Goal: Transaction & Acquisition: Purchase product/service

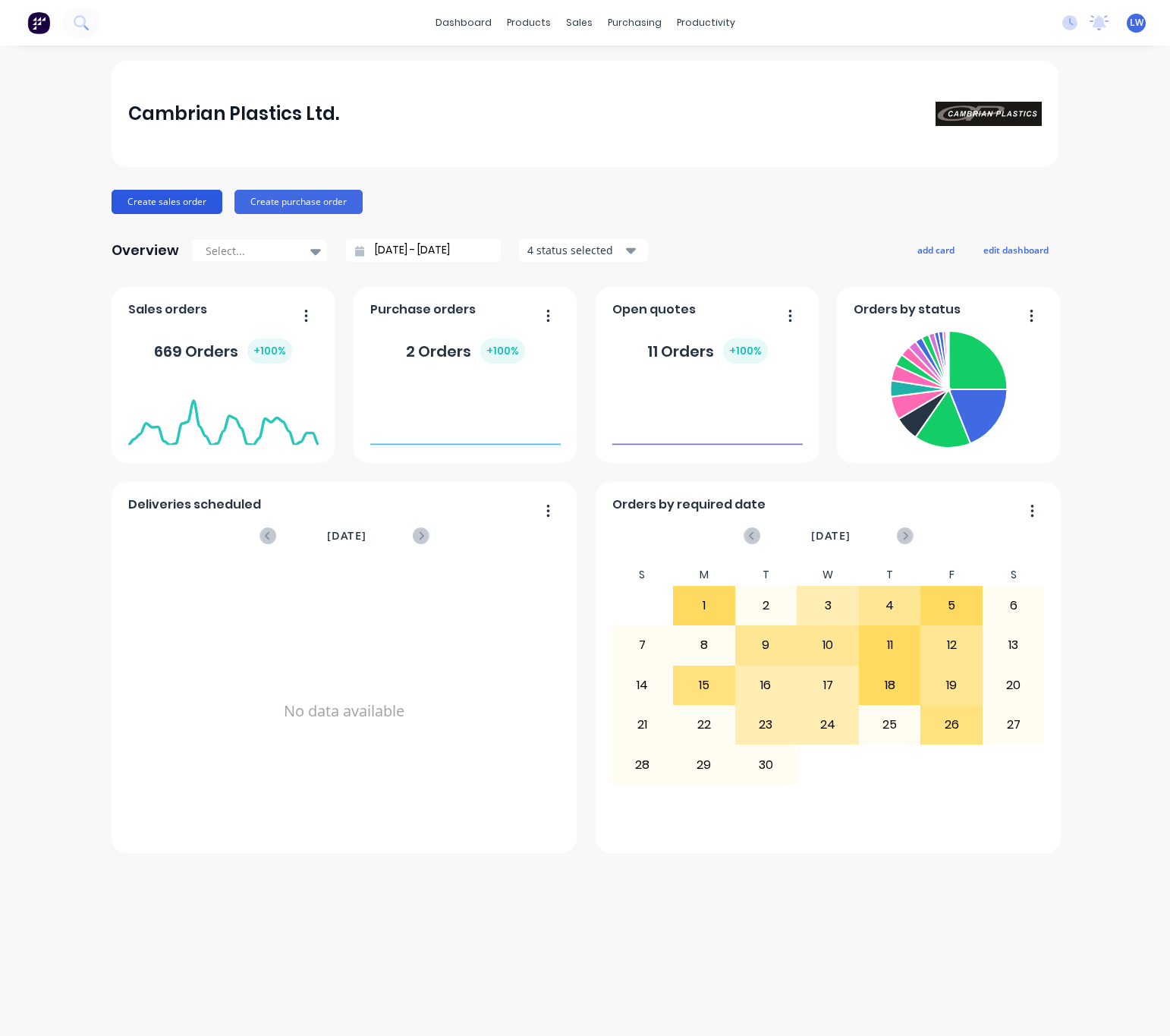
click at [164, 199] on button "Create sales order" at bounding box center [167, 202] width 111 height 24
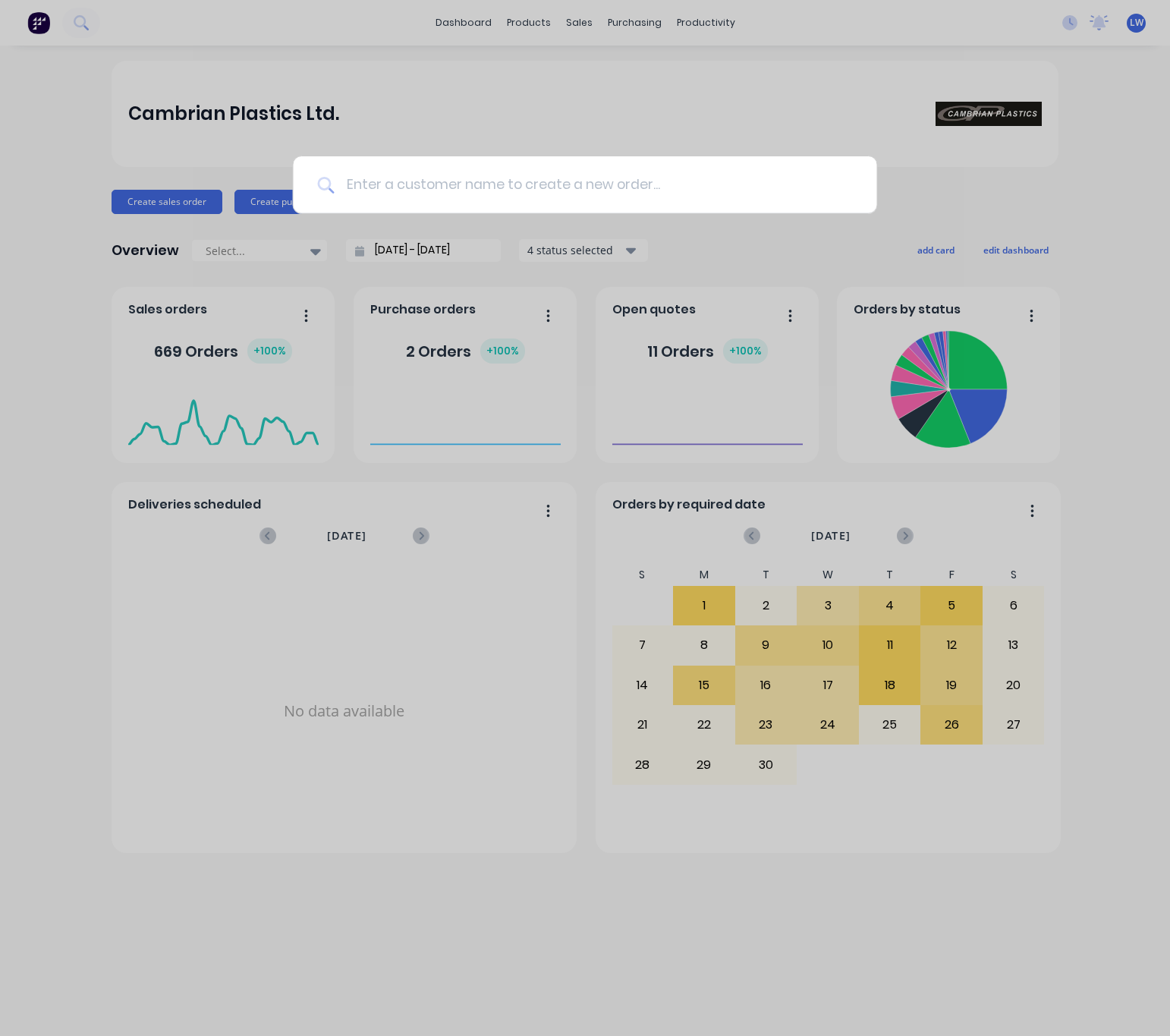
click at [590, 192] on input at bounding box center [593, 184] width 518 height 57
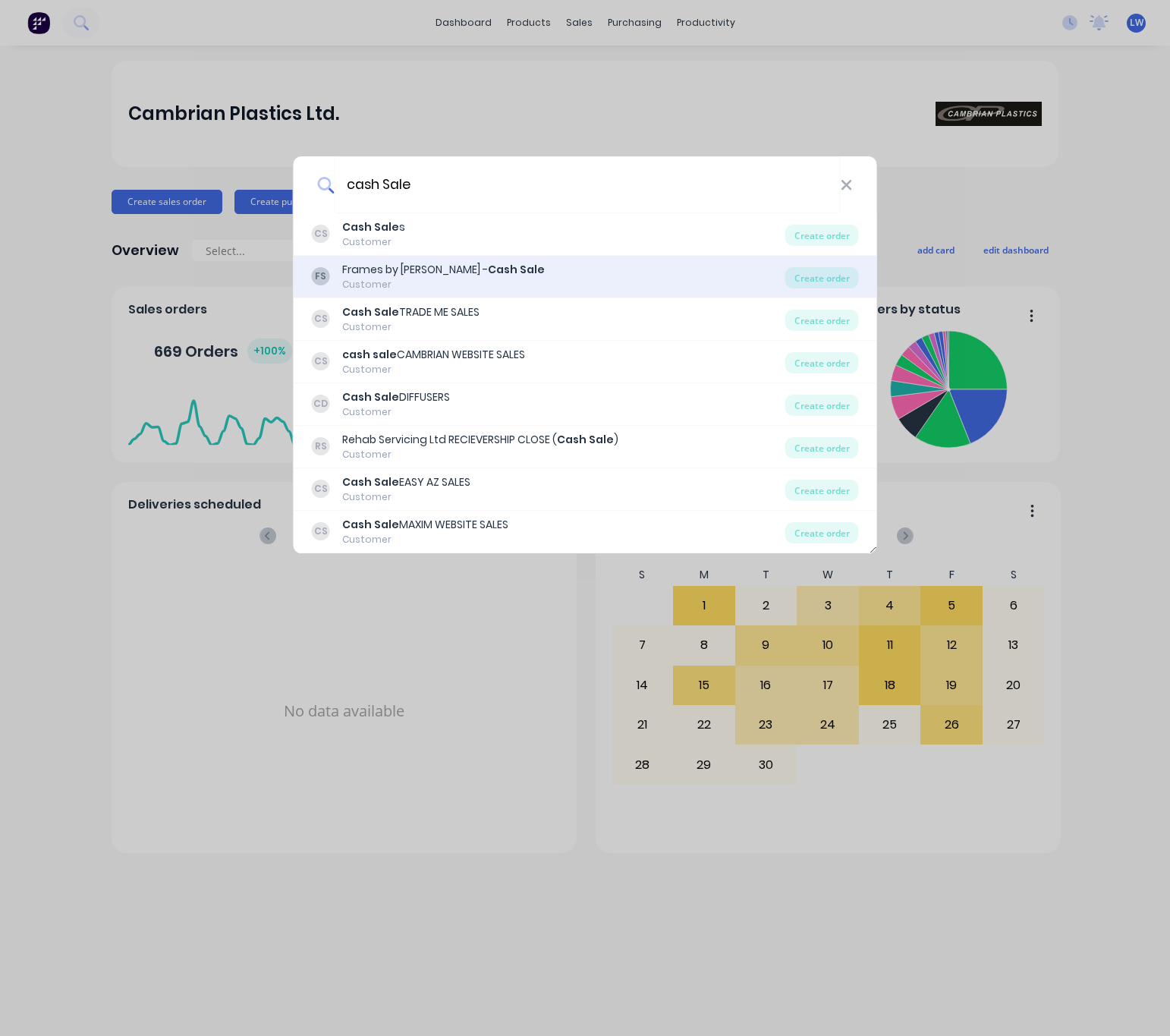
type input "cash Sale"
click at [493, 256] on div "FS Frames by Daniel - Cash Sale Customer Create order" at bounding box center [585, 277] width 584 height 42
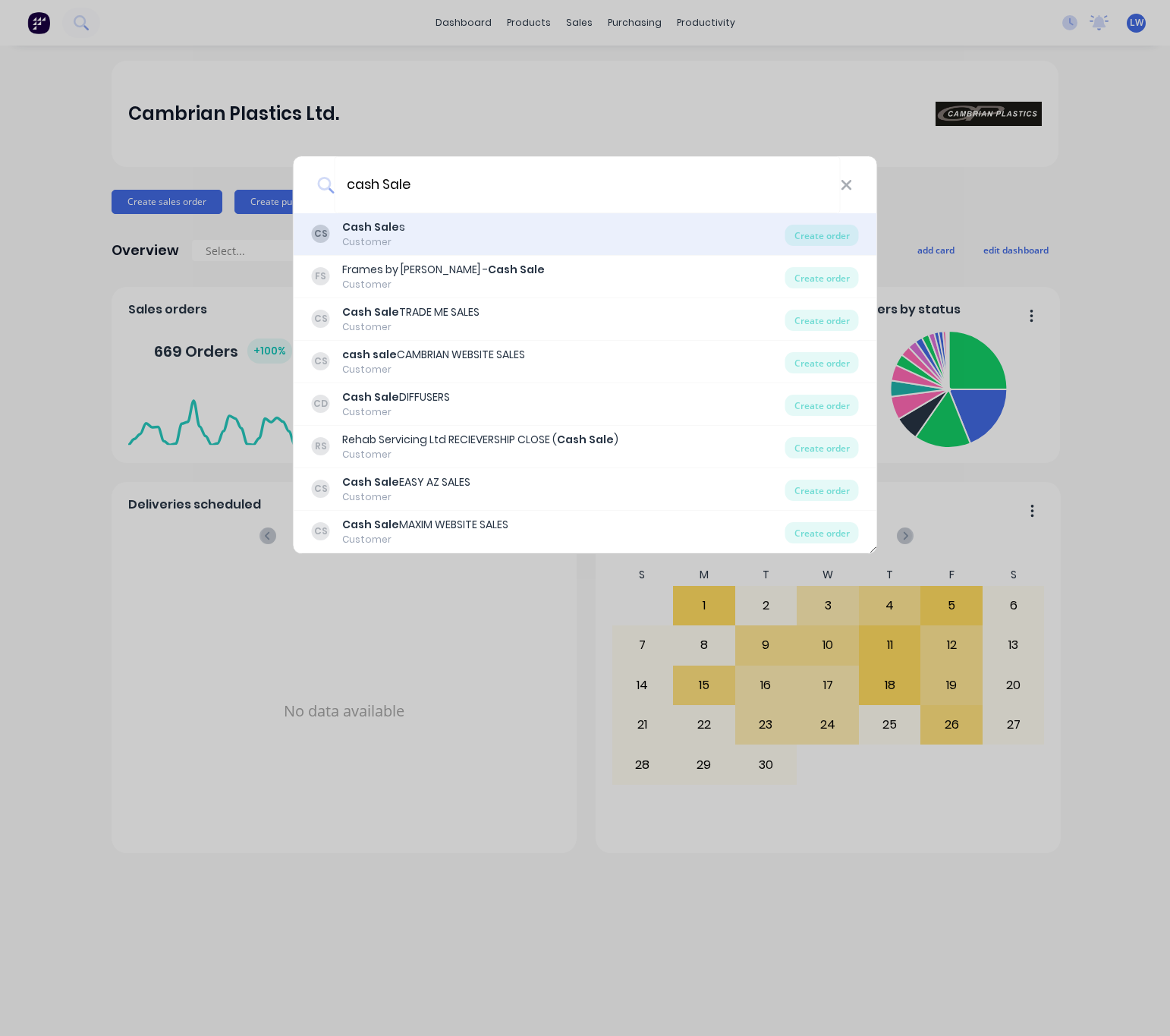
click at [522, 228] on div "CS Cash Sale s Customer" at bounding box center [549, 234] width 474 height 30
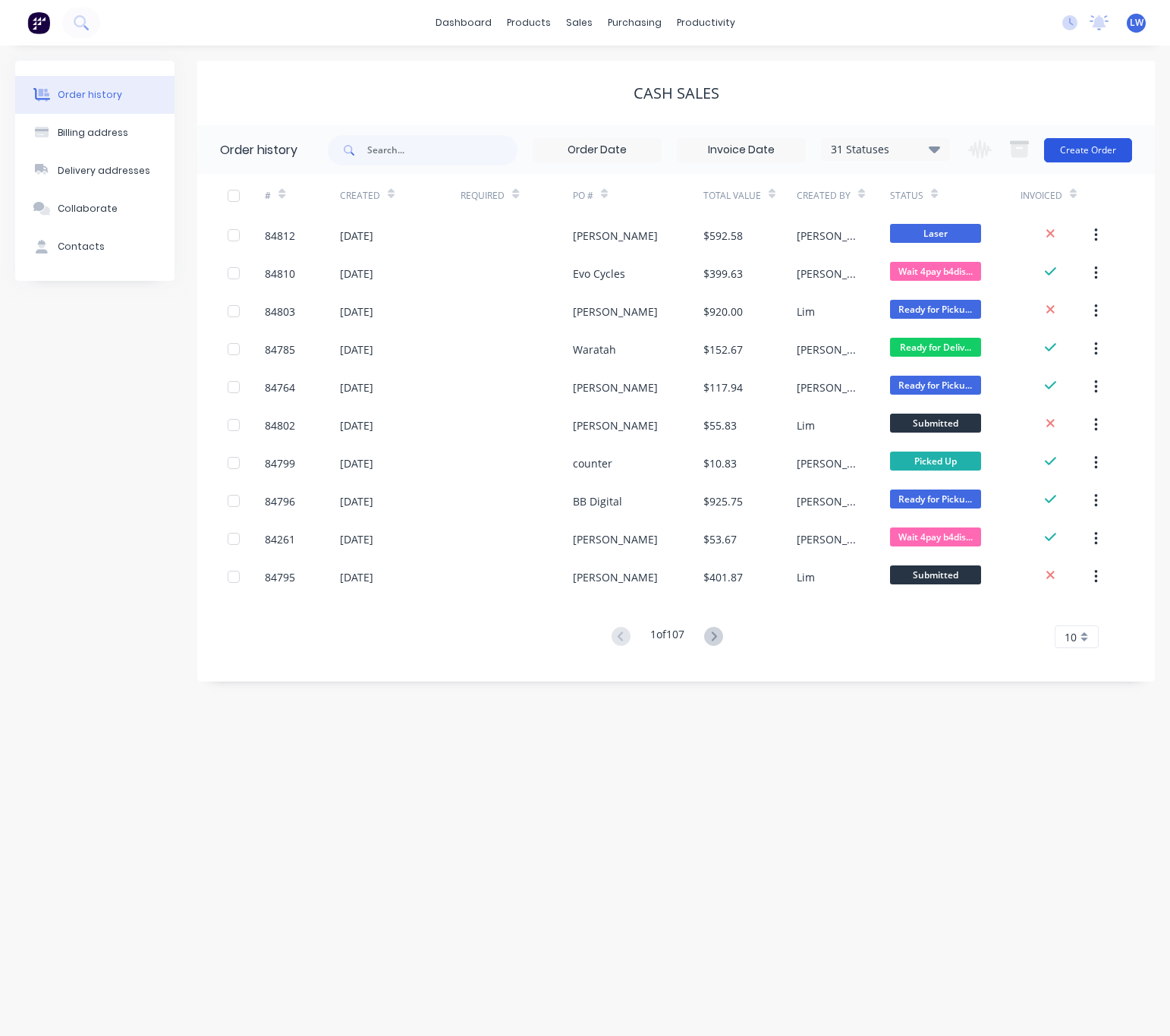
click at [1084, 136] on div "Change order status Submitted Waiting on Supplier Waiting on Payment CNC Cut Sh…" at bounding box center [1046, 150] width 173 height 49
click at [1081, 148] on button "Create Order" at bounding box center [1088, 150] width 88 height 24
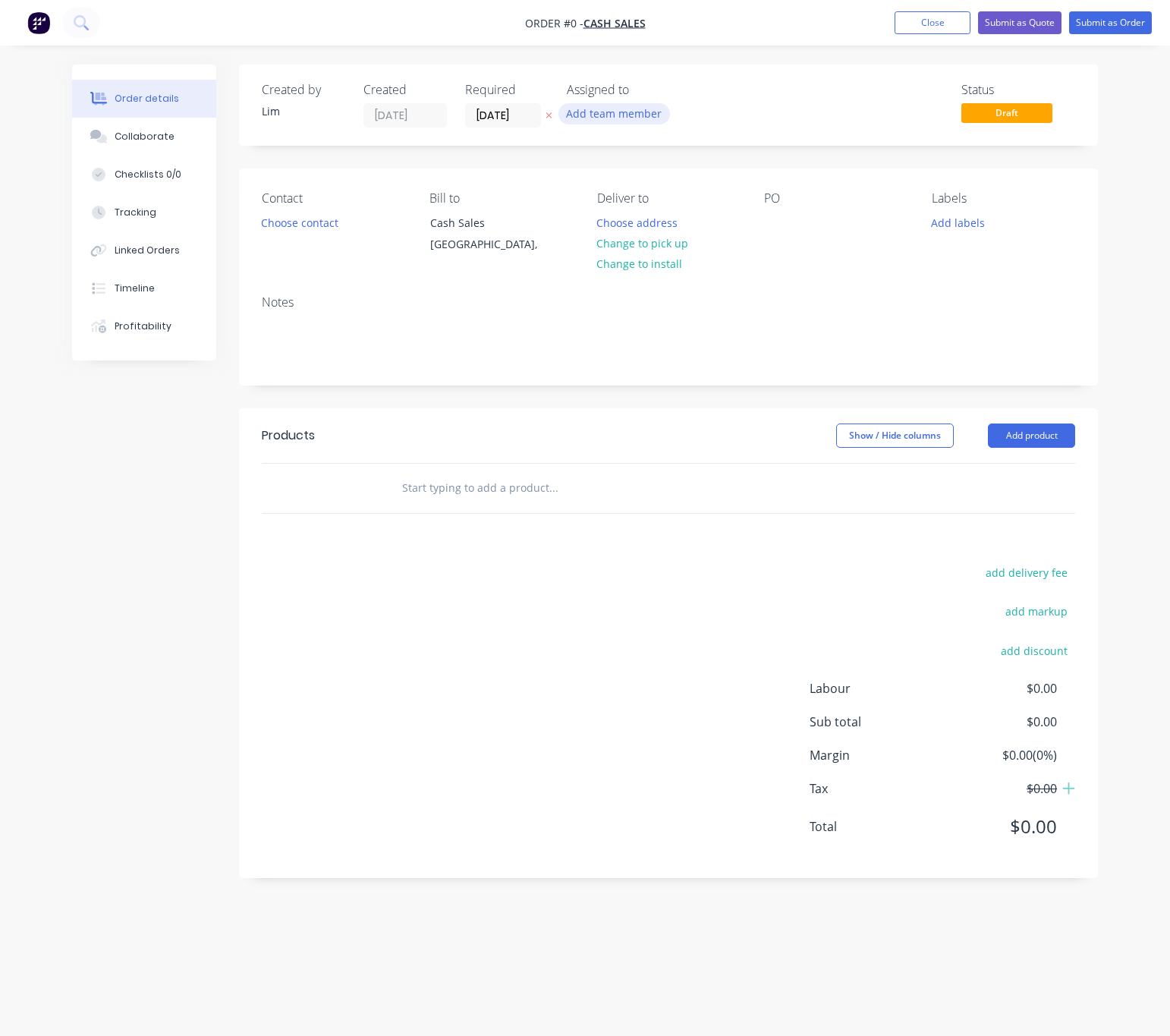
click at [558, 110] on div "Add team member" at bounding box center [614, 113] width 112 height 21
click at [552, 111] on icon "button" at bounding box center [549, 115] width 7 height 9
click at [326, 227] on button "Choose contact" at bounding box center [300, 222] width 93 height 21
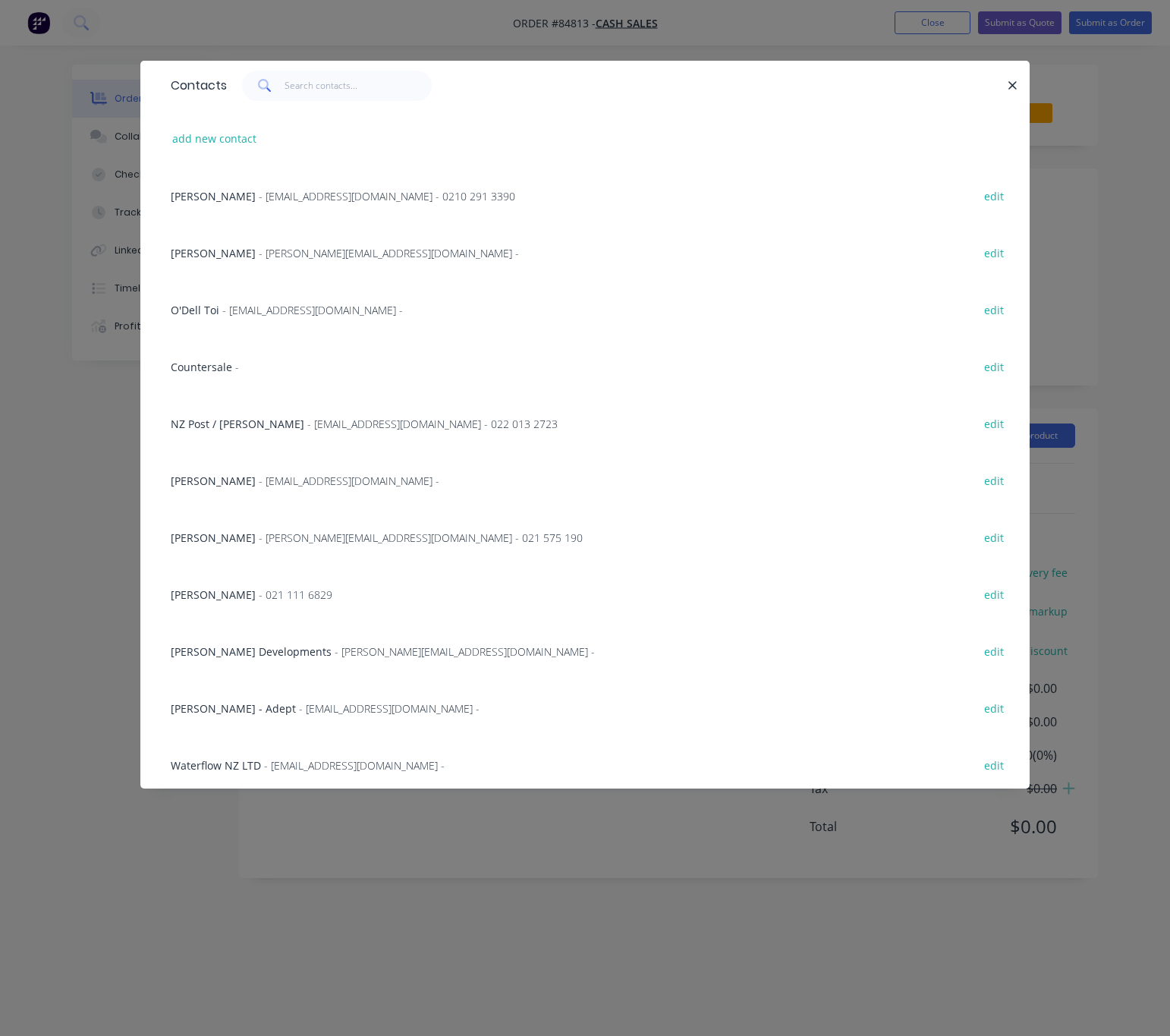
click at [256, 128] on button "add new contact" at bounding box center [215, 139] width 100 height 21
select select "NZ"
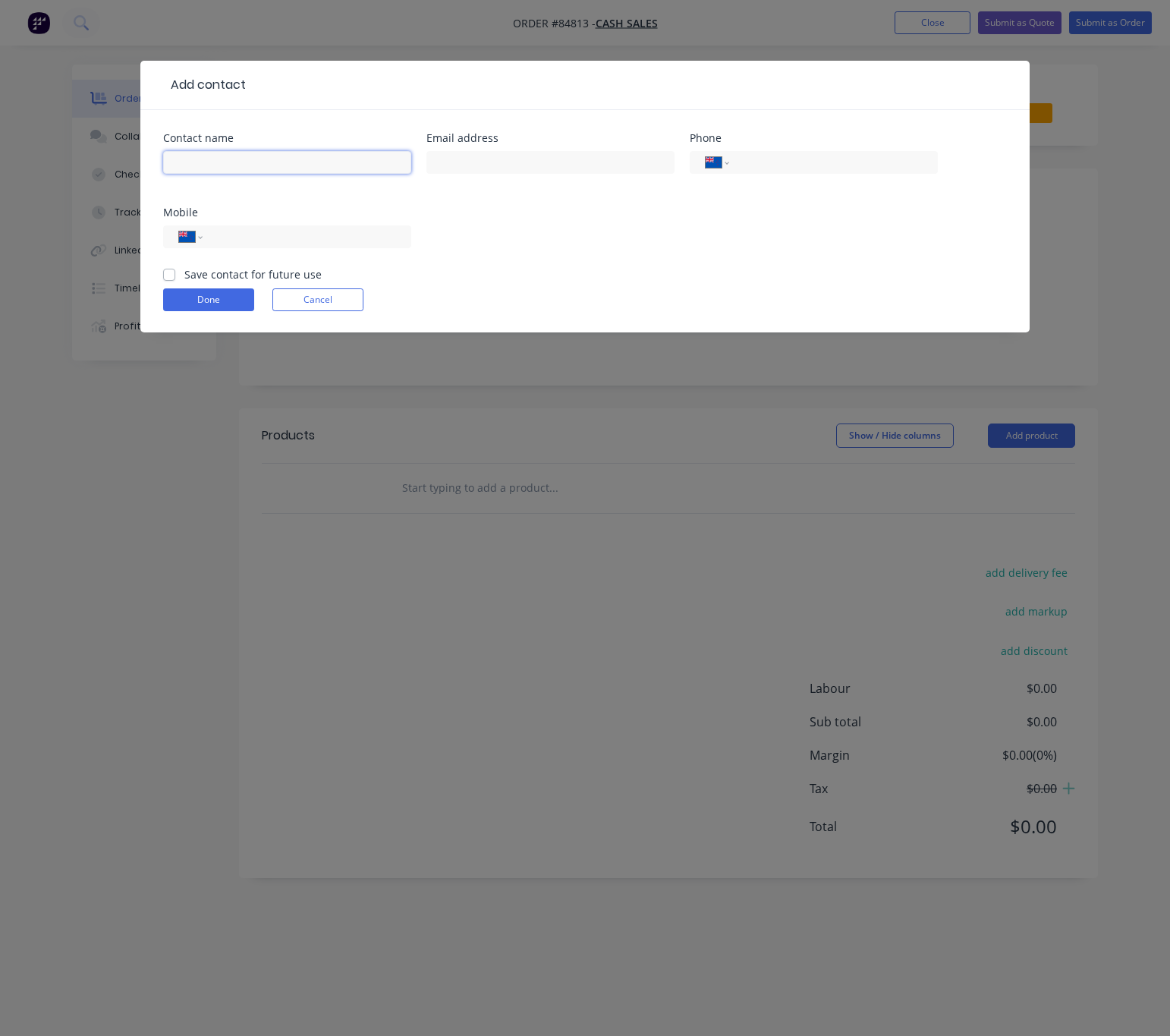
click at [255, 151] on input "text" at bounding box center [287, 162] width 248 height 23
type input "Punky"
click at [483, 167] on input "text" at bounding box center [550, 162] width 248 height 23
type input "punkymcdonald@gmail.com"
click at [288, 233] on input "tel" at bounding box center [304, 237] width 182 height 18
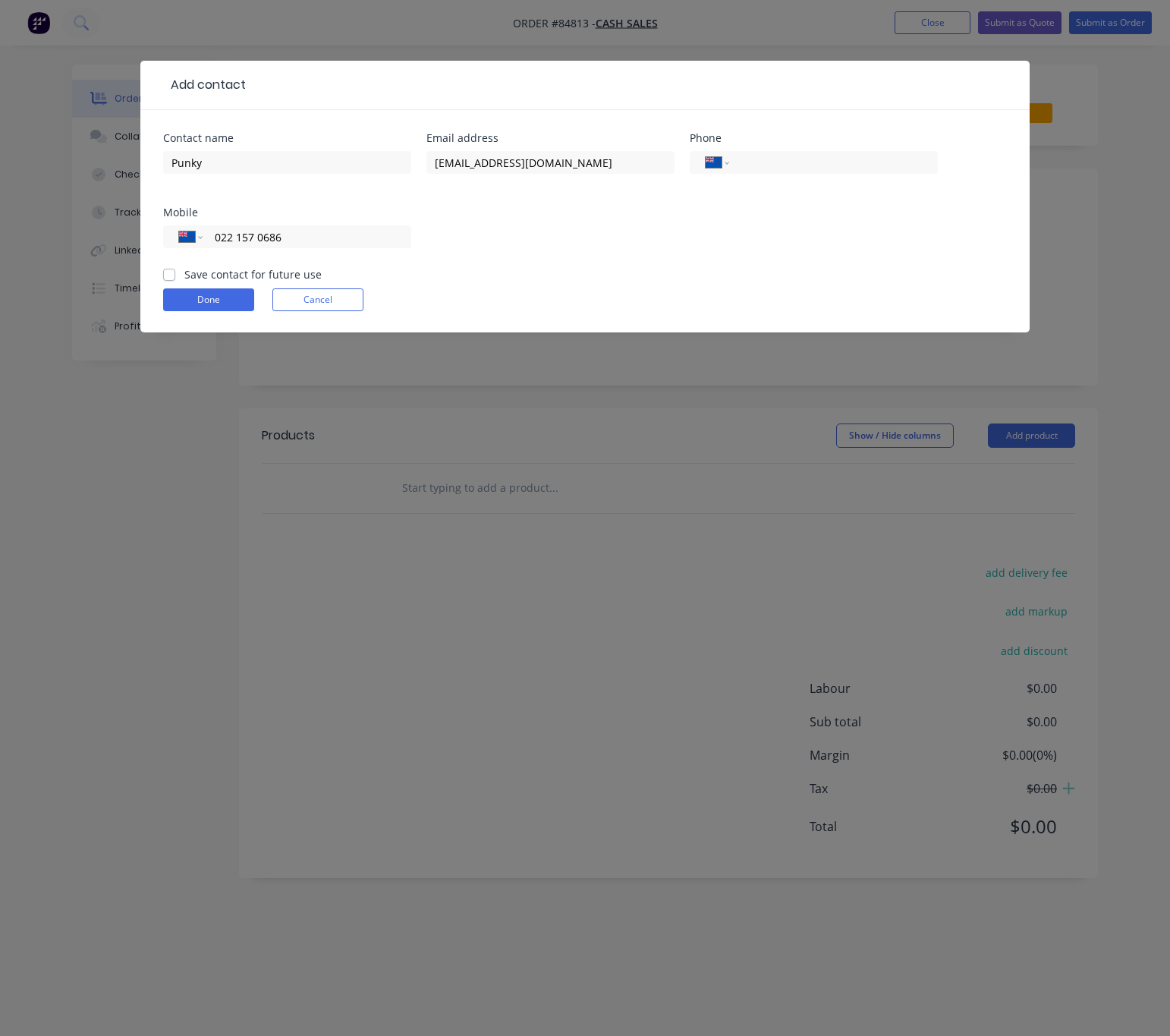
type input "022 157 0686"
click at [184, 274] on label "Save contact for future use" at bounding box center [253, 274] width 137 height 16
click at [164, 274] on input "Save contact for future use" at bounding box center [169, 274] width 12 height 14
checkbox input "true"
click at [182, 298] on button "Done" at bounding box center [209, 300] width 91 height 23
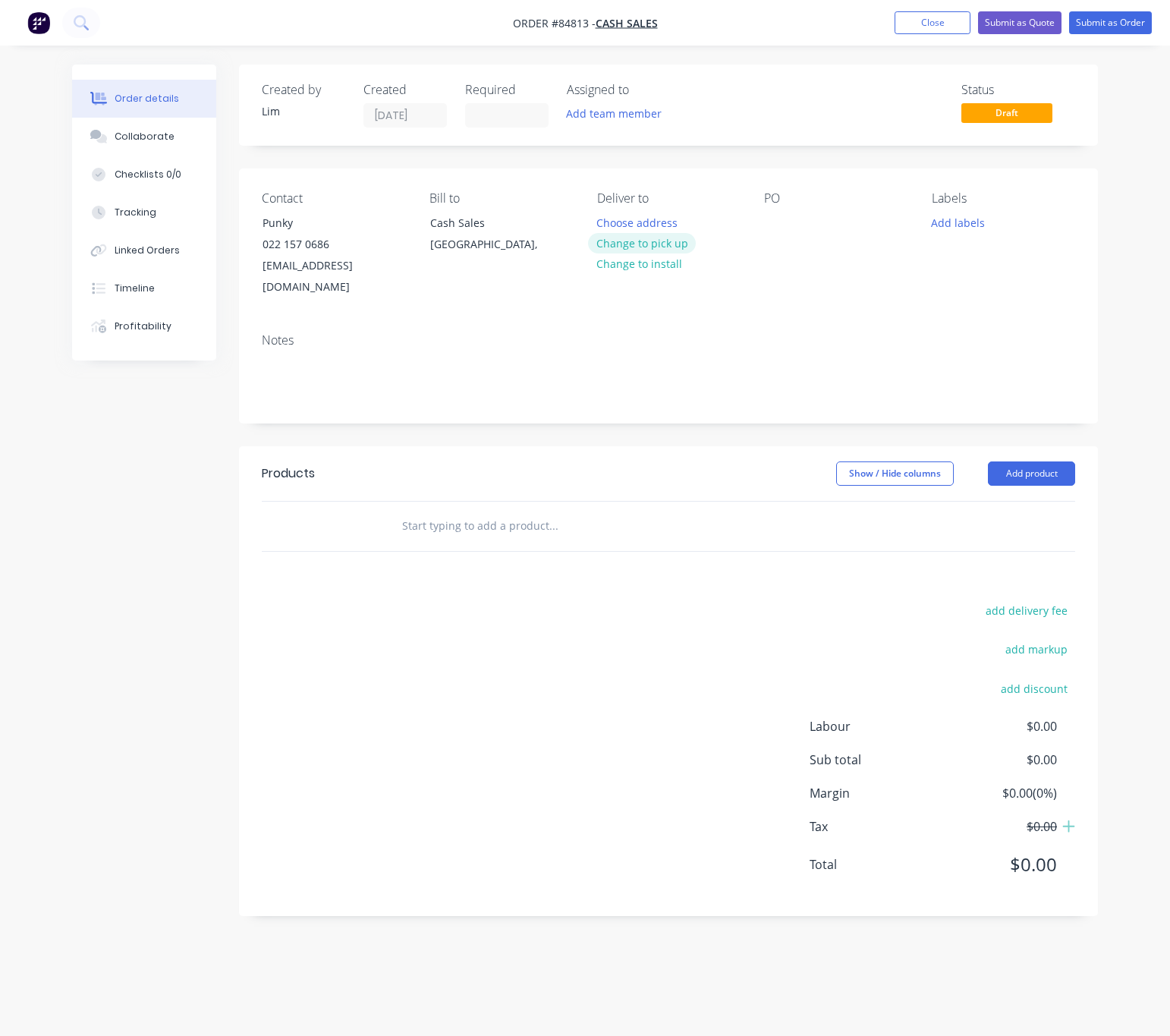
click at [643, 237] on button "Change to pick up" at bounding box center [641, 243] width 108 height 21
click at [501, 109] on input at bounding box center [506, 115] width 82 height 23
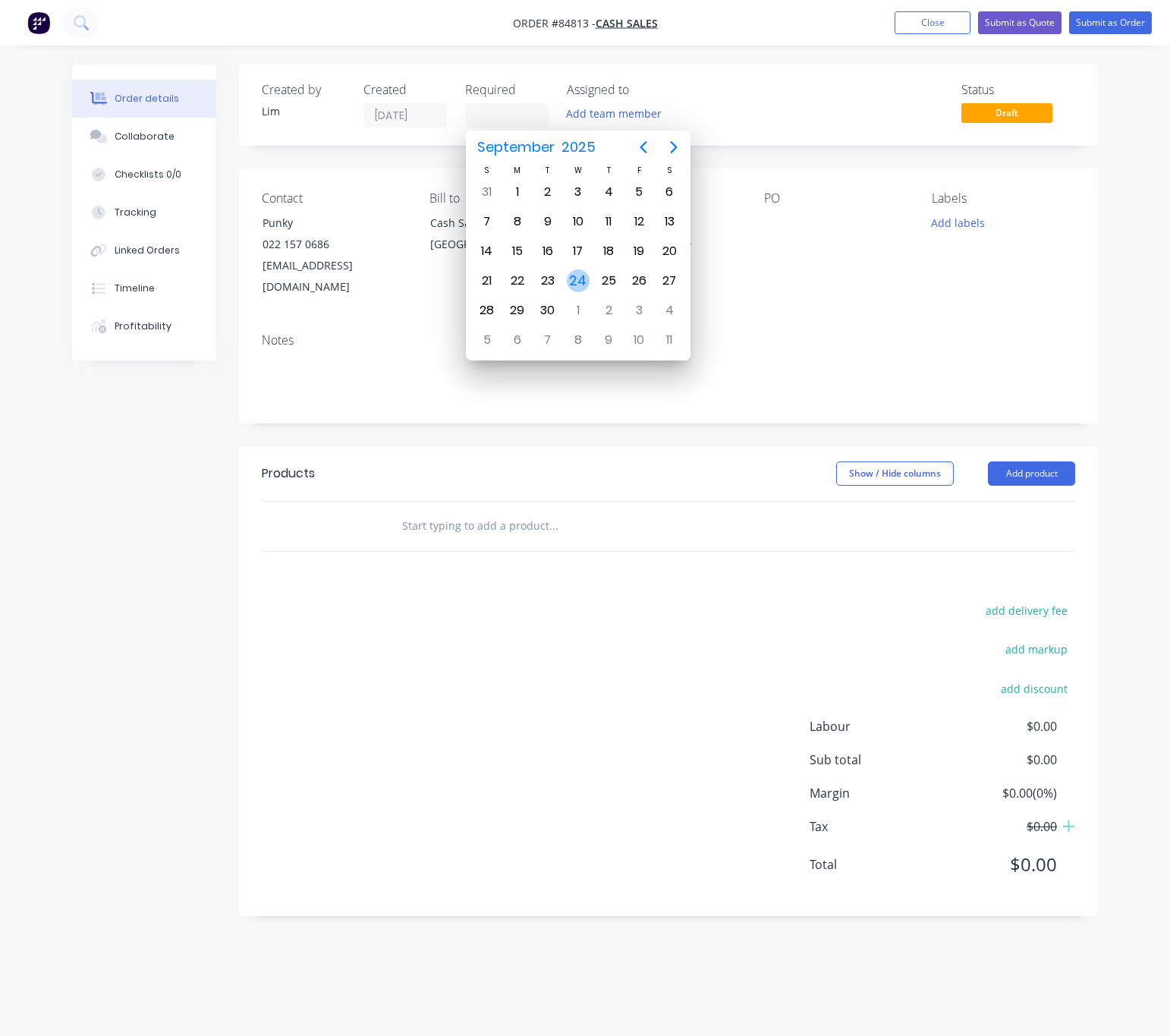
click at [581, 278] on div "24" at bounding box center [578, 281] width 23 height 23
type input "[DATE]"
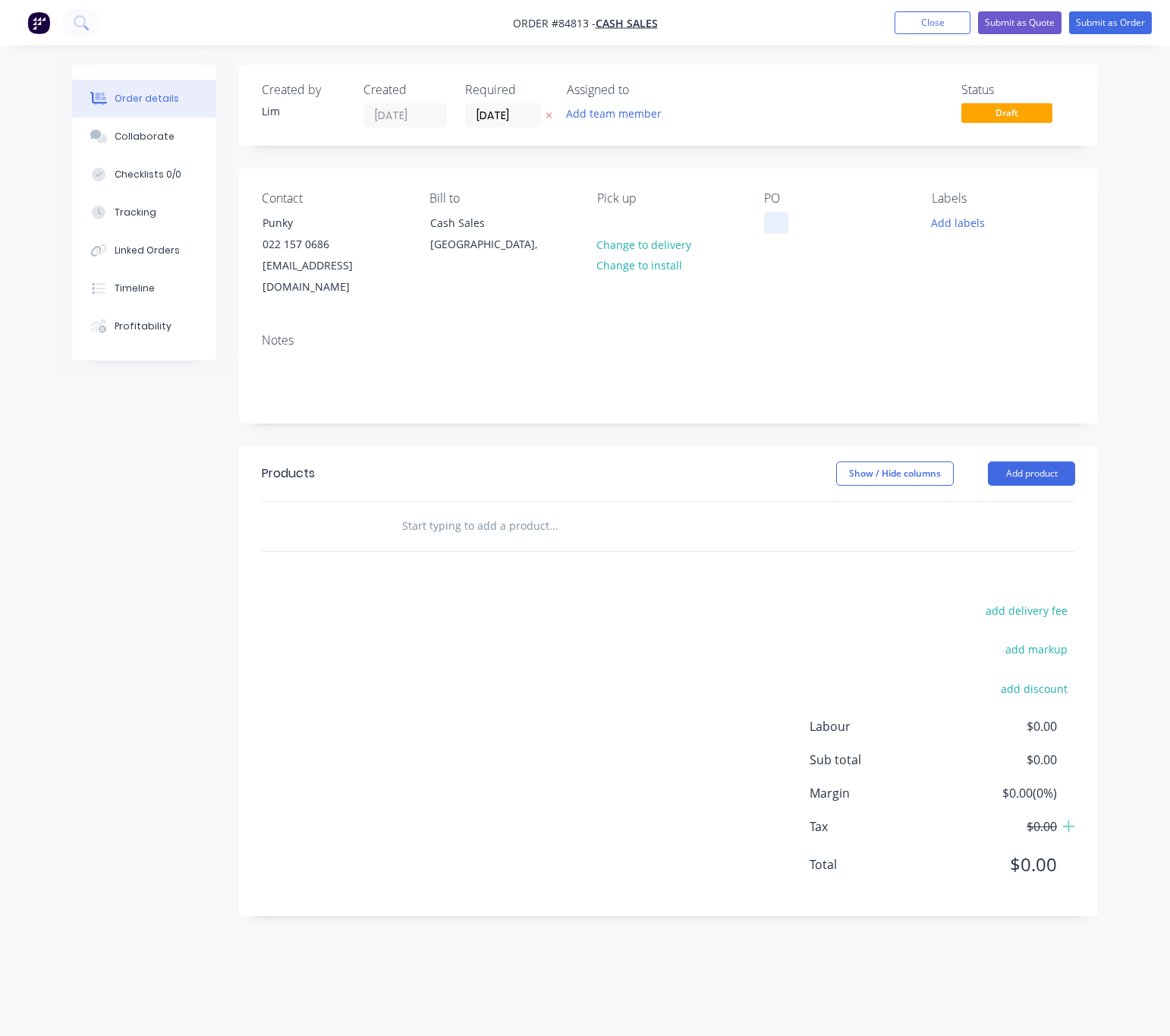
click at [779, 232] on div at bounding box center [776, 223] width 24 height 22
click at [945, 217] on button "Add labels" at bounding box center [959, 222] width 70 height 21
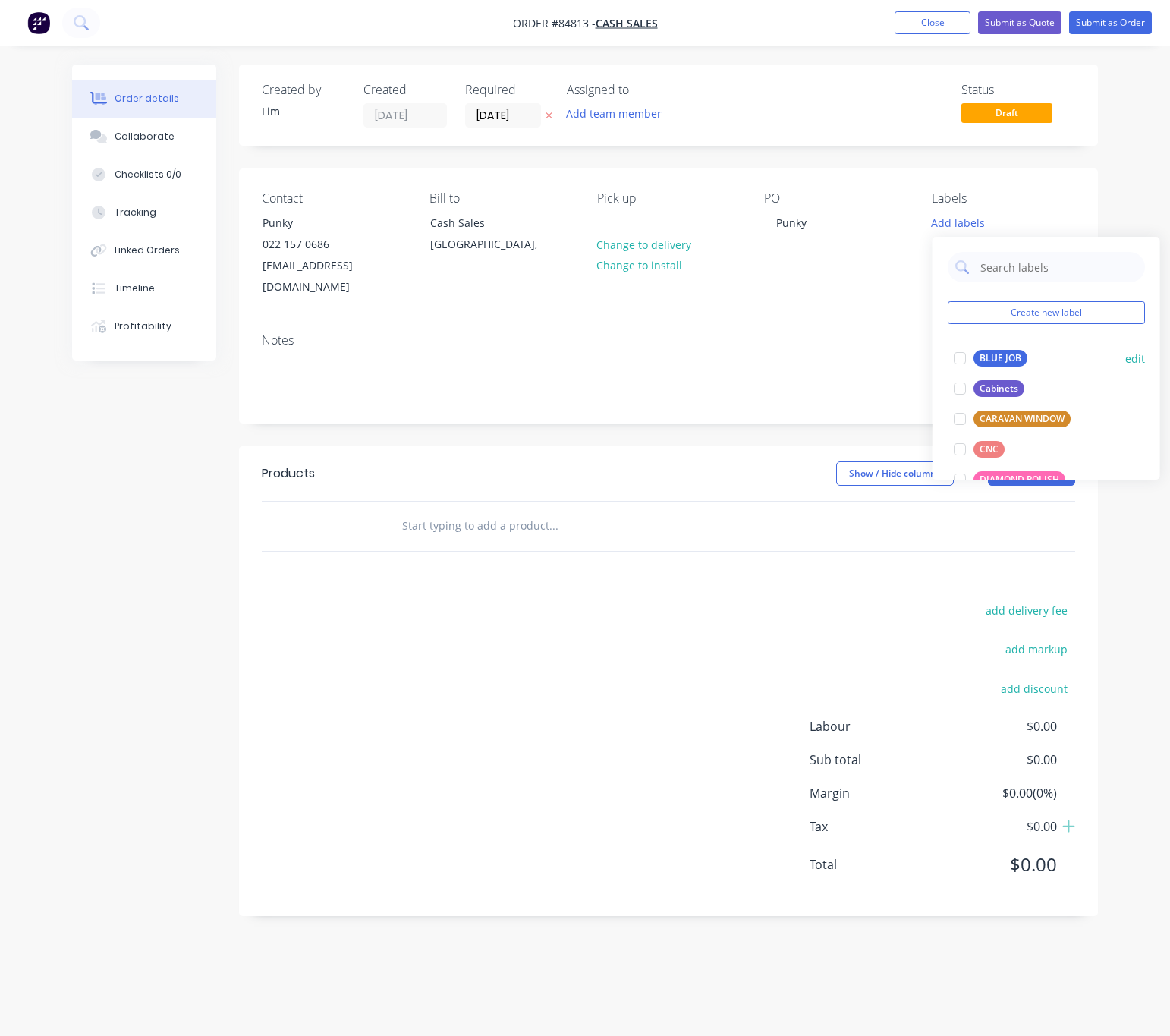
click at [1004, 360] on div "BLUE JOB" at bounding box center [1001, 358] width 54 height 17
click at [1004, 360] on div "BLUE JOB" at bounding box center [1001, 351] width 54 height 17
click at [987, 364] on div "BLUE JOB" at bounding box center [1001, 358] width 54 height 17
click at [631, 578] on div "Products Show / Hide columns Add product add delivery fee add markup add discou…" at bounding box center [668, 681] width 859 height 470
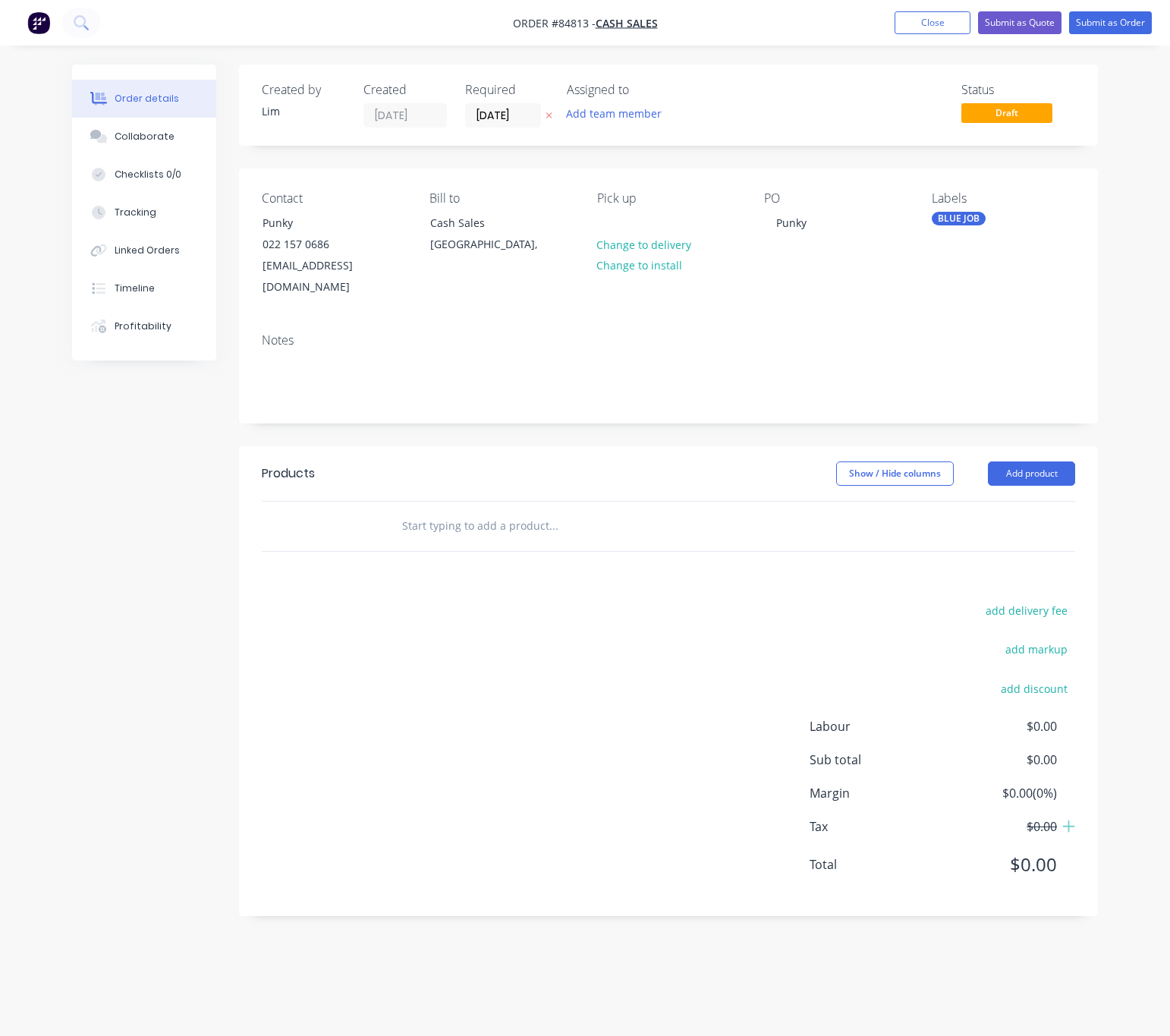
click at [544, 526] on div at bounding box center [656, 526] width 546 height 49
click at [535, 515] on input "text" at bounding box center [553, 526] width 304 height 30
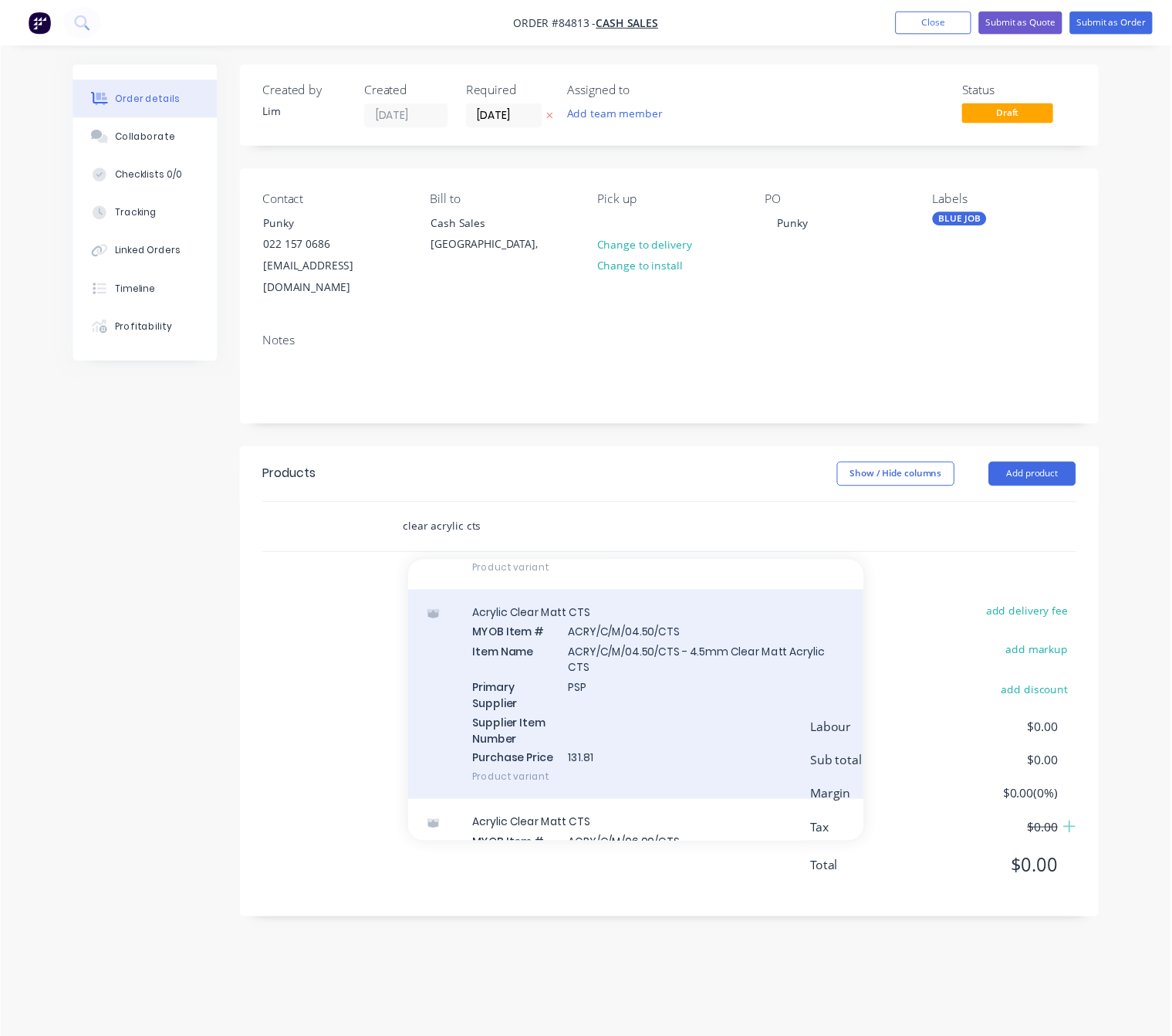
scroll to position [531, 0]
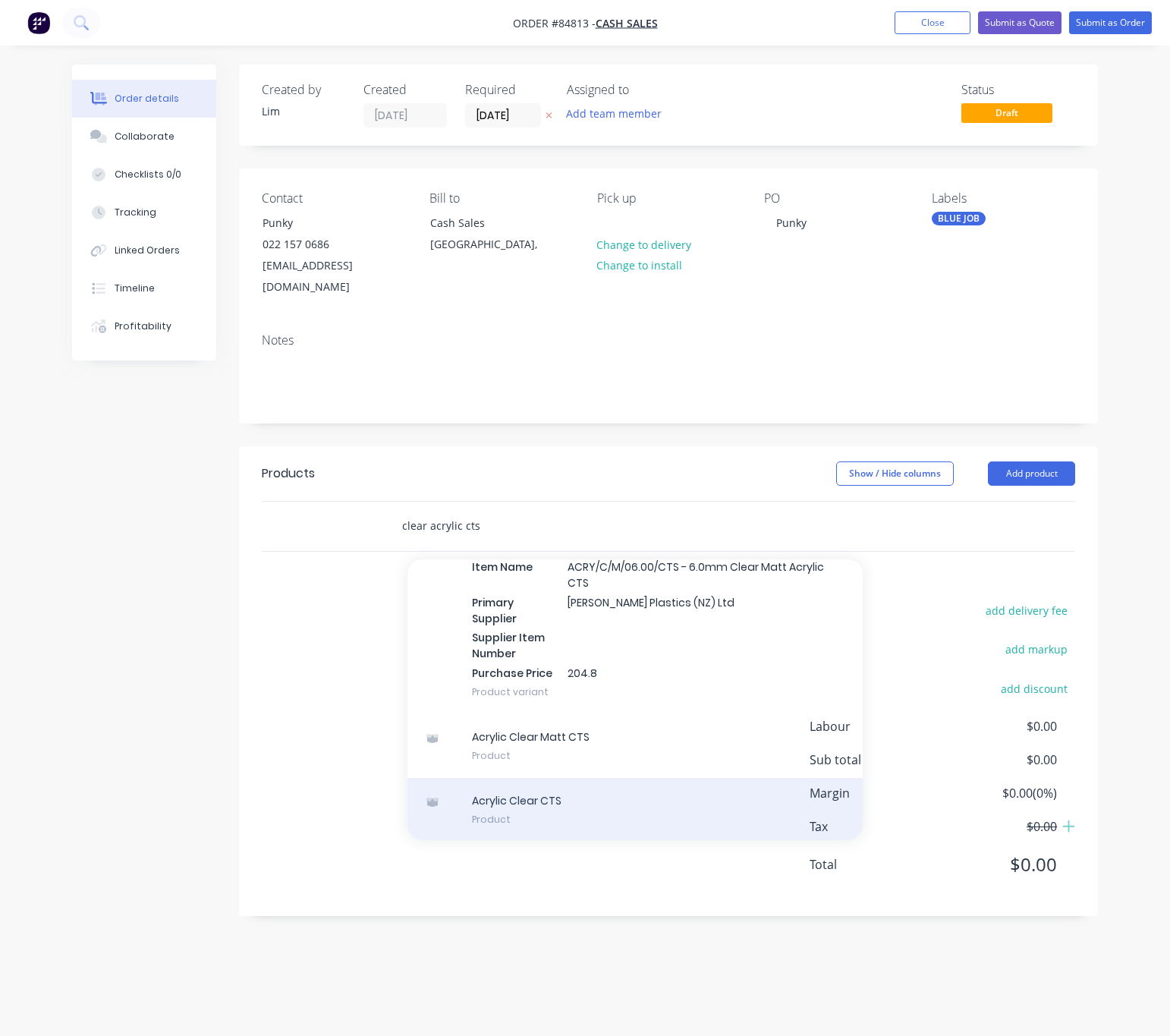
type input "clear acrylic cts"
click at [504, 799] on div "Acrylic Clear CTS Product" at bounding box center [635, 809] width 455 height 64
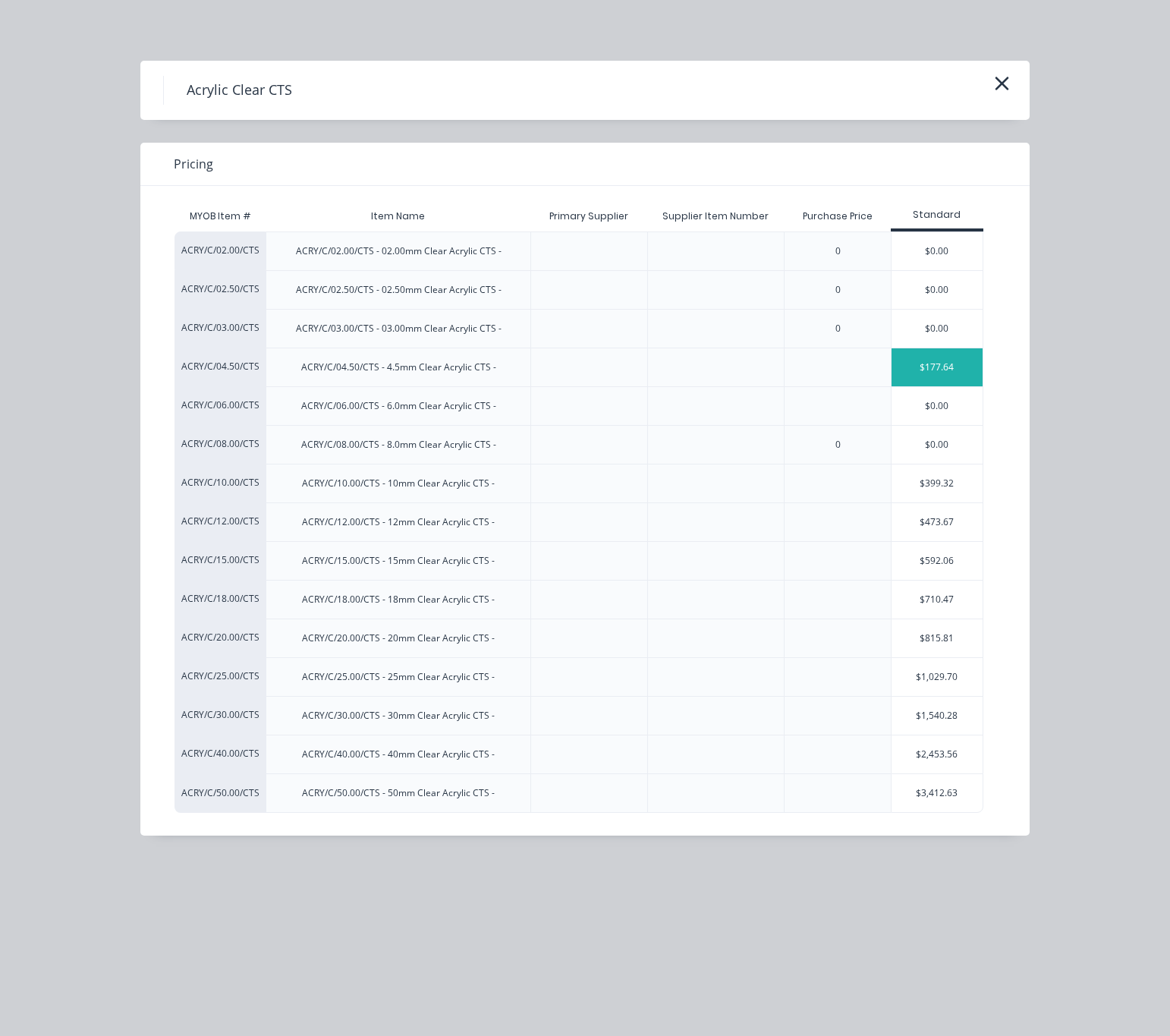
click at [939, 379] on div "$177.64" at bounding box center [937, 368] width 91 height 38
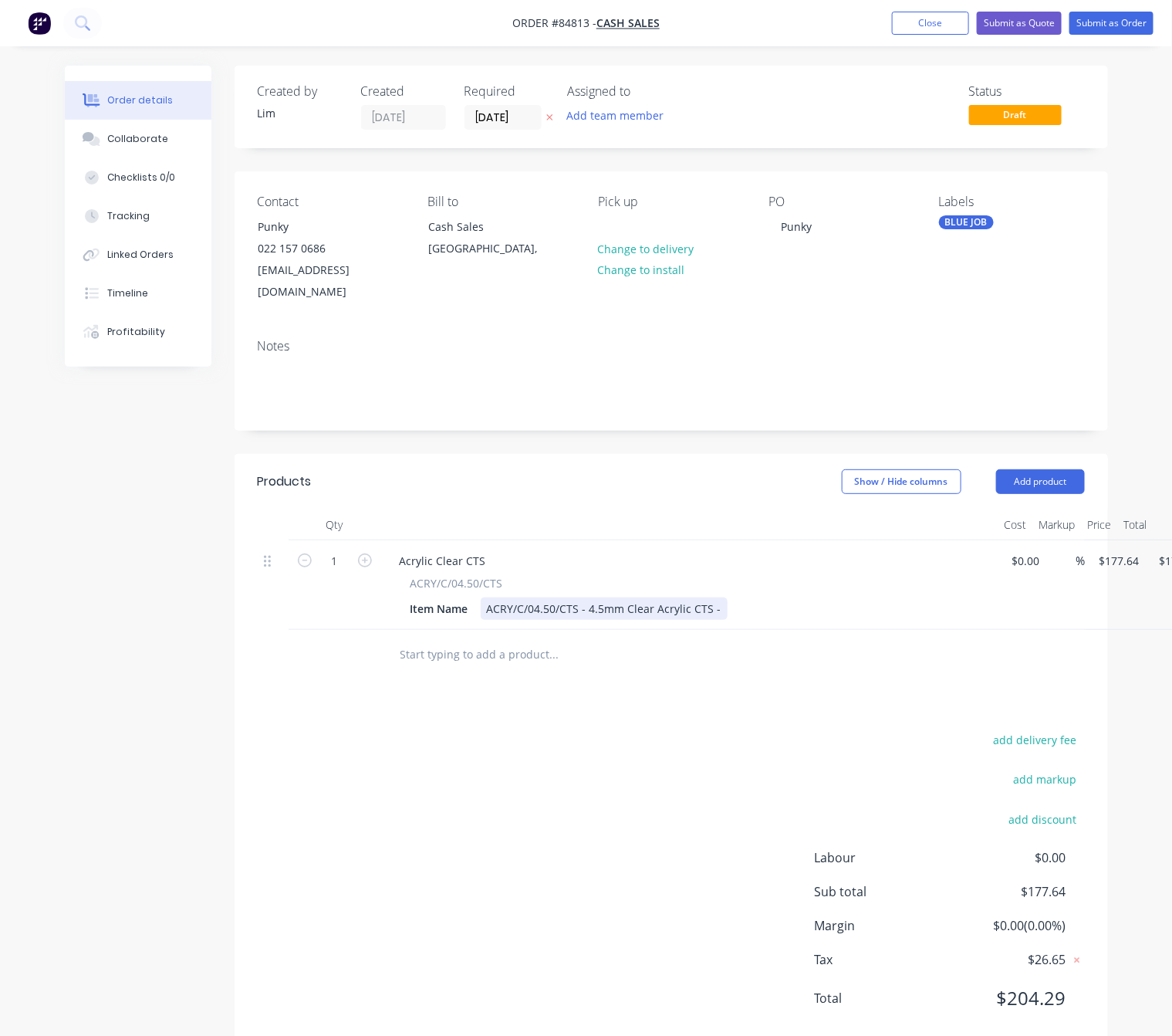
click at [716, 597] on div "ACRY/C/04.50/CTS - 4.5mm Clear Acrylic CTS -" at bounding box center [604, 608] width 247 height 23
click at [618, 867] on div "add delivery fee add markup add discount Labour $0.00 Sub total $177.64 Margin …" at bounding box center [672, 878] width 827 height 298
click at [1123, 549] on input "177.64" at bounding box center [1122, 561] width 48 height 23
type input "2"
type input "$25.00"
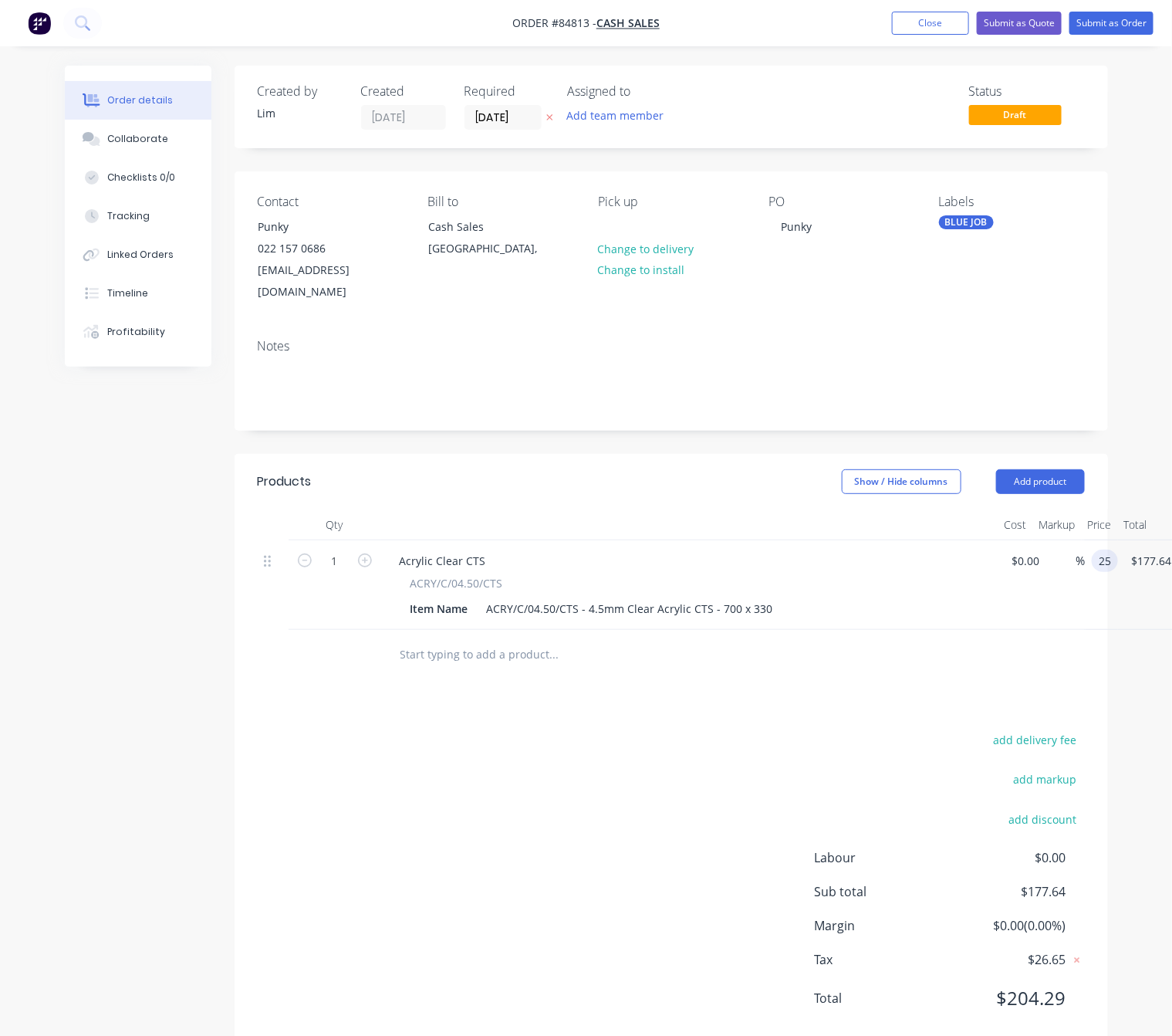
type input "$25.00"
click at [681, 739] on div "add delivery fee add markup add discount Labour $0.00 Sub total $25.00 Margin $…" at bounding box center [672, 878] width 827 height 298
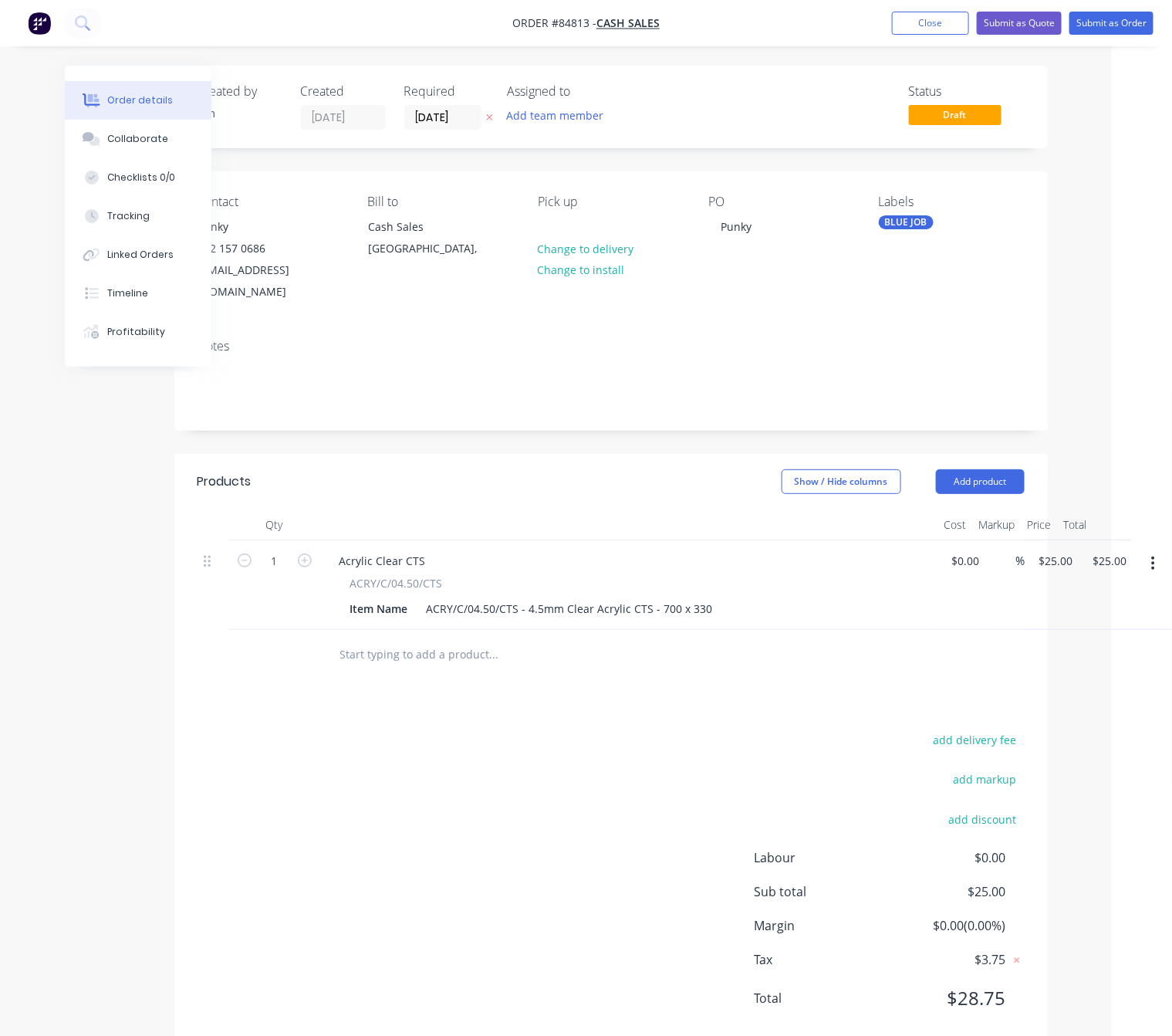
click at [1148, 549] on button "button" at bounding box center [1153, 563] width 36 height 28
click at [724, 678] on div "Products Show / Hide columns Add product Qty Cost Markup Price Total 1 Acrylic …" at bounding box center [611, 753] width 874 height 597
click at [968, 470] on button "Add product" at bounding box center [980, 482] width 88 height 24
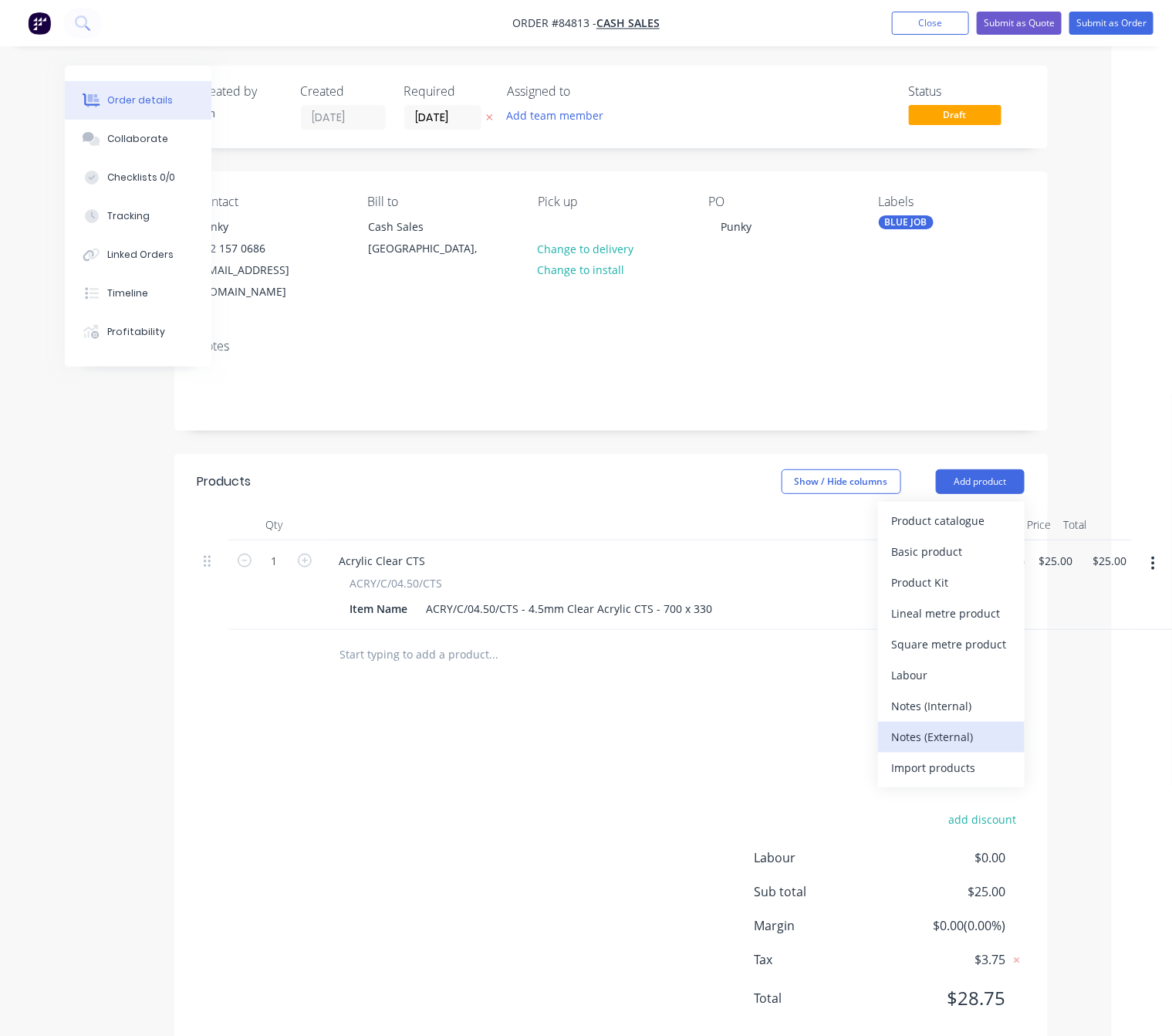
click at [926, 725] on div "Notes (External)" at bounding box center [951, 737] width 119 height 23
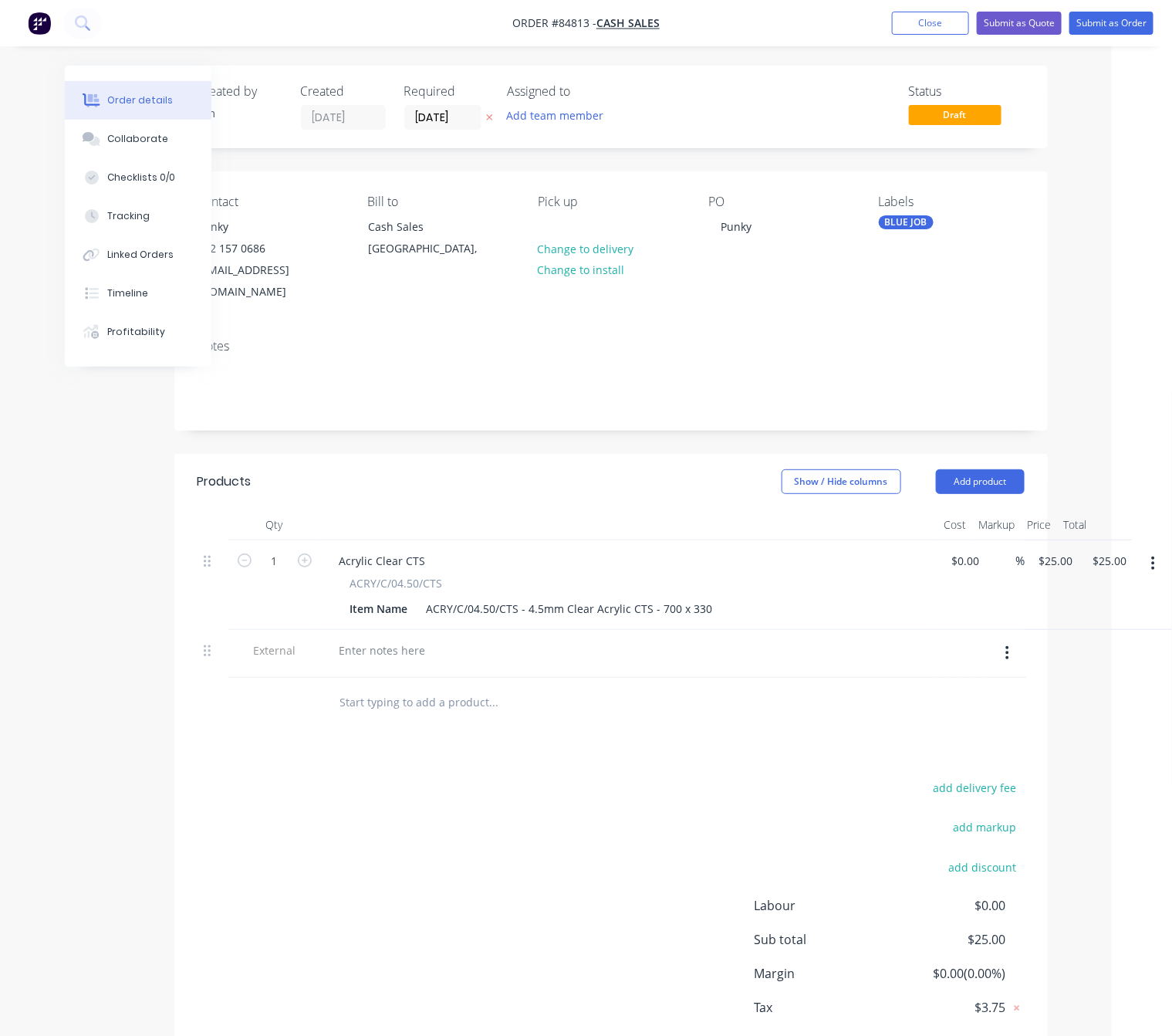
scroll to position [0, 58]
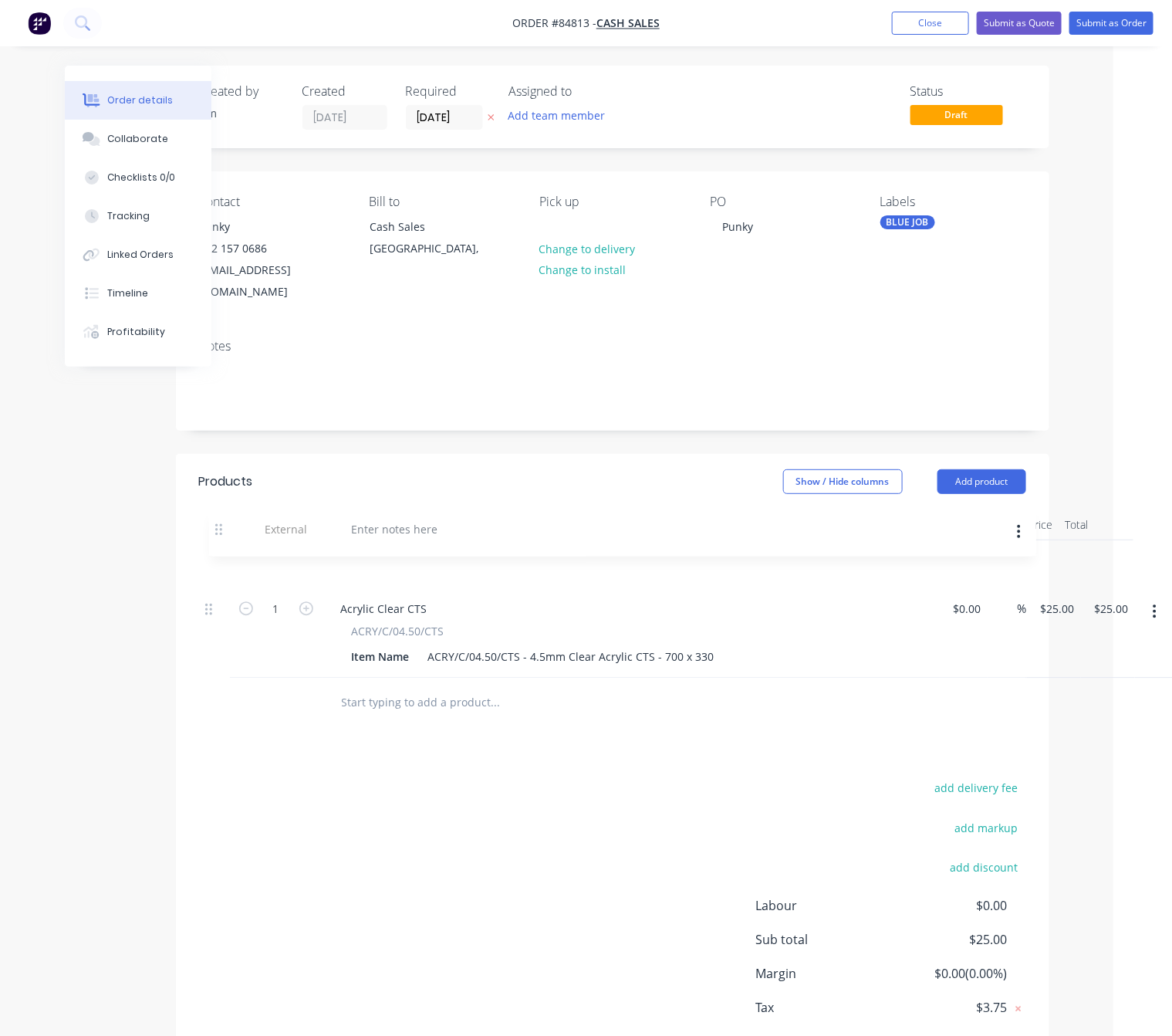
drag, startPoint x: 208, startPoint y: 635, endPoint x: 225, endPoint y: 517, distance: 119.2
click at [225, 517] on div "Qty Cost Markup Price Total 1 Acrylic Clear CTS ACRY/C/04.50/CTS Item Name ACRY…" at bounding box center [612, 593] width 827 height 168
click at [380, 549] on div at bounding box center [384, 561] width 111 height 23
drag, startPoint x: 433, startPoint y: 543, endPoint x: 466, endPoint y: 549, distance: 33.5
click at [433, 549] on div "Note: Customer Has requested to pick up by lunch" at bounding box center [471, 561] width 286 height 23
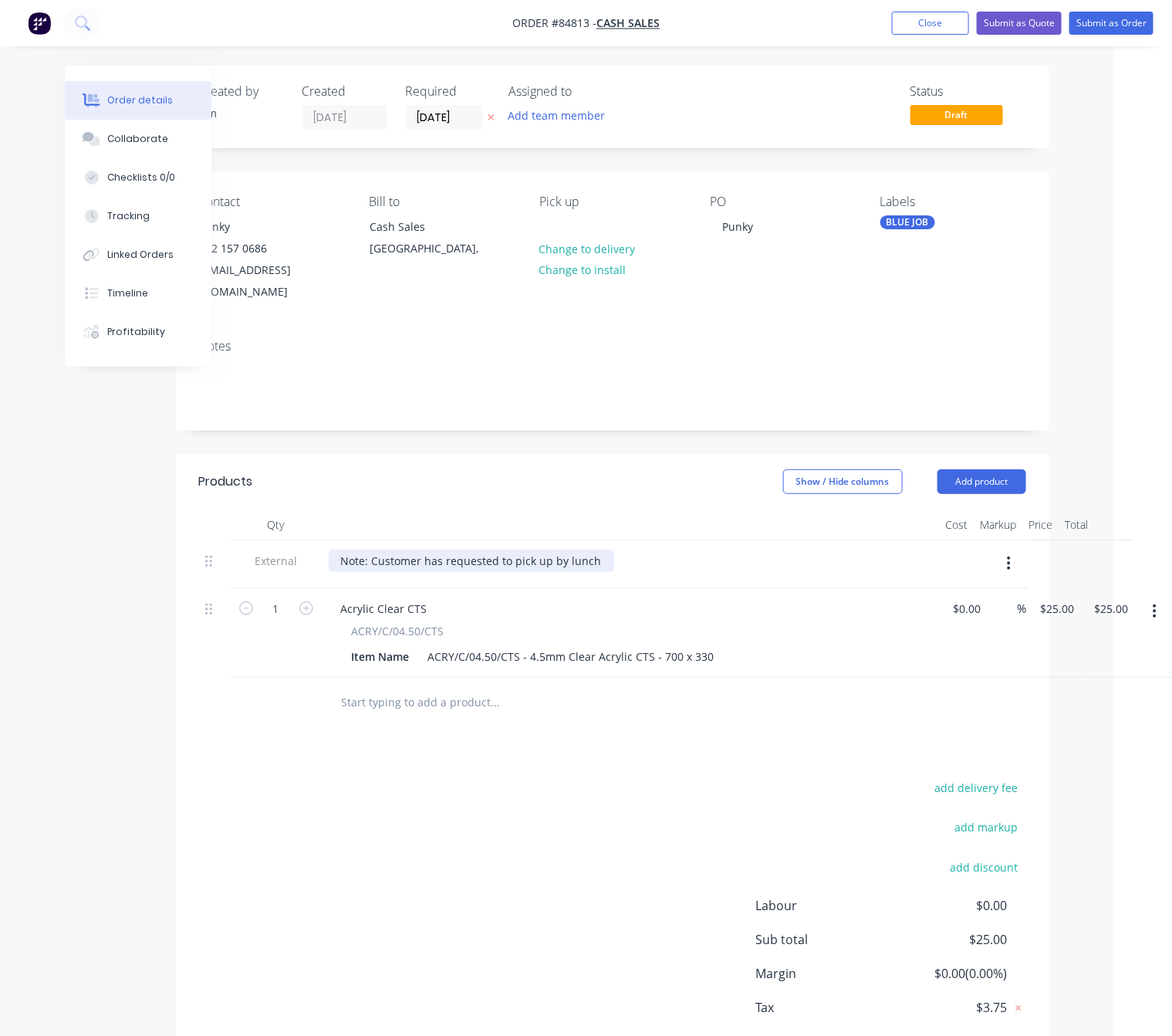
click at [586, 549] on div "Note: Customer has requested to pick up by lunch" at bounding box center [471, 561] width 285 height 23
click at [596, 549] on div "Note: Customer has requested to pick up by lunch" at bounding box center [471, 561] width 285 height 23
drag, startPoint x: 595, startPoint y: 542, endPoint x: 551, endPoint y: 549, distance: 44.6
click at [551, 549] on div "Note: Customer has requested to pick up by lunch" at bounding box center [471, 561] width 285 height 23
click at [458, 943] on div "add delivery fee add markup add discount Labour $0.00 Sub total $25.00 Margin $…" at bounding box center [612, 926] width 827 height 298
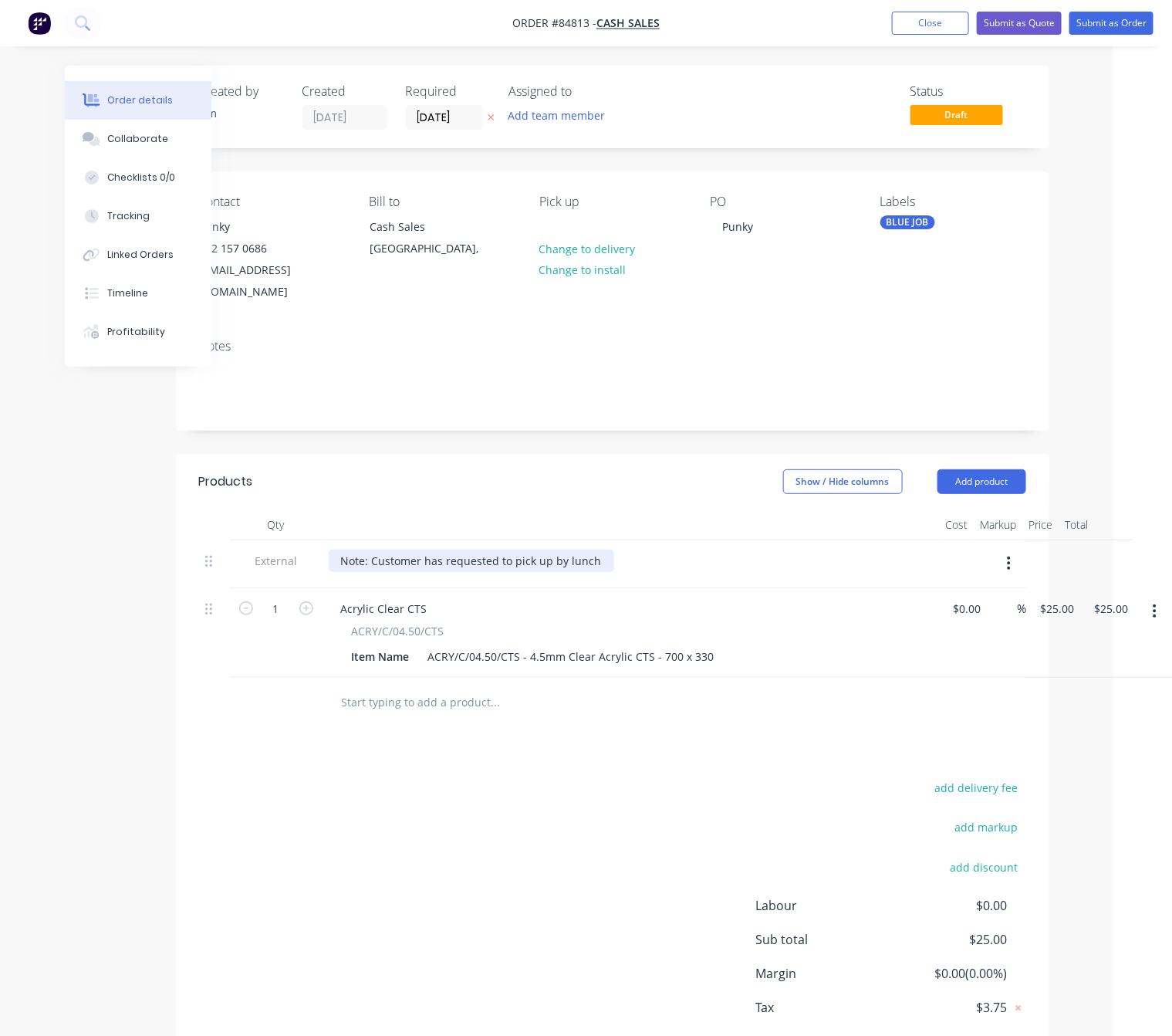
click at [603, 549] on div "Note: Customer has requested to pick up by lunch" at bounding box center [471, 561] width 285 height 23
click at [503, 866] on div "add delivery fee add markup add discount Labour $0.00 Sub total $25.00 Margin $…" at bounding box center [612, 926] width 827 height 298
click at [551, 549] on div "Note: Customer has requested to pick up by lunch." at bounding box center [473, 561] width 289 height 23
click at [586, 549] on div "Note: Customer has requested to pick up at lunch." at bounding box center [471, 561] width 286 height 23
click at [757, 998] on span "Tax" at bounding box center [825, 1007] width 137 height 19
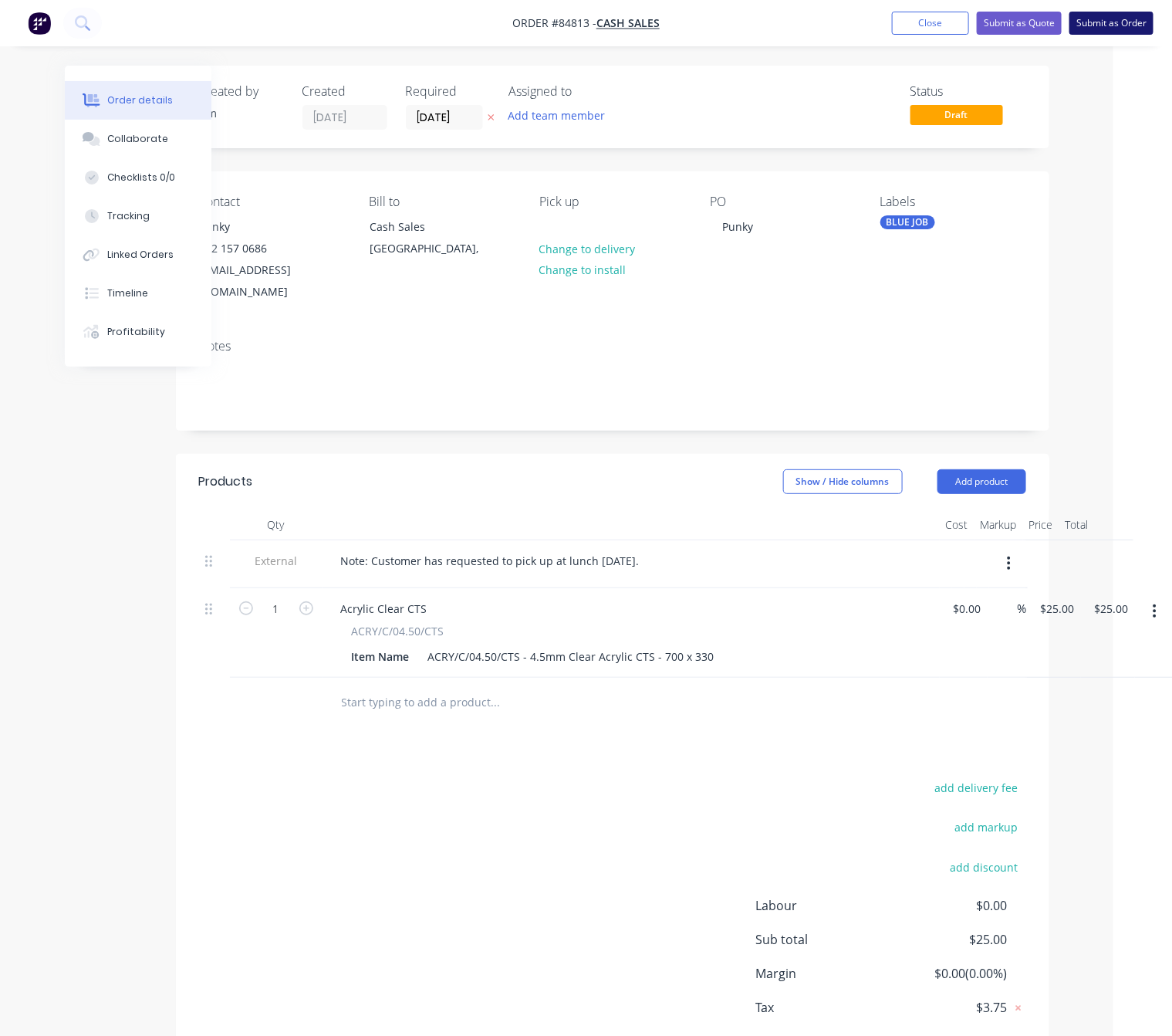
click at [1128, 17] on button "Submit as Order" at bounding box center [1112, 23] width 84 height 24
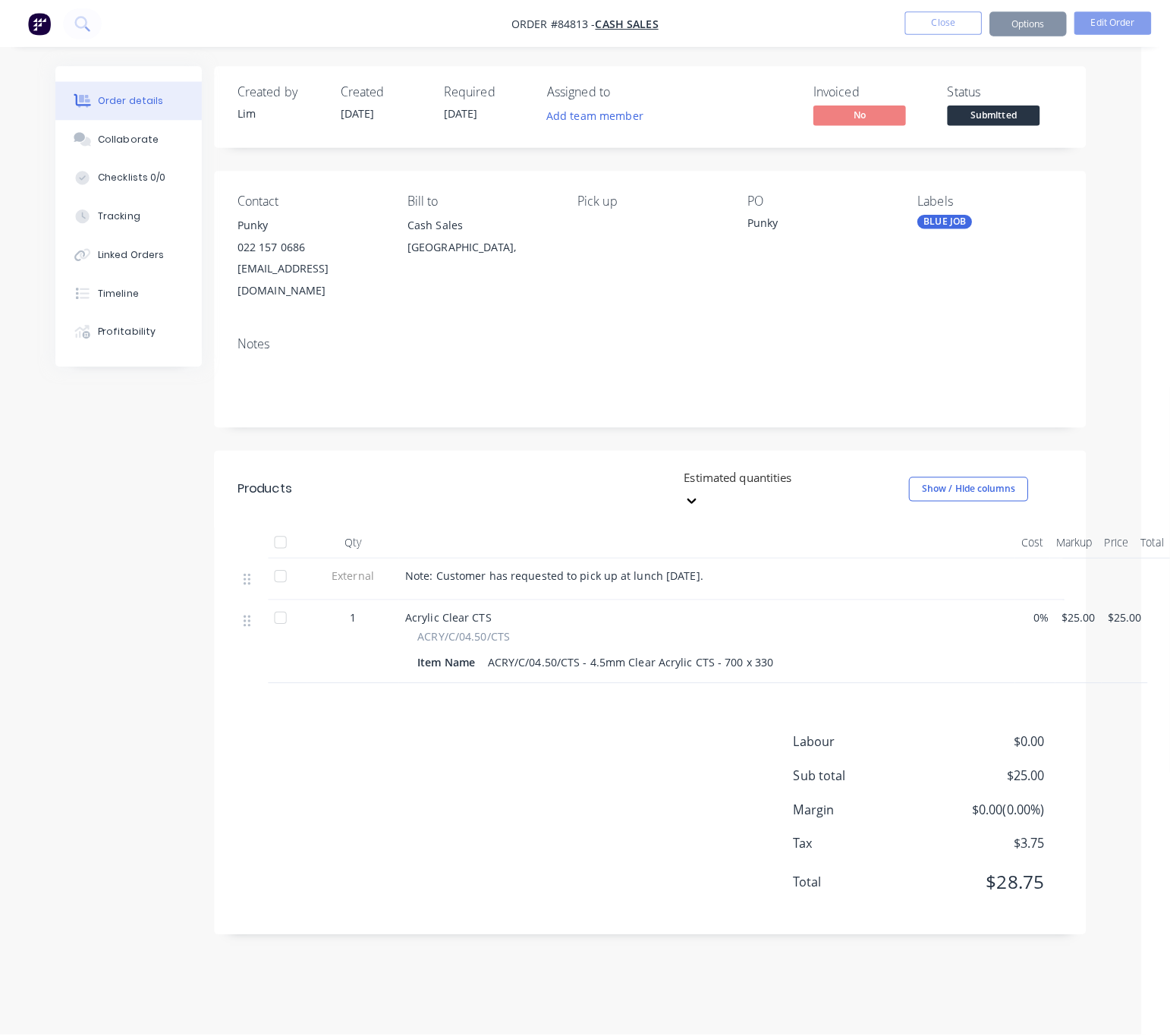
scroll to position [0, 0]
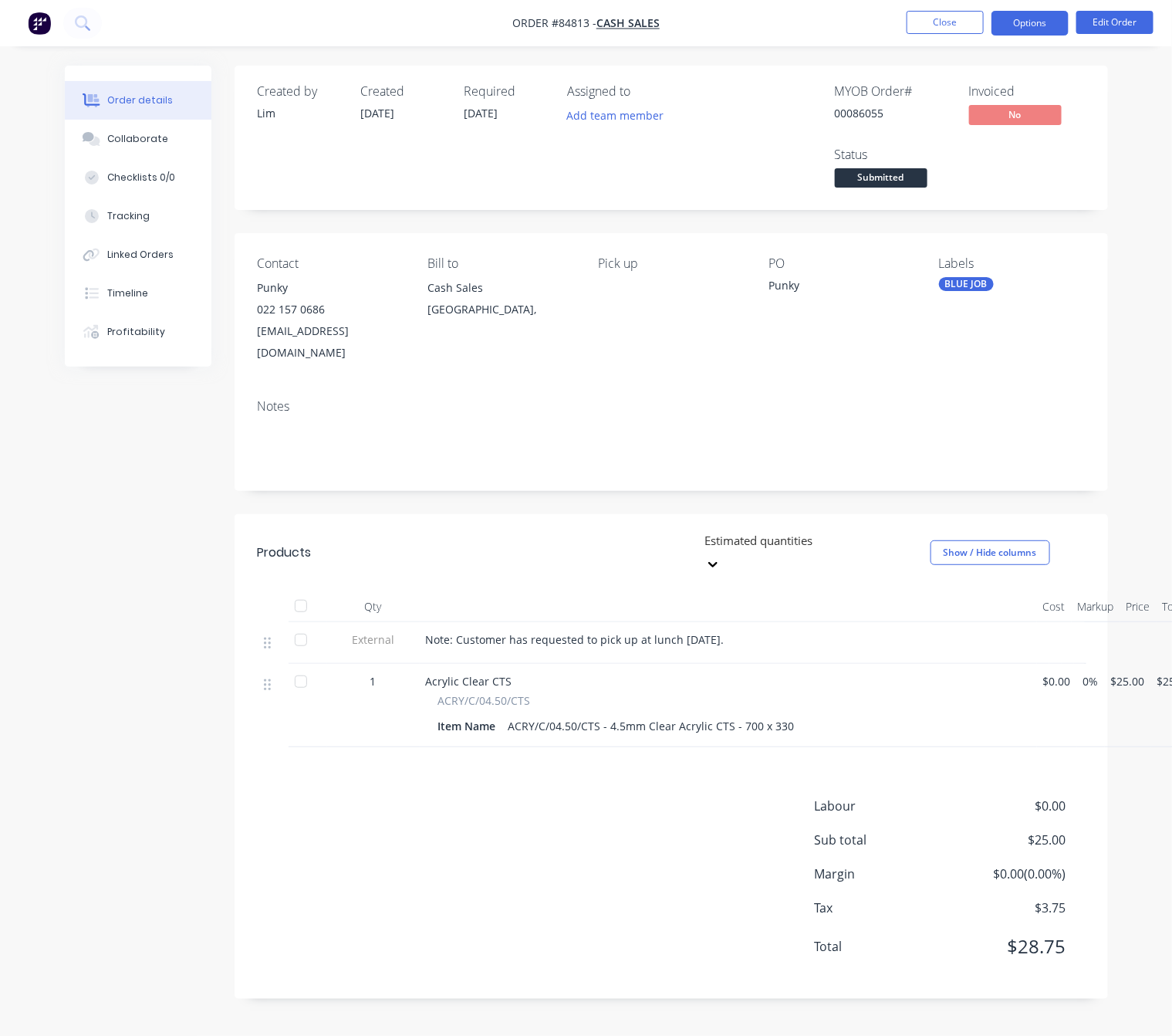
drag, startPoint x: 1051, startPoint y: 406, endPoint x: 1030, endPoint y: 15, distance: 391.6
click at [1030, 15] on button "Options" at bounding box center [1030, 23] width 77 height 24
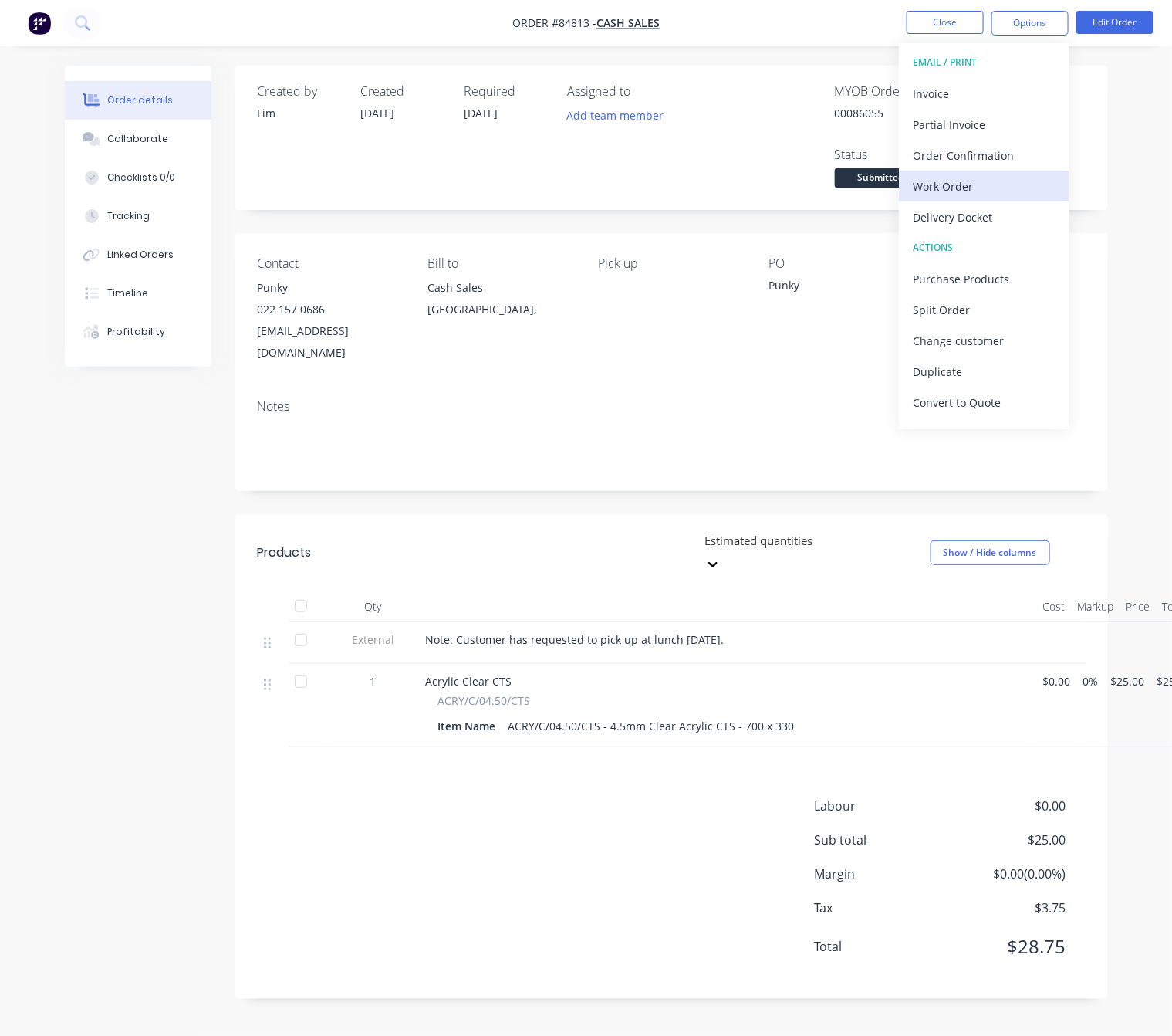
click at [962, 186] on div "Work Order" at bounding box center [984, 187] width 142 height 23
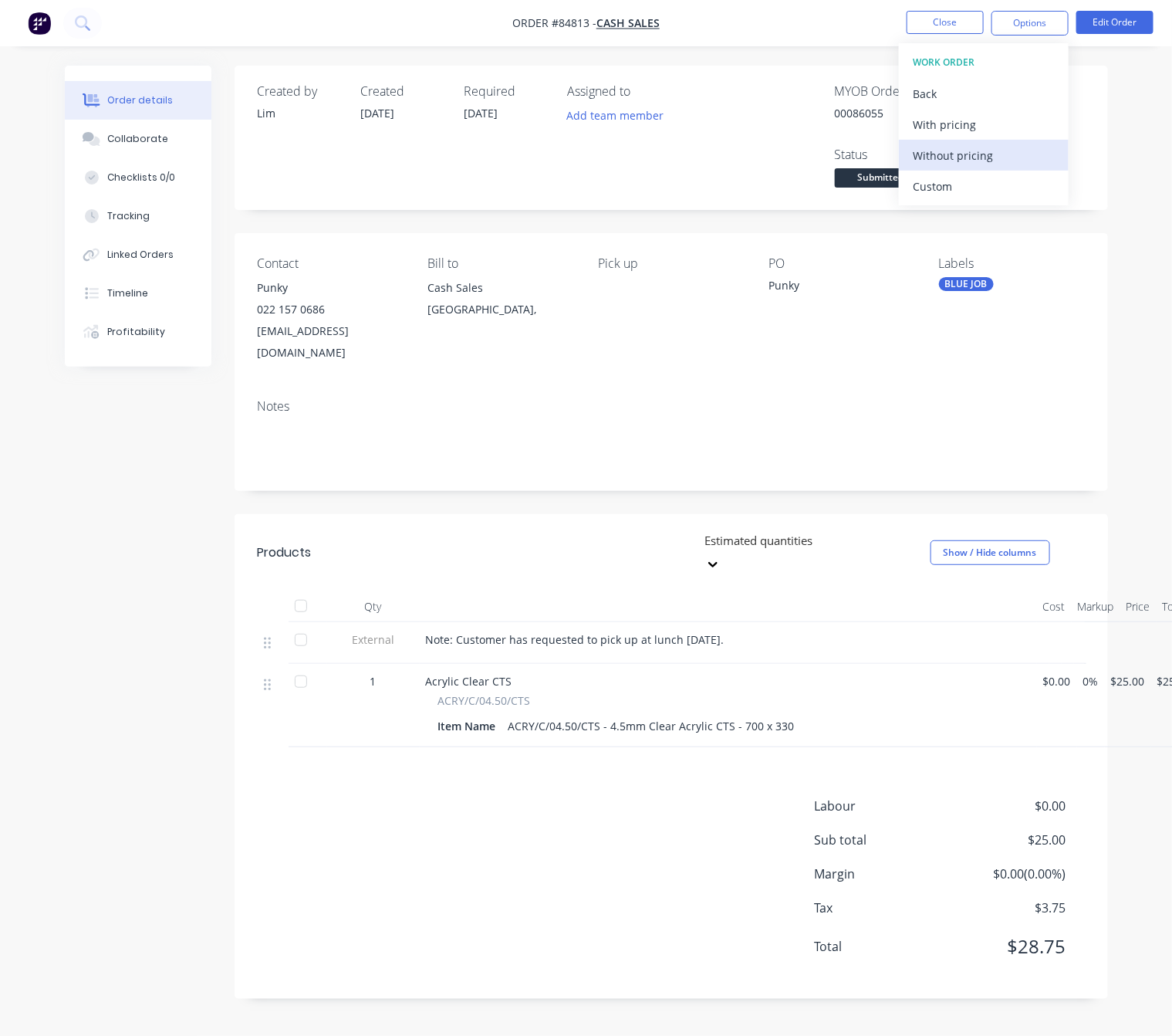
click at [981, 153] on div "Without pricing" at bounding box center [984, 156] width 142 height 23
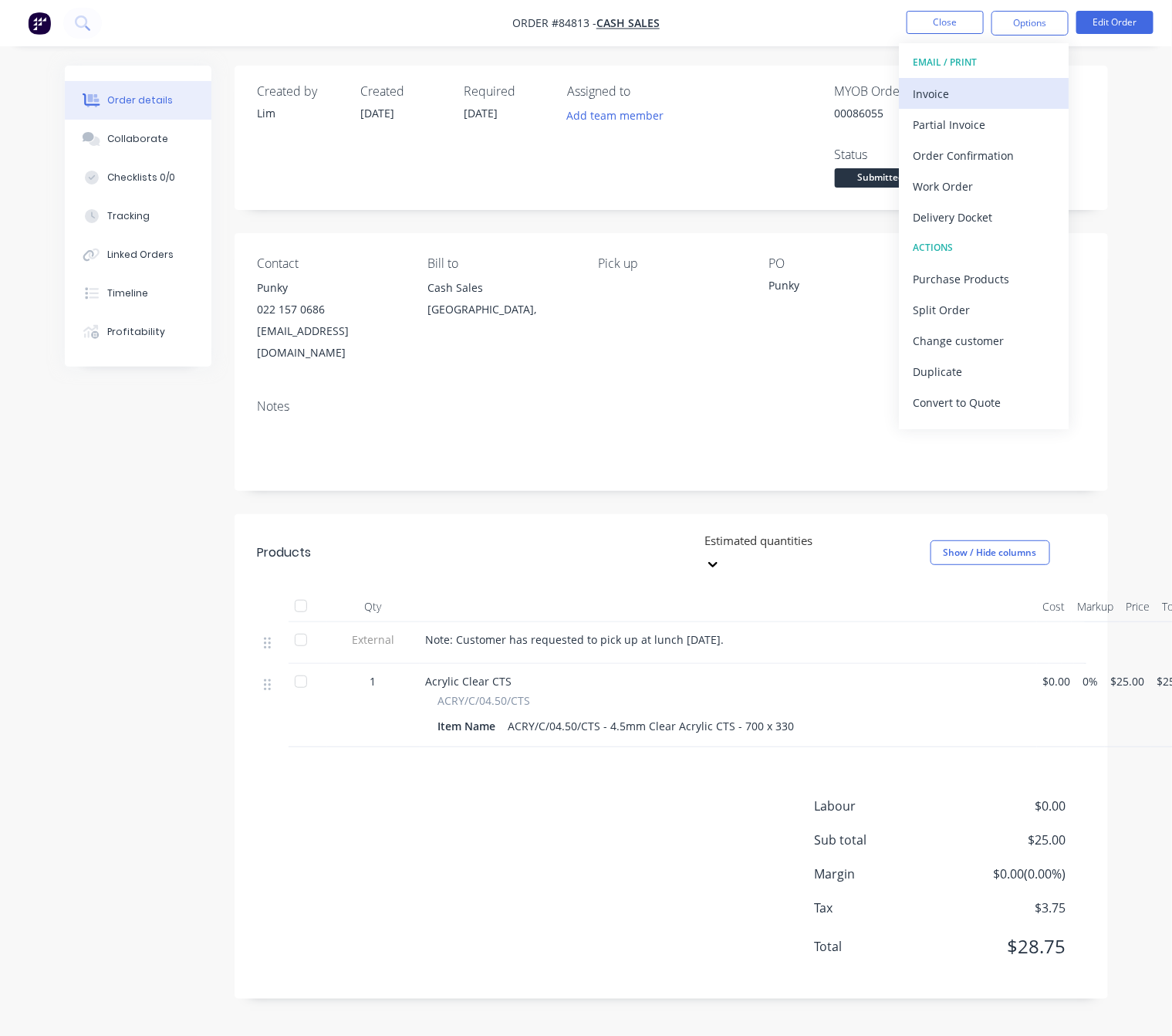
click at [943, 86] on div "Invoice" at bounding box center [984, 94] width 142 height 23
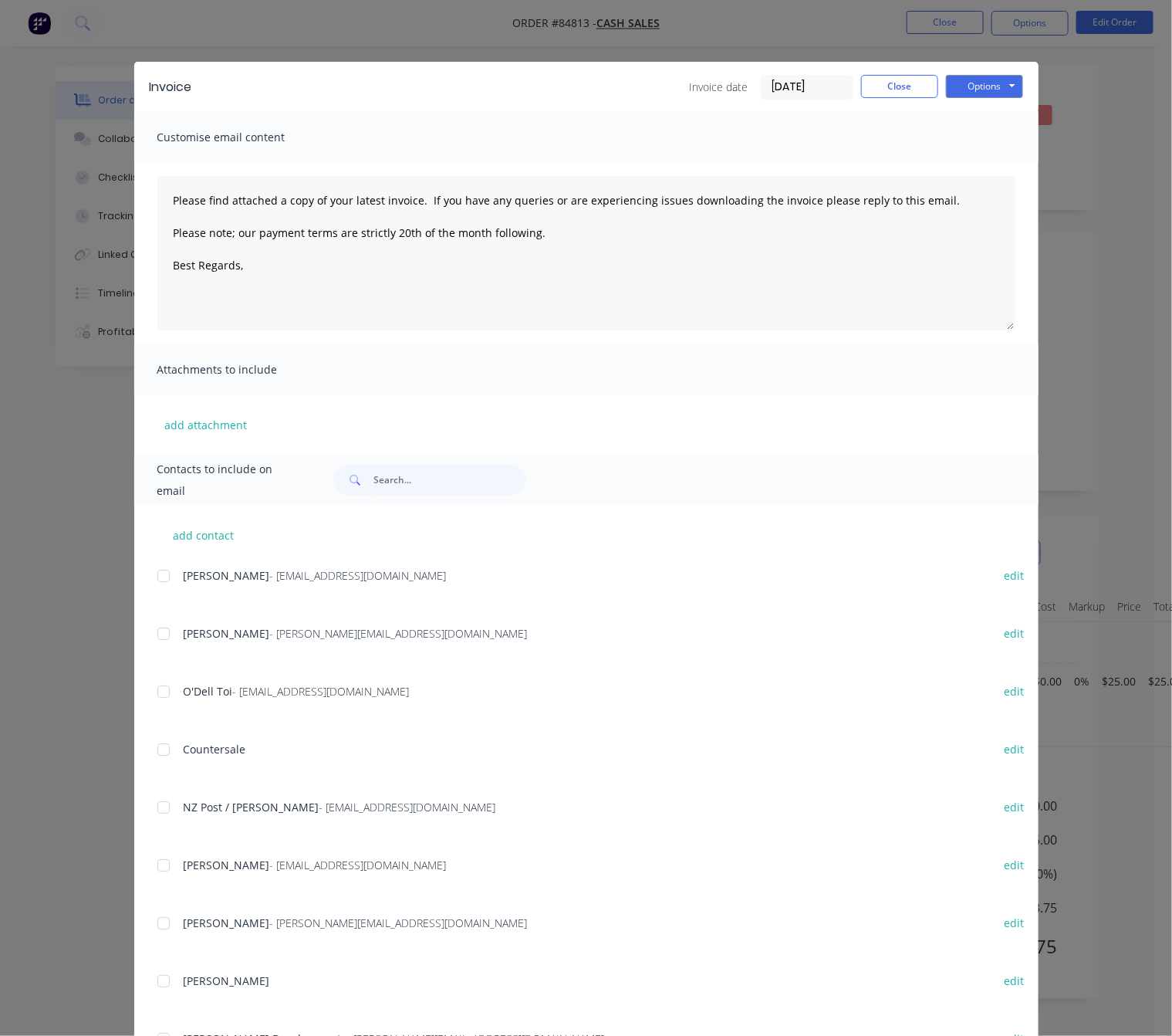
click at [943, 88] on div "Invoice date 24/09/25 Close Options Preview Print Email" at bounding box center [856, 87] width 333 height 24
click at [947, 88] on button "Options" at bounding box center [985, 86] width 77 height 24
click at [950, 105] on button "Preview" at bounding box center [996, 114] width 99 height 25
click at [892, 88] on button "Close" at bounding box center [899, 86] width 77 height 24
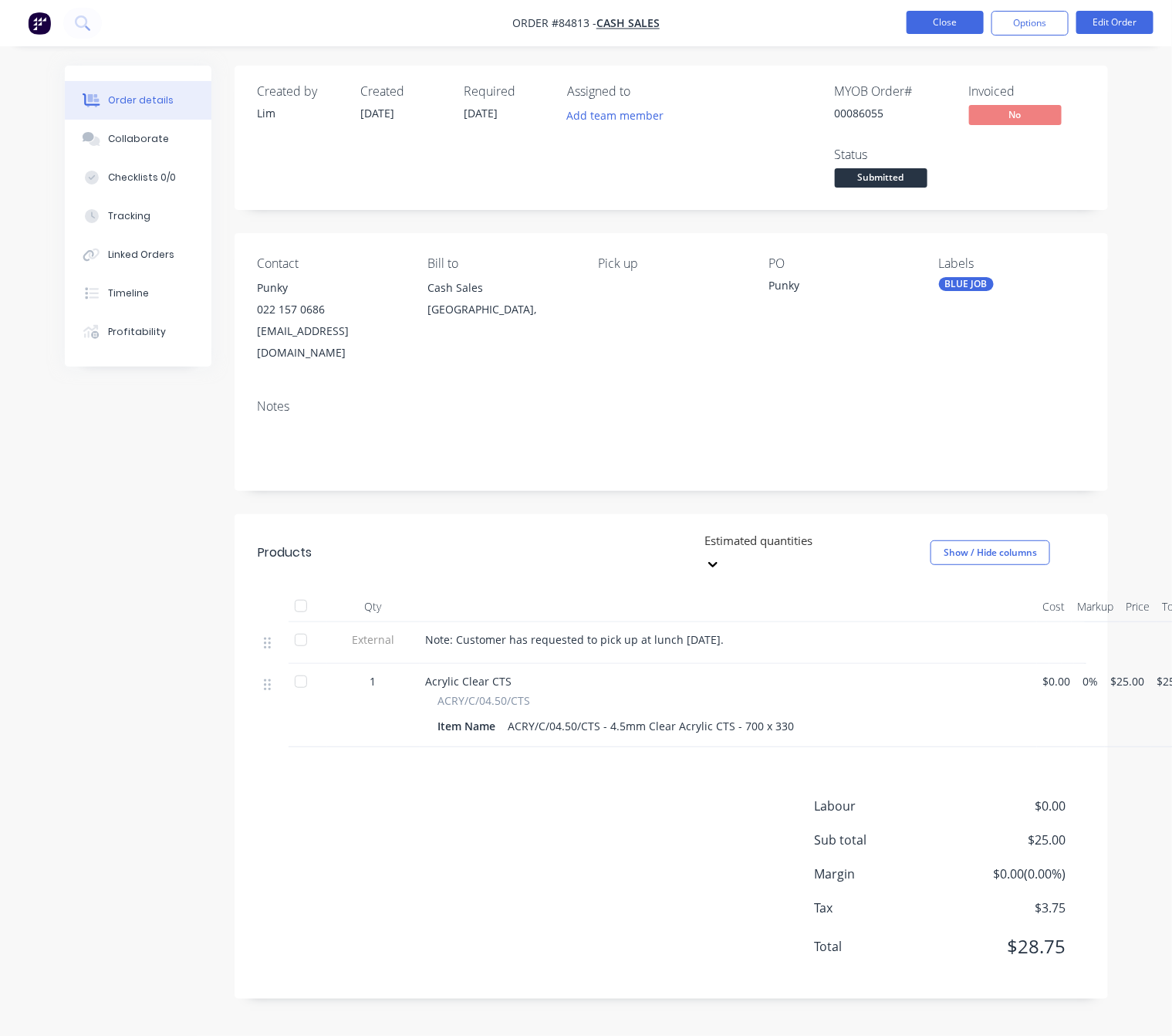
click at [961, 24] on button "Close" at bounding box center [945, 22] width 77 height 24
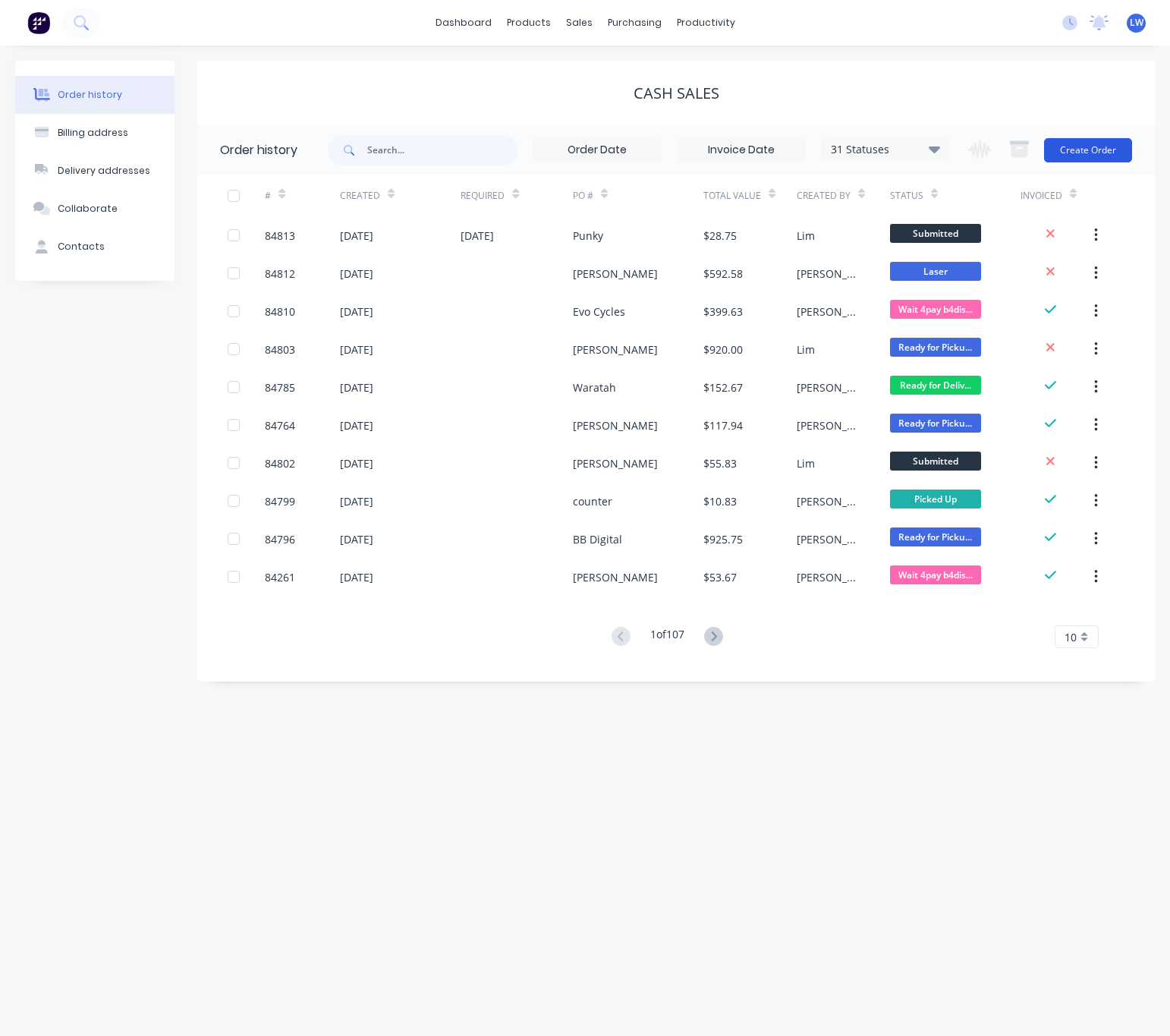
click at [1098, 151] on button "Create Order" at bounding box center [1088, 150] width 88 height 24
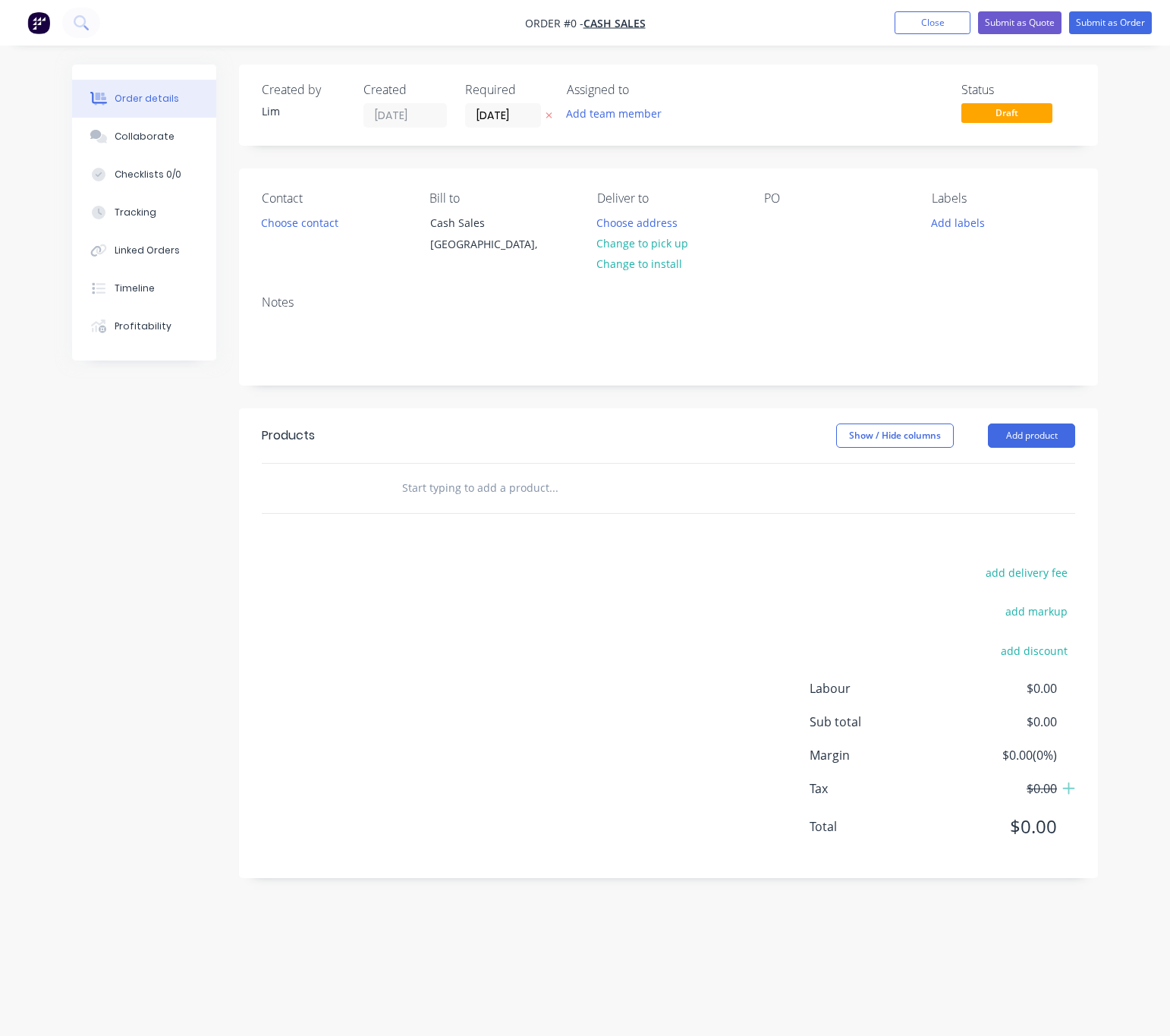
click at [547, 114] on icon "button" at bounding box center [550, 116] width 6 height 6
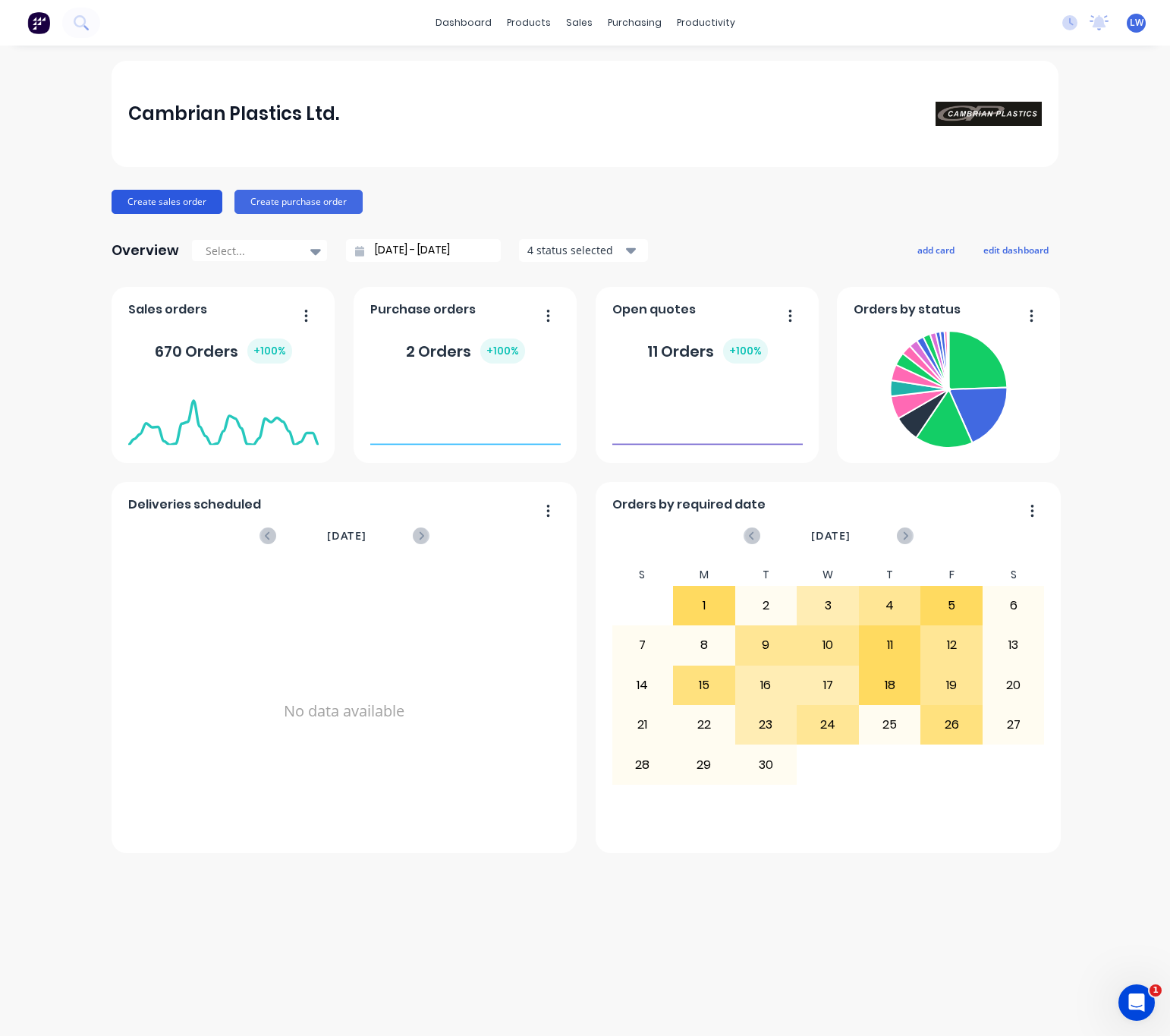
click at [150, 195] on button "Create sales order" at bounding box center [167, 202] width 111 height 24
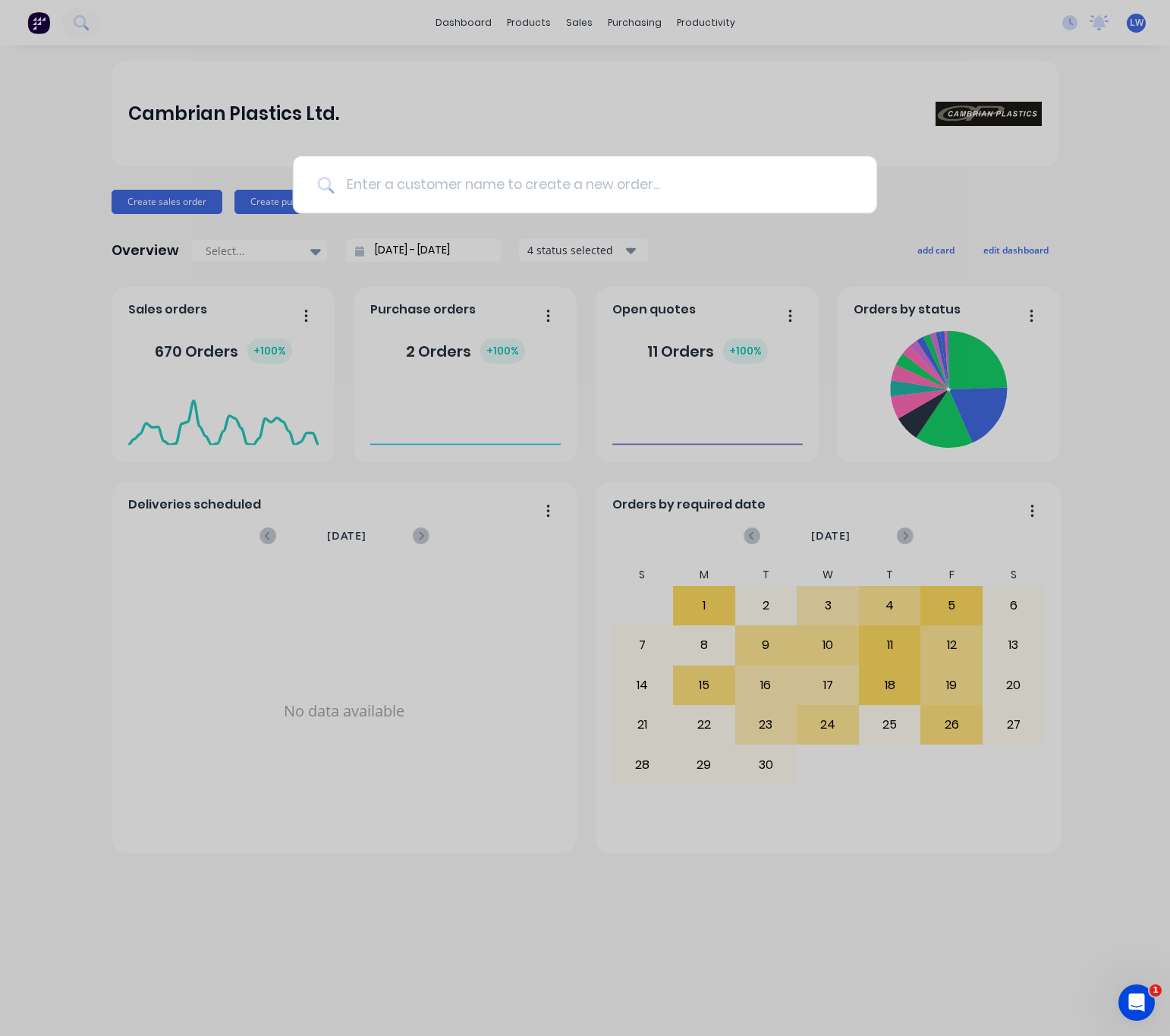
click at [432, 171] on input at bounding box center [593, 184] width 518 height 57
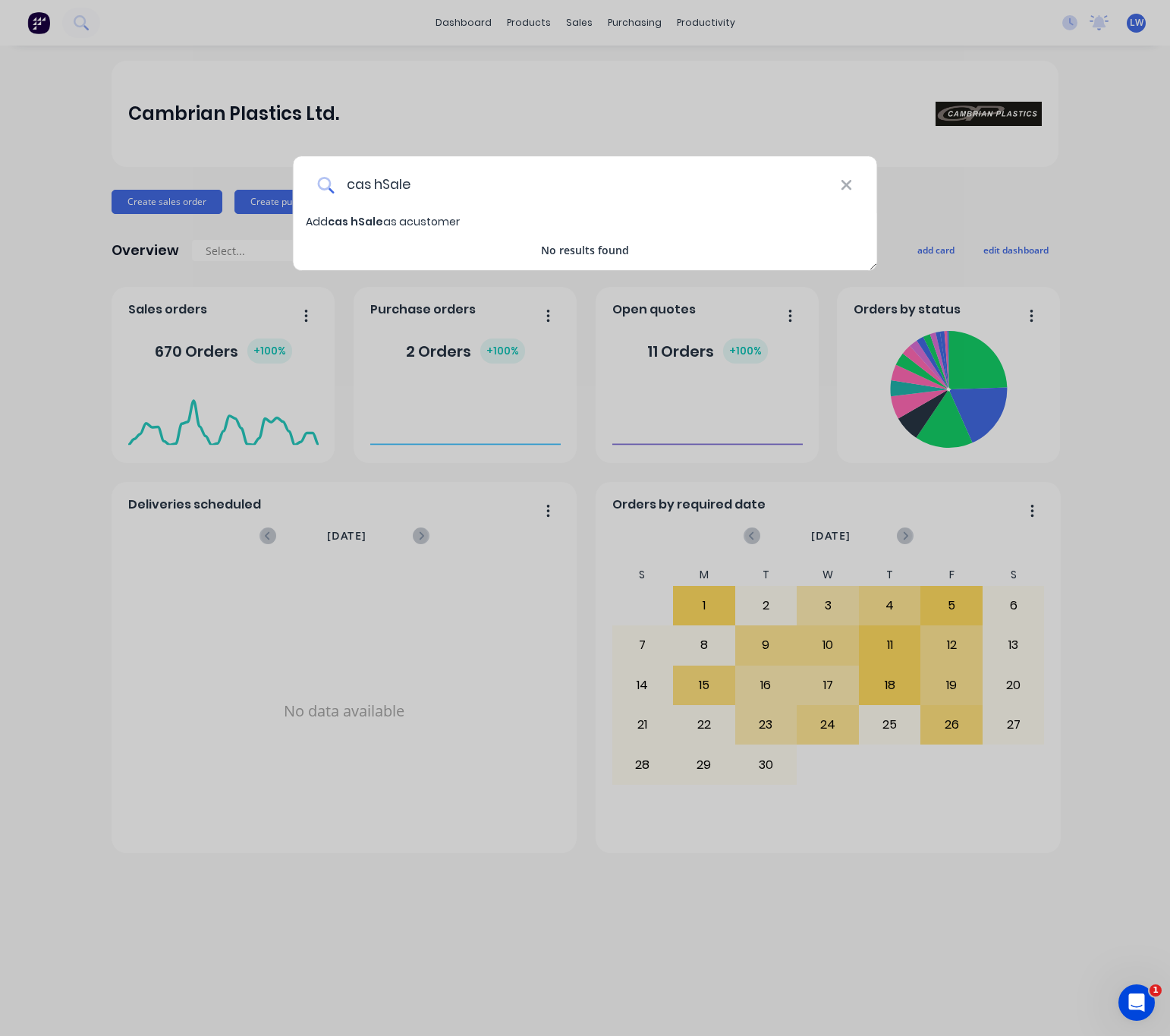
click at [376, 184] on input "cas hSale" at bounding box center [587, 184] width 506 height 57
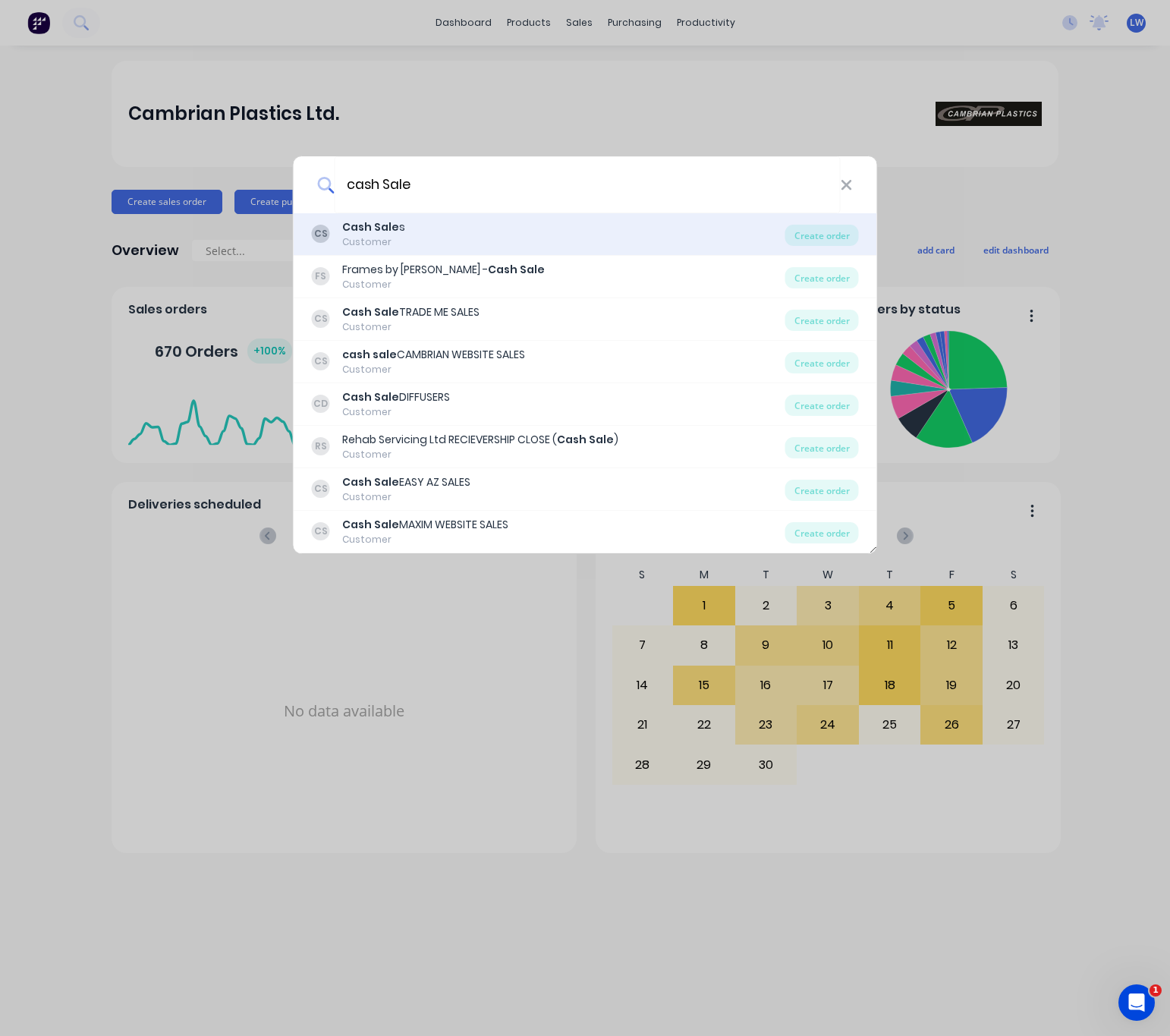
type input "cash Sale"
click at [455, 230] on div "CS Cash Sale s Customer" at bounding box center [549, 234] width 474 height 30
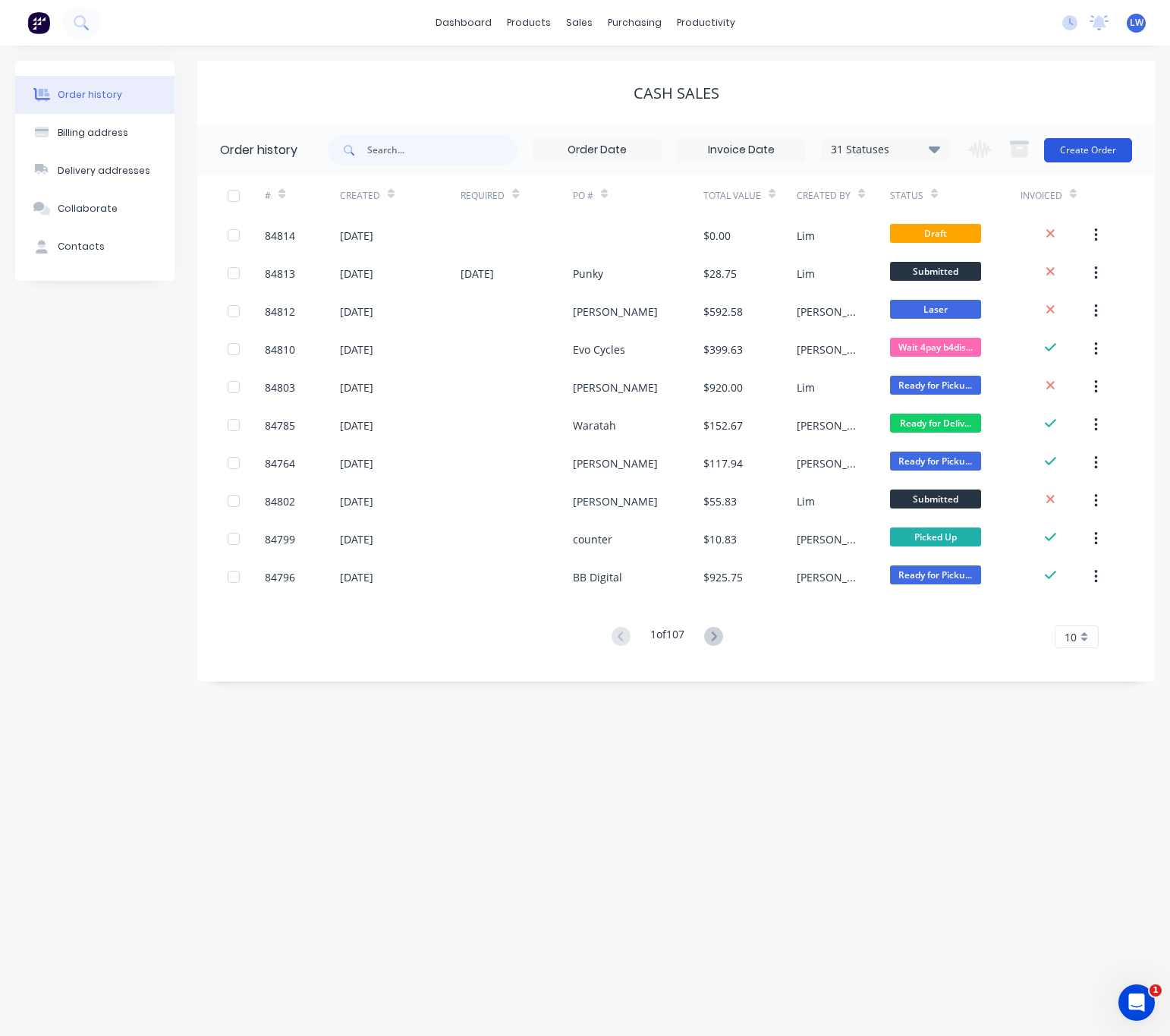
click at [1112, 148] on button "Create Order" at bounding box center [1088, 150] width 88 height 24
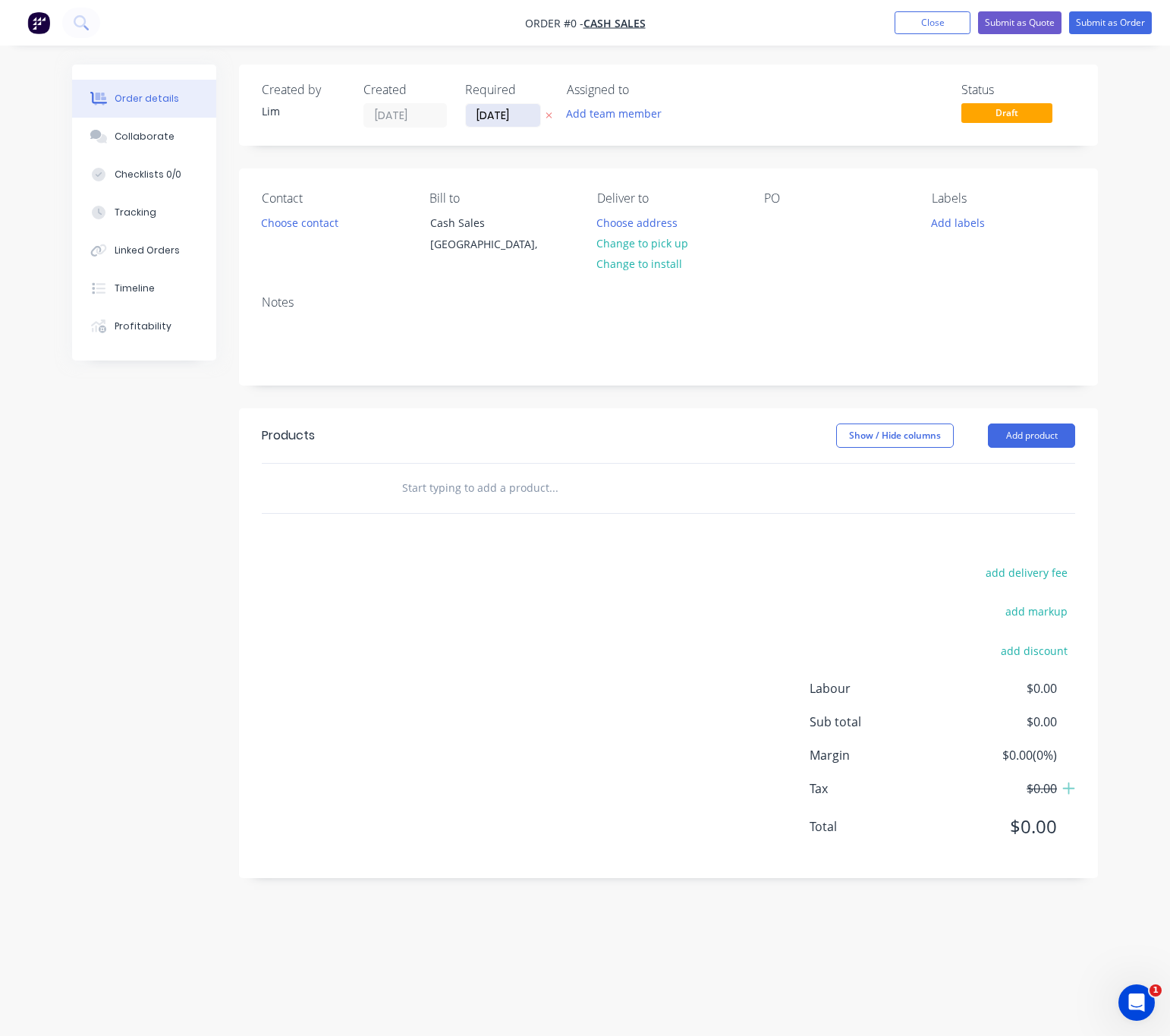
click at [538, 118] on input "[DATE]" at bounding box center [502, 115] width 74 height 23
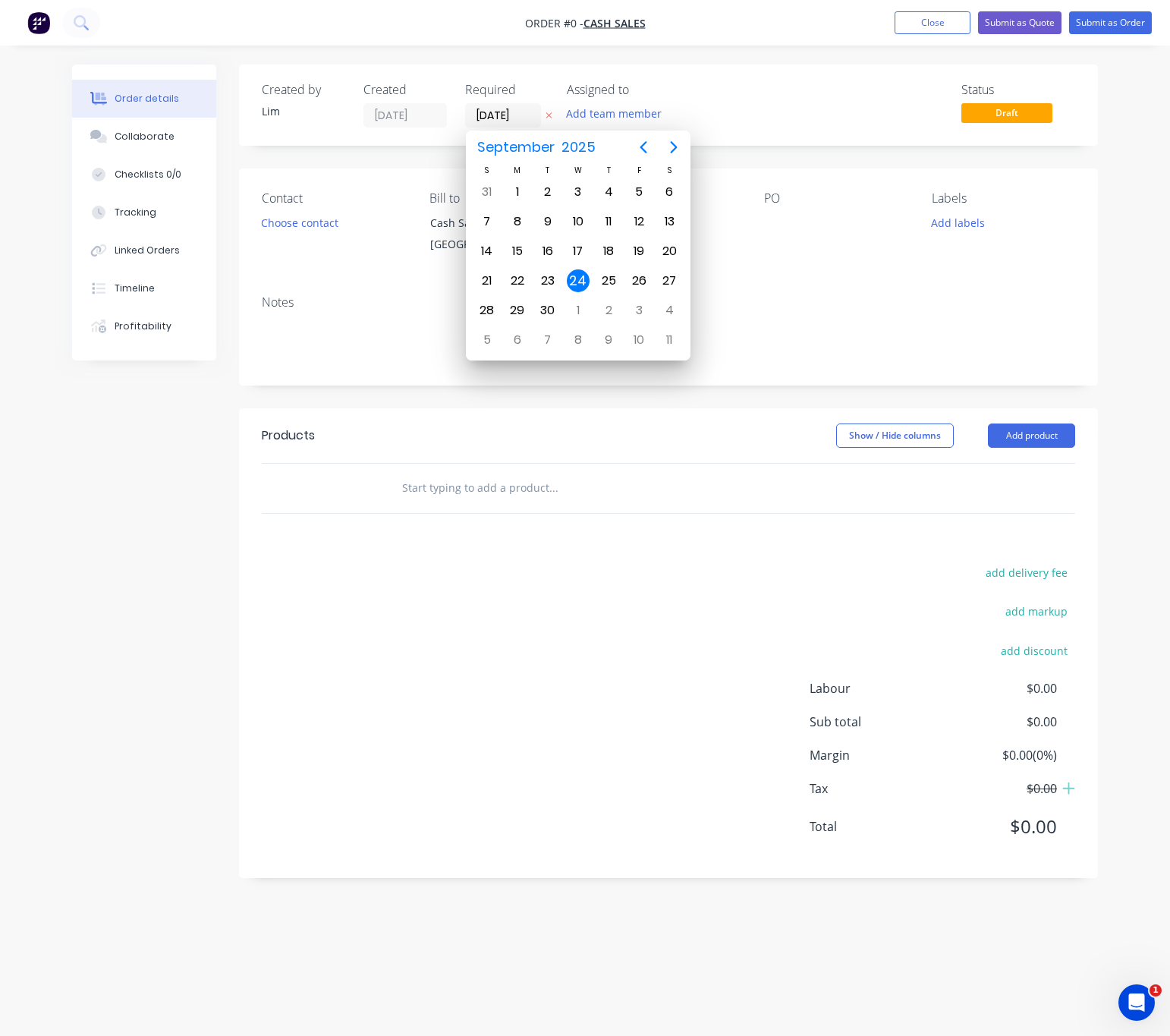
click at [546, 118] on icon "button" at bounding box center [549, 115] width 7 height 9
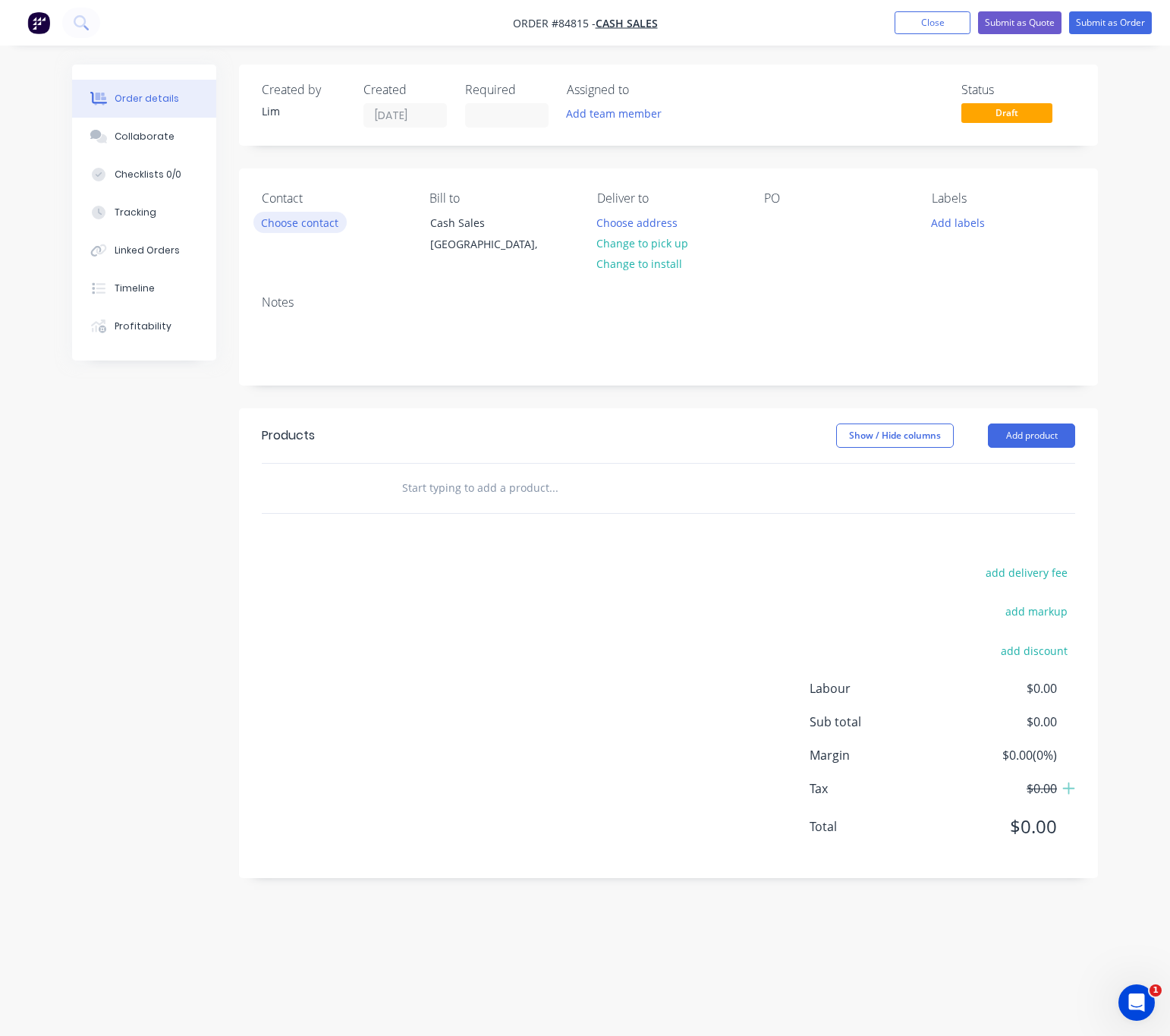
click at [314, 223] on button "Choose contact" at bounding box center [300, 222] width 93 height 21
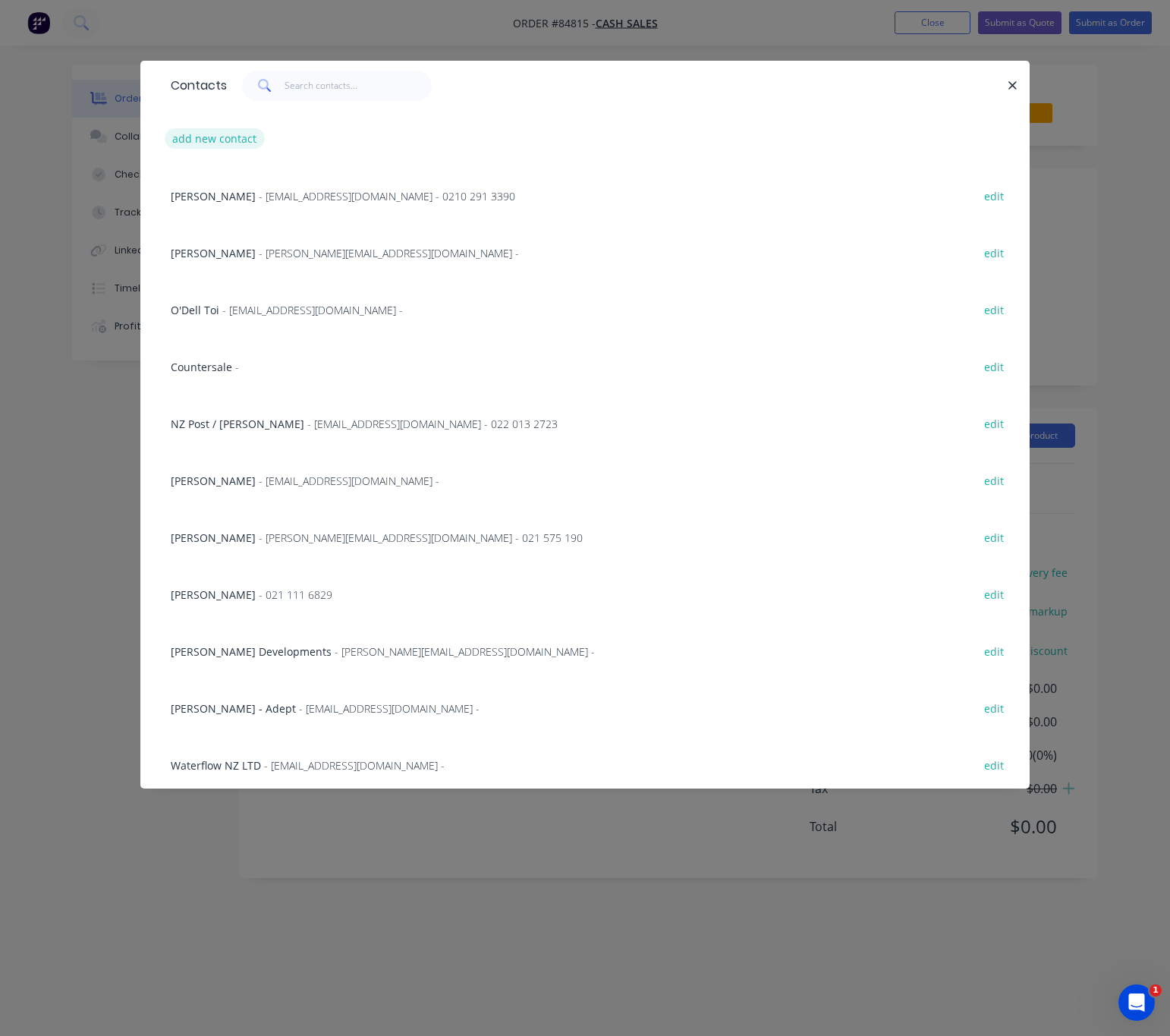
click at [222, 139] on button "add new contact" at bounding box center [215, 139] width 100 height 21
select select "NZ"
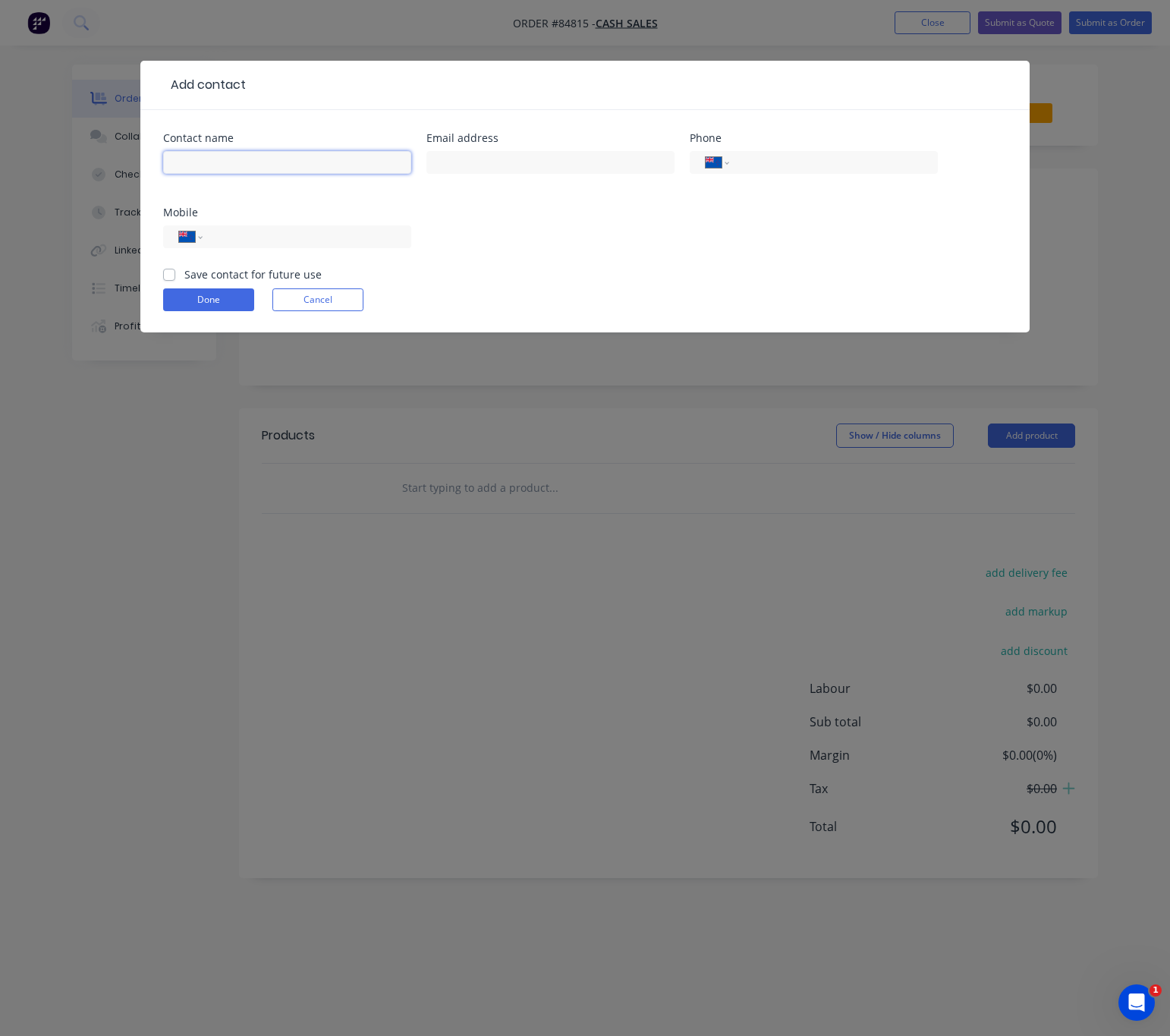
click at [249, 160] on input "text" at bounding box center [287, 162] width 248 height 23
type input "Doug@concpt"
drag, startPoint x: 251, startPoint y: 164, endPoint x: 109, endPoint y: 171, distance: 142.2
click at [109, 171] on div "Add contact Contact name Doug@concpt Email address Phone International Afghanis…" at bounding box center [585, 518] width 1170 height 1036
type input "[PERSON_NAME]"
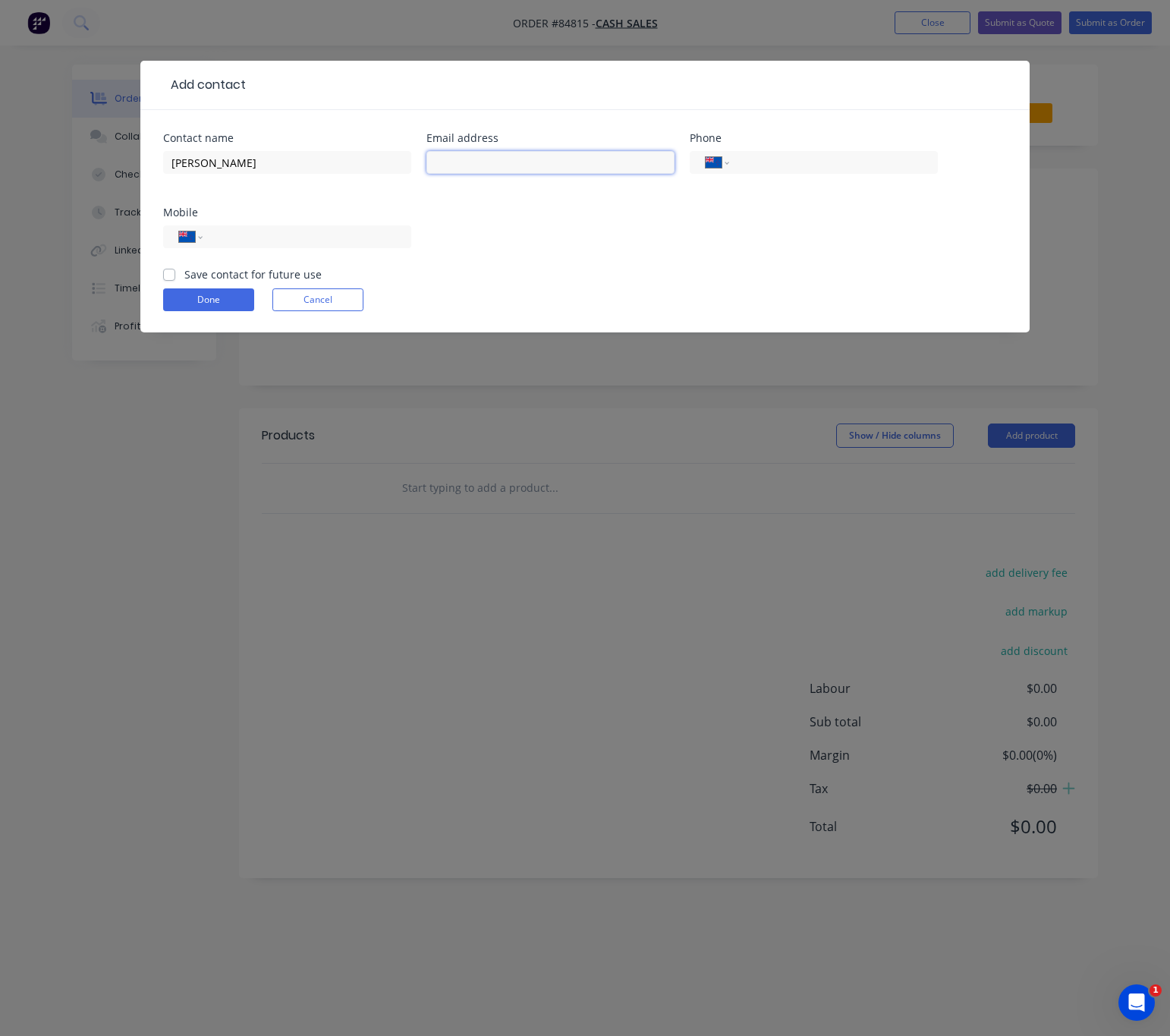
click at [478, 167] on input "text" at bounding box center [550, 162] width 248 height 23
type input "doug@concpt.co.nz"
click at [344, 234] on input "tel" at bounding box center [304, 237] width 182 height 18
type input "021 229 4435"
click at [184, 278] on label "Save contact for future use" at bounding box center [253, 274] width 137 height 16
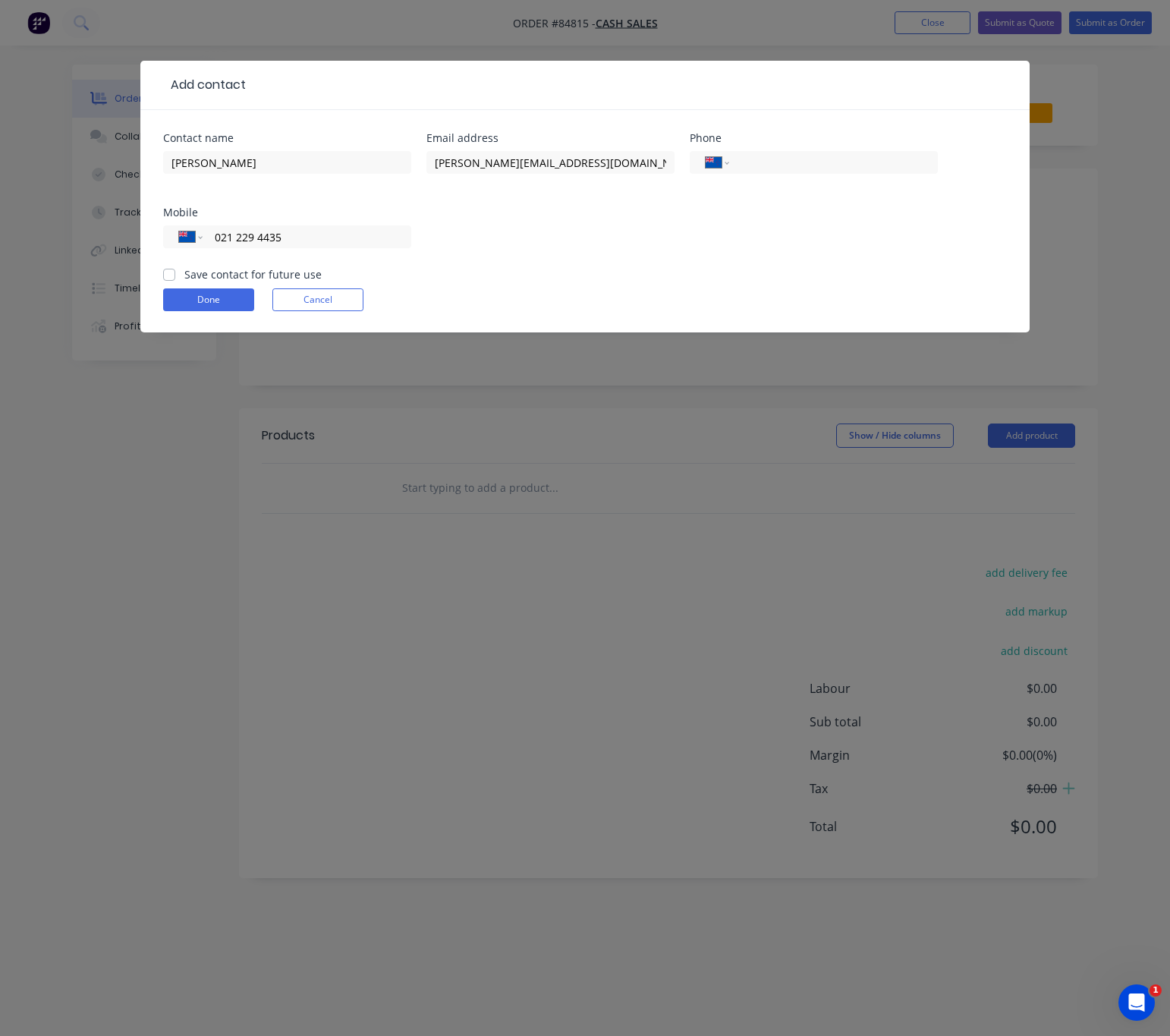
click at [169, 278] on input "Save contact for future use" at bounding box center [169, 274] width 12 height 14
checkbox input "true"
click at [180, 291] on button "Done" at bounding box center [209, 300] width 91 height 23
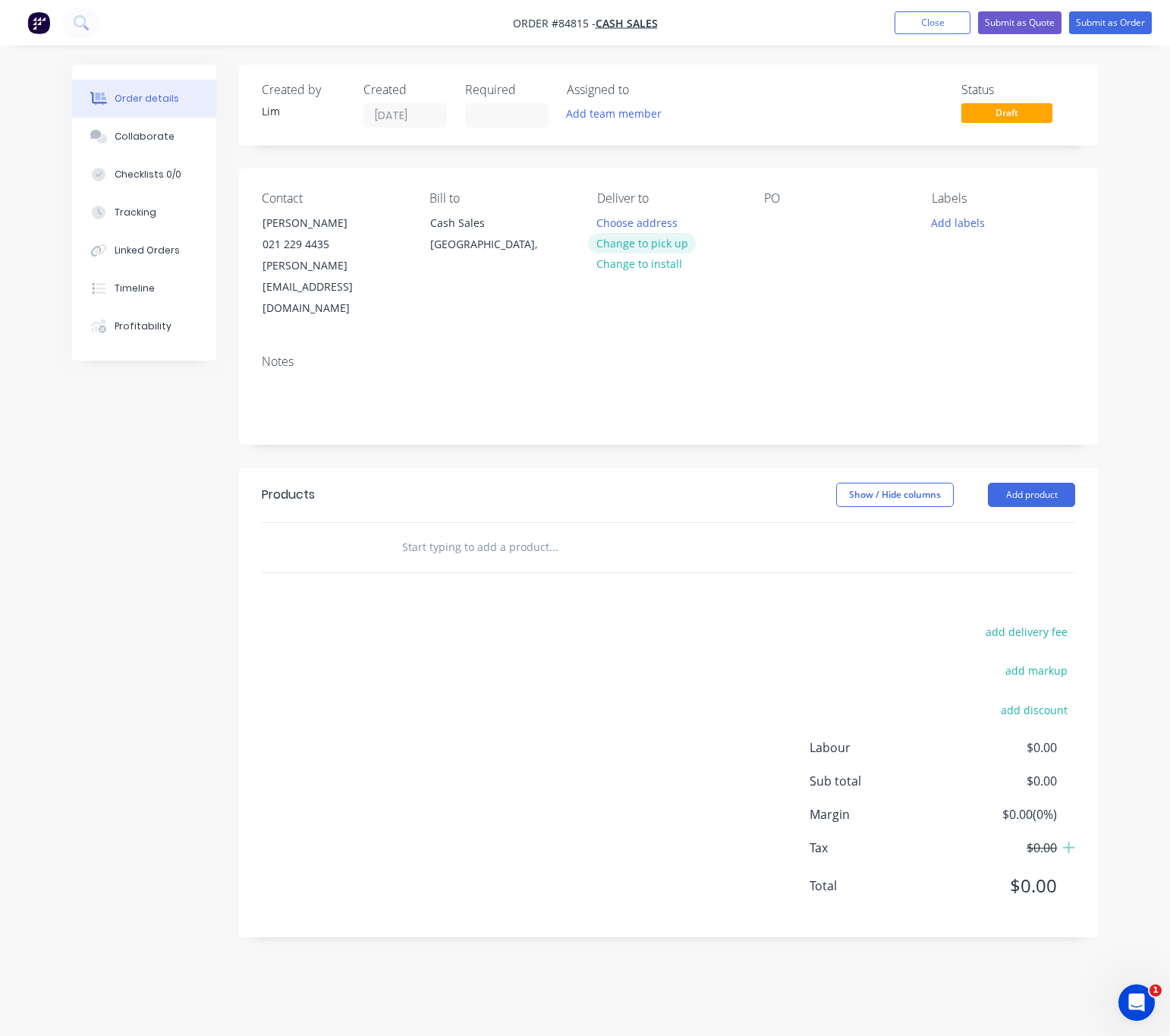
click at [640, 246] on button "Change to pick up" at bounding box center [641, 243] width 108 height 21
click at [776, 224] on div at bounding box center [776, 223] width 24 height 22
click at [945, 227] on button "Add labels" at bounding box center [959, 222] width 70 height 21
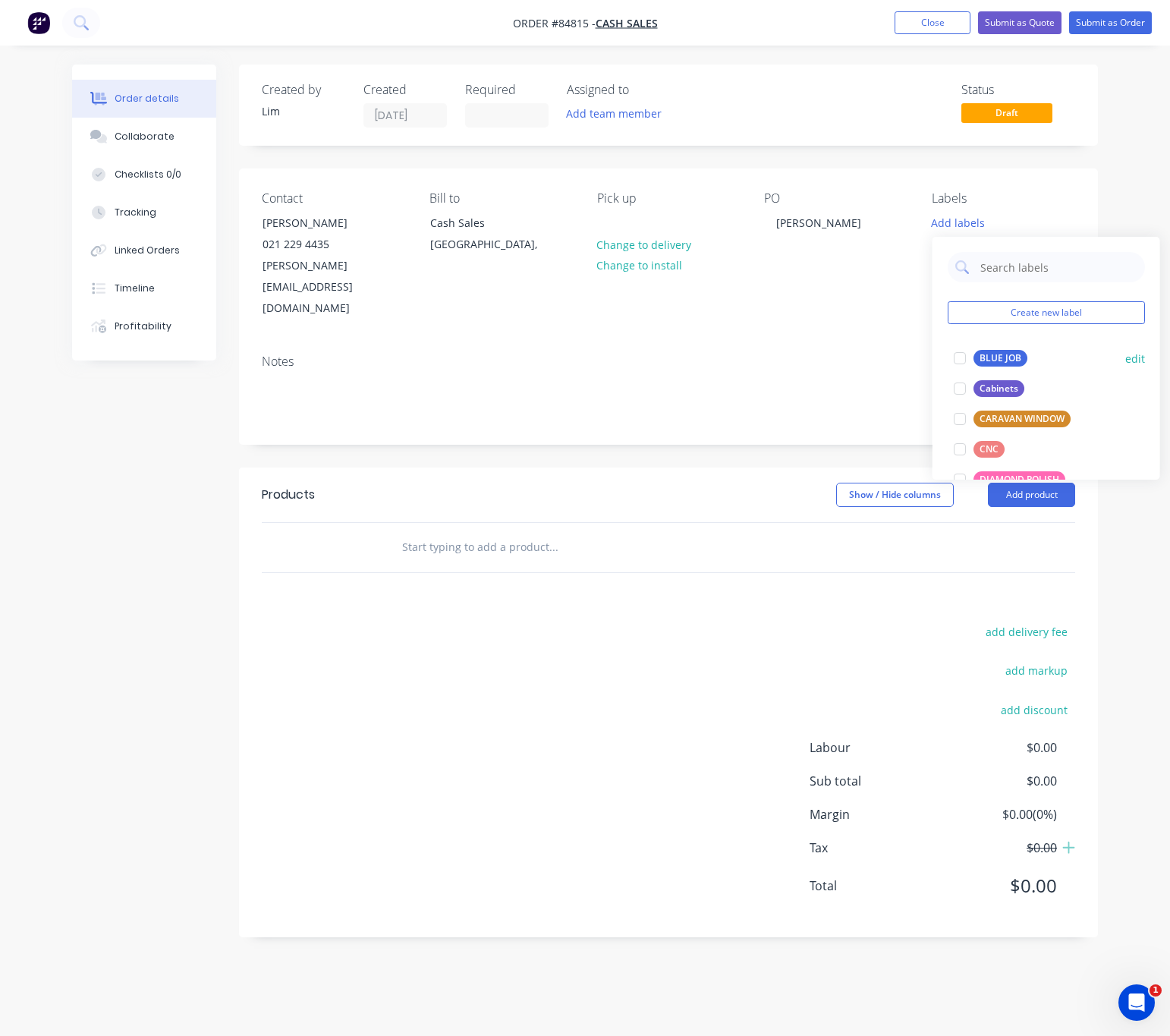
click at [991, 360] on div "BLUE JOB" at bounding box center [1001, 358] width 54 height 17
click at [704, 469] on header "Products Show / Hide columns Add product" at bounding box center [668, 494] width 859 height 55
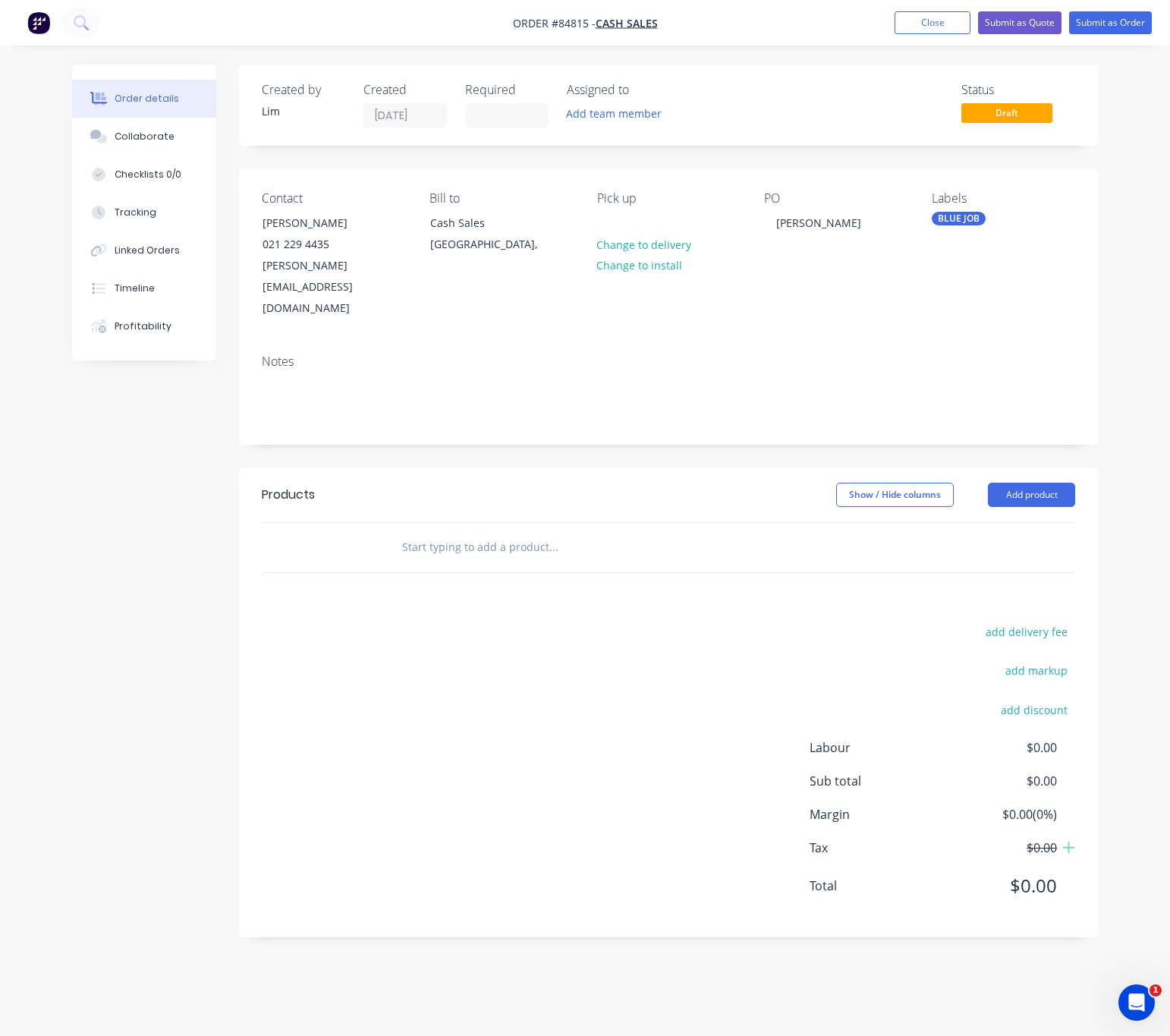
click at [429, 532] on input "text" at bounding box center [553, 547] width 304 height 30
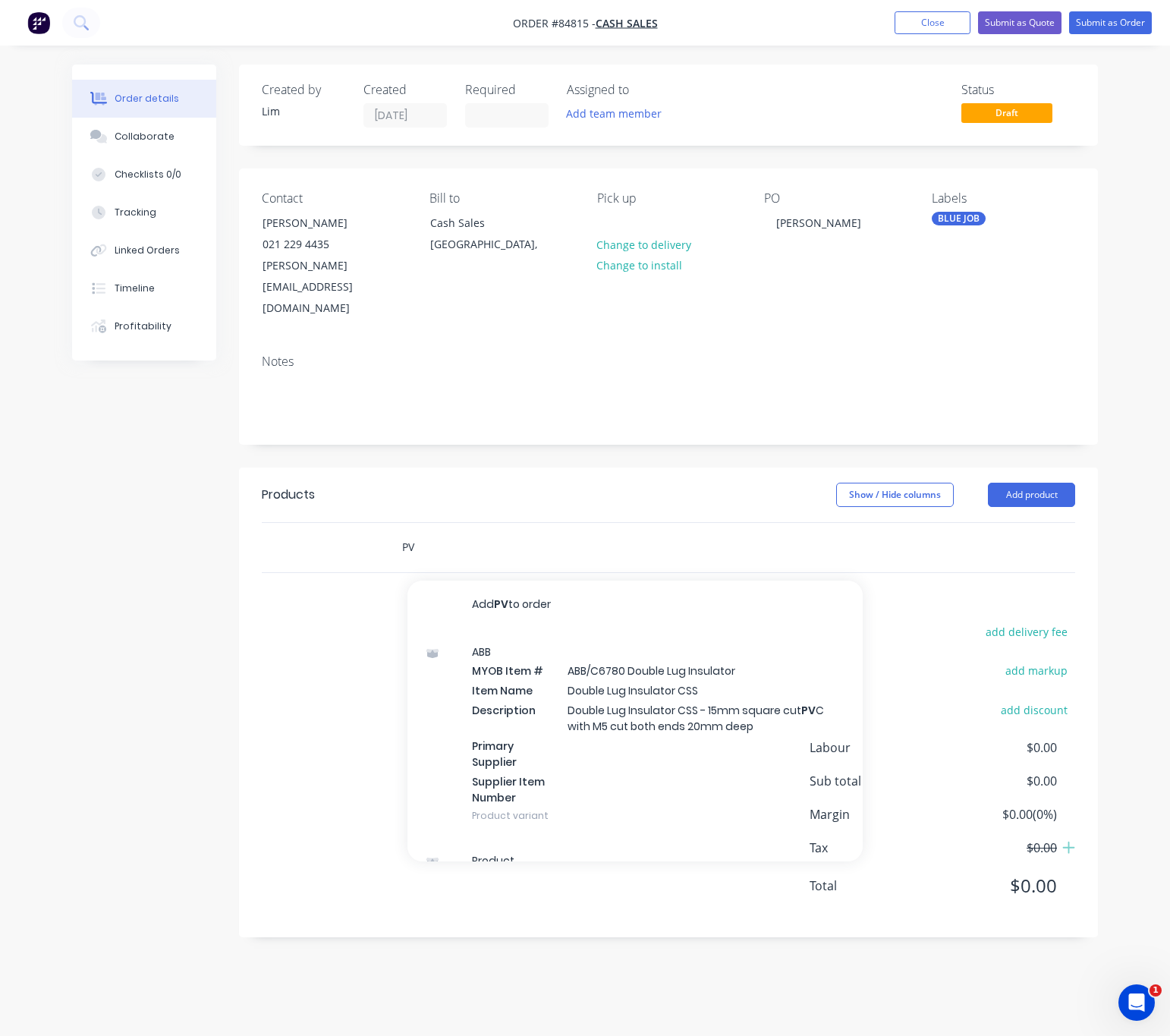
type input "P"
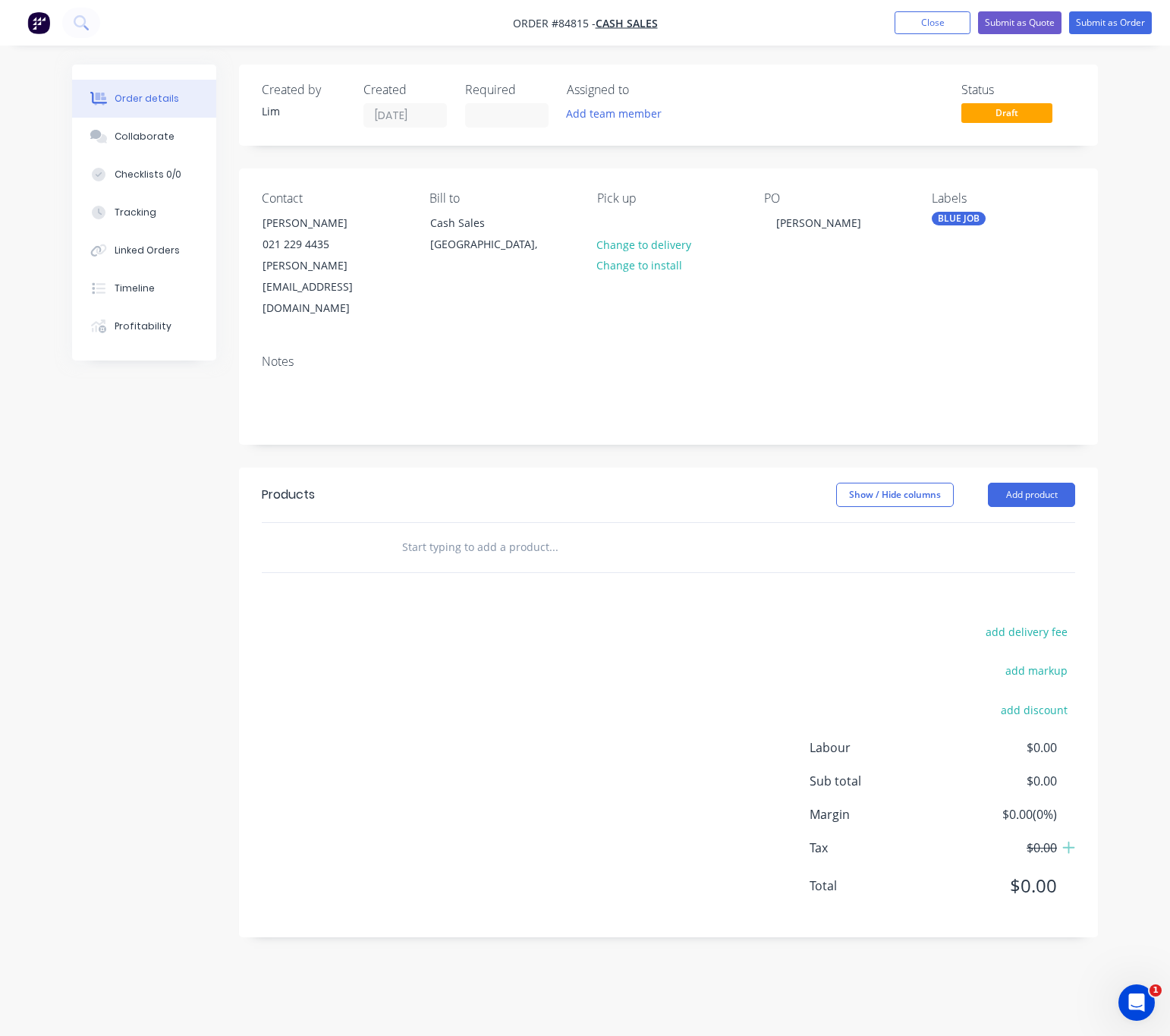
type input "R"
type input "G"
type input "R"
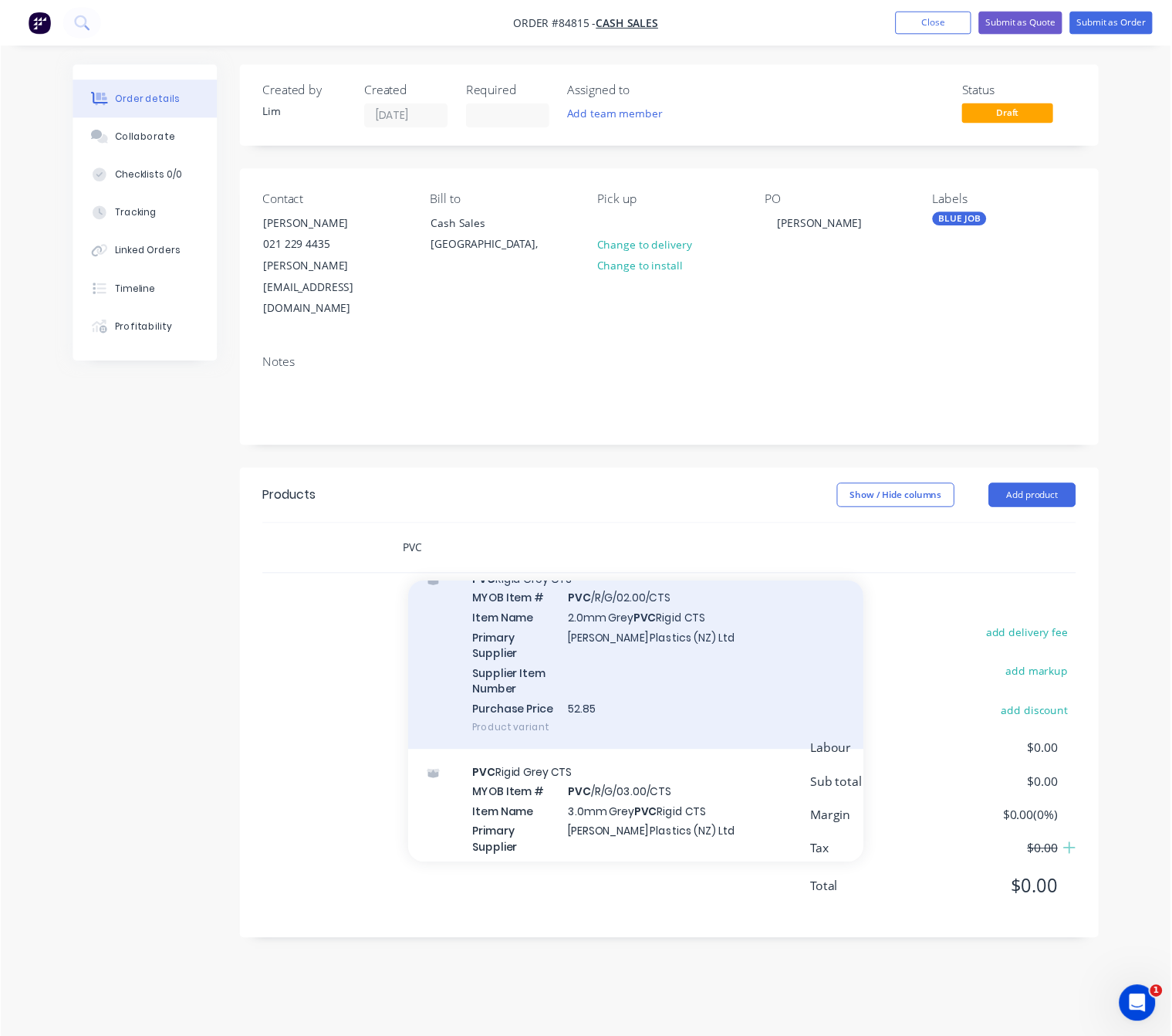
scroll to position [7391, 0]
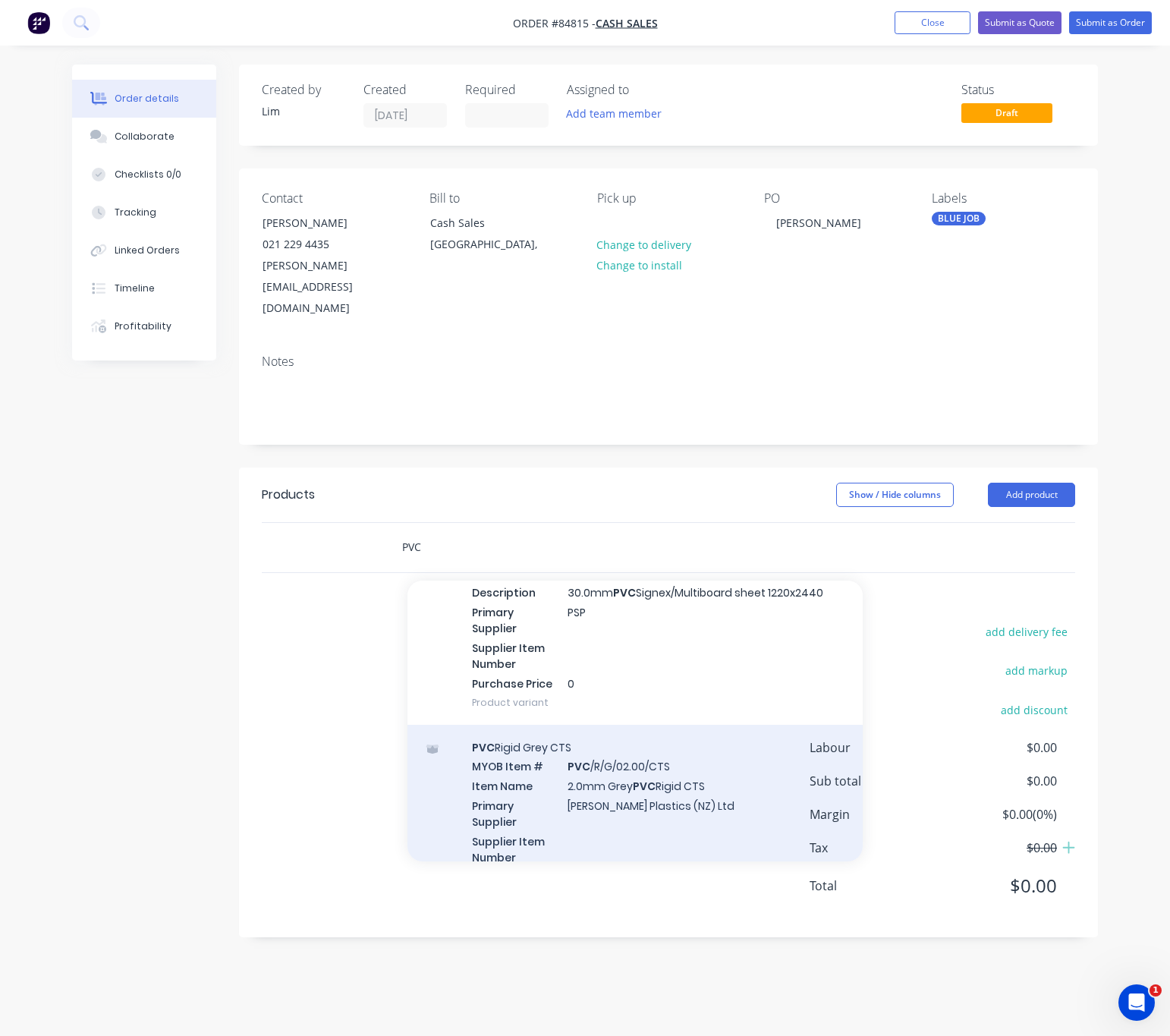
type input "PVC"
click at [719, 782] on div "PVC Rigid Grey CTS MYOB Item # PVC /R/G/02.00/CTS Item Name 2.0mm Grey PVC Rigi…" at bounding box center [635, 821] width 455 height 194
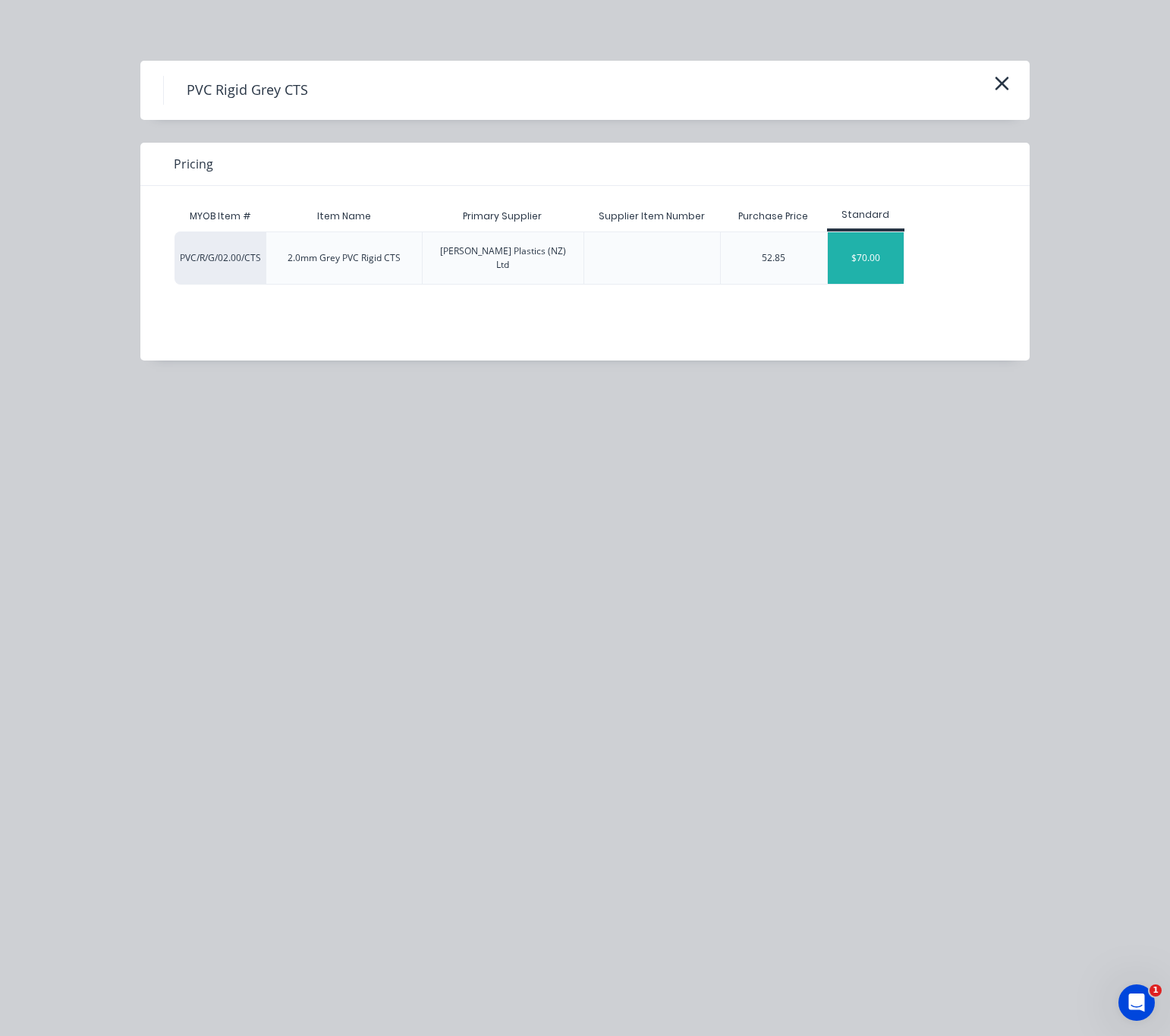
click at [853, 240] on div "$70.00" at bounding box center [865, 258] width 76 height 52
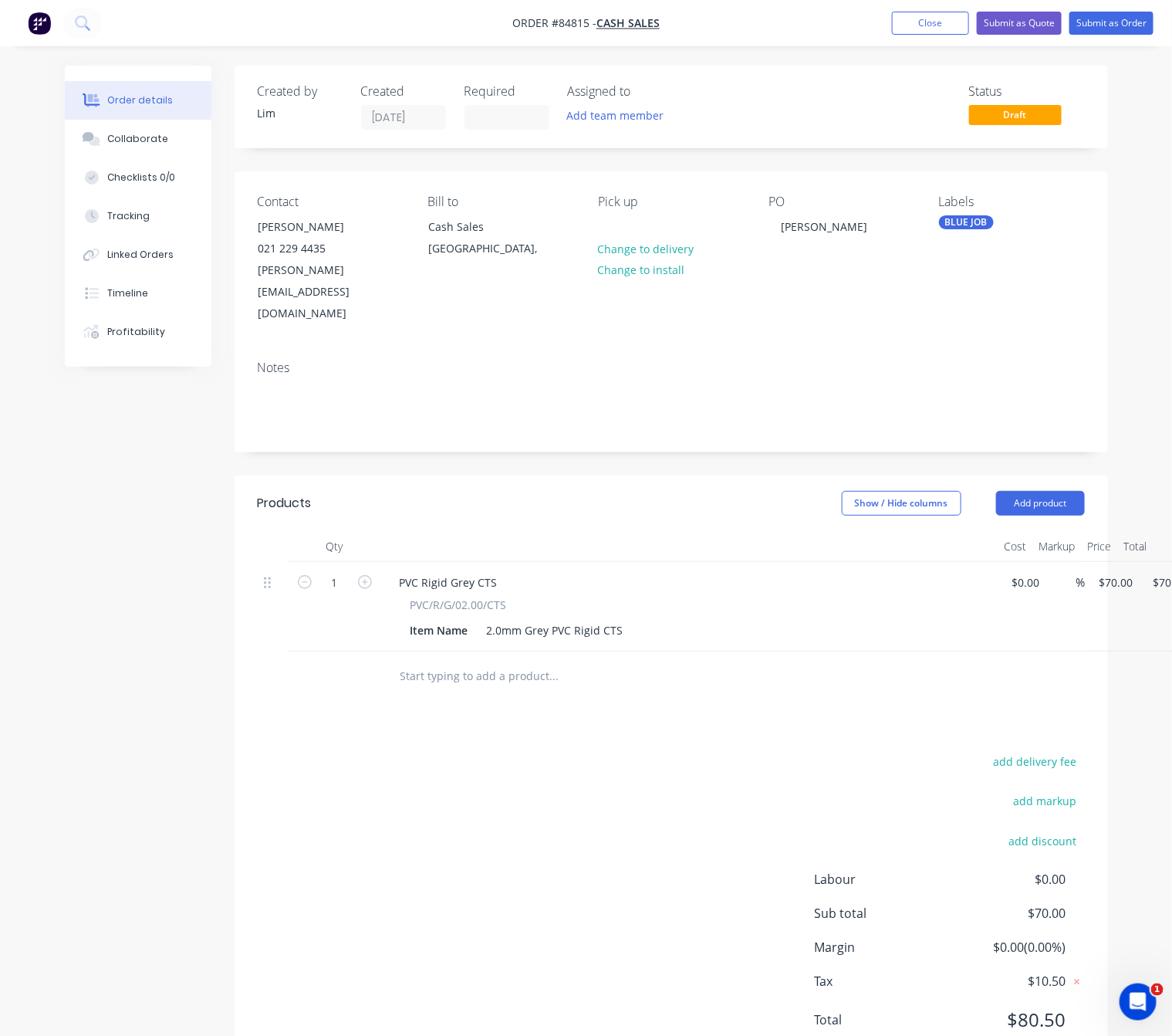
scroll to position [0, 60]
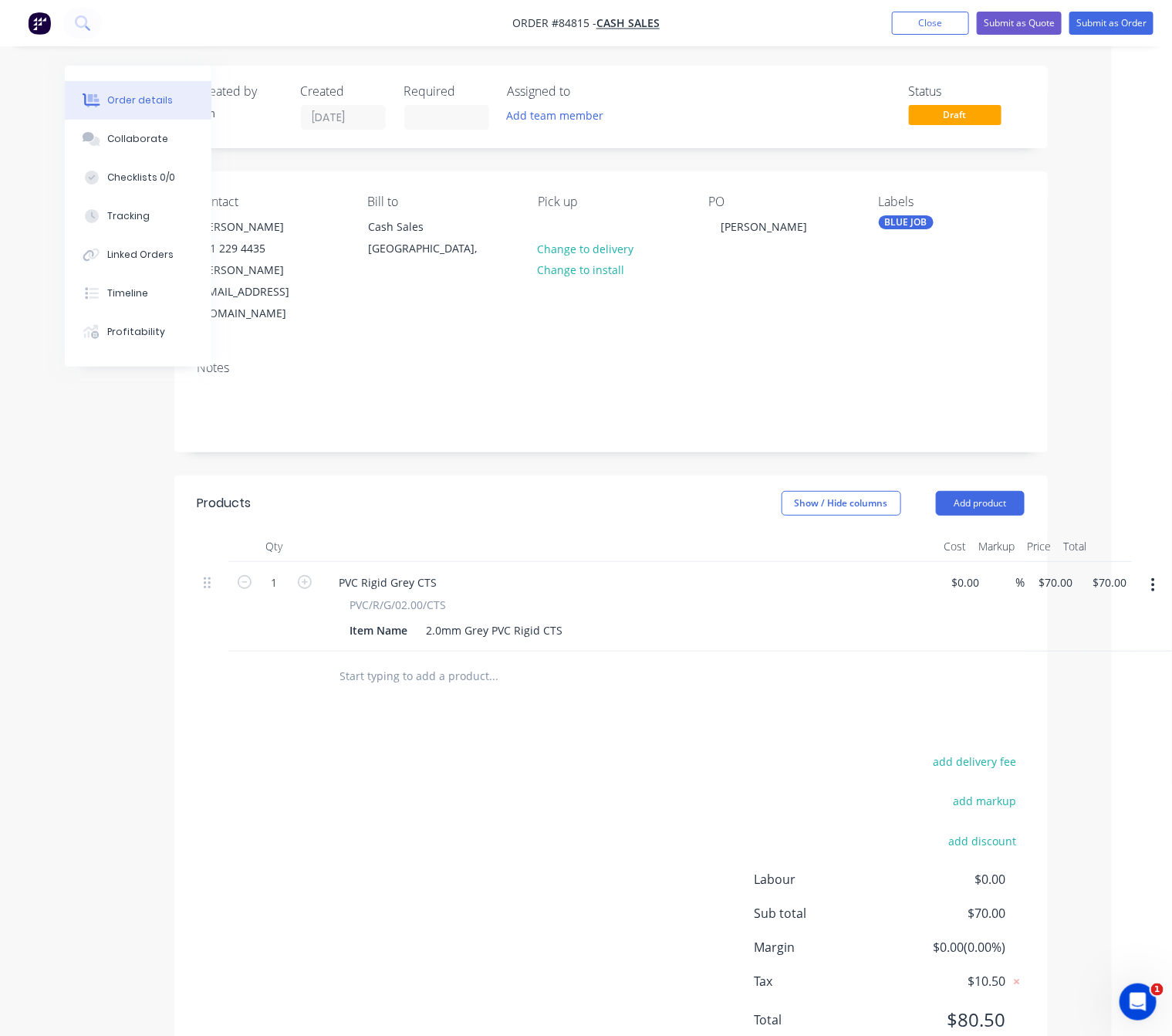
drag, startPoint x: 1154, startPoint y: 535, endPoint x: 1154, endPoint y: 549, distance: 14.0
click at [1154, 577] on icon "button" at bounding box center [1153, 585] width 4 height 17
click at [1098, 707] on div "Delete" at bounding box center [1099, 719] width 119 height 23
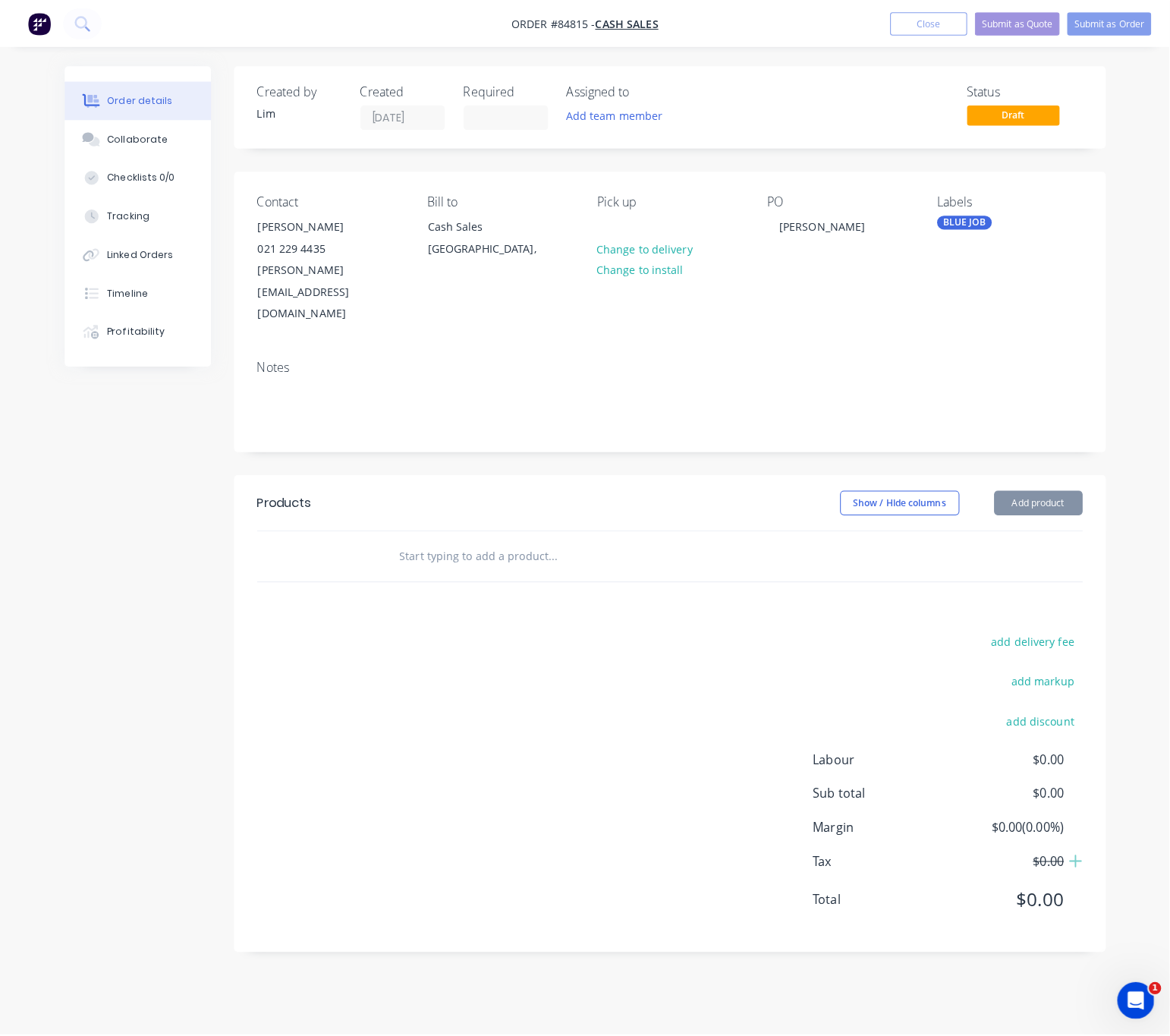
scroll to position [0, 0]
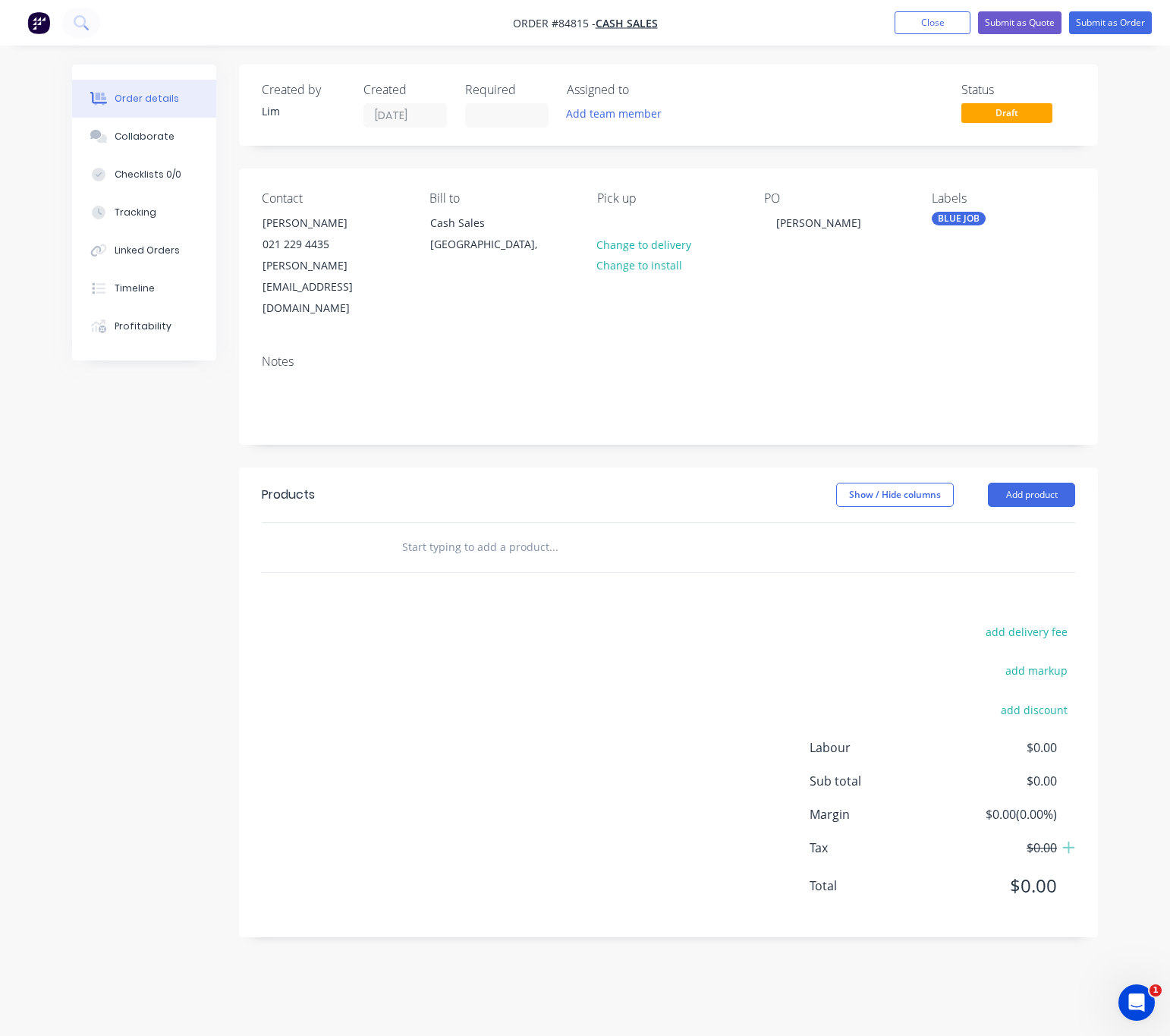
click at [410, 532] on input "text" at bounding box center [553, 547] width 304 height 30
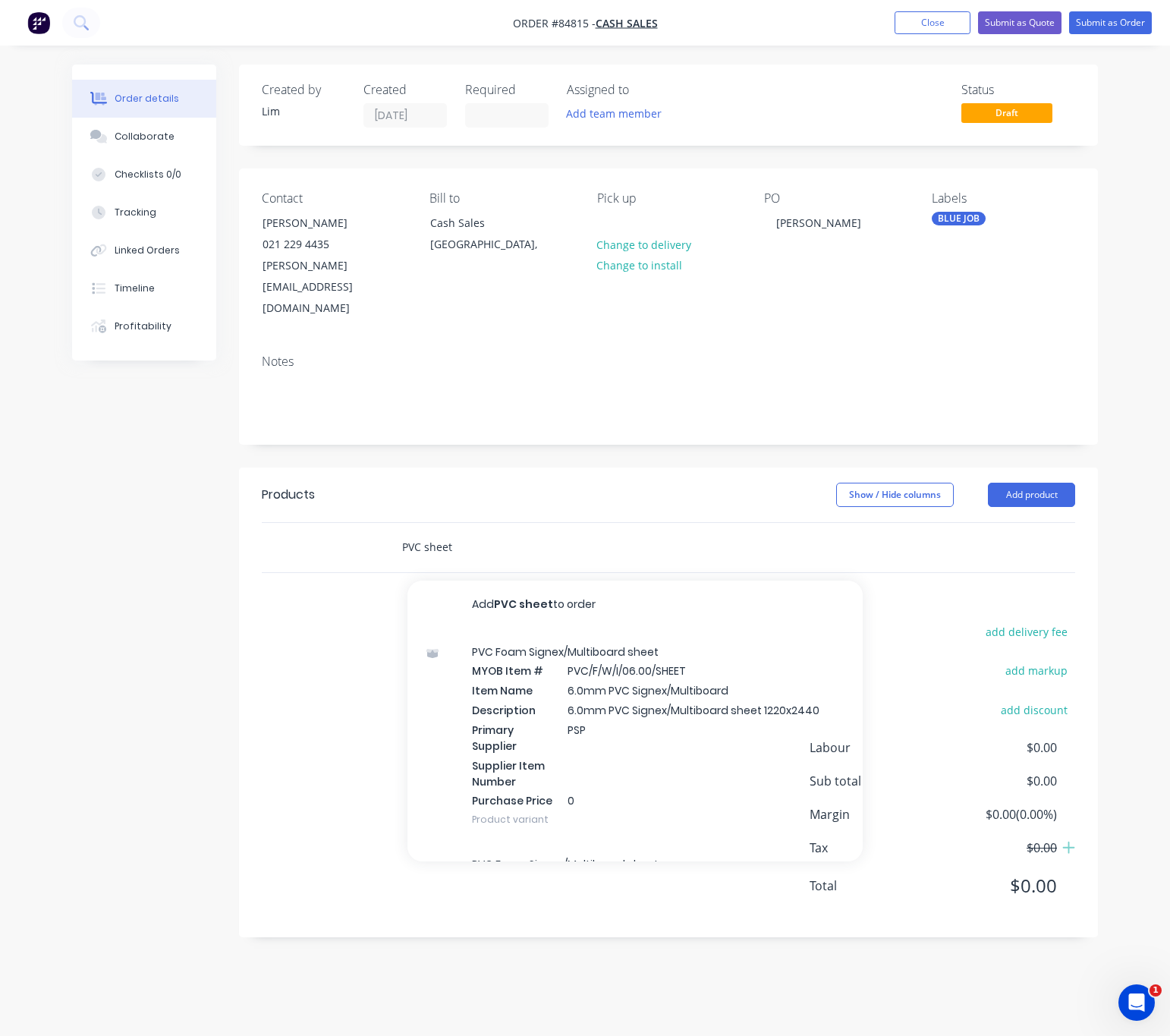
drag, startPoint x: 464, startPoint y: 504, endPoint x: 426, endPoint y: 502, distance: 38.1
click at [426, 532] on input "PVC sheet" at bounding box center [553, 547] width 304 height 30
type input "PVC"
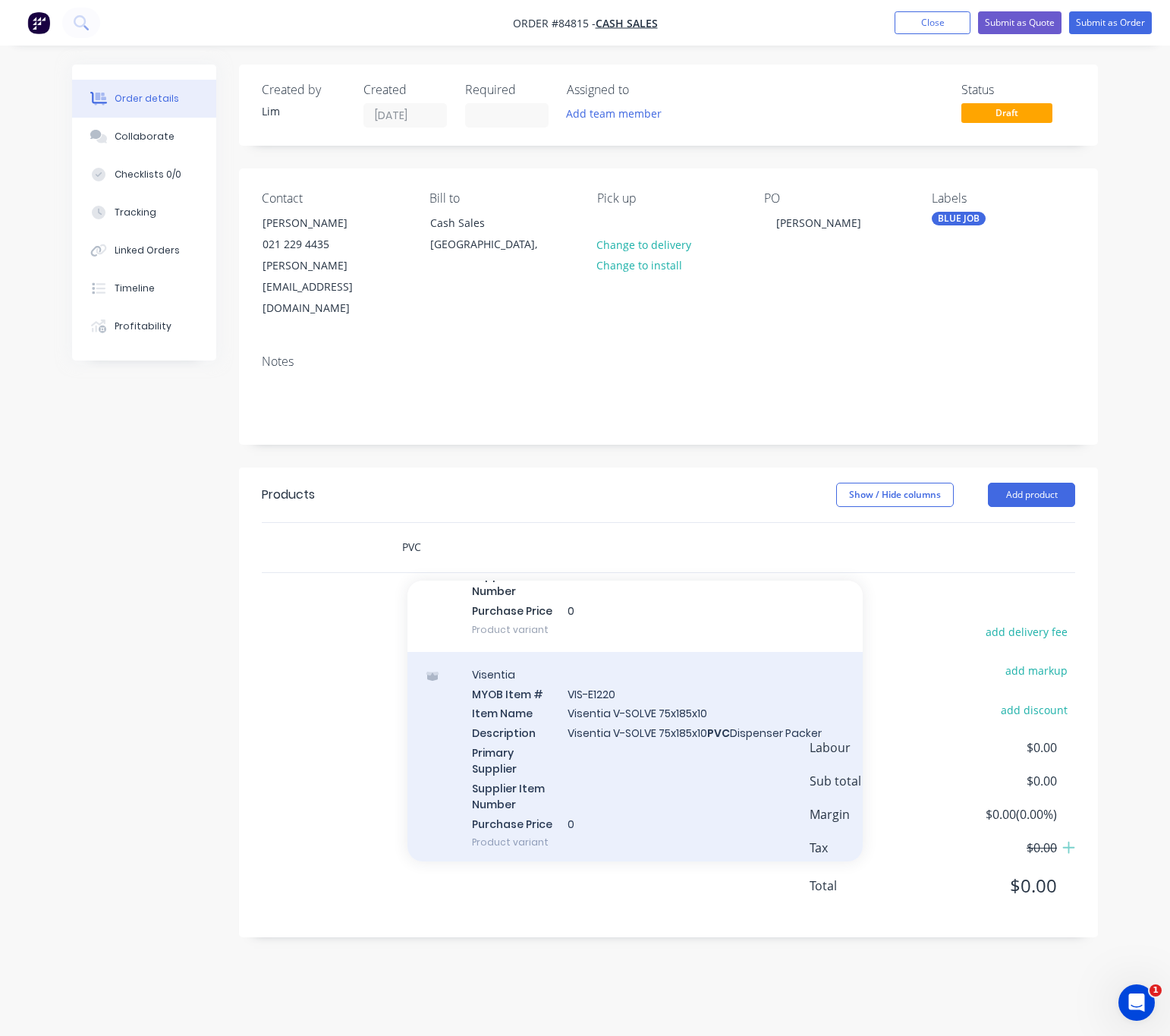
scroll to position [10908, 0]
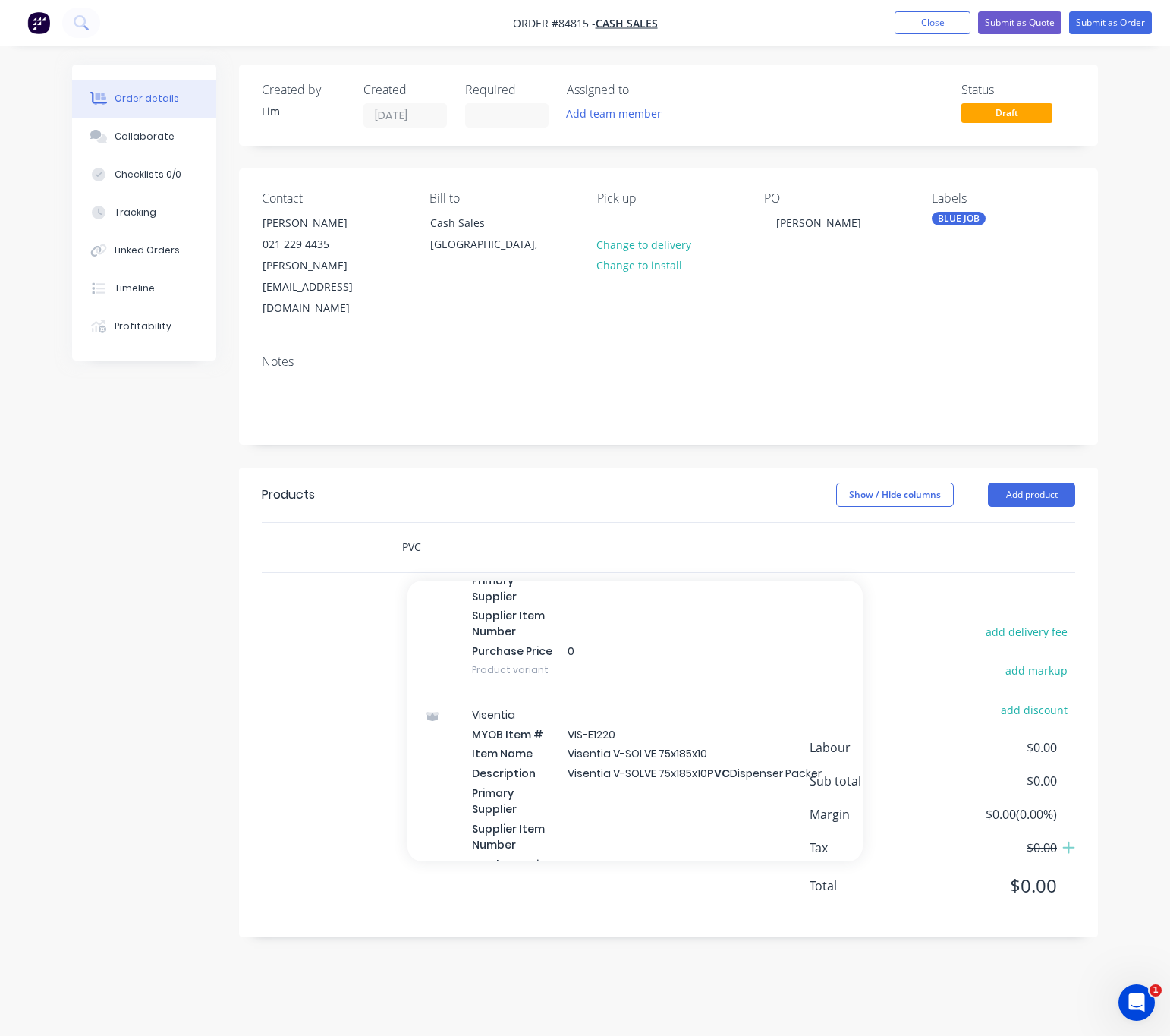
drag, startPoint x: 439, startPoint y: 504, endPoint x: 349, endPoint y: 504, distance: 90.0
click at [349, 523] on div "PVC Add PVC to order ABB MYOB Item # ABB/C6780 Double Lug Insulator Item Name D…" at bounding box center [668, 548] width 813 height 49
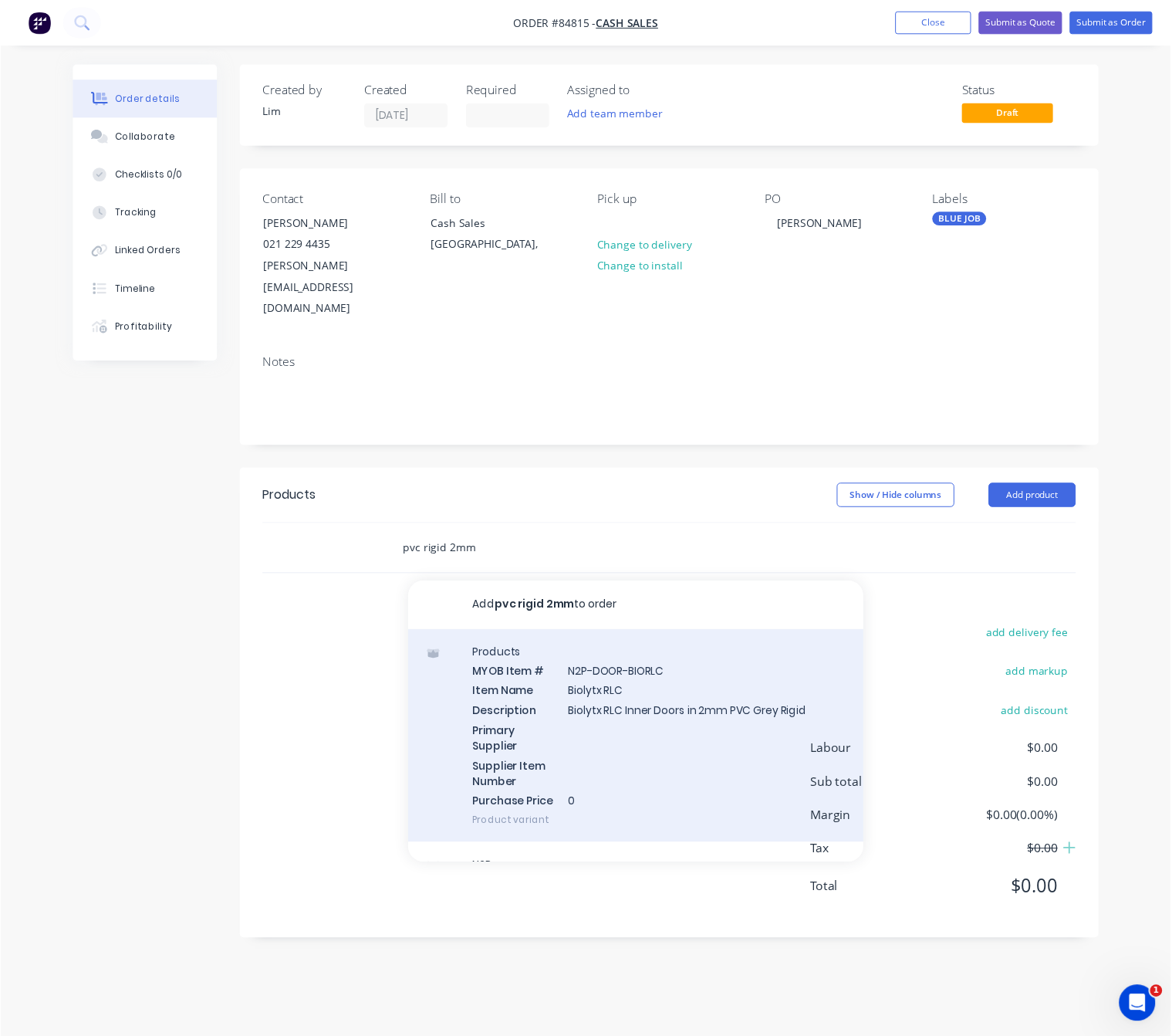
scroll to position [44, 0]
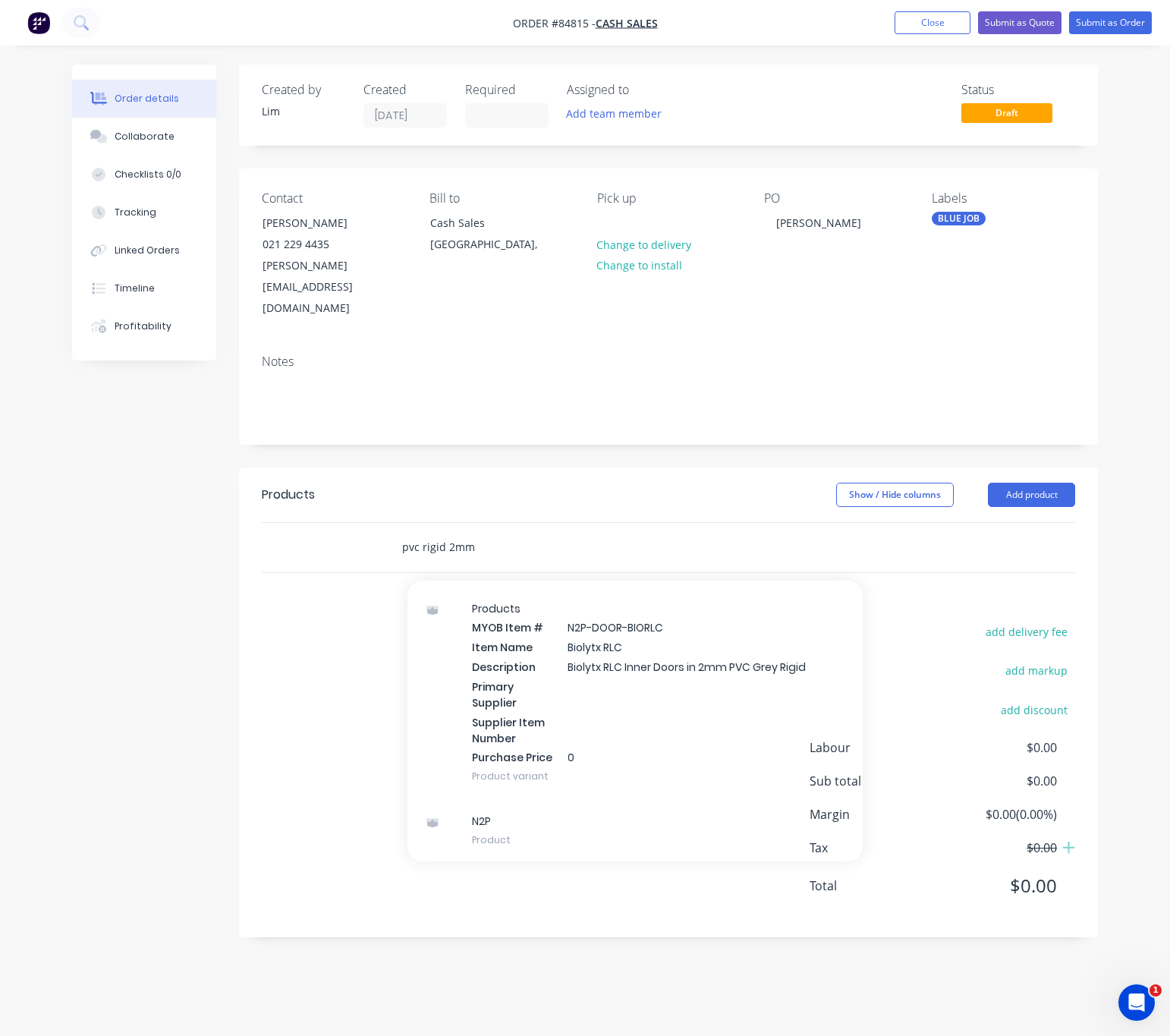
type input "pvc rigid"
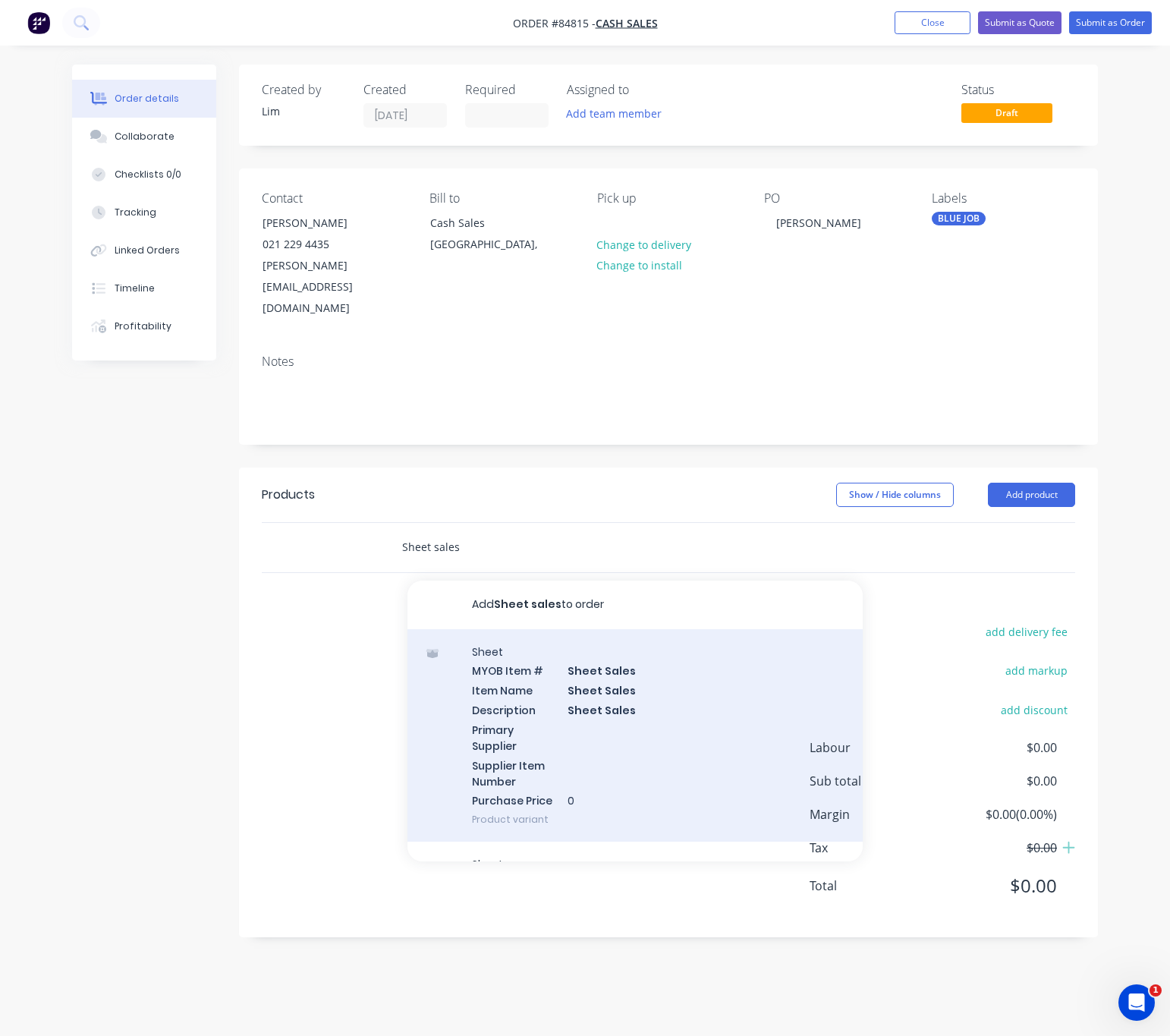
type input "Sheet sales"
click at [576, 683] on div "Sheet MYOB Item # Sheet Sales Item Name Sheet Sales Description Sheet Sales Pri…" at bounding box center [635, 735] width 455 height 213
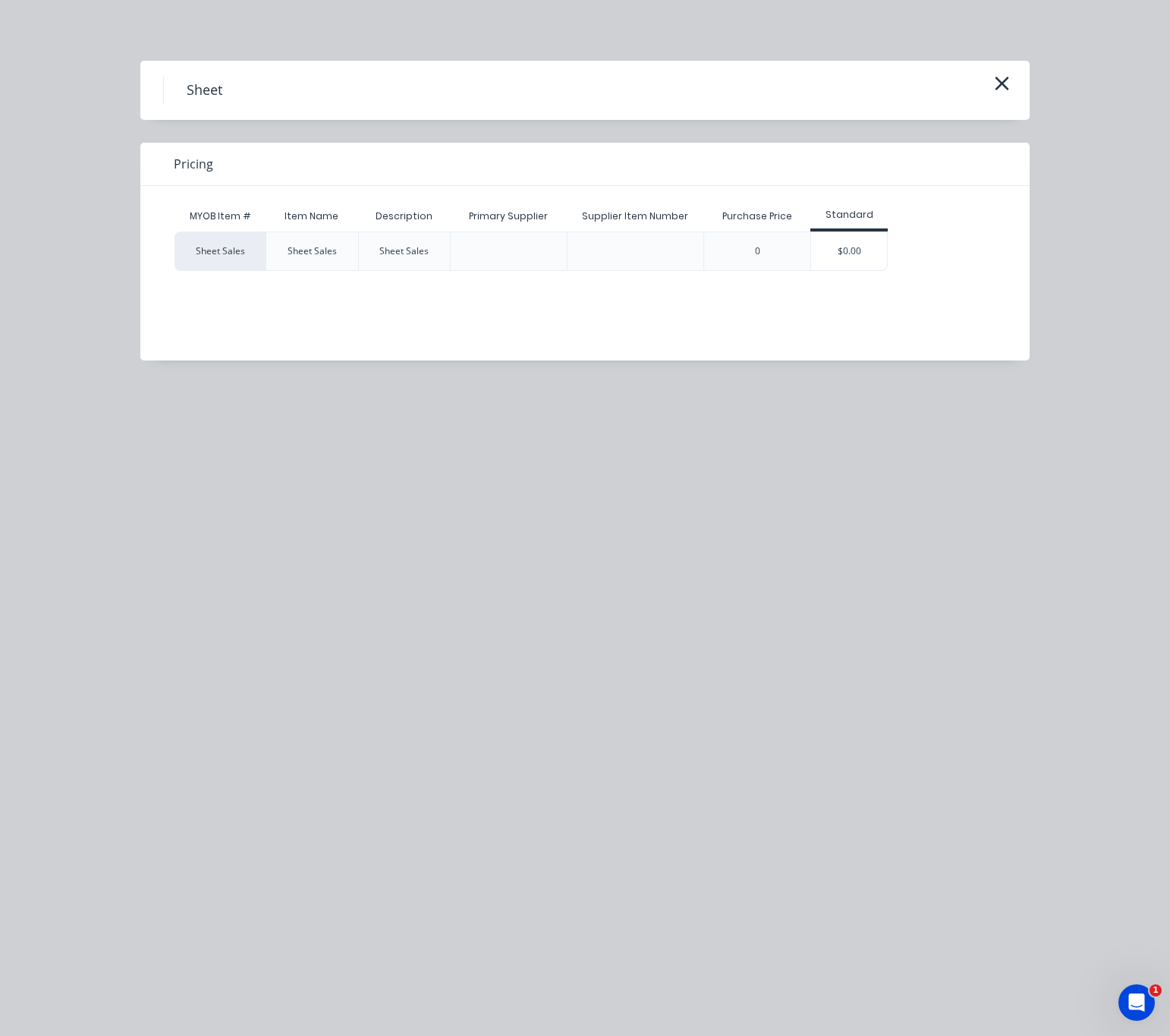
click at [853, 235] on div "$0.00" at bounding box center [849, 251] width 76 height 38
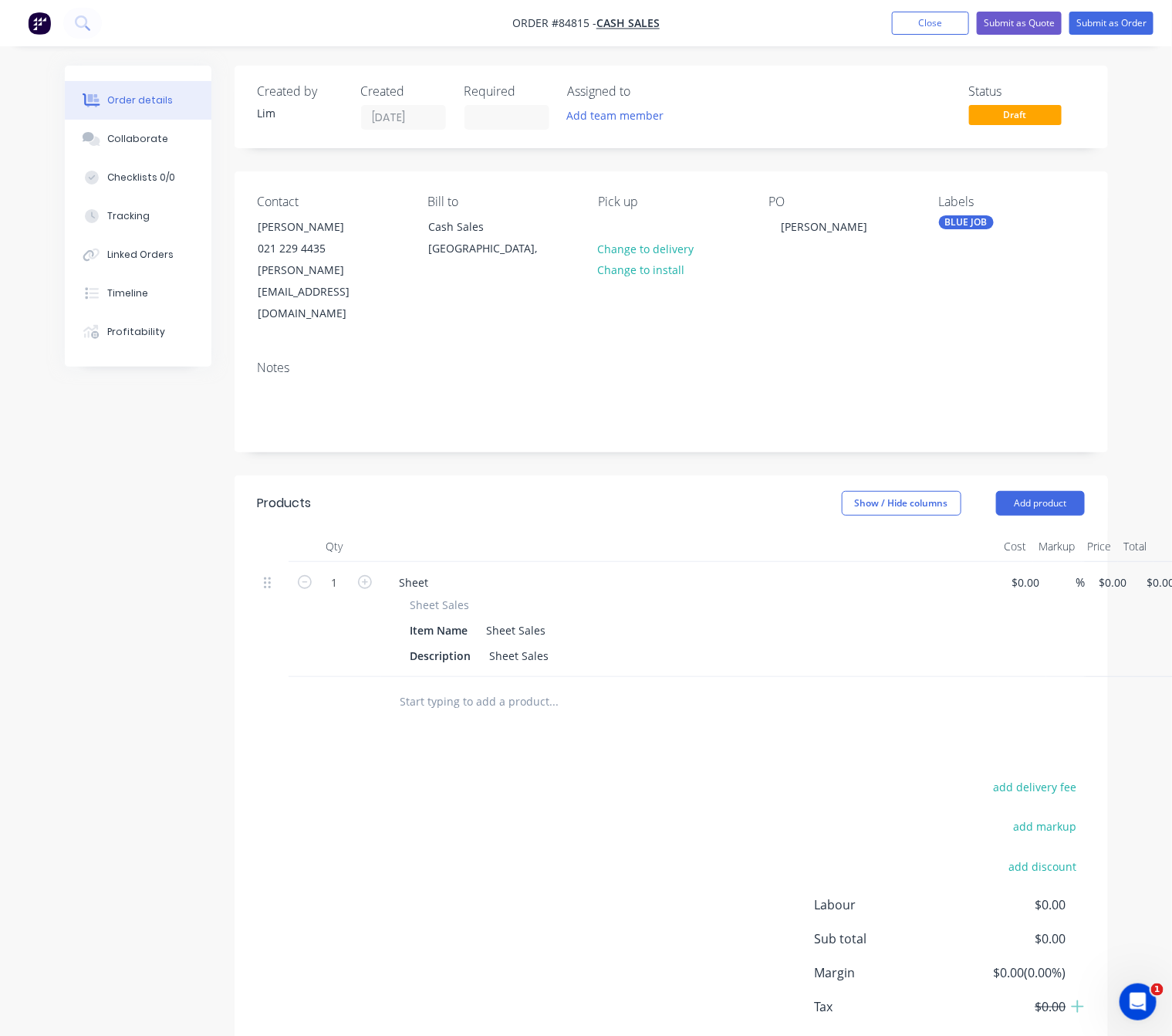
drag, startPoint x: 762, startPoint y: -28, endPoint x: 38, endPoint y: 790, distance: 1092.4
click at [38, 790] on div "Order details Collaborate Checklists 0/0 Tracking Linked Orders Timeline Profit…" at bounding box center [586, 561] width 1172 height 1121
drag, startPoint x: 549, startPoint y: 588, endPoint x: 436, endPoint y: 582, distance: 113.2
click at [442, 619] on div "Item Name Sheet Sales" at bounding box center [687, 630] width 565 height 23
drag, startPoint x: 445, startPoint y: 545, endPoint x: 401, endPoint y: 543, distance: 44.0
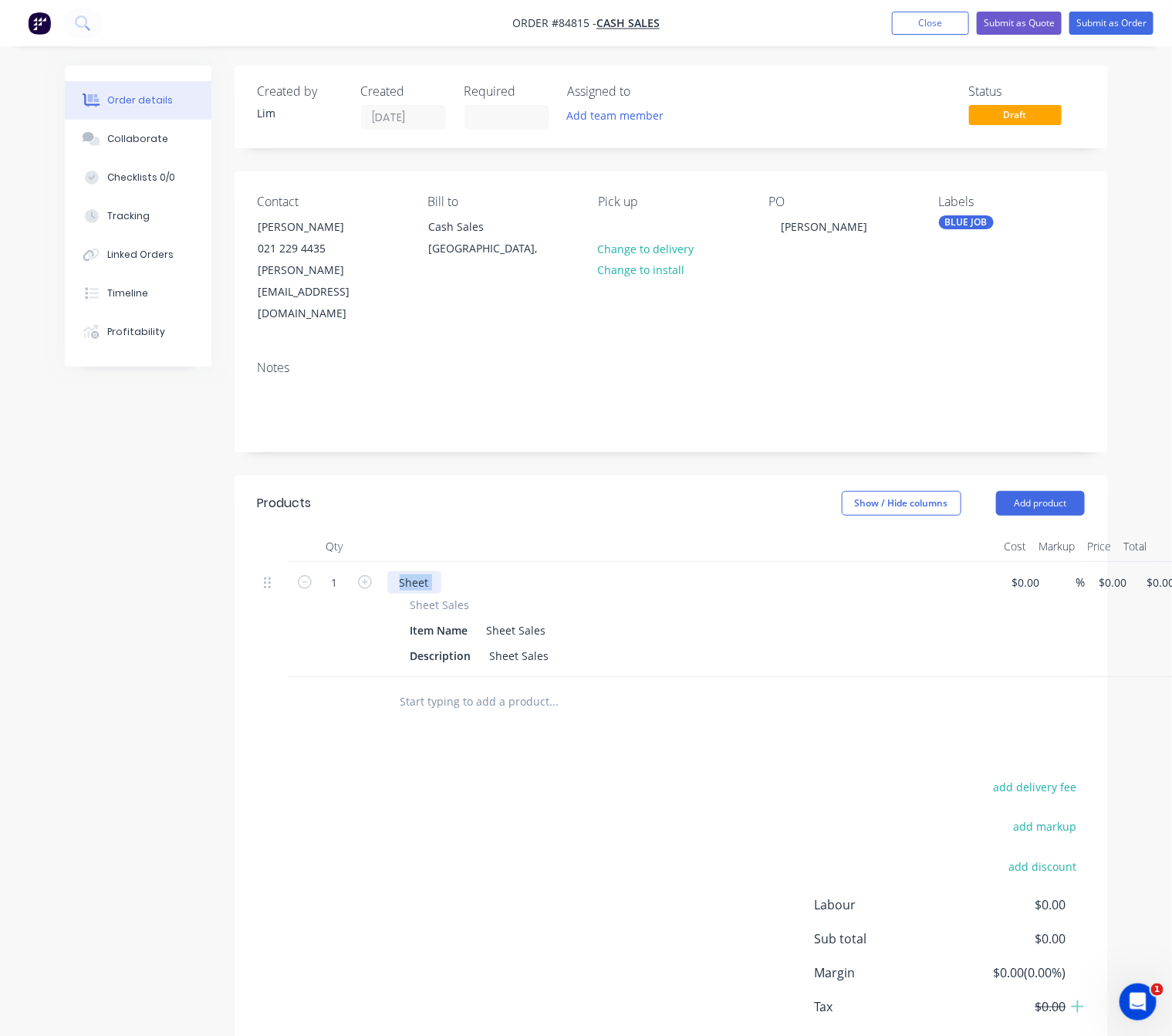
click at [401, 571] on div "Sheet" at bounding box center [690, 582] width 605 height 23
click at [428, 571] on div "Sheet" at bounding box center [414, 582] width 54 height 23
click at [453, 686] on input "text" at bounding box center [554, 702] width 309 height 31
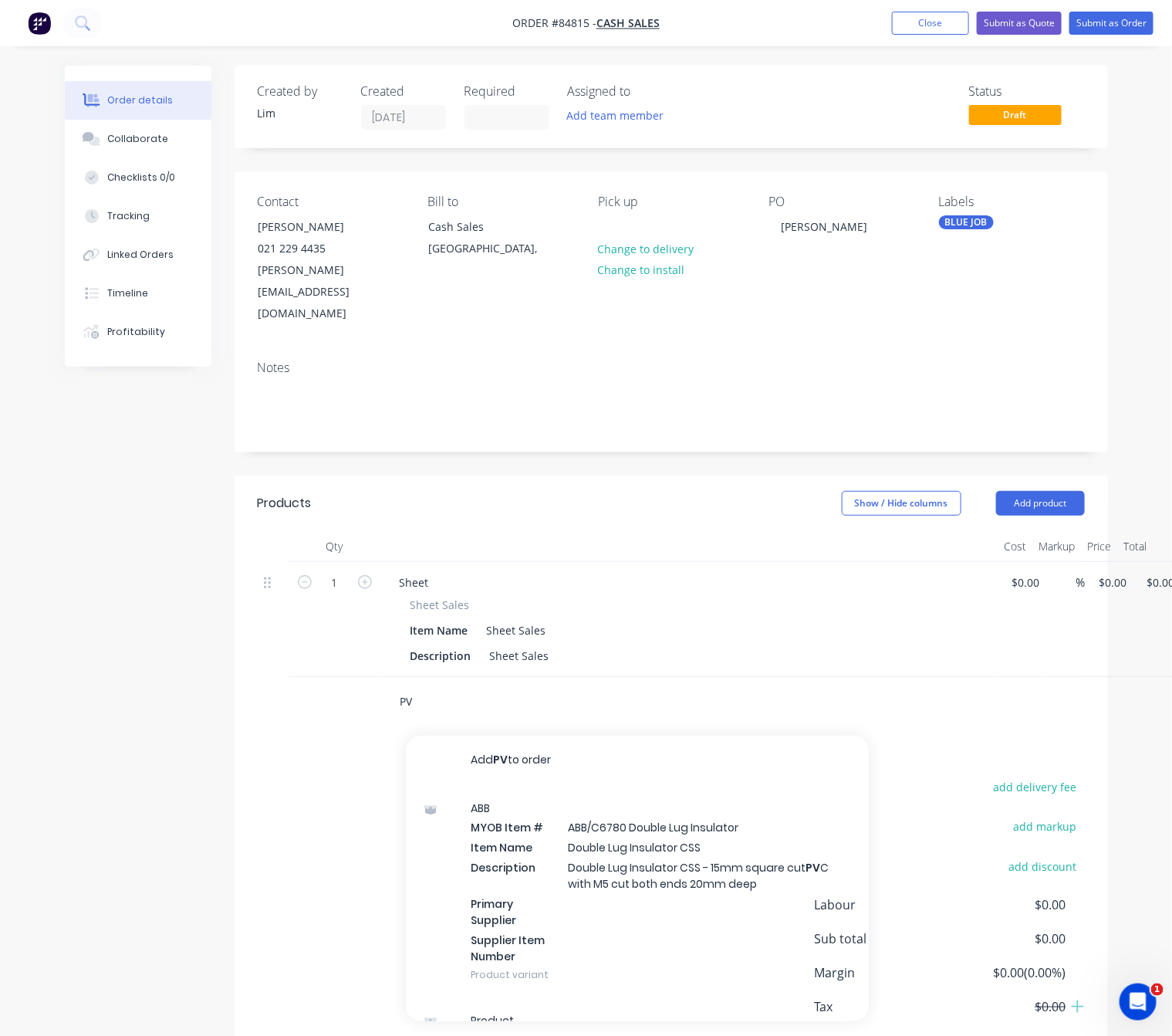
type input "P"
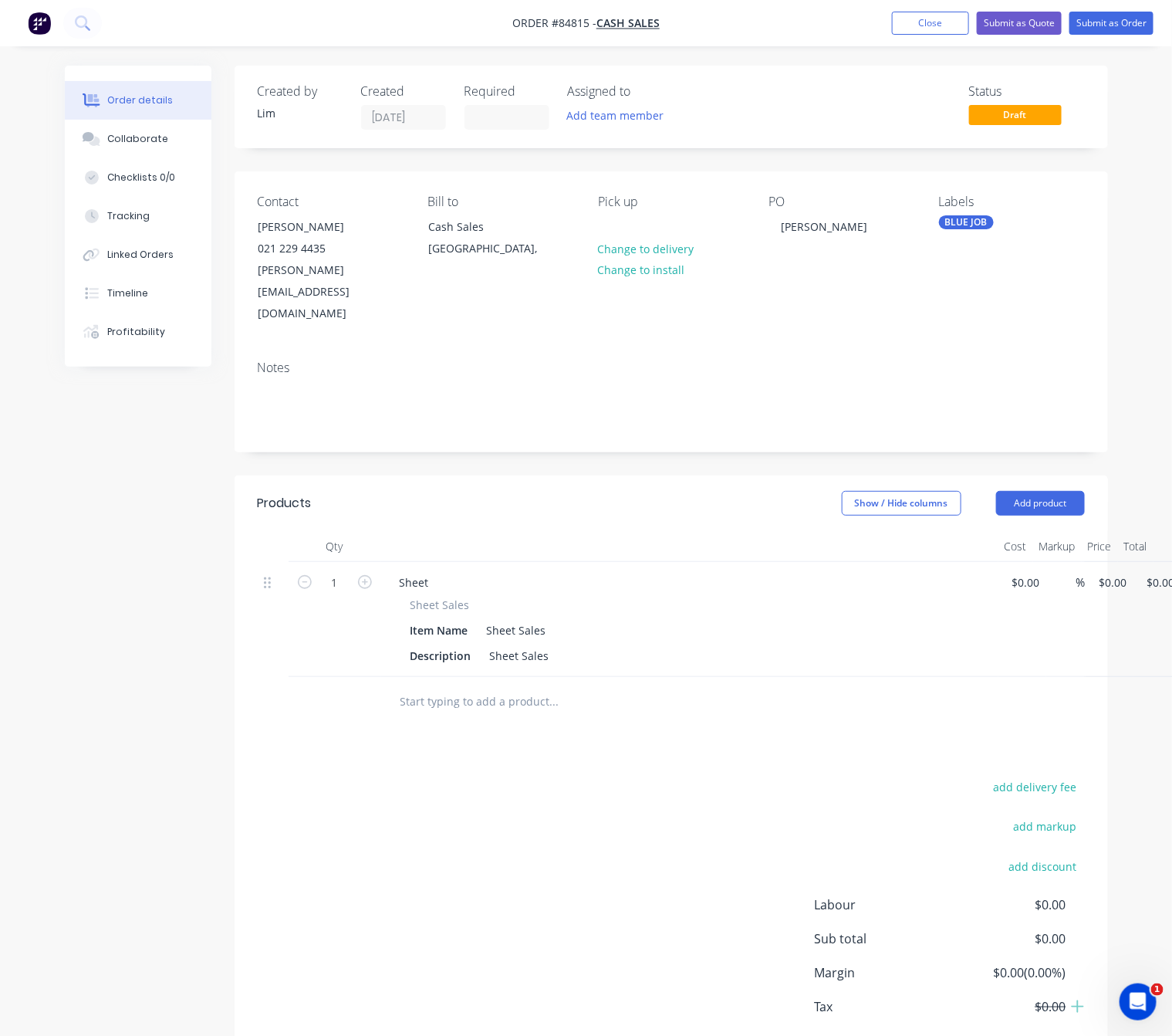
click at [477, 836] on div "add delivery fee add markup add discount Labour $0.00 Sub total $0.00 Margin $0…" at bounding box center [672, 925] width 827 height 298
drag, startPoint x: 549, startPoint y: 586, endPoint x: 392, endPoint y: 619, distance: 160.4
click at [404, 612] on div "Sheet Sales Item Name Sheet Sales Description Sheet Sales" at bounding box center [690, 632] width 605 height 71
paste div
drag, startPoint x: 544, startPoint y: 614, endPoint x: 375, endPoint y: 618, distance: 169.0
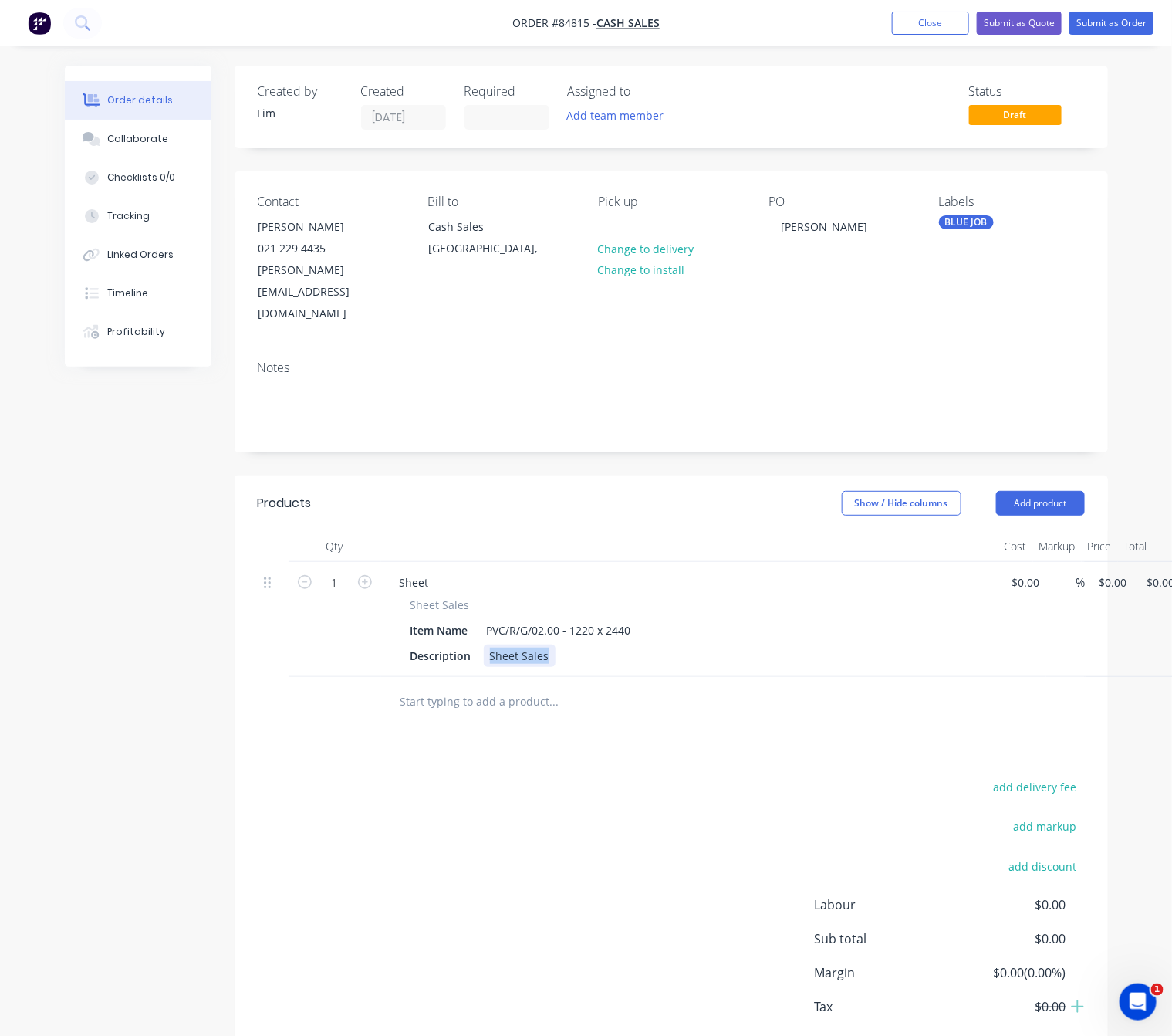
click at [393, 619] on div "Sheet Sales Item Name PVC/R/G/02.00 - 1220 x 2440 Description Sheet Sales" at bounding box center [690, 632] width 605 height 71
click at [375, 621] on div "1" at bounding box center [335, 620] width 92 height 115
click at [374, 819] on div "add delivery fee add markup add discount Labour $0.00 Sub total $0.00 Margin $0…" at bounding box center [672, 925] width 827 height 298
click at [1111, 571] on input "0" at bounding box center [1116, 582] width 36 height 23
type input "$104.16"
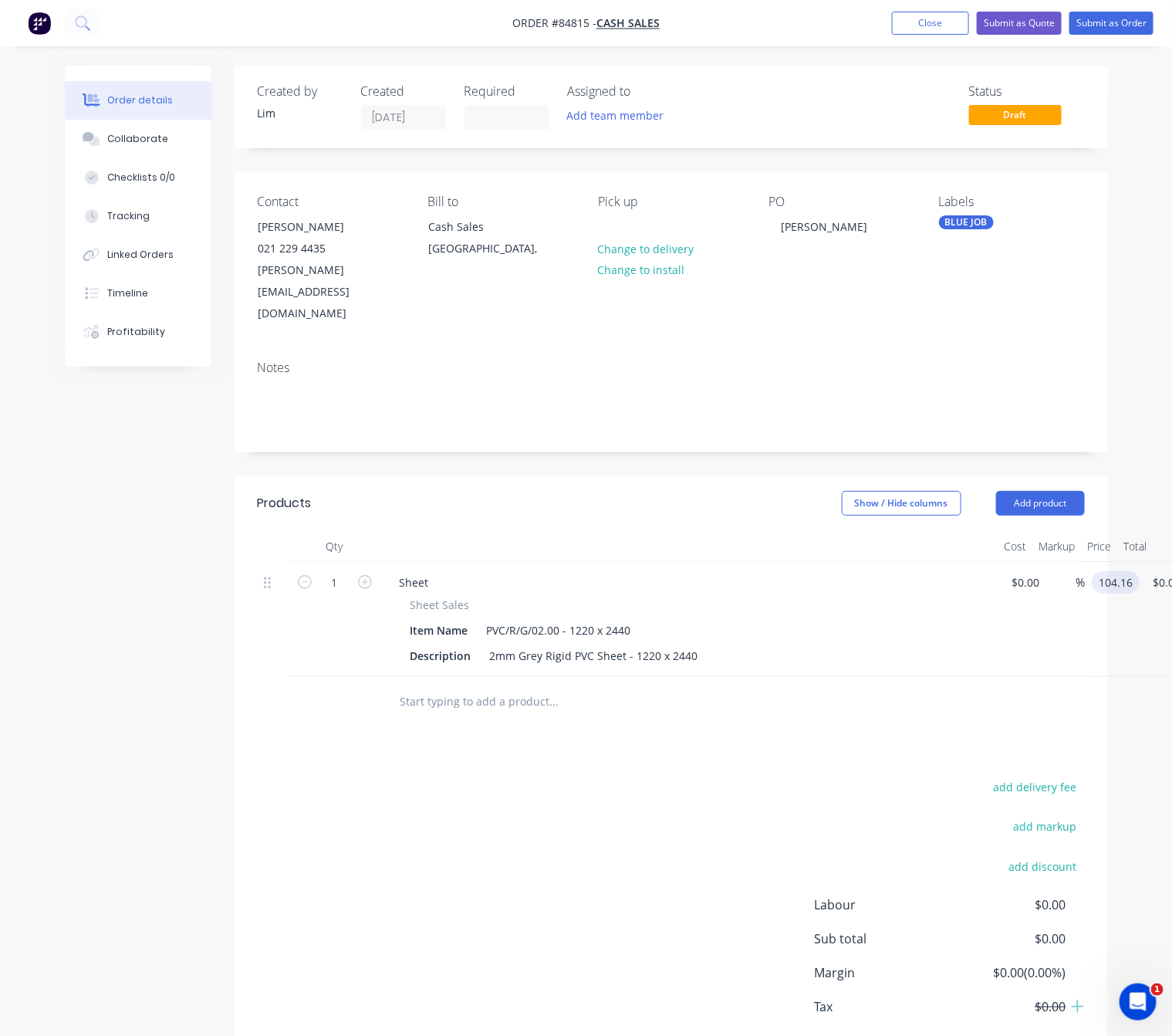
type input "$104.16"
click at [685, 776] on div "add delivery fee add markup add discount Labour $0.00 Sub total $0.00 Margin $0…" at bounding box center [672, 925] width 827 height 298
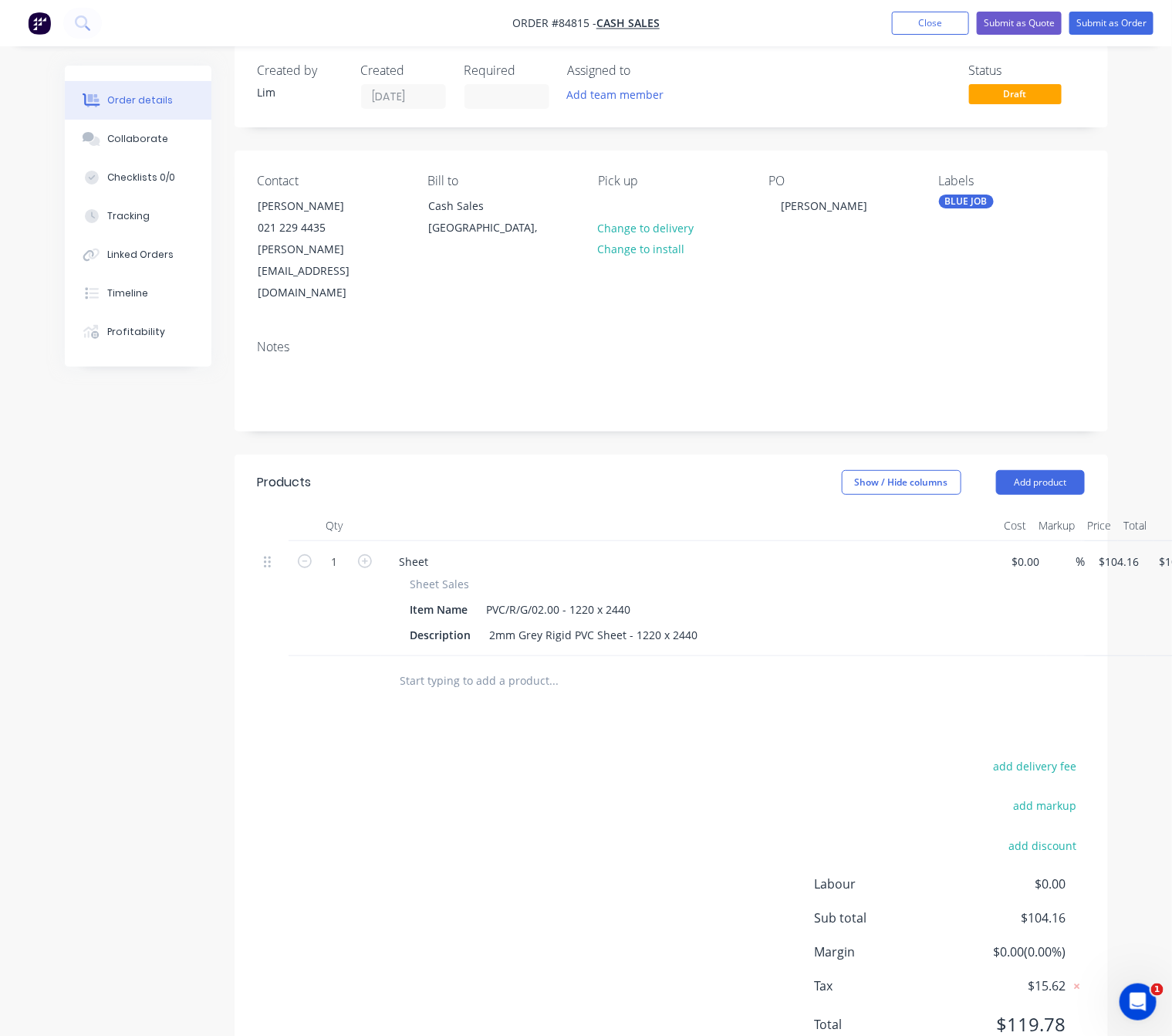
scroll to position [0, 0]
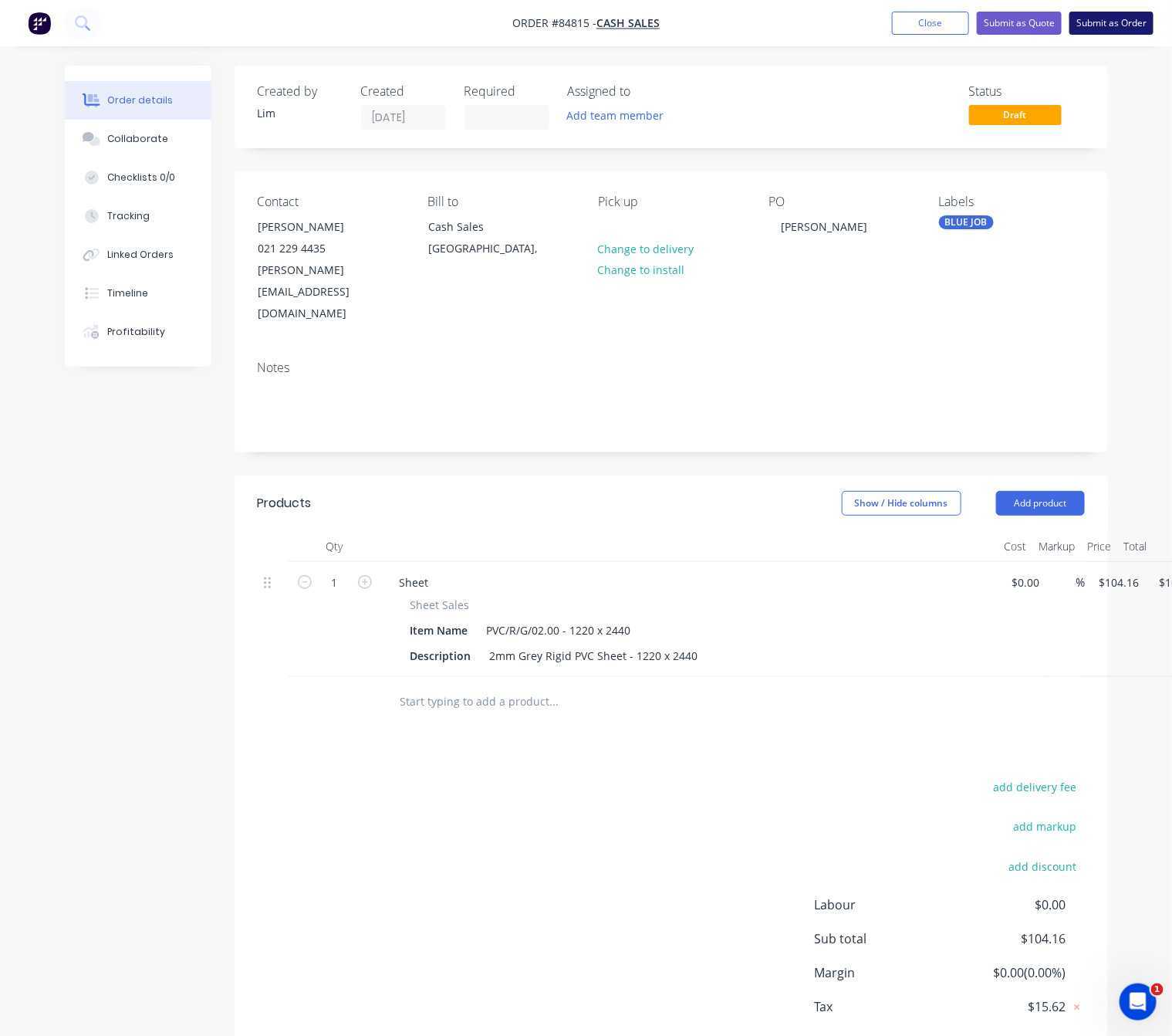
click at [1114, 17] on button "Submit as Order" at bounding box center [1112, 23] width 84 height 24
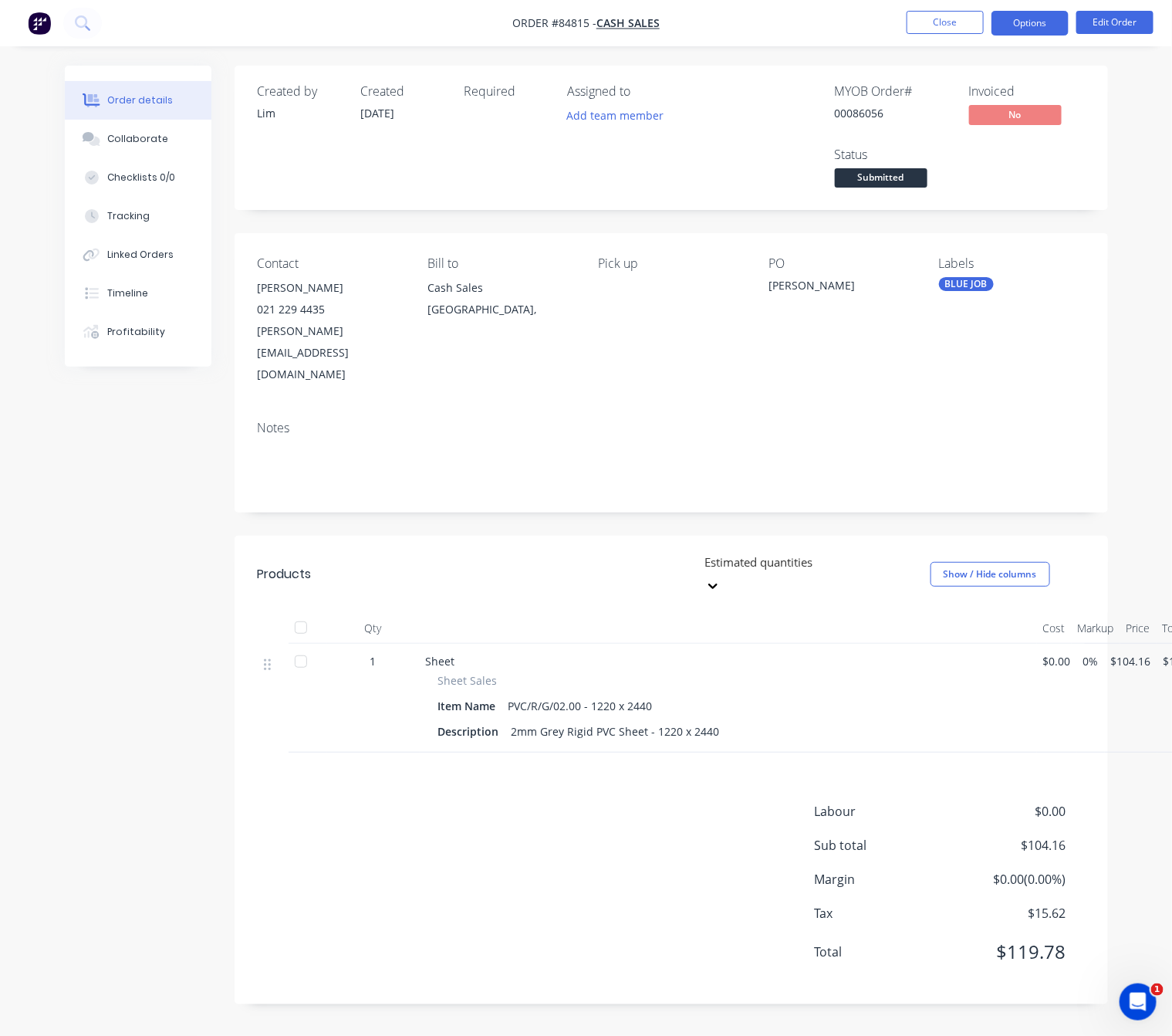
drag, startPoint x: 1038, startPoint y: 19, endPoint x: 1036, endPoint y: 33, distance: 14.1
click at [1041, 19] on button "Options" at bounding box center [1030, 23] width 77 height 24
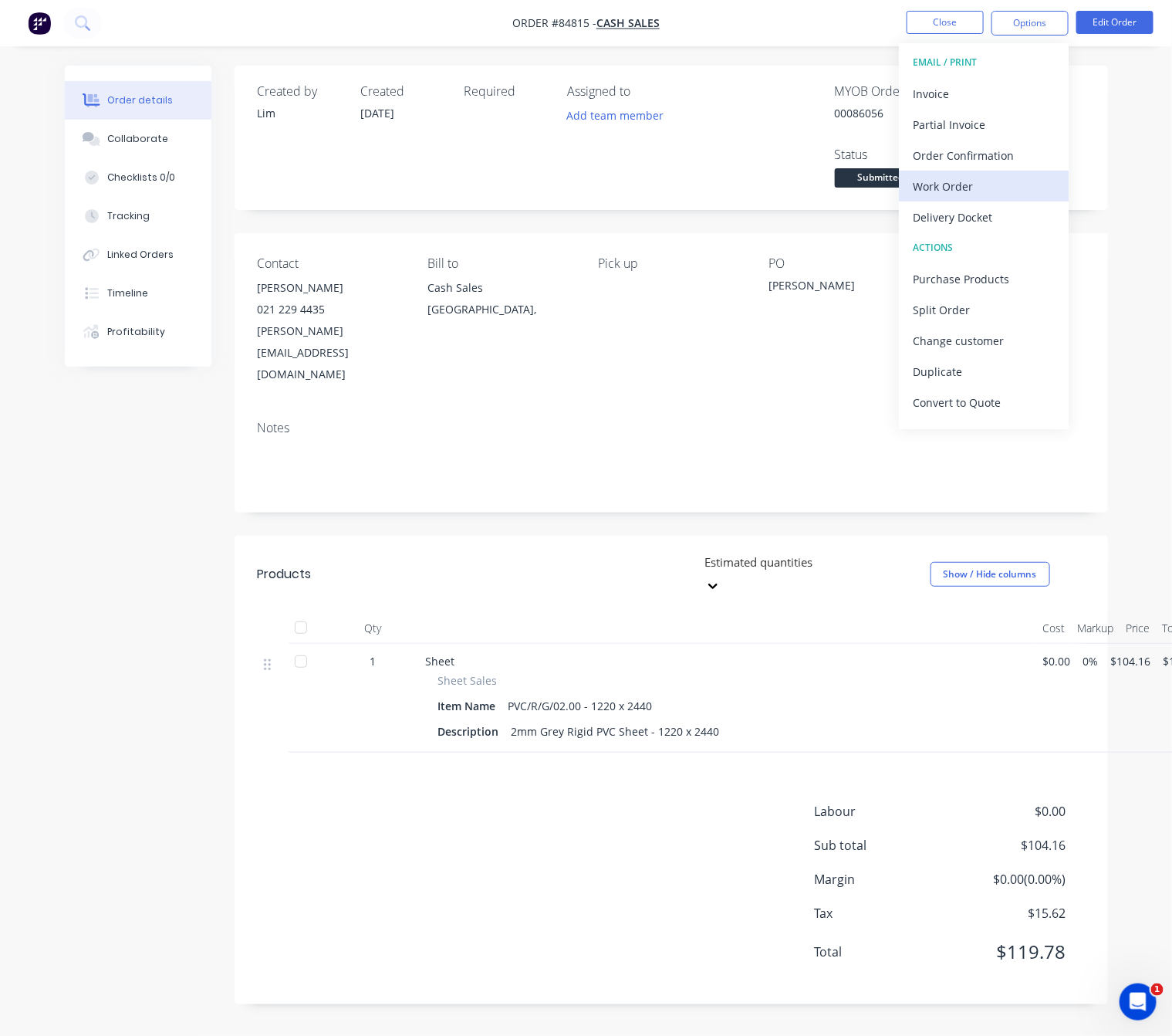
click at [961, 192] on div "Work Order" at bounding box center [984, 187] width 142 height 23
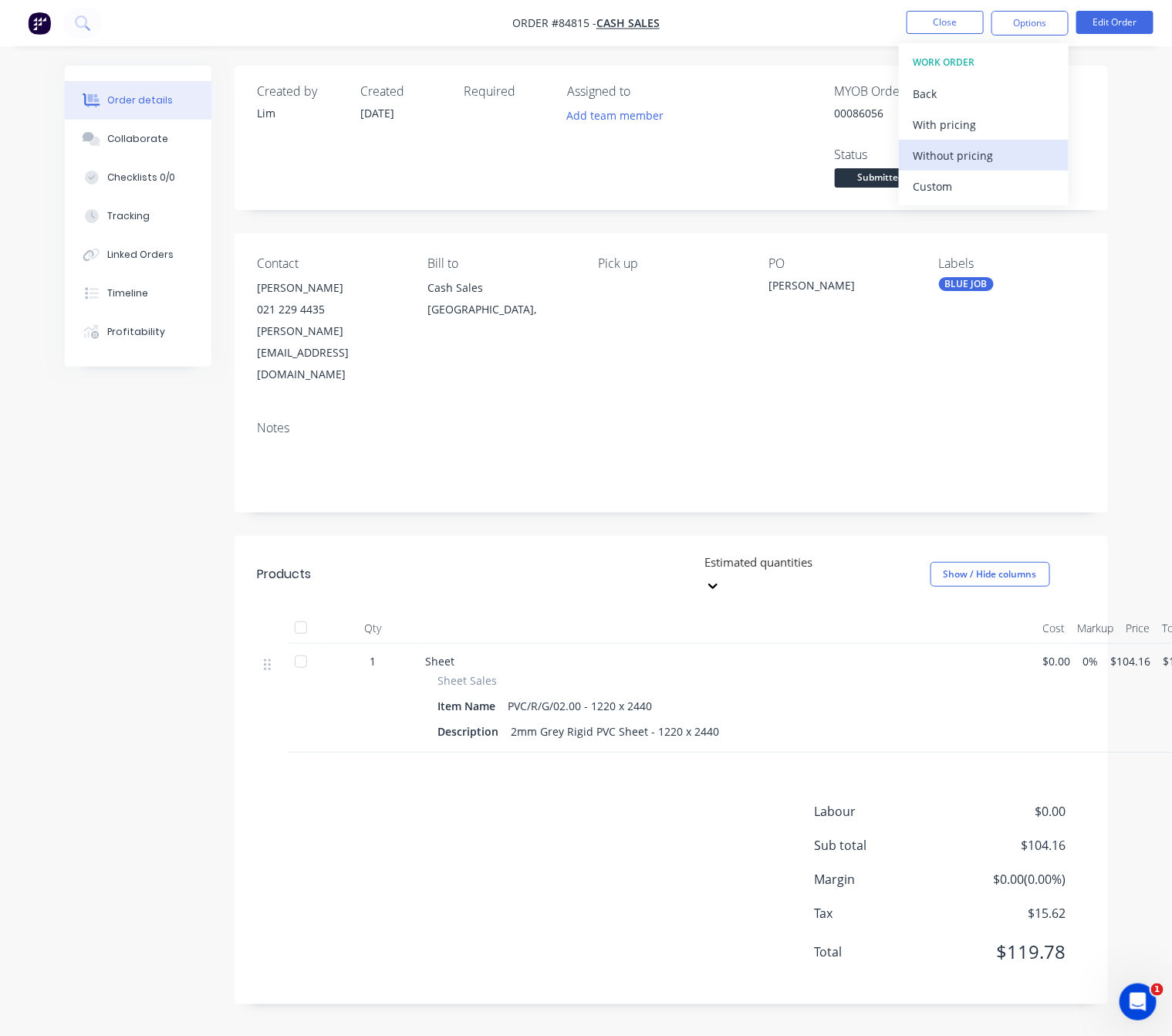
click at [985, 158] on div "Without pricing" at bounding box center [984, 156] width 142 height 23
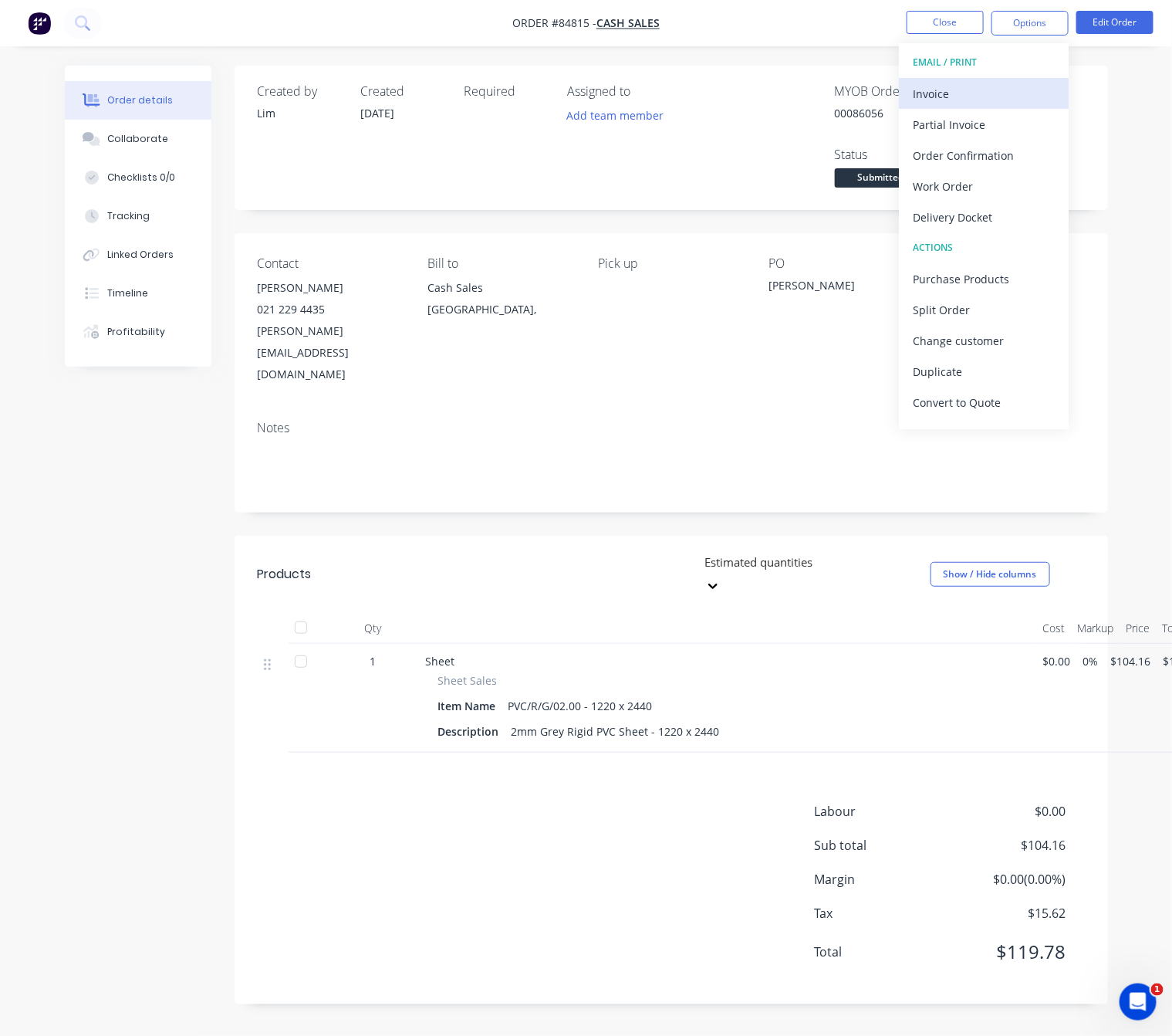
click at [970, 87] on div "Invoice" at bounding box center [984, 94] width 142 height 23
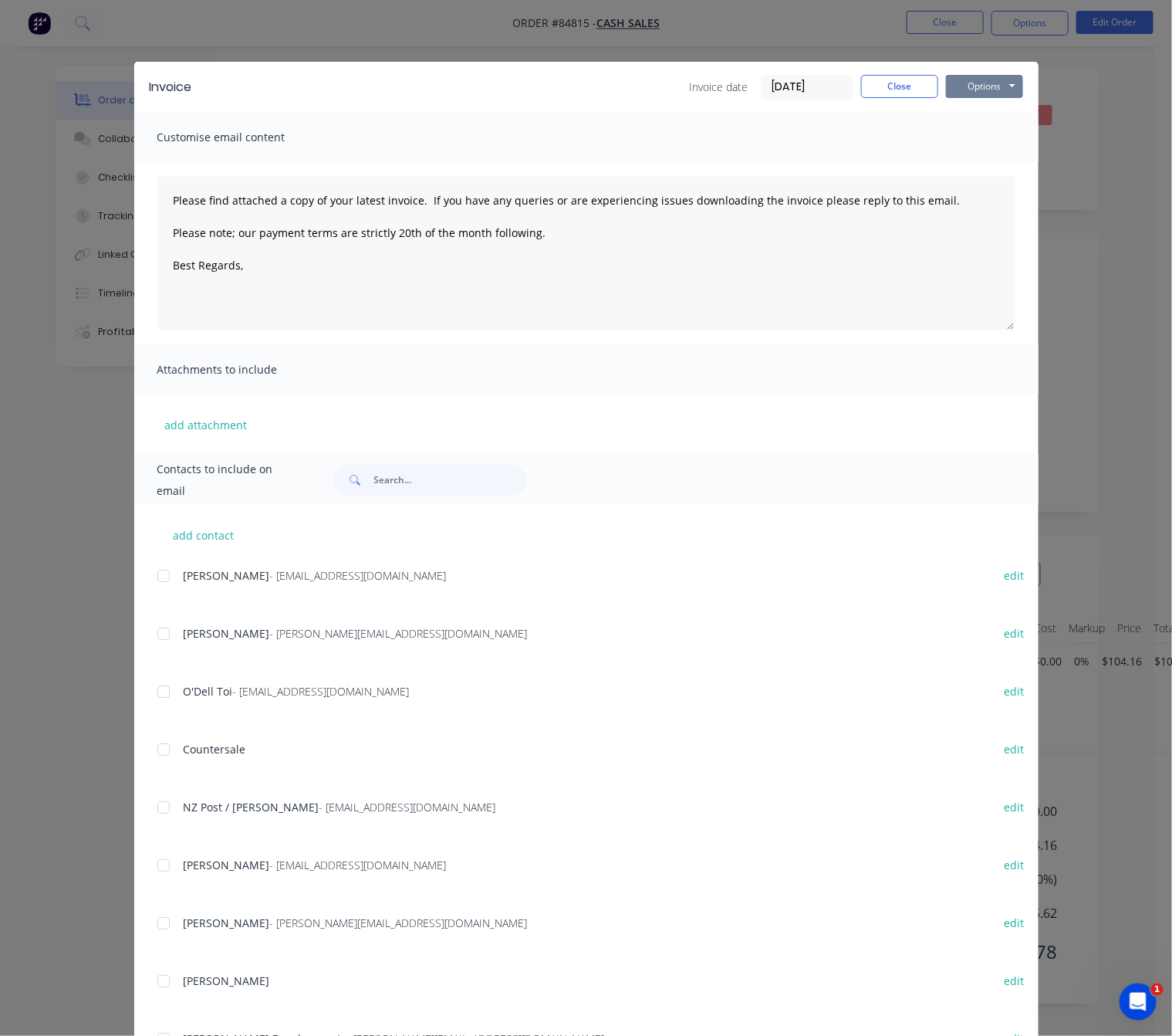
click at [972, 90] on button "Options" at bounding box center [985, 86] width 77 height 24
click at [982, 128] on button "Print" at bounding box center [996, 139] width 99 height 25
click at [955, 81] on button "Options" at bounding box center [985, 86] width 77 height 24
click at [968, 114] on button "Preview" at bounding box center [996, 114] width 99 height 25
click at [880, 88] on button "Close" at bounding box center [899, 86] width 77 height 24
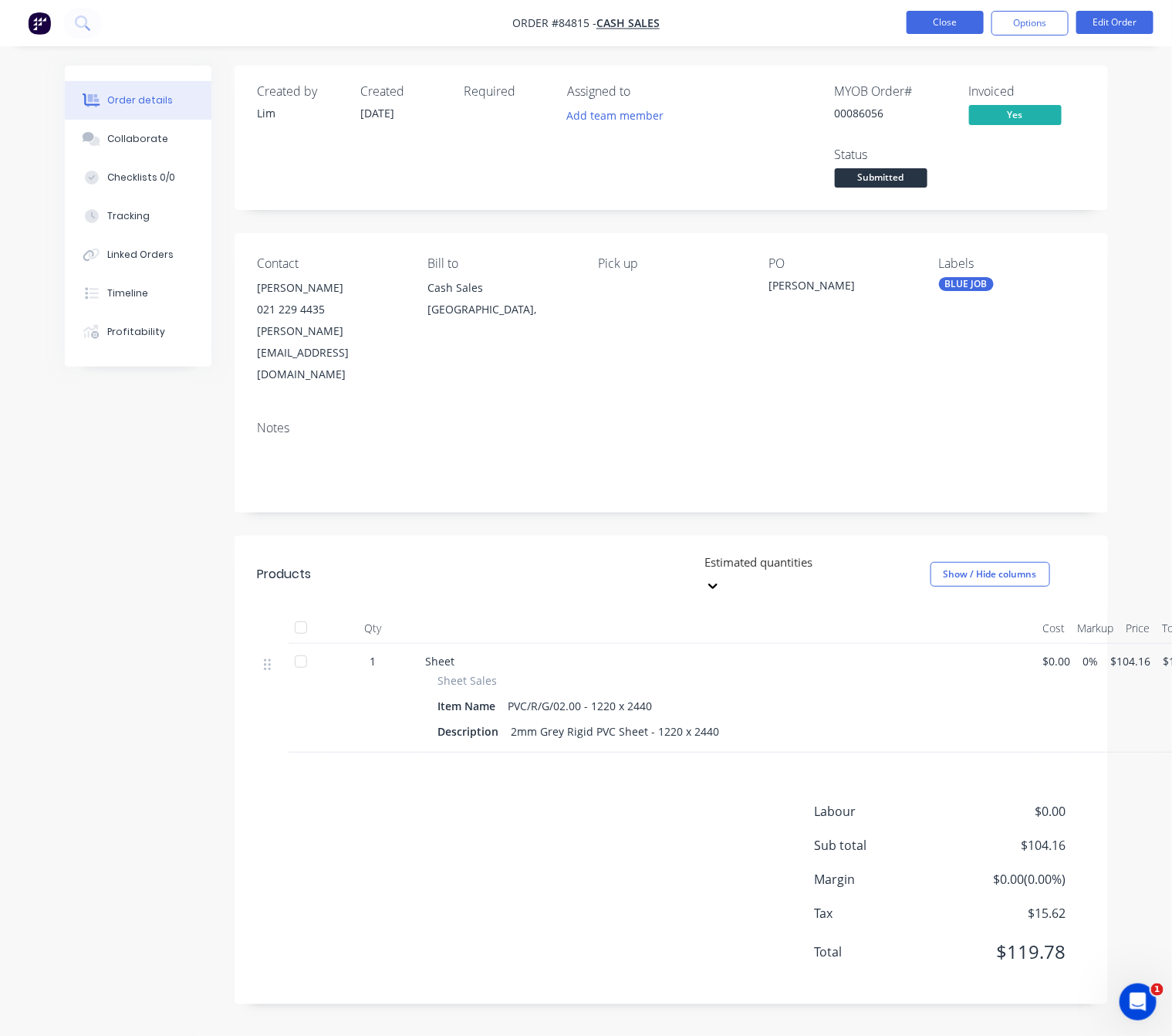
click at [945, 24] on button "Close" at bounding box center [945, 22] width 77 height 24
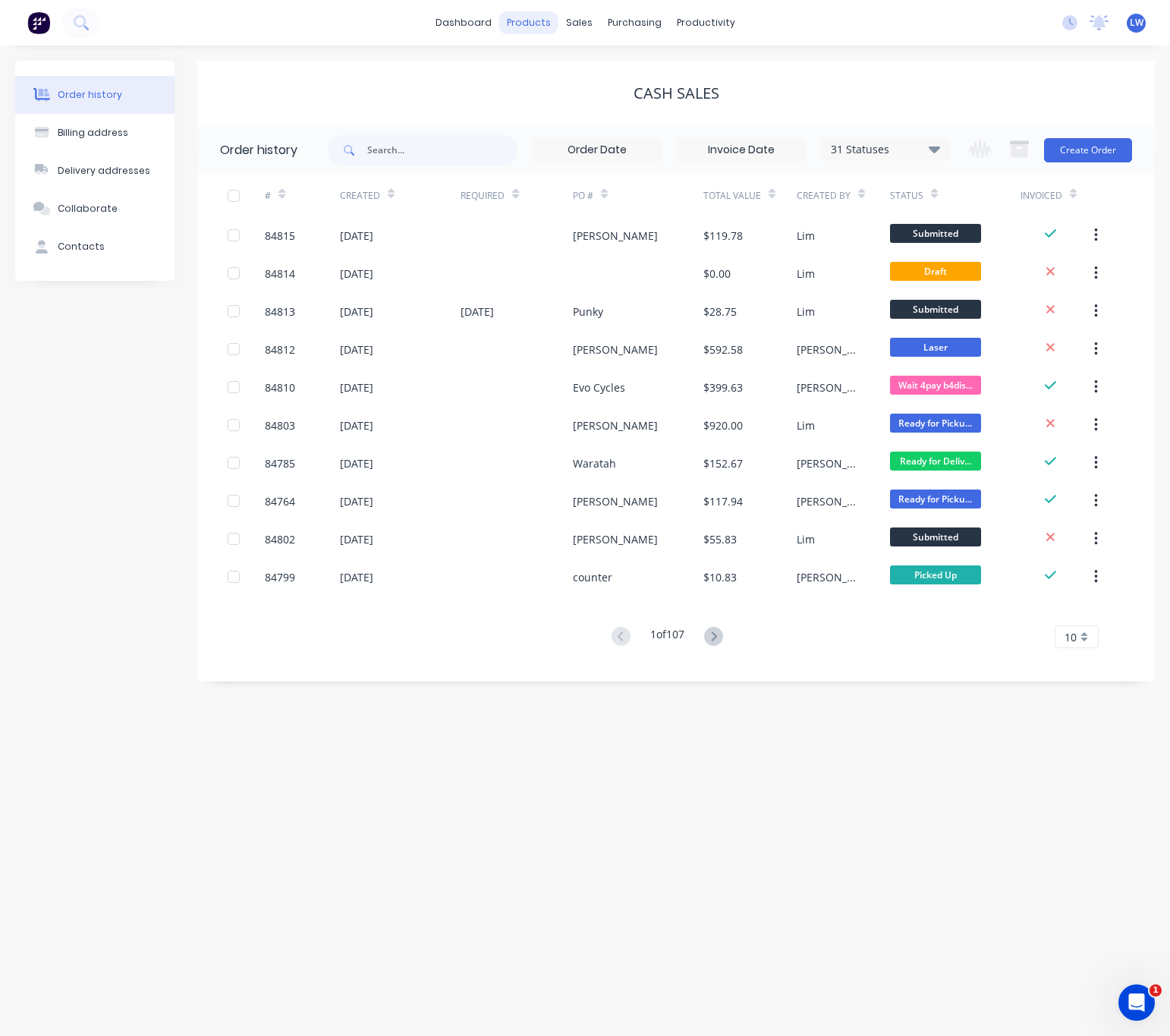
click at [552, 23] on div "products" at bounding box center [529, 22] width 59 height 23
click at [569, 26] on div "sales" at bounding box center [579, 22] width 41 height 23
click at [618, 53] on div "Sales Orders Customers Price Level Manager" at bounding box center [660, 102] width 201 height 122
click at [620, 69] on div "Sales Orders" at bounding box center [636, 73] width 62 height 14
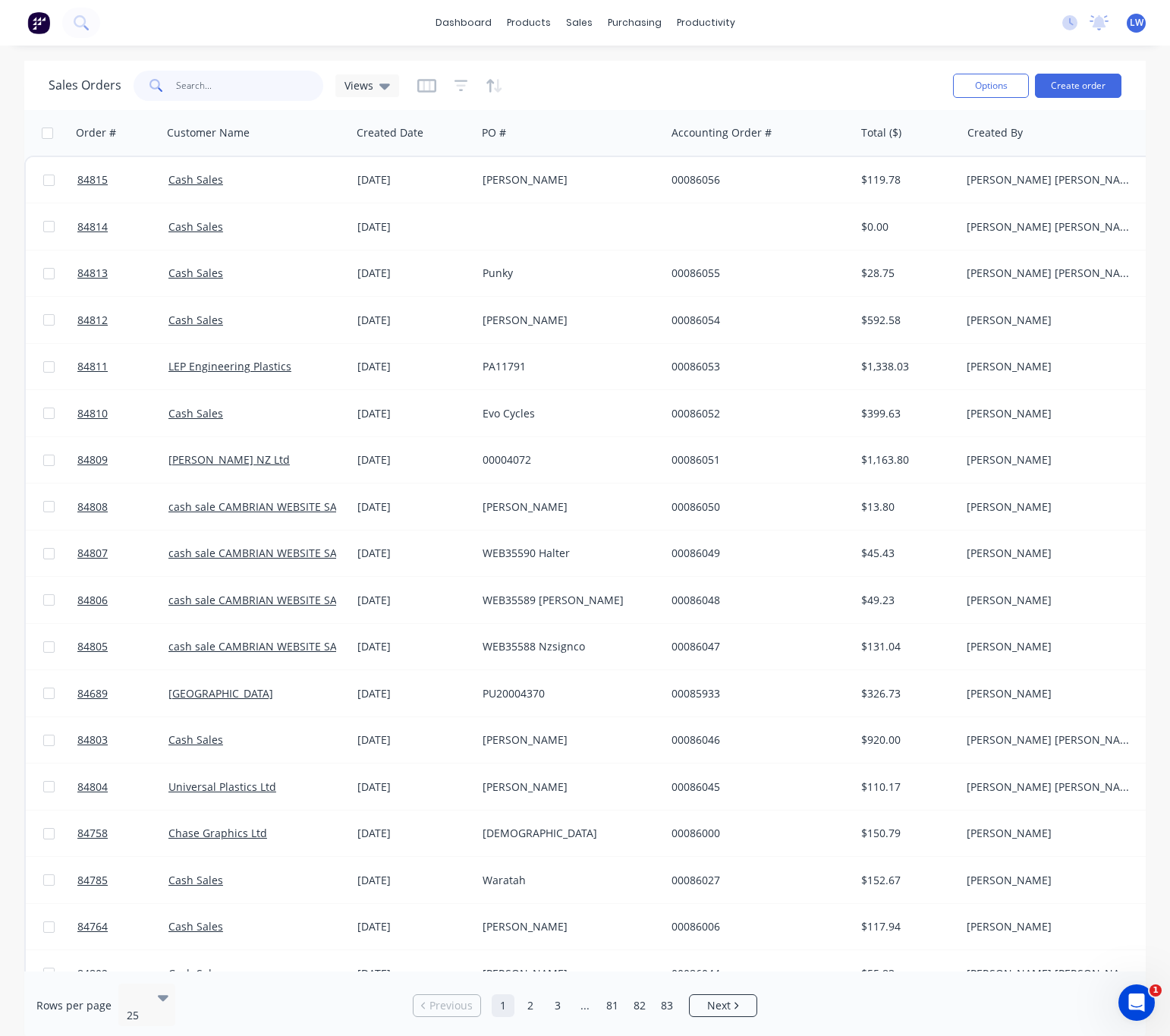
click at [242, 85] on input "text" at bounding box center [250, 85] width 148 height 30
type input "0"
type input "n"
type input "V"
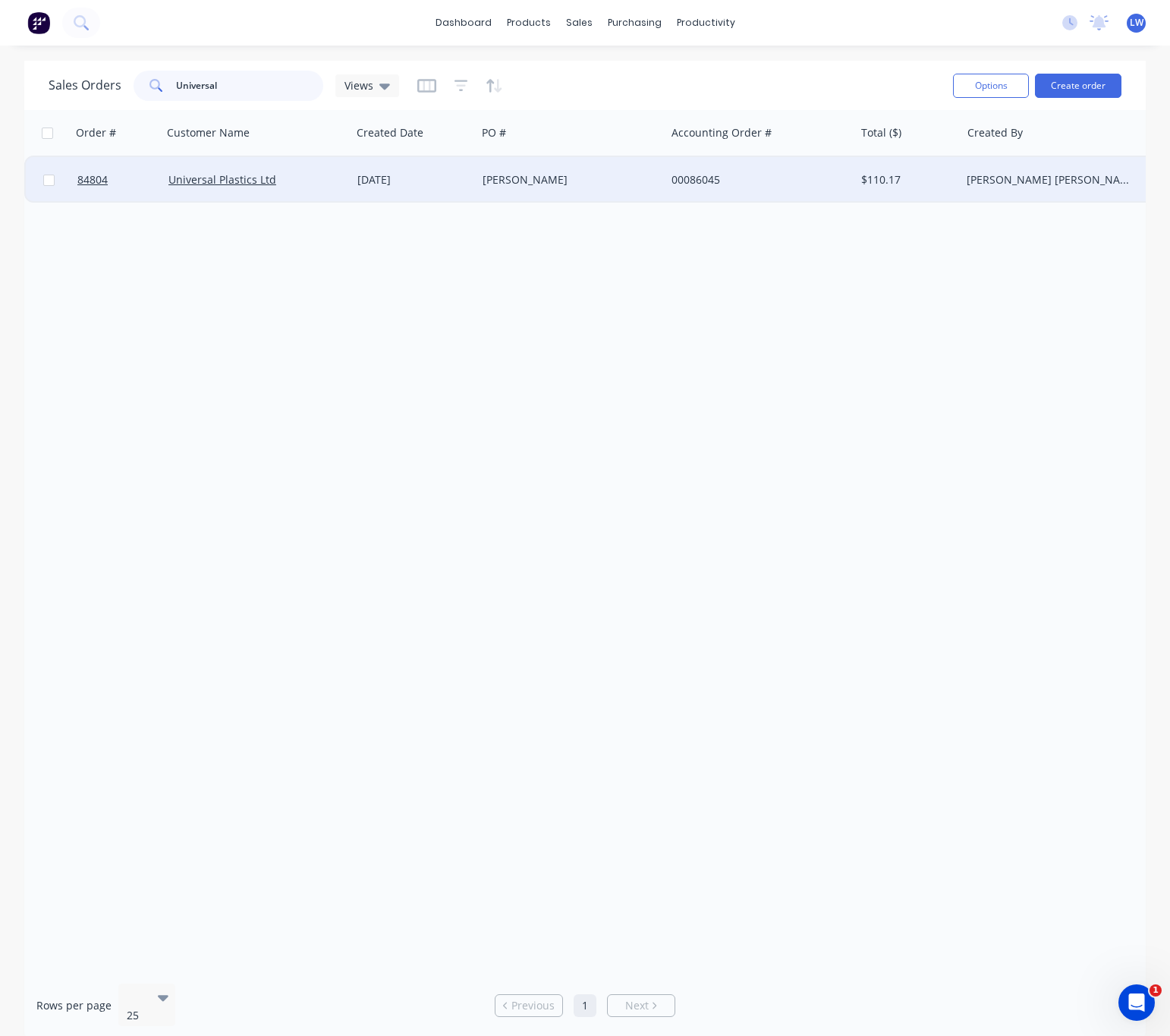
type input "Universal"
click at [333, 182] on div "Universal Plastics Ltd" at bounding box center [252, 179] width 168 height 15
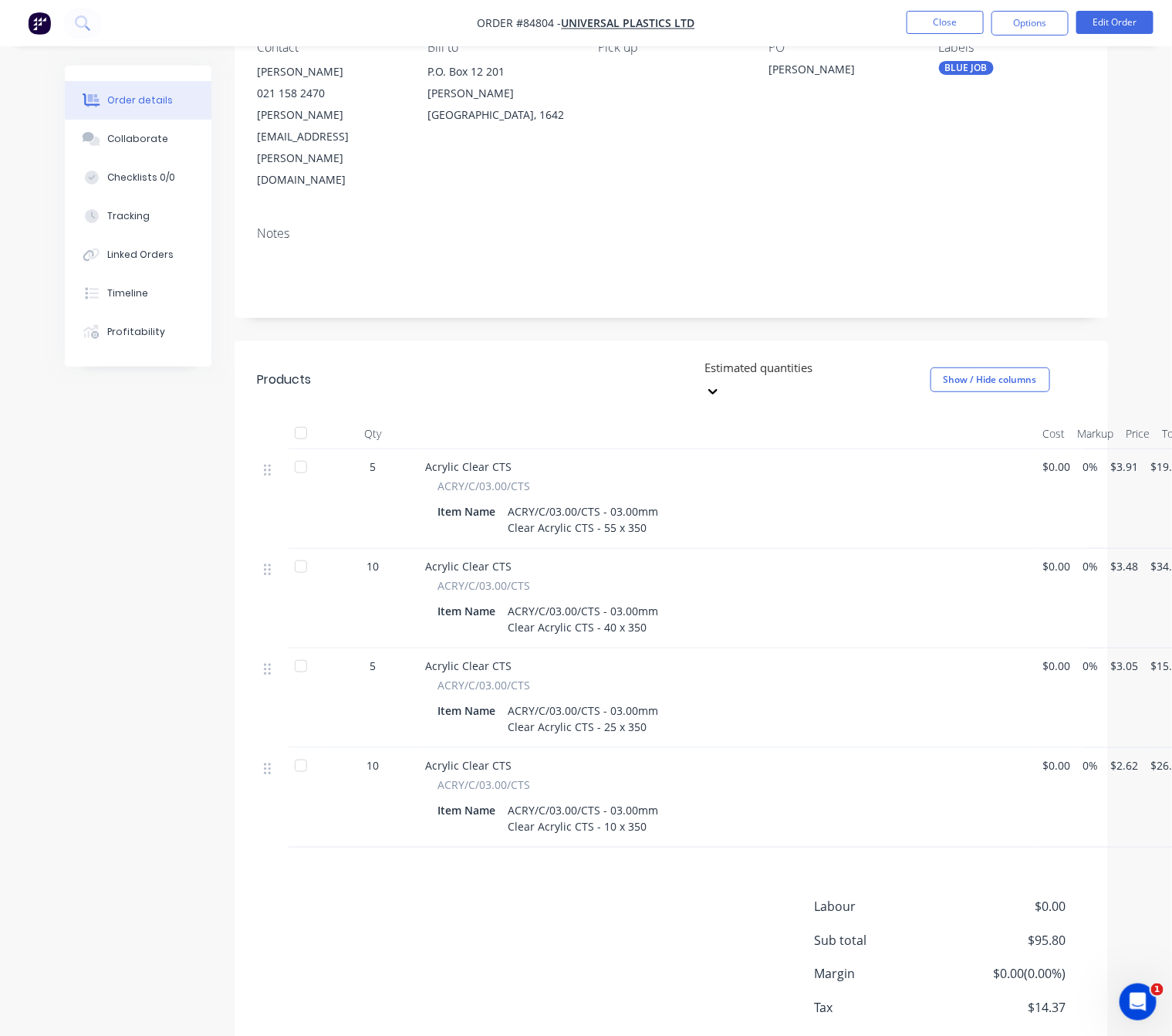
scroll to position [217, 0]
click at [1122, 28] on button "Edit Order" at bounding box center [1114, 22] width 77 height 24
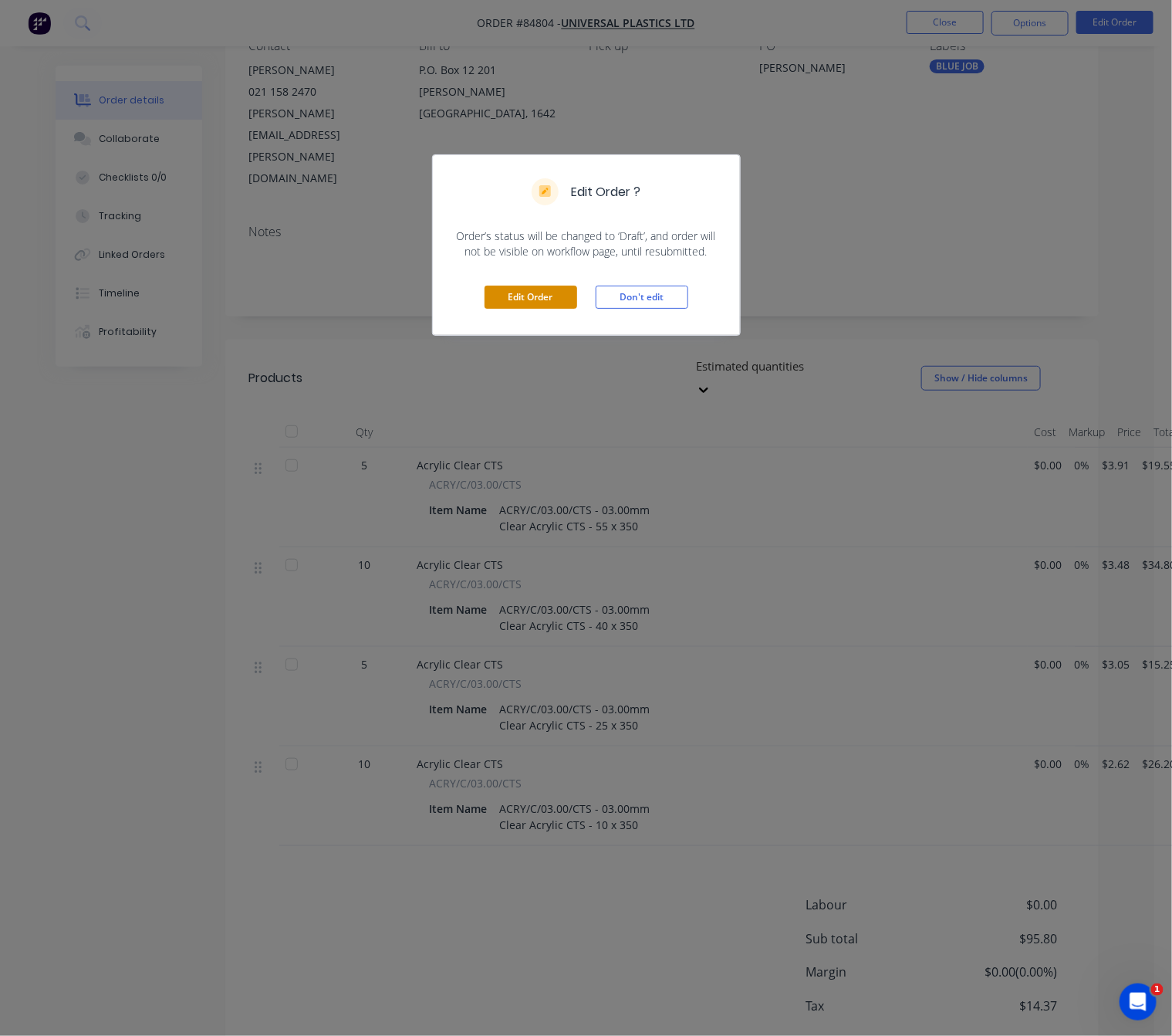
click at [549, 303] on button "Edit Order" at bounding box center [531, 297] width 92 height 24
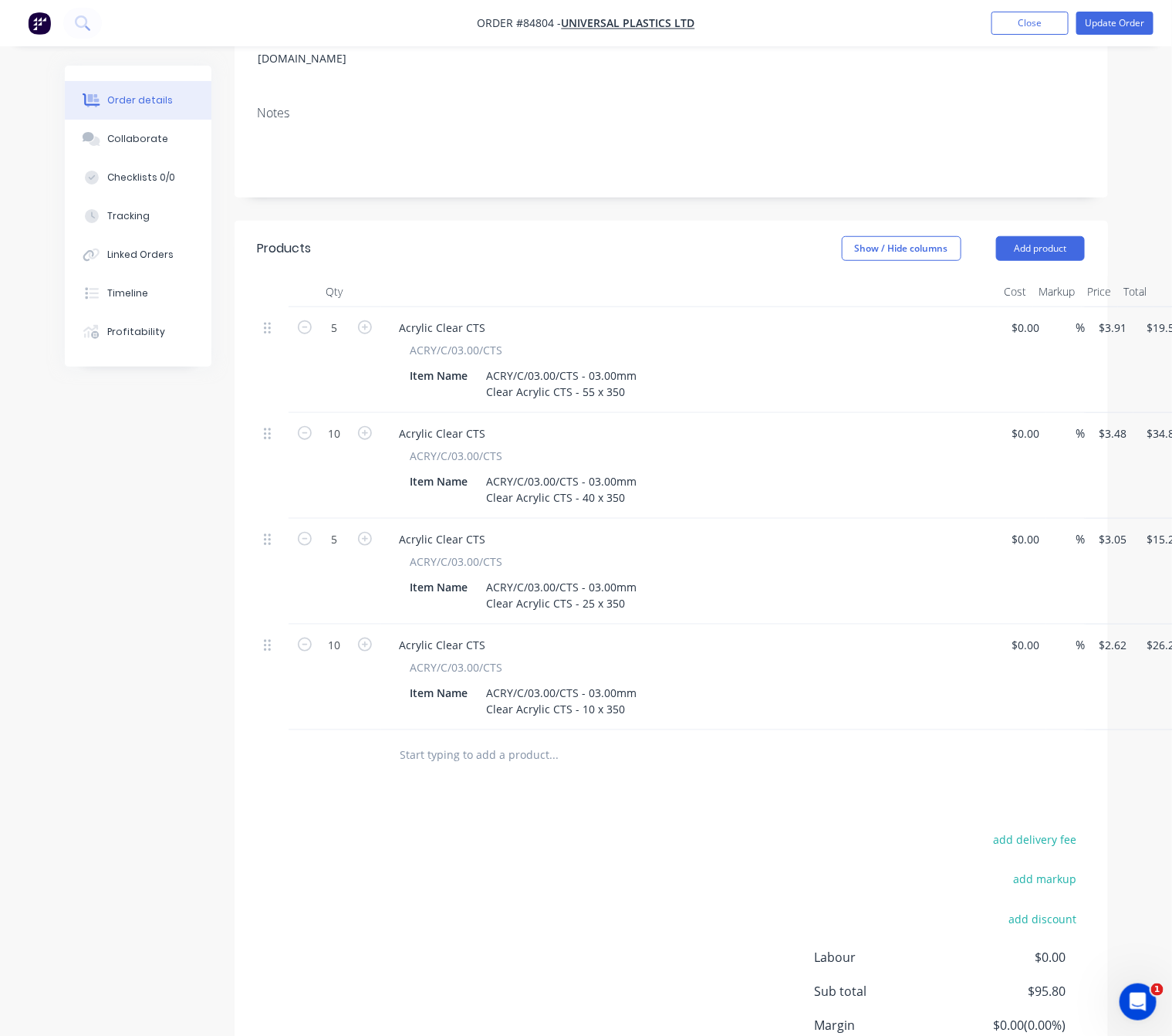
scroll to position [299, 0]
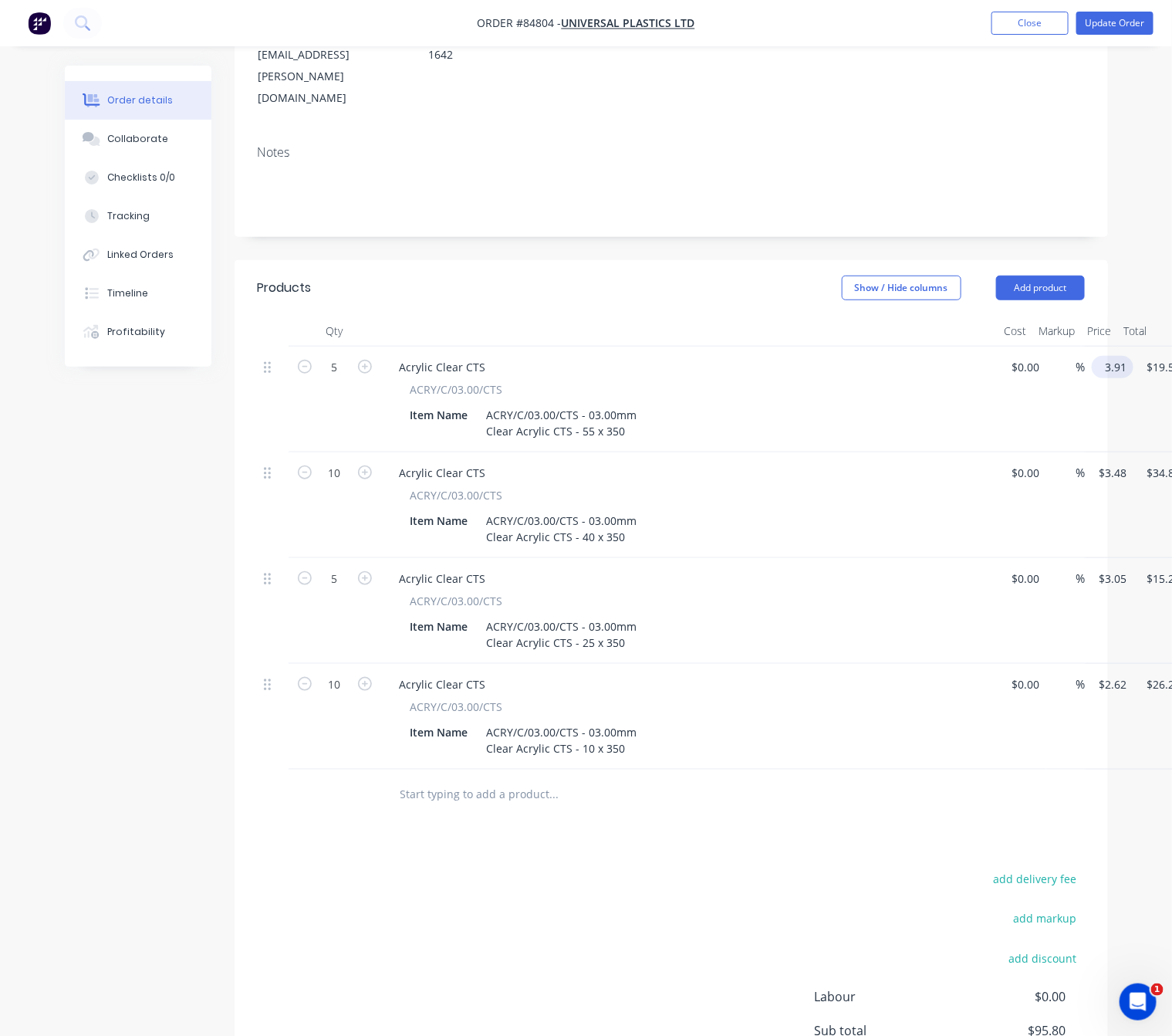
click at [1114, 356] on input "3.91" at bounding box center [1116, 368] width 36 height 23
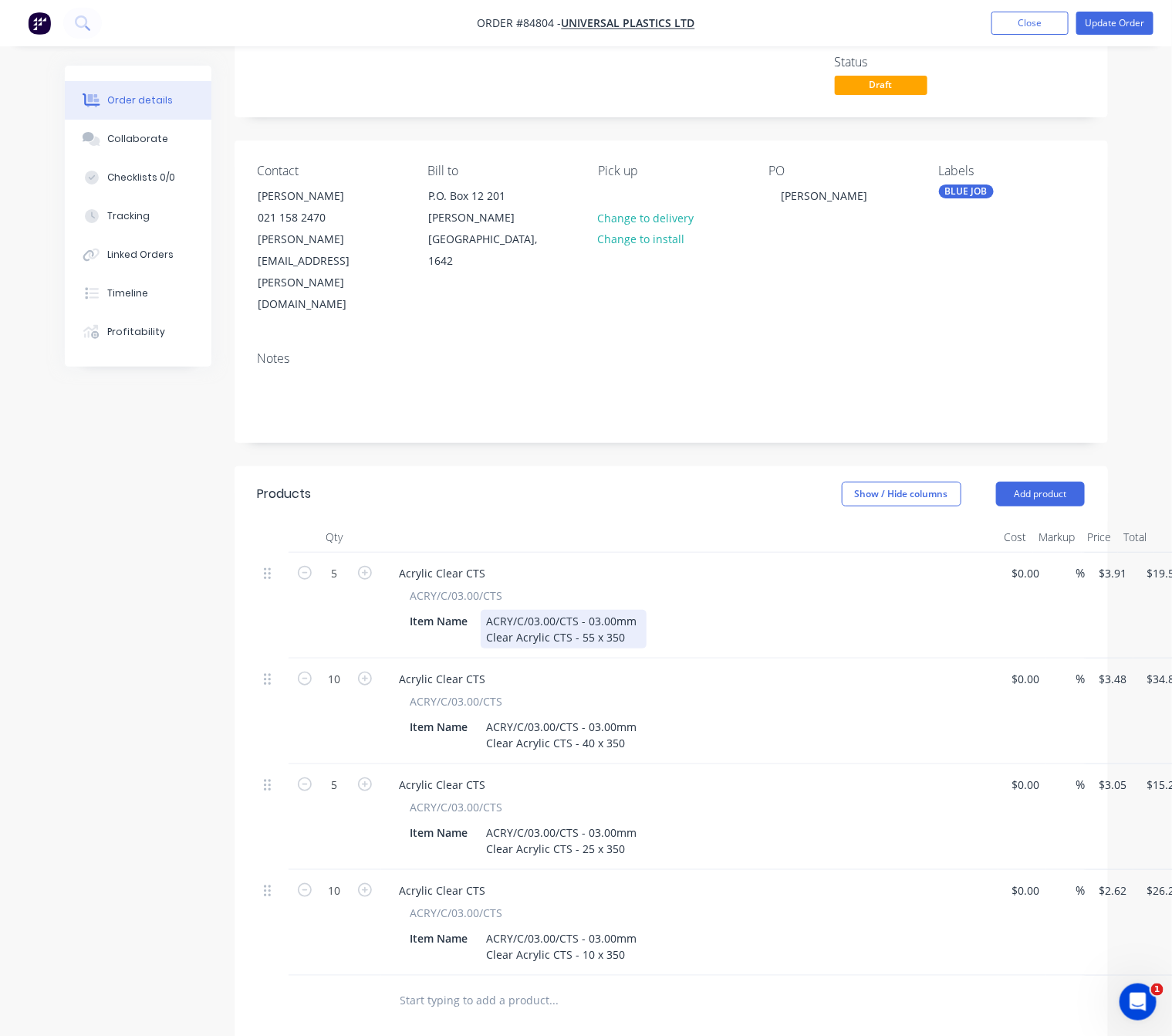
scroll to position [0, 0]
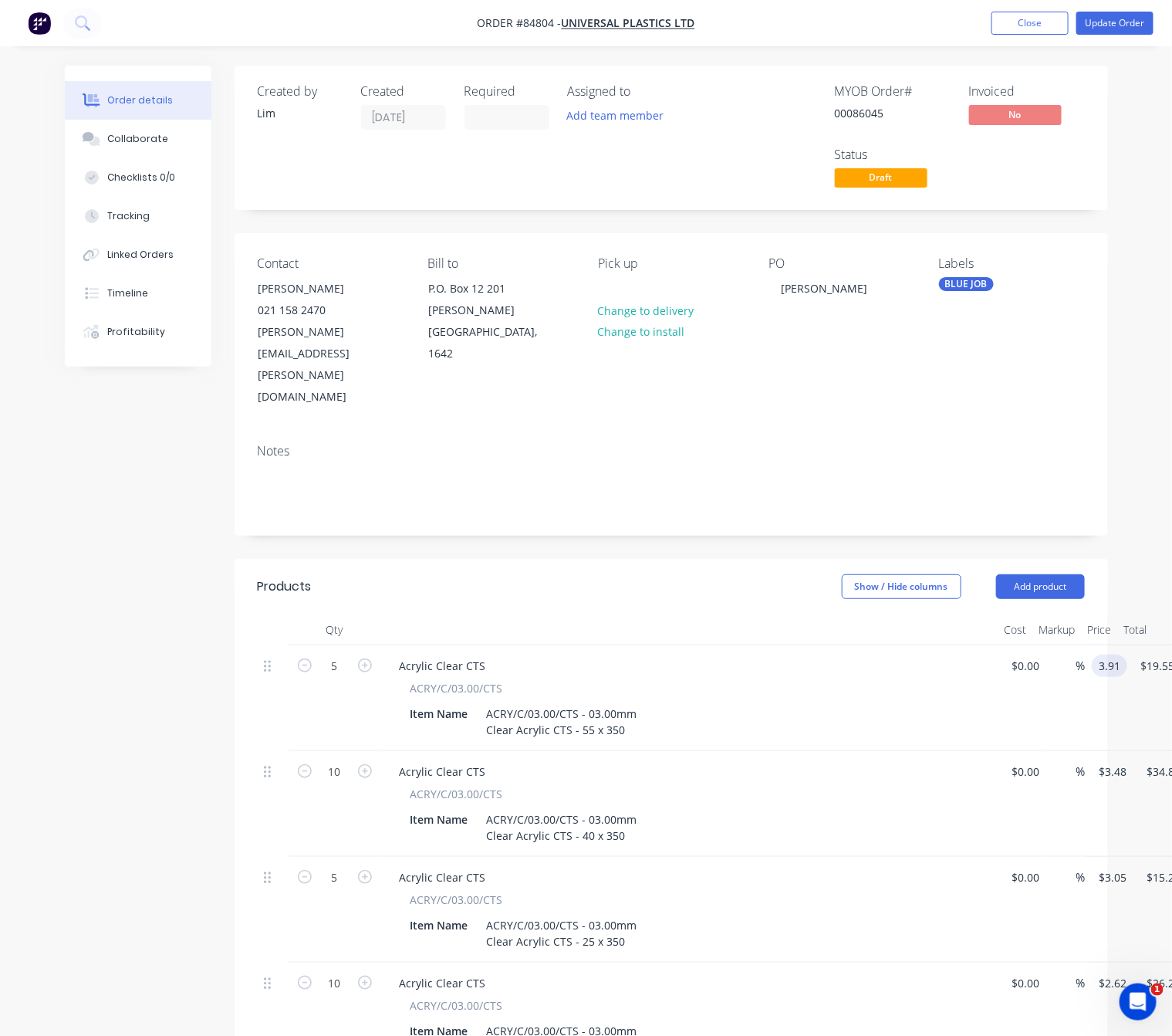
click at [1114, 655] on input "3.91" at bounding box center [1113, 666] width 29 height 23
type input "$1.21"
type input "$6.05"
click at [104, 663] on div "Created by Lim Created 23/09/25 Required Assigned to Add team member MYOB Order…" at bounding box center [586, 789] width 1043 height 1447
click at [1125, 760] on input "$3.48" at bounding box center [1116, 772] width 36 height 23
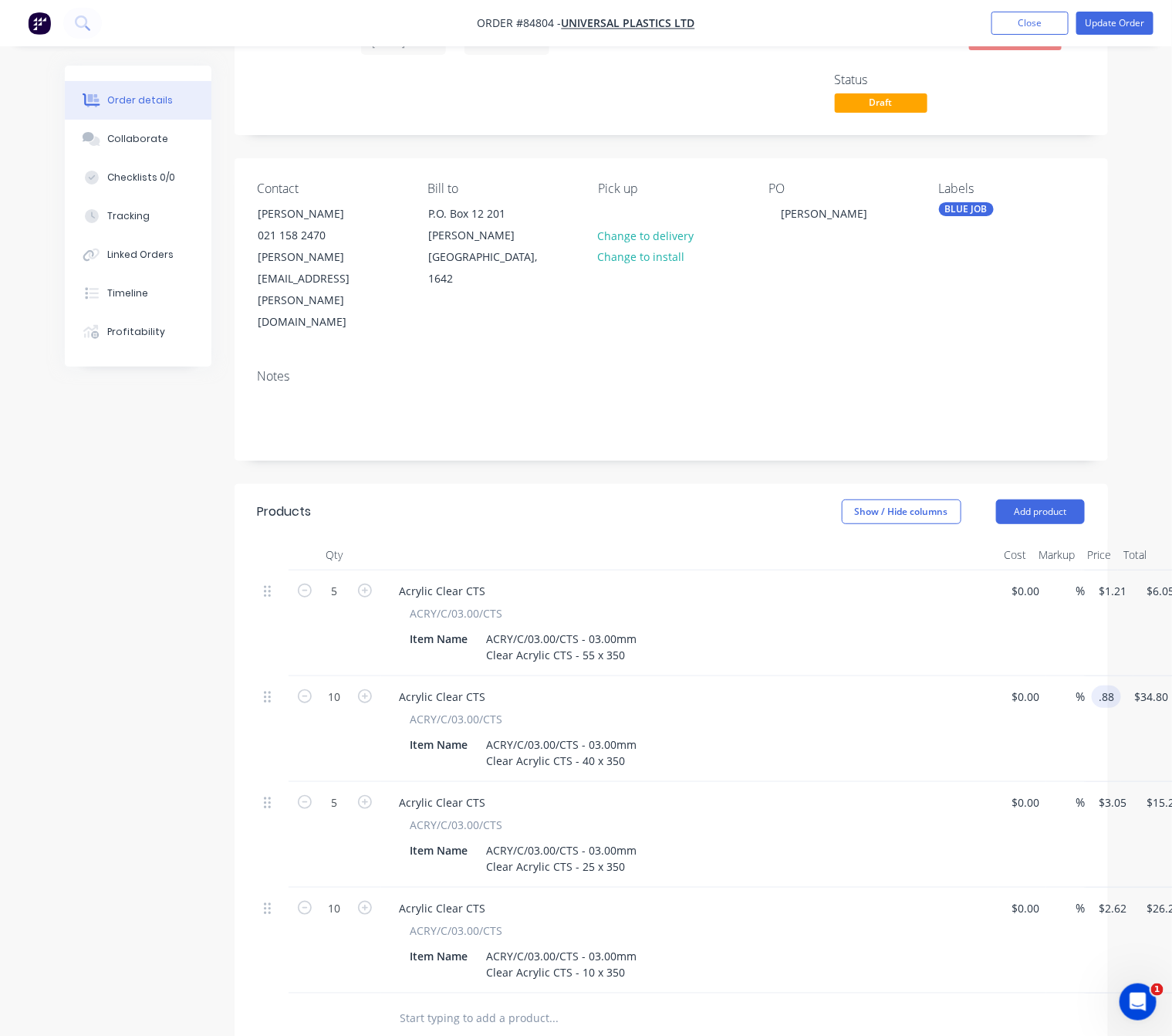
scroll to position [116, 0]
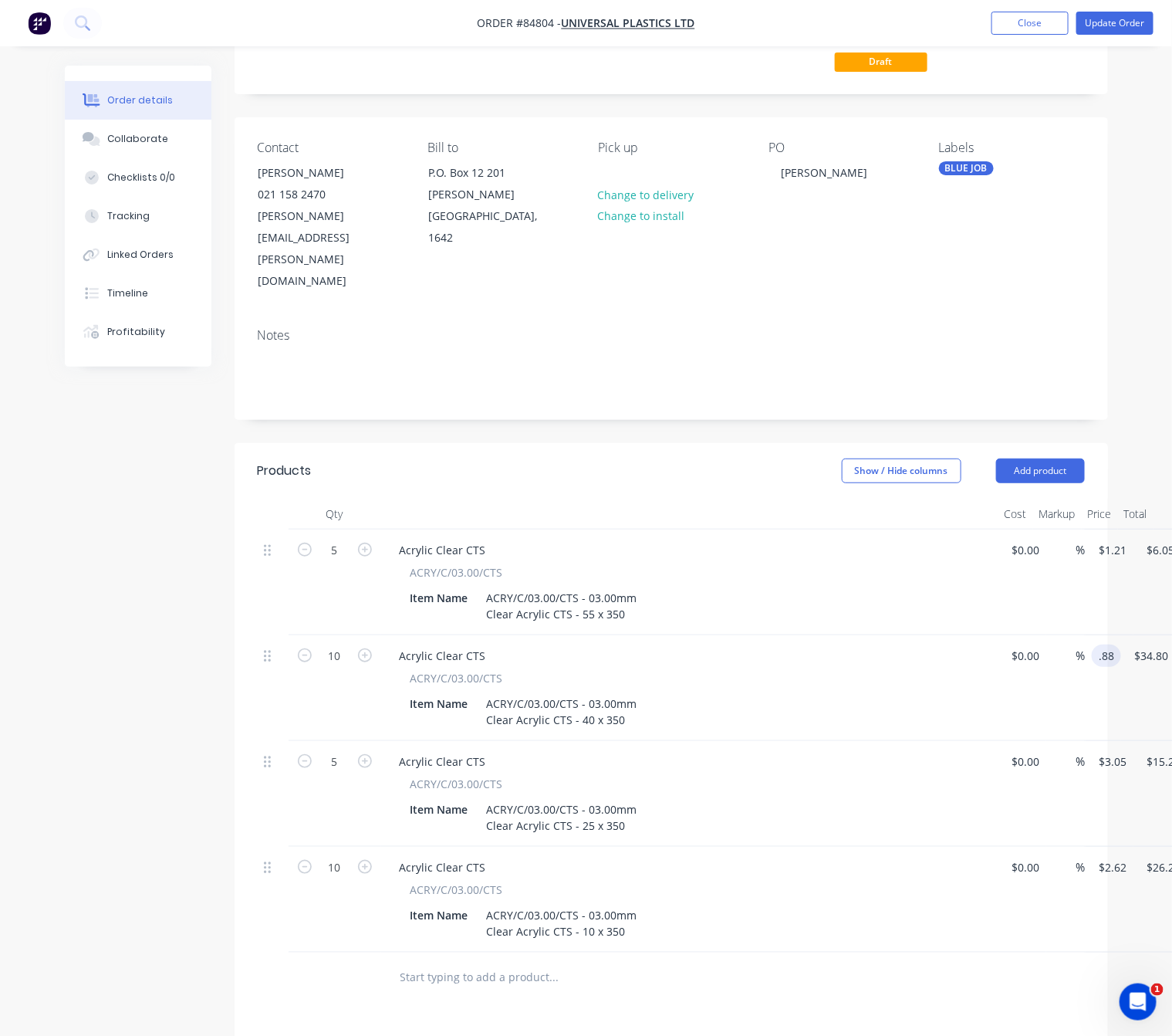
type input "$0.88"
type input "$8.80"
drag, startPoint x: 1111, startPoint y: 693, endPoint x: 1118, endPoint y: 704, distance: 13.0
click at [1111, 750] on input "$3.05" at bounding box center [1116, 762] width 36 height 23
type input "$0.88"
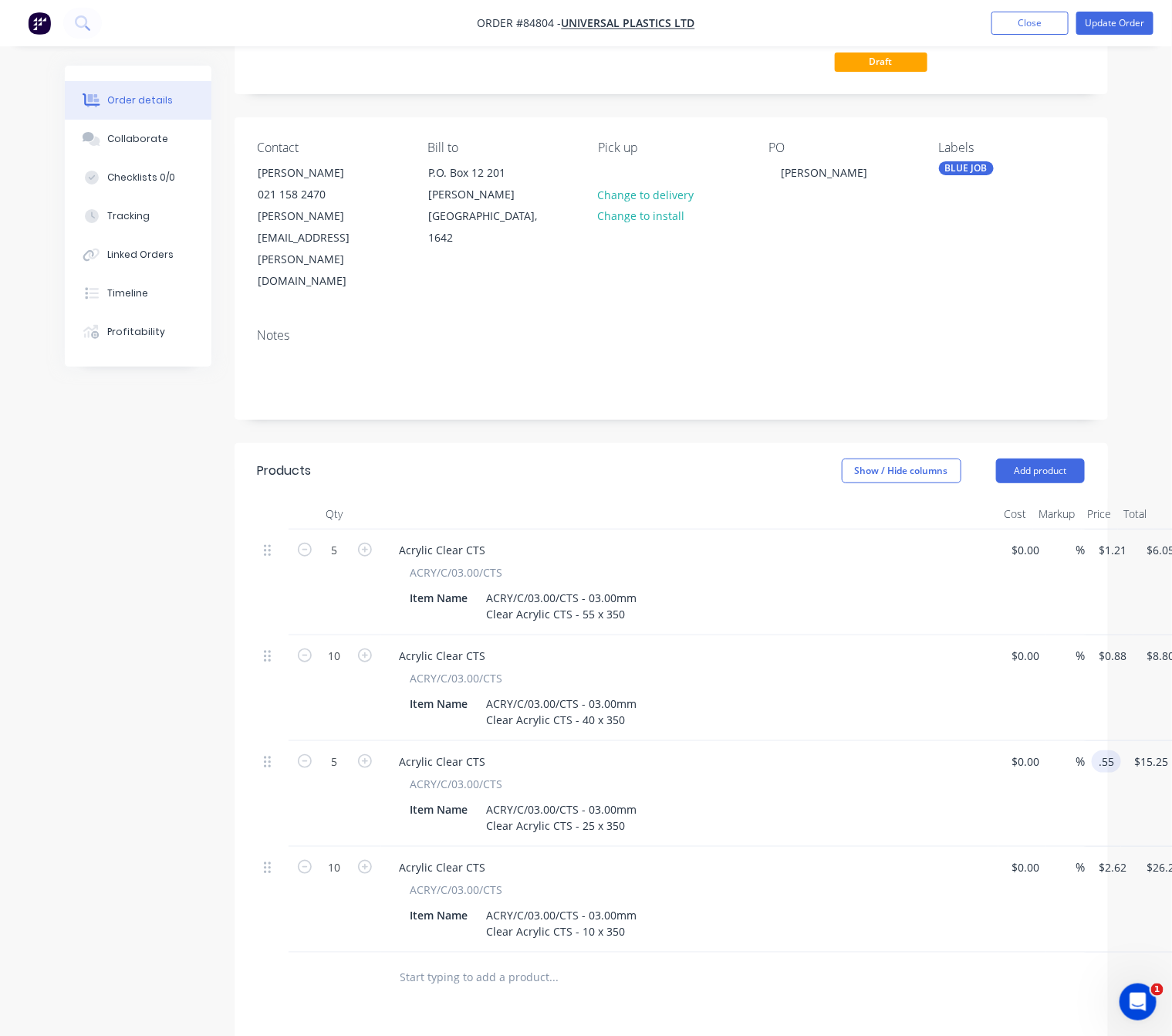
type input "$0.55"
type input "$2.75"
drag, startPoint x: 899, startPoint y: 933, endPoint x: 892, endPoint y: 938, distance: 8.6
click at [899, 952] on div at bounding box center [659, 978] width 556 height 50
click at [1110, 856] on input "$2.62" at bounding box center [1116, 867] width 36 height 23
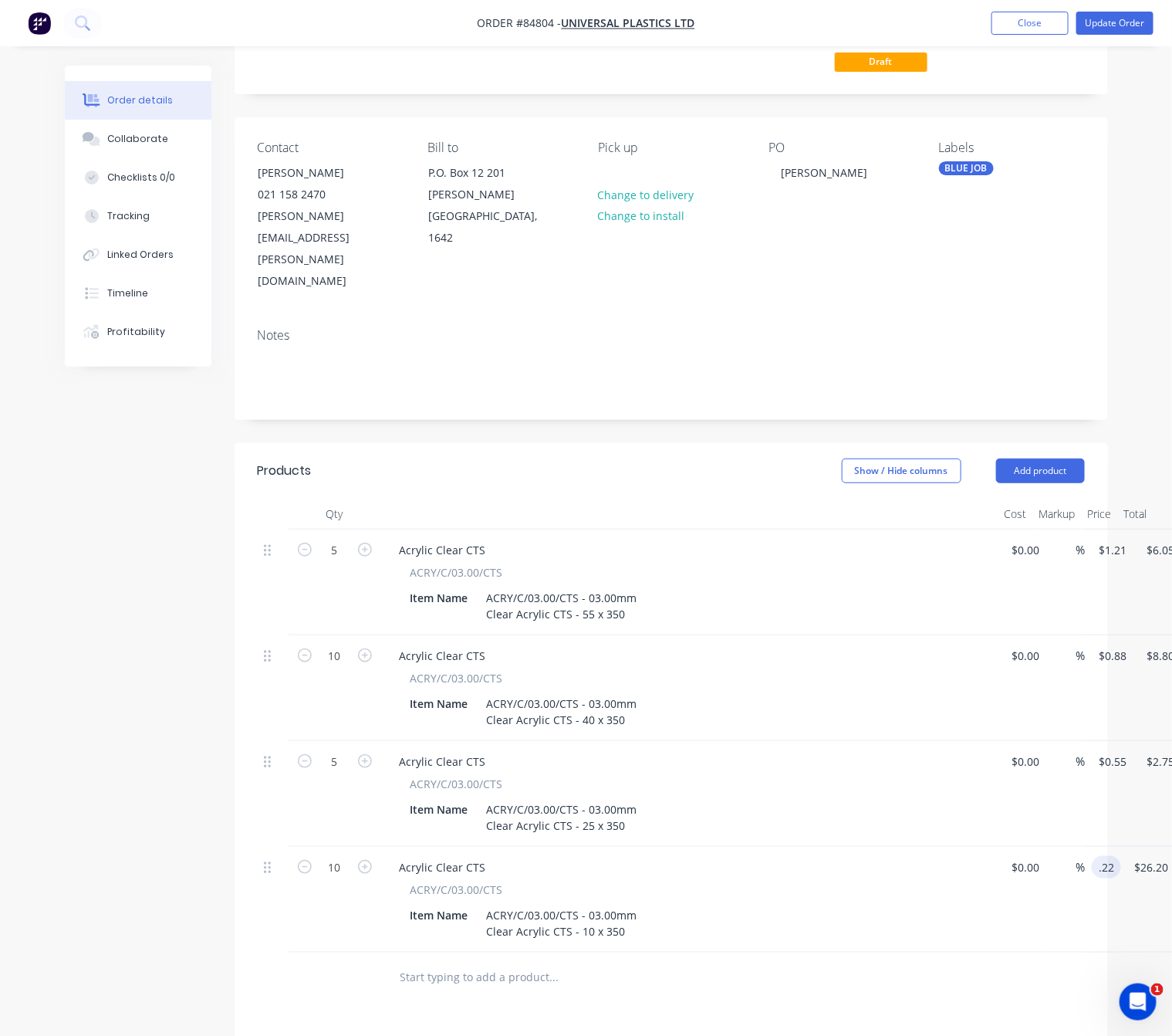
type input "$0.22"
type input "$2.20"
drag, startPoint x: 834, startPoint y: 952, endPoint x: 781, endPoint y: 1008, distance: 77.1
click at [829, 952] on div "Products Show / Hide columns Add product Qty Cost Markup Price Total 5 Acrylic …" at bounding box center [671, 908] width 874 height 931
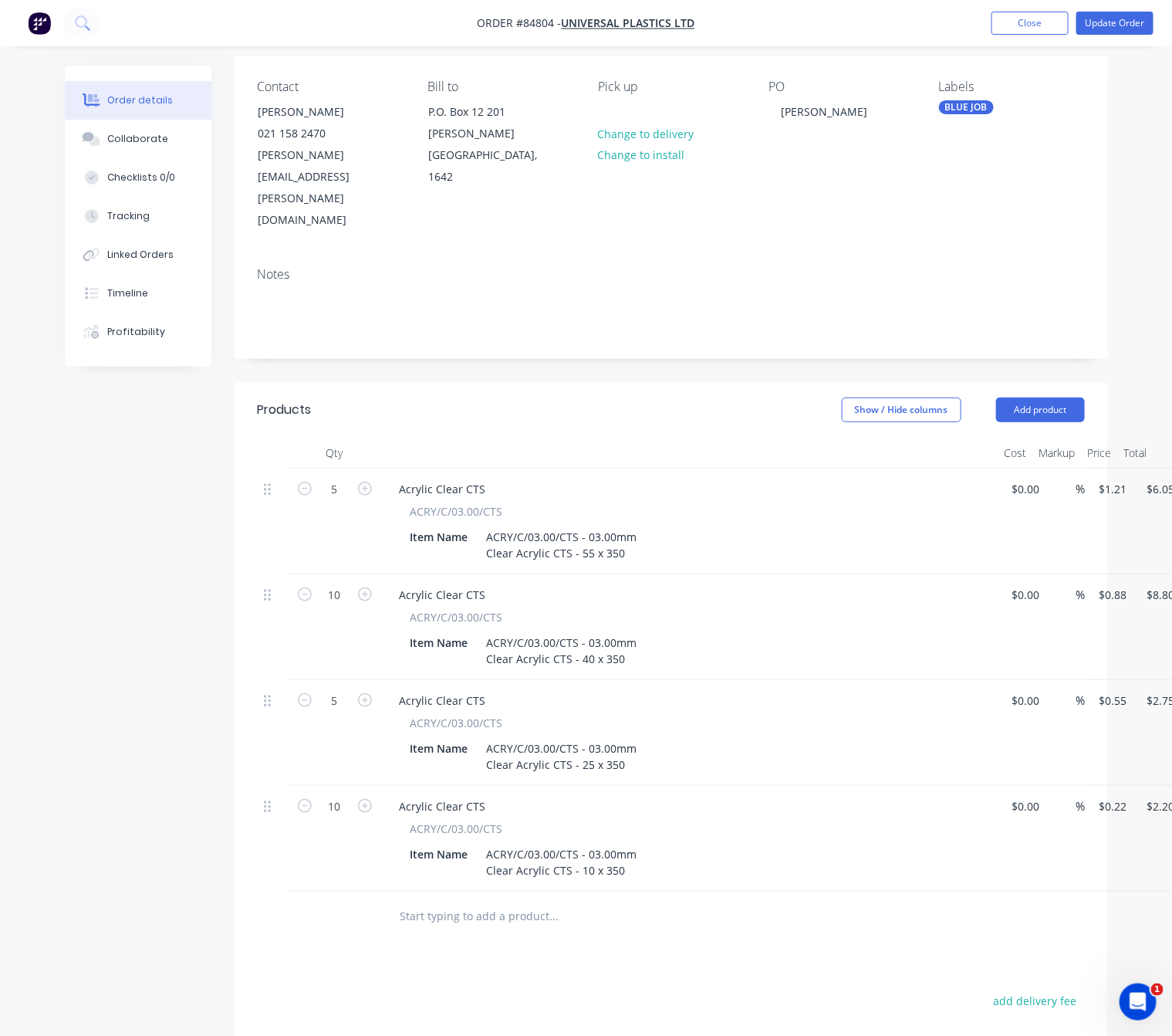
scroll to position [0, 0]
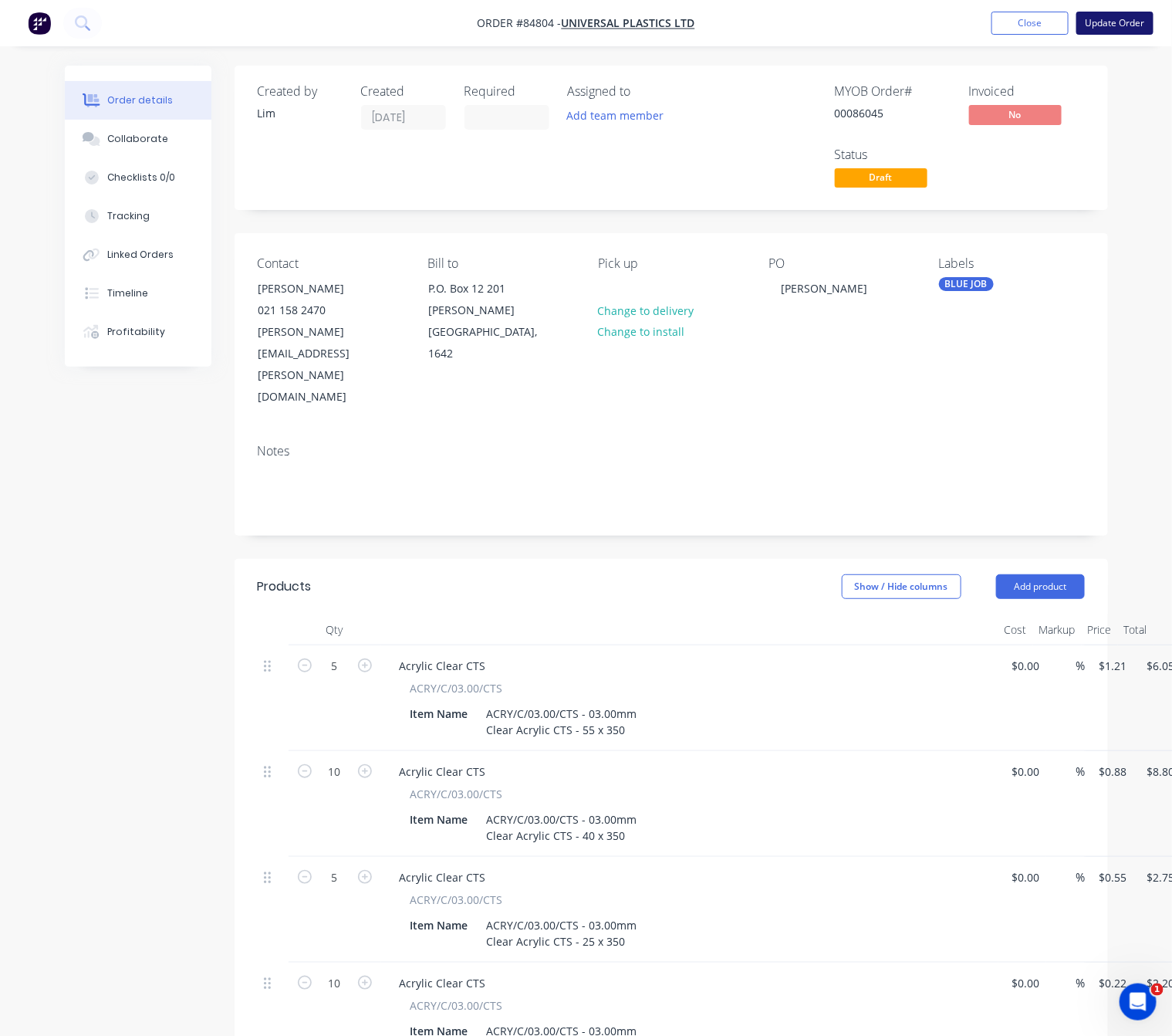
click at [1119, 19] on button "Update Order" at bounding box center [1114, 23] width 77 height 24
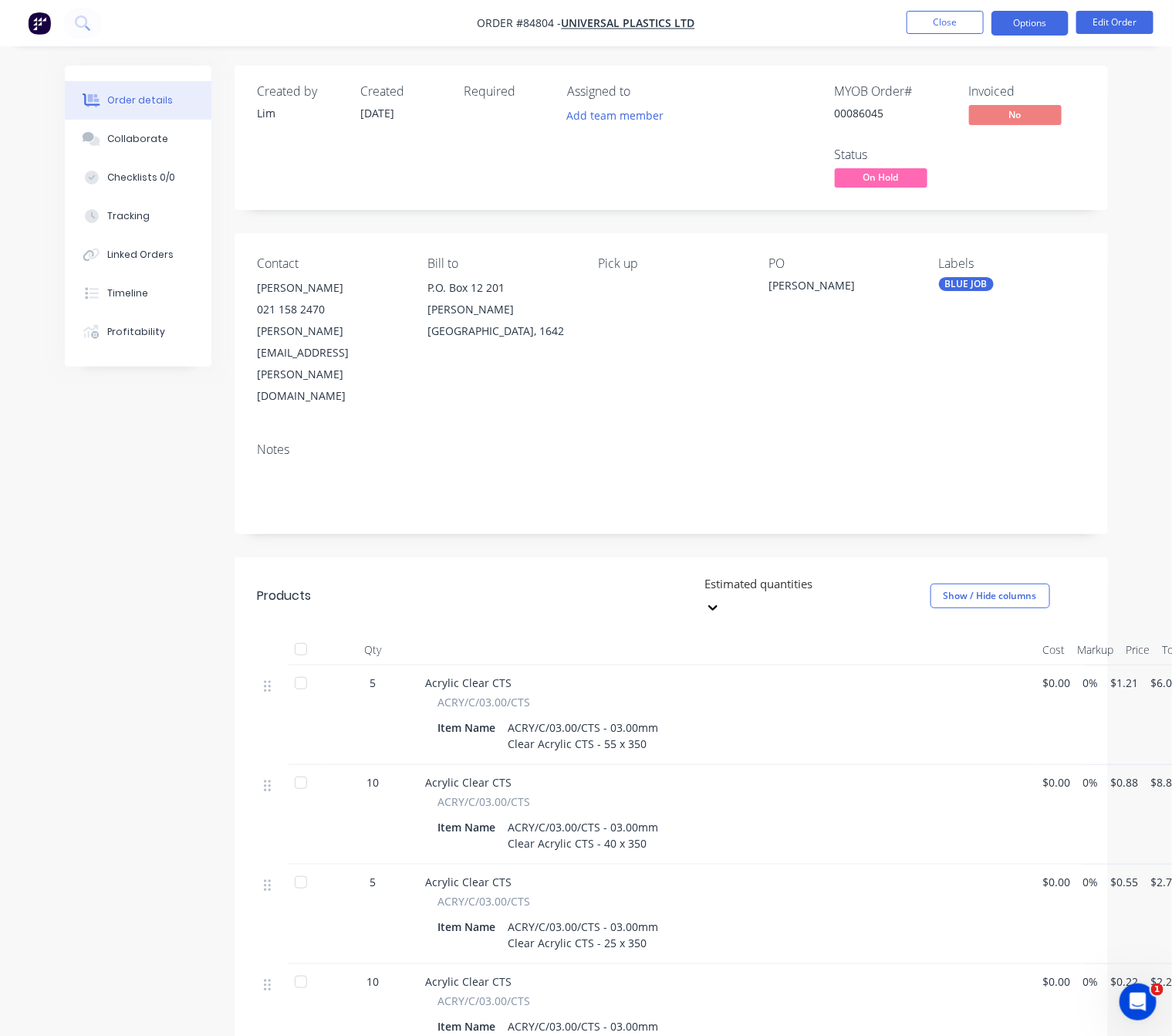
click at [1050, 22] on button "Options" at bounding box center [1030, 23] width 77 height 24
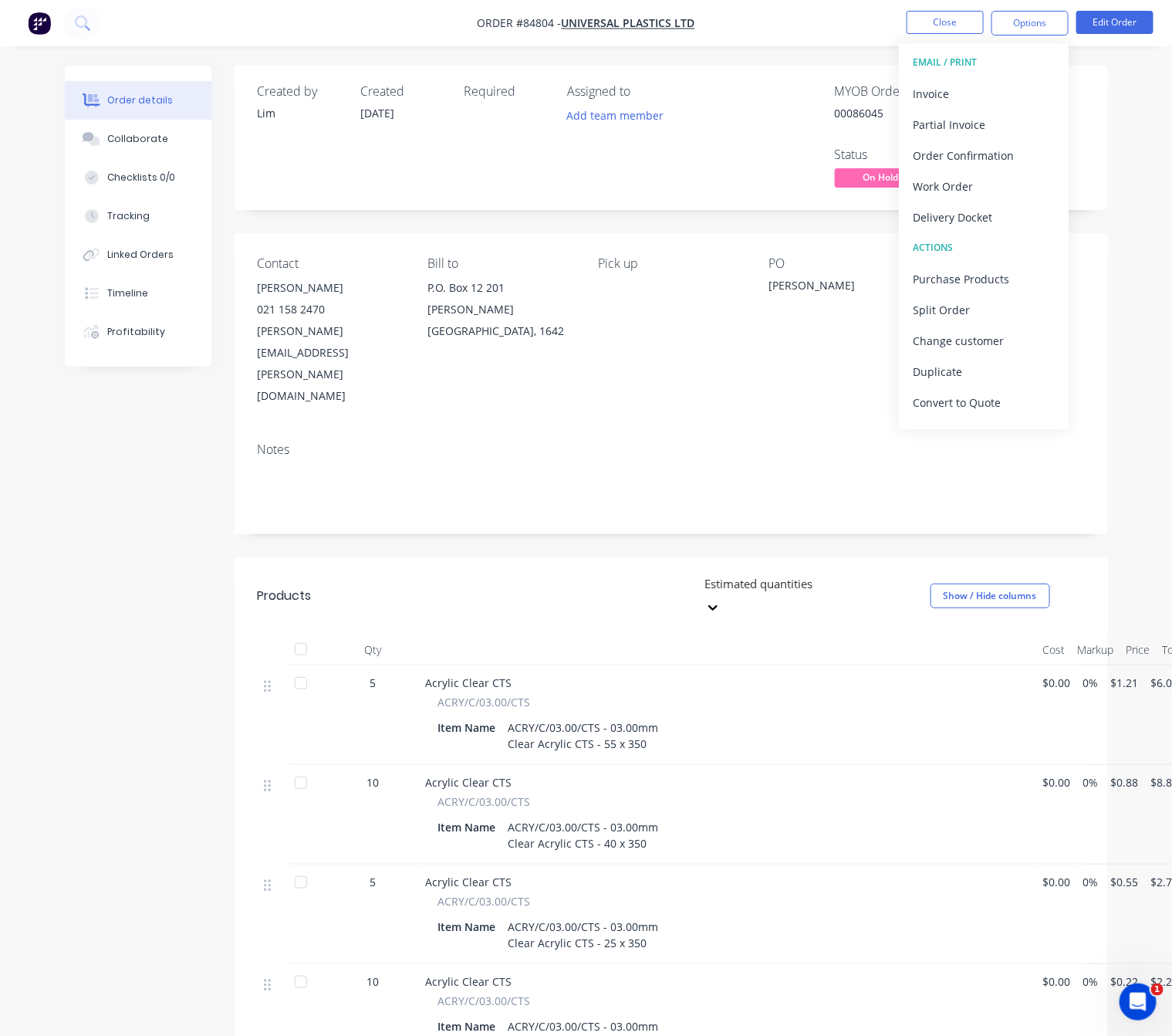
click at [1125, 169] on div "Order details Collaborate Checklists 0/0 Tracking Linked Orders Timeline Profit…" at bounding box center [586, 669] width 1172 height 1339
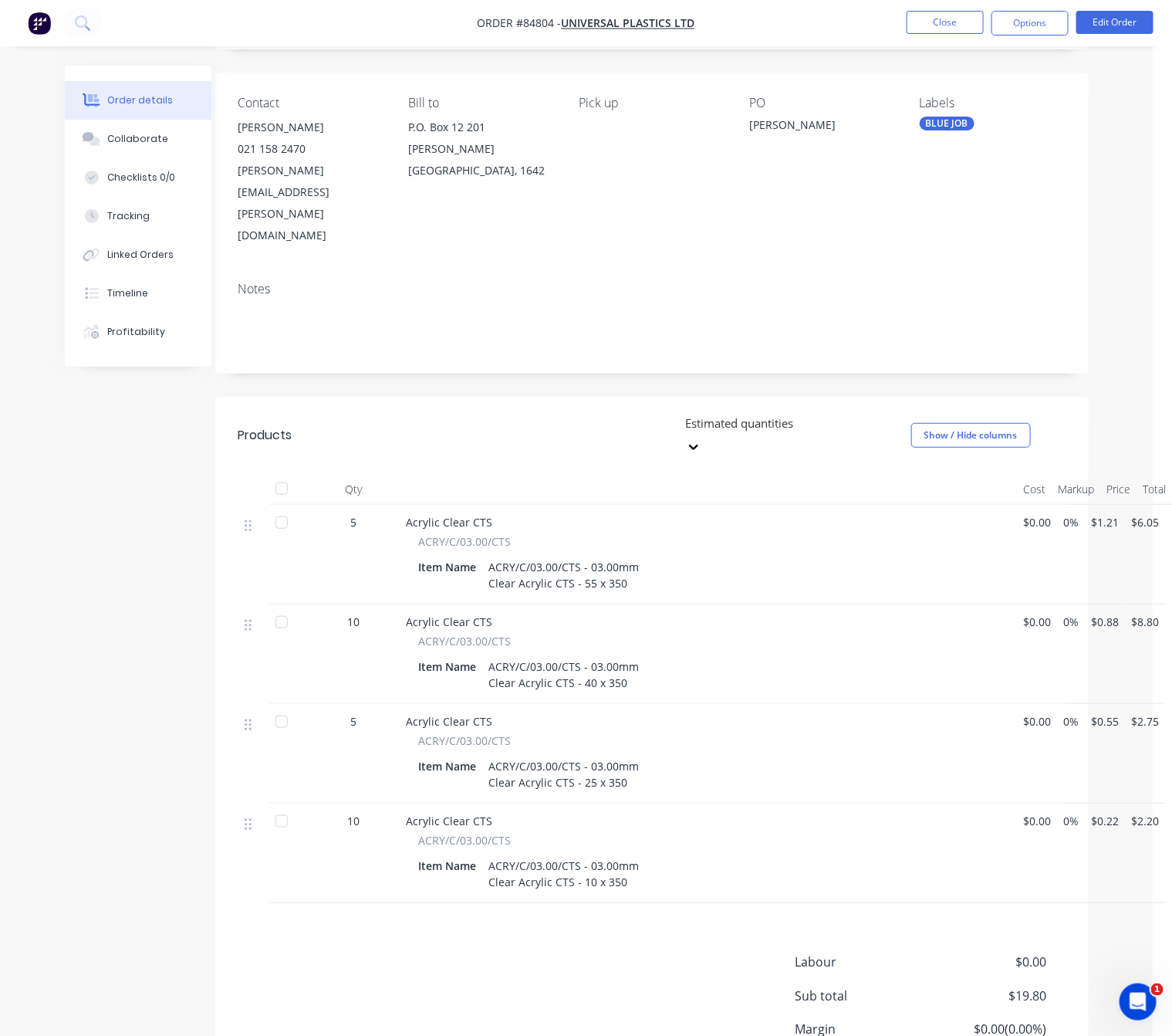
scroll to position [217, 19]
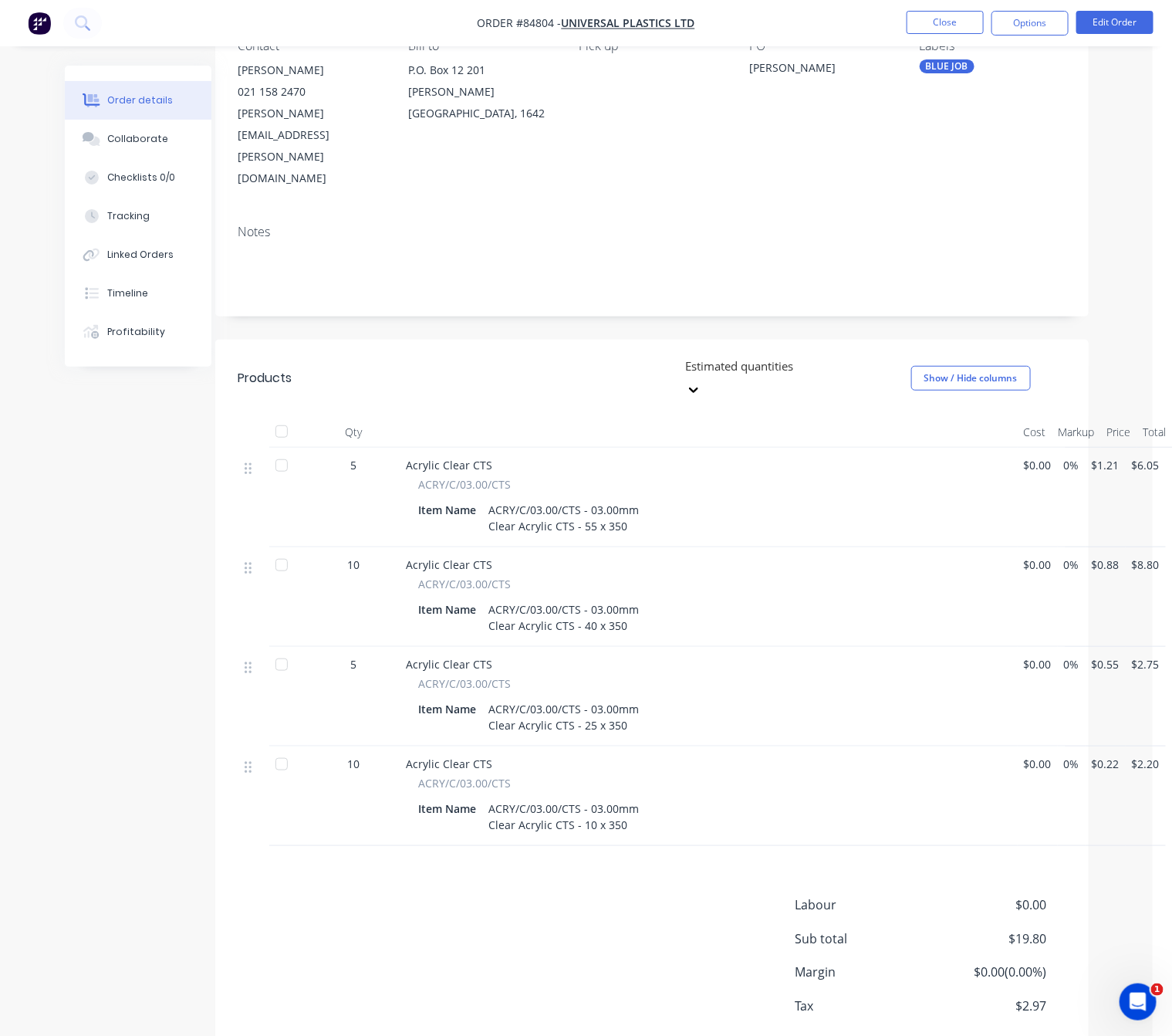
click at [638, 901] on div "Labour $0.00 Sub total $19.80 Margin $0.00 ( 0.00 %) Tax $2.97 Total $22.77" at bounding box center [652, 985] width 827 height 179
click at [433, 896] on div "Labour $0.00 Sub total $19.80 Margin $0.00 ( 0.00 %) Tax $2.97 Total $22.77" at bounding box center [652, 985] width 827 height 179
click at [1122, 26] on button "Edit Order" at bounding box center [1114, 22] width 77 height 24
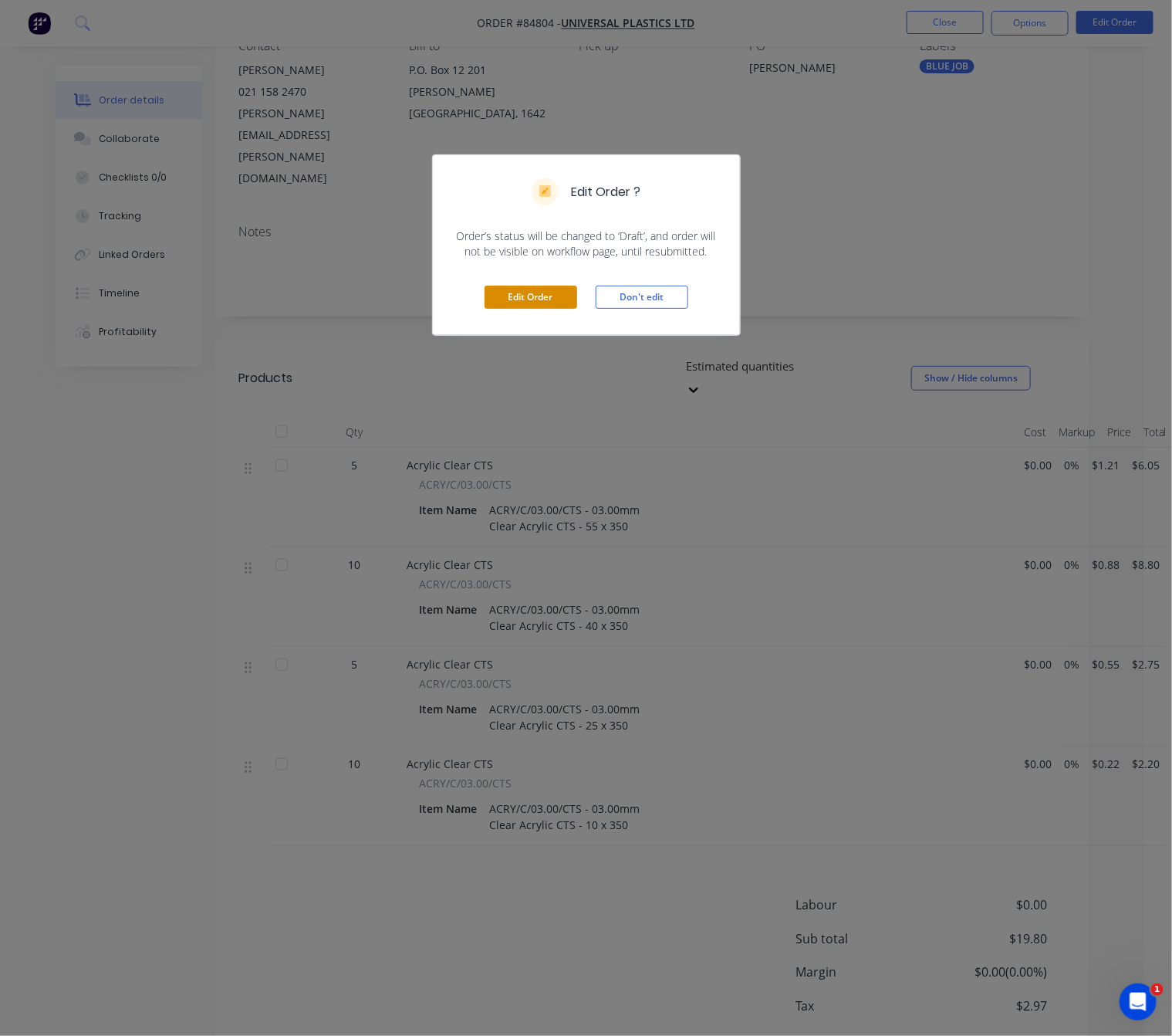
click at [517, 297] on button "Edit Order" at bounding box center [531, 297] width 92 height 24
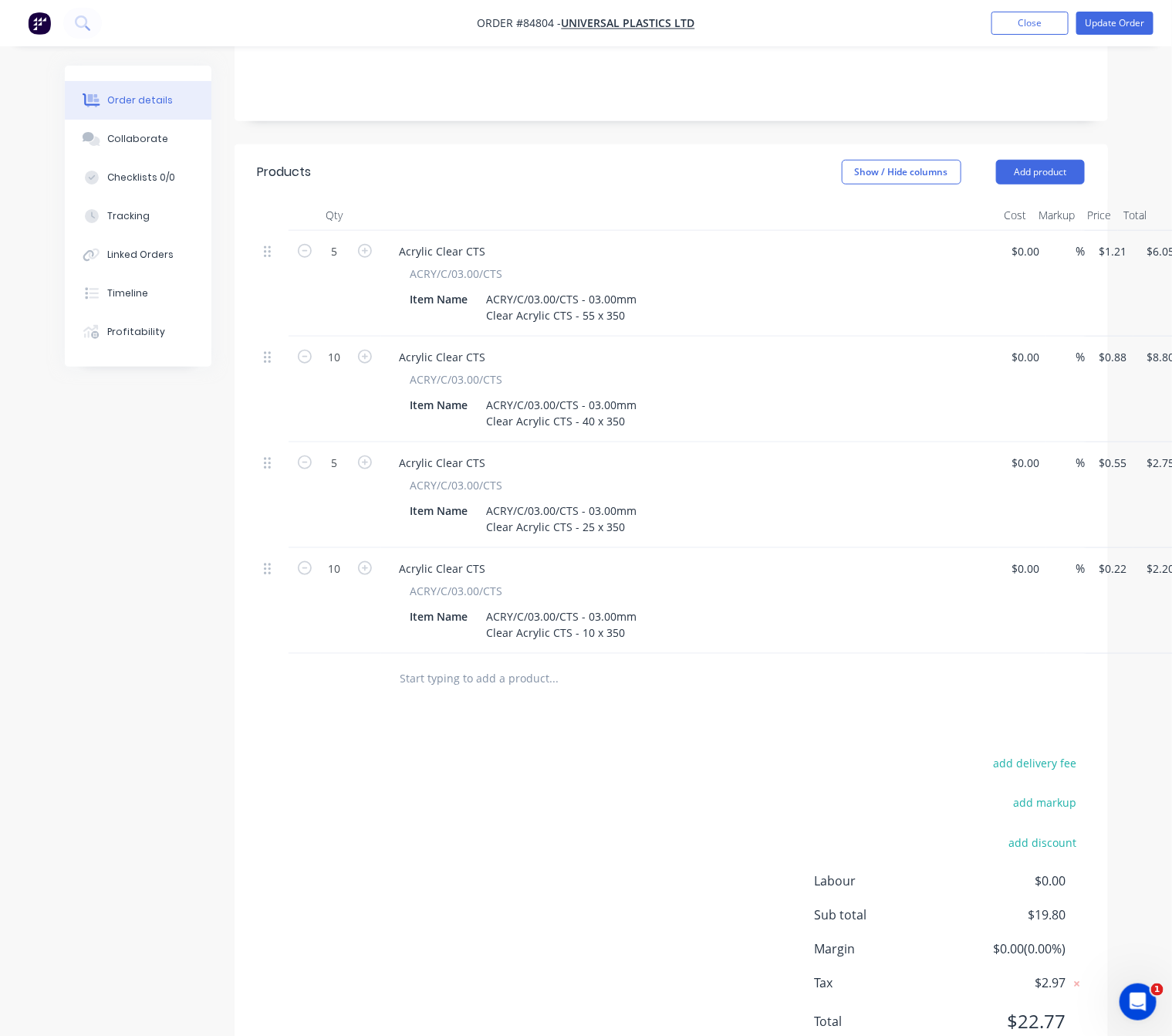
scroll to position [415, 47]
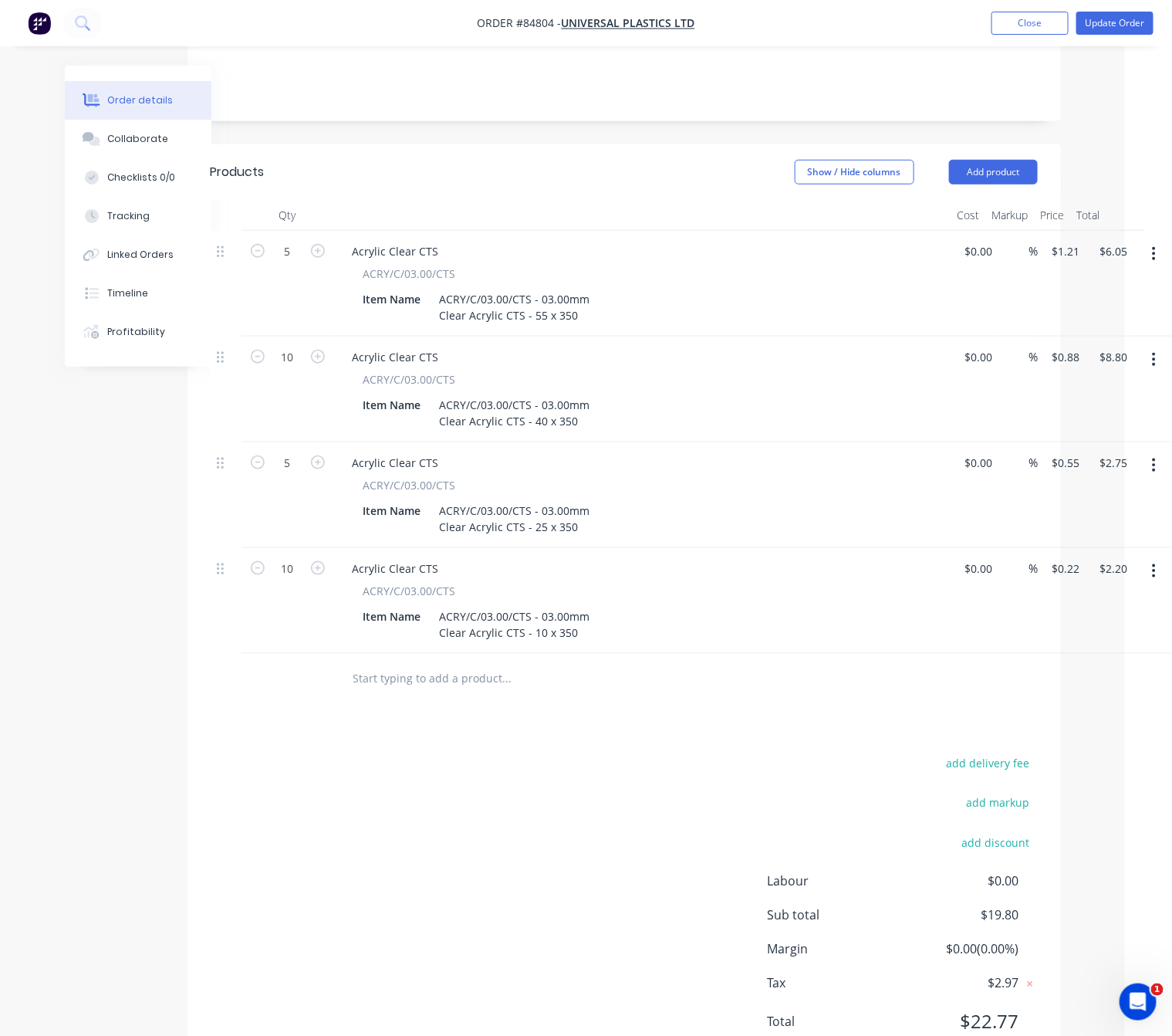
click at [1156, 557] on button "button" at bounding box center [1154, 571] width 36 height 28
click at [1102, 631] on div "Duplicate" at bounding box center [1100, 643] width 119 height 23
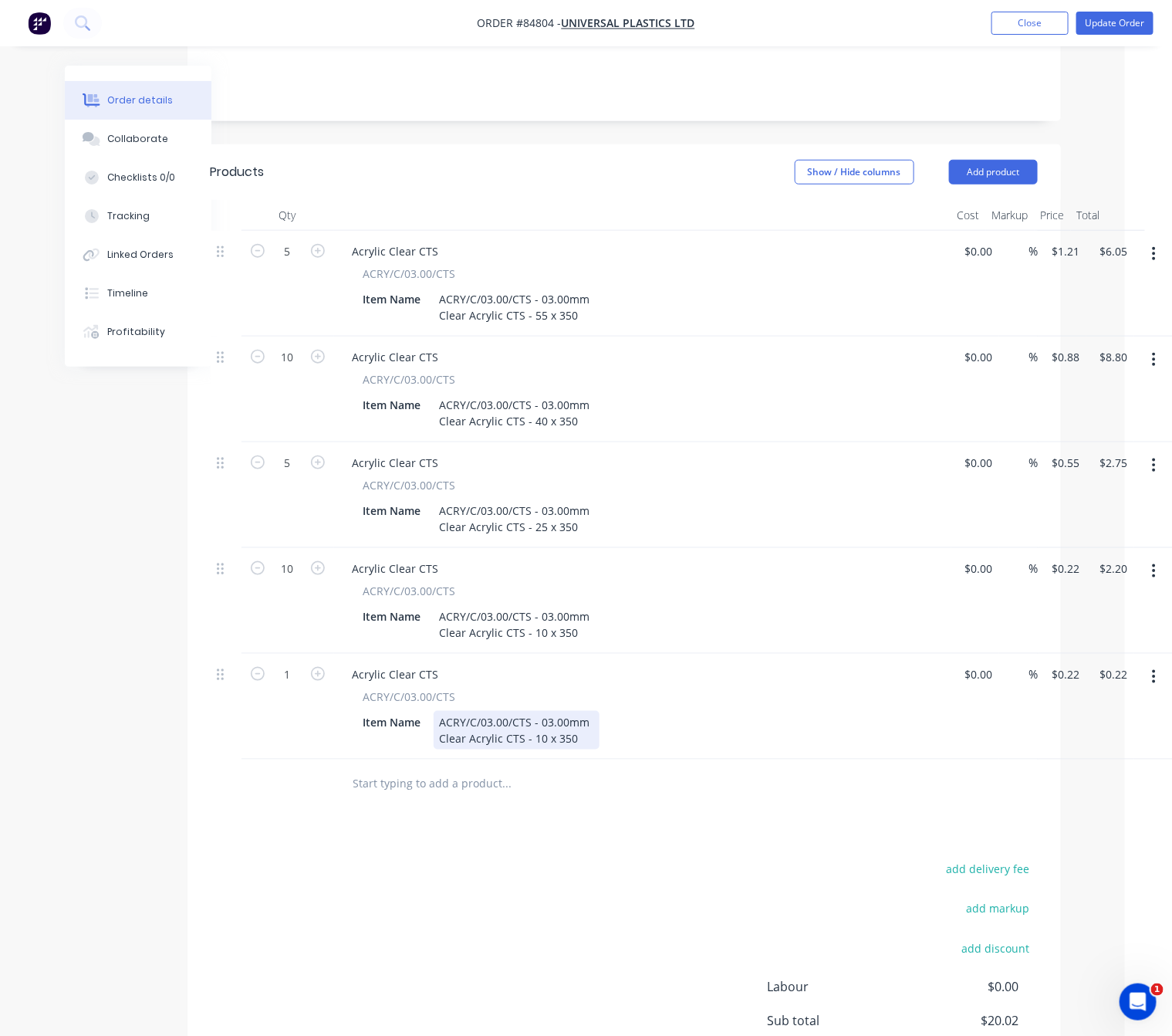
click at [522, 711] on div "ACRY/C/03.00/CTS - 03.00mm Clear Acrylic CTS - 10 x 350" at bounding box center [517, 730] width 166 height 39
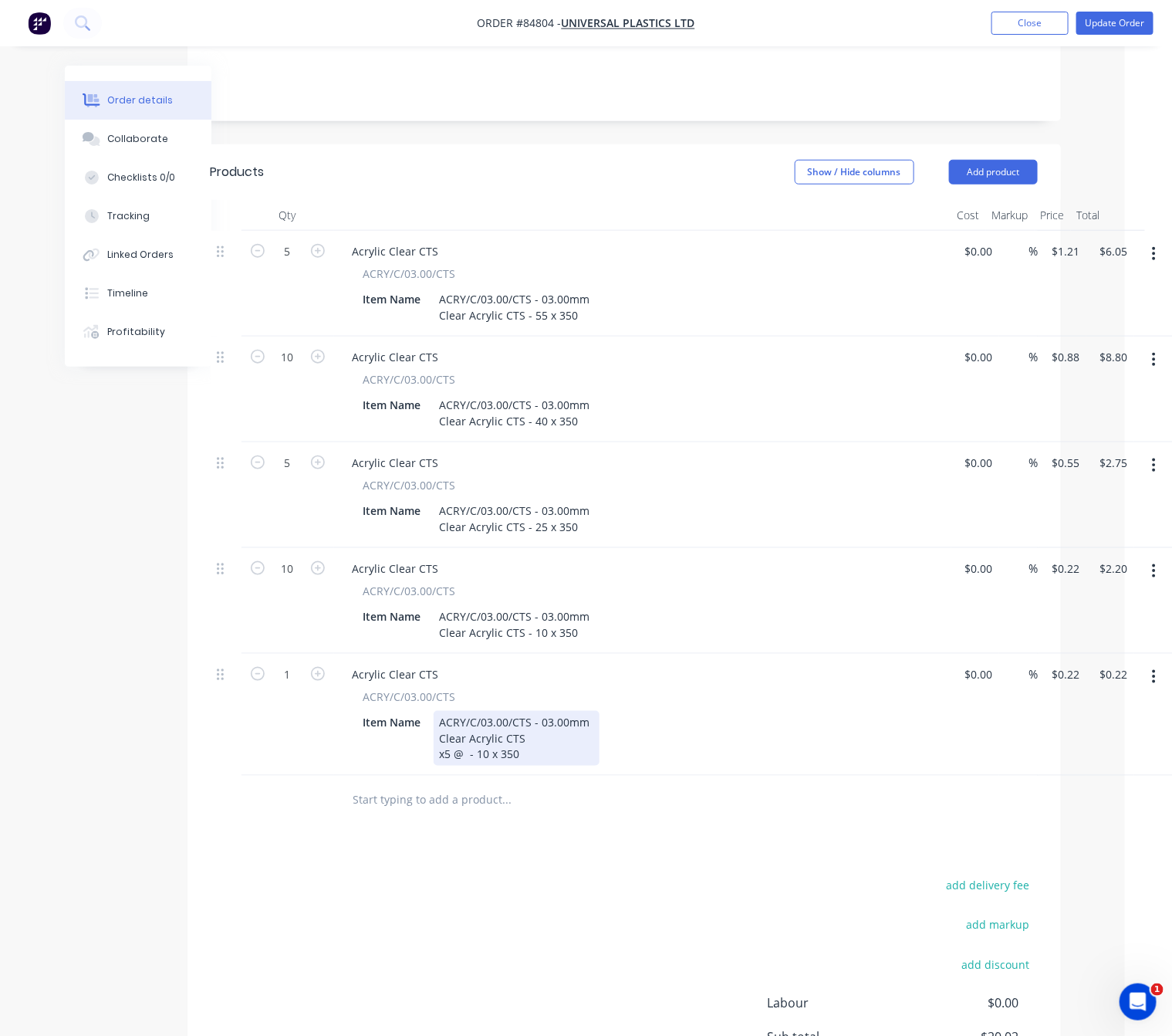
click at [524, 711] on div "ACRY/C/03.00/CTS - 03.00mm Clear Acrylic CTS x5 @ - 10 x 350" at bounding box center [517, 738] width 166 height 55
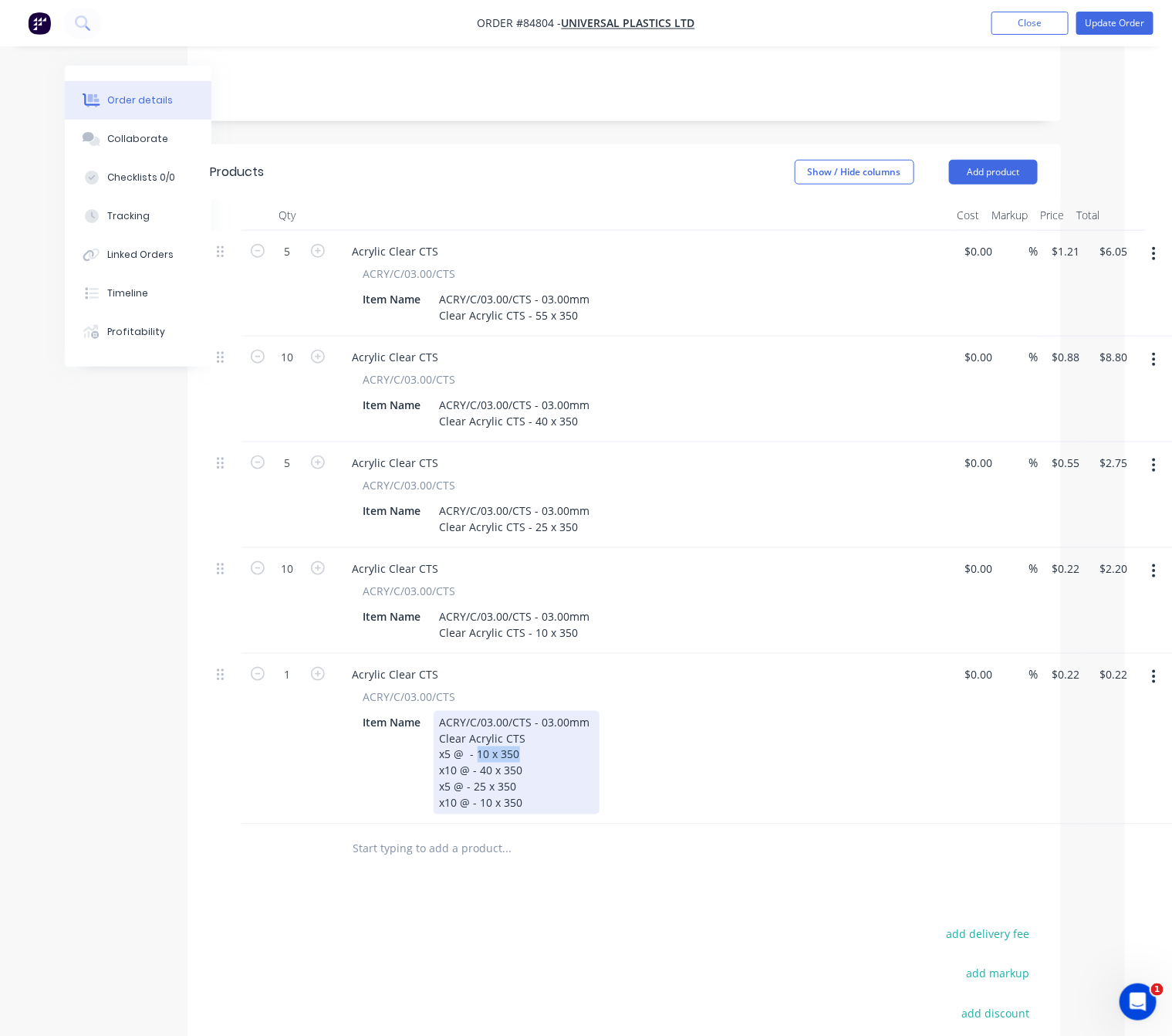
drag, startPoint x: 519, startPoint y: 690, endPoint x: 477, endPoint y: 686, distance: 42.2
click at [477, 711] on div "ACRY/C/03.00/CTS - 03.00mm Clear Acrylic CTS x5 @ - 10 x 350 x10 @ - 40 x 350 x…" at bounding box center [517, 763] width 166 height 104
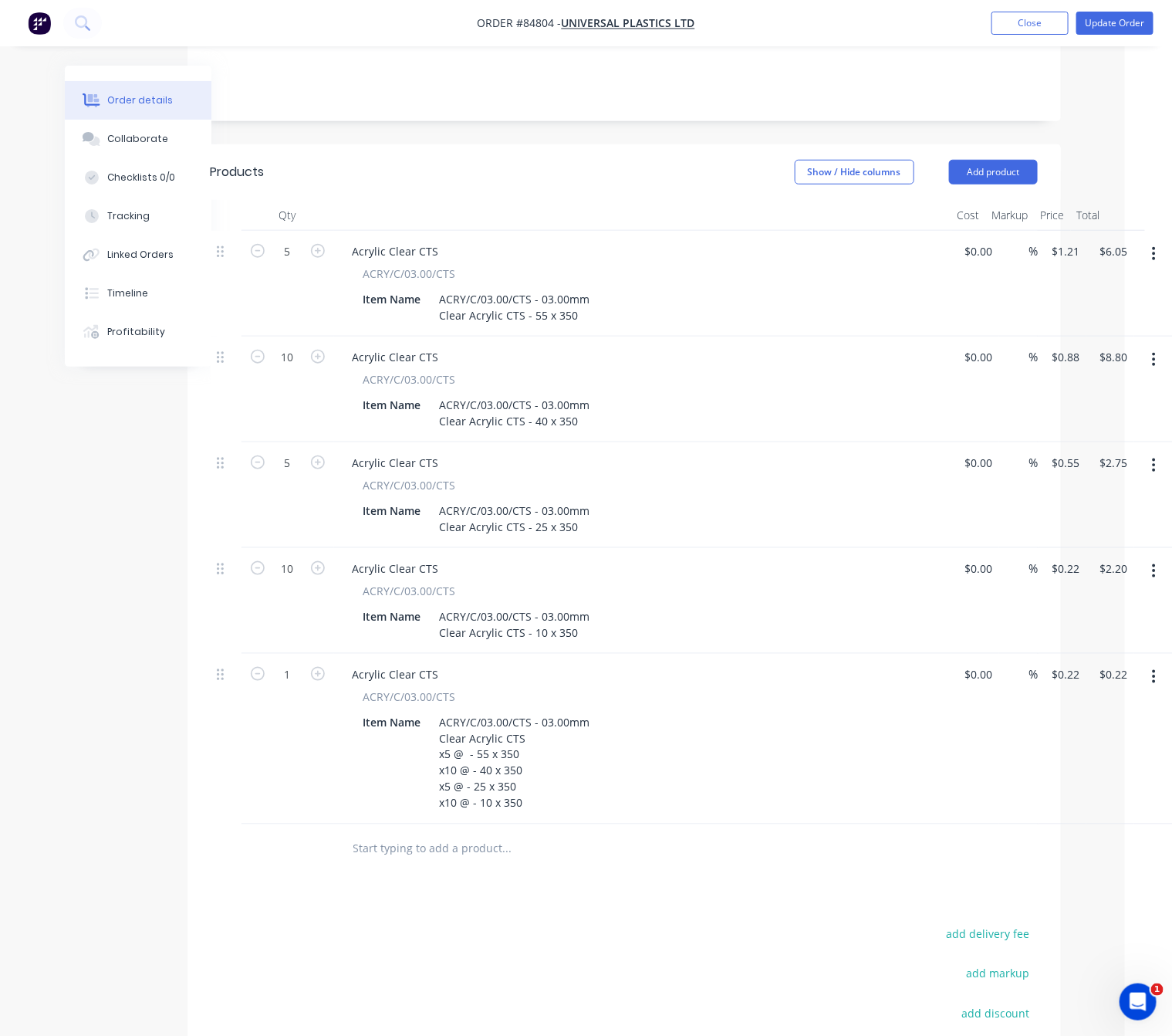
click at [1071, 663] on input "0.22" at bounding box center [1069, 674] width 36 height 23
type input "$31.25"
click at [642, 827] on div "Products Show / Hide columns Add product Qty Cost Markup Price Total 5 Acrylic …" at bounding box center [624, 694] width 874 height 1101
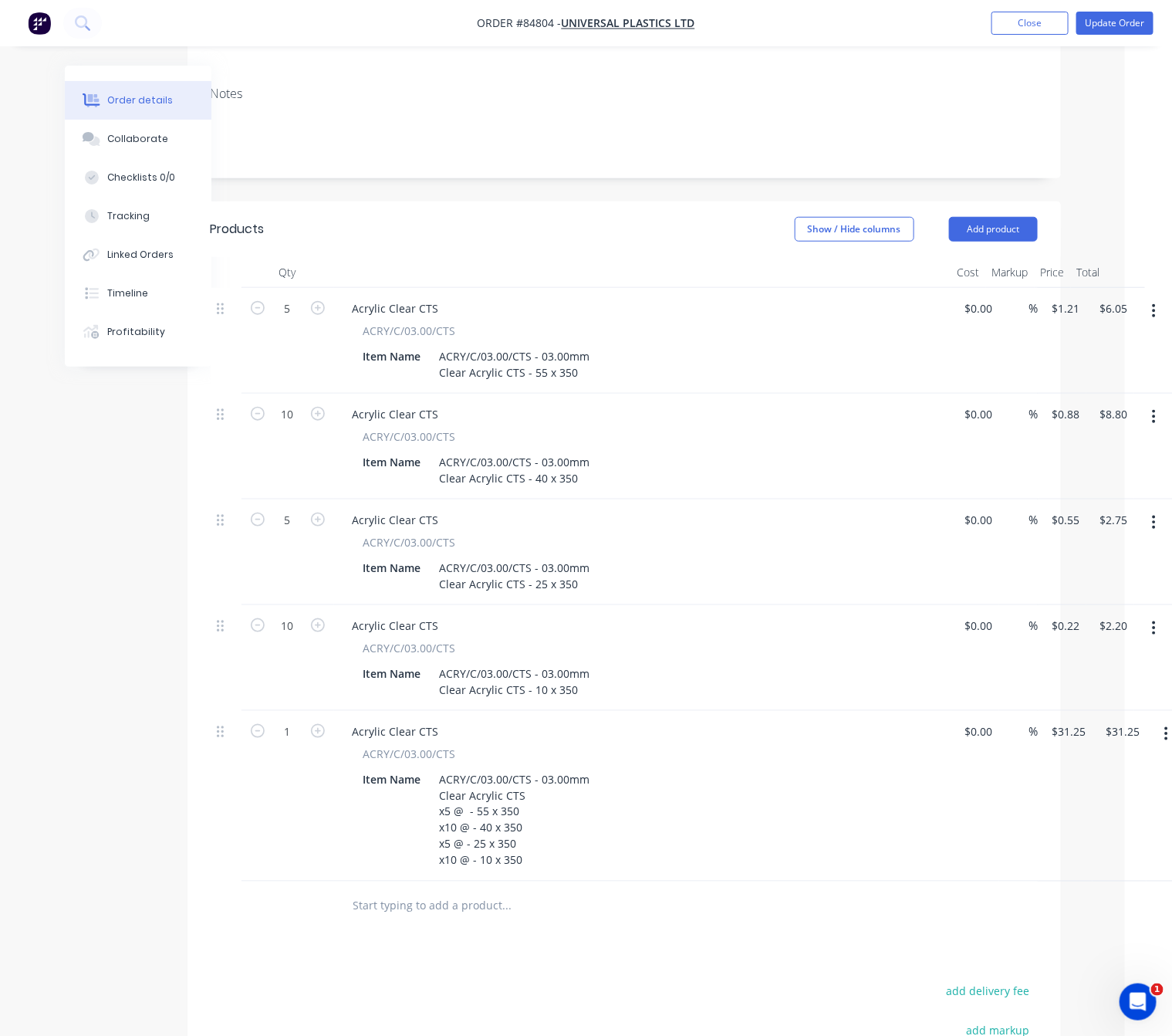
scroll to position [239, 47]
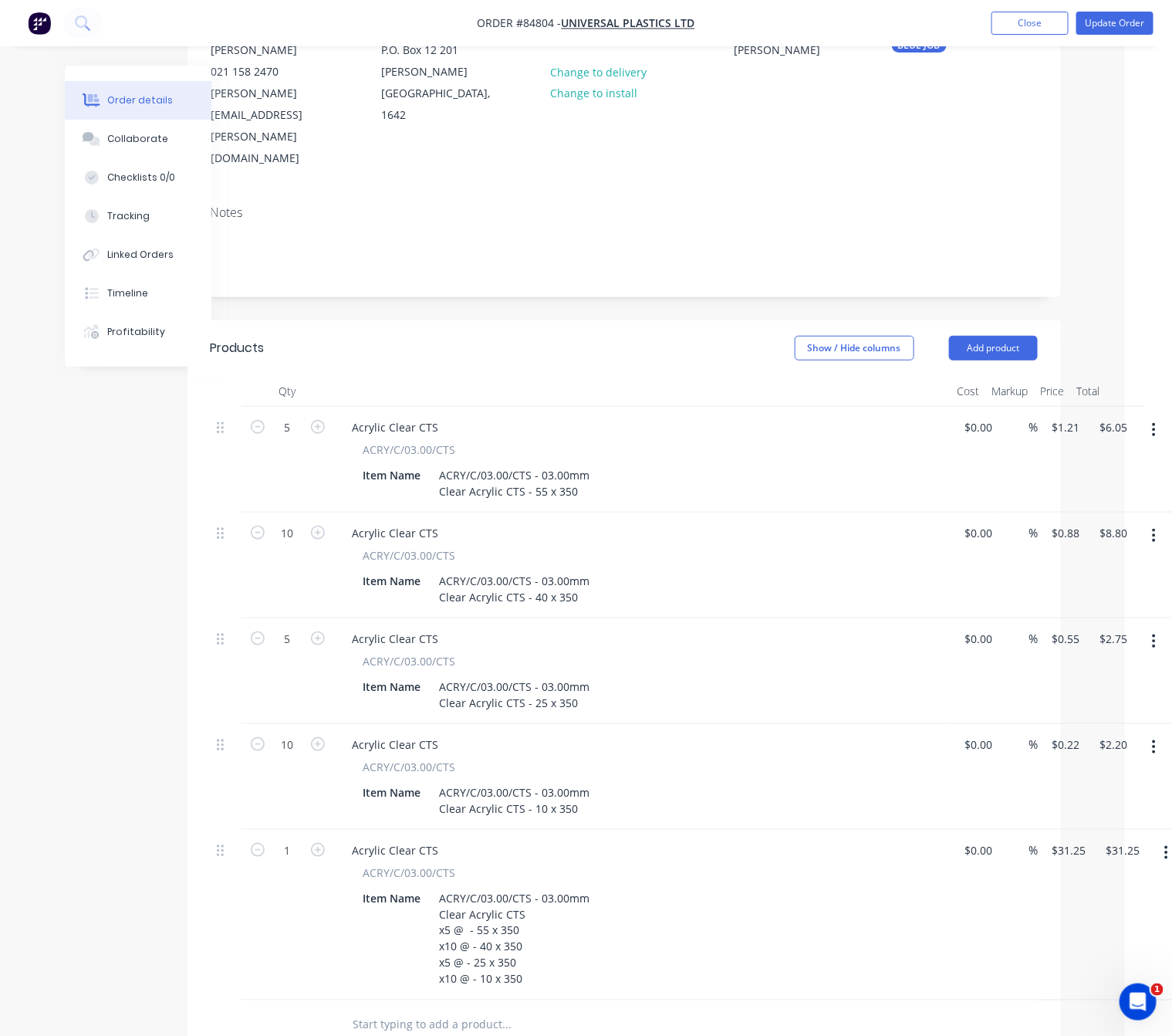
click at [1161, 733] on button "button" at bounding box center [1154, 747] width 36 height 28
drag, startPoint x: 1096, startPoint y: 814, endPoint x: 1148, endPoint y: 733, distance: 96.3
click at [1097, 869] on div "Delete" at bounding box center [1100, 880] width 119 height 23
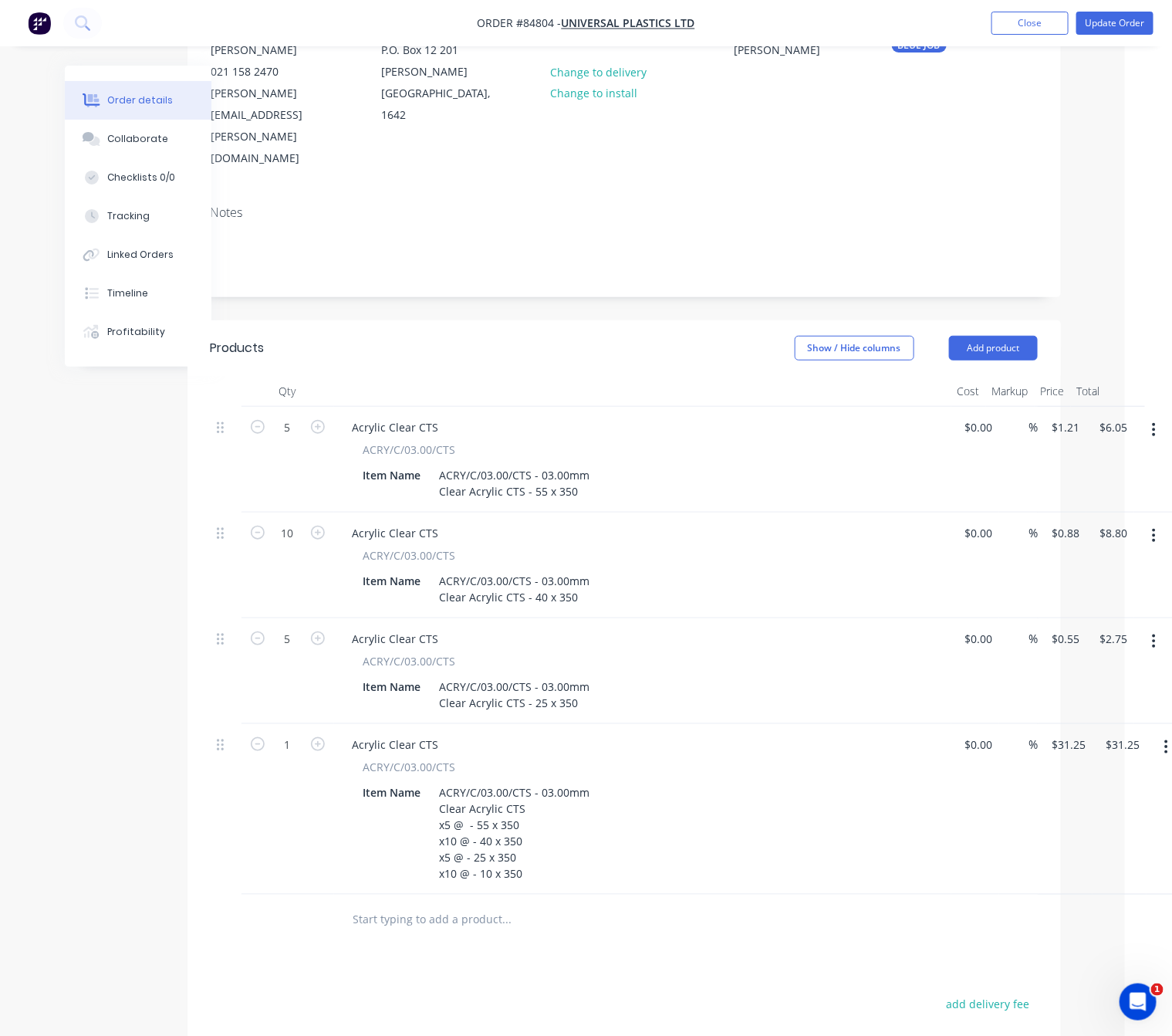
click at [1157, 628] on button "button" at bounding box center [1154, 642] width 36 height 28
click at [1131, 763] on div "Delete" at bounding box center [1100, 775] width 119 height 23
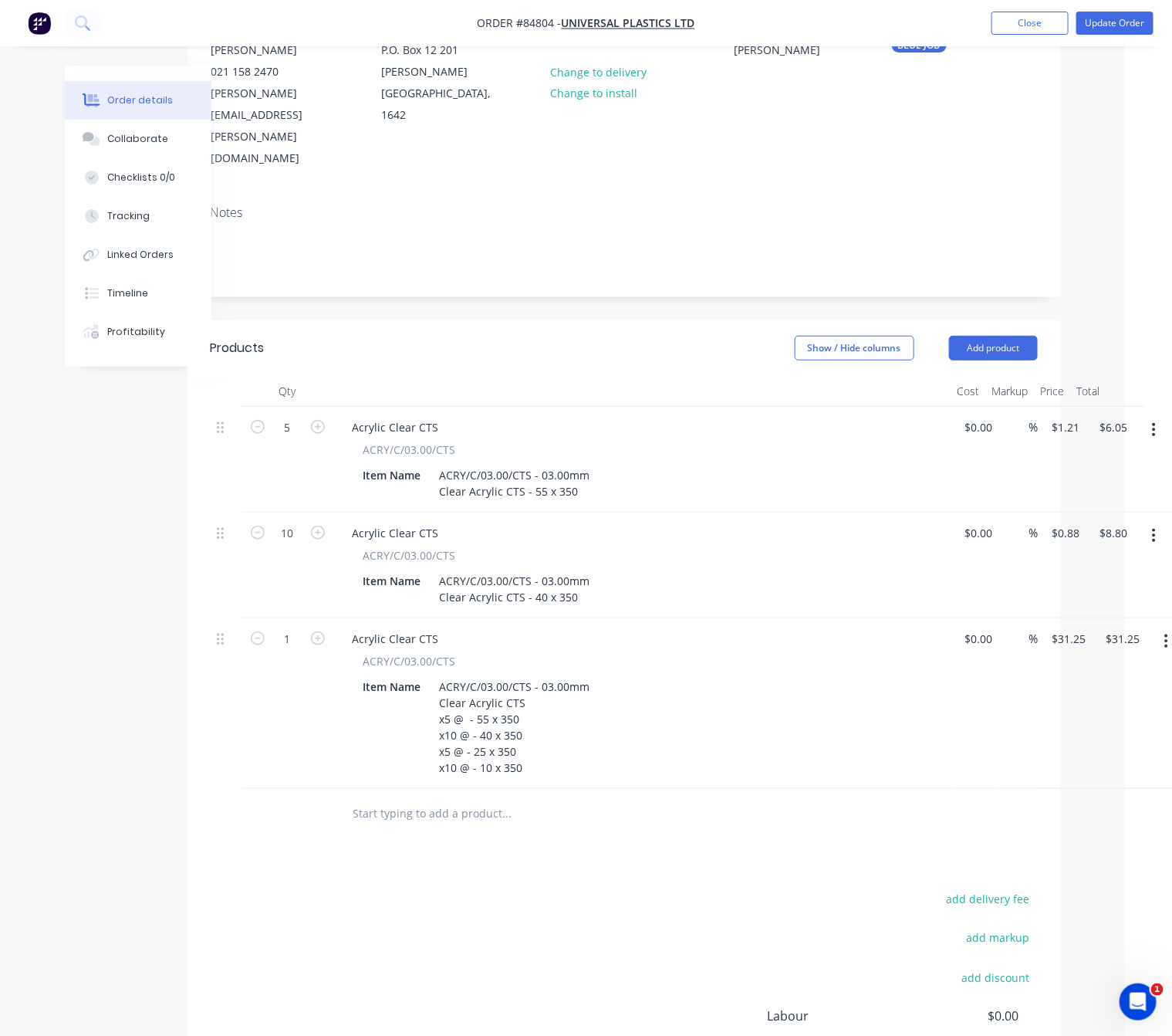
click at [1153, 527] on icon "button" at bounding box center [1154, 535] width 4 height 17
click at [1112, 658] on div "Delete" at bounding box center [1100, 669] width 119 height 23
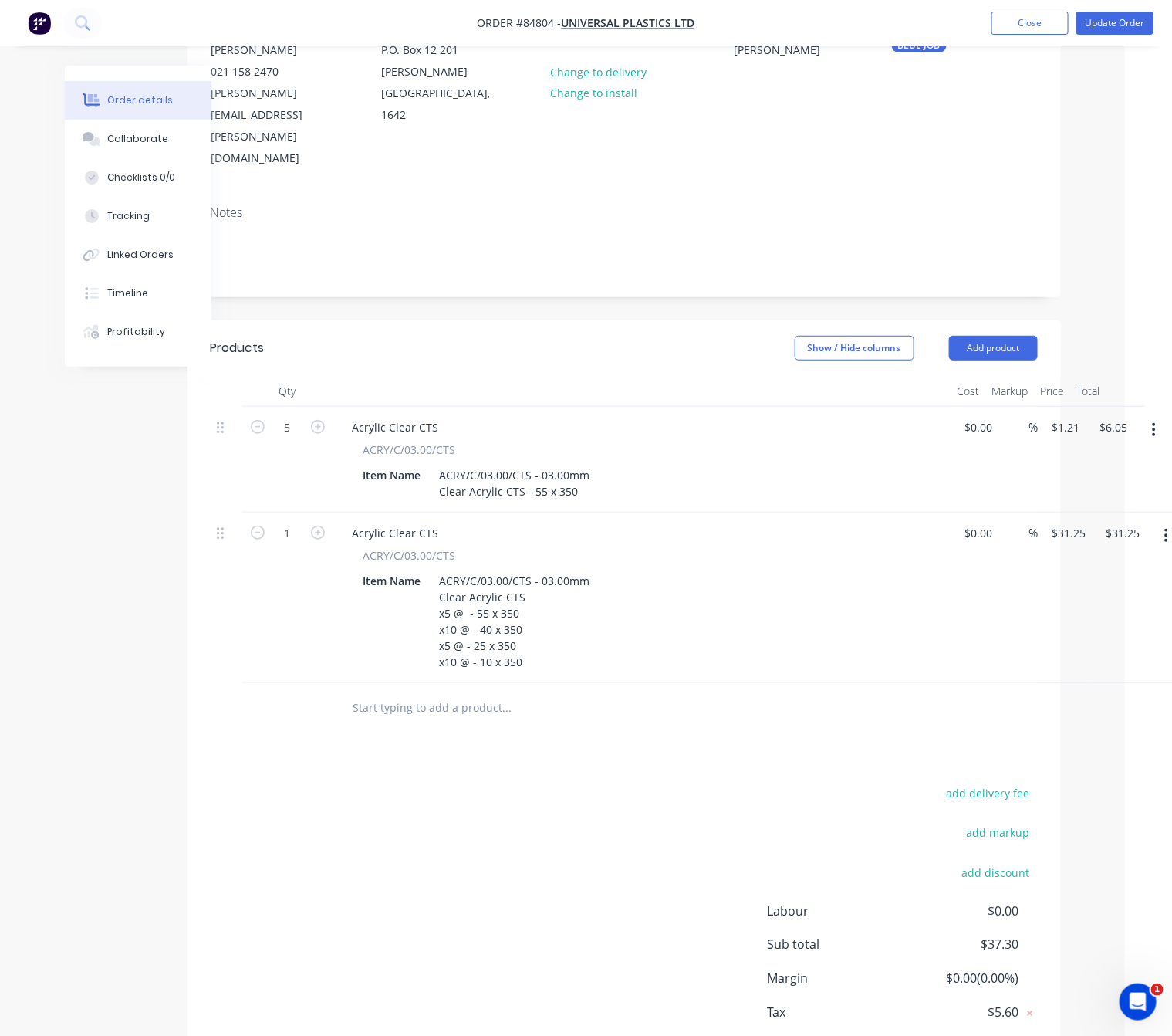
drag, startPoint x: 1156, startPoint y: 368, endPoint x: 1154, endPoint y: 380, distance: 12.2
click at [1156, 416] on button "button" at bounding box center [1154, 430] width 36 height 28
drag, startPoint x: 1107, startPoint y: 496, endPoint x: 1063, endPoint y: 528, distance: 54.4
click at [1107, 552] on div "Delete" at bounding box center [1100, 563] width 119 height 23
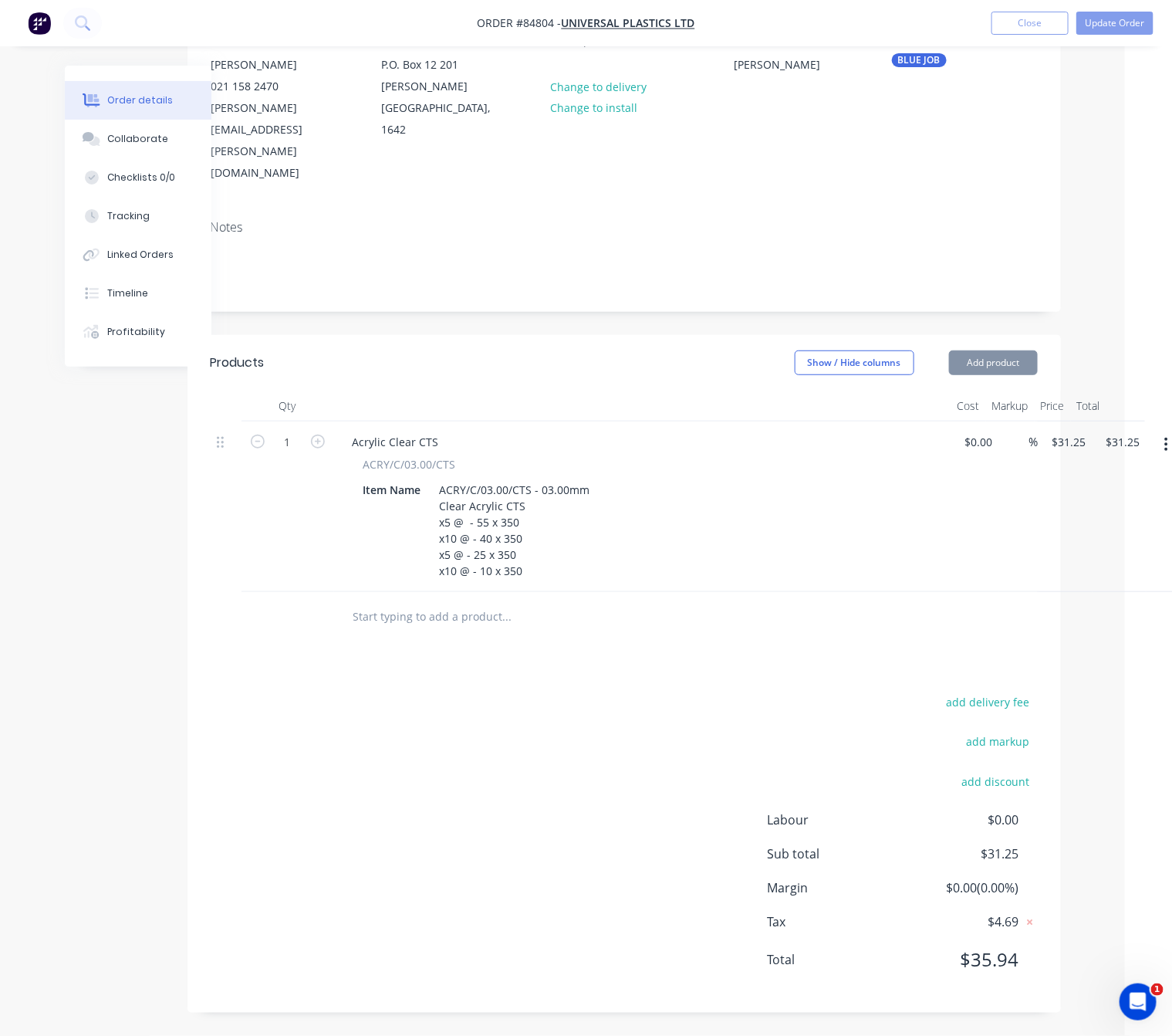
scroll to position [162, 47]
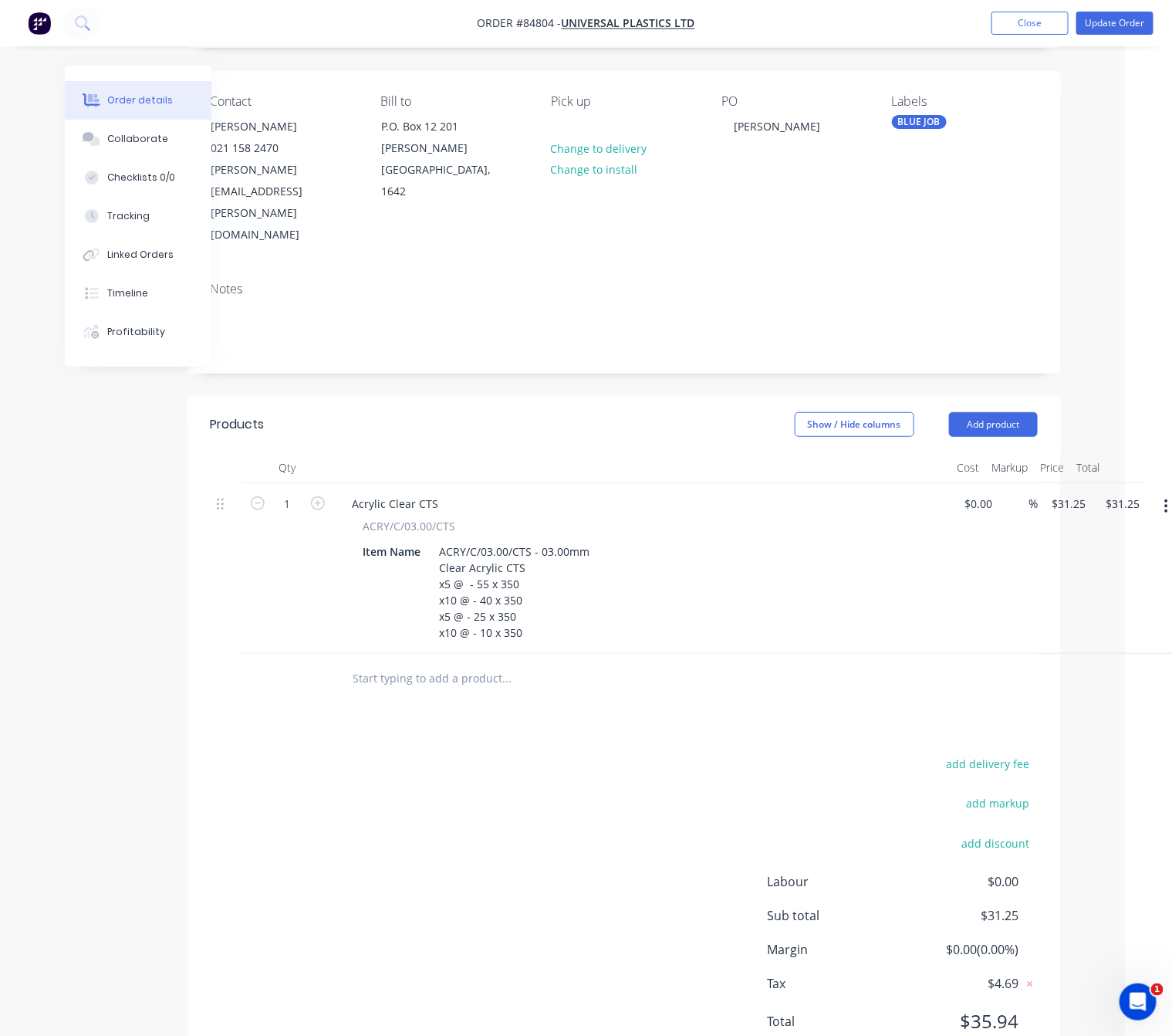
click at [378, 754] on div "add delivery fee add markup add discount Labour $0.00 Sub total $31.25 Margin $…" at bounding box center [625, 902] width 827 height 298
click at [630, 649] on div "Products Show / Hide columns Add product Qty Cost Markup Price Total 1 Acrylic …" at bounding box center [624, 735] width 874 height 677
click at [544, 754] on div "add delivery fee add markup add discount Labour $0.00 Sub total $31.25 Margin $…" at bounding box center [625, 902] width 827 height 298
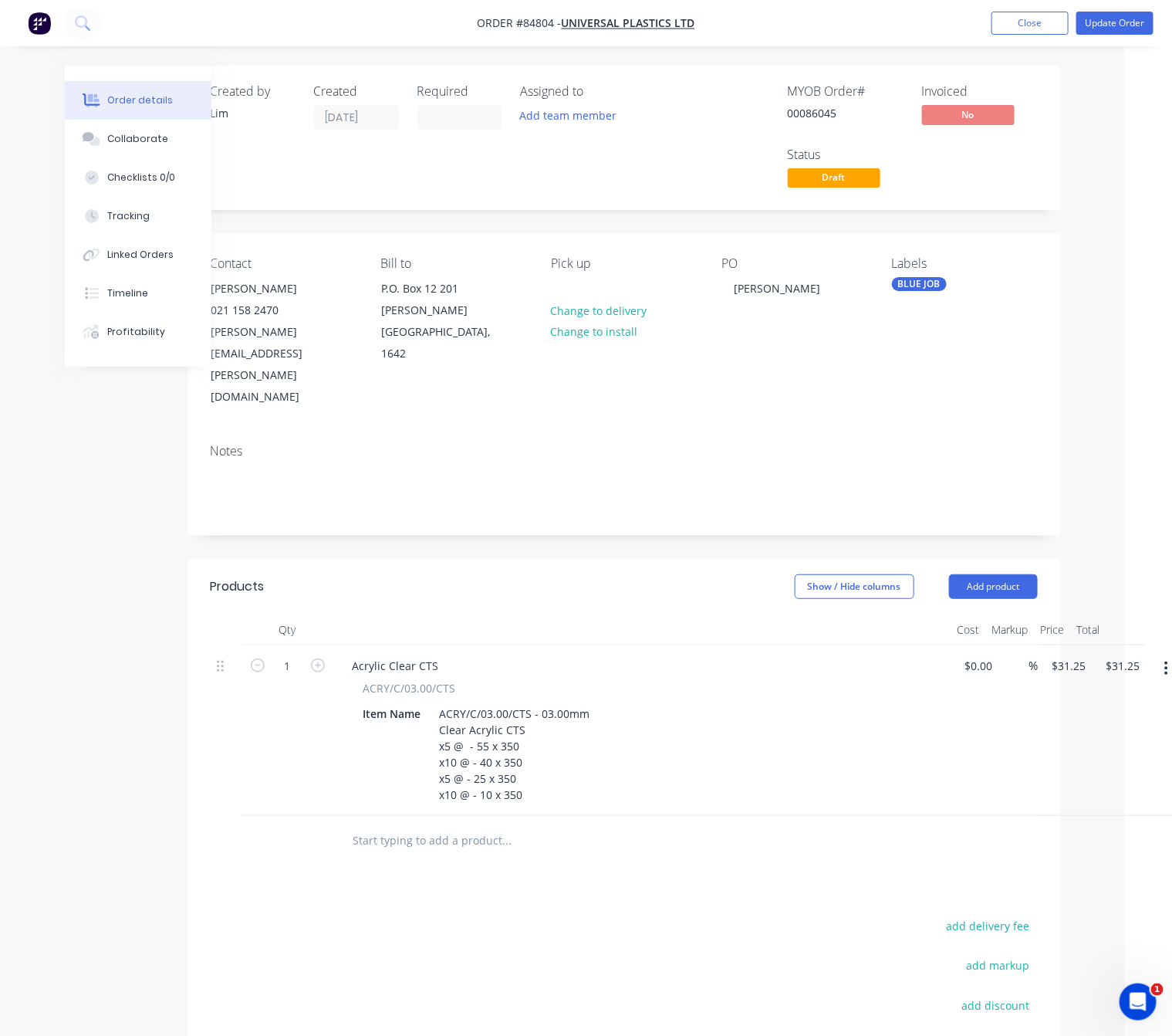
scroll to position [0, 0]
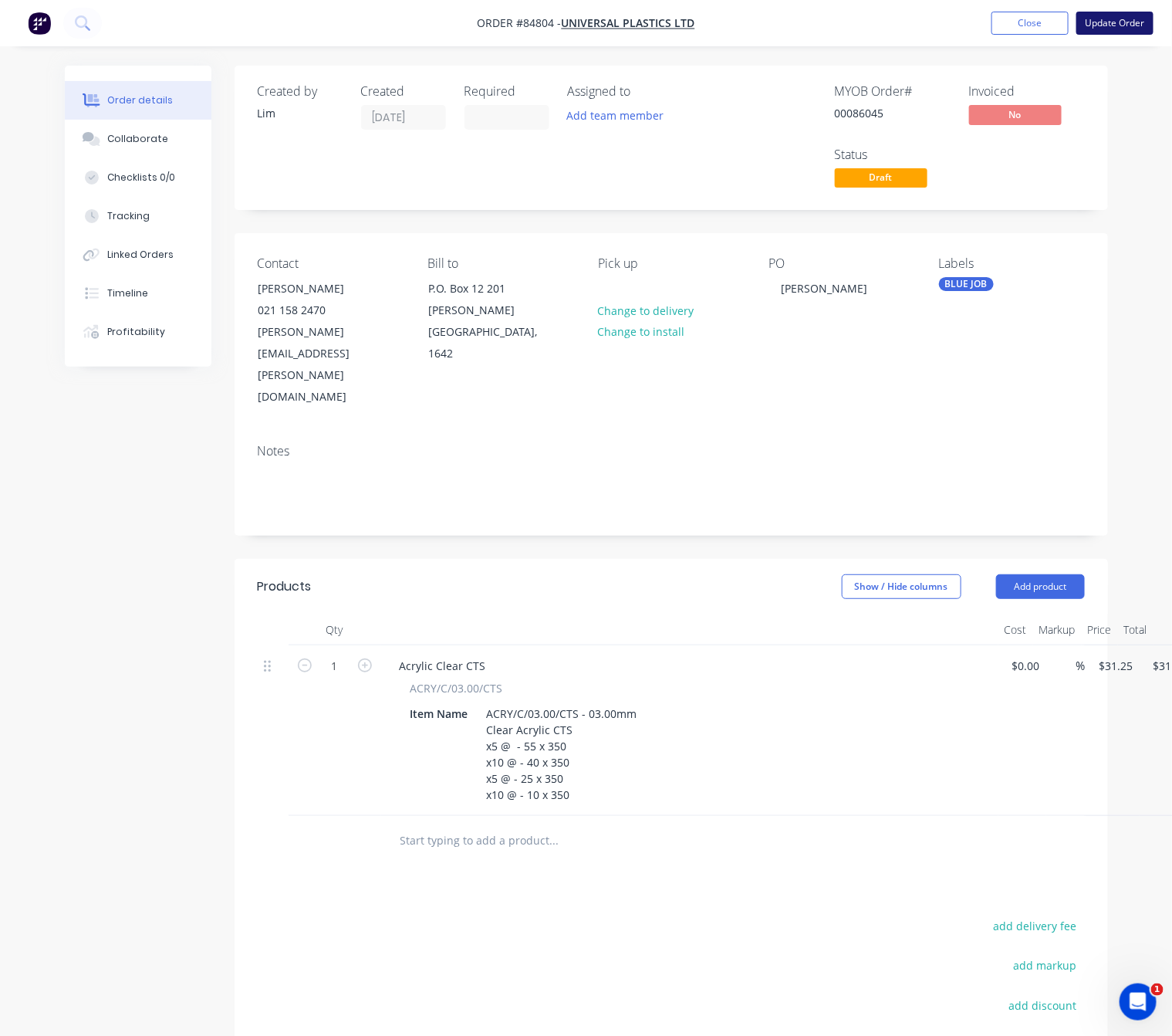
click at [1093, 24] on button "Update Order" at bounding box center [1114, 23] width 77 height 24
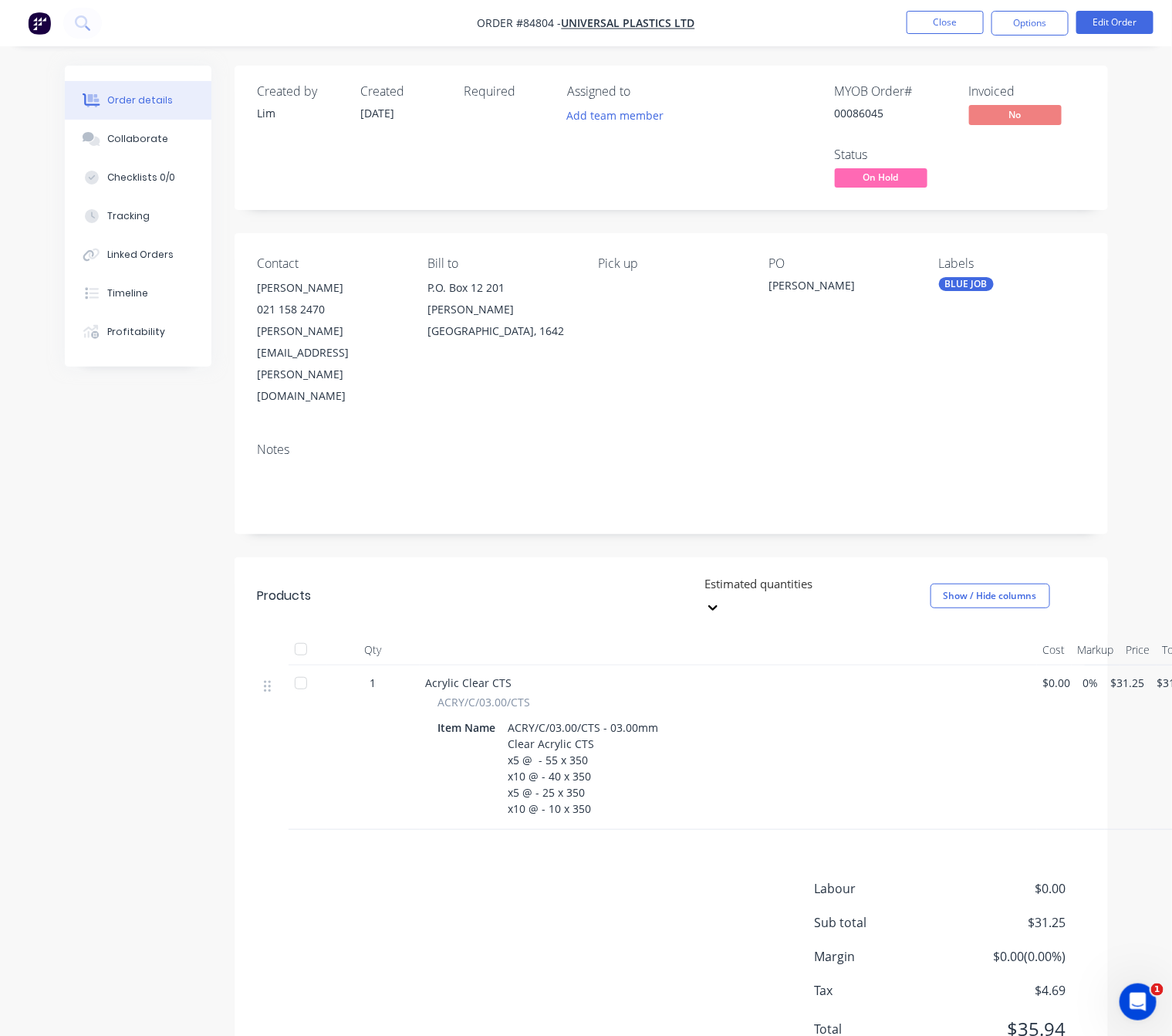
click at [1042, 36] on nav "Order #84804 - Universal Plastics Ltd Close Options Edit Order" at bounding box center [586, 23] width 1172 height 46
click at [1057, 17] on button "Options" at bounding box center [1030, 23] width 77 height 24
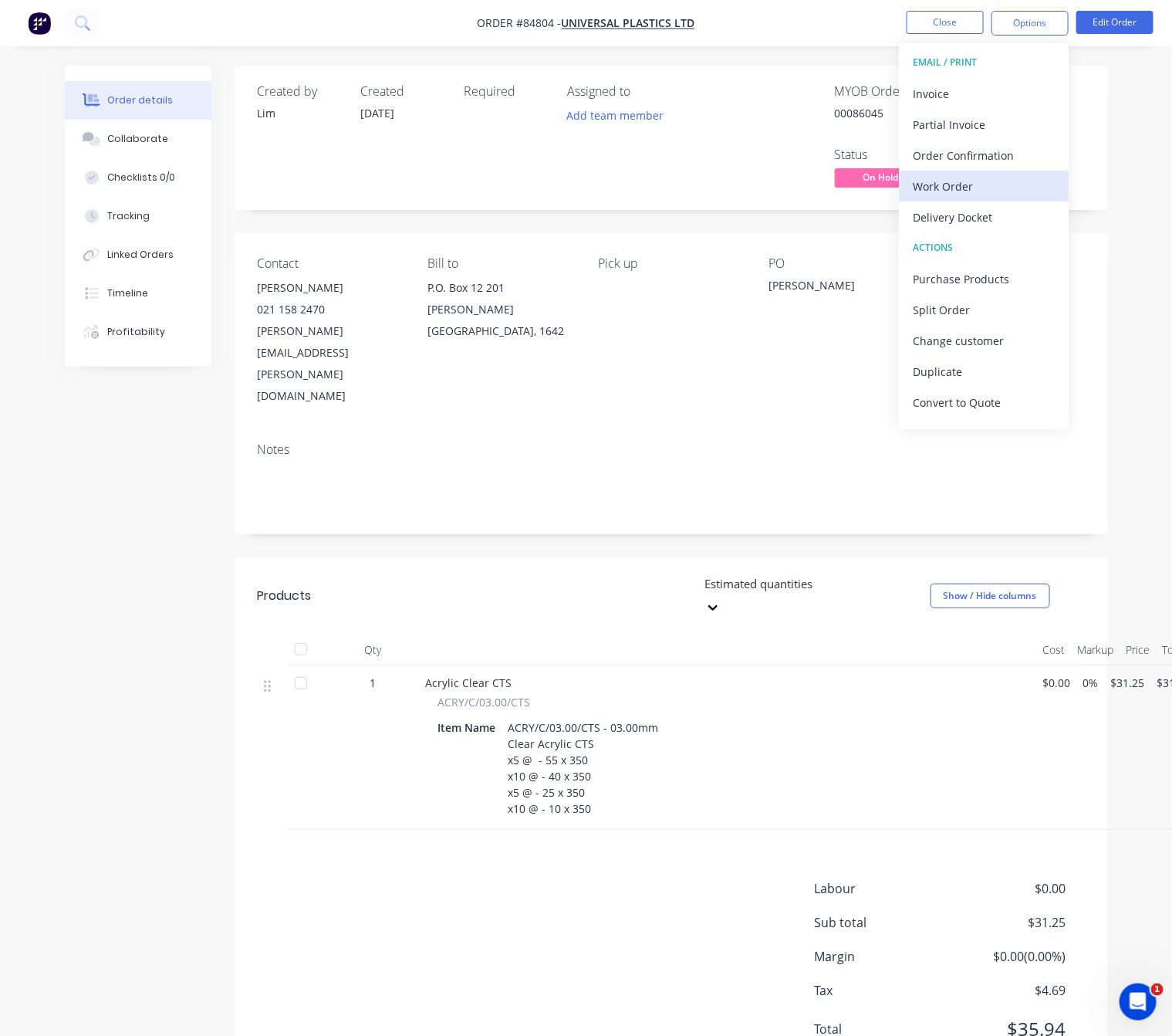
click at [1010, 179] on div "Work Order" at bounding box center [984, 187] width 142 height 23
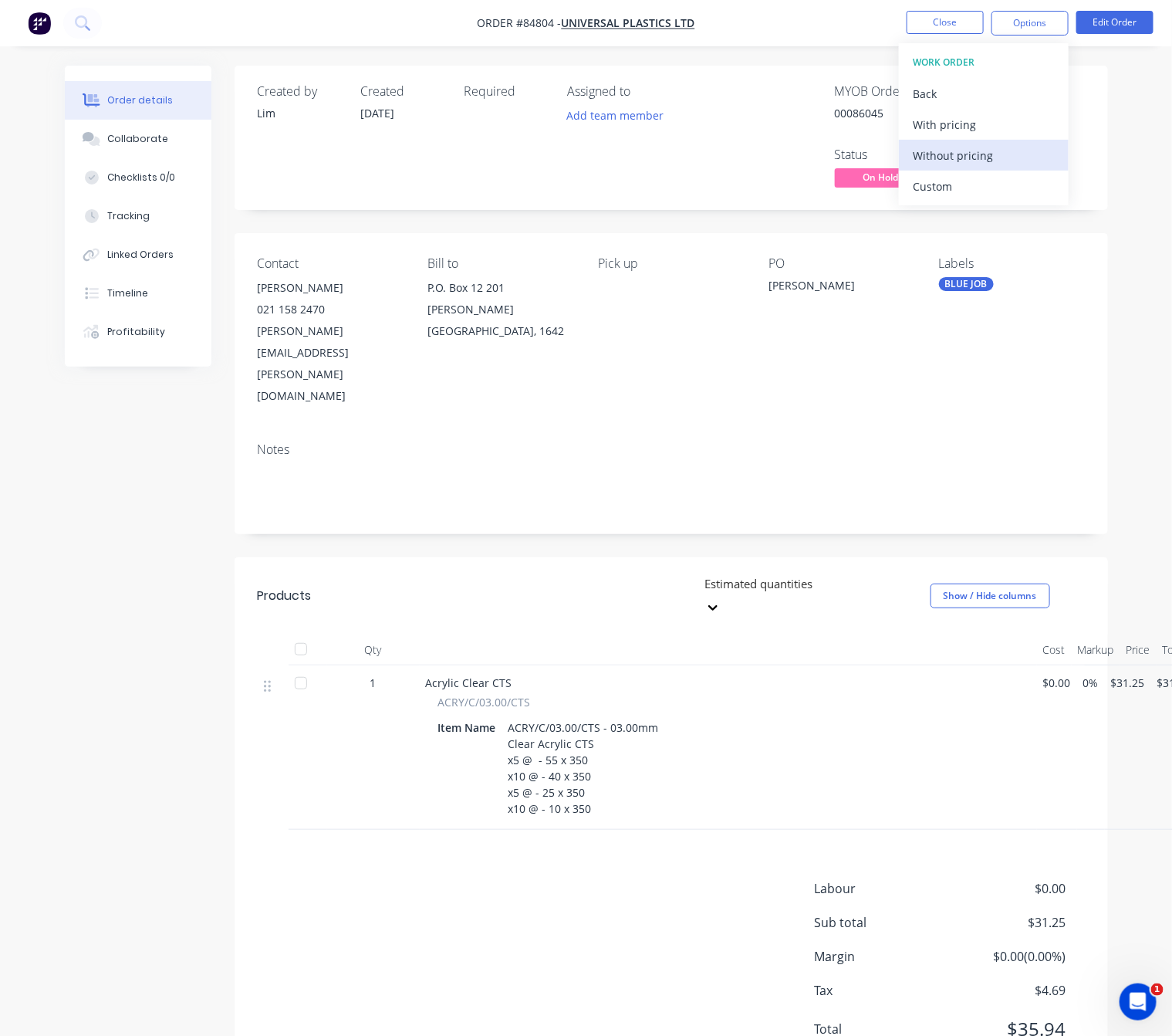
click at [1011, 158] on div "Without pricing" at bounding box center [984, 156] width 142 height 23
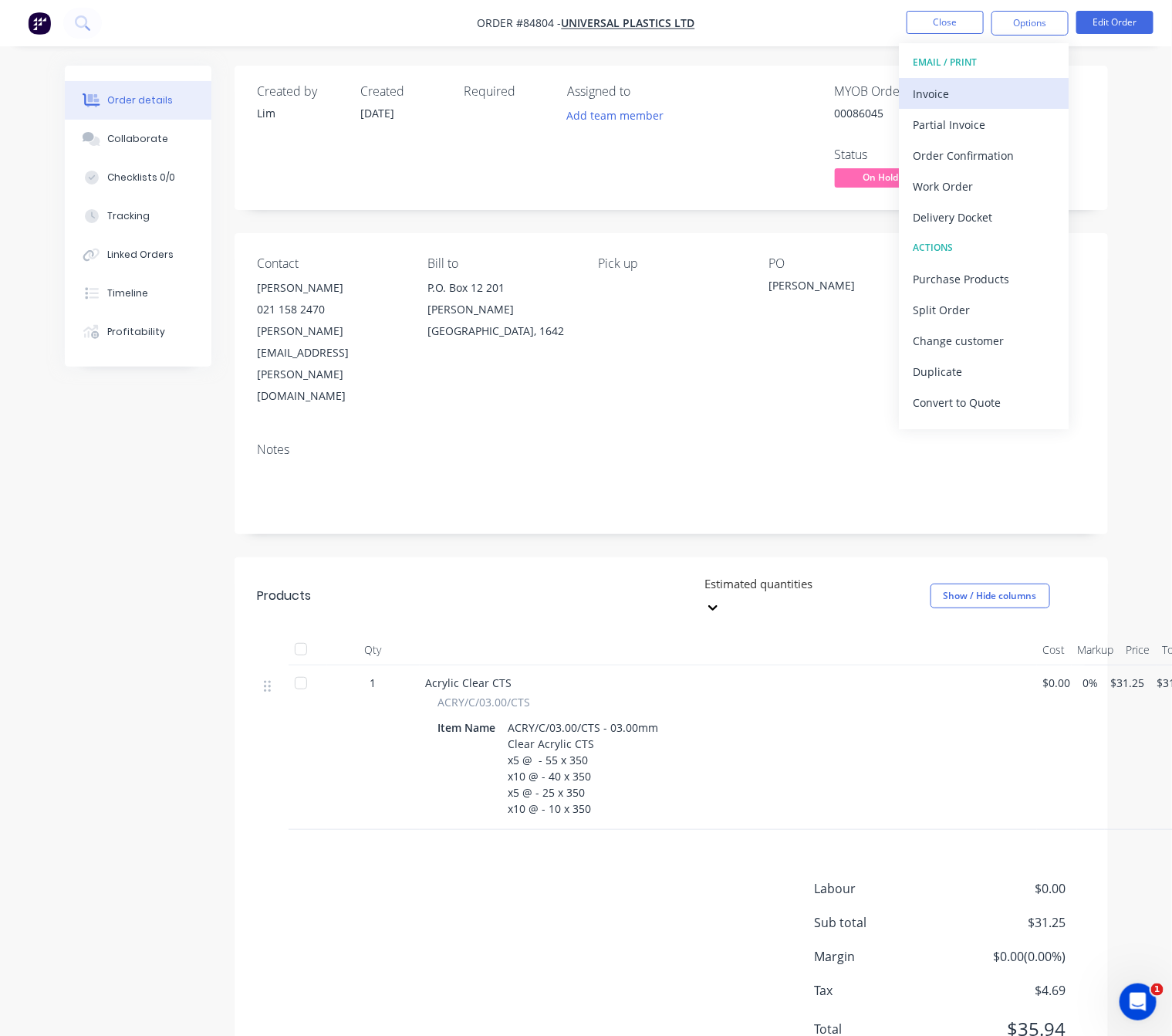
click at [971, 95] on div "Invoice" at bounding box center [984, 94] width 142 height 23
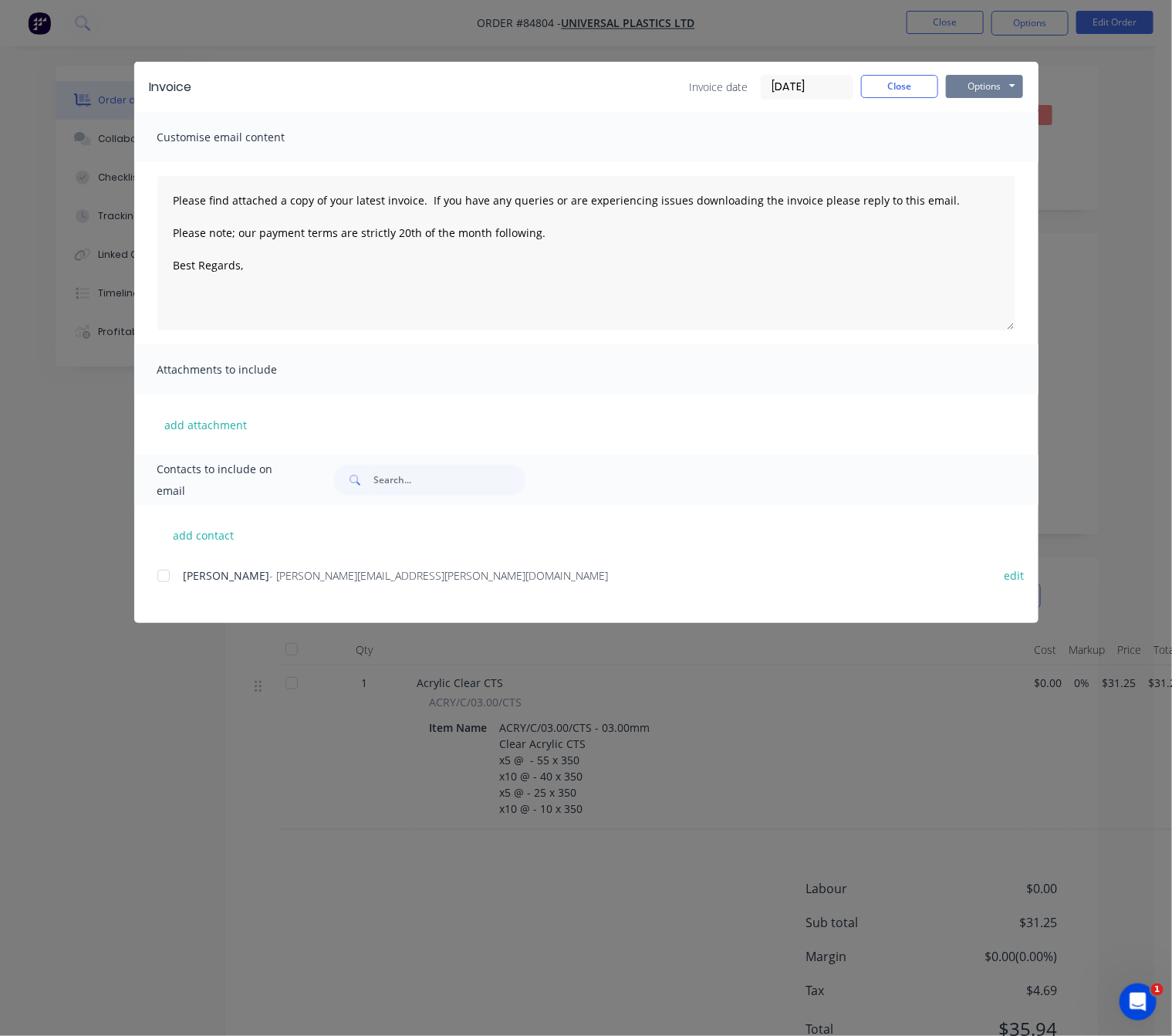
click at [980, 88] on button "Options" at bounding box center [985, 86] width 77 height 24
click at [985, 111] on button "Preview" at bounding box center [996, 114] width 99 height 25
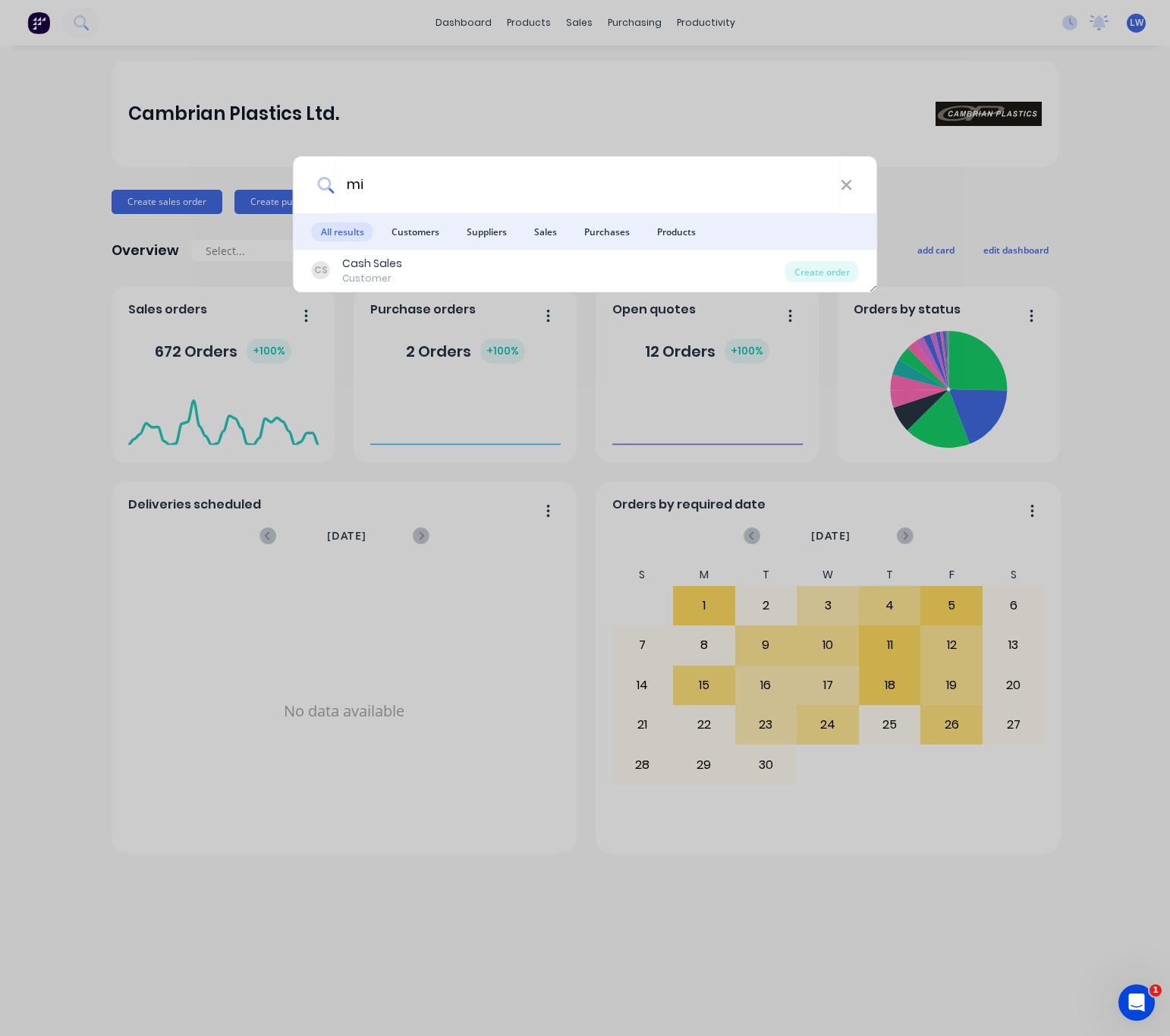
type input "m"
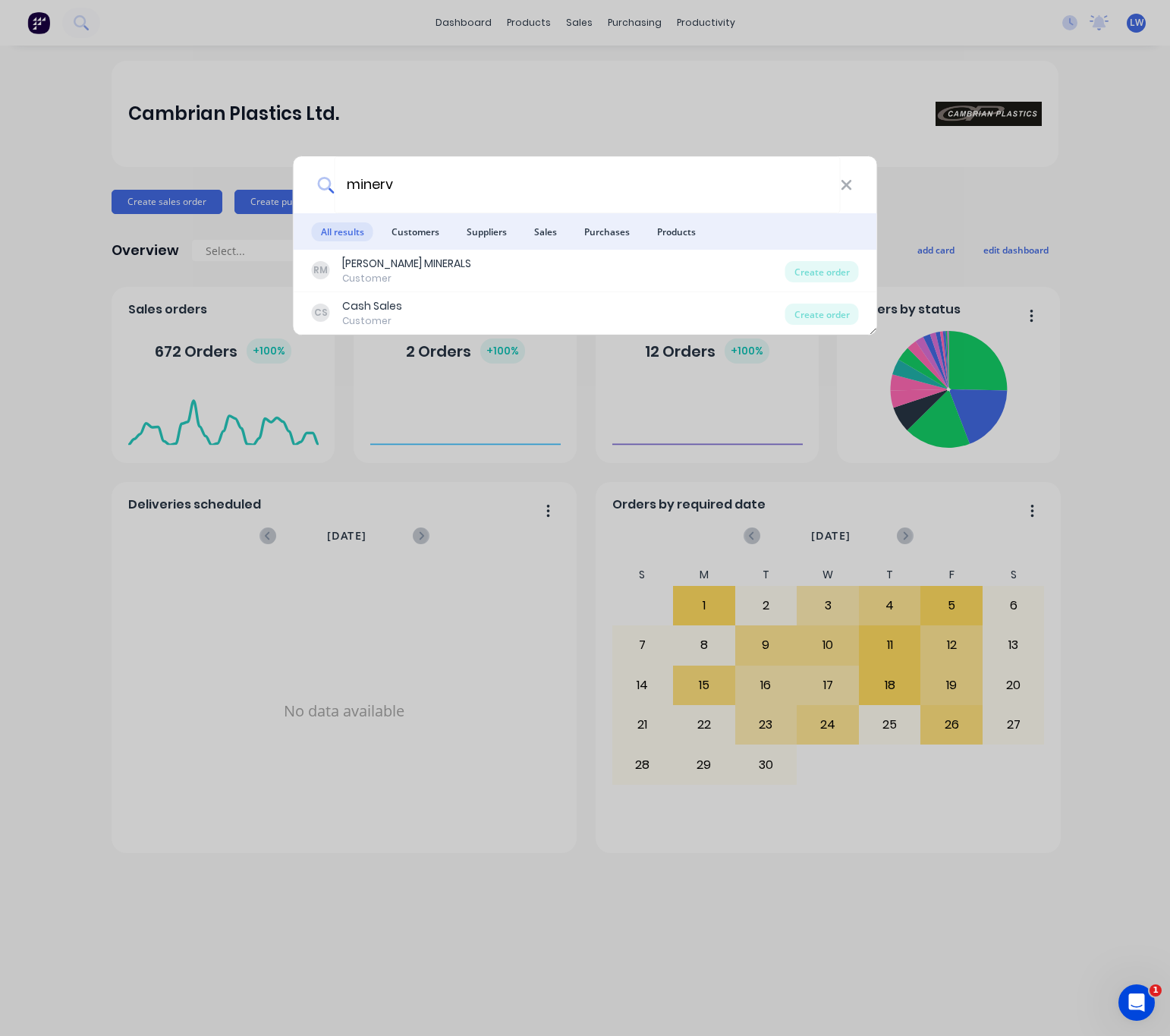
type input "minerva"
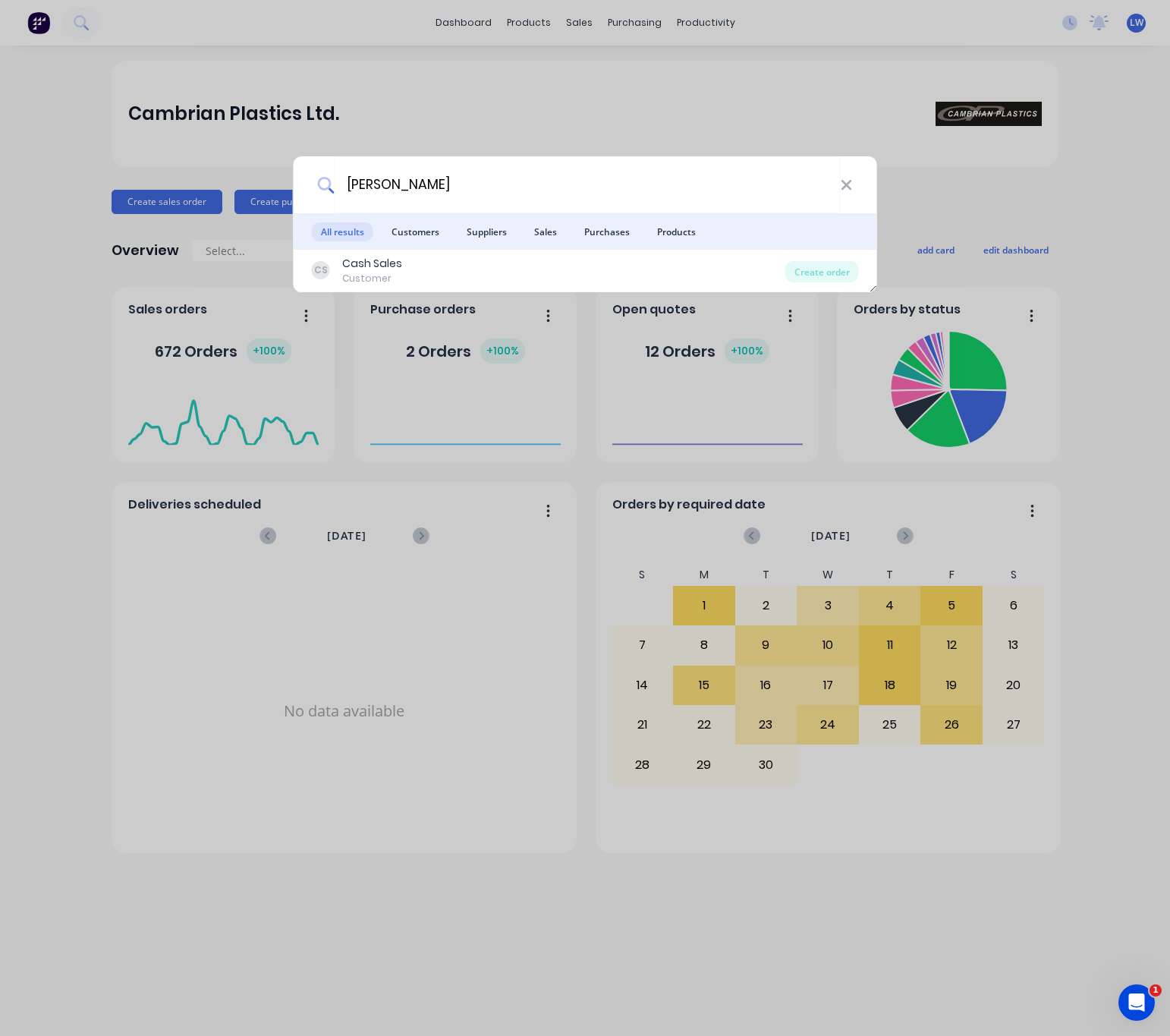
drag, startPoint x: 451, startPoint y: 185, endPoint x: 272, endPoint y: 174, distance: 179.3
click at [276, 184] on div "minerva All results Customers Suppliers Sales Purchases Products CS Cash Sales …" at bounding box center [585, 518] width 1170 height 1036
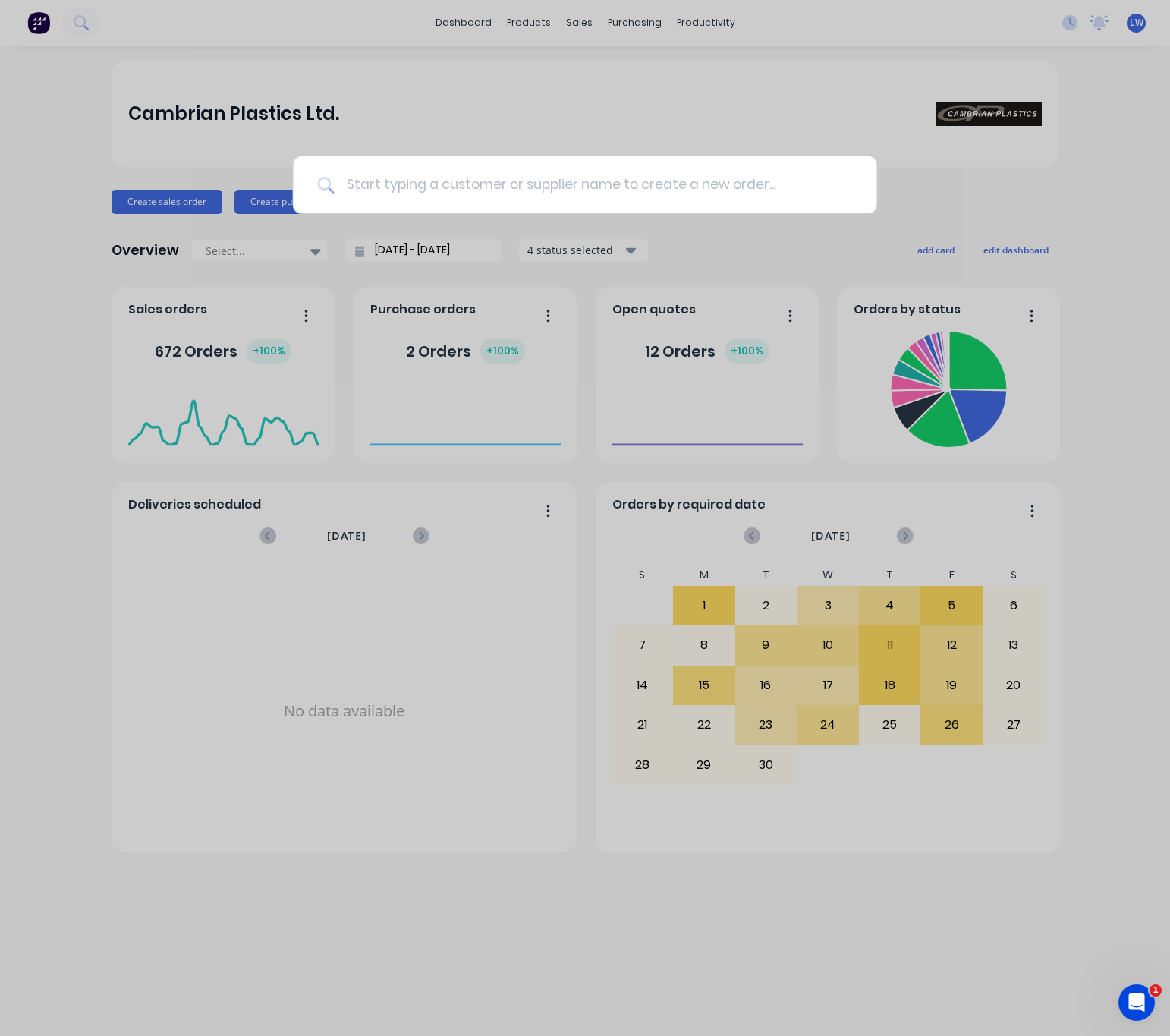
click at [470, 180] on input at bounding box center [593, 184] width 518 height 57
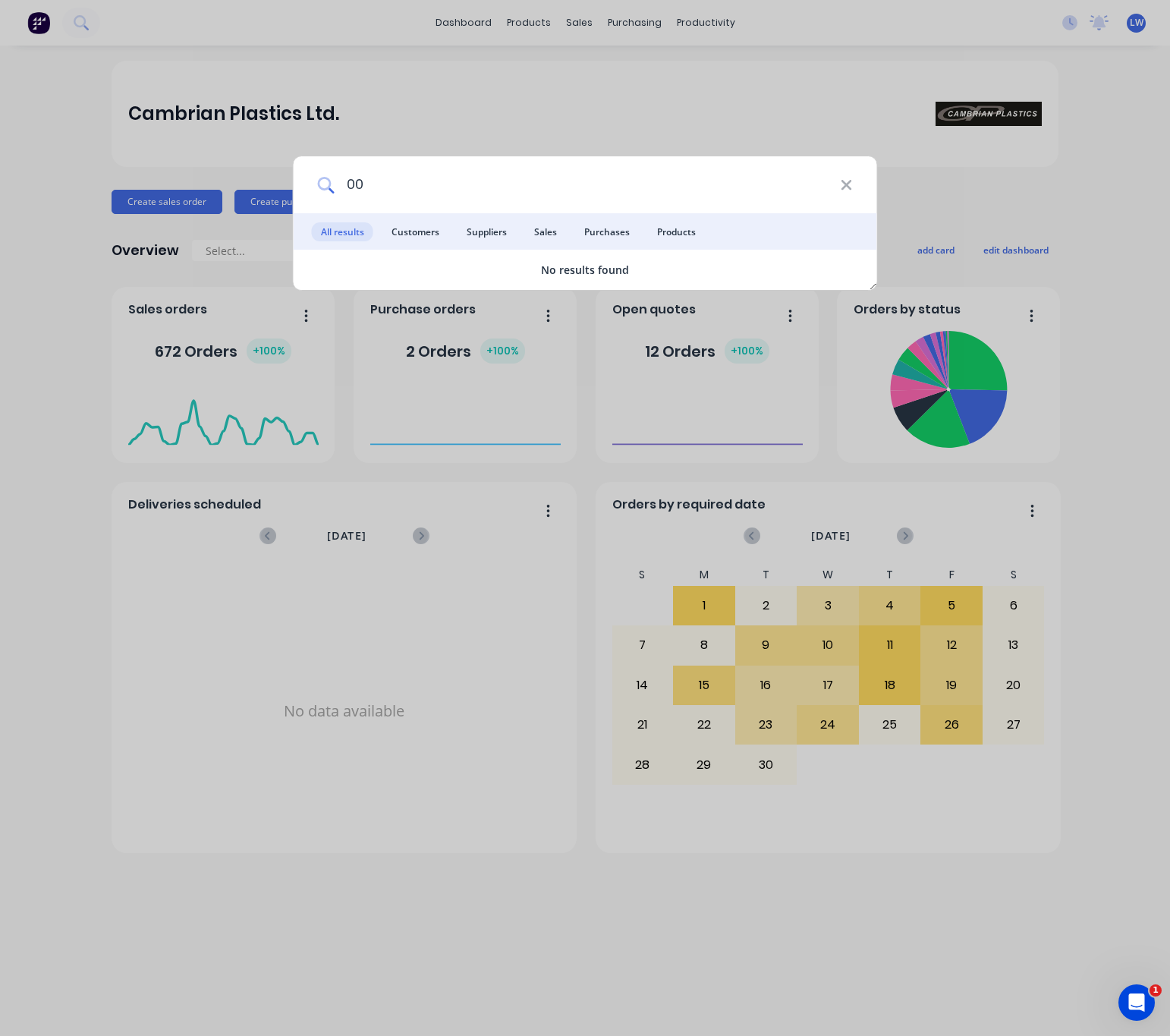
type input "0"
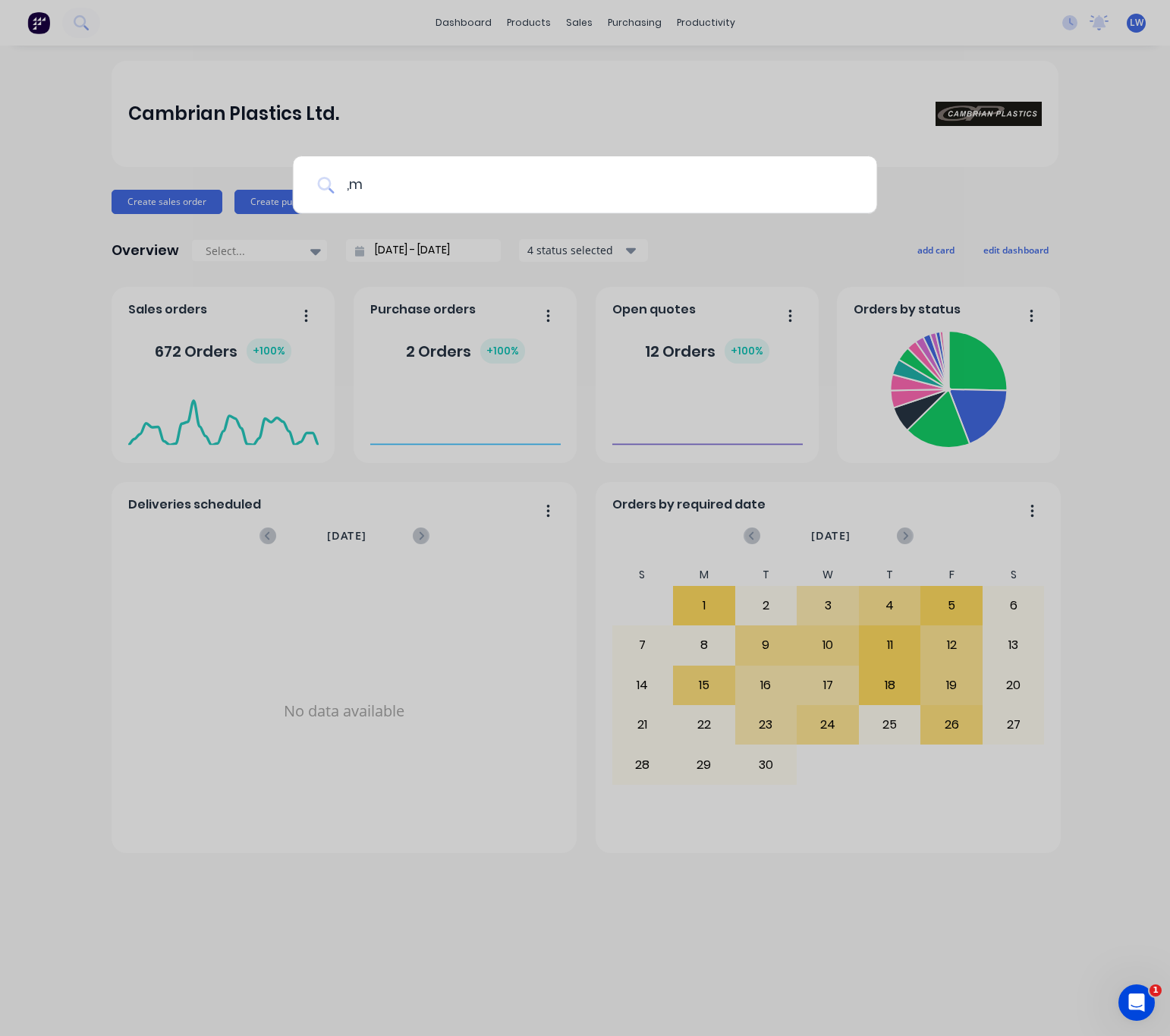
type input ","
type input "m"
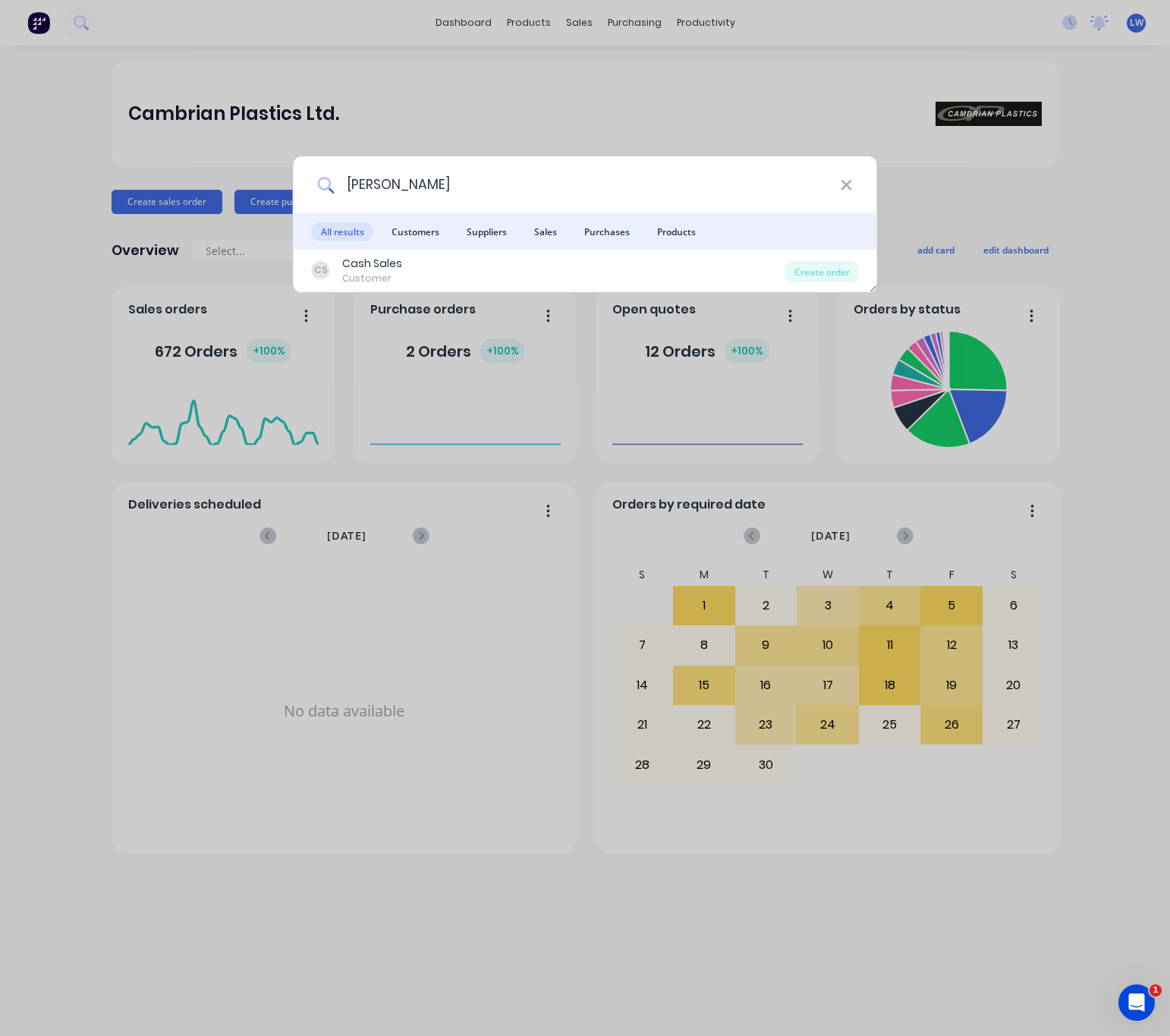
drag, startPoint x: 509, startPoint y: 200, endPoint x: 305, endPoint y: 183, distance: 204.7
click at [305, 183] on div "minerva" at bounding box center [585, 184] width 584 height 57
click at [422, 180] on input "minerva" at bounding box center [587, 184] width 506 height 57
click at [455, 194] on input "minerva" at bounding box center [587, 184] width 506 height 57
drag, startPoint x: 411, startPoint y: 189, endPoint x: 335, endPoint y: 171, distance: 78.1
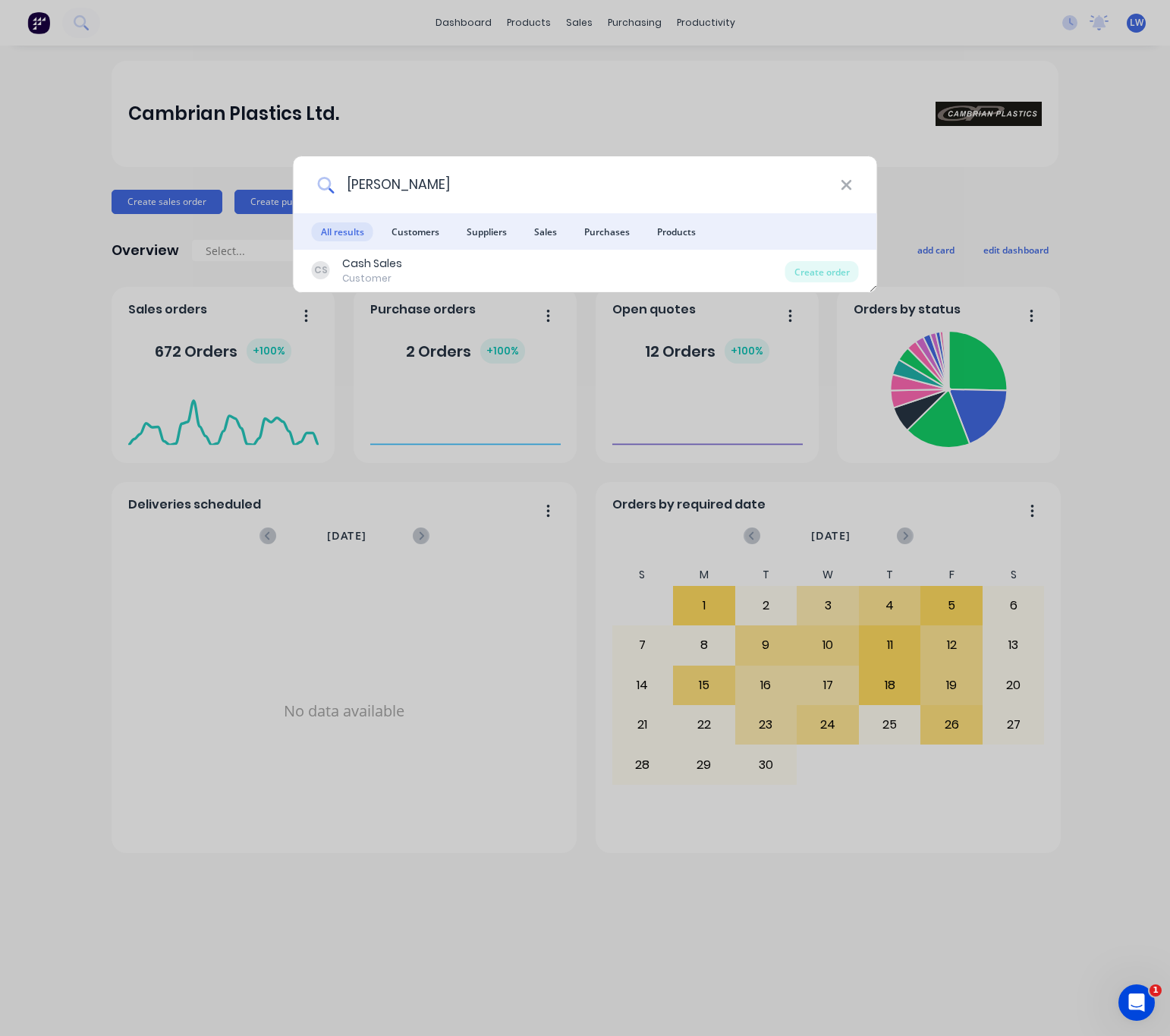
click at [335, 171] on input "minerva" at bounding box center [587, 184] width 506 height 57
type input "minerva"
click at [606, 133] on div "minerva All results Customers Suppliers Sales Purchases Products CS Cash Sales …" at bounding box center [585, 518] width 1170 height 1036
click at [585, 7] on div "minerva All results Customers Suppliers Sales Purchases Products CS Cash Sales …" at bounding box center [585, 518] width 1170 height 1036
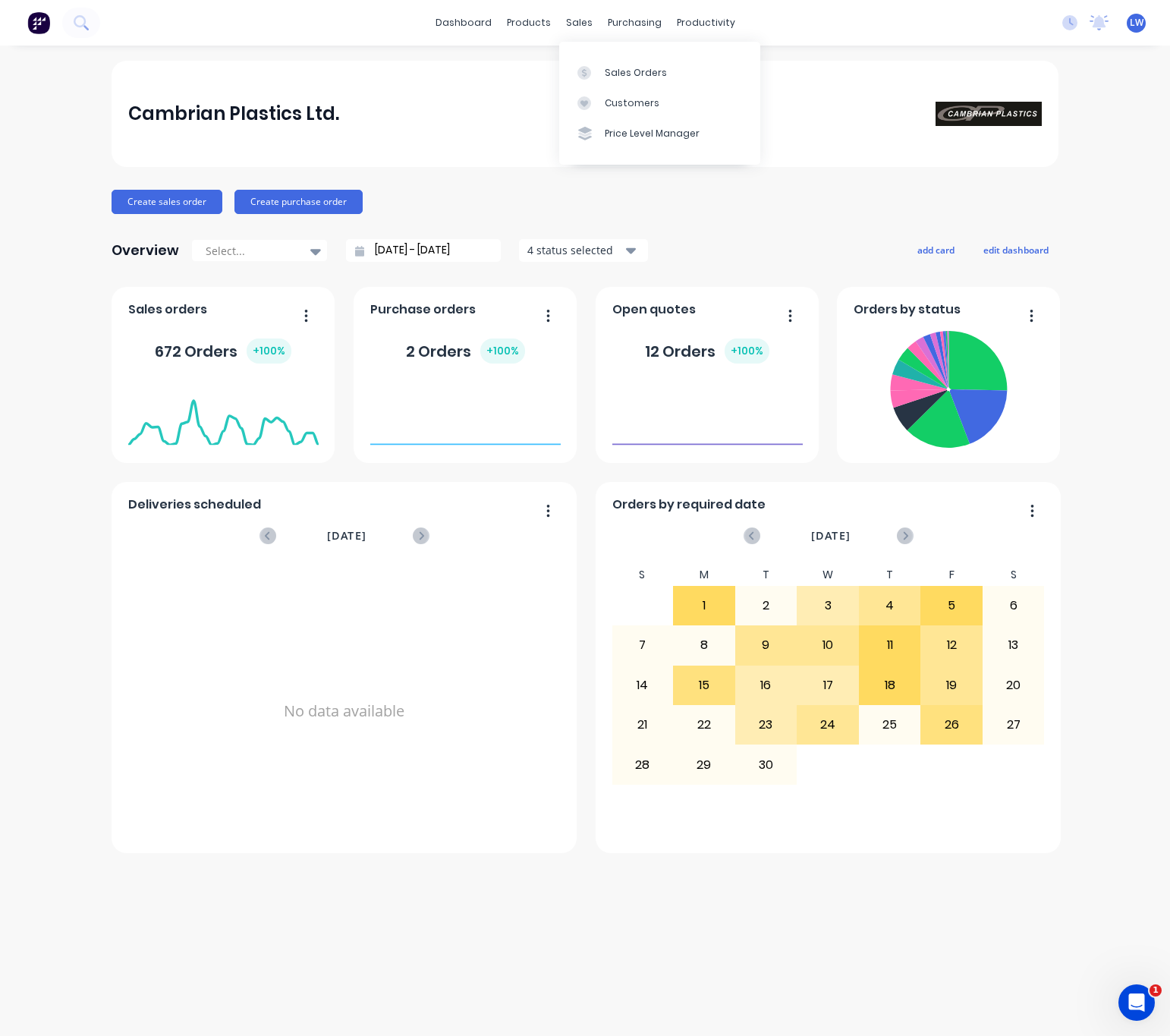
click at [827, 164] on body "dashboard products sales purchasing productivity dashboard products Product Cat…" at bounding box center [585, 518] width 1170 height 1036
click at [567, 39] on div "Sales Orders Customers Price Level Manager" at bounding box center [660, 104] width 201 height 132
click at [576, 25] on div "sales" at bounding box center [579, 22] width 41 height 23
click at [603, 60] on link "Sales Orders" at bounding box center [660, 72] width 201 height 30
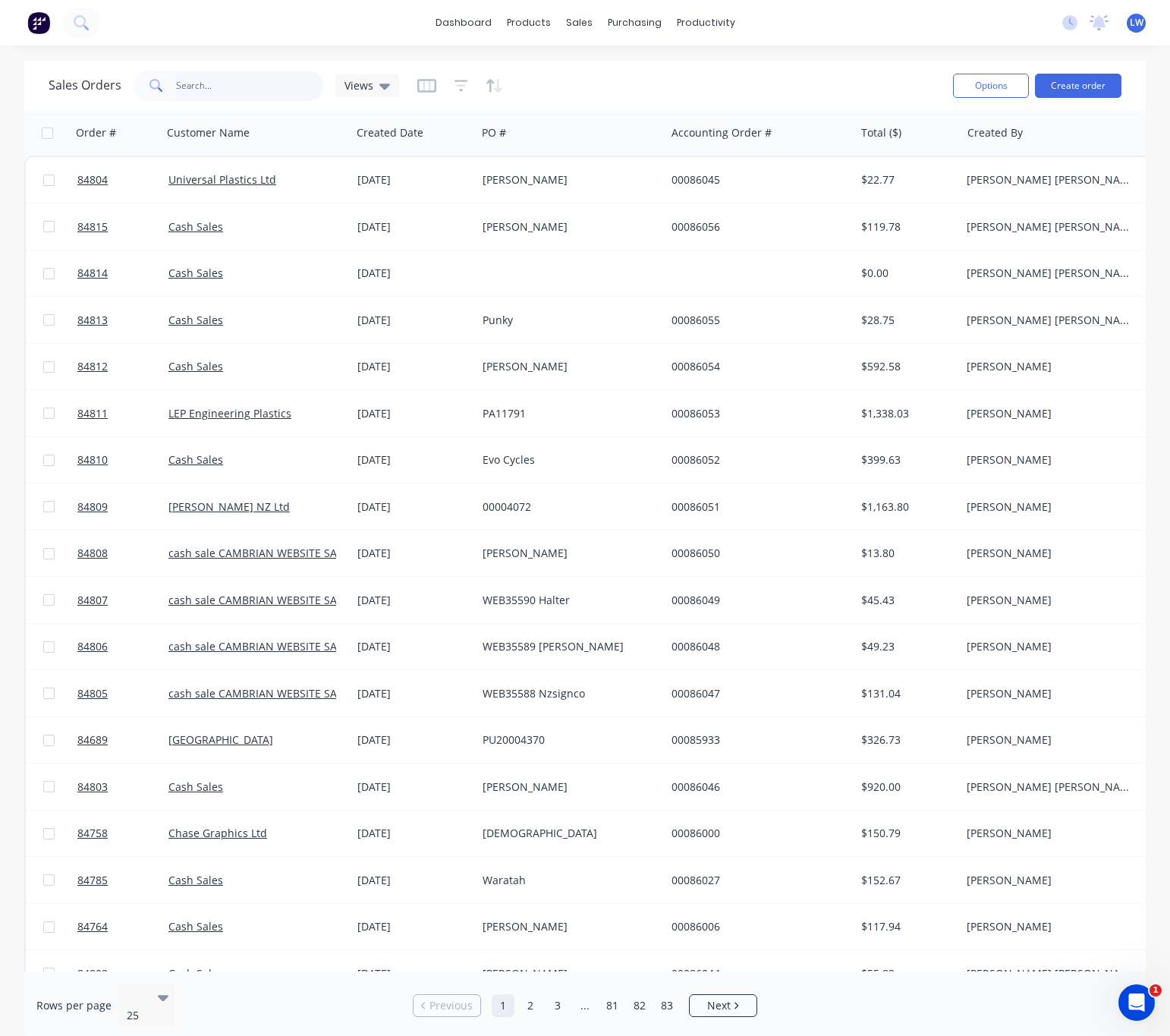
click at [256, 86] on input "text" at bounding box center [250, 85] width 148 height 30
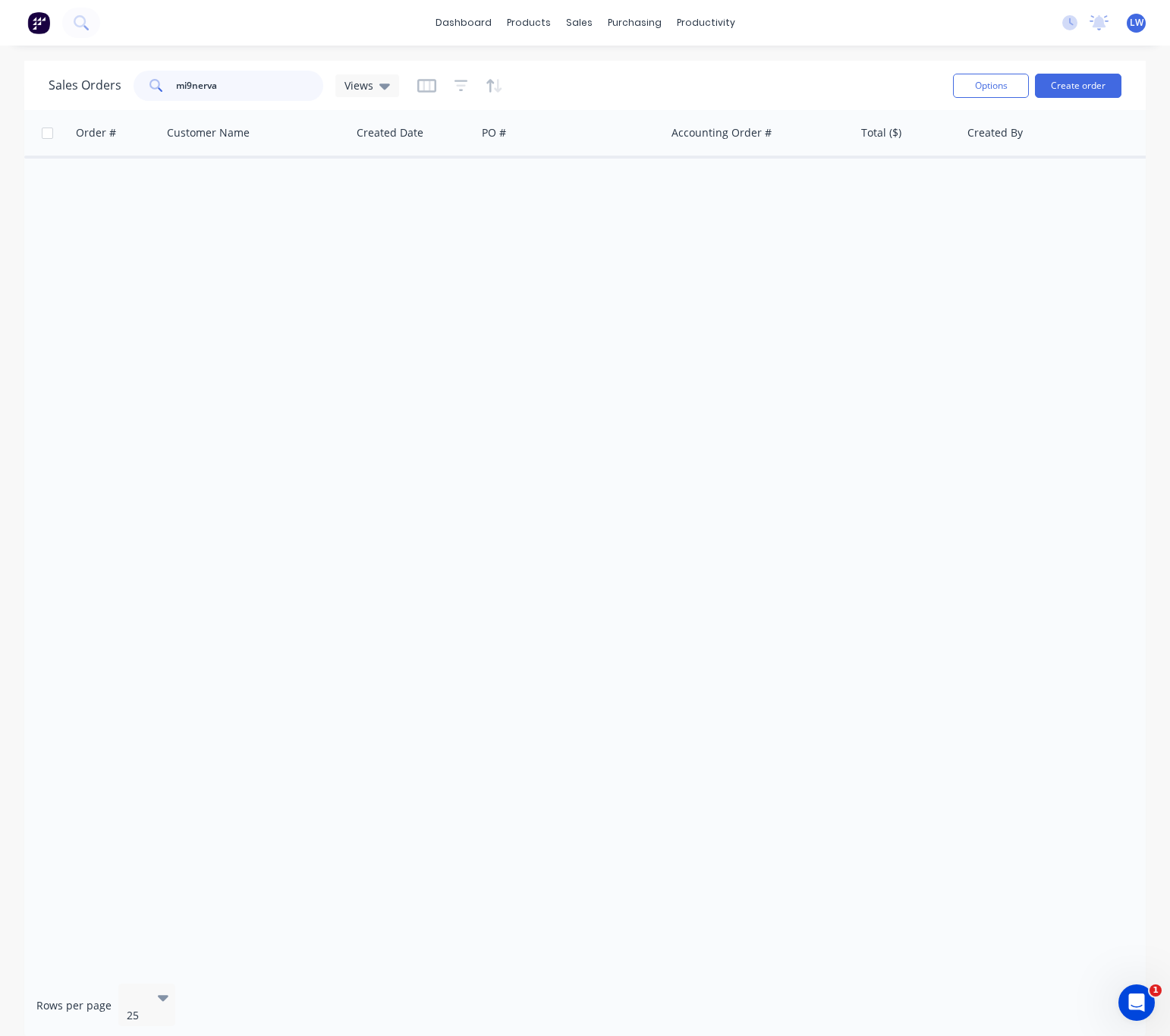
click at [195, 82] on input "mi9nerva" at bounding box center [250, 85] width 148 height 30
click at [191, 85] on input "mi9nerva" at bounding box center [250, 85] width 148 height 30
click at [227, 80] on input "minerva" at bounding box center [250, 85] width 148 height 30
drag, startPoint x: 160, startPoint y: 73, endPoint x: 124, endPoint y: 67, distance: 36.5
click at [130, 70] on div "Sales Orders minerva Views" at bounding box center [224, 85] width 351 height 30
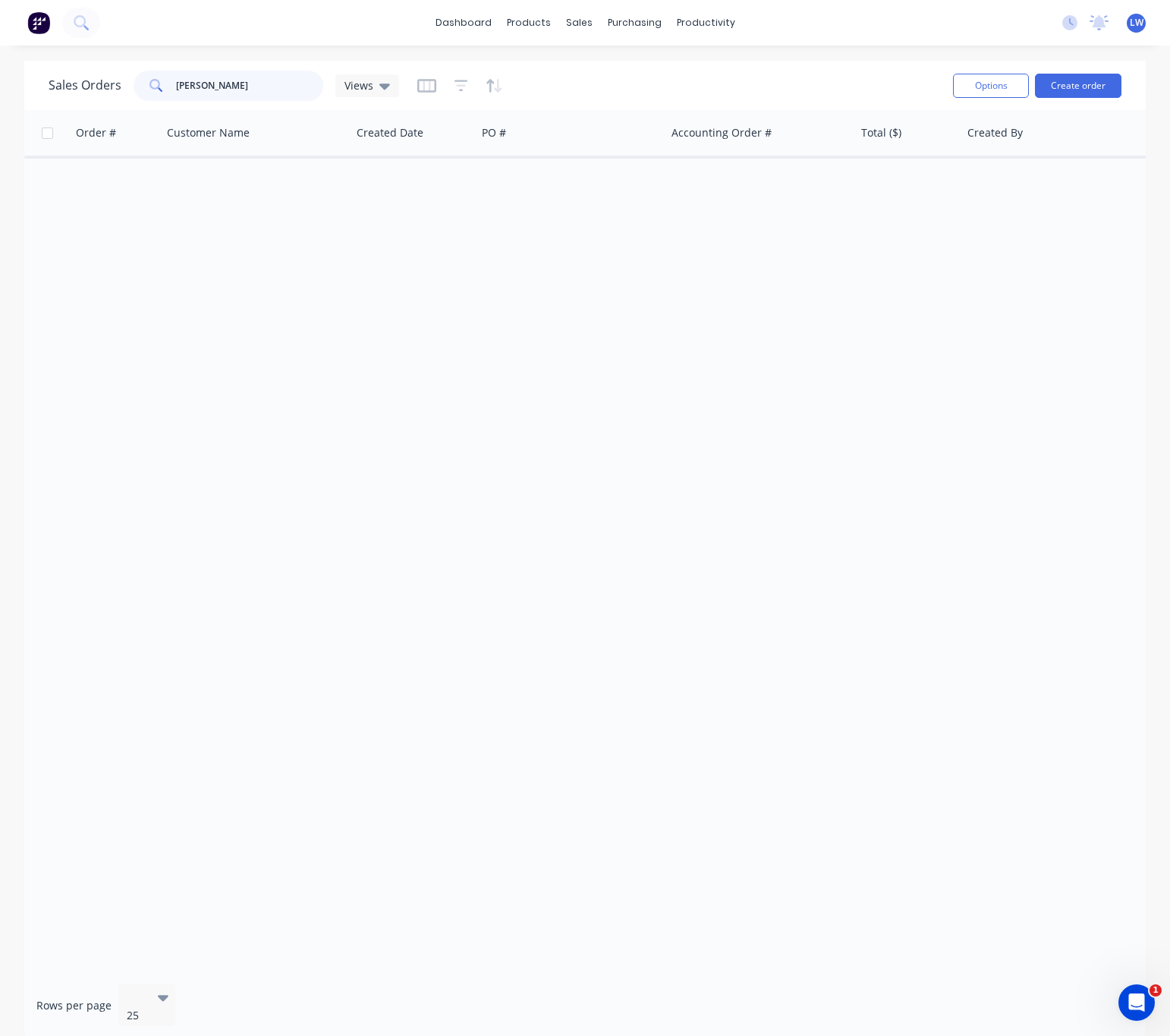
type input "lee cook"
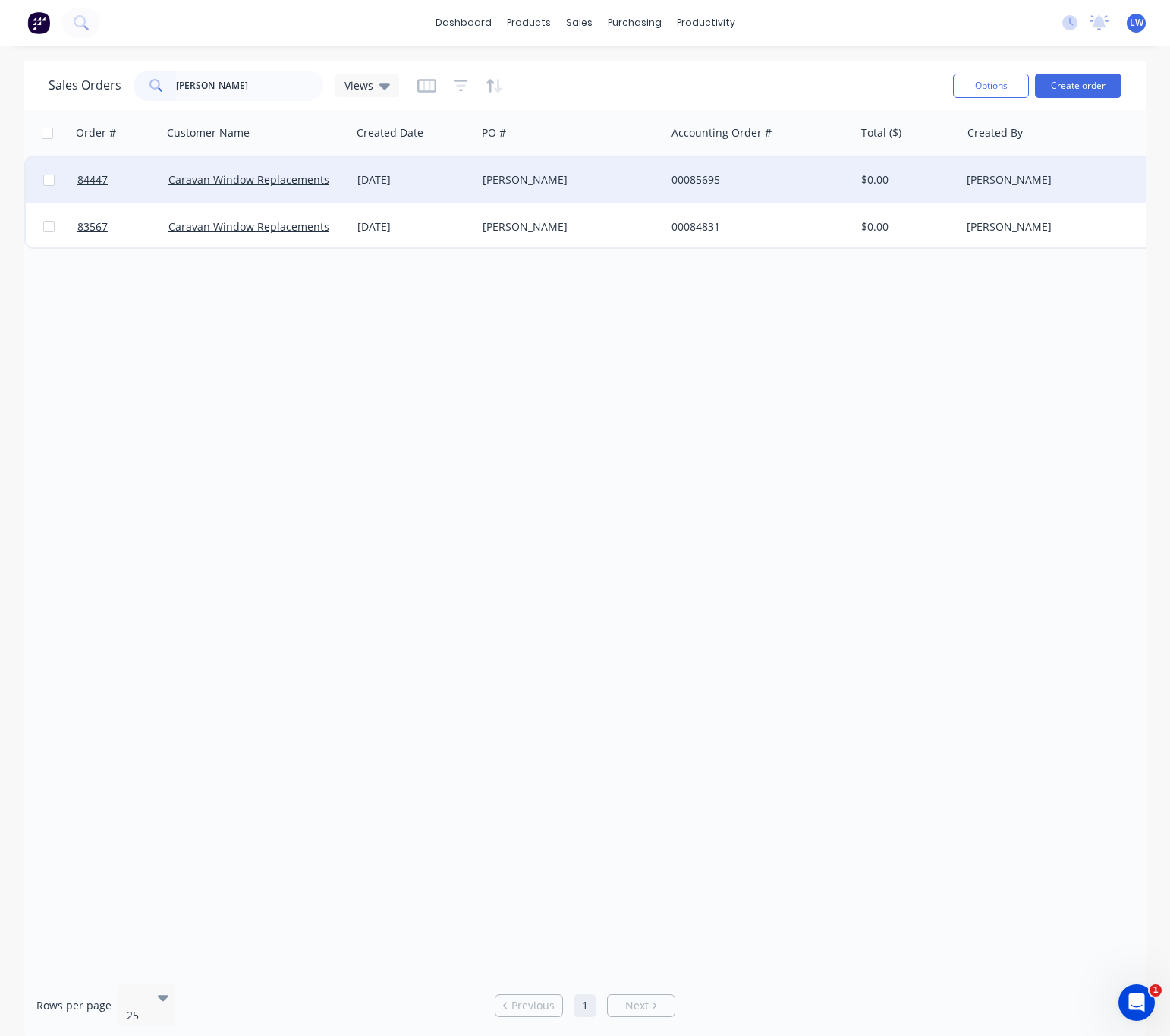
click at [581, 180] on div "Lee Cook" at bounding box center [566, 179] width 168 height 15
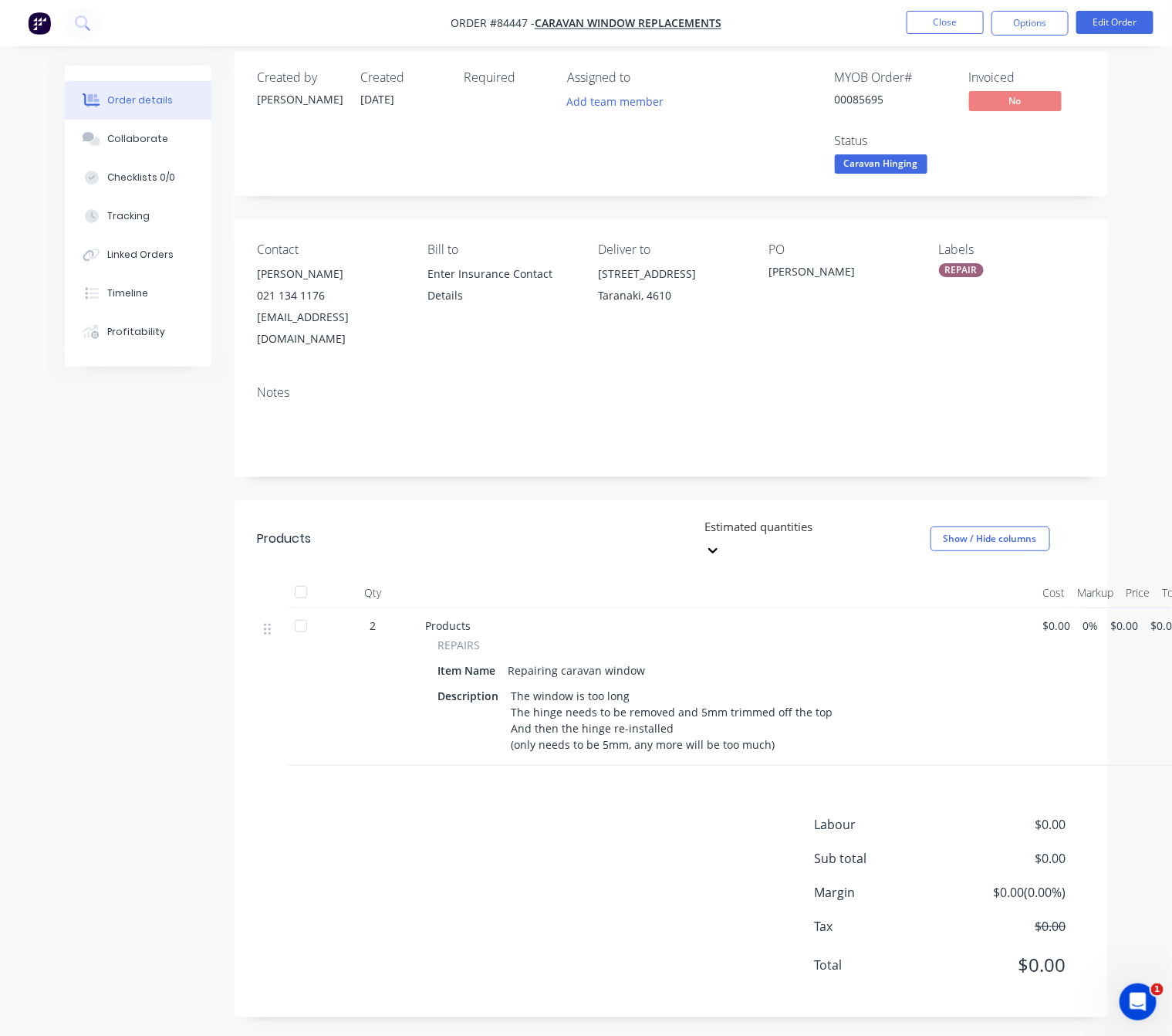
scroll to position [17, 0]
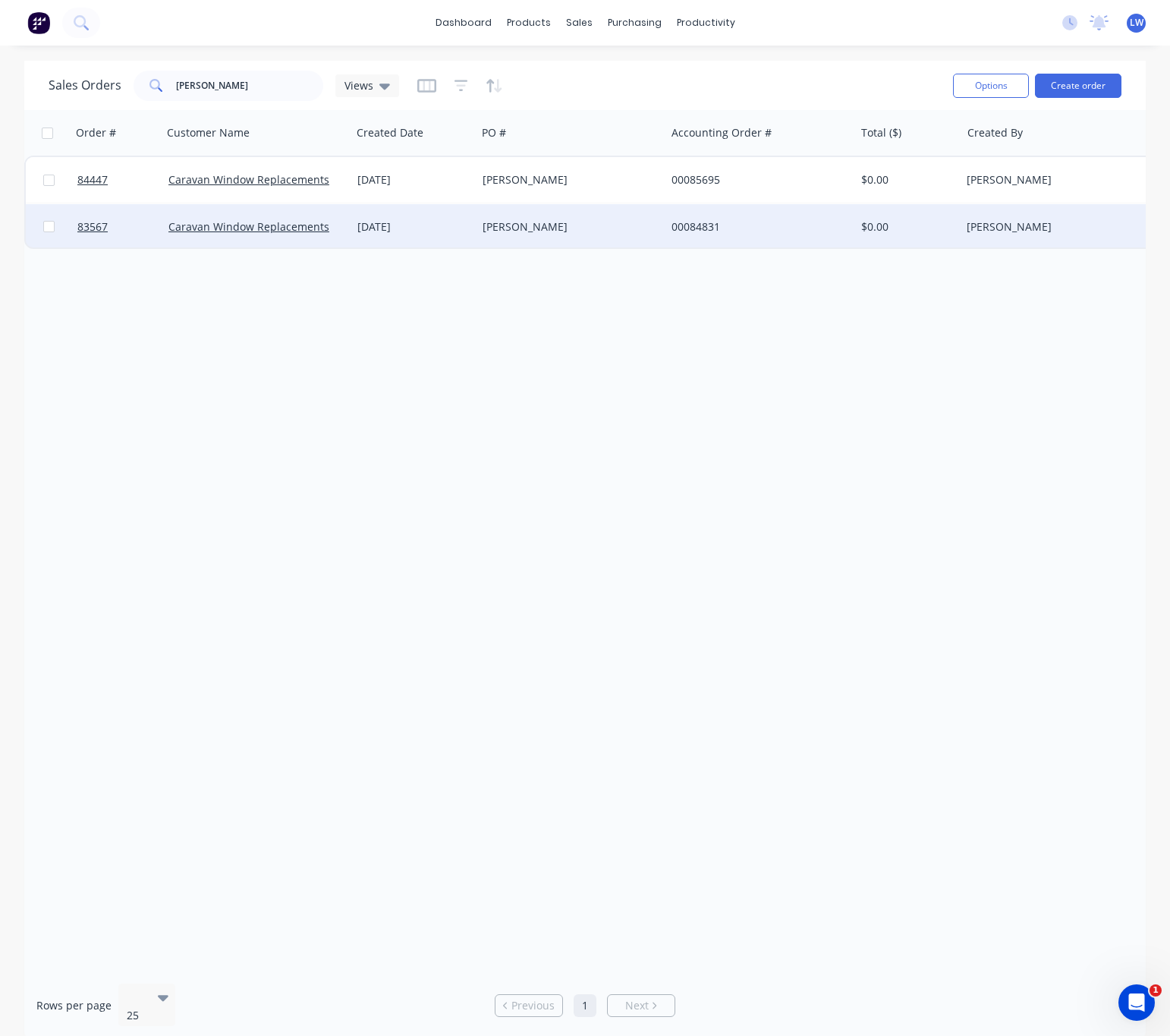
click at [644, 227] on div "Lee Cook" at bounding box center [566, 227] width 168 height 15
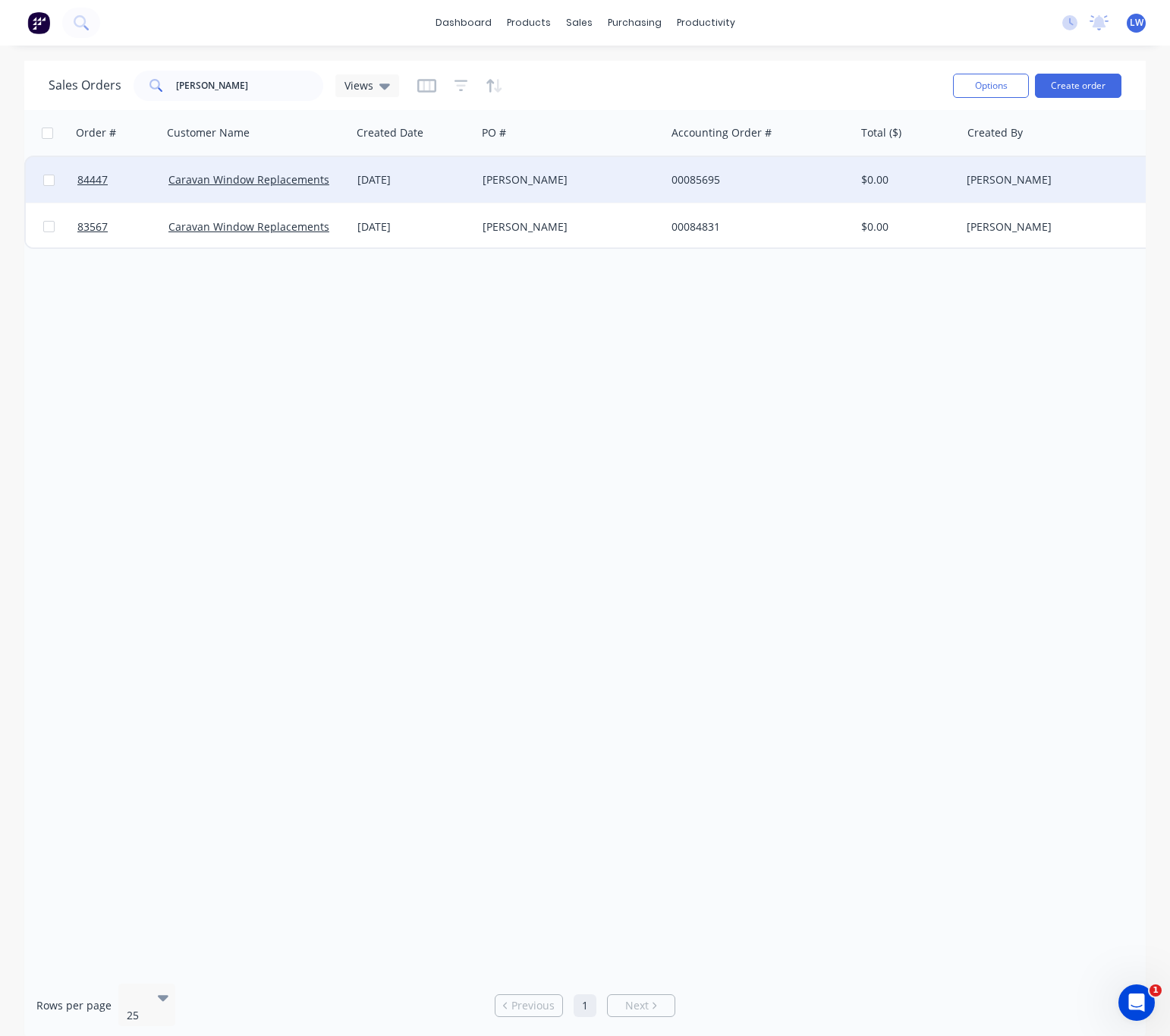
click at [568, 182] on div "Lee Cook" at bounding box center [566, 179] width 168 height 15
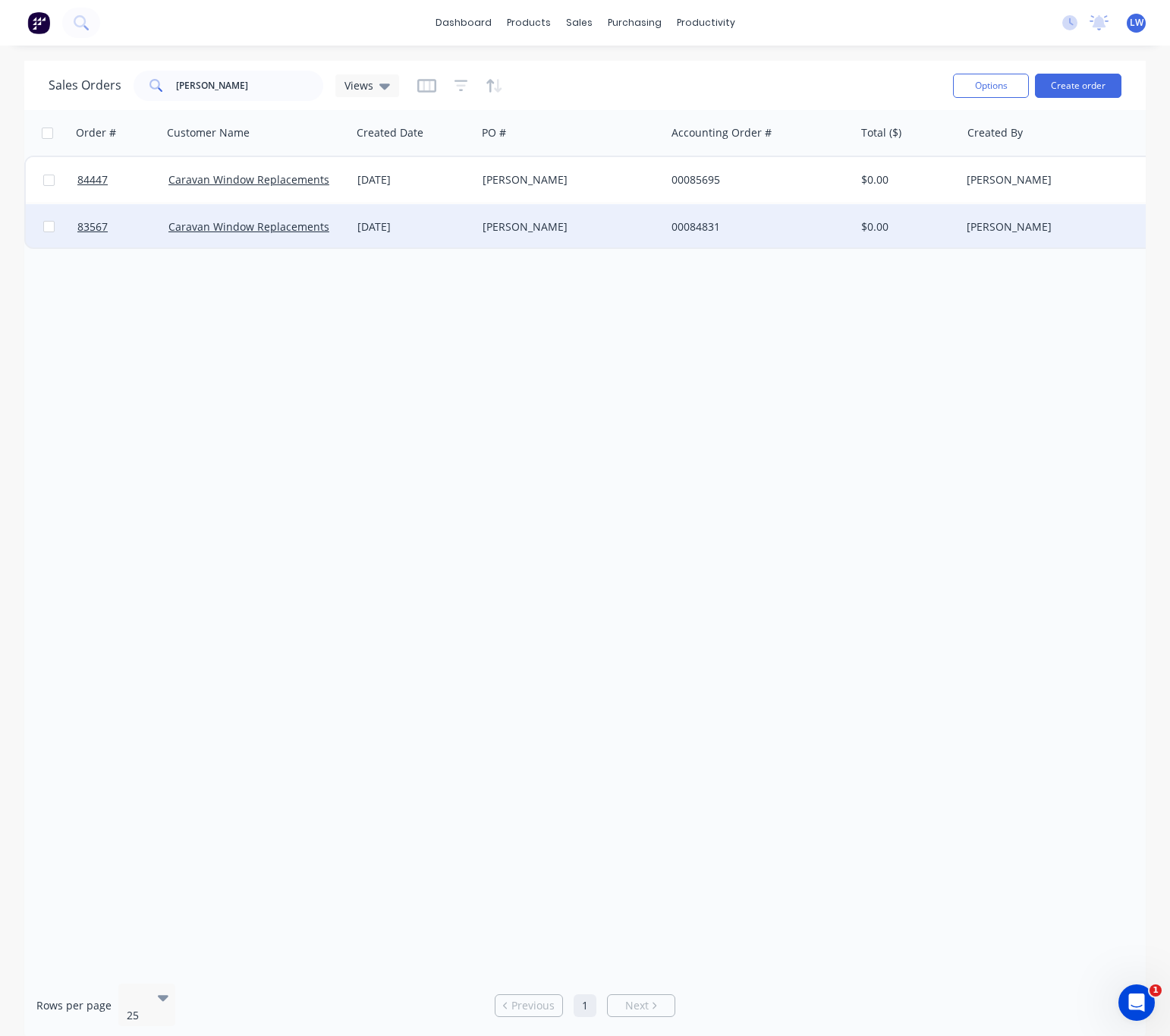
click at [538, 217] on div "Lee Cook" at bounding box center [571, 227] width 189 height 45
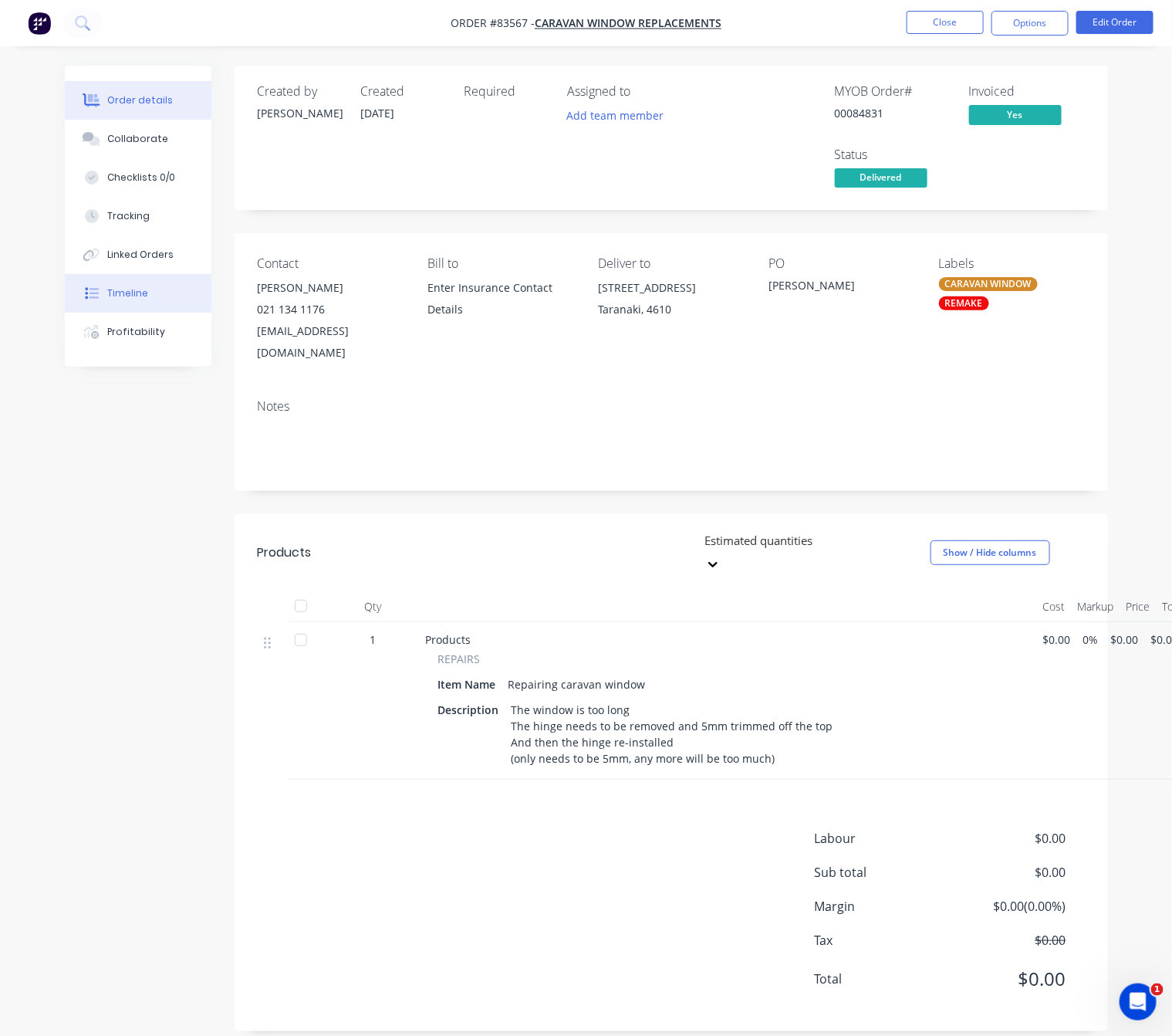
click at [144, 296] on div "Timeline" at bounding box center [127, 293] width 41 height 14
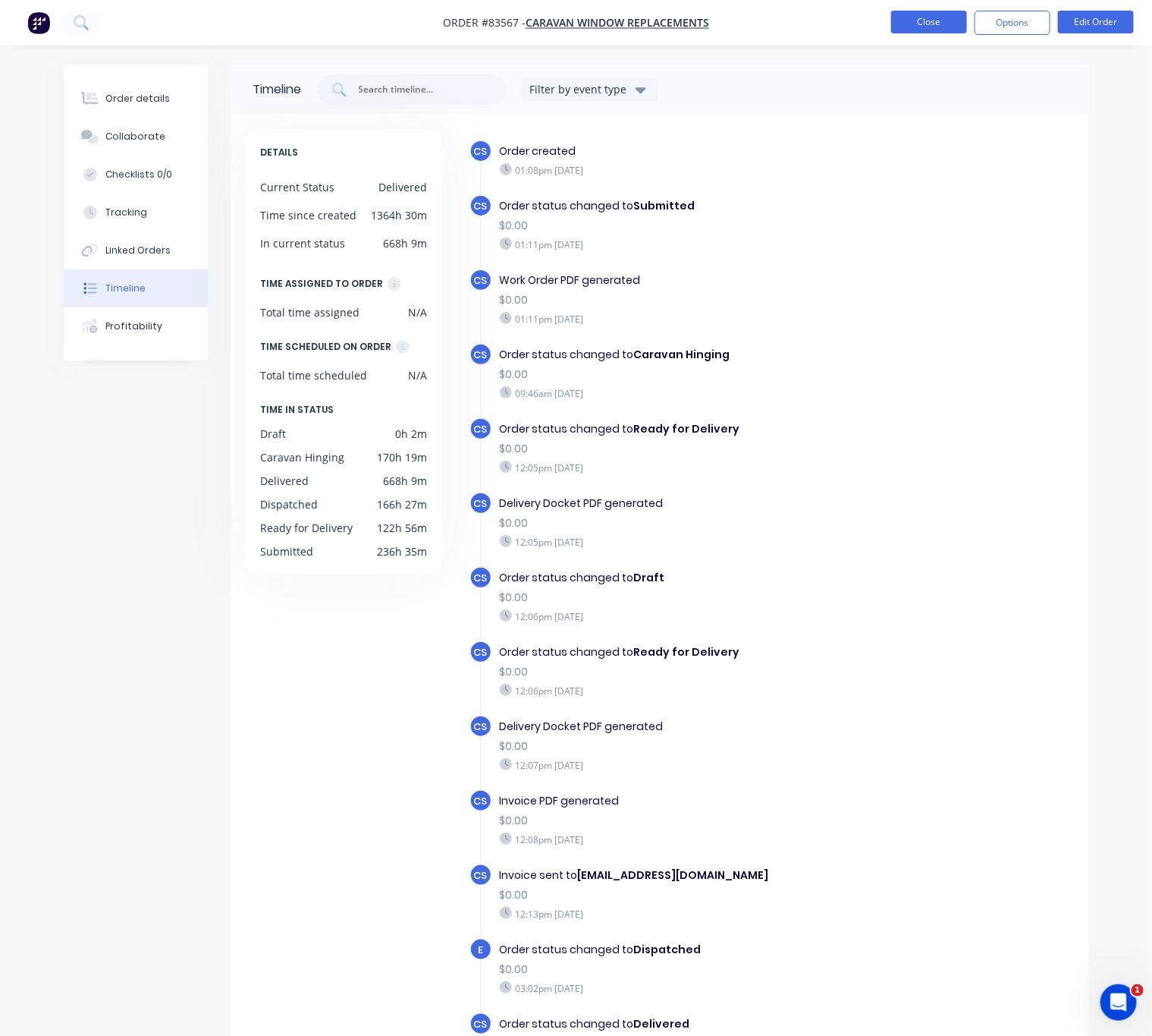
click at [938, 14] on button "Close" at bounding box center [929, 22] width 76 height 23
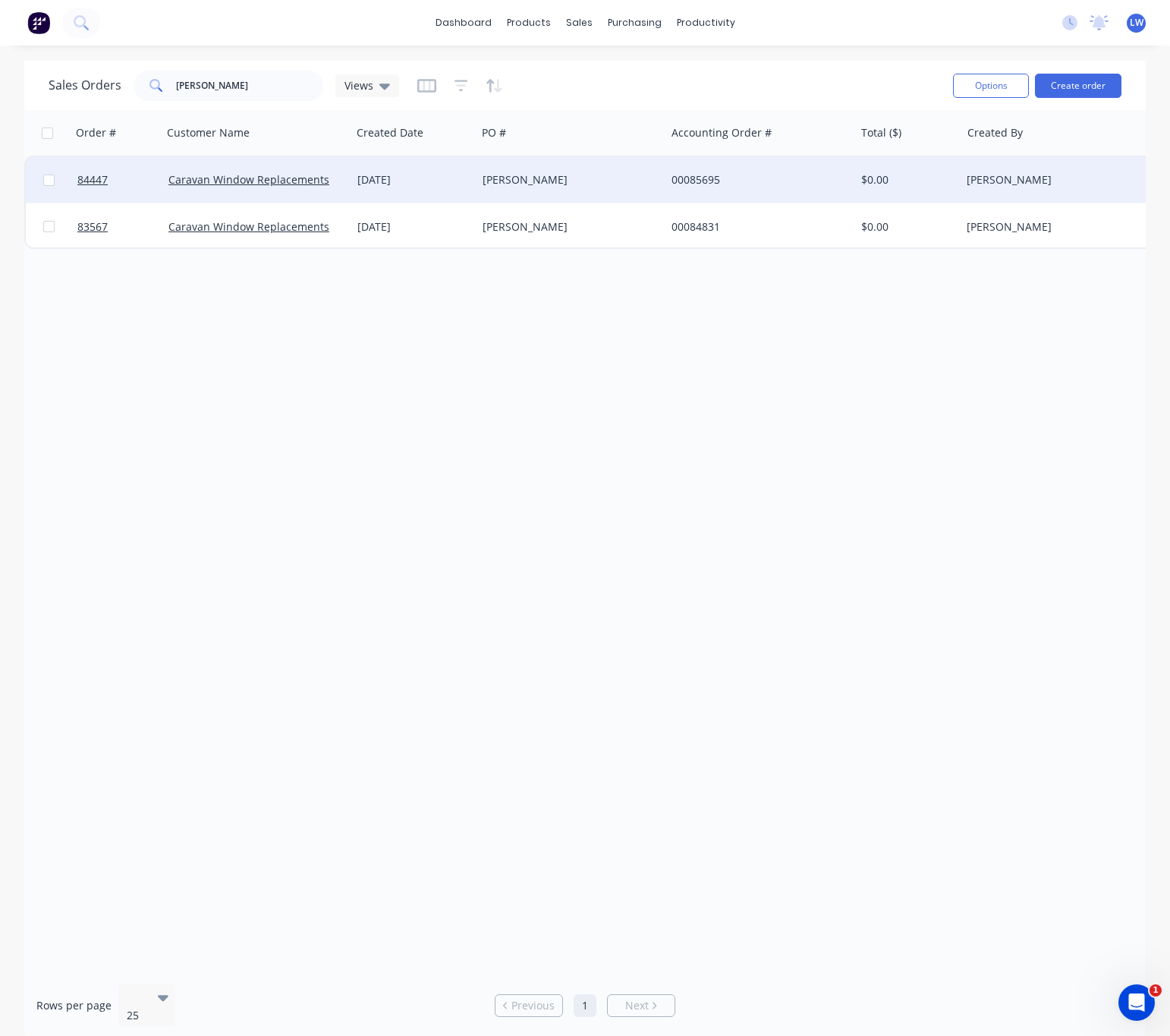
click at [512, 180] on div "Lee Cook" at bounding box center [566, 179] width 168 height 15
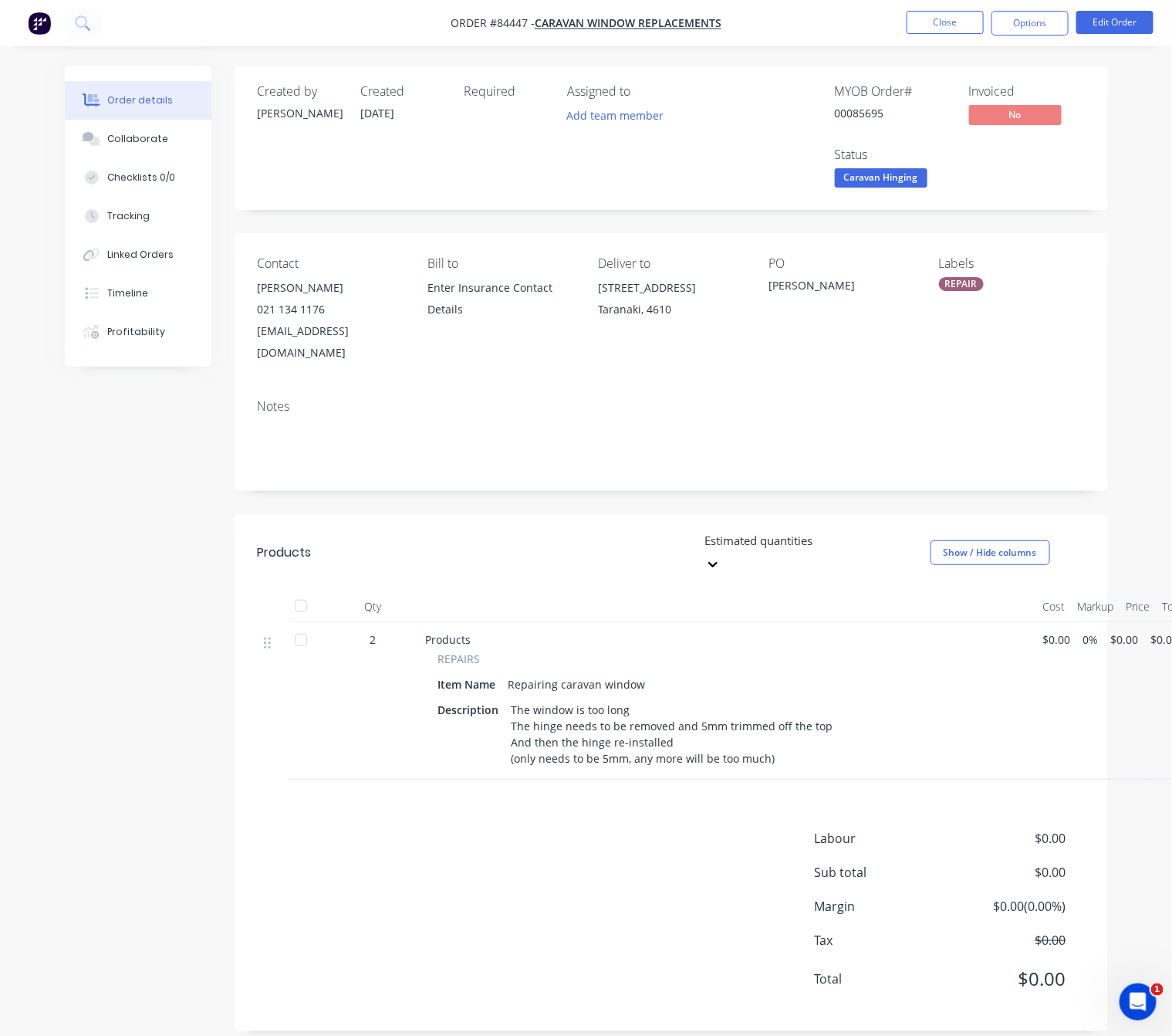
click at [0, 662] on div "Order details Collaborate Checklists 0/0 Tracking Linked Orders Timeline Profit…" at bounding box center [586, 527] width 1172 height 1055
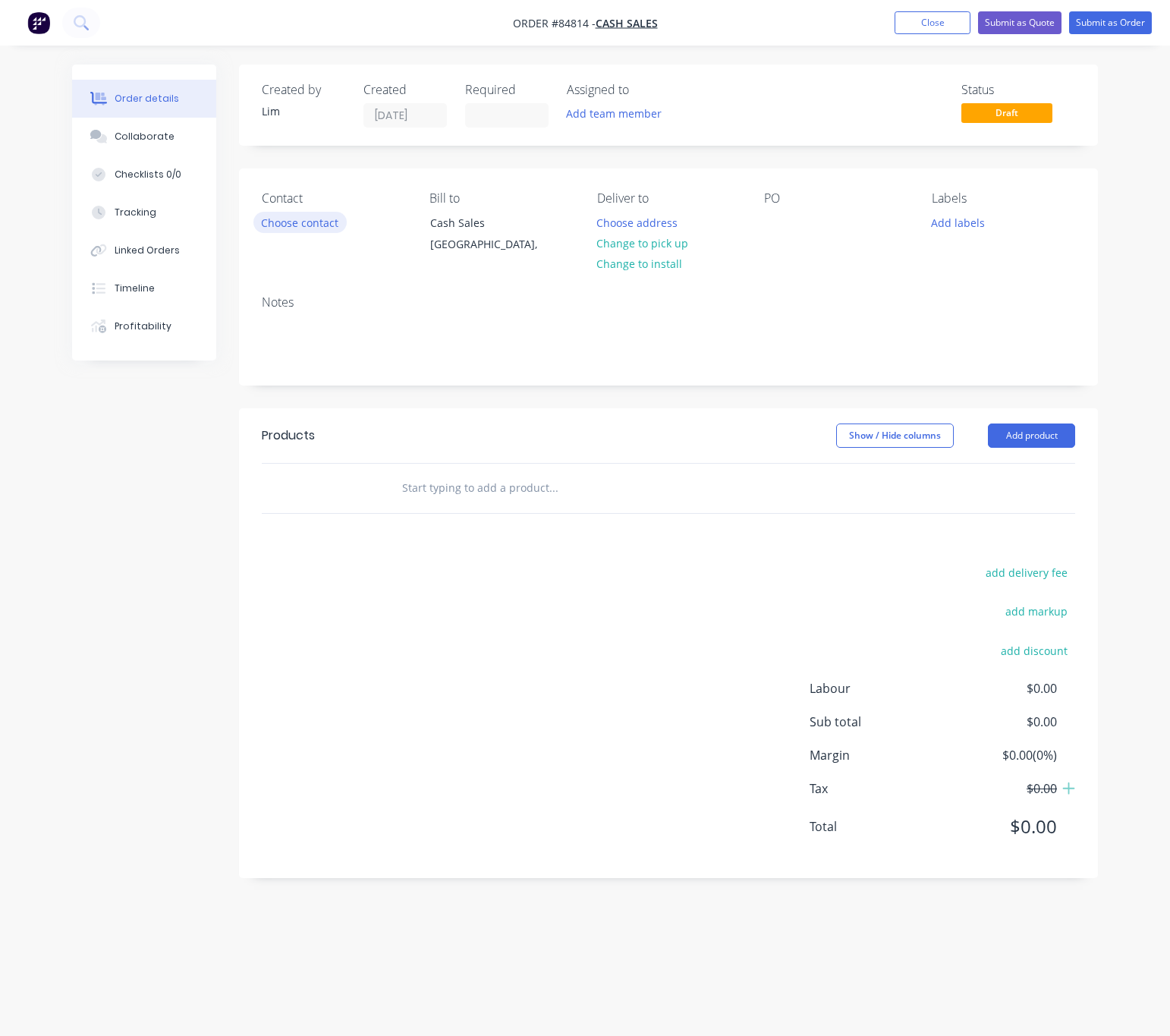
drag, startPoint x: 325, startPoint y: 242, endPoint x: 315, endPoint y: 227, distance: 18.0
click at [323, 242] on div "Contact Choose contact" at bounding box center [333, 226] width 144 height 69
click at [315, 226] on button "Choose contact" at bounding box center [300, 222] width 93 height 21
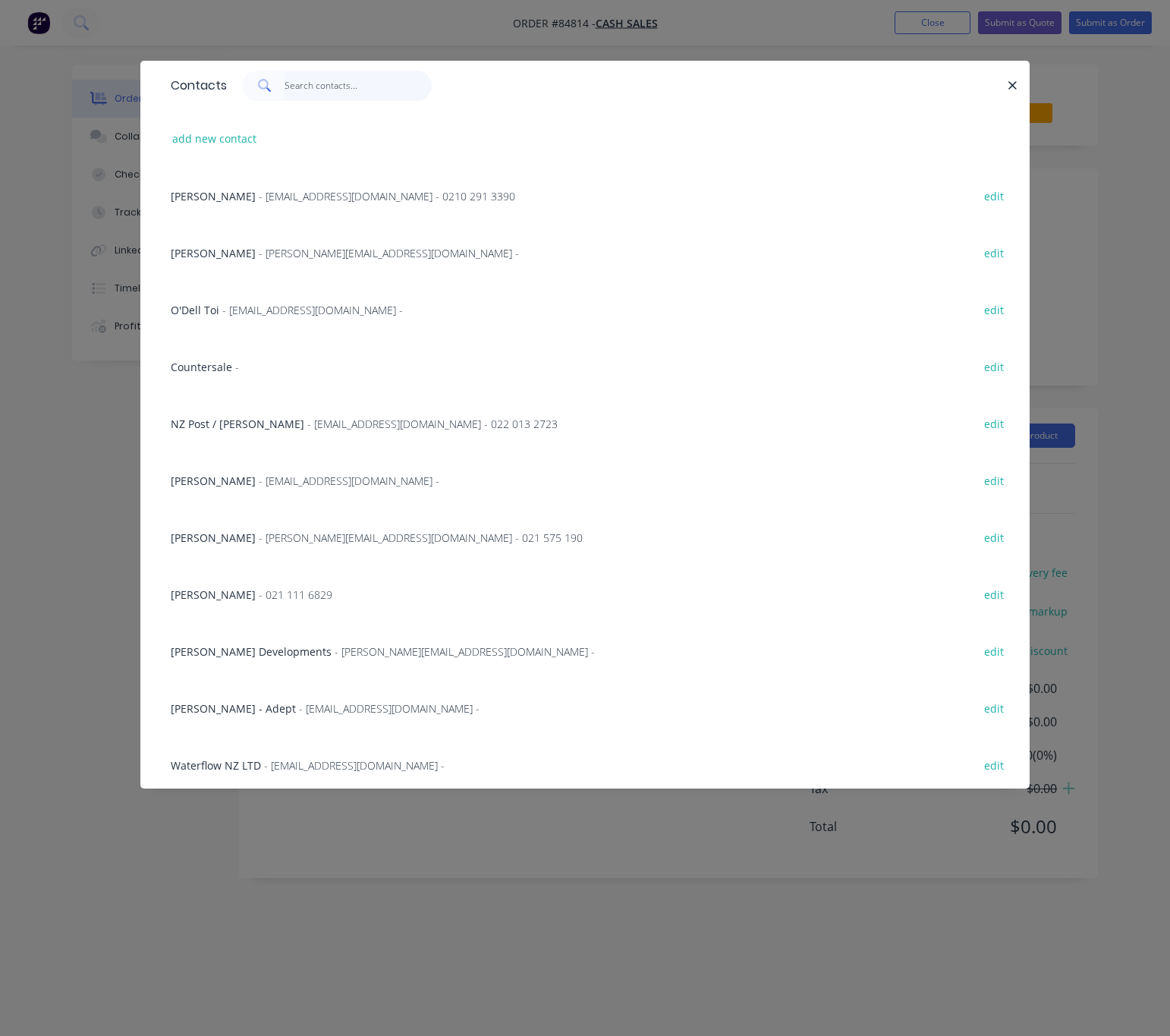
click at [326, 85] on input "text" at bounding box center [359, 85] width 148 height 30
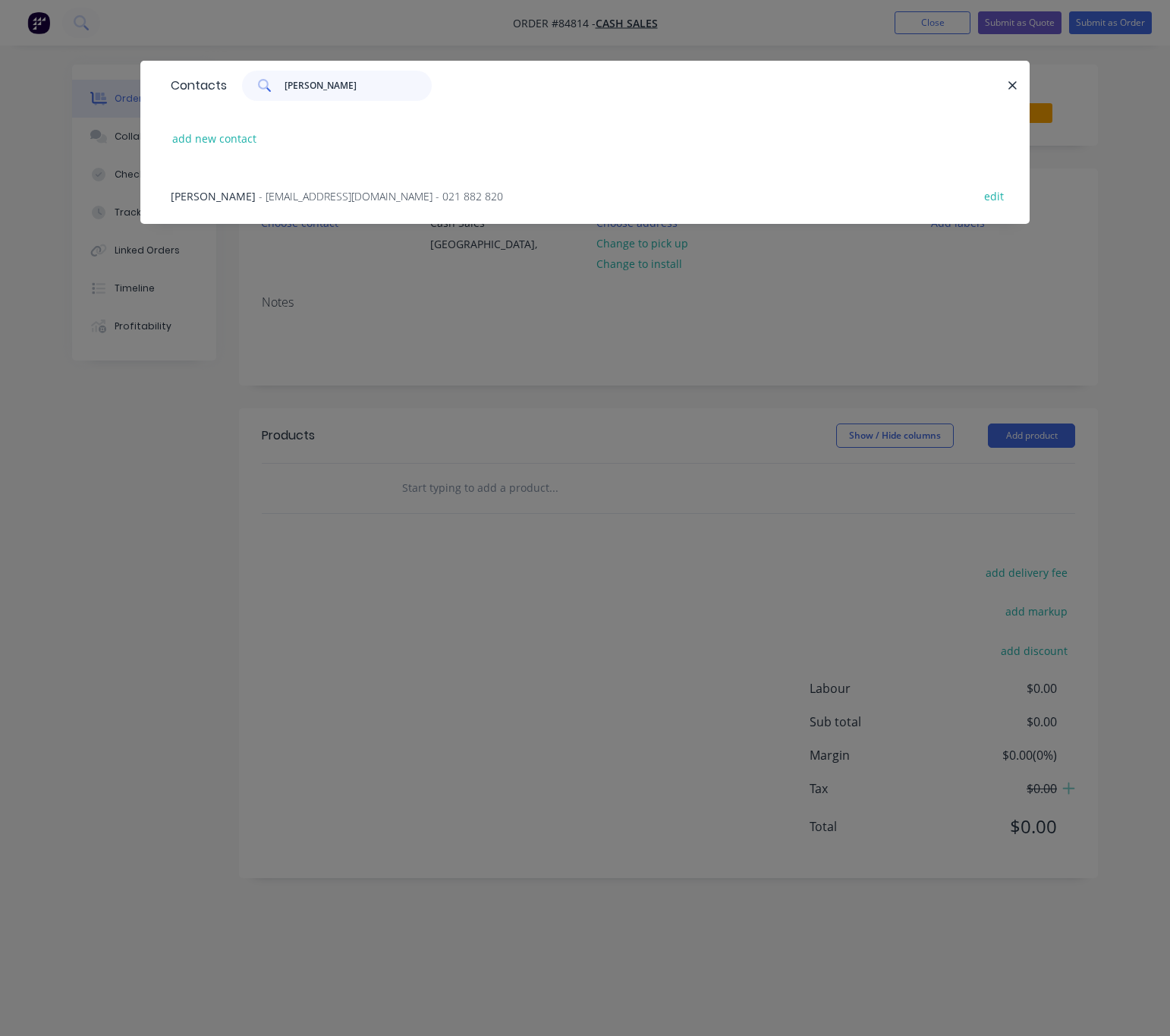
type input "anna ley"
click at [383, 203] on span "- annadezign@gmail.com - 021 882 820" at bounding box center [380, 196] width 244 height 14
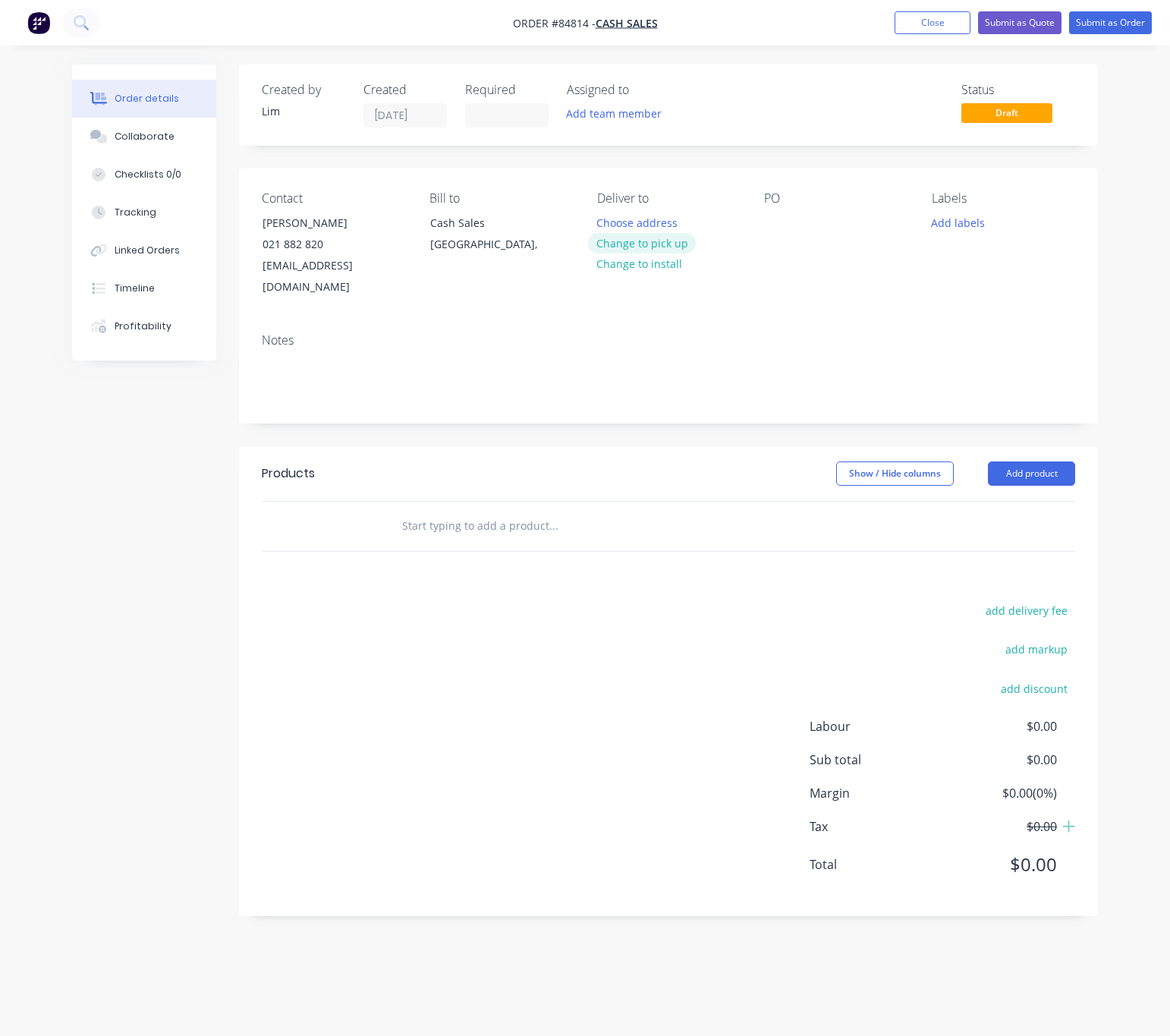
click at [664, 242] on button "Change to pick up" at bounding box center [641, 243] width 108 height 21
click at [770, 226] on div at bounding box center [776, 223] width 24 height 22
click at [776, 219] on div at bounding box center [776, 223] width 24 height 22
click at [955, 227] on button "Add labels" at bounding box center [959, 222] width 70 height 21
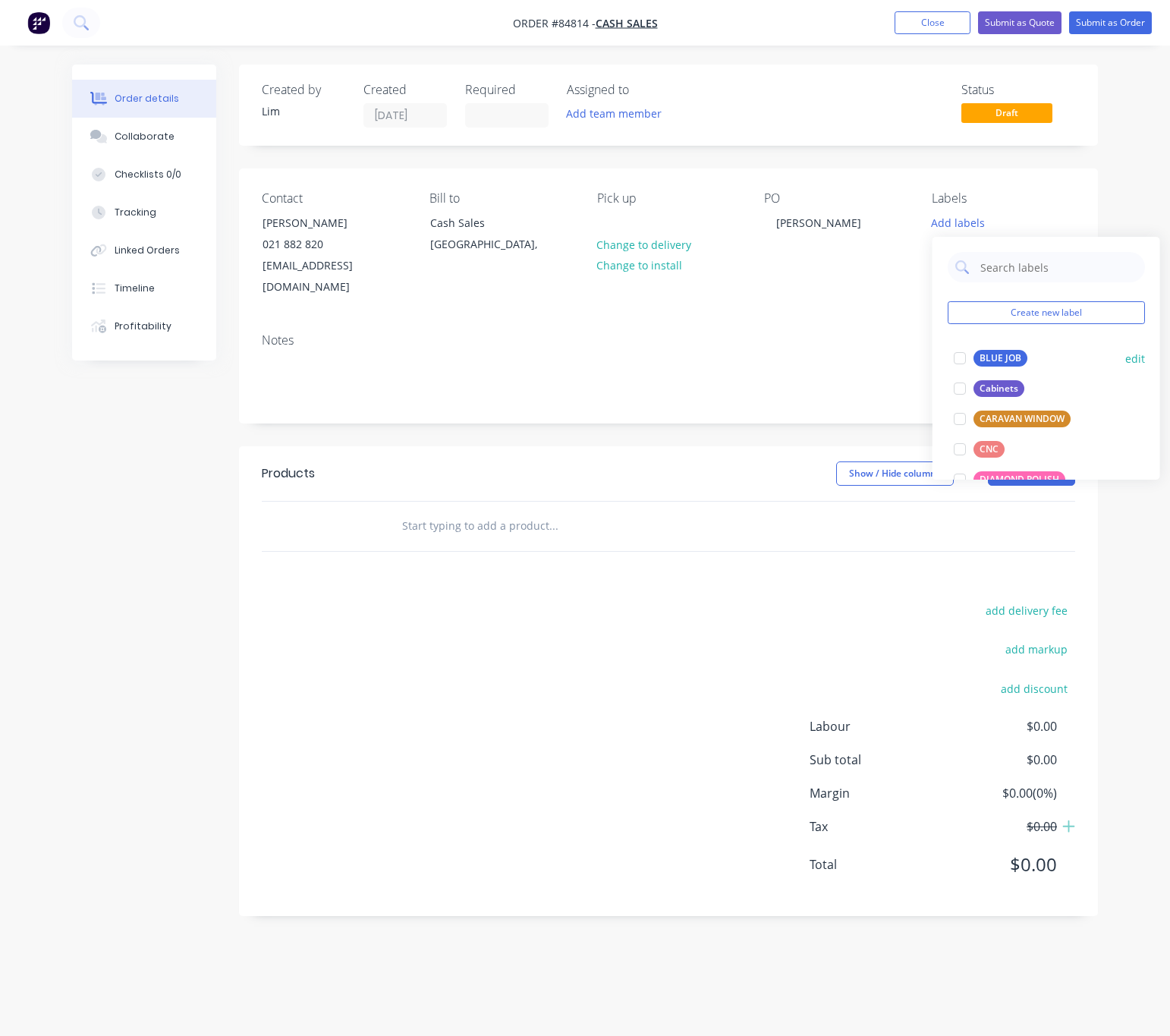
click at [1005, 349] on div "BLUE JOB edit" at bounding box center [1046, 358] width 197 height 30
click at [993, 357] on div "BLUE JOB" at bounding box center [1001, 358] width 54 height 17
click at [656, 601] on div "add delivery fee add markup add discount Labour $0.00 Sub total $0.00 Margin $0…" at bounding box center [668, 746] width 813 height 293
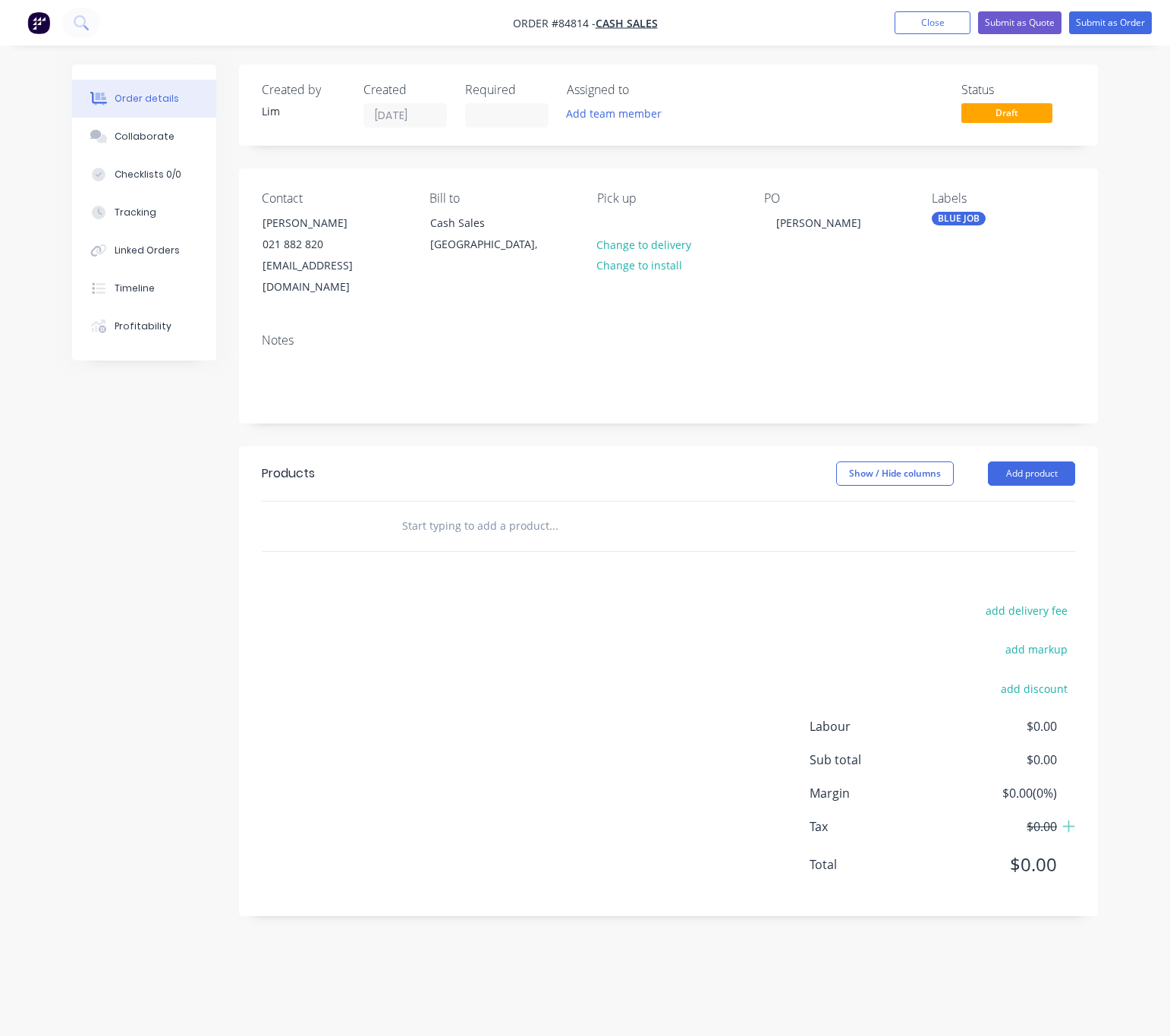
click at [429, 510] on input "text" at bounding box center [553, 526] width 304 height 30
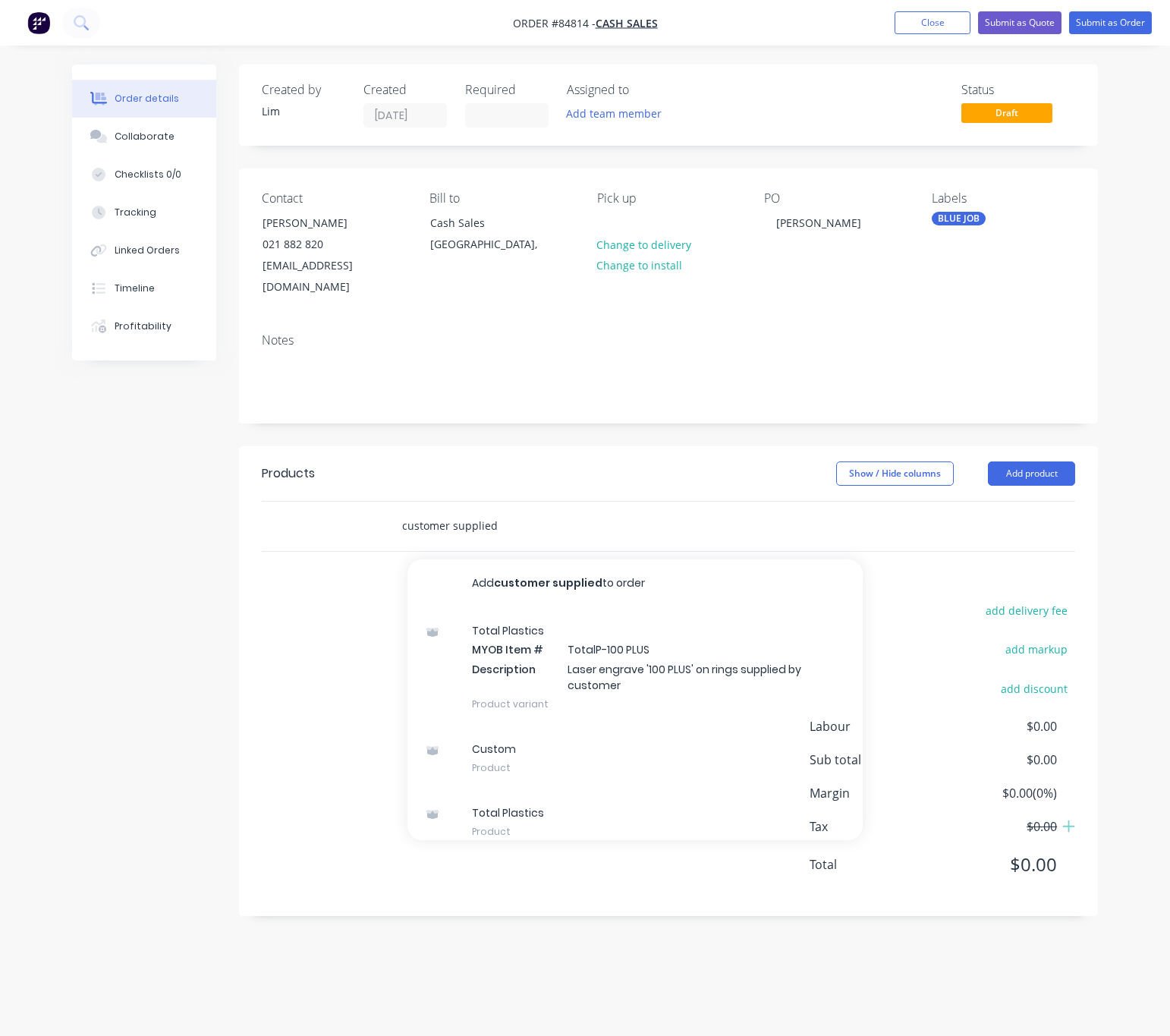
drag, startPoint x: 506, startPoint y: 514, endPoint x: 440, endPoint y: 504, distance: 66.8
click at [440, 510] on input "customer supplied" at bounding box center [553, 526] width 304 height 30
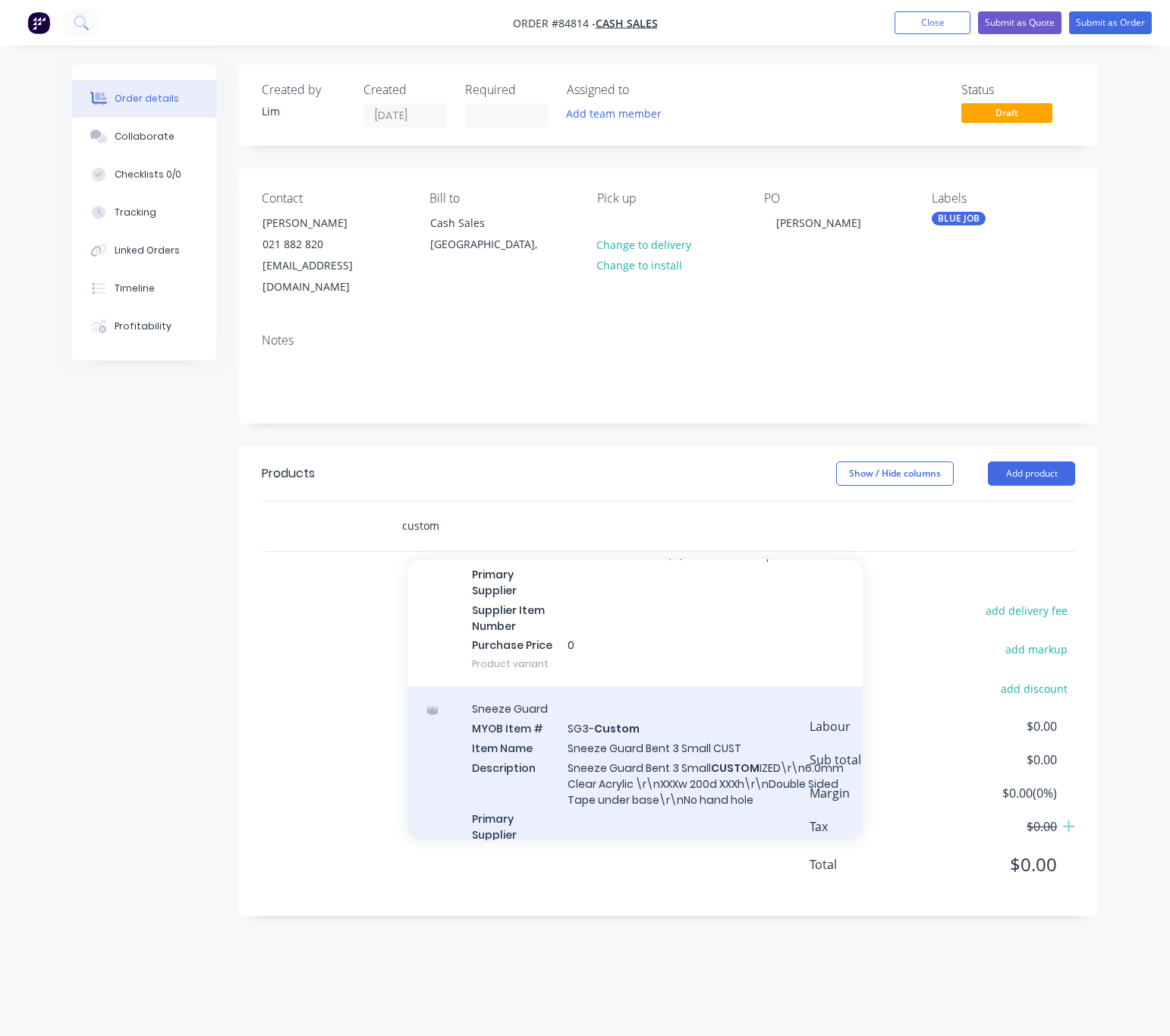
scroll to position [4667, 0]
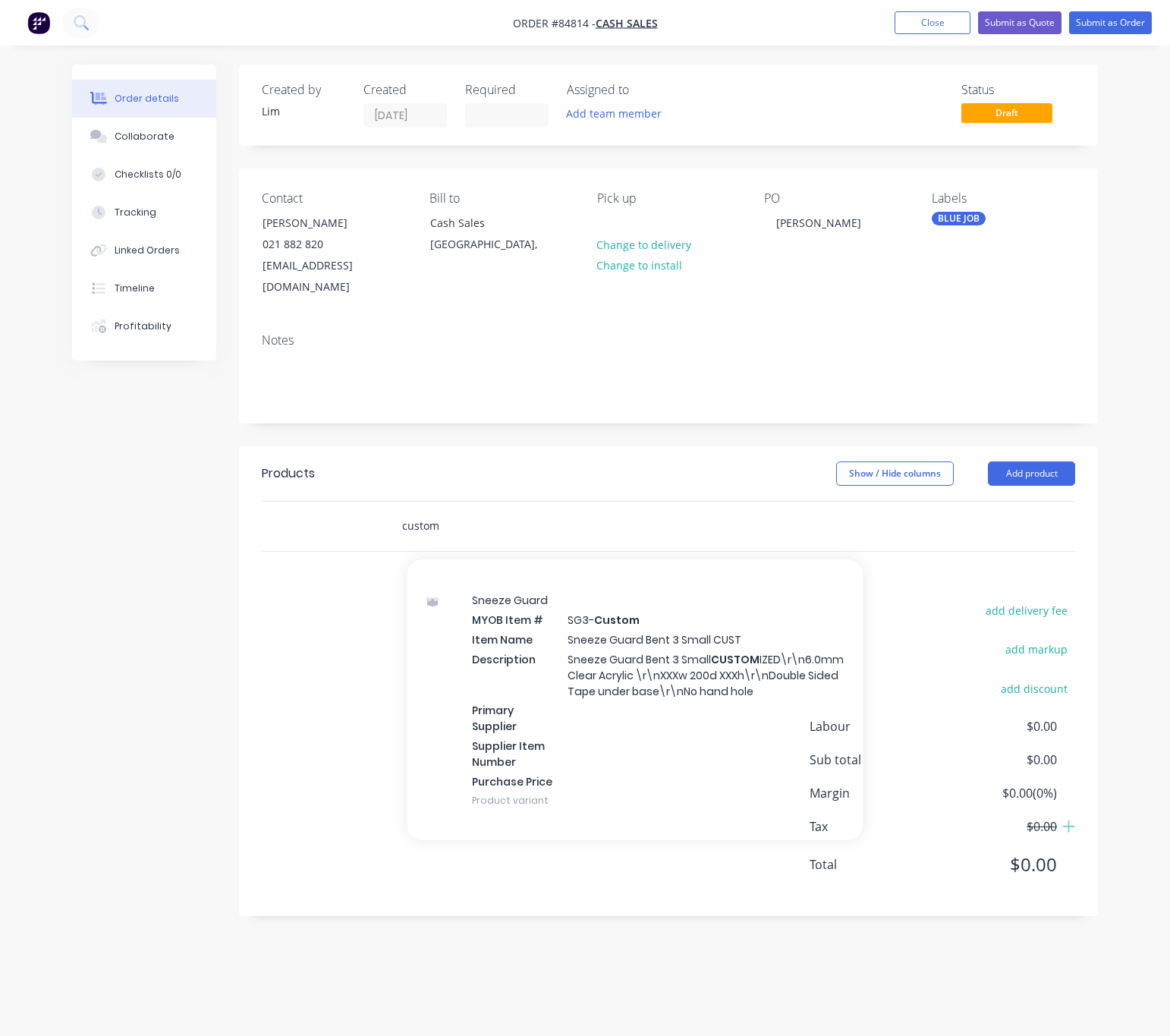
drag, startPoint x: 445, startPoint y: 506, endPoint x: 330, endPoint y: 518, distance: 115.6
click at [355, 515] on div "custom Add custom to order Custom Claze MYOB Item # CG600C3.6 Item Name Custom …" at bounding box center [668, 526] width 813 height 49
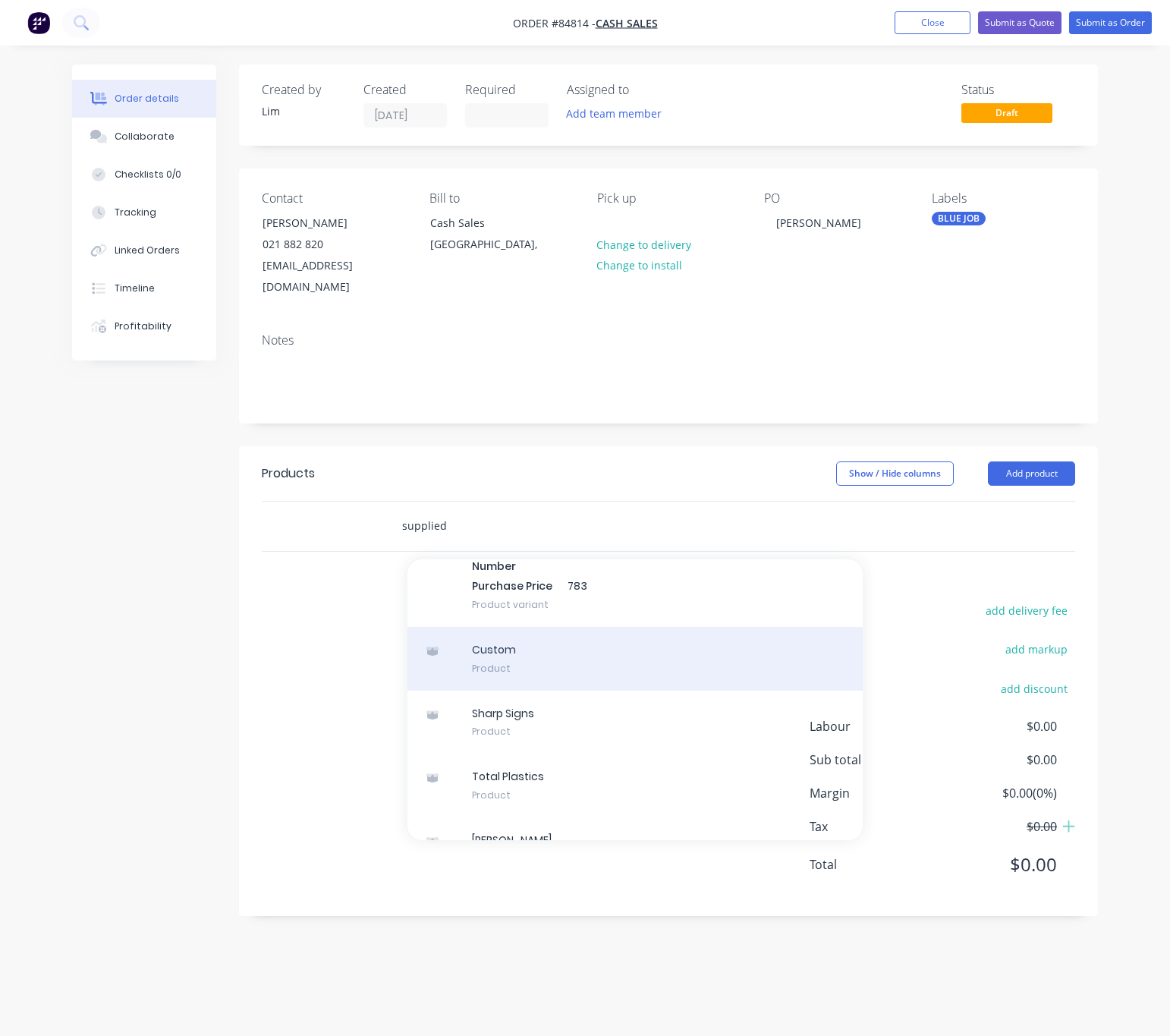
scroll to position [1011, 0]
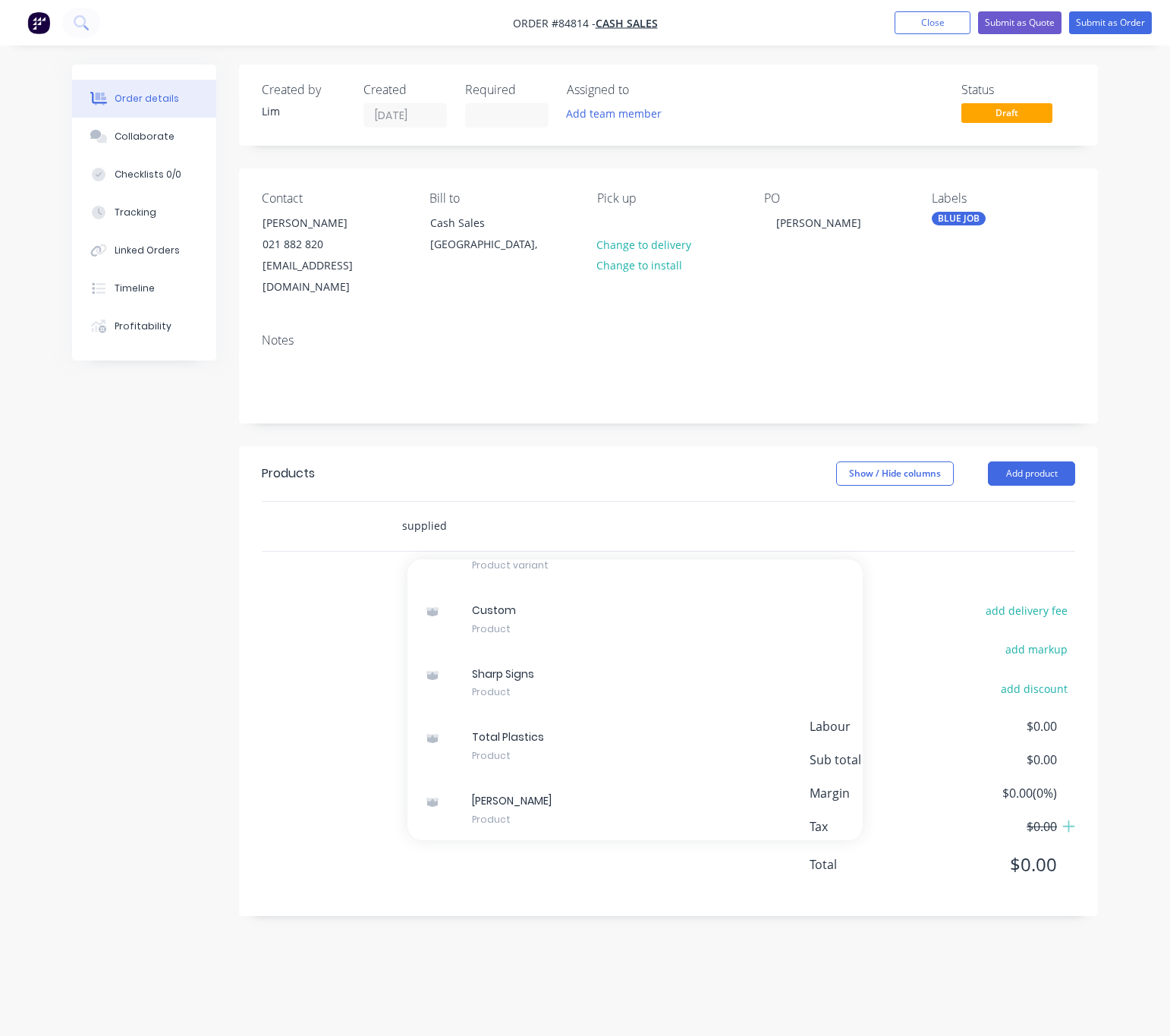
type input "supplied"
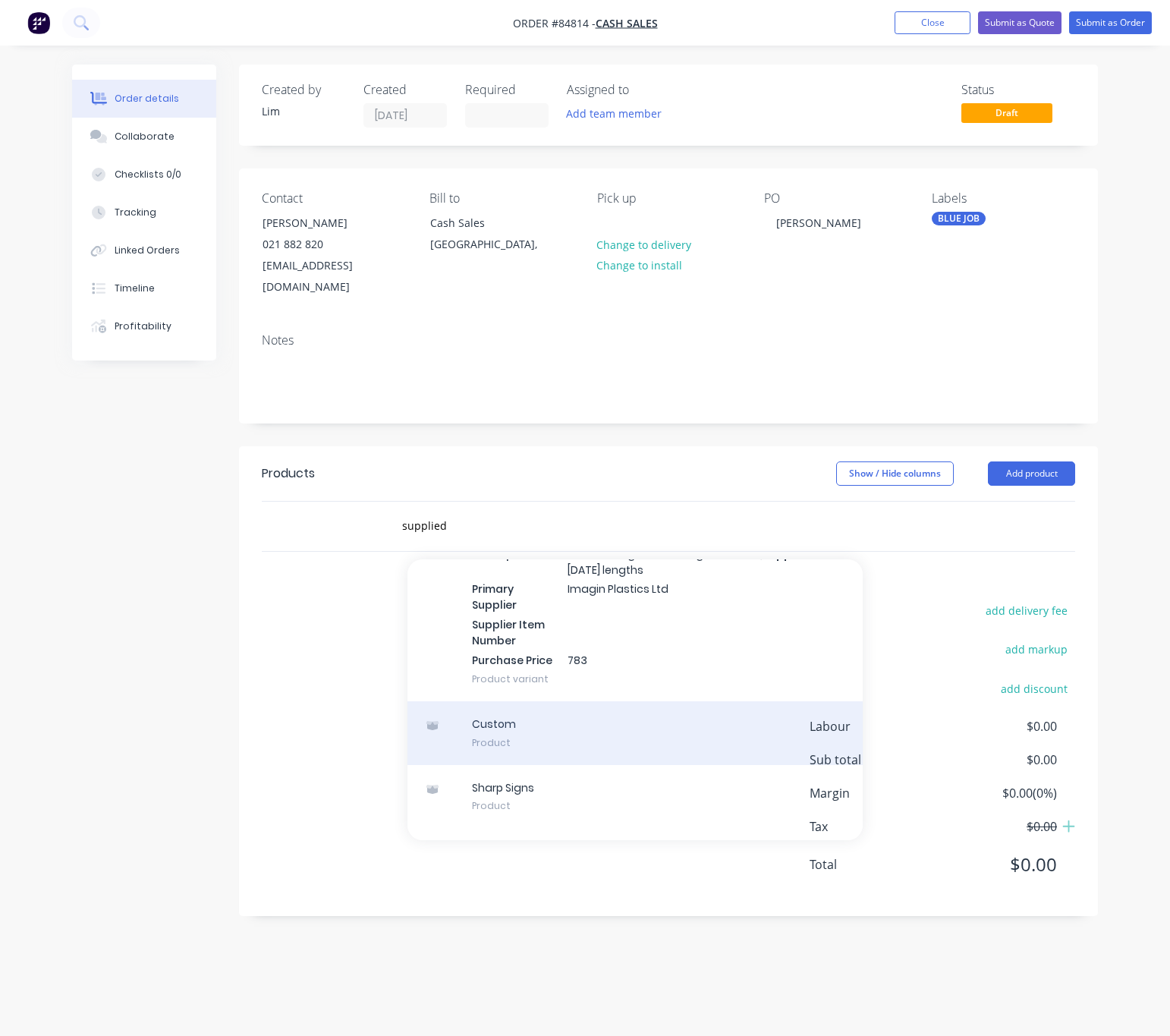
click at [632, 719] on div "Custom Product" at bounding box center [635, 733] width 455 height 64
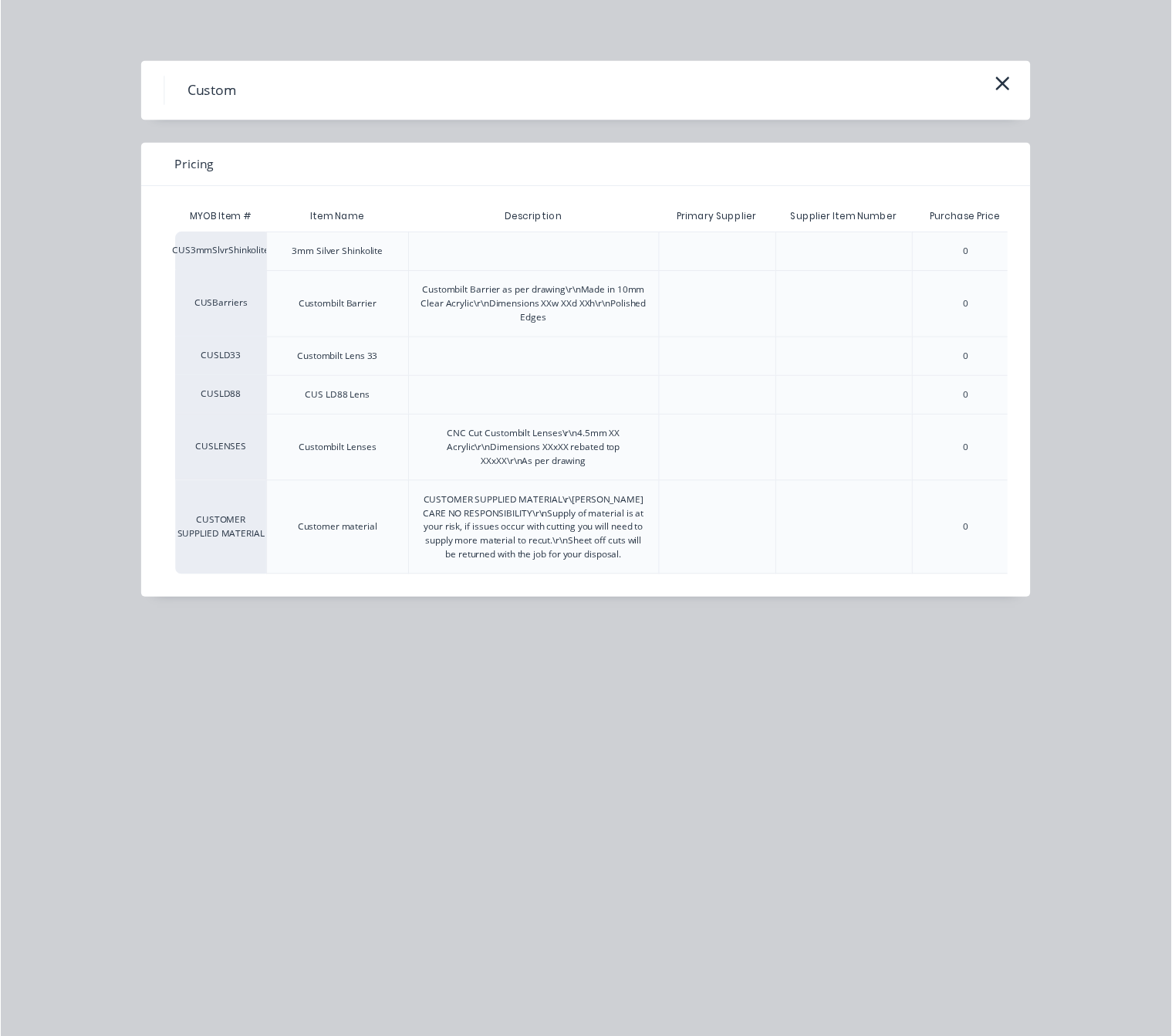
scroll to position [0, 100]
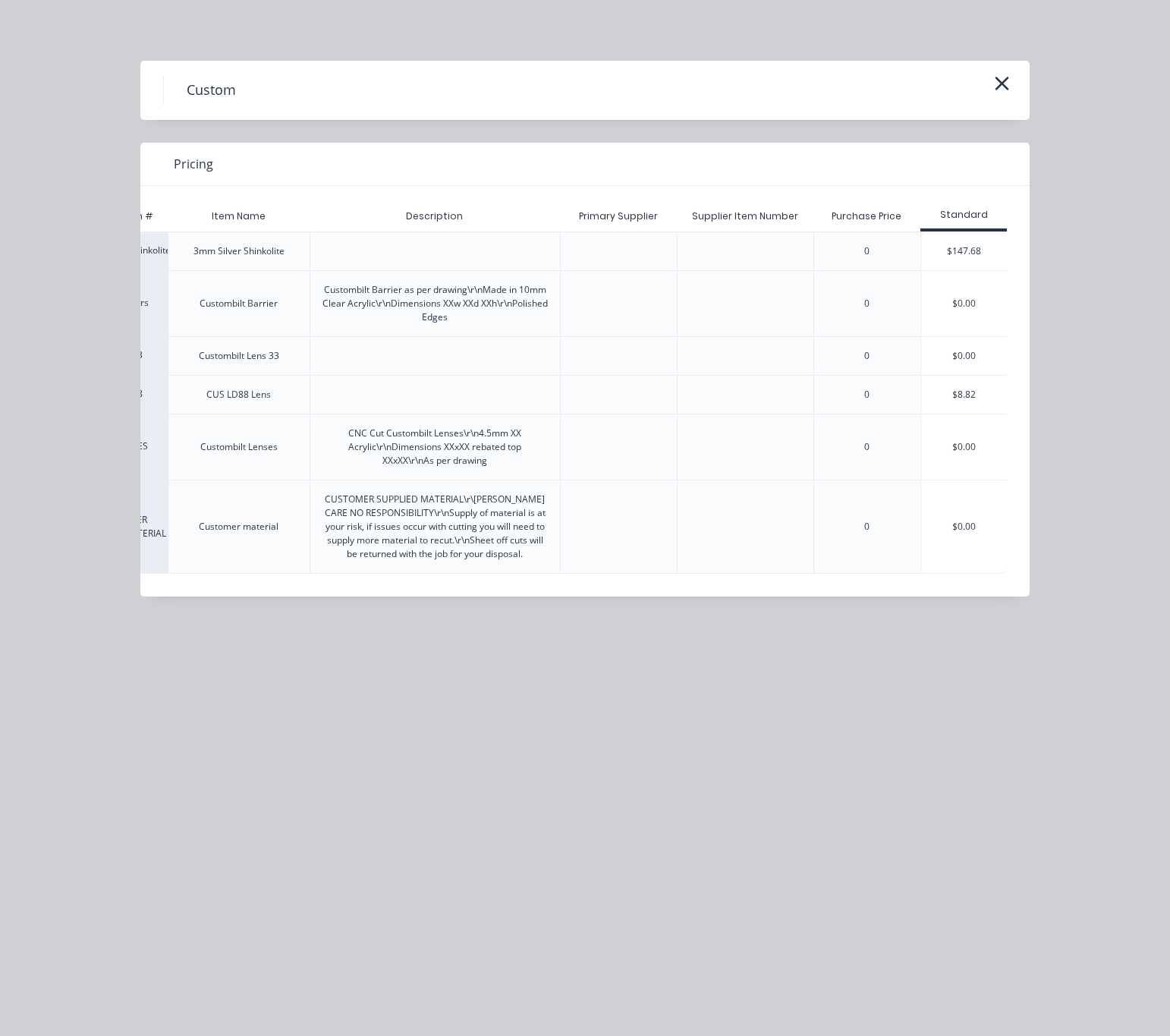
click at [975, 525] on div "$0.00" at bounding box center [964, 526] width 86 height 93
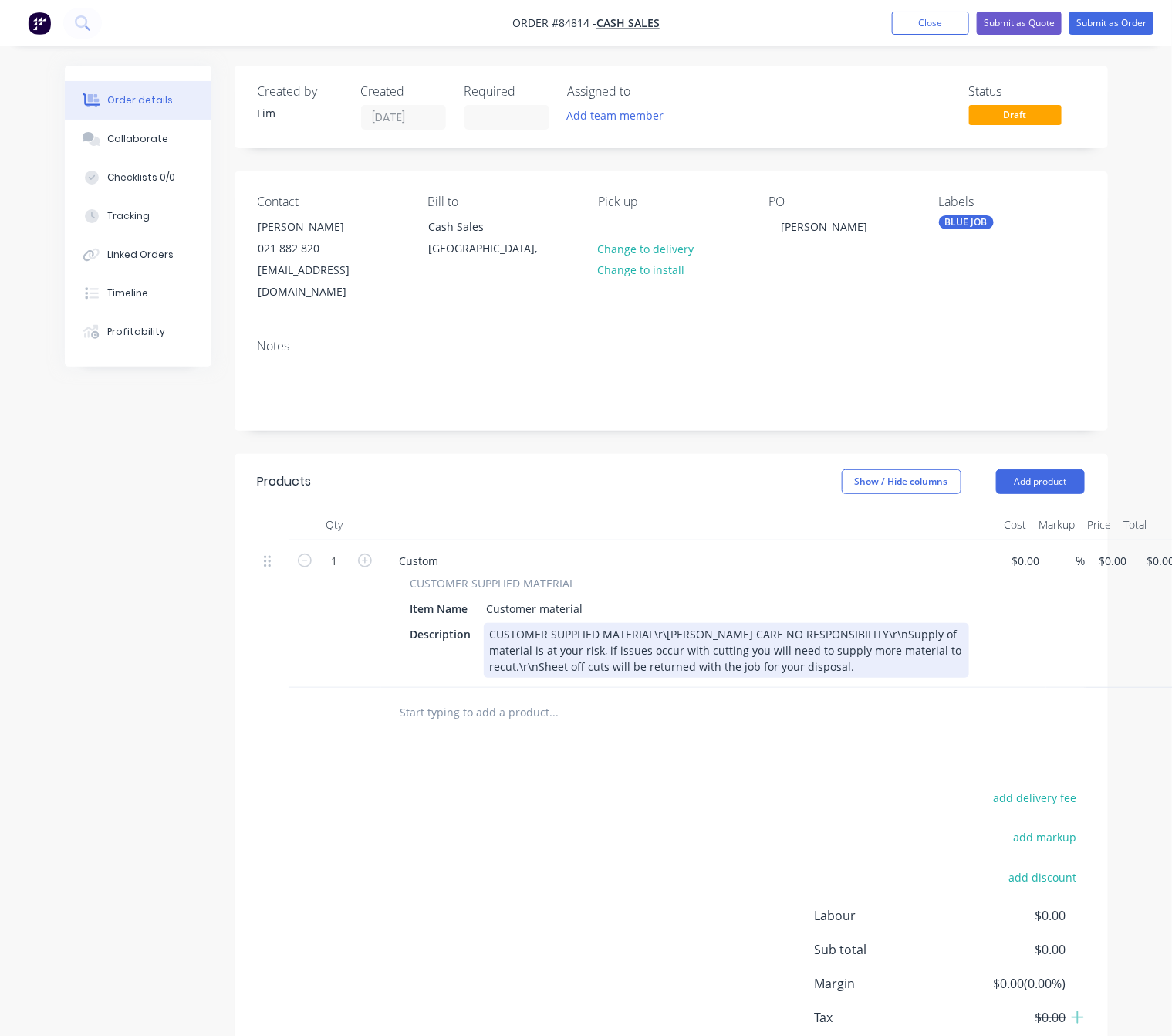
click at [667, 623] on div "CUSTOMER SUPPLIED MATERIAL\r\nALL CARE NO RESPONSIBILITY\r\nSupply of material …" at bounding box center [727, 651] width 486 height 55
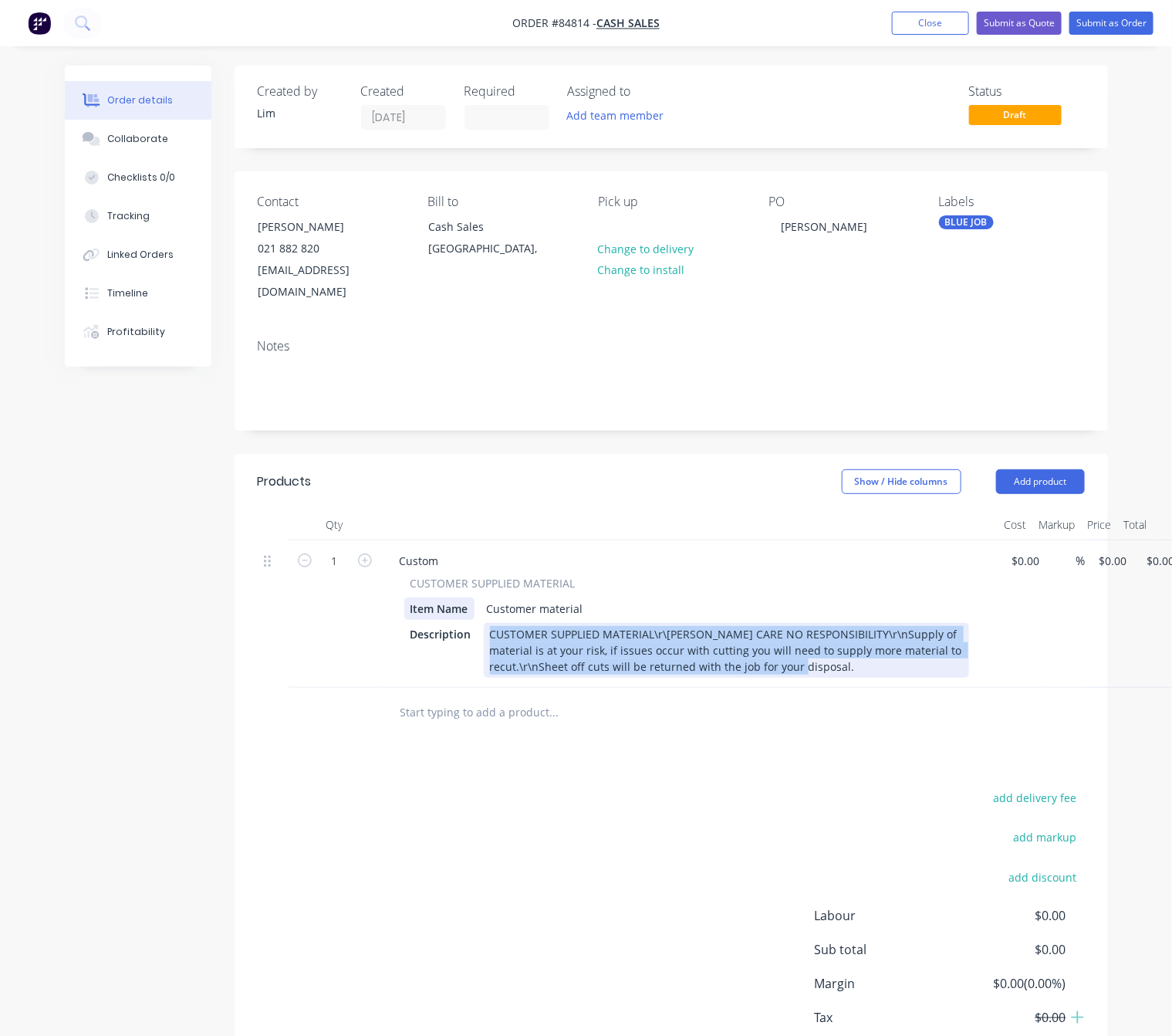
drag, startPoint x: 772, startPoint y: 656, endPoint x: 424, endPoint y: 591, distance: 354.0
click at [424, 589] on div "CUSTOMER SUPPLIED MATERIAL Item Name Customer material Description CUSTOMER SUP…" at bounding box center [690, 626] width 605 height 103
paste div
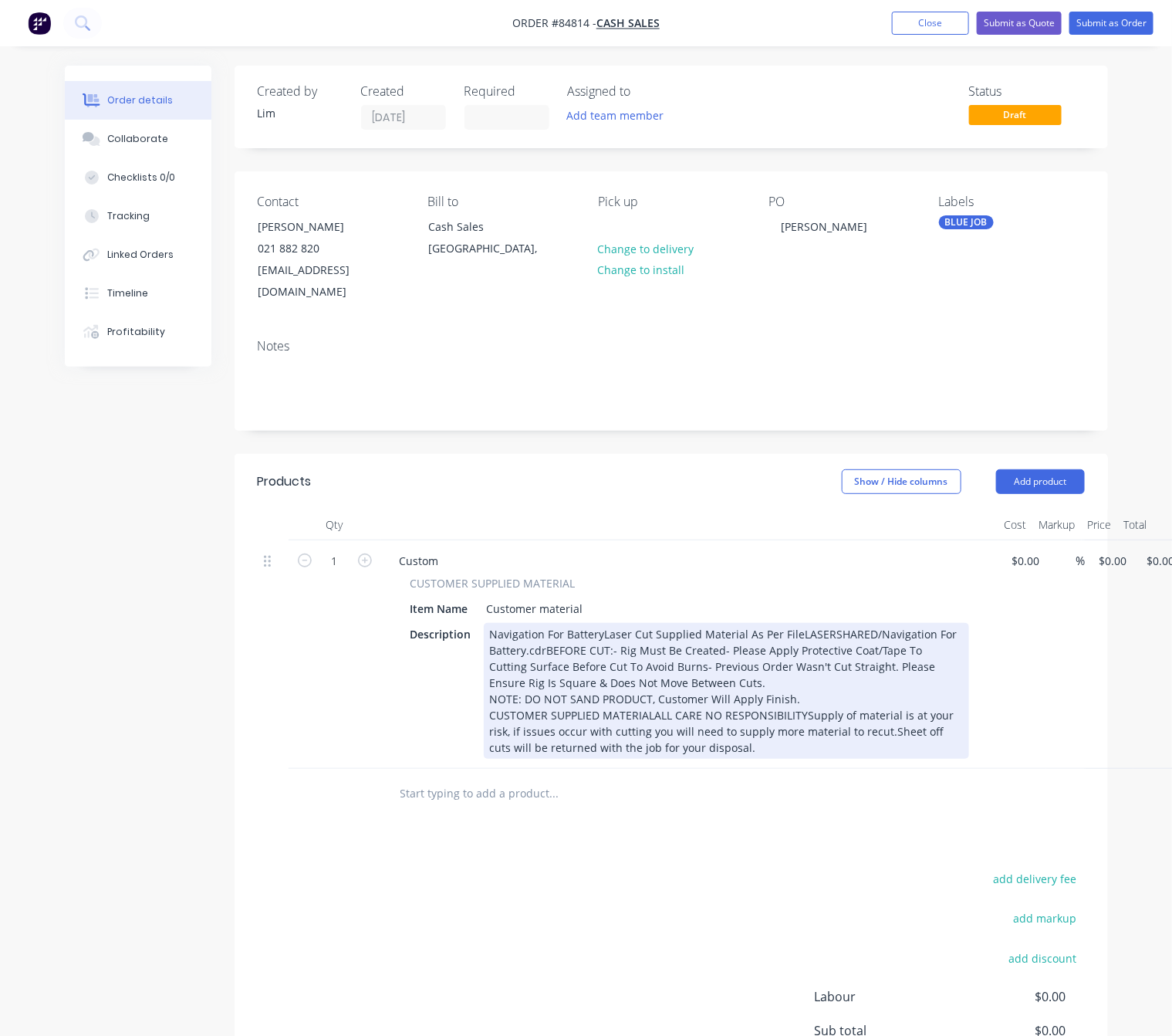
click at [600, 623] on div "Navigation For BatteryLaser Cut Supplied Material As Per FileLASERSHARED/Naviga…" at bounding box center [727, 690] width 486 height 135
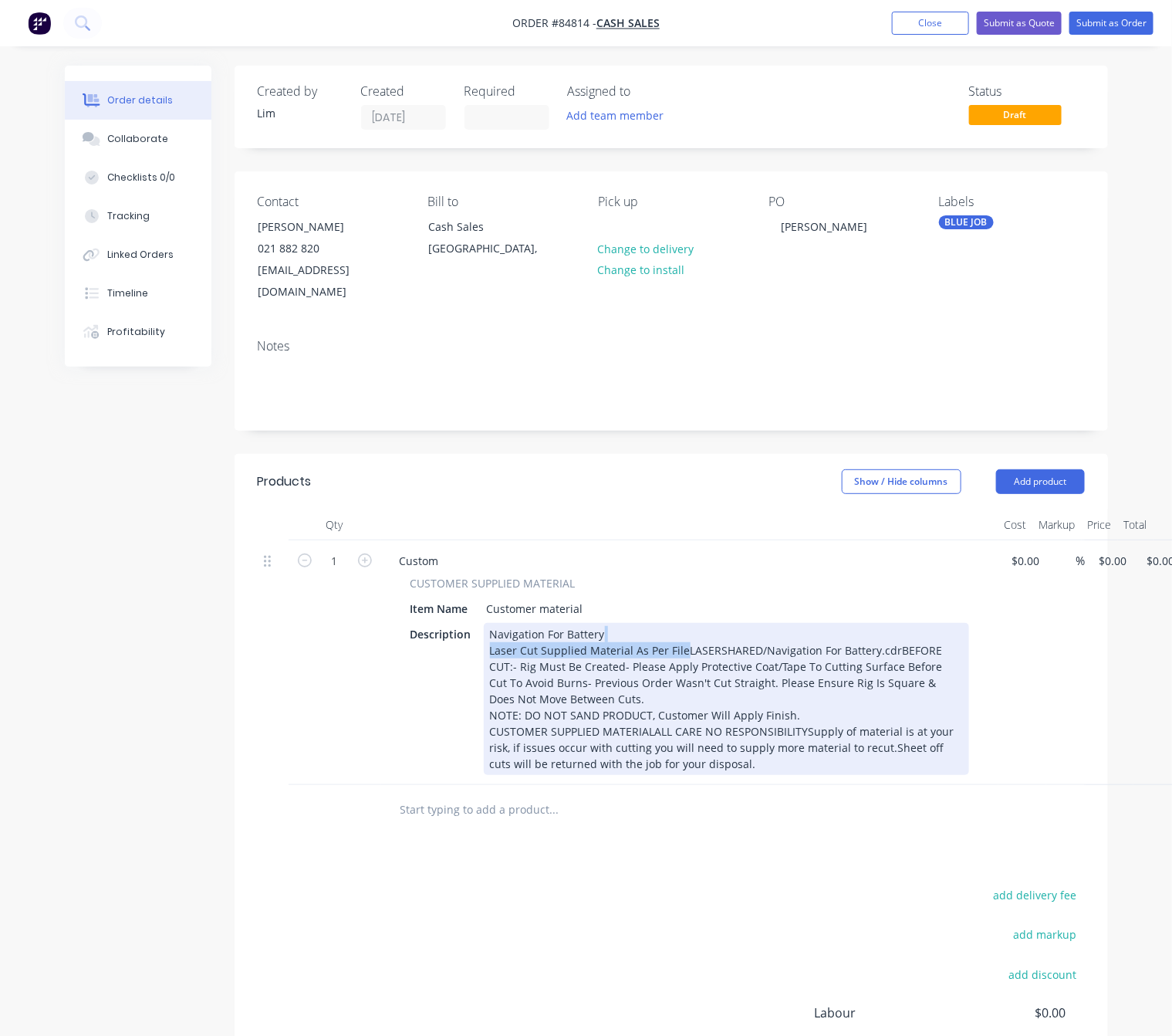
click at [683, 623] on div "Navigation For Battery Laser Cut Supplied Material As Per FileLASERSHARED/Navig…" at bounding box center [727, 699] width 486 height 152
click at [681, 632] on div "Navigation For Battery Laser Cut Supplied Material As Per FileLASERSHARED/Navig…" at bounding box center [727, 699] width 486 height 152
click at [695, 647] on div "Navigation For Battery Laser Cut Supplied Material As Per File LASERSHARED/Navi…" at bounding box center [727, 699] width 486 height 152
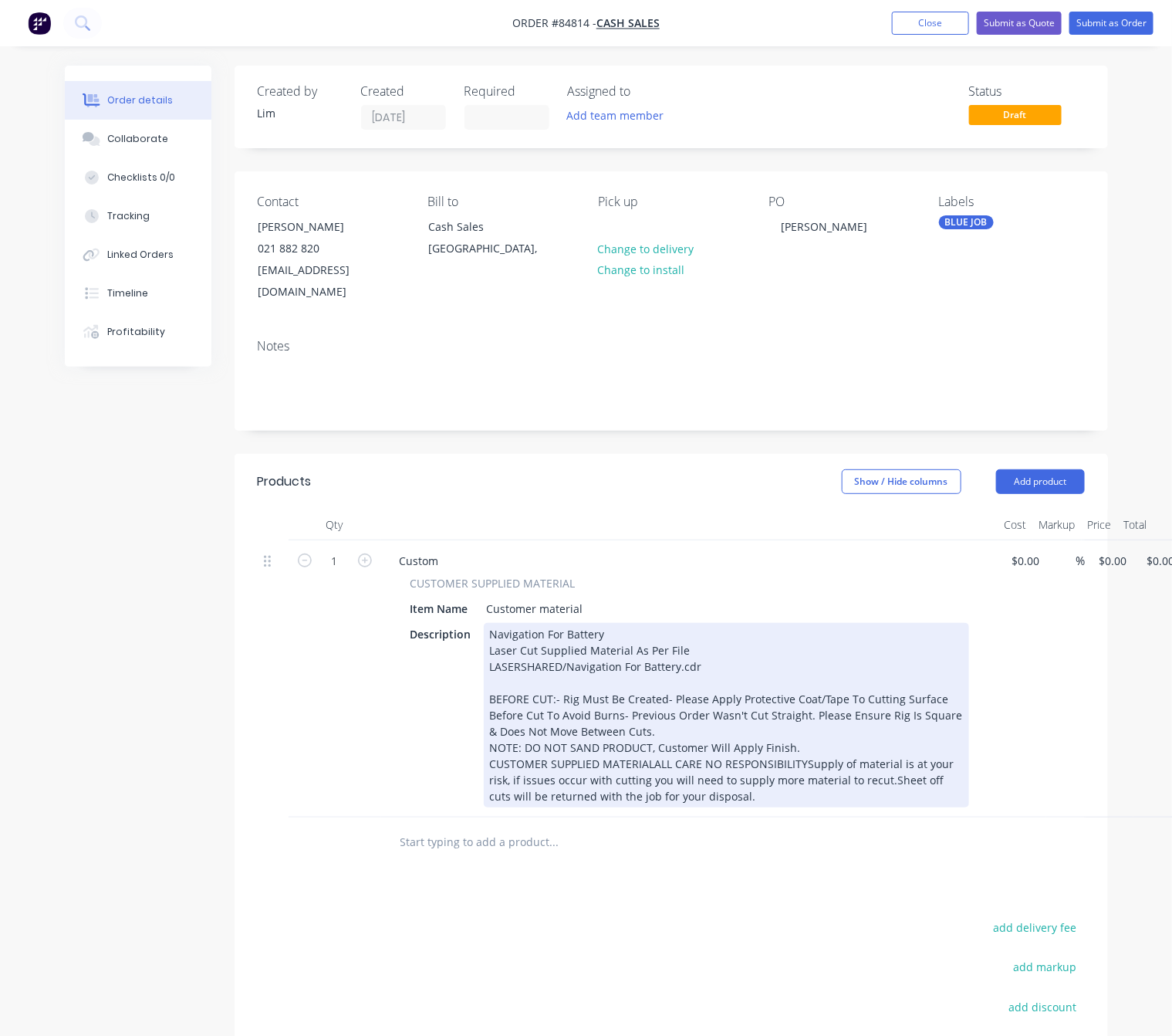
click at [554, 675] on div "Navigation For Battery Laser Cut Supplied Material As Per File LASERSHARED/Navi…" at bounding box center [727, 715] width 486 height 184
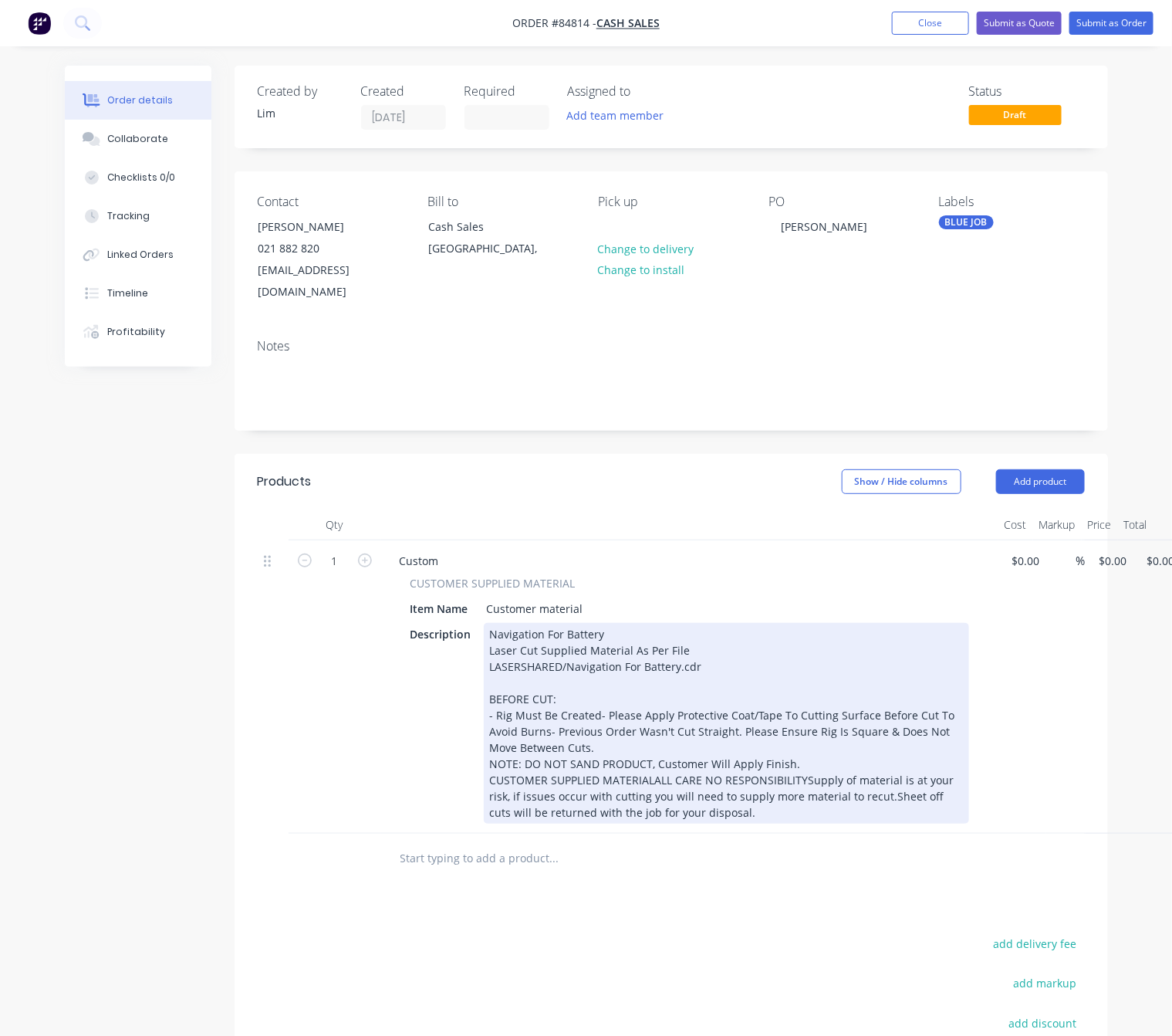
click at [595, 690] on div "Navigation For Battery Laser Cut Supplied Material As Per File LASERSHARED/Navi…" at bounding box center [727, 723] width 486 height 200
click at [894, 711] on div "Navigation For Battery Laser Cut Supplied Material As Per File LASERSHARED/Navi…" at bounding box center [727, 723] width 486 height 200
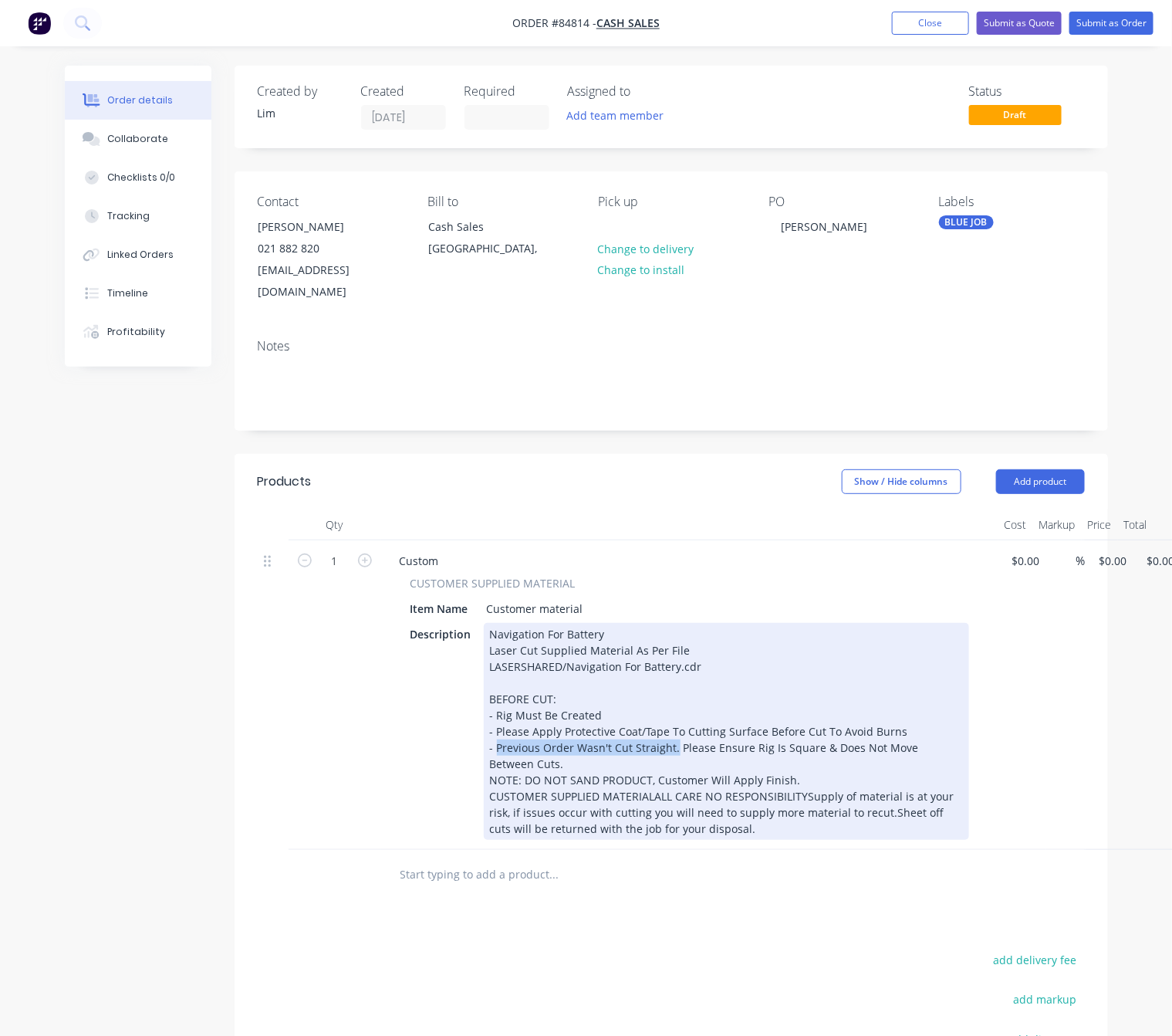
drag, startPoint x: 672, startPoint y: 729, endPoint x: 496, endPoint y: 724, distance: 176.1
click at [496, 724] on div "Navigation For Battery Laser Cut Supplied Material As Per File LASERSHARED/Navi…" at bounding box center [727, 731] width 486 height 217
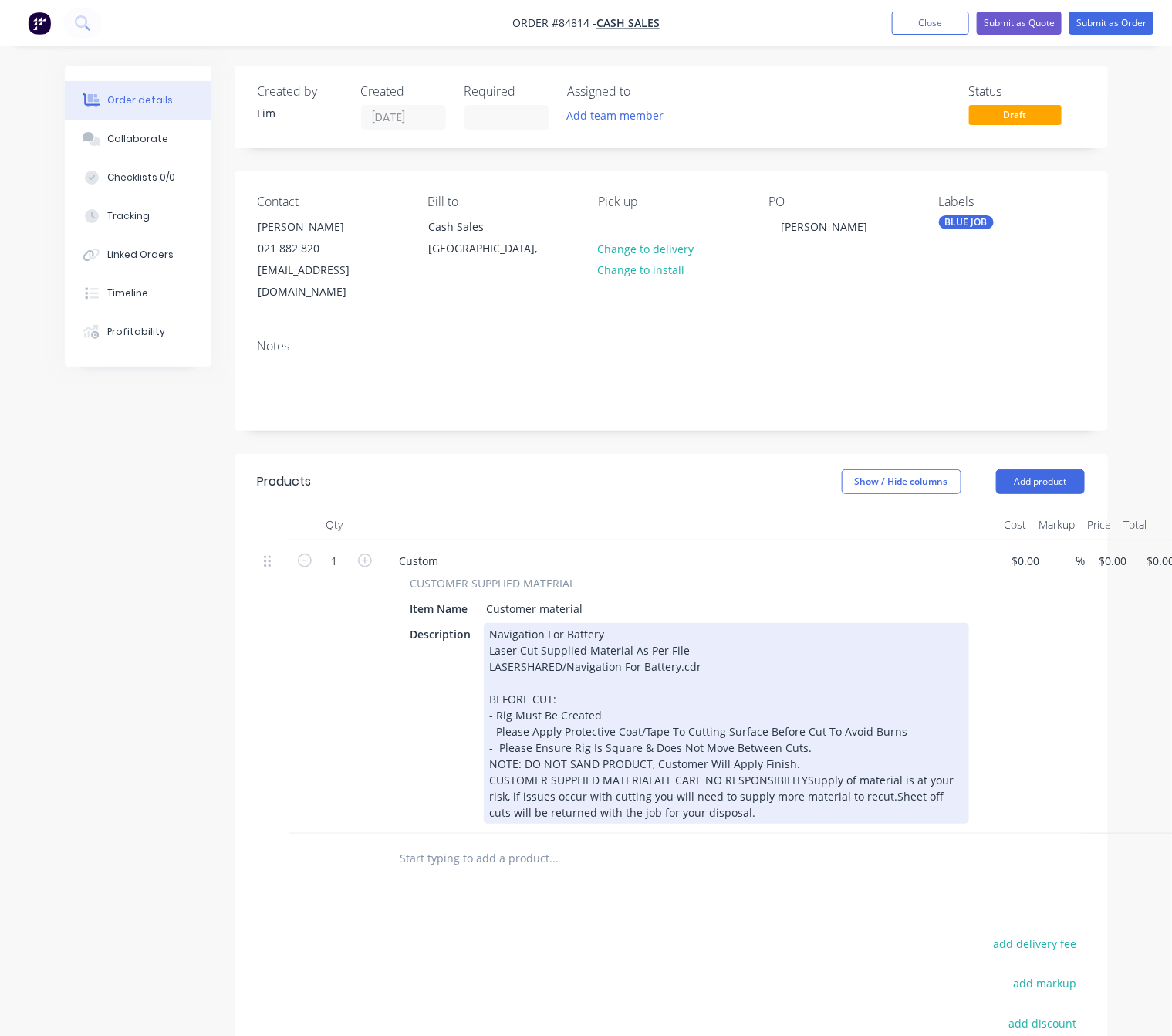
click at [810, 727] on div "Navigation For Battery Laser Cut Supplied Material As Per File LASERSHARED/Navi…" at bounding box center [727, 723] width 486 height 200
click at [805, 772] on div "Navigation For Battery Laser Cut Supplied Material As Per File LASERSHARED/Navi…" at bounding box center [727, 723] width 486 height 200
click at [831, 792] on div "Navigation For Battery Laser Cut Supplied Material As Per File LASERSHARED/Navi…" at bounding box center [727, 723] width 486 height 200
click at [574, 806] on div "Navigation For Battery Laser Cut Supplied Material As Per File LASERSHARED/Navi…" at bounding box center [727, 723] width 486 height 200
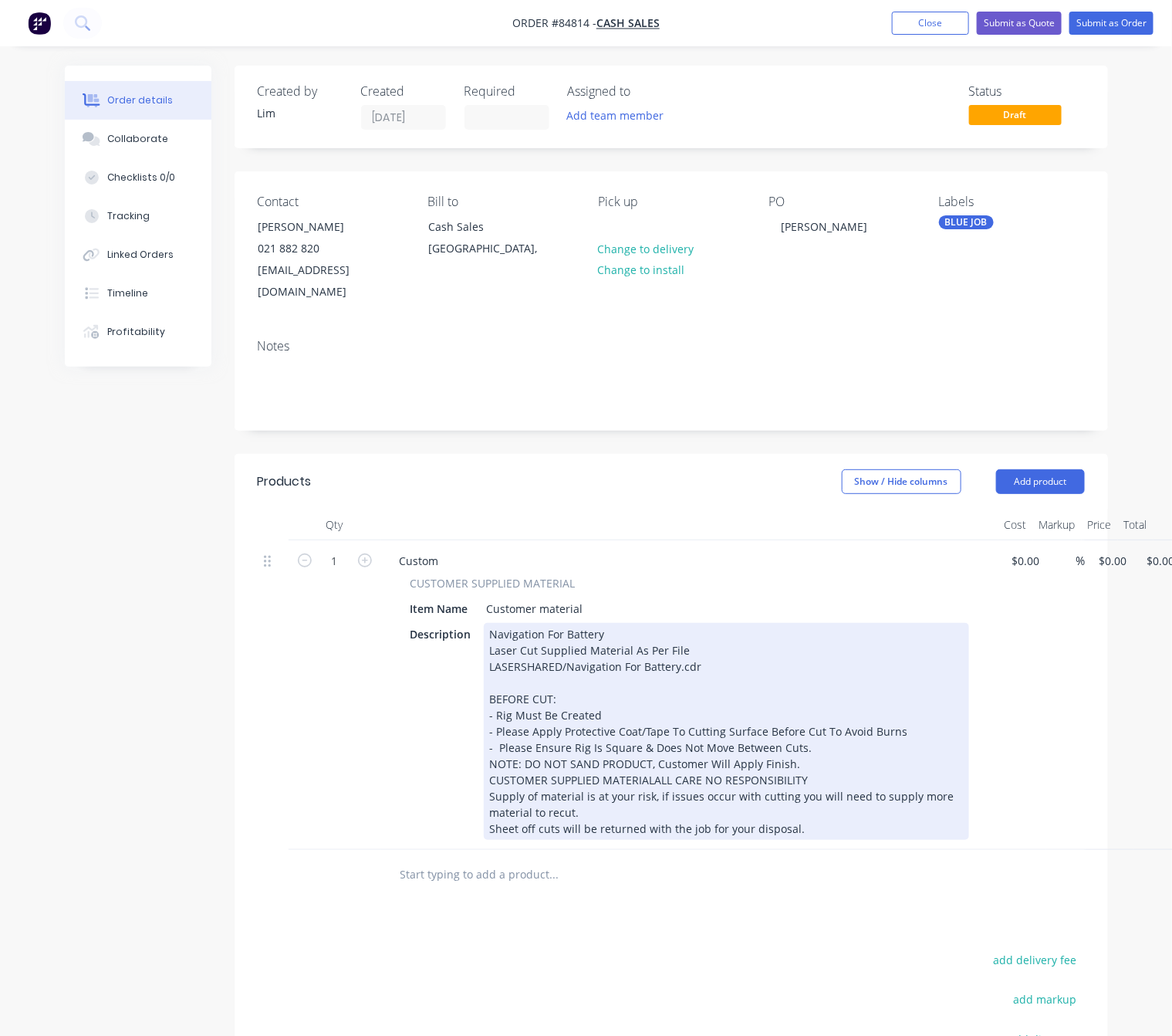
click at [494, 723] on div "Navigation For Battery Laser Cut Supplied Material As Per File LASERSHARED/Navi…" at bounding box center [727, 731] width 486 height 217
click at [500, 729] on div "Navigation For Battery Laser Cut Supplied Material As Per File LASERSHARED/Navi…" at bounding box center [727, 731] width 486 height 217
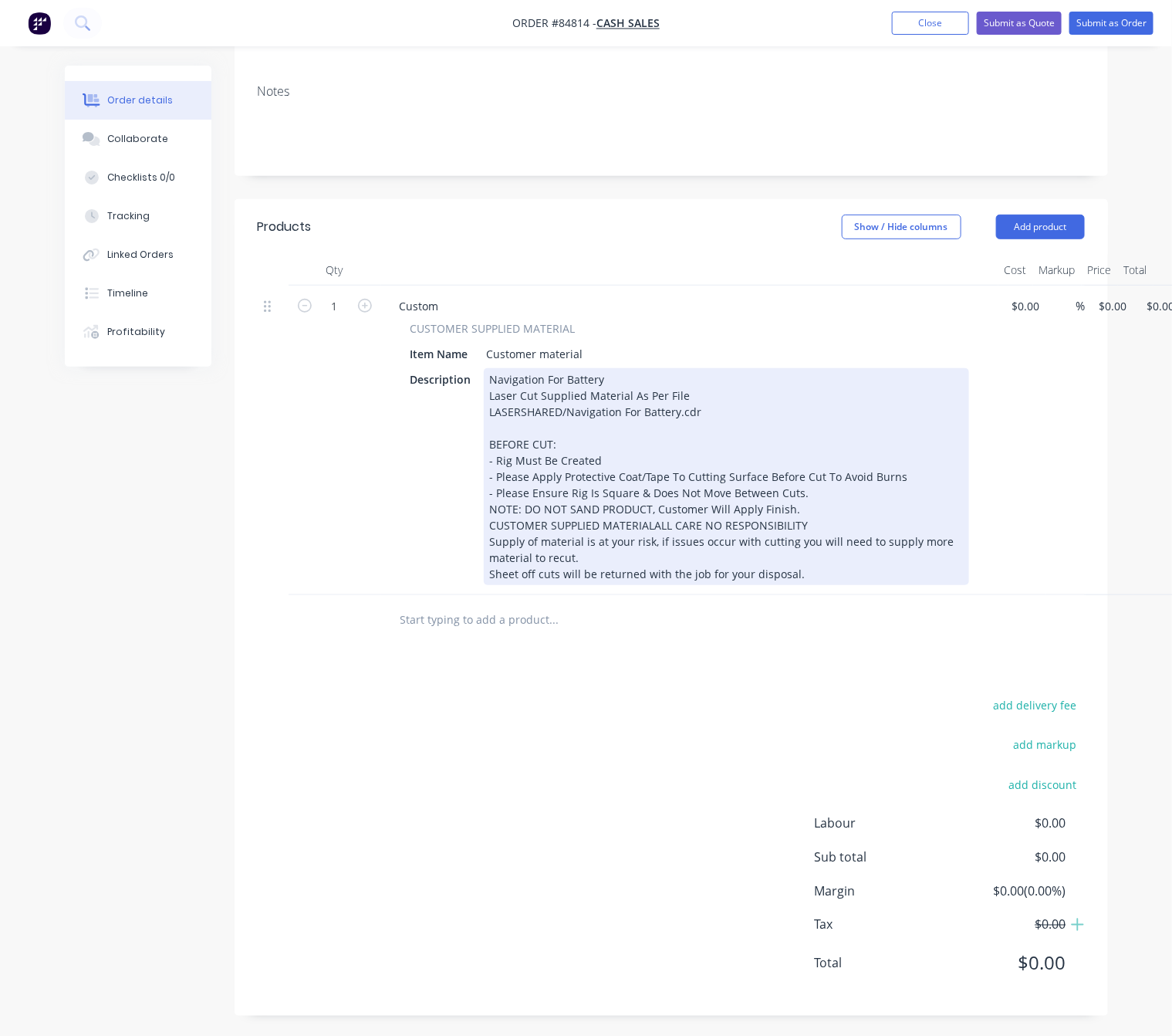
scroll to position [255, 47]
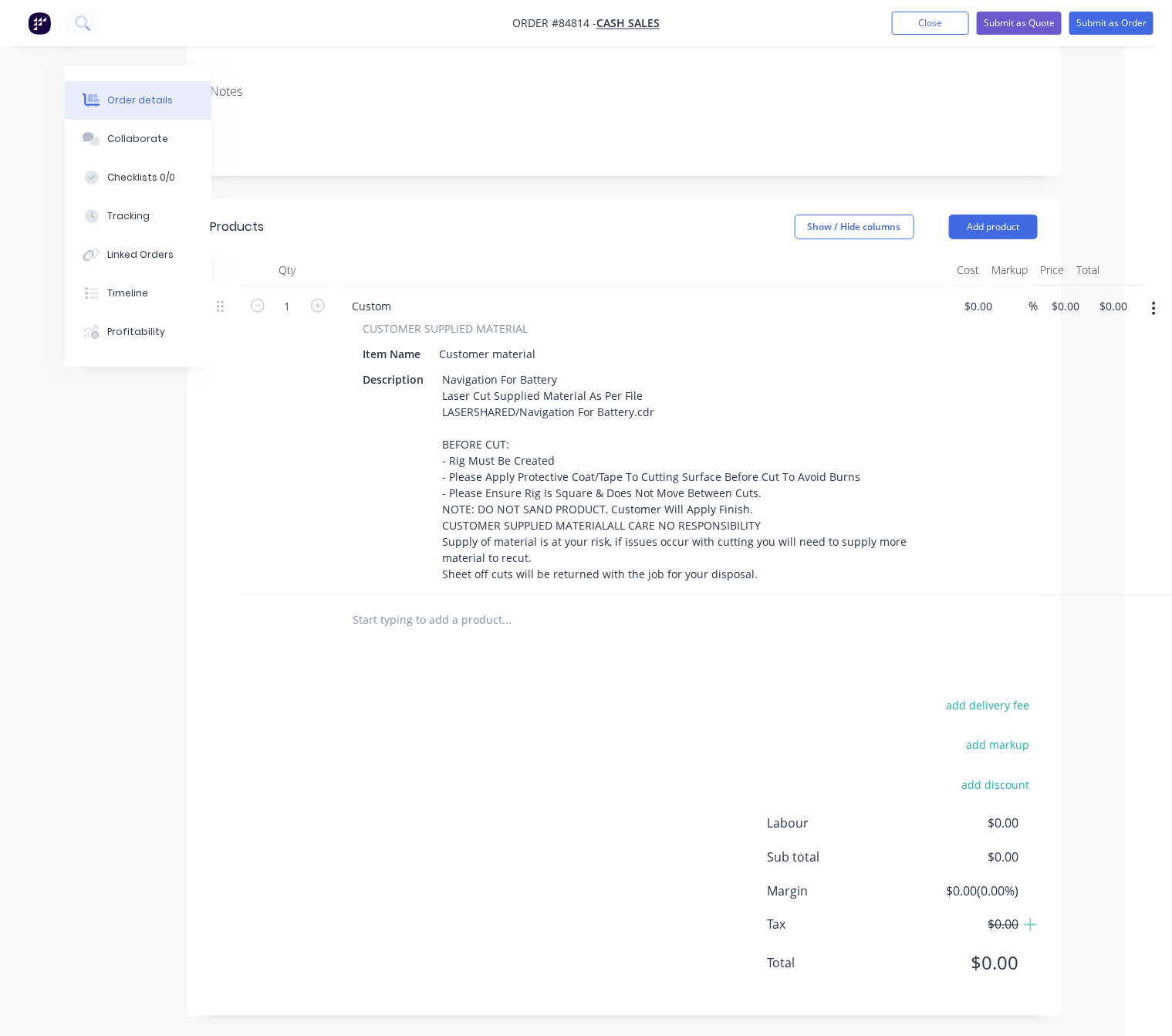
click at [1155, 300] on icon "button" at bounding box center [1154, 308] width 4 height 17
click at [1112, 369] on div "Duplicate" at bounding box center [1100, 380] width 119 height 23
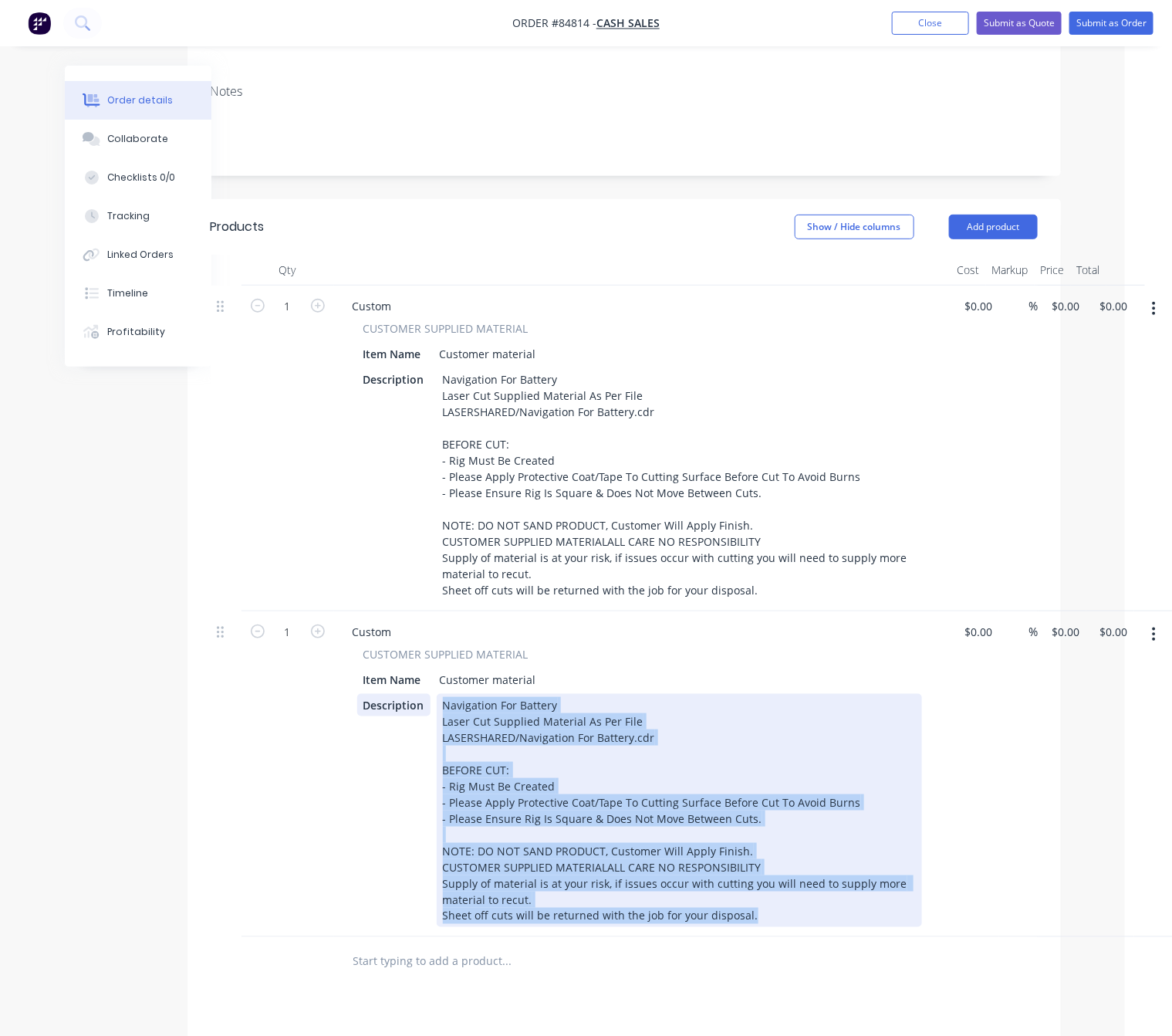
drag, startPoint x: 759, startPoint y: 895, endPoint x: 398, endPoint y: 677, distance: 421.7
click at [374, 669] on div "CUSTOMER SUPPLIED MATERIAL Item Name Customer material Description Navigation F…" at bounding box center [643, 786] width 605 height 281
paste div
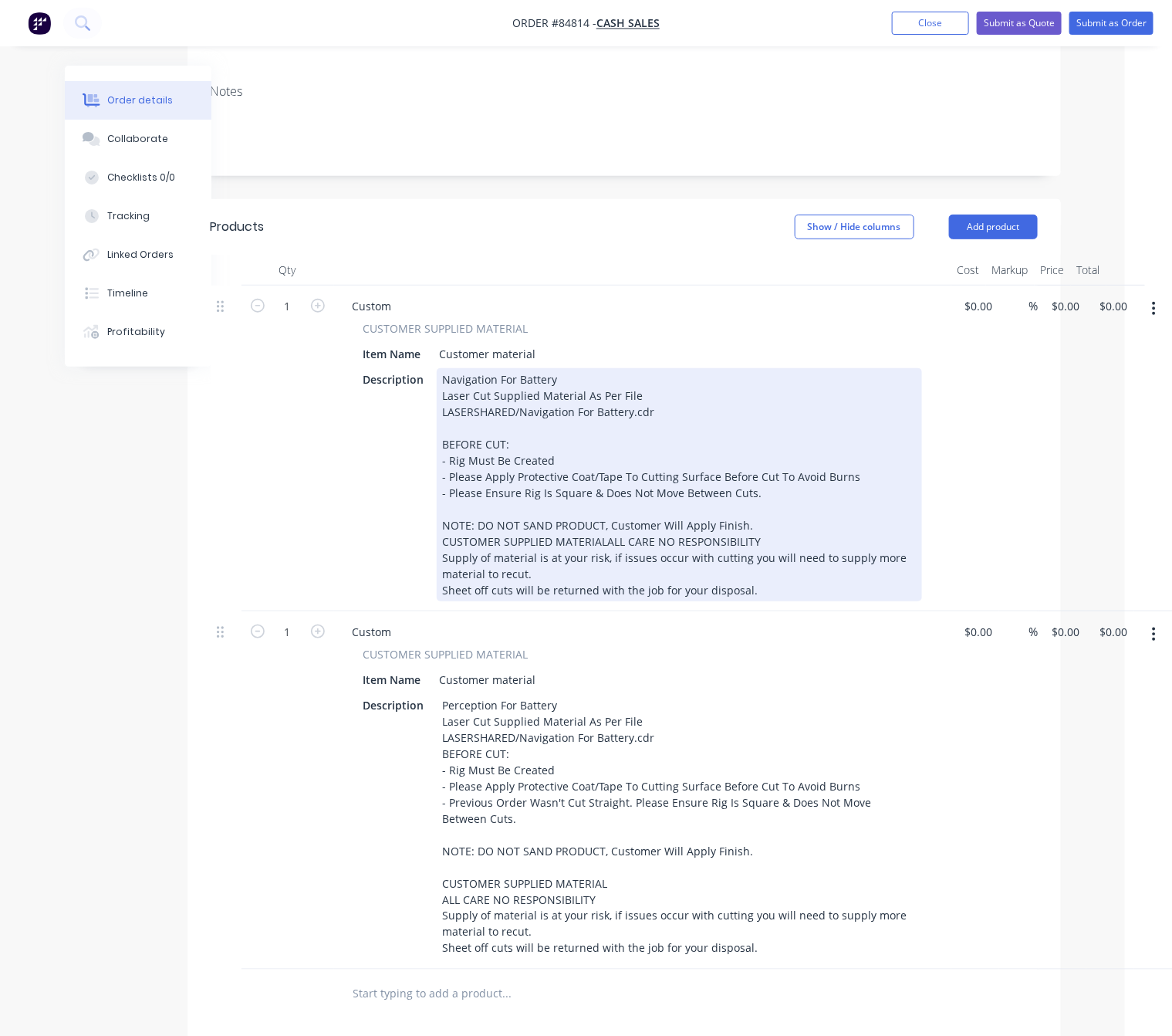
click at [444, 498] on div "Navigation For Battery Laser Cut Supplied Material As Per File LASERSHARED/Navi…" at bounding box center [680, 484] width 486 height 233
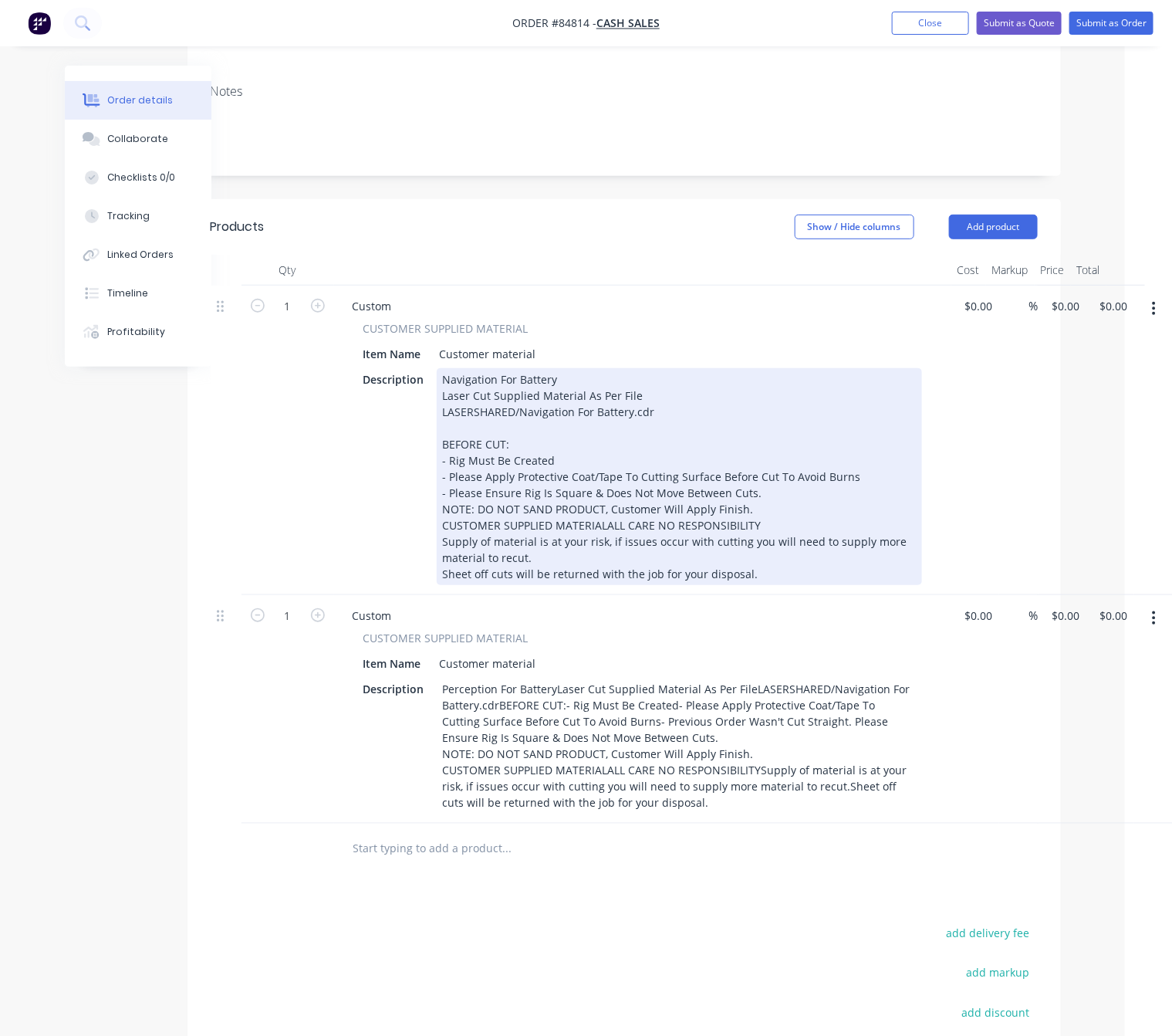
click at [600, 533] on div "Navigation For Battery Laser Cut Supplied Material As Per File LASERSHARED/Navi…" at bounding box center [680, 476] width 486 height 217
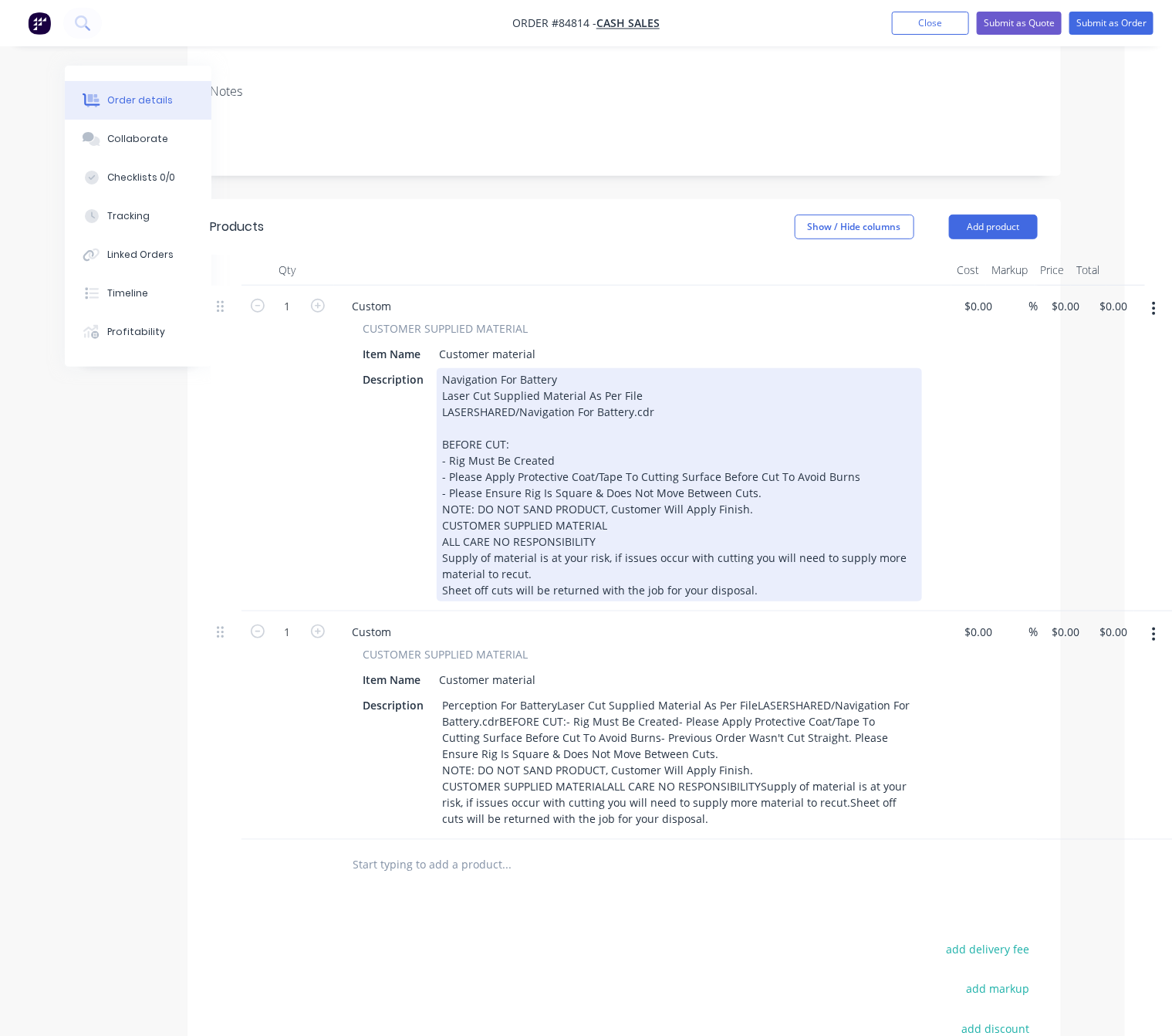
click at [440, 519] on div "Navigation For Battery Laser Cut Supplied Material As Per File LASERSHARED/Navi…" at bounding box center [680, 484] width 486 height 233
click at [438, 517] on div "Navigation For Battery Laser Cut Supplied Material As Per File LASERSHARED/Navi…" at bounding box center [680, 484] width 486 height 233
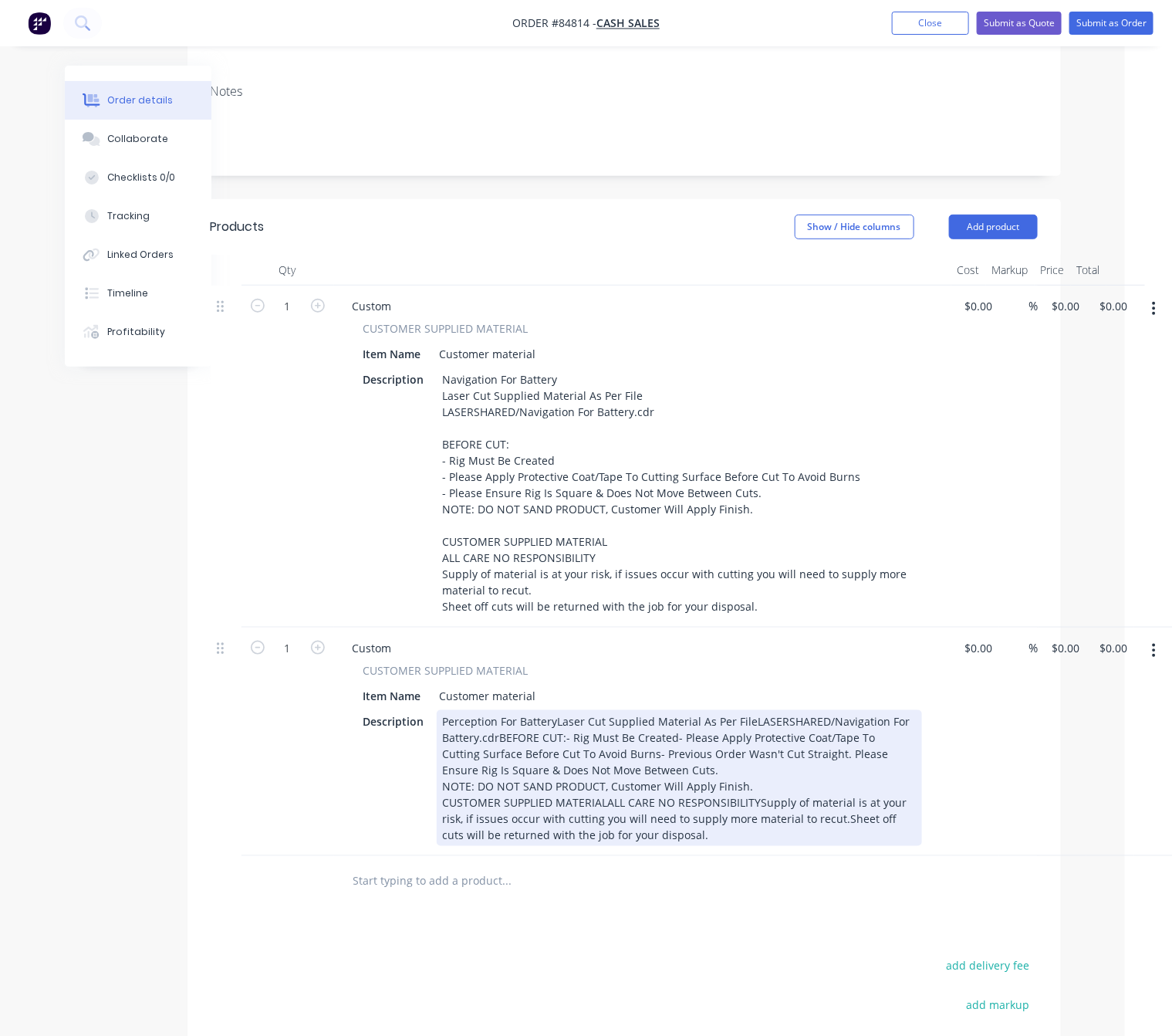
click at [553, 716] on div "Perception For BatteryLaser Cut Supplied Material As Per FileLASERSHARED/Naviga…" at bounding box center [680, 777] width 486 height 135
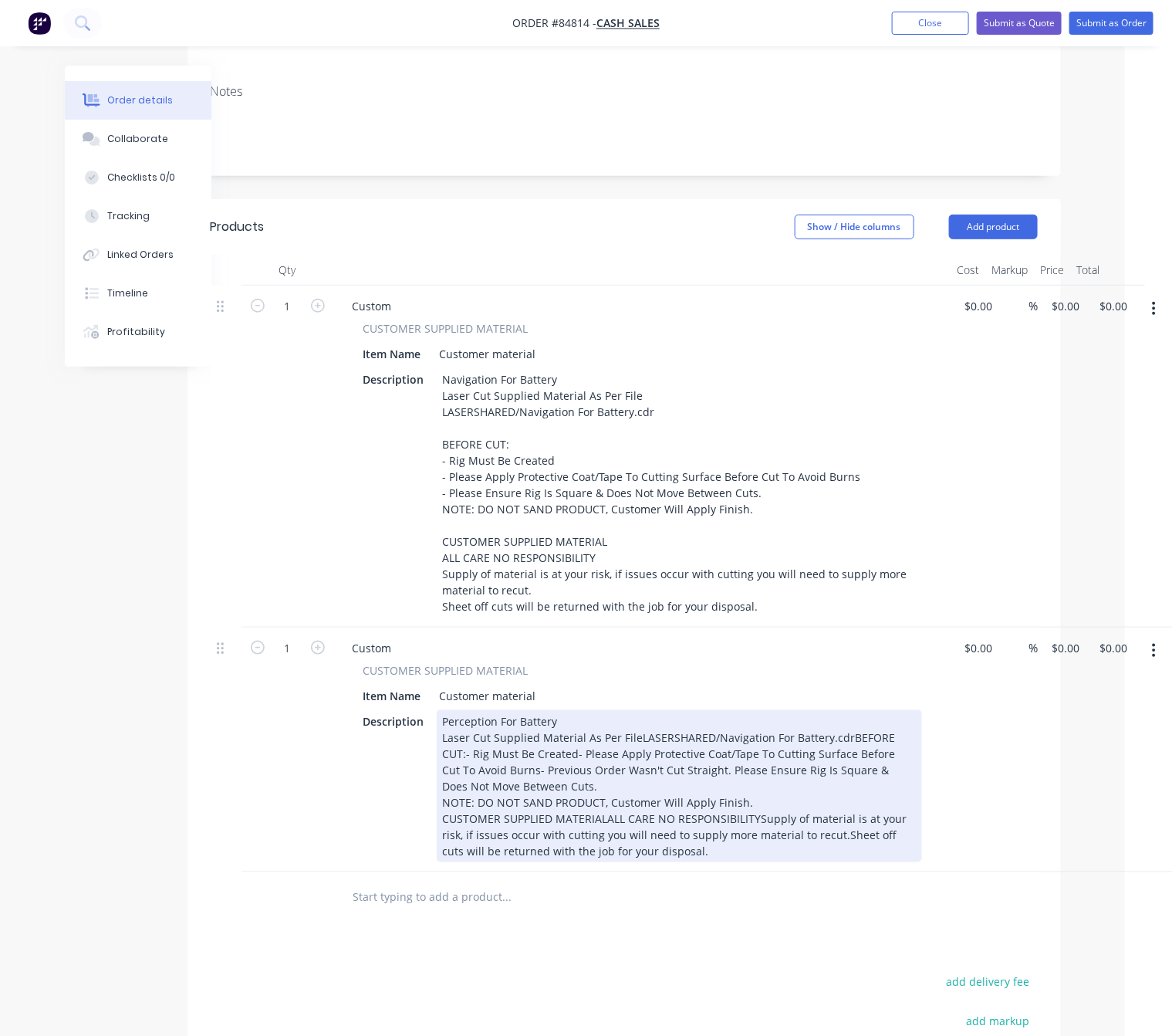
click at [637, 730] on div "Perception For Battery Laser Cut Supplied Material As Per FileLASERSHARED/Navig…" at bounding box center [680, 785] width 486 height 152
click at [648, 746] on div "Perception For Battery Laser Cut Supplied Material As Per File LASERSHARED/Navi…" at bounding box center [680, 785] width 486 height 152
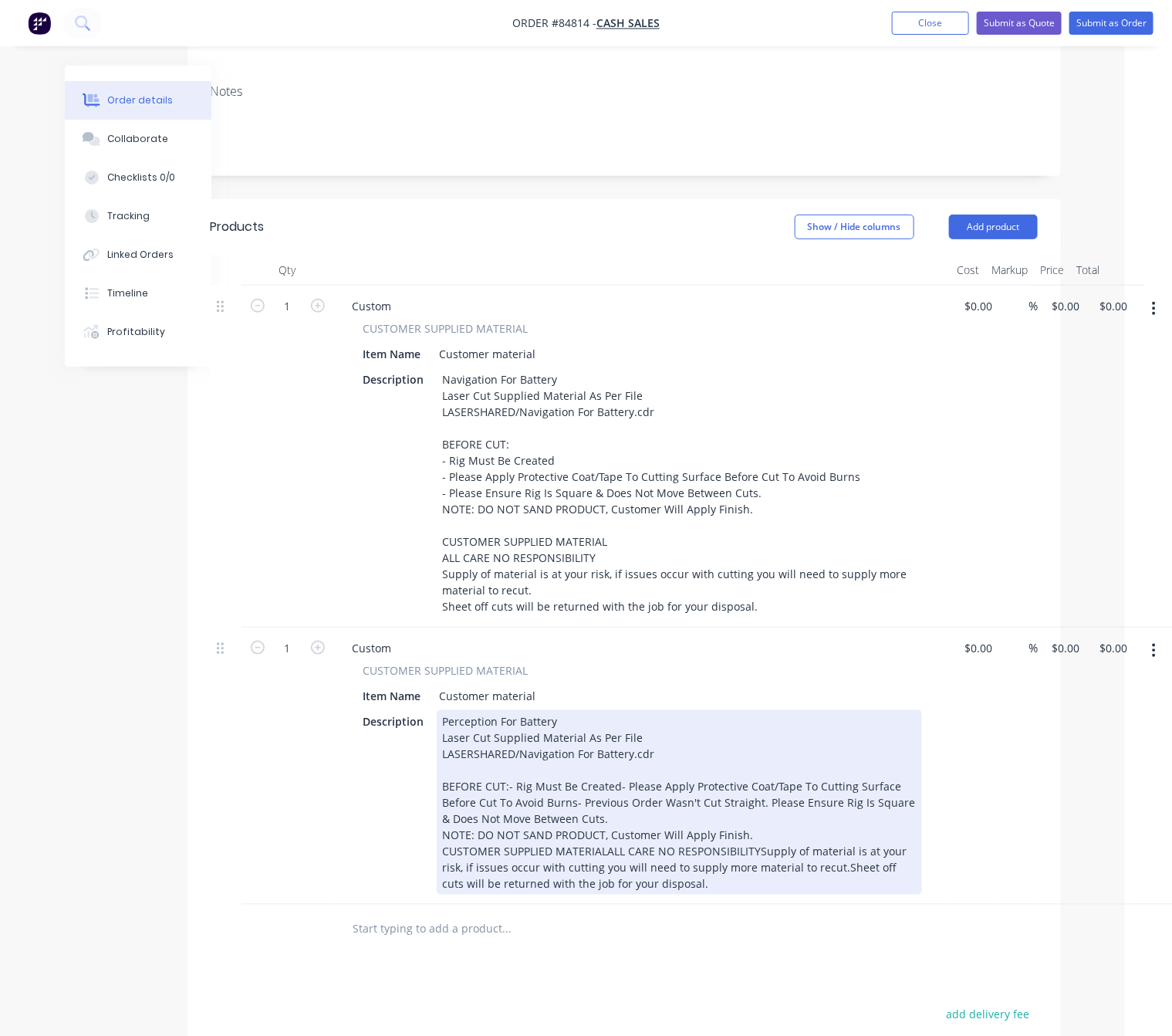
click at [507, 781] on div "Perception For Battery Laser Cut Supplied Material As Per File LASERSHARED/Navi…" at bounding box center [680, 802] width 486 height 184
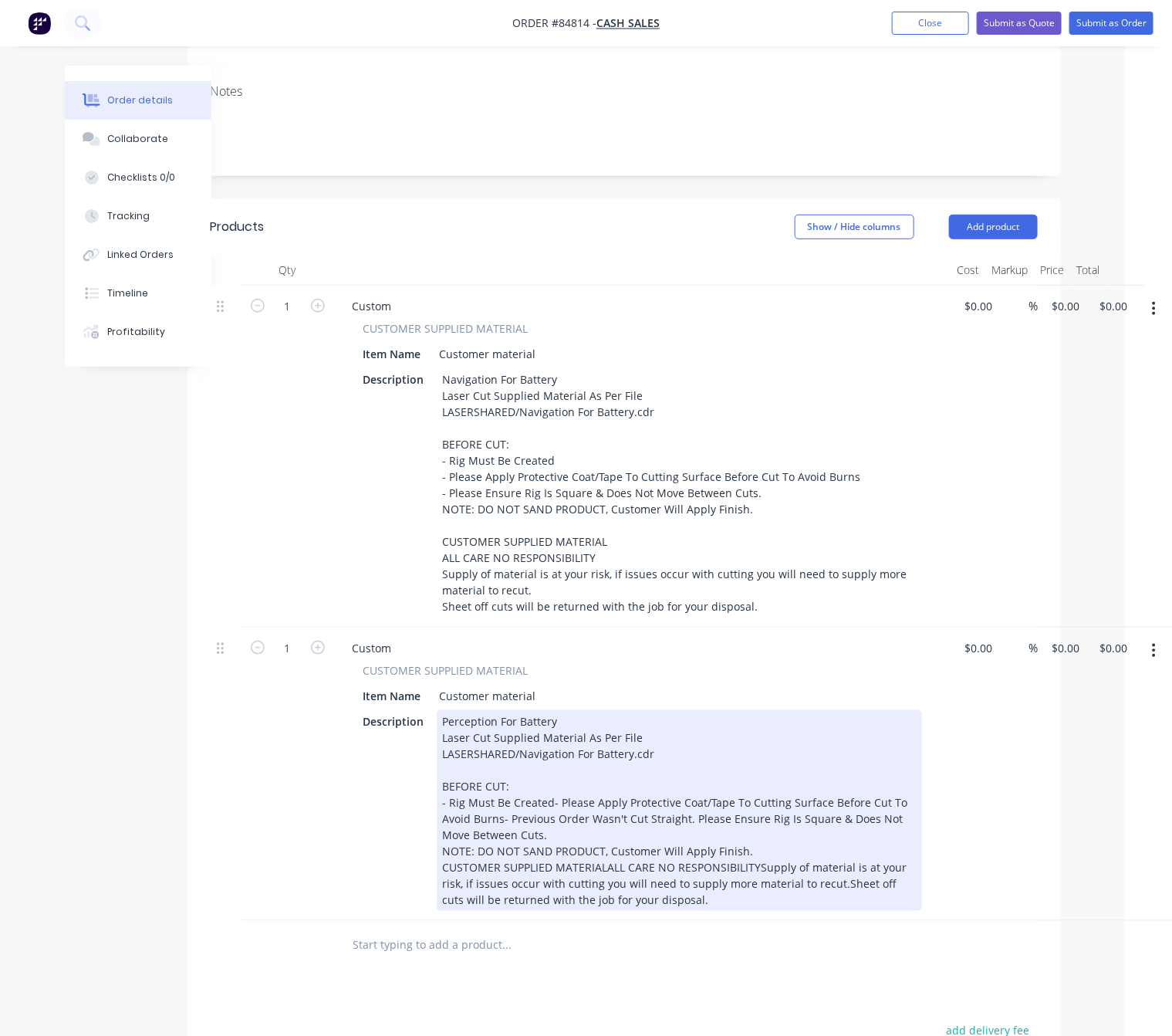
click at [549, 792] on div "Perception For Battery Laser Cut Supplied Material As Per File LASERSHARED/Navi…" at bounding box center [680, 810] width 486 height 200
click at [845, 816] on div "Perception For Battery Laser Cut Supplied Material As Per File LASERSHARED/Navi…" at bounding box center [680, 810] width 486 height 200
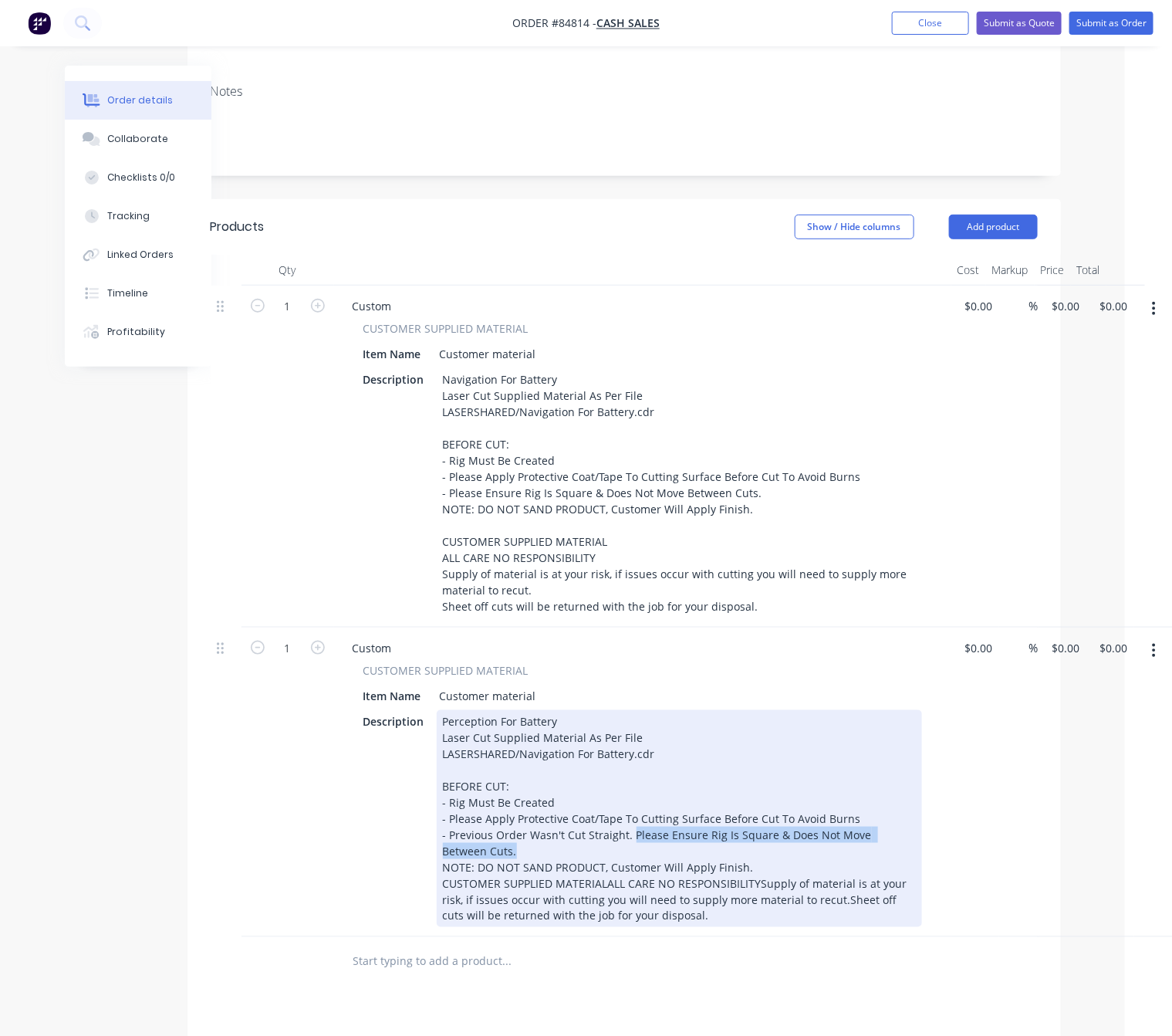
drag, startPoint x: 629, startPoint y: 832, endPoint x: 639, endPoint y: 854, distance: 24.2
click at [639, 854] on div "Perception For Battery Laser Cut Supplied Material As Per File LASERSHARED/Navi…" at bounding box center [680, 818] width 486 height 217
click at [602, 829] on div "Perception For Battery Laser Cut Supplied Material As Per File LASERSHARED/Navi…" at bounding box center [680, 818] width 486 height 217
drag, startPoint x: 626, startPoint y: 835, endPoint x: 450, endPoint y: 834, distance: 176.0
click at [450, 834] on div "Perception For Battery Laser Cut Supplied Material As Per File LASERSHARED/Navi…" at bounding box center [680, 818] width 486 height 217
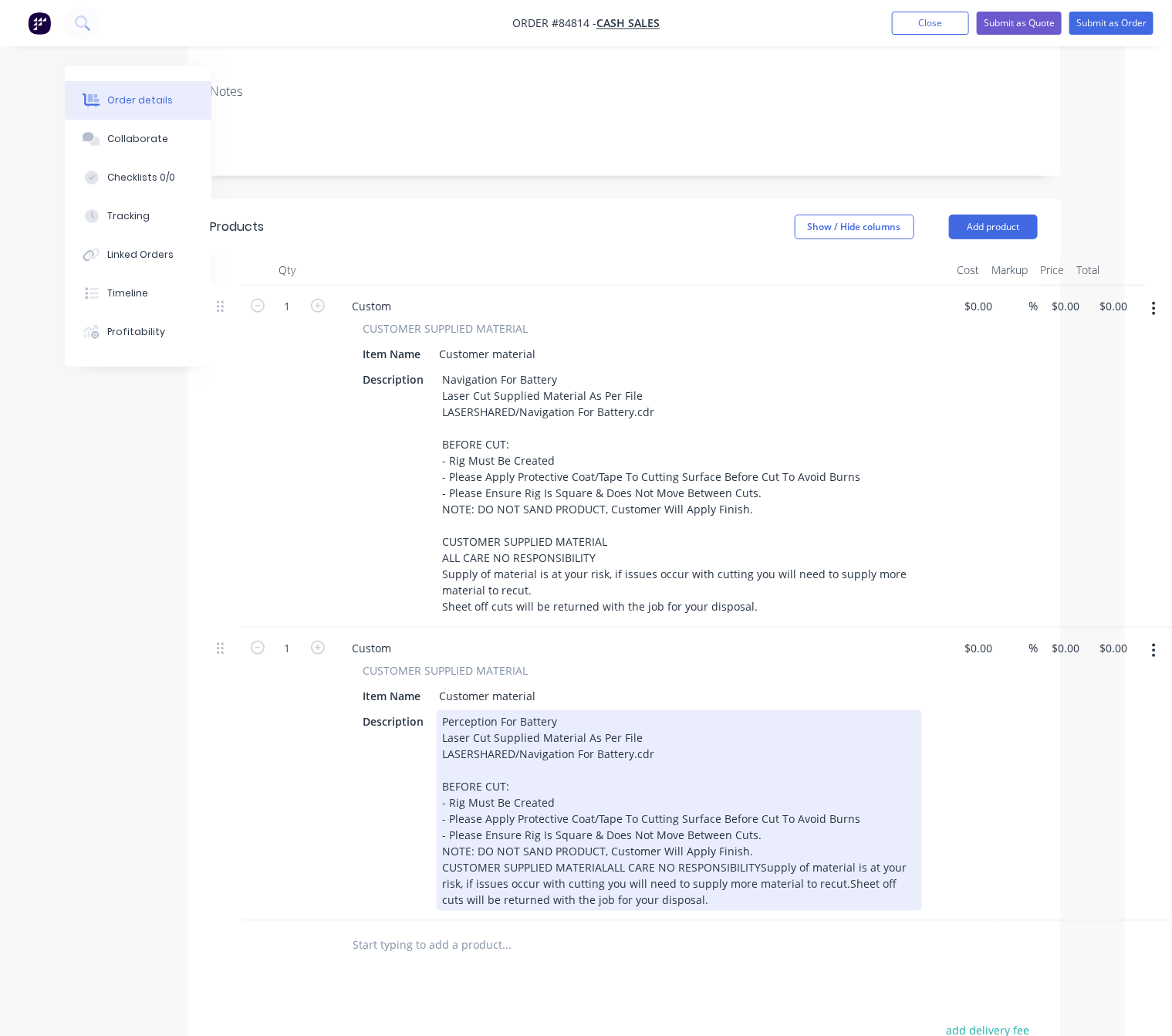
click at [766, 830] on div "Perception For Battery Laser Cut Supplied Material As Per File LASERSHARED/Navi…" at bounding box center [680, 810] width 486 height 200
click at [781, 866] on div "Perception For Battery Laser Cut Supplied Material As Per File LASERSHARED/Navi…" at bounding box center [680, 810] width 486 height 200
click at [602, 892] on div "Perception For Battery Laser Cut Supplied Material As Per File LASERSHARED/Navi…" at bounding box center [680, 810] width 486 height 200
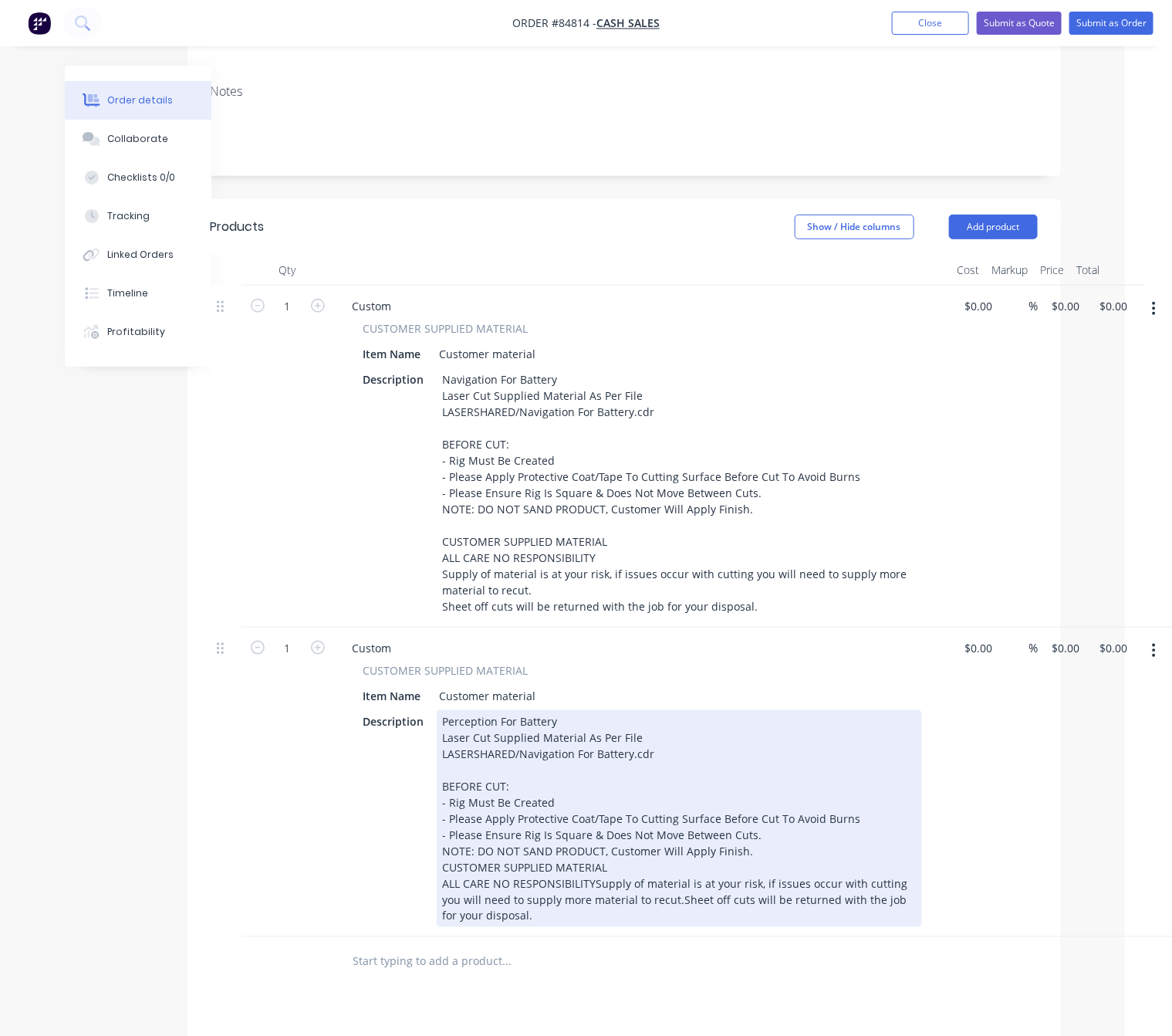
click at [654, 927] on div "Perception For Battery Laser Cut Supplied Material As Per File LASERSHARED/Navi…" at bounding box center [680, 818] width 486 height 217
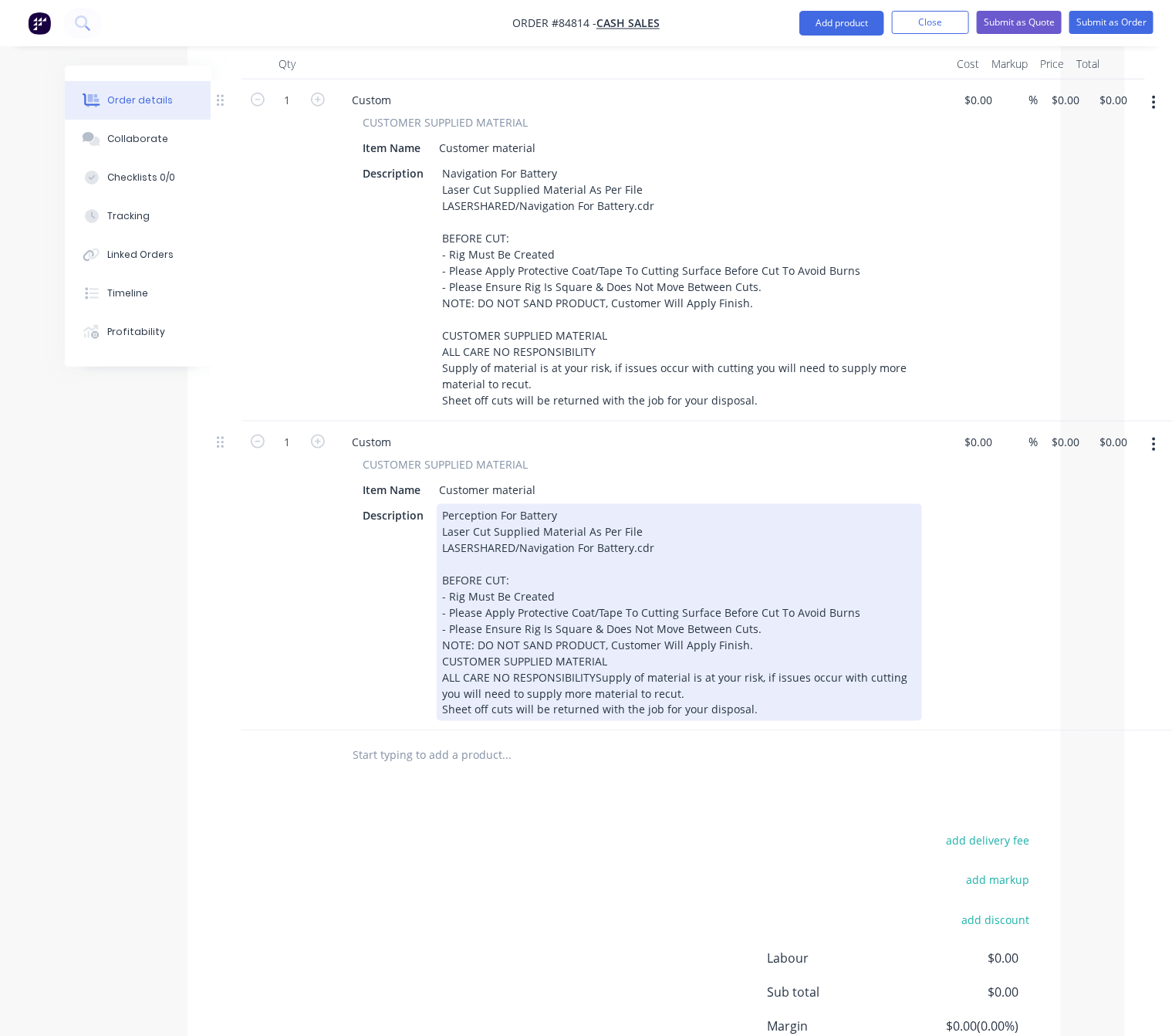
scroll to position [371, 47]
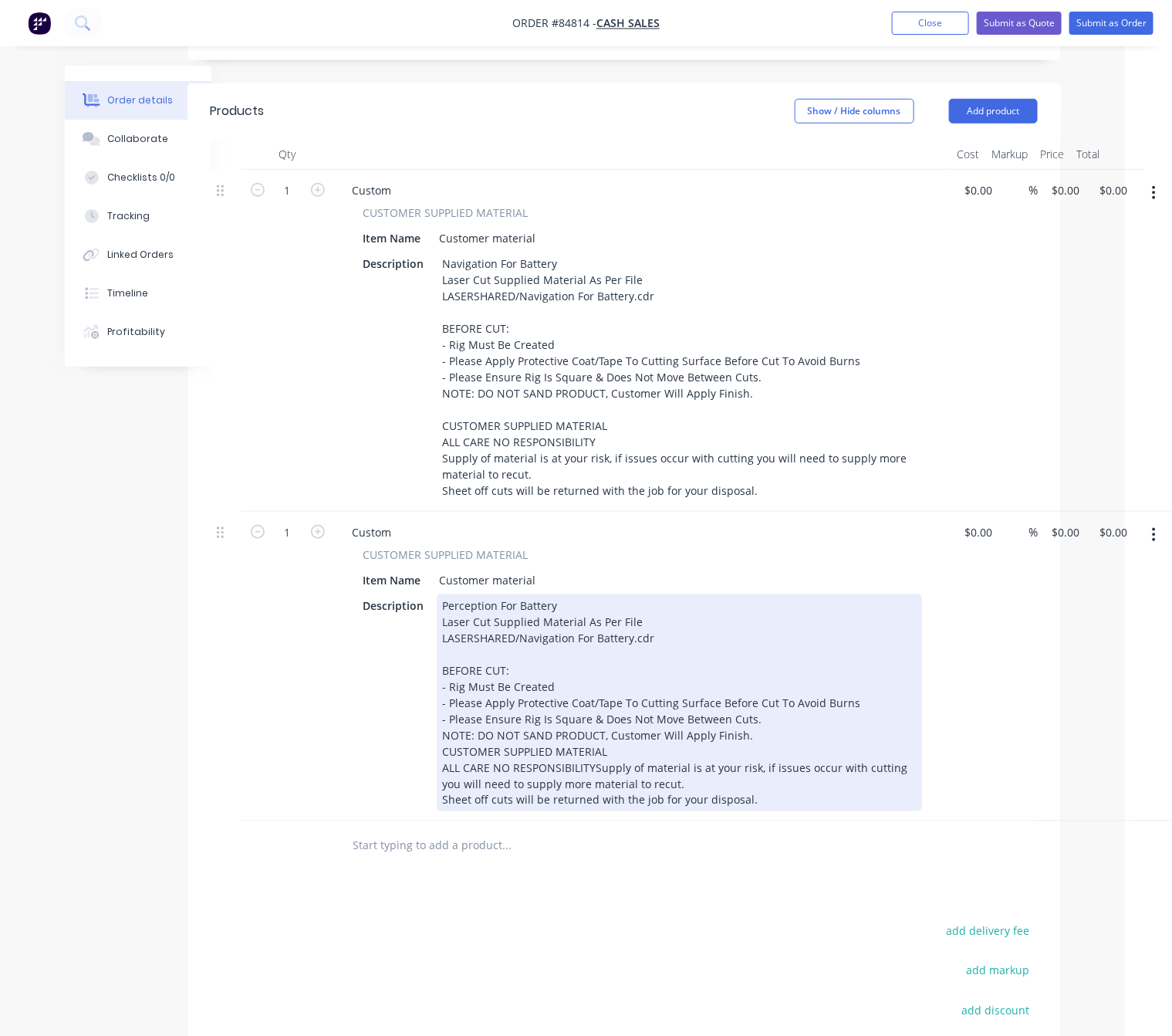
click at [593, 794] on div "Perception For Battery Laser Cut Supplied Material As Per File LASERSHARED/Navi…" at bounding box center [680, 703] width 486 height 217
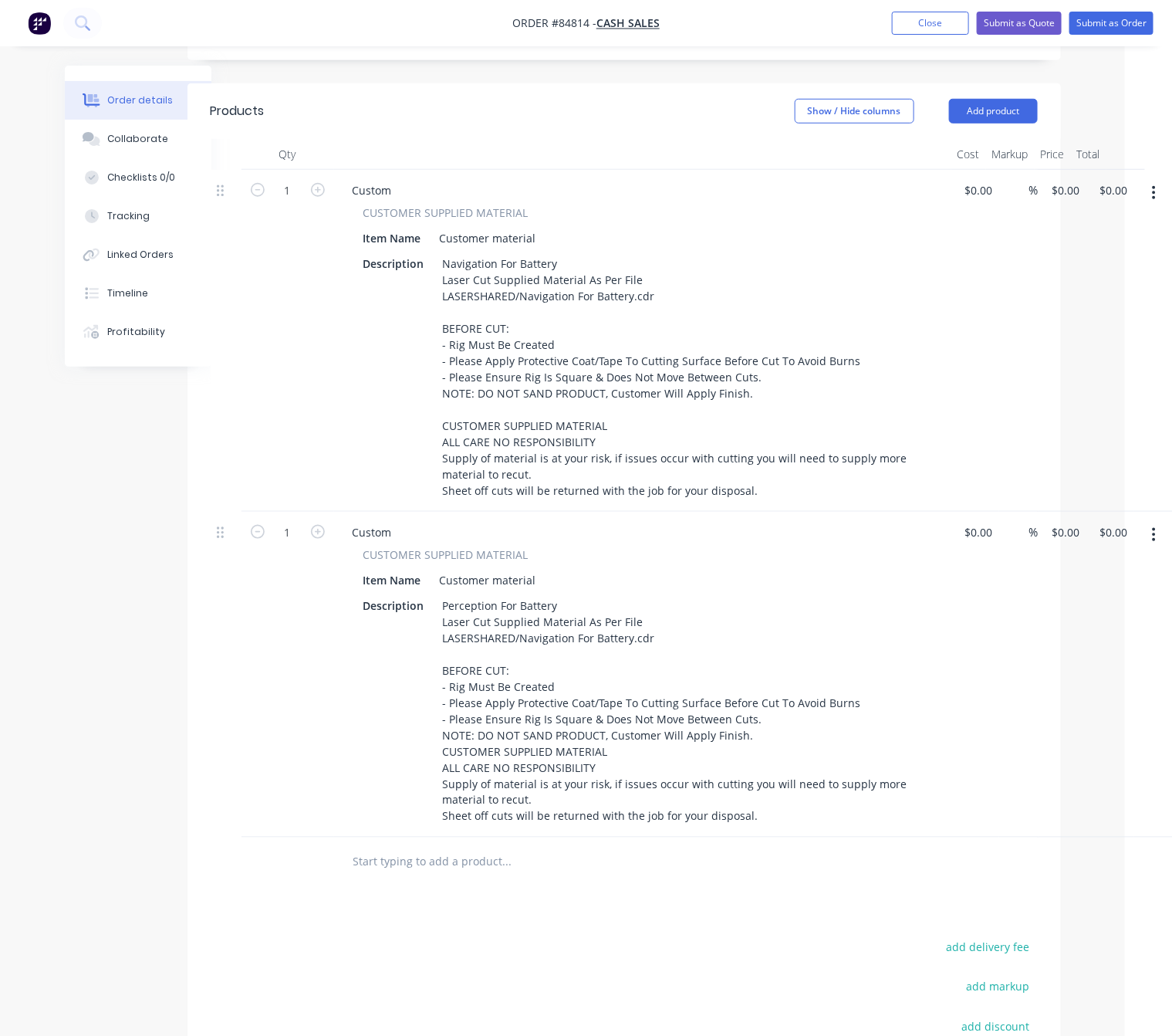
click at [190, 656] on div "Qty Cost Markup Price Total 1 Custom CUSTOMER SUPPLIED MATERIAL Item Name Custo…" at bounding box center [624, 513] width 874 height 749
click at [1161, 528] on button "button" at bounding box center [1154, 535] width 36 height 28
click at [1091, 614] on button "Duplicate" at bounding box center [1100, 606] width 147 height 31
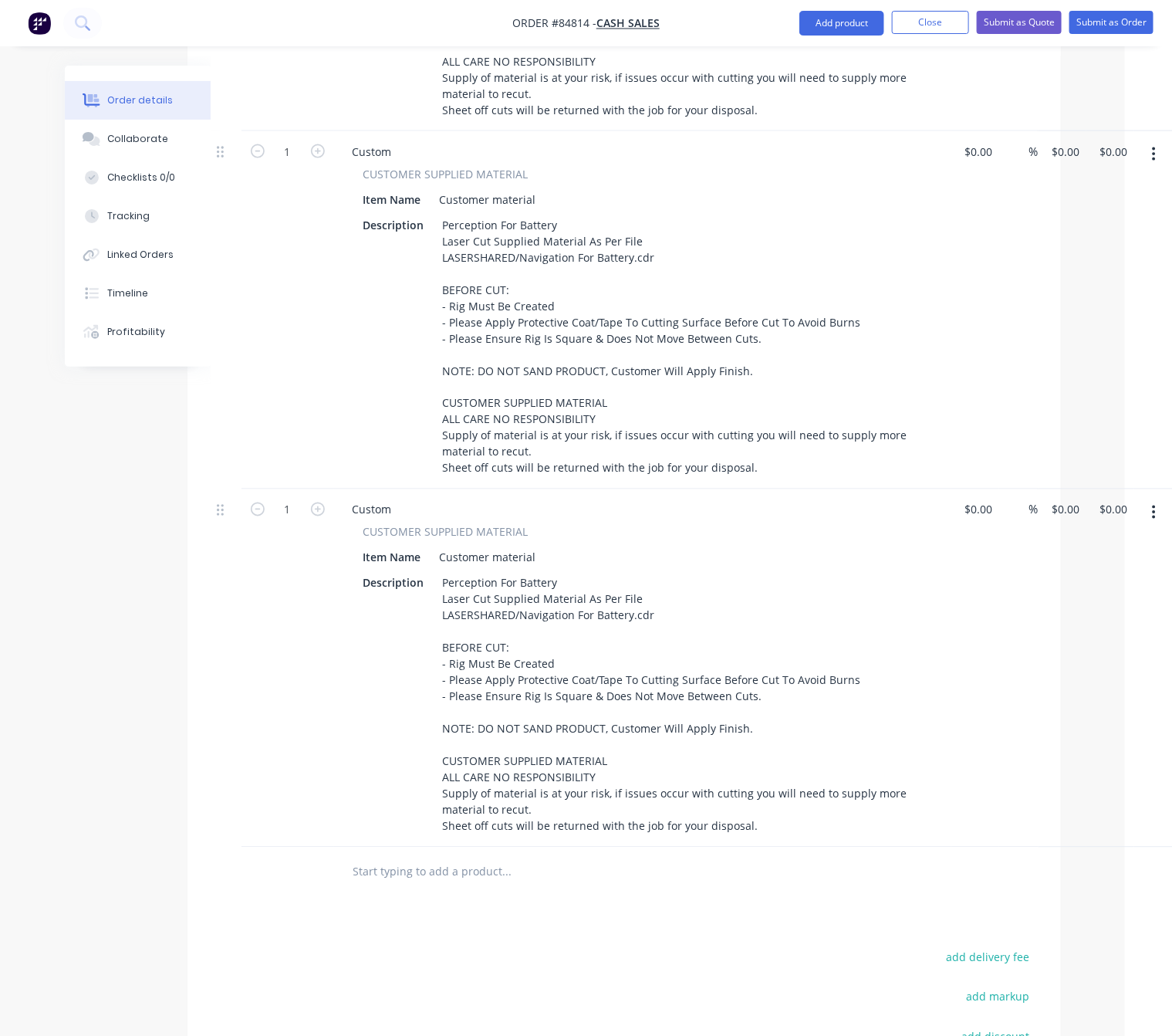
scroll to position [718, 47]
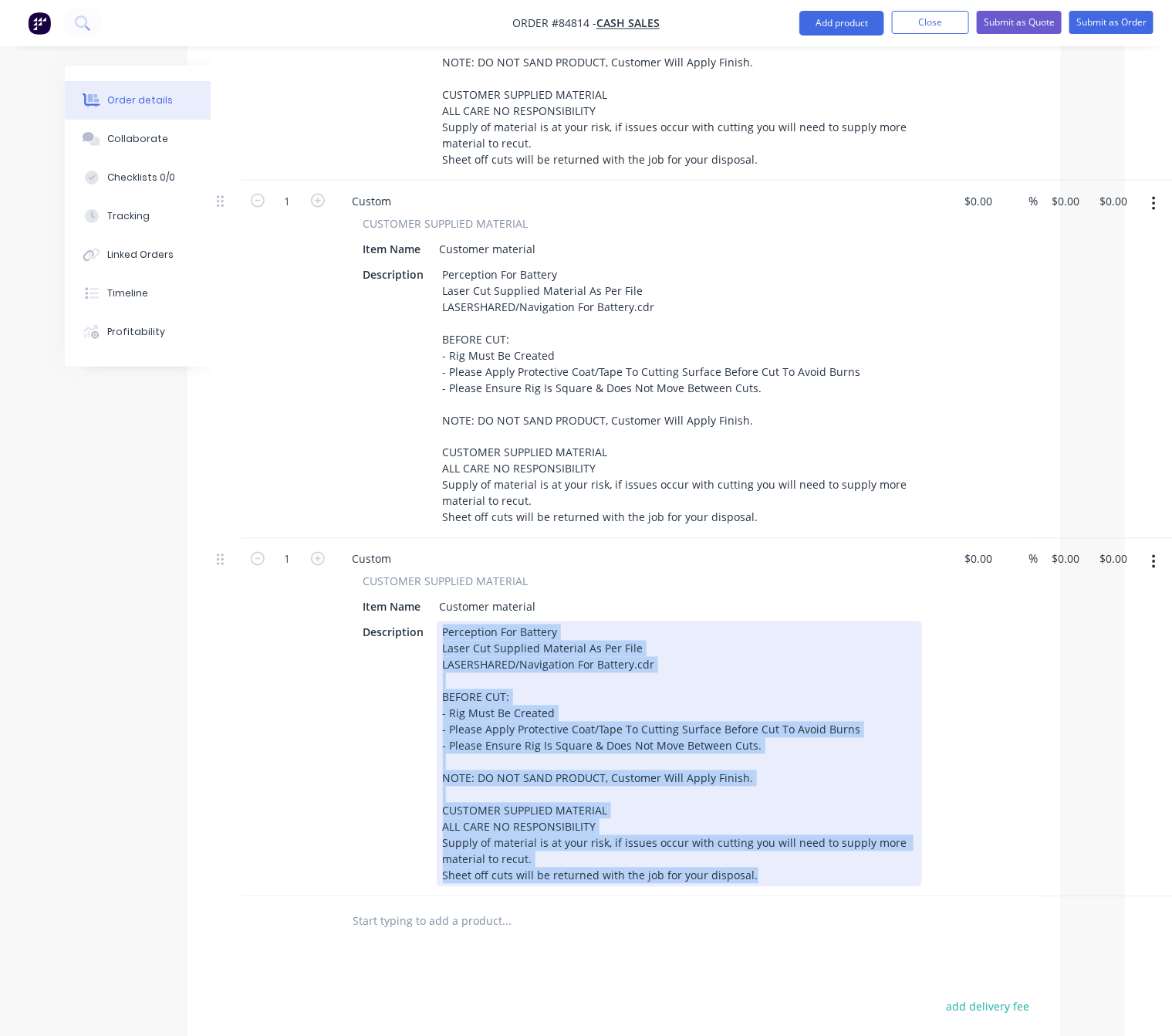
drag, startPoint x: 675, startPoint y: 800, endPoint x: 438, endPoint y: 612, distance: 302.5
click at [440, 621] on div "Perception For Battery Laser Cut Supplied Material As Per File LASERSHARED/Navi…" at bounding box center [680, 754] width 486 height 265
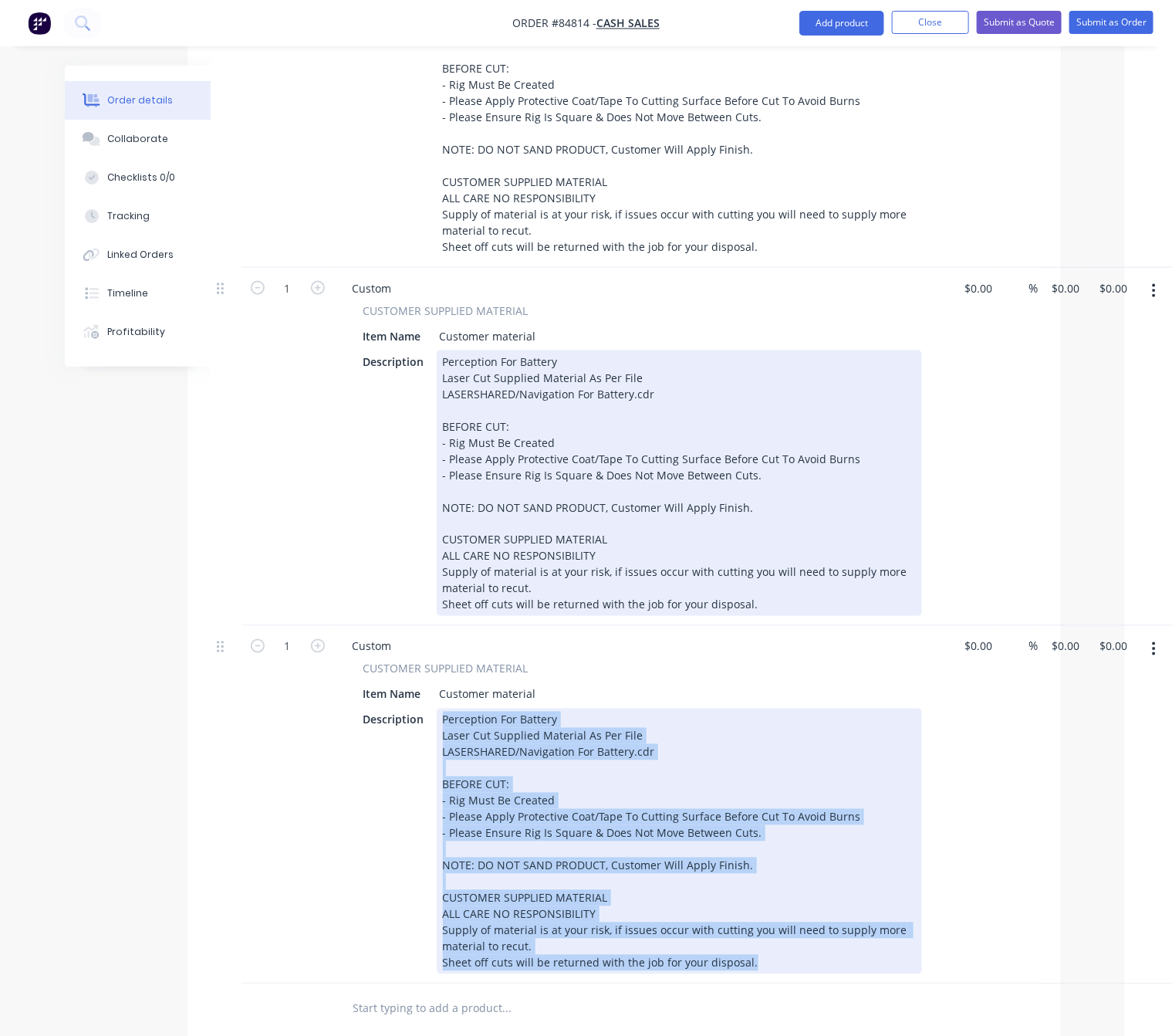
scroll to position [486, 47]
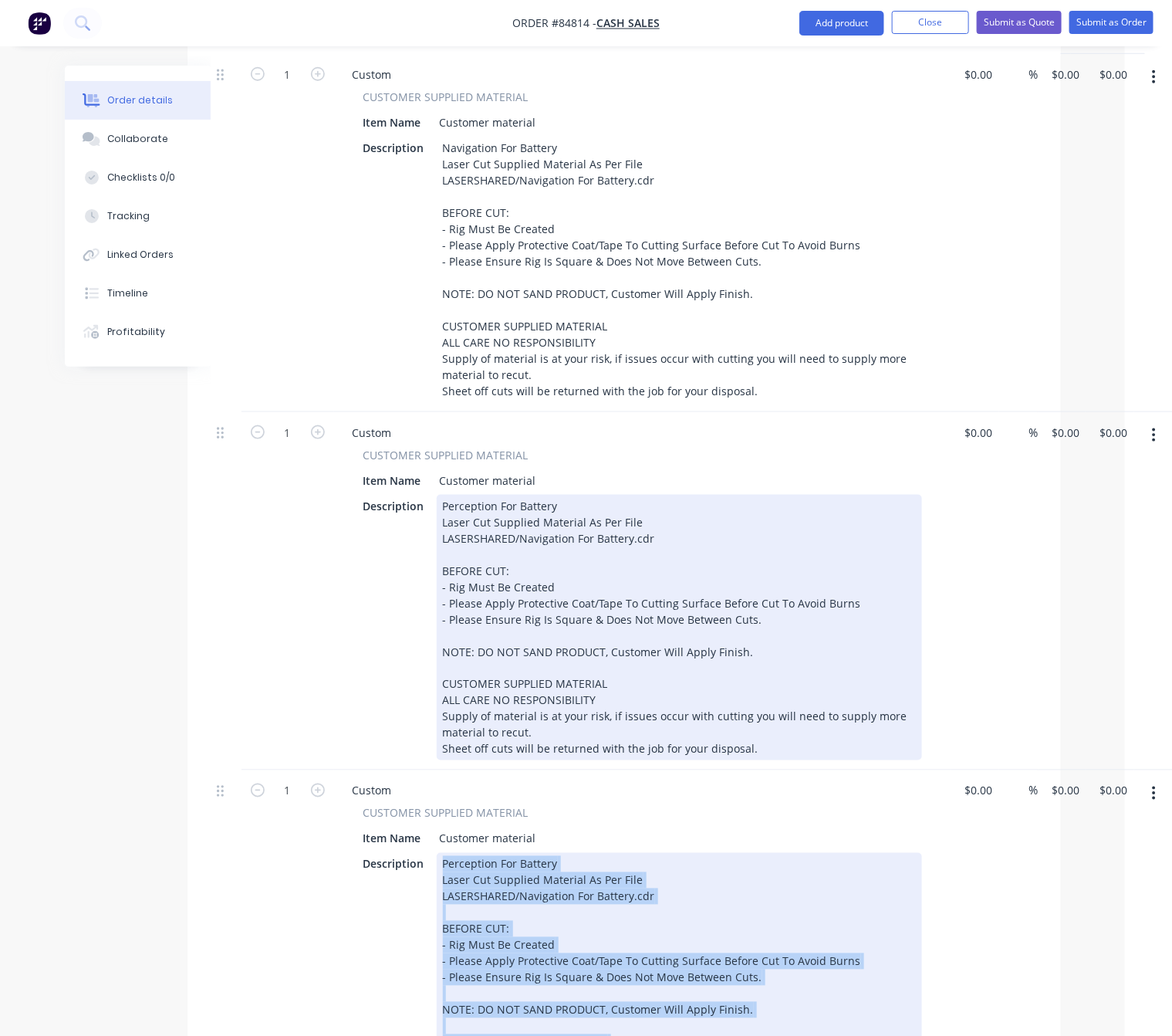
paste div
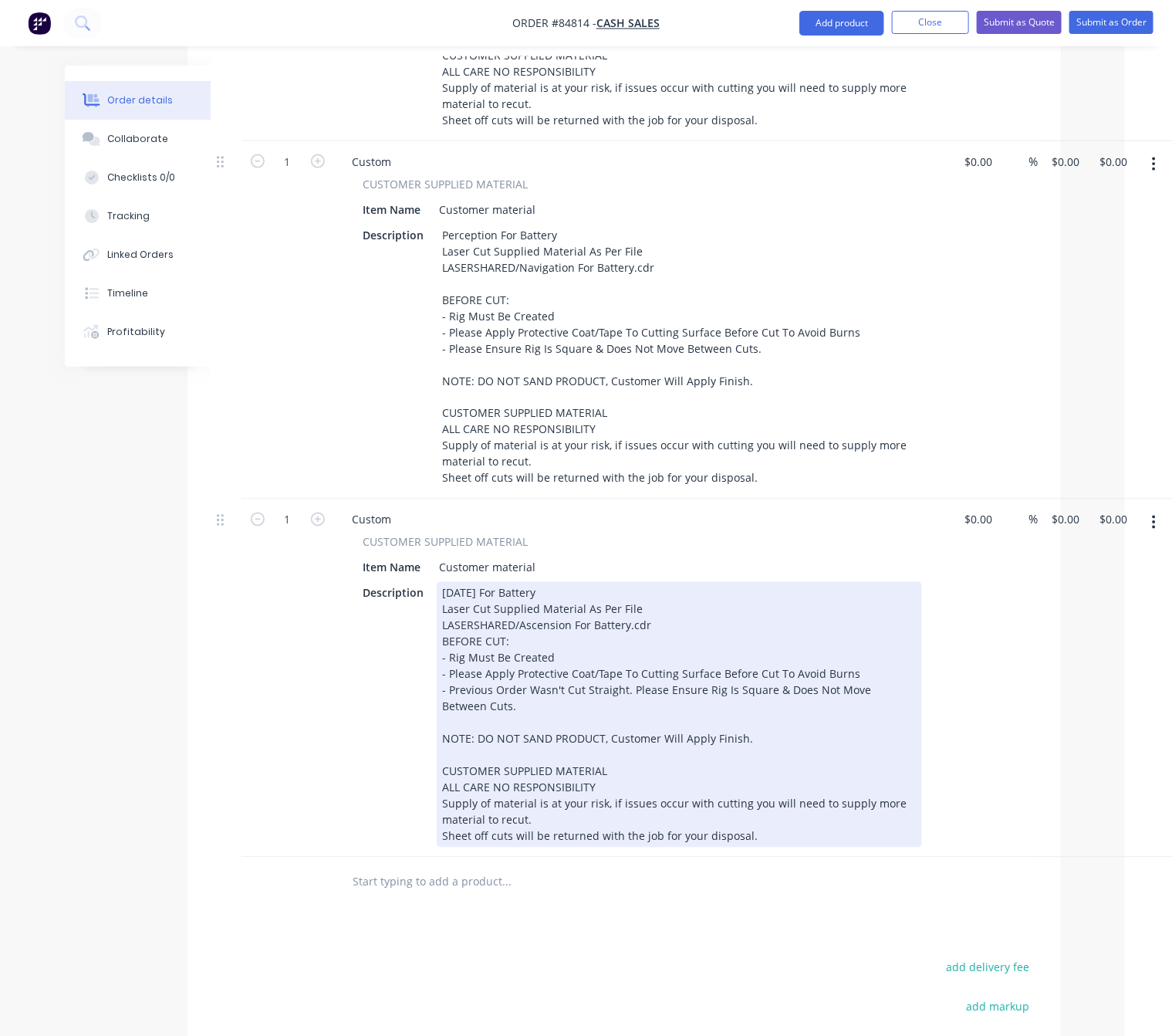
scroll to position [834, 47]
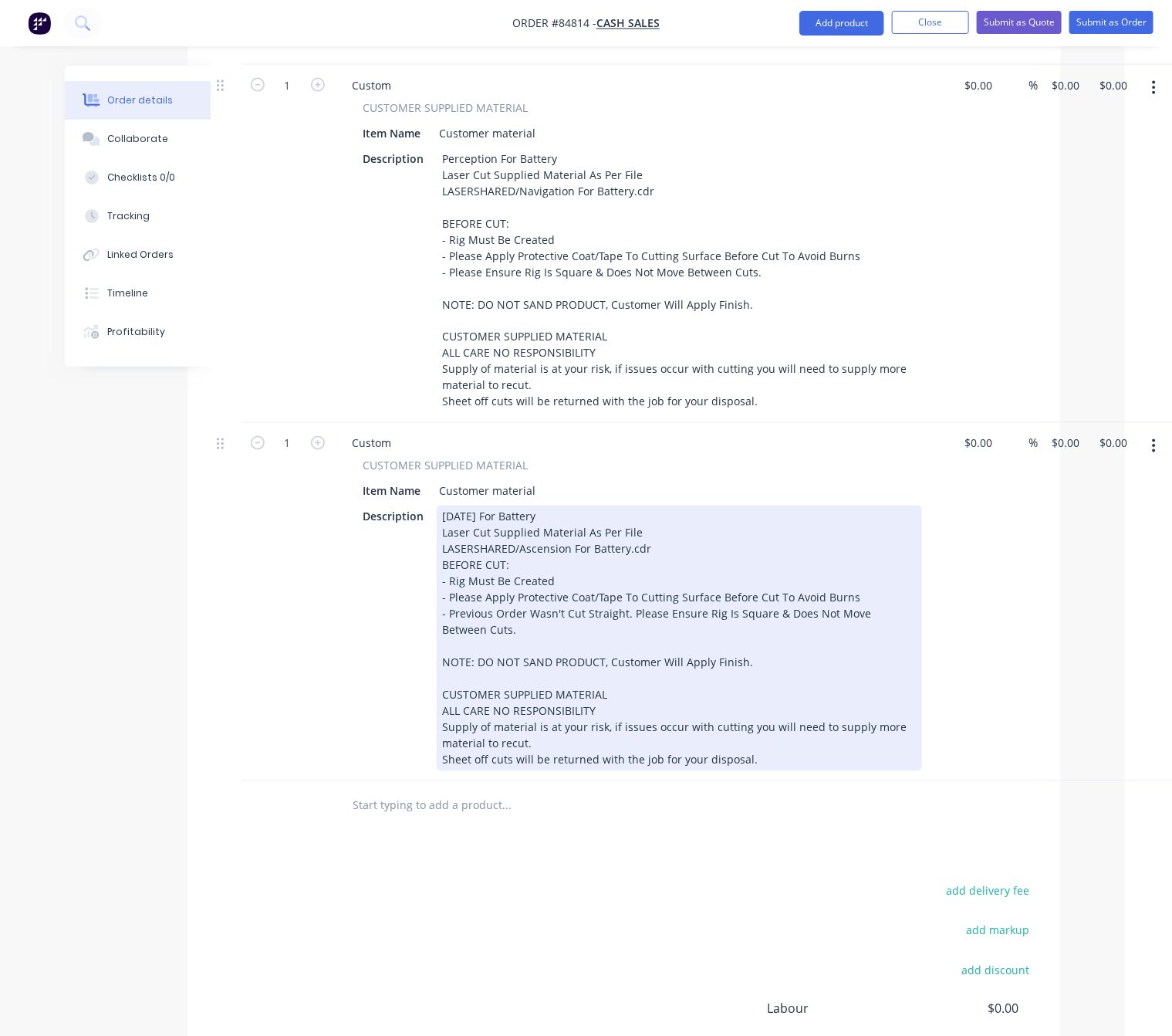
click at [440, 545] on div "Ascension For Battery Laser Cut Supplied Material As Per File LASERSHARED/Ascen…" at bounding box center [680, 638] width 486 height 265
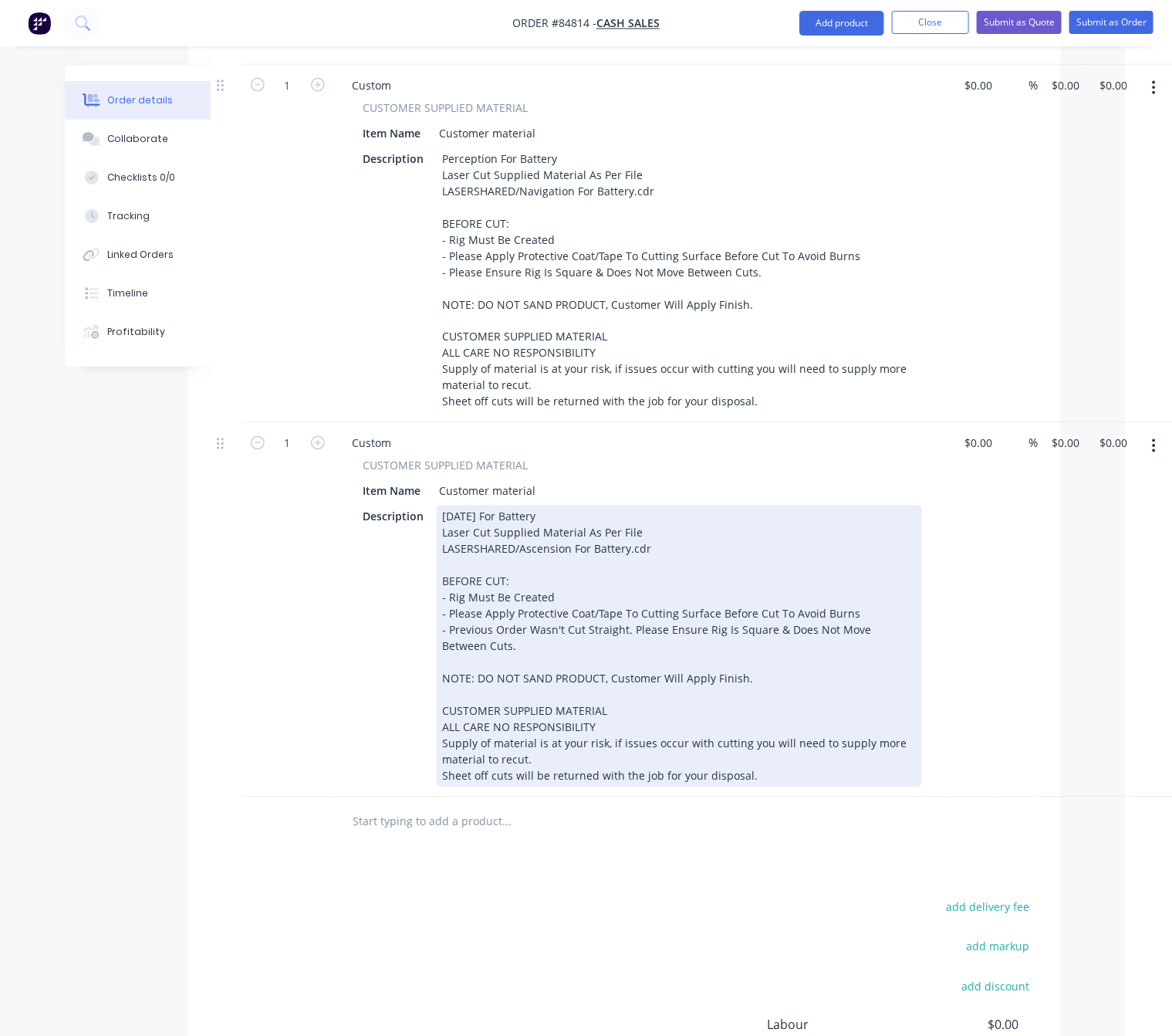
click at [709, 720] on div "ALL CARE NO RESPONSIBILITY" at bounding box center [679, 728] width 473 height 16
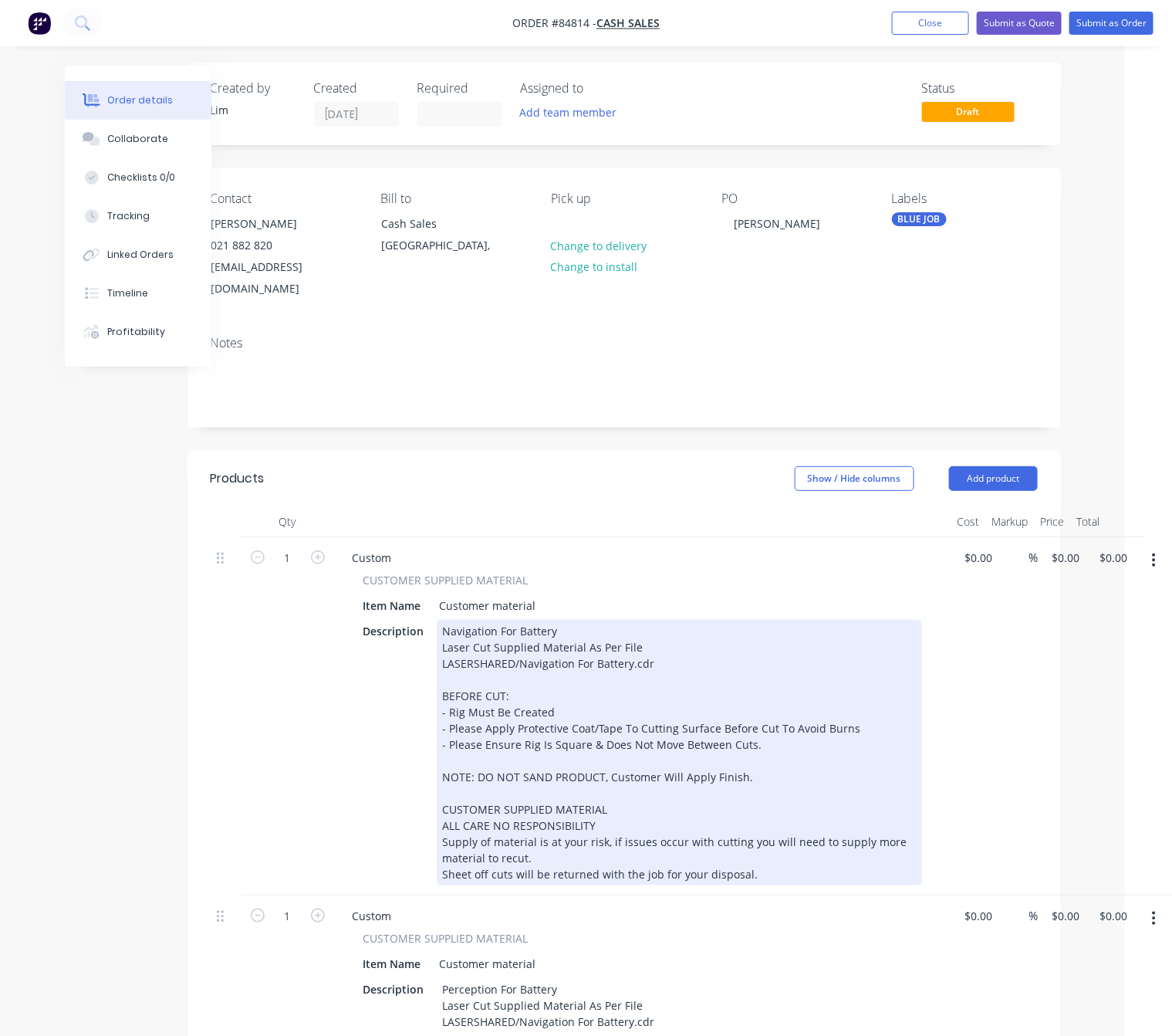
scroll to position [0, 47]
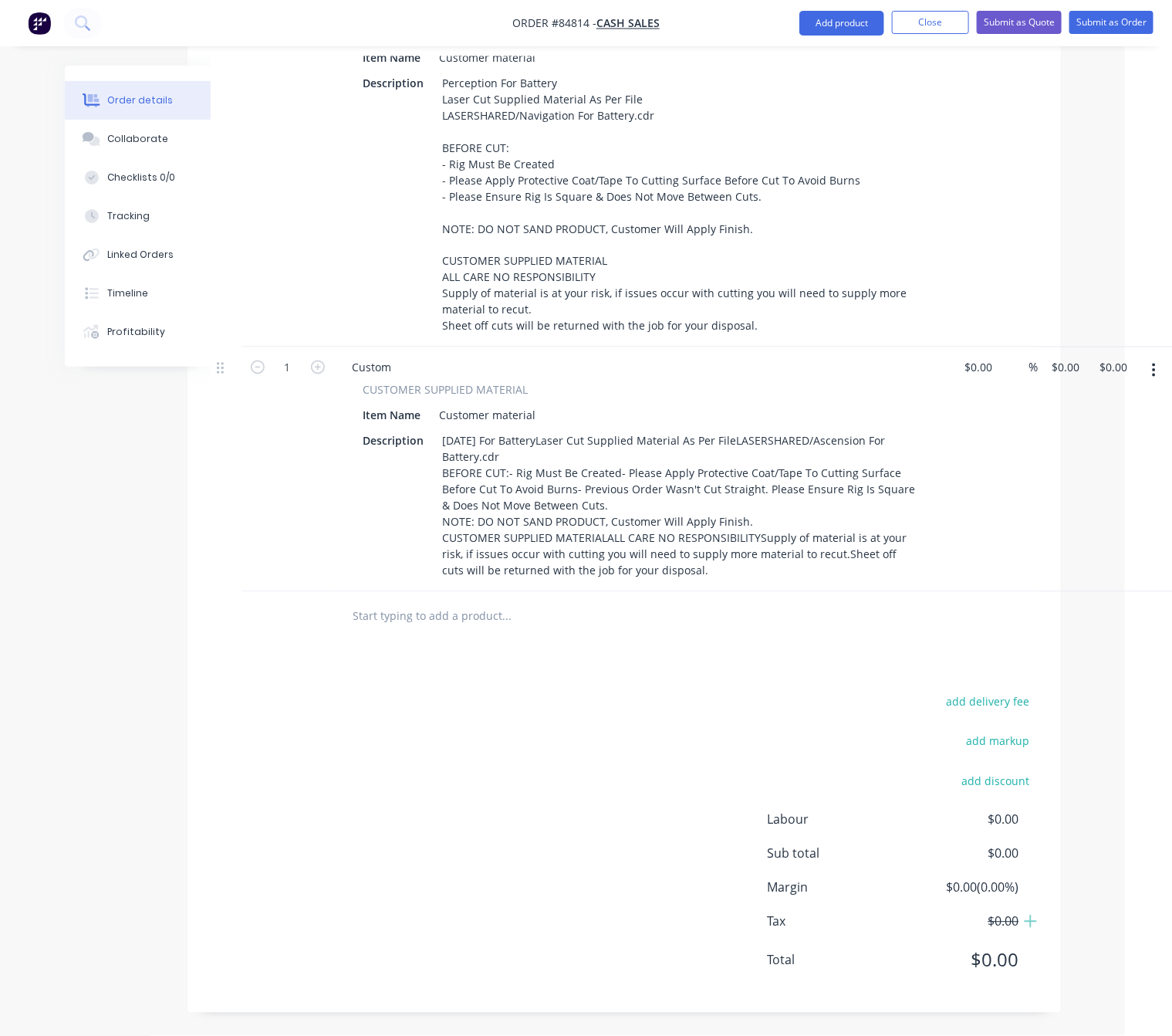
click at [252, 850] on div "add delivery fee add markup add discount Labour $0.00 Sub total $0.00 Margin $0…" at bounding box center [625, 840] width 827 height 298
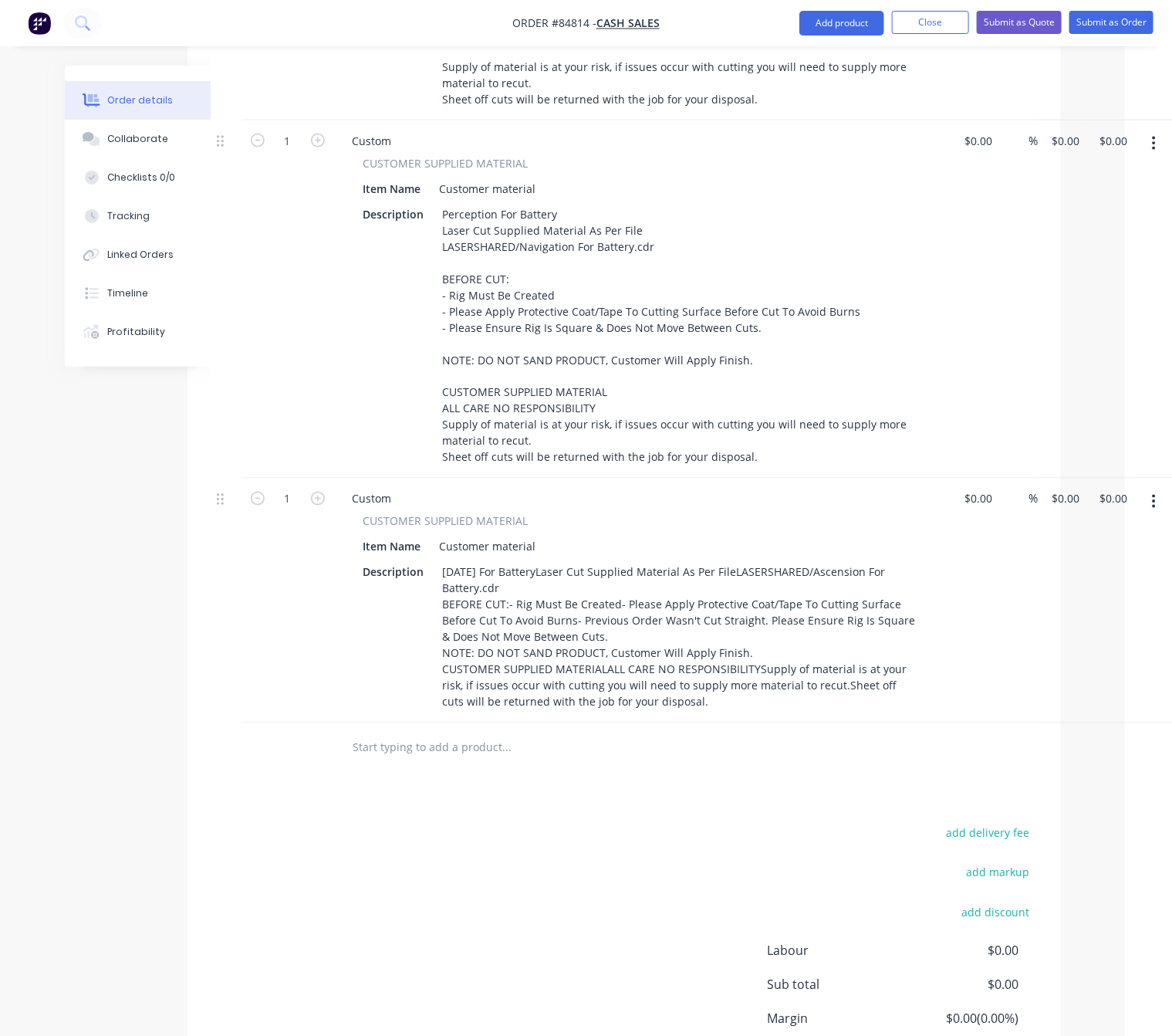
scroll to position [658, 47]
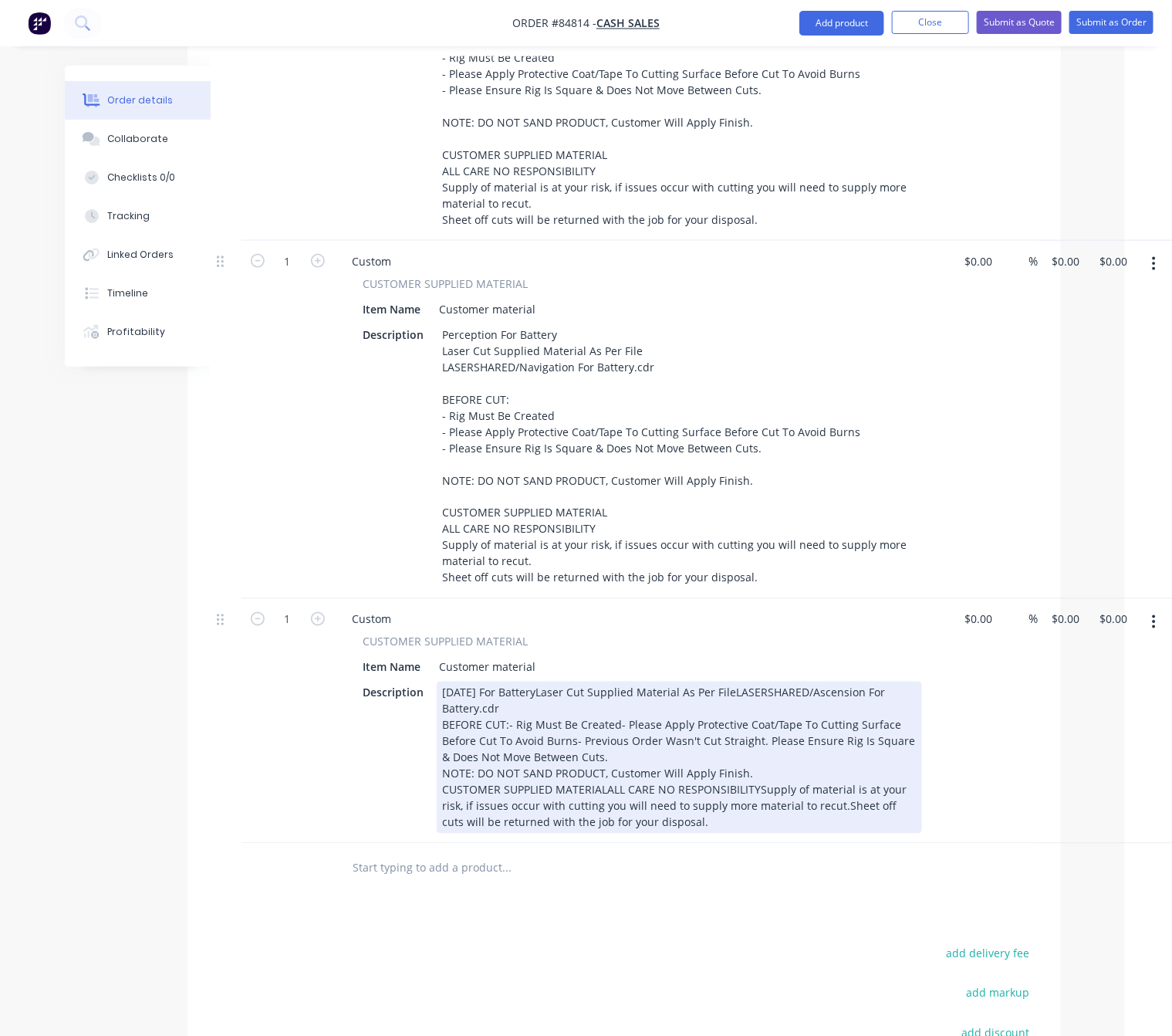
click at [560, 764] on div "Ascension For BatteryLaser Cut Supplied Material As Per FileLASERSHARED/Ascensi…" at bounding box center [680, 757] width 486 height 152
click at [549, 681] on div "Ascension For BatteryLaser Cut Supplied Material As Per FileLASERSHARED/Ascensi…" at bounding box center [680, 757] width 486 height 152
click at [633, 684] on div "Ascension For Battery Laser Cut Supplied Material As Per FileLASERSHARED/Ascens…" at bounding box center [680, 757] width 486 height 152
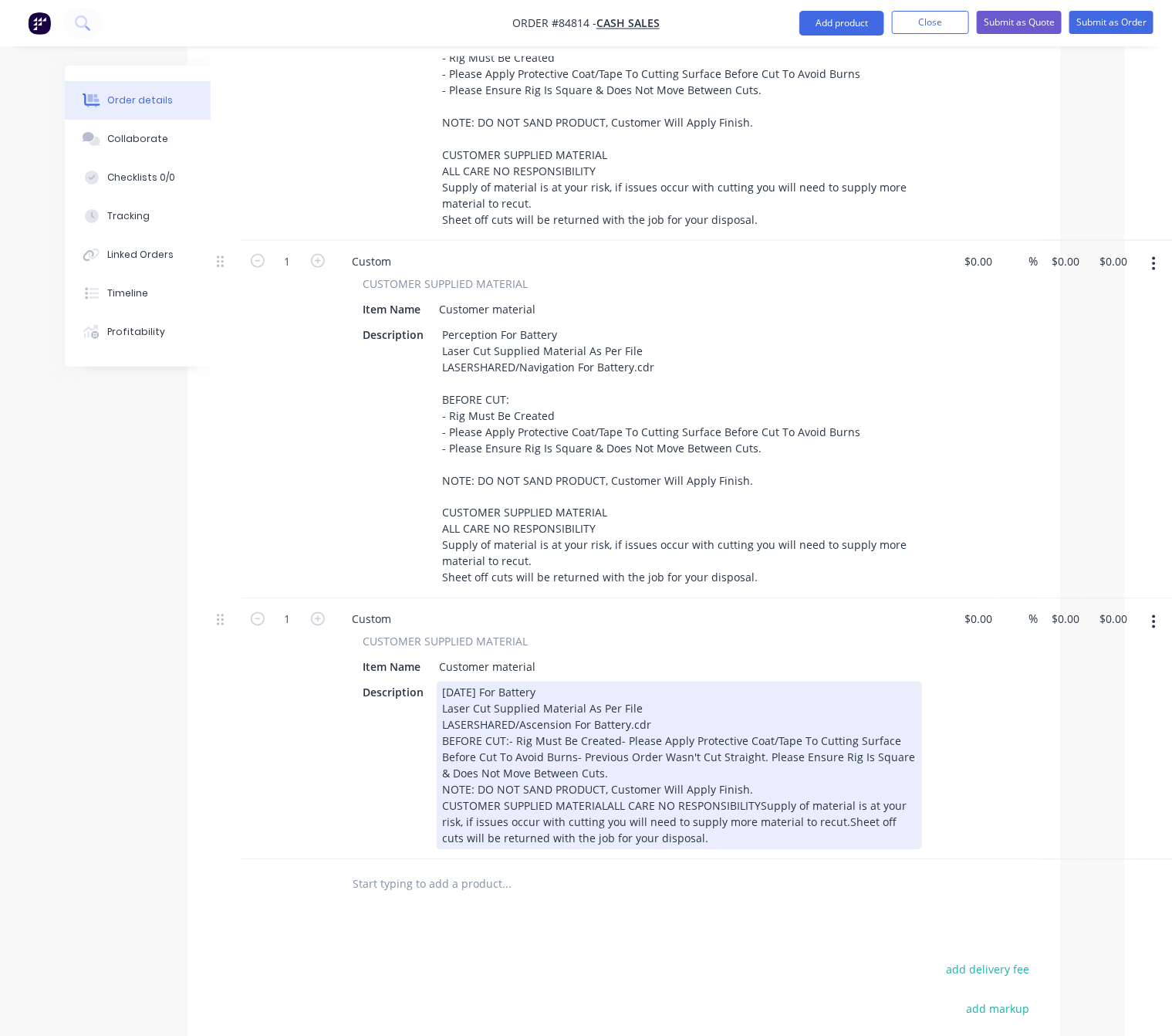
click at [438, 718] on div "Ascension For Battery Laser Cut Supplied Material As Per File LASERSHARED/Ascen…" at bounding box center [680, 765] width 486 height 168
drag, startPoint x: 507, startPoint y: 737, endPoint x: 517, endPoint y: 737, distance: 10.0
click at [507, 735] on div "Ascension For Battery Laser Cut Supplied Material As Per File LASERSHARED/Ascen…" at bounding box center [680, 765] width 486 height 168
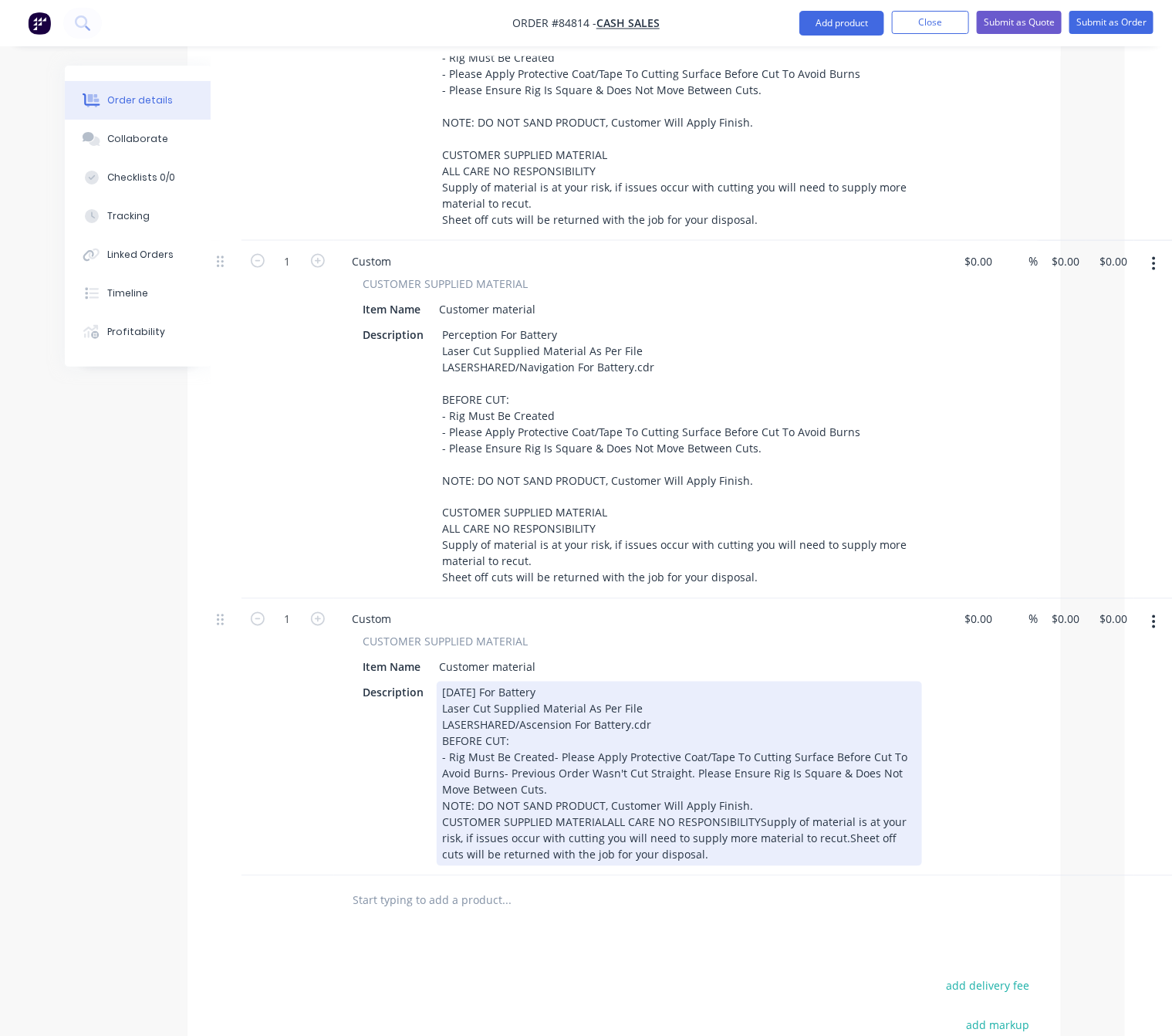
click at [549, 750] on div "Ascension For Battery Laser Cut Supplied Material As Per File LASERSHARED/Ascen…" at bounding box center [680, 773] width 486 height 184
click at [845, 767] on div "Ascension For Battery Laser Cut Supplied Material As Per File LASERSHARED/Ascen…" at bounding box center [680, 773] width 486 height 184
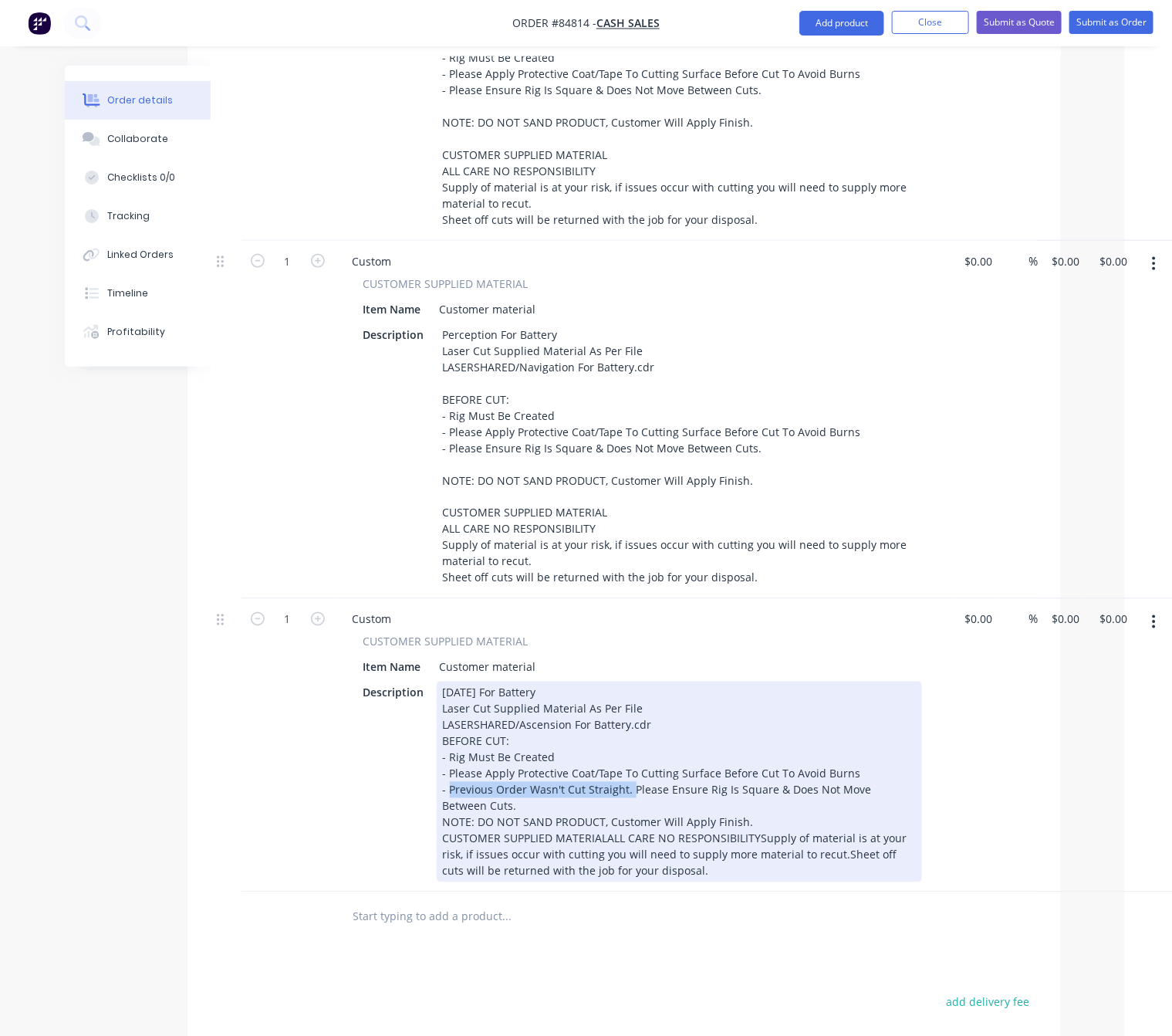
drag, startPoint x: 628, startPoint y: 783, endPoint x: 448, endPoint y: 781, distance: 180.0
click at [448, 781] on div "Ascension For Battery Laser Cut Supplied Material As Per File LASERSHARED/Ascen…" at bounding box center [680, 781] width 486 height 200
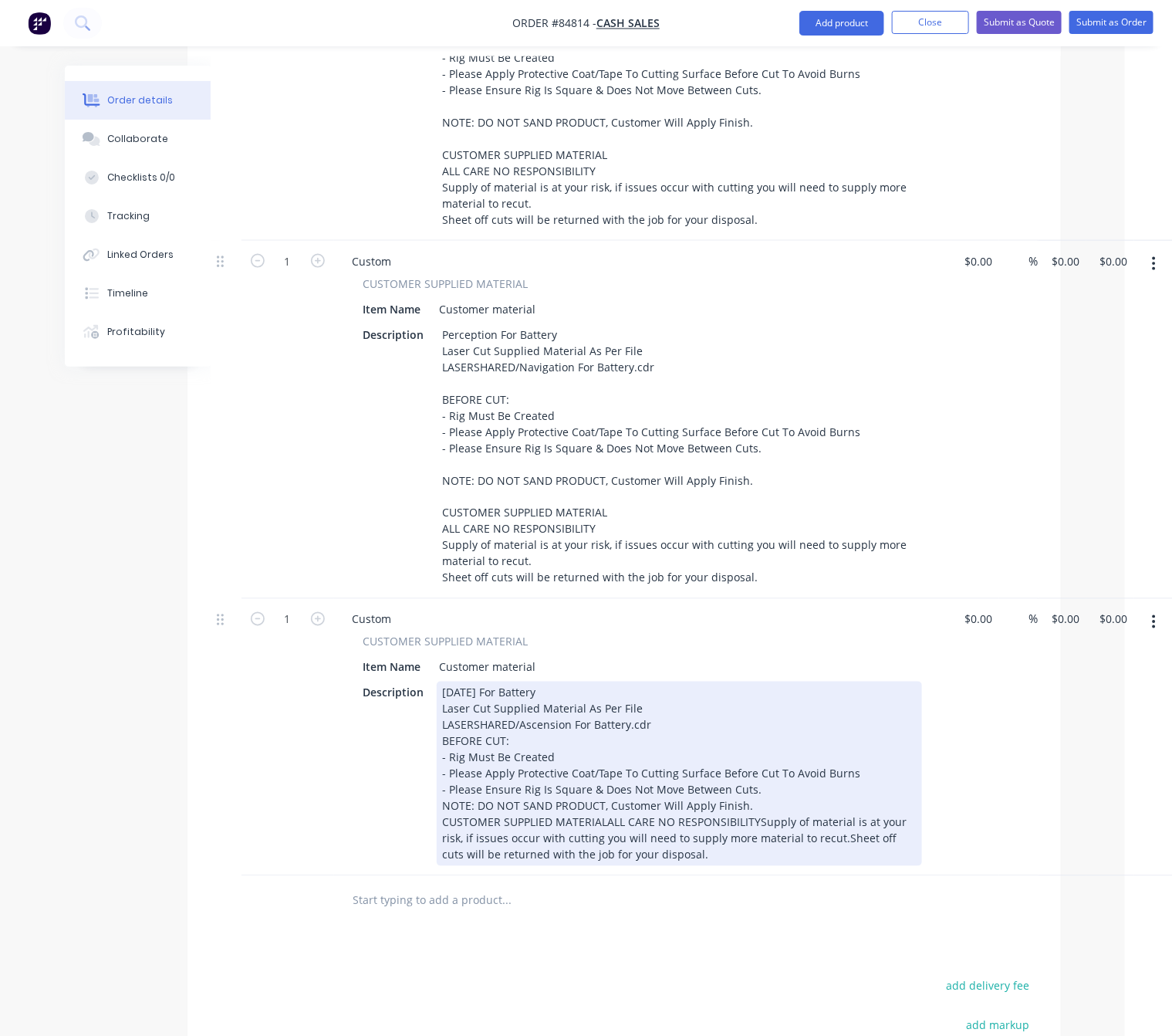
click at [759, 784] on div "Ascension For Battery Laser Cut Supplied Material As Per File LASERSHARED/Ascen…" at bounding box center [680, 773] width 486 height 184
click at [743, 811] on div "Ascension For Battery Laser Cut Supplied Material As Per File LASERSHARED/Ascen…" at bounding box center [680, 773] width 486 height 184
click at [753, 846] on div "Ascension For Battery Laser Cut Supplied Material As Per File LASERSHARED/Ascen…" at bounding box center [680, 773] width 486 height 184
click at [602, 848] on div "Ascension For Battery Laser Cut Supplied Material As Per File LASERSHARED/Ascen…" at bounding box center [680, 773] width 486 height 184
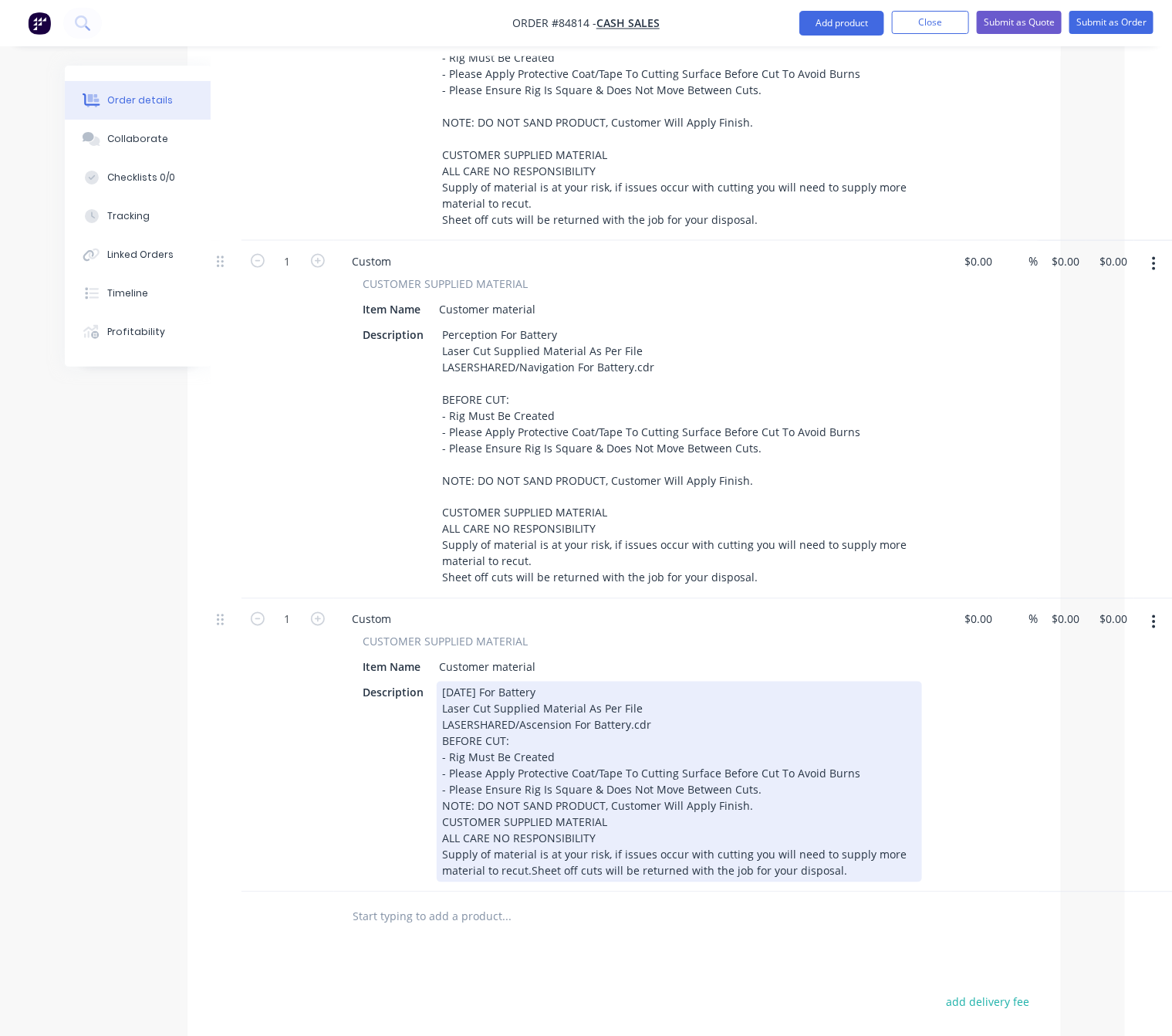
click at [528, 883] on div "Ascension For Battery Laser Cut Supplied Material As Per File LASERSHARED/Ascen…" at bounding box center [680, 781] width 486 height 200
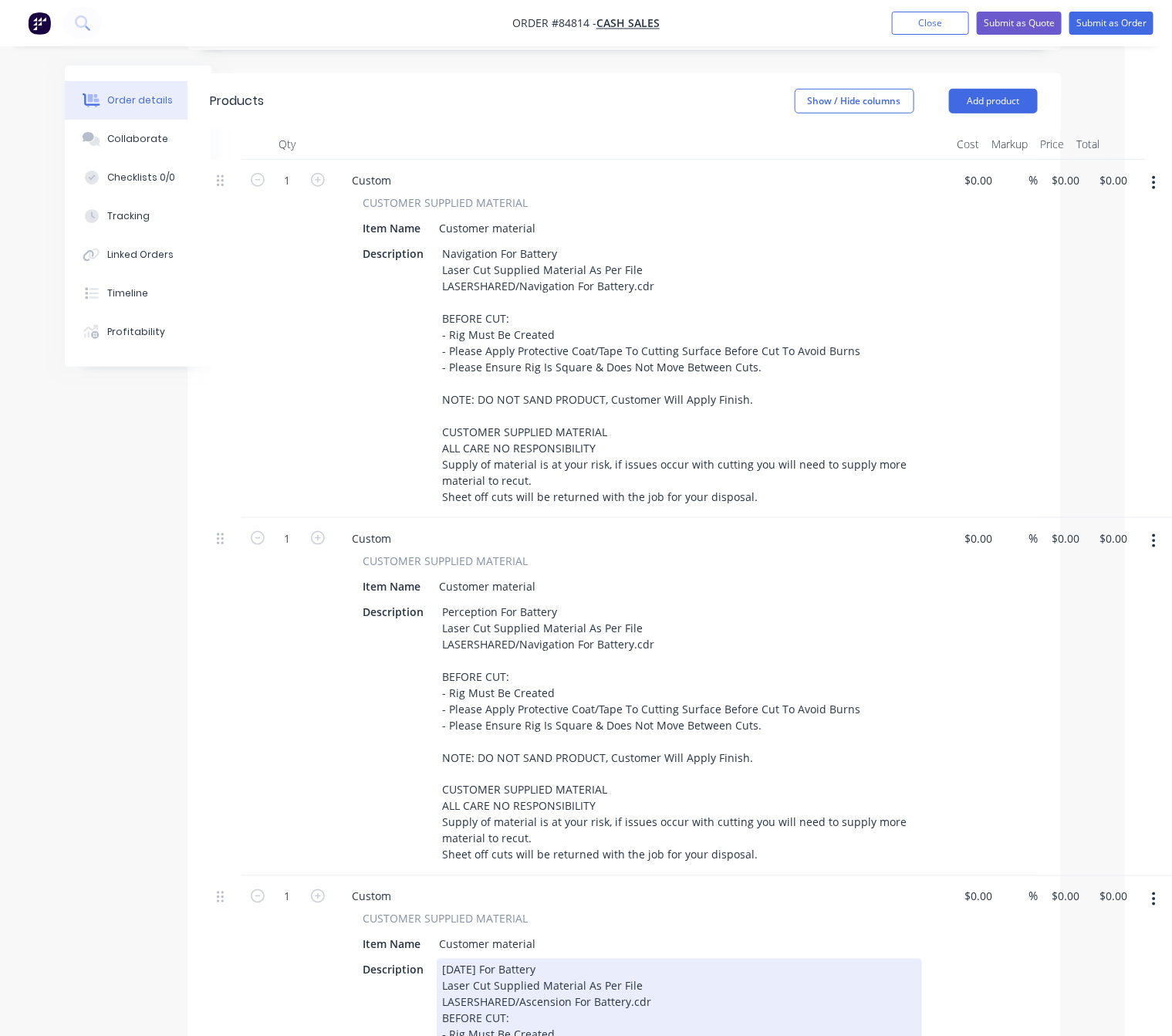
scroll to position [195, 47]
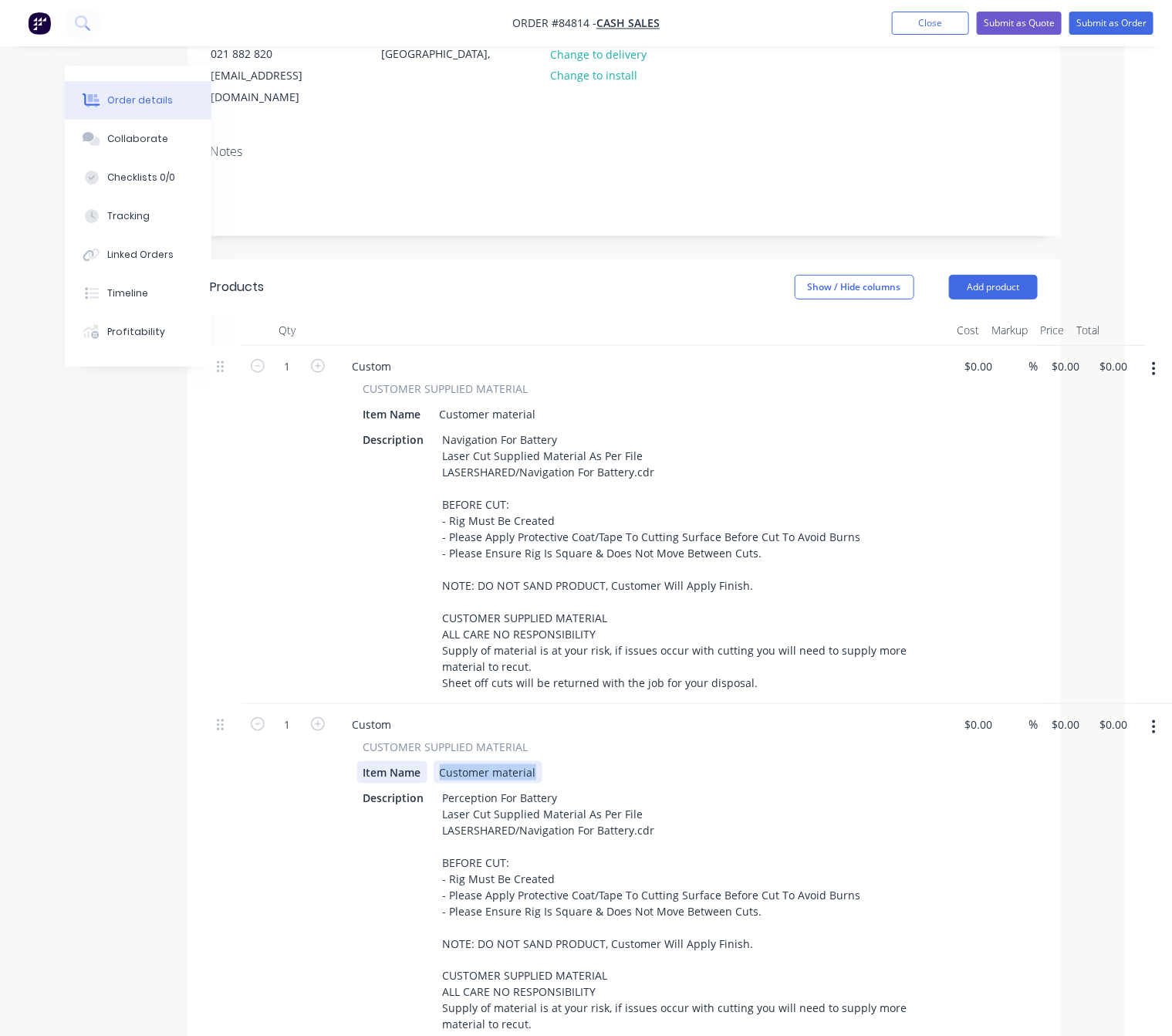
drag, startPoint x: 538, startPoint y: 751, endPoint x: 397, endPoint y: 748, distance: 141.0
click at [397, 761] on div "Item Name Customer material" at bounding box center [640, 772] width 565 height 23
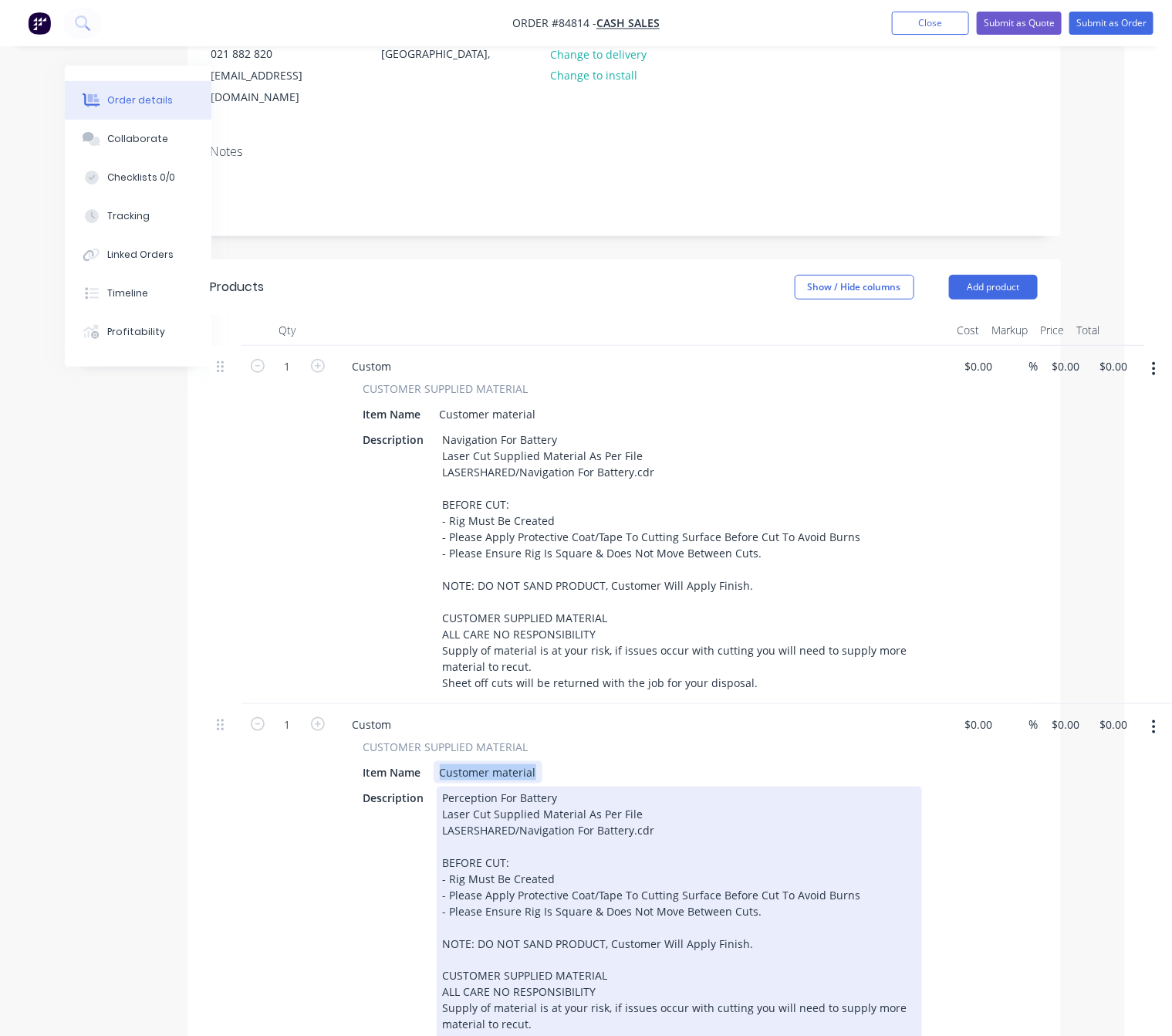
paste div
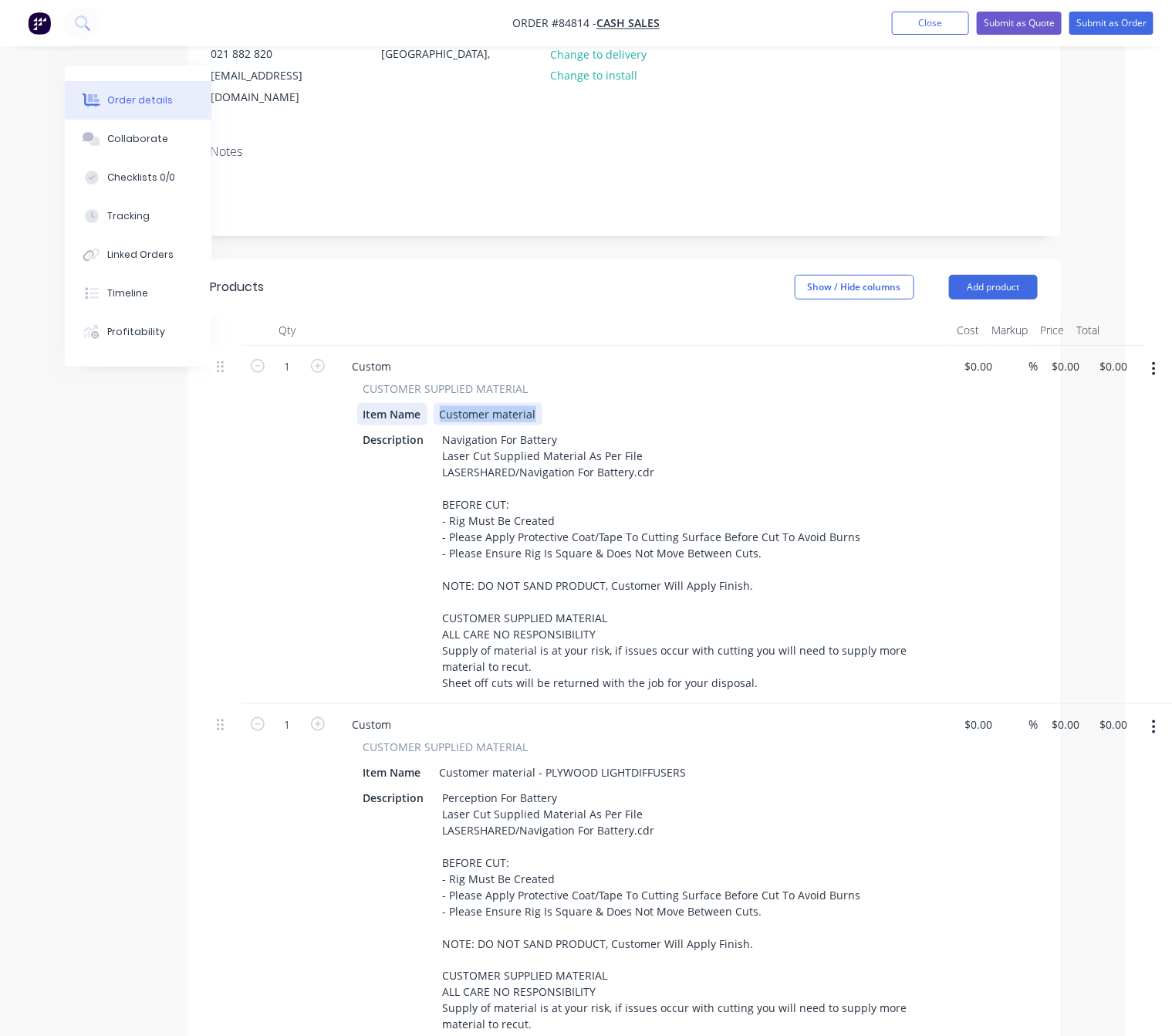
drag, startPoint x: 533, startPoint y: 393, endPoint x: 384, endPoint y: 387, distance: 149.1
click at [387, 403] on div "Item Name Customer material" at bounding box center [640, 415] width 565 height 23
paste div
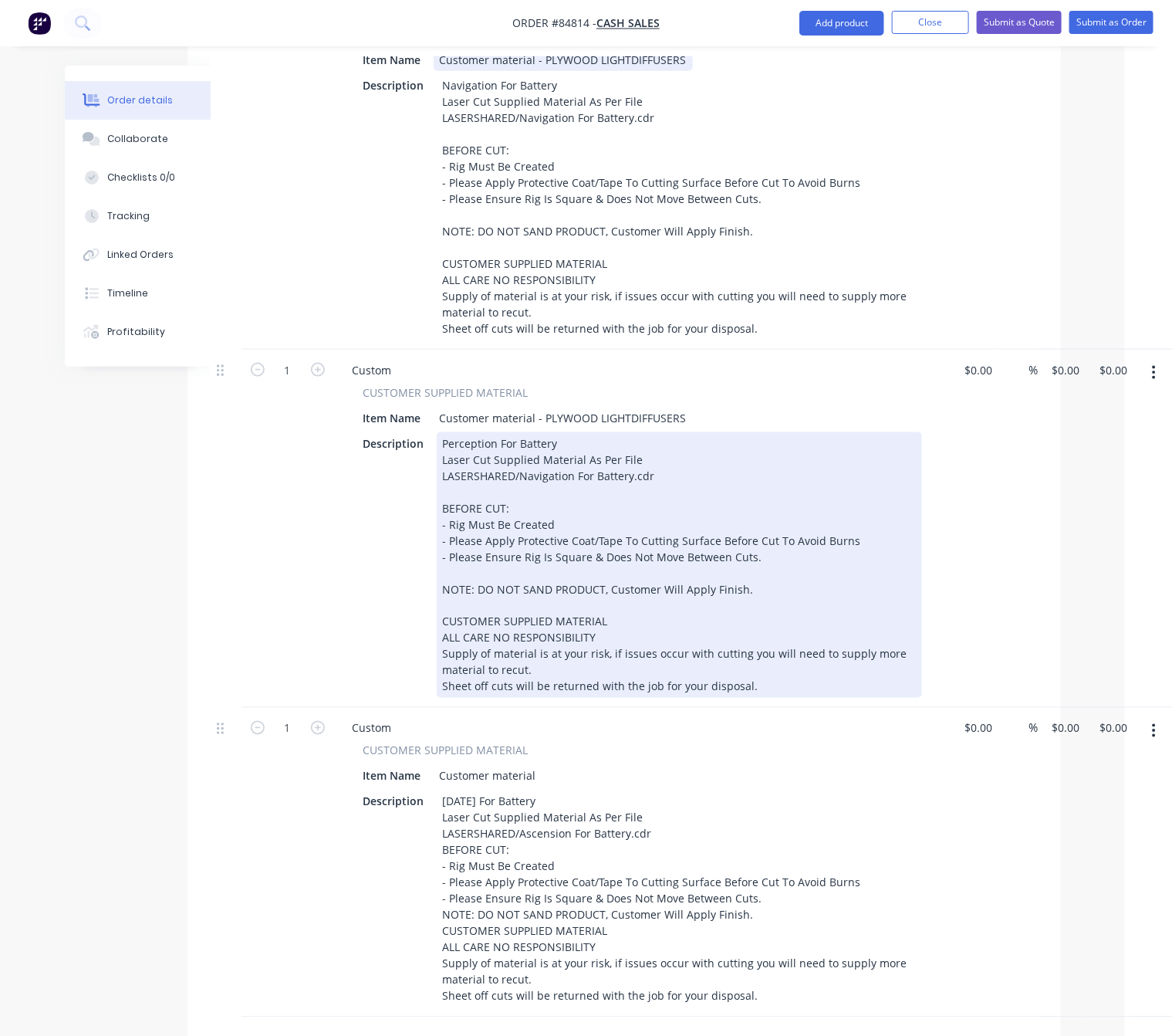
scroll to position [773, 47]
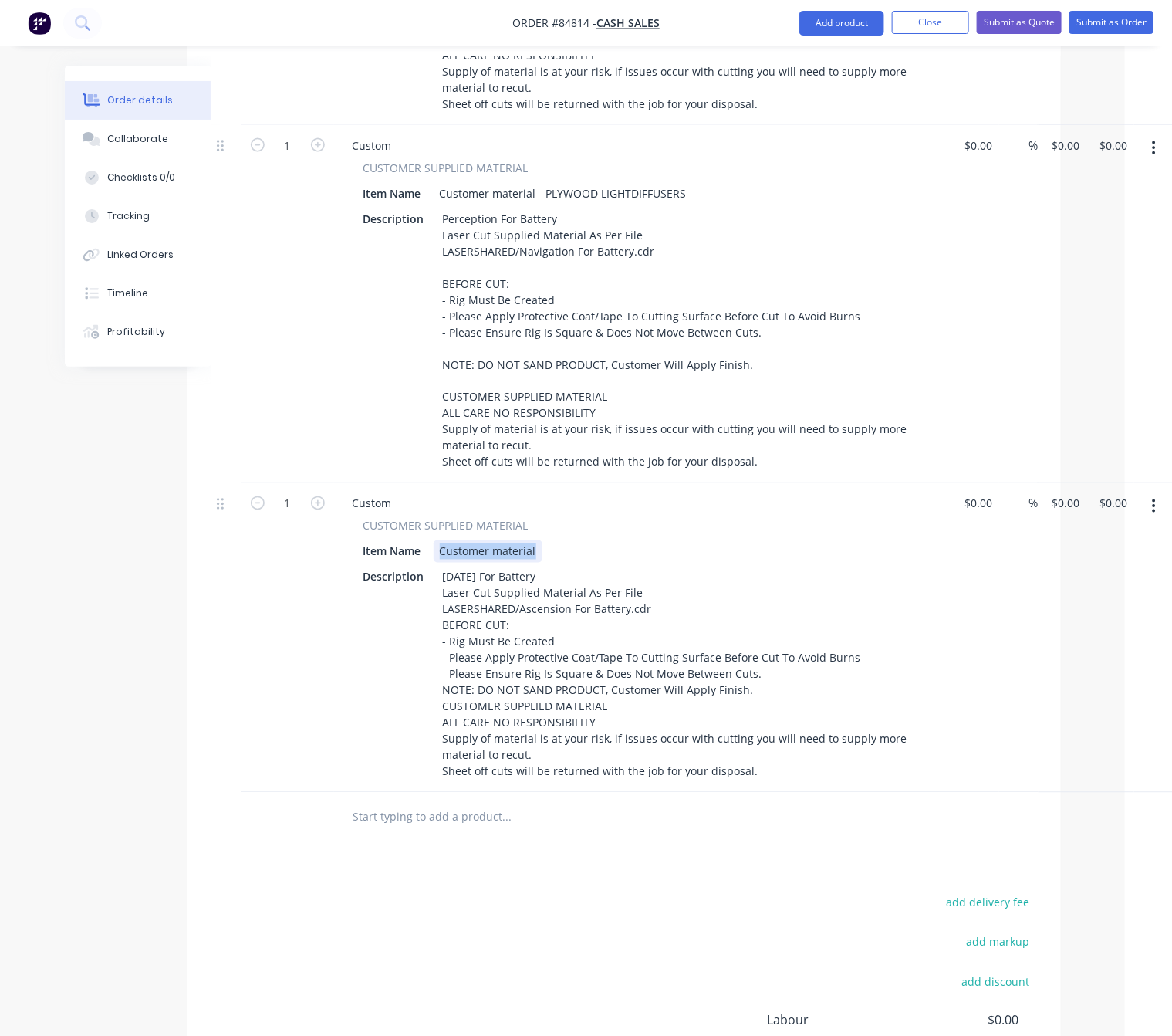
drag, startPoint x: 534, startPoint y: 548, endPoint x: 302, endPoint y: 552, distance: 232.0
click at [303, 551] on div "1 Custom CUSTOMER SUPPLIED MATERIAL Item Name Customer material Description Asc…" at bounding box center [625, 638] width 827 height 310
paste div
click at [182, 651] on div "Created by Lim Created 24/09/25 Required Assigned to Add team member Status Dra…" at bounding box center [539, 264] width 1043 height 1945
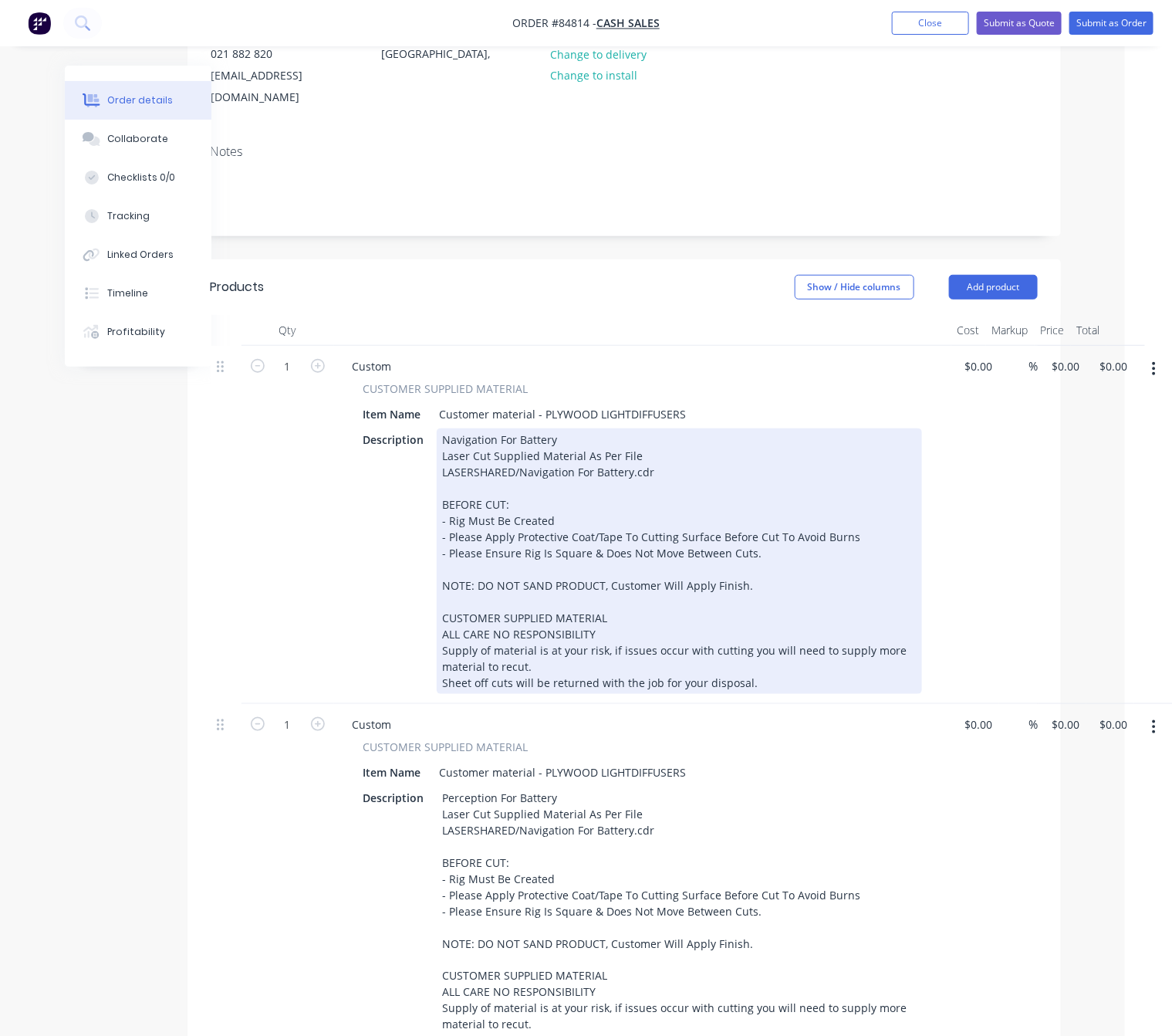
scroll to position [311, 47]
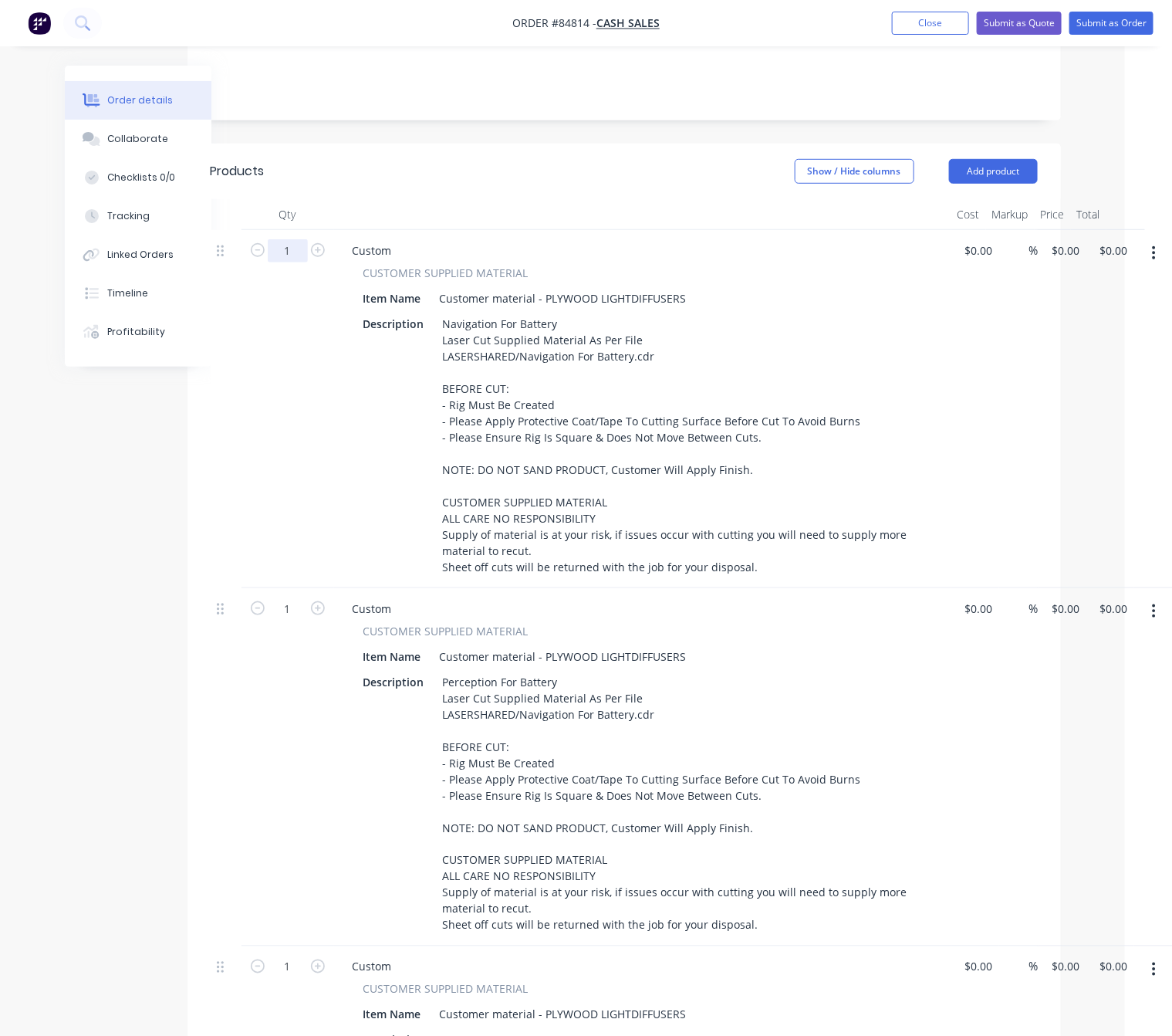
click at [288, 239] on input "1" at bounding box center [287, 251] width 40 height 24
type input "8"
click at [297, 603] on input "1" at bounding box center [287, 608] width 40 height 24
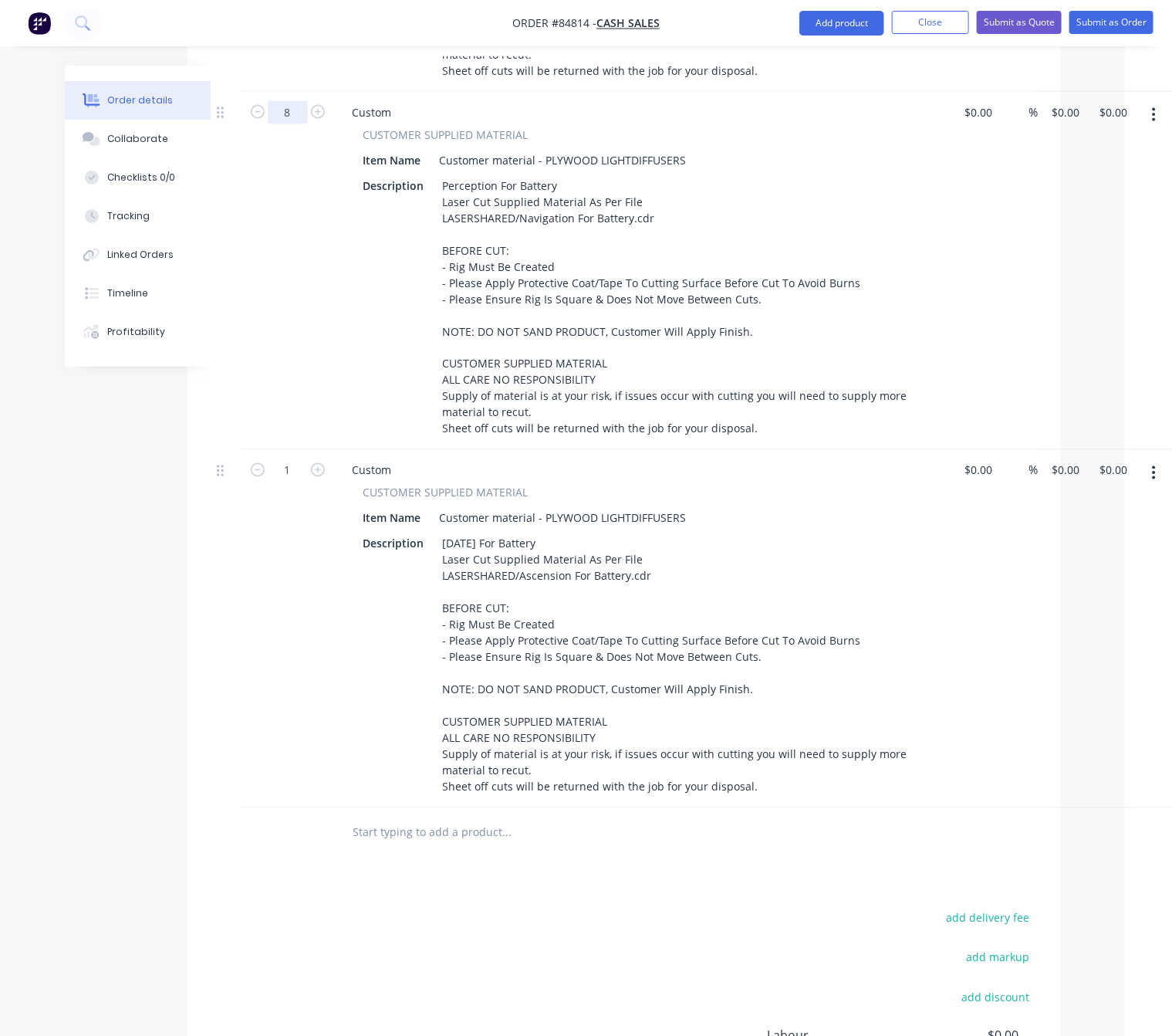
scroll to position [889, 47]
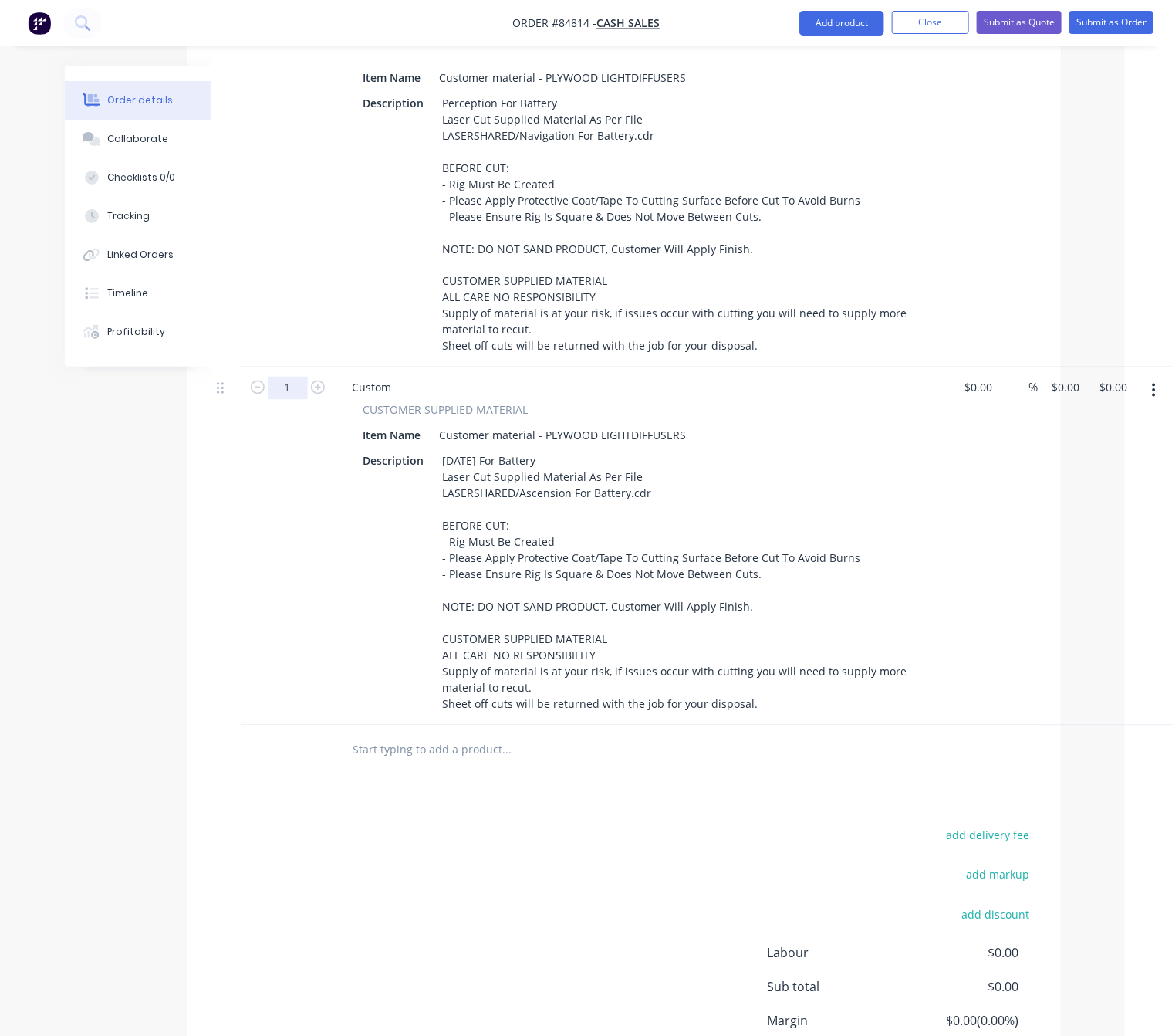
type input "8"
click at [294, 400] on input "1" at bounding box center [287, 388] width 40 height 24
type input "8"
click at [318, 868] on div "add delivery fee add markup add discount Labour $0.00 Sub total $0.00 Margin $0…" at bounding box center [625, 974] width 827 height 298
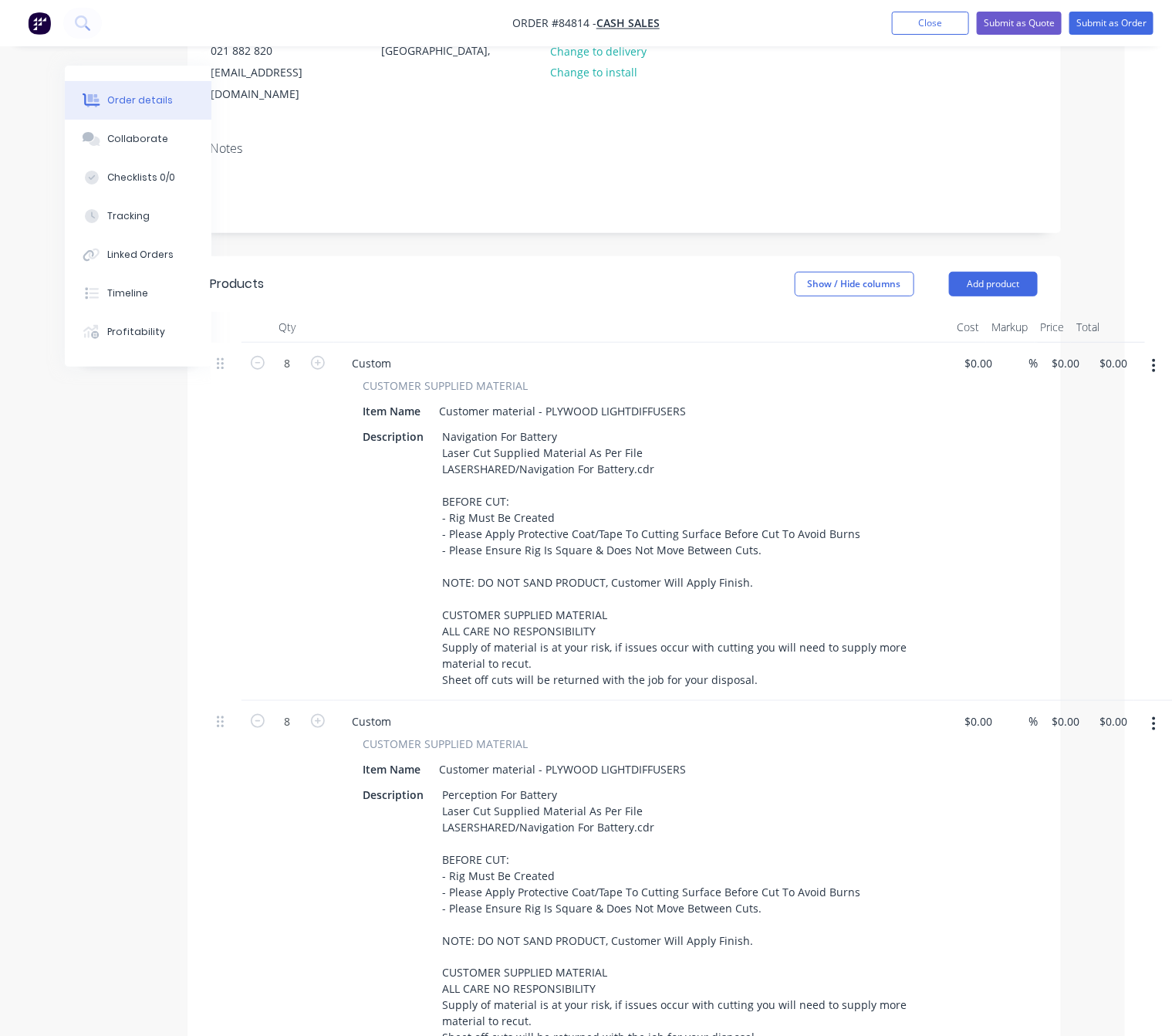
scroll to position [125, 47]
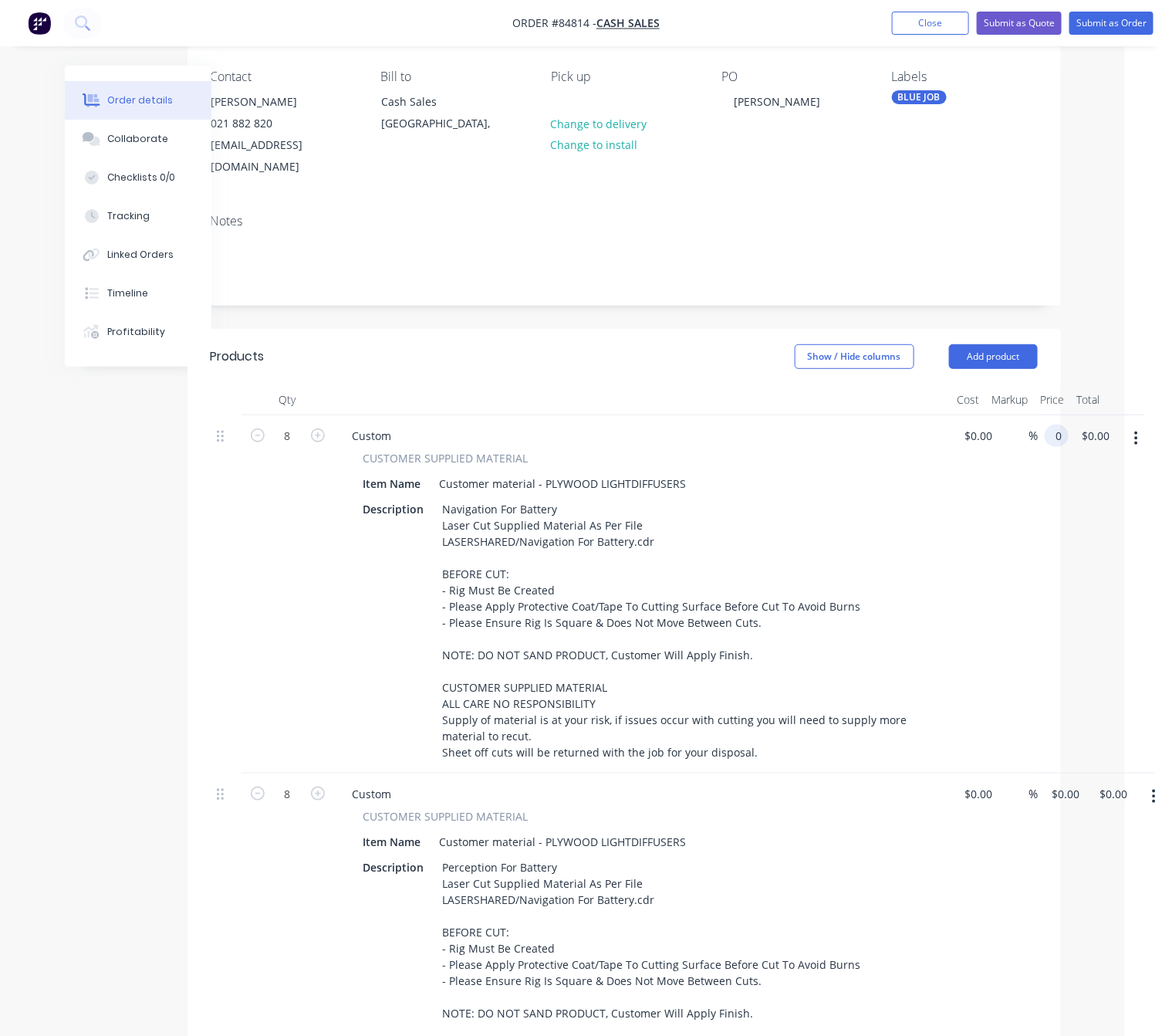
click at [1063, 424] on input "0" at bounding box center [1060, 436] width 18 height 23
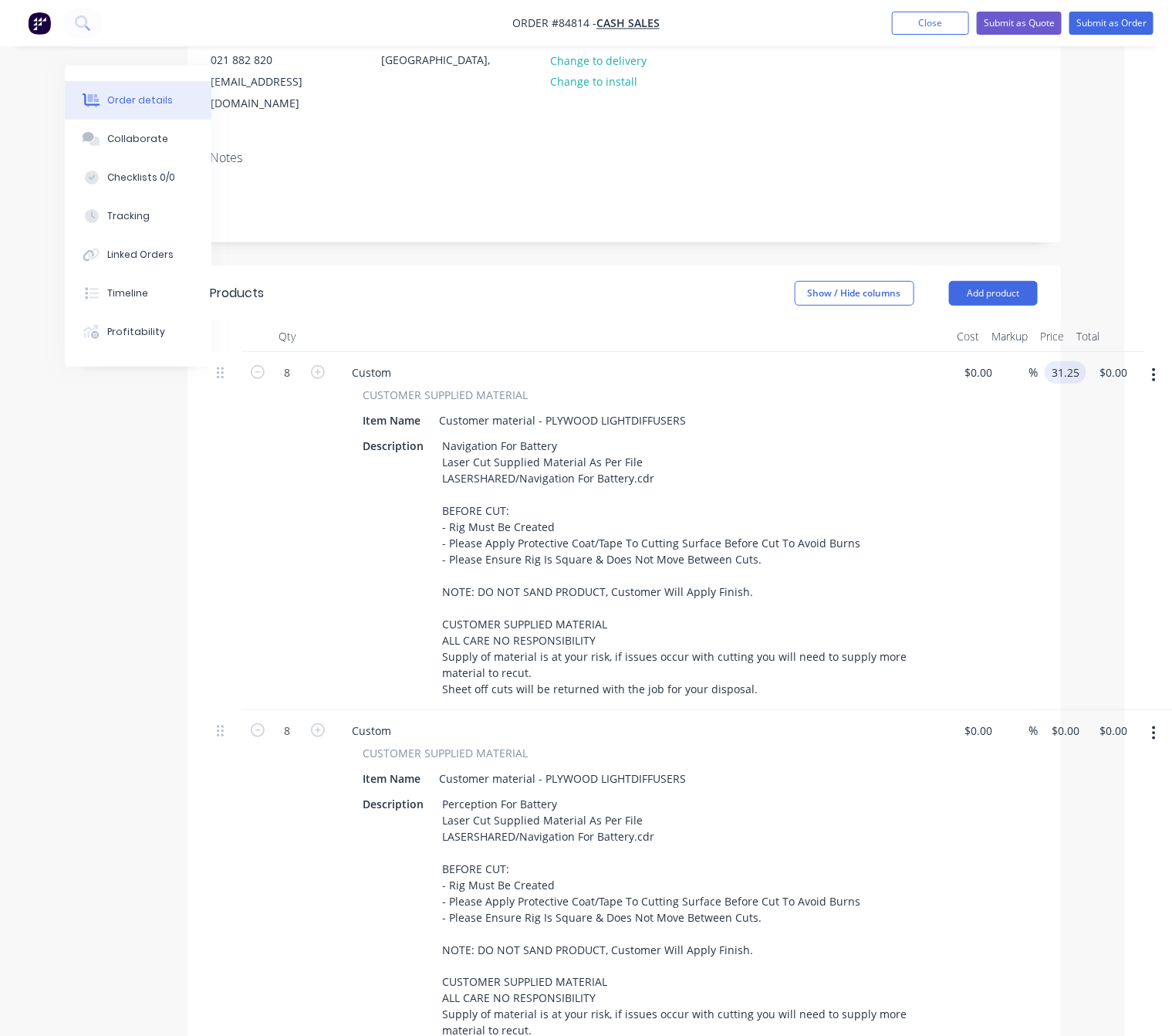
scroll to position [357, 47]
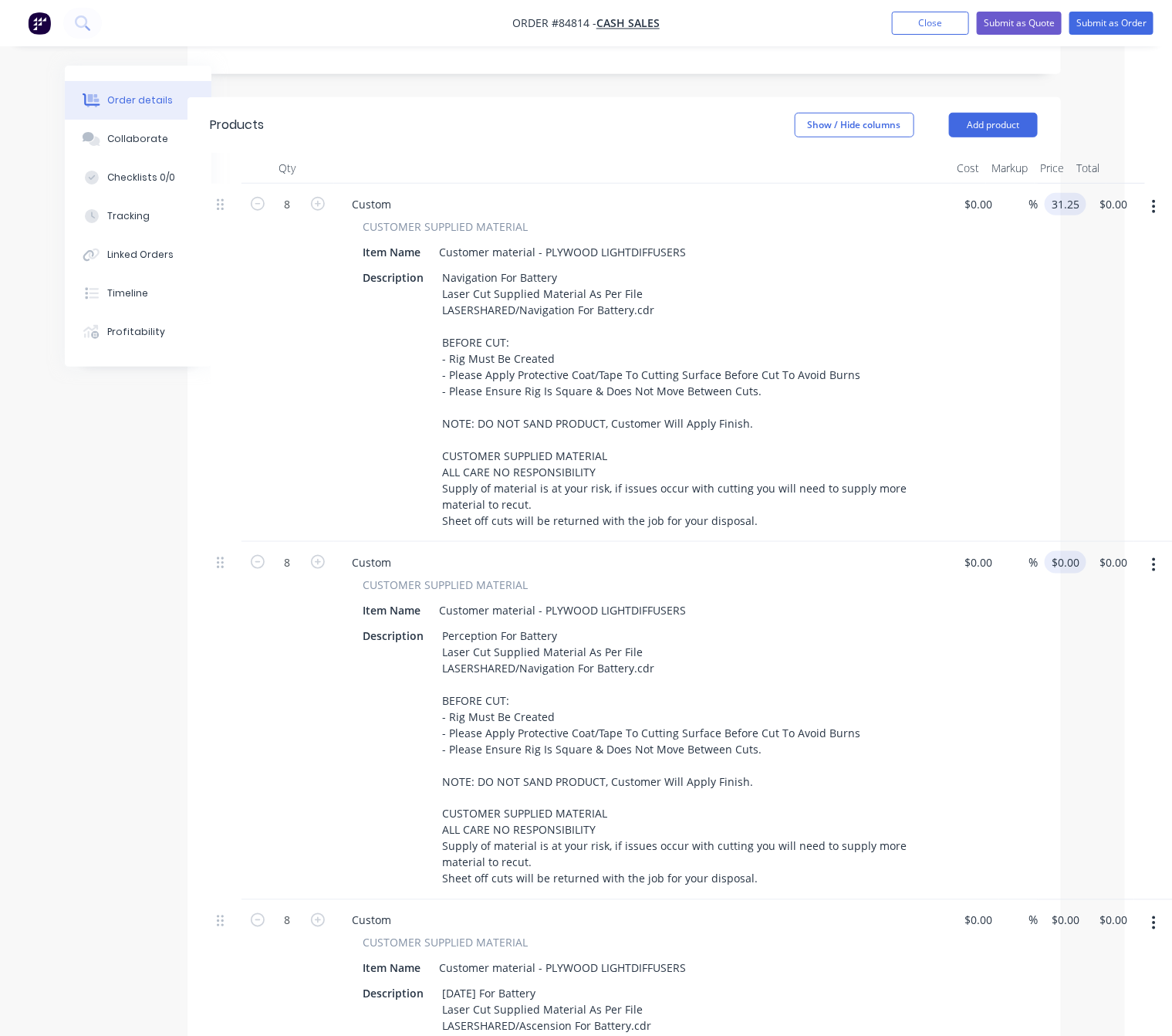
type input "$31.25"
type input "$250.00"
click at [1038, 567] on div "8 Custom CUSTOMER SUPPLIED MATERIAL Item Name Customer material - PLYWOOD LIGHT…" at bounding box center [625, 721] width 827 height 359
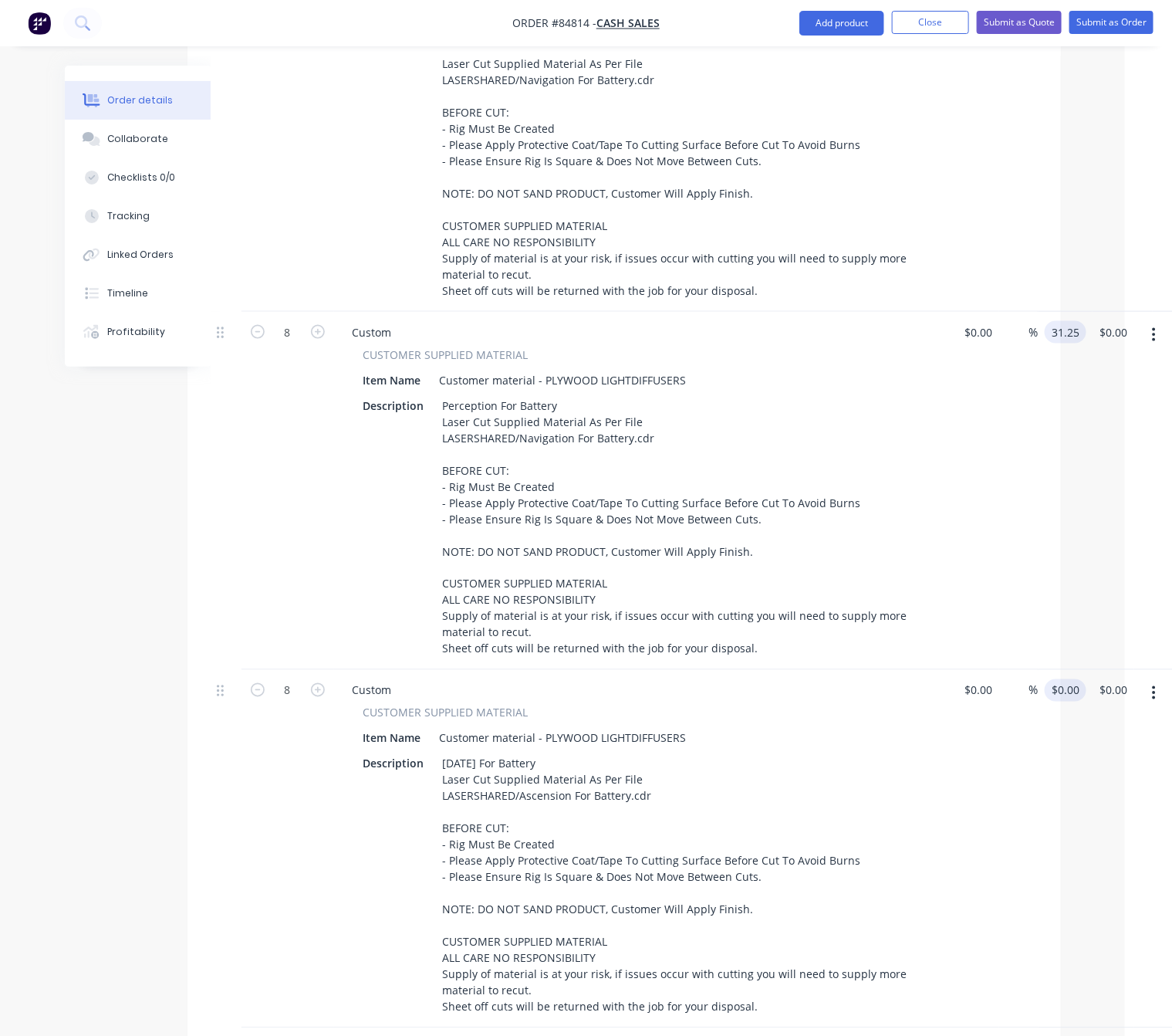
scroll to position [588, 47]
type input "$31.25"
type input "$250.00"
click at [1038, 693] on div "8 Custom CUSTOMER SUPPLIED MATERIAL Item Name Customer material - PLYWOOD LIGHT…" at bounding box center [625, 848] width 827 height 359
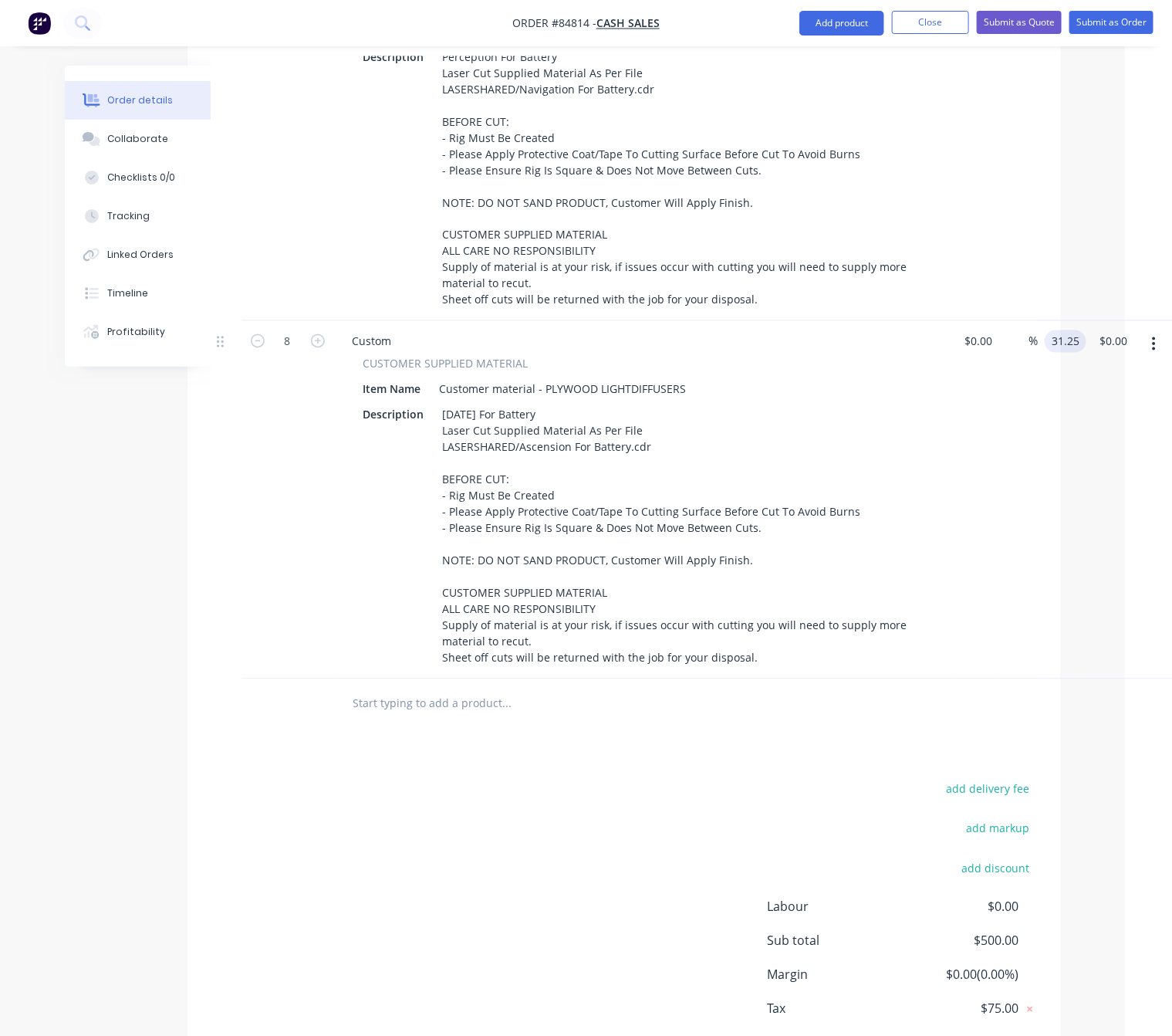
type input "$31.25"
type input "$250.00"
click at [595, 767] on div "Products Show / Hide columns Add product Qty Cost Markup Price Total 8 Custom C…" at bounding box center [624, 309] width 874 height 1582
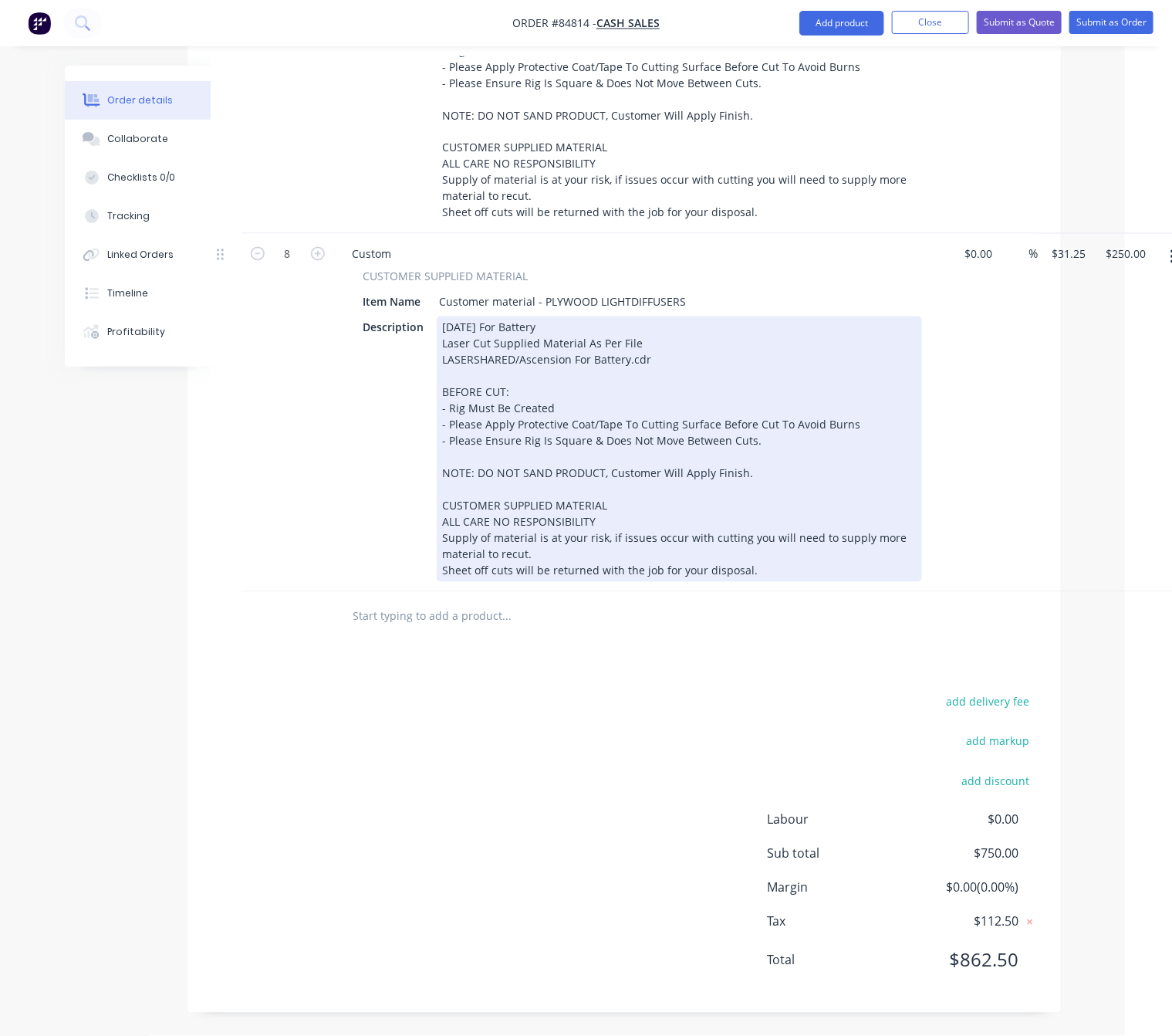
scroll to position [1051, 47]
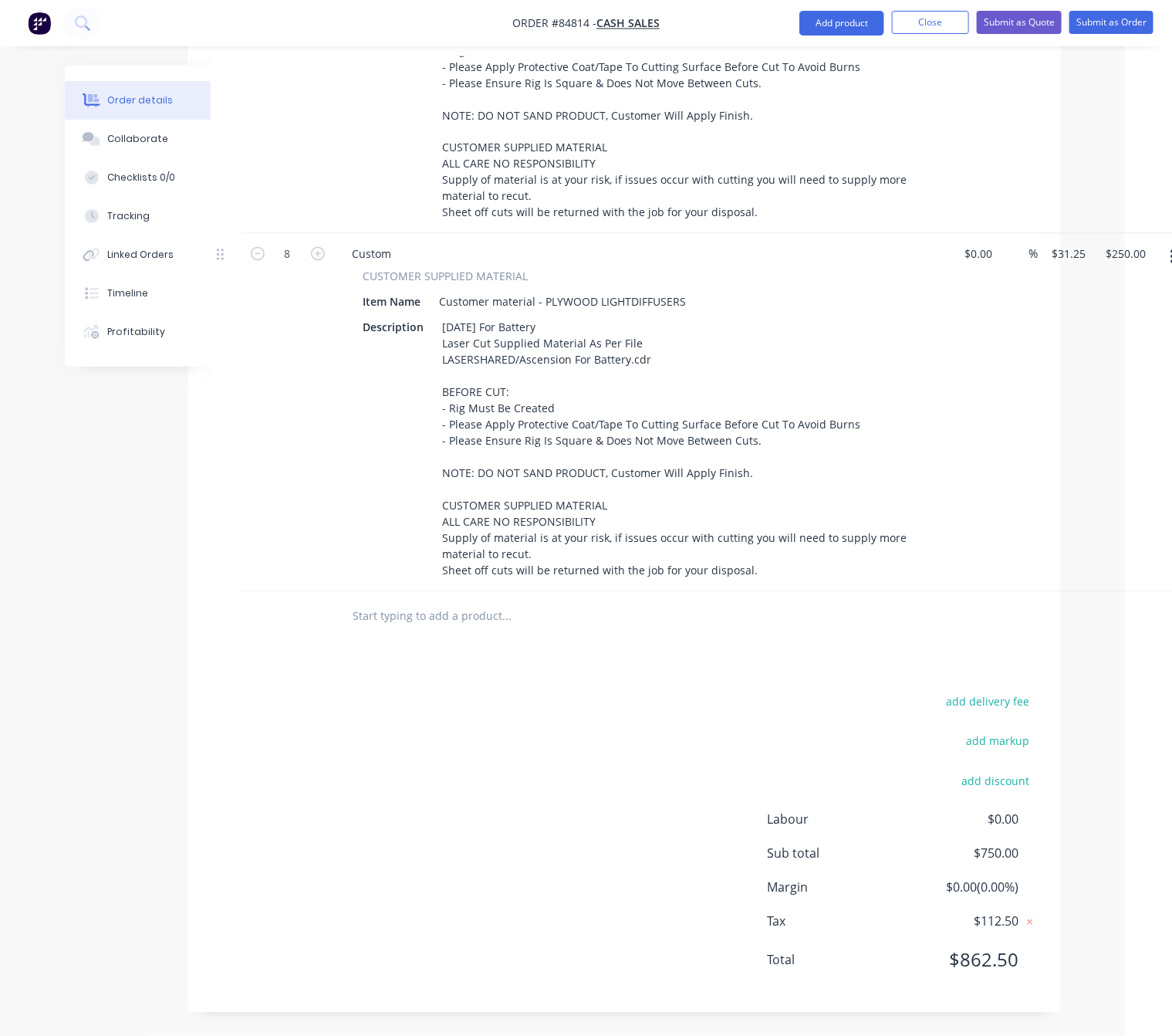
click at [388, 840] on div "add delivery fee add markup add discount Labour $0.00 Sub total $750.00 Margin …" at bounding box center [625, 840] width 827 height 298
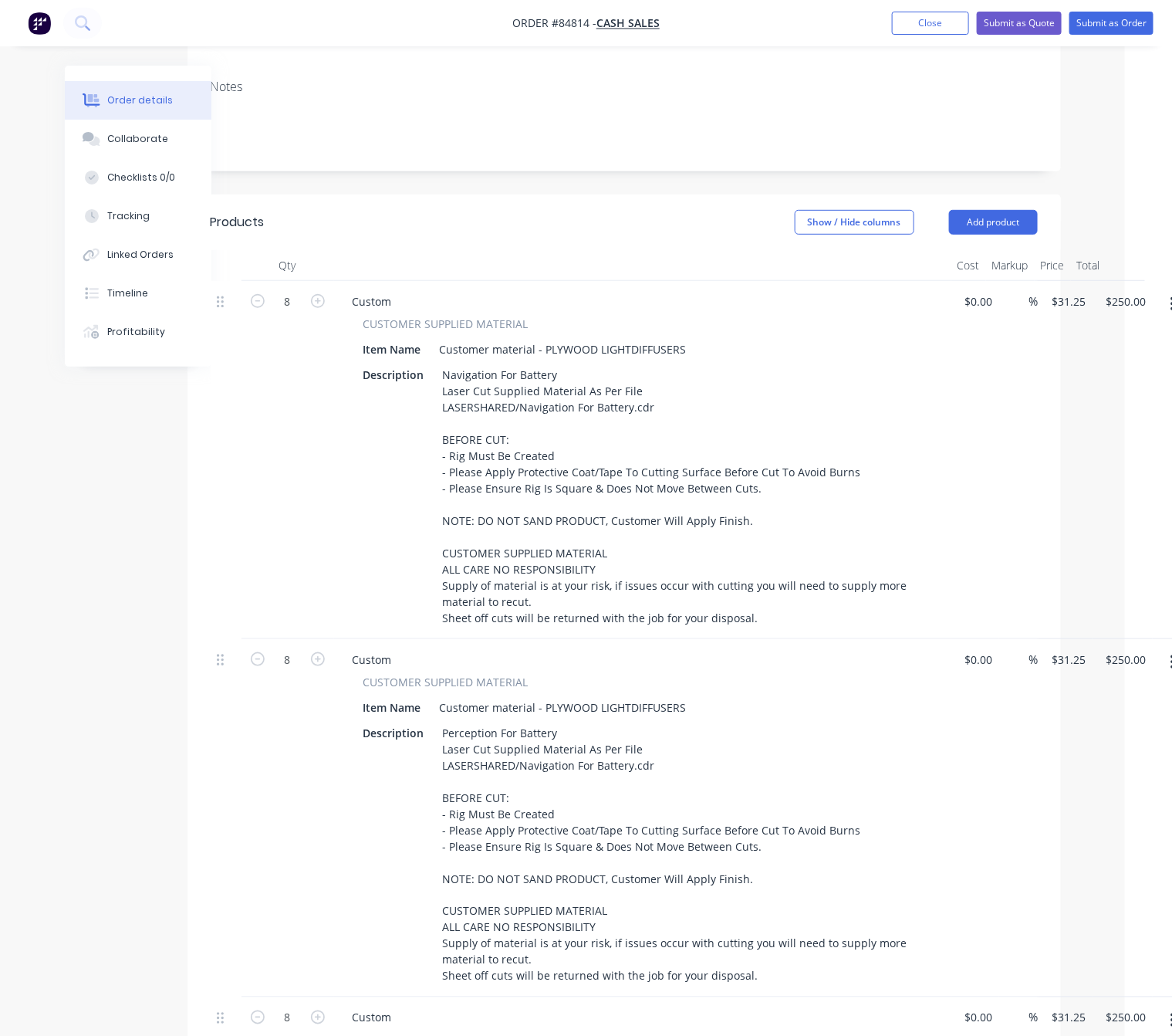
scroll to position [116, 47]
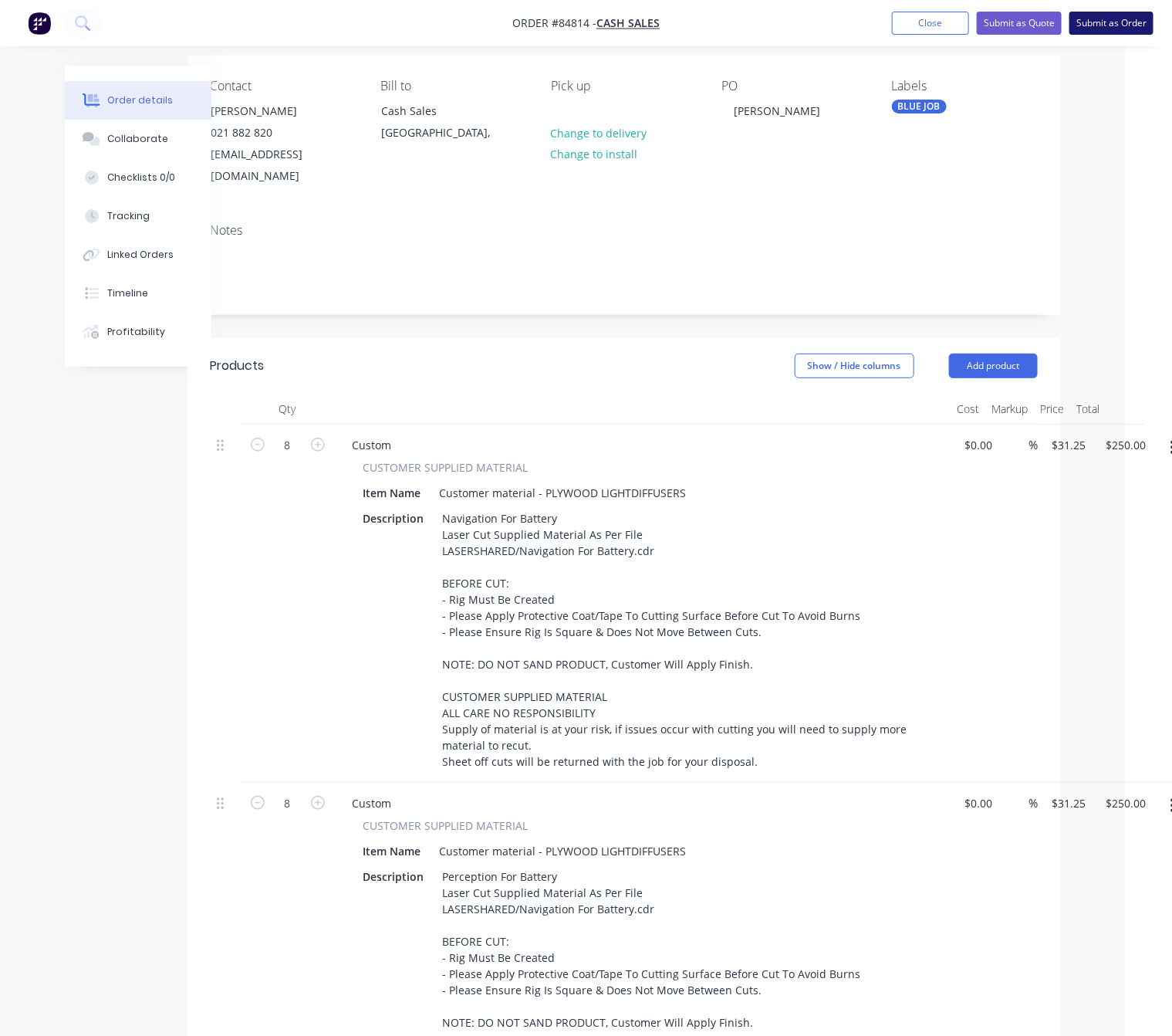
click at [1095, 28] on button "Submit as Order" at bounding box center [1112, 23] width 84 height 24
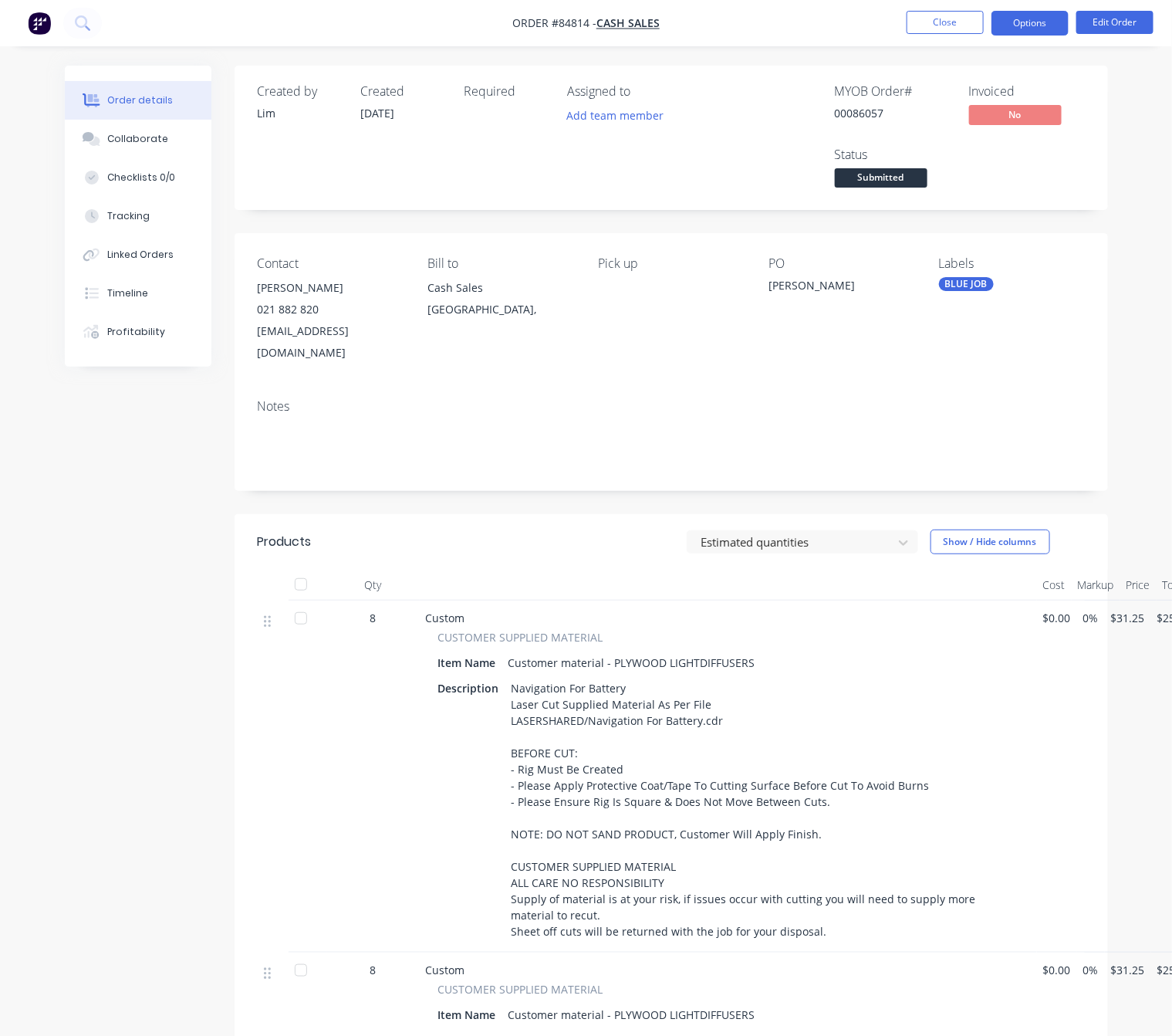
click at [1028, 24] on button "Options" at bounding box center [1030, 23] width 77 height 24
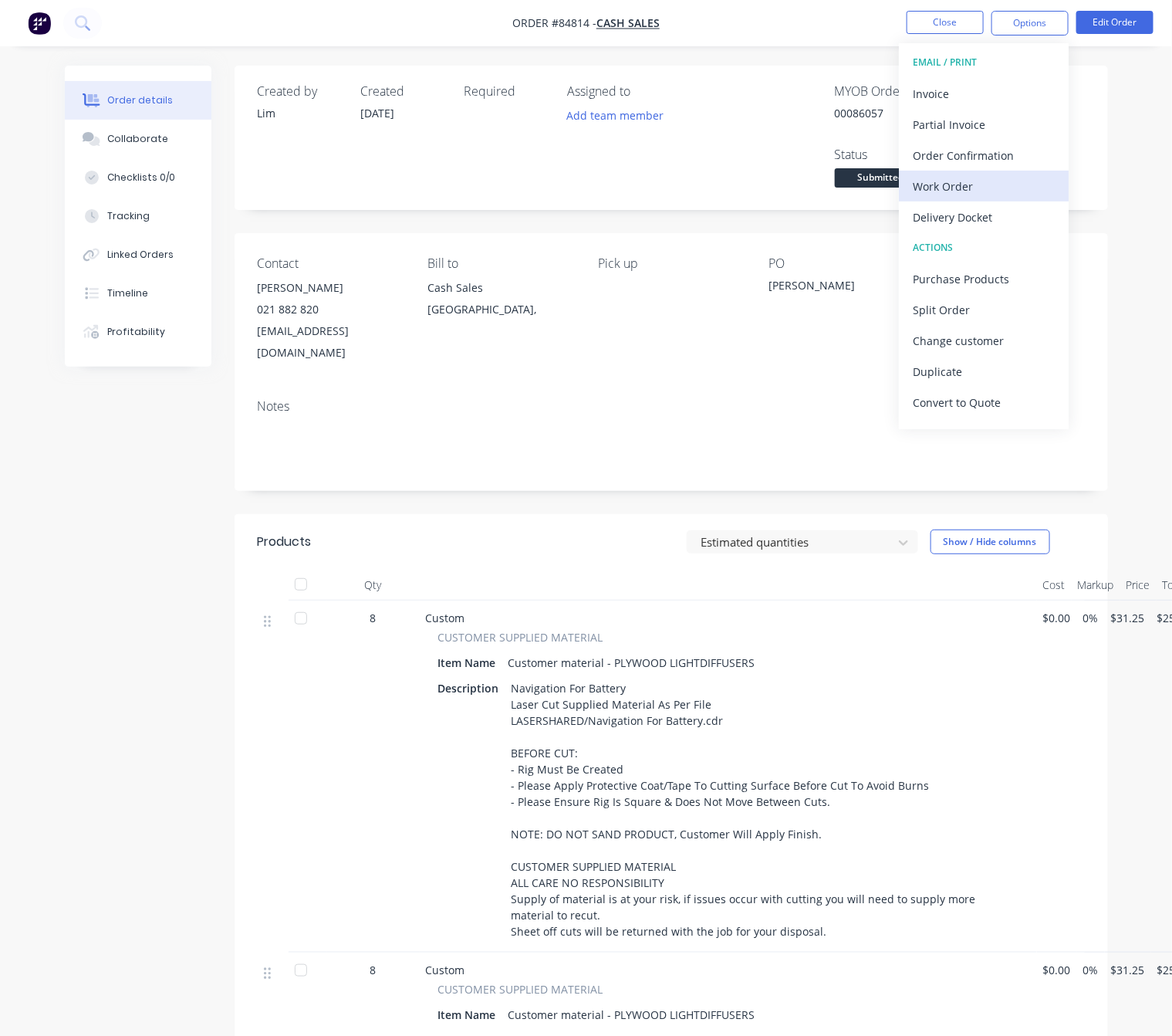
click at [1002, 192] on div "Work Order" at bounding box center [984, 187] width 142 height 23
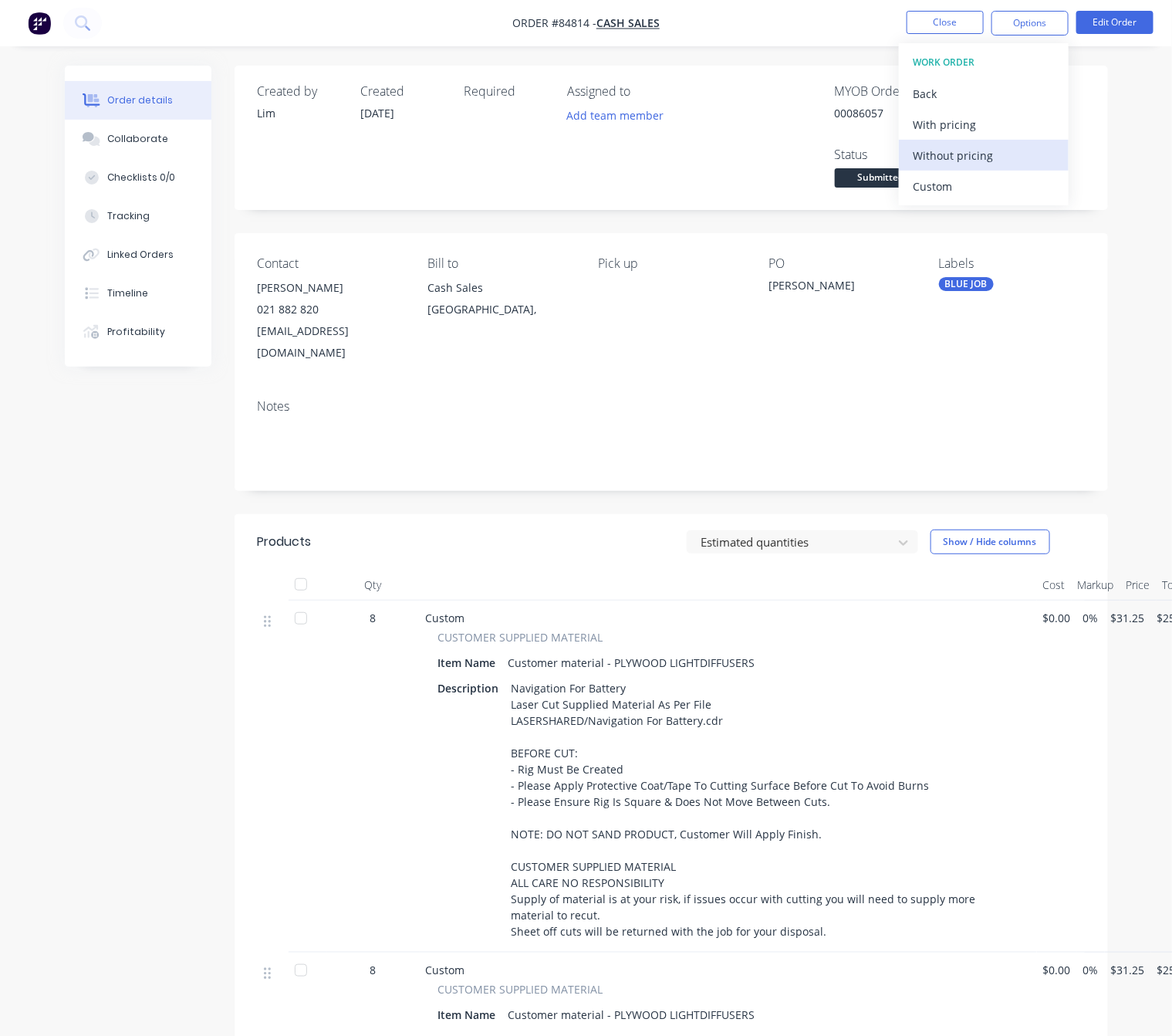
click at [991, 151] on div "Without pricing" at bounding box center [984, 156] width 142 height 23
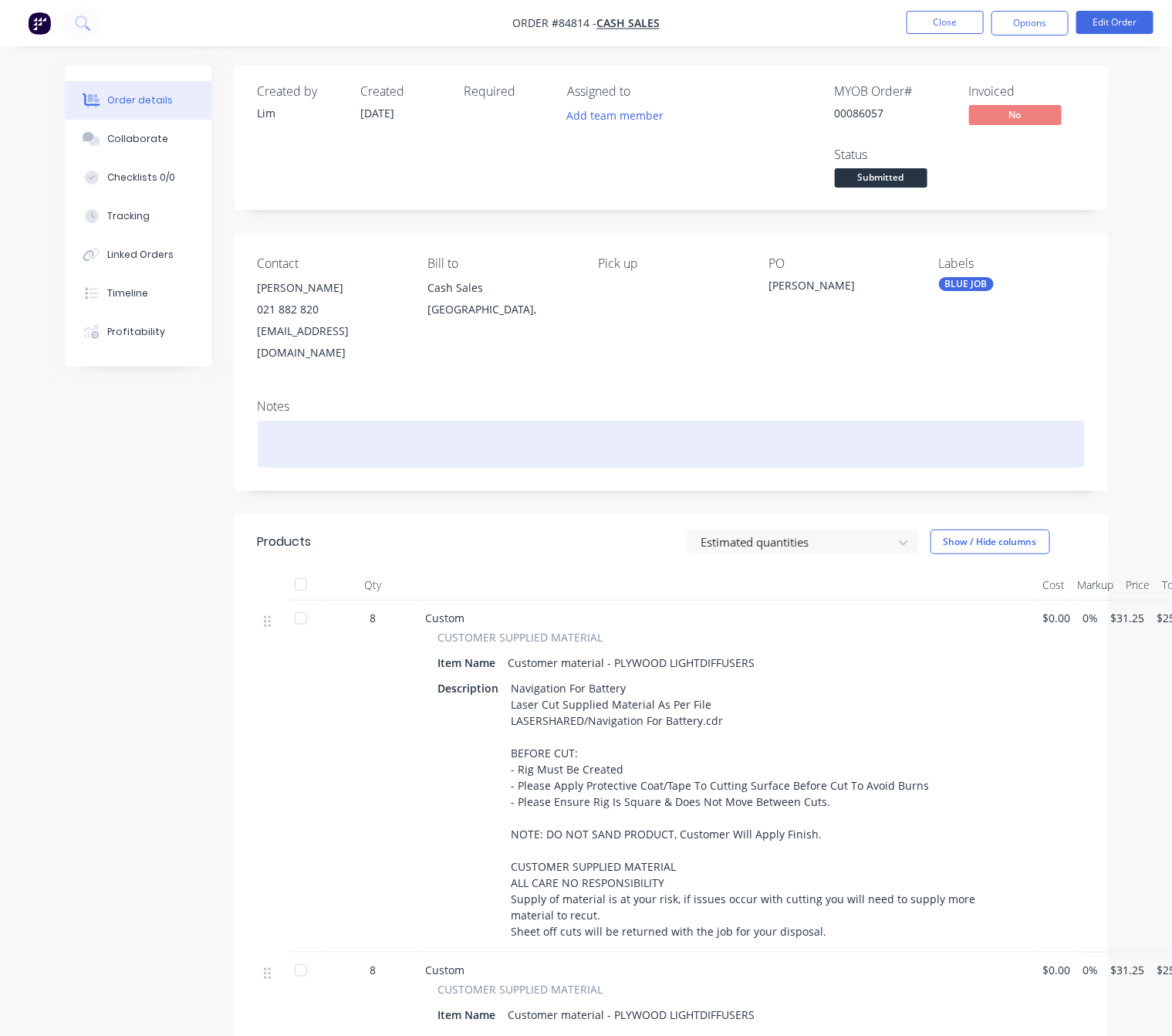
drag, startPoint x: 783, startPoint y: 406, endPoint x: 799, endPoint y: 417, distance: 19.4
click at [783, 421] on div at bounding box center [672, 445] width 827 height 47
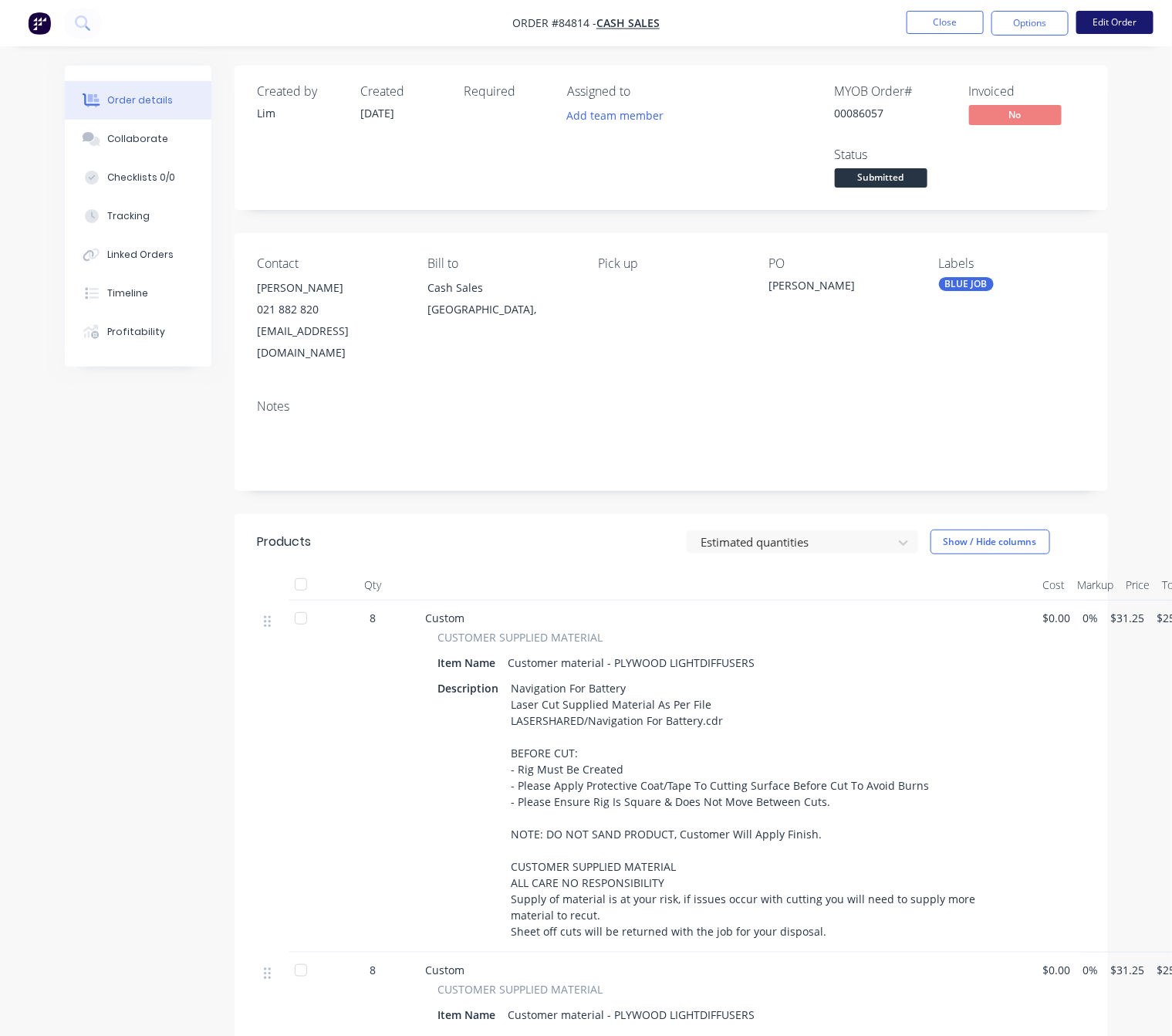
click at [1112, 28] on button "Edit Order" at bounding box center [1114, 22] width 77 height 24
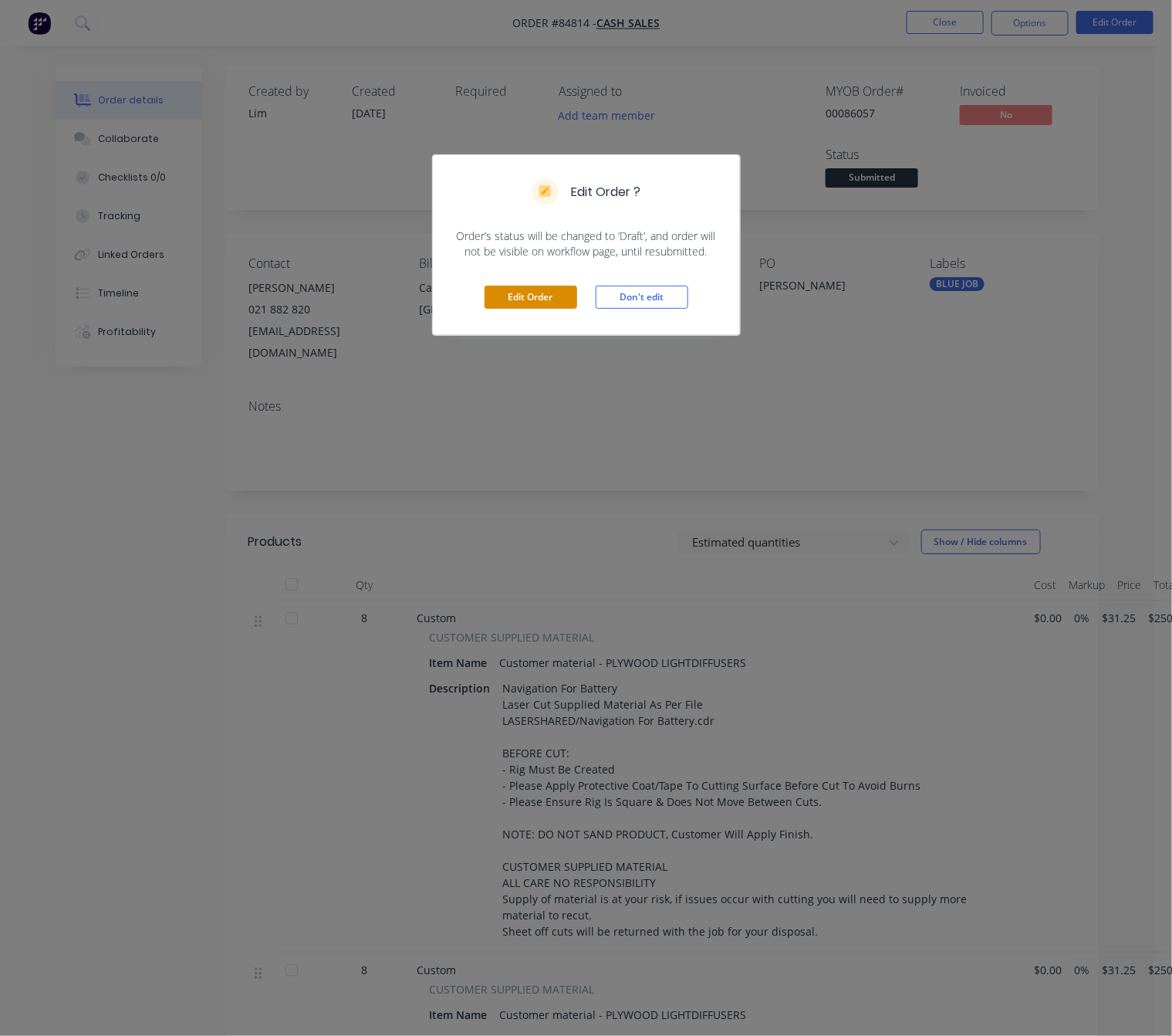
drag, startPoint x: 526, startPoint y: 297, endPoint x: 537, endPoint y: 303, distance: 12.5
click at [526, 297] on button "Edit Order" at bounding box center [531, 297] width 92 height 24
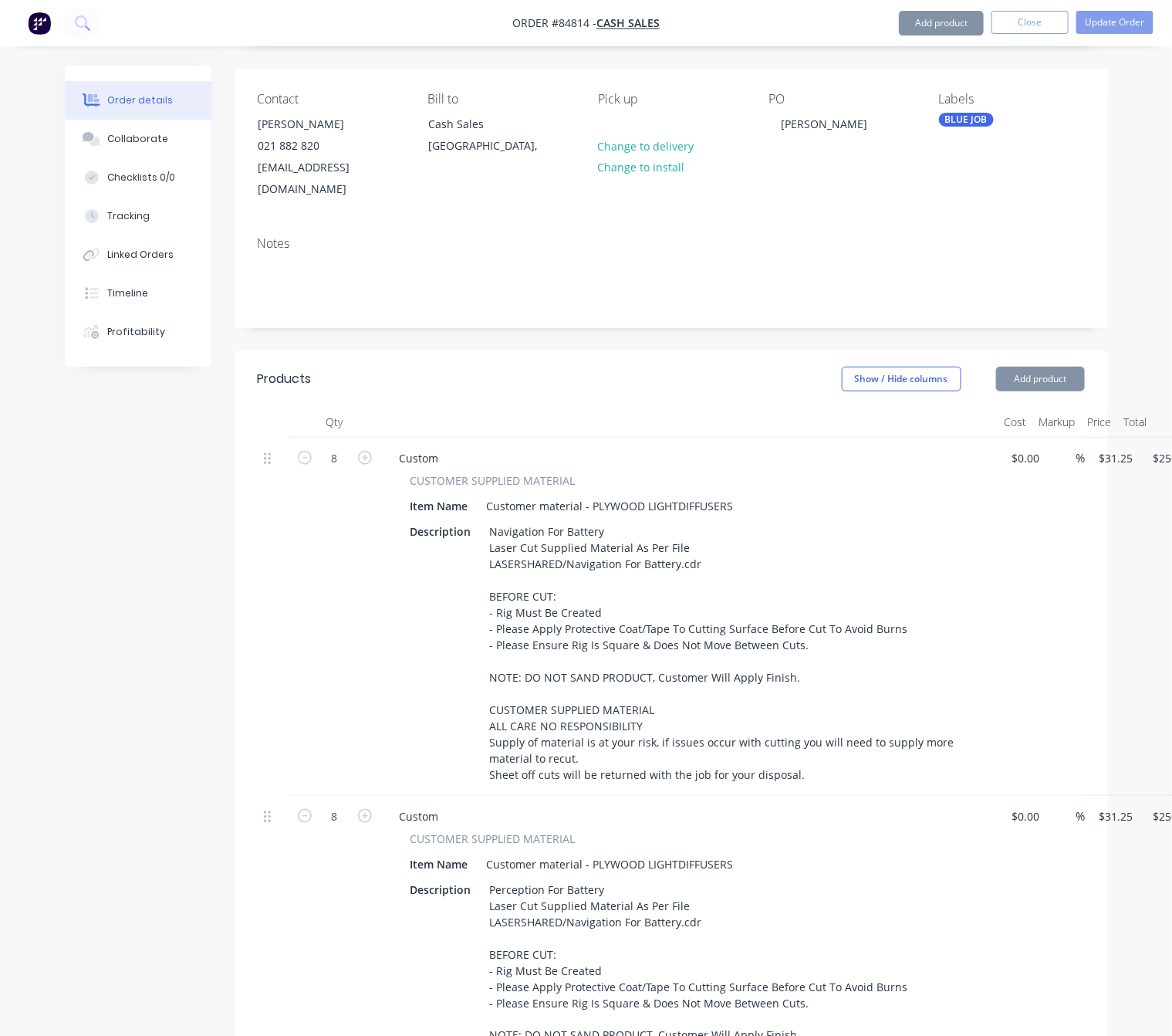
scroll to position [579, 0]
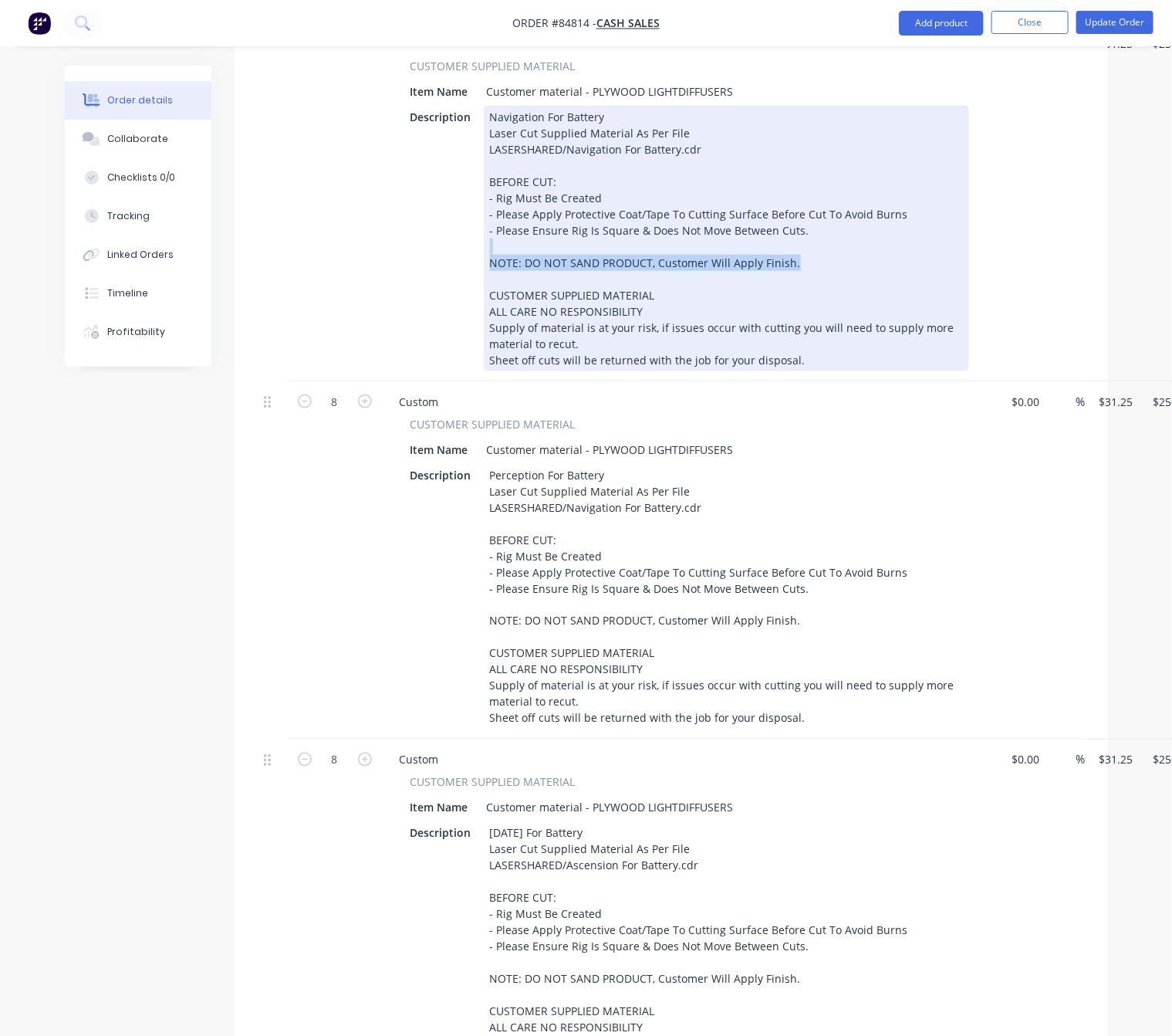
drag, startPoint x: 801, startPoint y: 263, endPoint x: 486, endPoint y: 250, distance: 315.3
click at [486, 250] on div "Navigation For Battery Laser Cut Supplied Material As Per File LASERSHARED/Navi…" at bounding box center [727, 238] width 486 height 265
click at [630, 269] on div "Navigation For Battery Laser Cut Supplied Material As Per File LASERSHARED/Navi…" at bounding box center [727, 238] width 486 height 265
drag, startPoint x: 816, startPoint y: 260, endPoint x: 474, endPoint y: 260, distance: 342.0
click at [474, 260] on div "Description Navigation For Battery Laser Cut Supplied Material As Per File LASE…" at bounding box center [687, 238] width 565 height 265
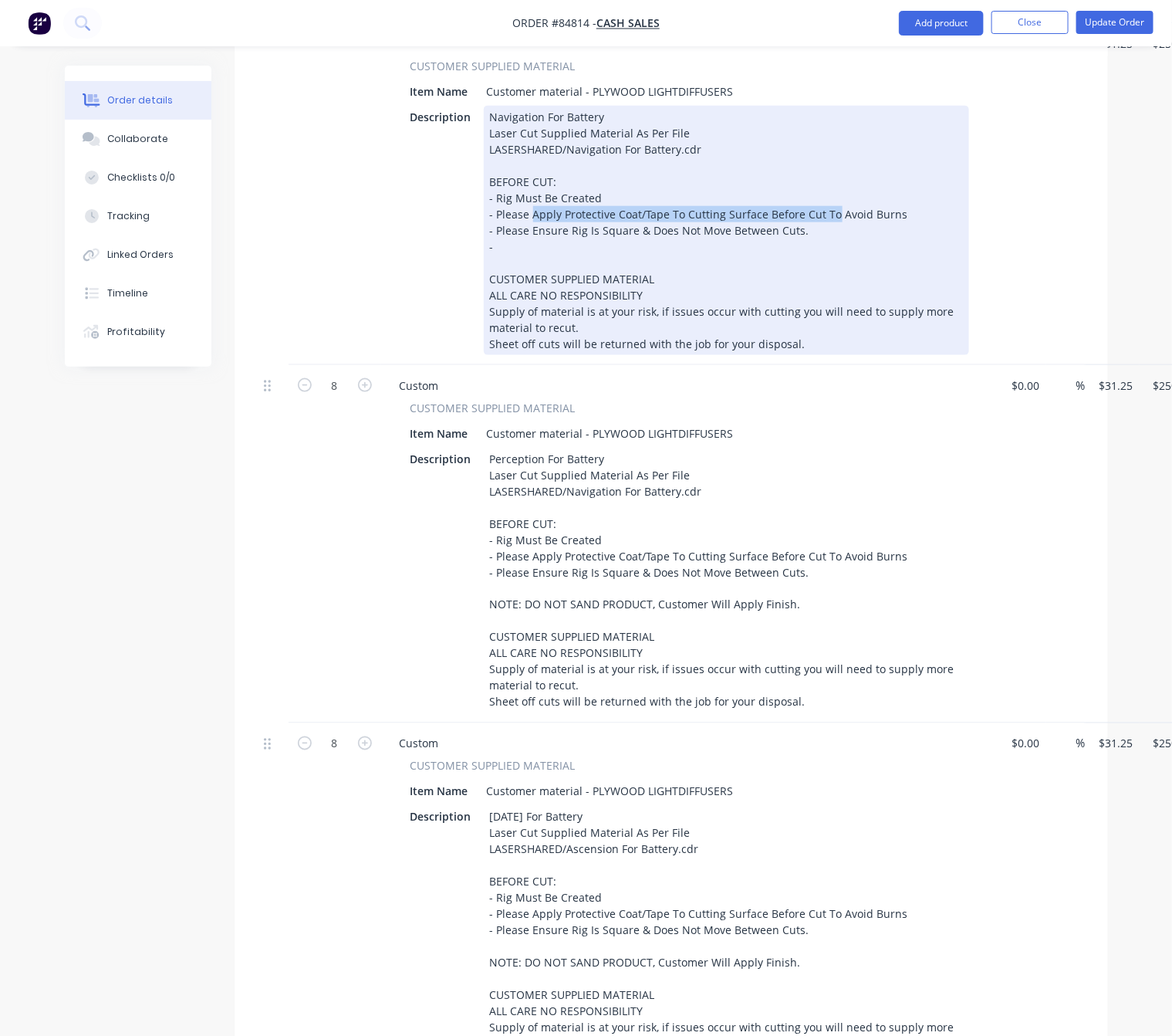
drag, startPoint x: 831, startPoint y: 208, endPoint x: 531, endPoint y: 213, distance: 300.0
click at [531, 213] on div "Navigation For Battery Laser Cut Supplied Material As Per File LASERSHARED/Navi…" at bounding box center [727, 230] width 486 height 249
click at [554, 234] on div "Navigation For Battery Laser Cut Supplied Material As Per File LASERSHARED/Navi…" at bounding box center [727, 230] width 486 height 249
click at [498, 243] on div "Navigation For Battery Laser Cut Supplied Material As Per File LASERSHARED/Navi…" at bounding box center [727, 230] width 486 height 249
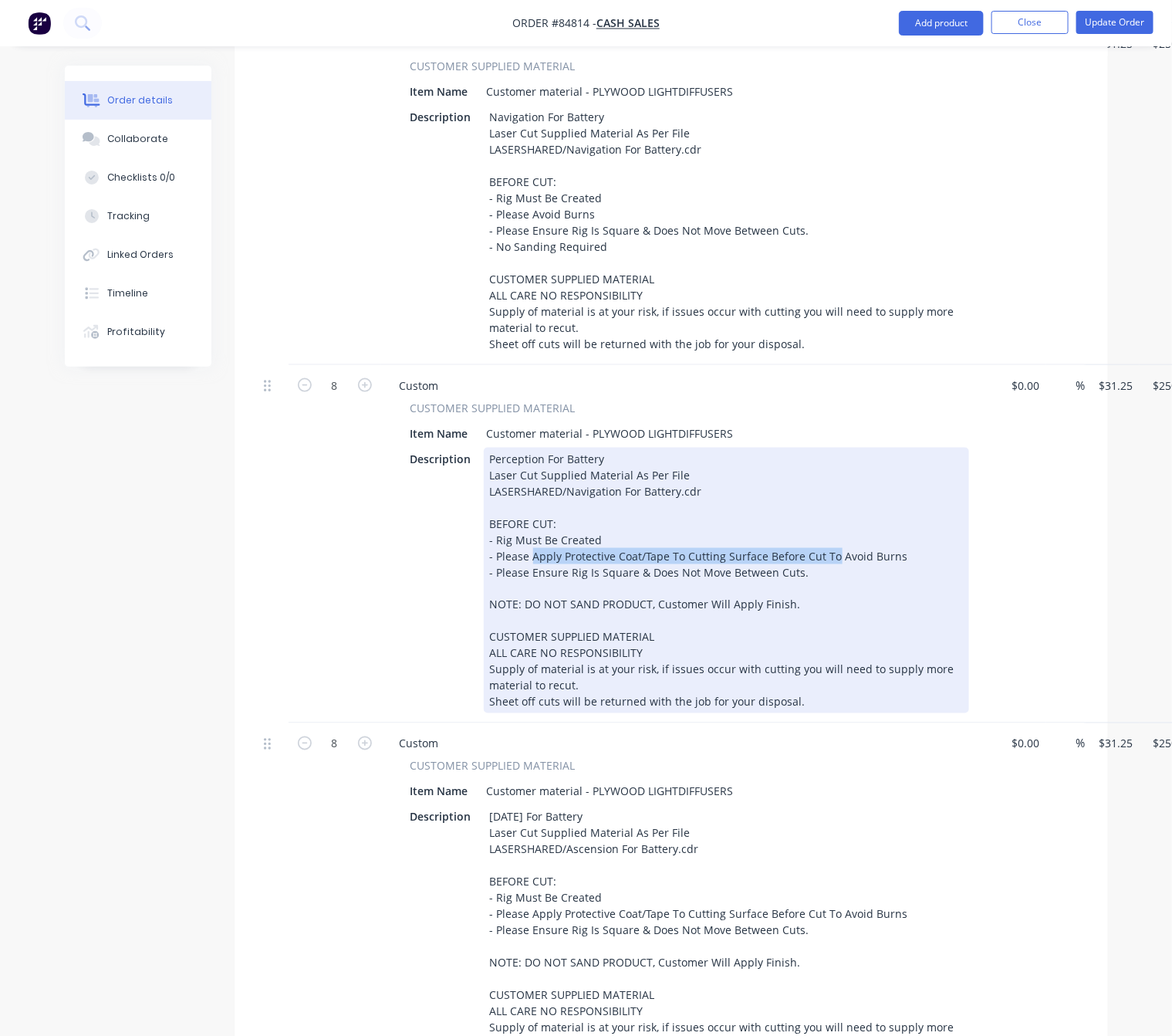
drag, startPoint x: 831, startPoint y: 567, endPoint x: 531, endPoint y: 570, distance: 300.0
click at [531, 570] on div "Perception For Battery Laser Cut Supplied Material As Per File LASERSHARED/Navi…" at bounding box center [727, 580] width 486 height 265
click at [806, 584] on div "Perception For Battery Laser Cut Supplied Material As Per File LASERSHARED/Navi…" at bounding box center [727, 580] width 486 height 265
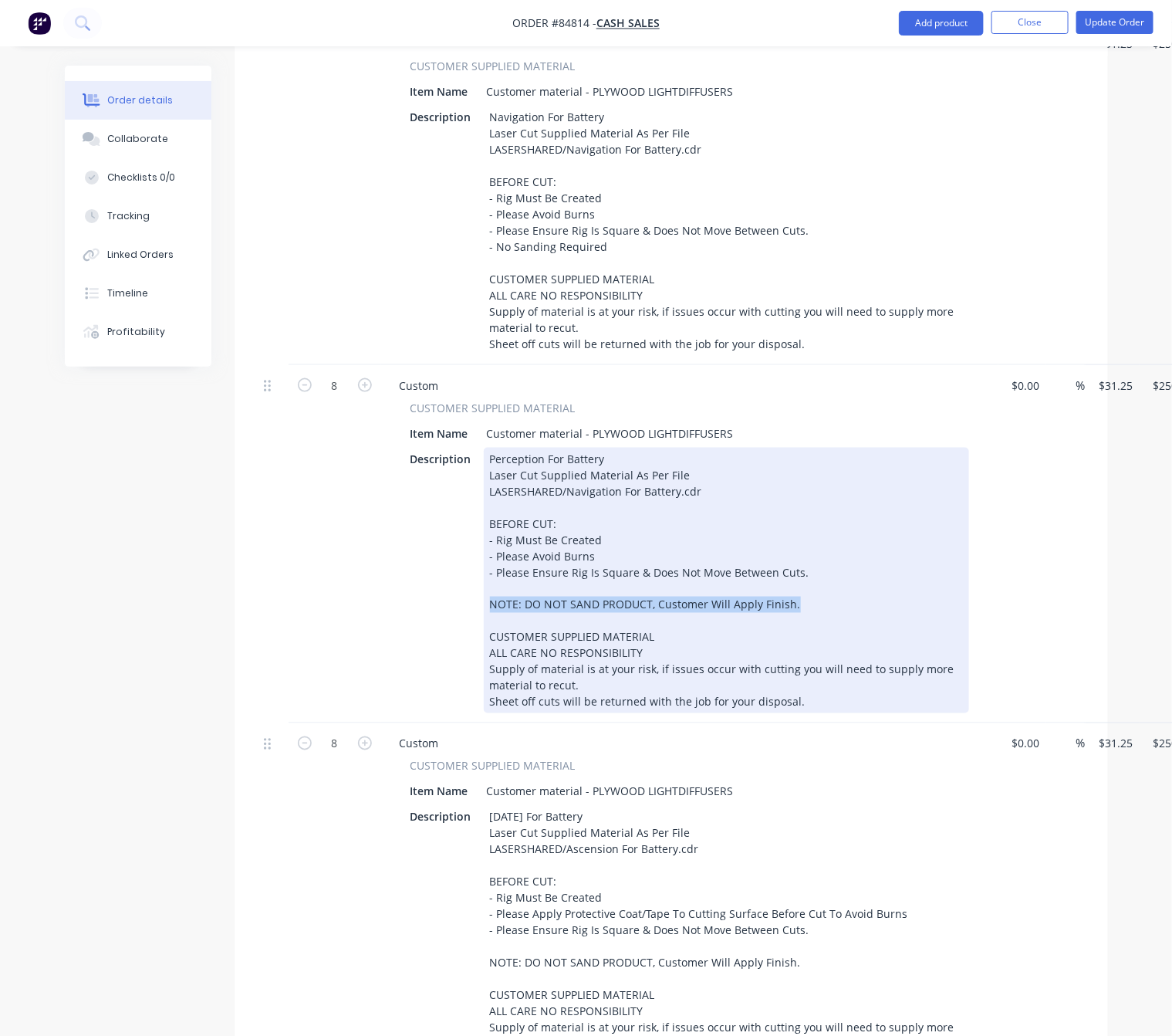
drag, startPoint x: 765, startPoint y: 623, endPoint x: 464, endPoint y: 624, distance: 301.0
click at [464, 624] on div "Description Perception For Battery Laser Cut Supplied Material As Per File LASE…" at bounding box center [687, 580] width 565 height 265
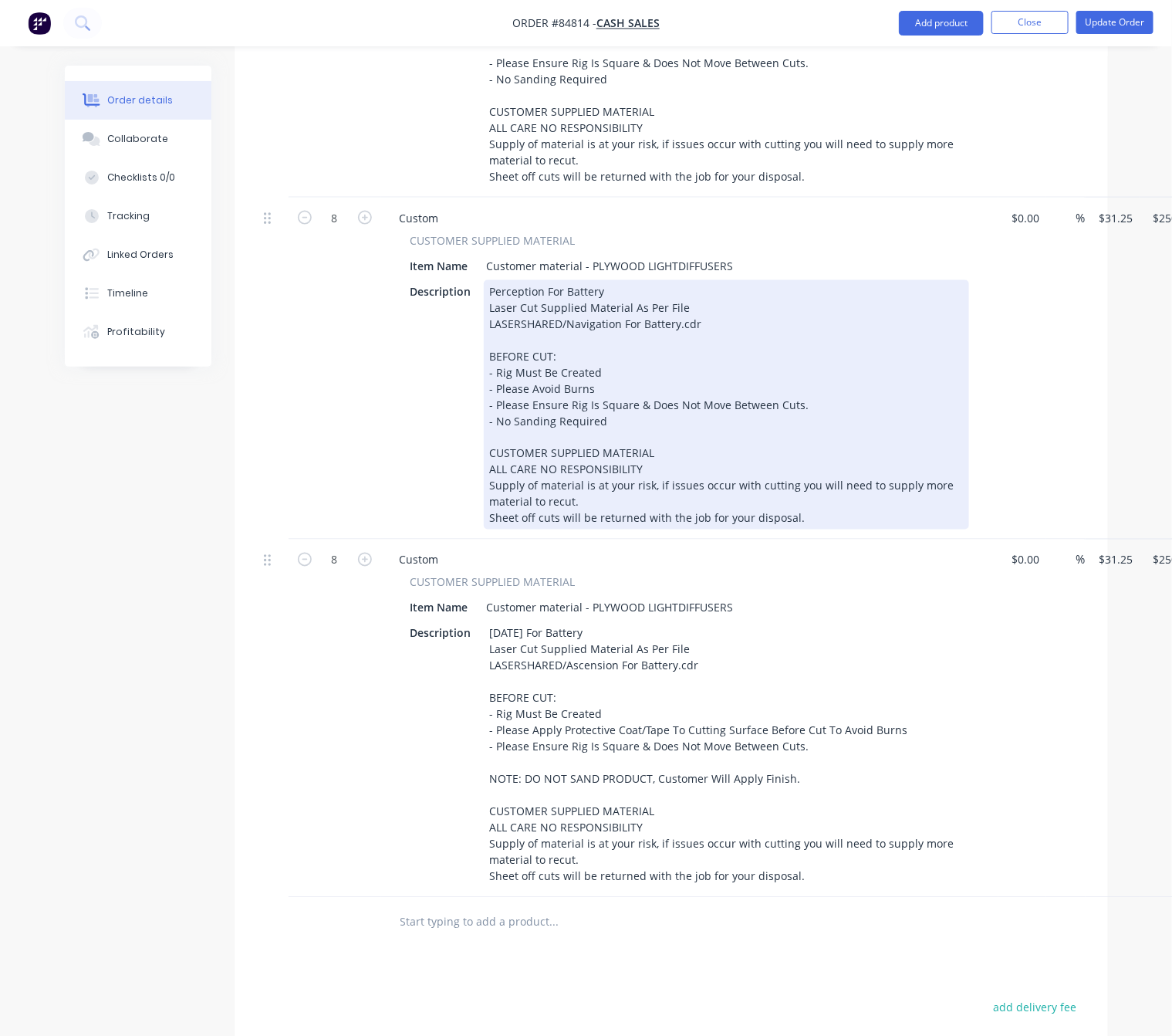
scroll to position [926, 0]
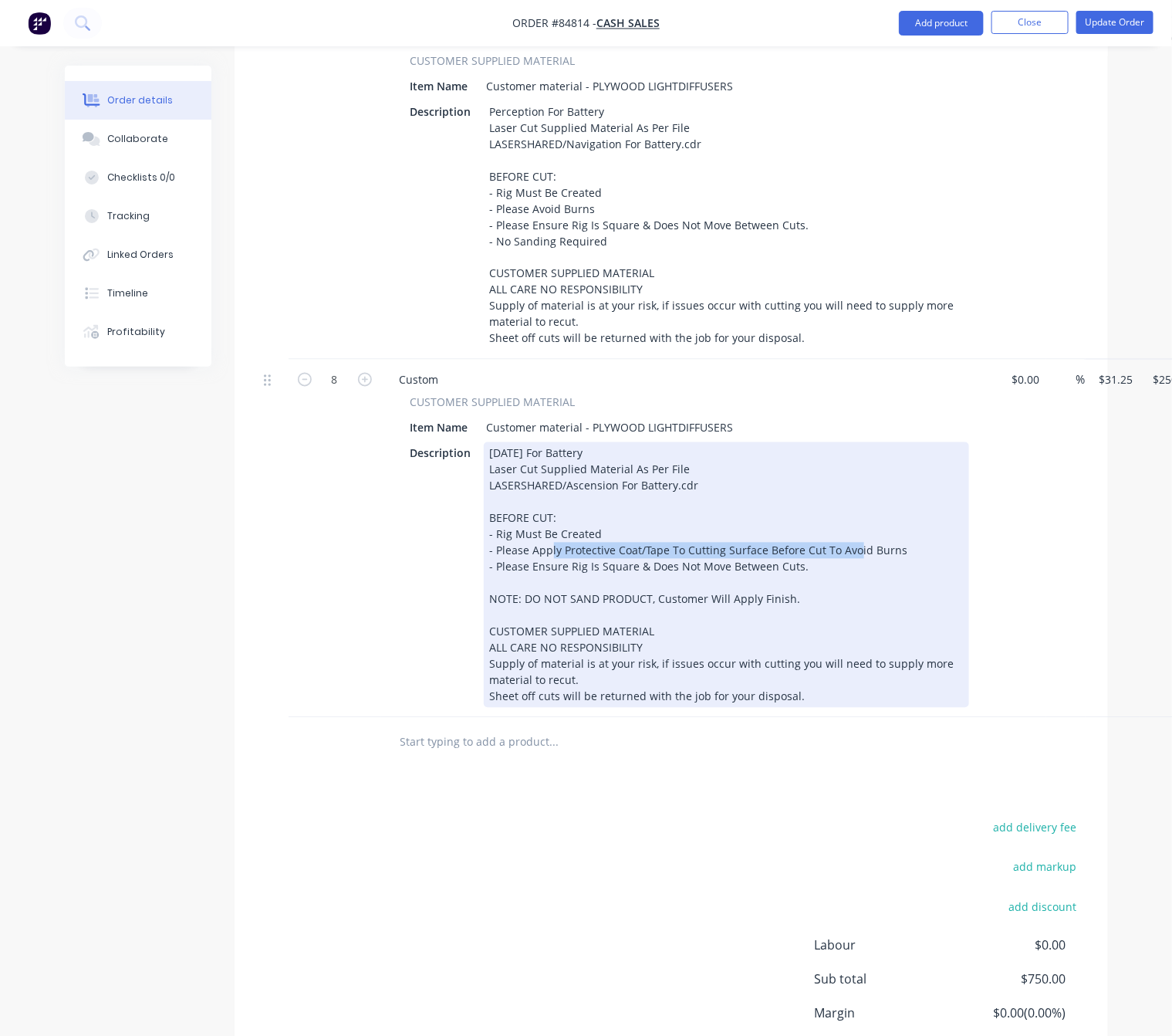
drag, startPoint x: 832, startPoint y: 578, endPoint x: 530, endPoint y: 580, distance: 302.0
click at [530, 580] on div "Ascension For Battery Laser Cut Supplied Material As Per File LASERSHARED/Ascen…" at bounding box center [727, 574] width 486 height 265
click at [830, 603] on div "Ascension For Battery Laser Cut Supplied Material As Per File LASERSHARED/Ascen…" at bounding box center [727, 574] width 486 height 265
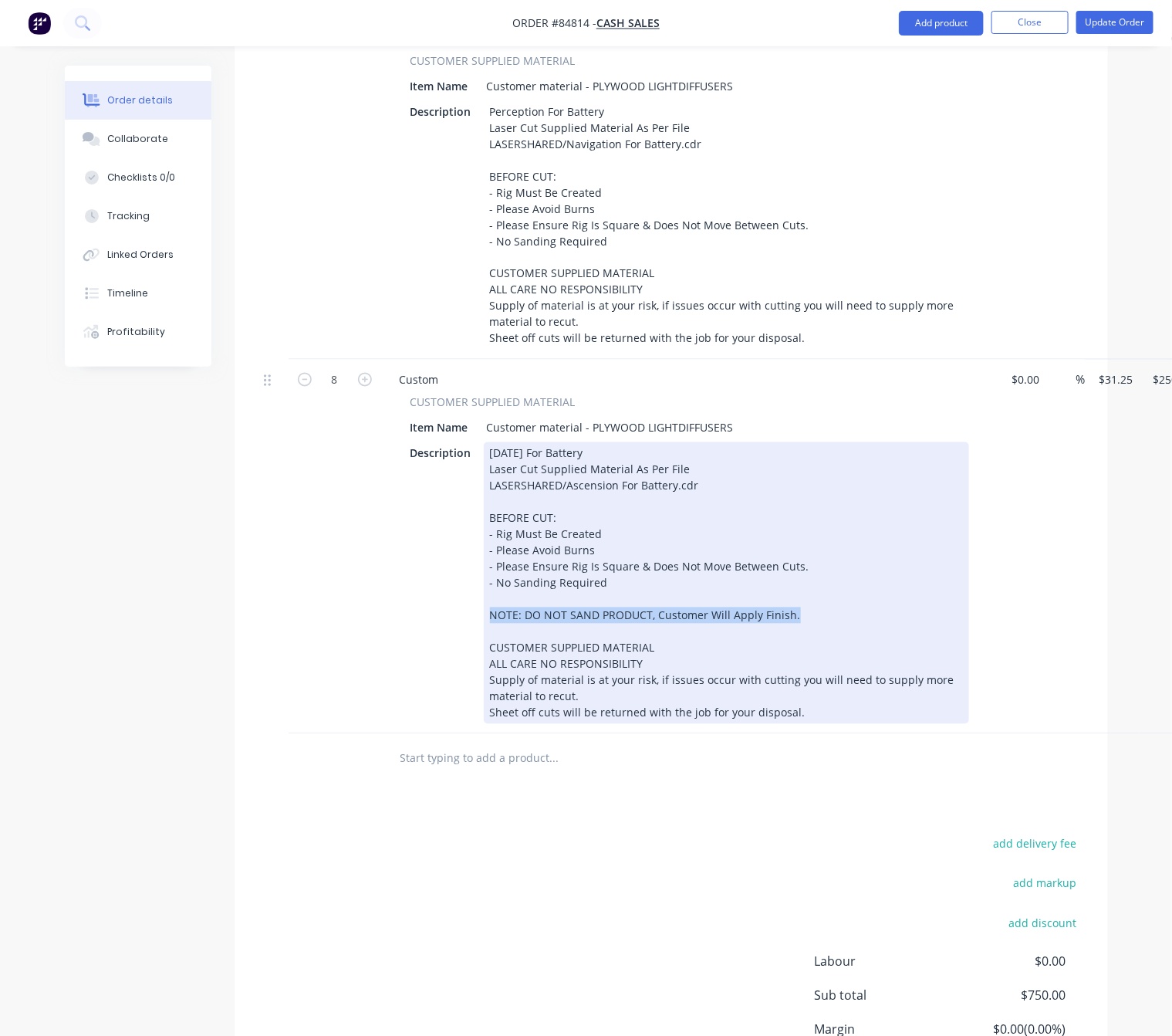
drag, startPoint x: 809, startPoint y: 644, endPoint x: 427, endPoint y: 649, distance: 382.0
click at [428, 640] on div "Description Ascension For Battery Laser Cut Supplied Material As Per File LASER…" at bounding box center [687, 582] width 565 height 282
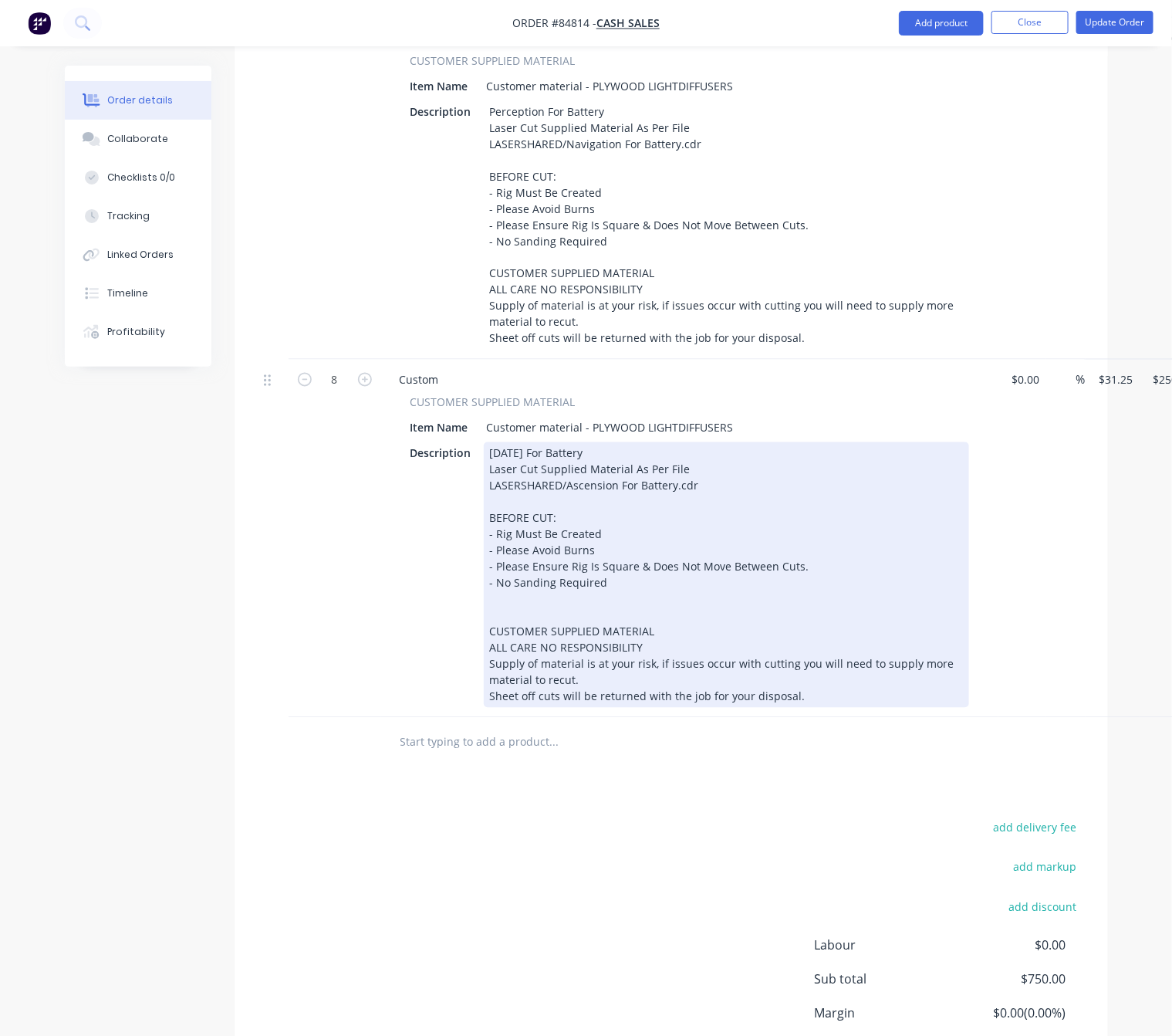
click at [530, 644] on div "Ascension For Battery Laser Cut Supplied Material As Per File LASERSHARED/Ascen…" at bounding box center [727, 574] width 486 height 265
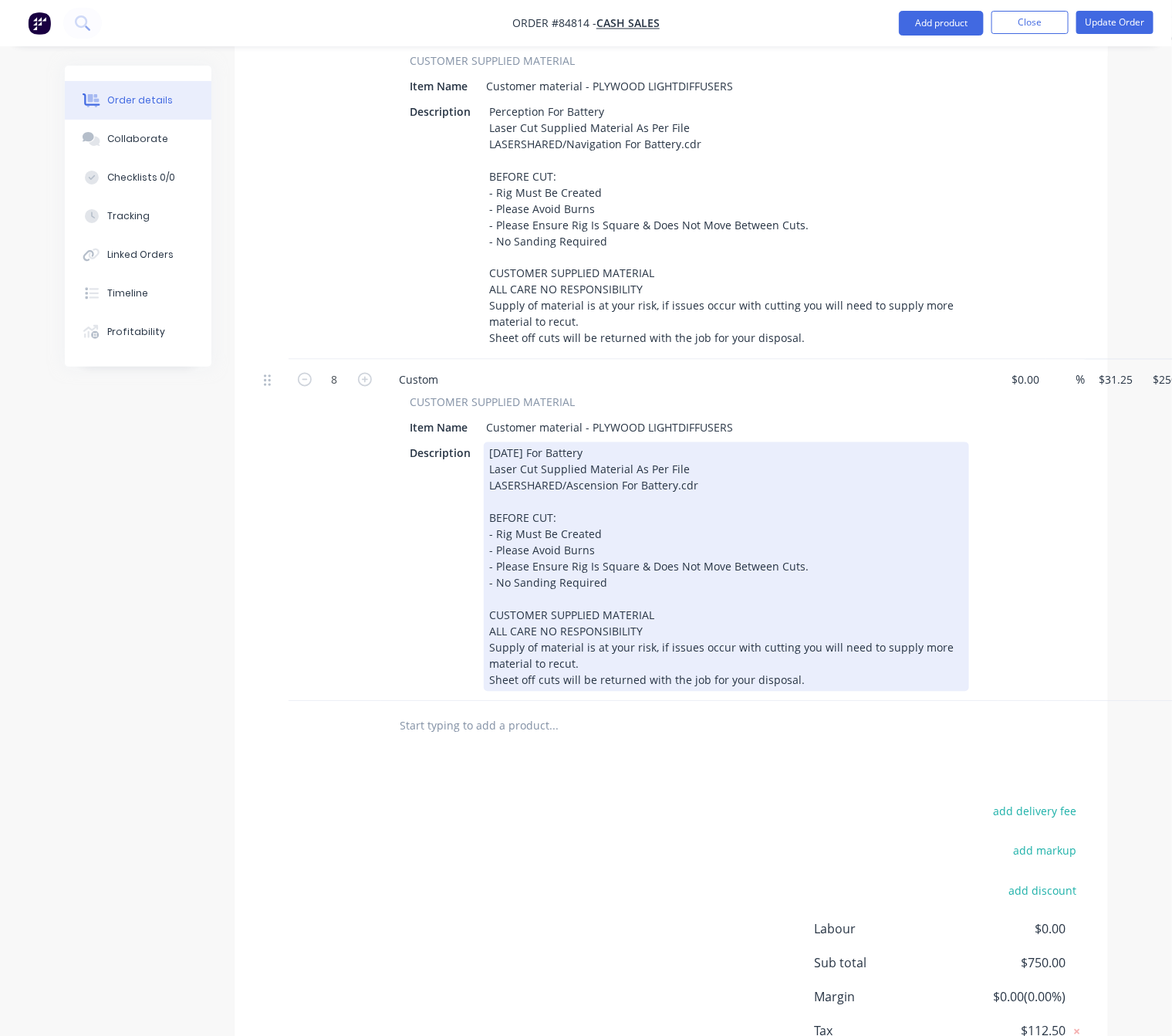
click at [744, 612] on div "Ascension For Battery Laser Cut Supplied Material As Per File LASERSHARED/Ascen…" at bounding box center [727, 566] width 486 height 249
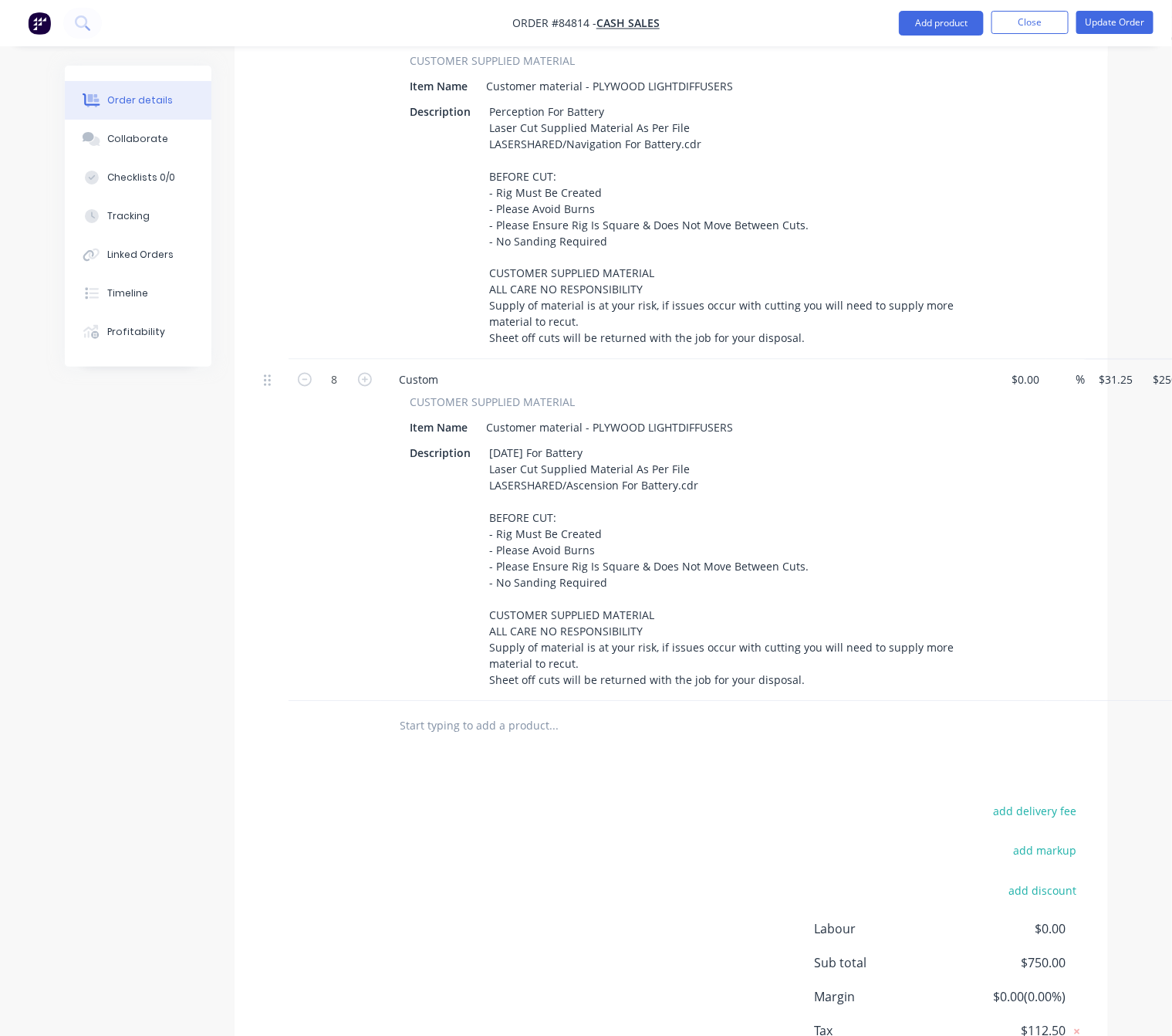
click at [598, 806] on div "Products Show / Hide columns Add product Qty Cost Markup Price Total 8 Custom C…" at bounding box center [671, 356] width 874 height 1533
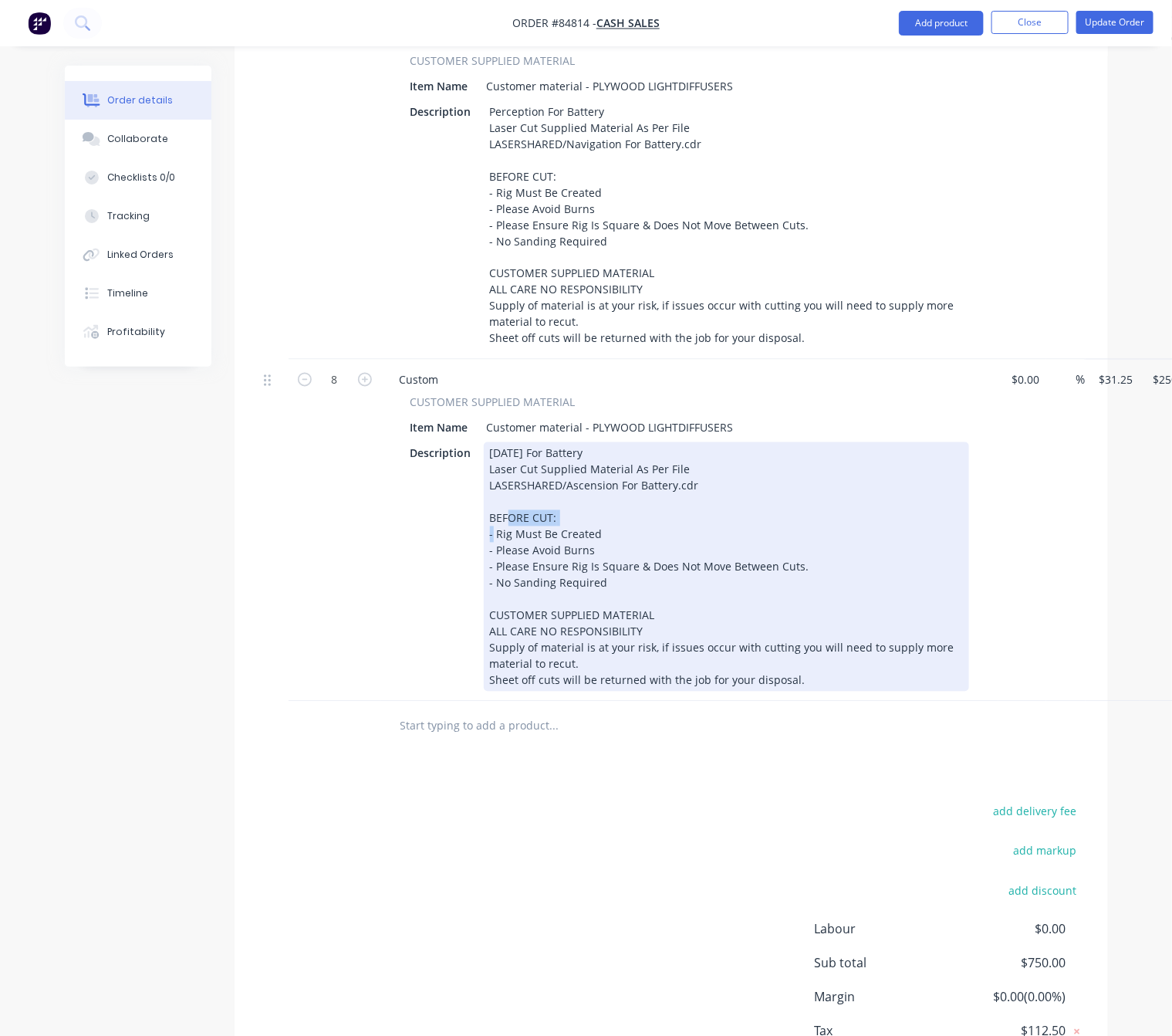
drag, startPoint x: 549, startPoint y: 543, endPoint x: 469, endPoint y: 543, distance: 80.0
click at [469, 543] on div "Description Ascension For Battery Laser Cut Supplied Material As Per File LASER…" at bounding box center [687, 566] width 565 height 249
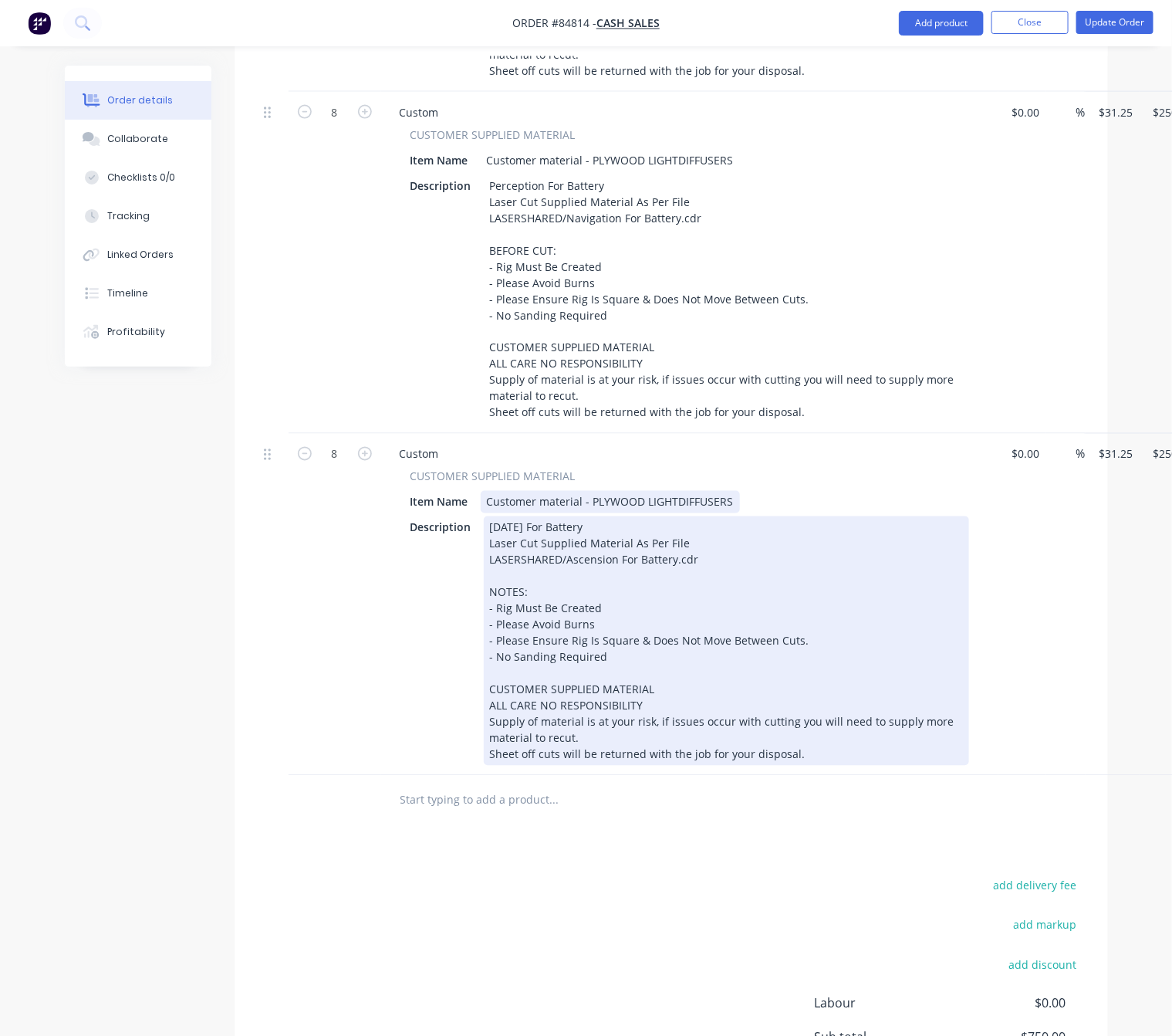
scroll to position [810, 0]
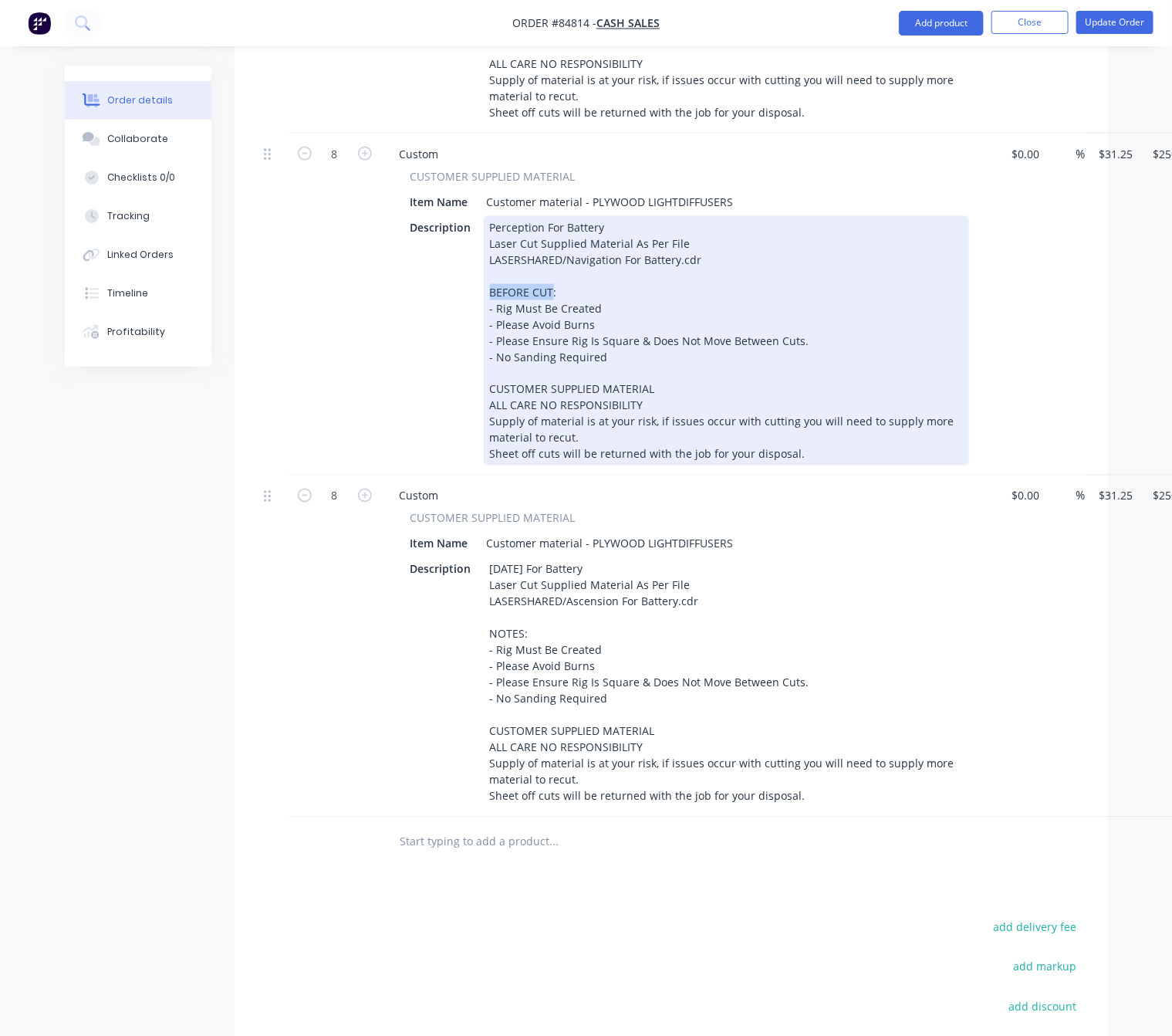
drag, startPoint x: 549, startPoint y: 303, endPoint x: 445, endPoint y: 301, distance: 104.0
click at [480, 303] on div "Description Perception For Battery Laser Cut Supplied Material As Per File LASE…" at bounding box center [687, 340] width 565 height 249
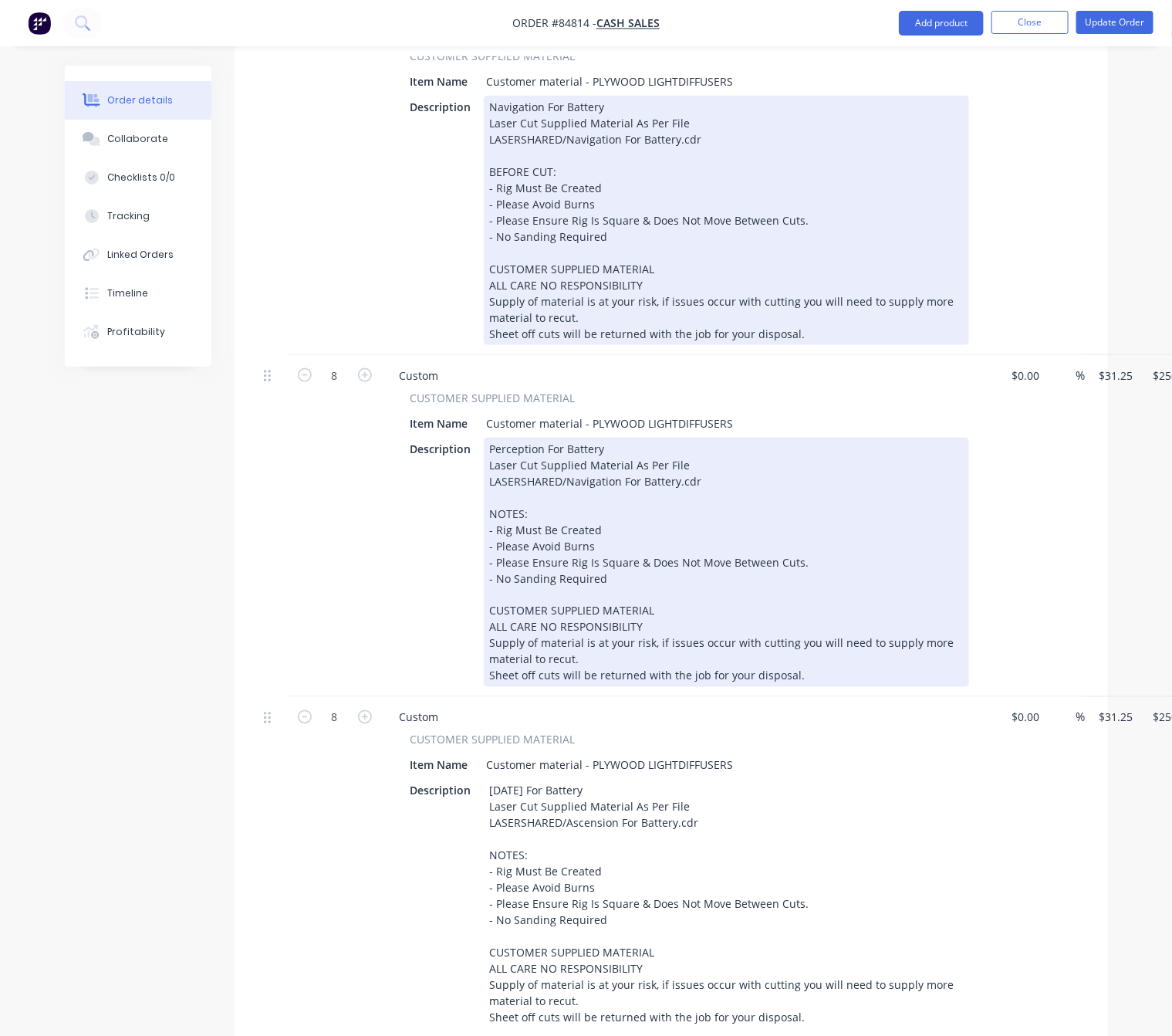
scroll to position [463, 0]
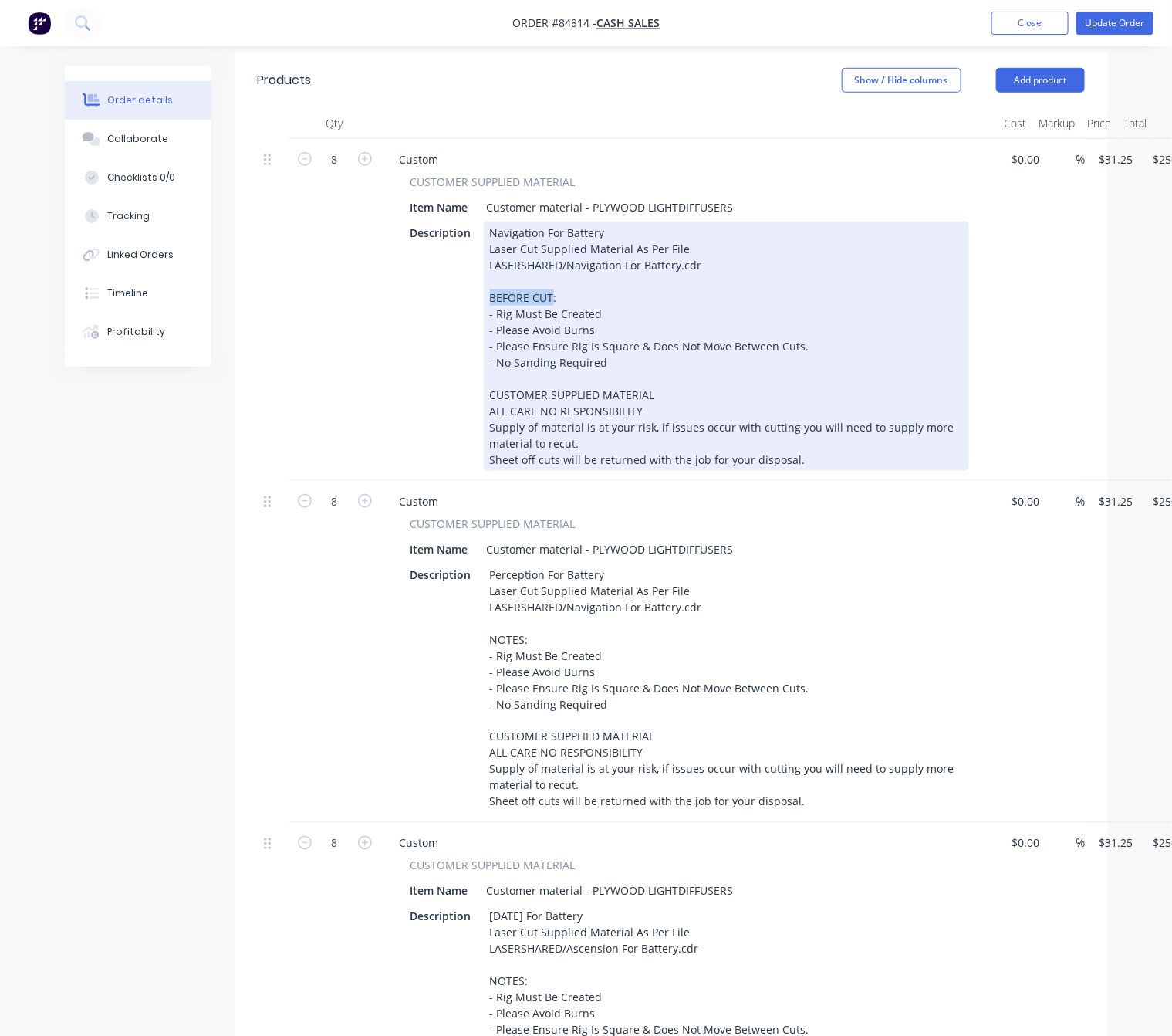
drag, startPoint x: 549, startPoint y: 292, endPoint x: 470, endPoint y: 290, distance: 79.0
click at [472, 290] on div "Description Navigation For Battery Laser Cut Supplied Material As Per File LASE…" at bounding box center [687, 346] width 565 height 249
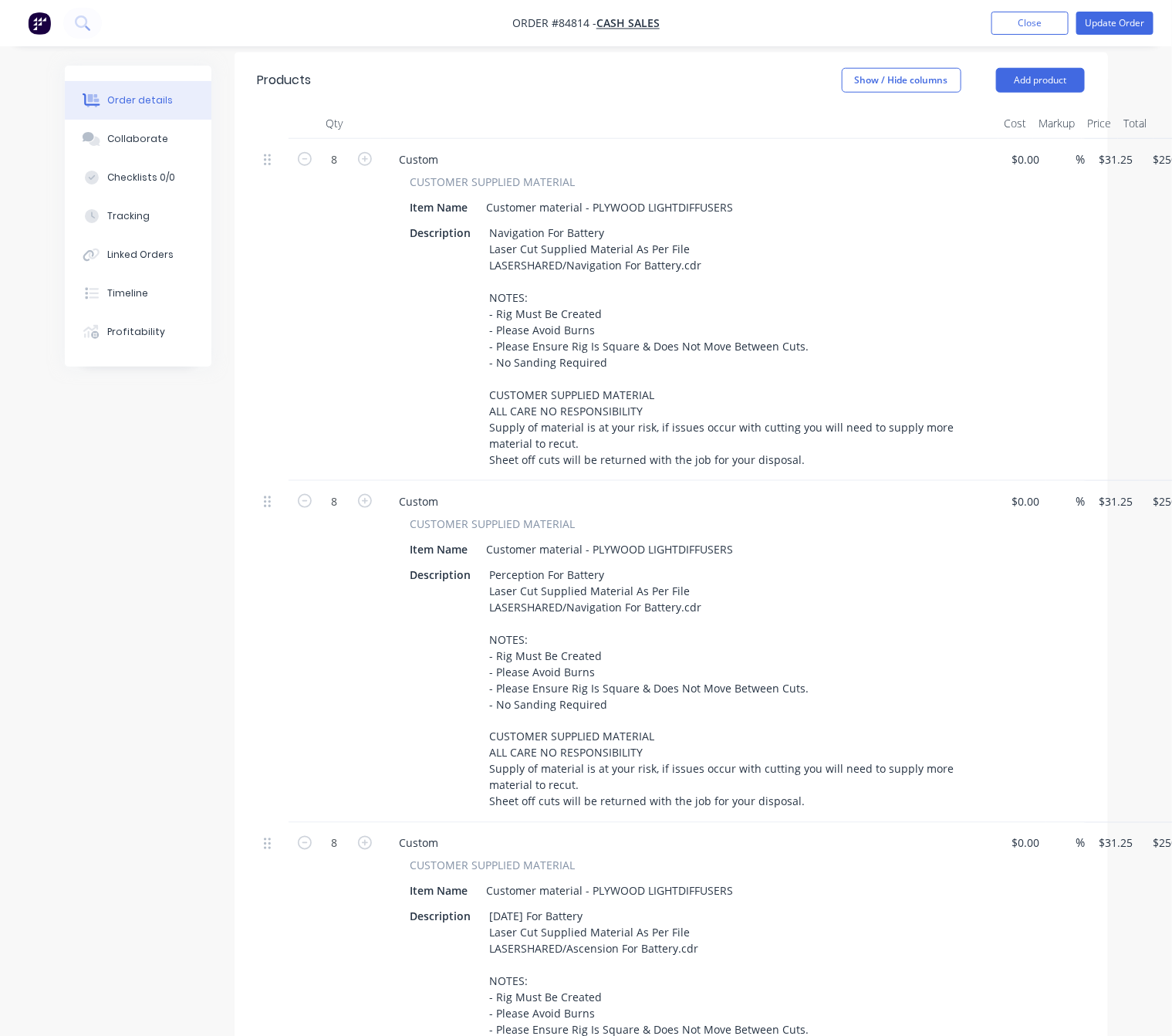
drag, startPoint x: 307, startPoint y: 459, endPoint x: 315, endPoint y: 459, distance: 8.0
click at [308, 459] on div "8" at bounding box center [335, 310] width 92 height 342
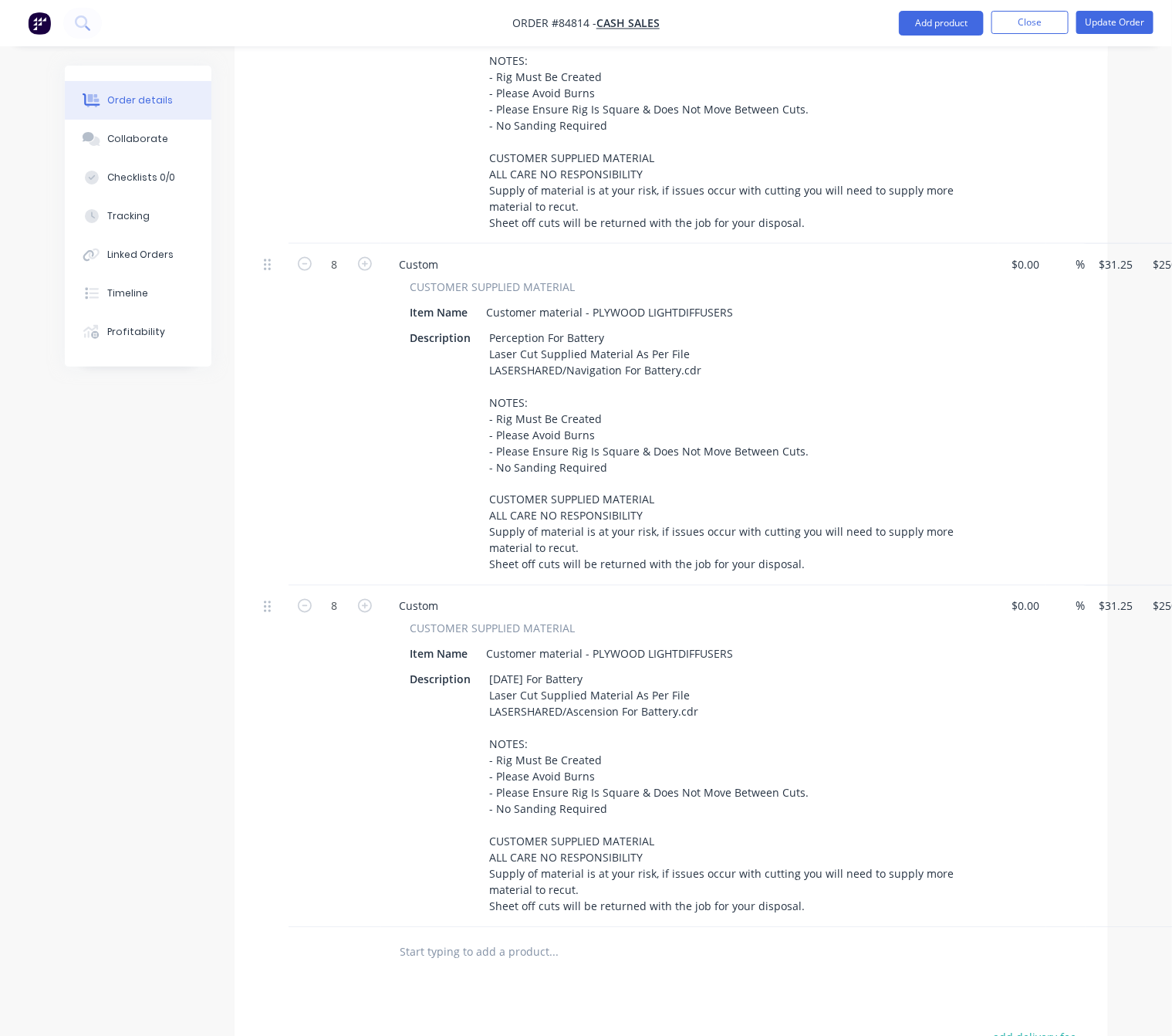
scroll to position [579, 0]
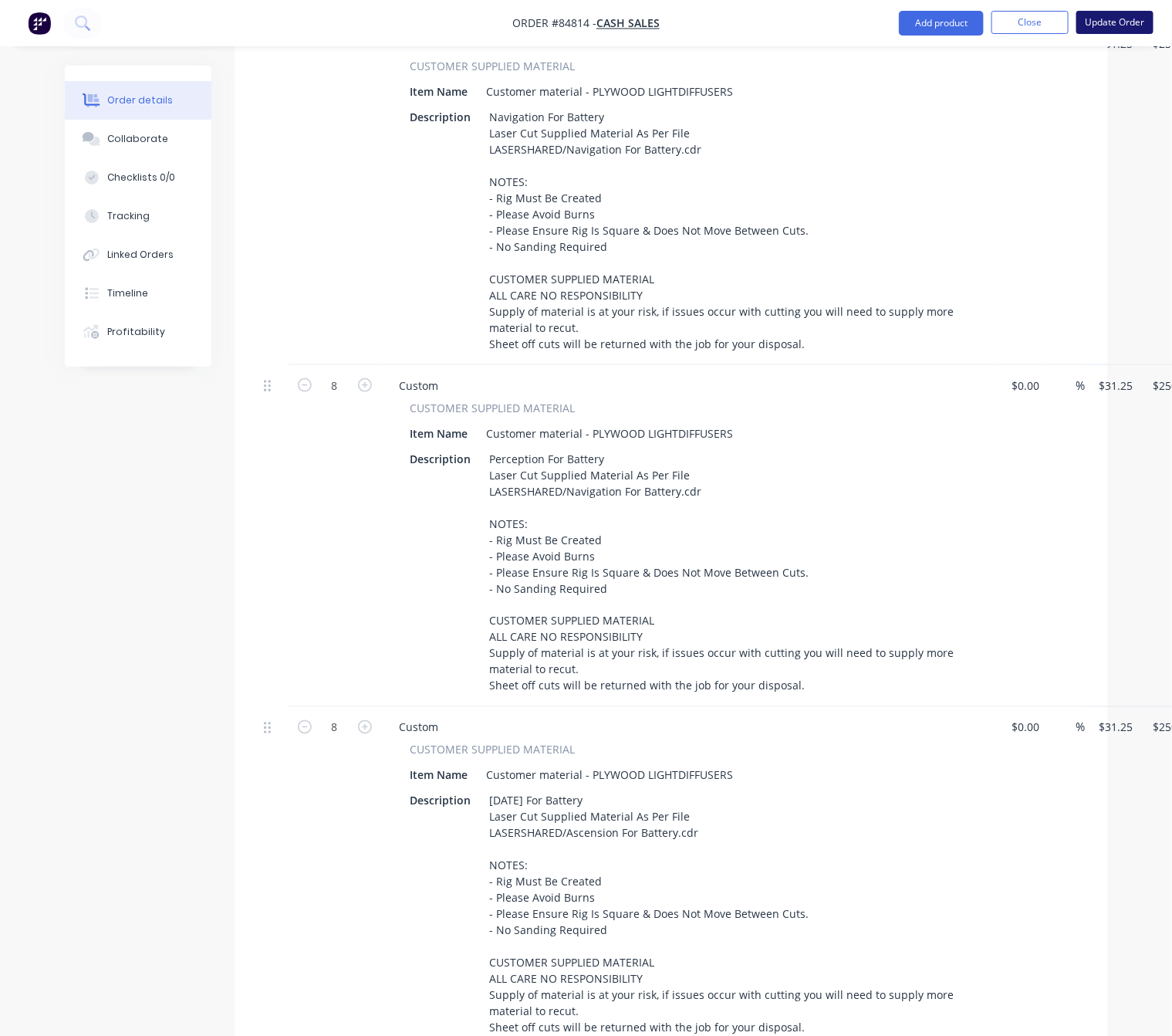
click at [1107, 14] on button "Update Order" at bounding box center [1114, 22] width 77 height 24
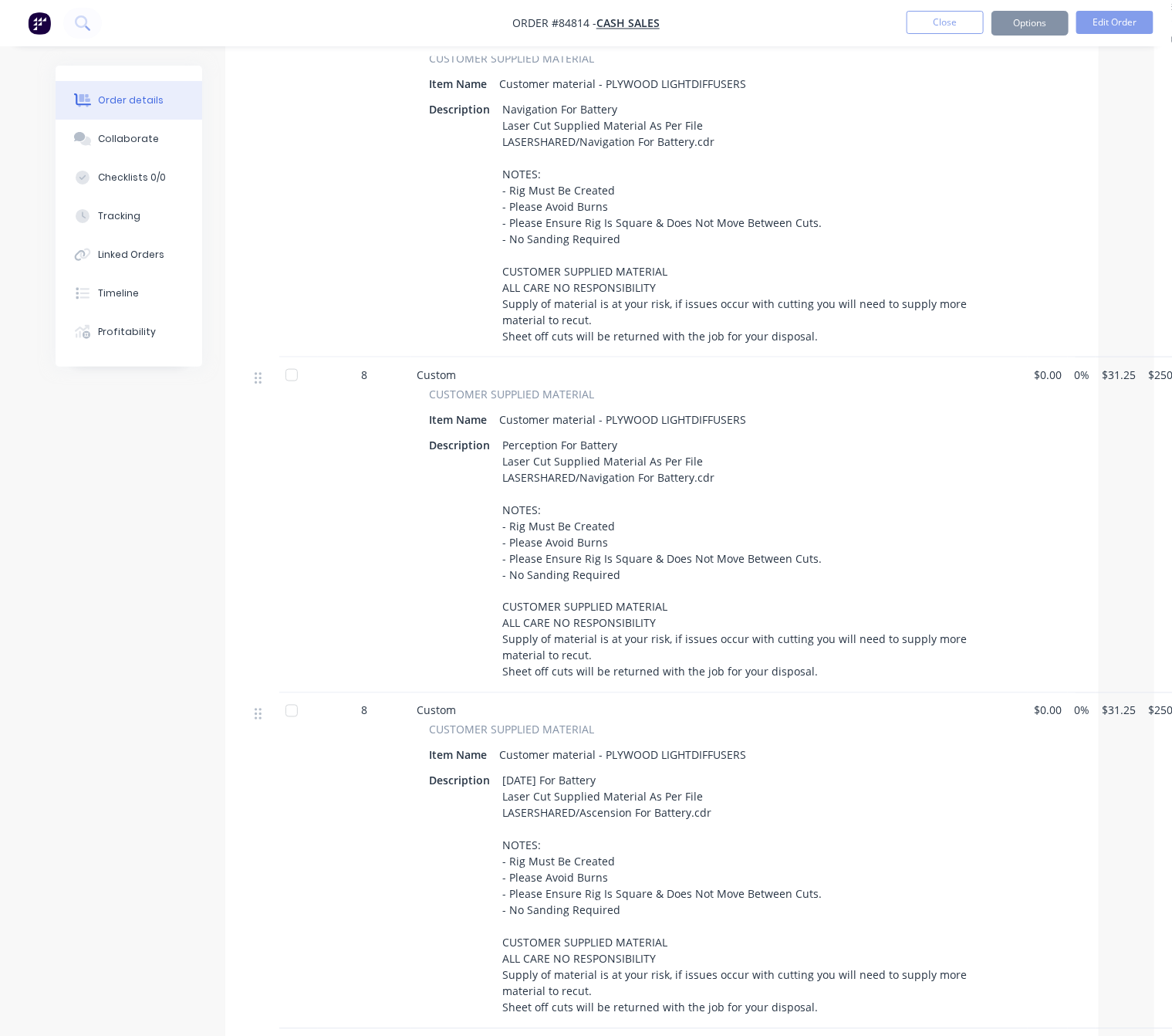
scroll to position [0, 0]
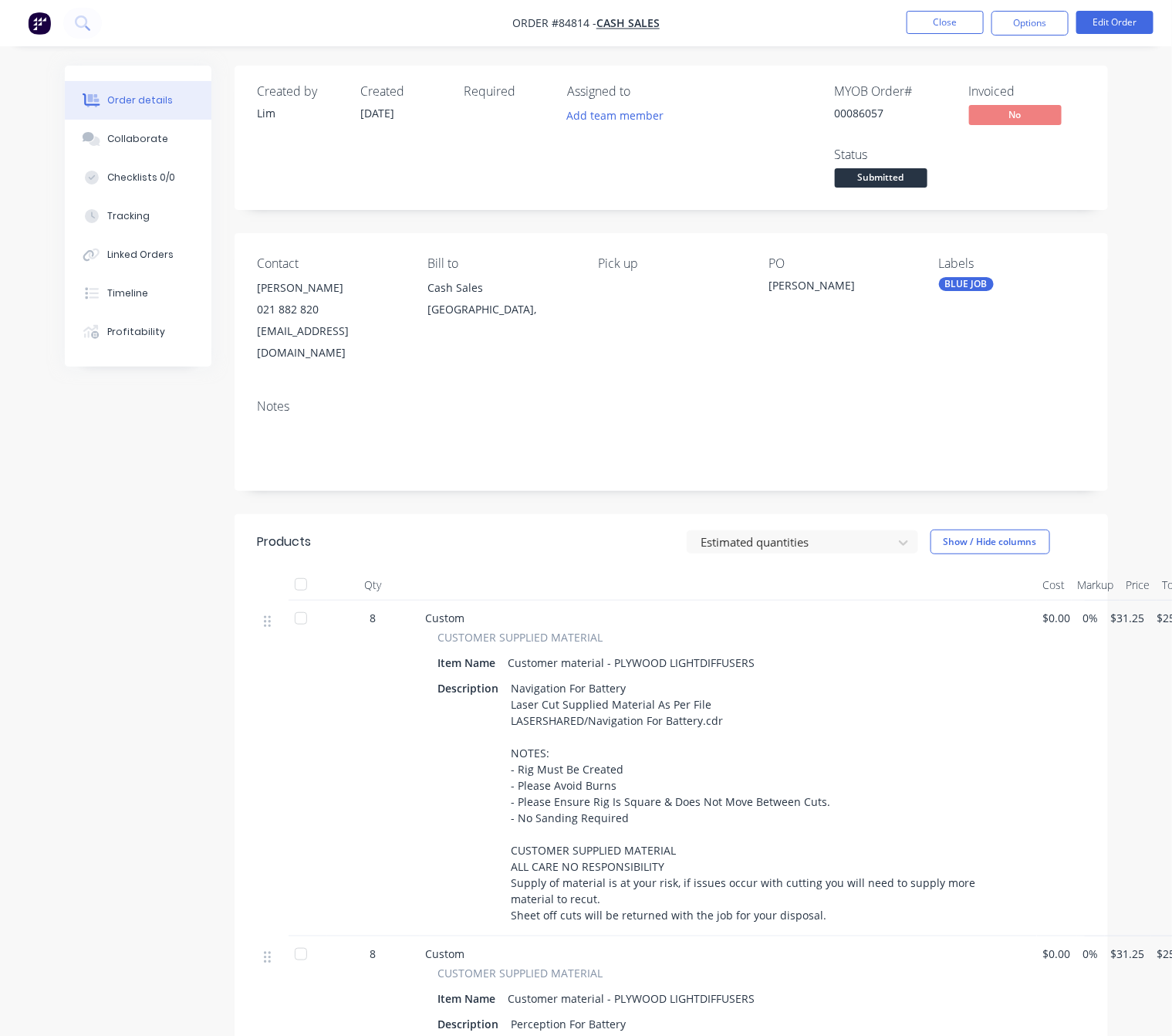
click at [1011, 19] on button "Options" at bounding box center [1030, 23] width 77 height 24
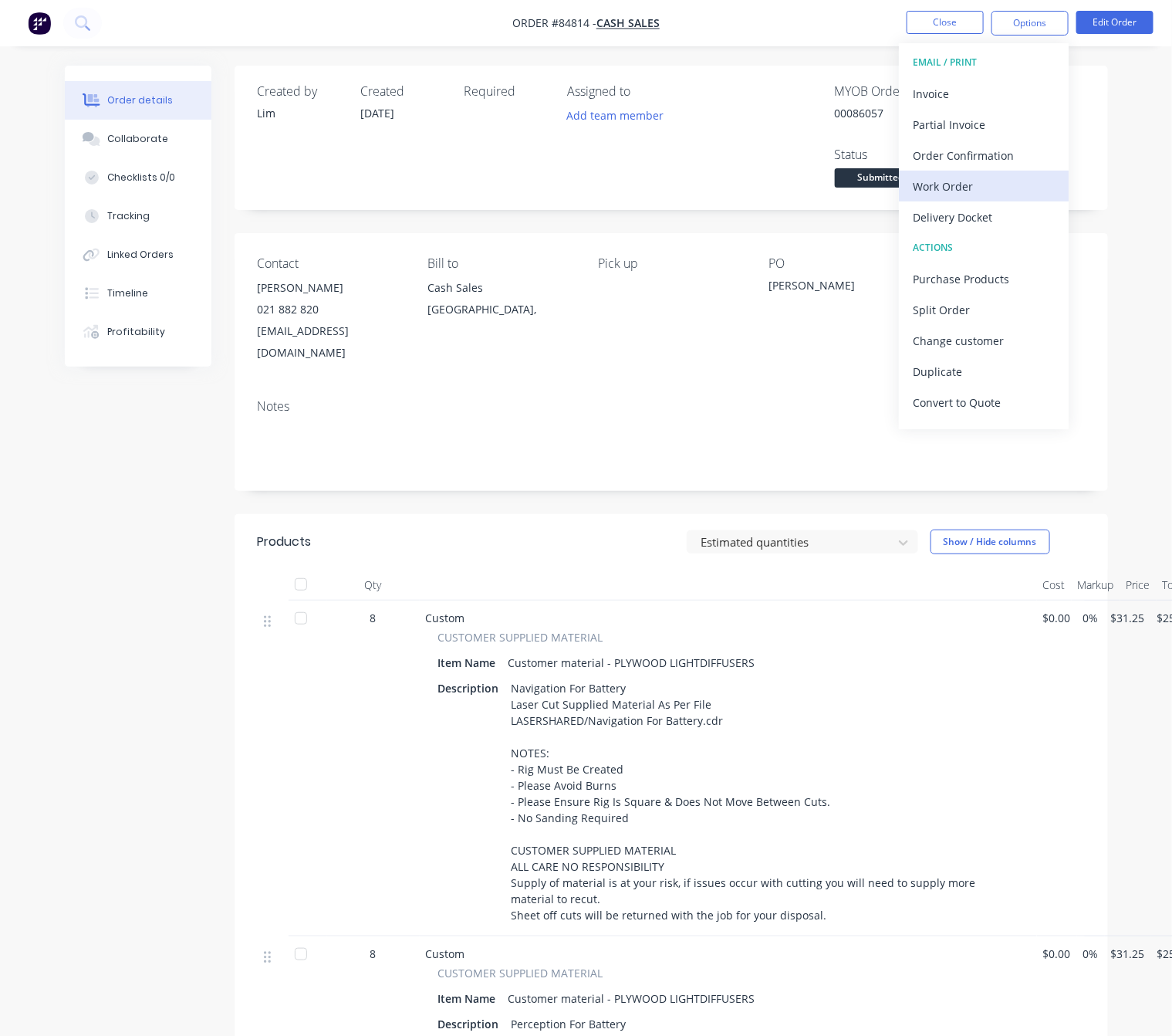
click at [971, 192] on div "Work Order" at bounding box center [984, 187] width 142 height 23
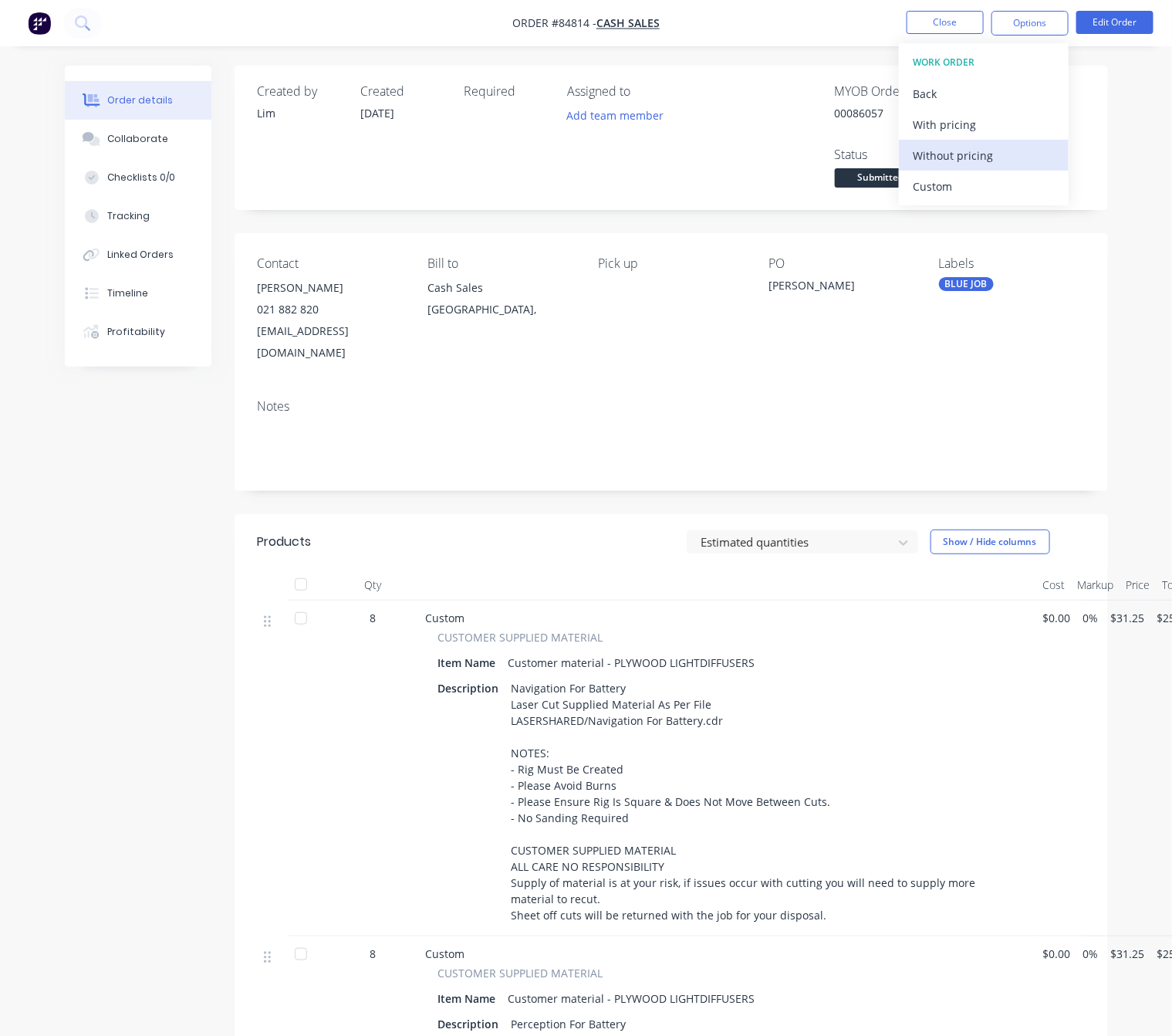
click at [975, 157] on div "Without pricing" at bounding box center [984, 156] width 142 height 23
drag, startPoint x: 62, startPoint y: 705, endPoint x: 213, endPoint y: 651, distance: 160.4
click at [61, 704] on div "Order details Collaborate Checklists 0/0 Tracking Linked Orders Timeline Profit…" at bounding box center [586, 974] width 1075 height 1817
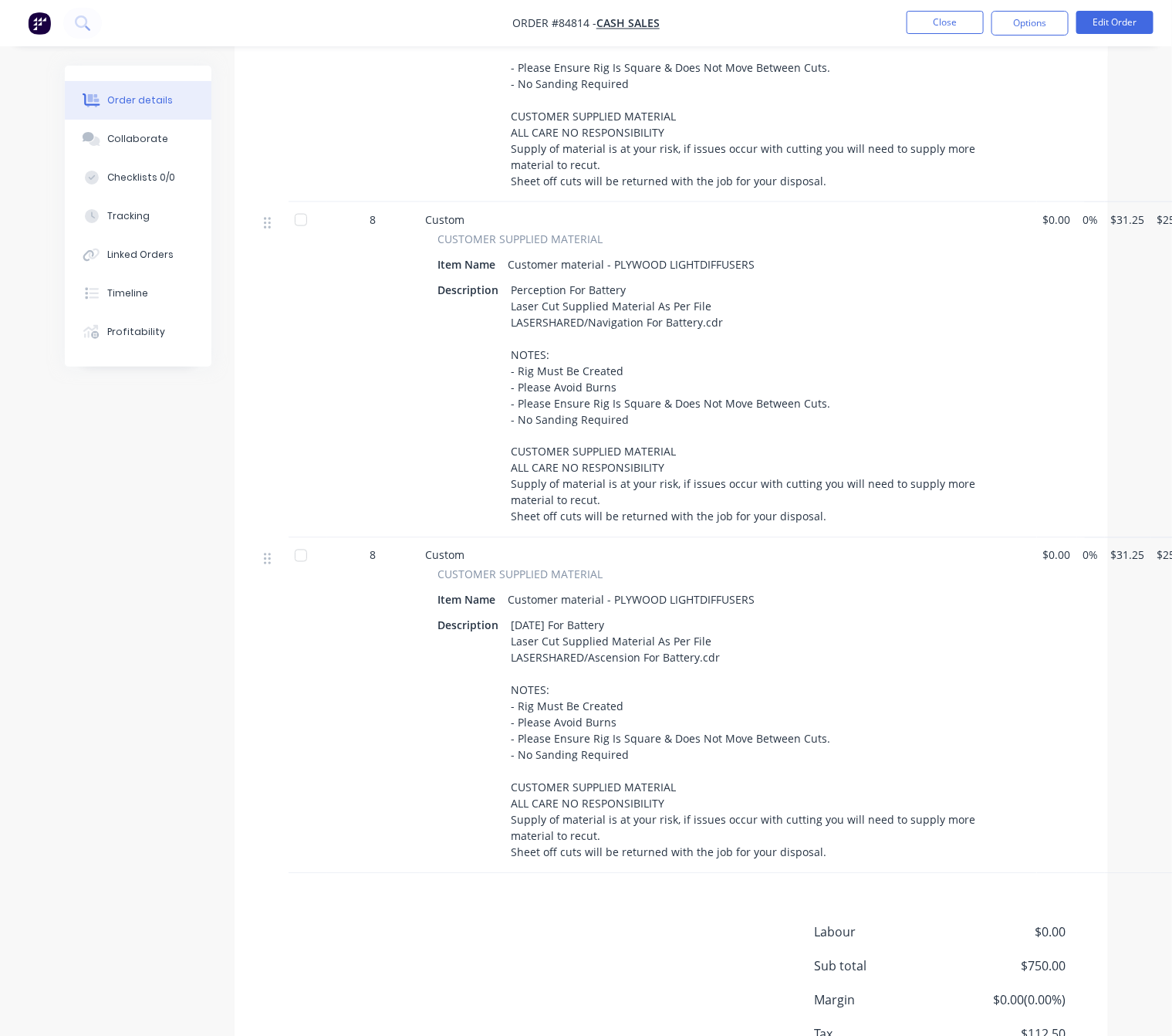
scroll to position [874, 0]
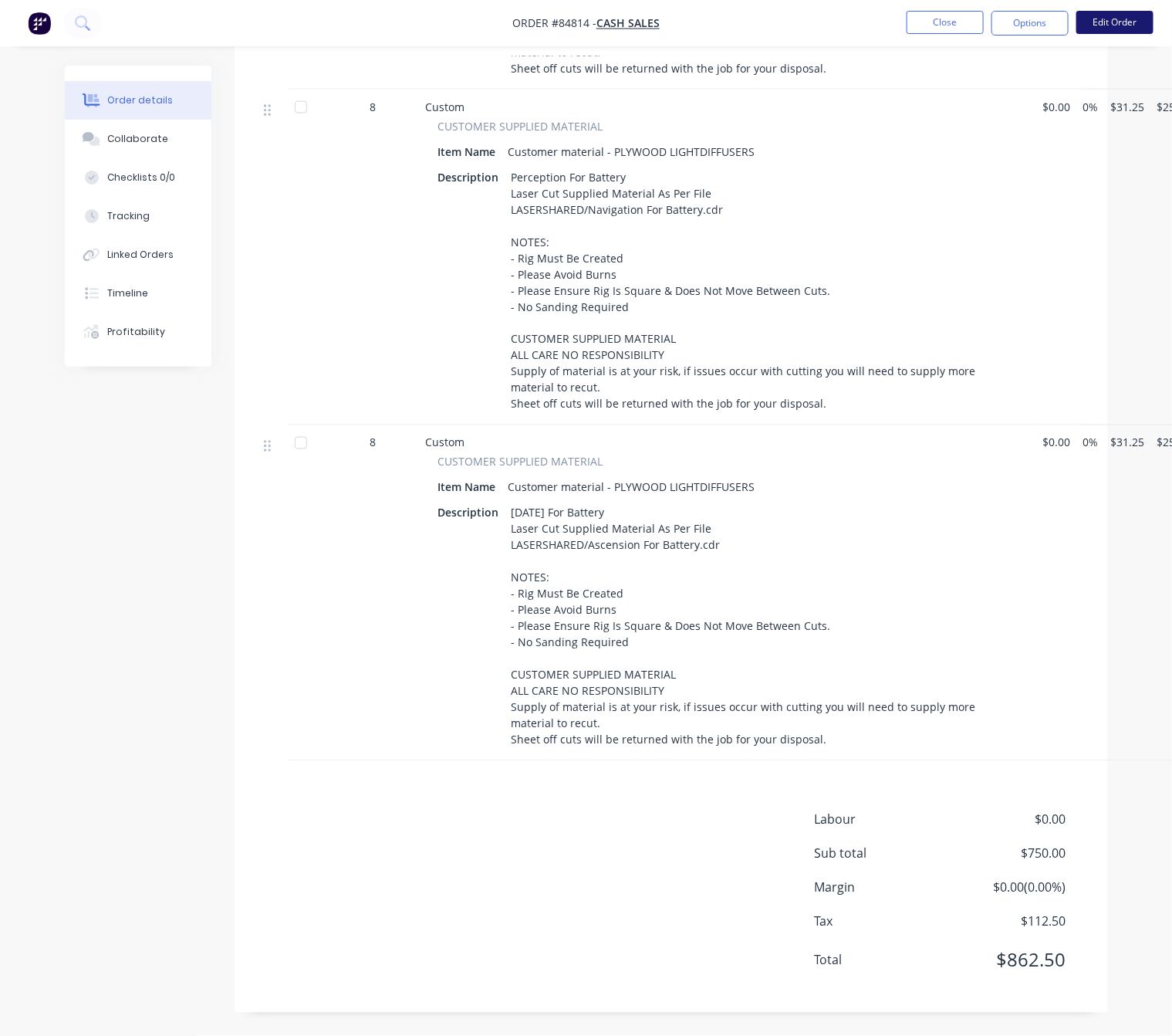
click at [1123, 28] on button "Edit Order" at bounding box center [1114, 22] width 77 height 24
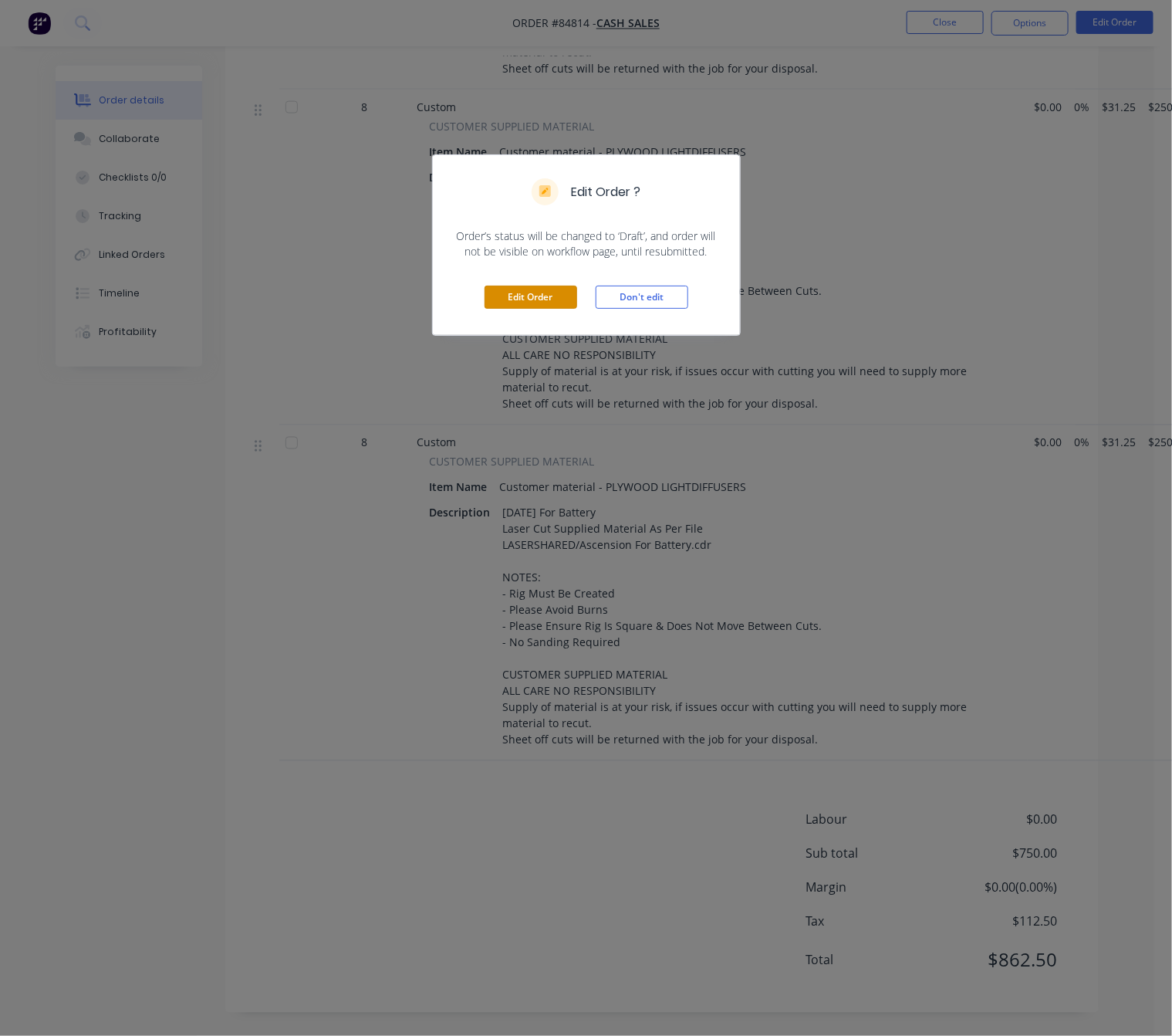
click at [526, 299] on button "Edit Order" at bounding box center [531, 297] width 92 height 24
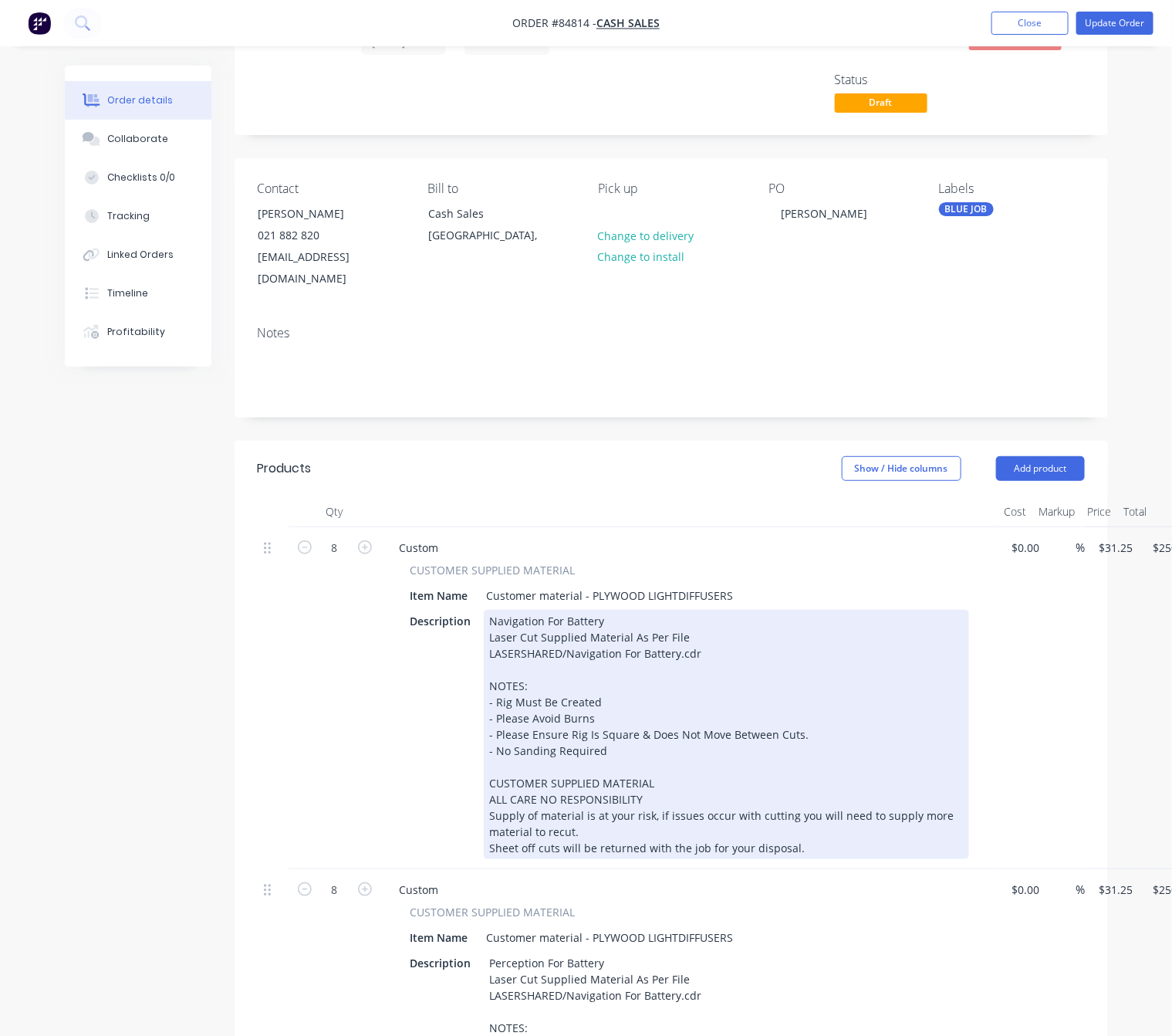
scroll to position [116, 0]
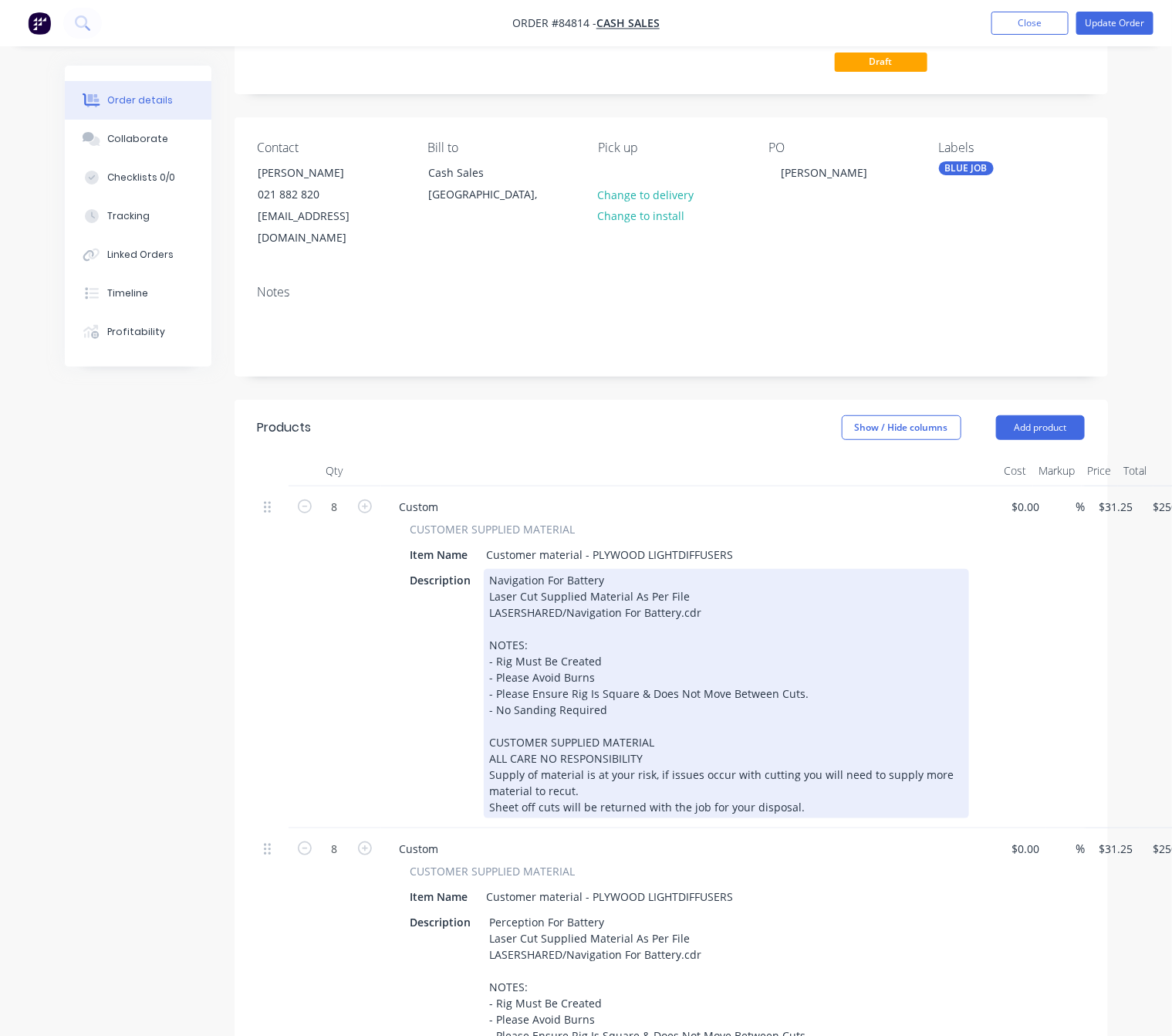
click at [489, 802] on div "Navigation For Battery Laser Cut Supplied Material As Per File LASERSHARED/Navi…" at bounding box center [727, 693] width 486 height 249
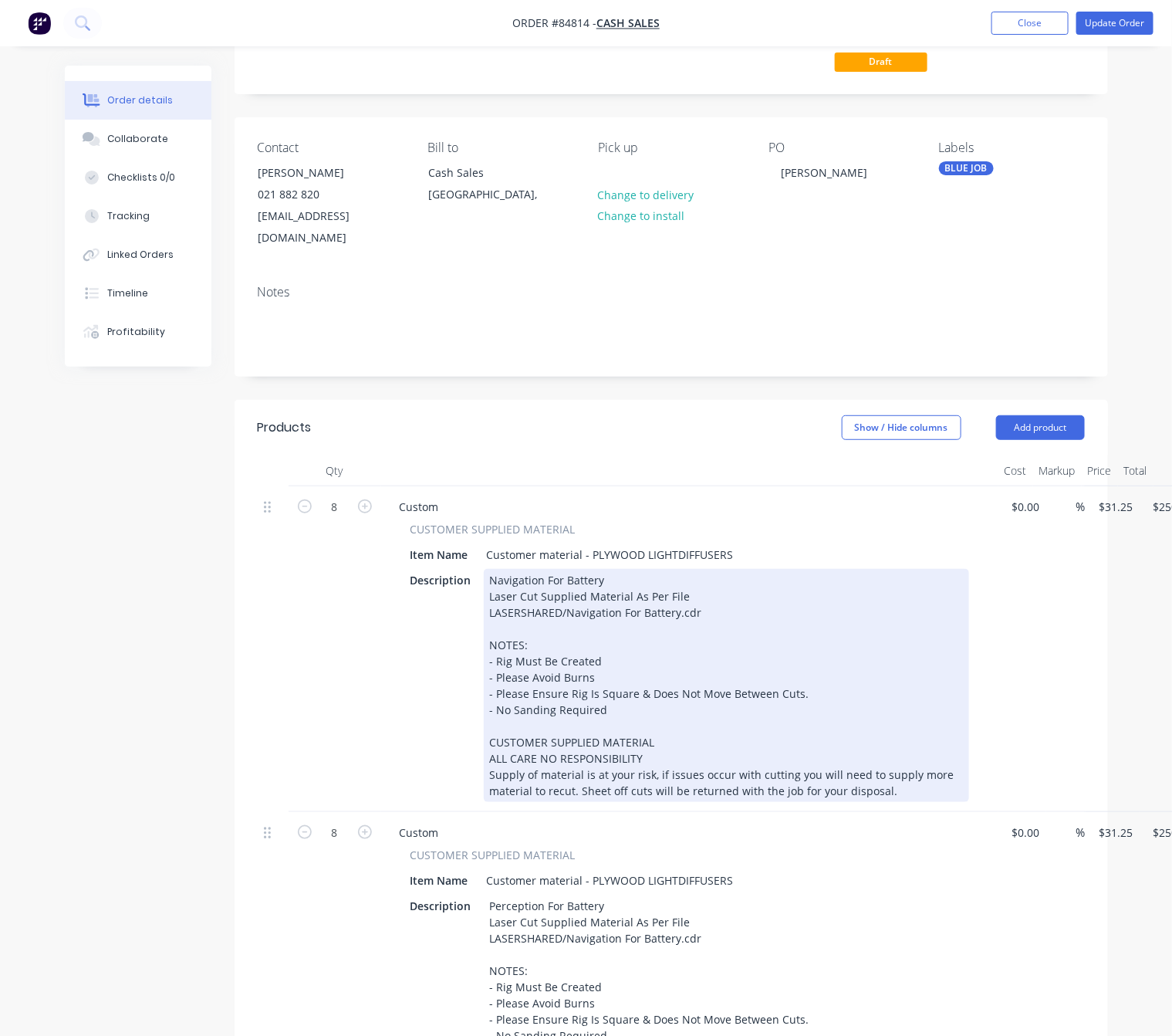
click at [488, 750] on div "Navigation For Battery Laser Cut Supplied Material As Per File LASERSHARED/Navi…" at bounding box center [727, 685] width 486 height 233
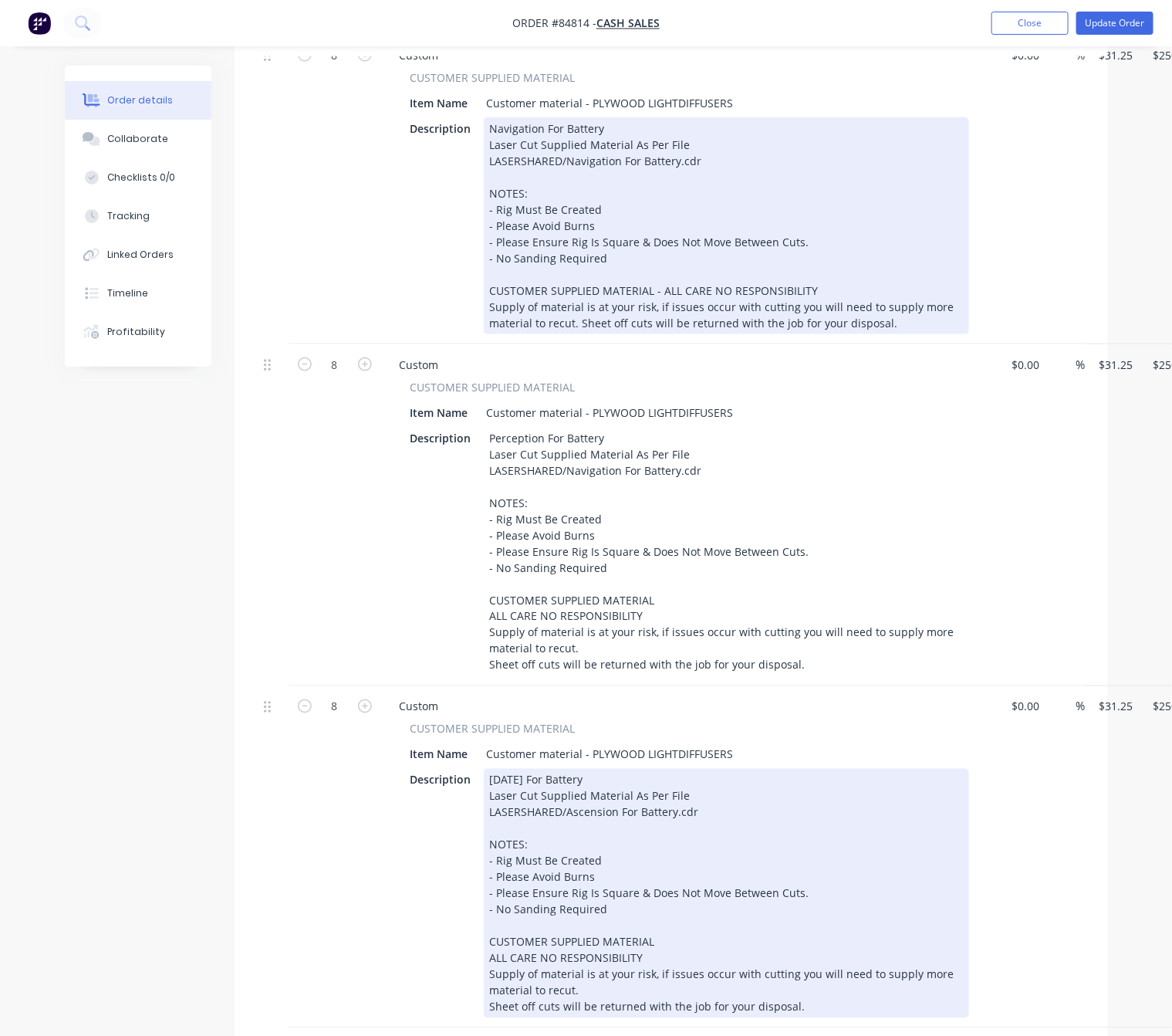
scroll to position [579, 0]
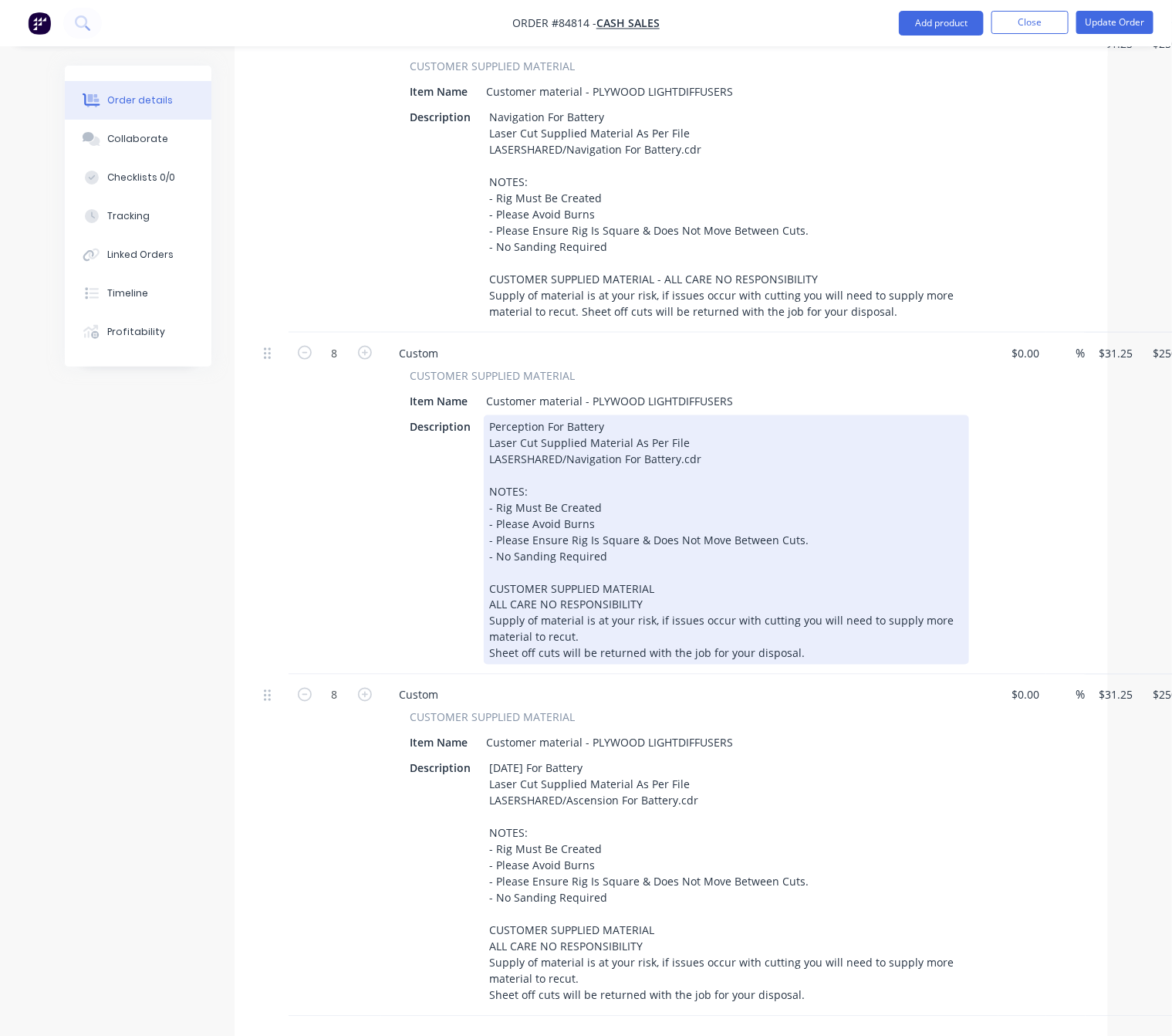
click at [489, 664] on div "Perception For Battery Laser Cut Supplied Material As Per File LASERSHARED/Navi…" at bounding box center [727, 539] width 486 height 249
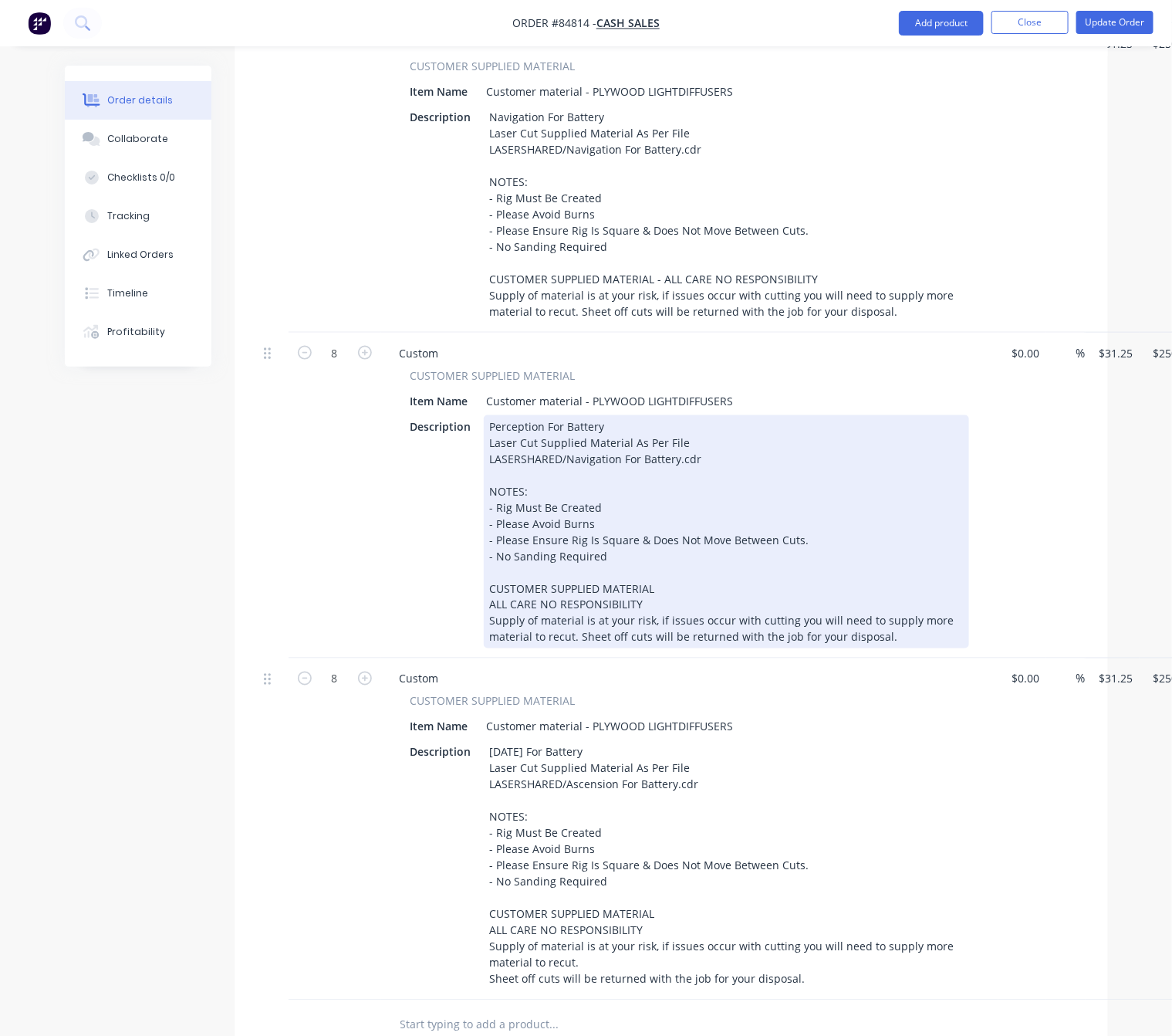
click at [485, 617] on div "Perception For Battery Laser Cut Supplied Material As Per File LASERSHARED/Navi…" at bounding box center [727, 531] width 486 height 233
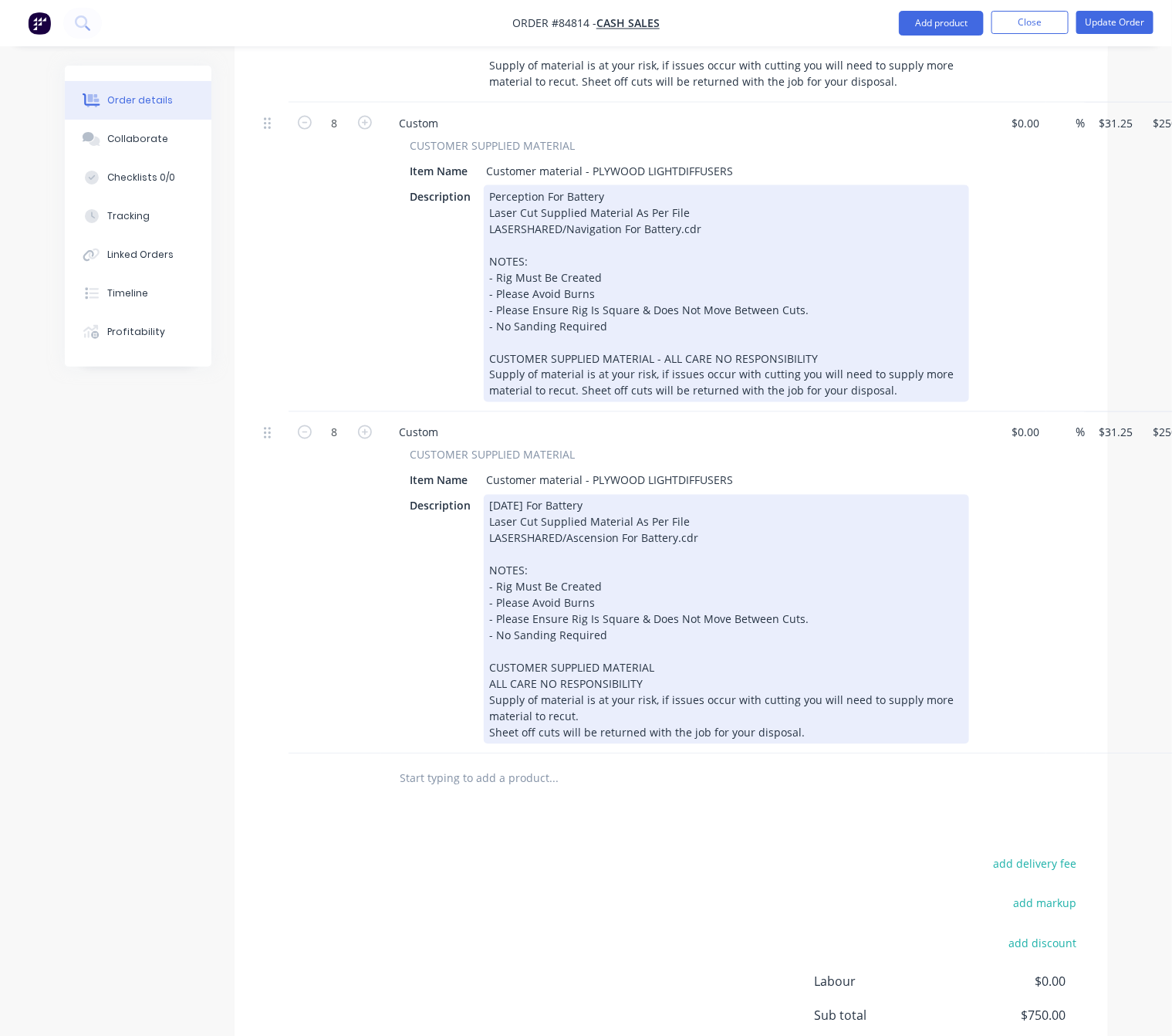
scroll to position [810, 0]
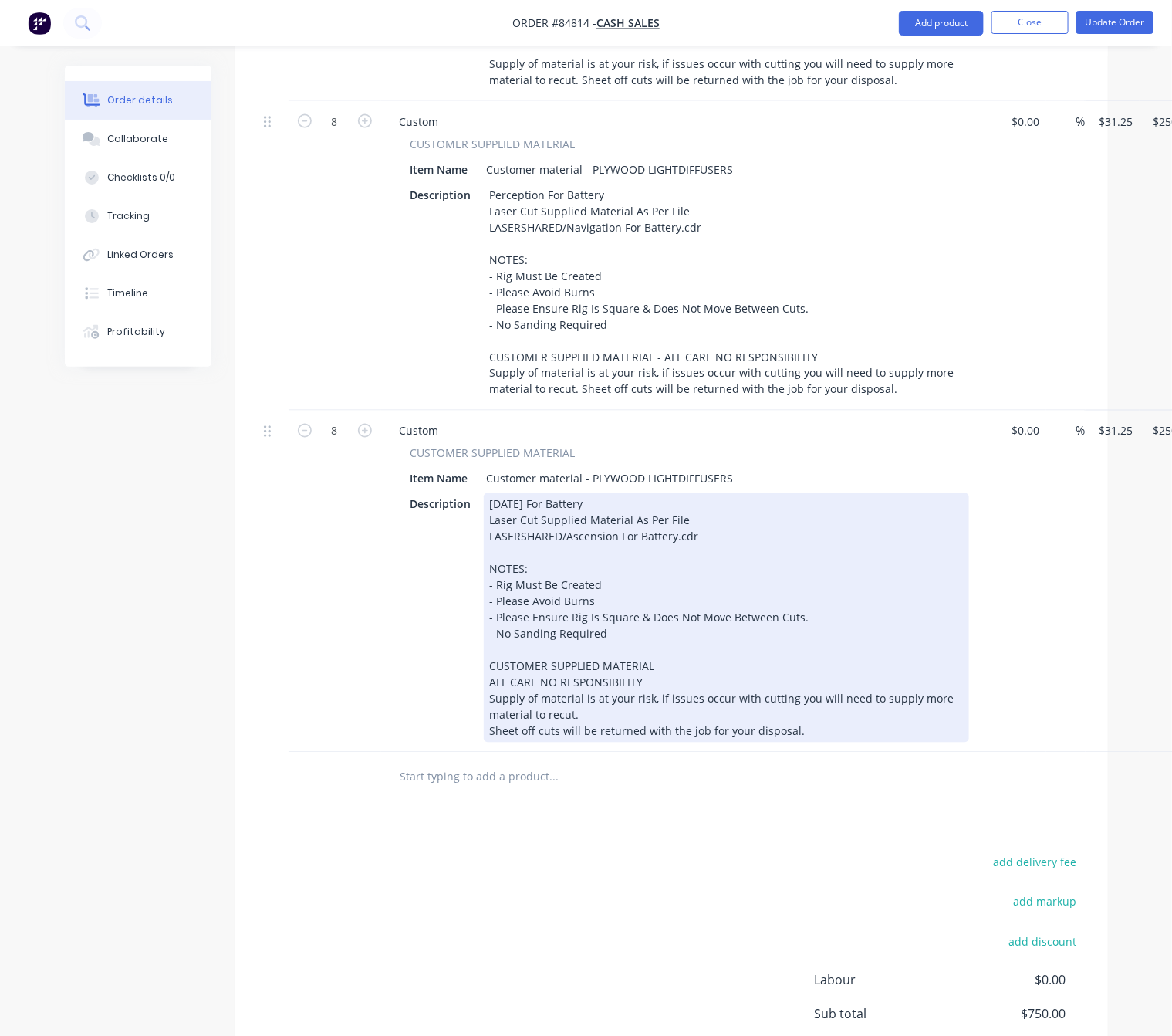
click at [488, 711] on div "Ascension For Battery Laser Cut Supplied Material As Per File LASERSHARED/Ascen…" at bounding box center [727, 617] width 486 height 249
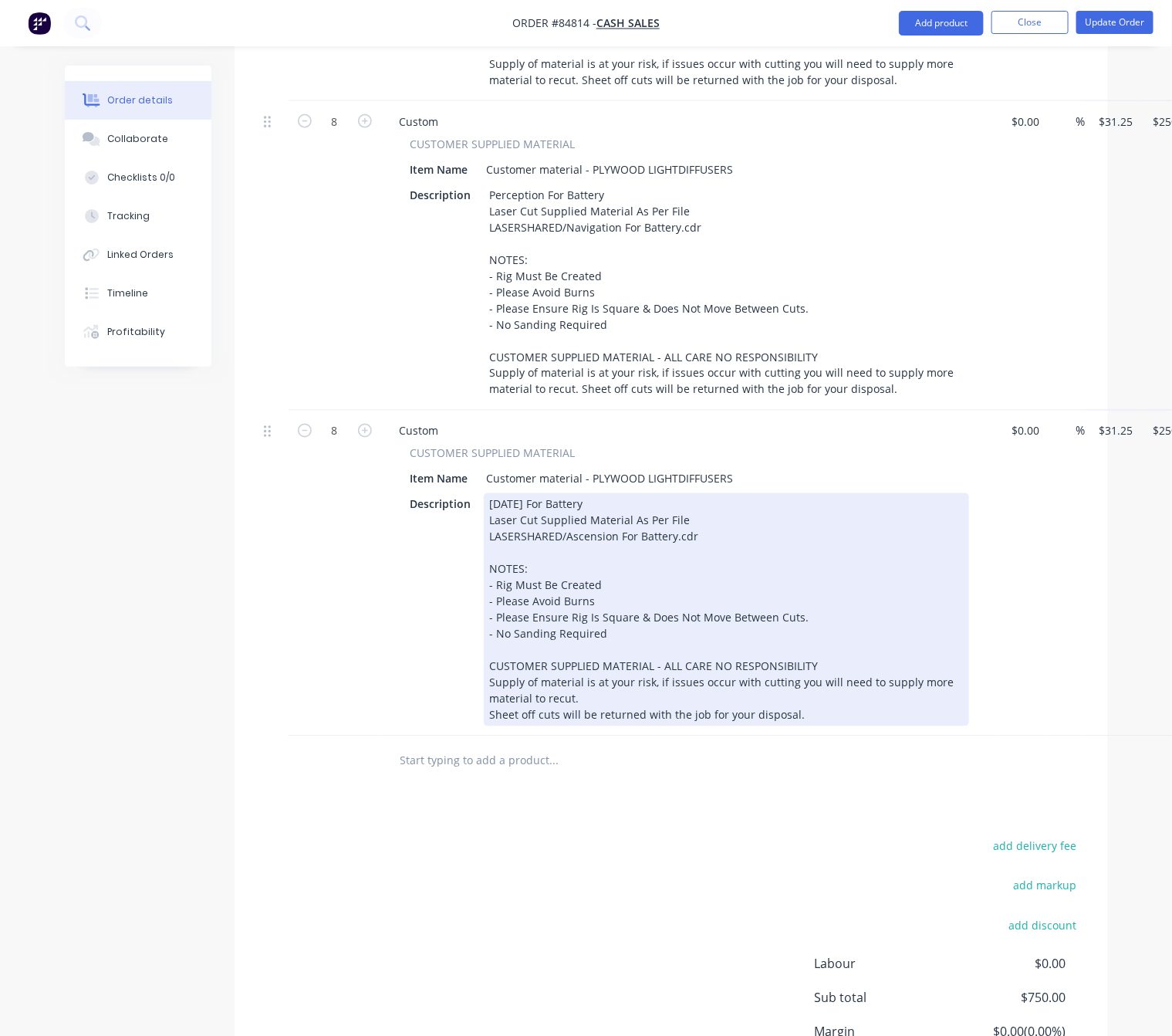
click at [491, 726] on div "Ascension For Battery Laser Cut Supplied Material As Per File LASERSHARED/Ascen…" at bounding box center [727, 609] width 486 height 233
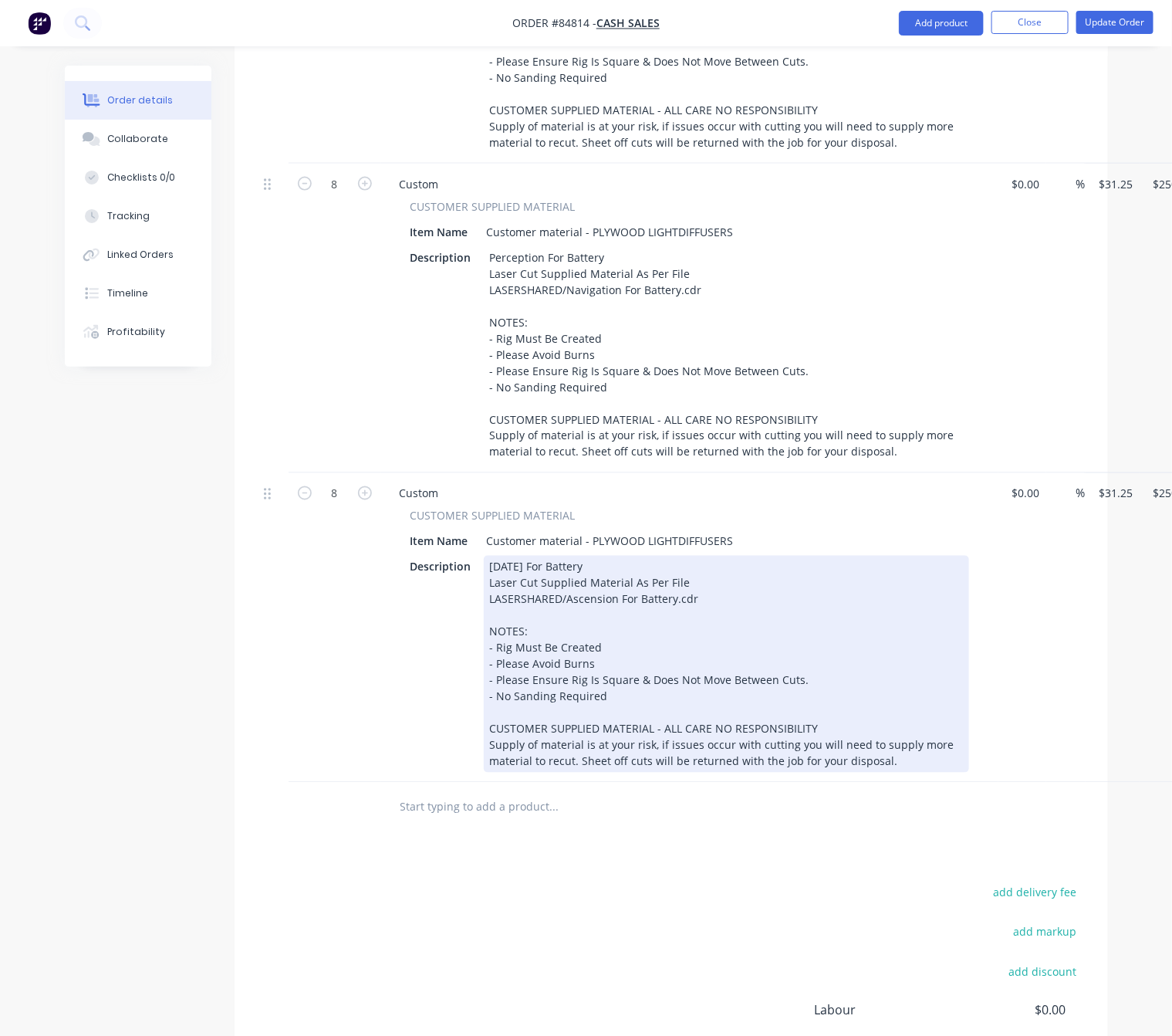
scroll to position [579, 0]
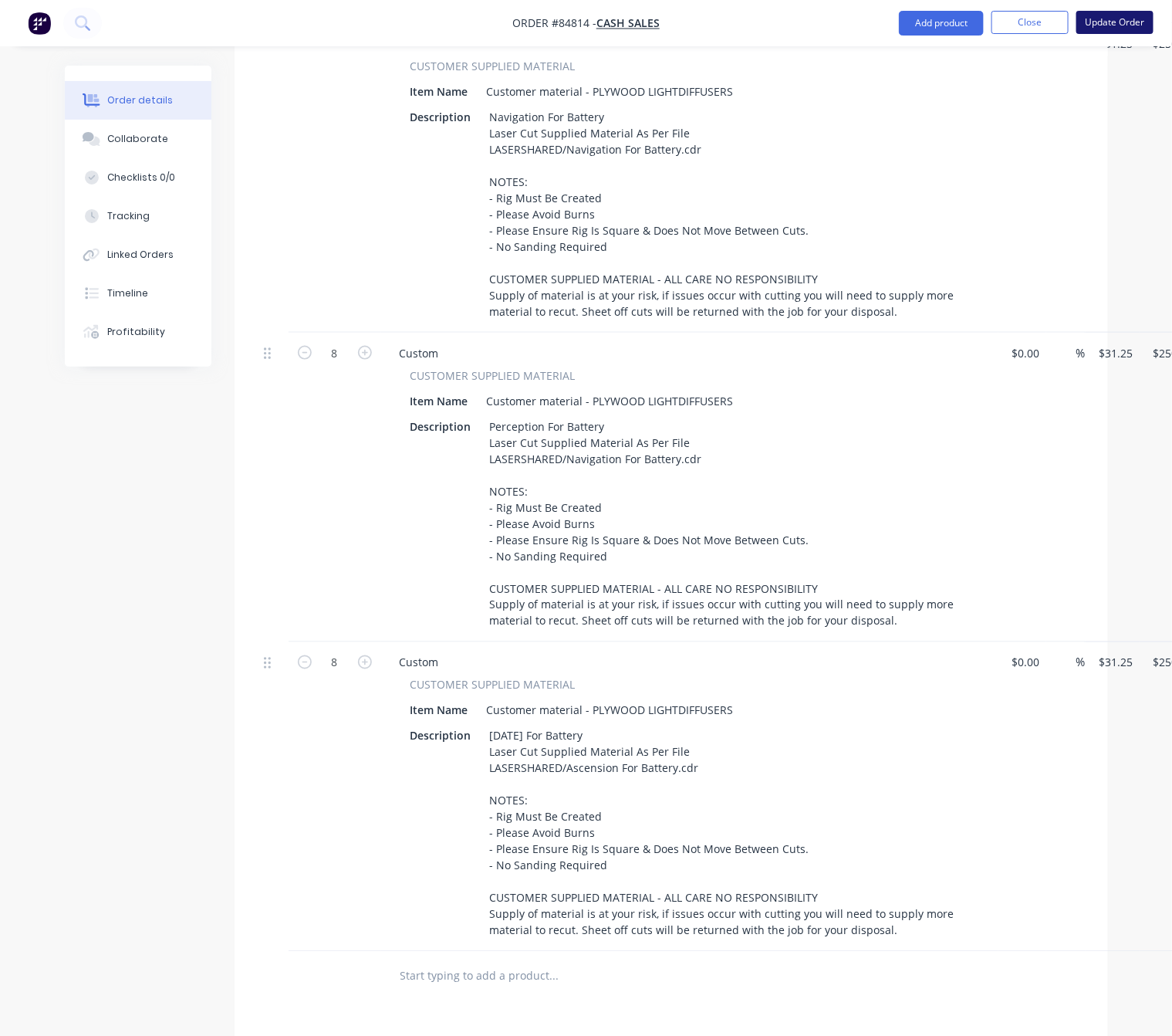
click at [1112, 30] on button "Update Order" at bounding box center [1114, 22] width 77 height 24
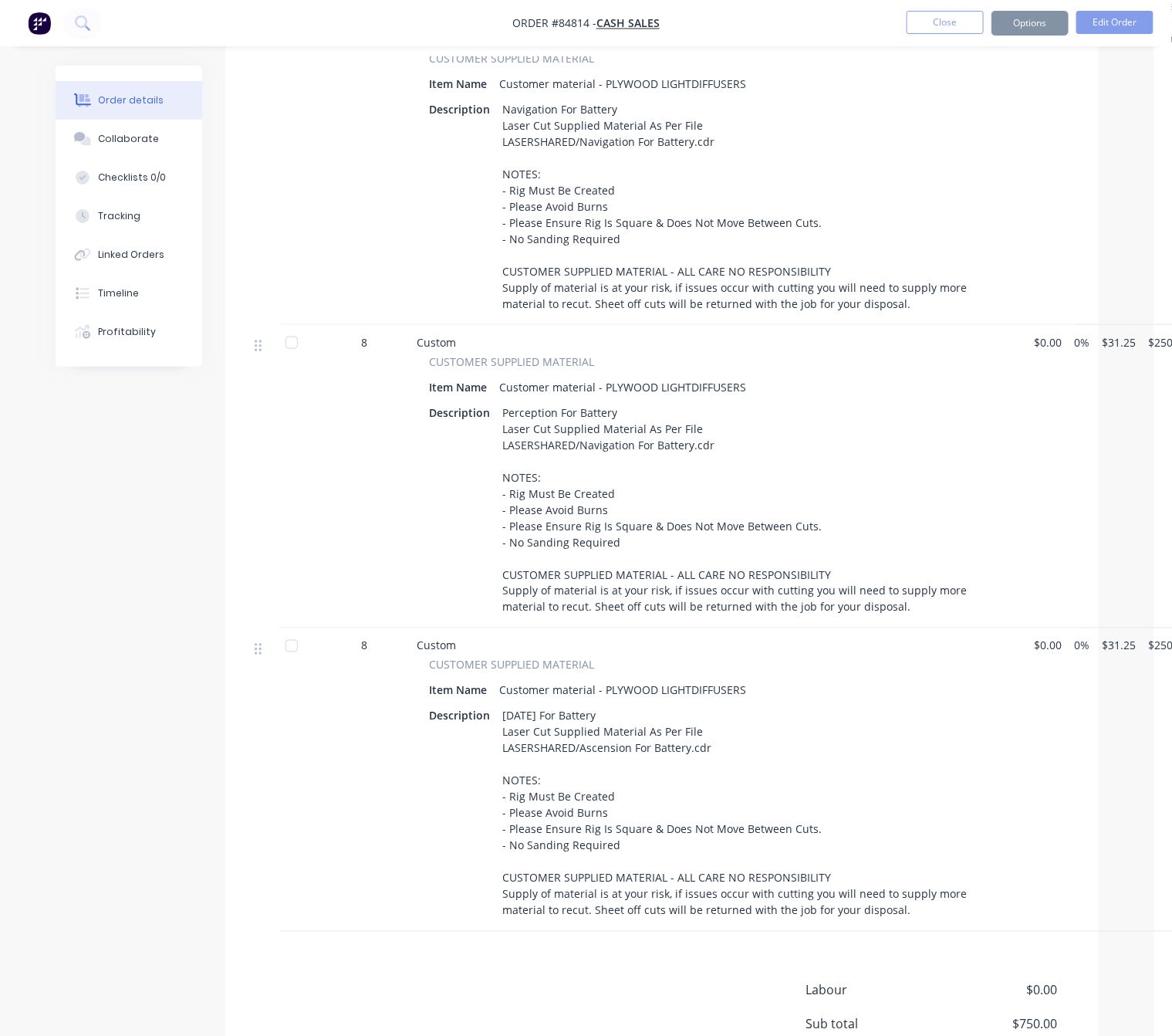
scroll to position [0, 0]
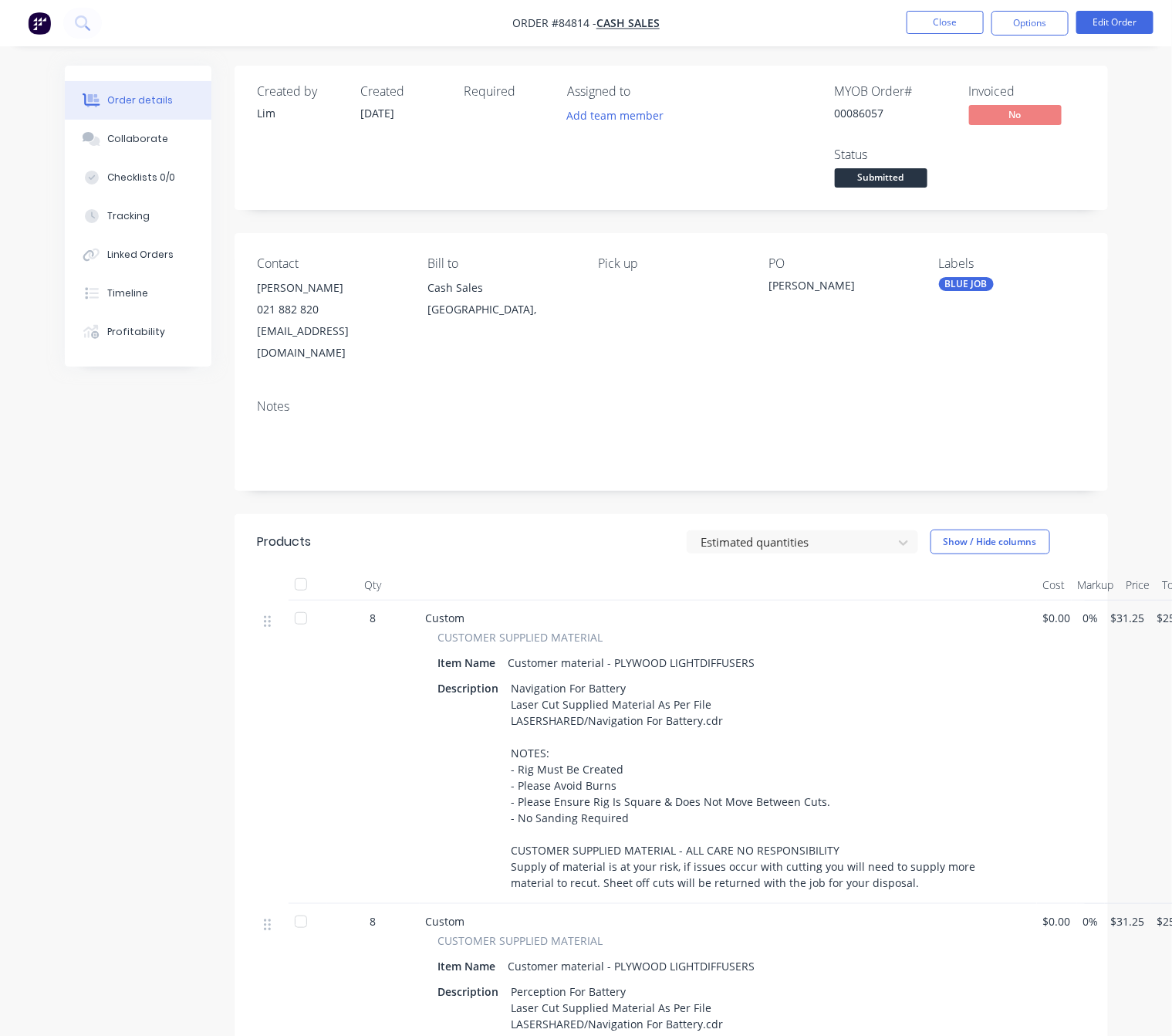
click at [1043, 36] on nav "Order #84814 - Cash Sales Close Options Edit Order" at bounding box center [586, 23] width 1172 height 46
click at [1045, 17] on button "Options" at bounding box center [1030, 23] width 77 height 24
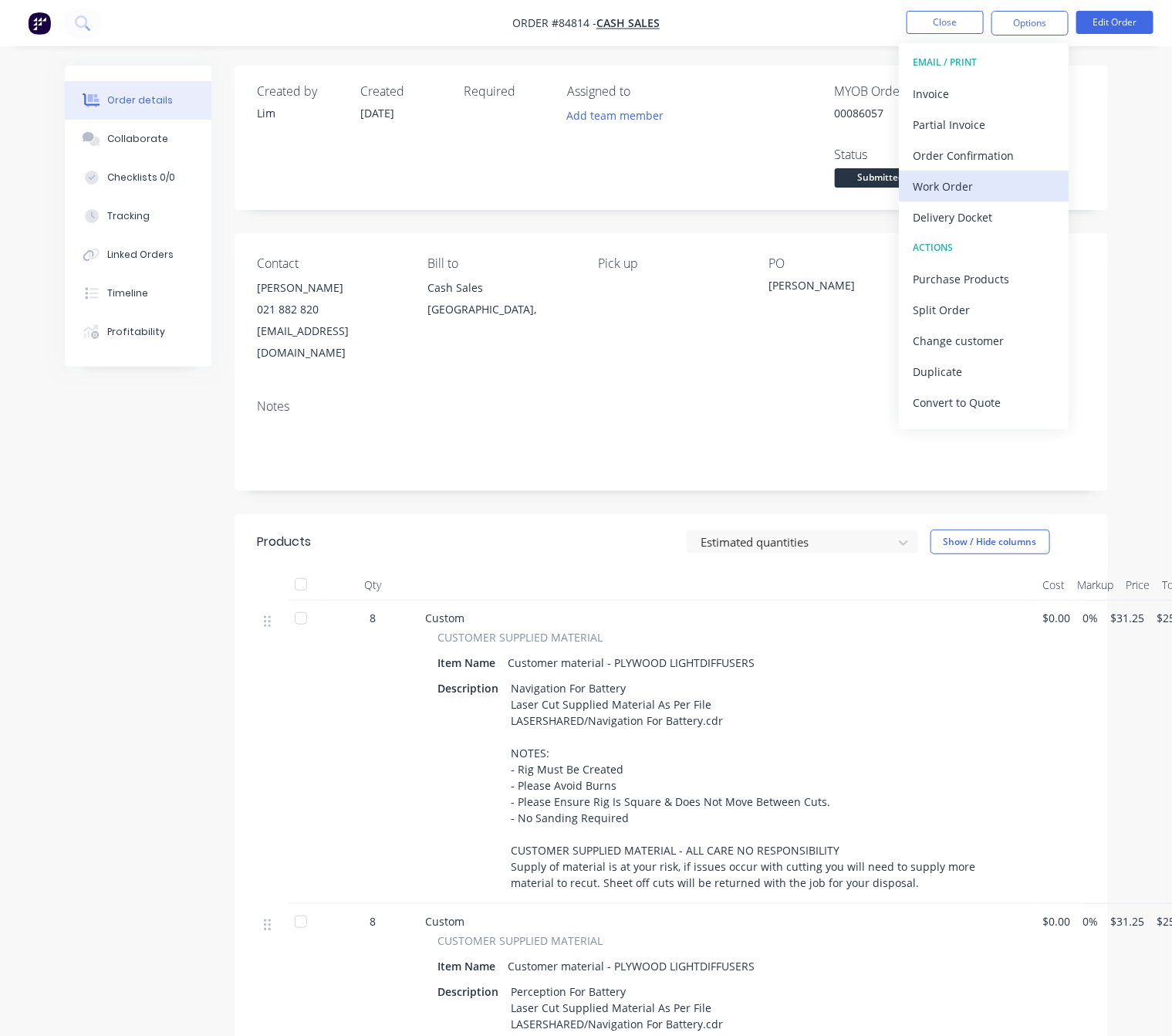
click at [980, 187] on div "Work Order" at bounding box center [984, 187] width 142 height 23
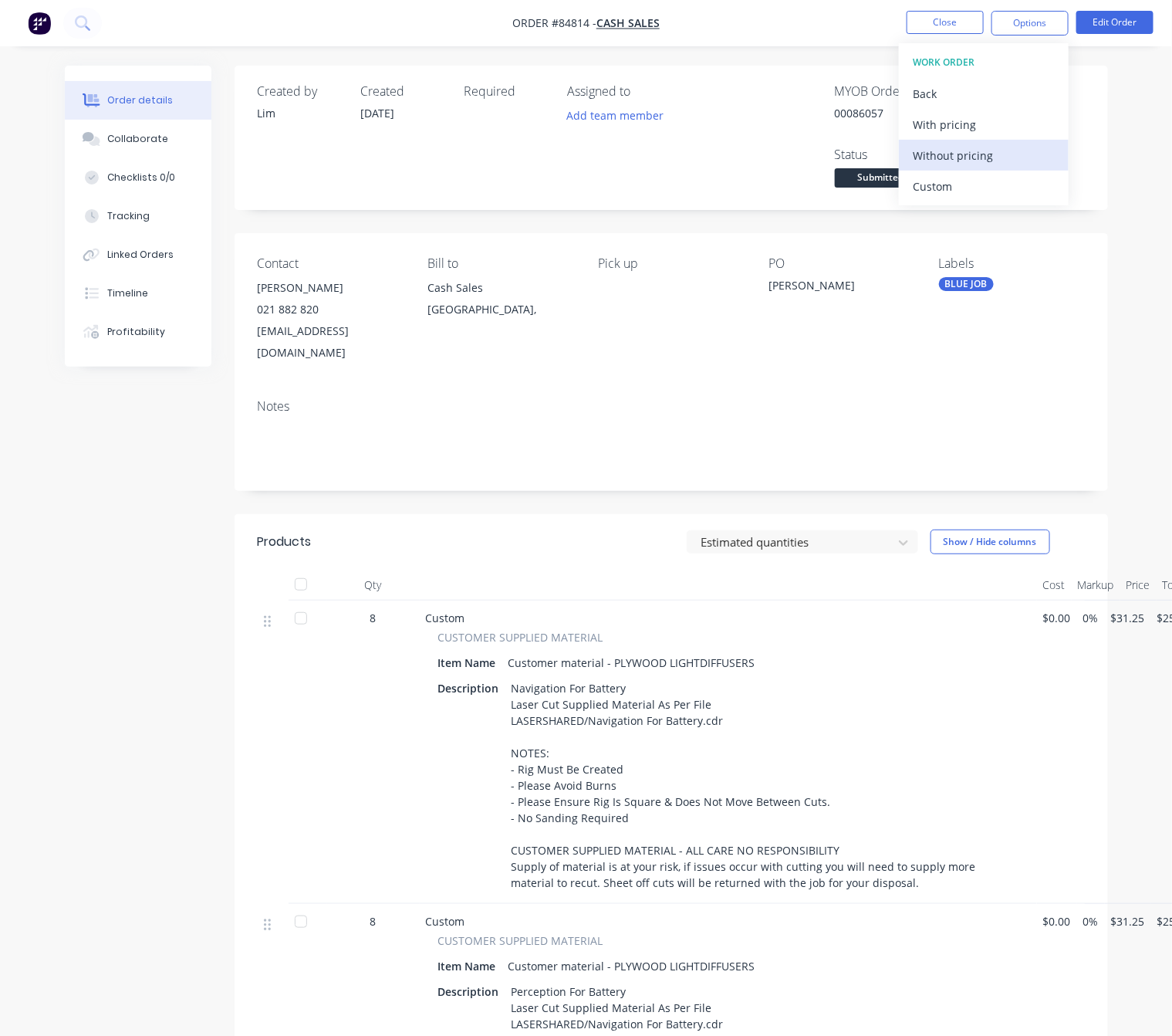
click at [981, 156] on div "Without pricing" at bounding box center [984, 156] width 142 height 23
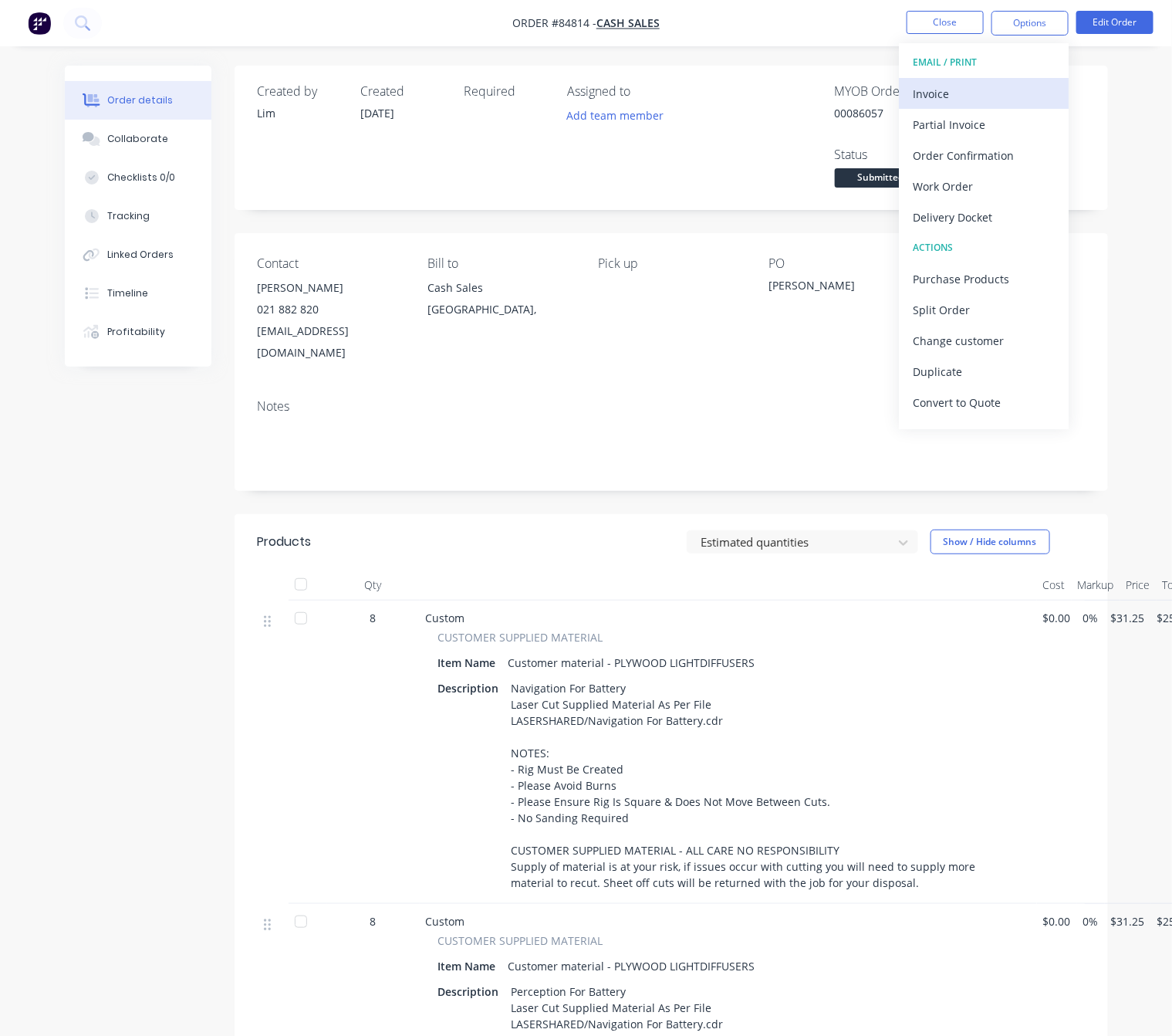
click at [986, 79] on button "Invoice" at bounding box center [984, 93] width 170 height 31
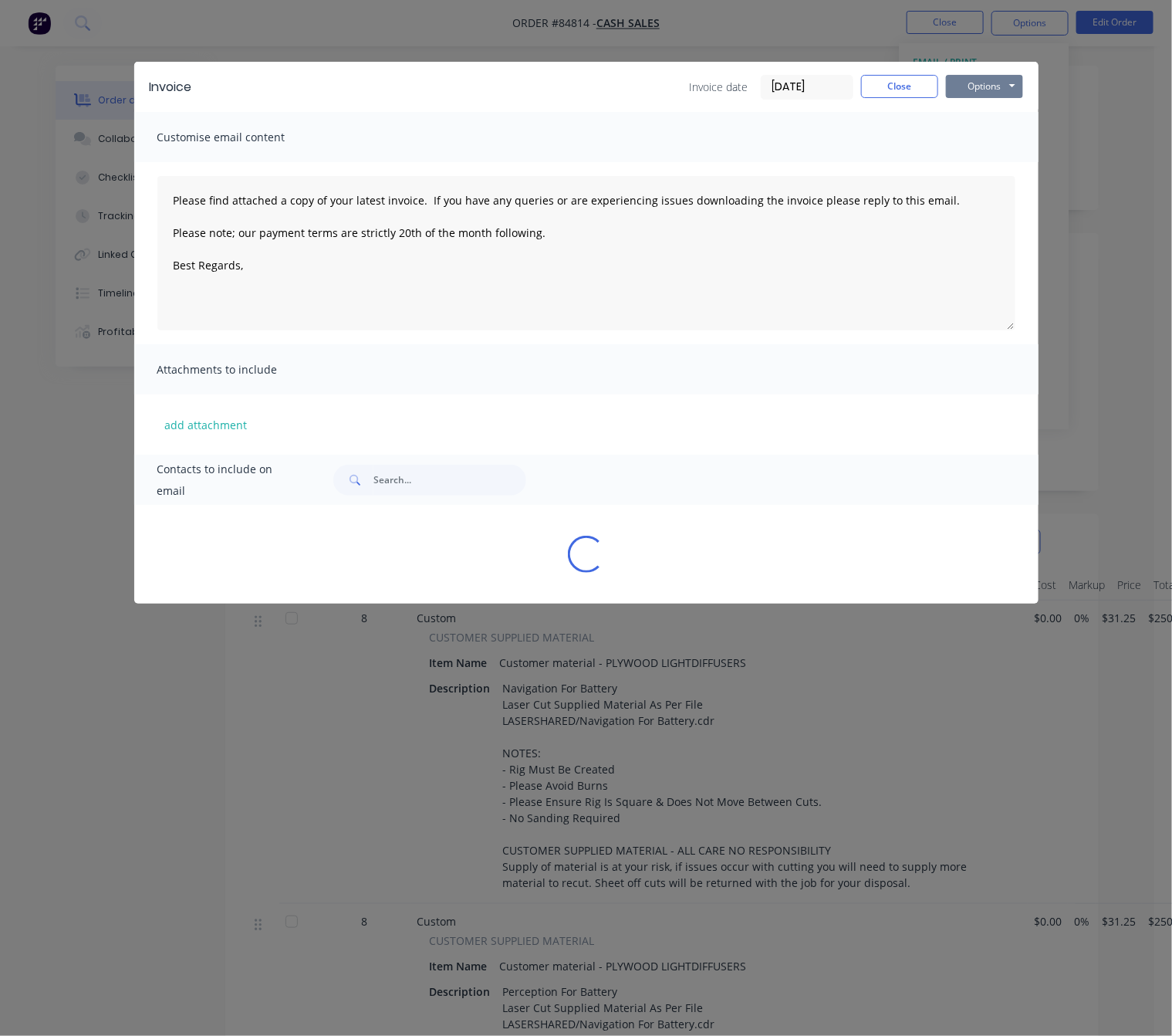
click at [987, 86] on button "Options" at bounding box center [985, 86] width 77 height 24
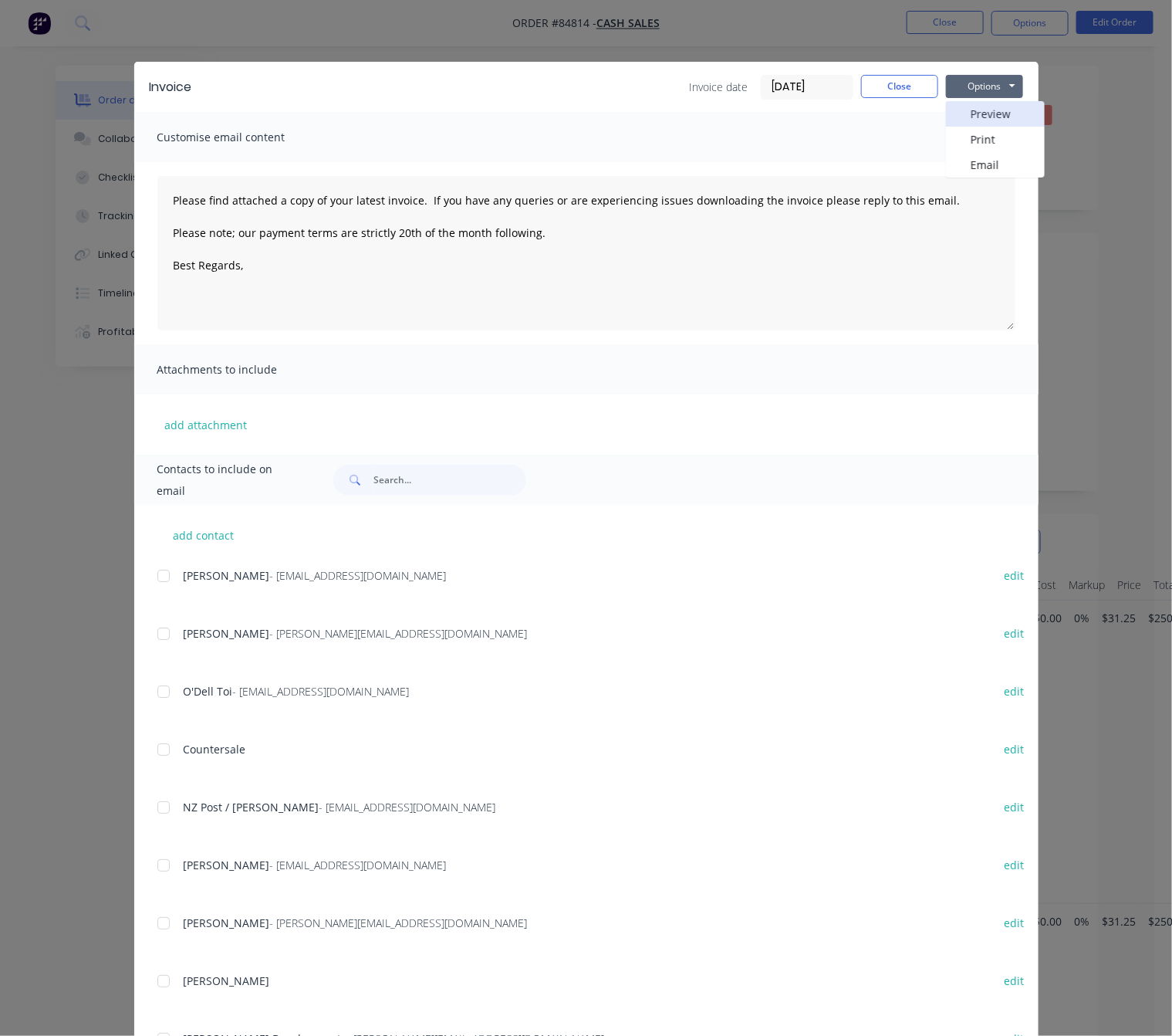
click at [994, 110] on button "Preview" at bounding box center [996, 114] width 99 height 25
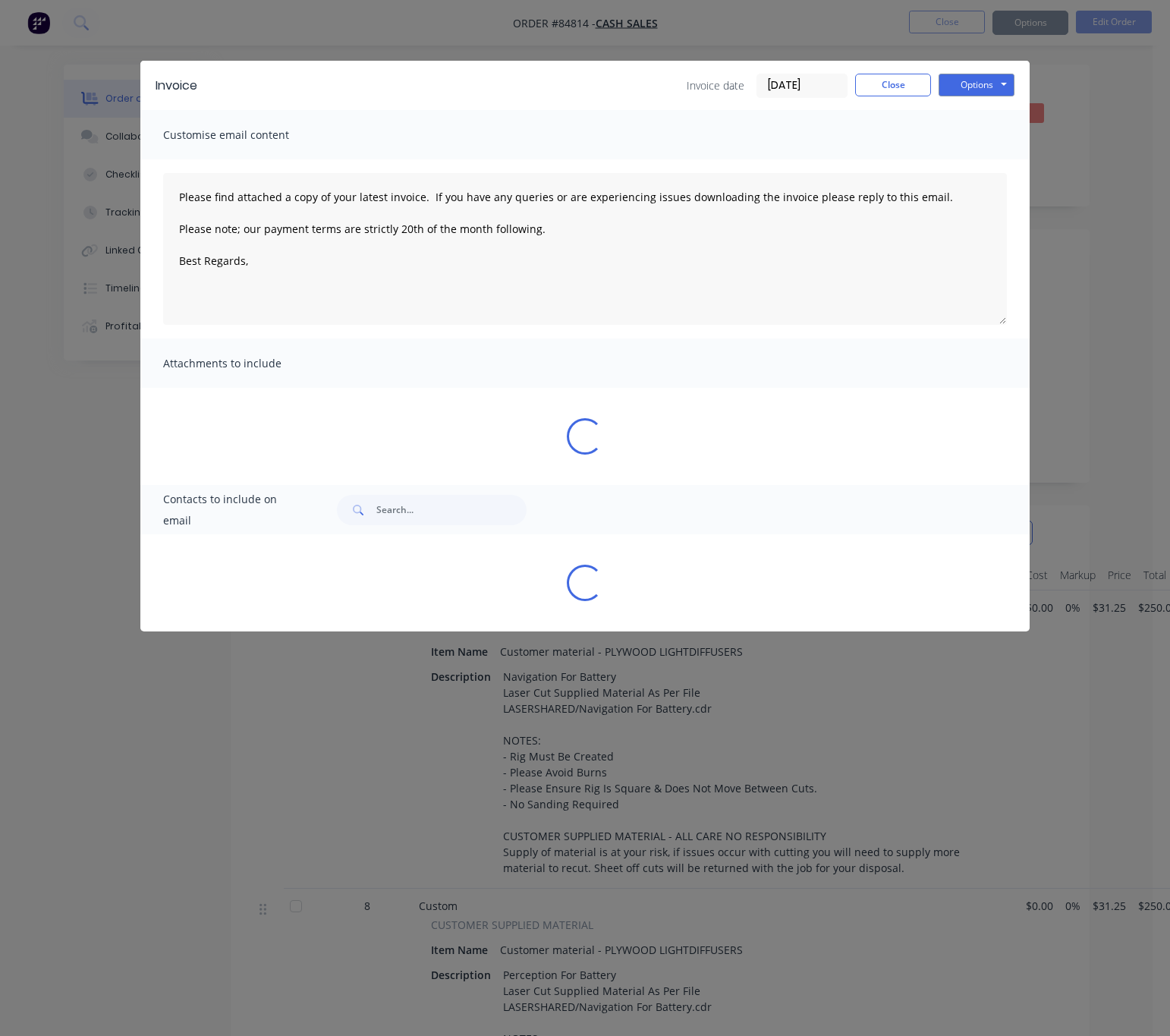
type textarea "Please find attached a copy of your latest invoice. If you have any queries or …"
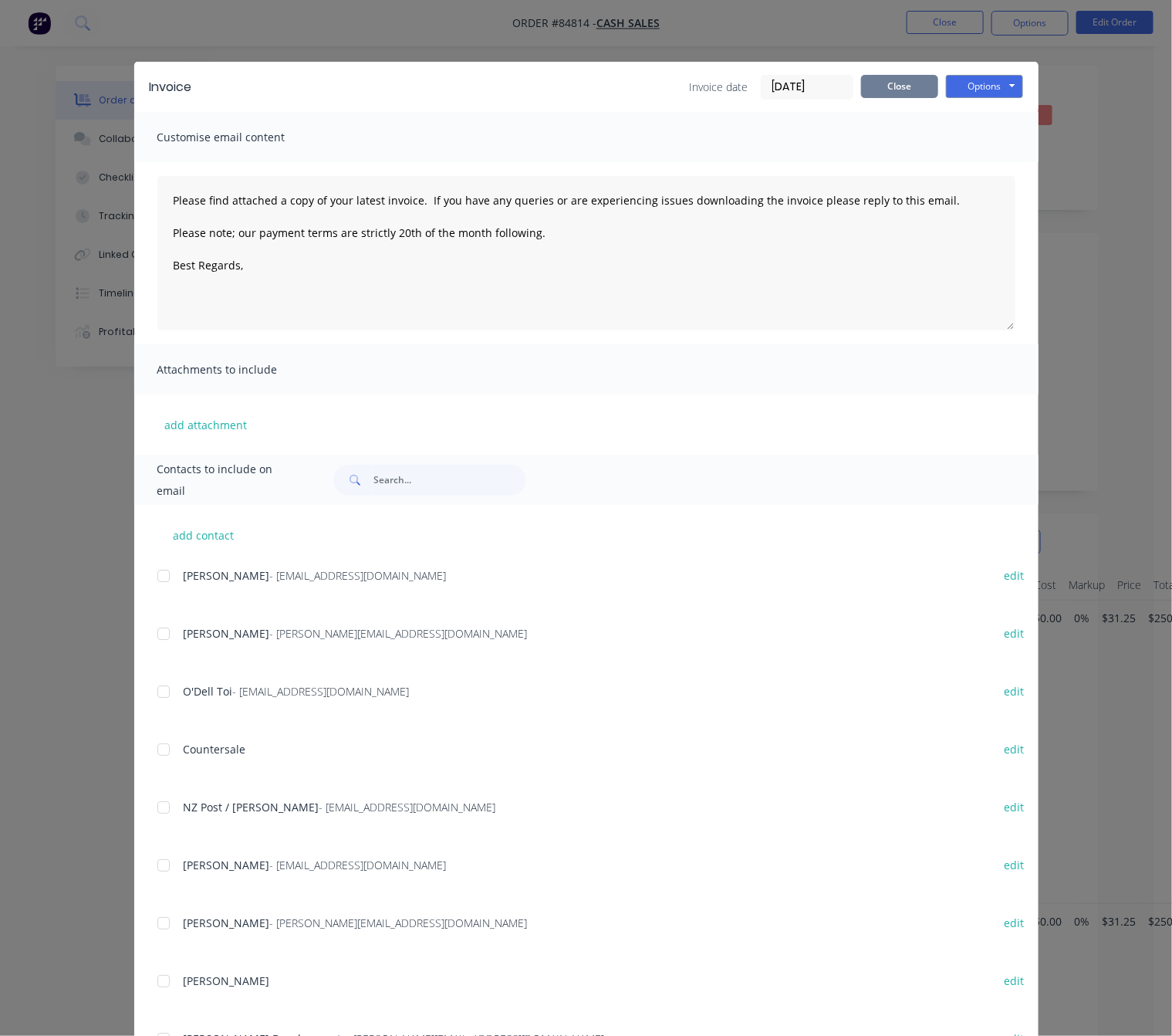
click at [887, 90] on button "Close" at bounding box center [899, 86] width 77 height 24
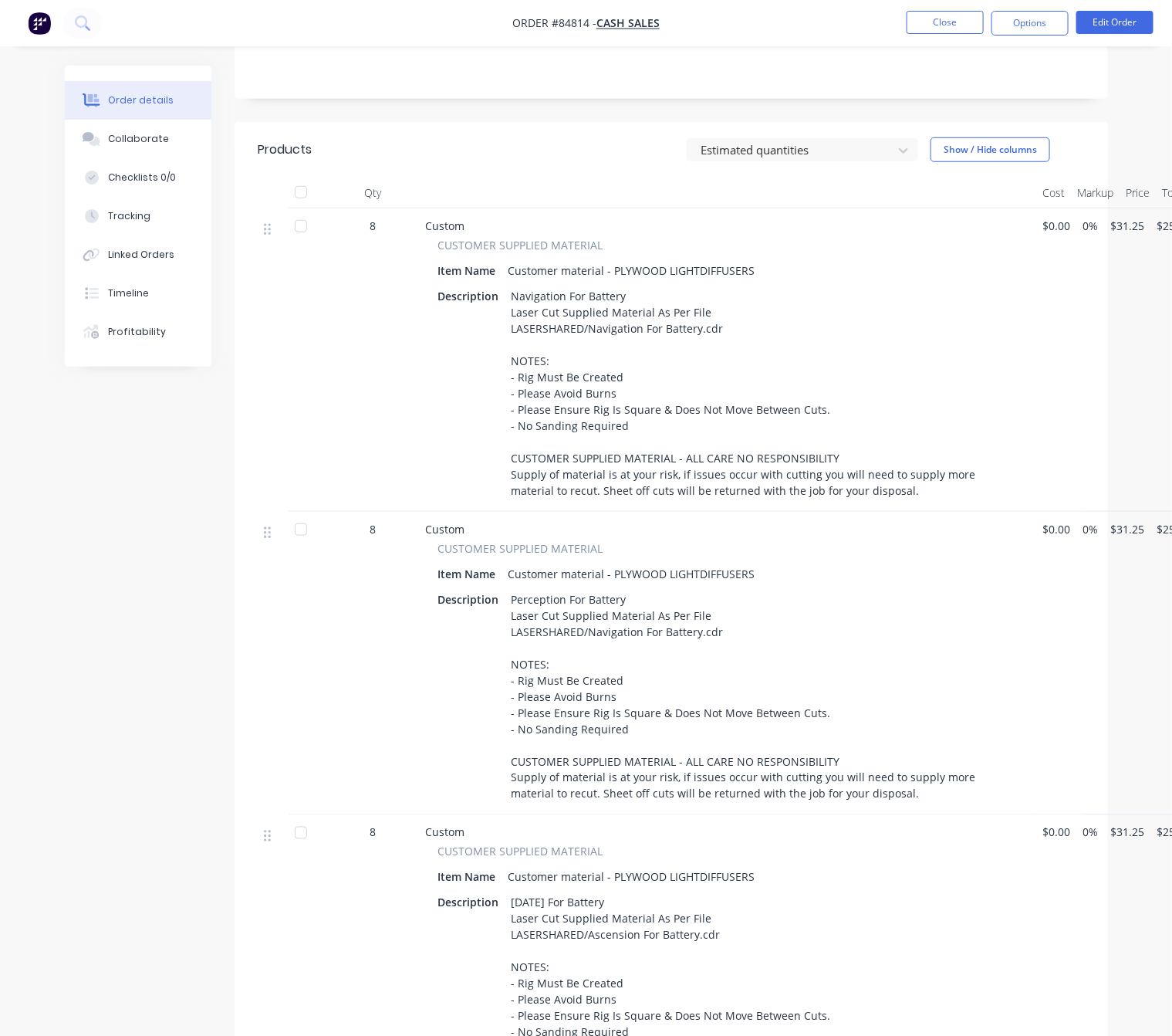
scroll to position [463, 0]
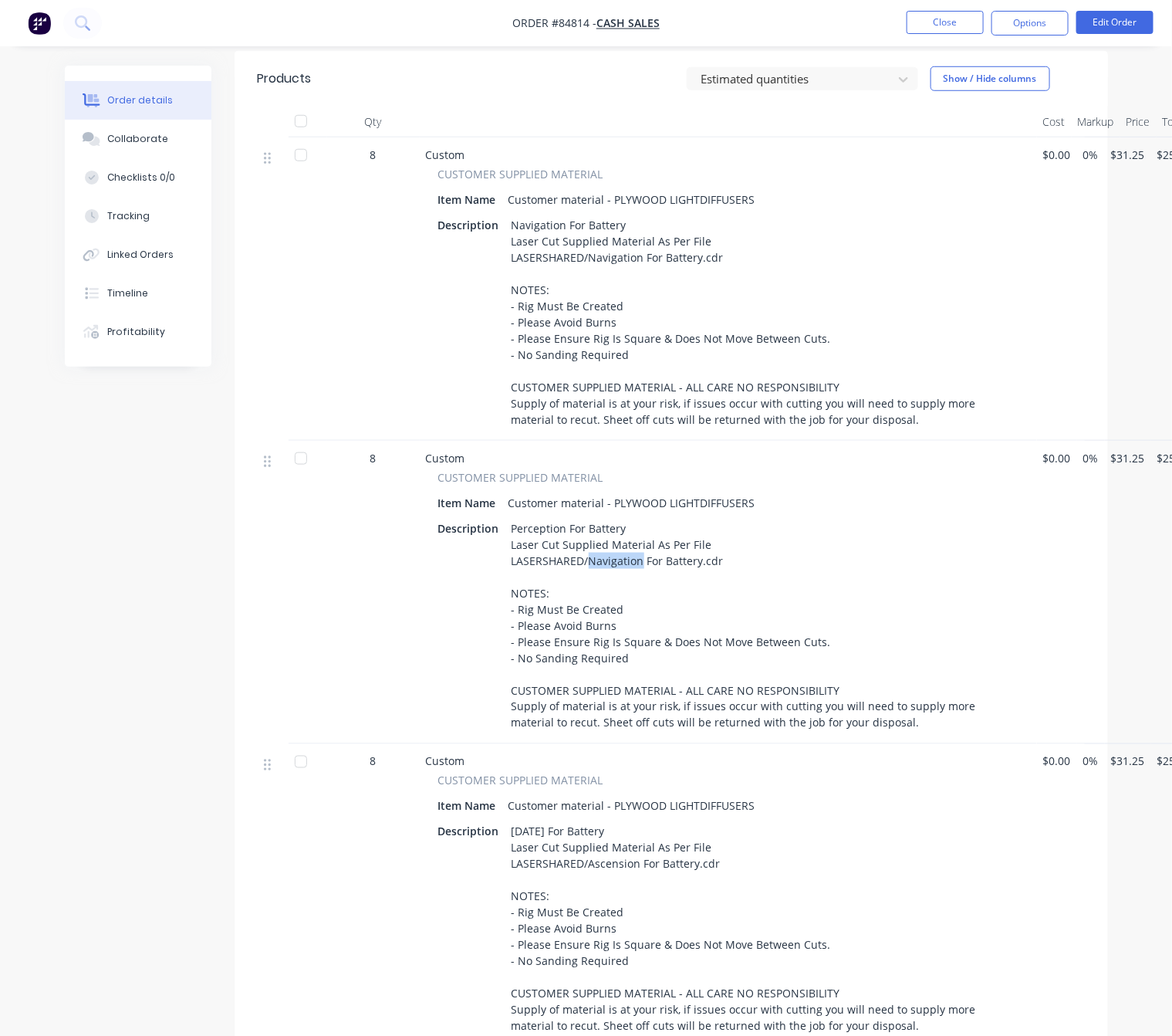
drag, startPoint x: 639, startPoint y: 578, endPoint x: 589, endPoint y: 570, distance: 50.6
click at [589, 570] on div "Perception For Battery Laser Cut Supplied Material As Per File LASERSHARED/Navi…" at bounding box center [762, 625] width 513 height 217
click at [1117, 19] on button "Edit Order" at bounding box center [1114, 22] width 77 height 24
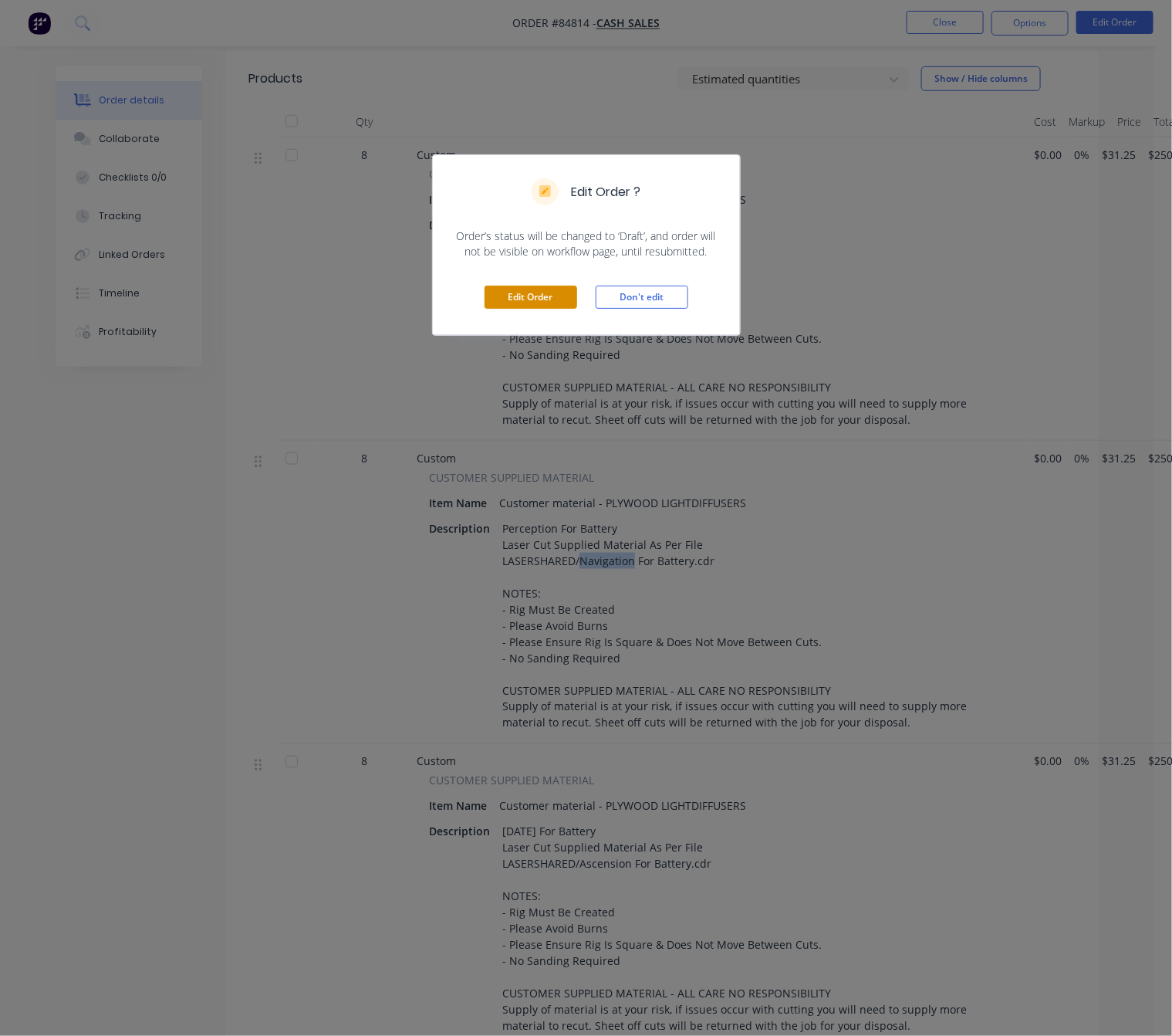
click at [565, 292] on button "Edit Order" at bounding box center [531, 297] width 92 height 24
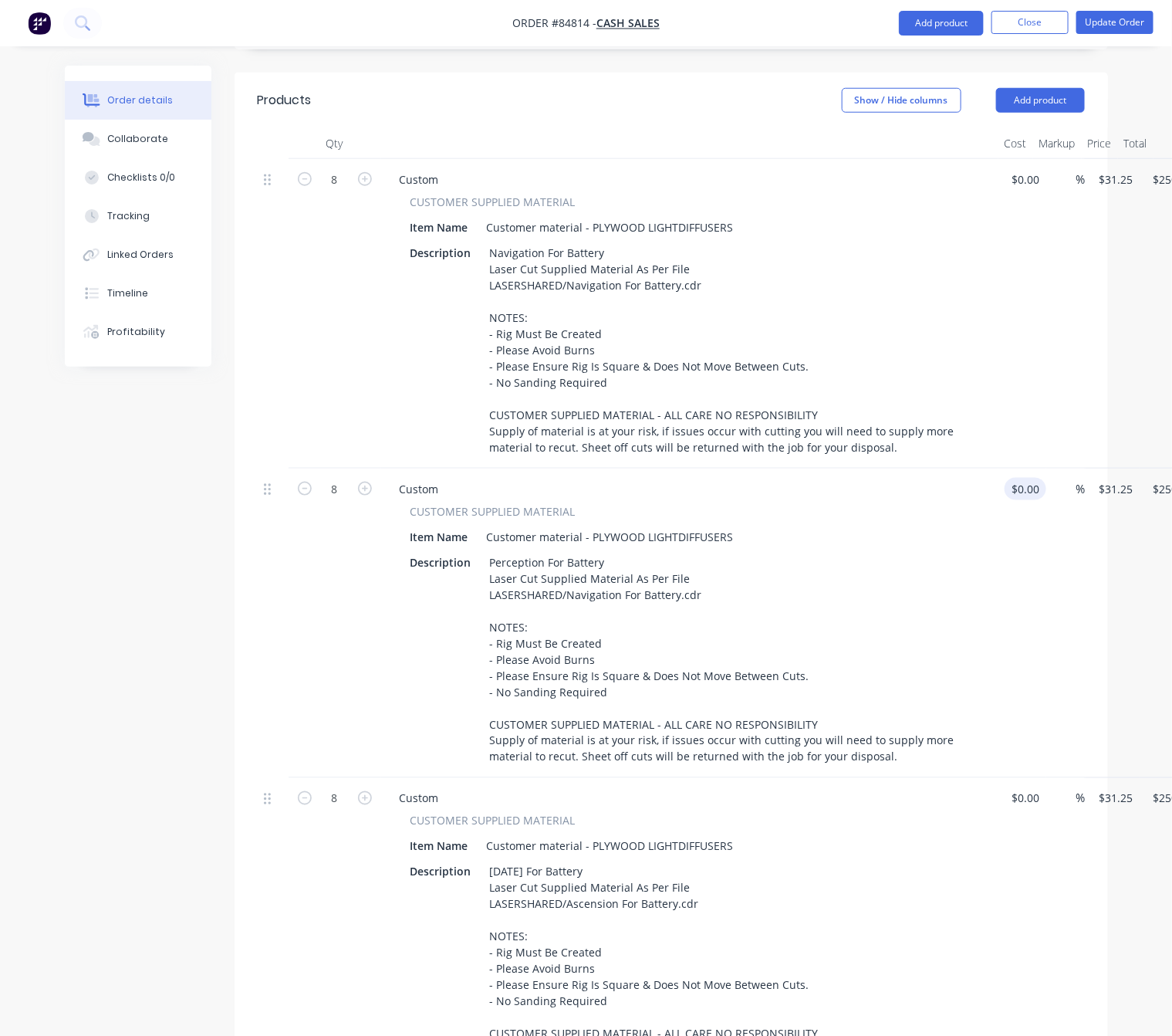
scroll to position [694, 0]
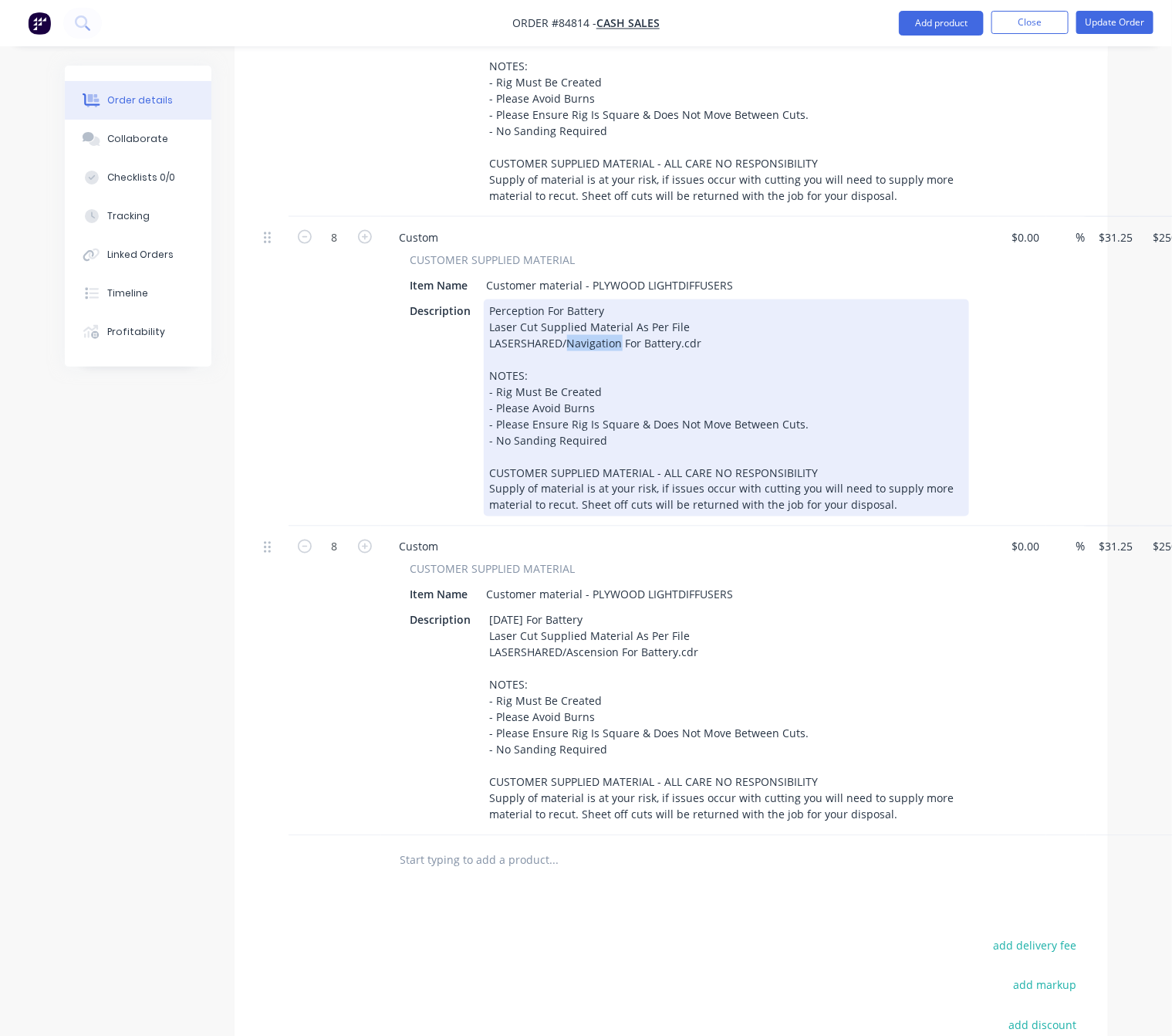
drag, startPoint x: 618, startPoint y: 355, endPoint x: 567, endPoint y: 359, distance: 51.2
click at [567, 359] on div "Perception For Battery Laser Cut Supplied Material As Per File LASERSHARED/Navi…" at bounding box center [727, 407] width 486 height 217
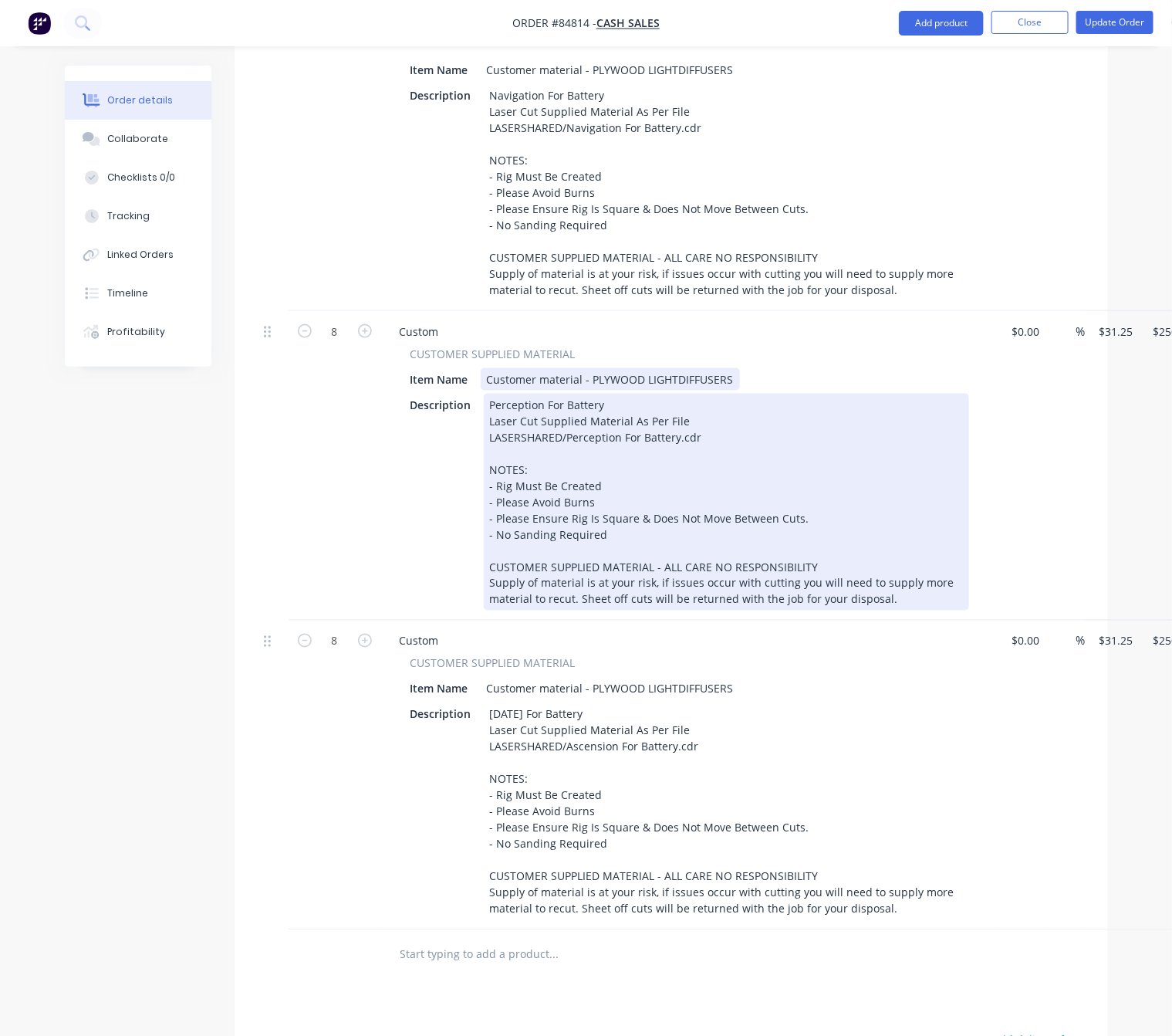
scroll to position [579, 0]
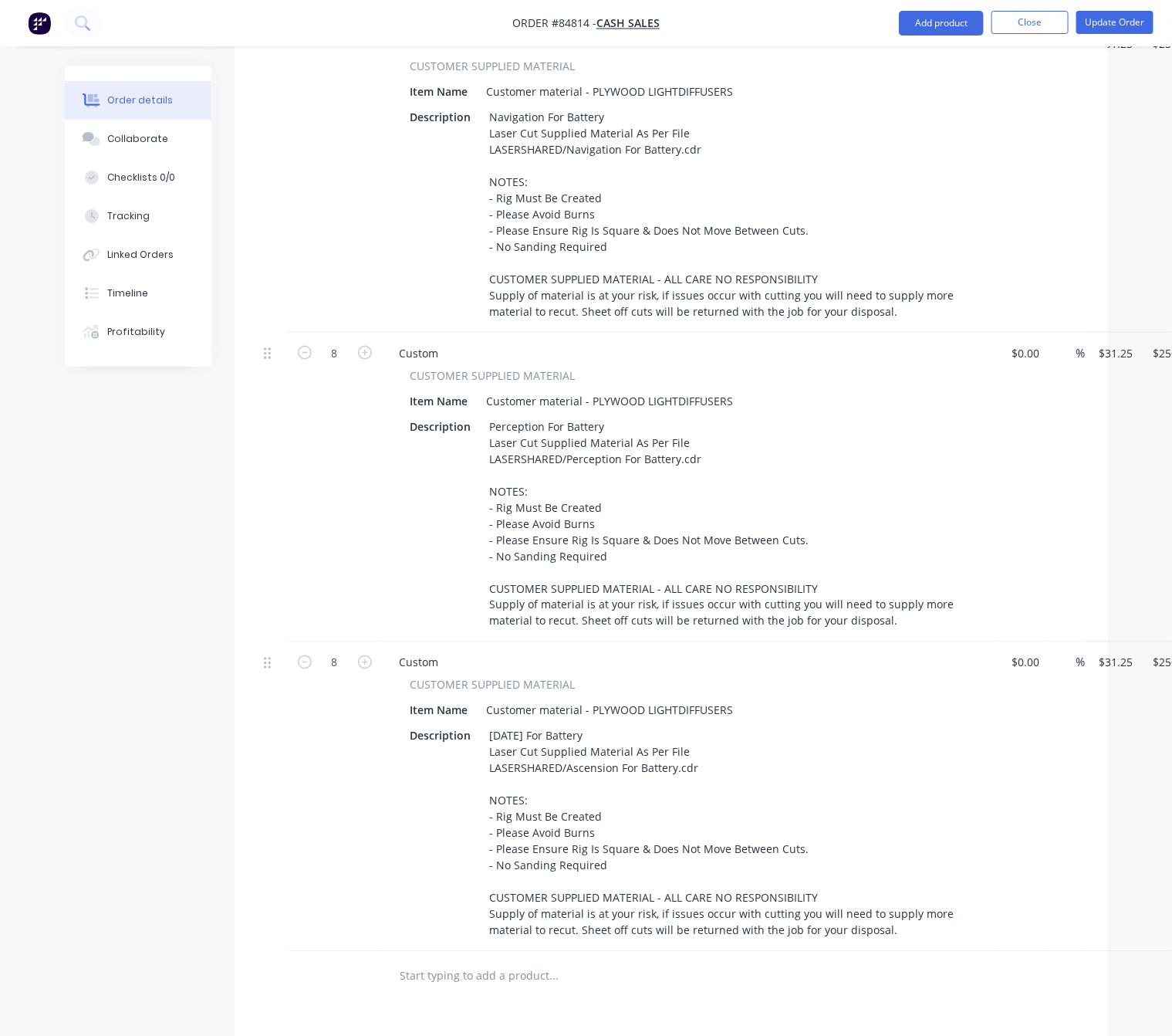
click at [380, 595] on div "8" at bounding box center [335, 488] width 92 height 310
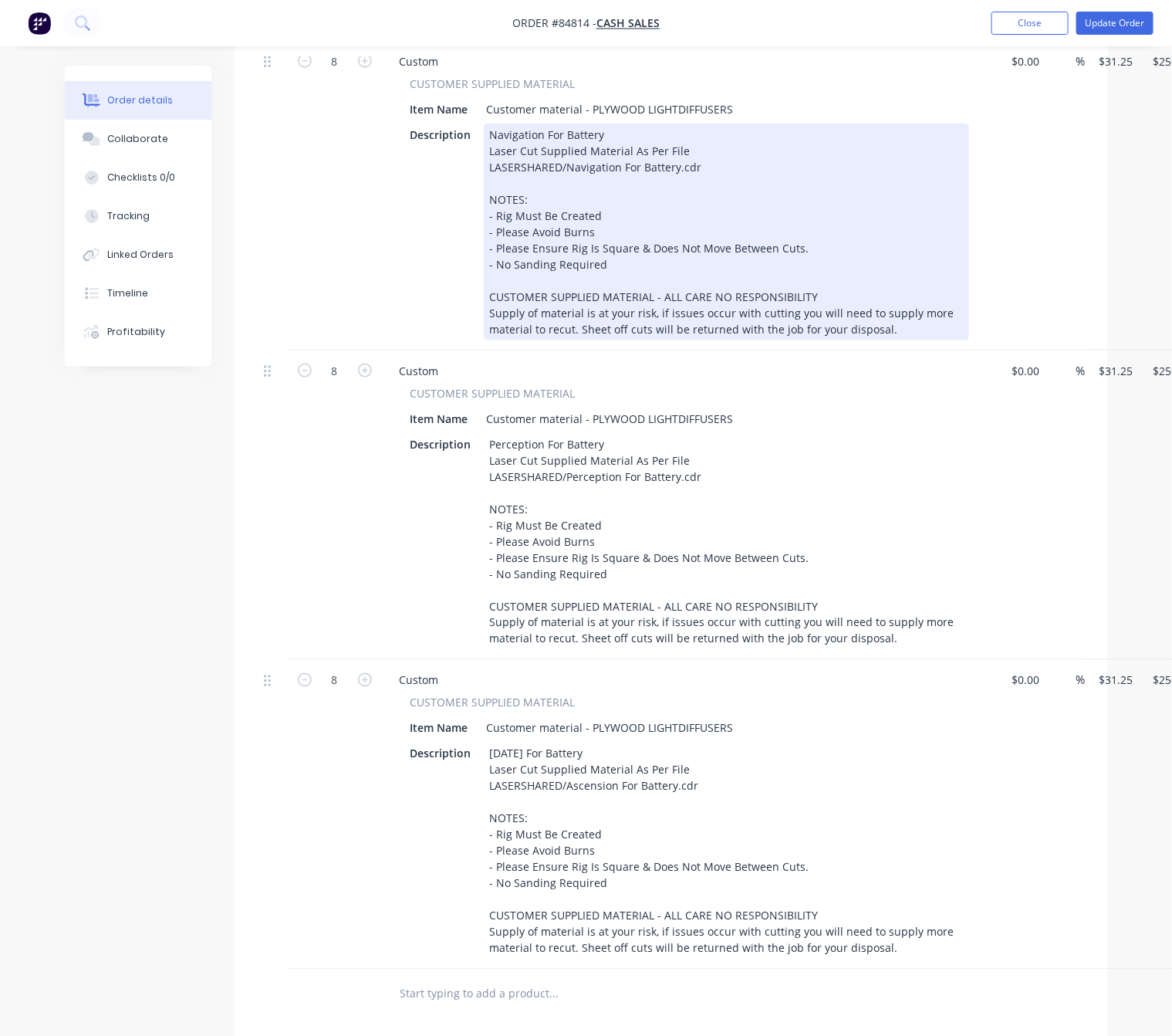
scroll to position [463, 0]
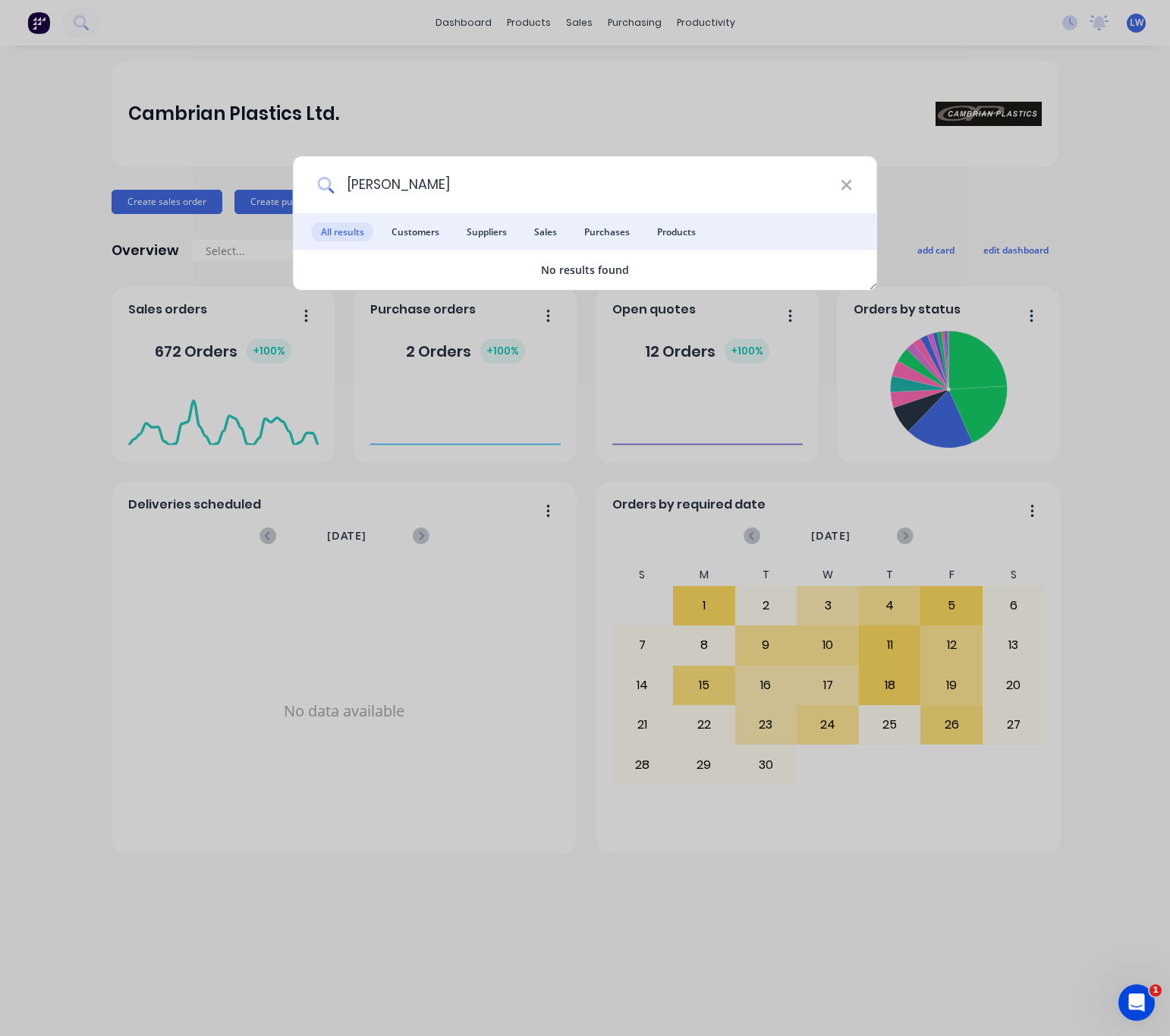
click at [397, 190] on input "[PERSON_NAME]" at bounding box center [587, 184] width 506 height 57
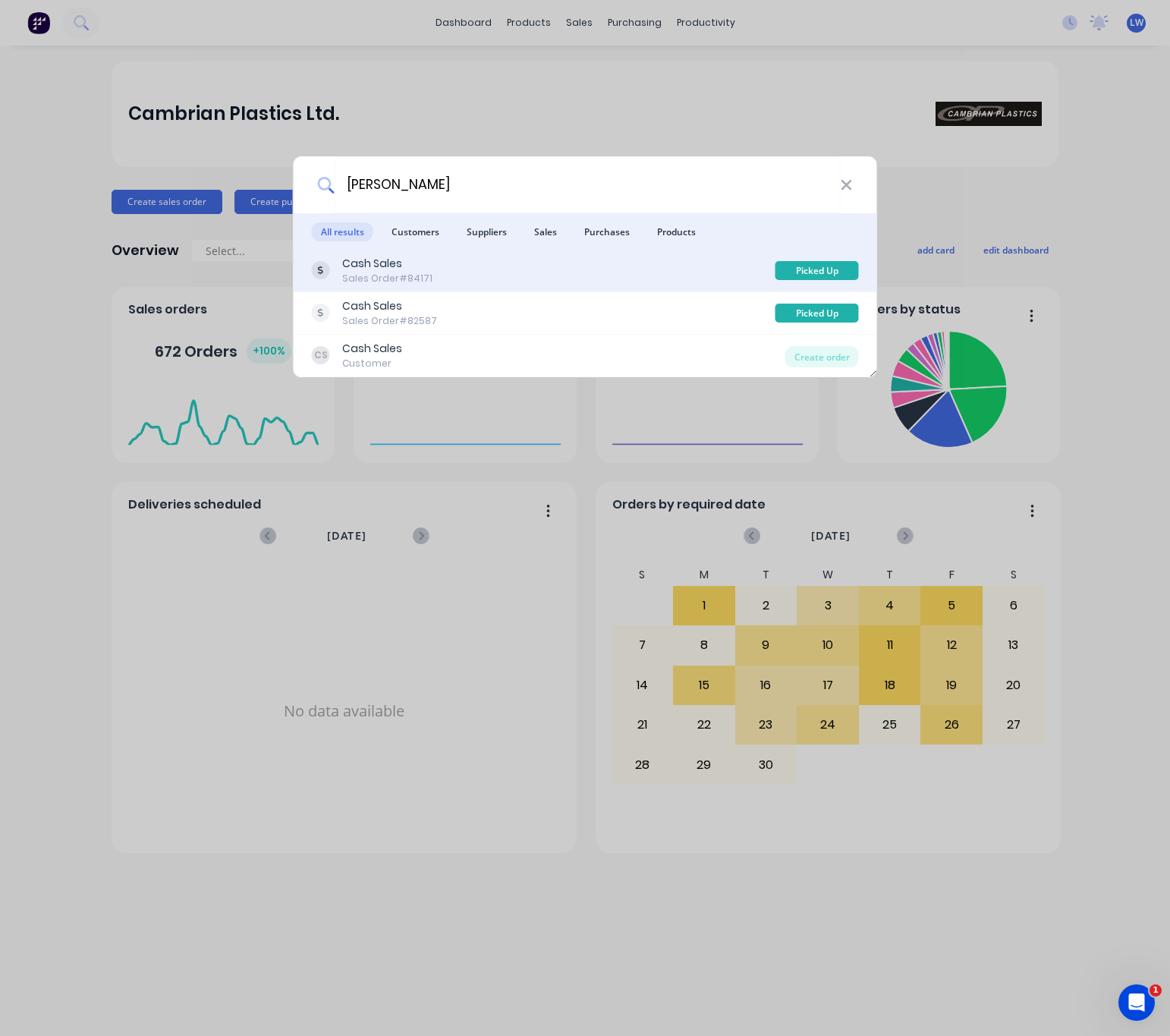
type input "[PERSON_NAME]"
click at [478, 264] on div "Cash Sales Sales Order #84171" at bounding box center [543, 270] width 463 height 30
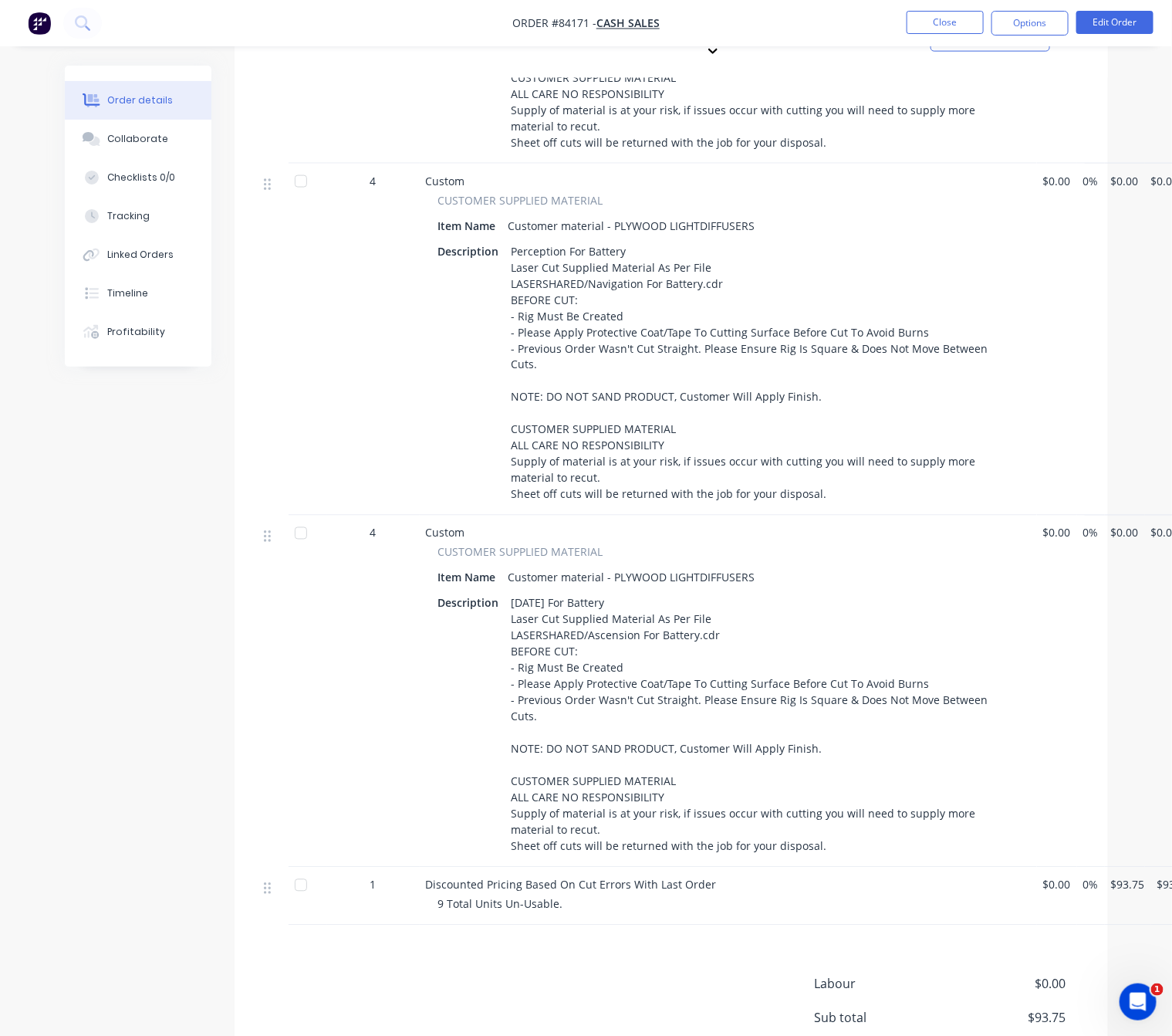
scroll to position [694, 0]
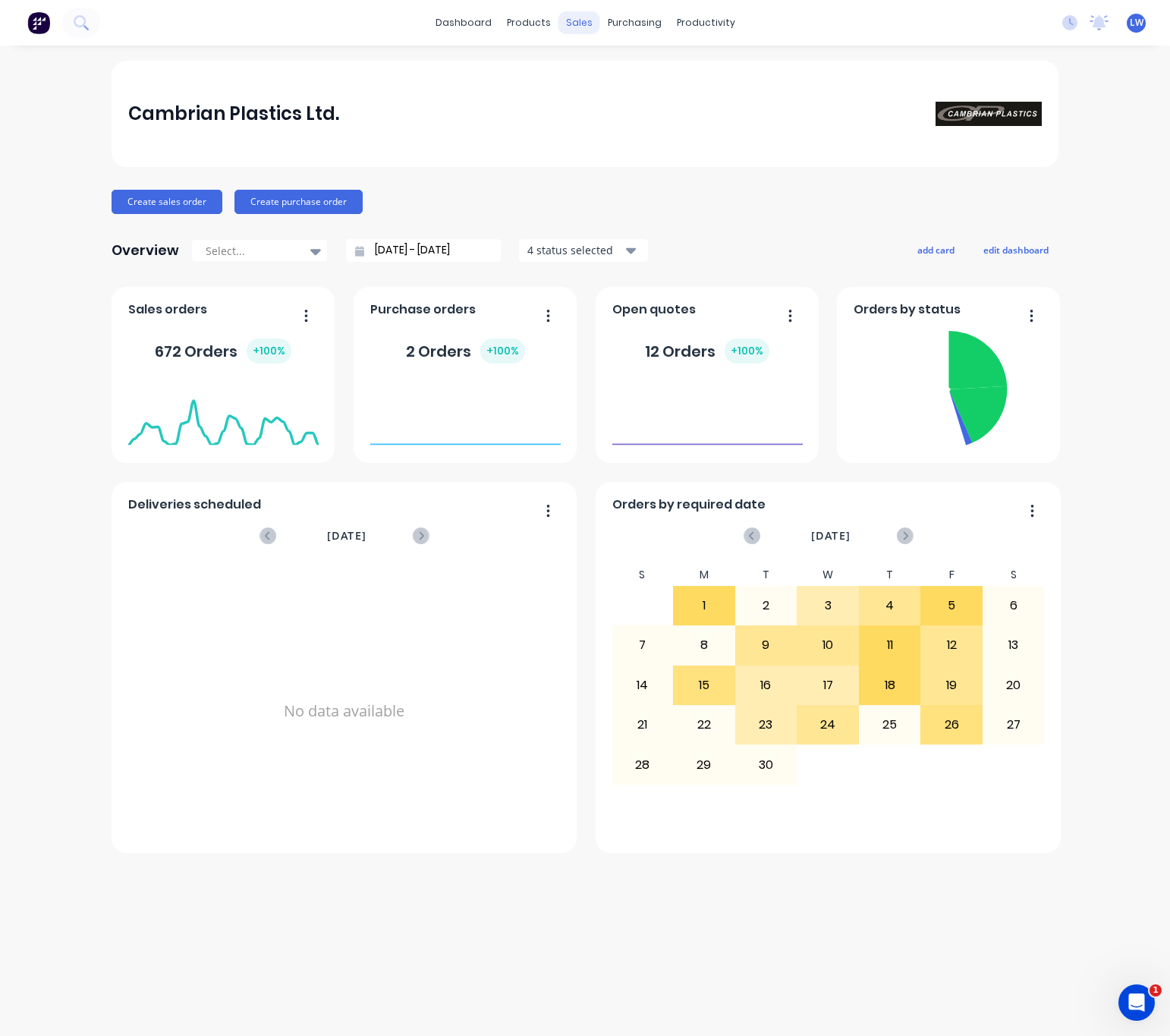
click at [572, 22] on div "sales" at bounding box center [579, 22] width 41 height 23
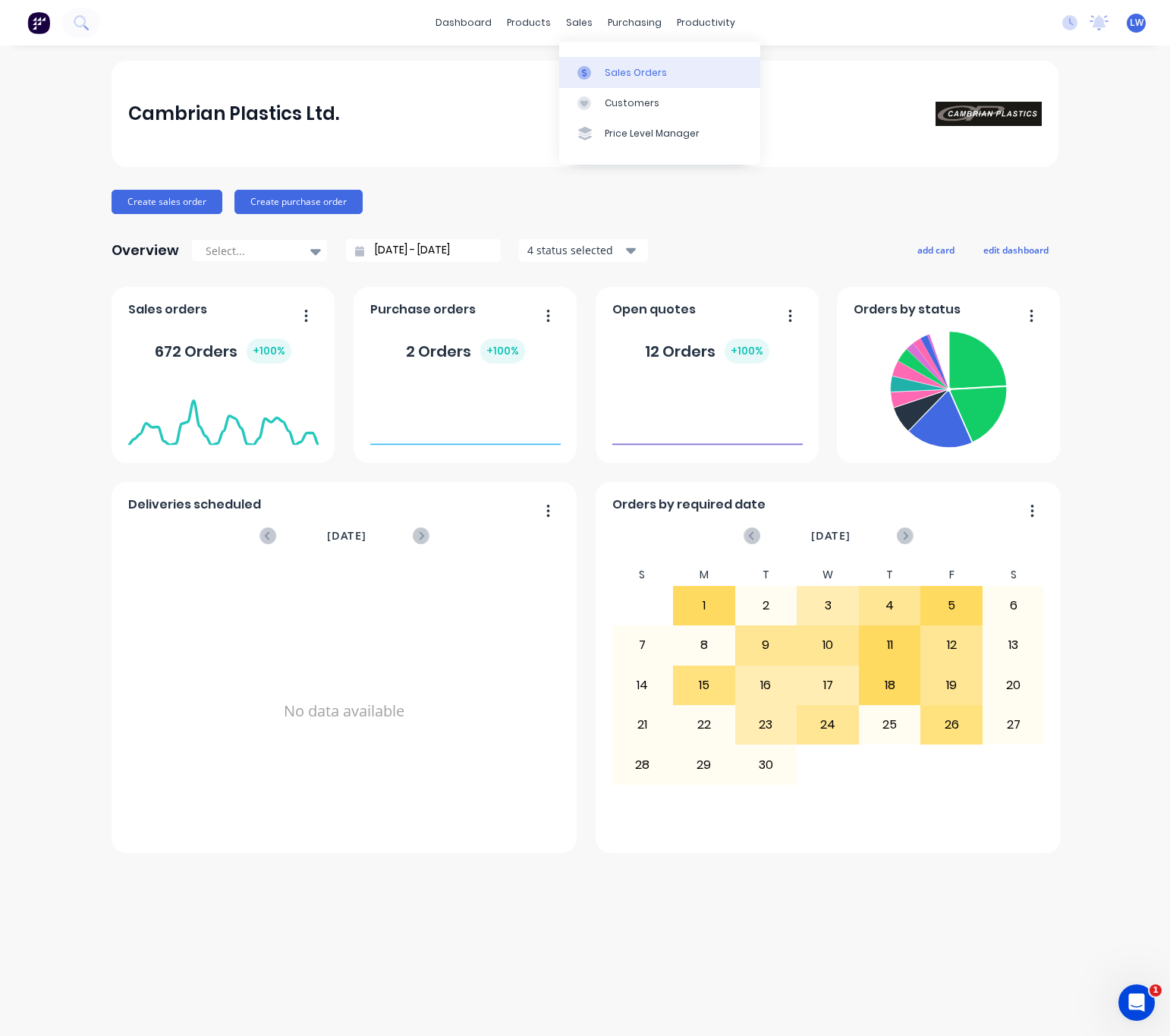
click at [590, 69] on icon at bounding box center [584, 73] width 14 height 14
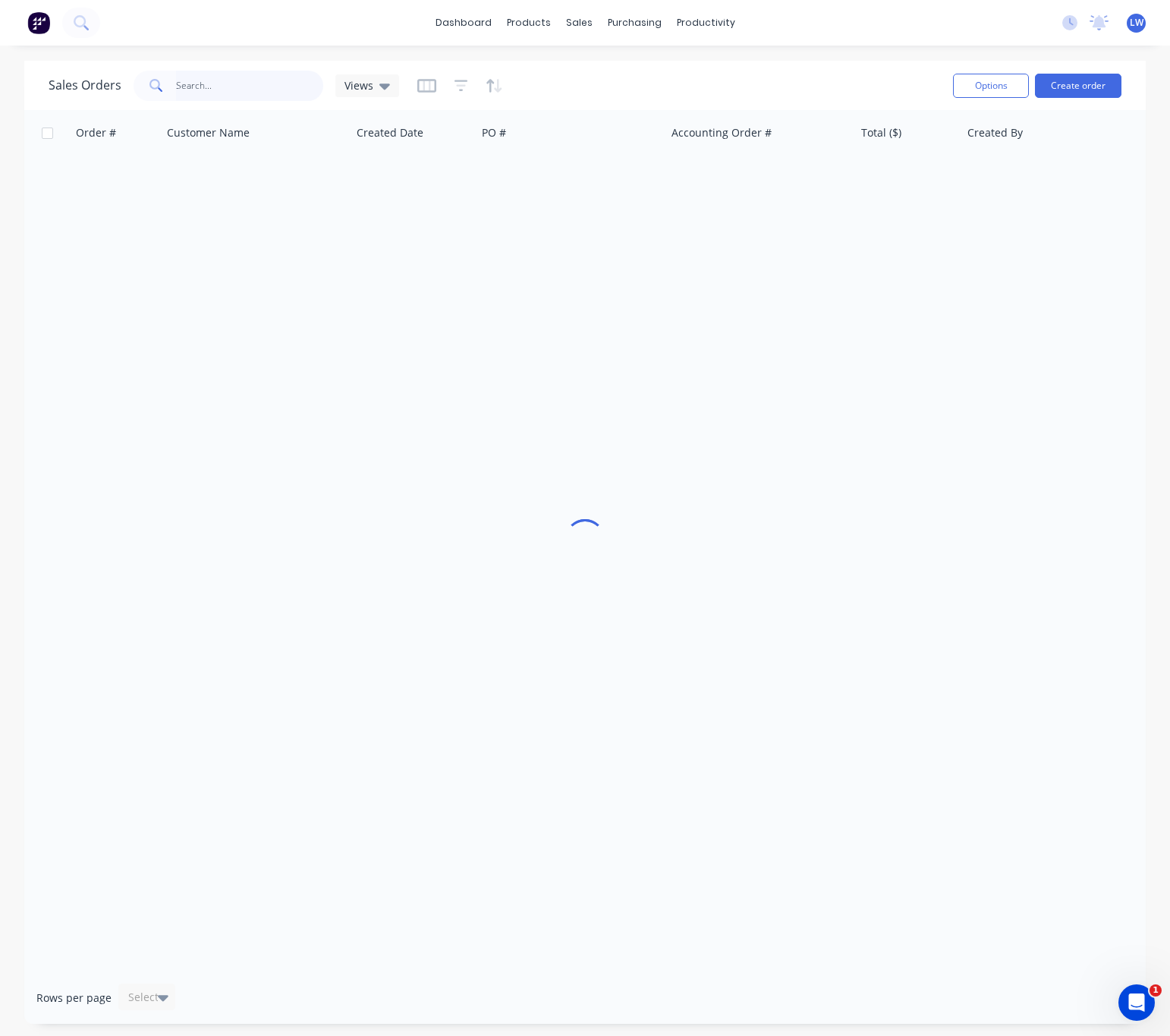
click at [288, 75] on input "text" at bounding box center [250, 85] width 148 height 30
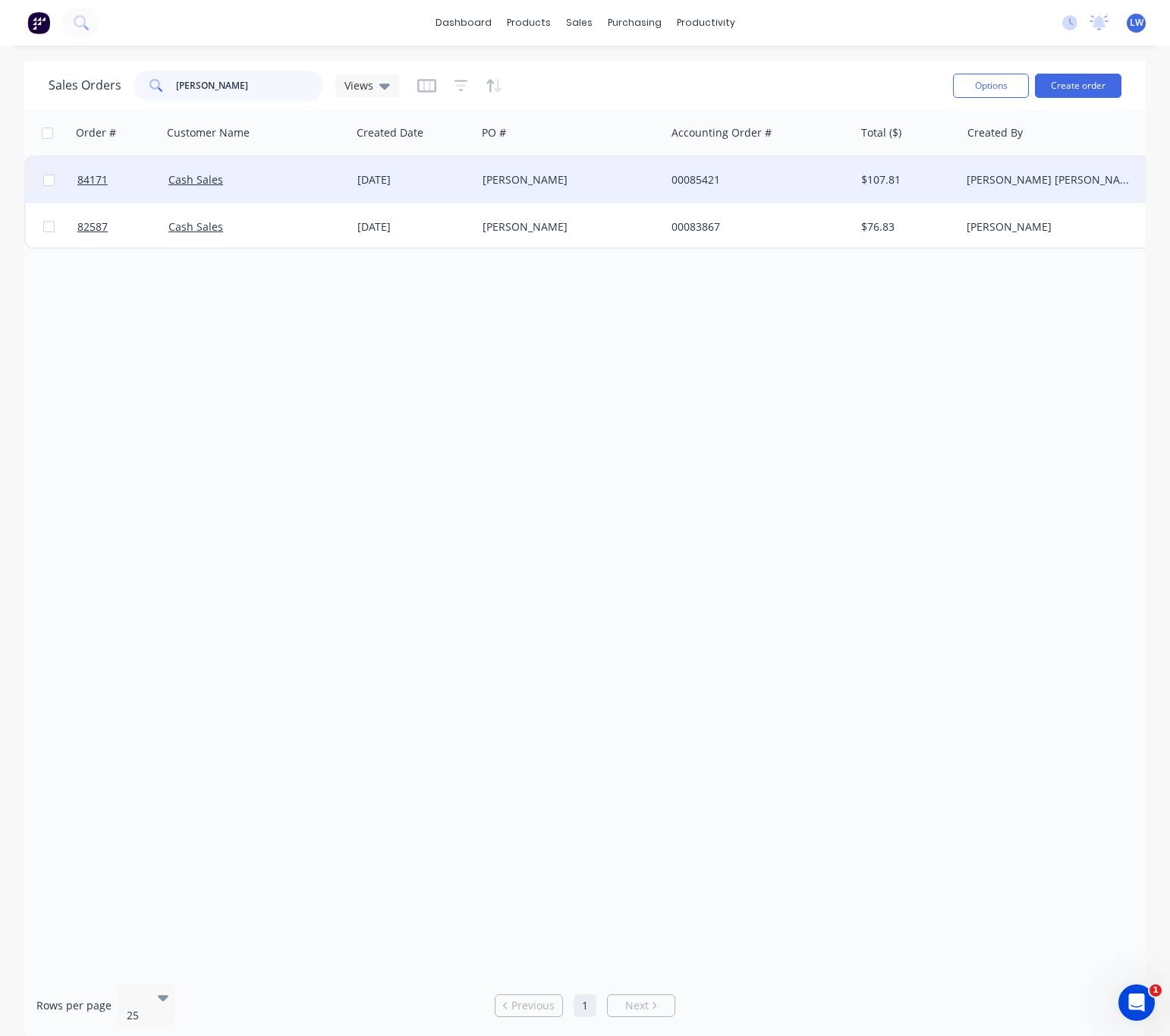
type input "[PERSON_NAME]"
click at [562, 176] on div "[PERSON_NAME]" at bounding box center [566, 179] width 168 height 15
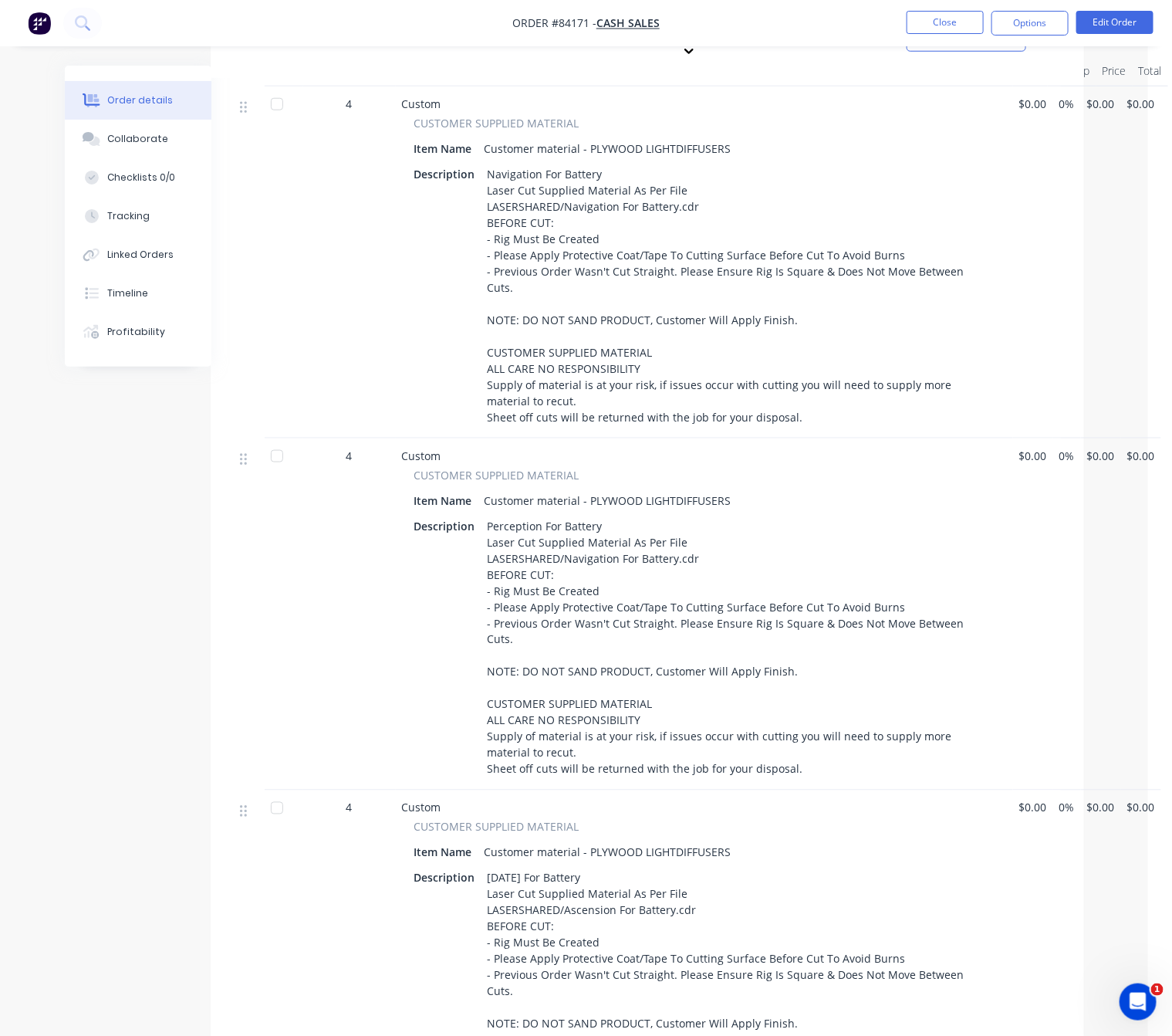
scroll to position [188, 24]
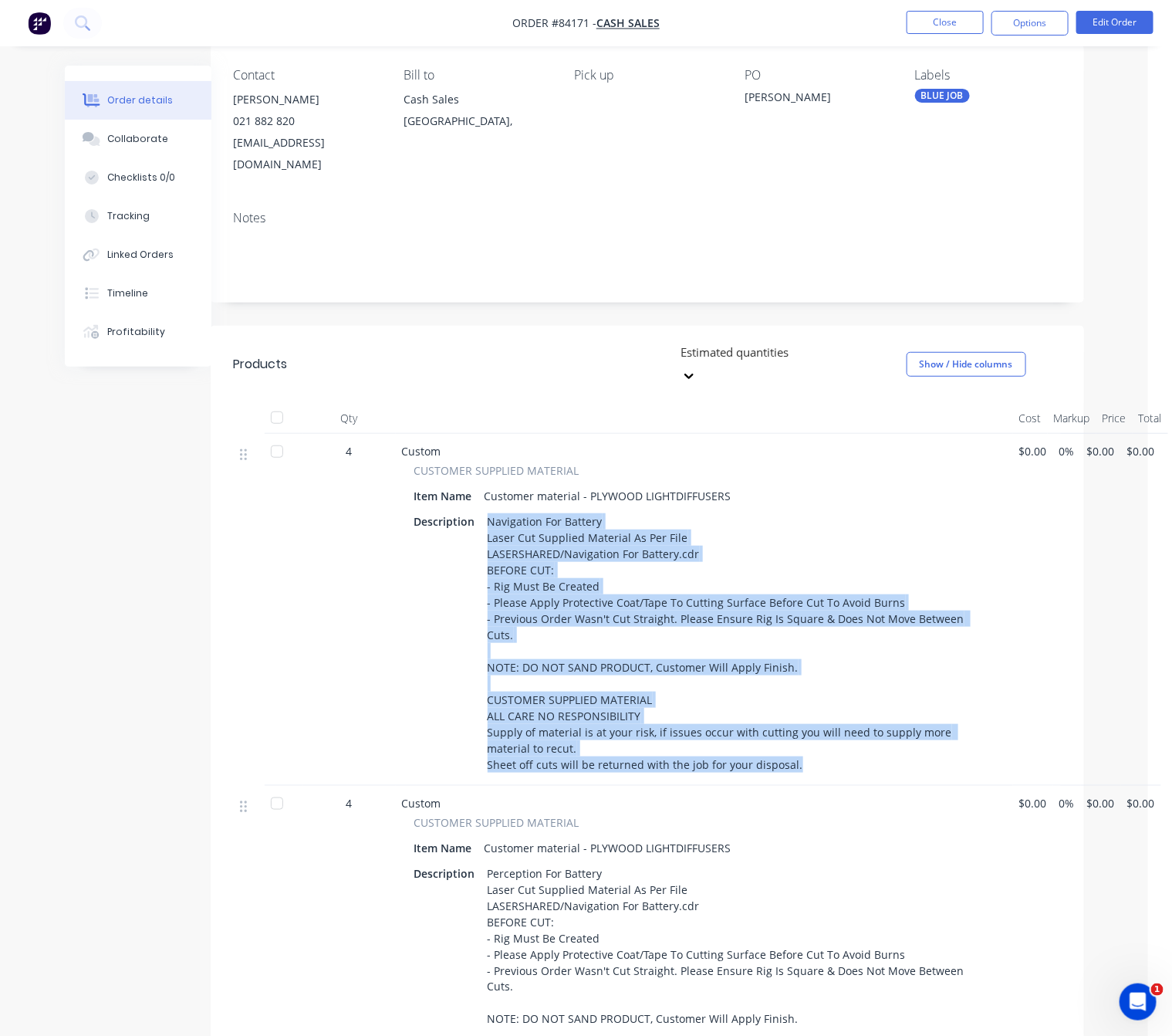
drag, startPoint x: 788, startPoint y: 707, endPoint x: 487, endPoint y: 480, distance: 377.0
click at [487, 510] on div "Navigation For Battery Laser Cut Supplied Material As Per File LASERSHARED/Navi…" at bounding box center [738, 643] width 513 height 265
copy div "Navigation For Battery Laser Cut Supplied Material As Per File LASERSHARED/Navi…"
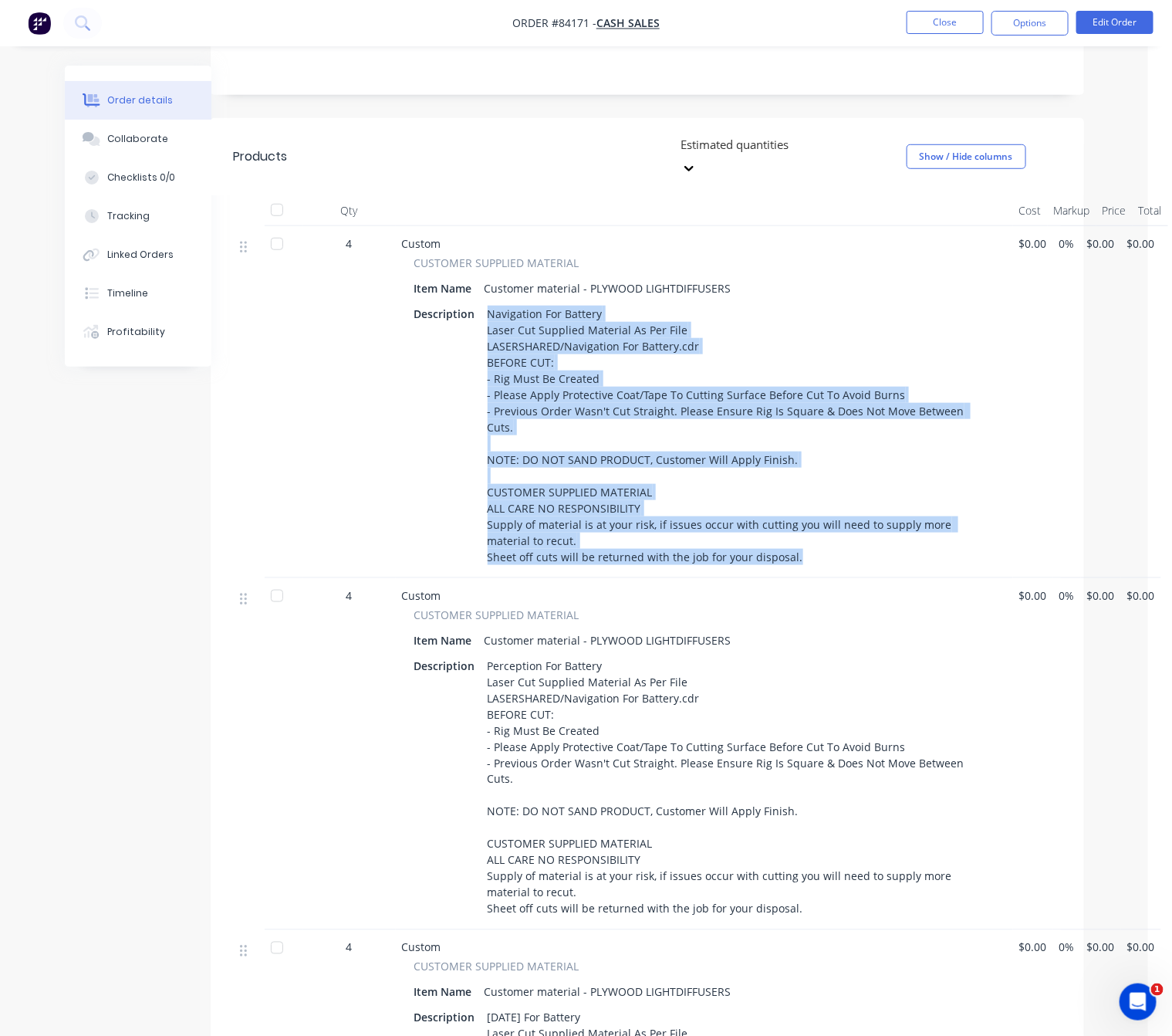
scroll to position [535, 24]
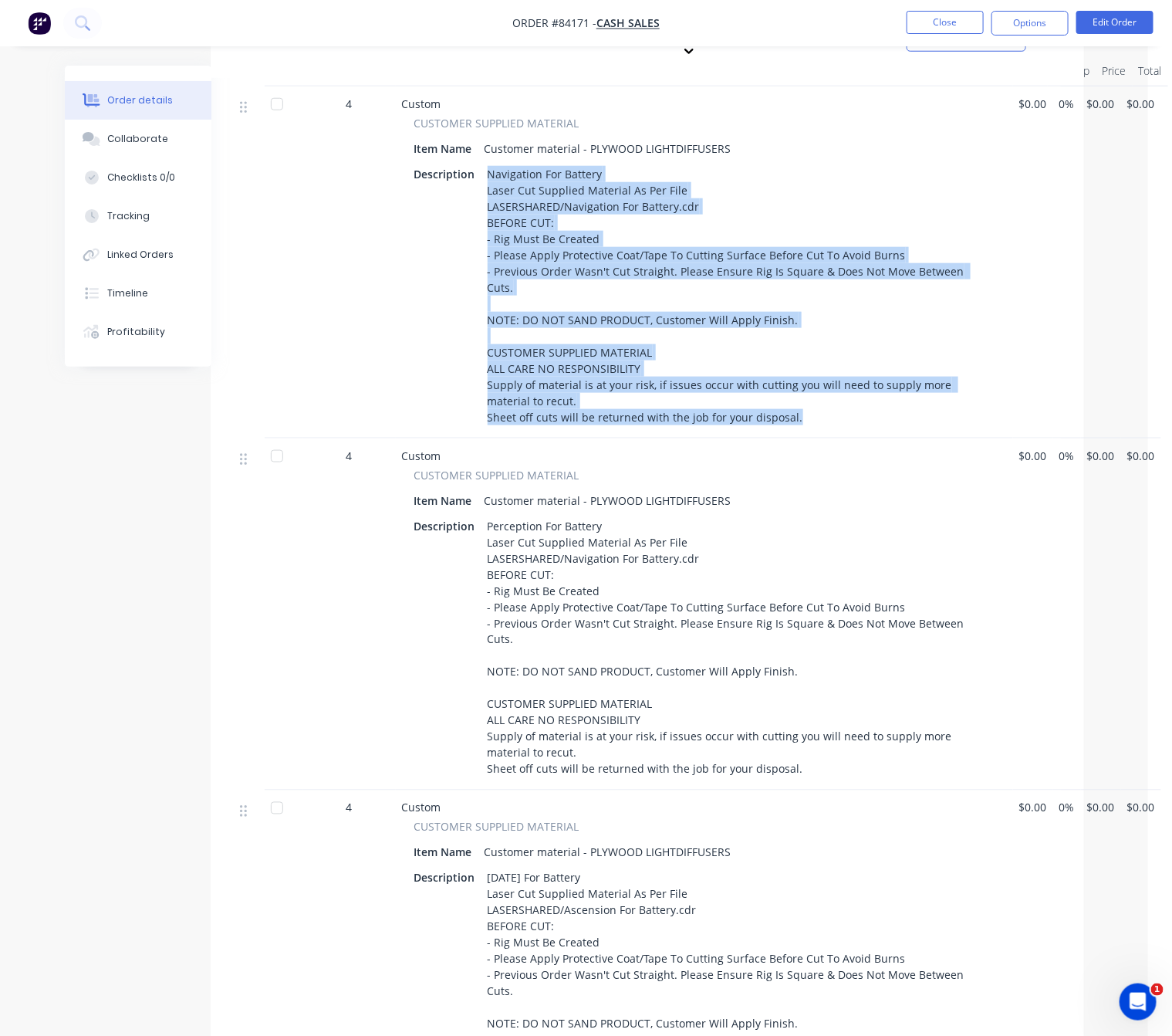
click at [594, 580] on div "Perception For Battery Laser Cut Supplied Material As Per File LASERSHARED/Navi…" at bounding box center [738, 647] width 513 height 265
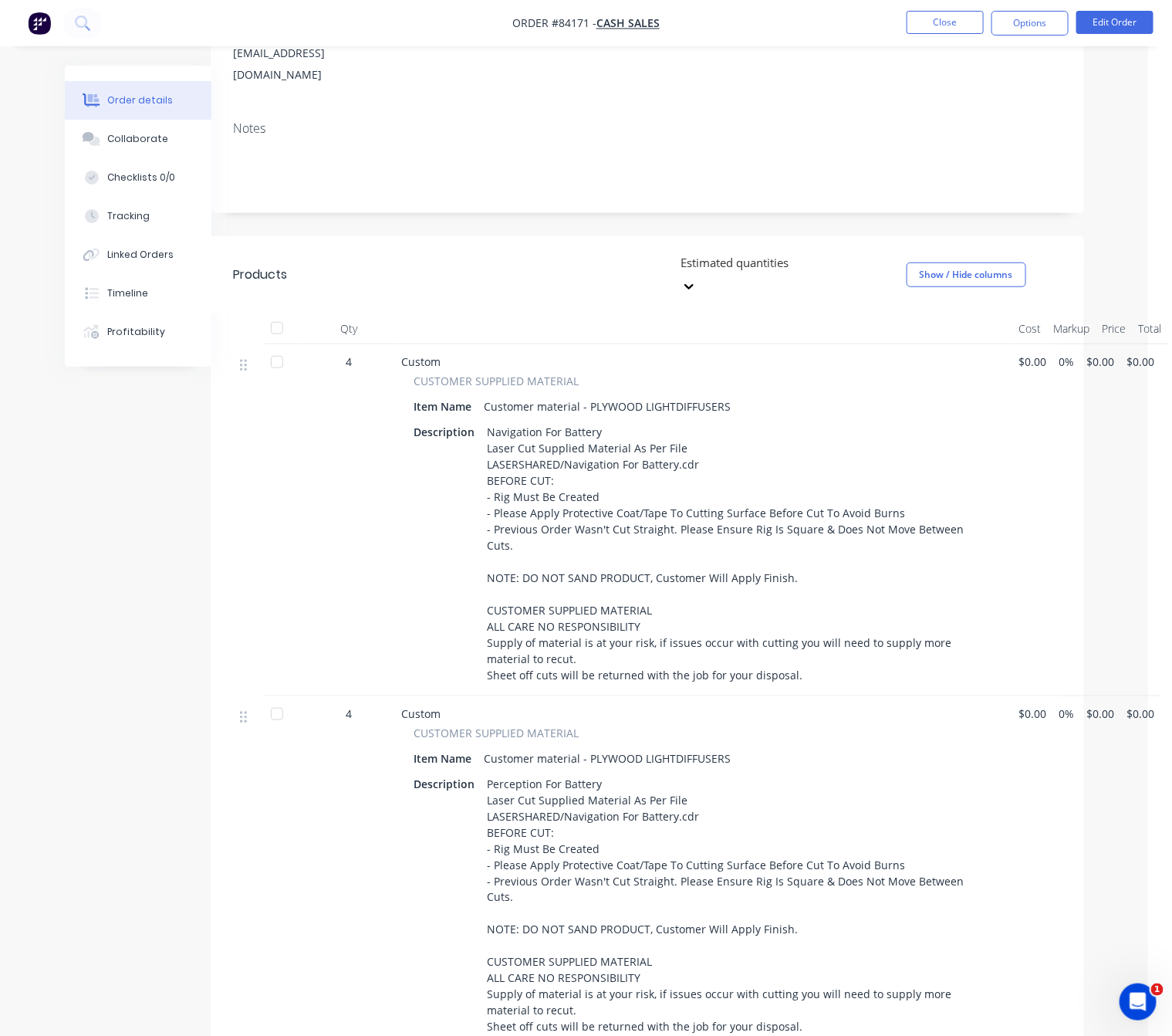
scroll to position [420, 24]
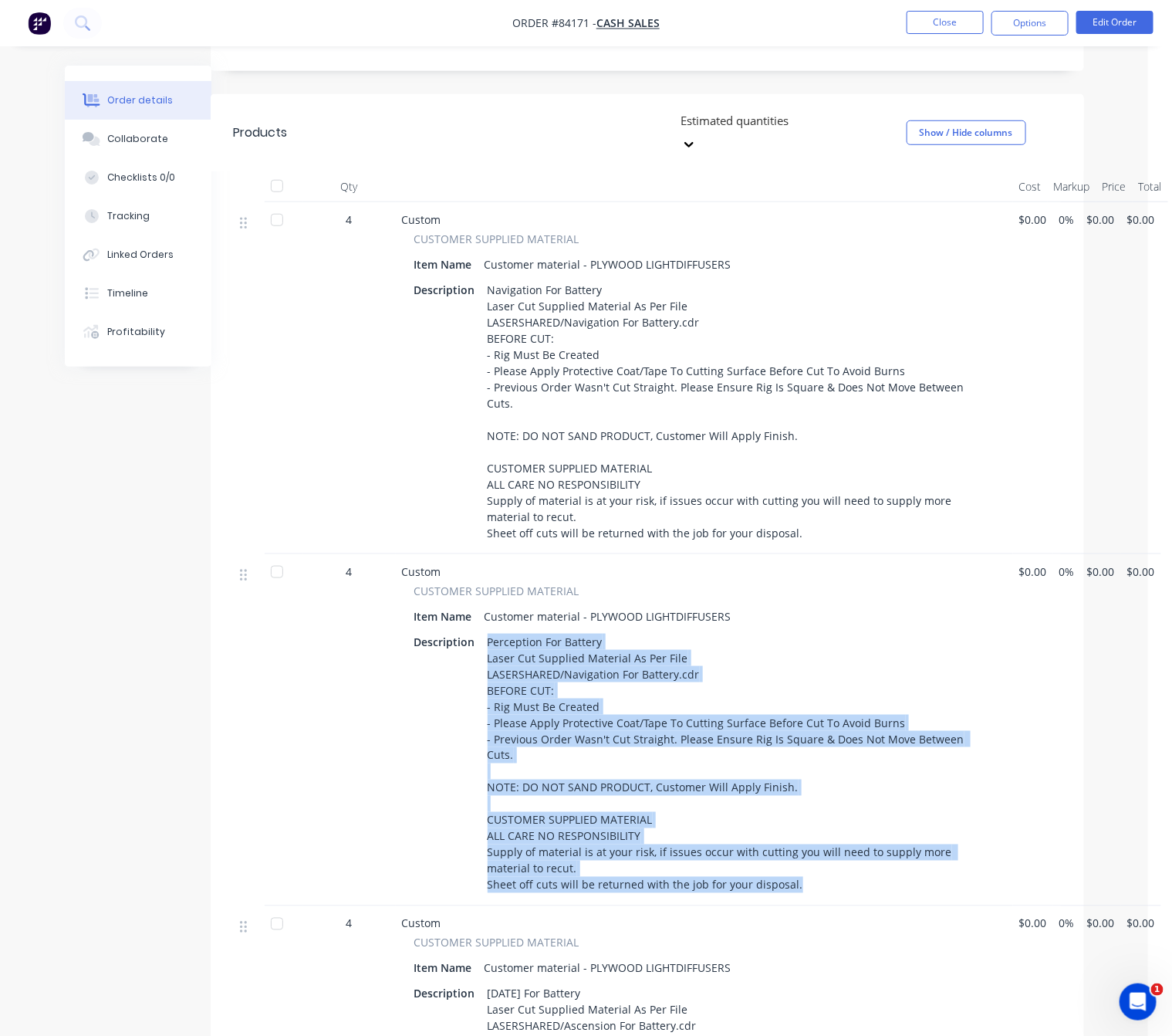
drag, startPoint x: 484, startPoint y: 580, endPoint x: 852, endPoint y: 814, distance: 436.1
click at [852, 814] on div "Perception For Battery Laser Cut Supplied Material As Per File LASERSHARED/Navi…" at bounding box center [738, 763] width 513 height 265
copy div "Perception For Battery Laser Cut Supplied Material As Per File LASERSHARED/Navi…"
click at [427, 677] on div "Description Perception For Battery Laser Cut Supplied Material As Per File LASE…" at bounding box center [705, 763] width 581 height 265
click at [952, 675] on div "Perception For Battery Laser Cut Supplied Material As Per File LASERSHARED/Navi…" at bounding box center [738, 763] width 513 height 265
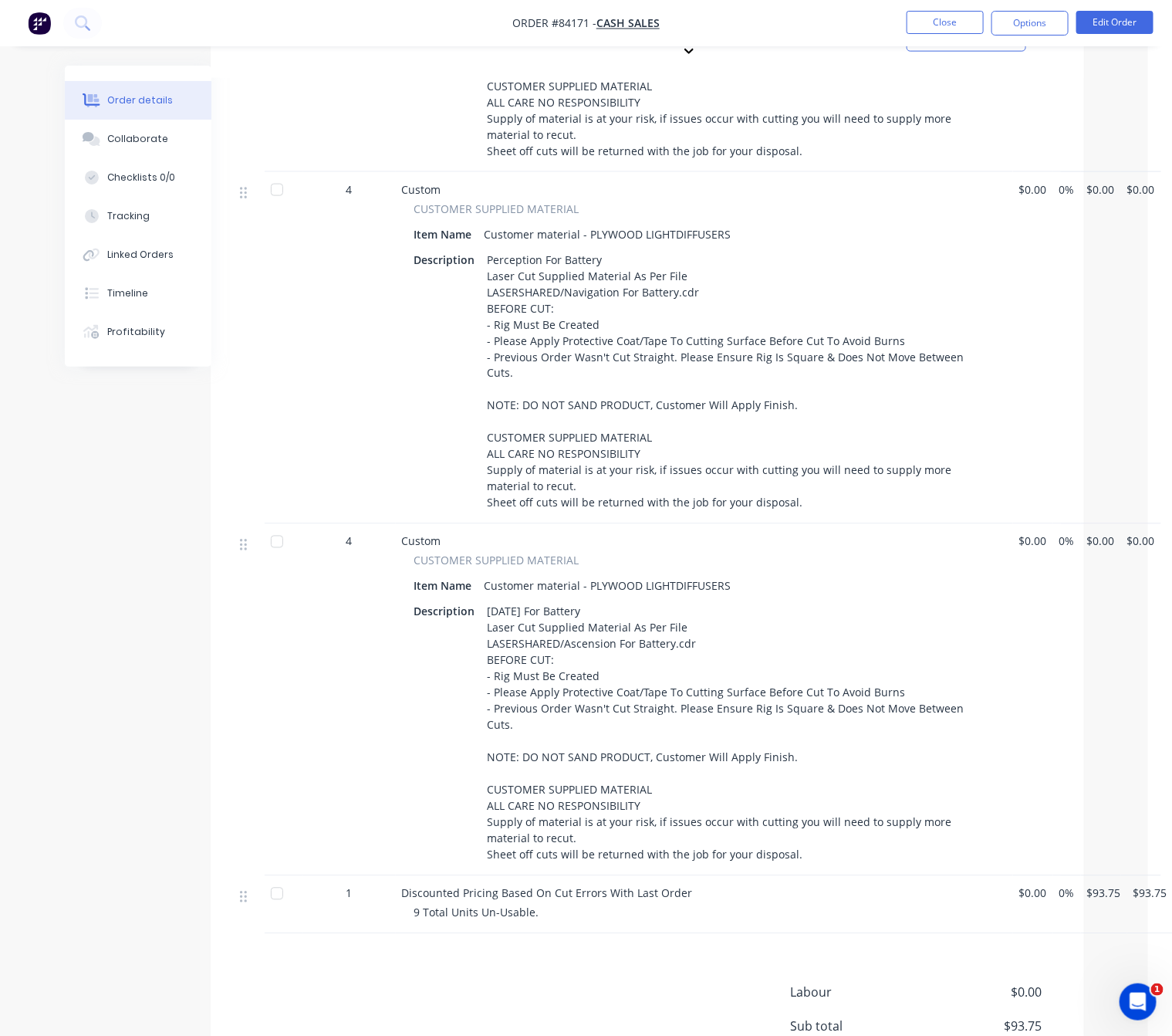
scroll to position [767, 24]
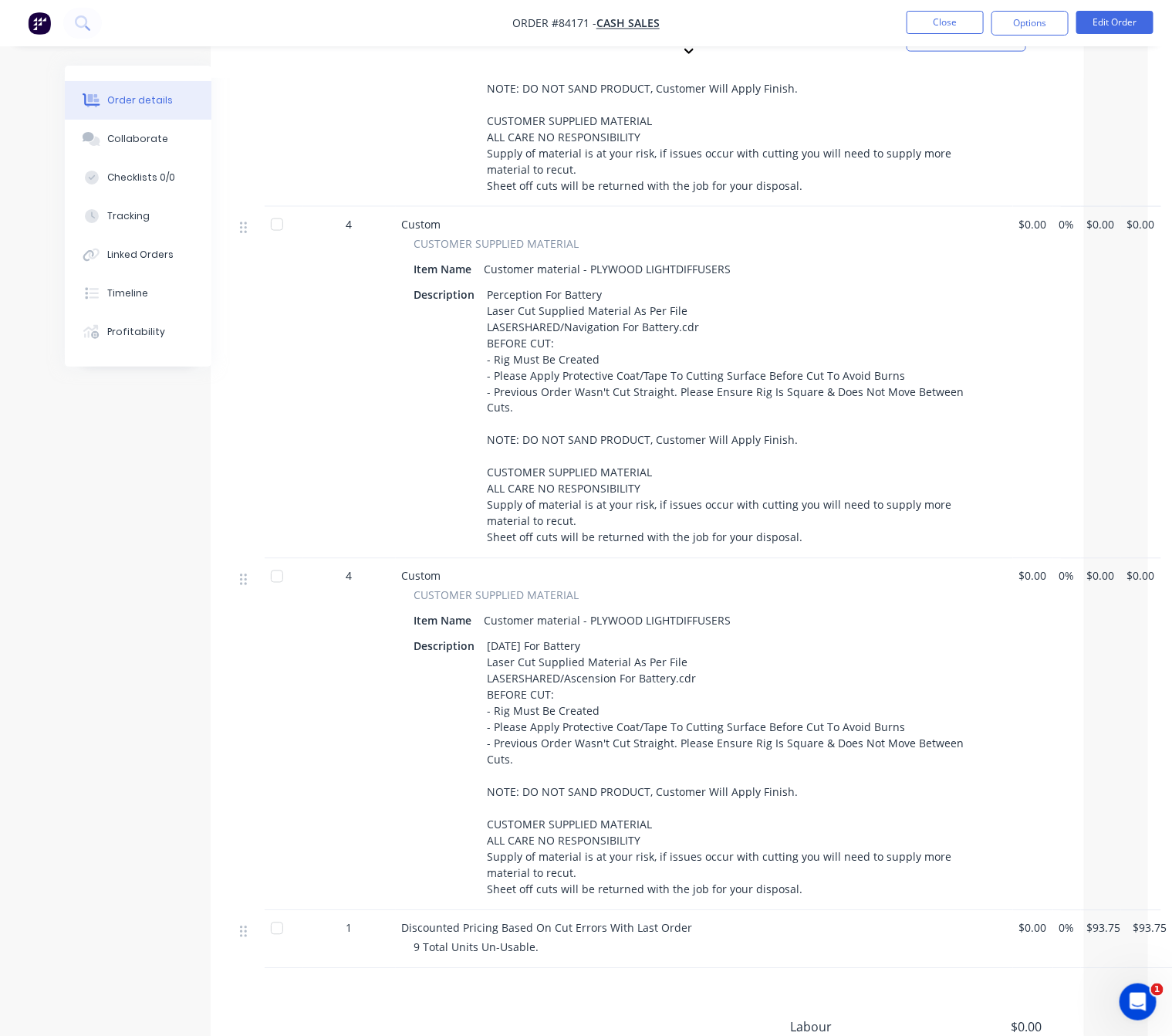
drag, startPoint x: 486, startPoint y: 565, endPoint x: 820, endPoint y: 813, distance: 416.0
click at [820, 813] on div "Custom CUSTOMER SUPPLIED MATERIAL Item Name Customer material - PLYWOOD LIGHTDI…" at bounding box center [704, 735] width 617 height 352
copy div "[DATE] For Battery Laser Cut Supplied Material As Per File LASERSHARED/Ascensio…"
drag, startPoint x: 670, startPoint y: 549, endPoint x: 515, endPoint y: 545, distance: 155.1
click at [477, 610] on div "Item Name Customer material - PLYWOOD LIGHTDIFFUSERS" at bounding box center [705, 621] width 581 height 23
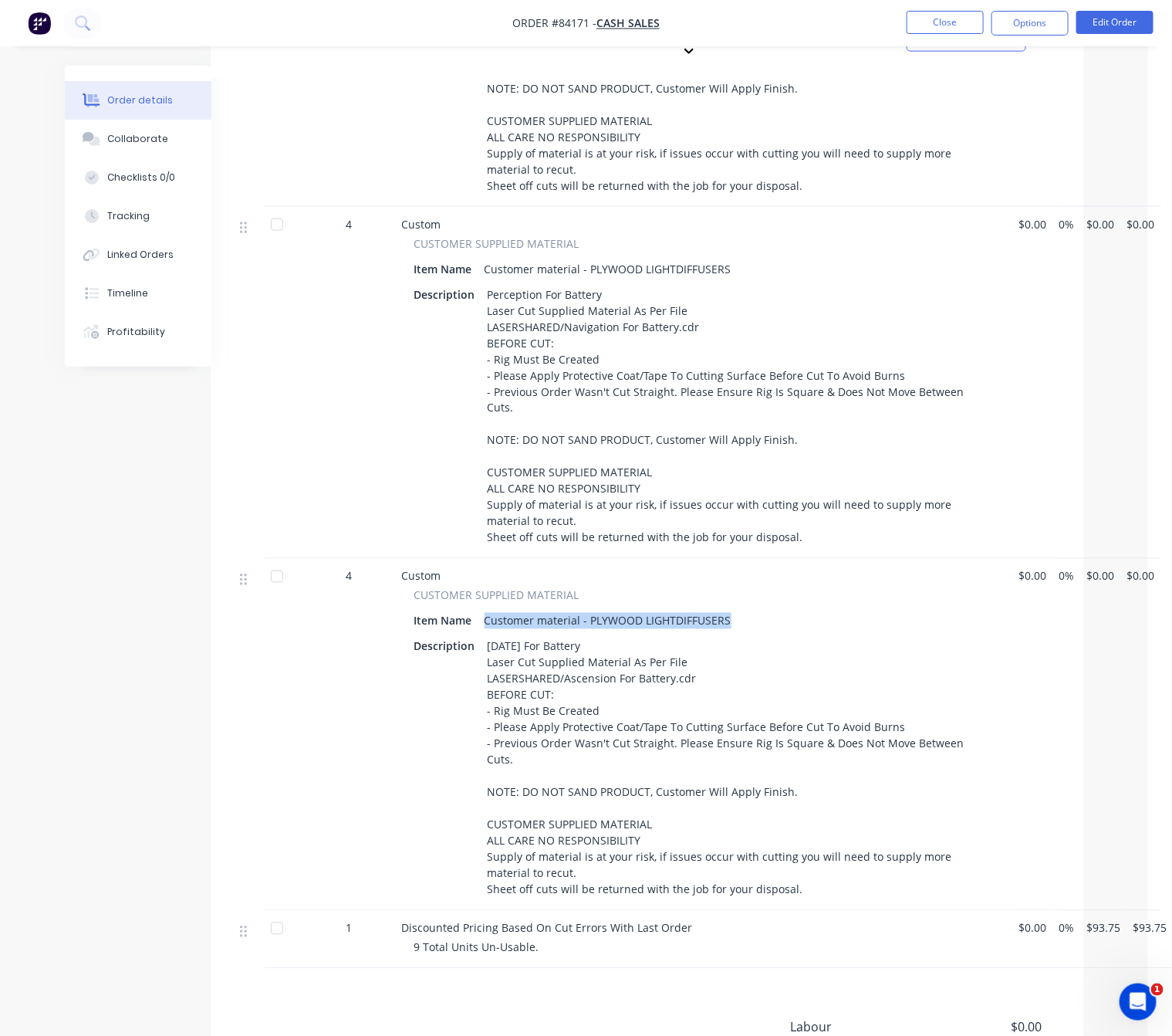
copy div "Customer material - PLYWOOD LIGHTDIFFUSERS"
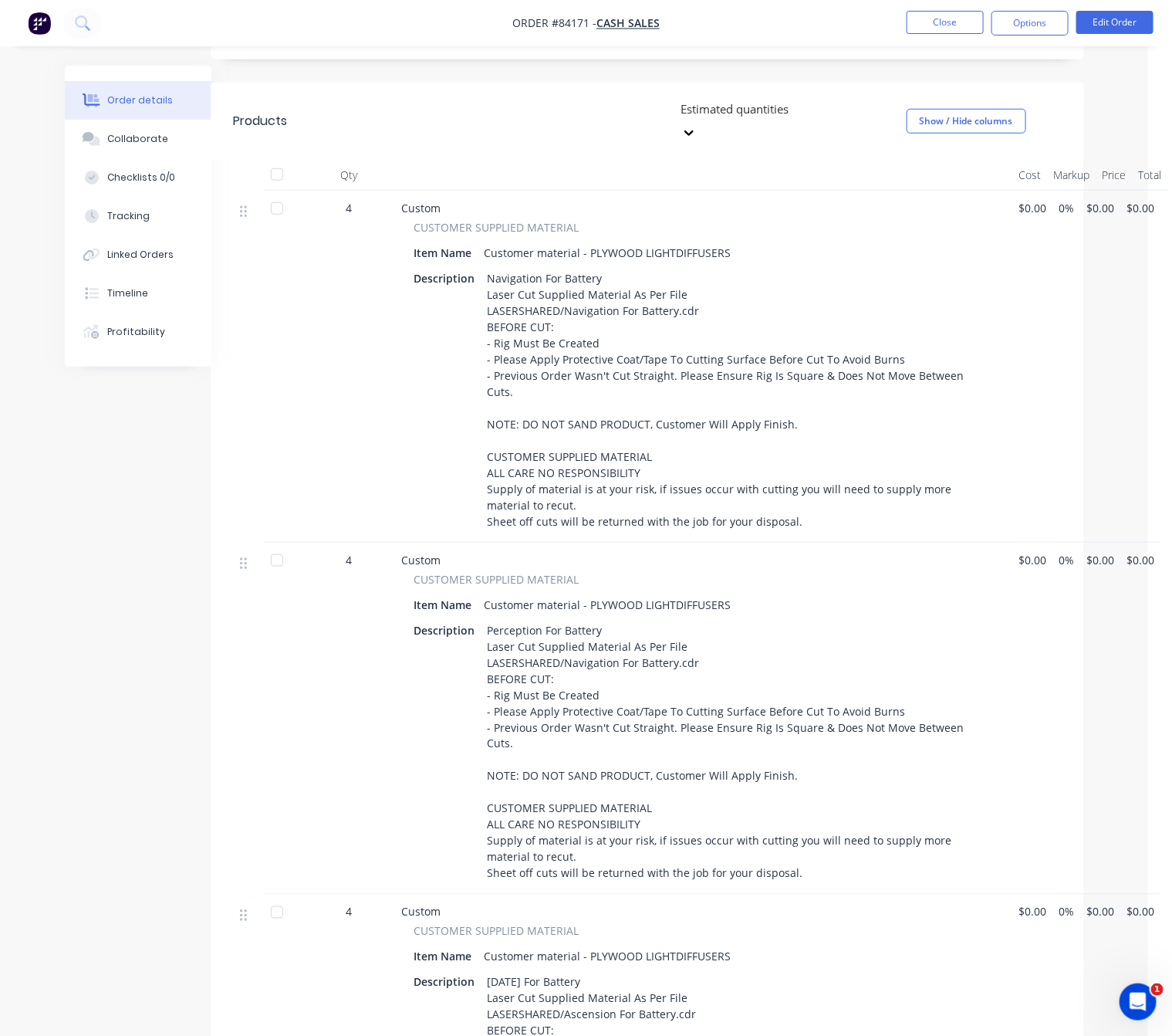
scroll to position [0, 24]
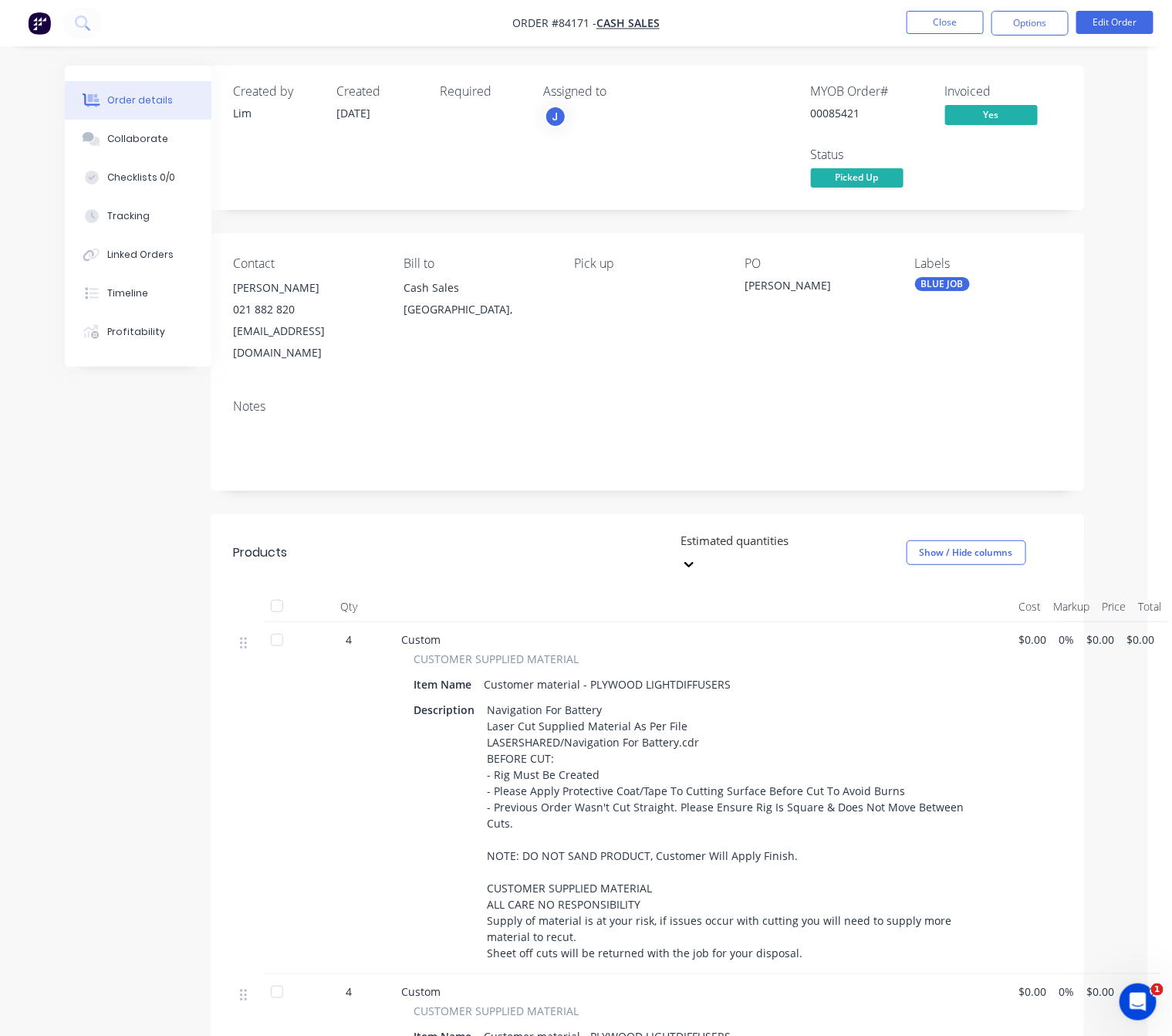
click at [1110, 631] on span "$0.00" at bounding box center [1101, 639] width 28 height 16
click at [1112, 11] on button "Edit Order" at bounding box center [1114, 22] width 77 height 24
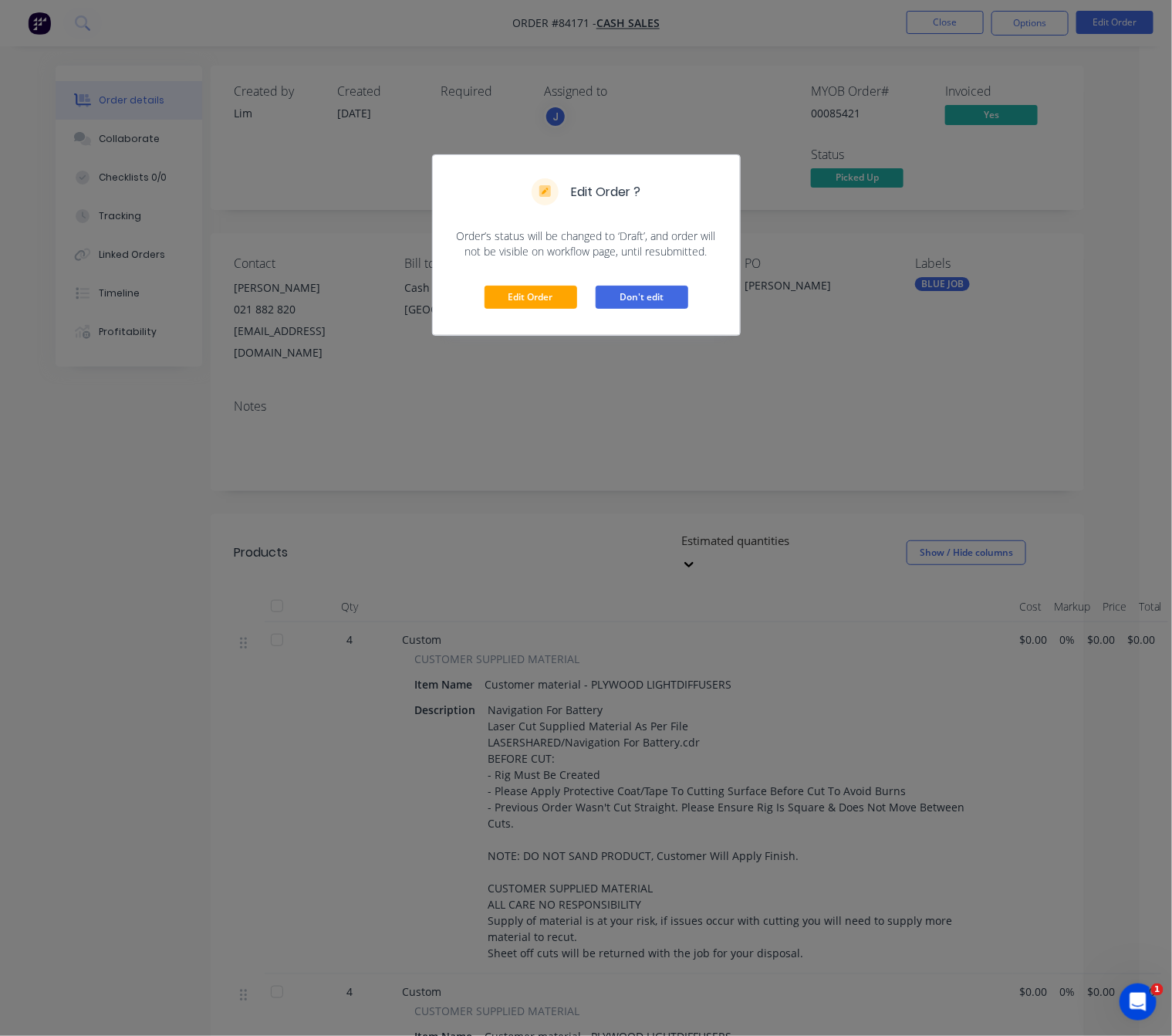
click at [635, 304] on button "Don't edit" at bounding box center [642, 297] width 92 height 24
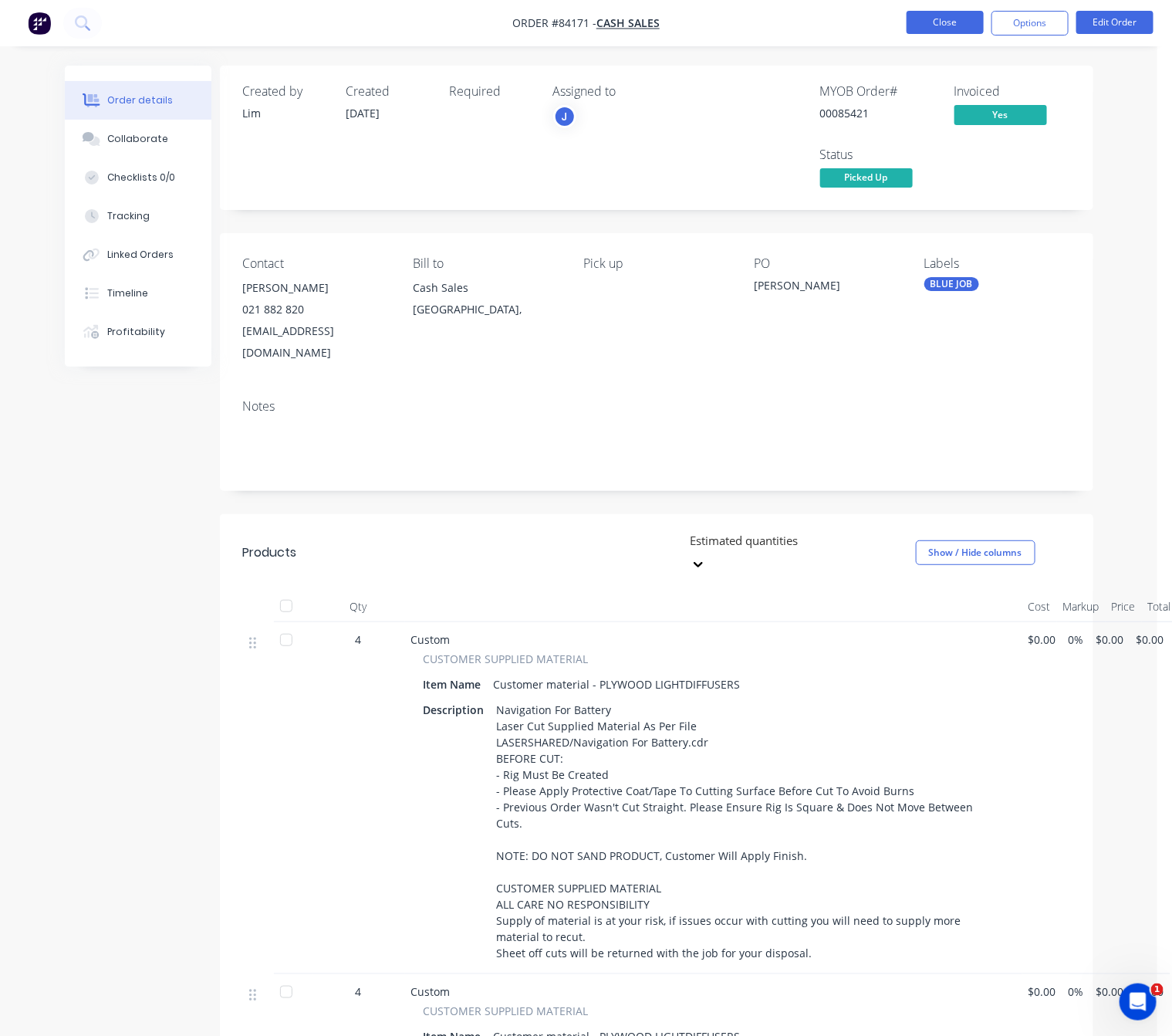
click at [947, 14] on button "Close" at bounding box center [945, 22] width 77 height 24
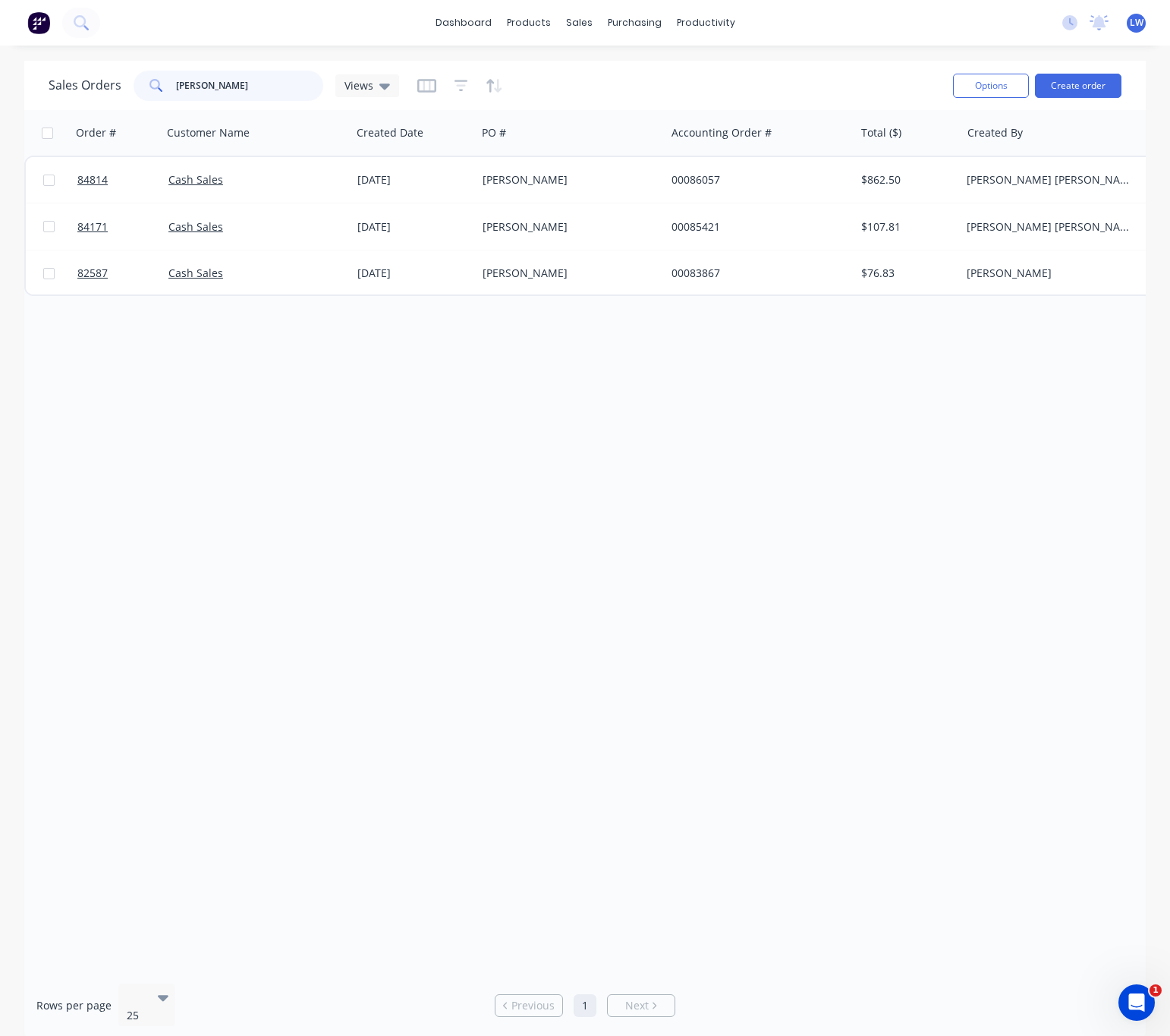
click at [222, 85] on input "[PERSON_NAME]" at bounding box center [250, 85] width 148 height 30
drag, startPoint x: 281, startPoint y: 85, endPoint x: 73, endPoint y: 99, distance: 208.5
click at [77, 97] on div "Sales Orders [PERSON_NAME] Views" at bounding box center [224, 85] width 351 height 30
type input "="
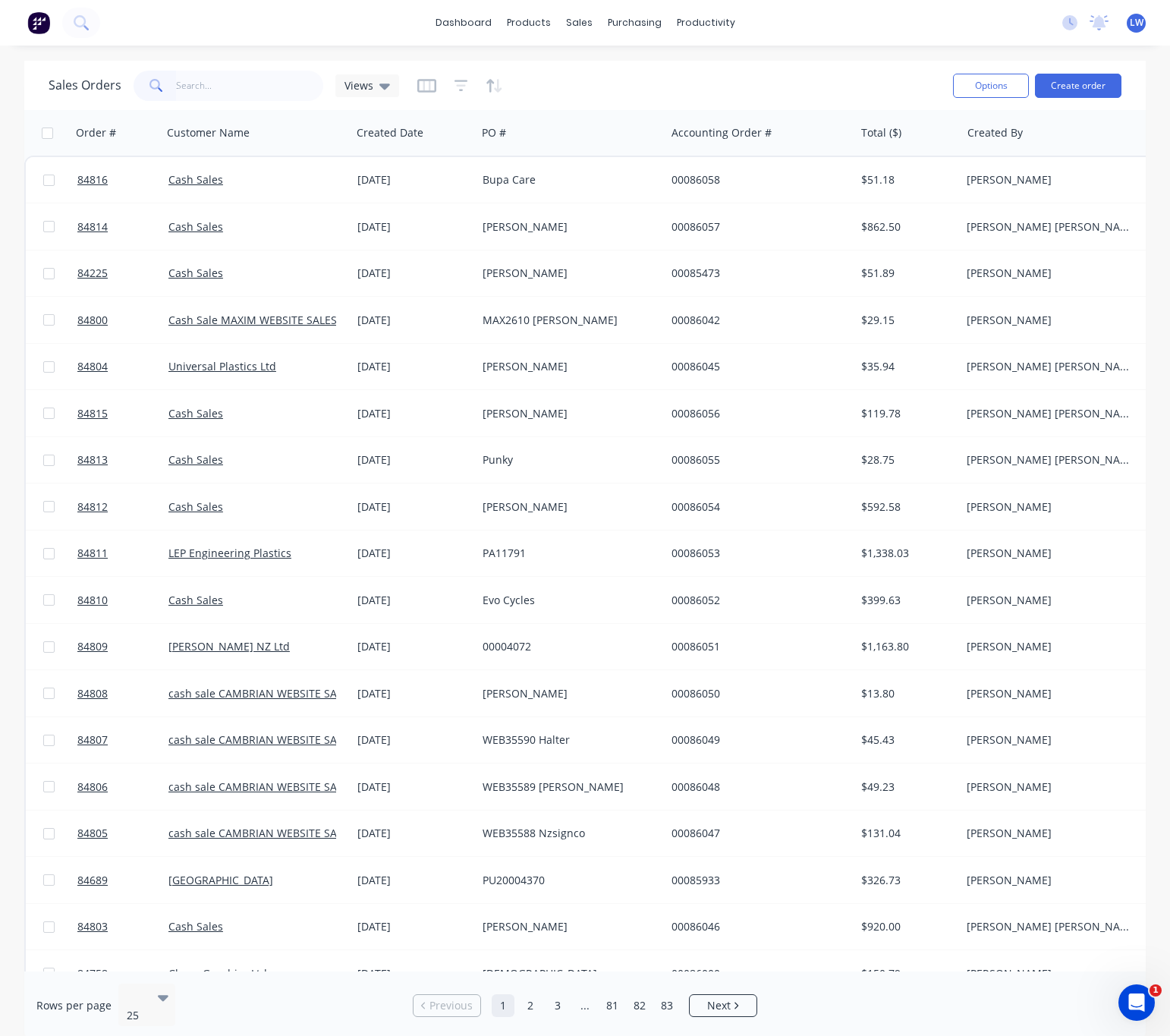
click at [41, 23] on img at bounding box center [38, 22] width 23 height 23
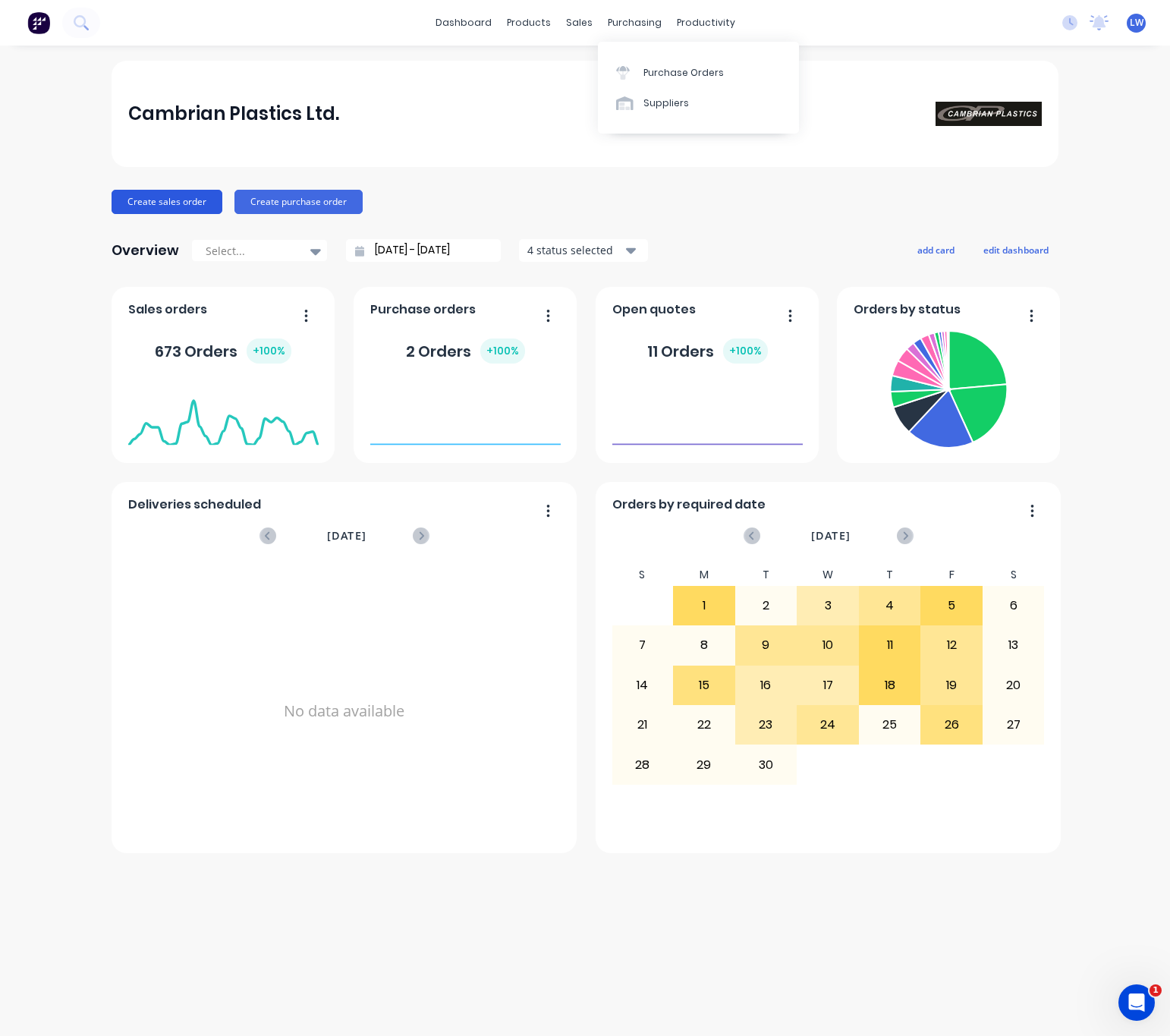
click at [141, 195] on button "Create sales order" at bounding box center [167, 202] width 111 height 24
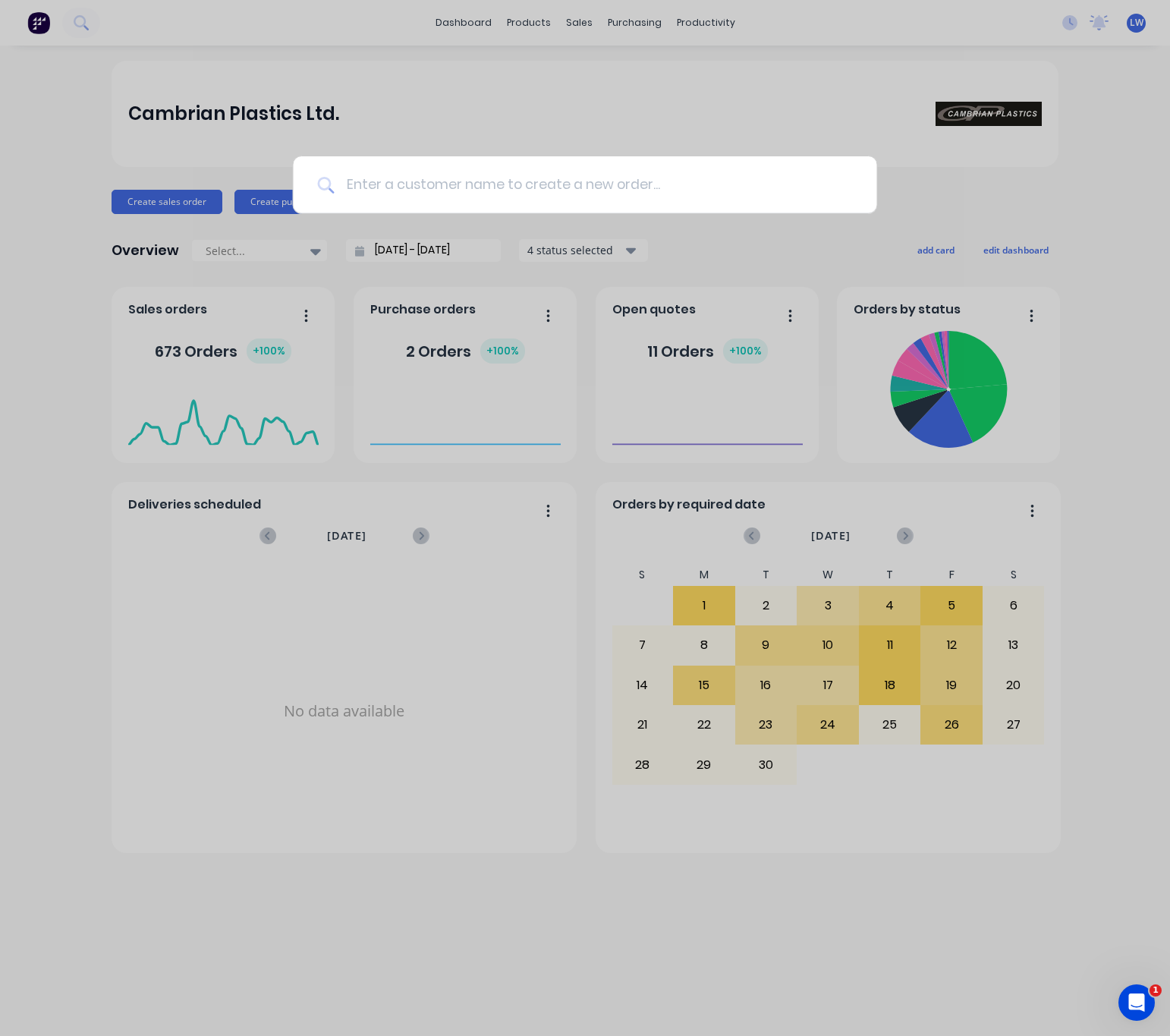
click at [581, 203] on input at bounding box center [593, 184] width 518 height 57
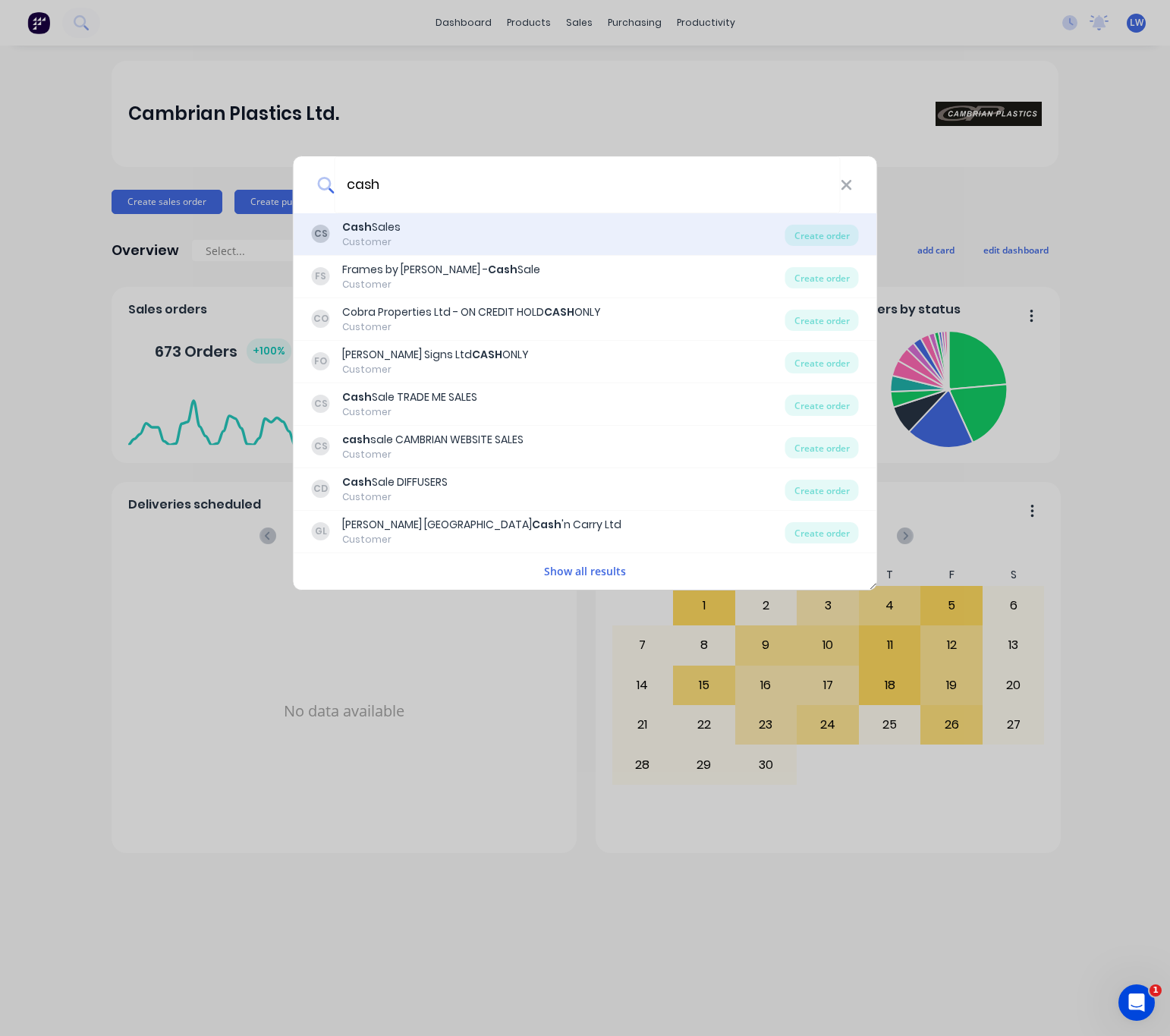
type input "cash"
click at [519, 246] on div "CS Cash Sales Customer" at bounding box center [549, 234] width 474 height 30
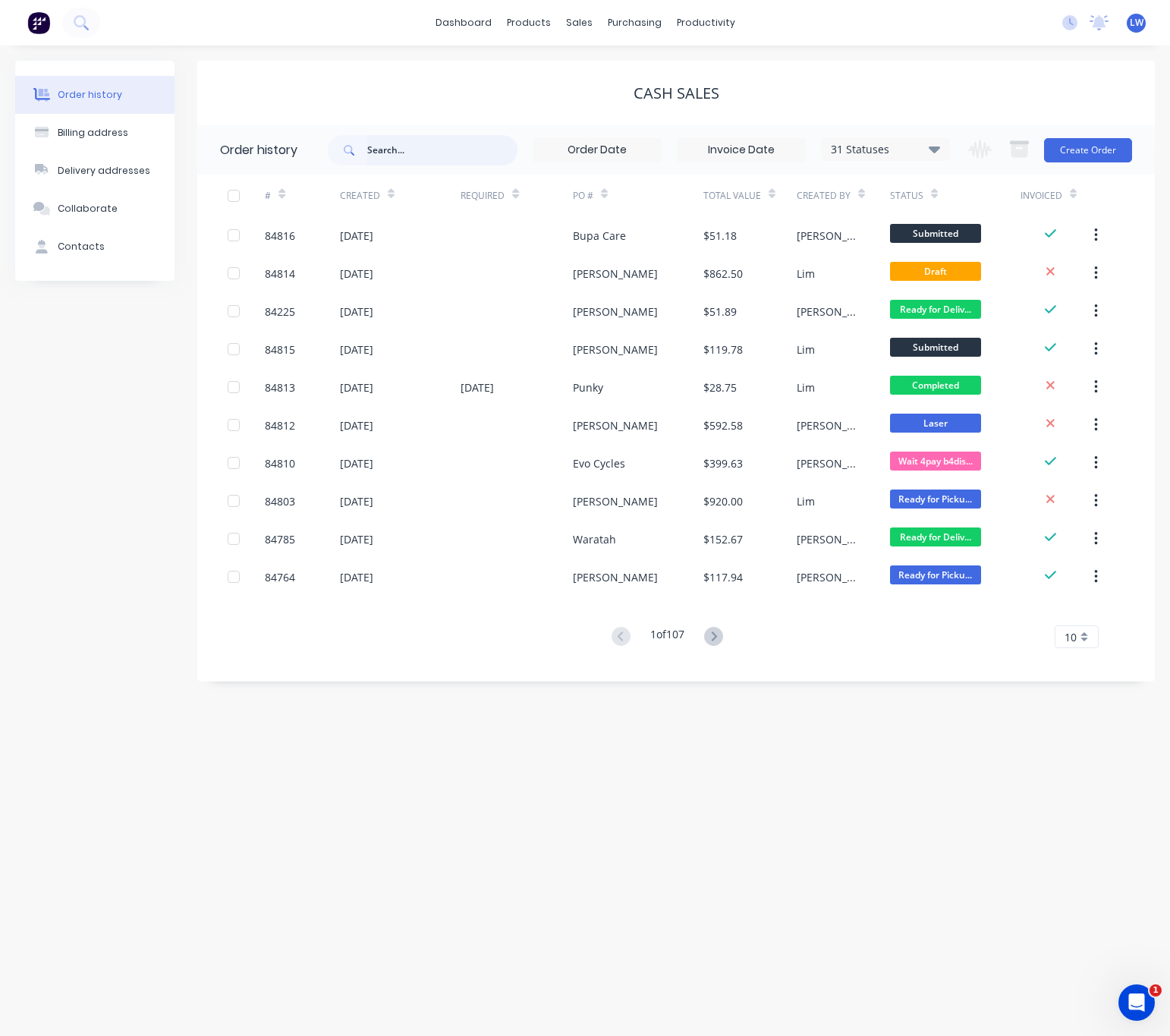
click at [396, 135] on input "text" at bounding box center [443, 150] width 150 height 30
type input "30842"
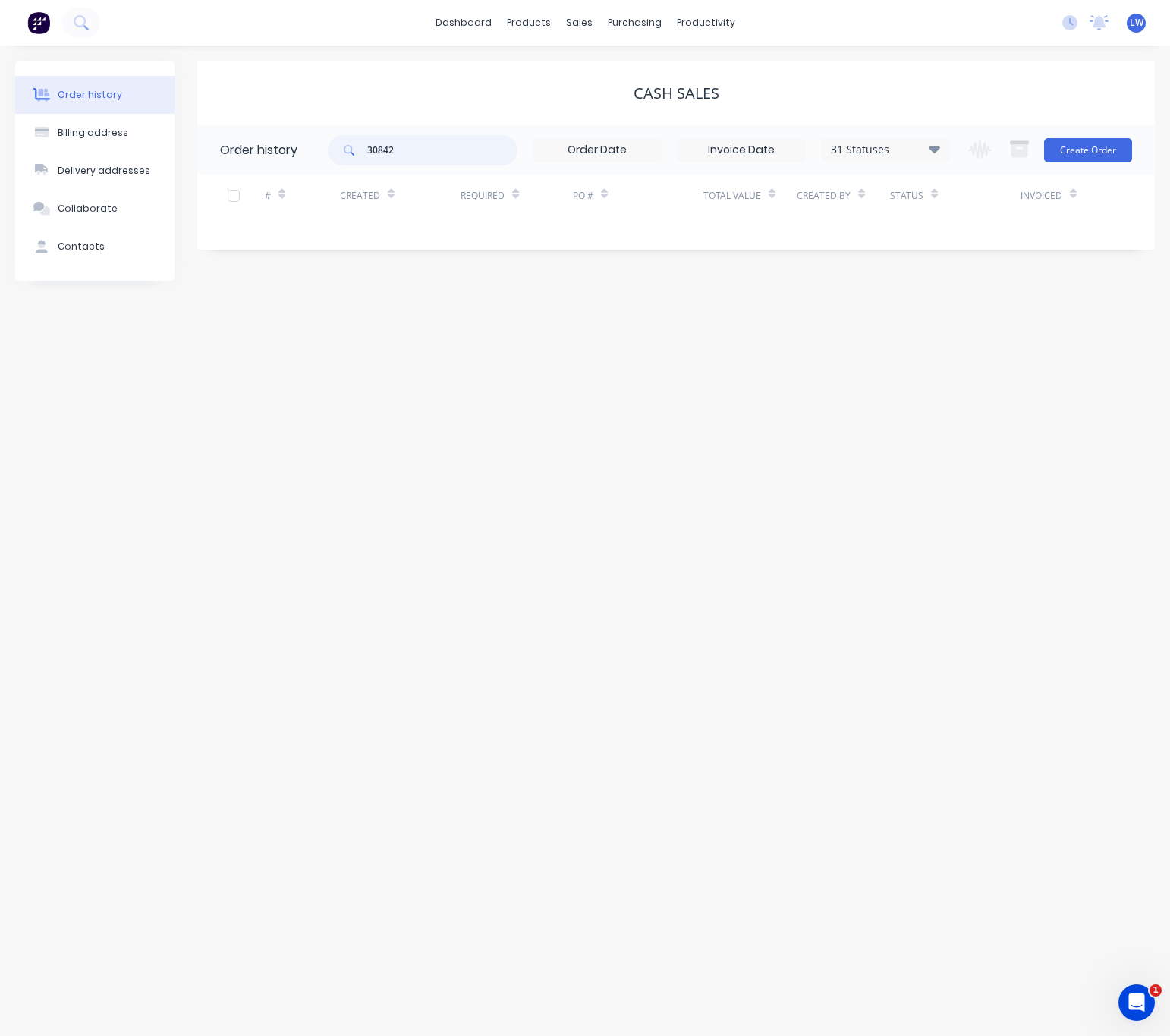
click at [422, 151] on input "30842" at bounding box center [443, 150] width 150 height 30
type input "3"
click at [39, 14] on img at bounding box center [38, 22] width 23 height 23
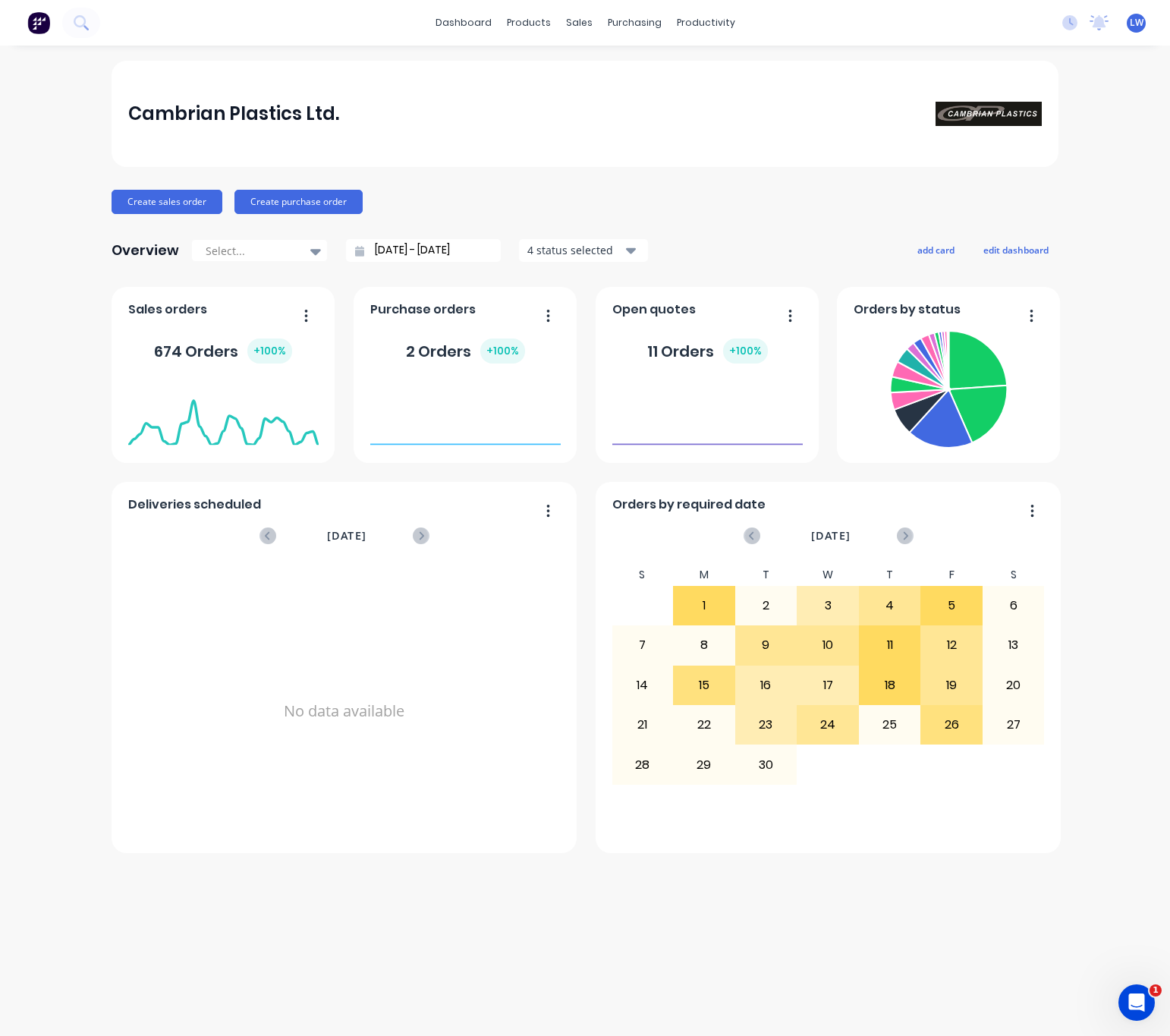
click at [96, 0] on div "dashboard products sales purchasing productivity dashboard products Product Cat…" at bounding box center [585, 22] width 1170 height 45
click at [81, 27] on icon at bounding box center [81, 22] width 14 height 14
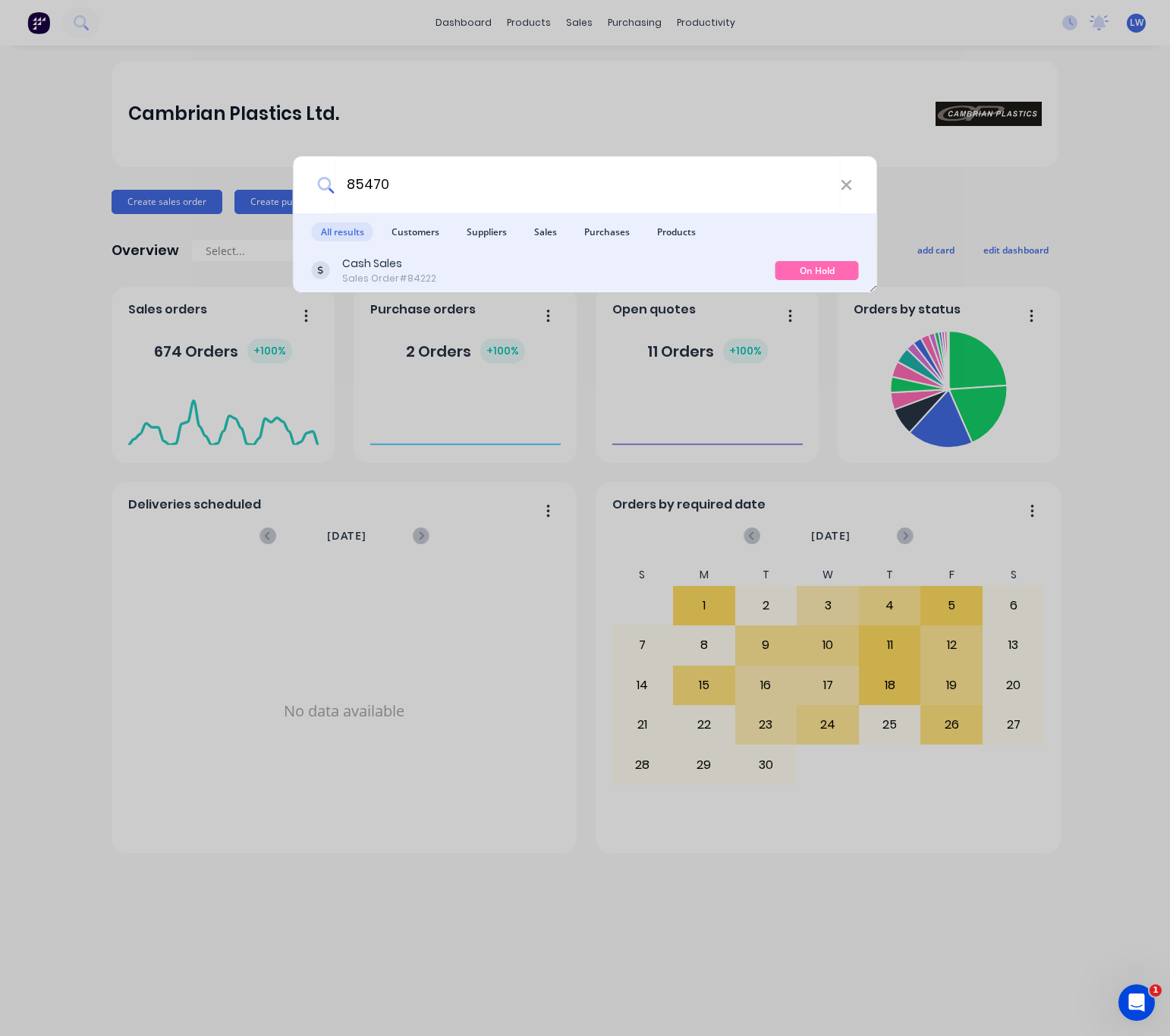
type input "85470"
click at [647, 278] on div "Cash Sales Sales Order #84222" at bounding box center [543, 270] width 463 height 30
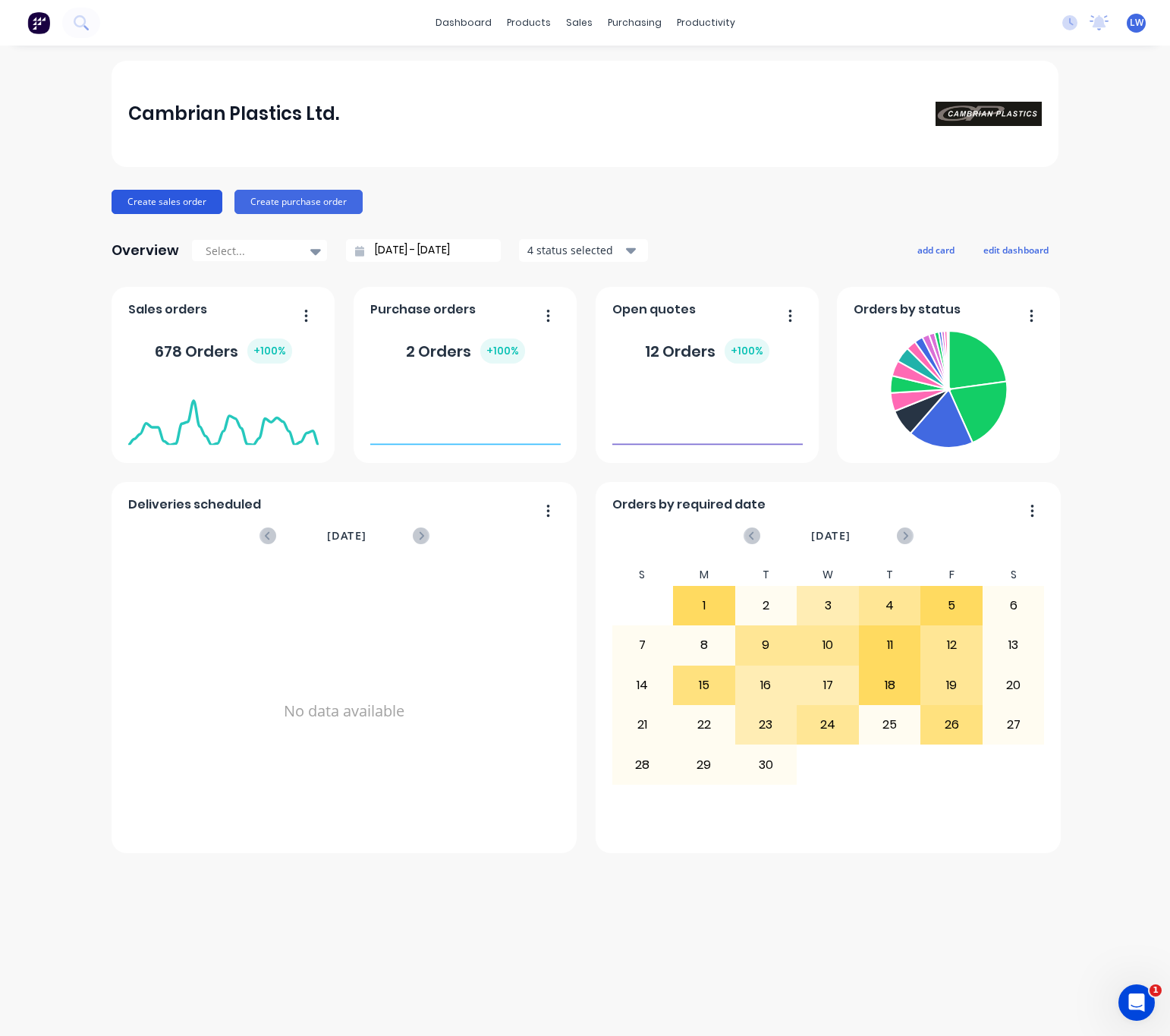
click at [195, 203] on button "Create sales order" at bounding box center [167, 202] width 111 height 24
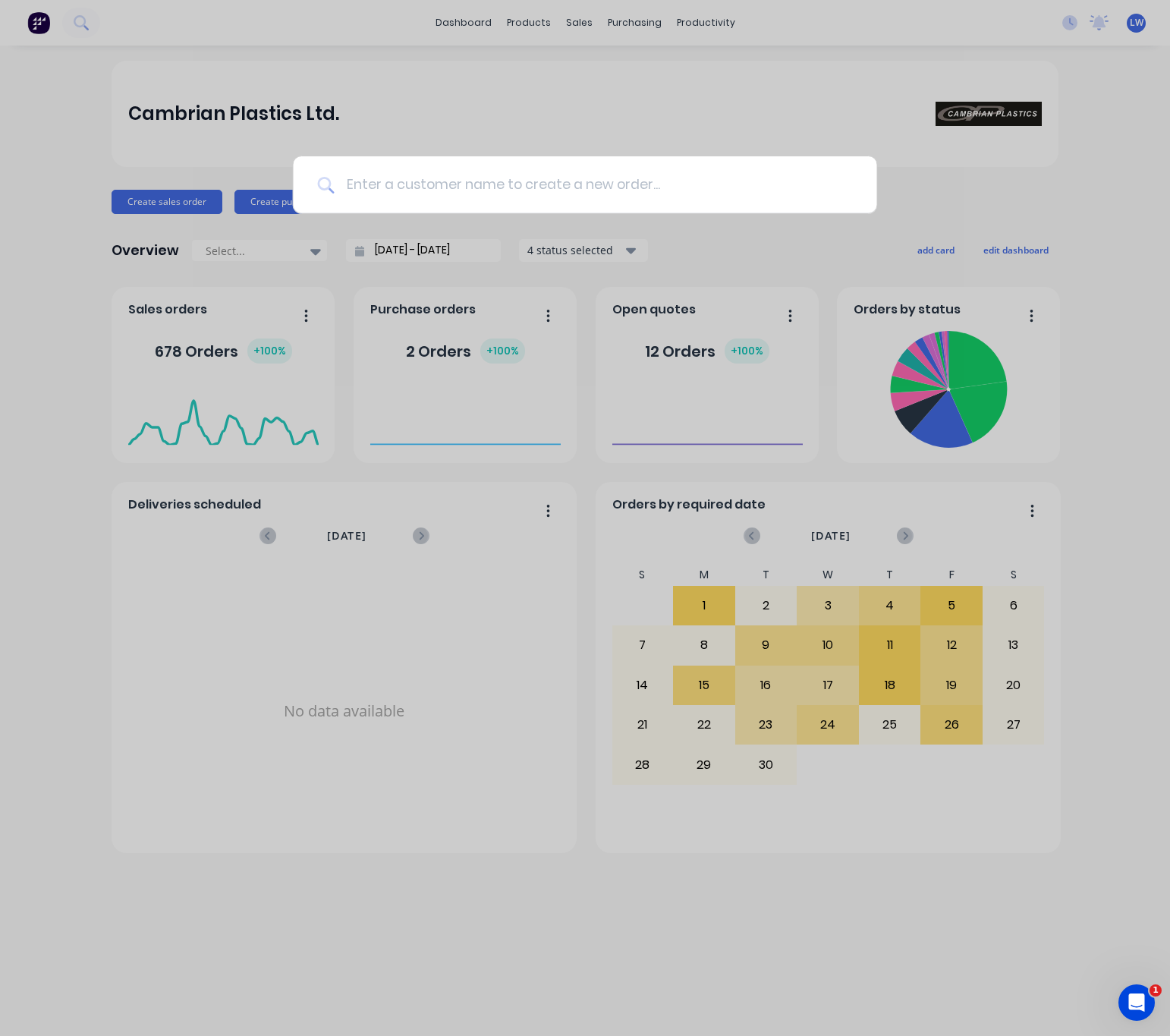
click at [455, 201] on input at bounding box center [593, 184] width 518 height 57
type input "cash Sale"
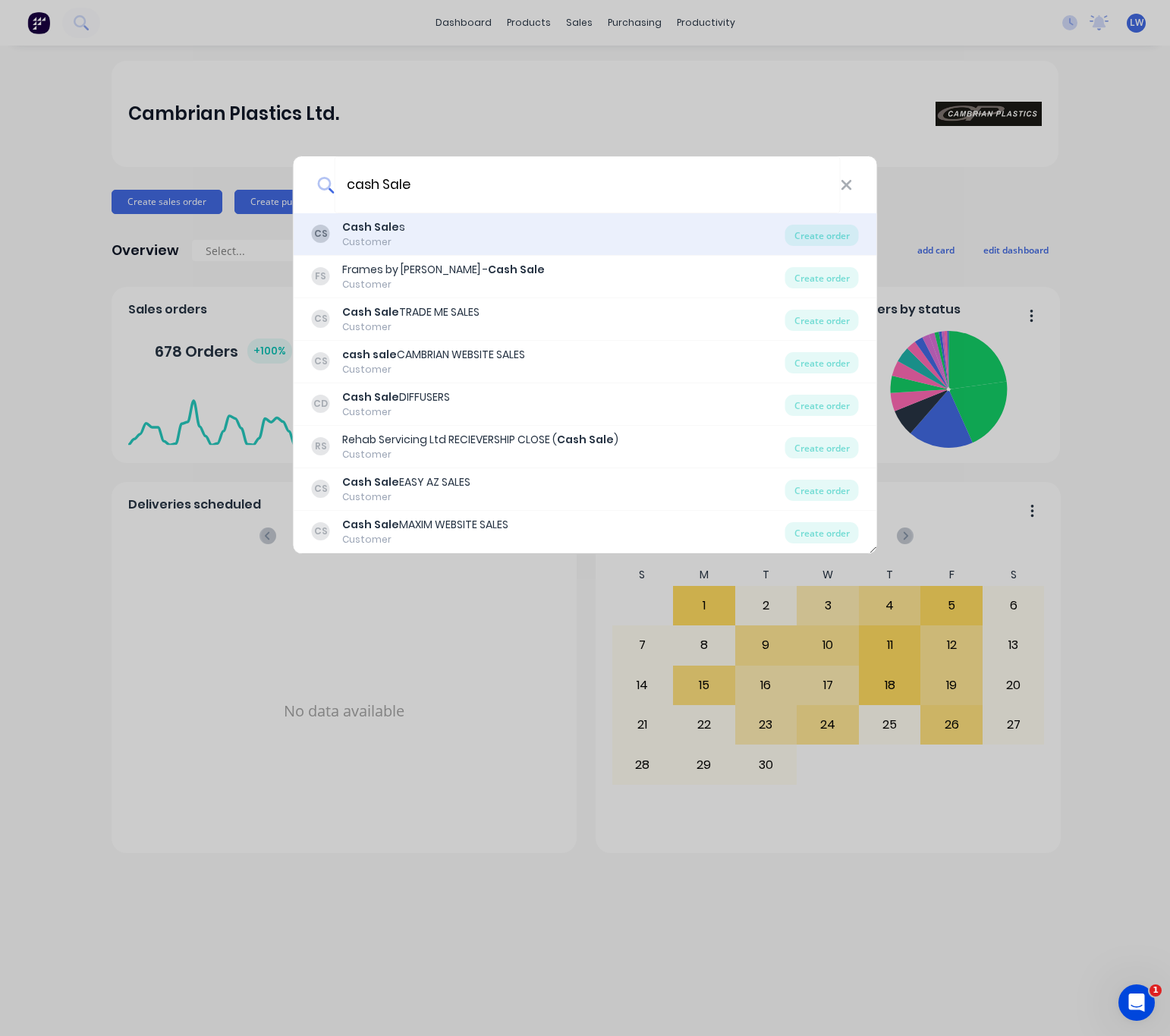
click at [483, 244] on div "CS Cash Sale s Customer" at bounding box center [549, 234] width 474 height 30
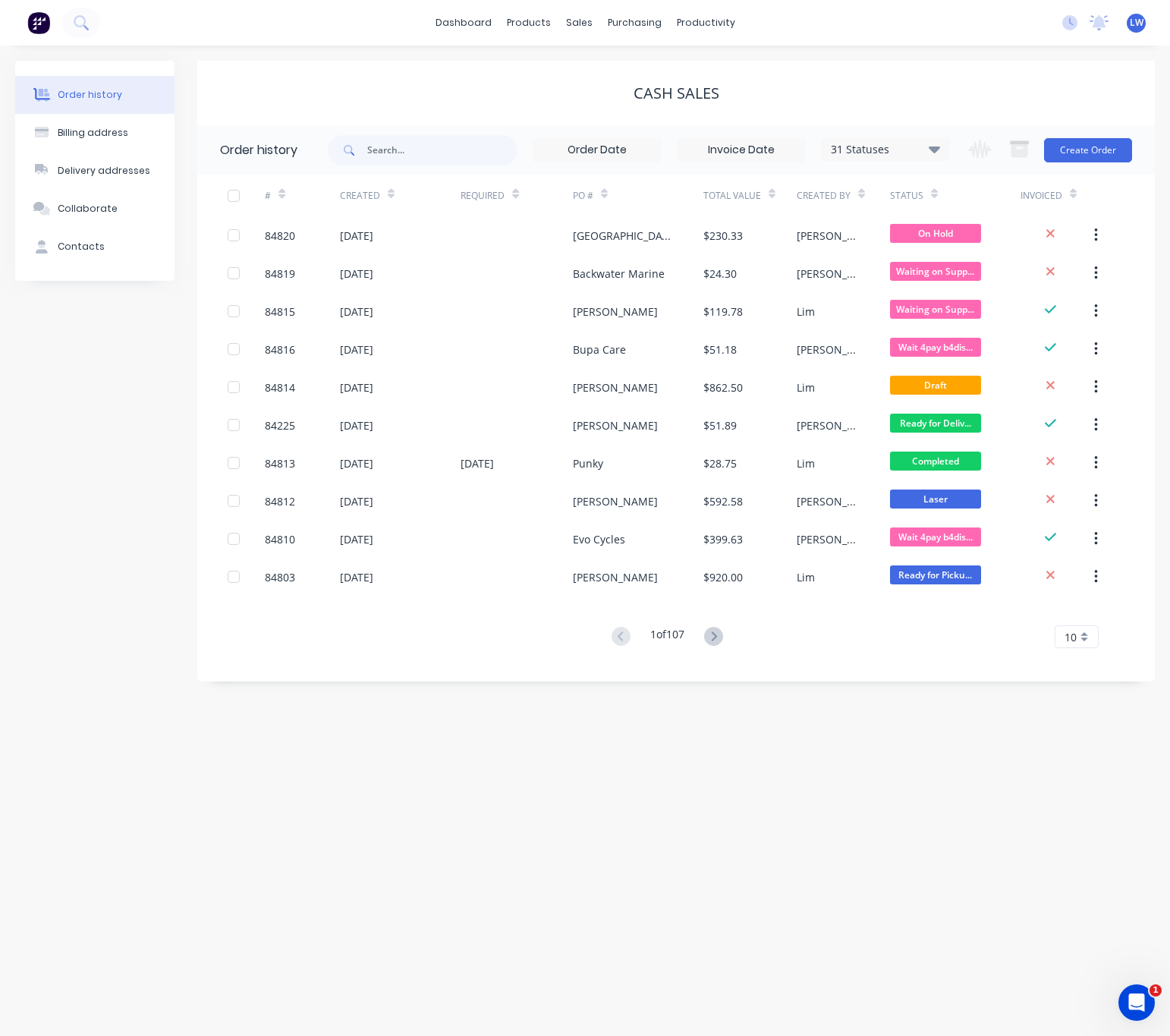
click at [1075, 134] on div "Change order status Submitted Waiting on Supplier Waiting on Payment CNC Cut Sh…" at bounding box center [1046, 150] width 173 height 49
click at [1086, 149] on button "Create Order" at bounding box center [1088, 150] width 88 height 24
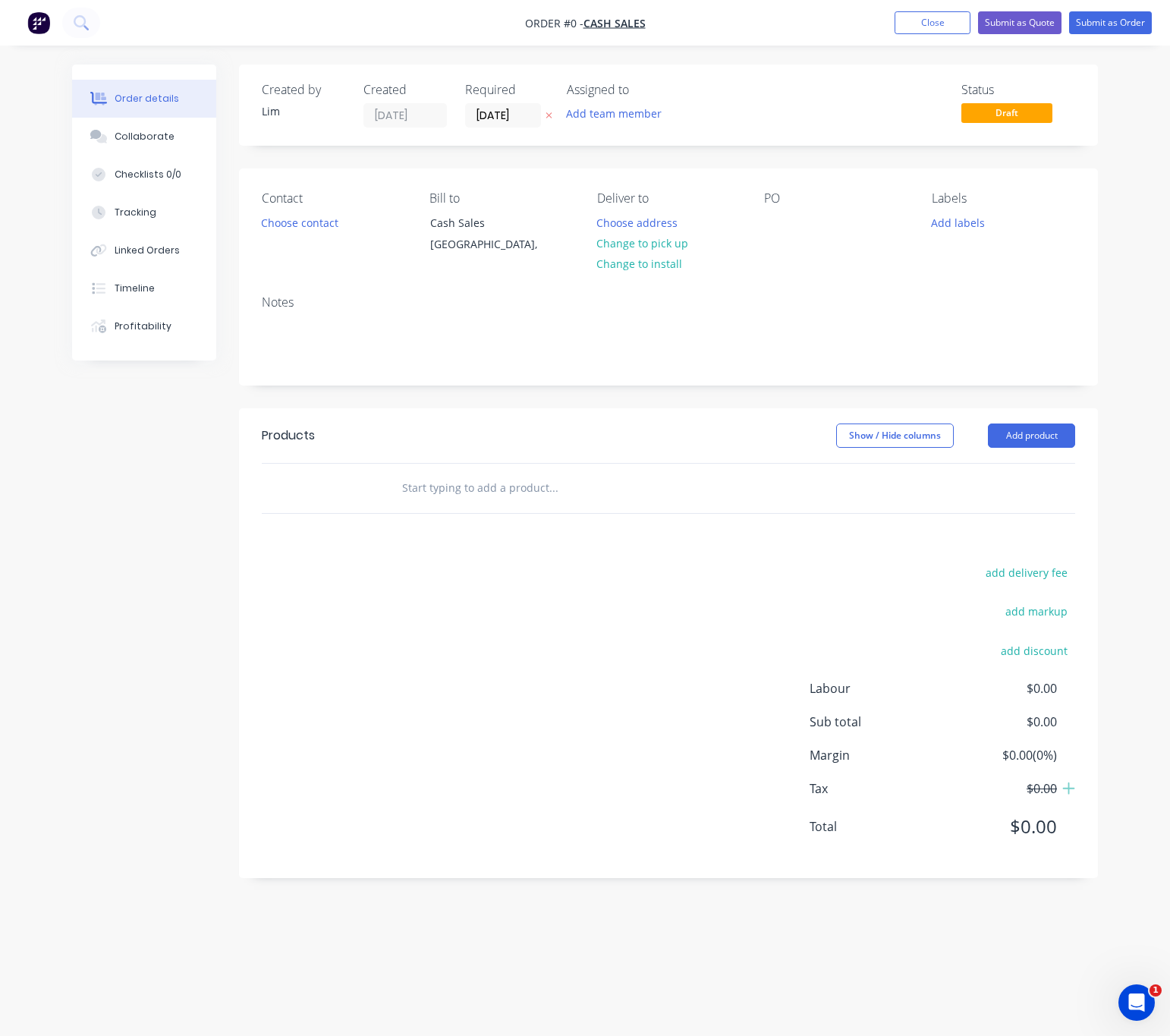
click at [549, 117] on icon "button" at bounding box center [549, 115] width 7 height 9
click at [269, 216] on button "Choose contact" at bounding box center [300, 222] width 93 height 21
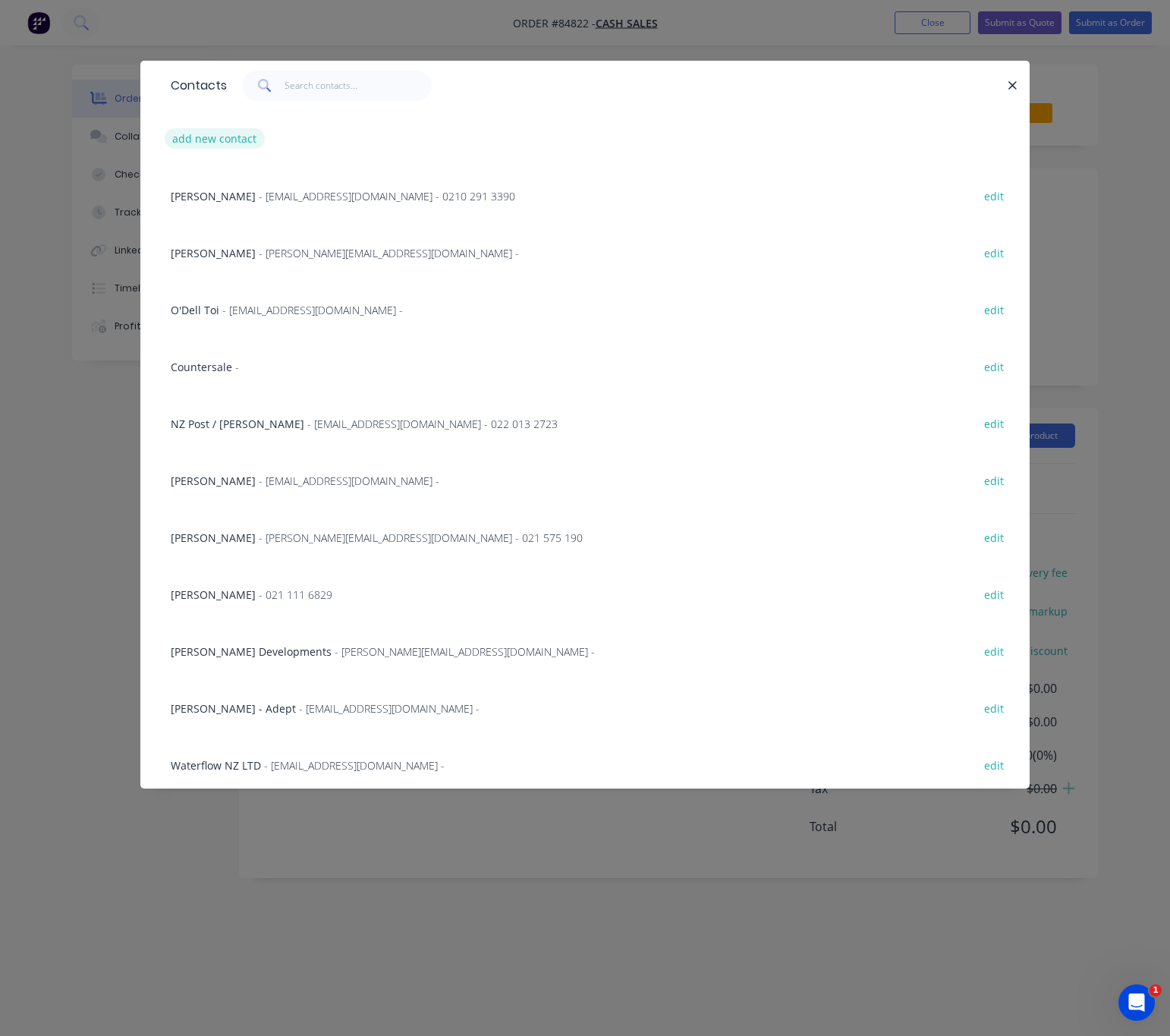
click at [239, 137] on button "add new contact" at bounding box center [215, 139] width 100 height 21
select select "NZ"
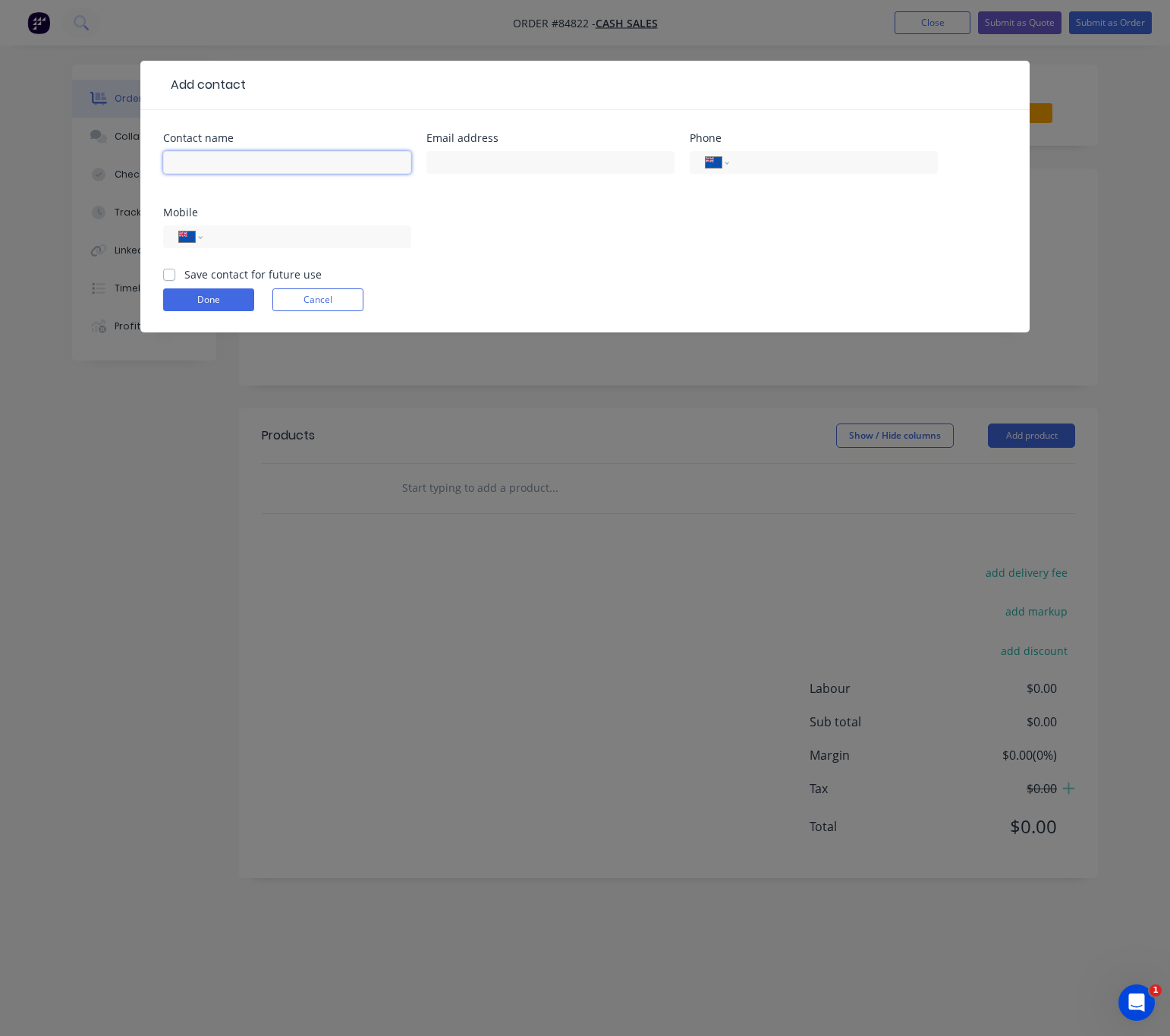
click at [253, 155] on input "text" at bounding box center [287, 162] width 248 height 23
paste input "[PERSON_NAME]<[EMAIL_ADDRESS][DOMAIN_NAME]>"
drag, startPoint x: 371, startPoint y: 163, endPoint x: 285, endPoint y: 157, distance: 86.2
click at [285, 157] on input "[PERSON_NAME]<[EMAIL_ADDRESS][DOMAIN_NAME]>" at bounding box center [287, 162] width 248 height 23
type input "[PERSON_NAME]"
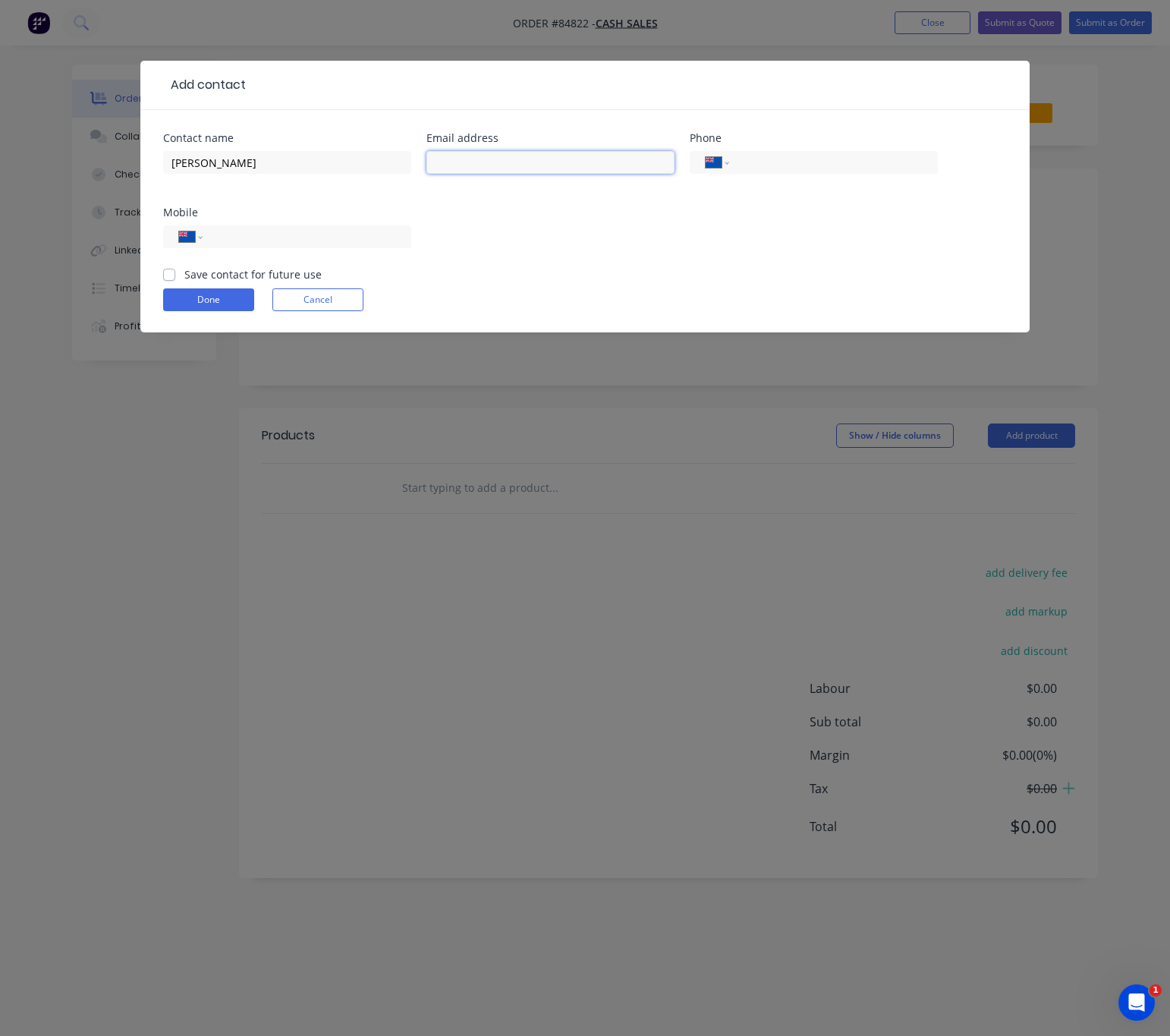
click at [487, 163] on input "text" at bounding box center [550, 162] width 248 height 23
drag, startPoint x: 487, startPoint y: 163, endPoint x: 479, endPoint y: 160, distance: 8.5
paste input "<[EMAIL_ADDRESS][DOMAIN_NAME]>"
drag, startPoint x: 440, startPoint y: 167, endPoint x: 410, endPoint y: 164, distance: 30.1
click at [411, 164] on div "Contact name [PERSON_NAME] Email address <[EMAIL_ADDRESS][DOMAIN_NAME]> Phone I…" at bounding box center [585, 199] width 844 height 133
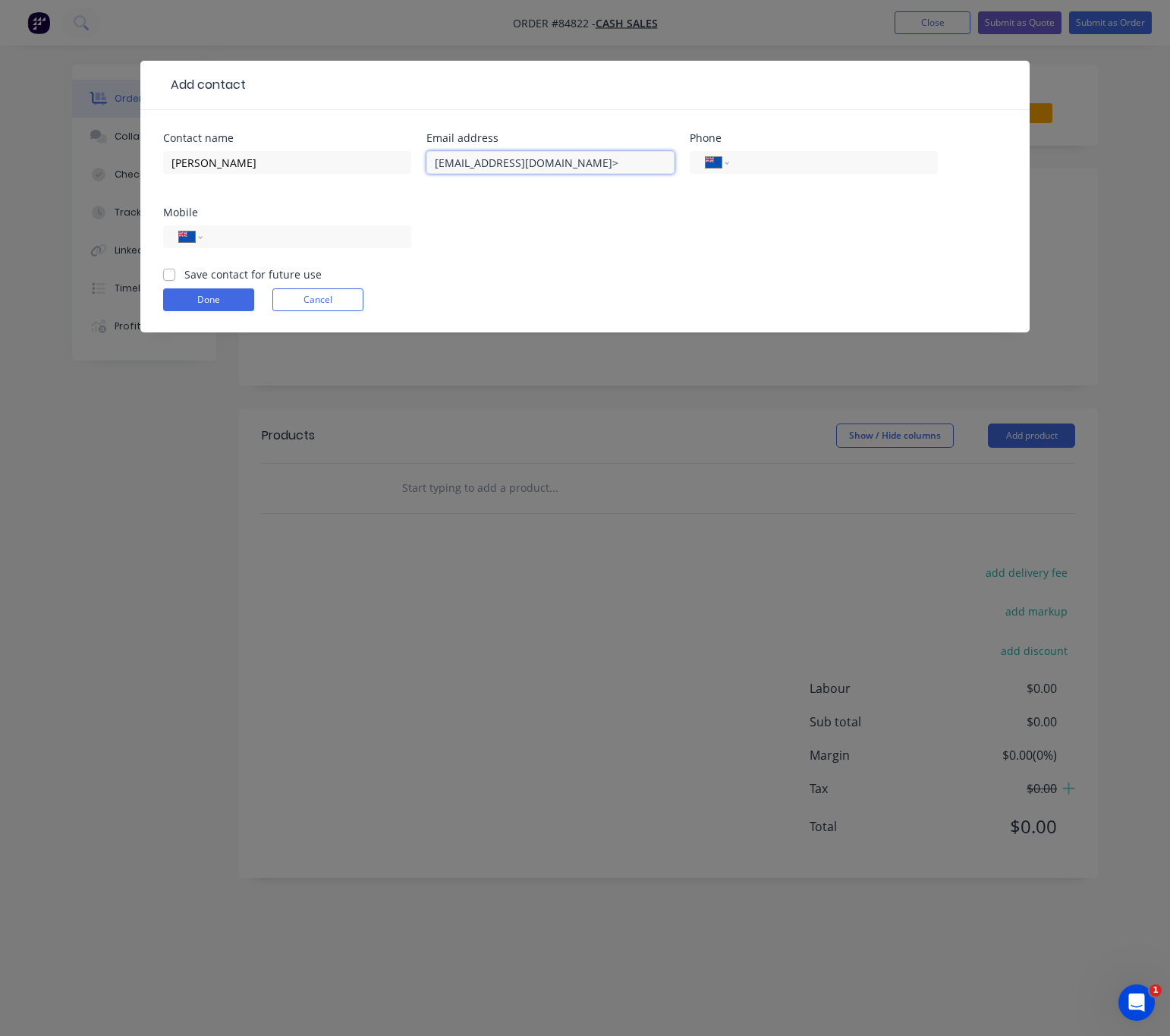
click at [567, 155] on input "[EMAIL_ADDRESS][DOMAIN_NAME]>" at bounding box center [550, 162] width 248 height 23
type input "[EMAIL_ADDRESS][DOMAIN_NAME]"
drag, startPoint x: 309, startPoint y: 239, endPoint x: 298, endPoint y: 239, distance: 11.0
click at [308, 239] on input "tel" at bounding box center [304, 237] width 182 height 18
paste input "021 171 3171"
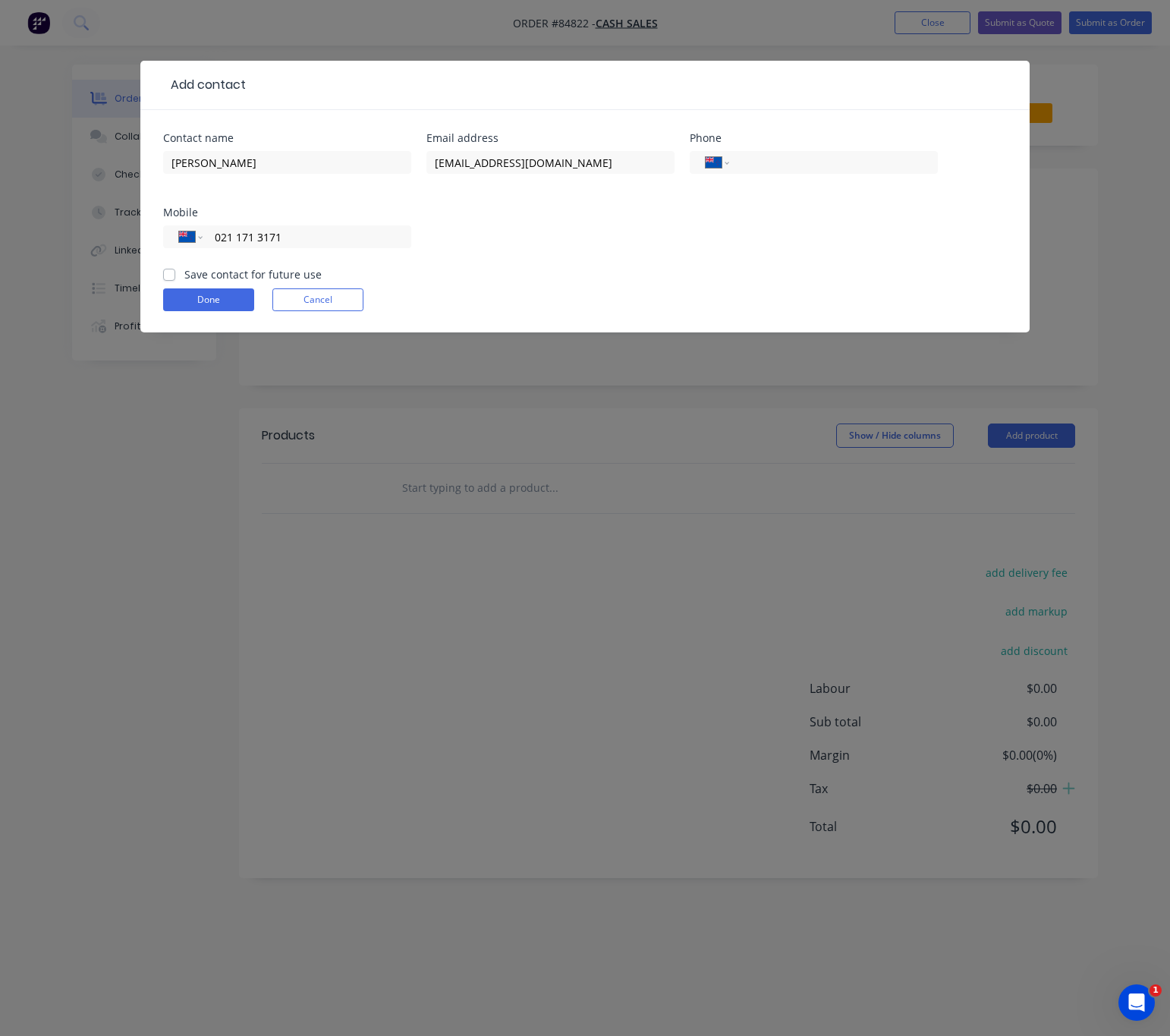
type input "021 171 3171"
click at [174, 270] on div "Save contact for future use" at bounding box center [242, 274] width 159 height 16
drag, startPoint x: 164, startPoint y: 271, endPoint x: 174, endPoint y: 285, distance: 17.2
click at [184, 270] on label "Save contact for future use" at bounding box center [253, 274] width 137 height 16
click at [164, 270] on input "Save contact for future use" at bounding box center [169, 274] width 12 height 14
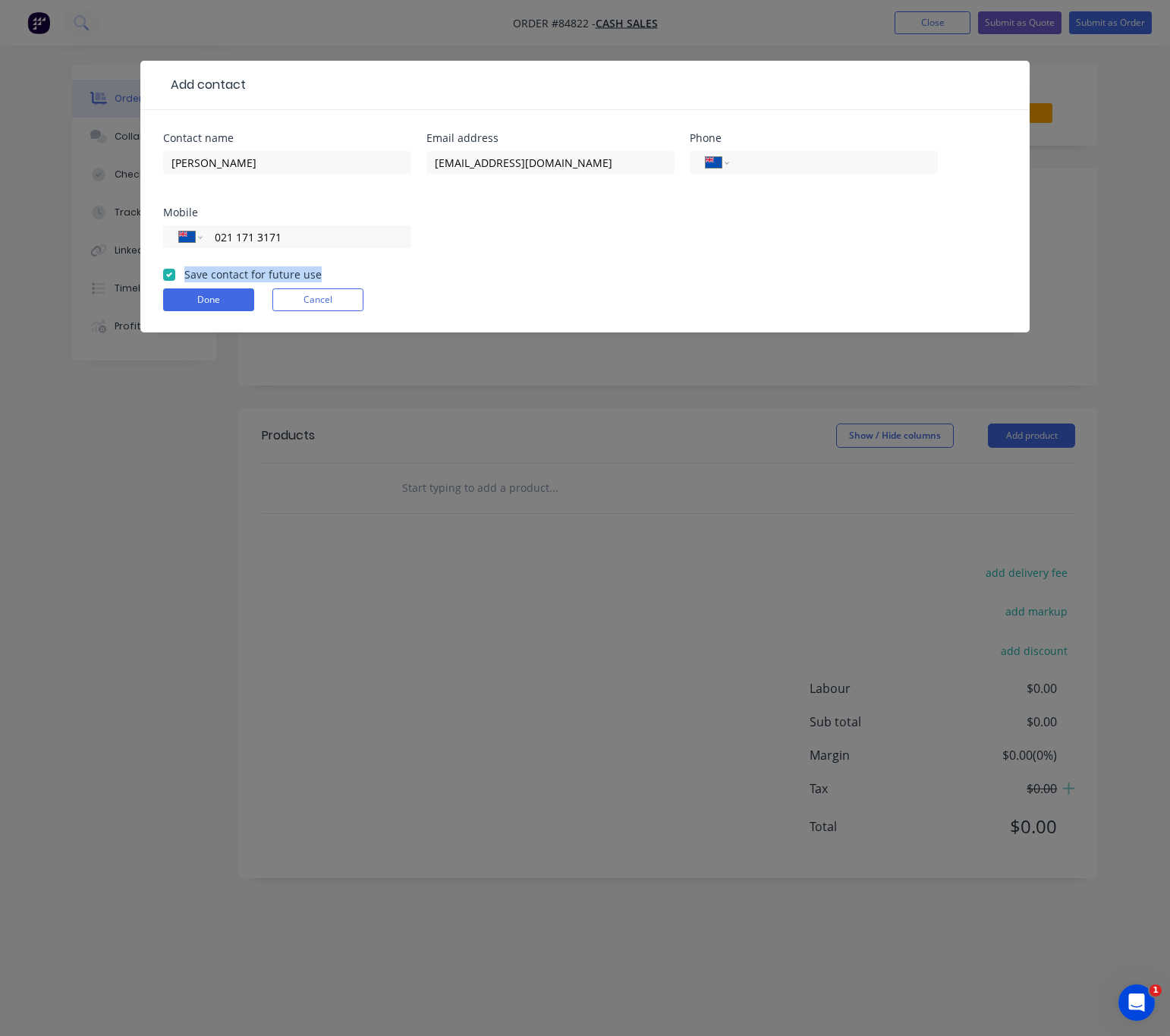
checkbox input "true"
click at [187, 294] on button "Done" at bounding box center [209, 300] width 91 height 23
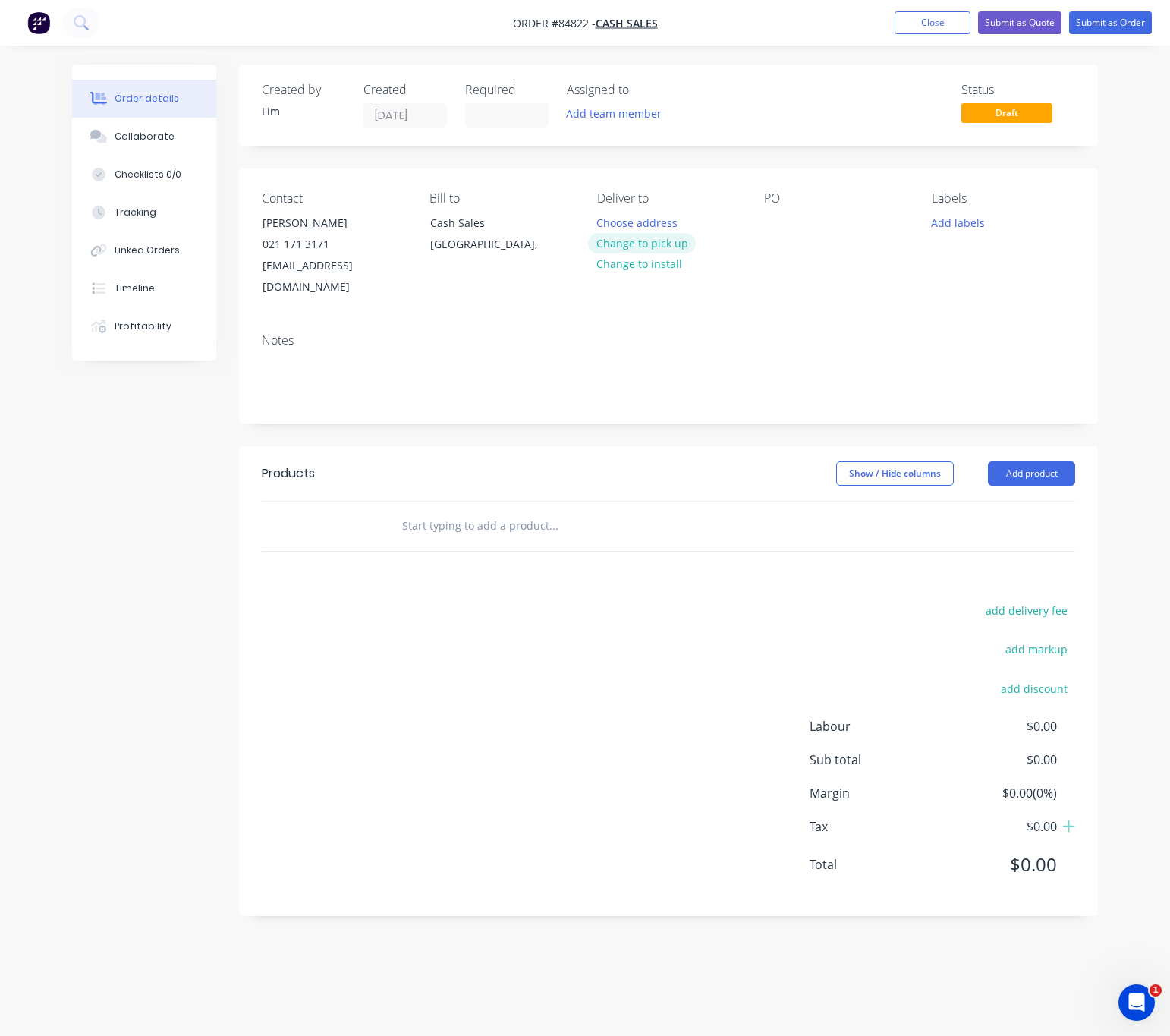
click at [654, 239] on button "Change to pick up" at bounding box center [641, 243] width 108 height 21
click at [773, 219] on div at bounding box center [776, 223] width 24 height 22
click at [779, 227] on div at bounding box center [776, 223] width 24 height 22
click at [965, 212] on button "Add labels" at bounding box center [959, 222] width 70 height 21
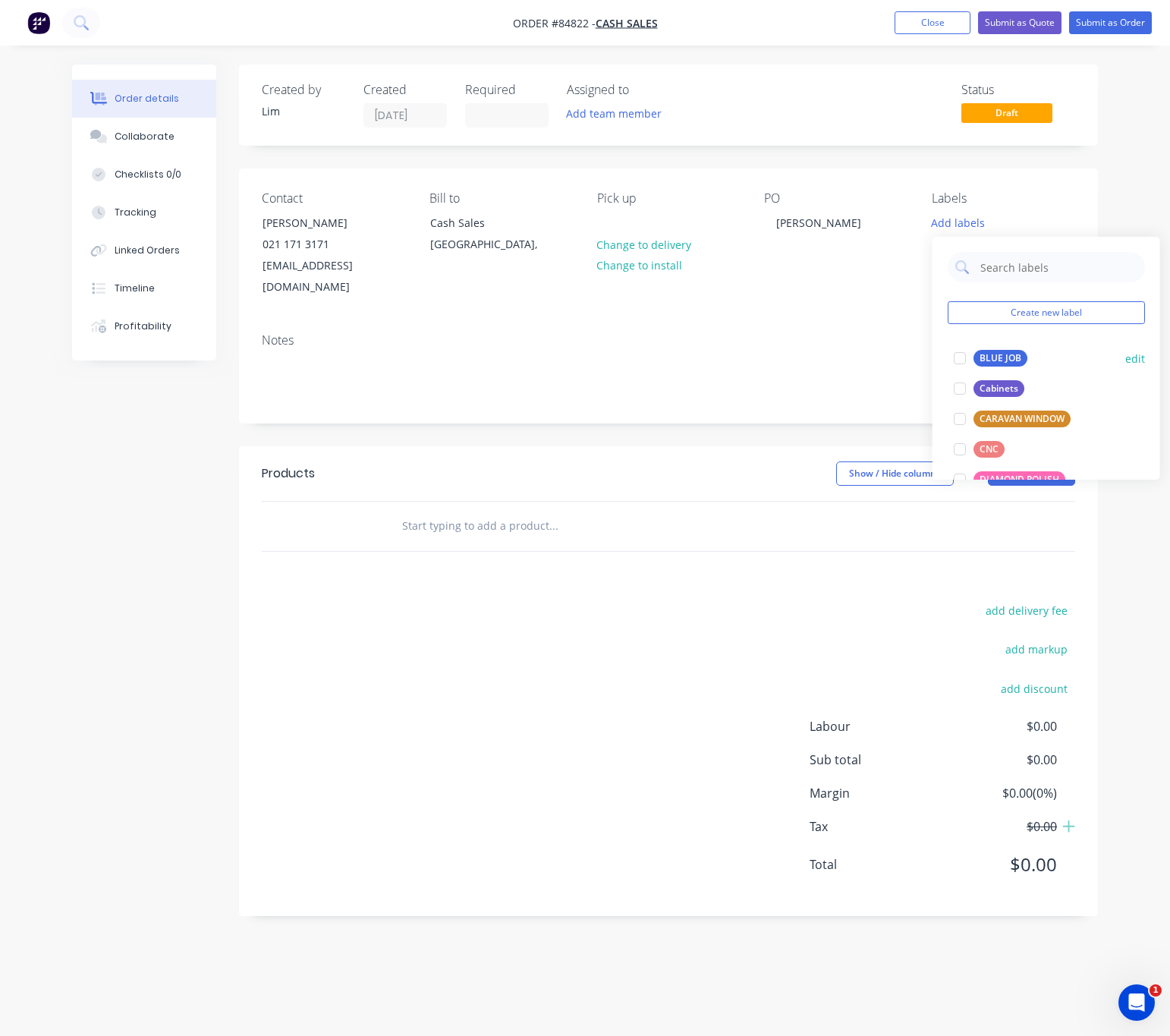
click at [1007, 360] on div "BLUE JOB" at bounding box center [1001, 358] width 54 height 17
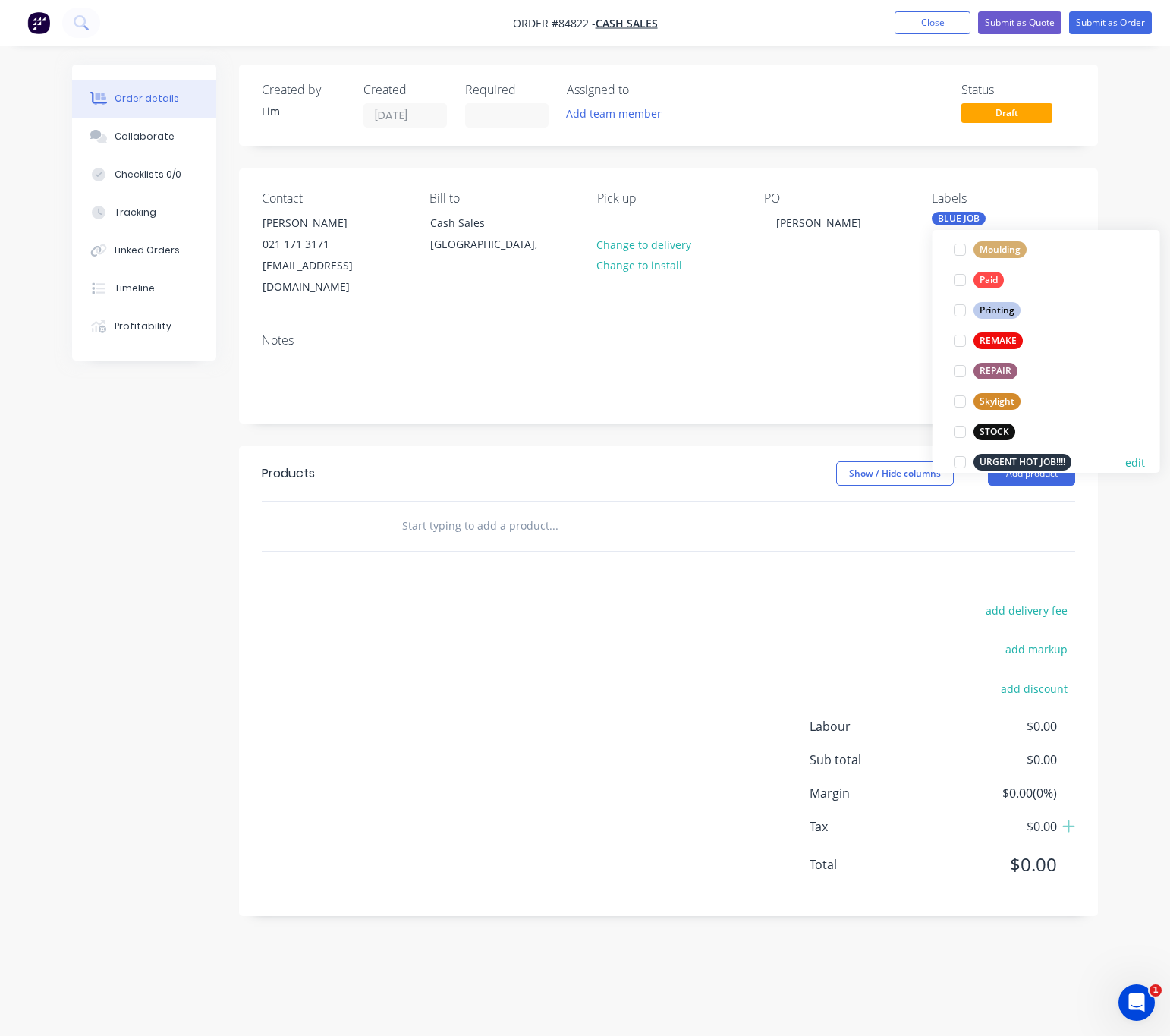
scroll to position [638, 0]
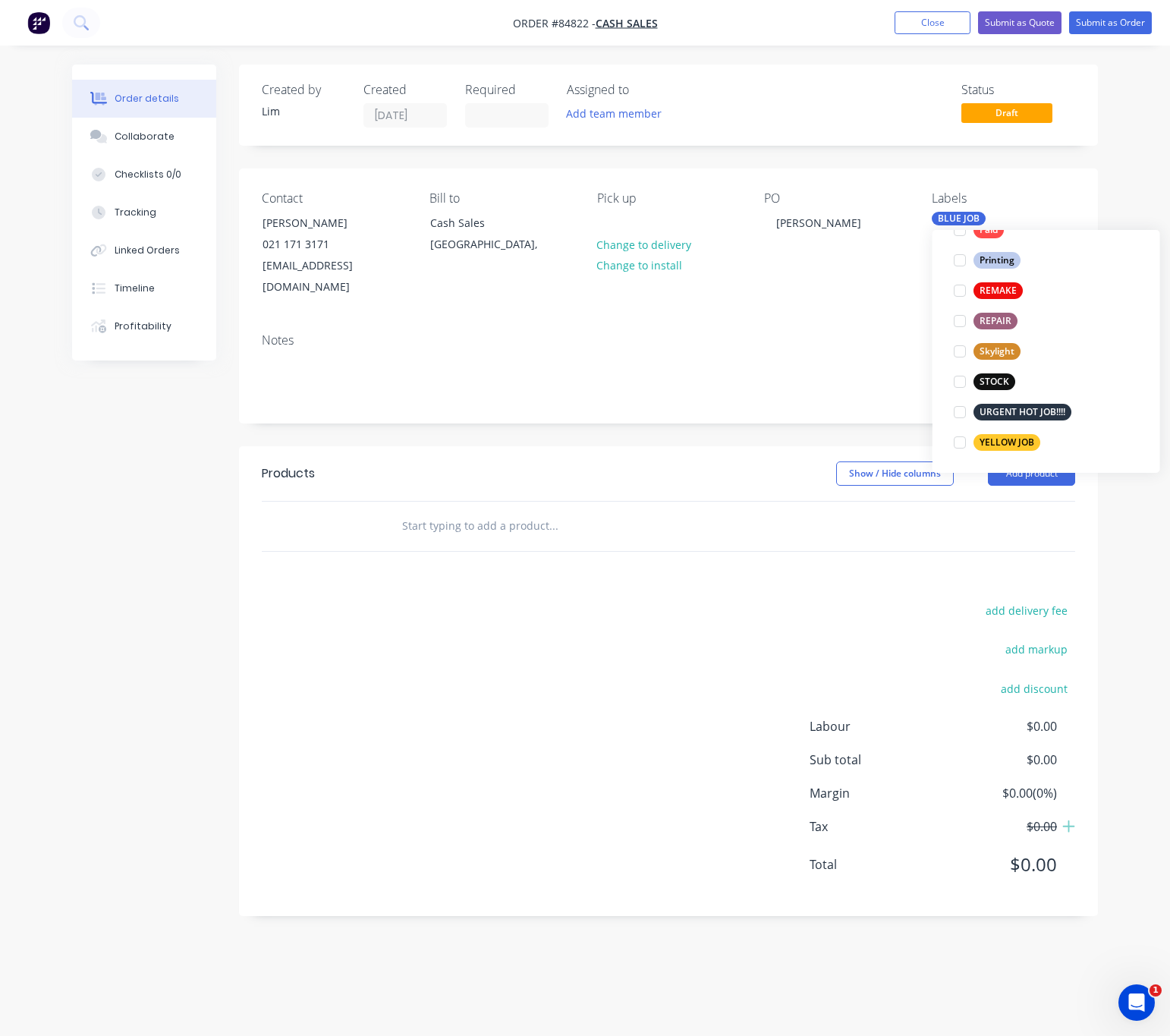
click at [1031, 440] on div "YELLOW JOB" at bounding box center [1007, 442] width 67 height 17
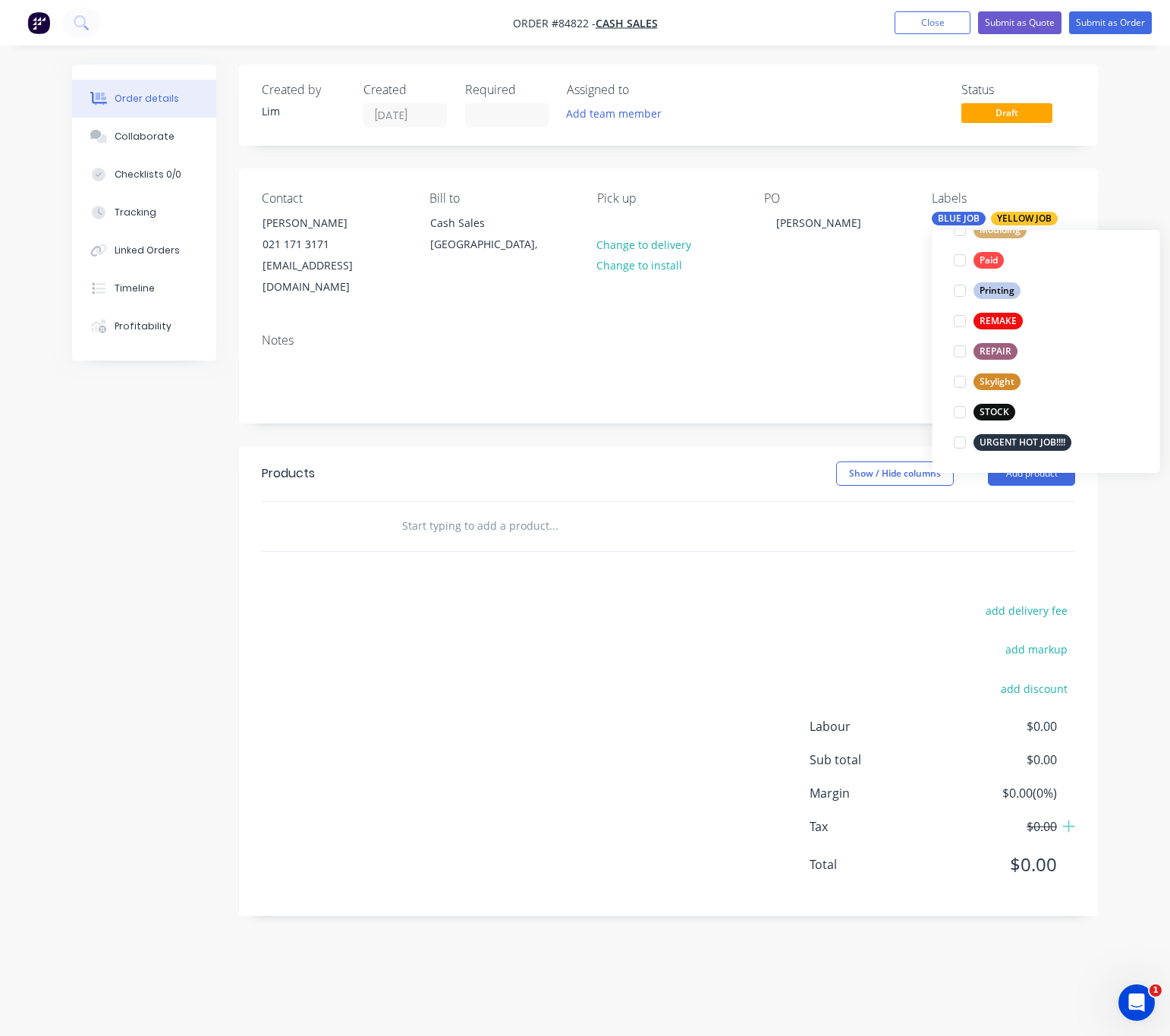
scroll to position [0, 0]
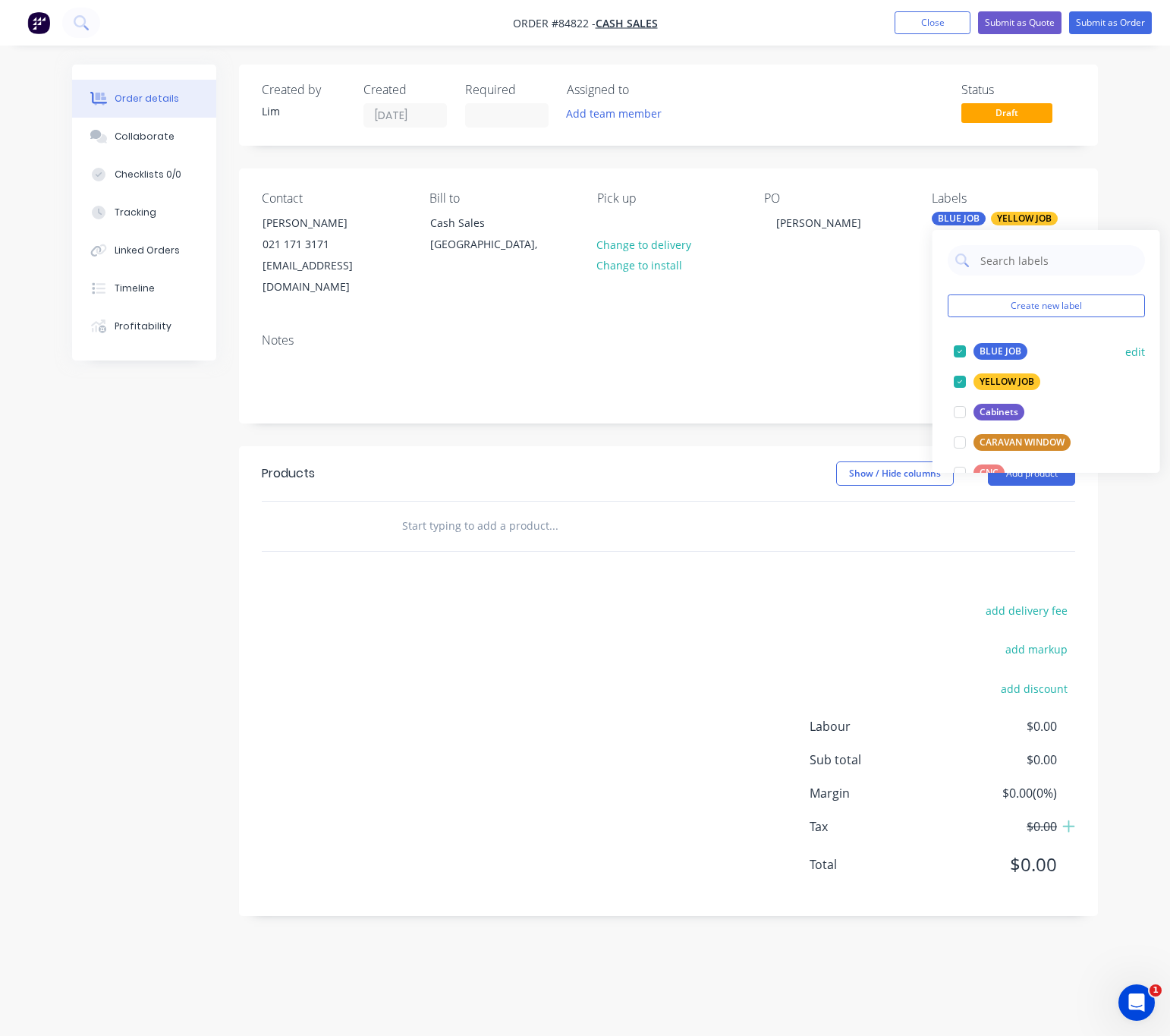
click at [991, 356] on div "BLUE JOB" at bounding box center [1001, 351] width 54 height 17
click at [685, 462] on div "Show / Hide columns Add product" at bounding box center [754, 474] width 640 height 24
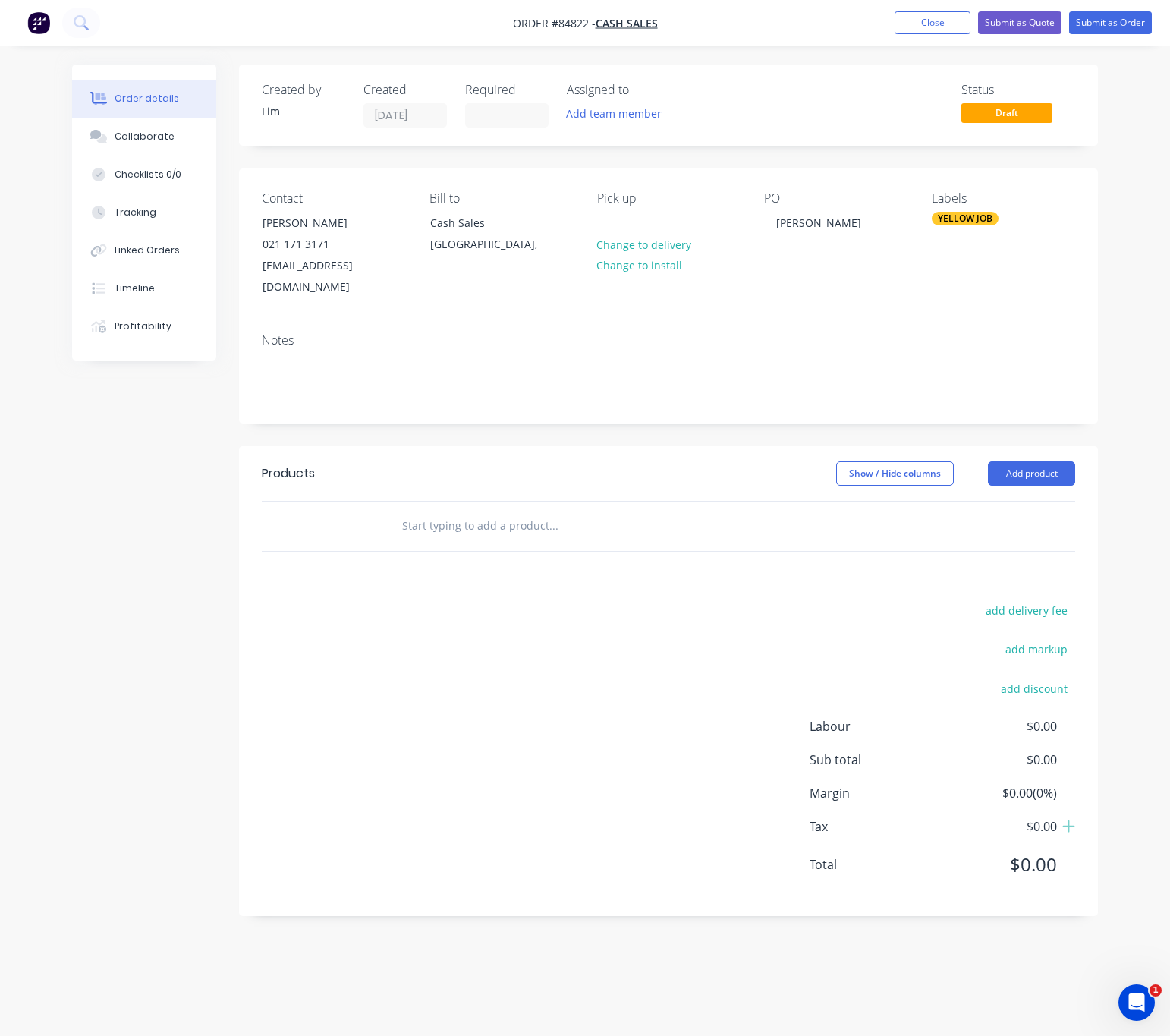
click at [403, 510] on input "text" at bounding box center [553, 526] width 304 height 30
click at [503, 124] on label at bounding box center [506, 115] width 84 height 24
click at [503, 124] on input at bounding box center [506, 115] width 82 height 23
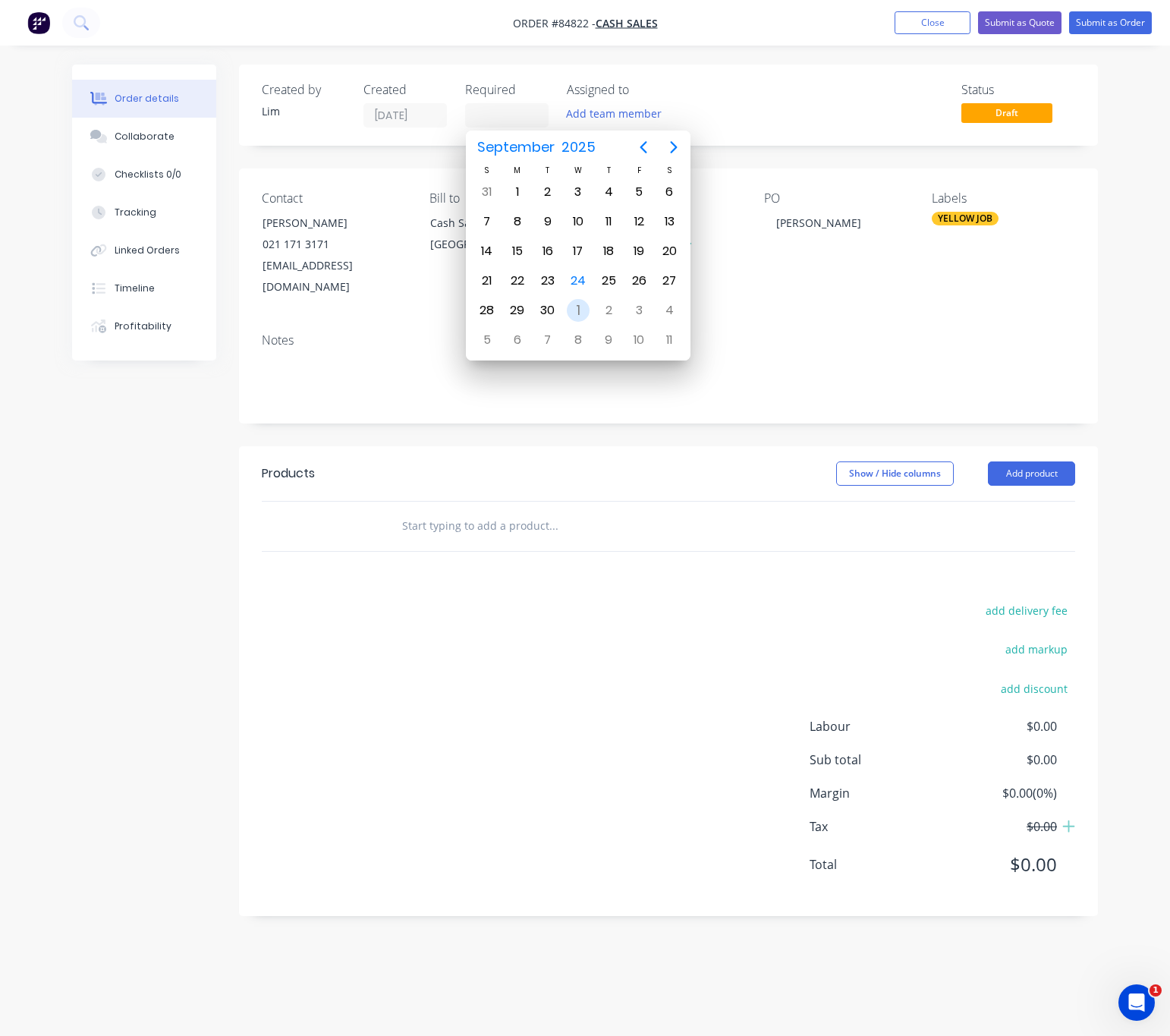
click at [581, 307] on div "1" at bounding box center [578, 310] width 23 height 23
type input "01/10/25"
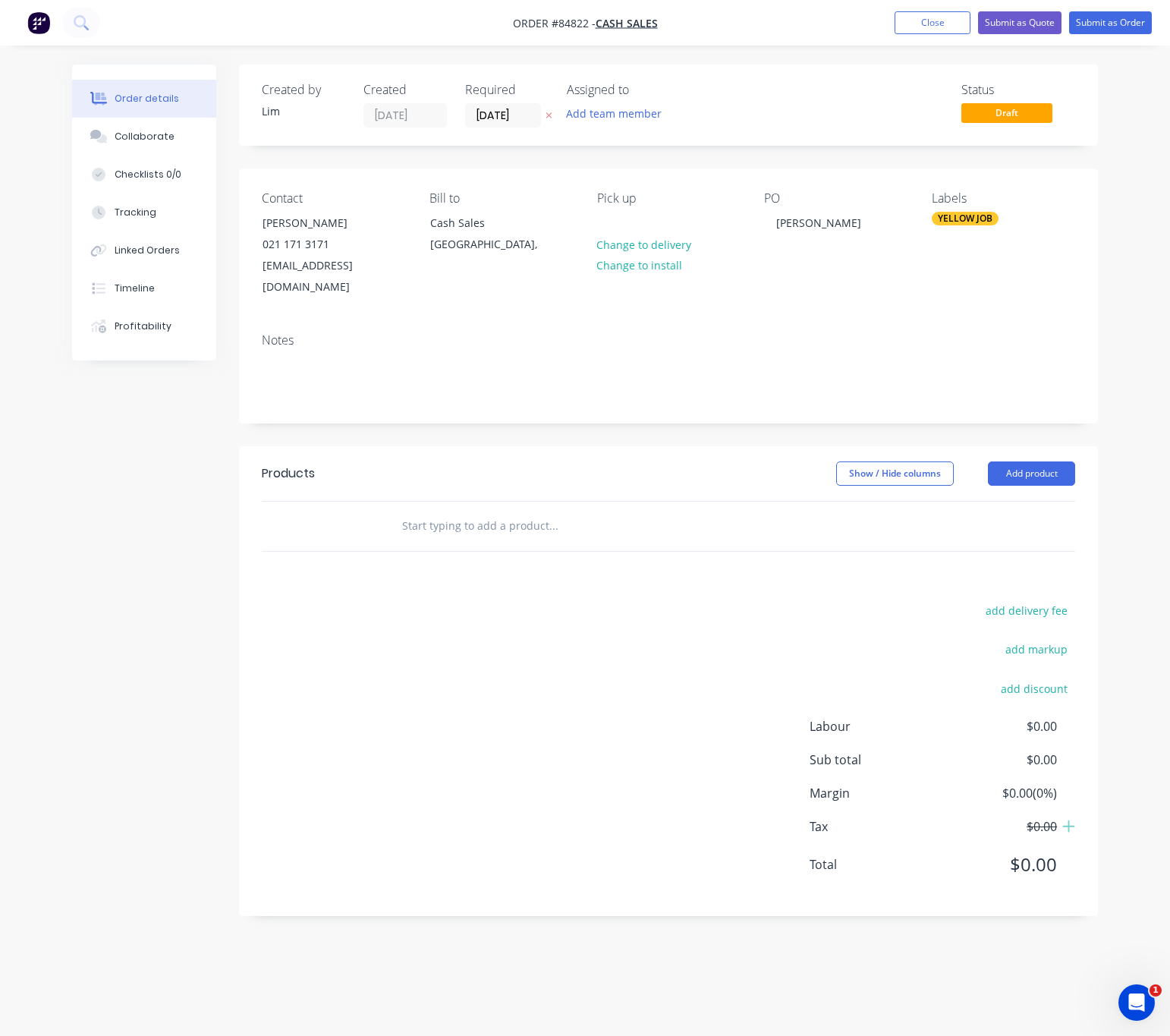
click at [184, 574] on div "Created by Lim Created 24/09/25 Required 01/10/25 Assigned to Add team member S…" at bounding box center [585, 502] width 1026 height 874
click at [506, 514] on input "text" at bounding box center [553, 526] width 304 height 30
click at [438, 510] on input "text" at bounding box center [553, 526] width 304 height 30
click at [459, 510] on input "text" at bounding box center [553, 526] width 304 height 30
click at [408, 471] on header "Products Show / Hide columns Add product" at bounding box center [668, 474] width 859 height 55
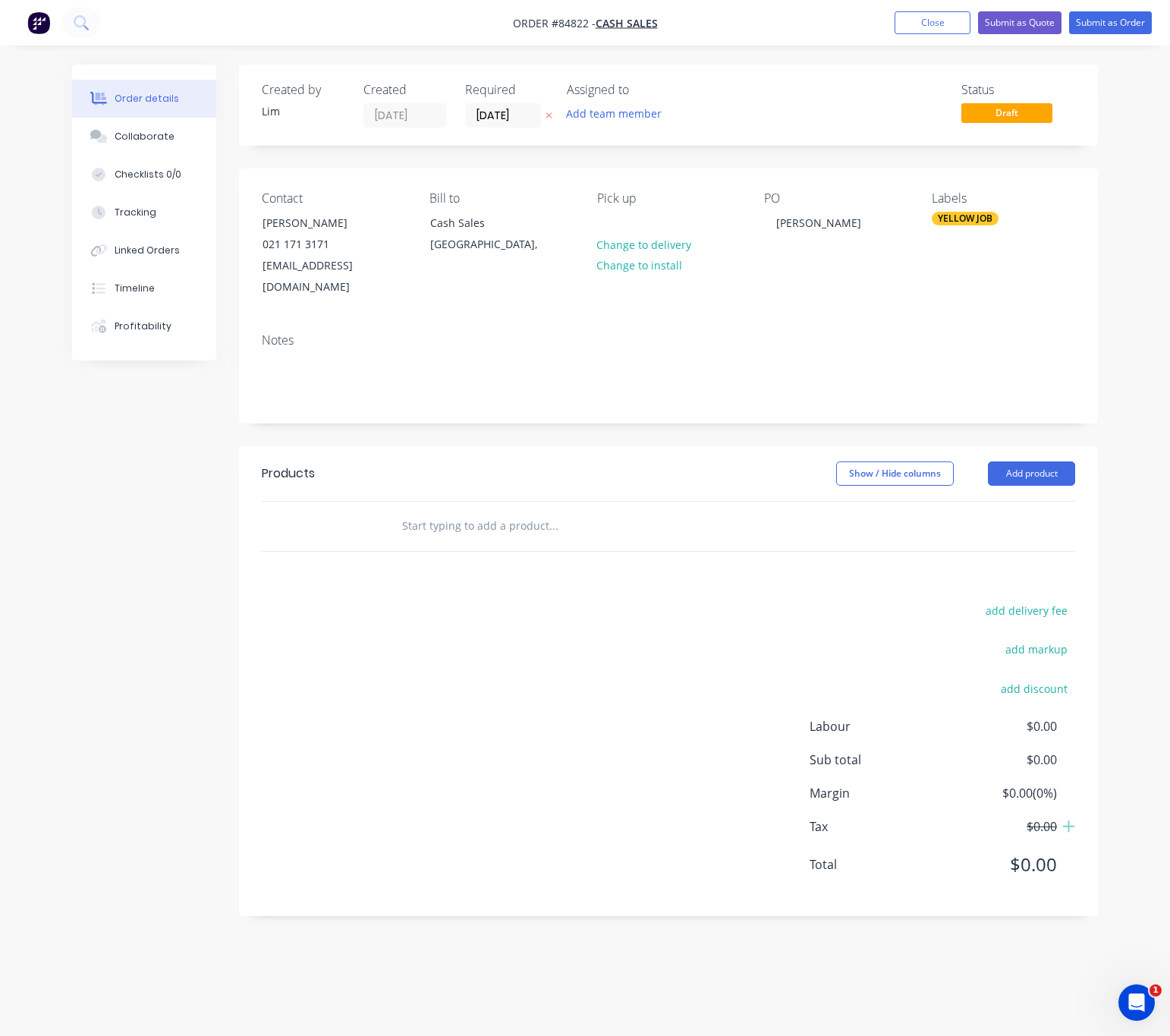
drag, startPoint x: 408, startPoint y: 490, endPoint x: 408, endPoint y: 506, distance: 16.0
click at [408, 510] on input "text" at bounding box center [553, 526] width 304 height 30
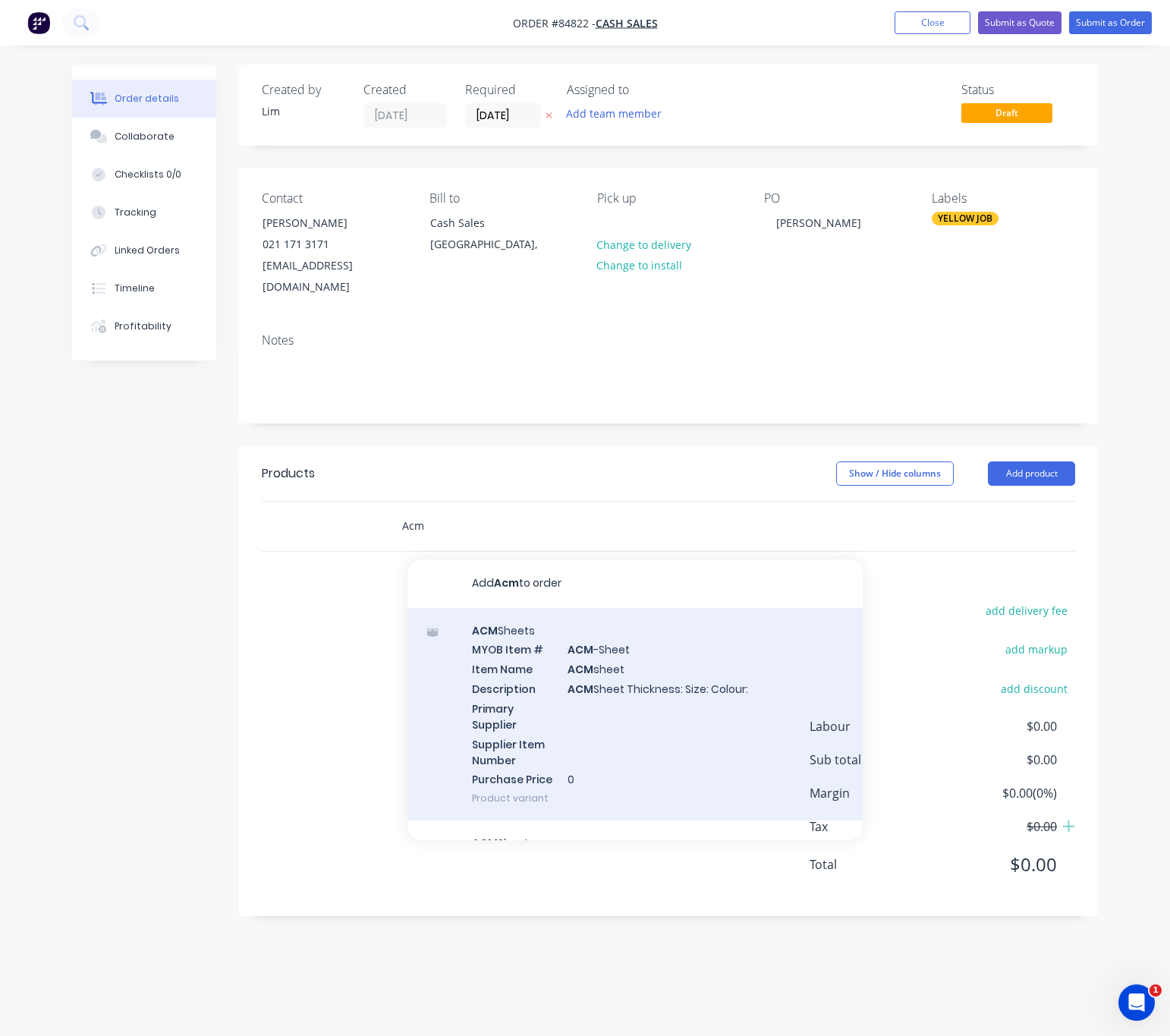
type input "Acm"
click at [751, 697] on div "ACM Sheets MYOB Item # ACM -Sheet Item Name ACM sheet Description ACM Sheet Thi…" at bounding box center [635, 714] width 455 height 213
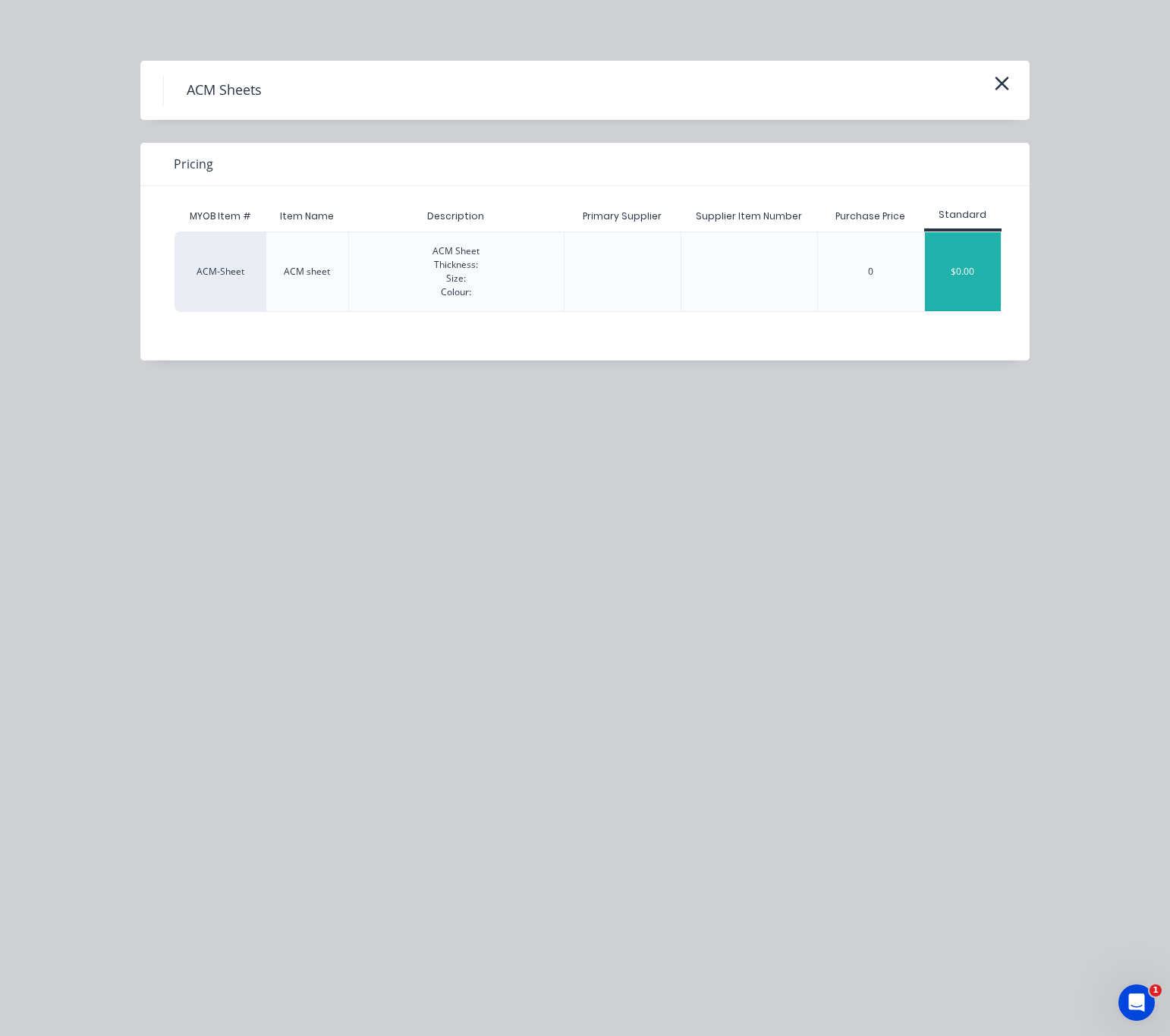
click at [979, 259] on div "$0.00" at bounding box center [963, 271] width 76 height 79
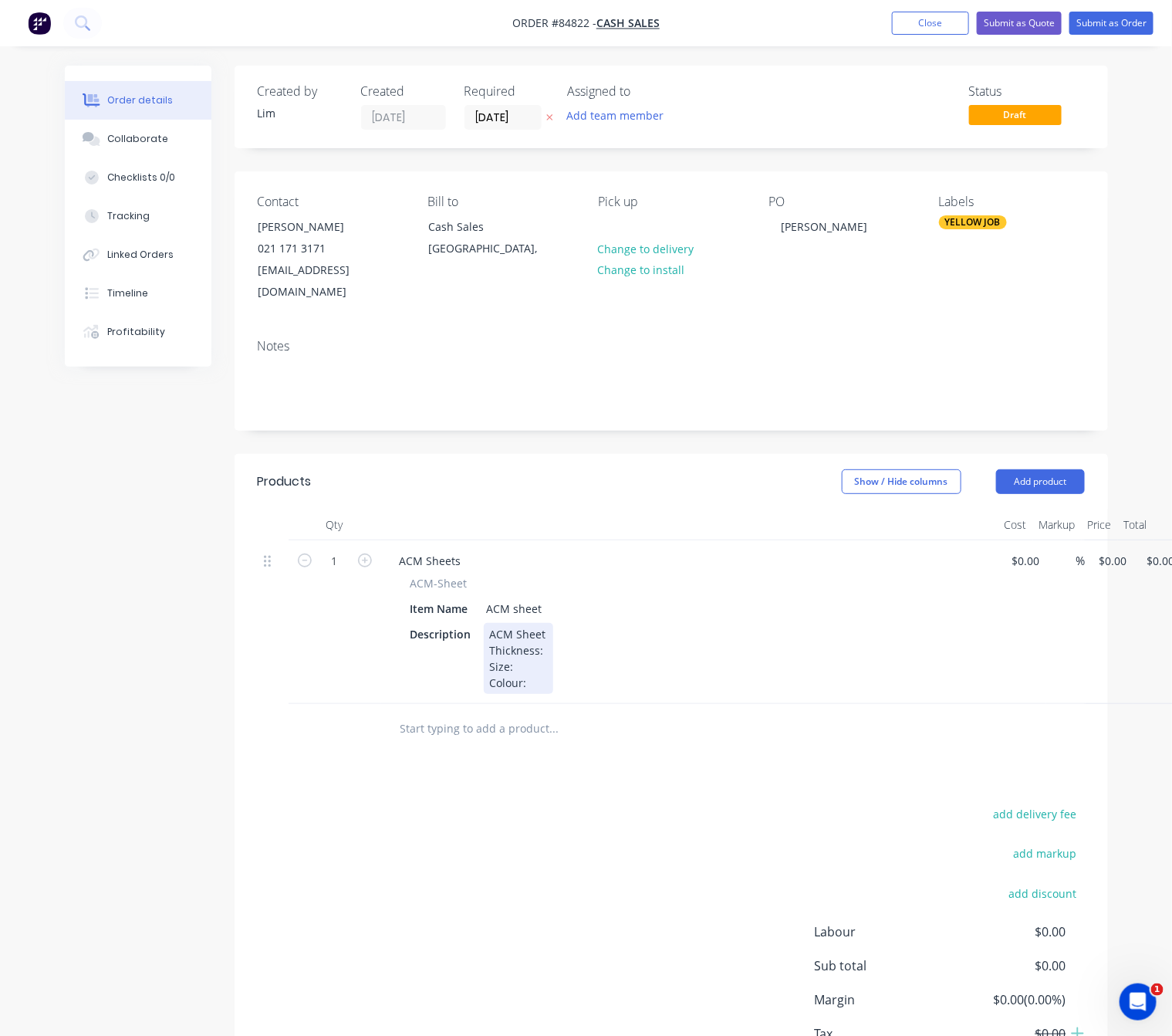
drag, startPoint x: 542, startPoint y: 633, endPoint x: 637, endPoint y: 638, distance: 95.1
click at [542, 632] on div "ACM Sheet Thickness: Size: Colour:" at bounding box center [519, 659] width 70 height 71
drag, startPoint x: 543, startPoint y: 637, endPoint x: 549, endPoint y: 644, distance: 9.2
click at [545, 637] on div "ACM Sheet Thickness: 3mm Size: Colour:" at bounding box center [534, 659] width 99 height 71
click at [554, 647] on div "ACM Sheet Thickness: 3mm Size: Colour:" at bounding box center [534, 659] width 99 height 71
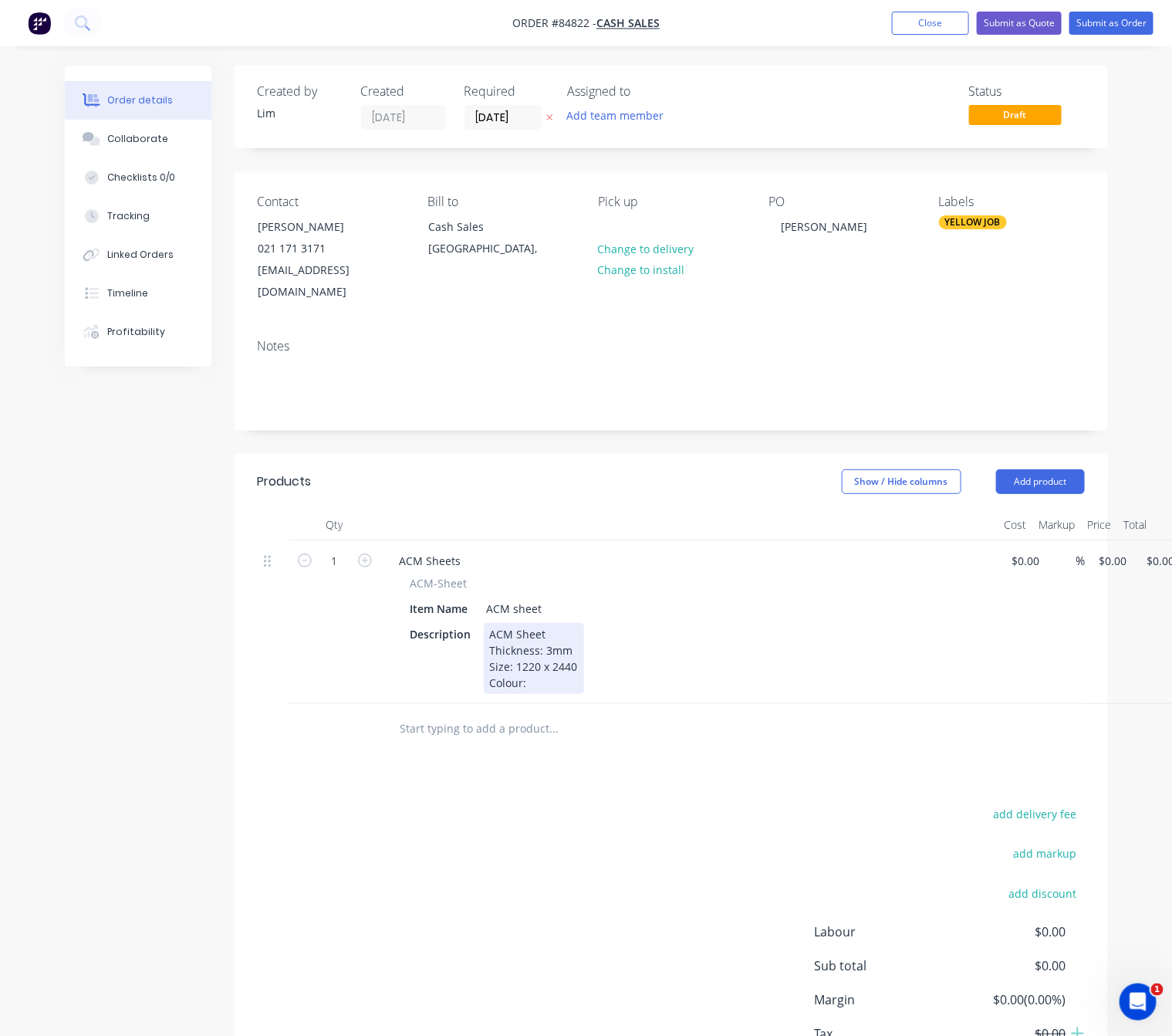
click at [556, 662] on div "ACM Sheet Thickness: 3mm Size: 1220 x 2440 Colour:" at bounding box center [534, 659] width 101 height 71
click at [584, 660] on div "ACM Sheet Thickness: 3mm Size: 1220 x 2440 Colour: Gloss White// Service Coat" at bounding box center [577, 659] width 187 height 71
click at [670, 661] on div "Description ACM Sheet Thickness: 3mm Size: 1220 x 2440 Colour: Gloss White // S…" at bounding box center [687, 659] width 565 height 71
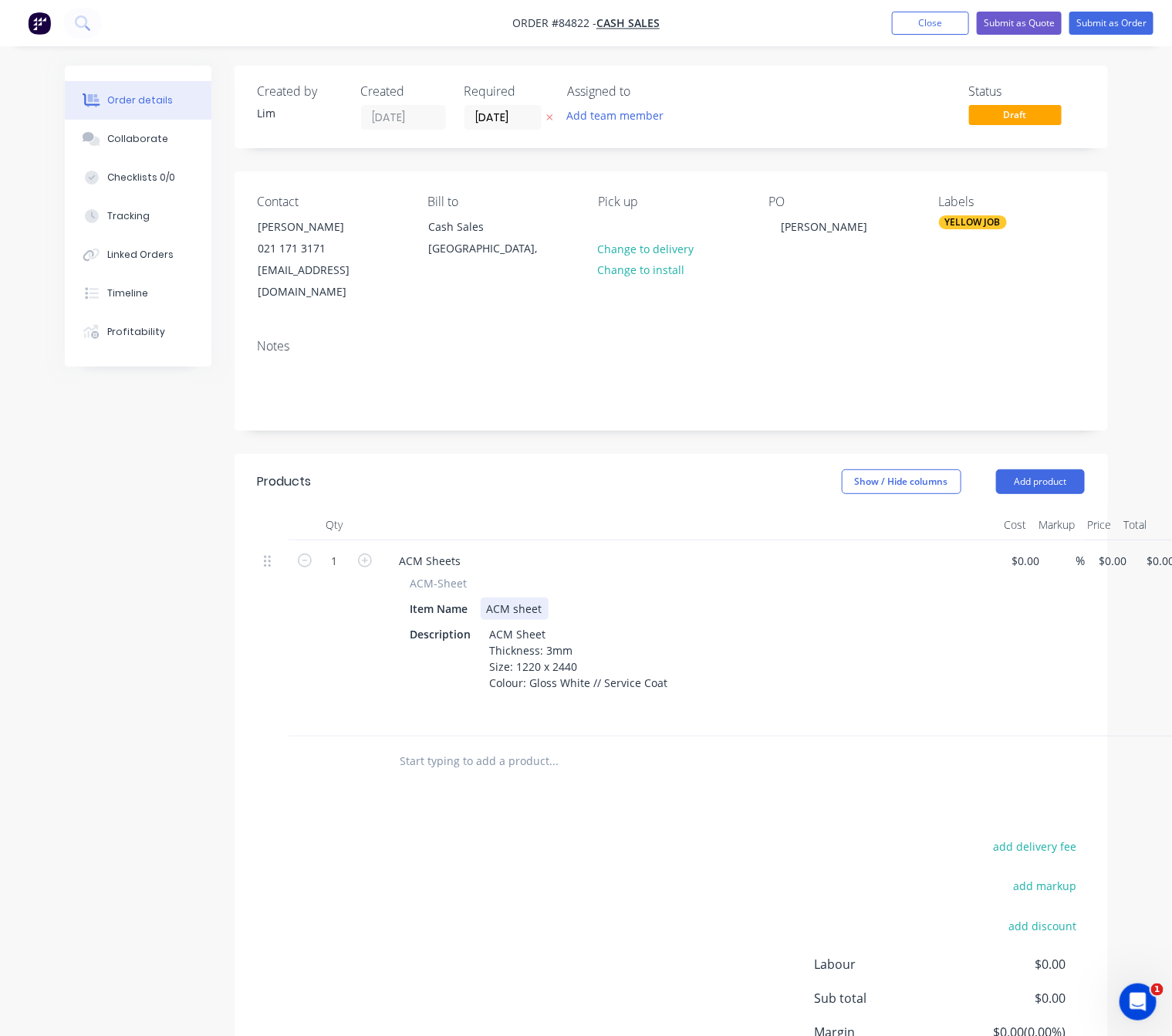
click at [549, 597] on div "Item Name ACM sheet" at bounding box center [687, 608] width 565 height 23
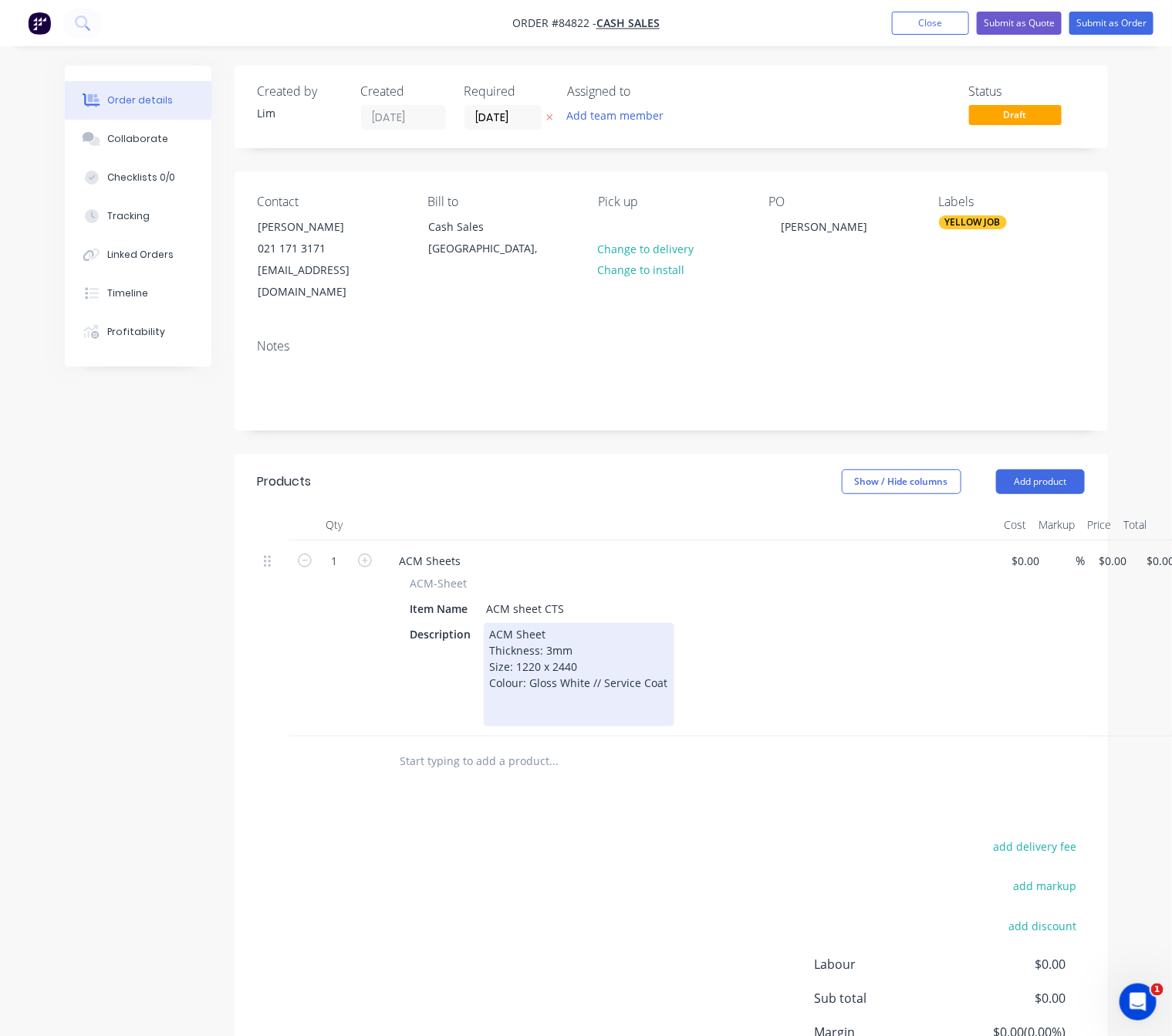
click at [533, 693] on div "ACM Sheet Thickness: 3mm Size: 1220 x 2440 Colour: Gloss White // Service Coat" at bounding box center [579, 675] width 191 height 104
drag, startPoint x: 524, startPoint y: 674, endPoint x: 538, endPoint y: 694, distance: 24.4
click at [523, 674] on div "ACM Sheet Thickness: 3mm Size: 1220 x 2440 Colour: Gloss White // Service Coat" at bounding box center [579, 675] width 191 height 104
click at [542, 707] on div "ACM Sheet Thickness: 3mm Size: 1220 x 2440 Colour: Gloss White // Service Coat" at bounding box center [579, 675] width 191 height 104
click at [586, 693] on div "ACM Sheet Thickness: 3mm Size: 1220 x 2440 Colour: Gloss White // Service Coat …" at bounding box center [579, 675] width 191 height 104
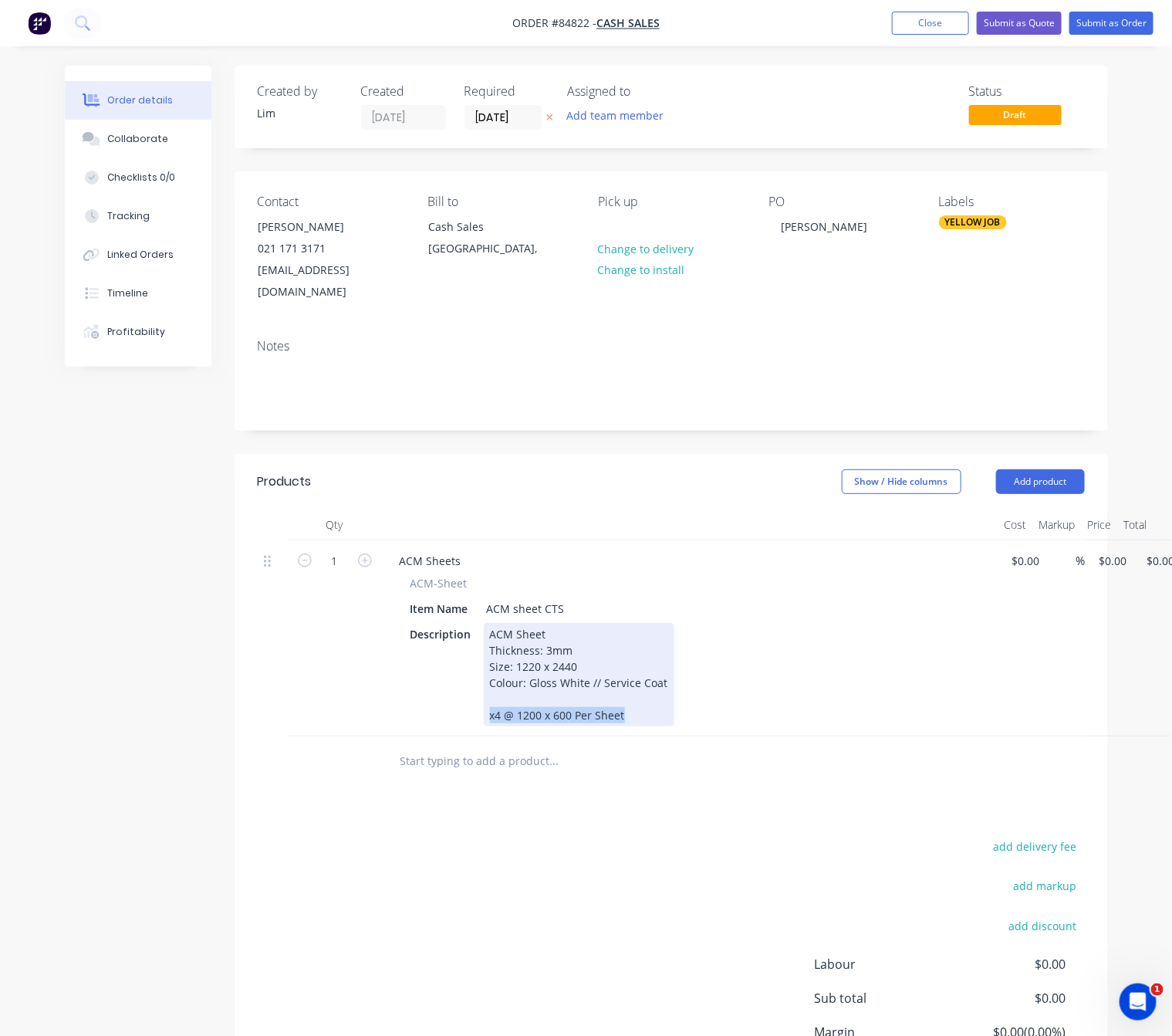
drag, startPoint x: 630, startPoint y: 700, endPoint x: 457, endPoint y: 700, distance: 173.0
click at [457, 700] on div "Description ACM Sheet Thickness: 3mm Size: 1220 x 2440 Colour: Gloss White // S…" at bounding box center [687, 675] width 565 height 104
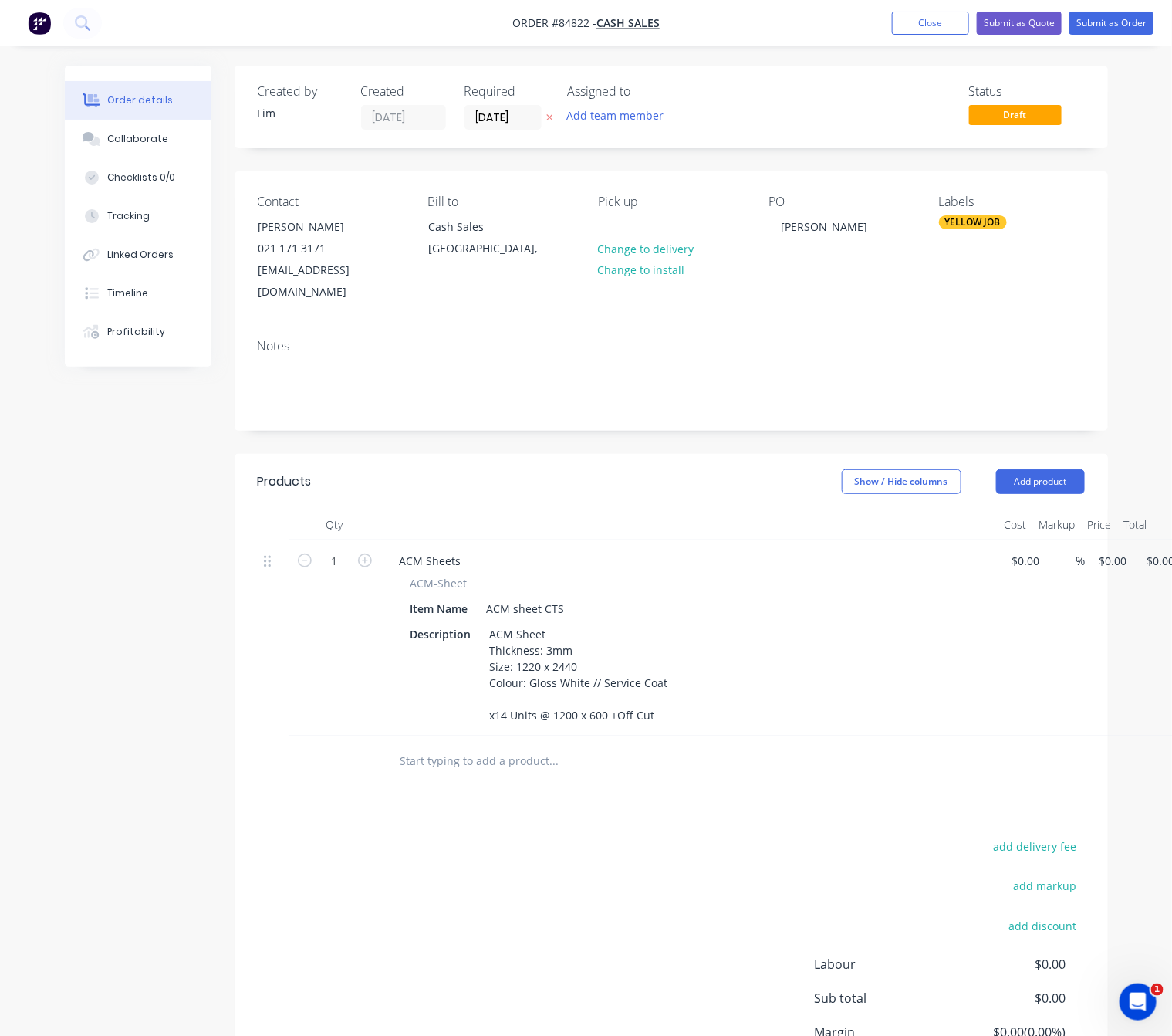
click at [553, 931] on div "add delivery fee add markup add discount Labour $0.00 Sub total $0.00 Margin $0…" at bounding box center [672, 985] width 827 height 298
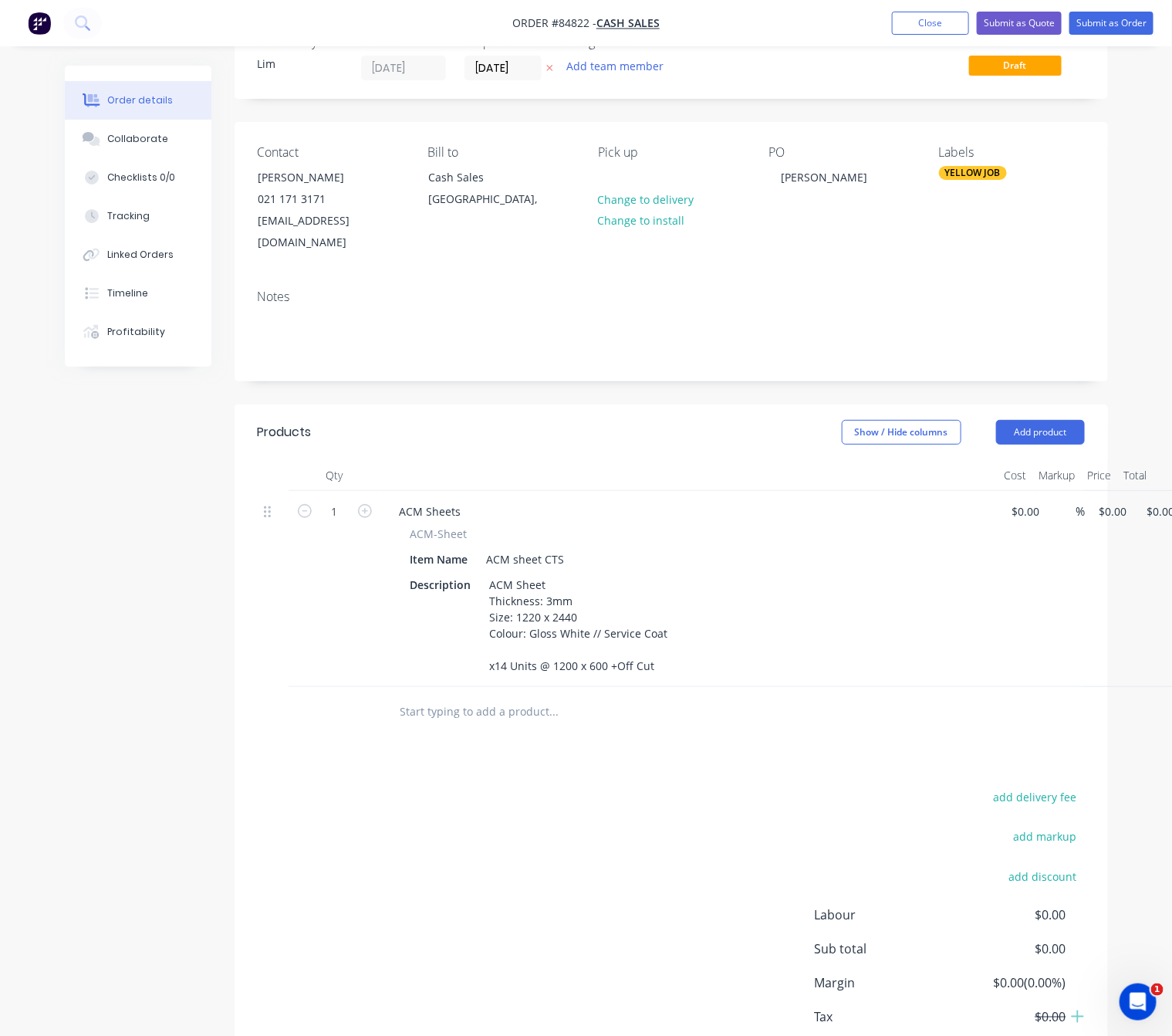
scroll to position [125, 0]
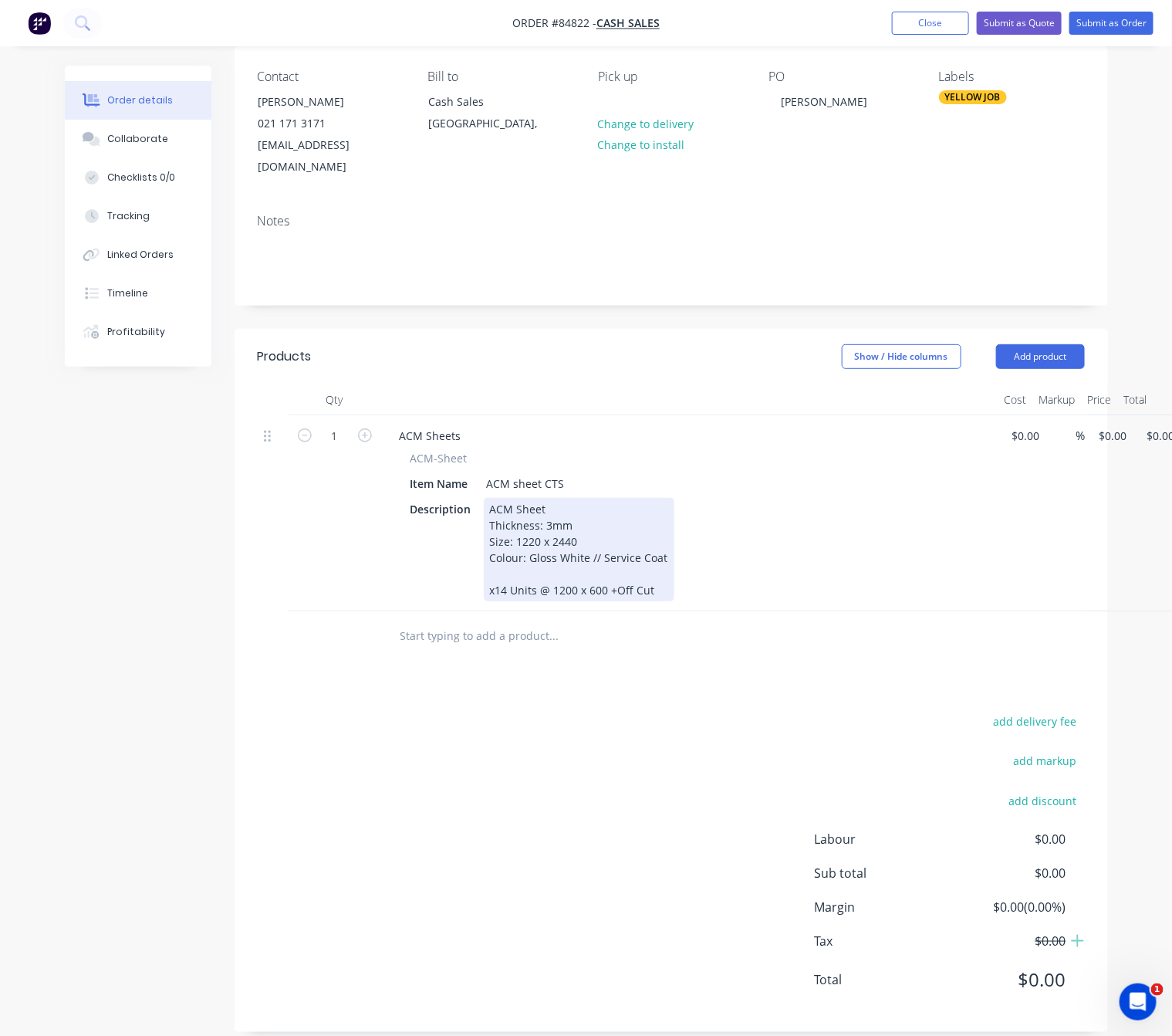
click at [552, 498] on div "ACM Sheet Thickness: 3mm Size: 1220 x 2440 Colour: Gloss White // Service Coat …" at bounding box center [579, 550] width 191 height 104
click at [543, 498] on div "ACM Sheet CTS Thickness: 3mm Size: 1220 x 2440 Colour: Gloss White // Service C…" at bounding box center [579, 550] width 191 height 104
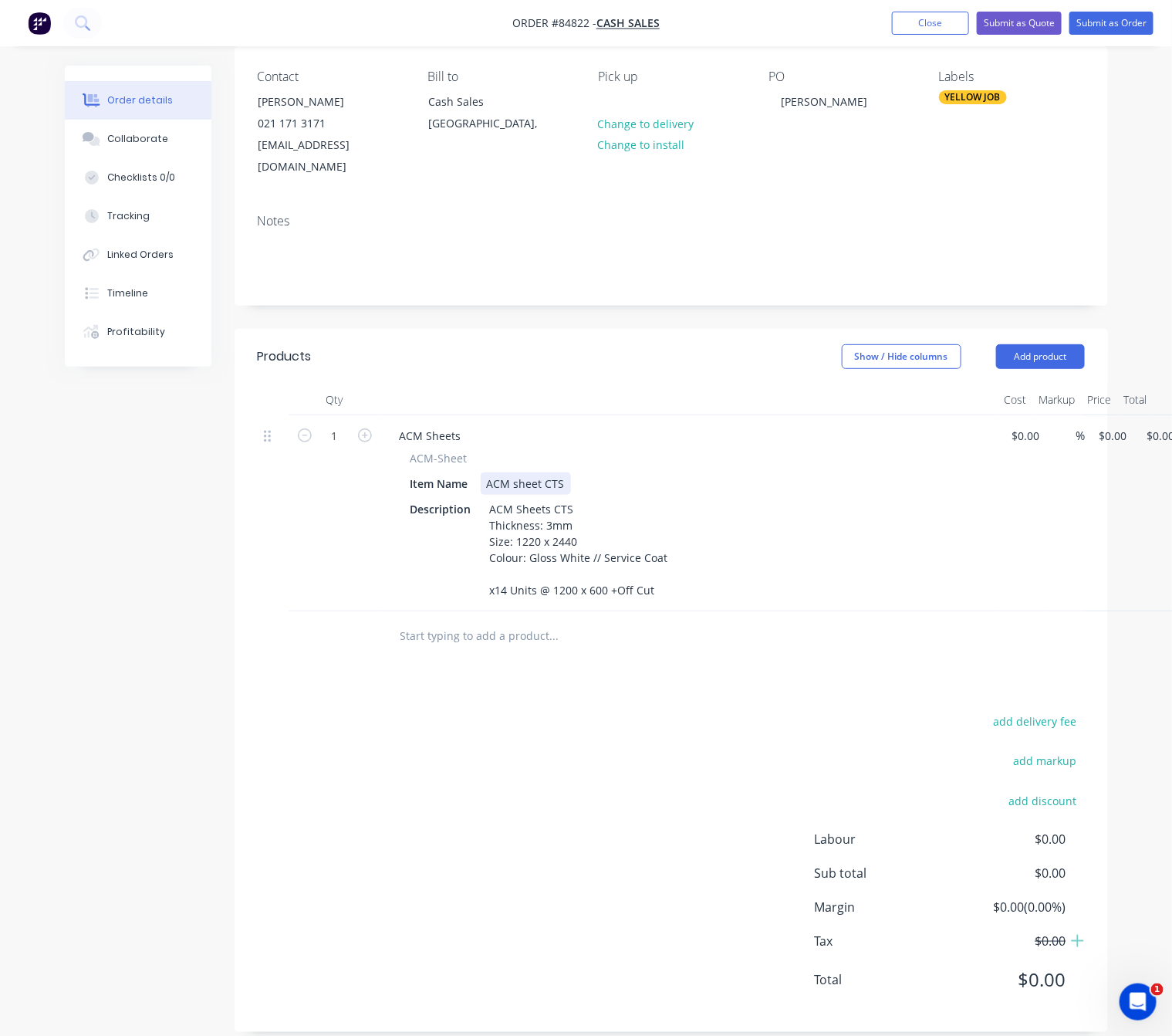
click at [539, 472] on div "ACM sheet CTS" at bounding box center [526, 484] width 90 height 23
click at [515, 621] on input "text" at bounding box center [554, 636] width 309 height 31
click at [453, 623] on input "text" at bounding box center [554, 636] width 309 height 31
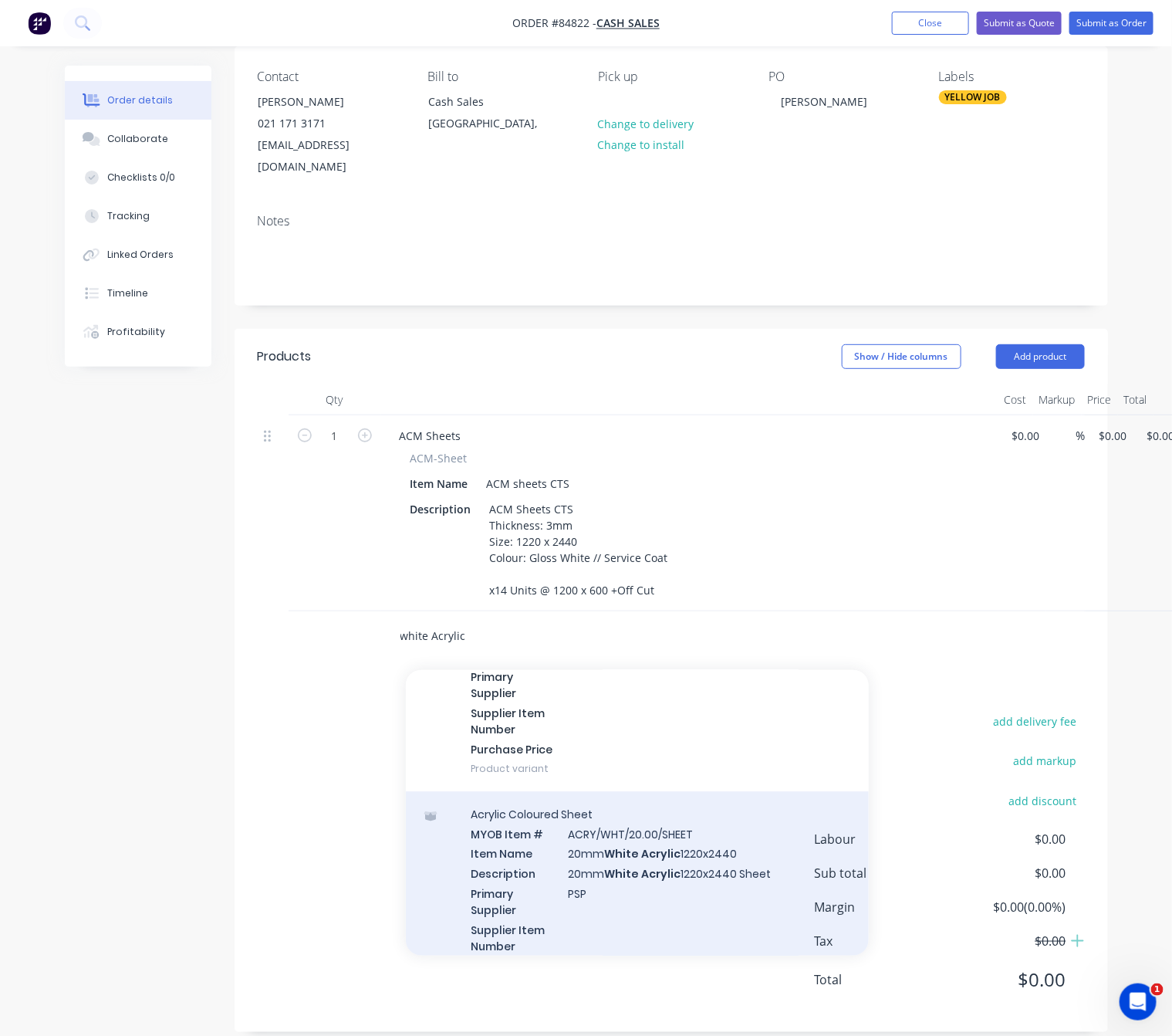
scroll to position [1737, 0]
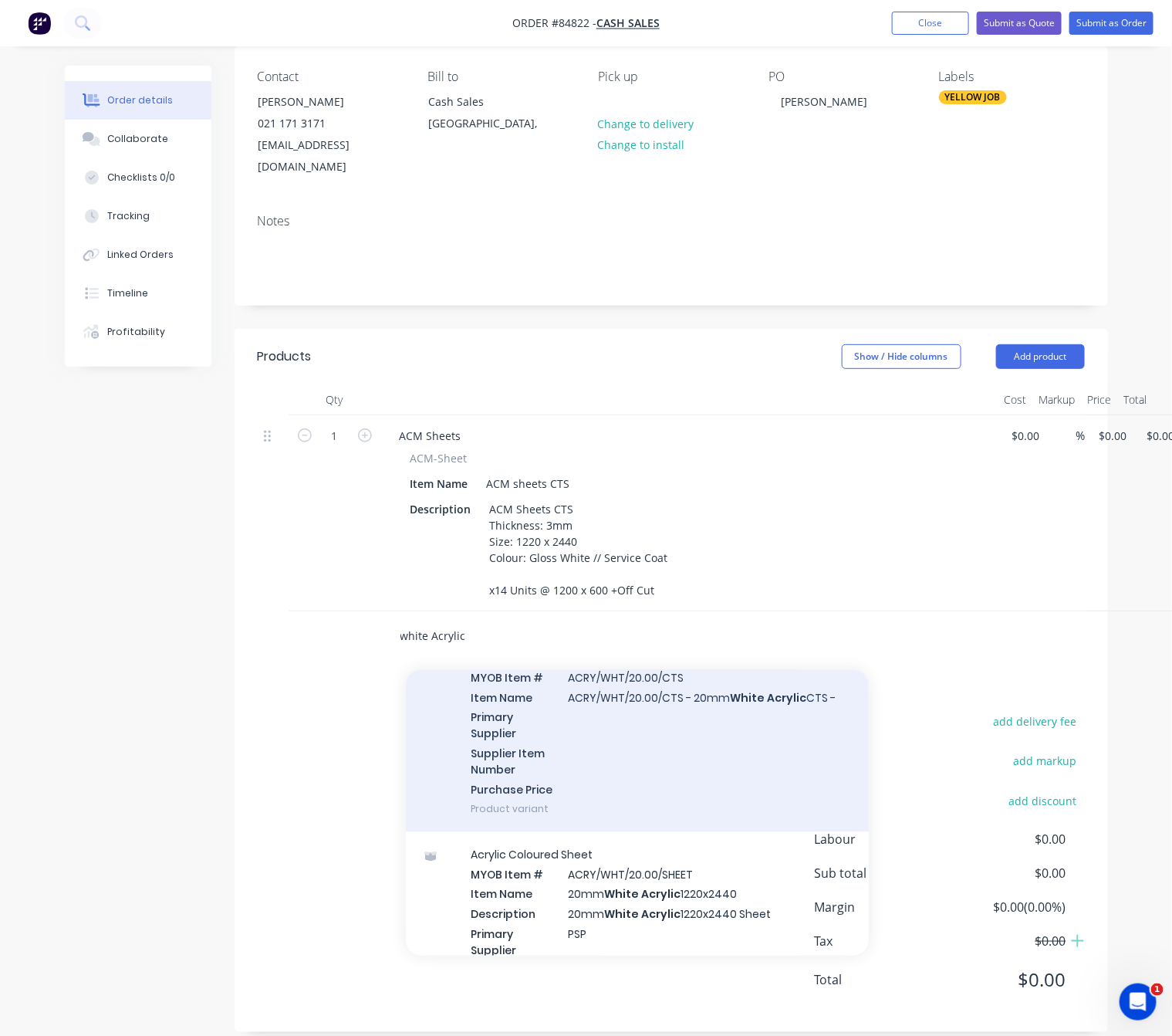
type input "white Acrylic"
click at [725, 742] on div "Acrylic Coloured CTS MYOB Item # ACRY/WHT/20.00/CTS Item Name ACRY/WHT/20.00/CT…" at bounding box center [638, 733] width 463 height 197
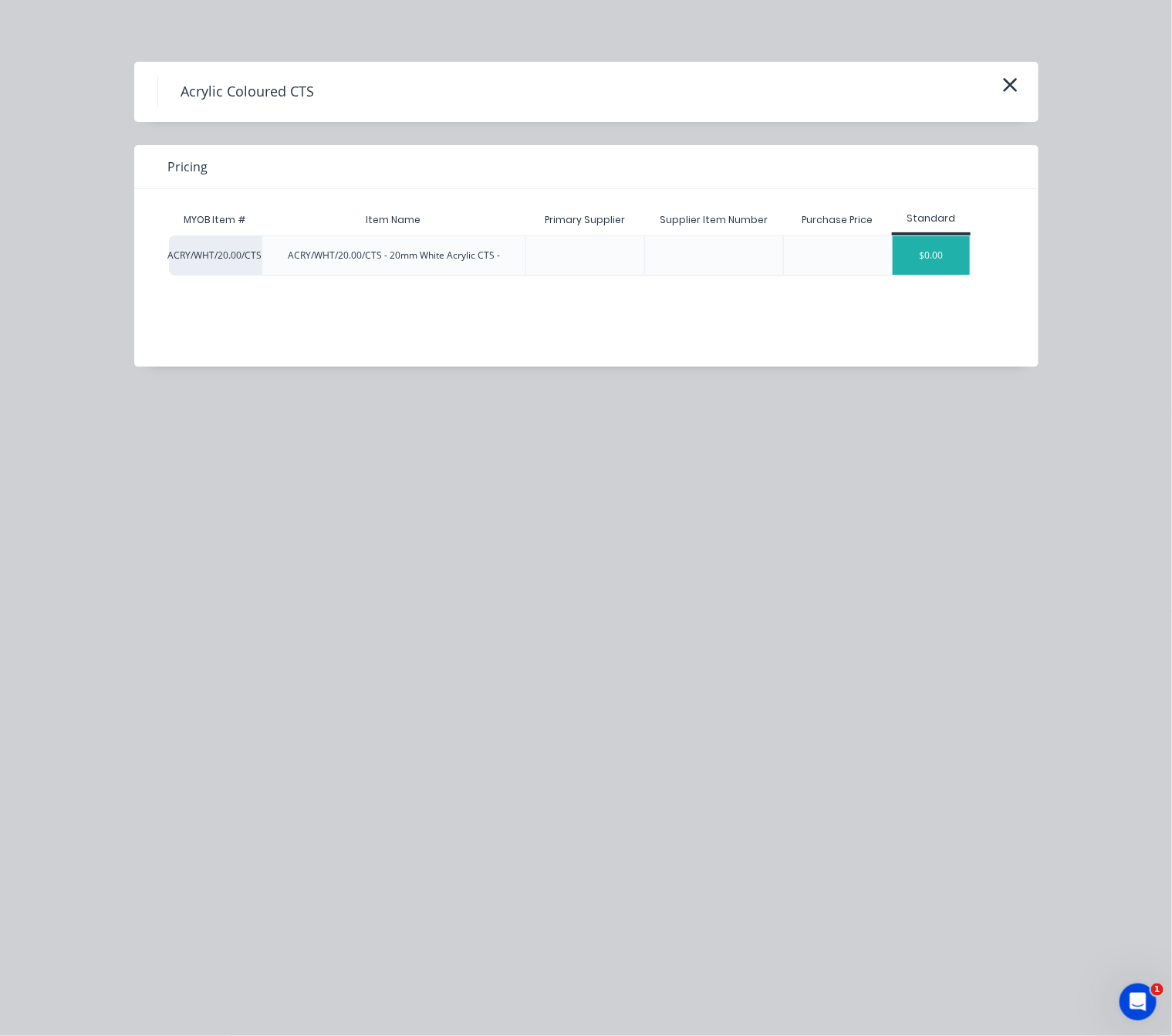
click at [926, 251] on div "$0.00" at bounding box center [931, 256] width 77 height 39
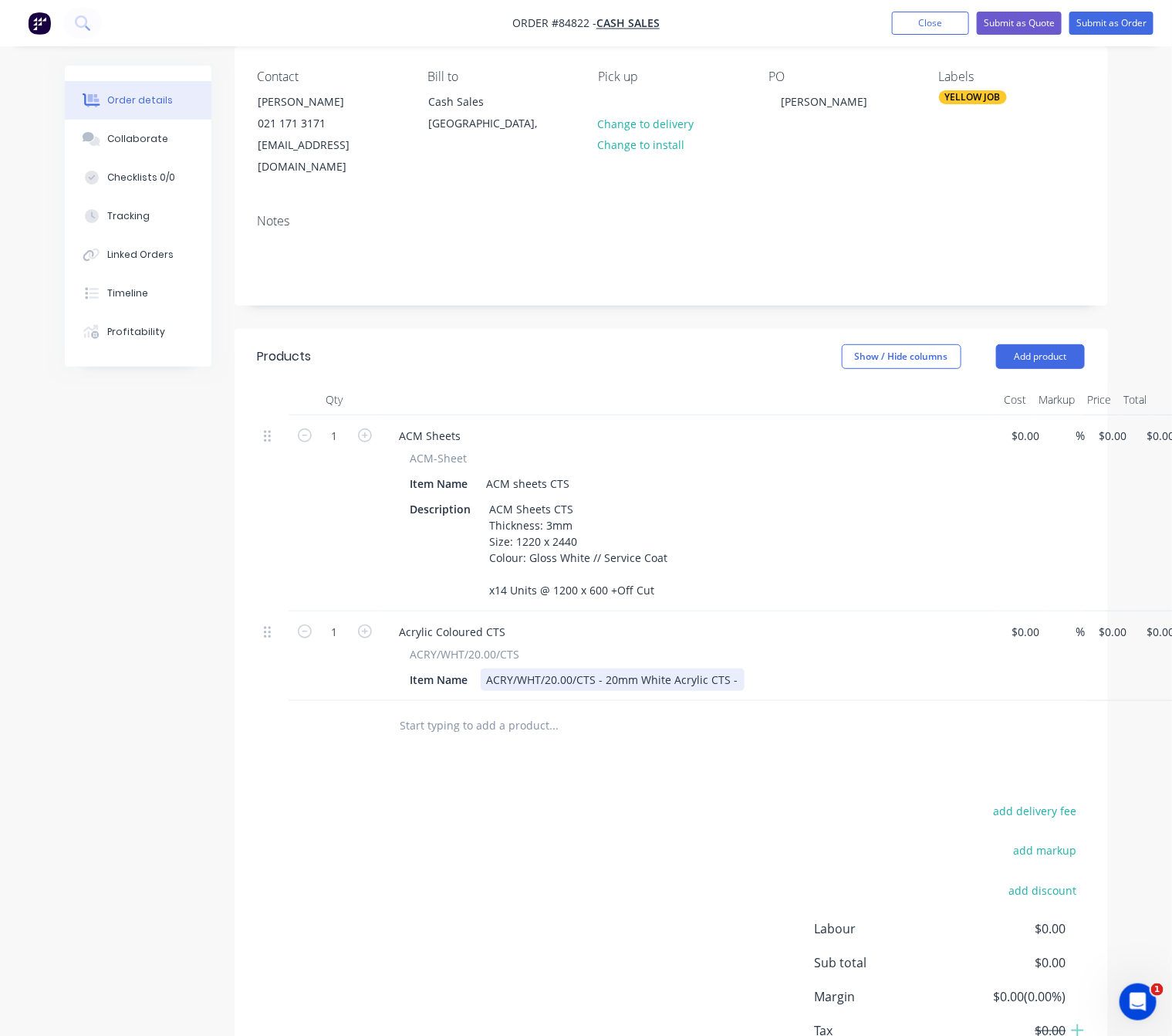
click at [732, 668] on div "ACRY/WHT/20.00/CTS - 20mm White Acrylic CTS -" at bounding box center [612, 680] width 264 height 23
click at [736, 668] on div "ACRY/WHT/20.00/CTS - 20mm White Acrylic CTS - 1901 x 390" at bounding box center [642, 680] width 322 height 23
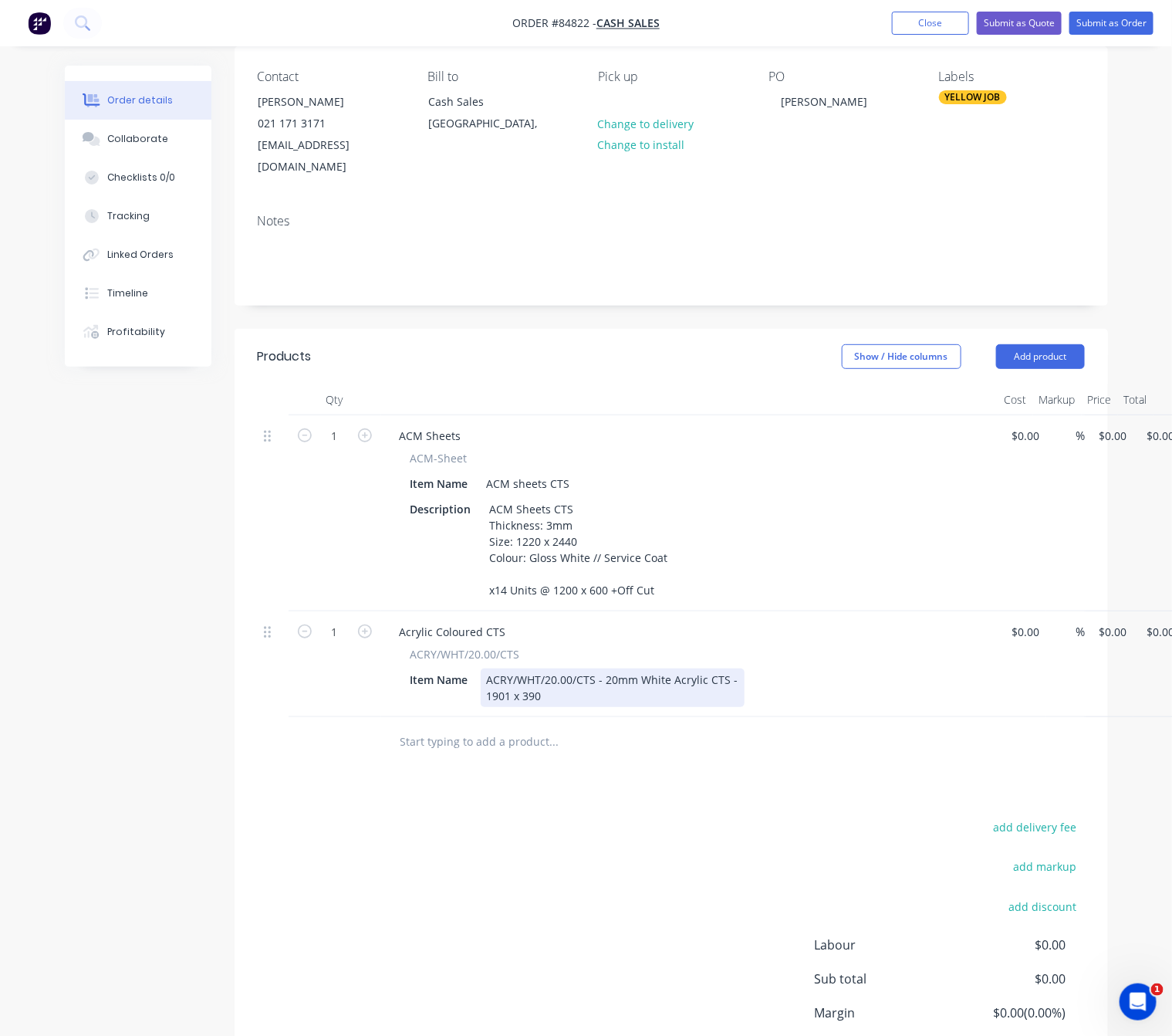
click at [735, 668] on div "ACRY/WHT/20.00/CTS - 20mm White Acrylic CTS - 1901 x 390" at bounding box center [612, 688] width 264 height 39
click at [709, 668] on div "ACRY/WHT/20.00/CTS - 20mm White Acrylic CTS - 1901 x 390" at bounding box center [612, 688] width 264 height 39
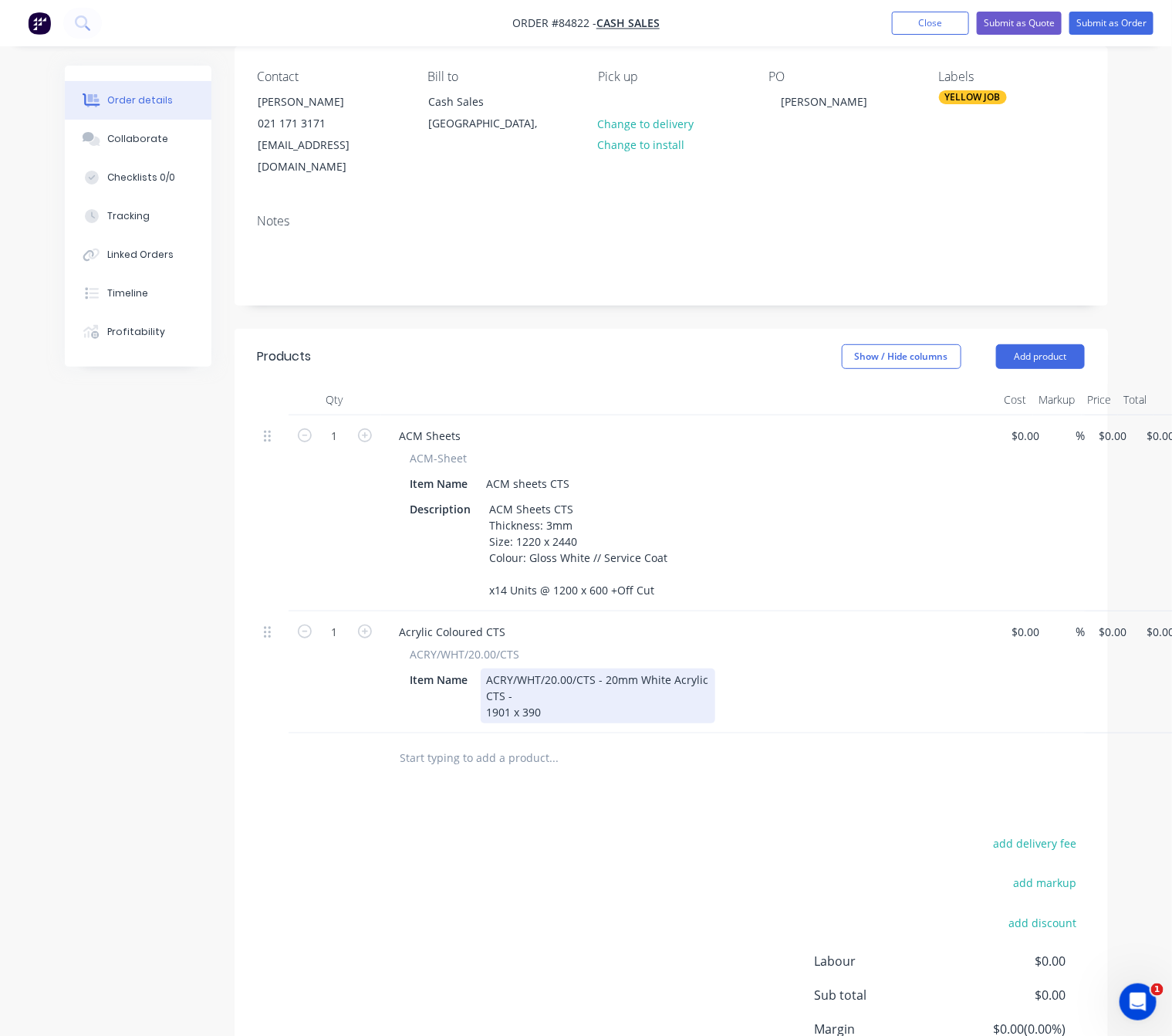
click at [526, 673] on div "ACRY/WHT/20.00/CTS - 20mm White Acrylic CTS - 1901 x 390" at bounding box center [598, 696] width 234 height 55
click at [488, 688] on div "ACRY/WHT/20.00/CTS - 20mm White Acrylic CTS - As Per File 1901 x 390" at bounding box center [598, 696] width 234 height 55
click at [629, 693] on div "ACRY/WHT/20.00/CTS - 20mm White Acrylic CTS - As Per File Panel Size: 1901 x 390" at bounding box center [598, 696] width 234 height 55
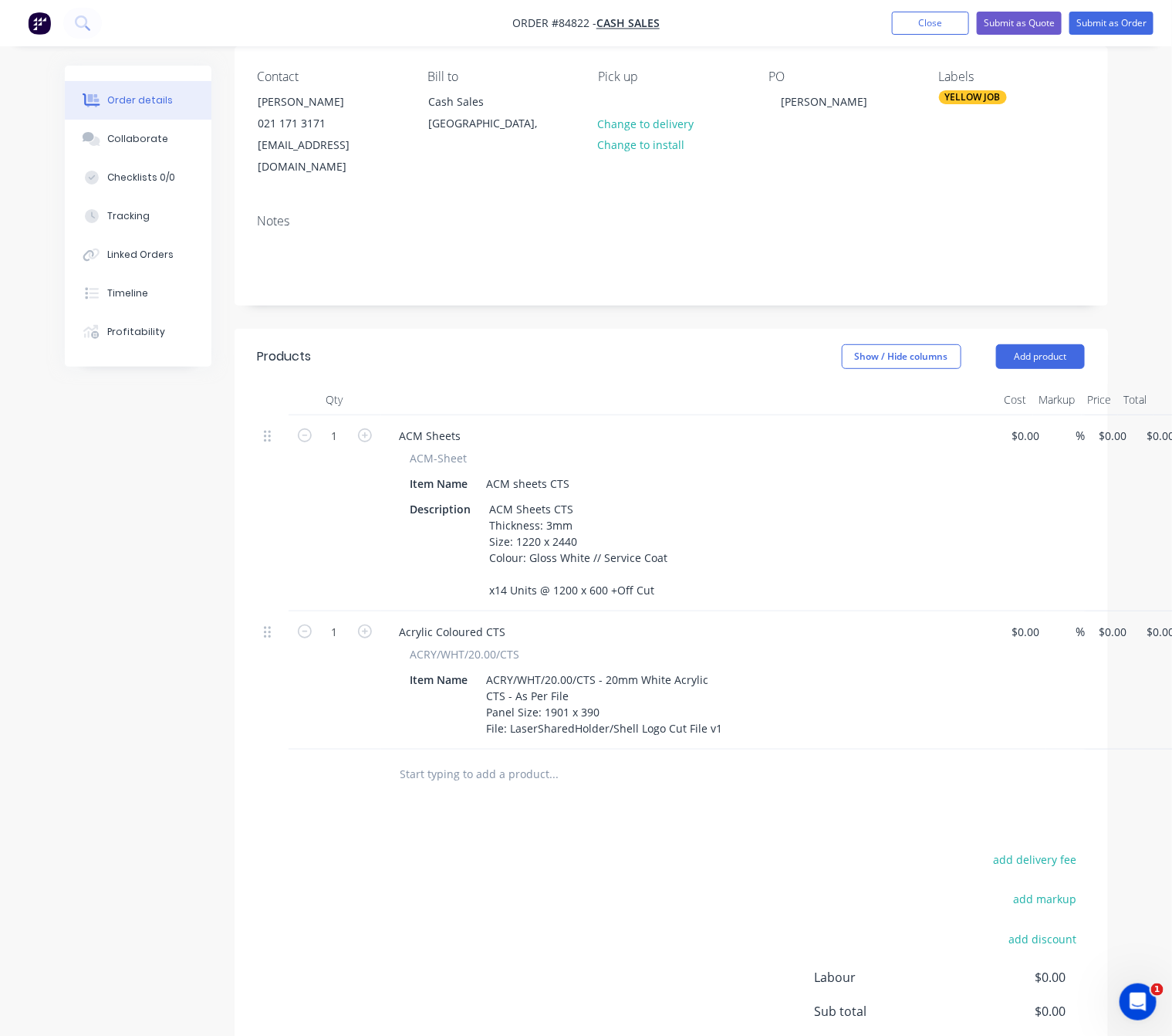
click at [504, 760] on input "text" at bounding box center [554, 774] width 309 height 31
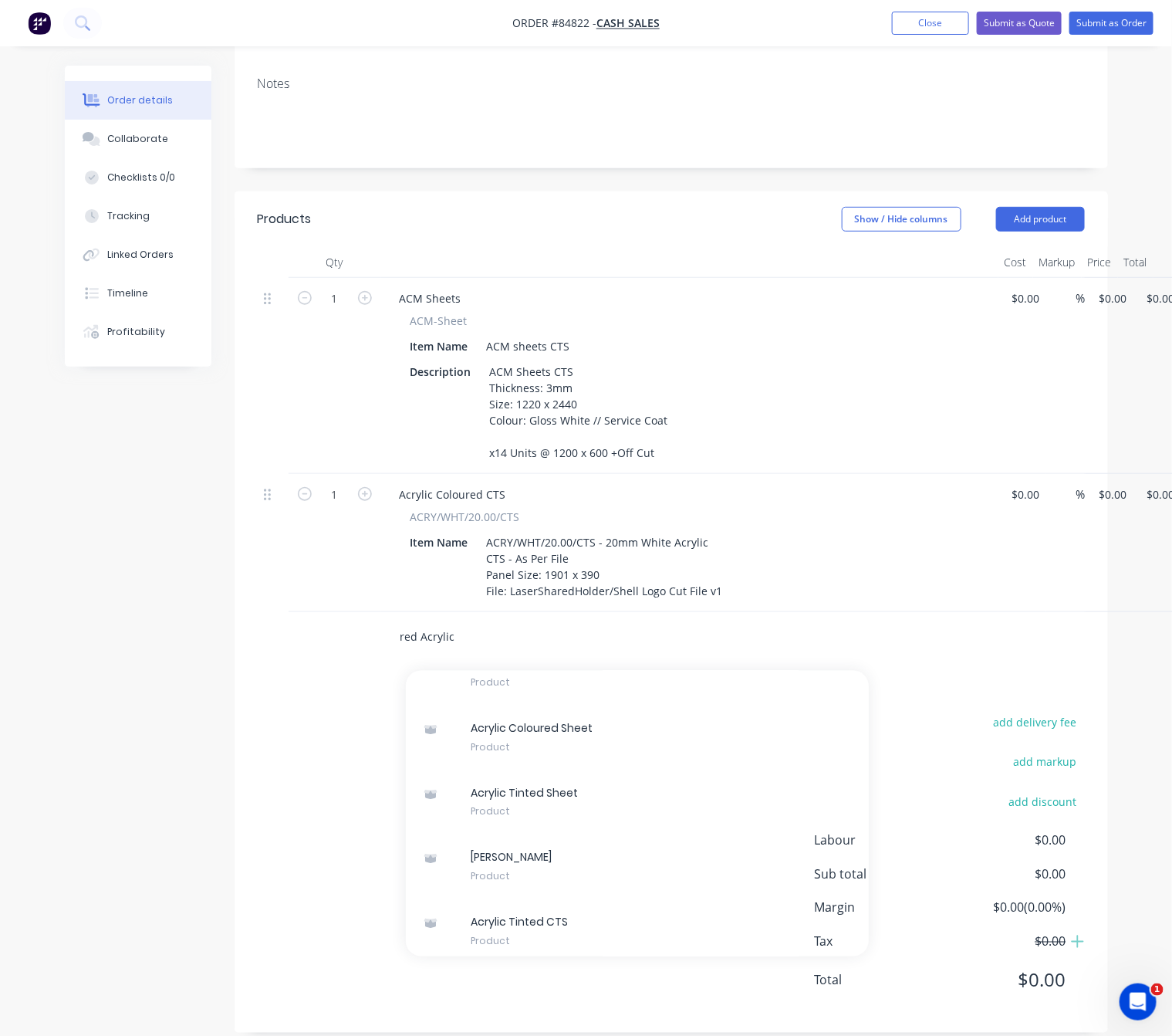
scroll to position [16270, 0]
type input "red Acrylic"
click at [605, 707] on div "Acrylic Coloured CTS Product" at bounding box center [638, 674] width 463 height 65
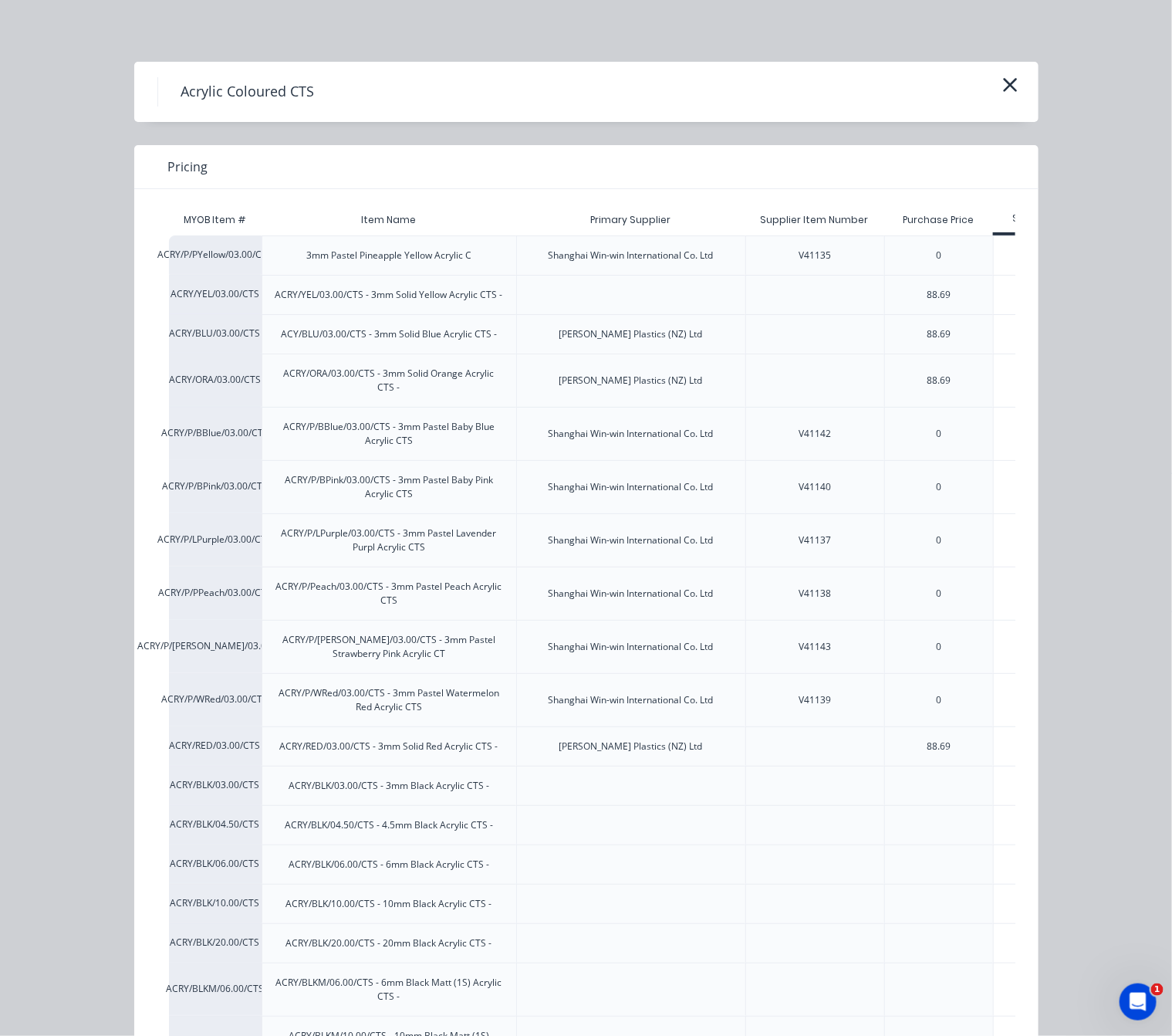
scroll to position [263, 38]
click at [1001, 755] on div "$138.92" at bounding box center [1038, 746] width 88 height 39
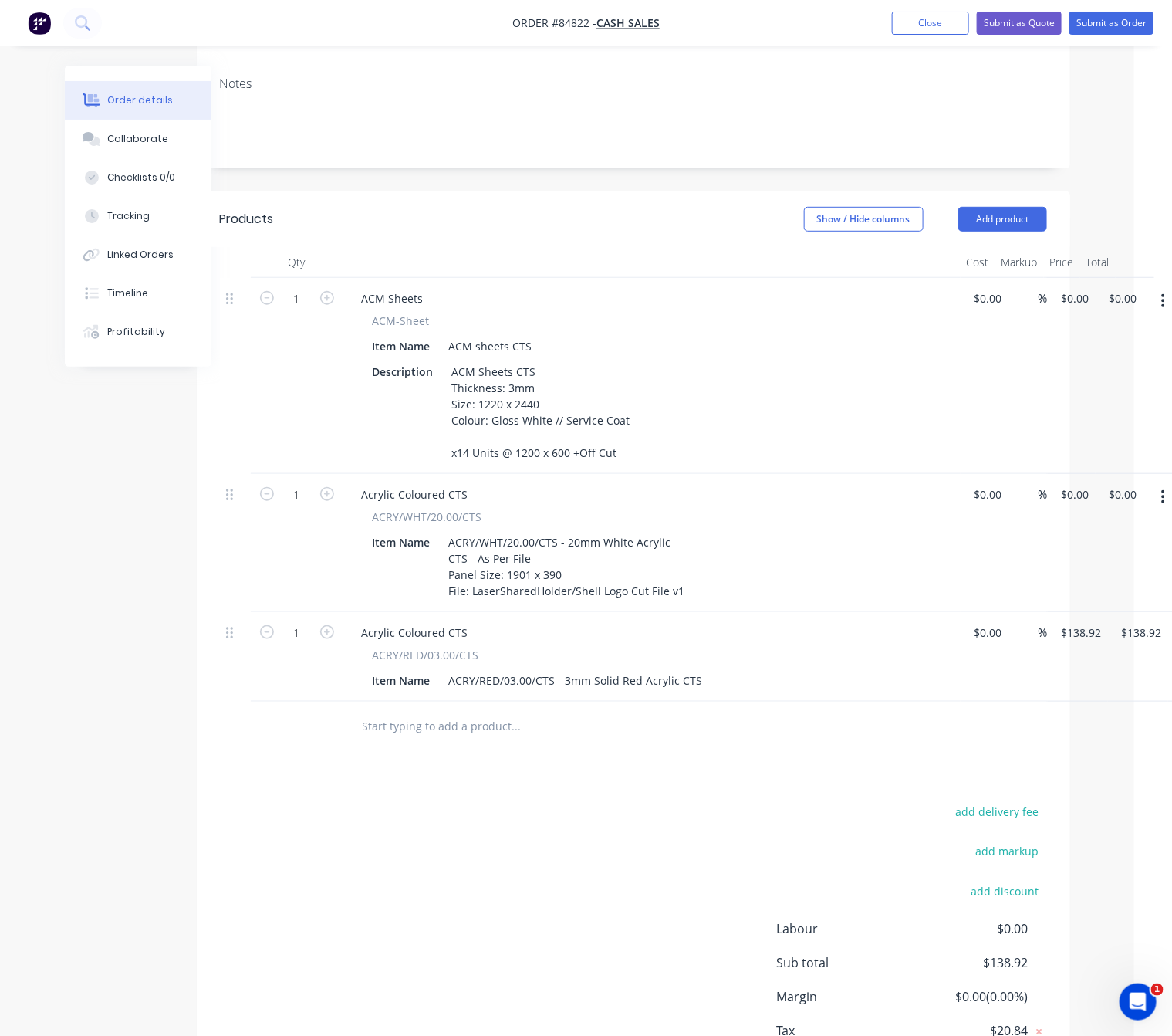
scroll to position [263, 71]
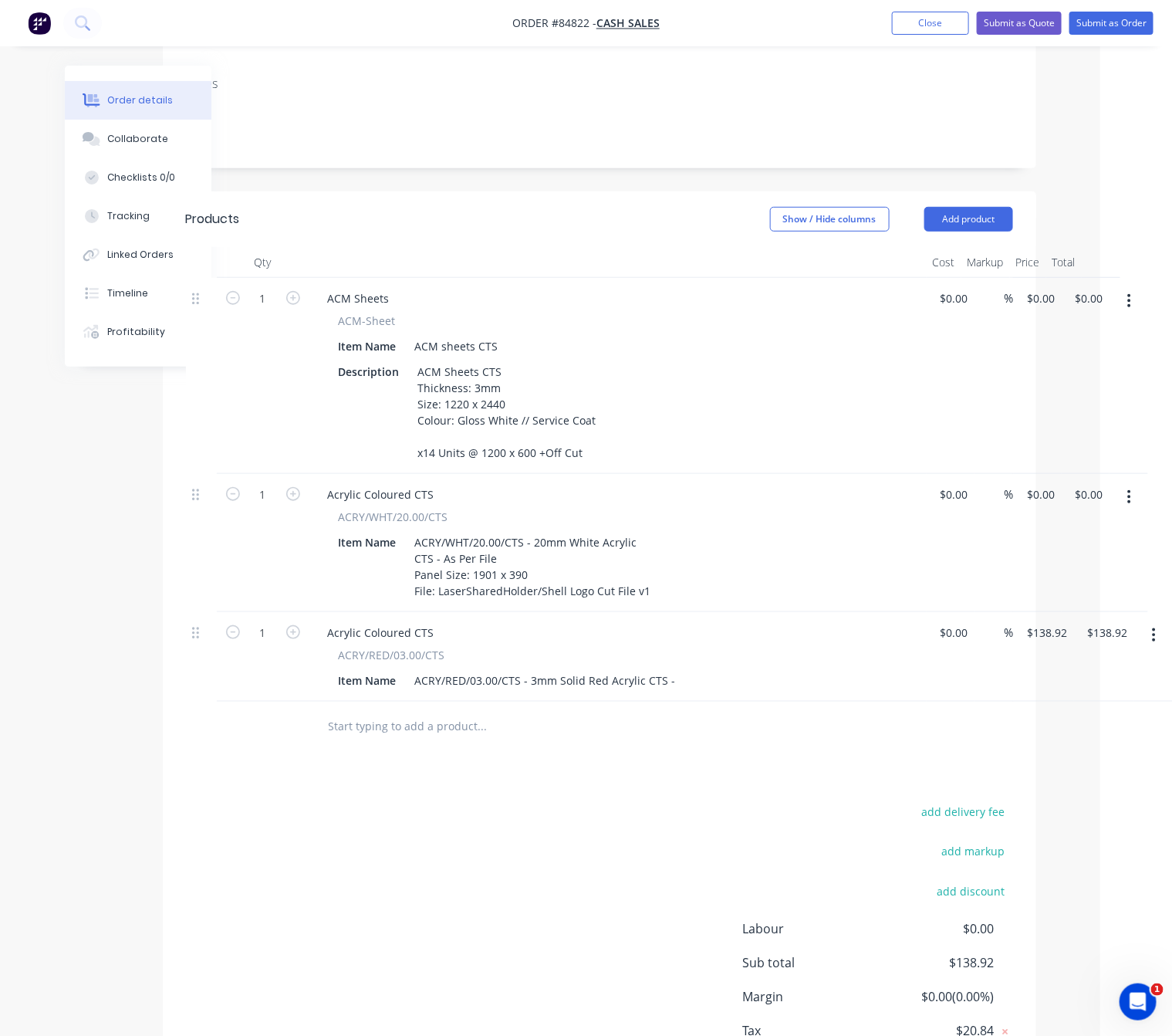
drag, startPoint x: 1136, startPoint y: 477, endPoint x: 1135, endPoint y: 487, distance: 10.0
click at [1135, 484] on button "button" at bounding box center [1129, 497] width 36 height 28
click at [1093, 557] on div "Duplicate" at bounding box center [1075, 569] width 119 height 23
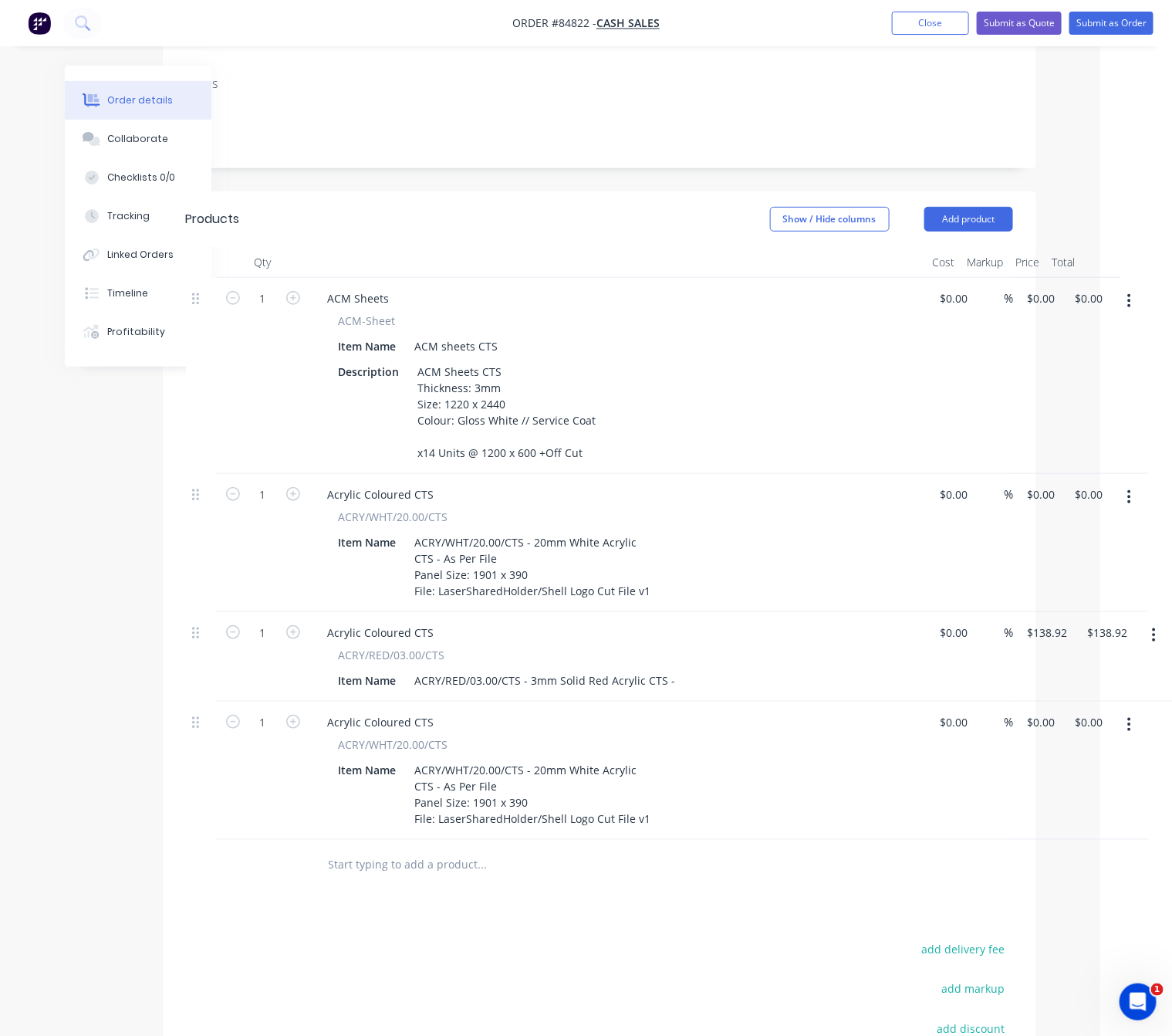
scroll to position [263, 71]
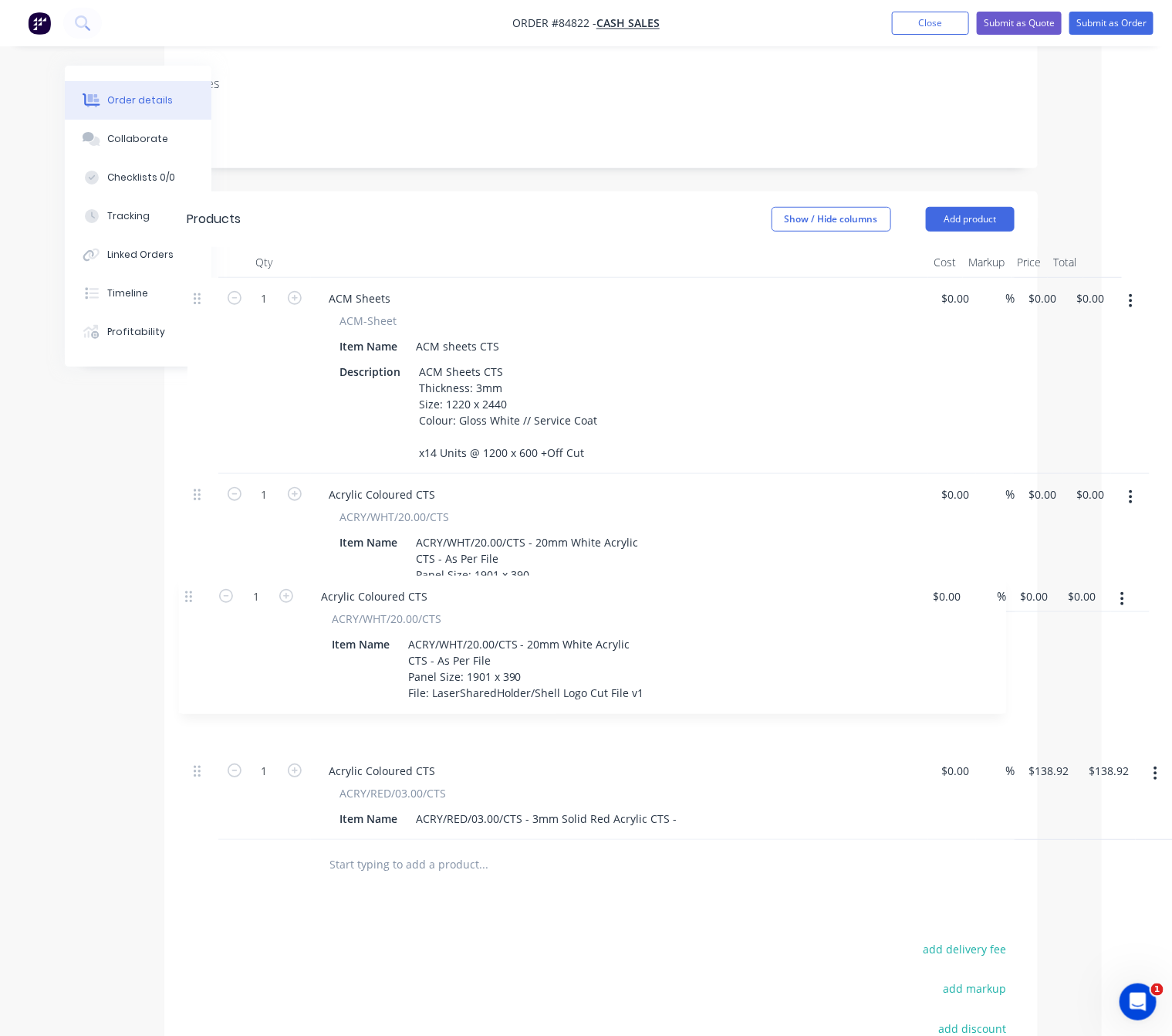
drag, startPoint x: 195, startPoint y: 705, endPoint x: 190, endPoint y: 593, distance: 112.1
click at [190, 593] on div "1 ACM Sheets ACM-Sheet Item Name ACM sheets CTS Description ACM Sheets CTS Thic…" at bounding box center [601, 559] width 827 height 562
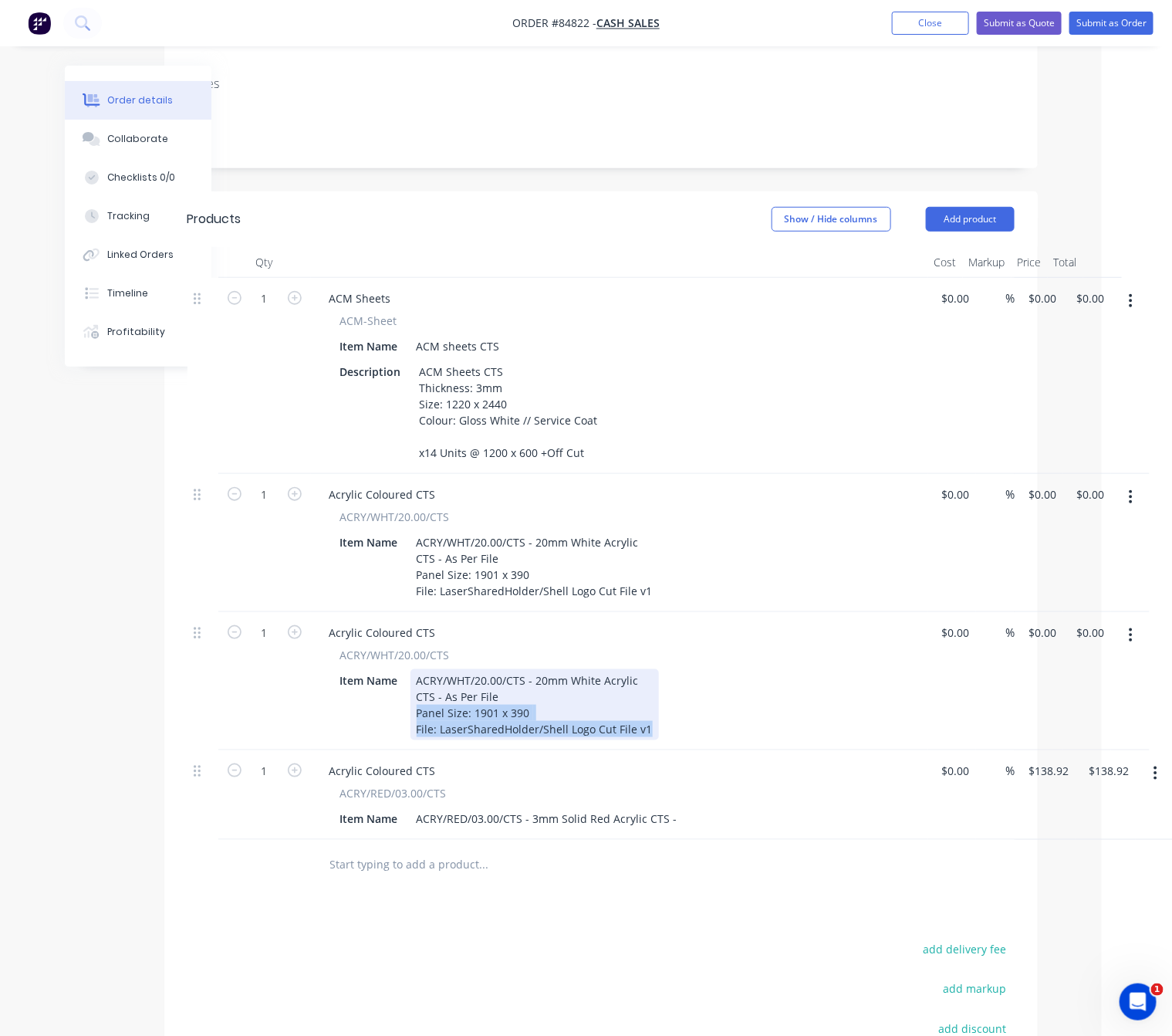
drag, startPoint x: 646, startPoint y: 709, endPoint x: 399, endPoint y: 693, distance: 247.5
click at [399, 693] on div "Item Name ACRY/WHT/20.00/CTS - 20mm White Acrylic CTS - As Per File Panel Size:…" at bounding box center [616, 705] width 565 height 71
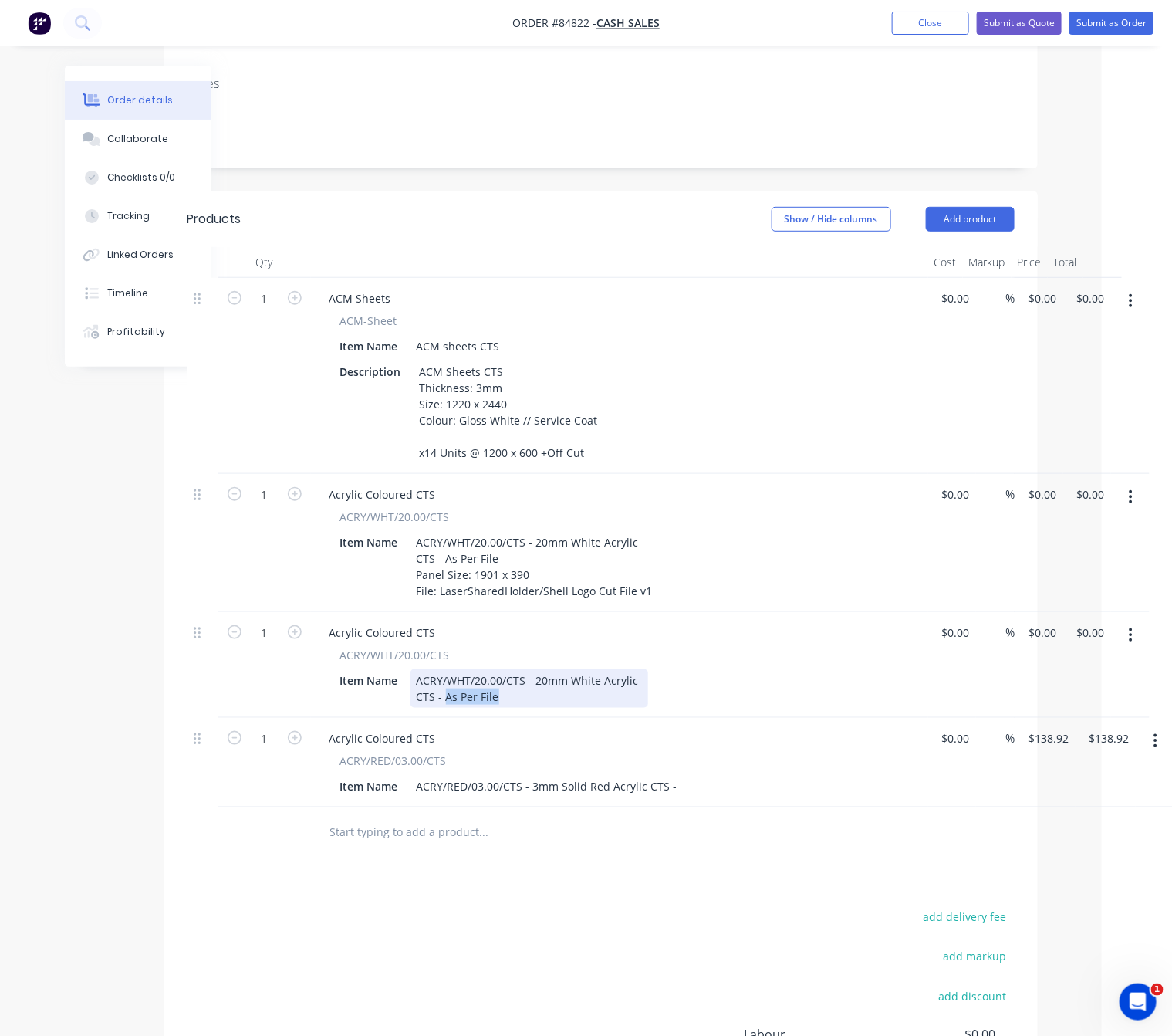
drag, startPoint x: 503, startPoint y: 677, endPoint x: 443, endPoint y: 679, distance: 60.0
click at [443, 679] on div "ACRY/WHT/20.00/CTS - 20mm White Acrylic CTS - As Per File" at bounding box center [529, 689] width 238 height 39
click at [449, 694] on div "ACRY/WHT/20.00/CTS - 20mm White Acrylic CTS -" at bounding box center [529, 689] width 238 height 39
drag, startPoint x: 449, startPoint y: 674, endPoint x: 367, endPoint y: 688, distance: 83.2
click at [367, 681] on div "Item Name ACRY/WHT/20.00/CTS - 20mm White Acrylic CTS -" at bounding box center [616, 689] width 565 height 39
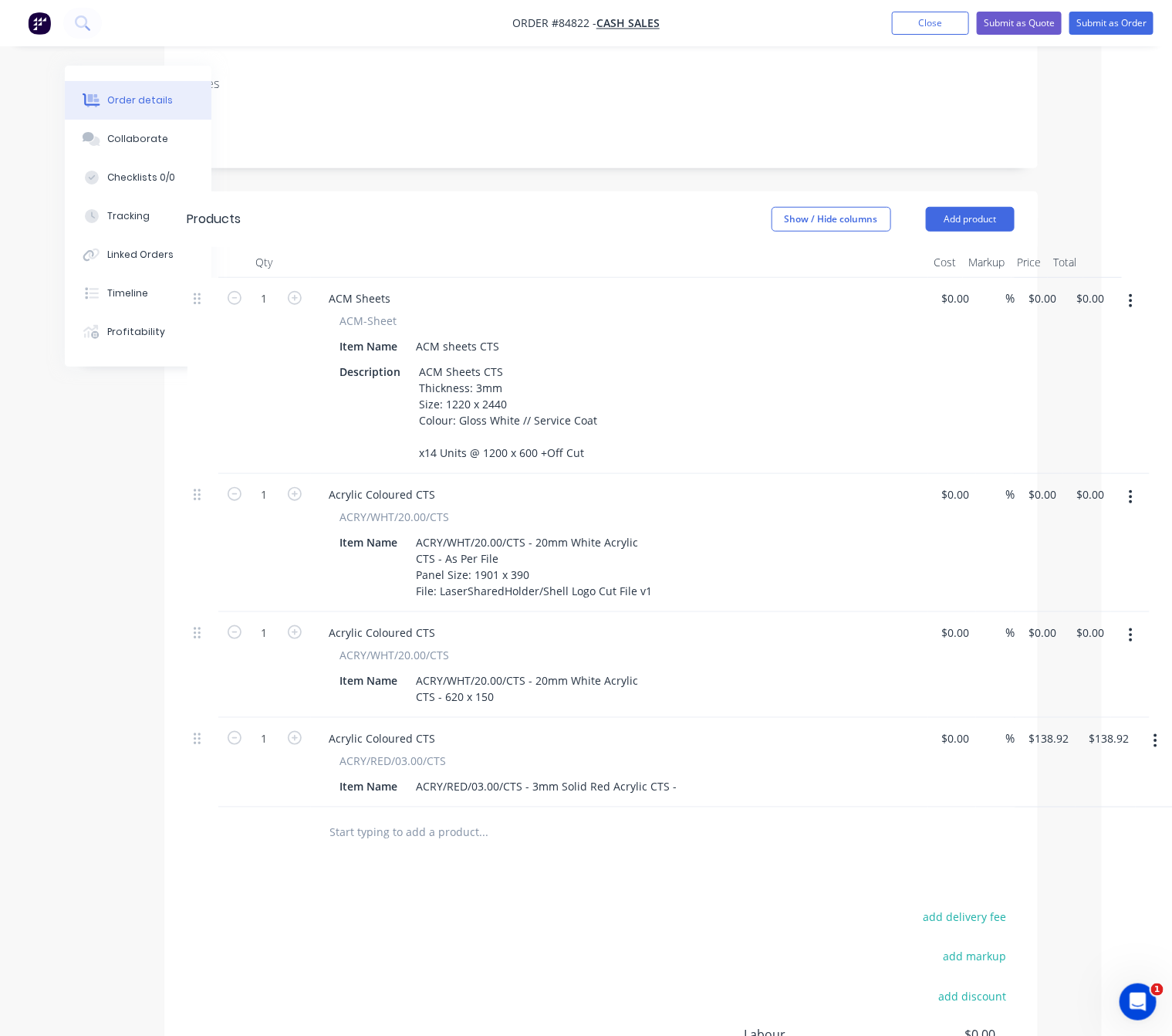
click at [1130, 629] on icon "button" at bounding box center [1131, 635] width 3 height 14
click at [1087, 695] on div "Duplicate" at bounding box center [1076, 707] width 119 height 23
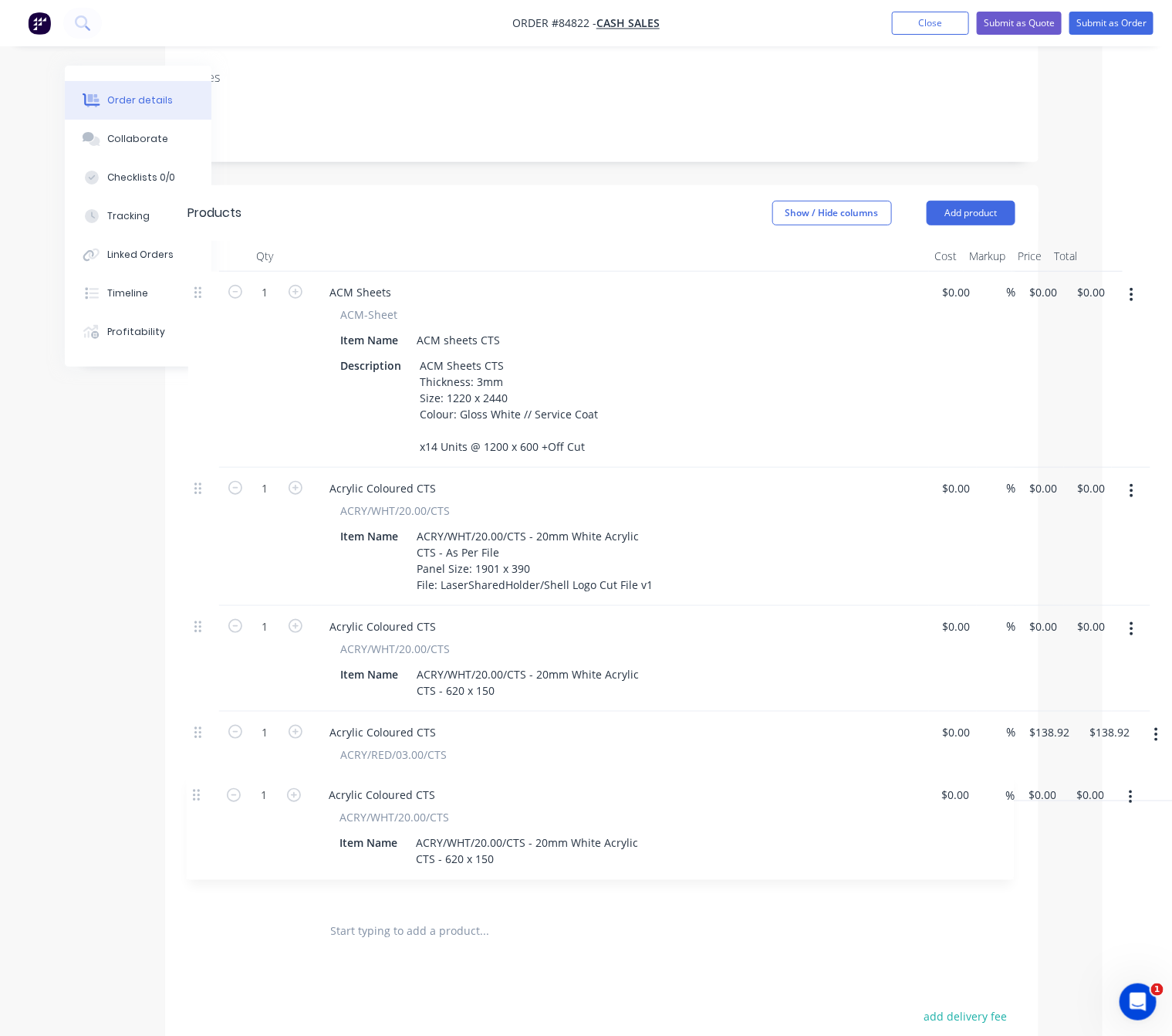
scroll to position [271, 70]
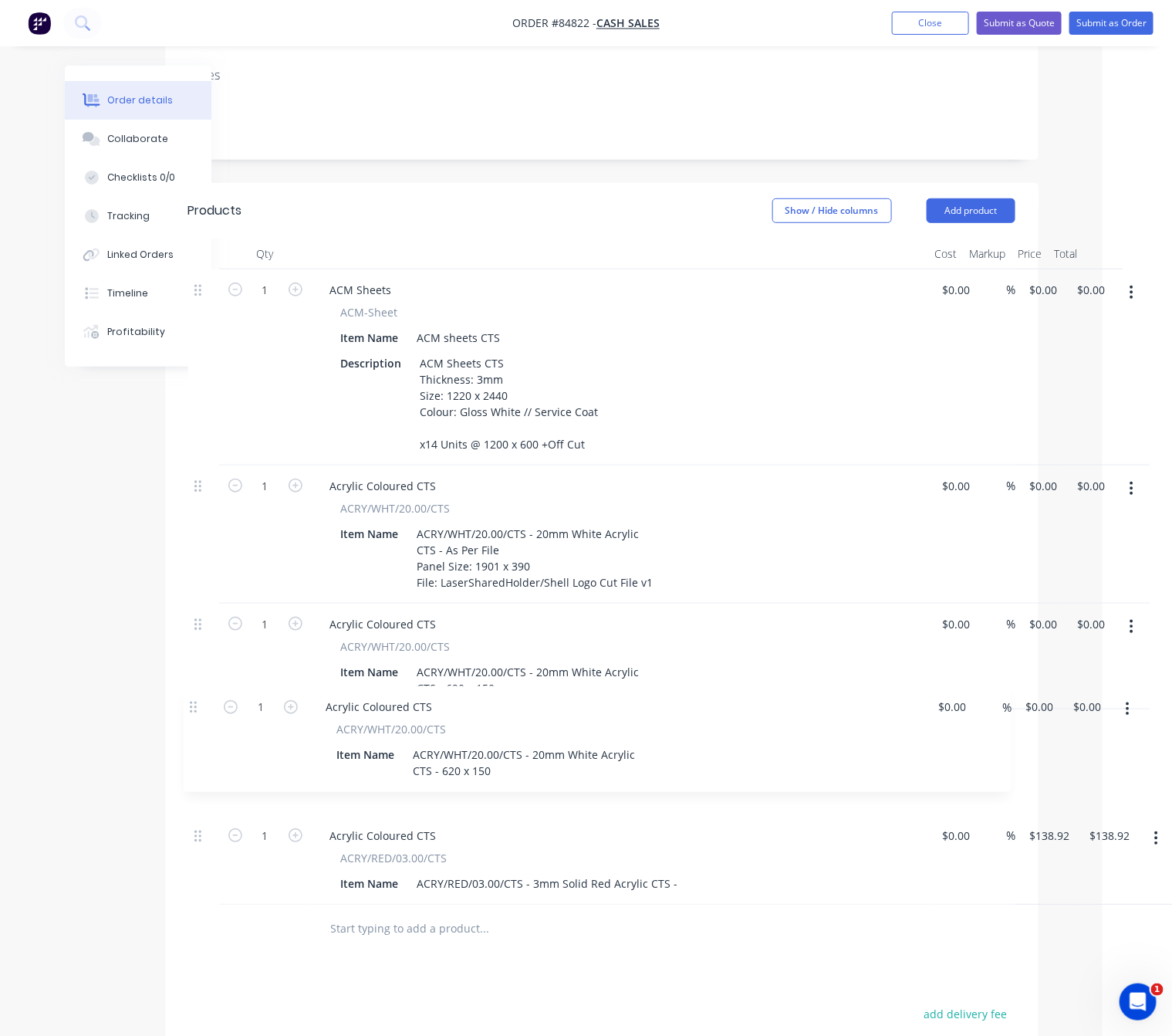
drag, startPoint x: 195, startPoint y: 819, endPoint x: 192, endPoint y: 711, distance: 108.0
click at [192, 711] on div "1 ACM Sheets ACM-Sheet Item Name ACM sheets CTS Description ACM Sheets CTS Thic…" at bounding box center [602, 587] width 827 height 635
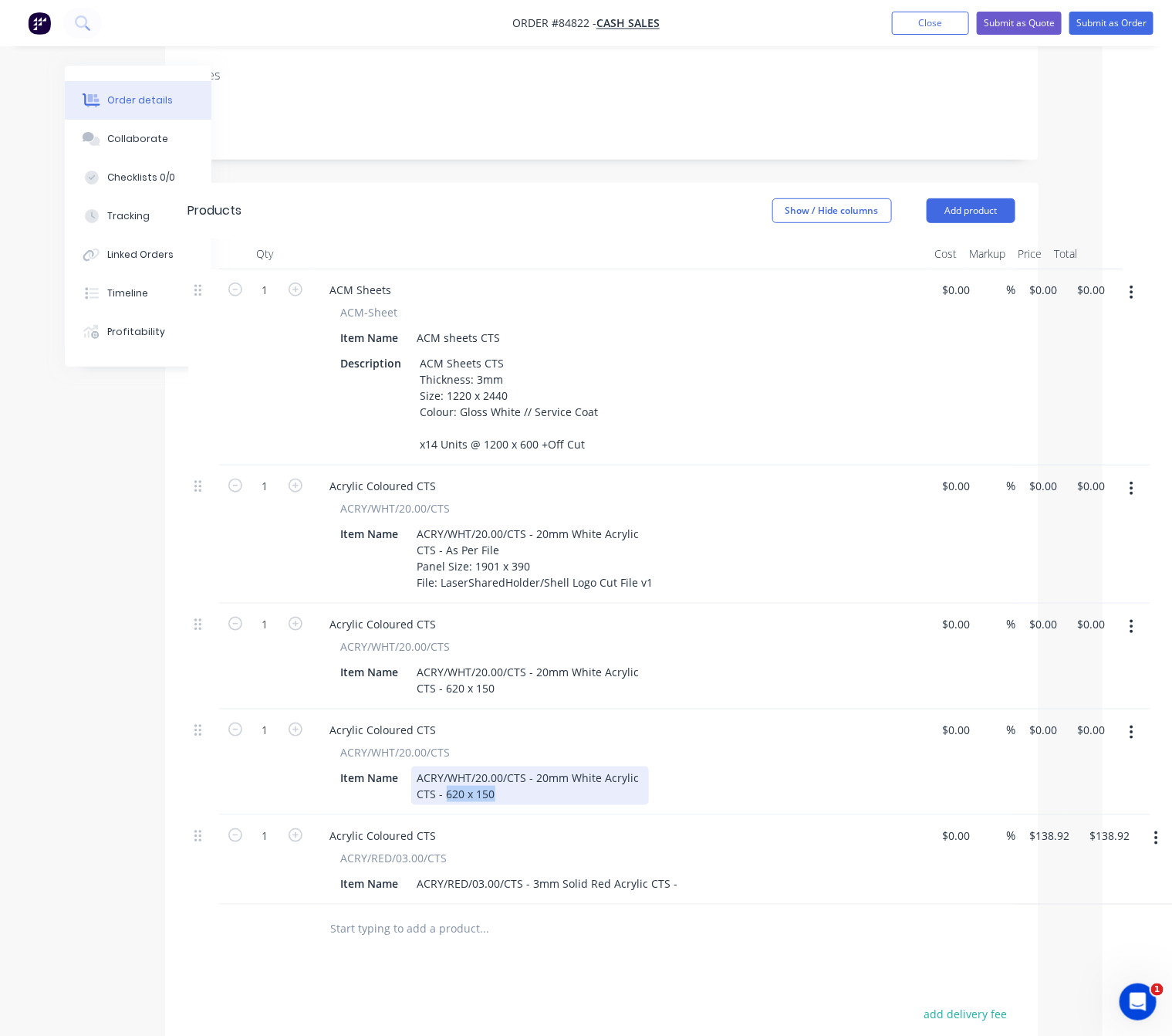
drag, startPoint x: 473, startPoint y: 776, endPoint x: 447, endPoint y: 776, distance: 26.0
click at [447, 776] on div "ACRY/WHT/20.00/CTS - 20mm White Acrylic CTS - 620 x 150" at bounding box center [530, 786] width 238 height 39
click at [1130, 724] on icon "button" at bounding box center [1131, 733] width 4 height 17
click at [1086, 793] on div "Duplicate" at bounding box center [1077, 804] width 119 height 23
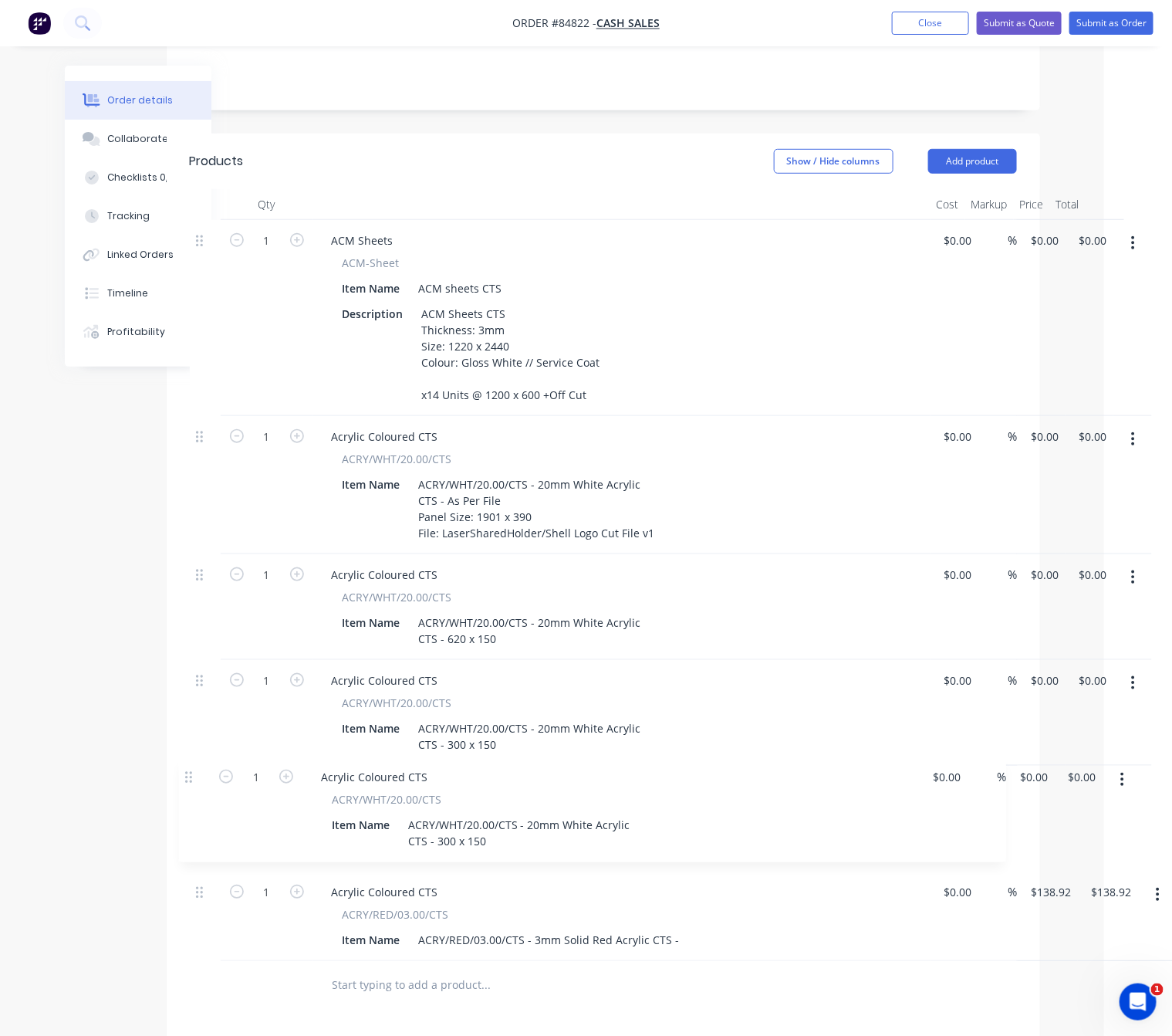
drag, startPoint x: 197, startPoint y: 906, endPoint x: 188, endPoint y: 769, distance: 137.3
click at [190, 769] on div "1 ACM Sheets ACM-Sheet Item Name ACM sheets CTS Description ACM Sheets CTS Thic…" at bounding box center [603, 590] width 827 height 741
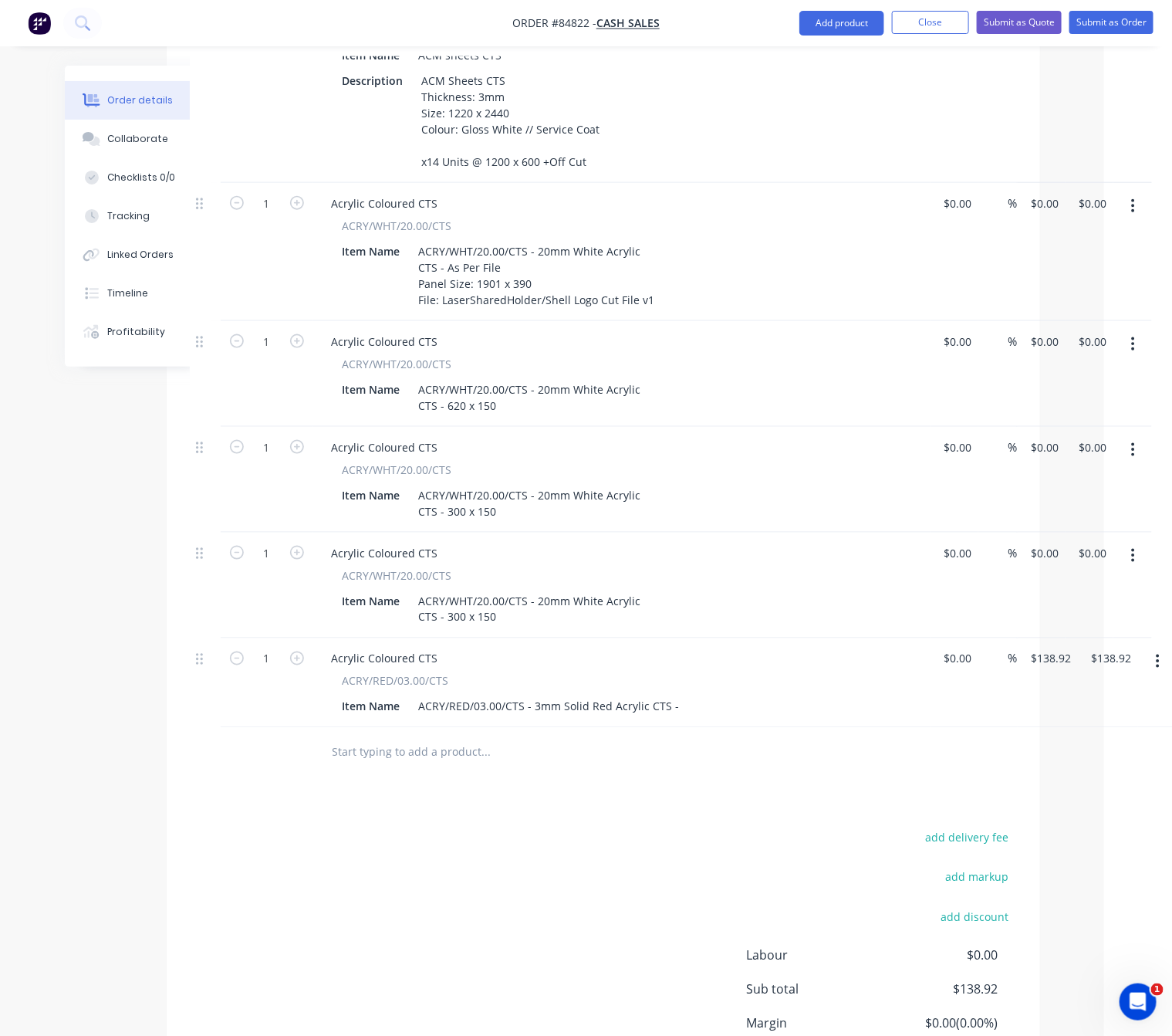
scroll to position [668, 68]
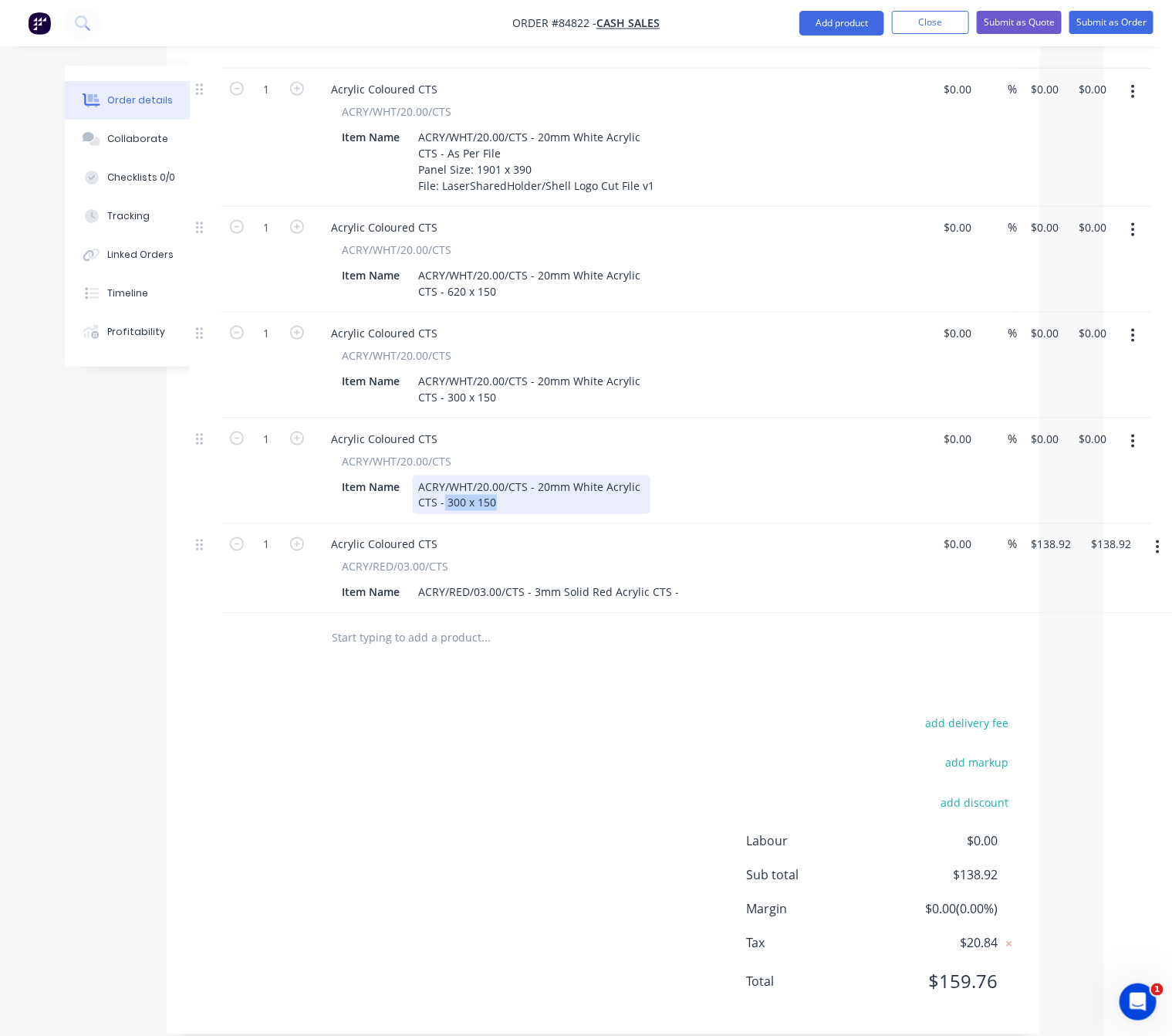
drag, startPoint x: 494, startPoint y: 483, endPoint x: 444, endPoint y: 486, distance: 50.1
click at [444, 486] on div "ACRY/WHT/20.00/CTS - 20mm White Acrylic CTS - 300 x 150" at bounding box center [531, 495] width 238 height 39
click at [518, 475] on div "ACRY/WHT/20.00/CTS - 20mm White Acrylic CTS - 300 x 150" at bounding box center [531, 495] width 238 height 39
drag, startPoint x: 499, startPoint y: 486, endPoint x: 449, endPoint y: 485, distance: 50.0
click at [449, 485] on div "ACRY/WHT/20.00/CTS - 20mm White Acrylic CTS - 300 x 150" at bounding box center [531, 495] width 238 height 39
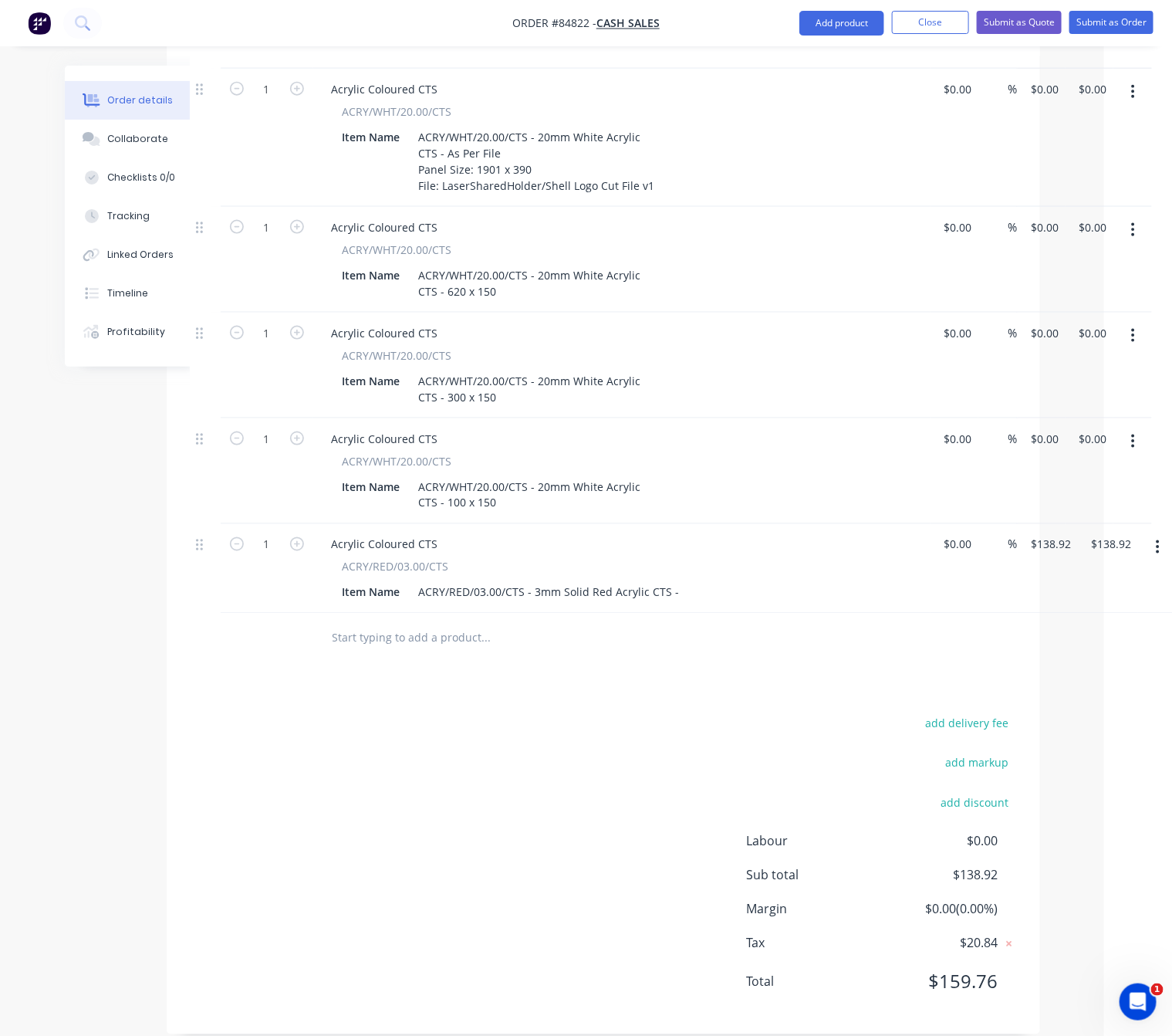
click at [515, 858] on div "add delivery fee add markup add discount Labour $0.00 Sub total $138.92 Margin …" at bounding box center [603, 862] width 827 height 298
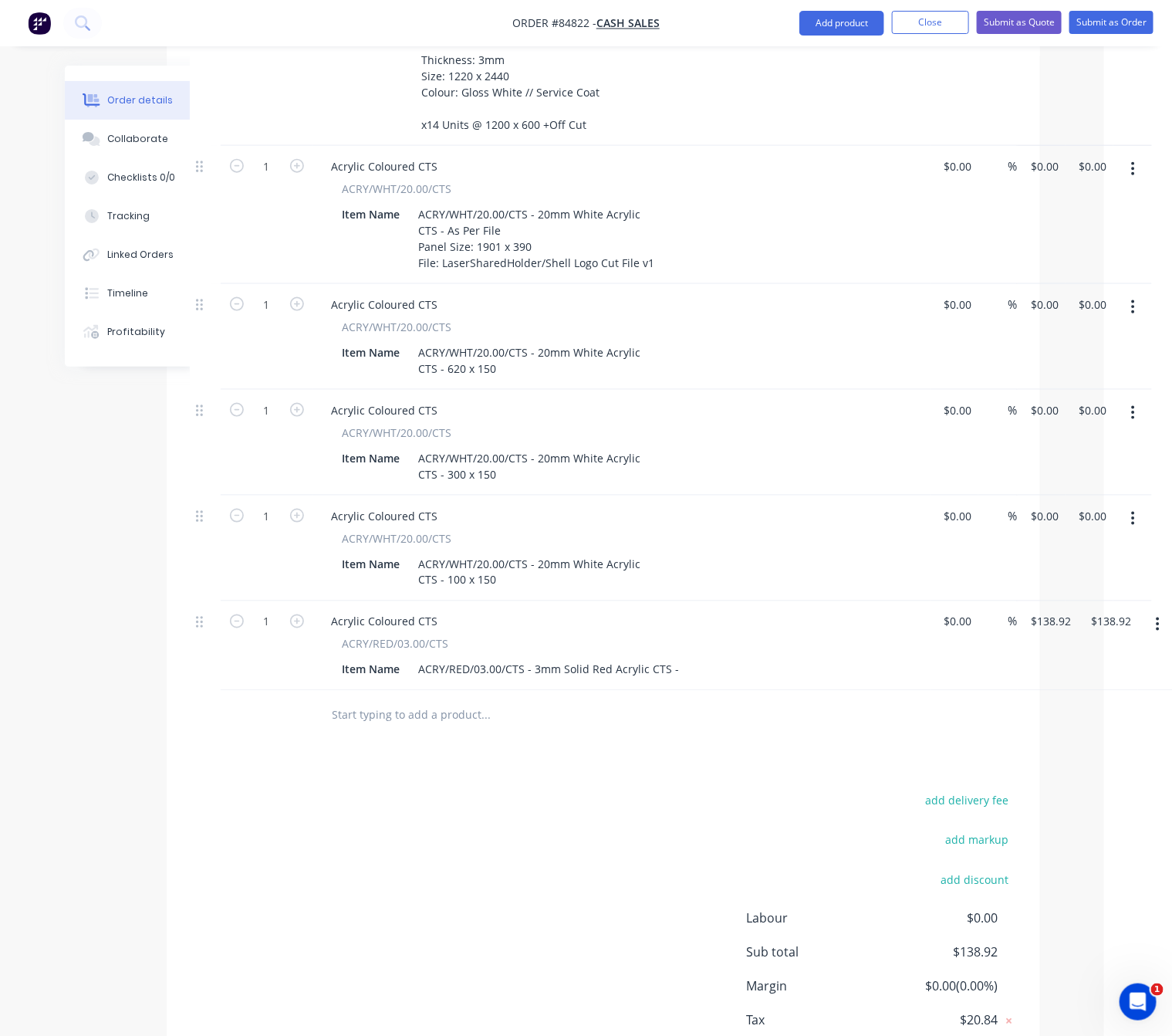
scroll to position [436, 68]
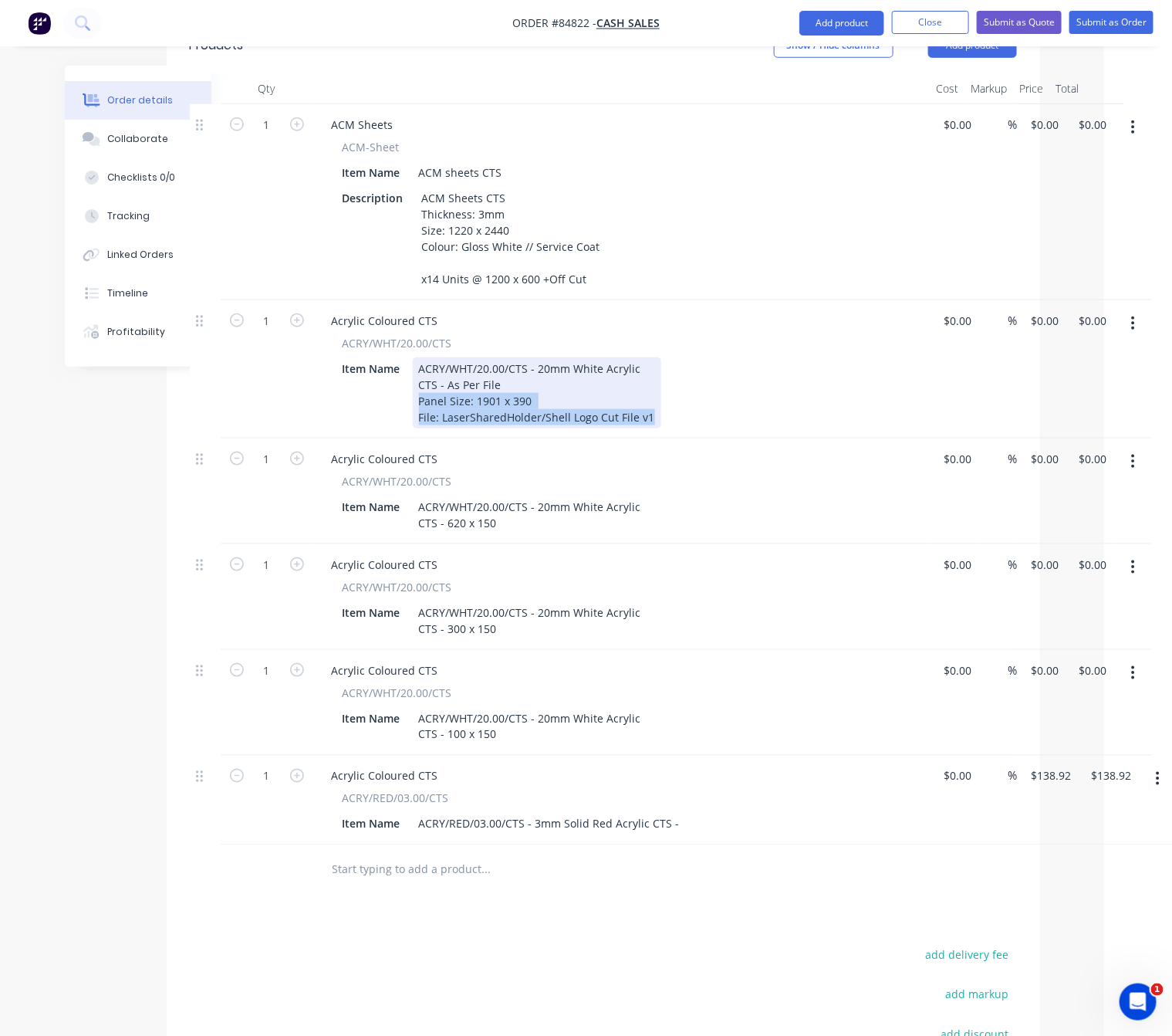
drag, startPoint x: 648, startPoint y: 392, endPoint x: 406, endPoint y: 385, distance: 242.1
click at [406, 385] on div "Item Name ACRY/WHT/20.00/CTS - 20mm White Acrylic CTS - As Per File Panel Size:…" at bounding box center [619, 393] width 565 height 71
copy div "Panel Size: 1901 x 390 File: LaserSharedHolder/Shell Logo Cut File v1"
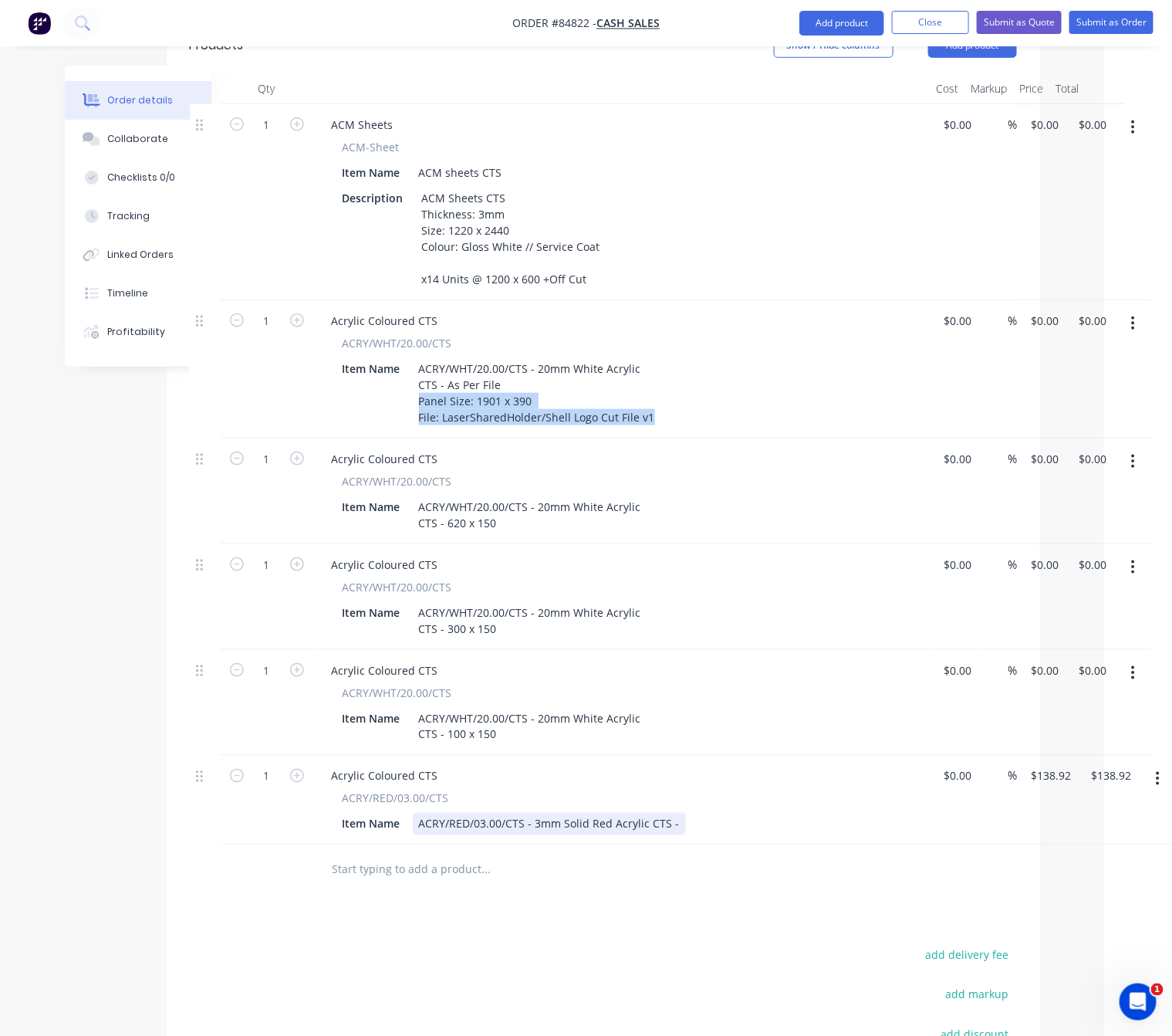
click at [676, 813] on div "ACRY/RED/03.00/CTS - 3mm Solid Red Acrylic CTS -" at bounding box center [549, 824] width 273 height 23
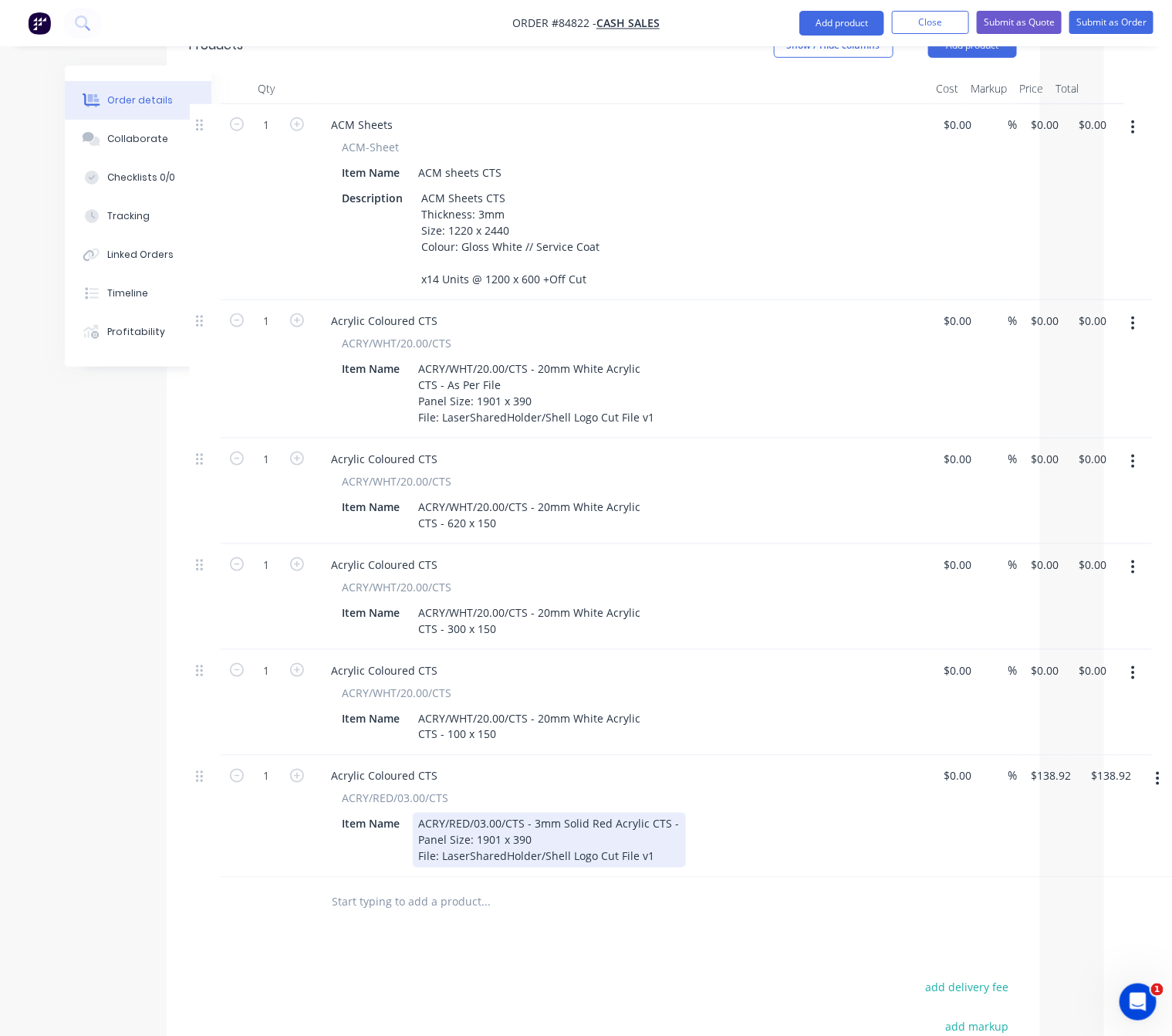
click at [648, 813] on div "ACRY/RED/03.00/CTS - 3mm Solid Red Acrylic CTS - Panel Size: 1901 x 390 File: L…" at bounding box center [549, 840] width 273 height 55
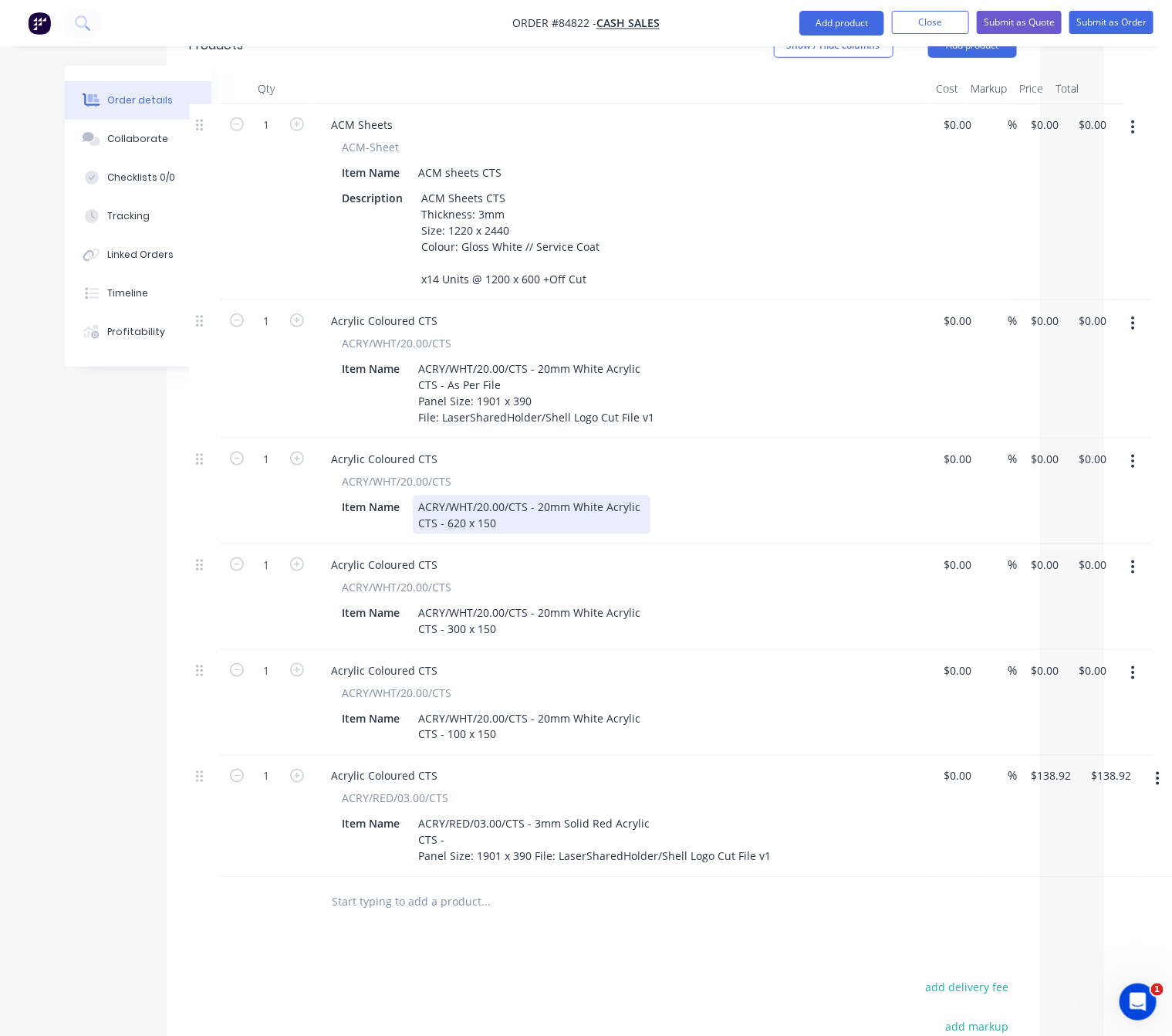
click at [513, 498] on div "ACRY/WHT/20.00/CTS - 20mm White Acrylic CTS - 620 x 150" at bounding box center [531, 515] width 238 height 39
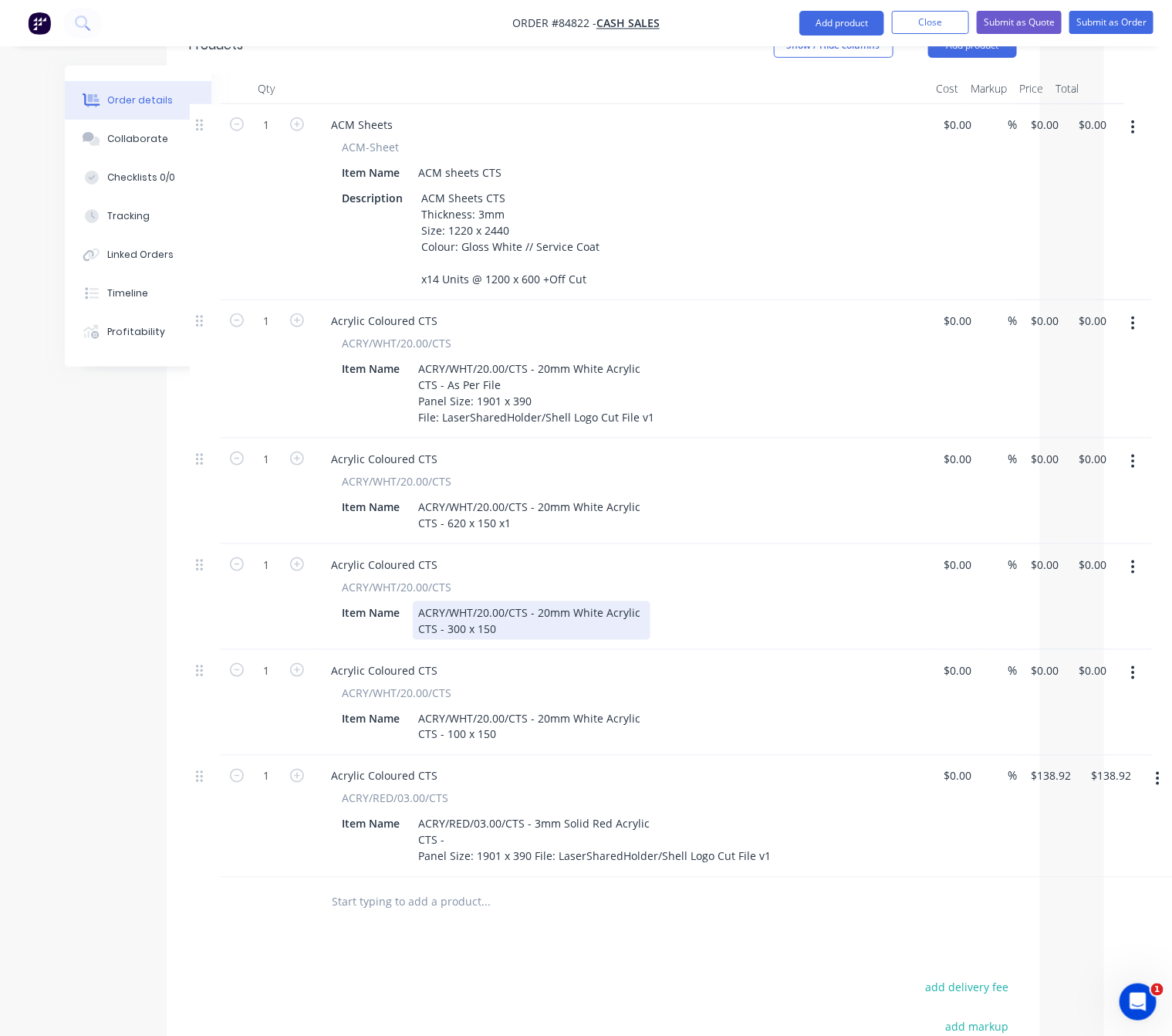
click at [517, 613] on div "ACRY/WHT/20.00/CTS - 20mm White Acrylic CTS - 300 x 150" at bounding box center [531, 621] width 238 height 39
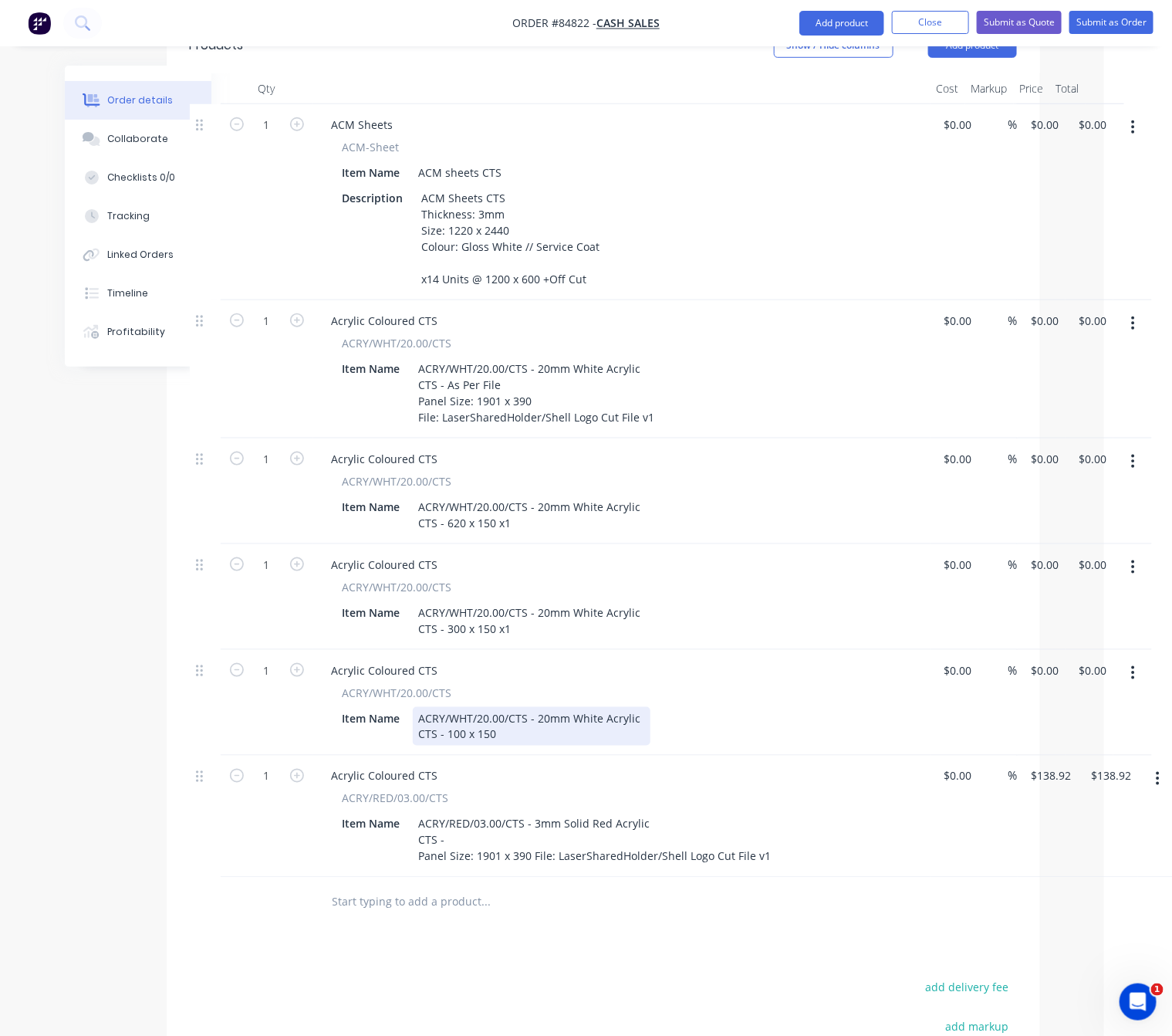
click at [526, 713] on div "ACRY/WHT/20.00/CTS - 20mm White Acrylic CTS - 100 x 150" at bounding box center [531, 727] width 238 height 39
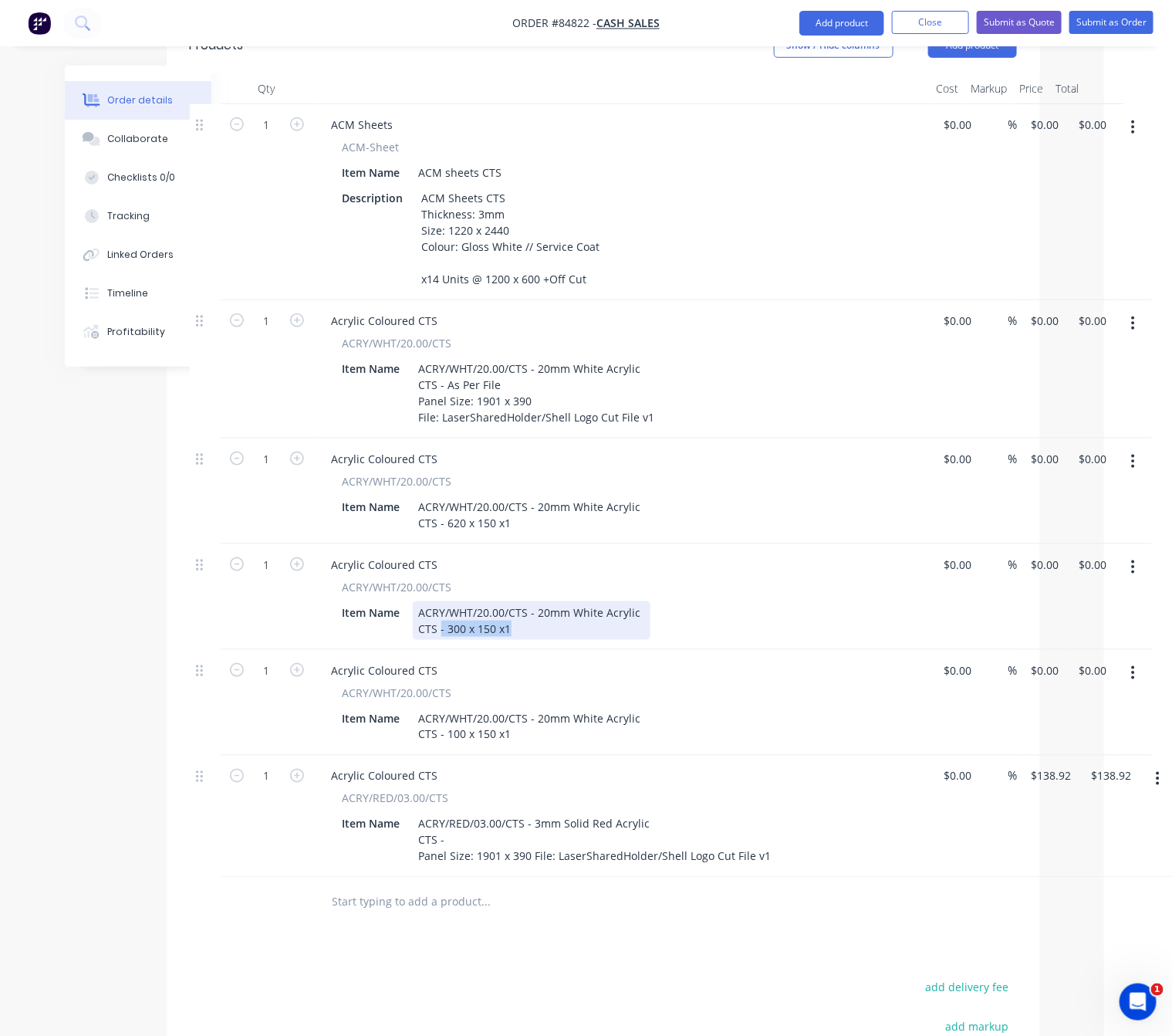
drag, startPoint x: 517, startPoint y: 616, endPoint x: 440, endPoint y: 605, distance: 77.8
click at [440, 605] on div "ACRY/WHT/20.00/CTS - 20mm White Acrylic CTS - 300 x 150 x1" at bounding box center [531, 621] width 238 height 39
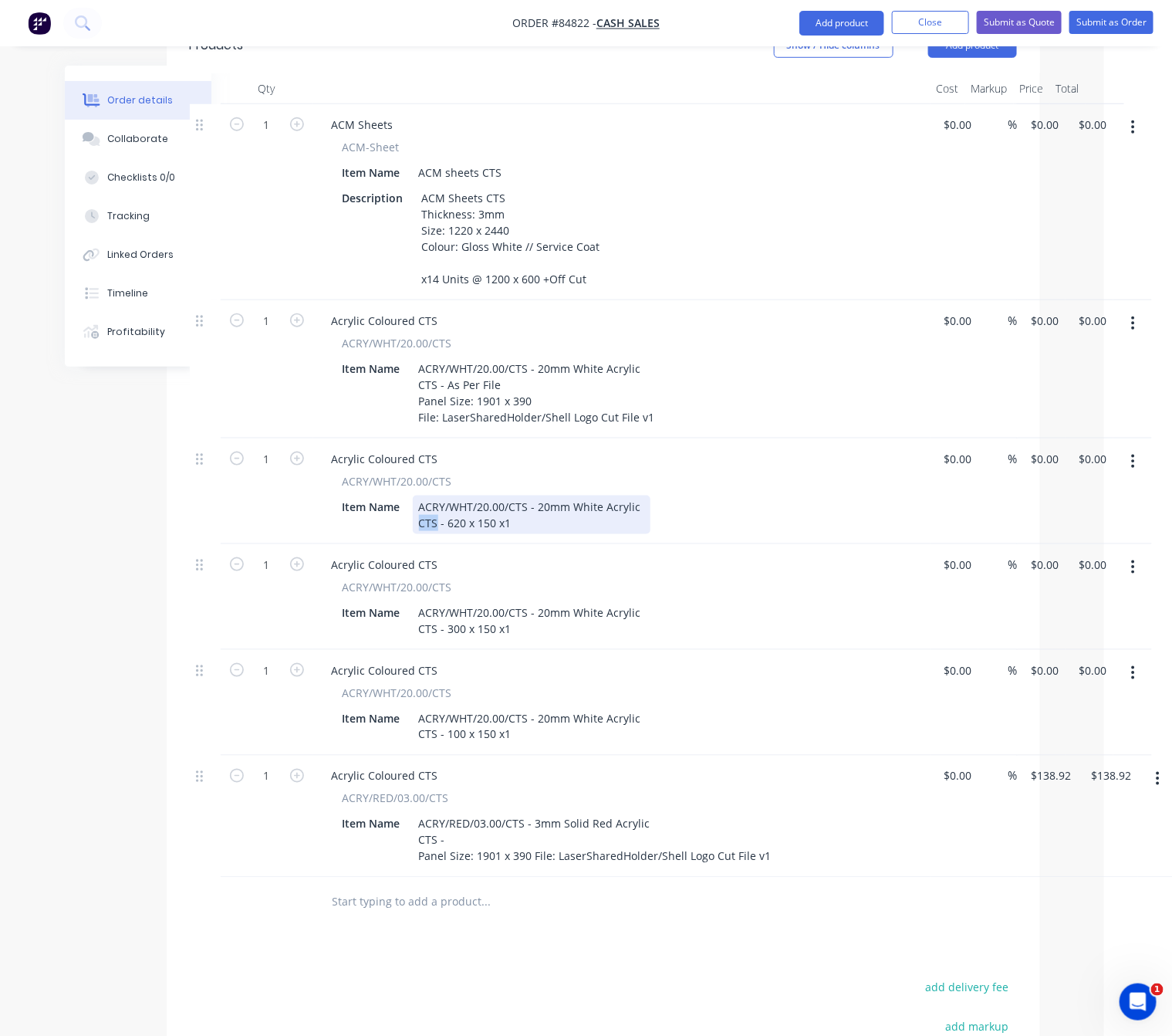
drag, startPoint x: 438, startPoint y: 505, endPoint x: 407, endPoint y: 502, distance: 31.1
click at [407, 502] on div "Item Name ACRY/WHT/20.00/CTS - 20mm White Acrylic CTS - 620 x 150 x1" at bounding box center [619, 515] width 565 height 39
drag, startPoint x: 299, startPoint y: 916, endPoint x: 378, endPoint y: 892, distance: 82.6
click at [299, 915] on div "Products Show / Hide columns Add product Qty Cost Markup Price Total 1 ACM Shee…" at bounding box center [603, 658] width 874 height 1281
drag, startPoint x: 509, startPoint y: 713, endPoint x: 500, endPoint y: 713, distance: 9.0
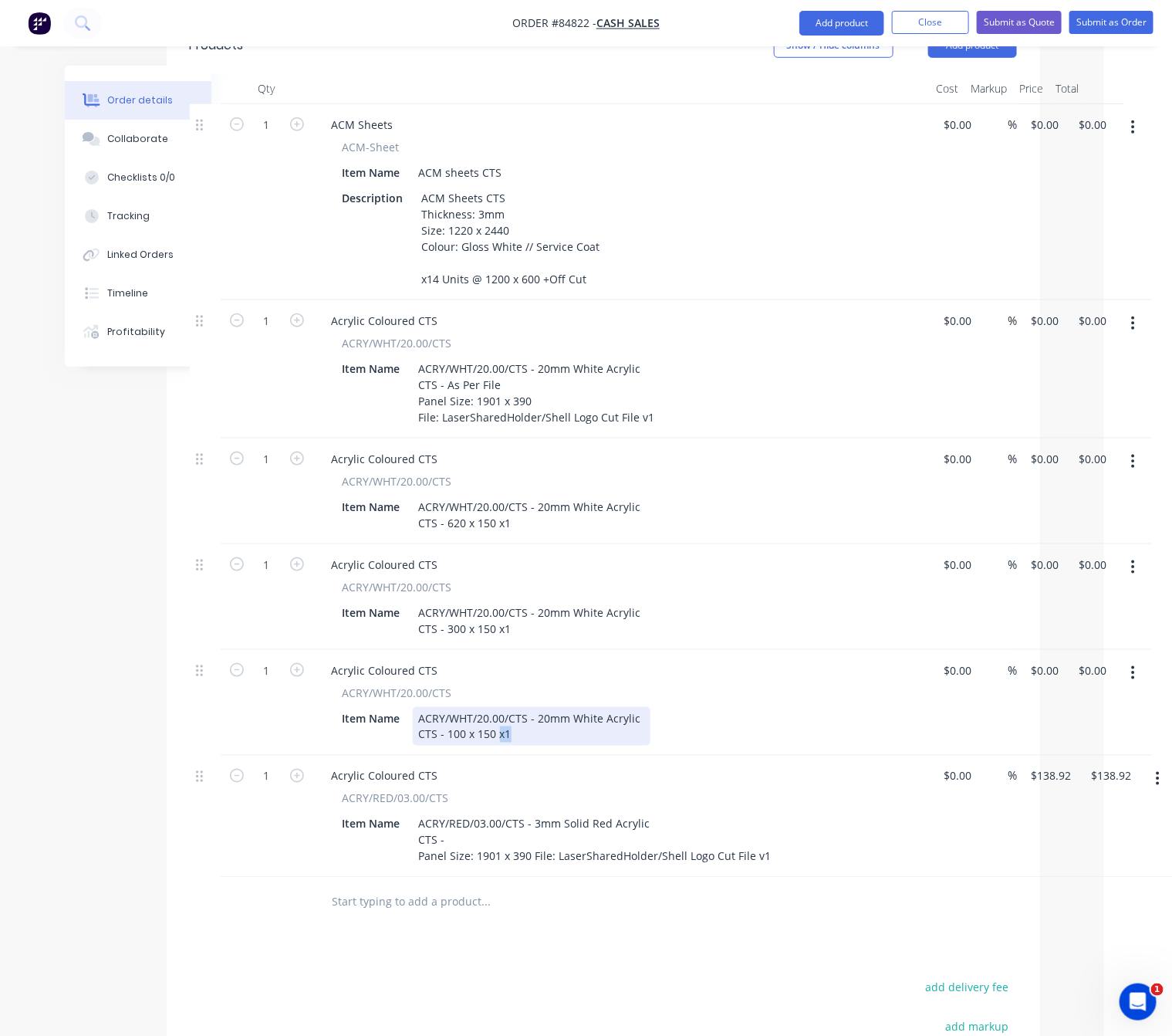
click at [500, 713] on div "ACRY/WHT/20.00/CTS - 20mm White Acrylic CTS - 100 x 150 x1" at bounding box center [531, 727] width 238 height 39
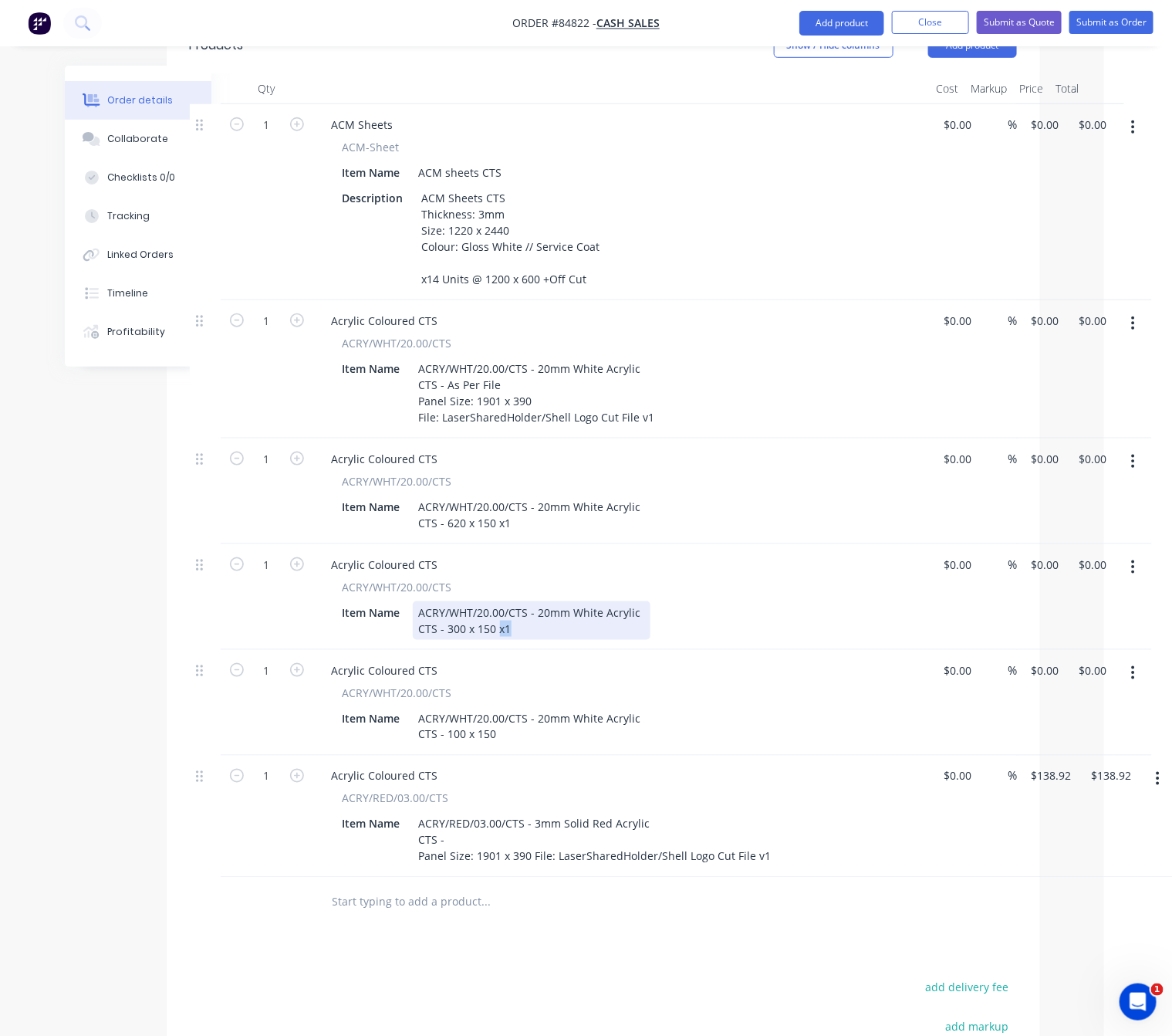
drag, startPoint x: 515, startPoint y: 610, endPoint x: 499, endPoint y: 610, distance: 16.0
click at [499, 610] on div "ACRY/WHT/20.00/CTS - 20mm White Acrylic CTS - 300 x 150 x1" at bounding box center [531, 621] width 238 height 39
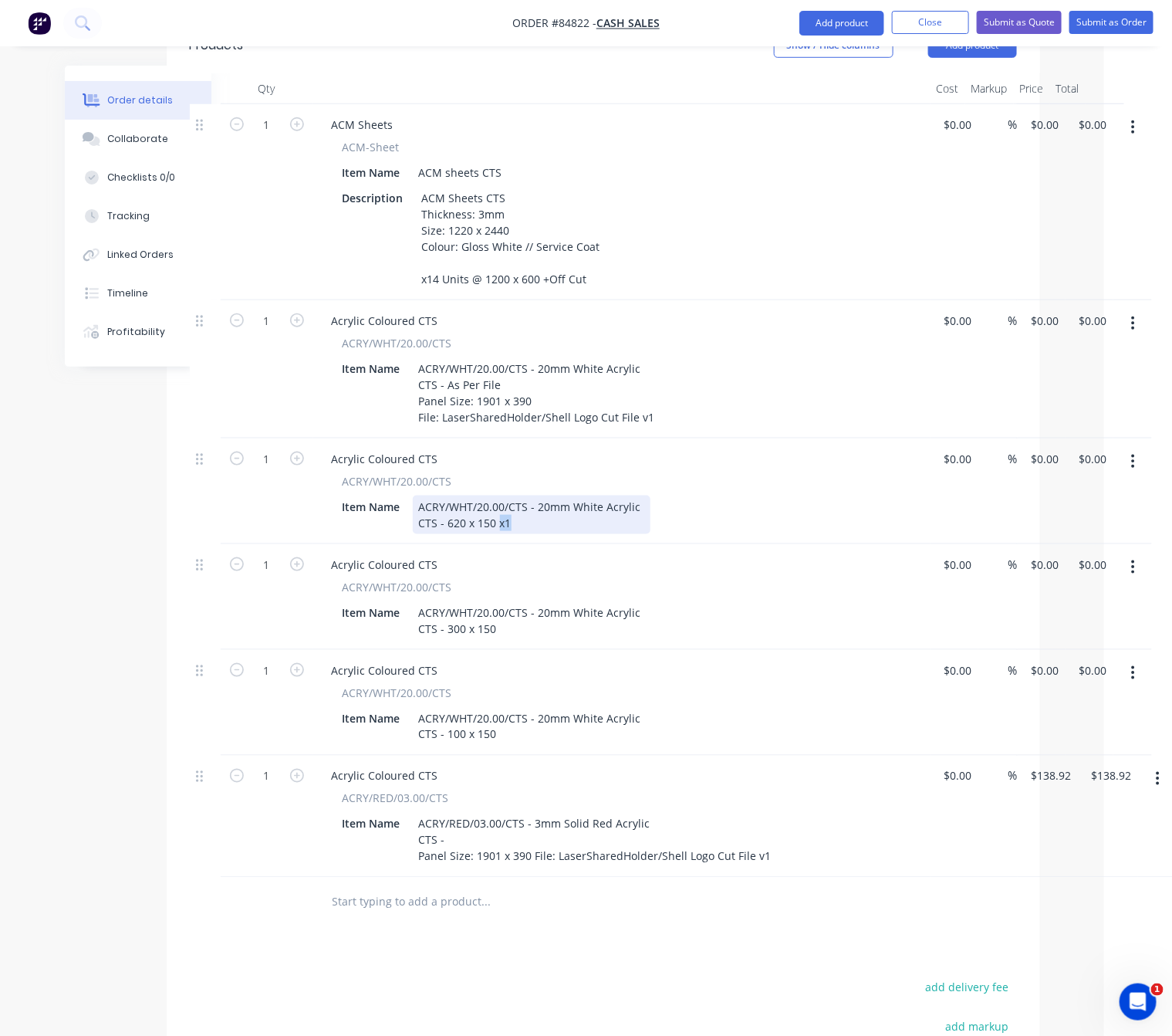
drag, startPoint x: 512, startPoint y: 503, endPoint x: 500, endPoint y: 503, distance: 12.0
click at [500, 503] on div "ACRY/WHT/20.00/CTS - 20mm White Acrylic CTS - 620 x 150 x1" at bounding box center [531, 515] width 238 height 39
click at [583, 952] on div "Products Show / Hide columns Add product Qty Cost Markup Price Total 1 ACM Shee…" at bounding box center [603, 658] width 874 height 1281
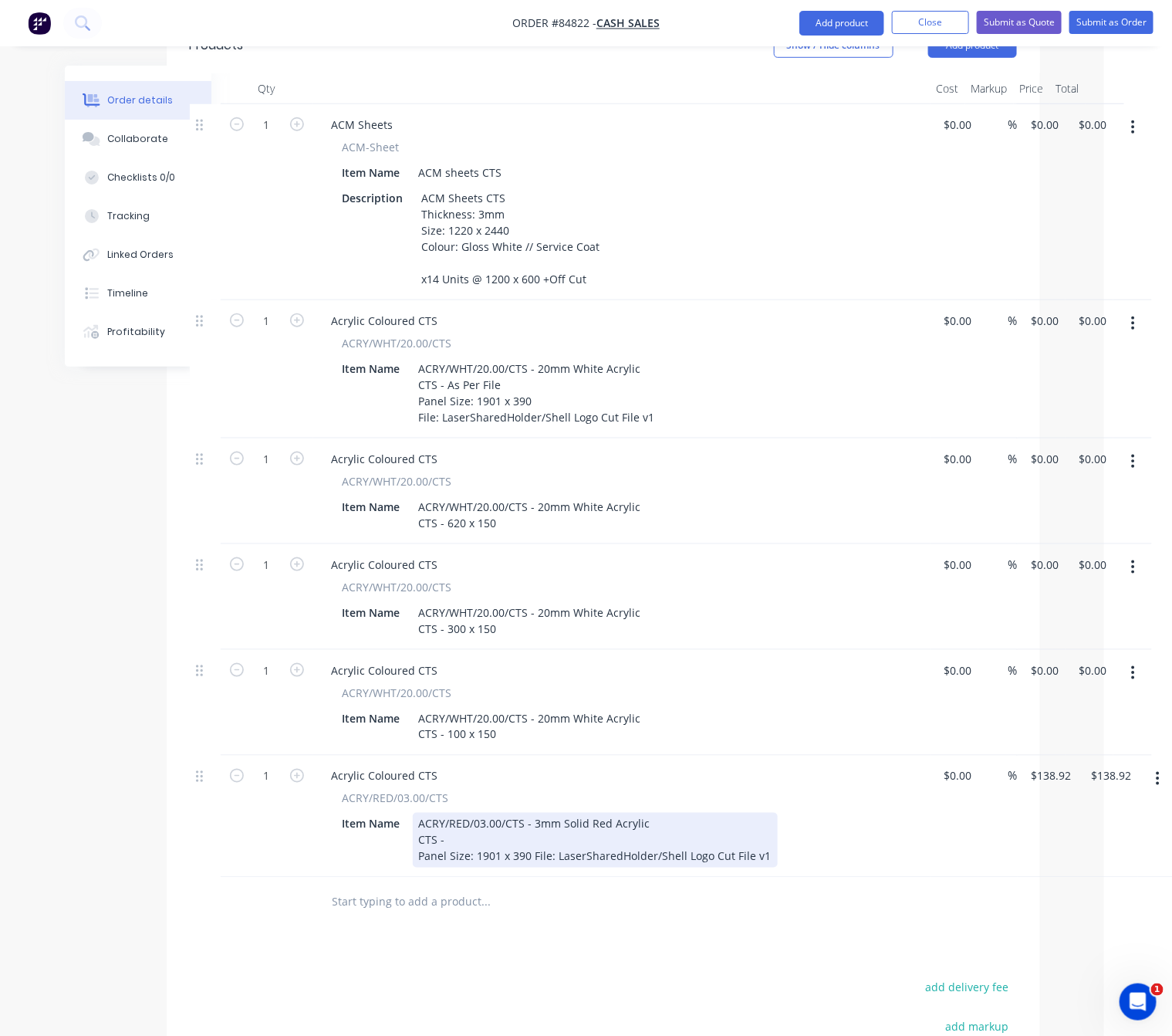
click at [510, 818] on div "ACRY/RED/03.00/CTS - 3mm Solid Red Acrylic CTS - Panel Size: 1901 x 390 File: L…" at bounding box center [595, 840] width 365 height 55
click at [533, 835] on div "ACRY/RED/03.00/CTS - 3mm Solid Red Acrylic CTS - As Per File Panel Size: 1901 x…" at bounding box center [595, 840] width 365 height 55
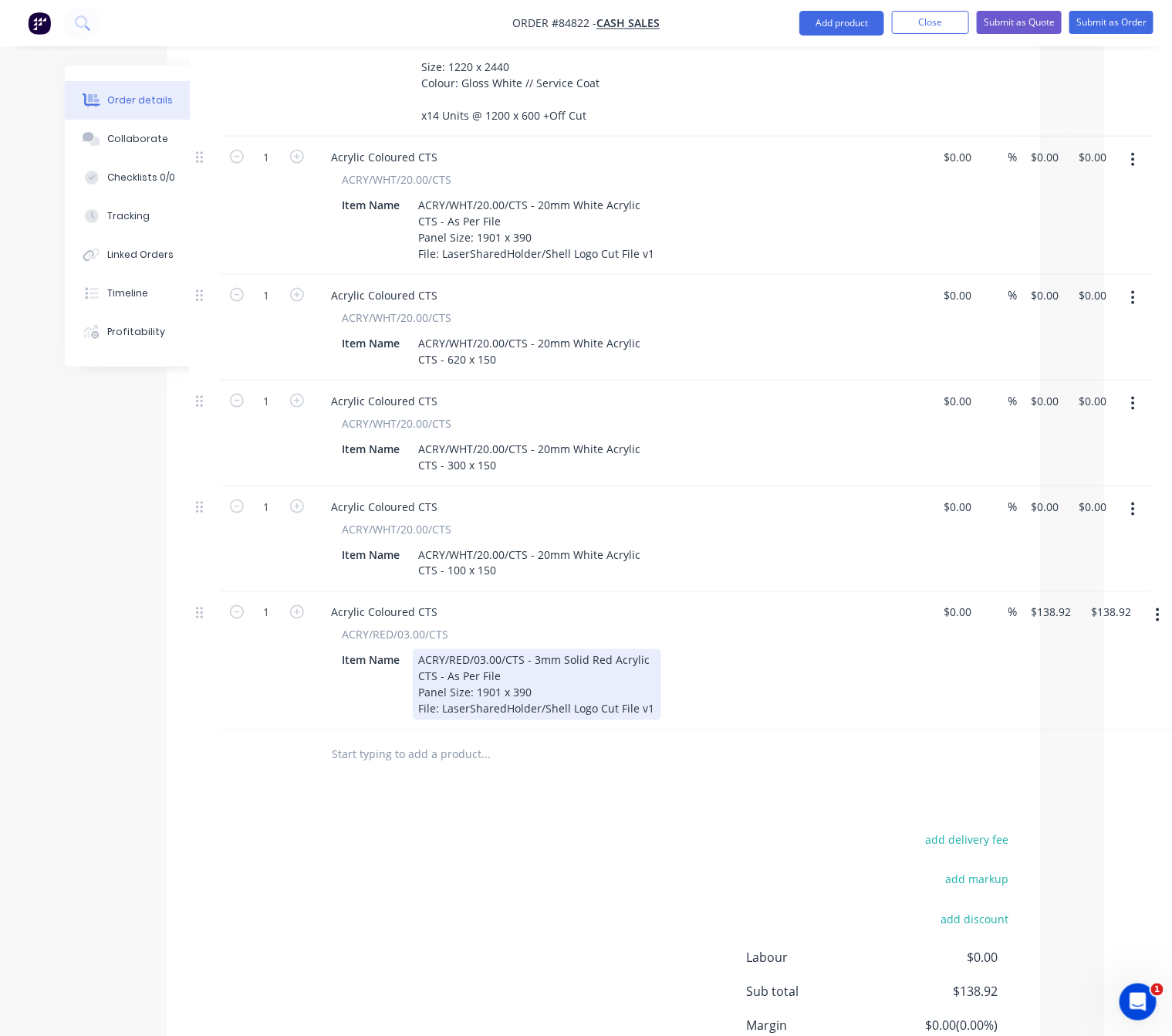
scroll to position [719, 68]
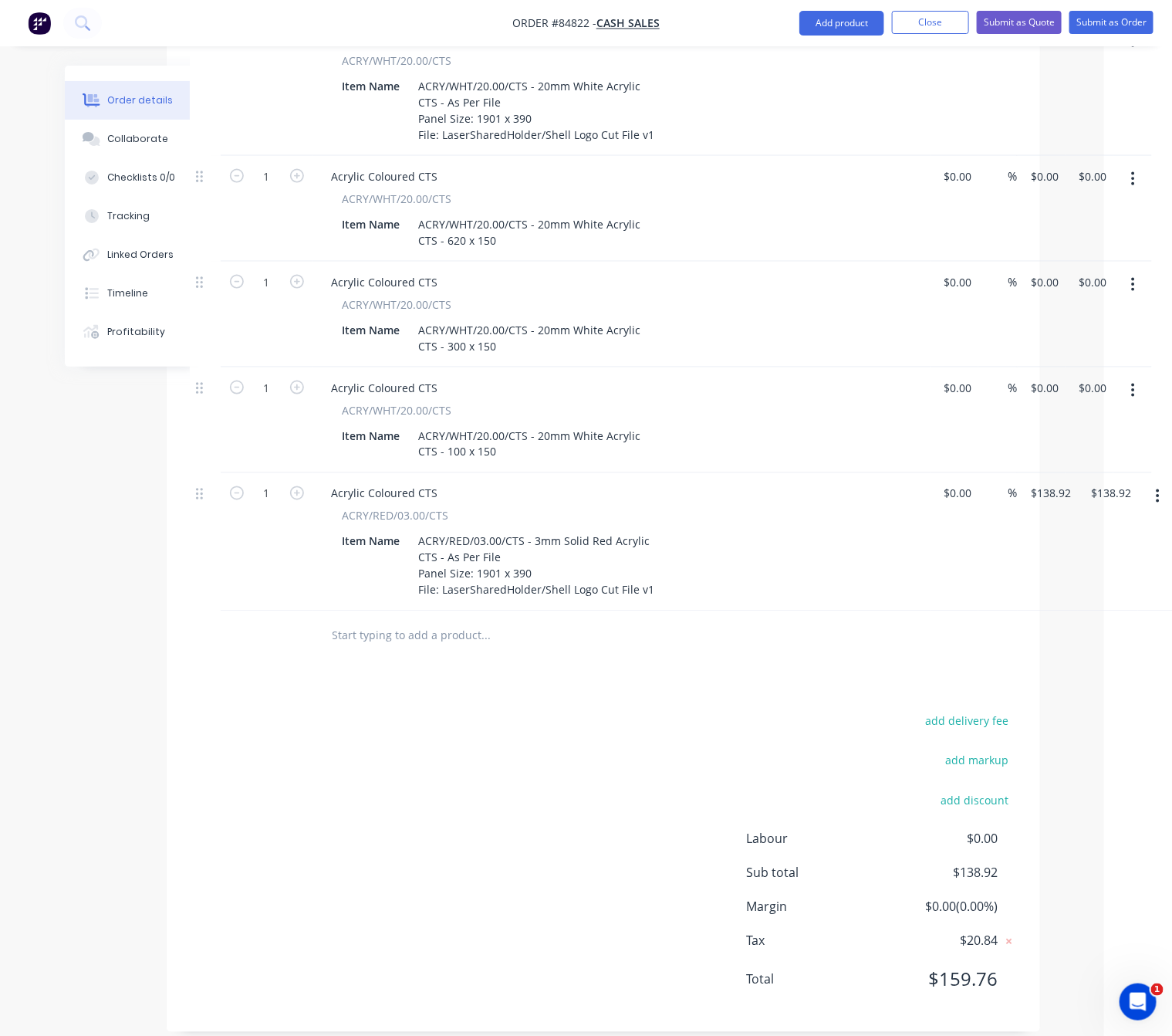
click at [413, 624] on input "text" at bounding box center [486, 636] width 309 height 31
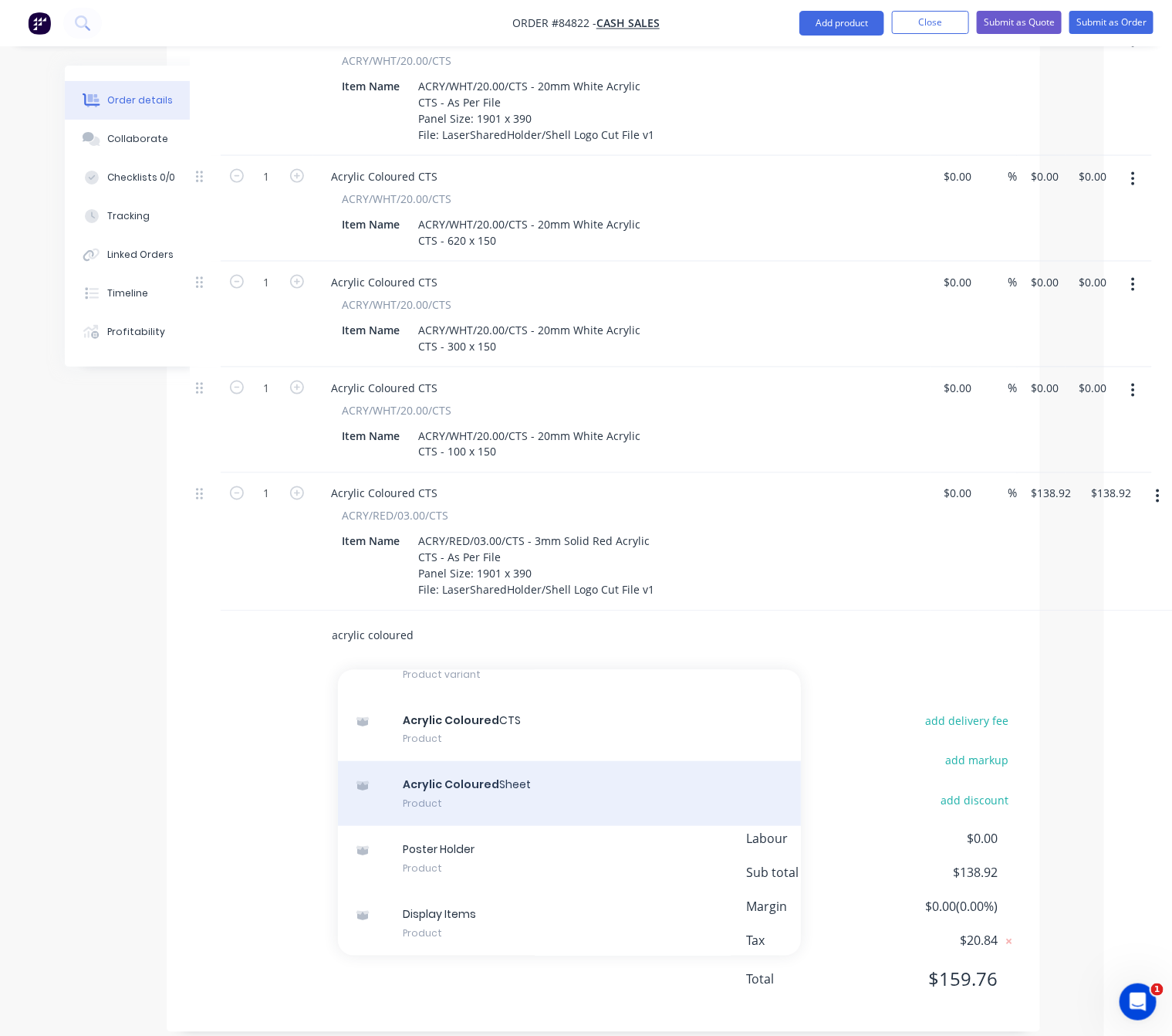
scroll to position [12226, 0]
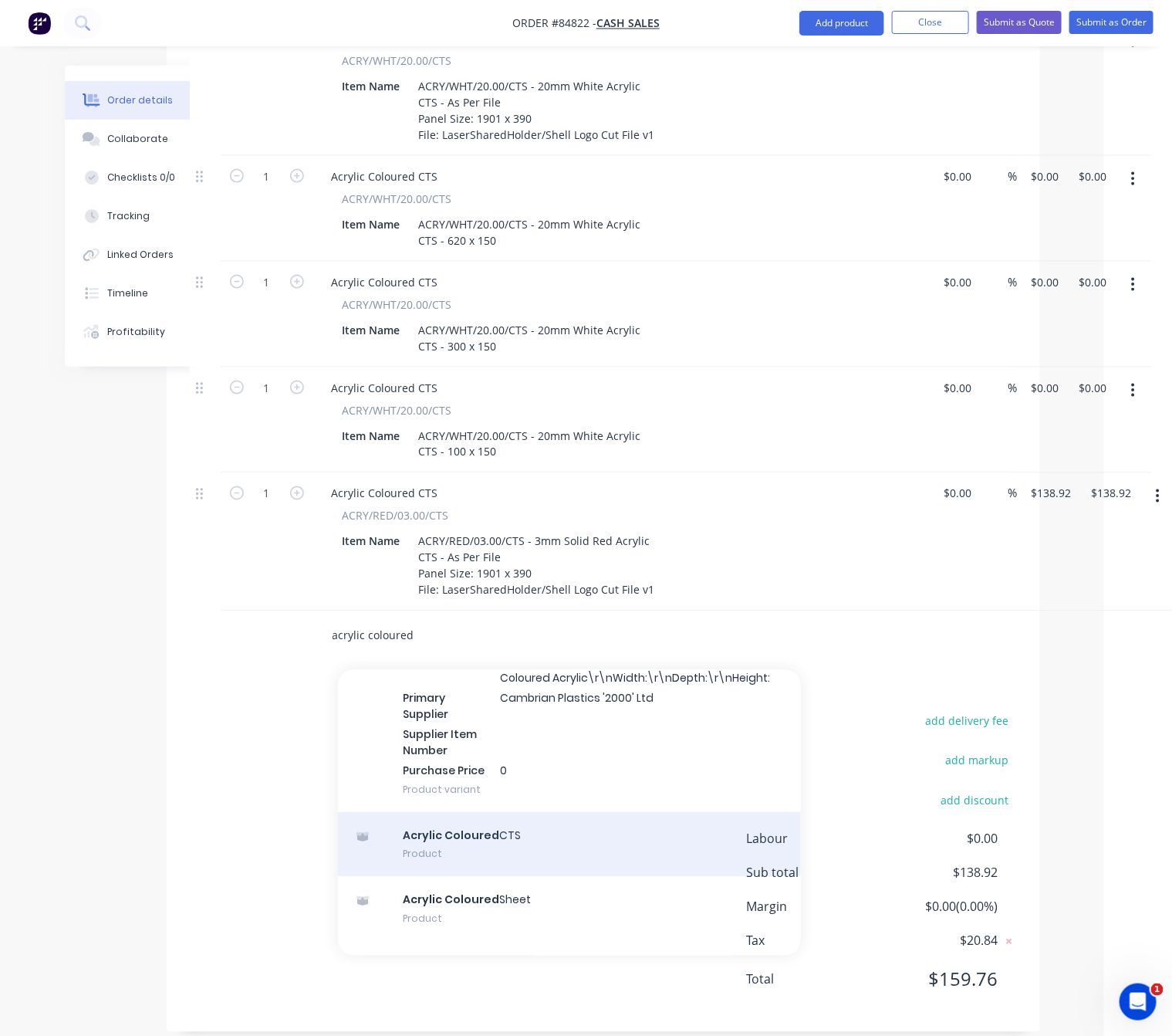
type input "acrylic coloured"
click at [559, 838] on div "Acrylic Coloured CTS Product" at bounding box center [569, 845] width 463 height 65
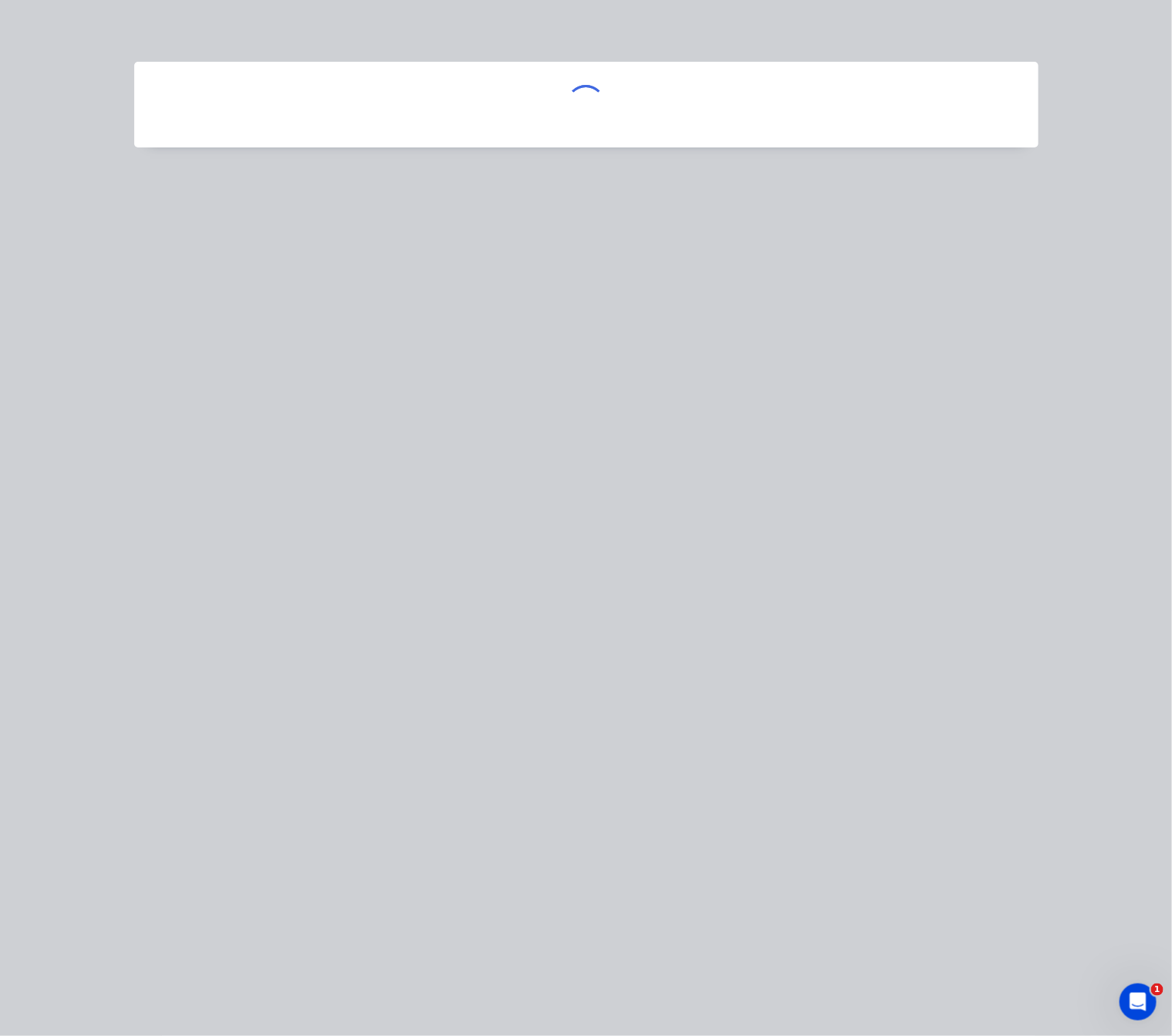
scroll to position [719, 63]
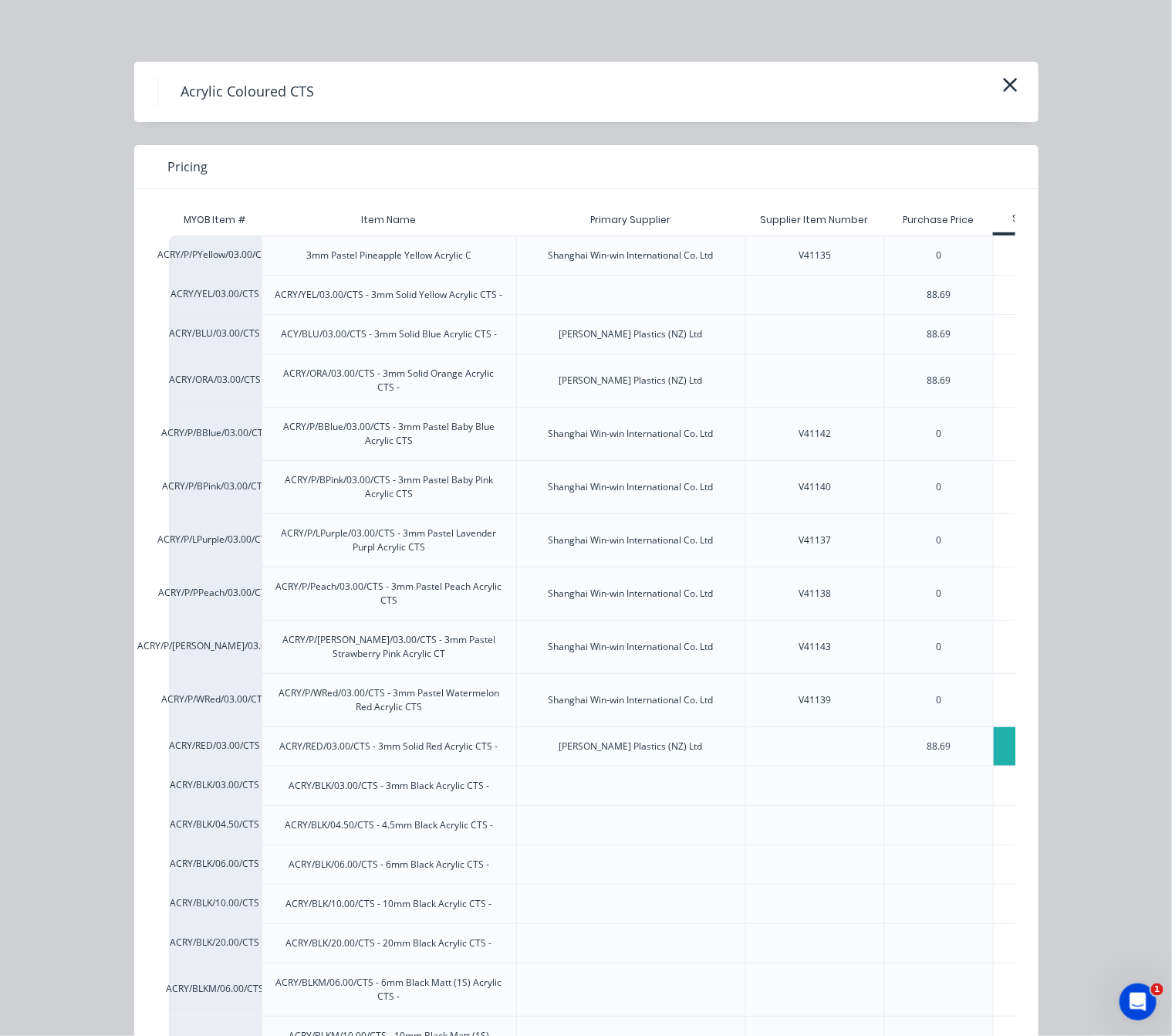
click at [994, 754] on div "$138.92" at bounding box center [1037, 746] width 88 height 40
click at [994, 757] on div "$138.92" at bounding box center [1038, 746] width 88 height 39
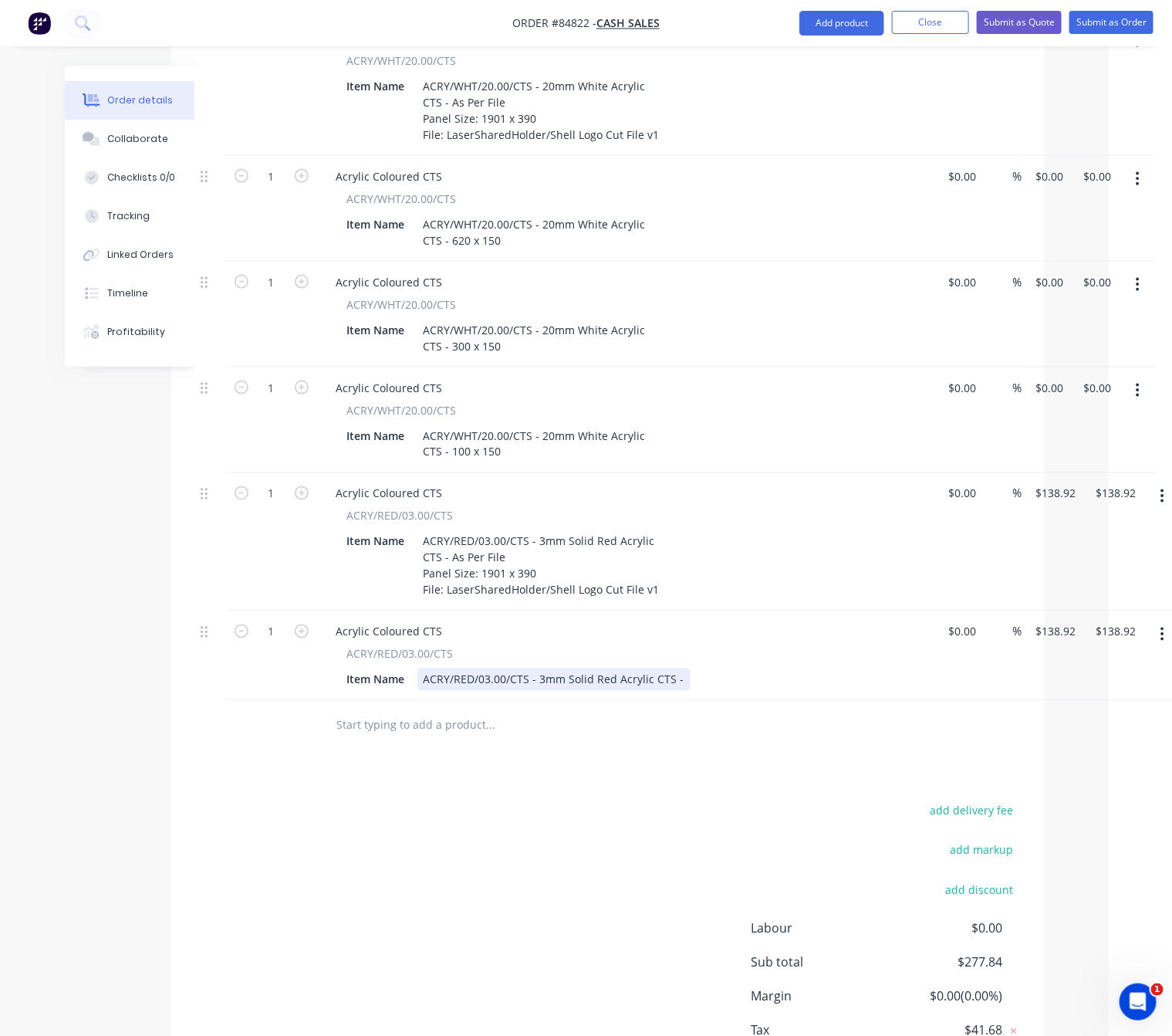
click at [653, 668] on div "ACRY/RED/03.00/CTS - 3mm Solid Red Acrylic CTS -" at bounding box center [554, 680] width 273 height 23
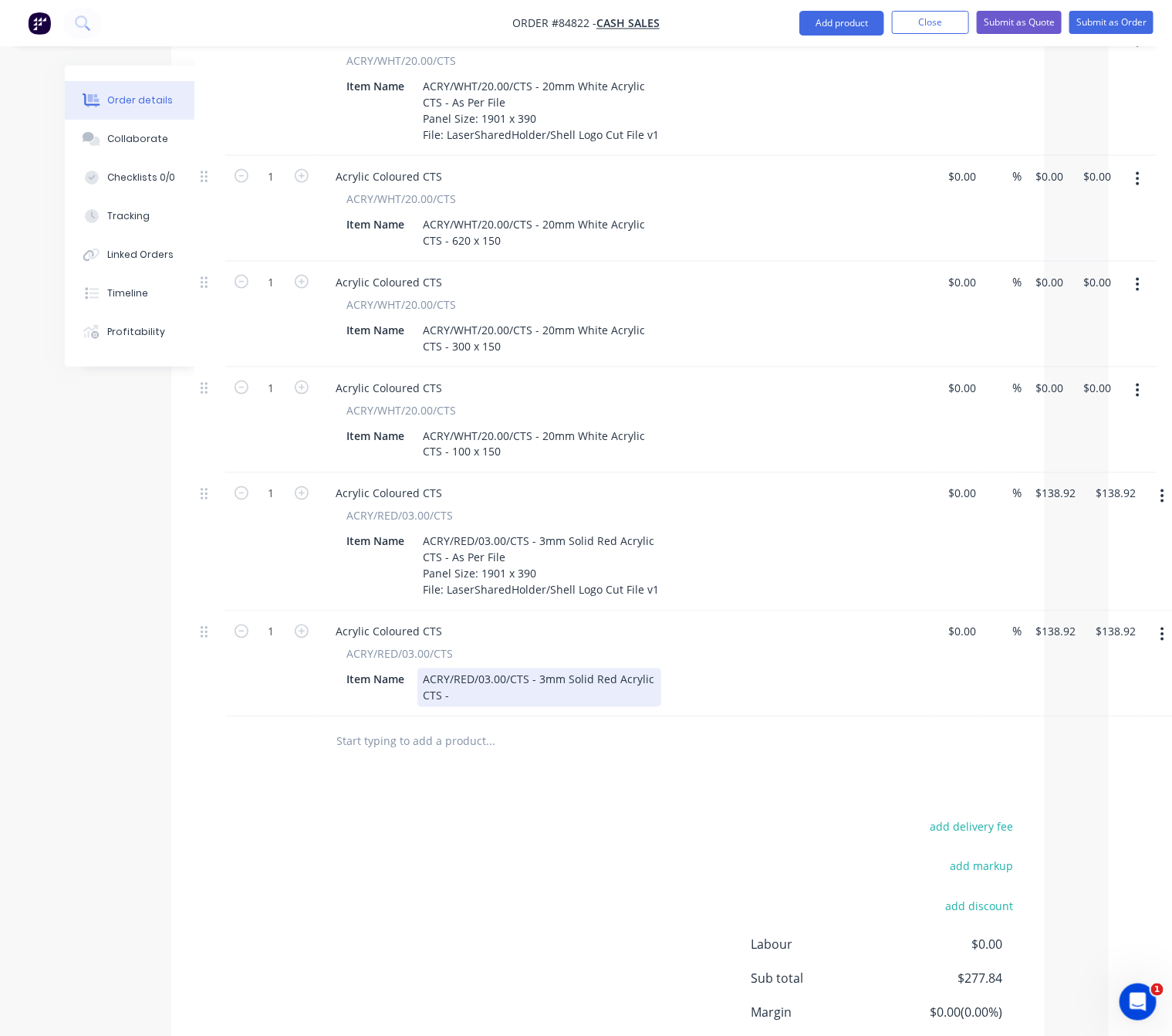
click at [570, 669] on div "ACRY/RED/03.00/CTS - 3mm Solid Red Acrylic CTS -" at bounding box center [539, 688] width 244 height 39
click at [1167, 621] on button "button" at bounding box center [1162, 634] width 36 height 28
click at [1100, 694] on div "Duplicate" at bounding box center [1108, 706] width 119 height 23
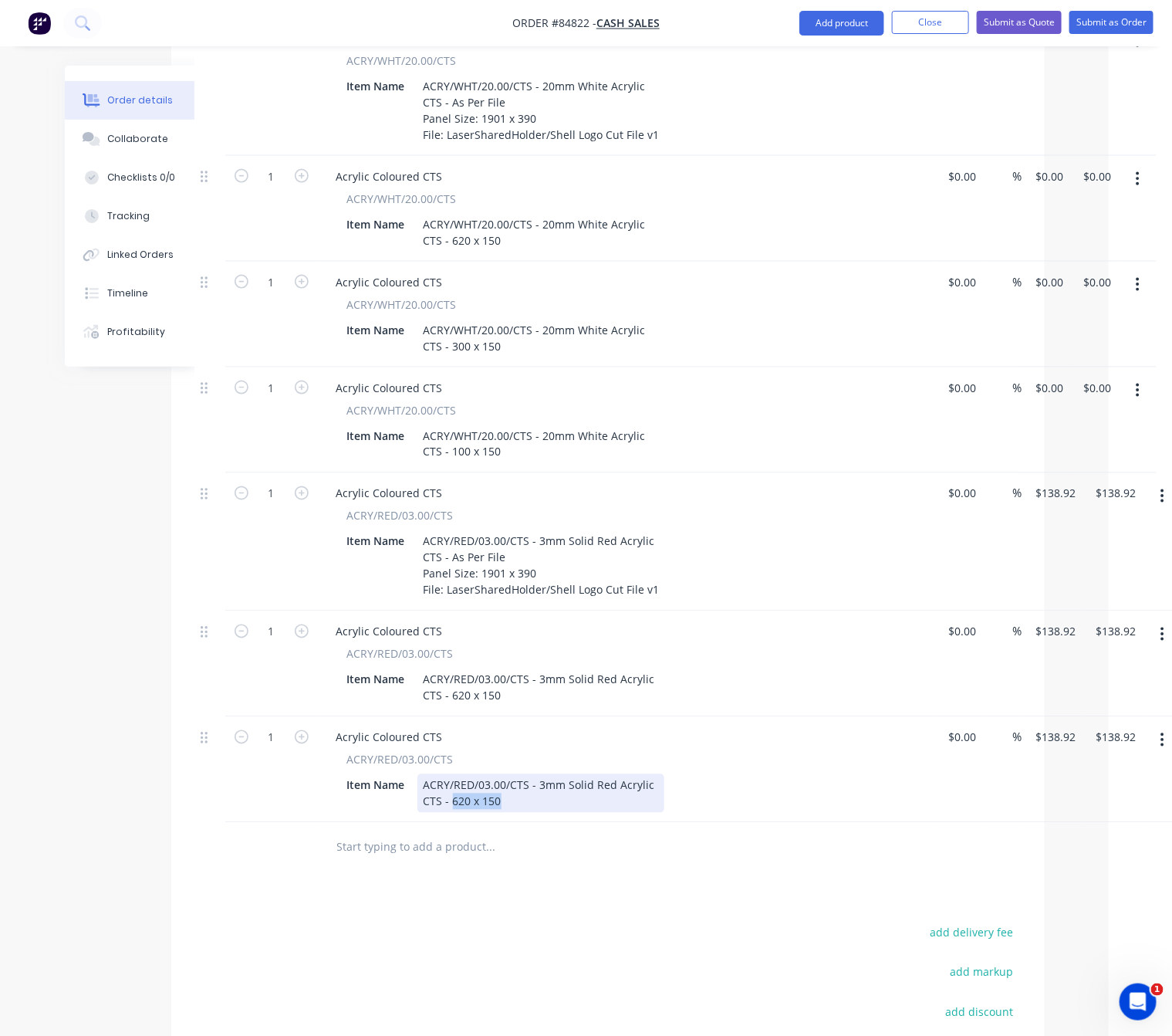
drag, startPoint x: 510, startPoint y: 776, endPoint x: 452, endPoint y: 784, distance: 58.5
click at [452, 784] on div "ACRY/RED/03.00/CTS - 3mm Solid Red Acrylic CTS - 620 x 150" at bounding box center [541, 793] width 247 height 39
click at [1155, 726] on button "button" at bounding box center [1162, 740] width 36 height 28
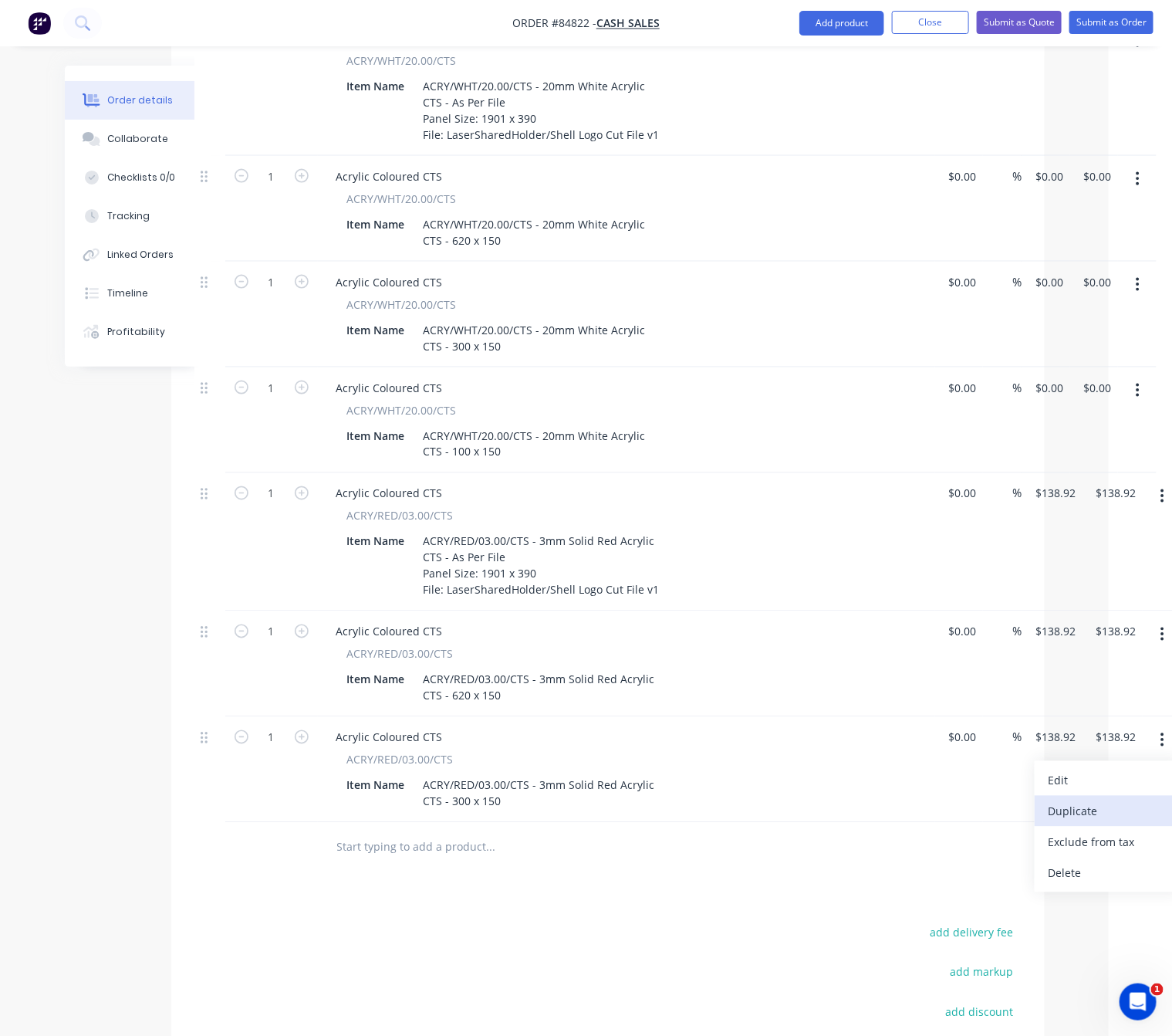
click at [1131, 801] on div "Duplicate" at bounding box center [1108, 812] width 119 height 23
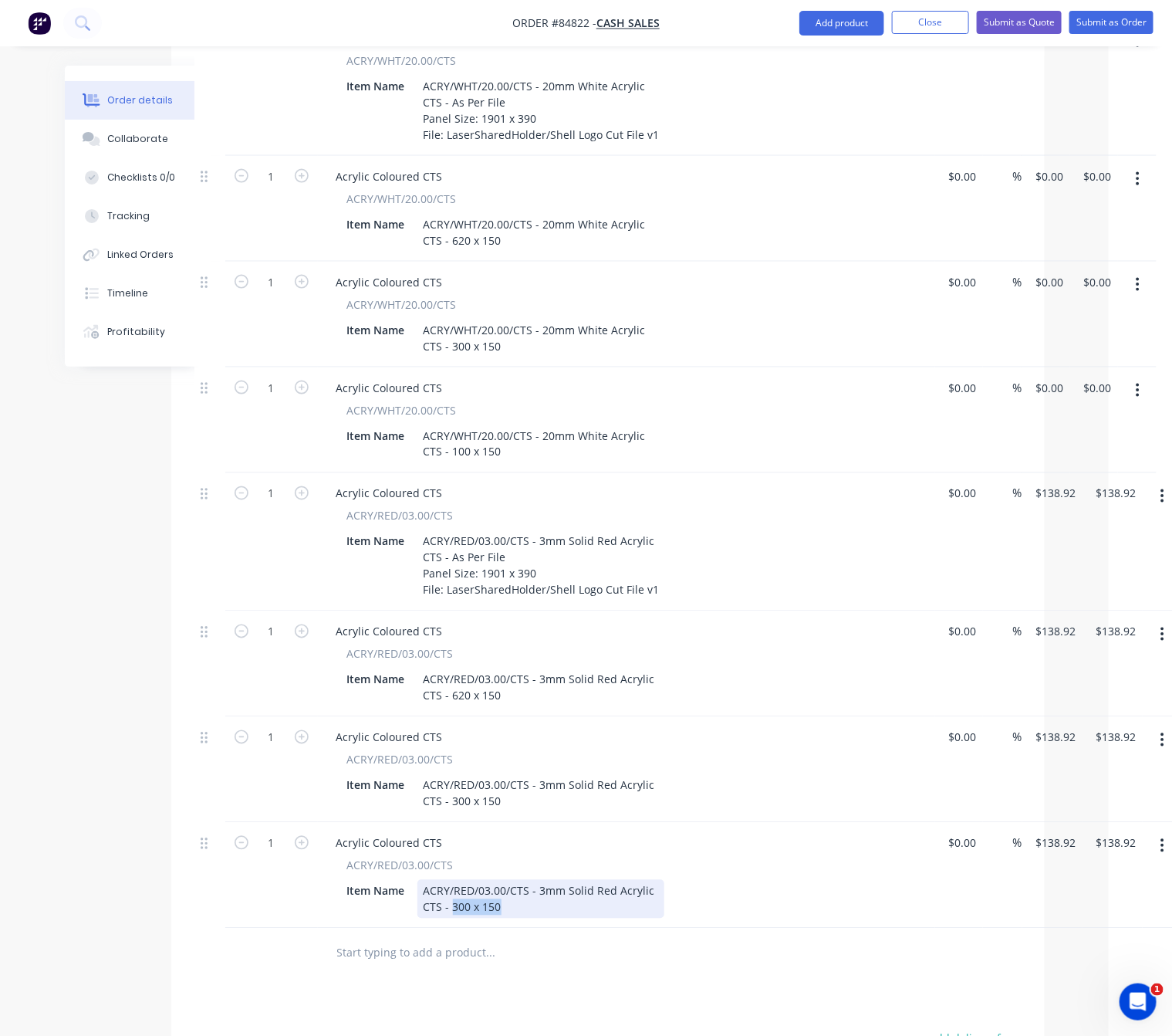
drag, startPoint x: 469, startPoint y: 892, endPoint x: 453, endPoint y: 889, distance: 16.3
click at [453, 889] on div "ACRY/RED/03.00/CTS - 3mm Solid Red Acrylic CTS - 300 x 150" at bounding box center [541, 900] width 247 height 39
click at [382, 1001] on div "Products Show / Hide columns Add product Qty Cost Markup Price Total 1 ACM Shee…" at bounding box center [607, 543] width 874 height 1614
drag, startPoint x: 1052, startPoint y: 823, endPoint x: 1079, endPoint y: 836, distance: 30.0
click at [1052, 832] on input "$138.92" at bounding box center [1058, 844] width 48 height 23
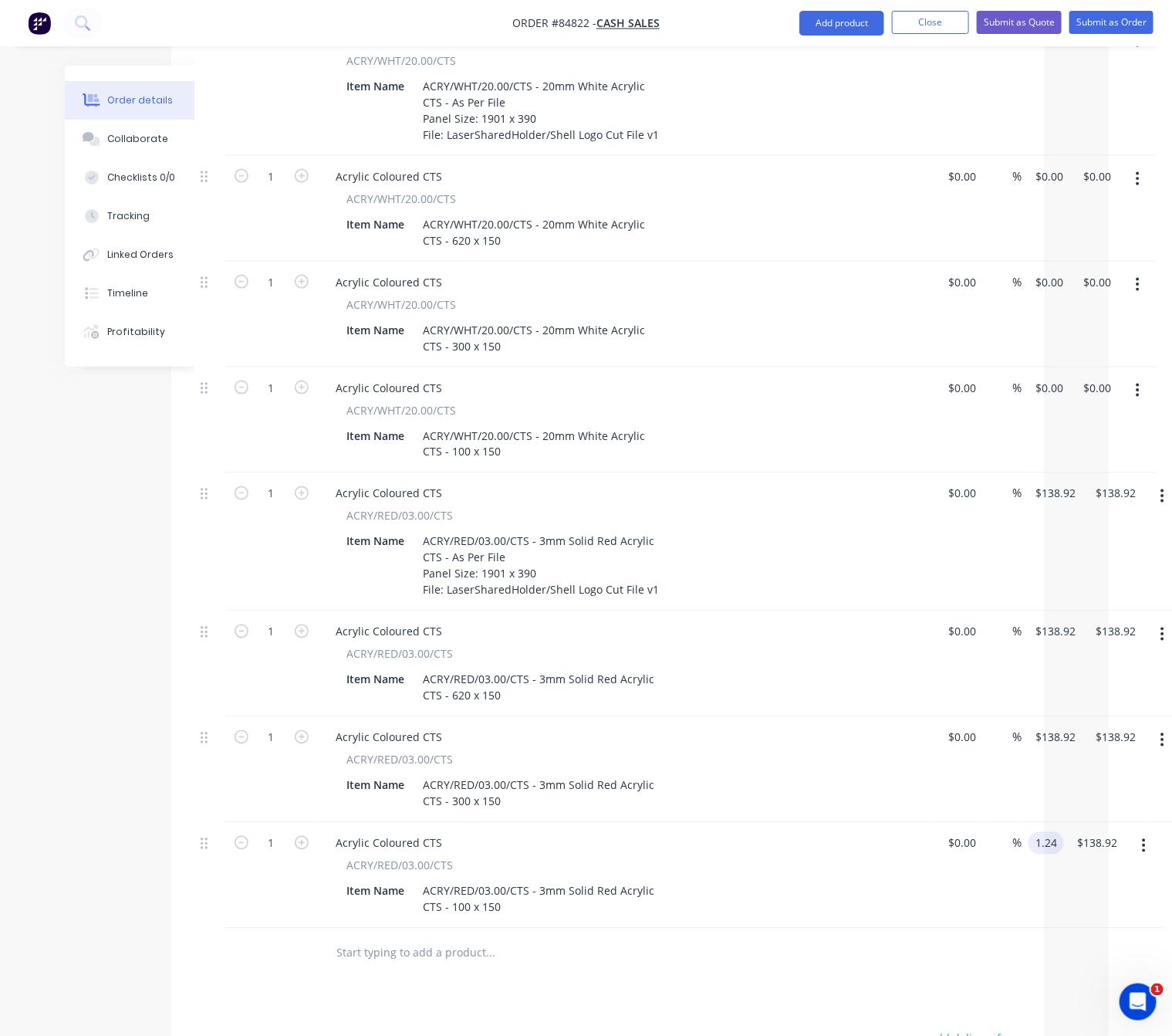
click at [734, 978] on div "Products Show / Hide columns Add product Qty Cost Markup Price Total 1 ACM Shee…" at bounding box center [607, 543] width 874 height 1614
type input "$1.24"
click at [1059, 726] on input "$138.92" at bounding box center [1058, 737] width 48 height 23
click at [776, 952] on div at bounding box center [595, 954] width 556 height 50
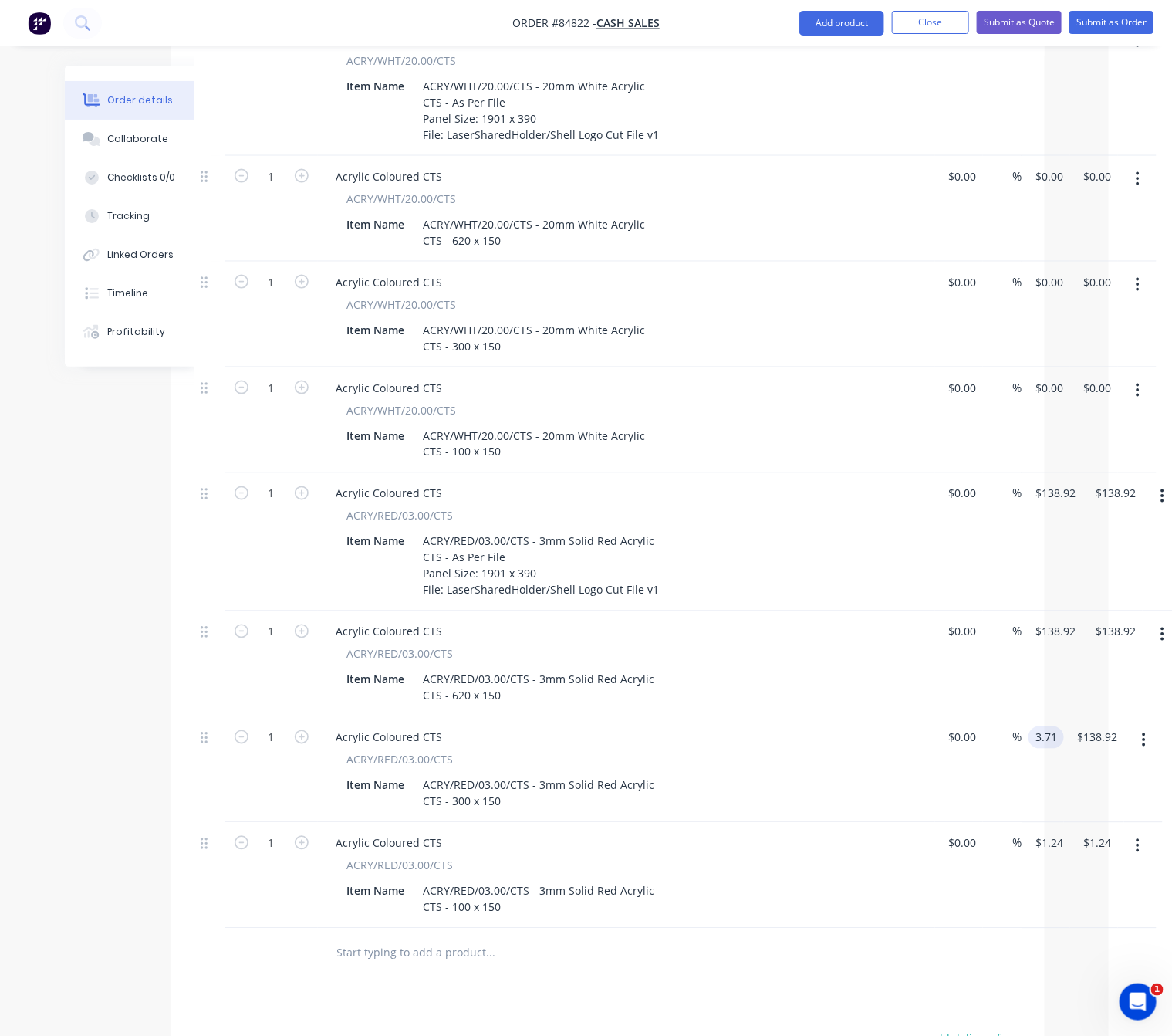
type input "$3.71"
click at [1067, 621] on input "$138.92" at bounding box center [1058, 632] width 48 height 23
type input "$7.67"
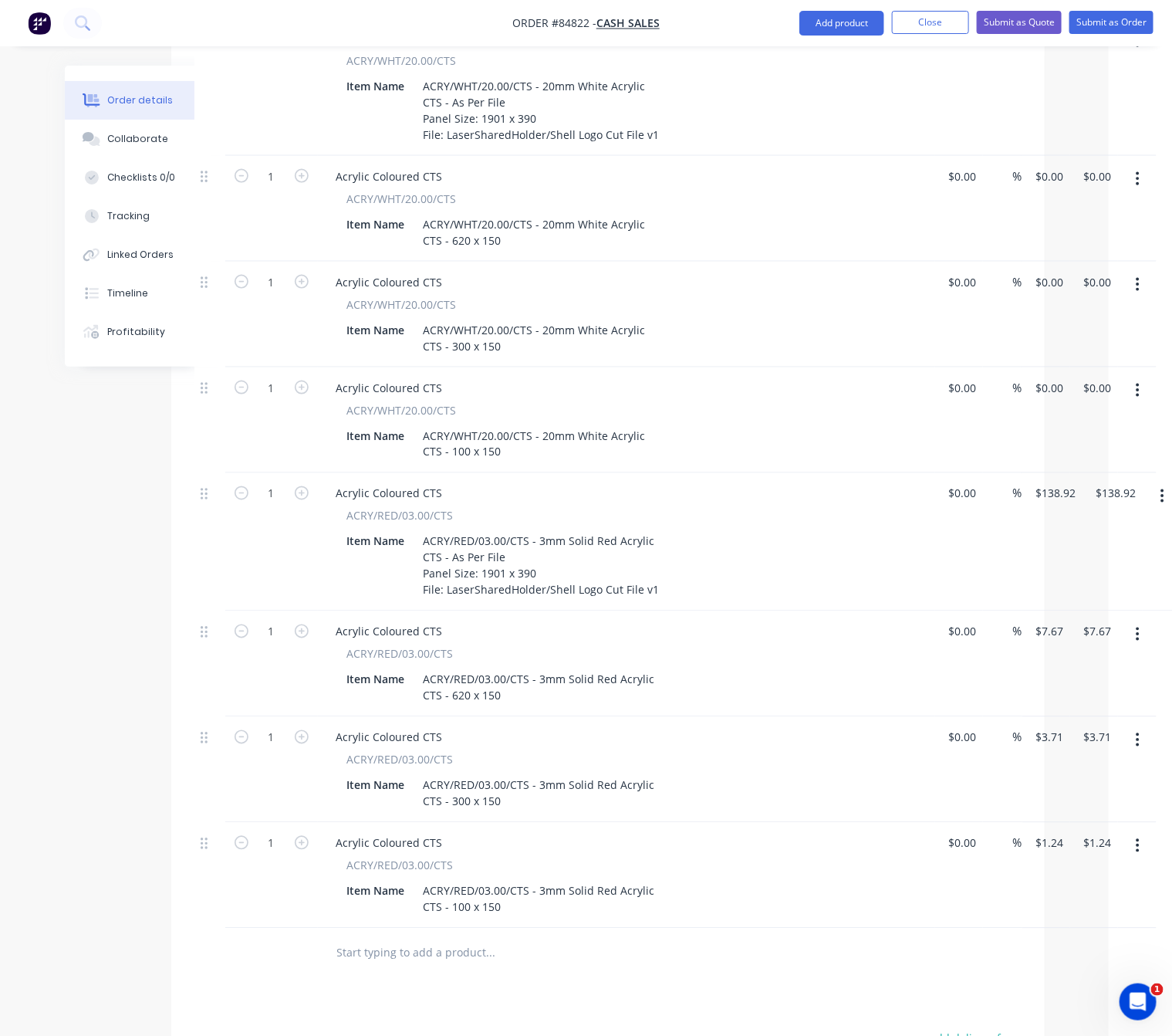
click at [655, 999] on div "Products Show / Hide columns Add product Qty Cost Markup Price Total 1 ACM Shee…" at bounding box center [607, 543] width 874 height 1614
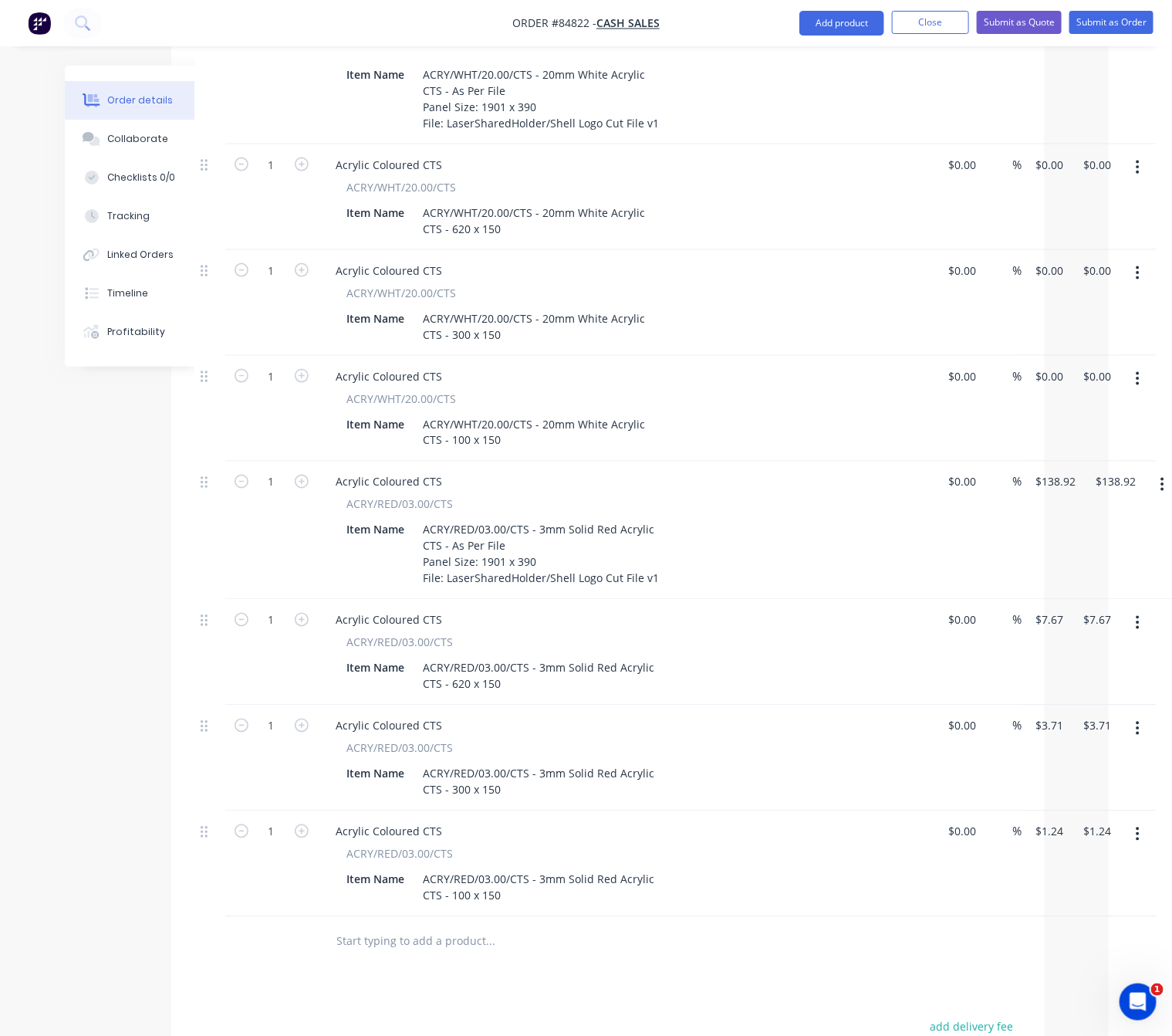
scroll to position [690, 63]
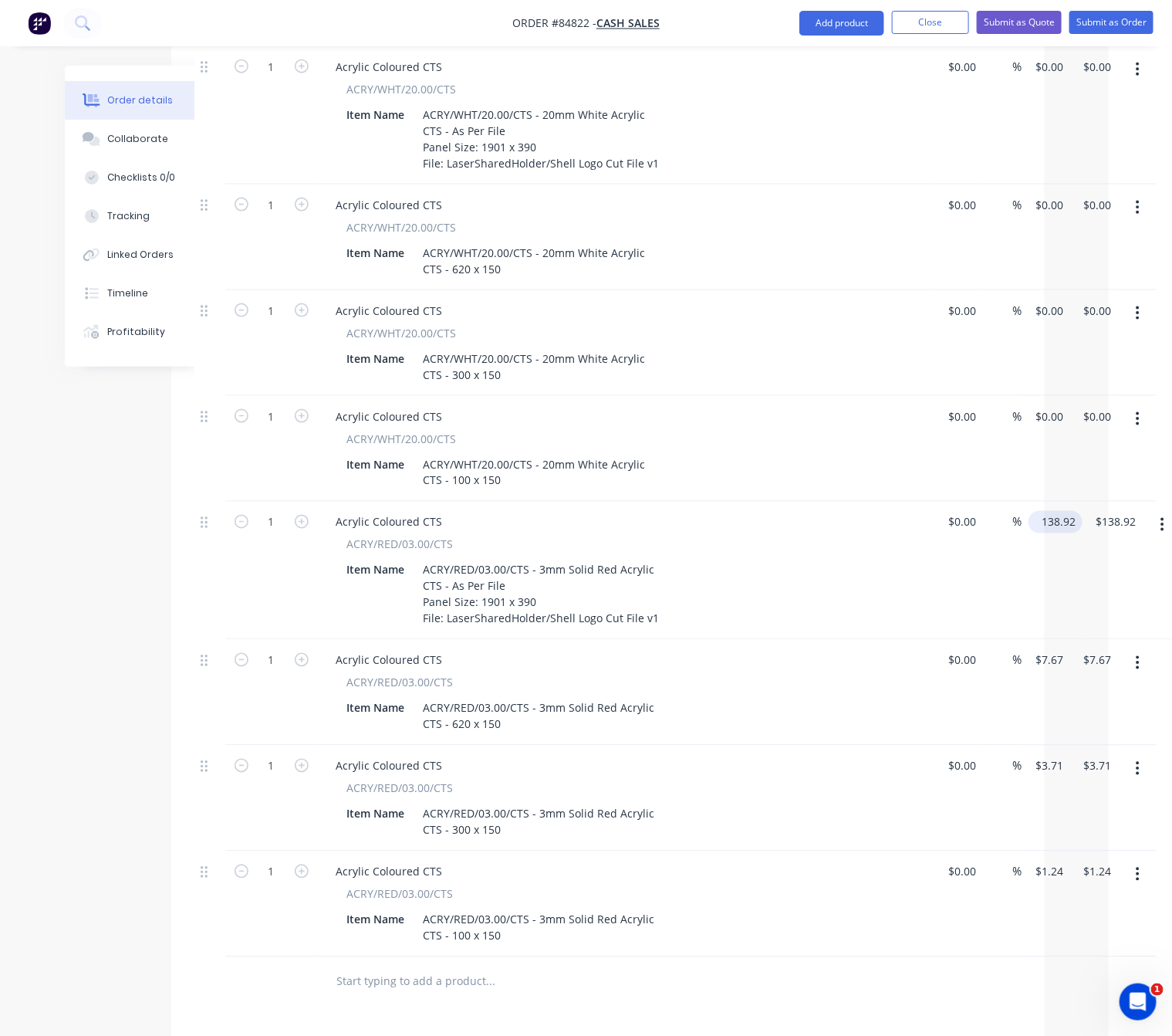
click at [1066, 511] on input "138.92" at bounding box center [1058, 522] width 48 height 23
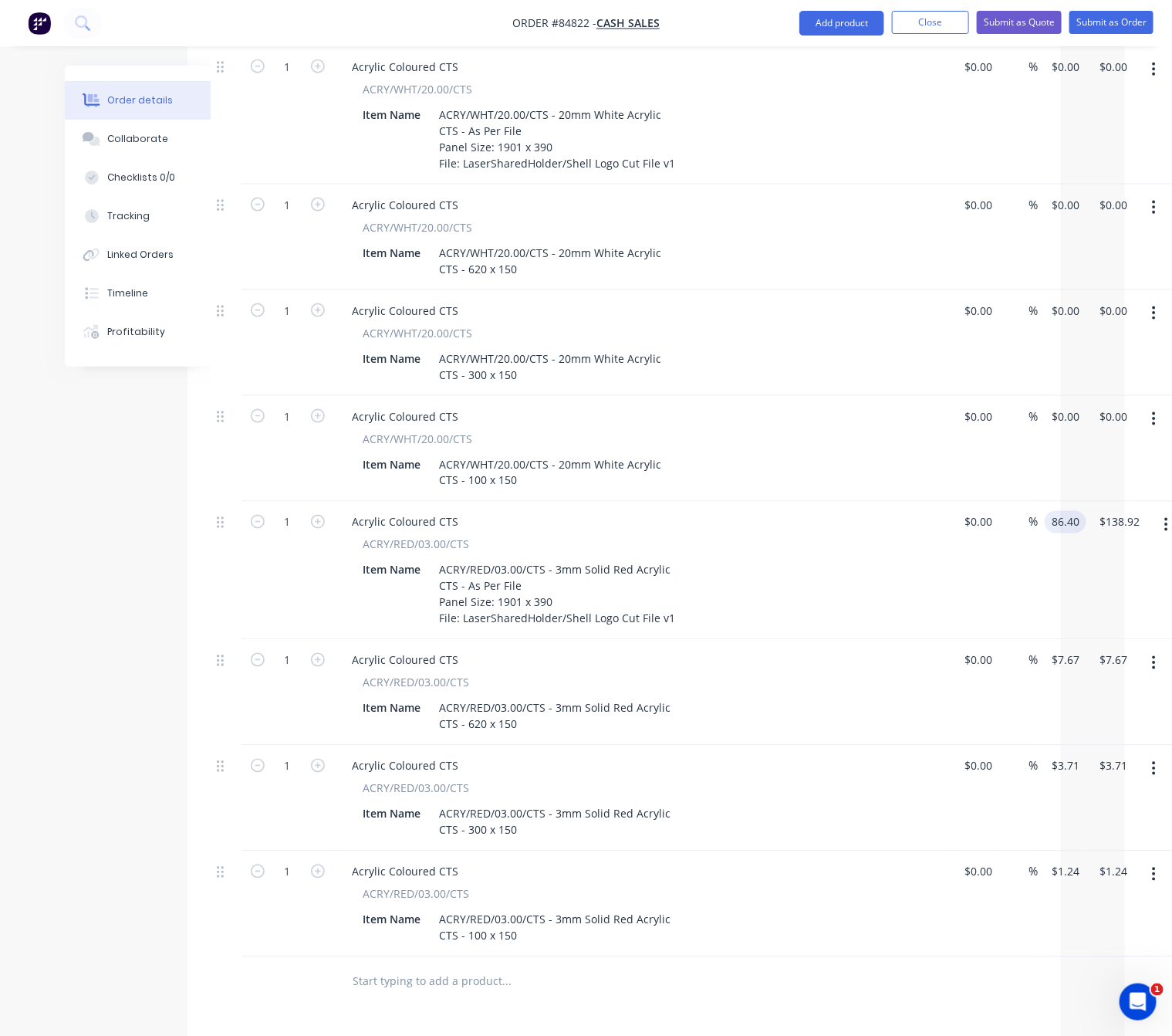
click at [7, 634] on div "Order details Collaborate Checklists 0/0 Tracking Linked Orders Timeline Profit…" at bounding box center [539, 388] width 1075 height 2026
type input "$86.40"
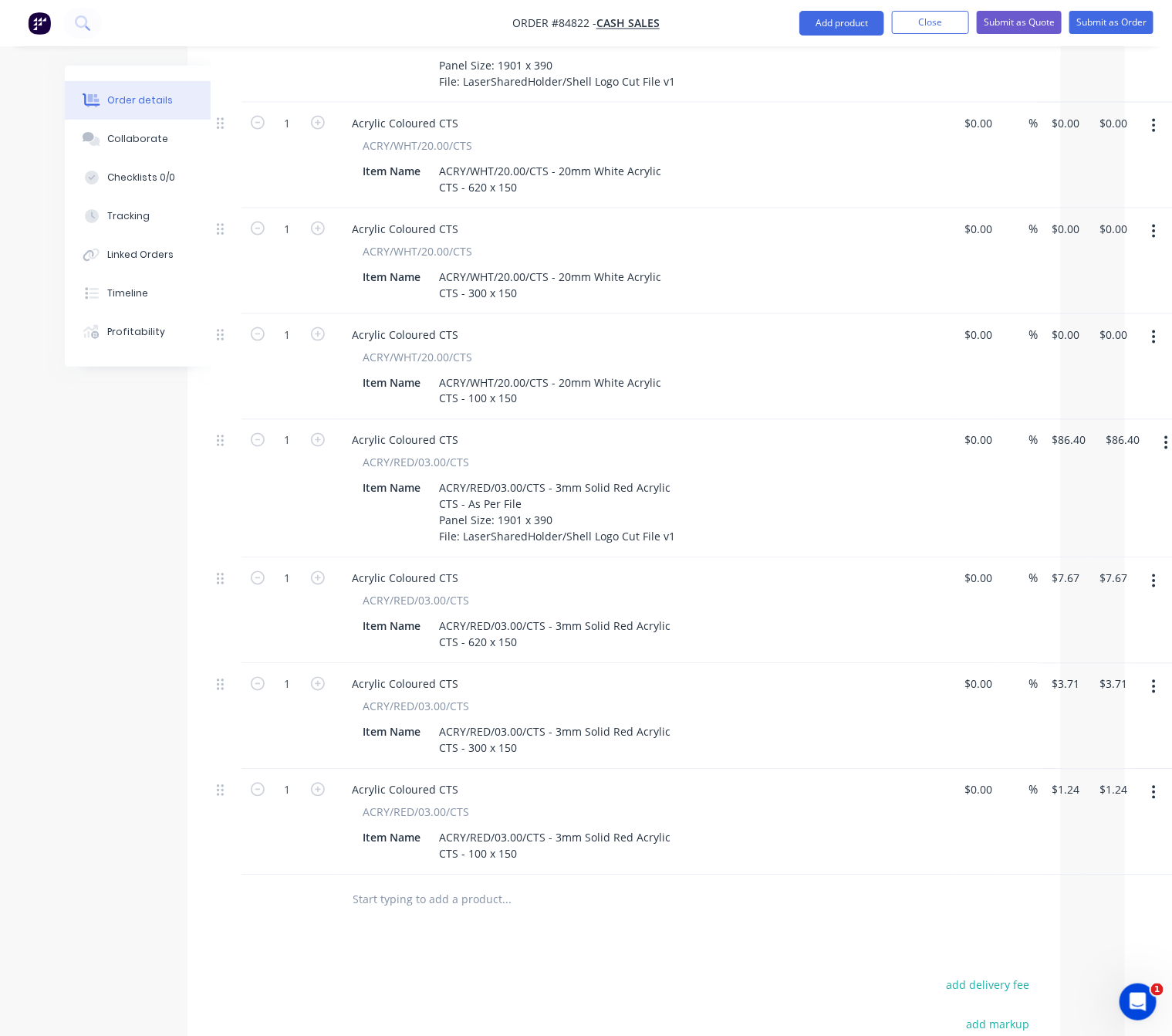
scroll to position [574, 47]
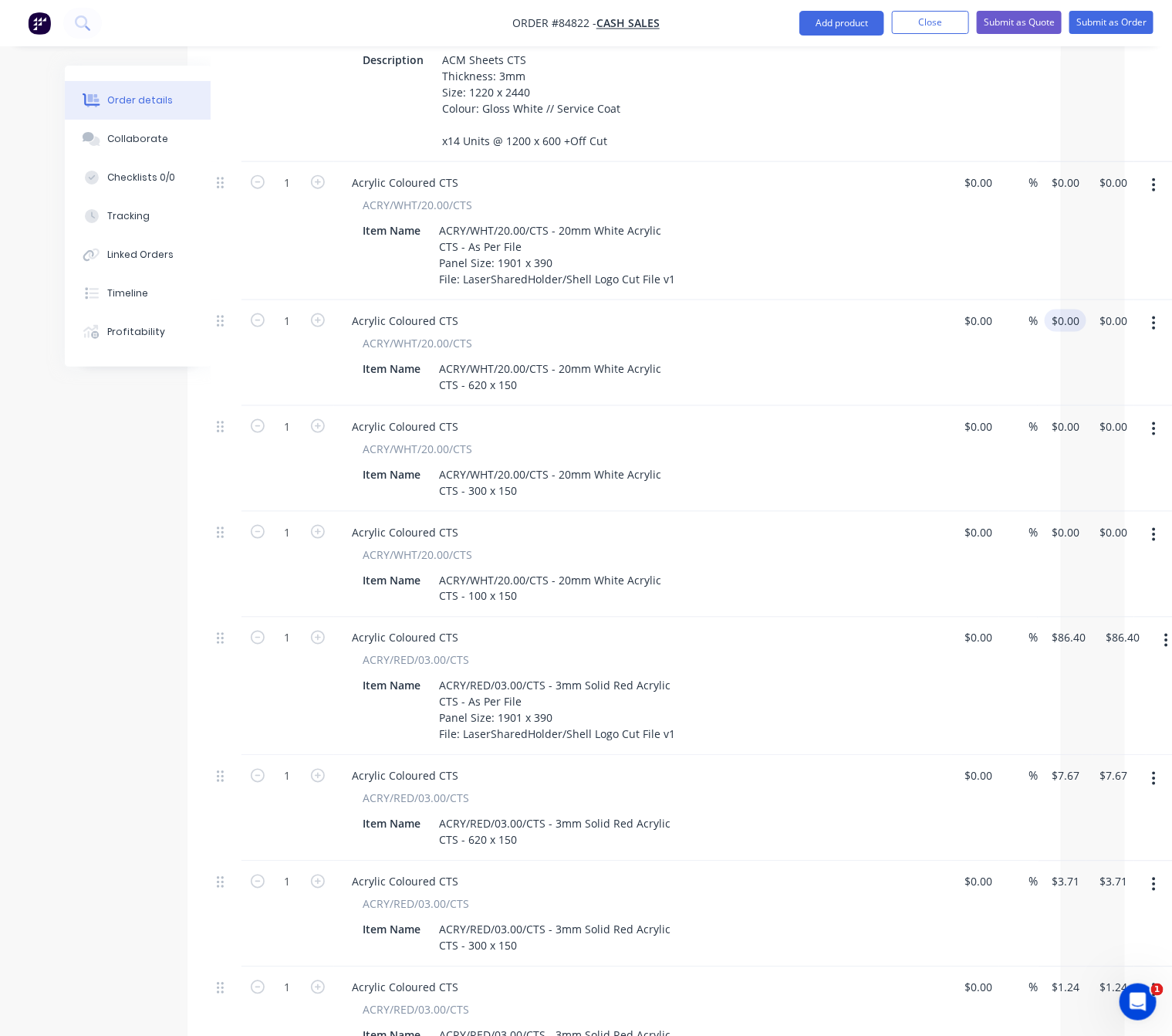
click at [1063, 310] on input "$0.00" at bounding box center [1069, 321] width 36 height 23
click at [1063, 415] on input "$0.00" at bounding box center [1069, 427] width 36 height 23
type input "$46.76"
click at [1066, 415] on input "0" at bounding box center [1069, 427] width 36 height 23
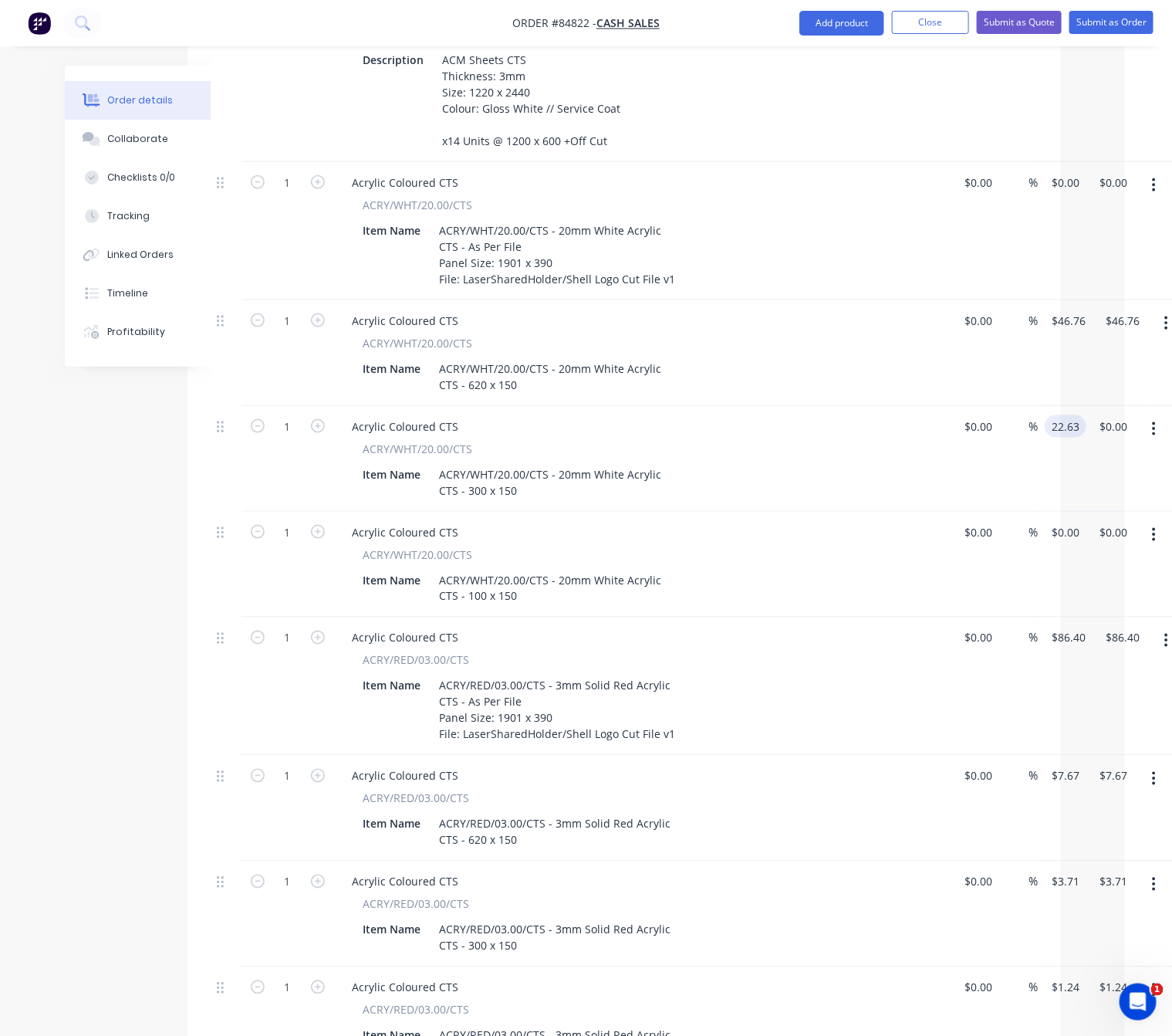
drag, startPoint x: 1065, startPoint y: 505, endPoint x: 1179, endPoint y: 564, distance: 128.4
click at [1066, 521] on input "$0.00" at bounding box center [1069, 532] width 36 height 23
type input "$22.63"
click at [1038, 513] on div "1 Acrylic Coloured CTS ACRY/WHT/20.00/CTS Item Name ACRY/WHT/20.00/CTS - 20mm W…" at bounding box center [625, 565] width 827 height 105
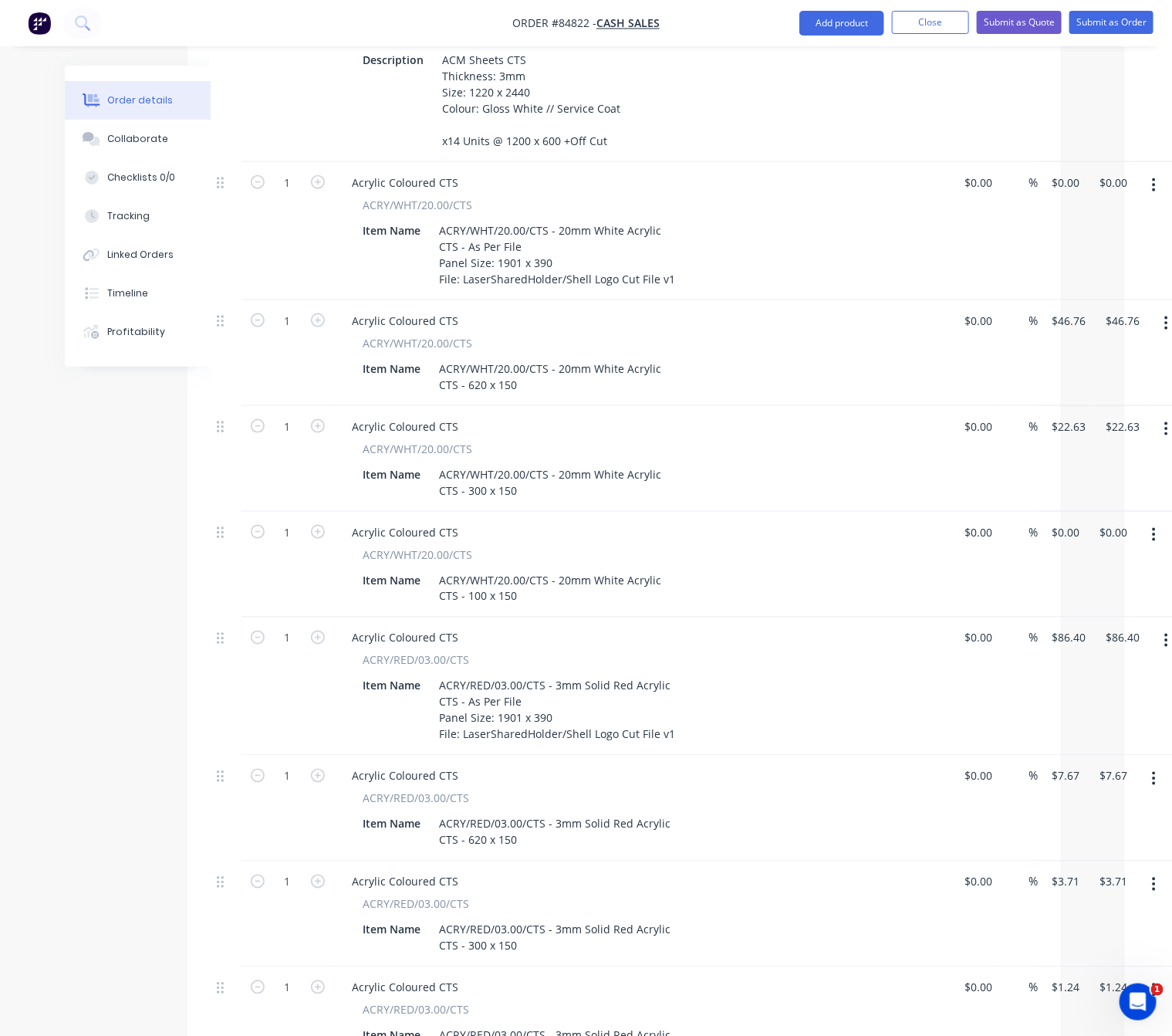
type input "0"
type input "$0.00"
type input "0.00"
type input "0"
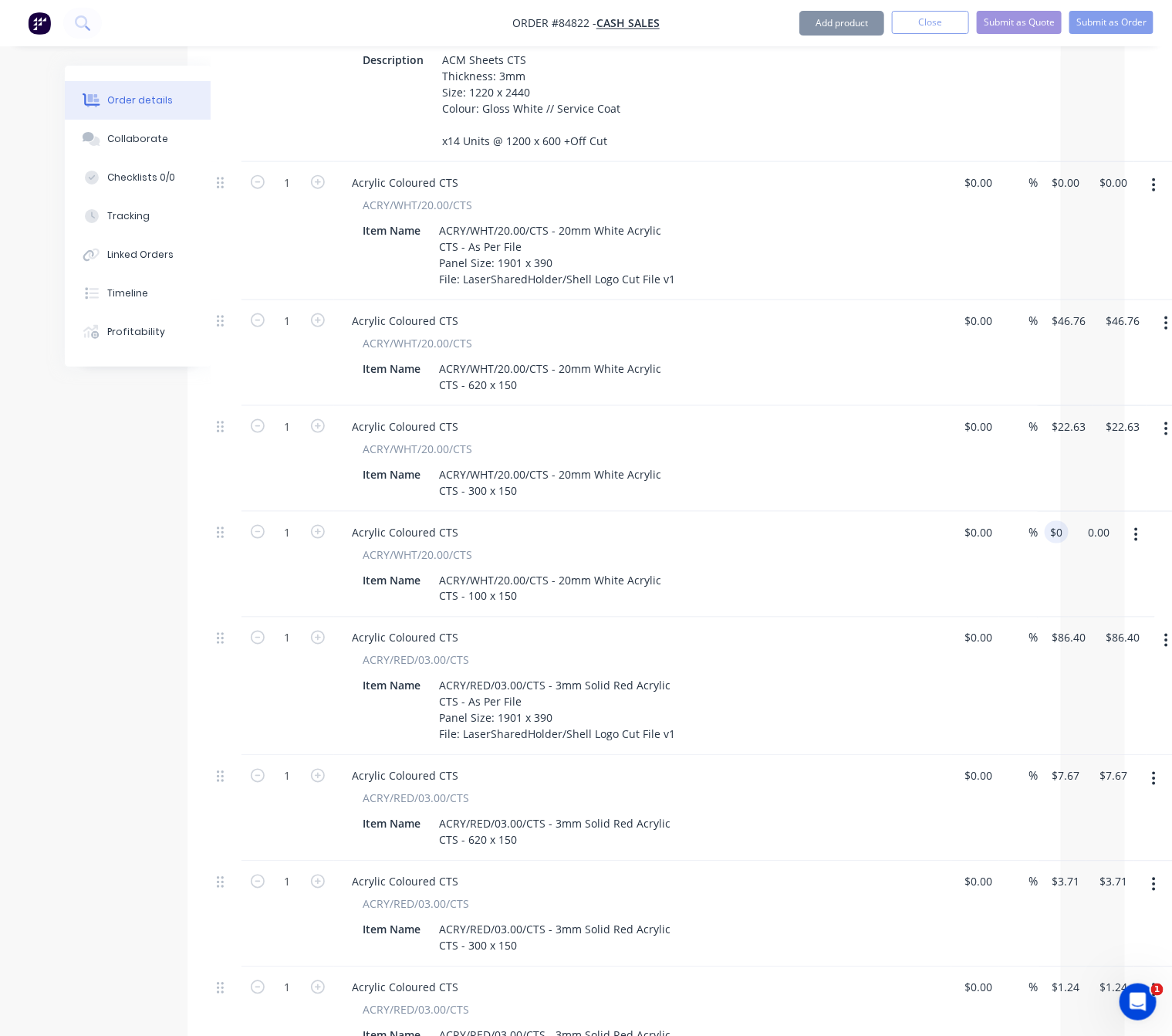
type input "$0.00"
type input "0.00"
type input "0"
type input "$0.00"
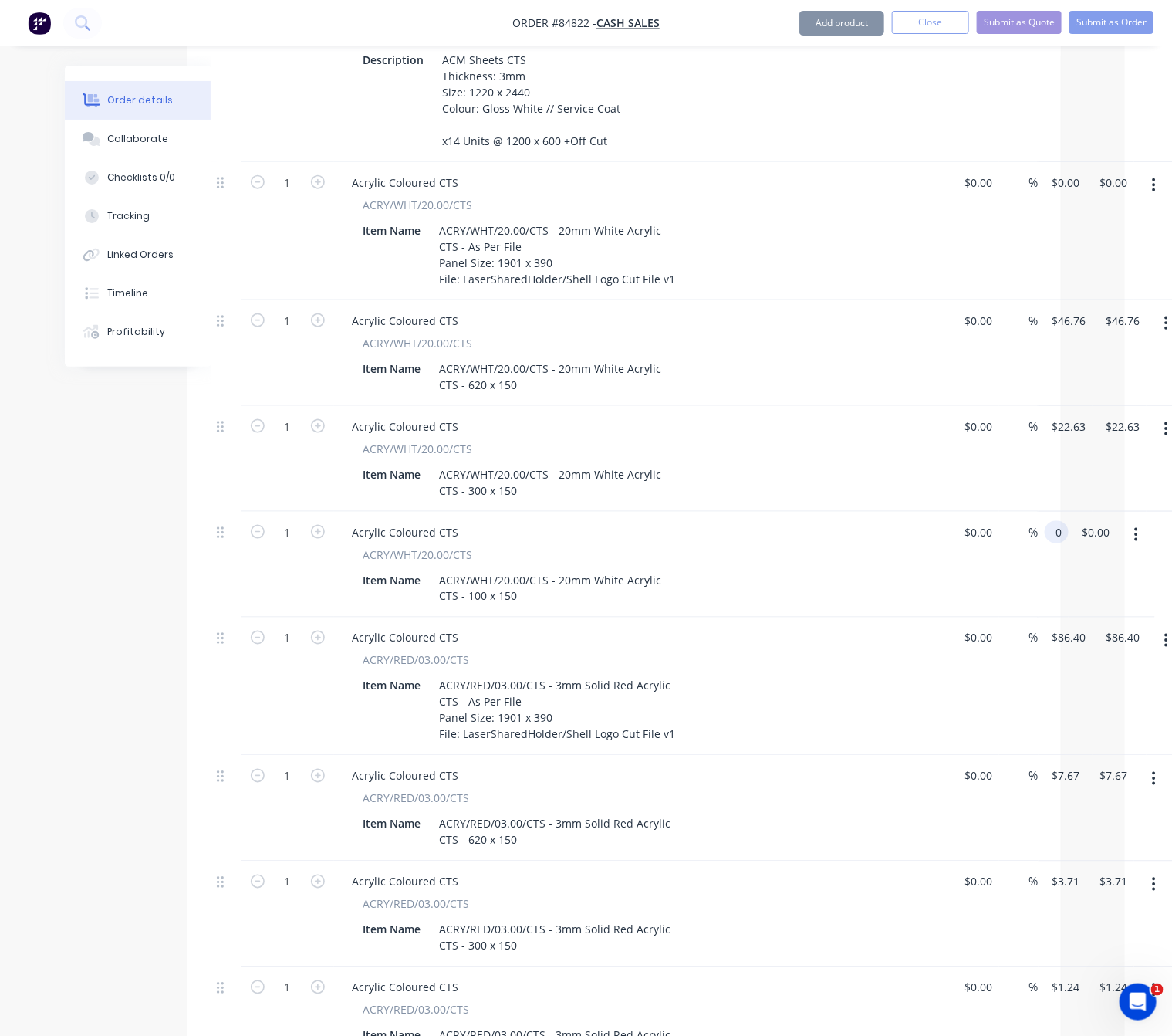
type input "$0.00"
type input "0.00"
type input "0"
type input "$0.00"
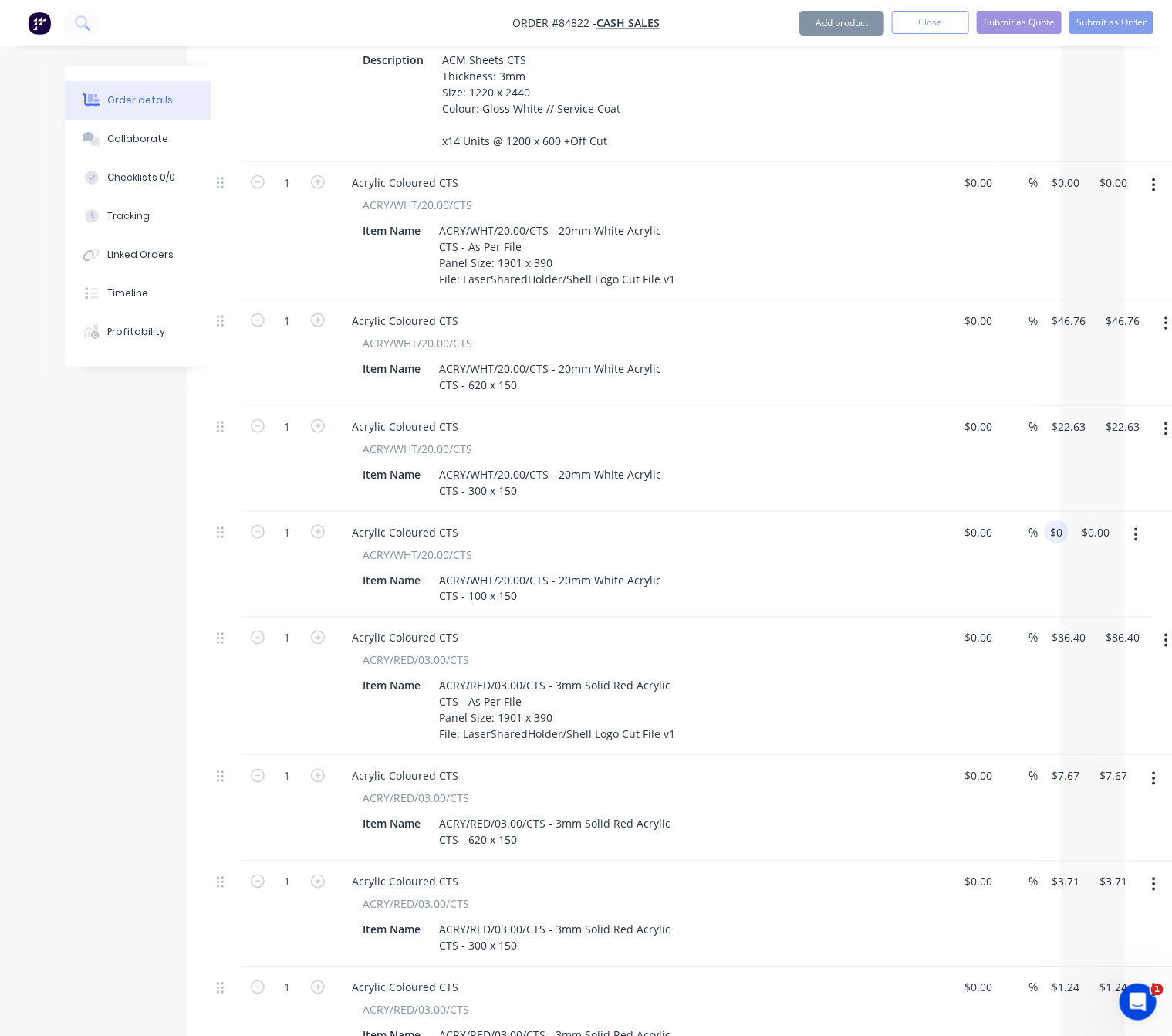
type input "0.00"
type input "0"
type input "$0.00"
type input "0.00"
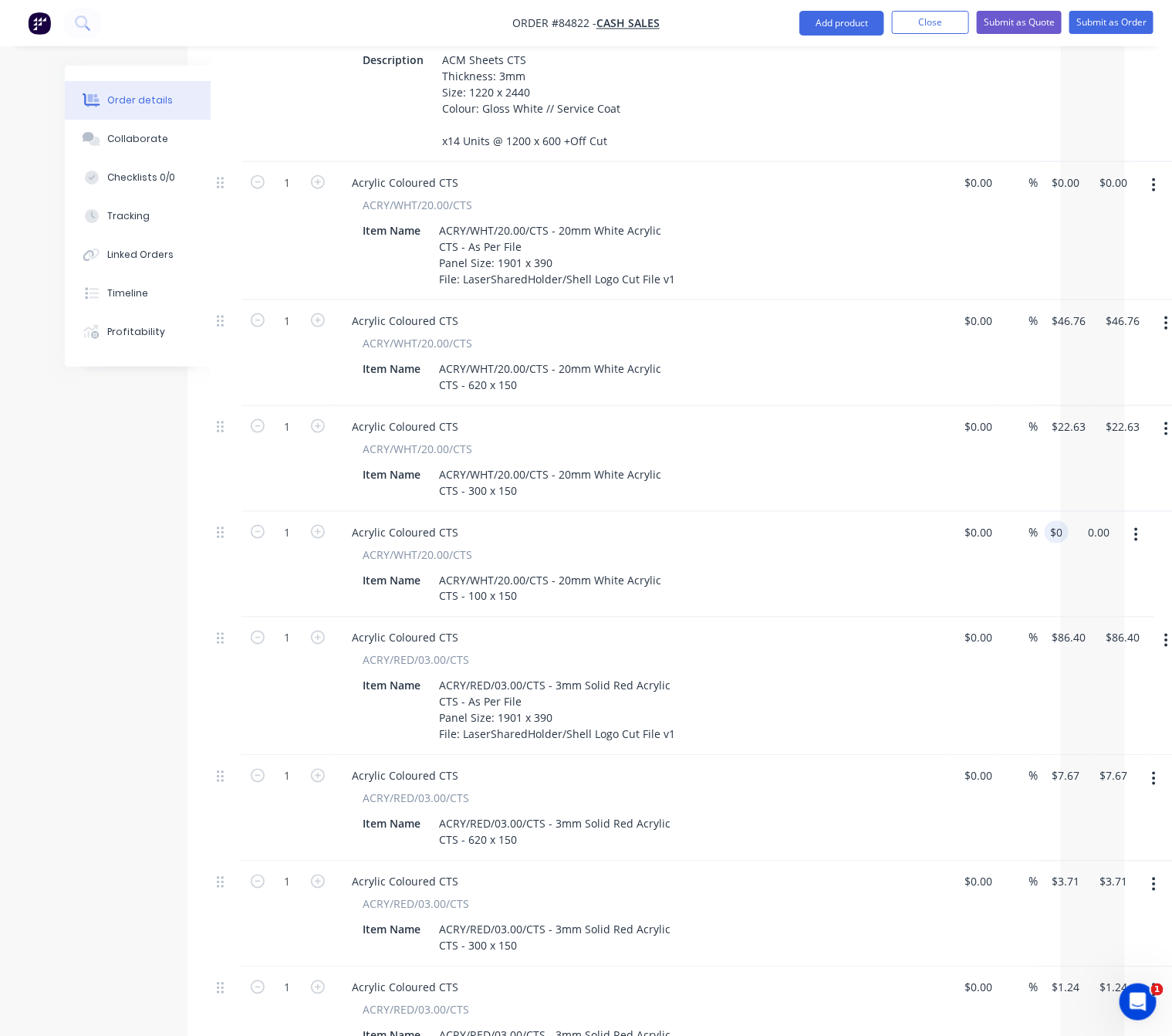
type input "0"
type input "$0.00"
type input "0.00"
type input "0"
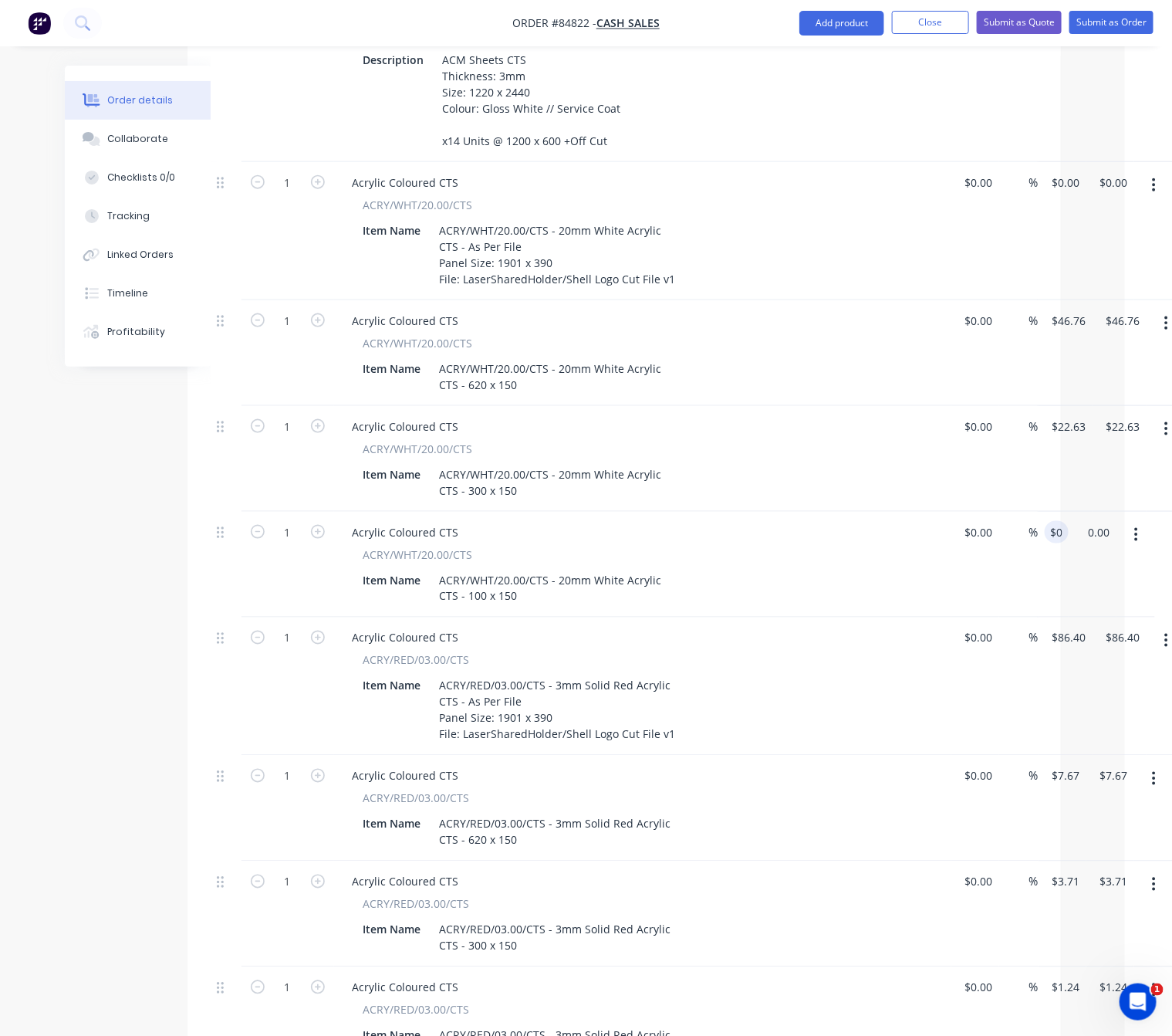
type input "$0.00"
type input "0.00"
type input "0"
type input "$0.00"
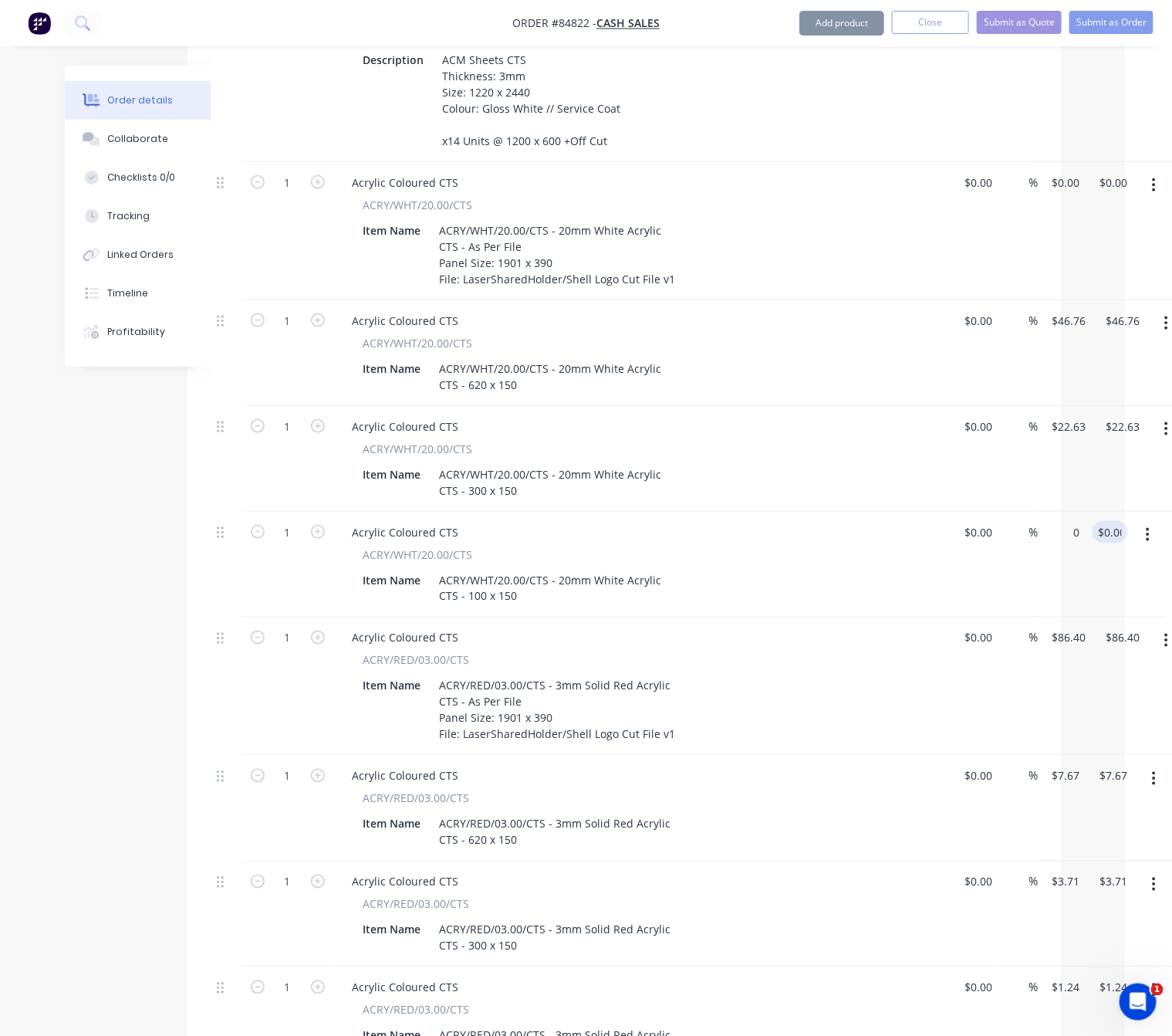
type input "$0.00"
type input "7"
type input "$0.00"
type input "7"
type input "$0.00"
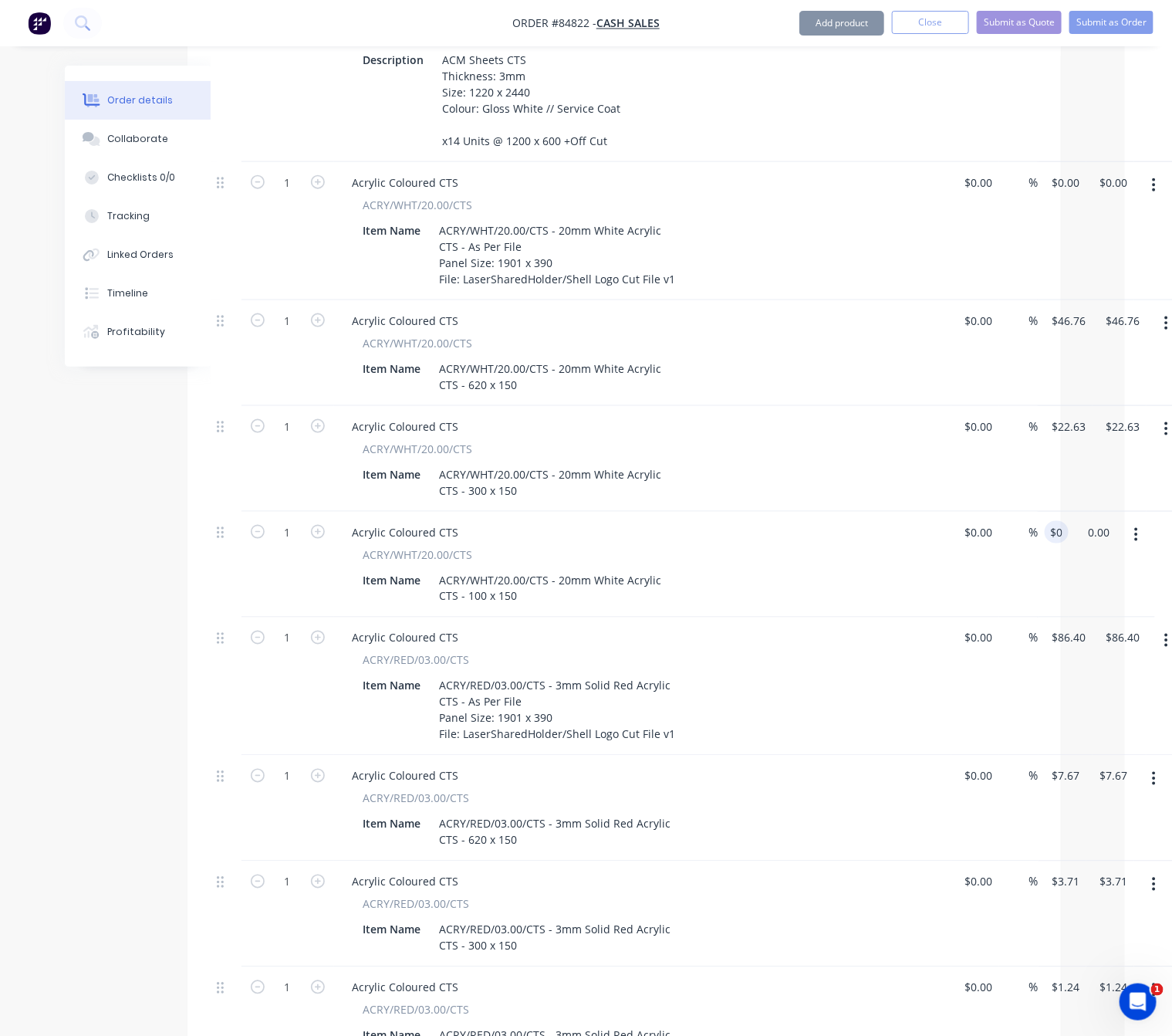
type input "."
type input "0"
type input "$0.00"
type input "."
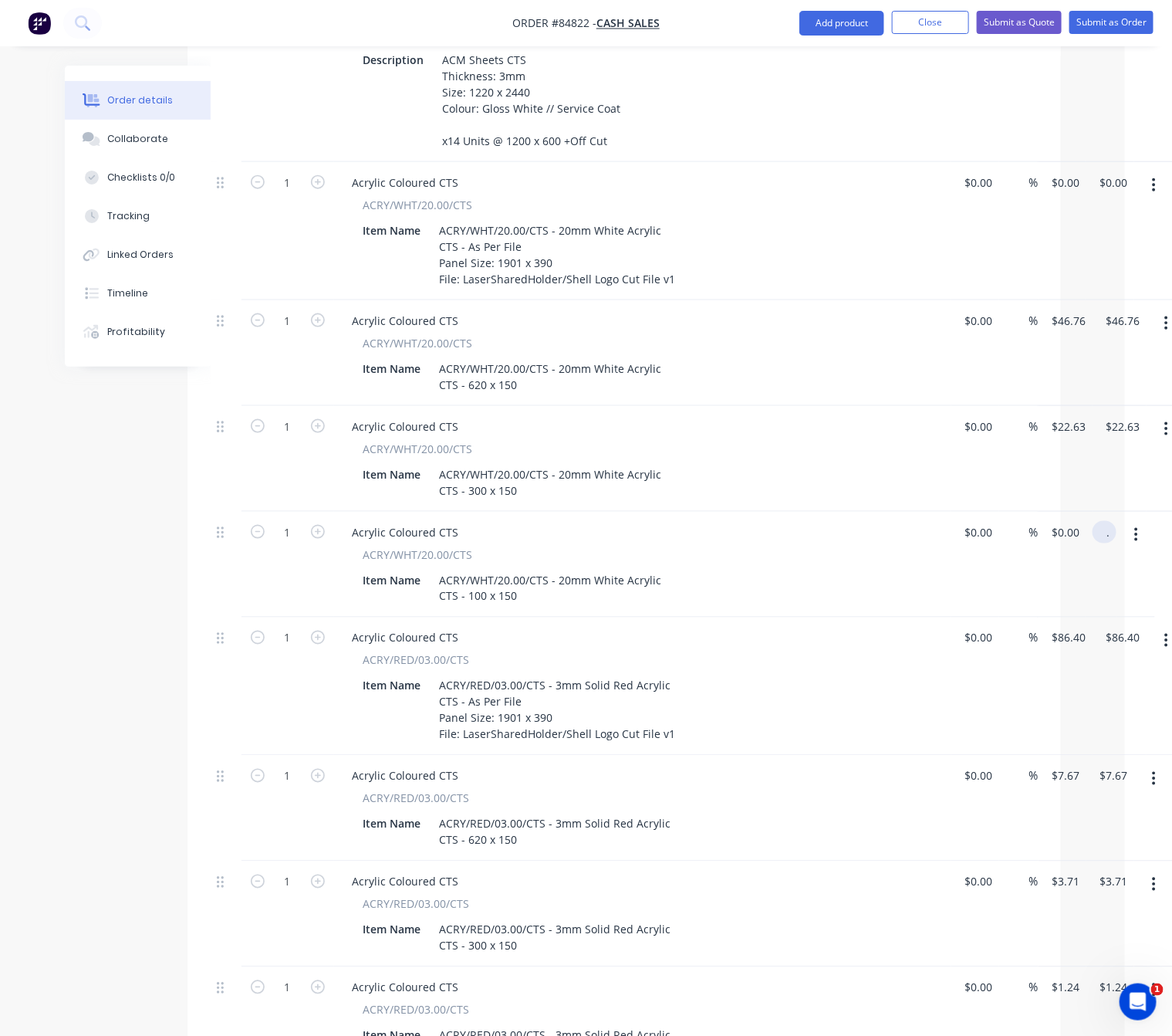
type input "0"
type input "5"
type input "$0.00"
type input "5"
type input "$0.00"
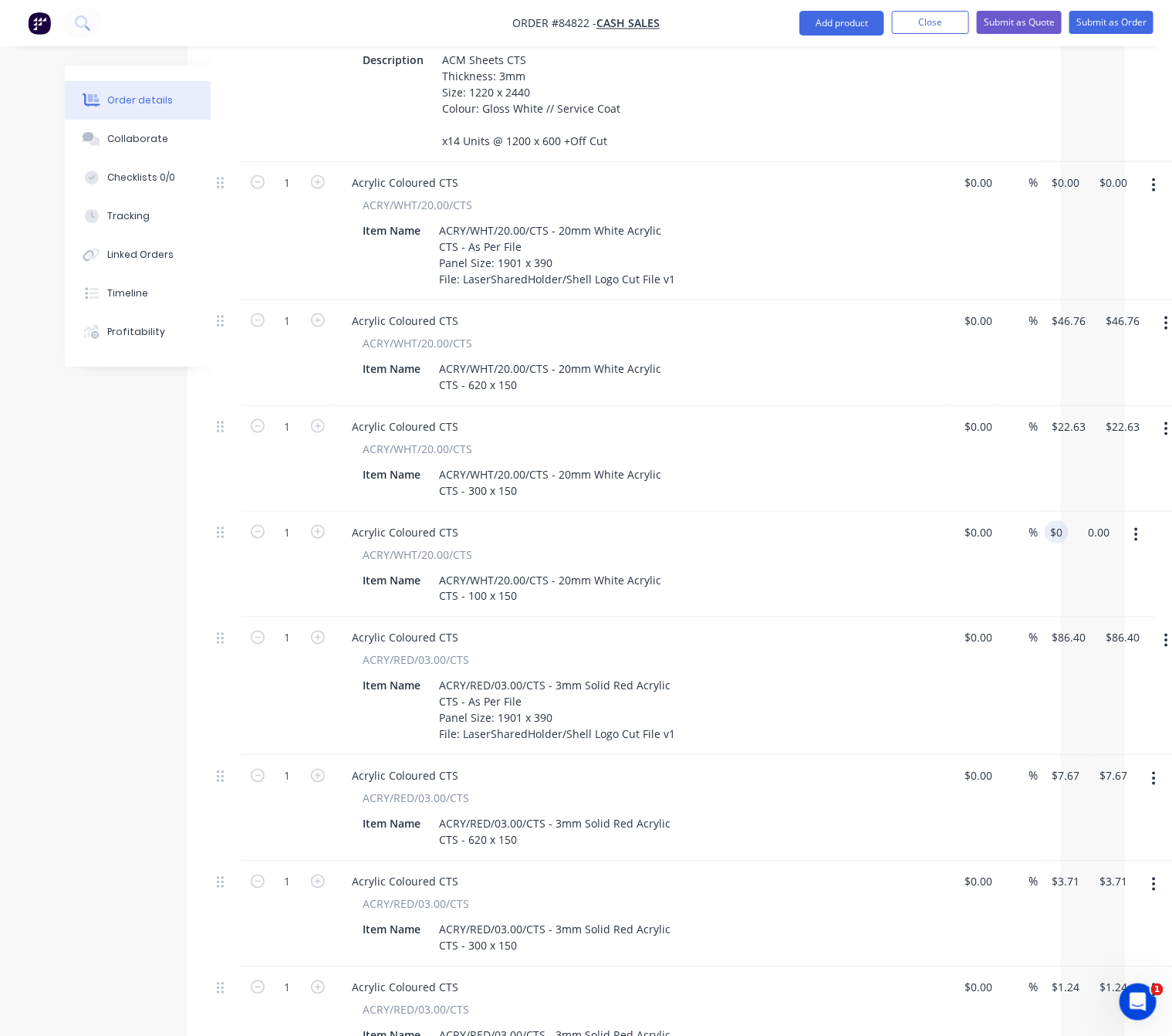
type input "4"
type input "0"
type input "$4.00"
type input "$0.00"
type input "0.00"
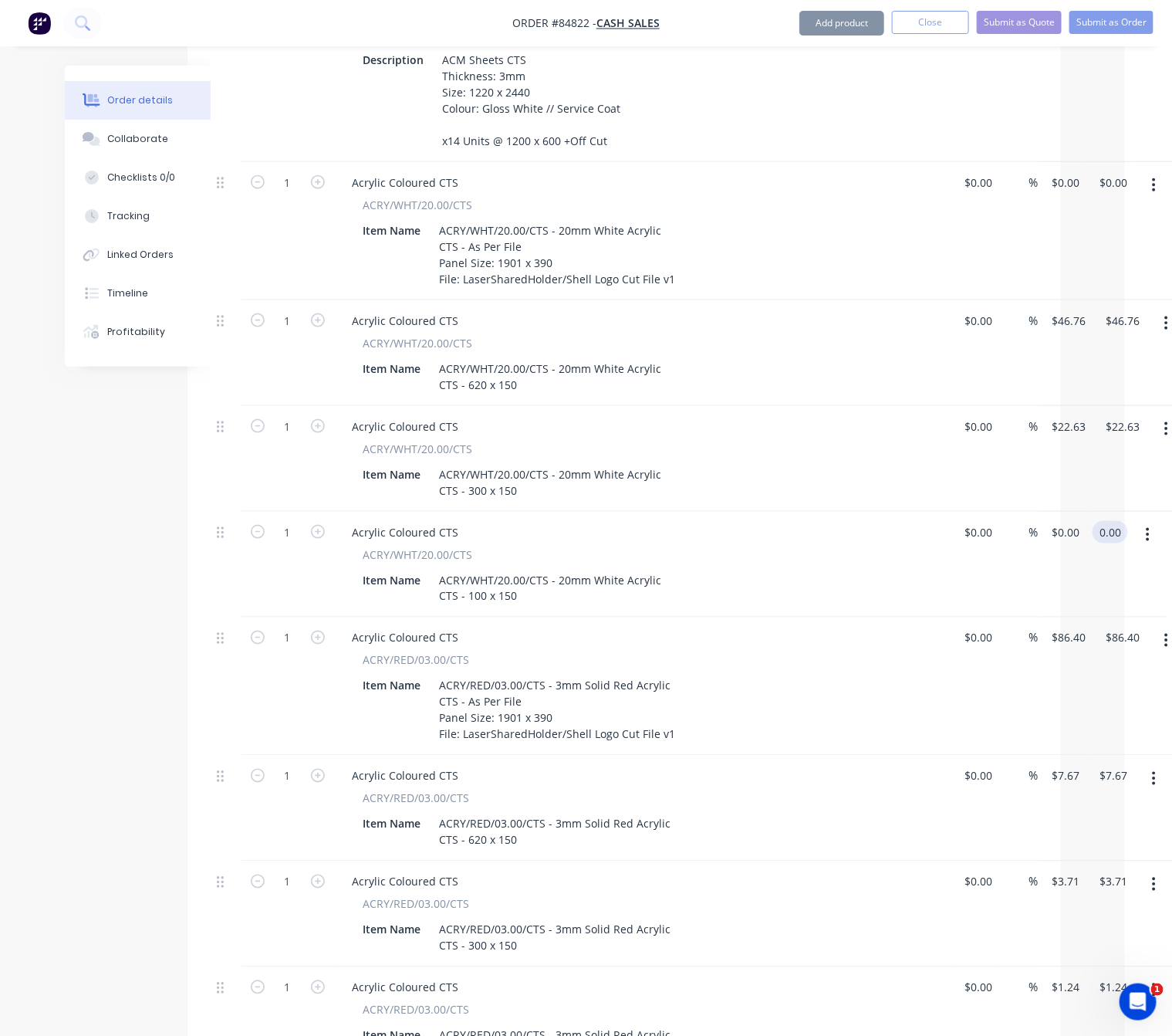
type input "0"
type input "$0.00"
type input "0.00"
type input "0"
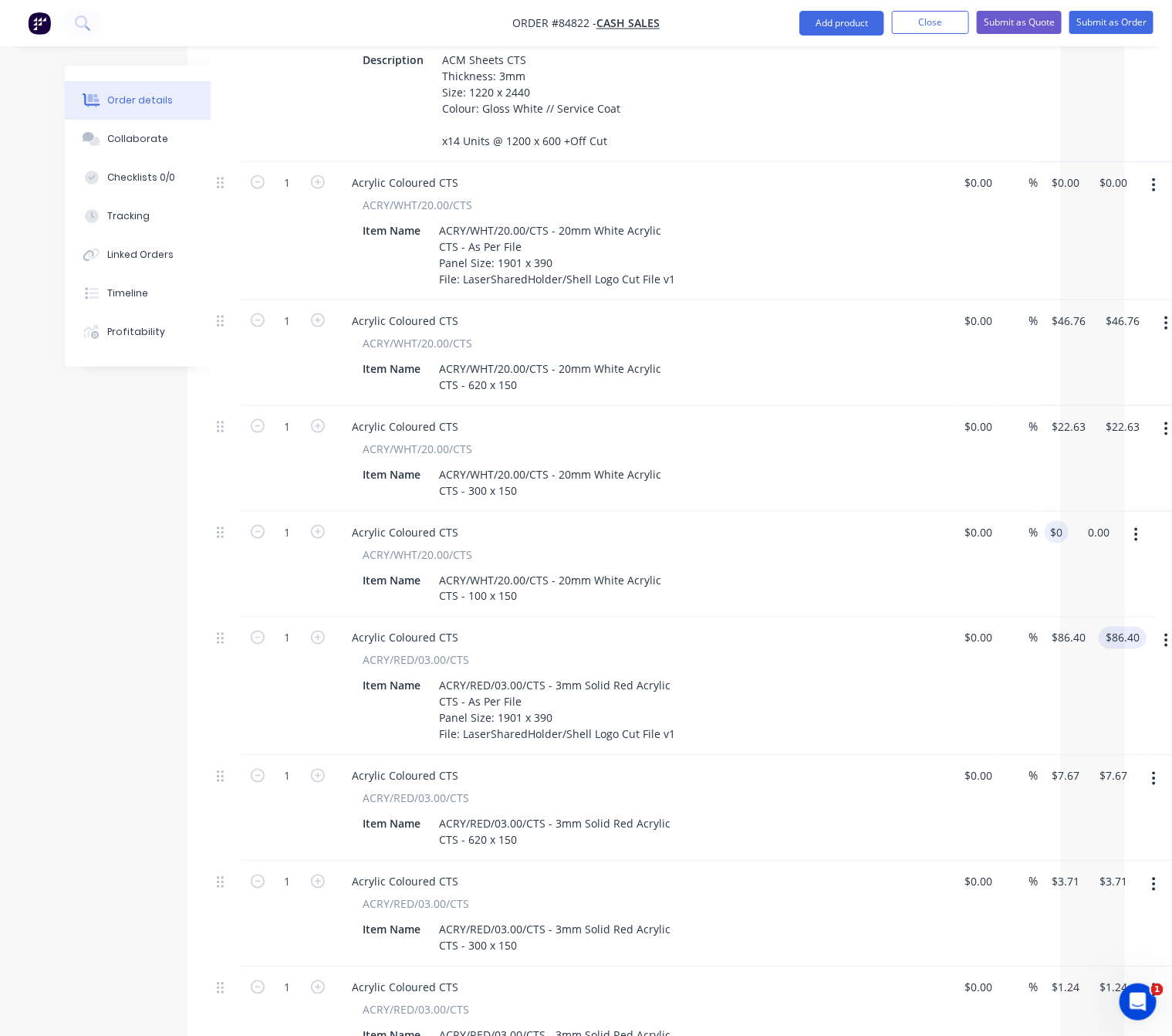
type input "$0.00"
type input "0.00"
type input "0"
type input "$0.00"
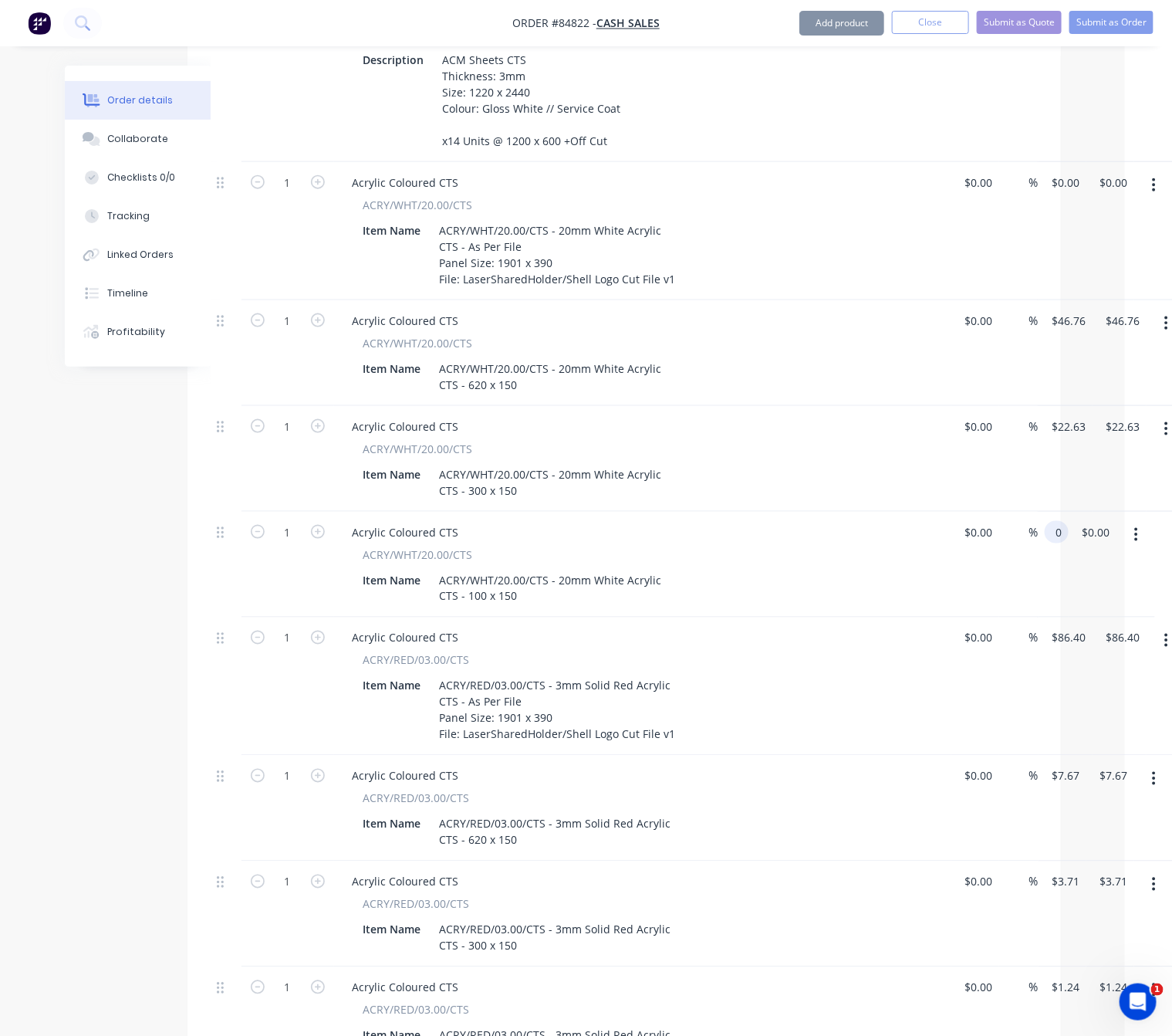
type input "$0.00"
type input "0.00"
type input "0"
type input "$0.00"
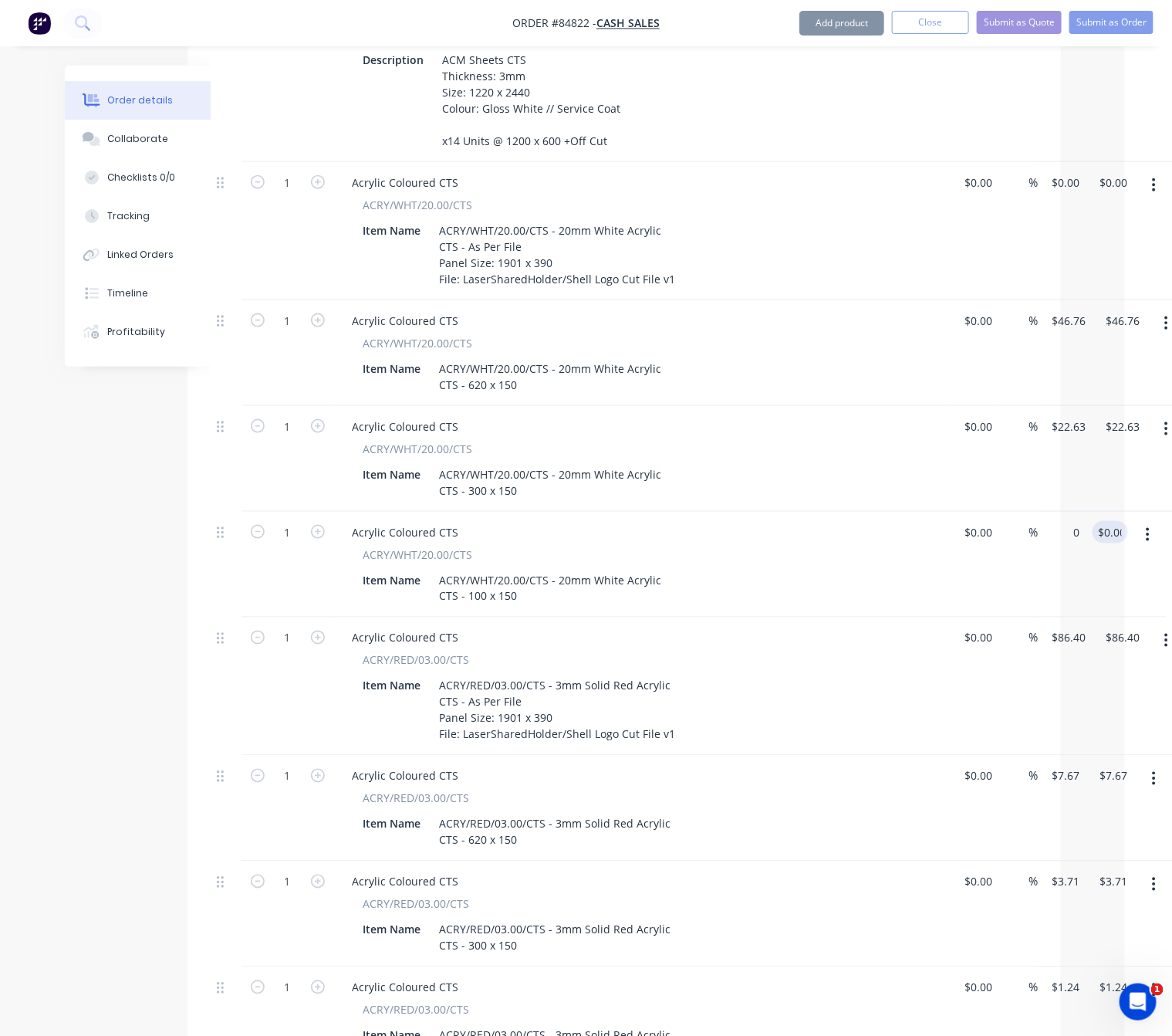
type input "0.00"
click at [1038, 515] on div "1 Acrylic Coloured CTS ACRY/WHT/20.00/CTS Item Name ACRY/WHT/20.00/CTS - 20mm W…" at bounding box center [625, 565] width 827 height 105
type input "0"
type input "$0.00"
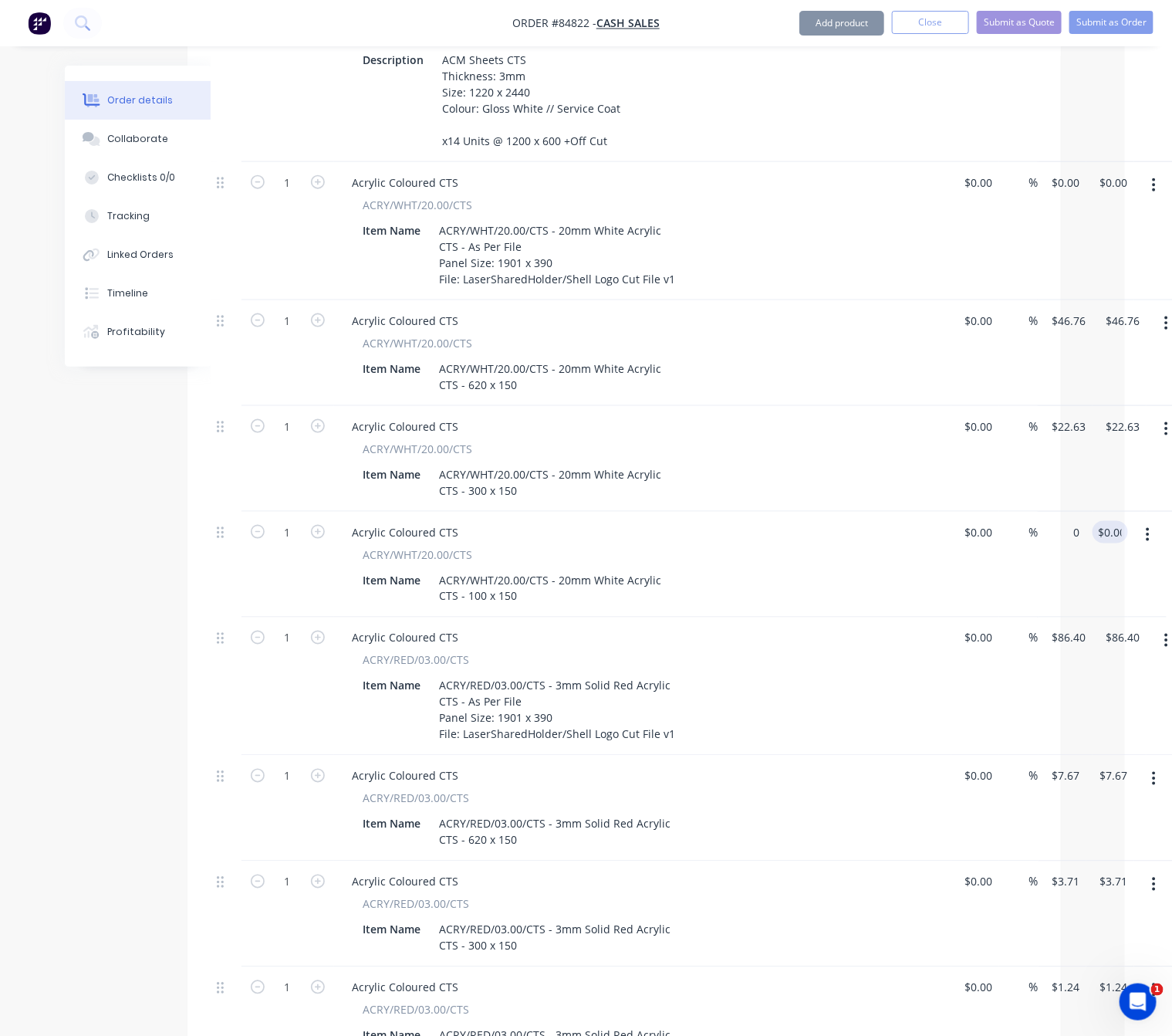
type input "0.00"
type input "0"
type input "$0.00"
type input "0.00"
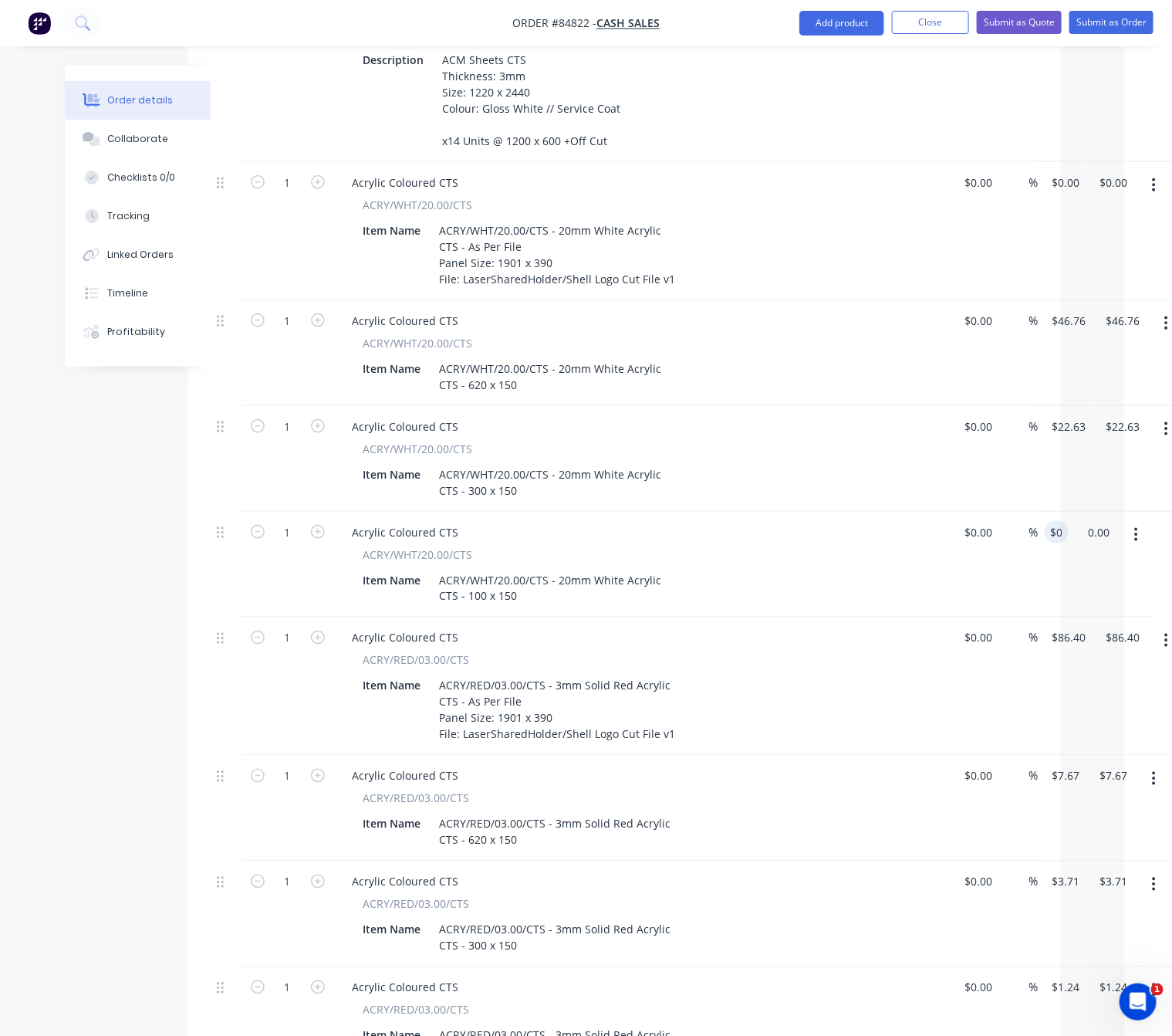
type input "0"
type input "0.00"
type input "$0.00"
type input "0.00"
type input "0"
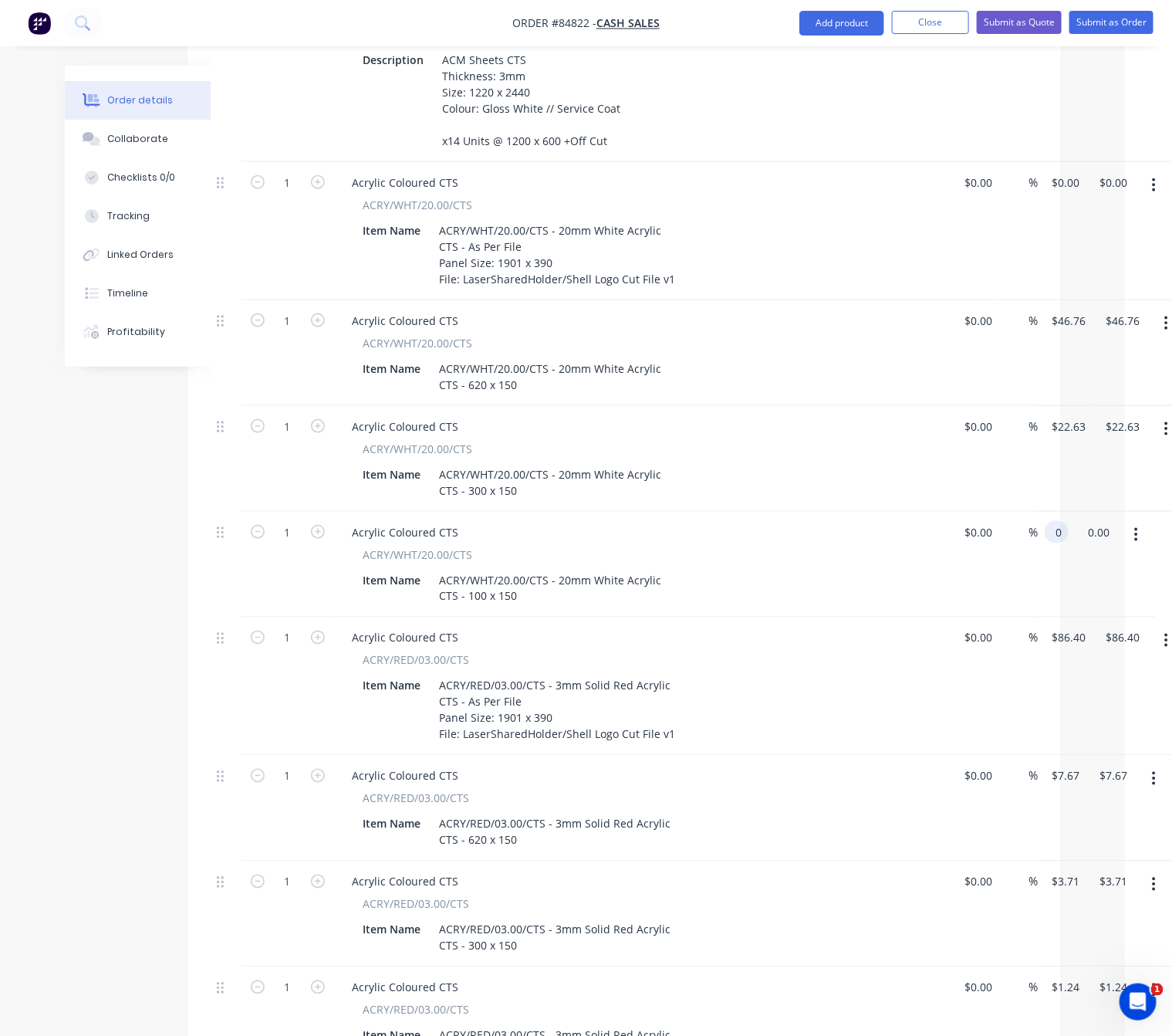
type input "$0.00"
type input "0.00"
type input "0"
type input "$0.00"
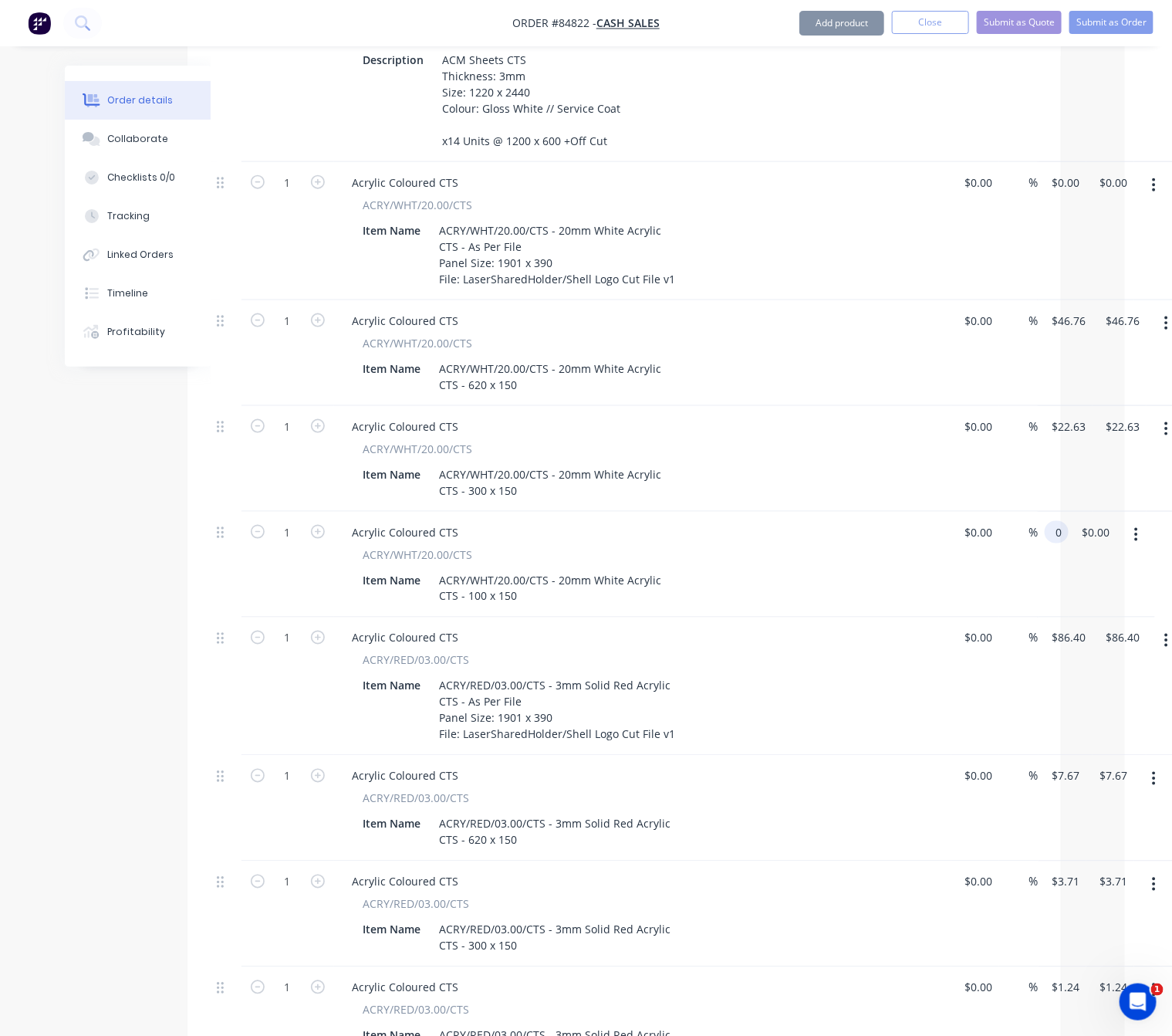
type input "$0.00"
type input "0.00"
type input "0"
type input "$0.00"
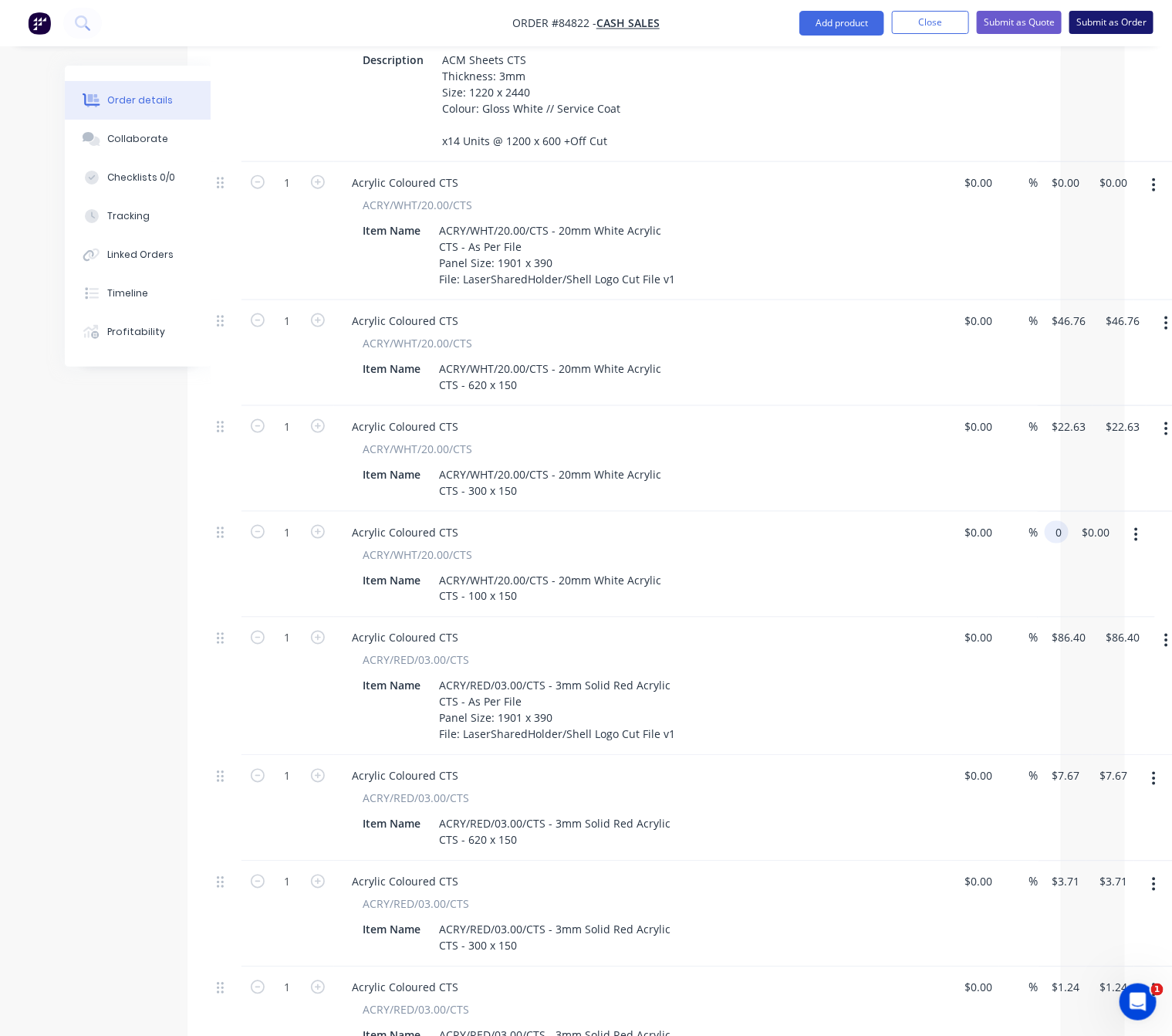
type input "0.00"
type input "0"
type input "$0.00"
type input "0.00"
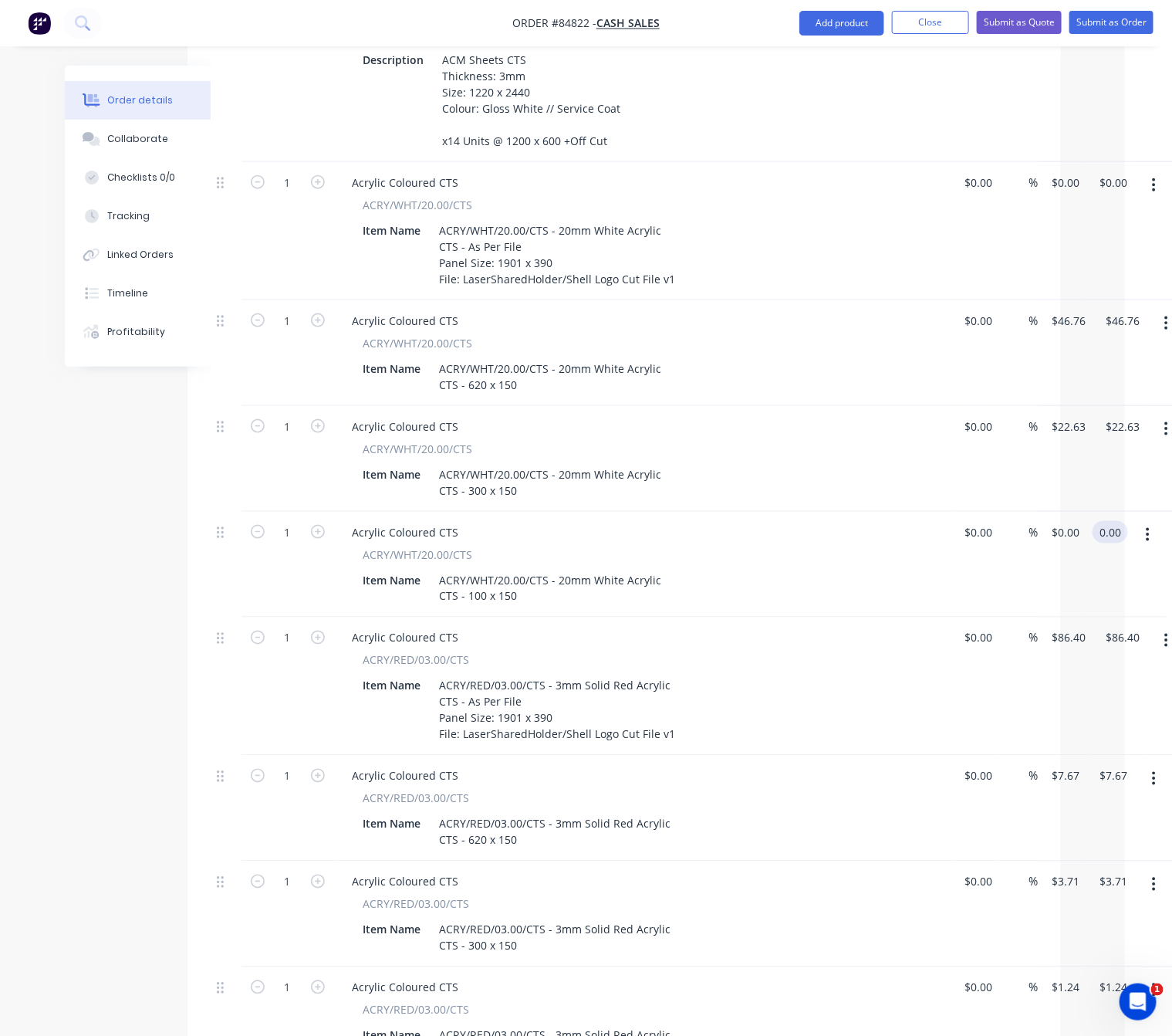
type input "0"
type input "$0.00"
type input "0.00"
type input "0"
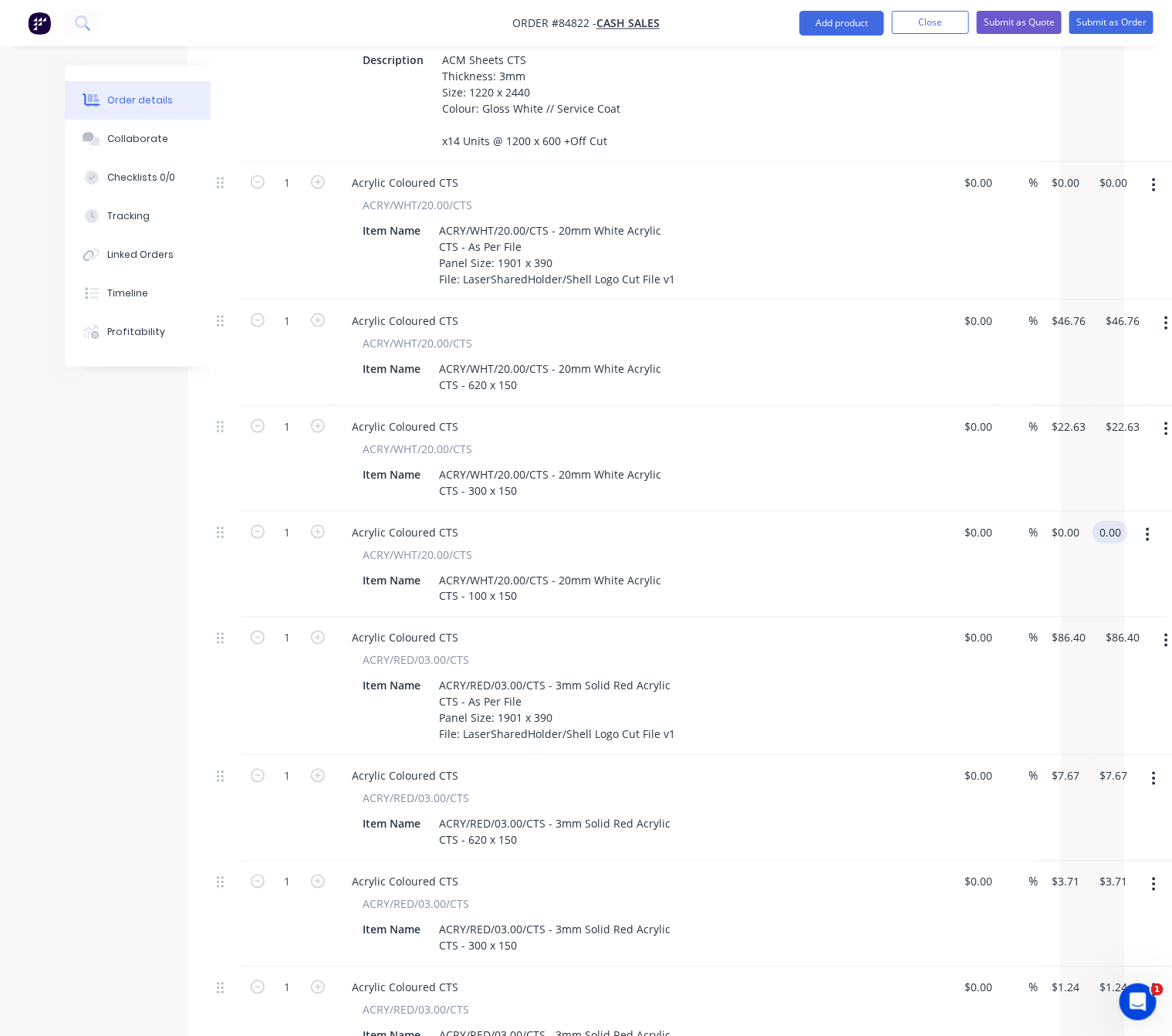
type input "$0.00"
type input "0.00"
type input "0"
type input "$0.00"
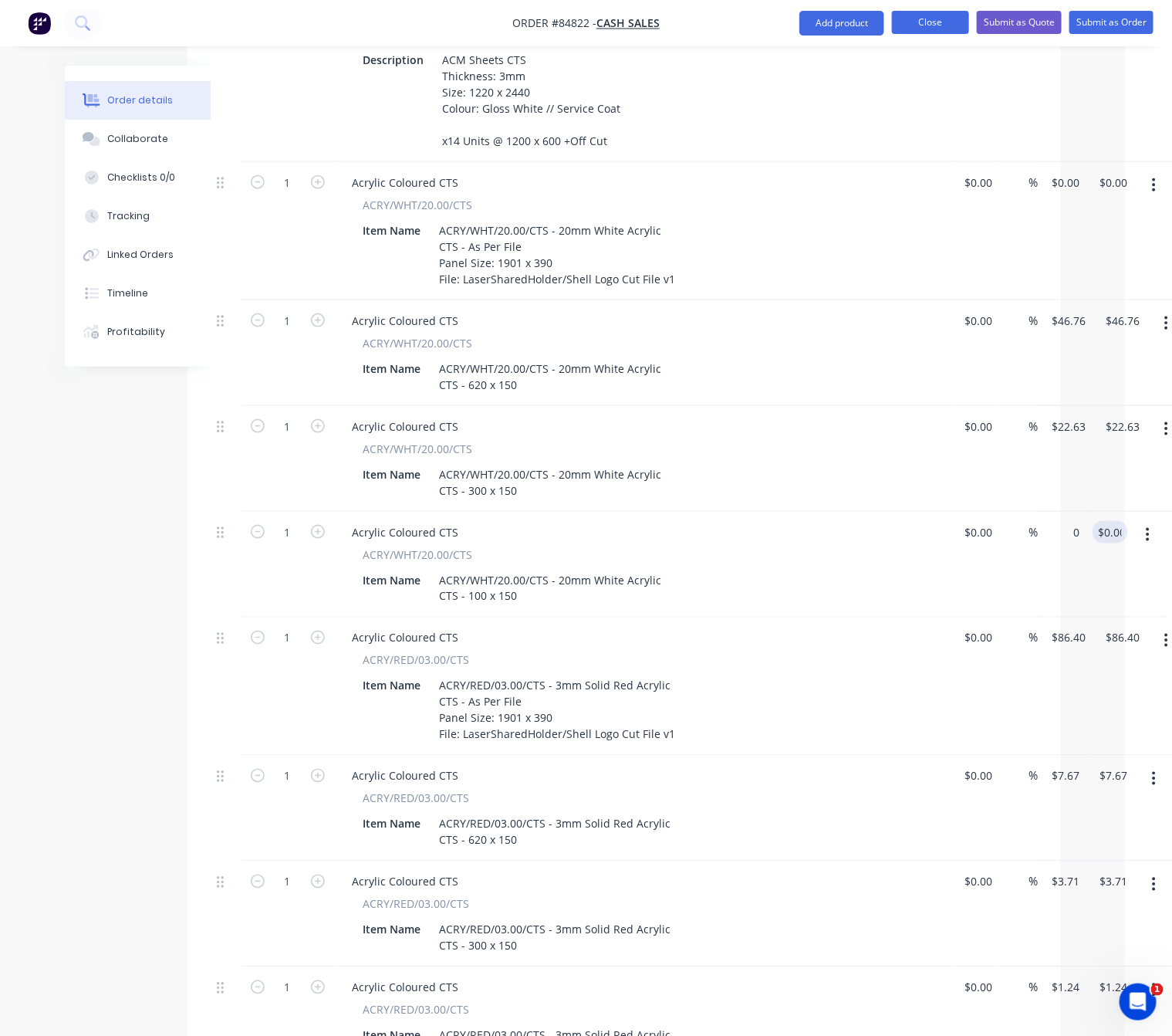
type input "$0.00"
type input "0.00"
type input "0"
type input "$0.00"
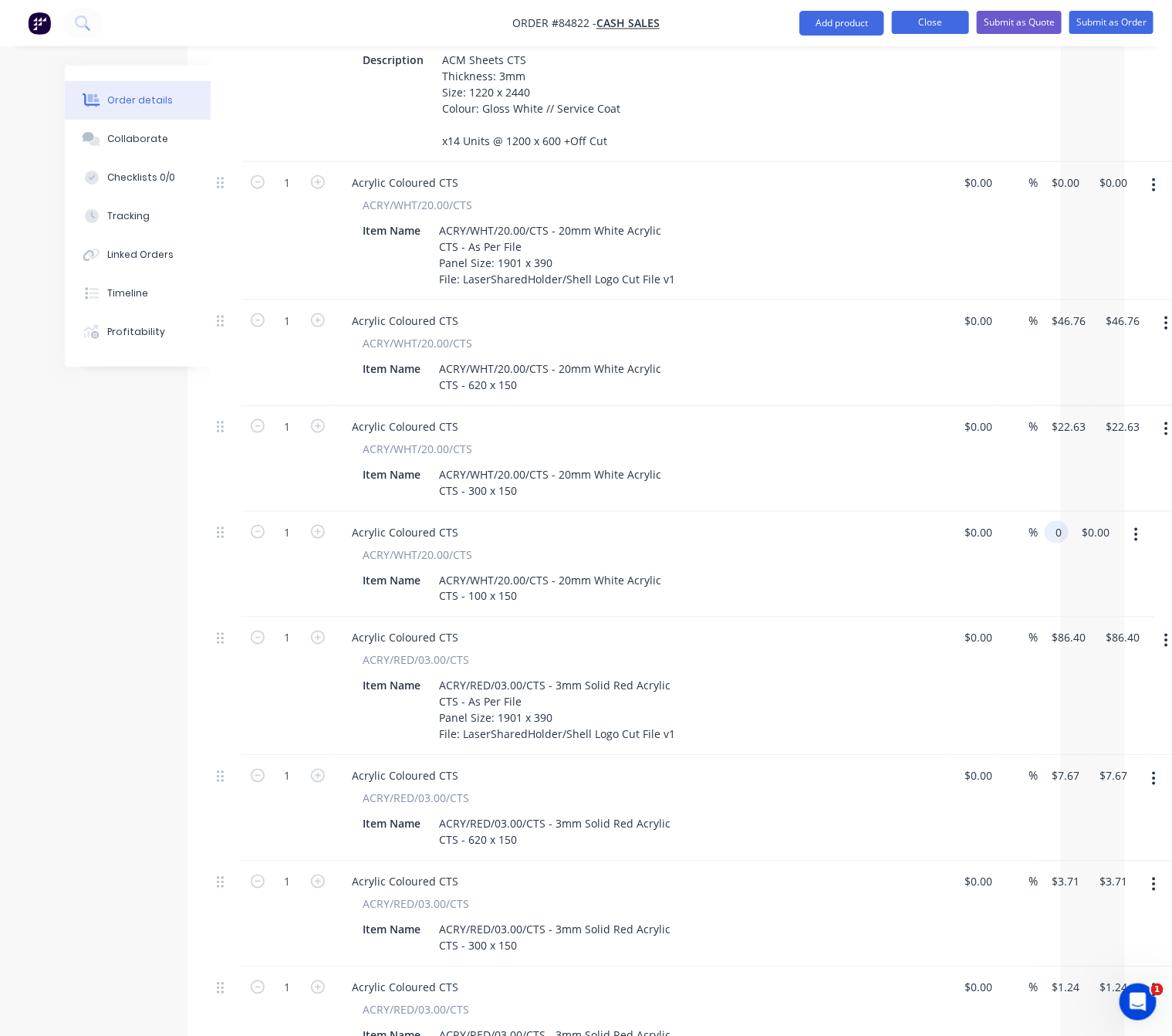
type input "0.00"
type input "0"
type input "$0.00"
type input "0.00"
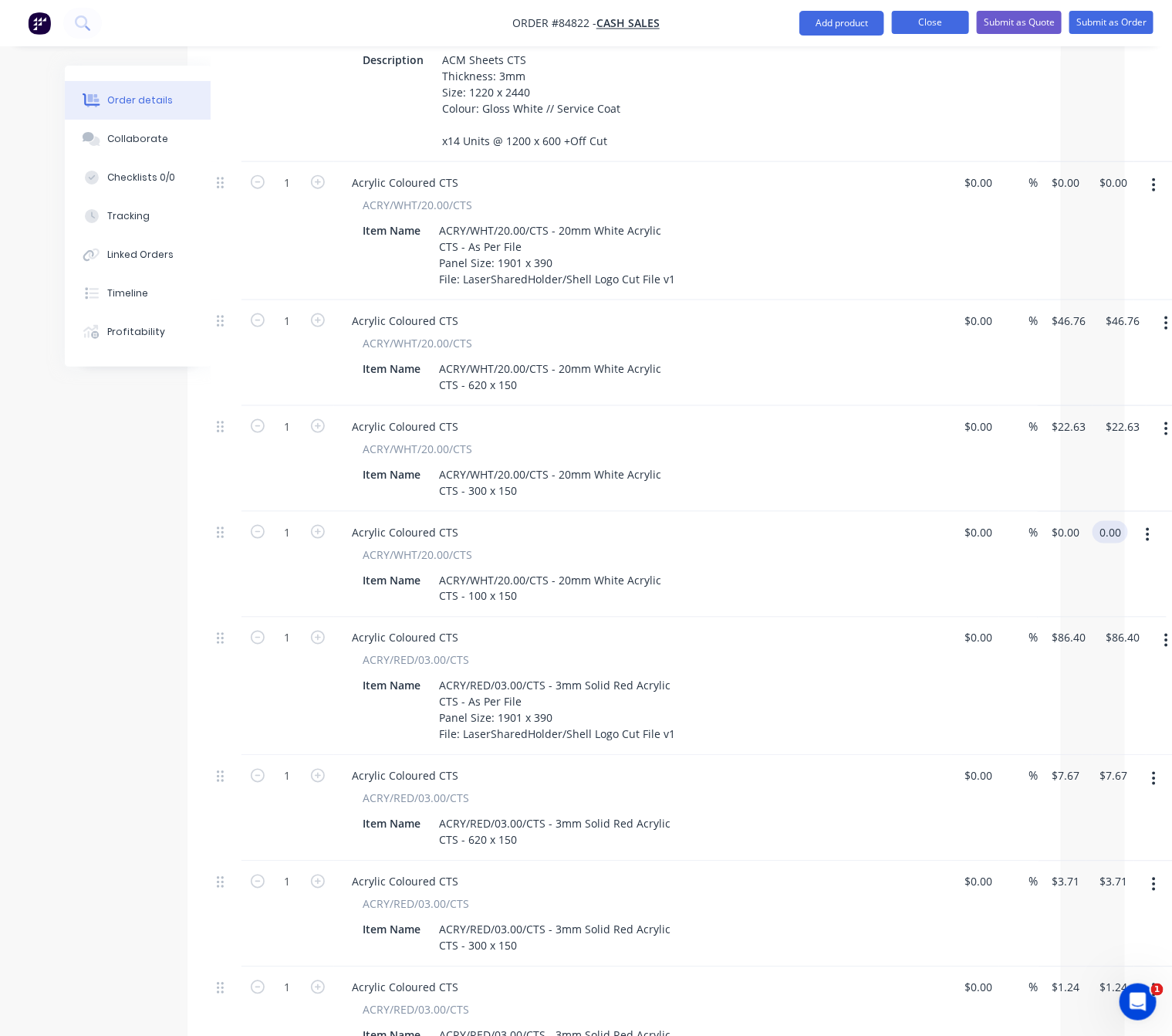
type input "0"
type input "$0.00"
type input "0.00"
type input "0"
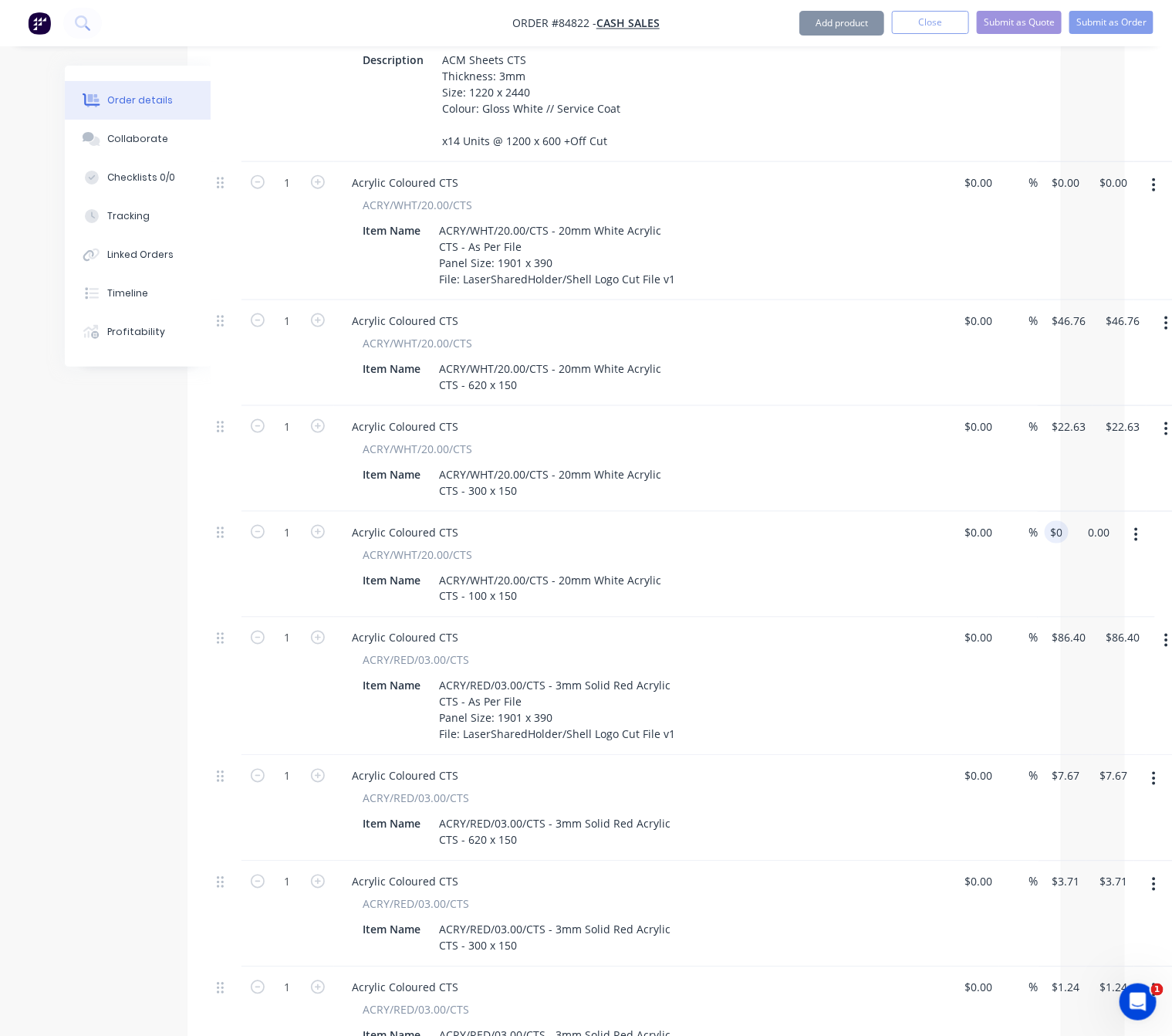
type input "$0.00"
type input "0.00"
type input "0"
type input "$0.00"
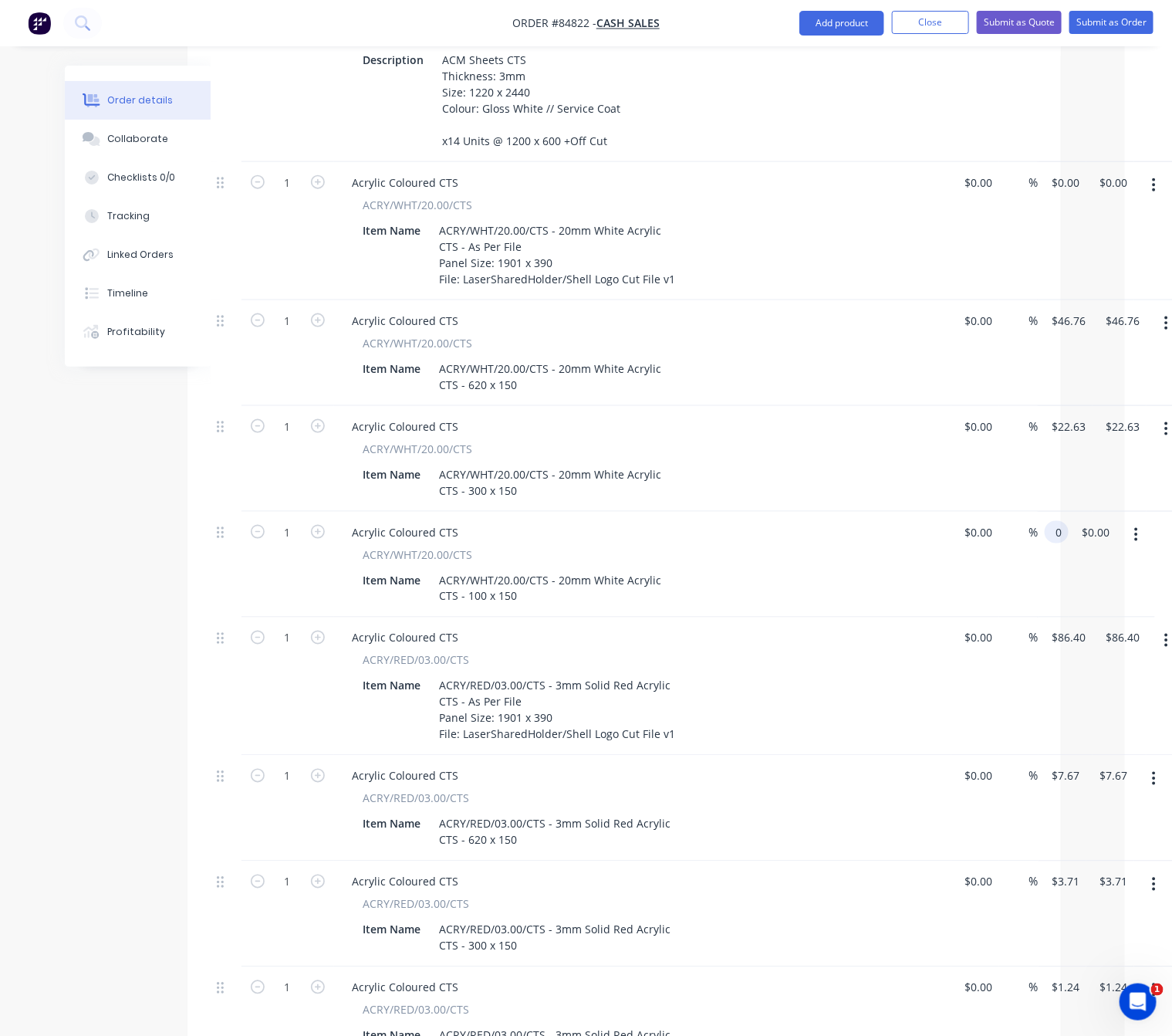
type input "$0.00"
type input "0.00"
type input "0"
type input "$0.00"
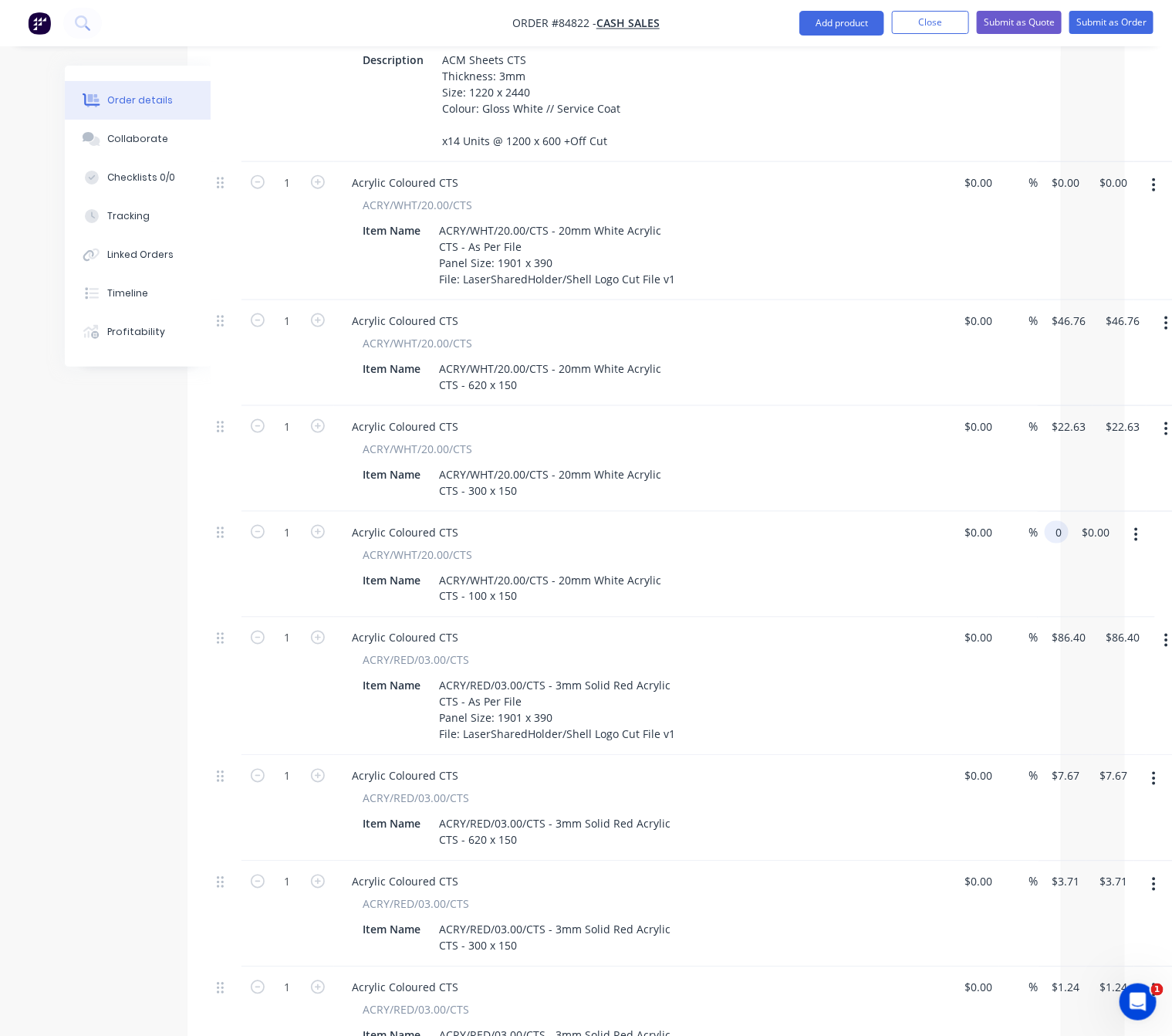
type input "0.00"
type input "0"
type input "$0.00"
type input "0.00"
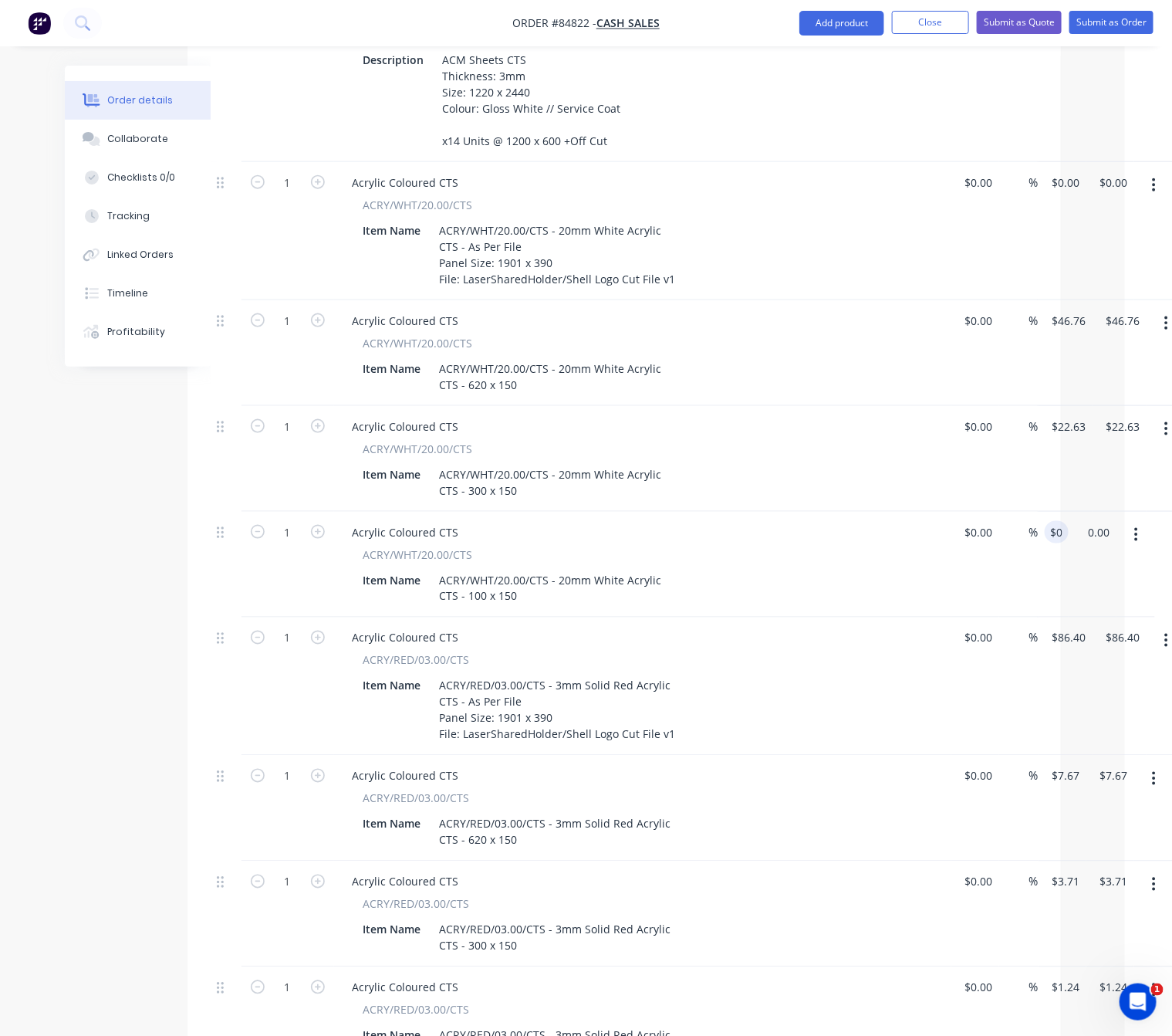
scroll to position [565, 47]
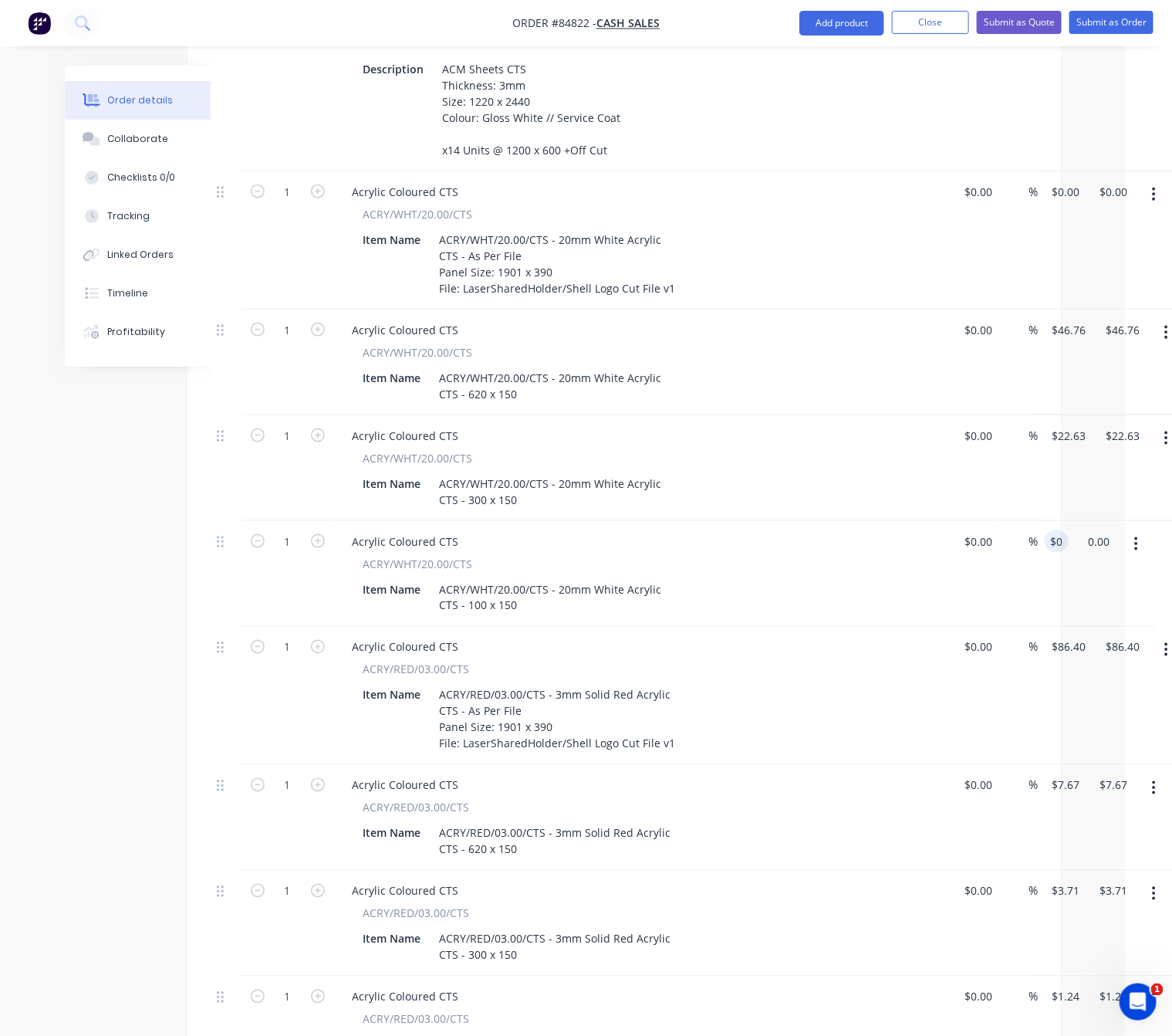
type input "0"
type input "$0.00"
type input "0.00"
type input "0"
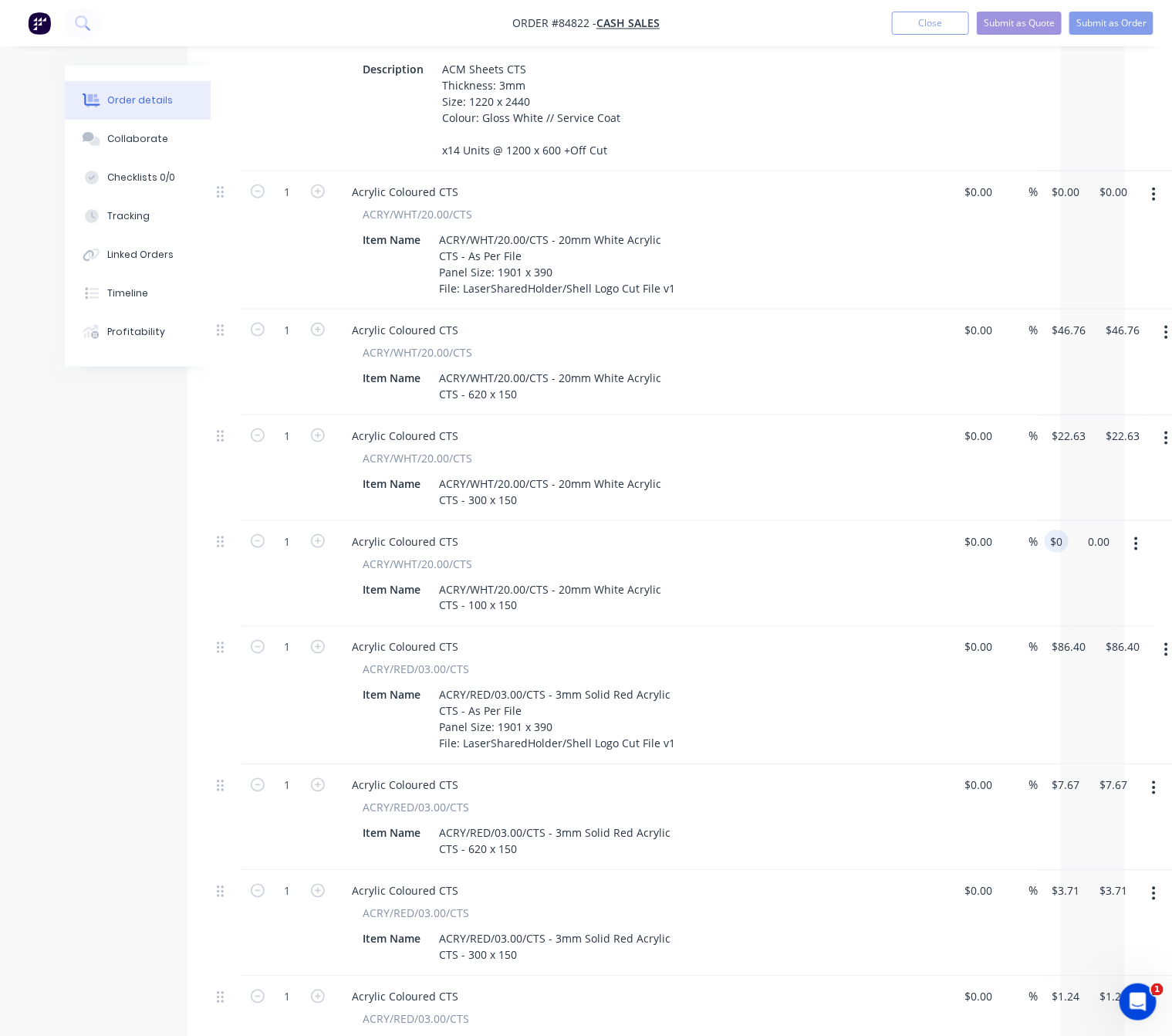
type input "$0.00"
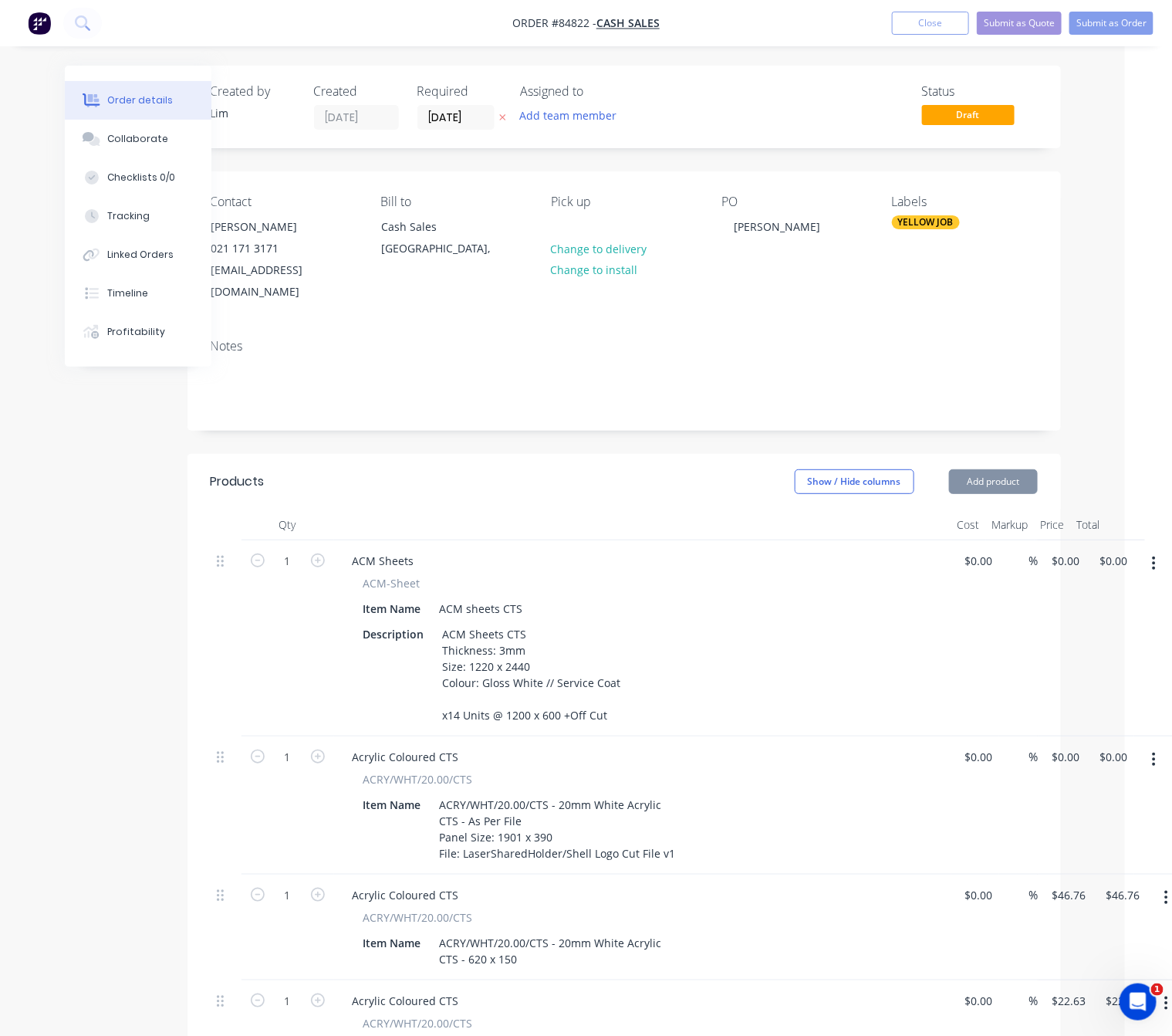
type input "$0.00"
type input "0.00"
type input "0"
type input "$0.00"
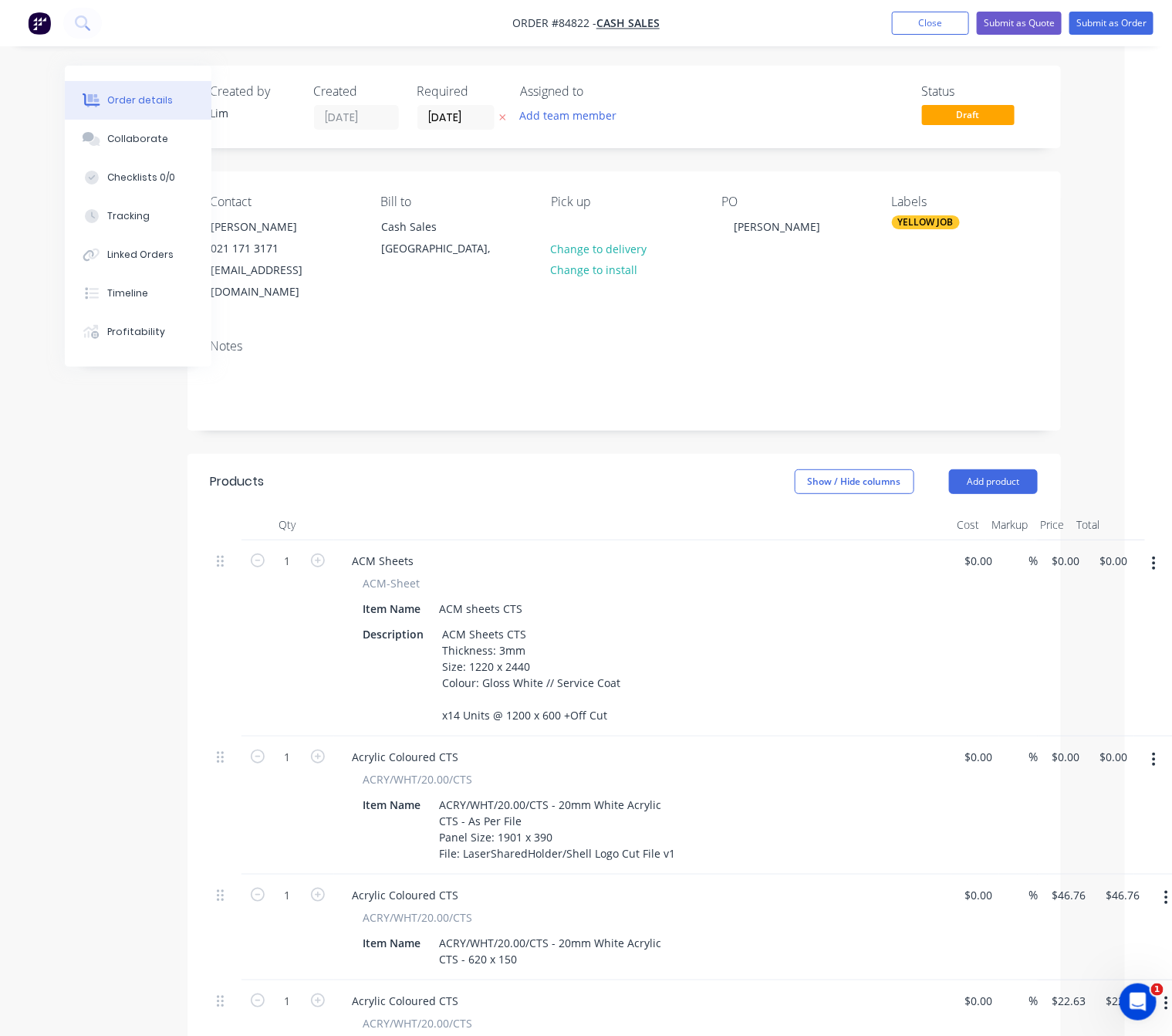
type input "0.00"
type input "0"
type input "$0.00"
type input "0.00"
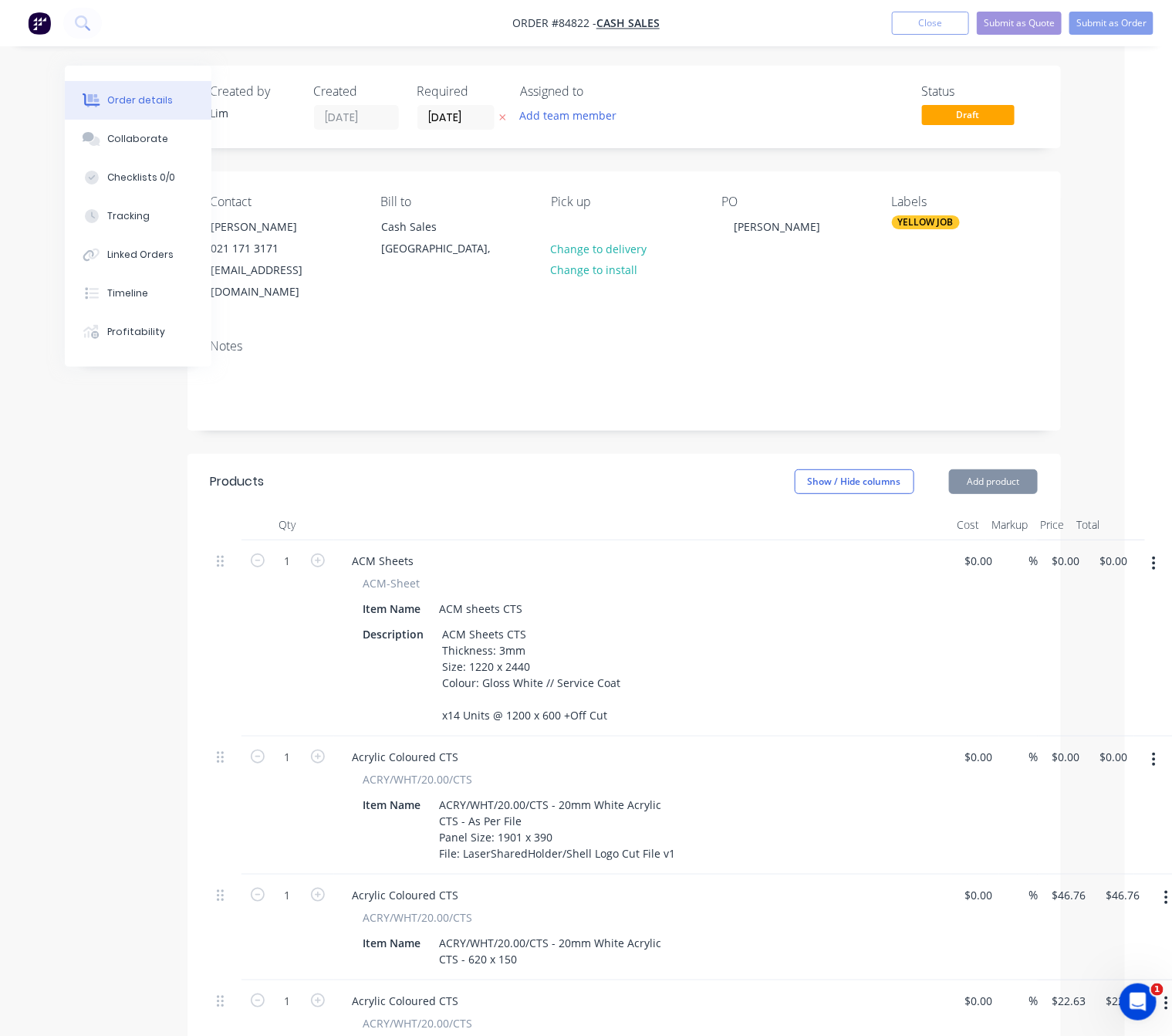
type input "0"
type input "$0.00"
type input "0.00"
type input "0"
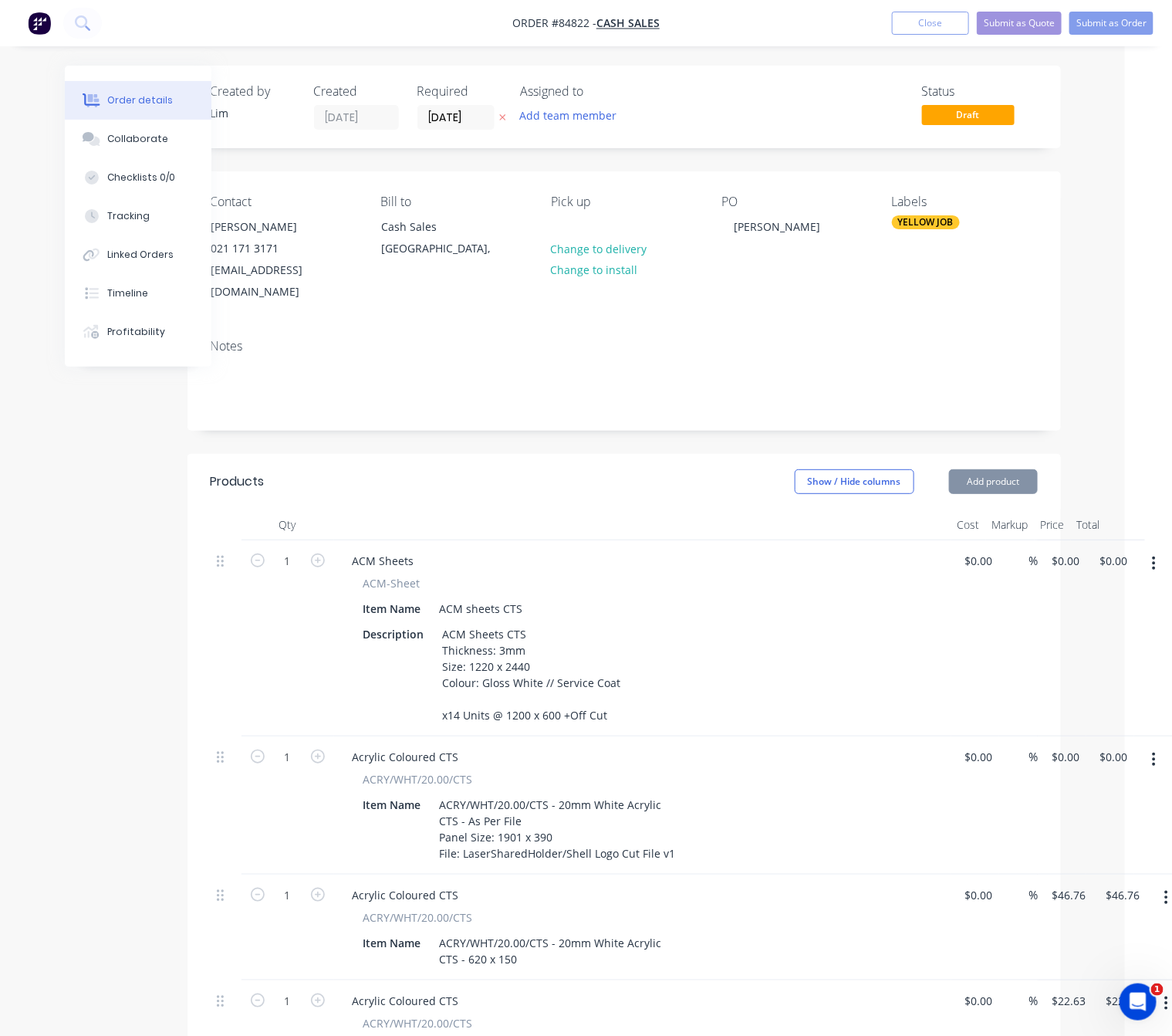
type input "$0.00"
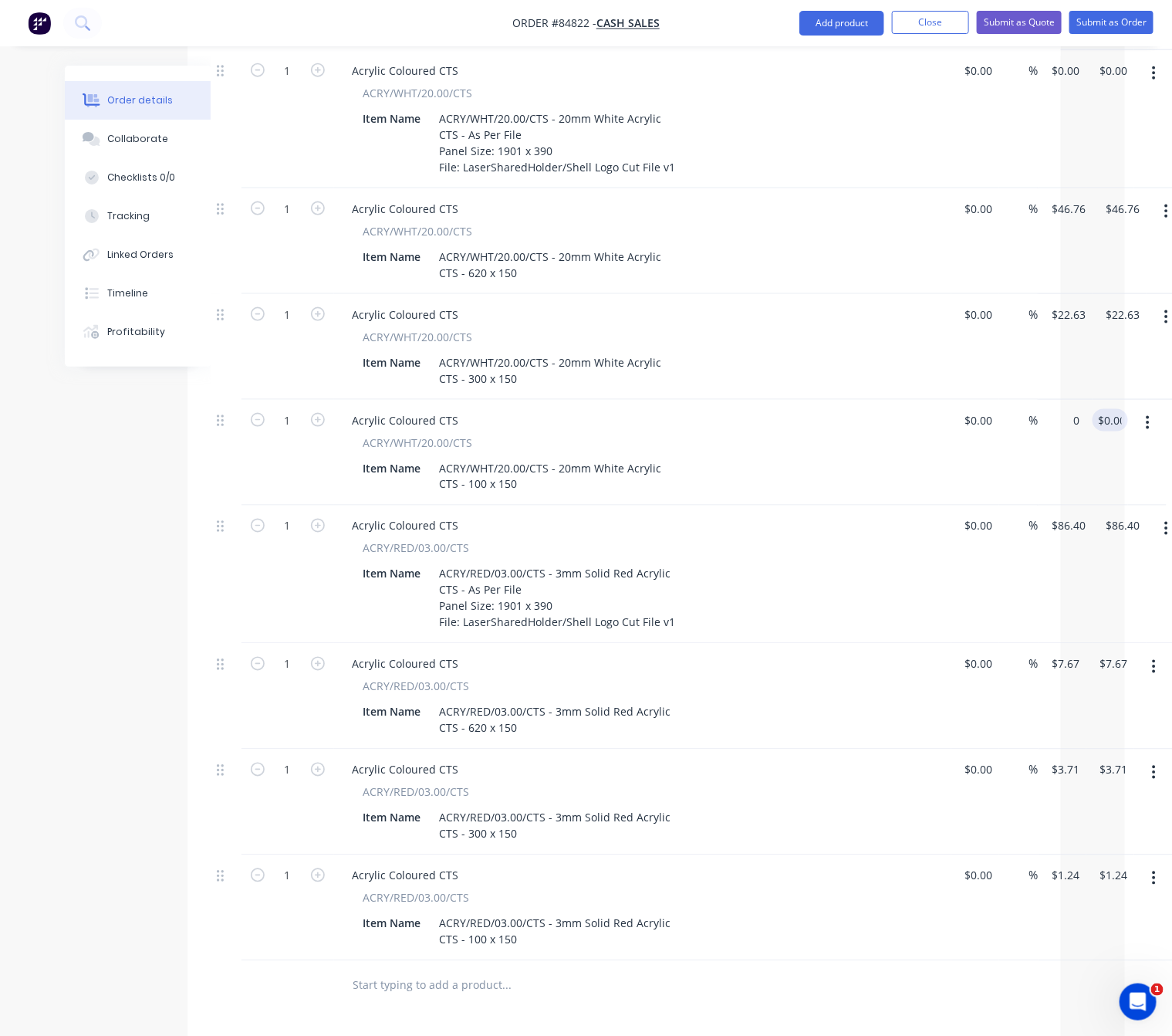
type input "$0.00"
type input "0.00"
type input "0"
type input "$0.00"
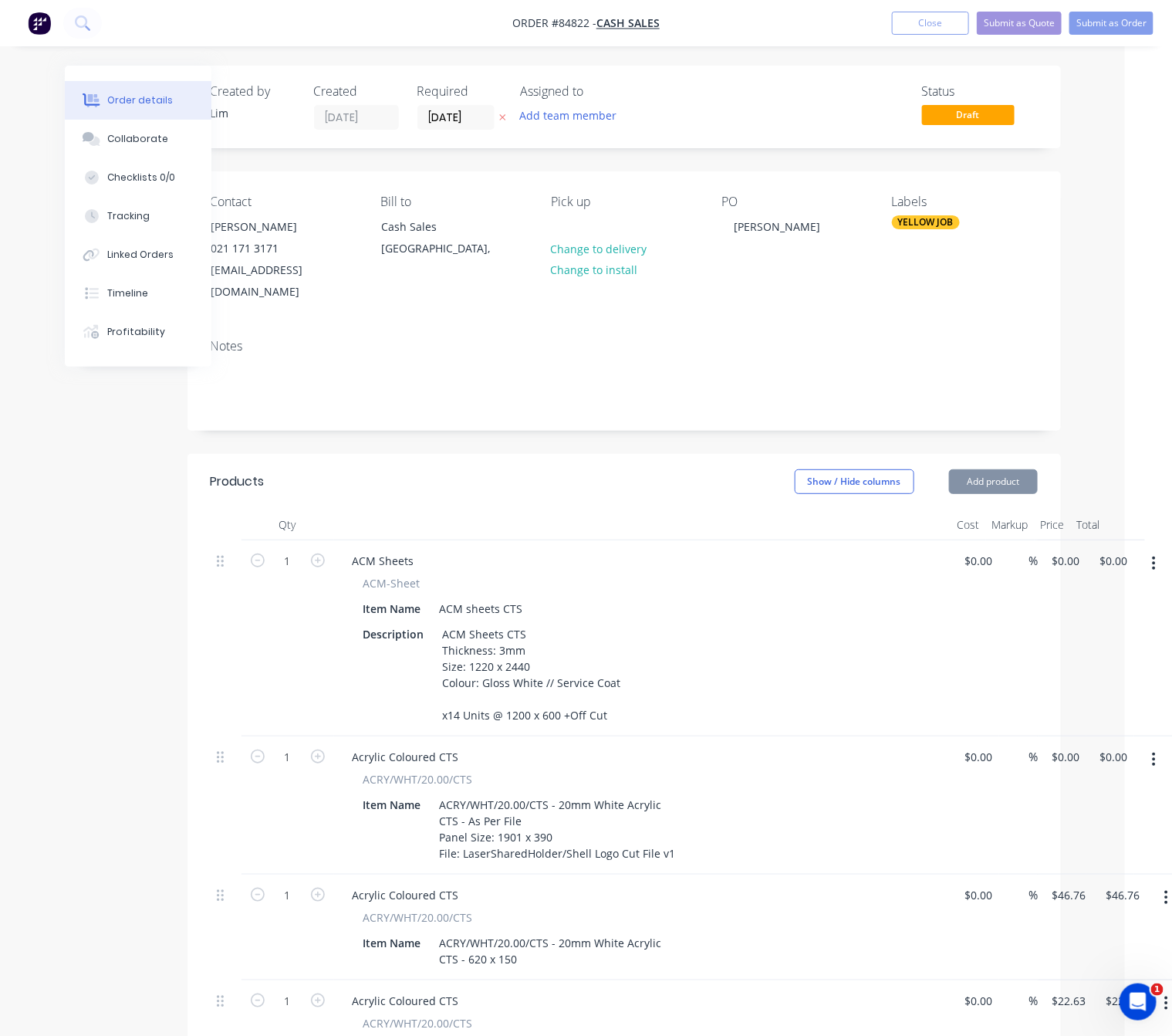
click at [500, 117] on icon "button" at bounding box center [503, 117] width 7 height 9
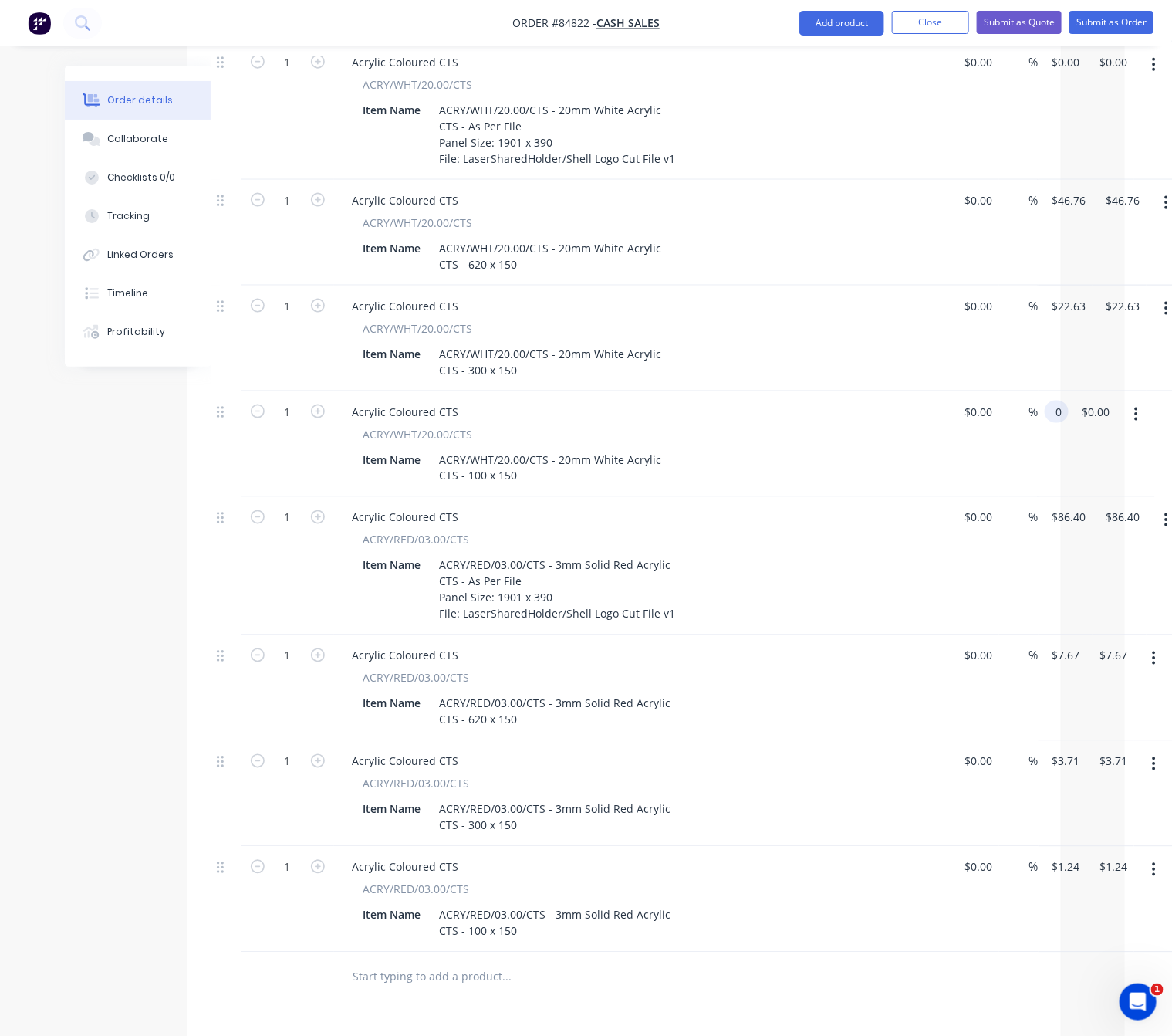
click at [1038, 394] on div "1 Acrylic Coloured CTS ACRY/WHT/20.00/CTS Item Name ACRY/WHT/20.00/CTS - 20mm W…" at bounding box center [625, 444] width 827 height 105
click at [1075, 506] on input "$86.40" at bounding box center [1071, 518] width 41 height 23
click at [1063, 401] on input "0" at bounding box center [1069, 412] width 36 height 23
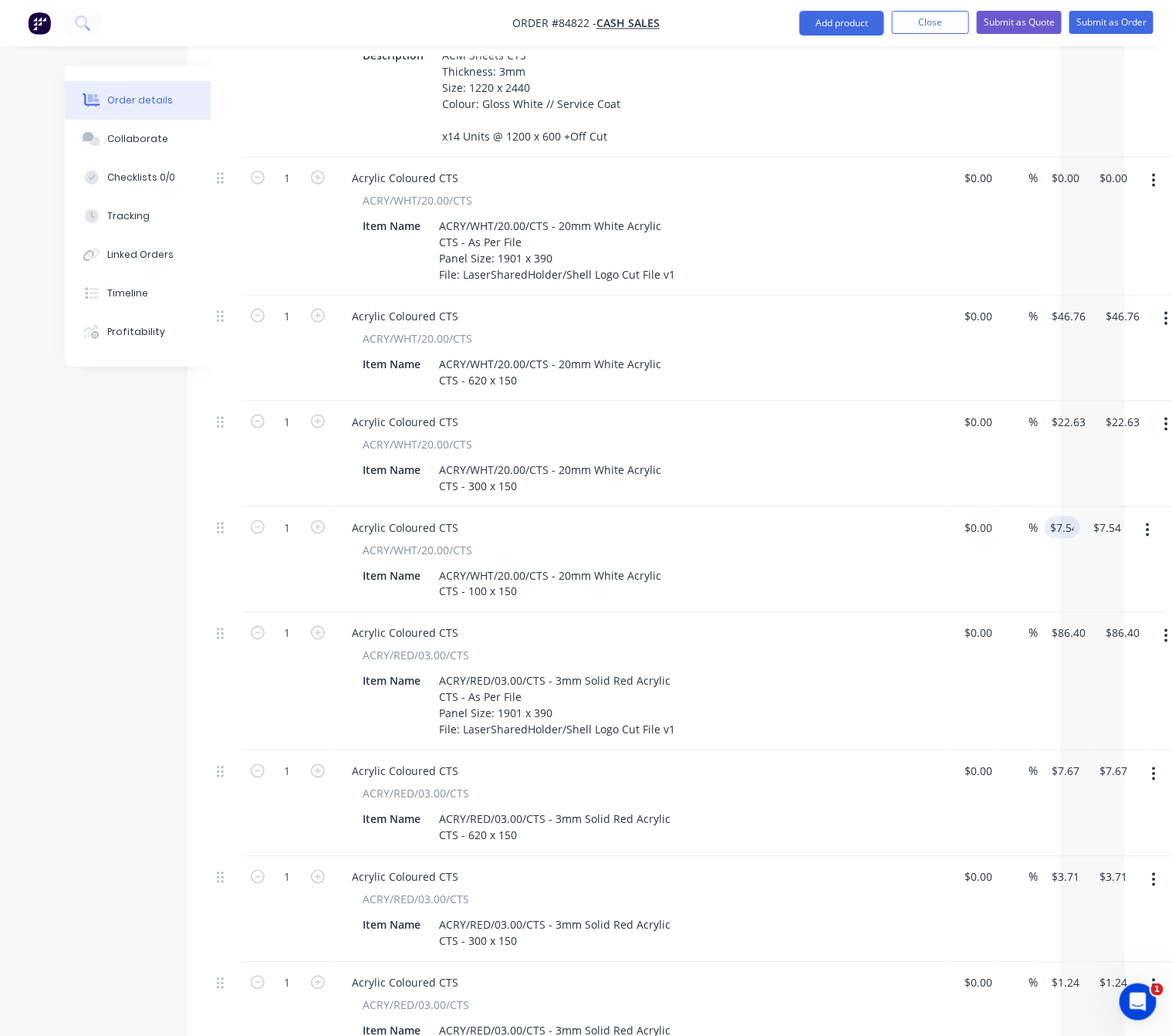
click at [42, 557] on div "Created by Lim Created 24/09/25 Required Assigned to Add team member Status Dra…" at bounding box center [539, 499] width 1043 height 2026
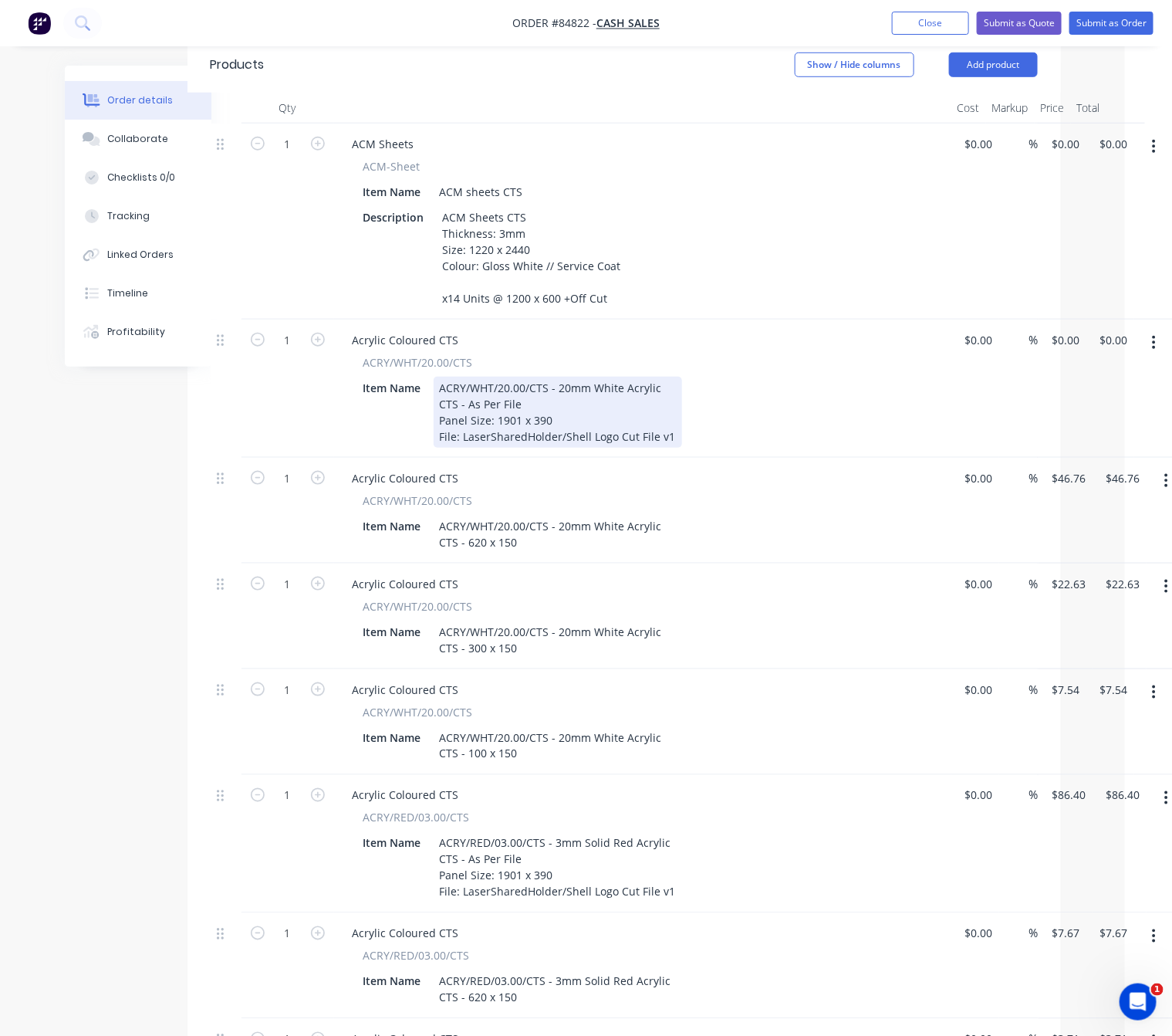
scroll to position [347, 47]
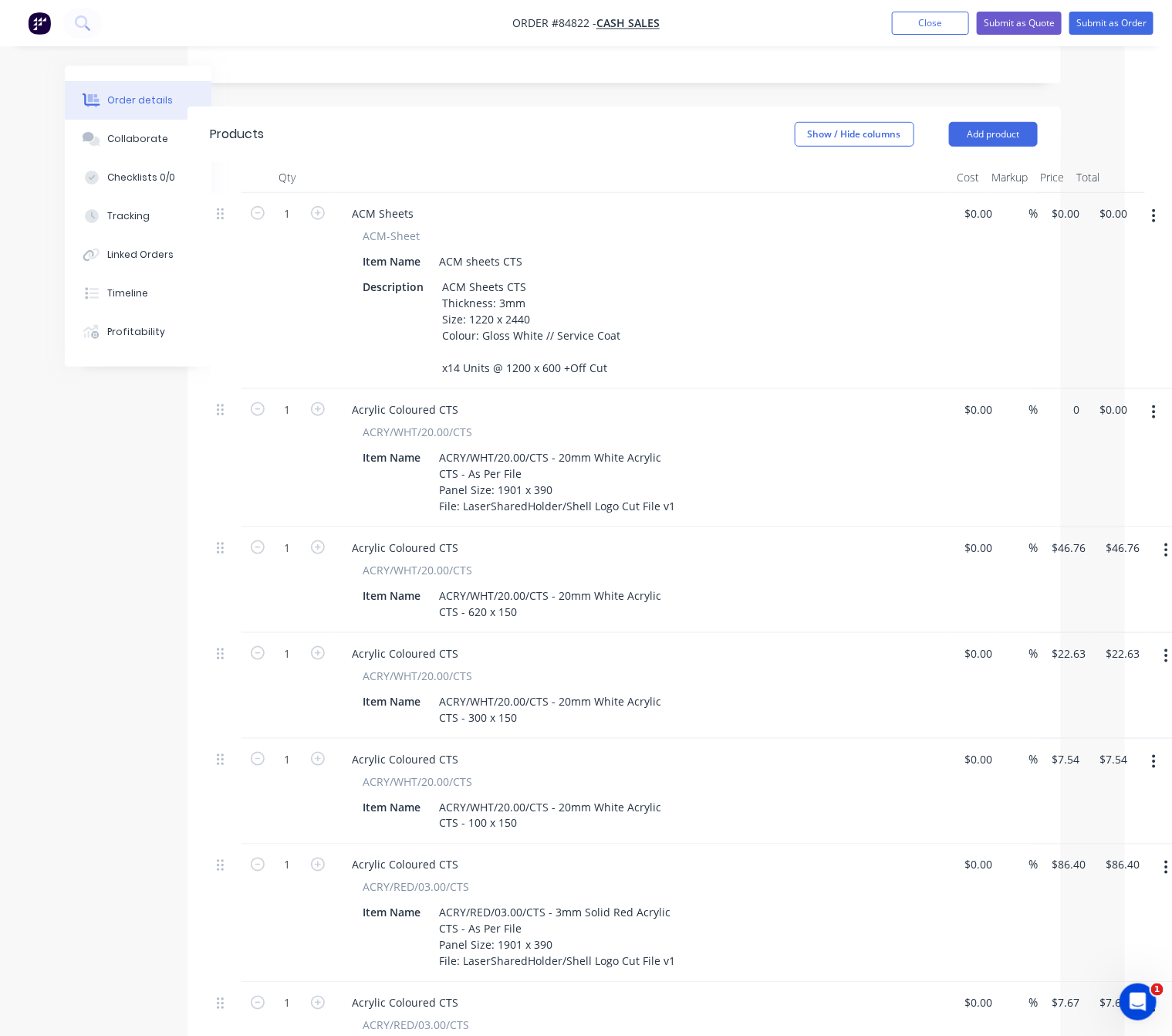
click at [1038, 389] on div "1 Acrylic Coloured CTS ACRY/WHT/20.00/CTS Item Name ACRY/WHT/20.00/CTS - 20mm W…" at bounding box center [625, 458] width 827 height 138
click at [84, 517] on div "Created by Lim Created 24/09/25 Required Assigned to Add team member Status Dra…" at bounding box center [539, 731] width 1043 height 2026
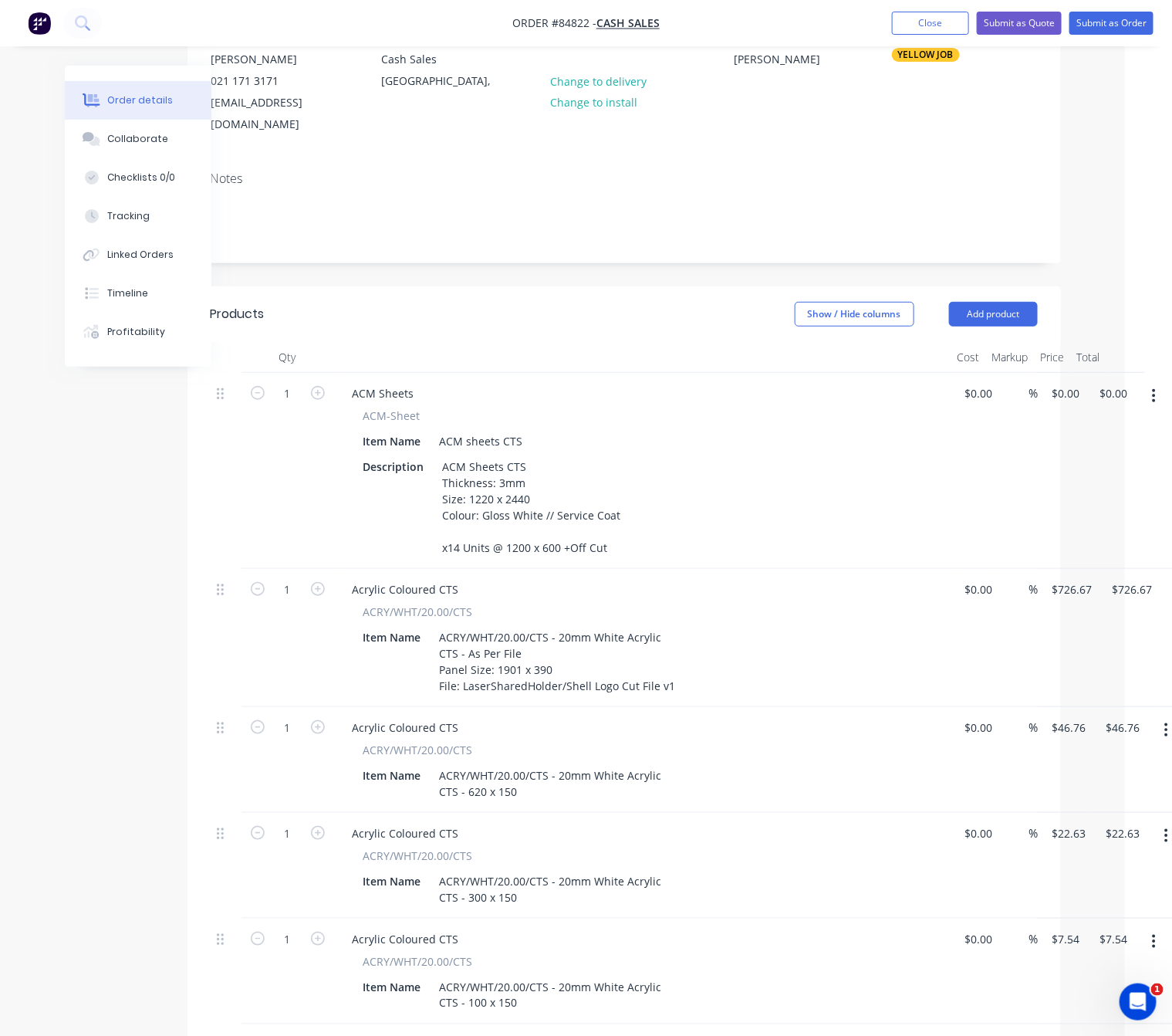
scroll to position [116, 47]
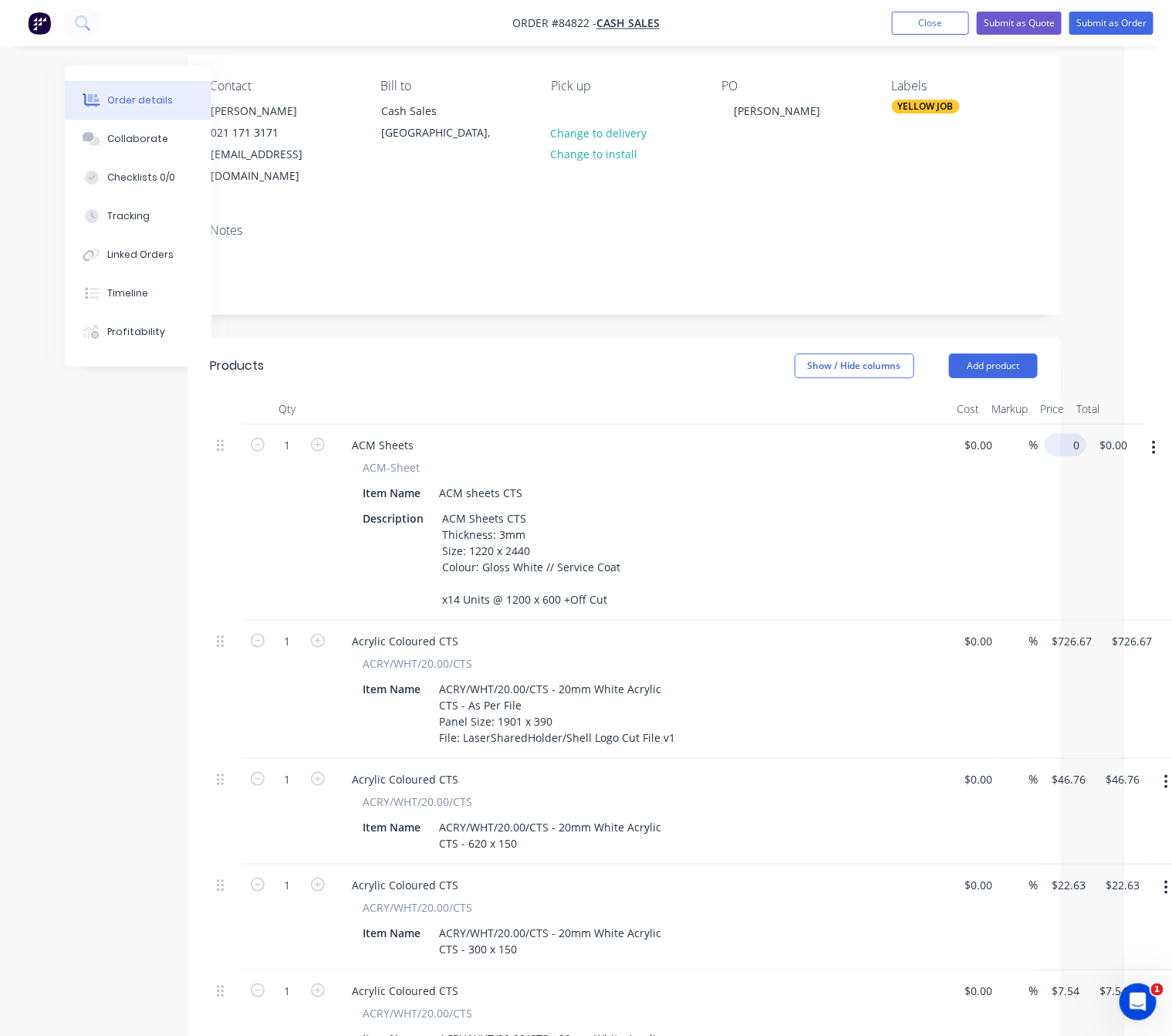
click at [1038, 424] on div "1 ACM Sheets ACM-Sheet Item Name ACM sheets CTS Description ACM Sheets CTS Thic…" at bounding box center [625, 522] width 827 height 196
click at [130, 563] on div "Created by Lim Created 24/09/25 Required Assigned to Add team member Status Dra…" at bounding box center [539, 962] width 1043 height 2026
click at [315, 438] on icon "button" at bounding box center [317, 445] width 14 height 14
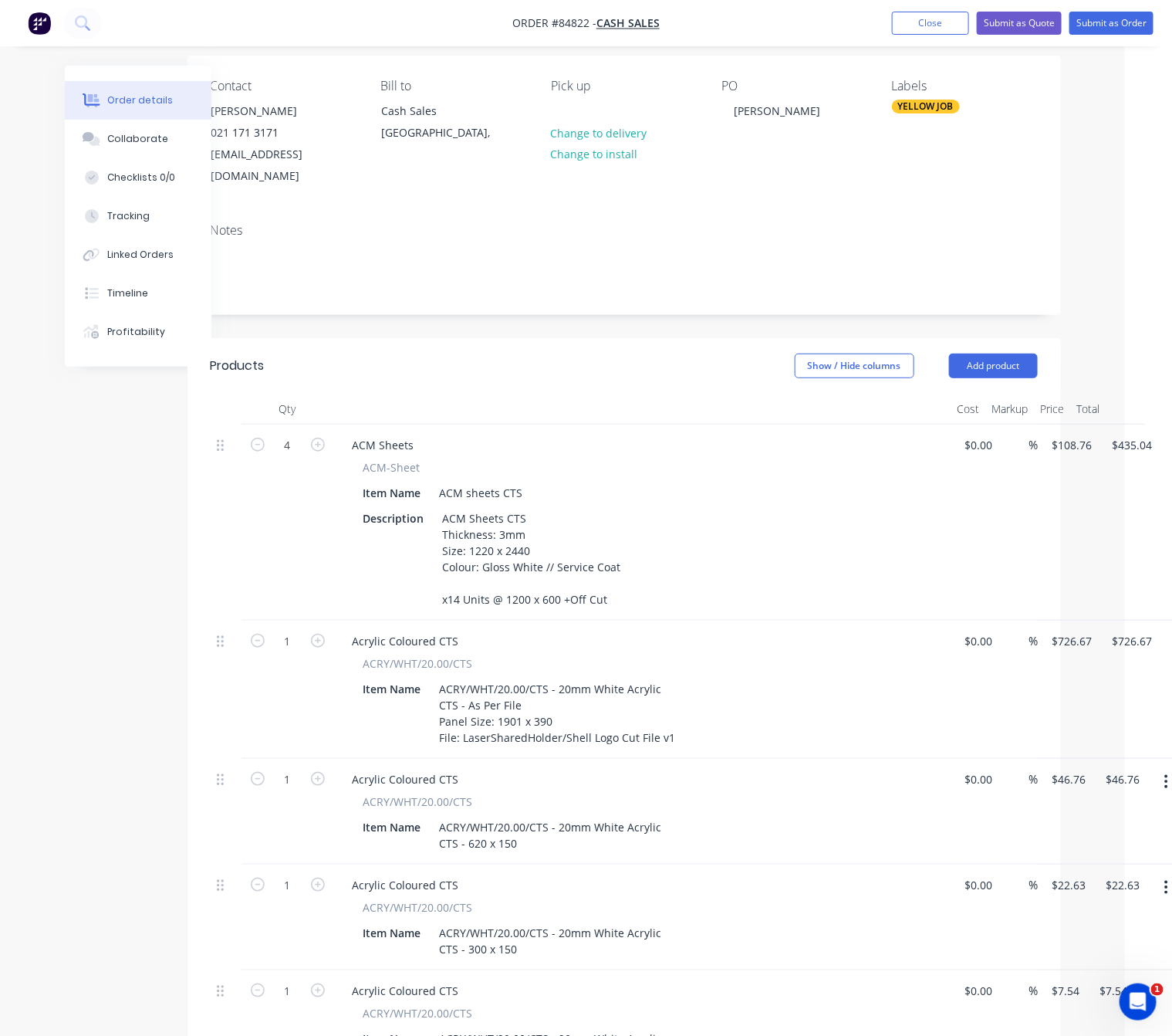
click at [87, 588] on div "Created by Lim Created 24/09/25 Required Assigned to Add team member Status Dra…" at bounding box center [539, 962] width 1043 height 2026
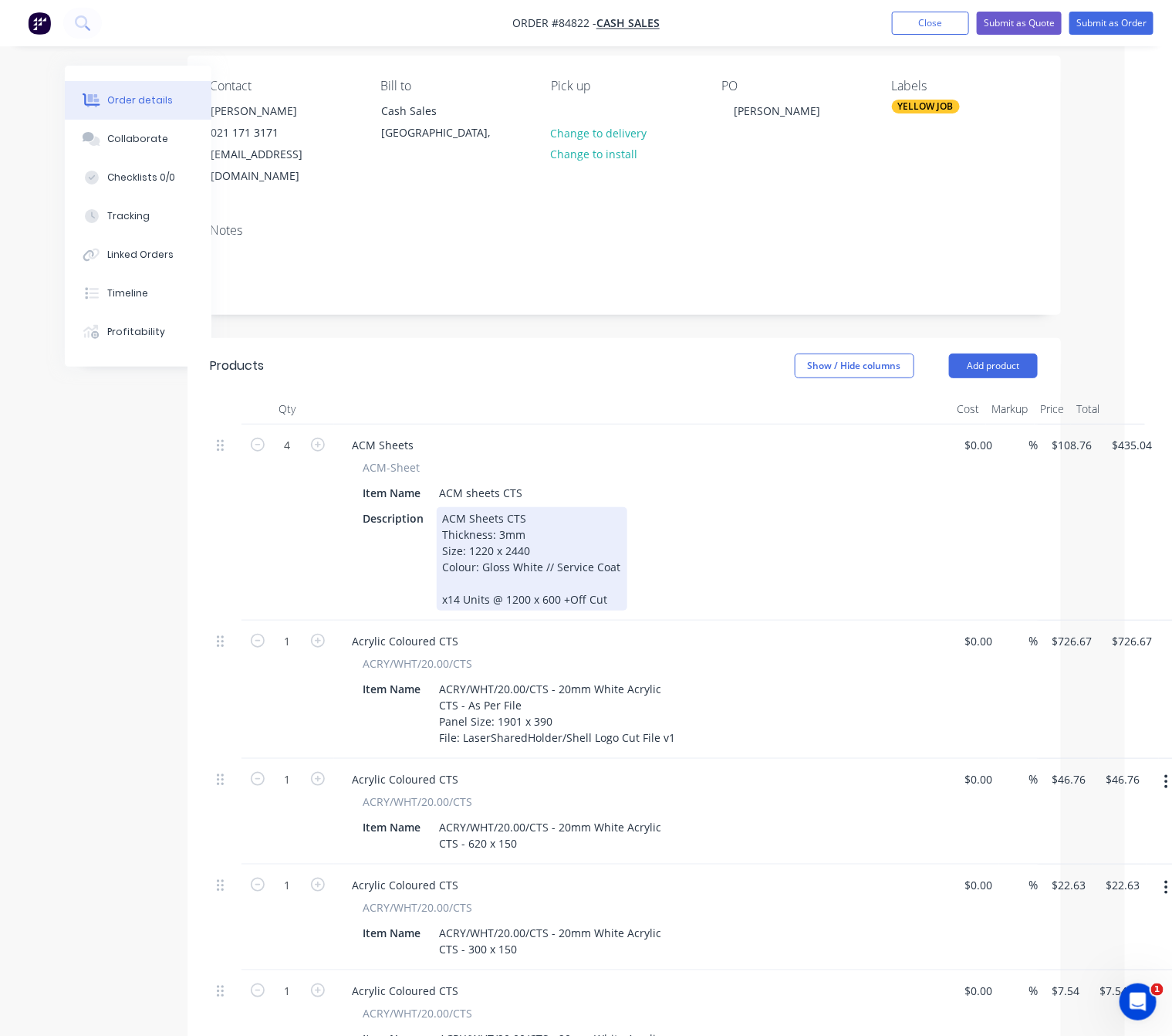
drag, startPoint x: 461, startPoint y: 579, endPoint x: 478, endPoint y: 578, distance: 17.0
click at [461, 578] on div "ACM Sheets CTS Thickness: 3mm Size: 1220 x 2440 Colour: Gloss White // Service …" at bounding box center [532, 559] width 191 height 104
click at [468, 577] on div "ACM Sheets CTS Thickness: 3mm Size: 1220 x 2440 Colour: Gloss White // Service …" at bounding box center [532, 559] width 191 height 104
click at [459, 579] on div "ACM Sheets CTS Thickness: 3mm Size: 1220 x 2440 Colour: Gloss White // Service …" at bounding box center [532, 559] width 191 height 104
click at [628, 578] on div "ACM Sheets CTS Thickness: 3mm Size: 1220 x 2440 Colour: Gloss White // Service …" at bounding box center [540, 559] width 206 height 104
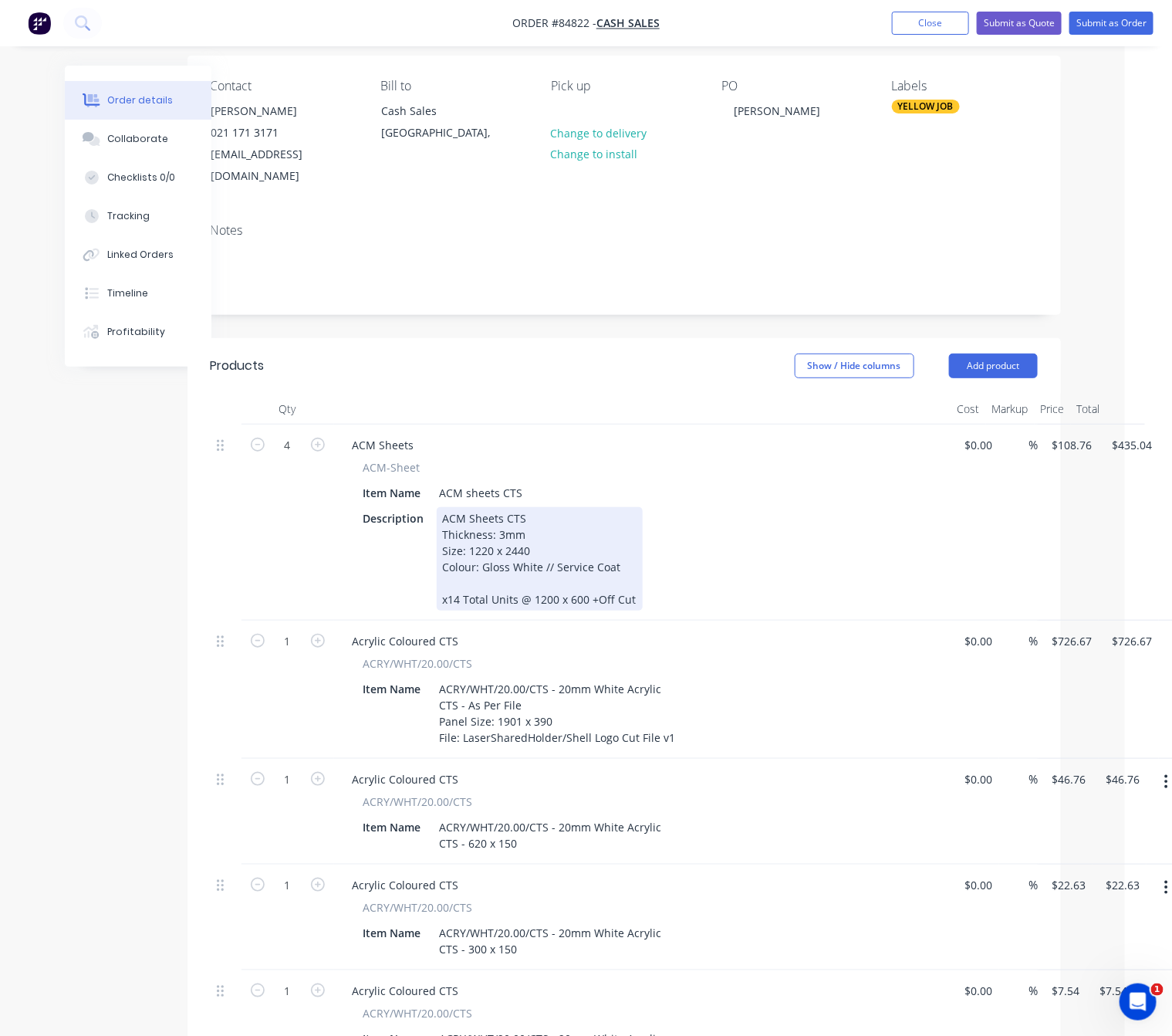
click at [632, 574] on div "ACM Sheets CTS Thickness: 3mm Size: 1220 x 2440 Colour: Gloss White // Service …" at bounding box center [540, 559] width 206 height 104
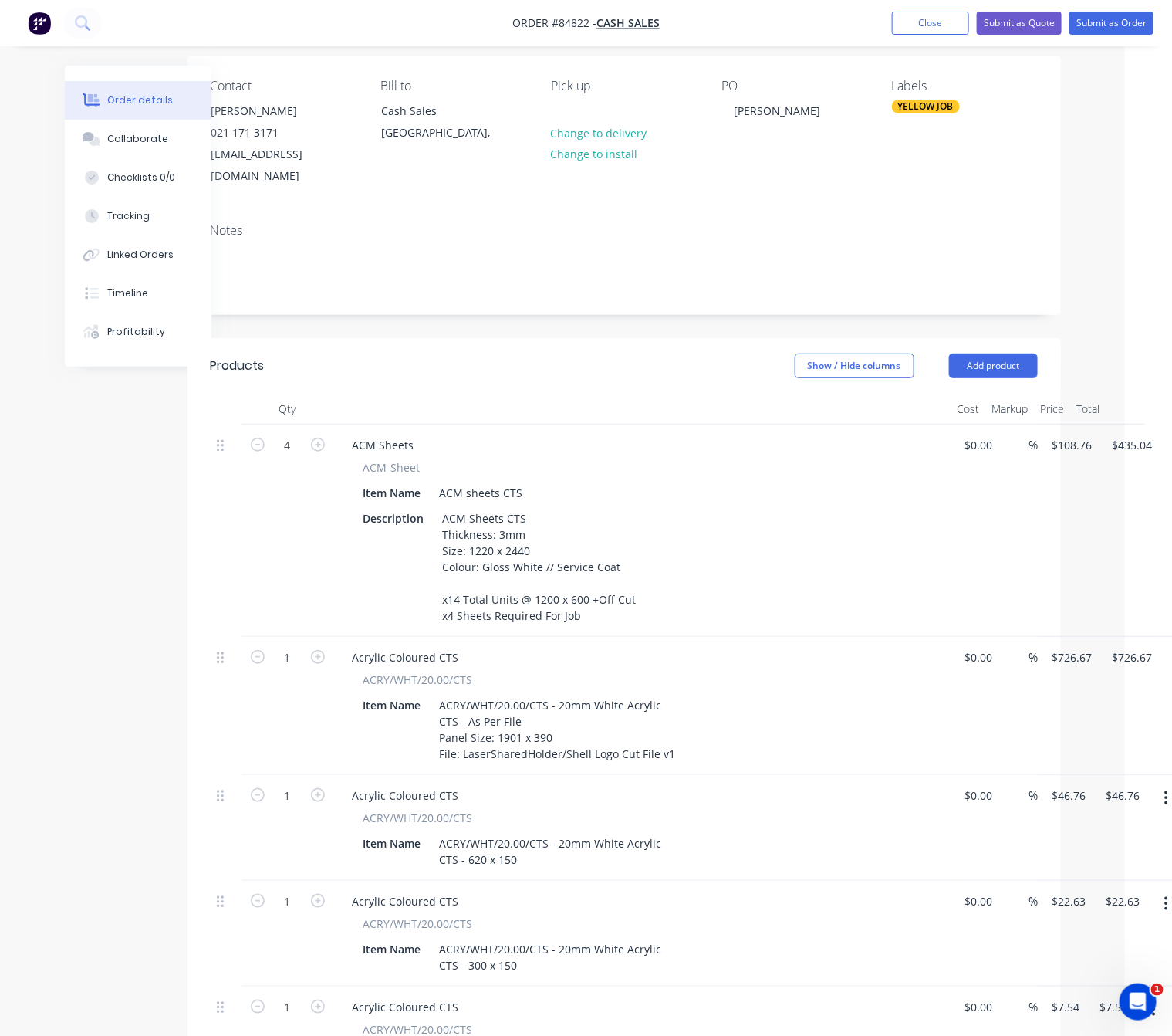
click at [140, 568] on div "Created by Lim Created 24/09/25 Required Assigned to Add team member Status Dra…" at bounding box center [539, 970] width 1043 height 2042
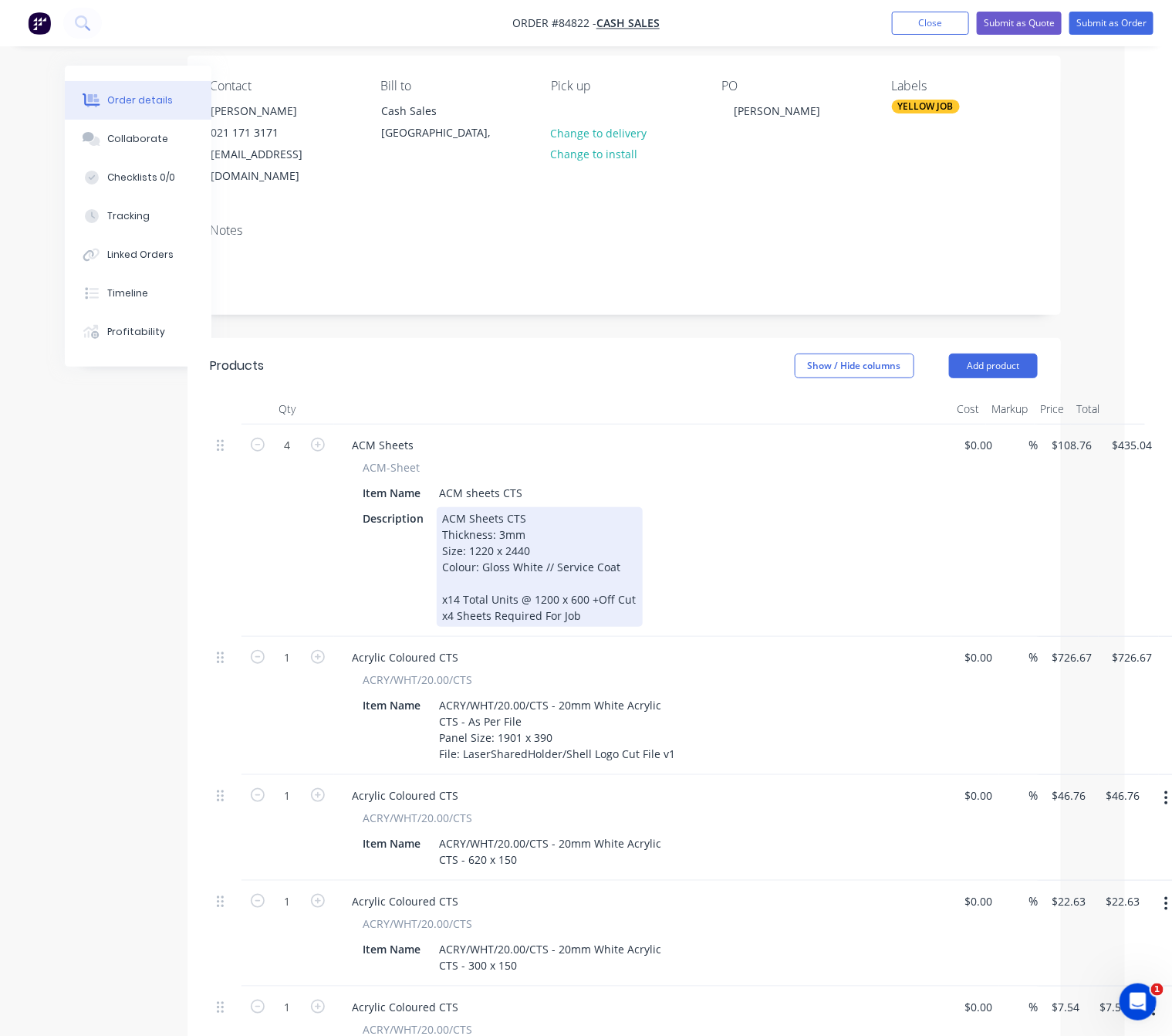
drag, startPoint x: 588, startPoint y: 595, endPoint x: 602, endPoint y: 609, distance: 19.8
click at [589, 595] on div "ACM Sheets CTS Thickness: 3mm Size: 1220 x 2440 Colour: Gloss White // Service …" at bounding box center [540, 566] width 206 height 119
click at [466, 557] on div "ACM Sheets CTS Thickness: 3mm Size: 1220 x 2440 Colour: Gloss White // Service …" at bounding box center [540, 566] width 206 height 119
drag, startPoint x: 580, startPoint y: 614, endPoint x: 401, endPoint y: 621, distance: 179.1
click at [401, 621] on div "Description ACM Sheets CTS Thickness: 3mm Size: 1220 x 2440 Colour: Gloss White…" at bounding box center [640, 566] width 565 height 119
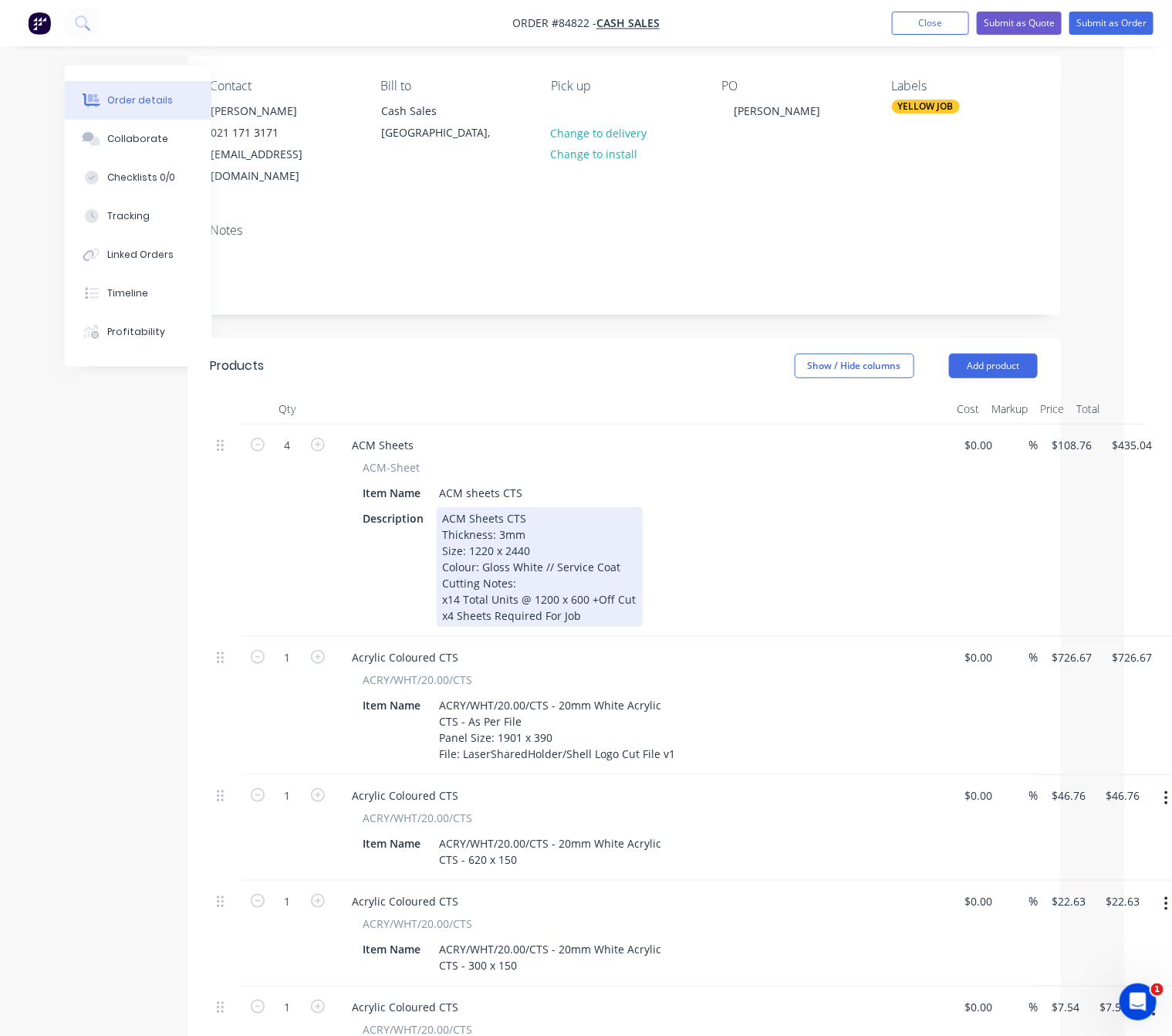
drag, startPoint x: 593, startPoint y: 618, endPoint x: 582, endPoint y: 635, distance: 20.2
click at [591, 619] on div "ACM Sheets CTS Thickness: 3mm Size: 1220 x 2440 Colour: Gloss White // Service …" at bounding box center [540, 566] width 206 height 119
click at [580, 603] on div "ACM Sheets CTS Thickness: 3mm Size: 1220 x 2440 Colour: Gloss White // Service …" at bounding box center [540, 566] width 206 height 119
click at [588, 618] on div "ACM Sheets CTS Thickness: 3mm Size: 1220 x 2440 Colour: Gloss White // Service …" at bounding box center [540, 566] width 206 height 119
drag, startPoint x: 535, startPoint y: 578, endPoint x: 549, endPoint y: 586, distance: 16.1
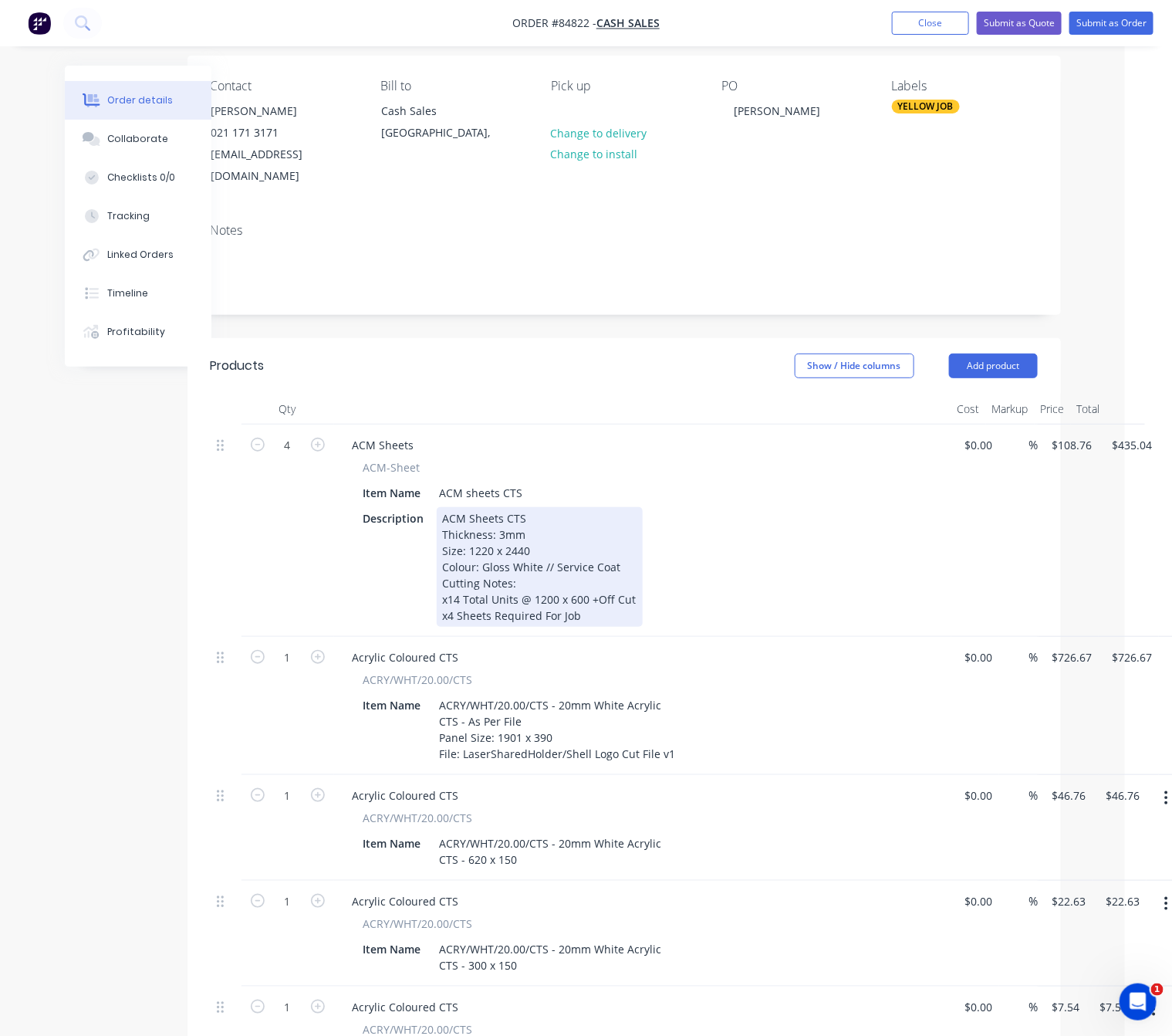
click at [537, 578] on div "ACM Sheets CTS Thickness: 3mm Size: 1220 x 2440 Colour: Gloss White // Service …" at bounding box center [540, 566] width 206 height 119
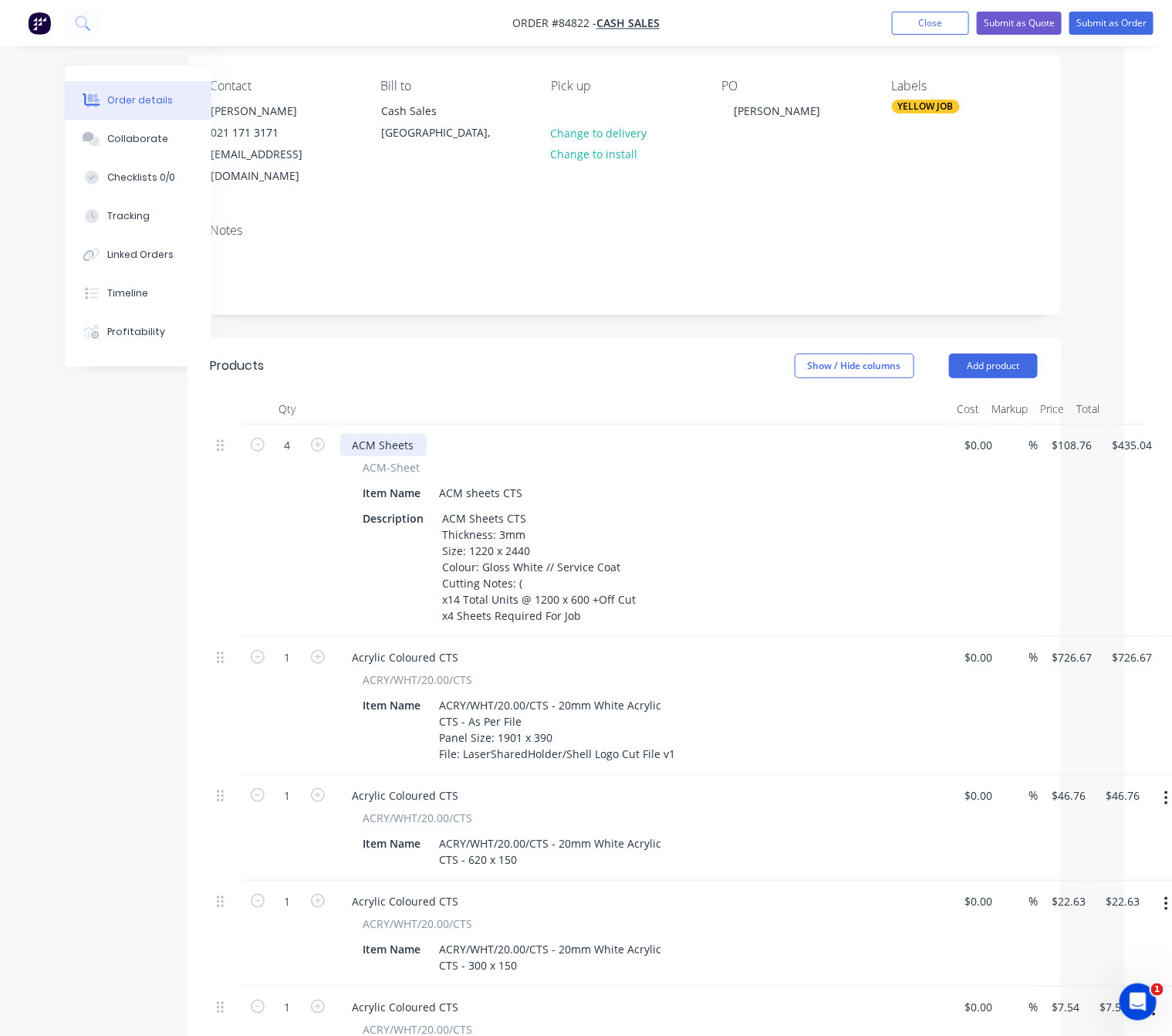
click at [413, 434] on div "ACM Sheets" at bounding box center [384, 445] width 87 height 23
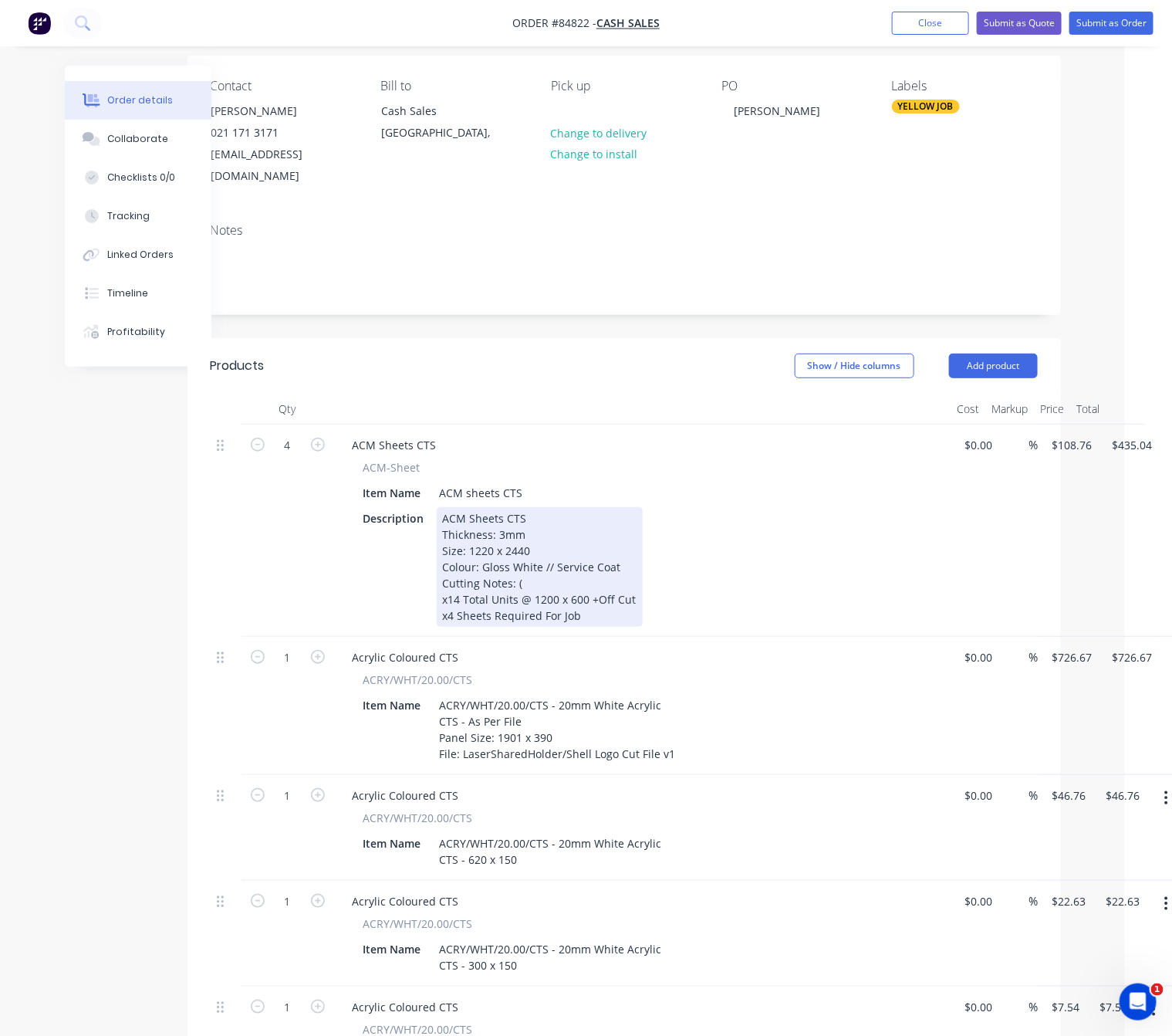
click at [531, 575] on div "ACM Sheets CTS Thickness: 3mm Size: 1220 x 2440 Colour: Gloss White // Service …" at bounding box center [540, 566] width 206 height 119
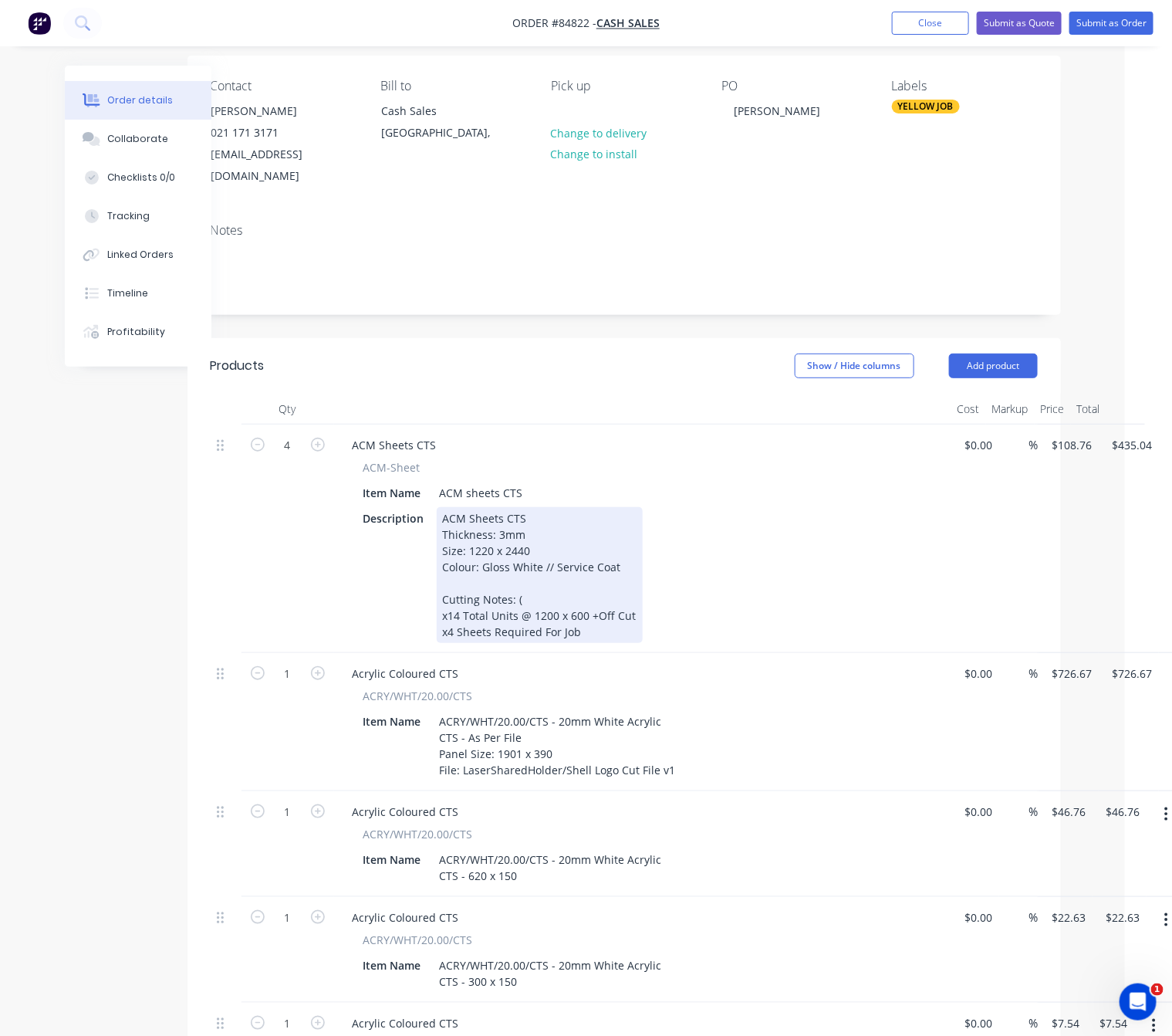
click at [543, 572] on div "ACM Sheets CTS Thickness: 3mm Size: 1220 x 2440 Colour: Gloss White // Service …" at bounding box center [540, 574] width 206 height 135
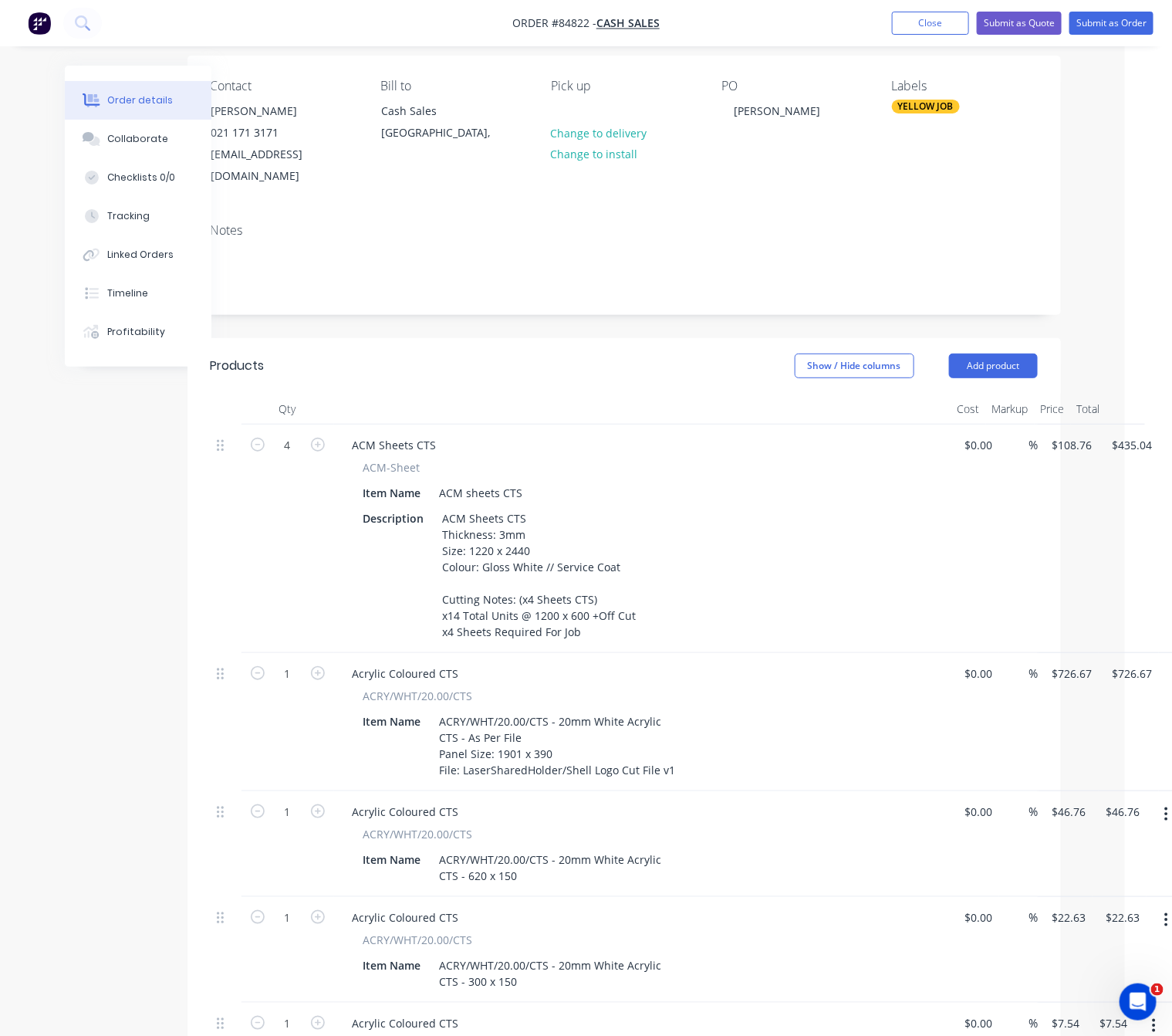
drag, startPoint x: 131, startPoint y: 575, endPoint x: 152, endPoint y: 570, distance: 21.6
click at [130, 575] on div "Created by Lim Created 24/09/25 Required Assigned to Add team member Status Dra…" at bounding box center [539, 978] width 1043 height 2058
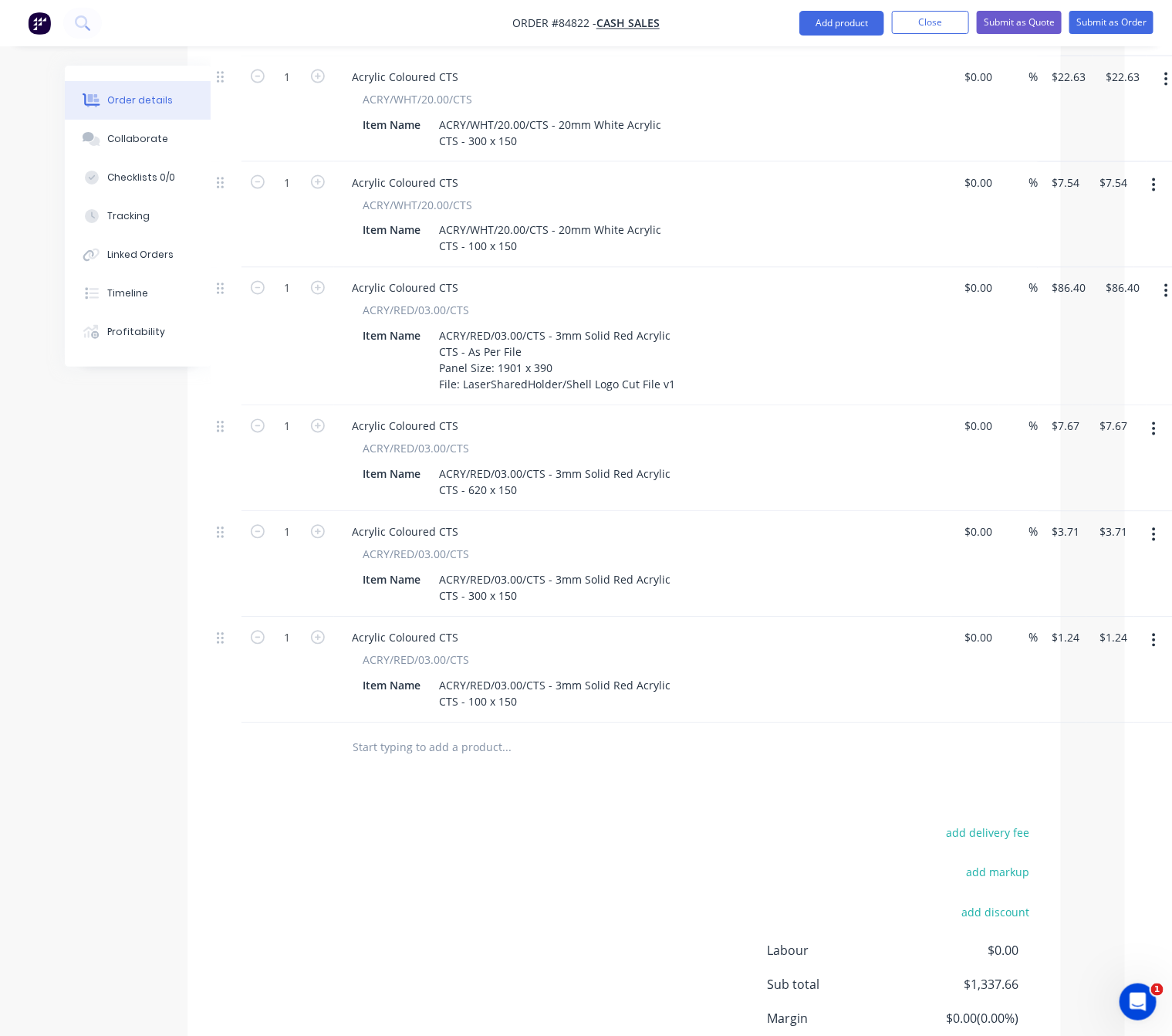
scroll to position [1070, 47]
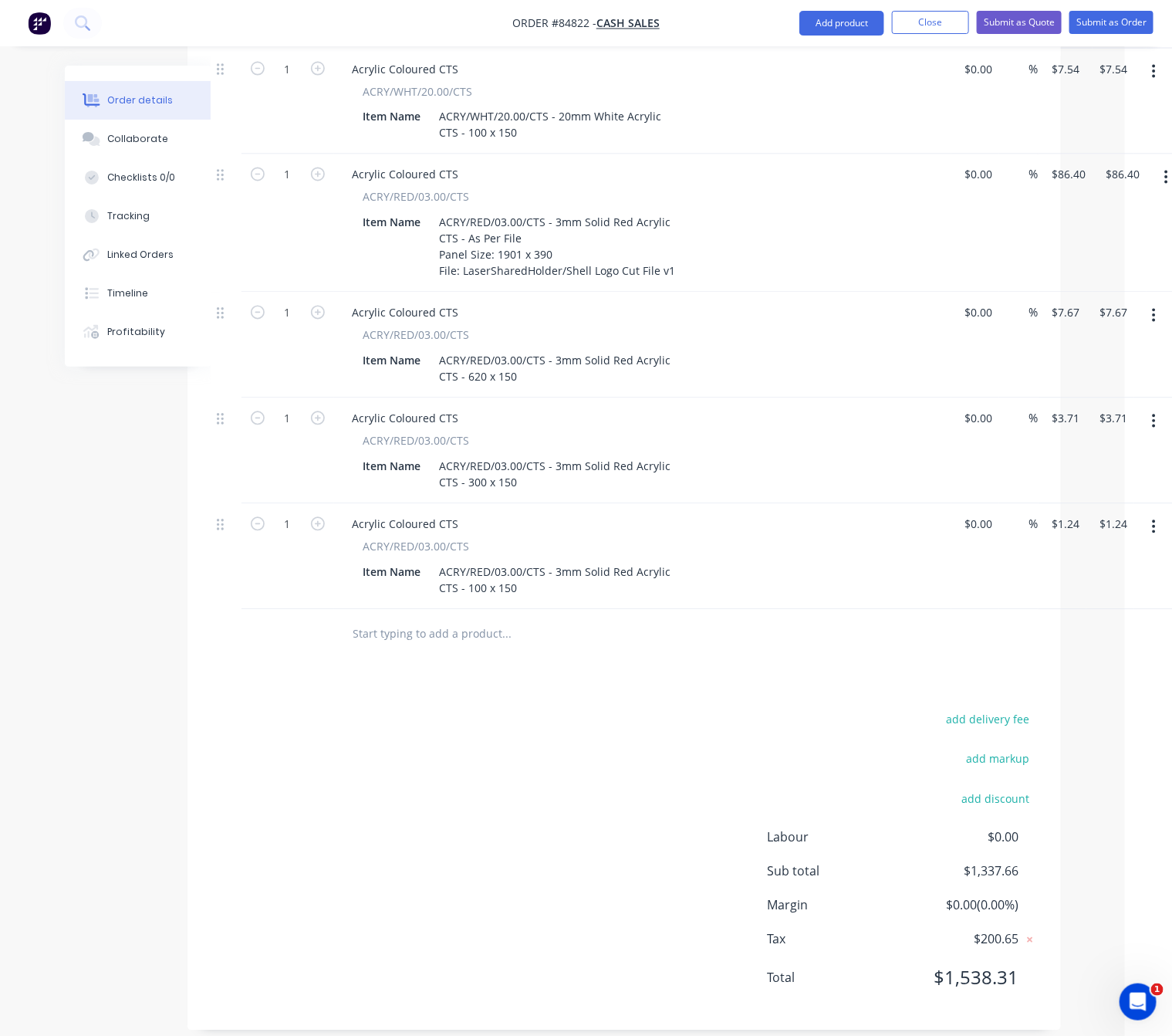
click at [470, 621] on input "text" at bounding box center [507, 634] width 309 height 31
click at [420, 619] on input "Fabrication/ Gluing" at bounding box center [507, 634] width 309 height 31
drag, startPoint x: 413, startPoint y: 616, endPoint x: 298, endPoint y: 600, distance: 116.1
click at [303, 610] on div "Fabrication/ Gluing Add Fabrication/ Gluing to order No results found" at bounding box center [625, 635] width 827 height 50
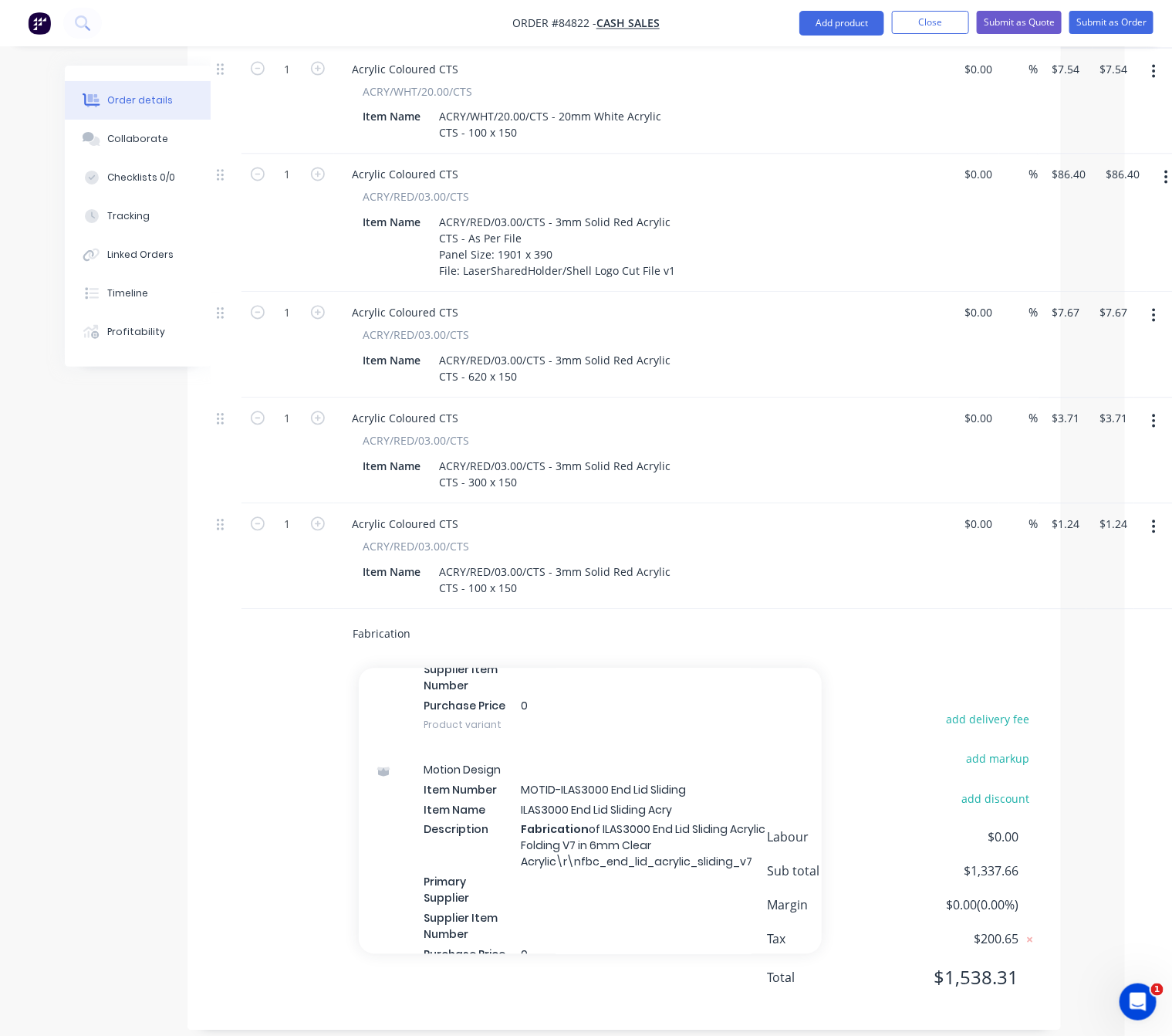
scroll to position [17064, 0]
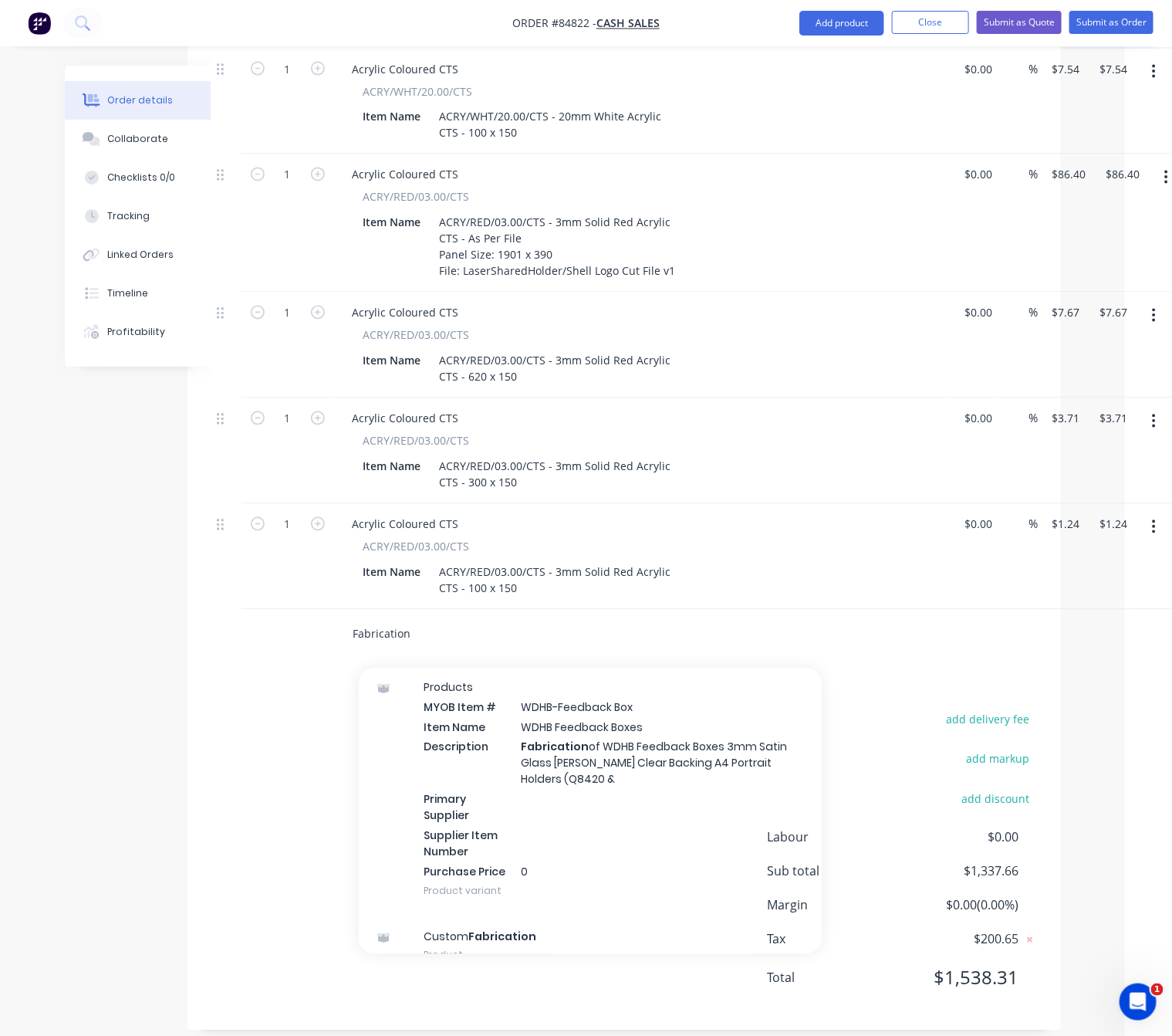
drag, startPoint x: 368, startPoint y: 618, endPoint x: 292, endPoint y: 618, distance: 76.0
click at [296, 618] on div "Fabrication Add Fabrication to order Polycarbonate misc MYOB Item # ABB/C6323 2…" at bounding box center [625, 635] width 827 height 50
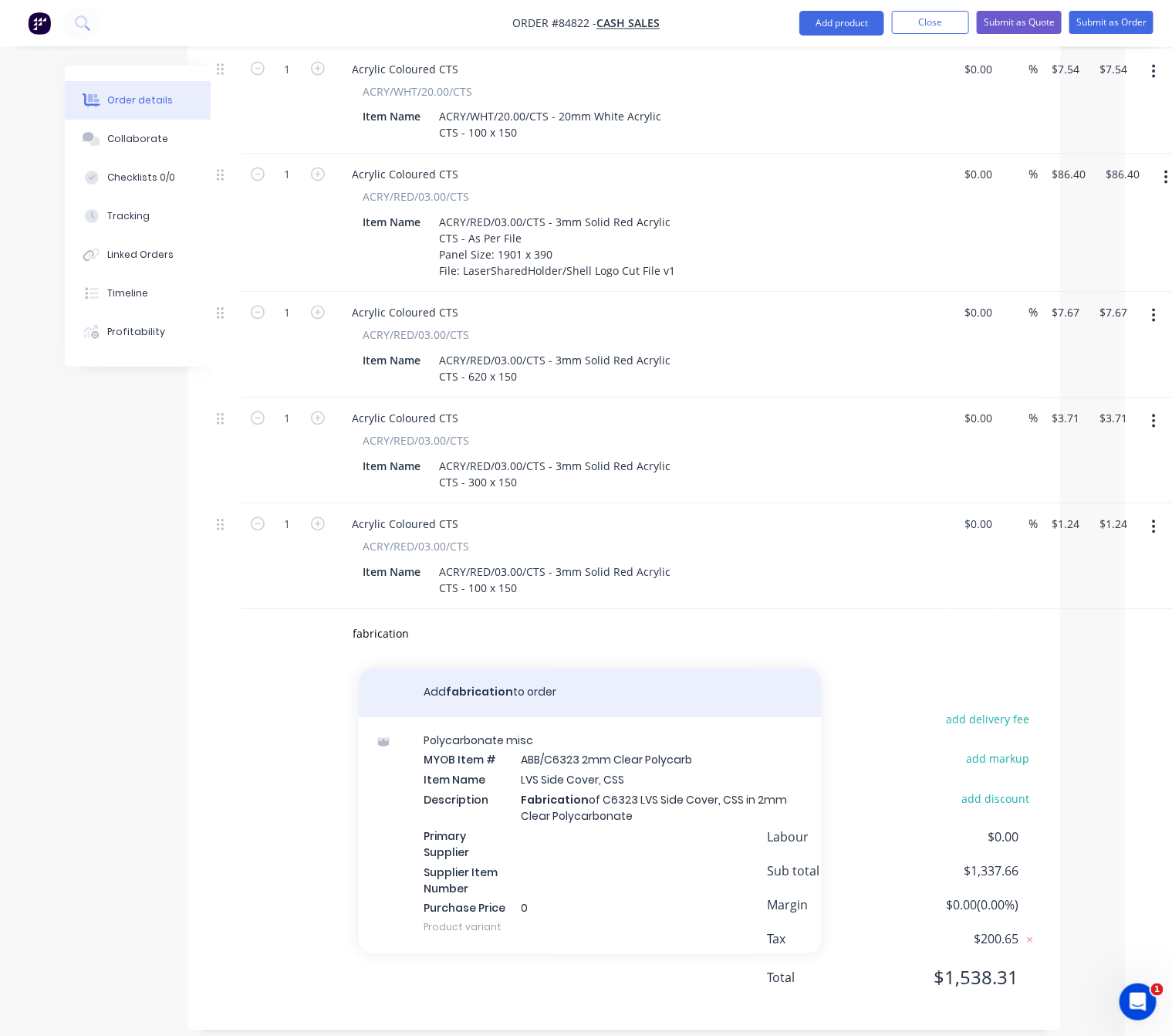
click at [574, 669] on button "Add fabrication to order" at bounding box center [590, 693] width 463 height 49
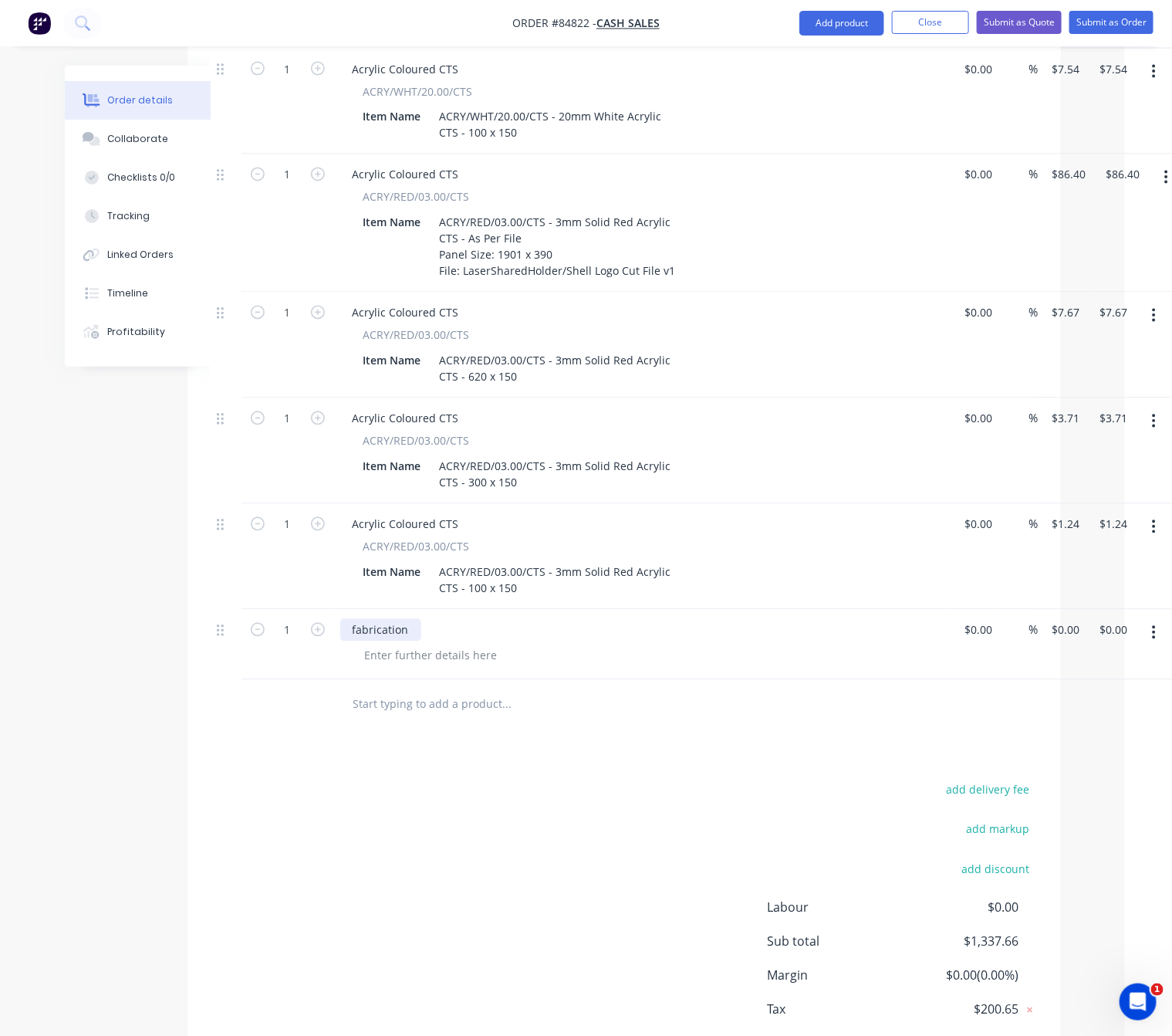
click at [358, 619] on div "fabrication" at bounding box center [381, 630] width 81 height 23
click at [417, 619] on div "Fabrication" at bounding box center [382, 630] width 83 height 23
click at [469, 645] on div at bounding box center [431, 656] width 157 height 23
click at [445, 645] on div at bounding box center [431, 656] width 157 height 23
drag, startPoint x: 640, startPoint y: 637, endPoint x: 613, endPoint y: 638, distance: 27.0
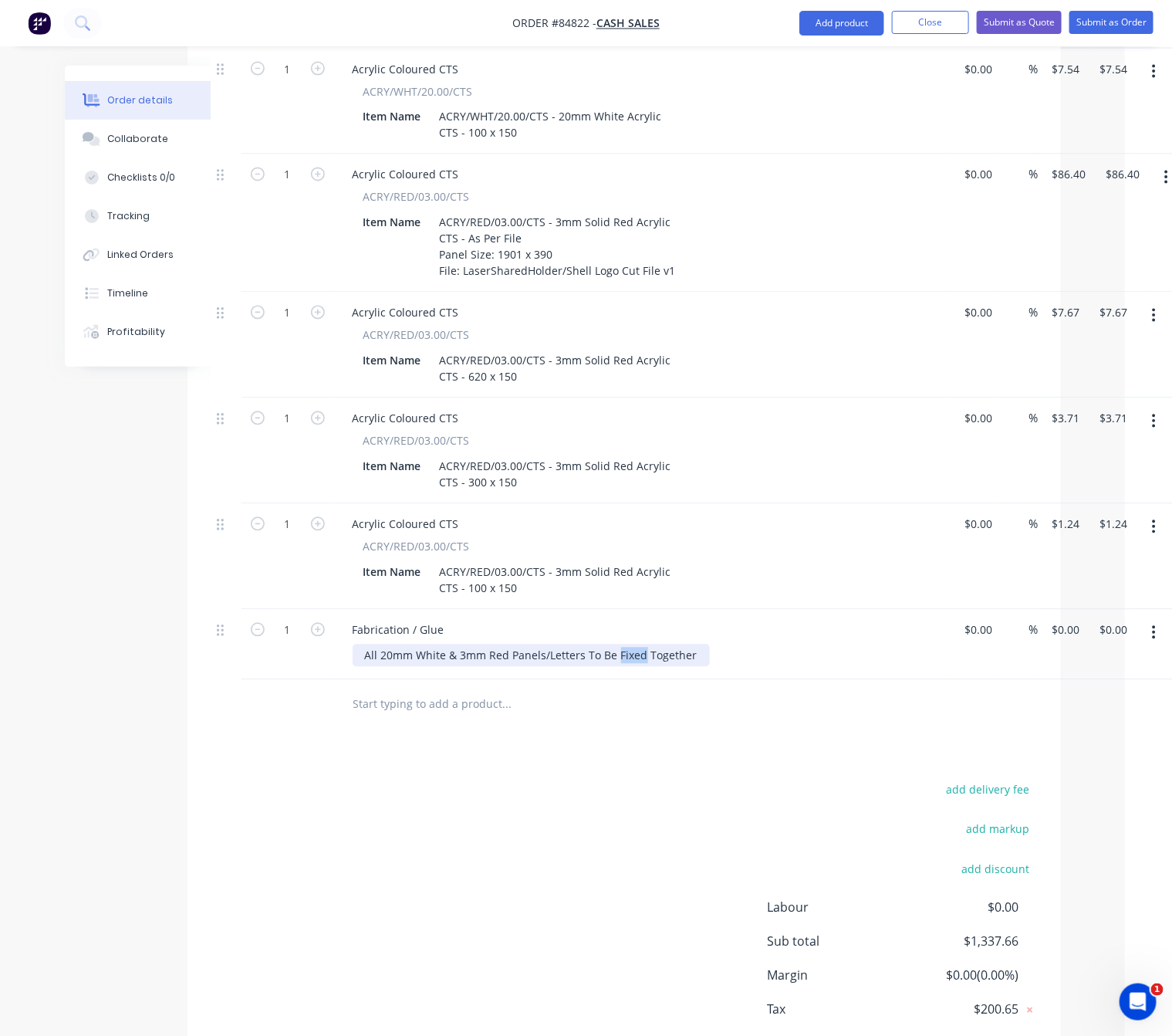
click at [613, 645] on div "All 20mm White & 3mm Red Panels/Letters To Be Fixed Together" at bounding box center [531, 656] width 358 height 23
click at [702, 645] on div "All 20mm White & 3mm Red Panels/Letters To Be Glued Together" at bounding box center [533, 656] width 361 height 23
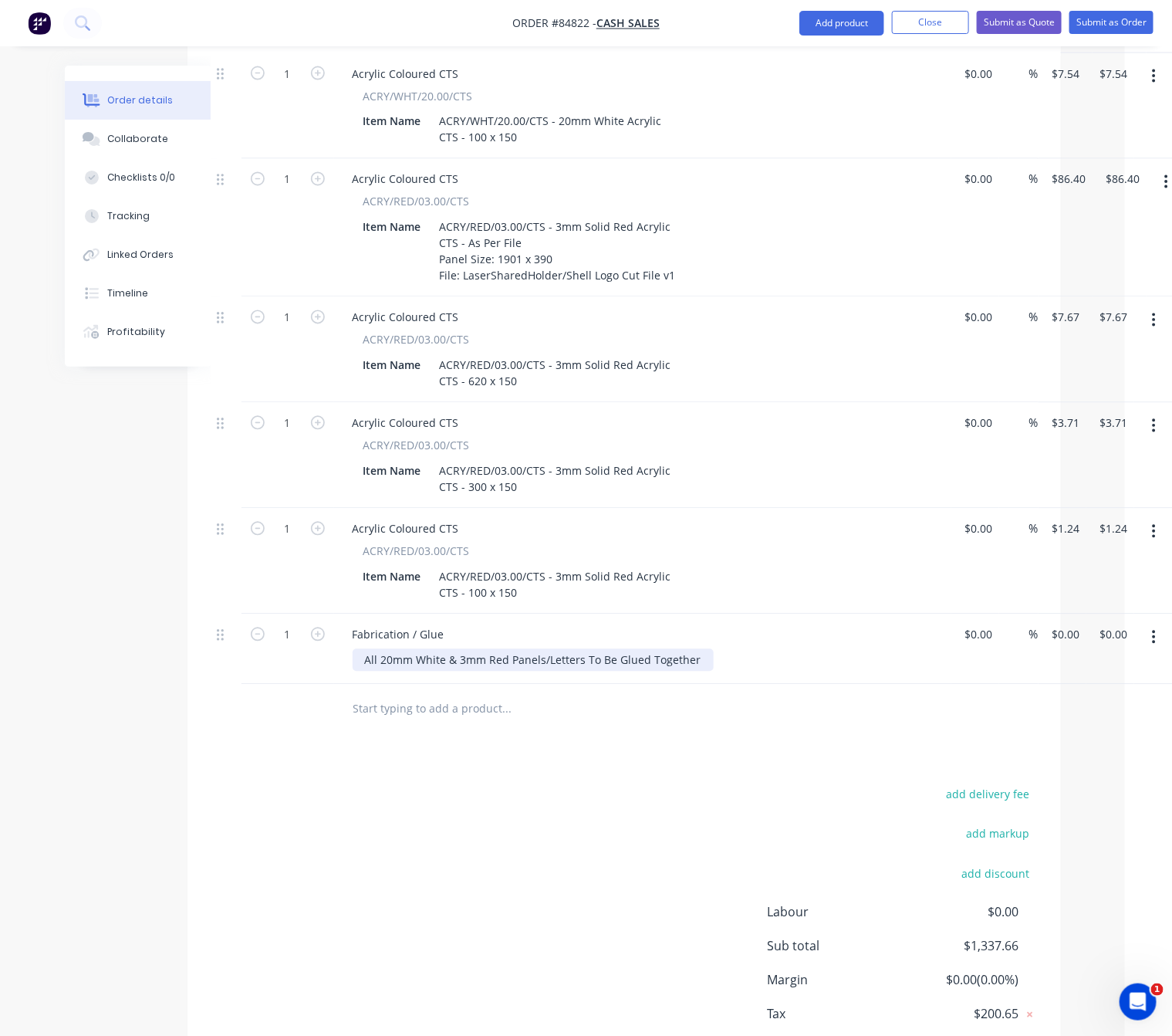
scroll to position [1025, 47]
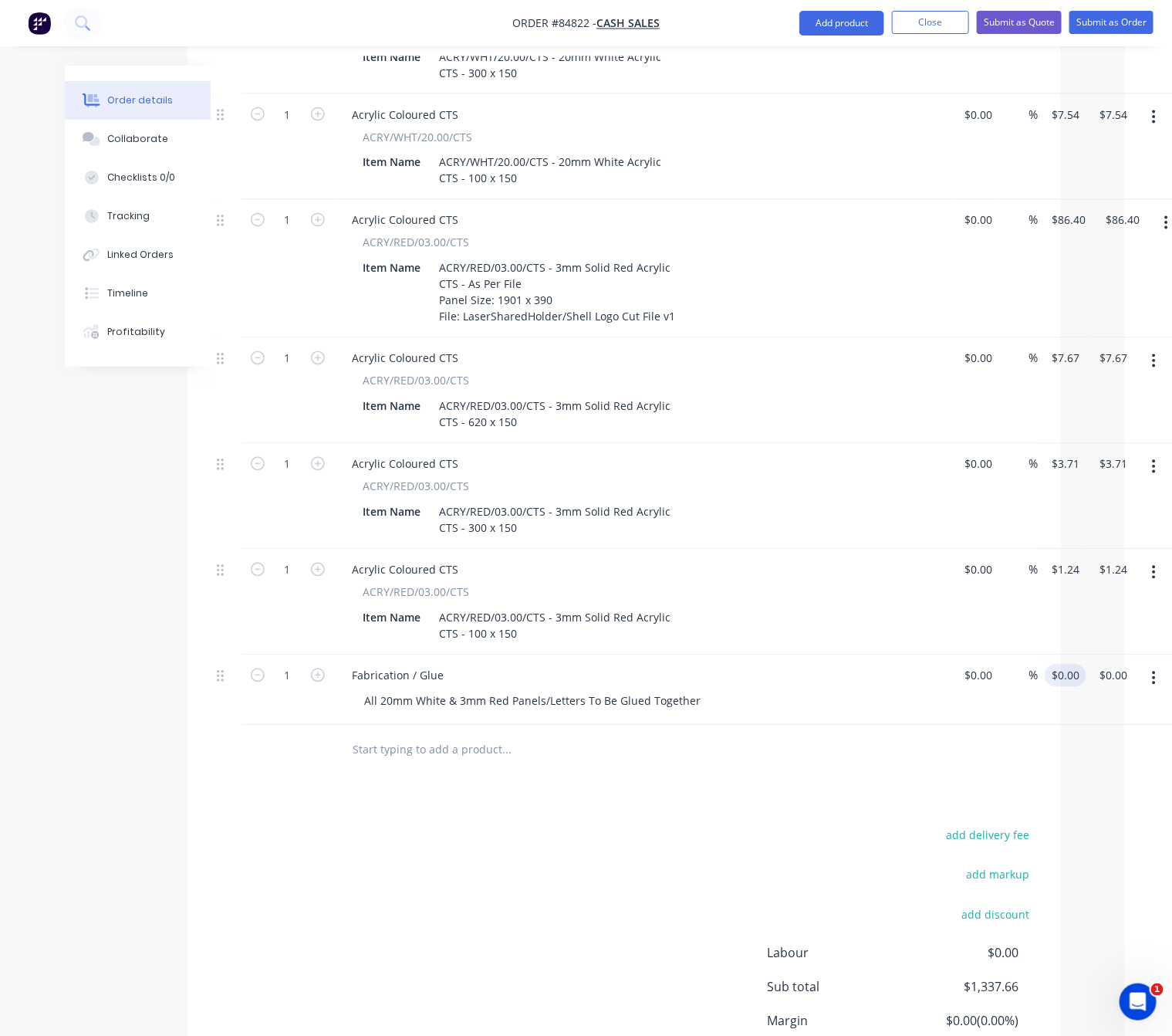
click at [1065, 664] on input "$0.00" at bounding box center [1069, 676] width 36 height 23
click at [345, 918] on div "add delivery fee add markup add discount Labour $0.00 Sub total $1,337.66 Margi…" at bounding box center [625, 974] width 827 height 298
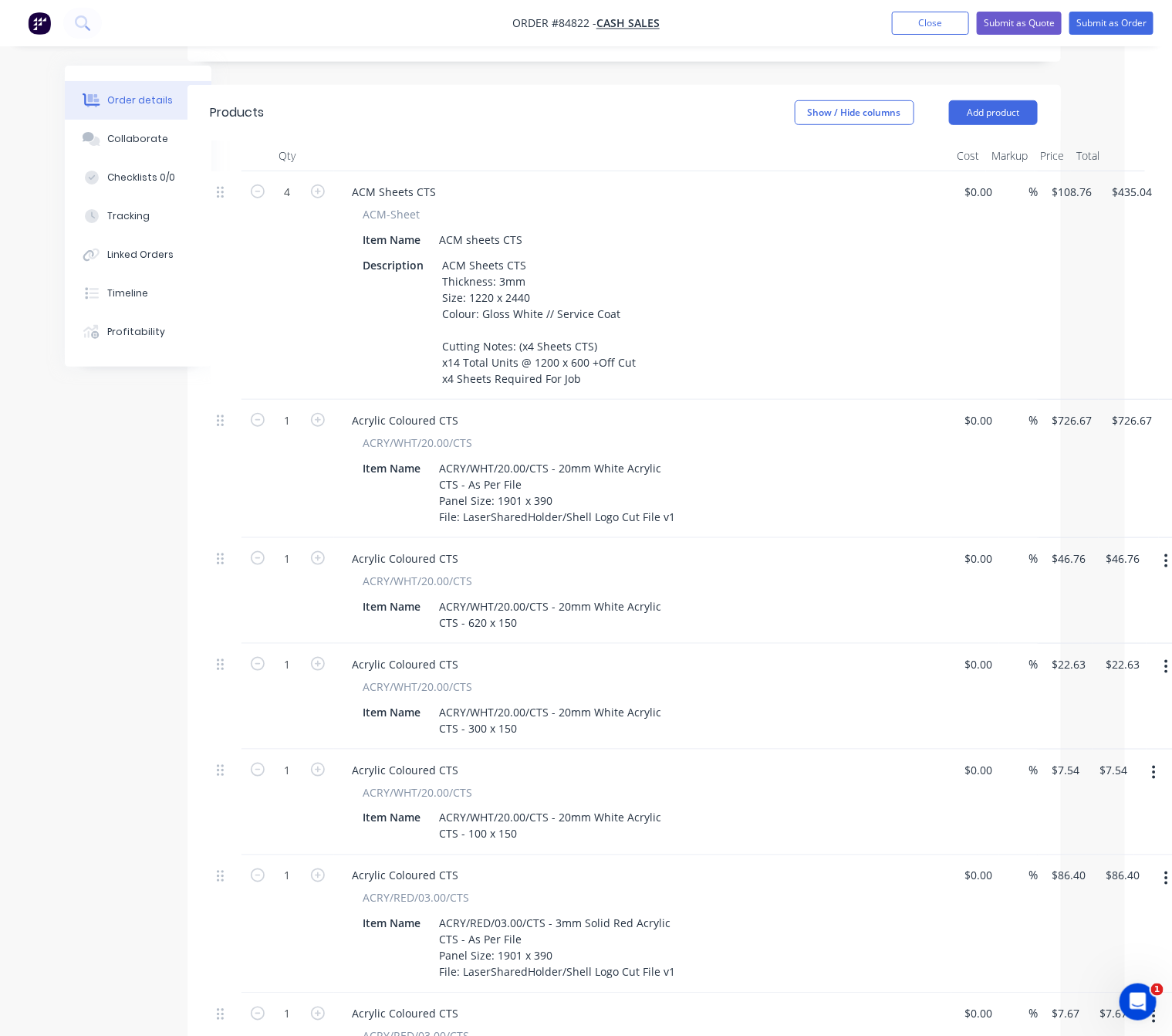
scroll to position [329, 47]
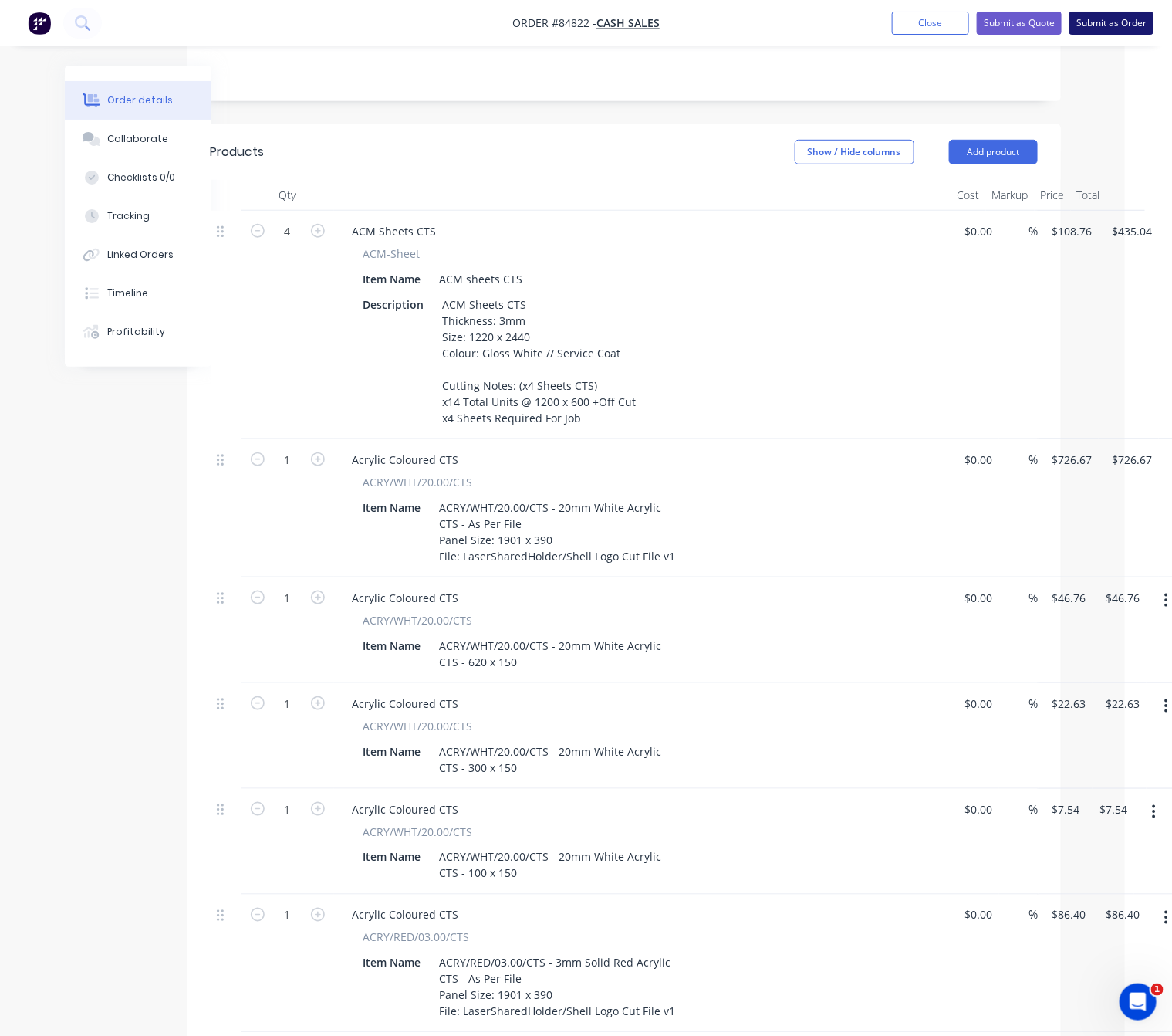
click at [1127, 30] on button "Submit as Order" at bounding box center [1112, 23] width 84 height 24
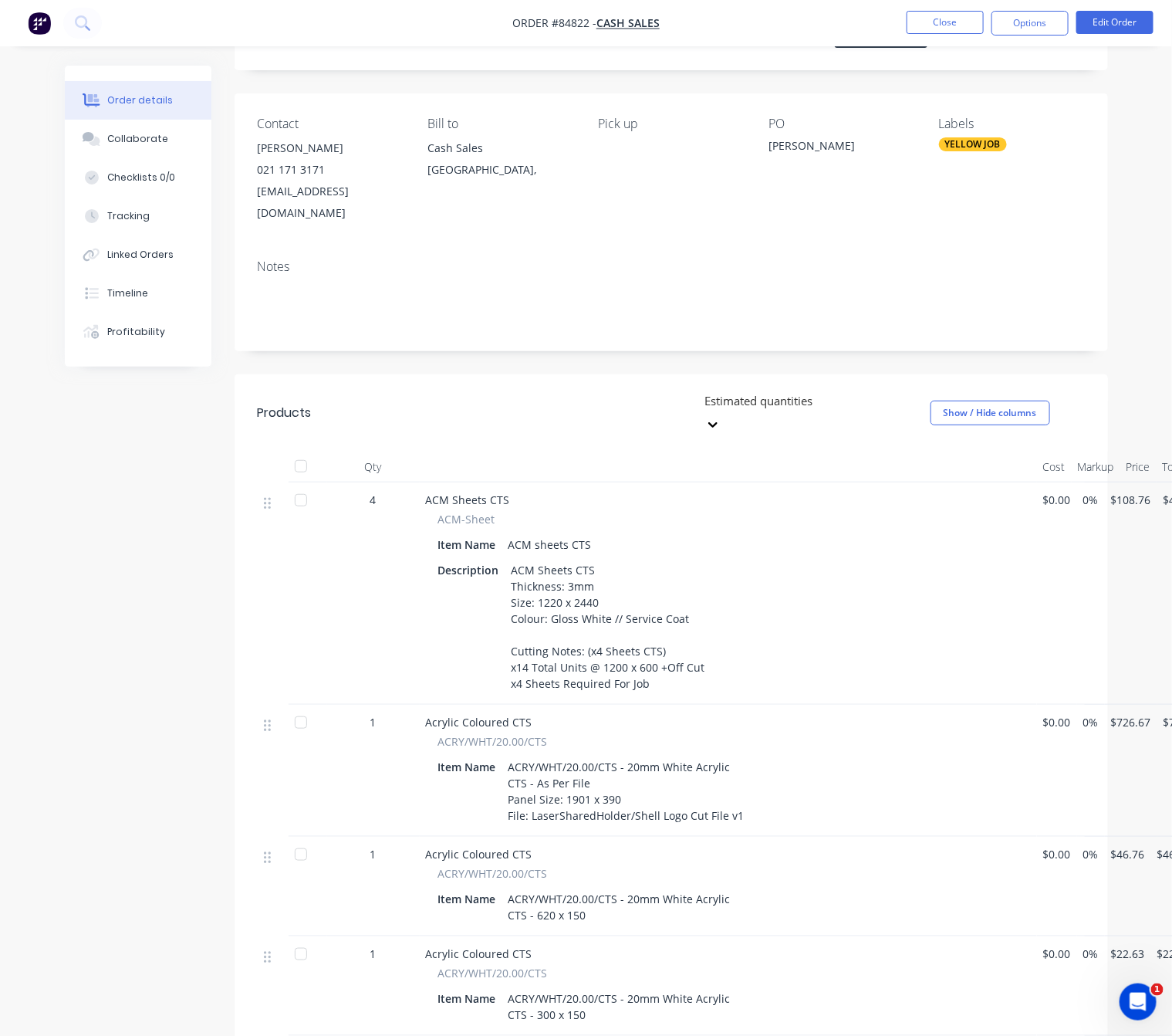
scroll to position [347, 0]
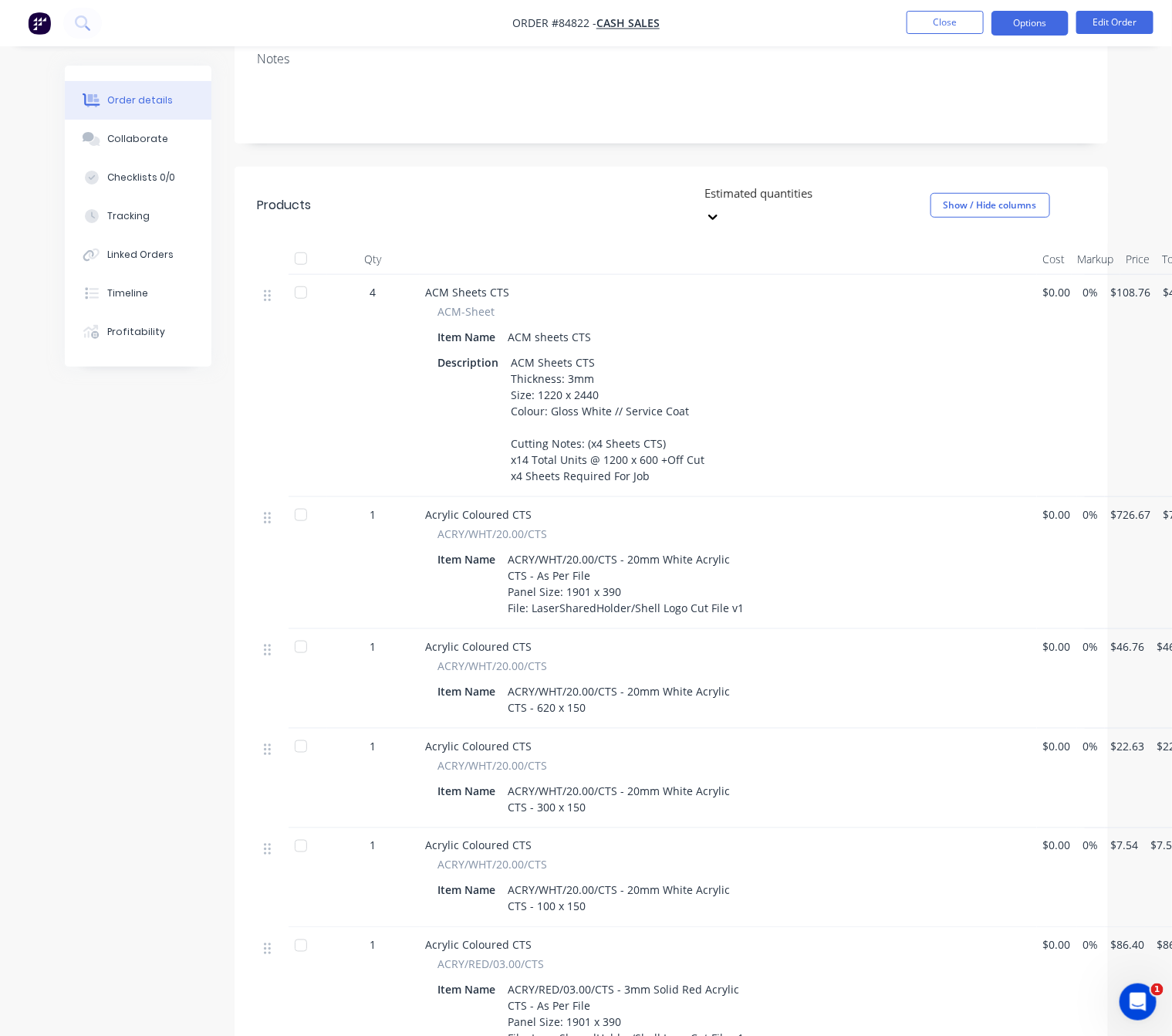
click at [1042, 22] on button "Options" at bounding box center [1030, 23] width 77 height 24
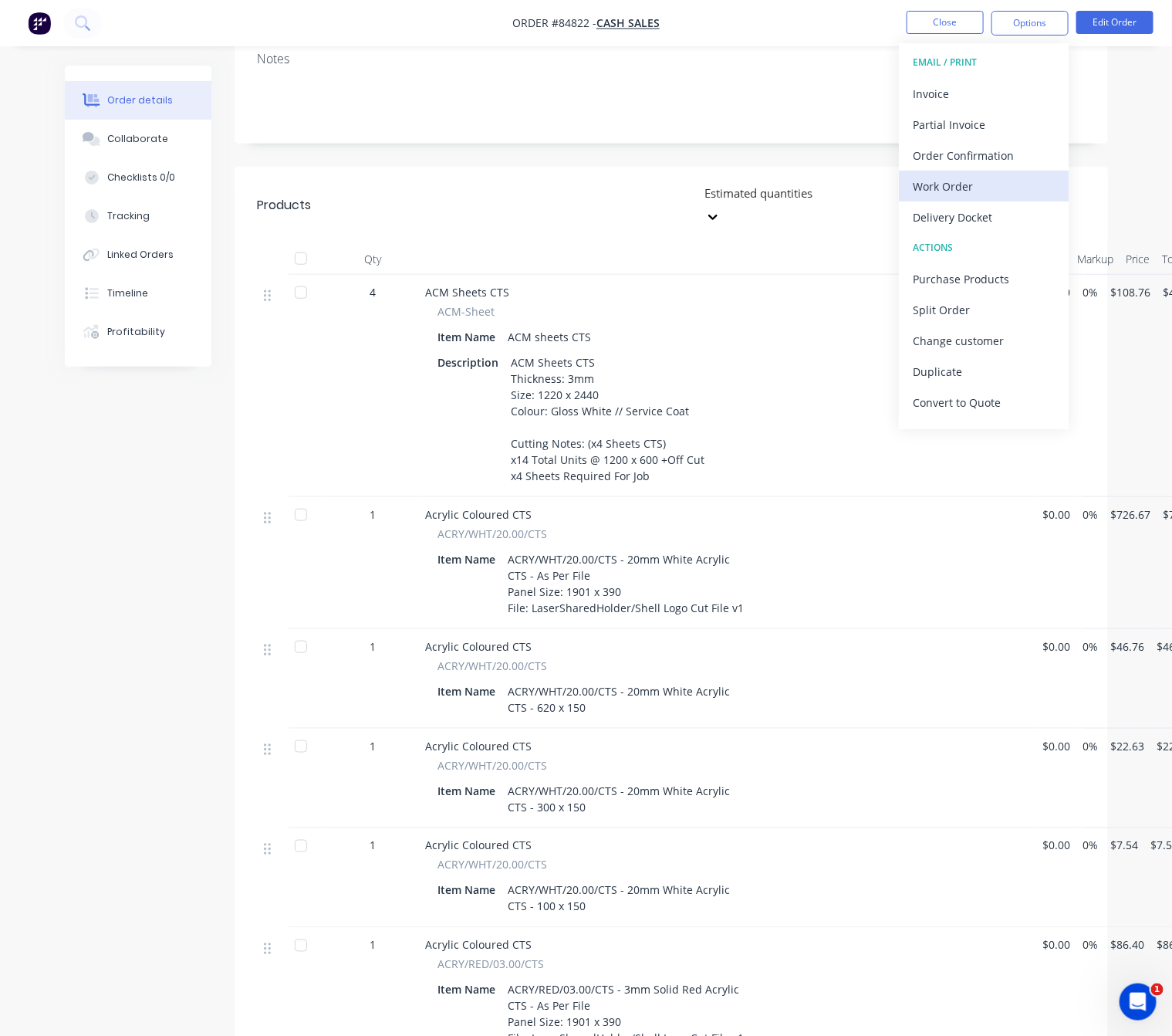
click at [975, 181] on div "Work Order" at bounding box center [984, 187] width 142 height 23
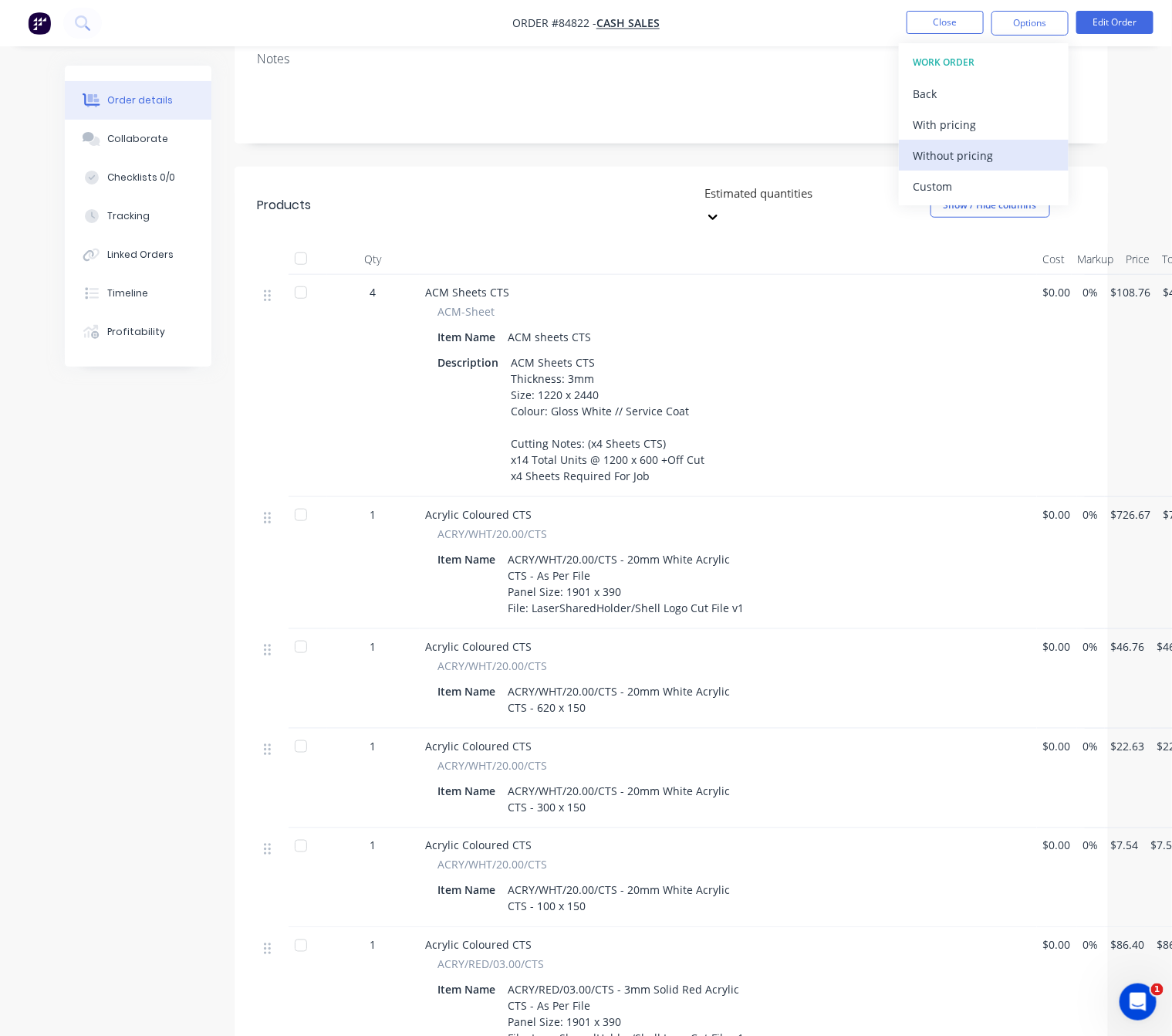
click at [989, 162] on div "Without pricing" at bounding box center [984, 156] width 142 height 23
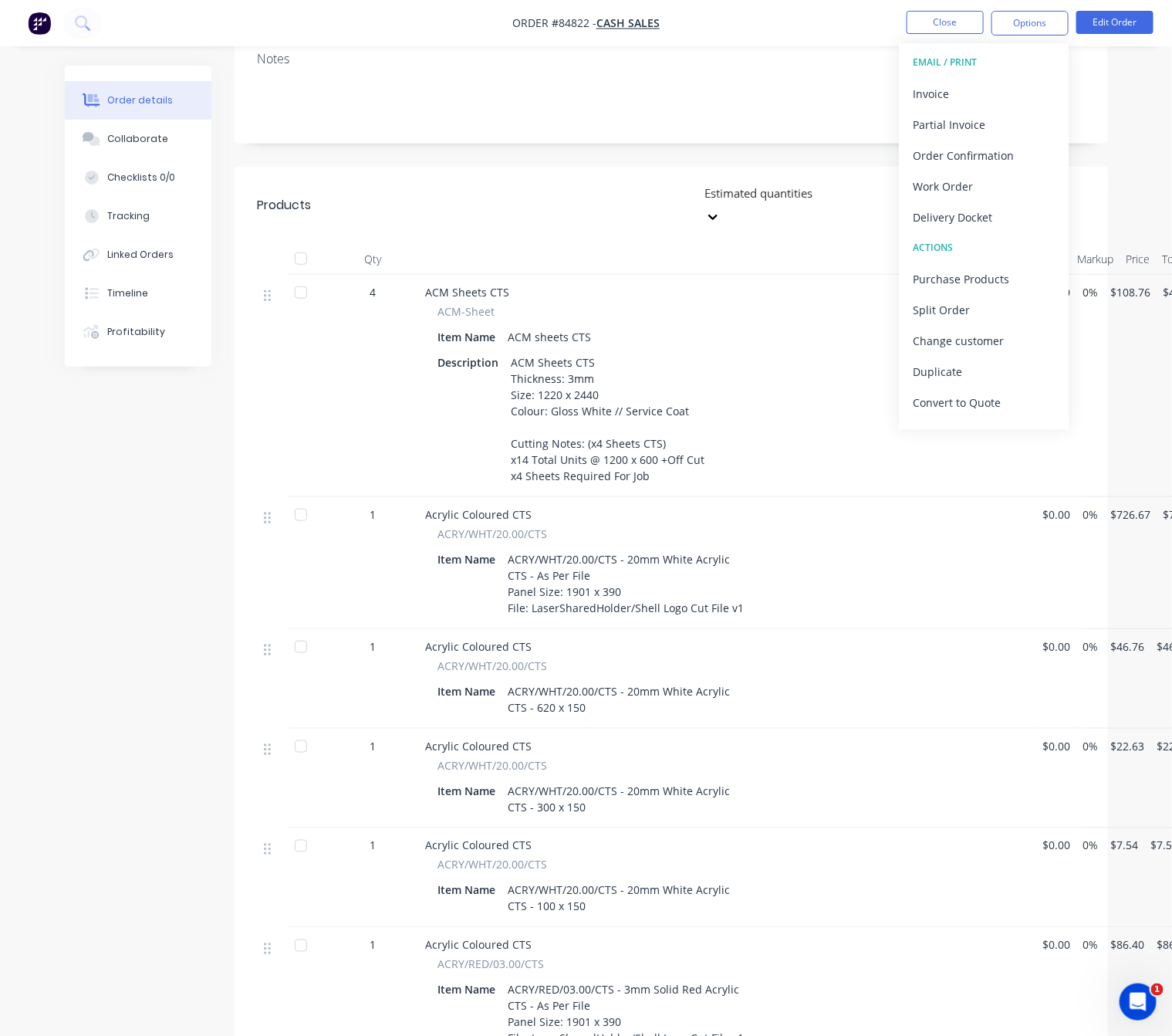
click at [808, 142] on div "Created by Lim Created 24/09/25 Required Assigned to Add team member MYOB Order…" at bounding box center [671, 694] width 874 height 1950
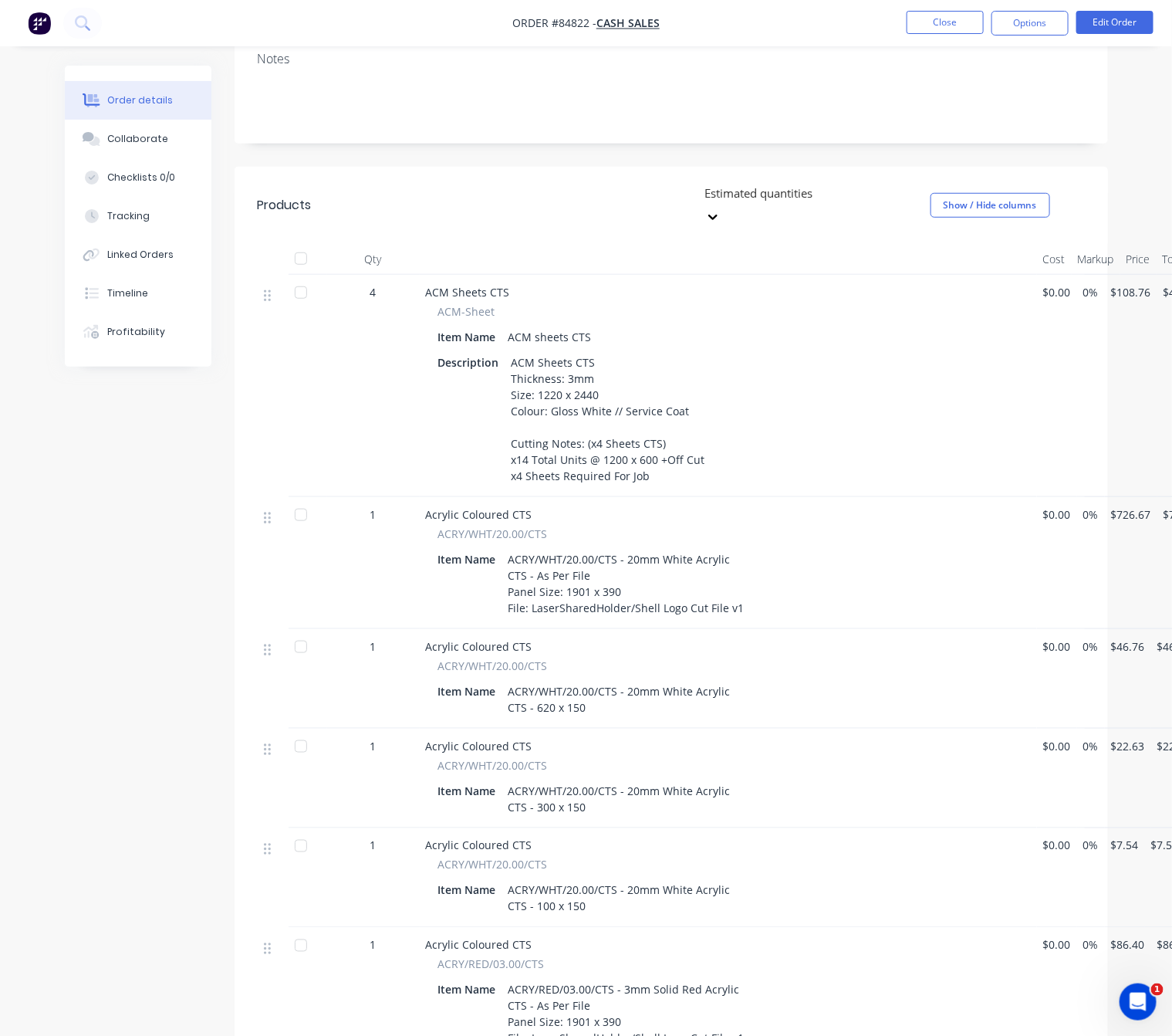
click at [897, 167] on header "Products Estimated quantities Show / Hide columns" at bounding box center [671, 205] width 874 height 77
click at [721, 209] on icon at bounding box center [713, 217] width 15 height 15
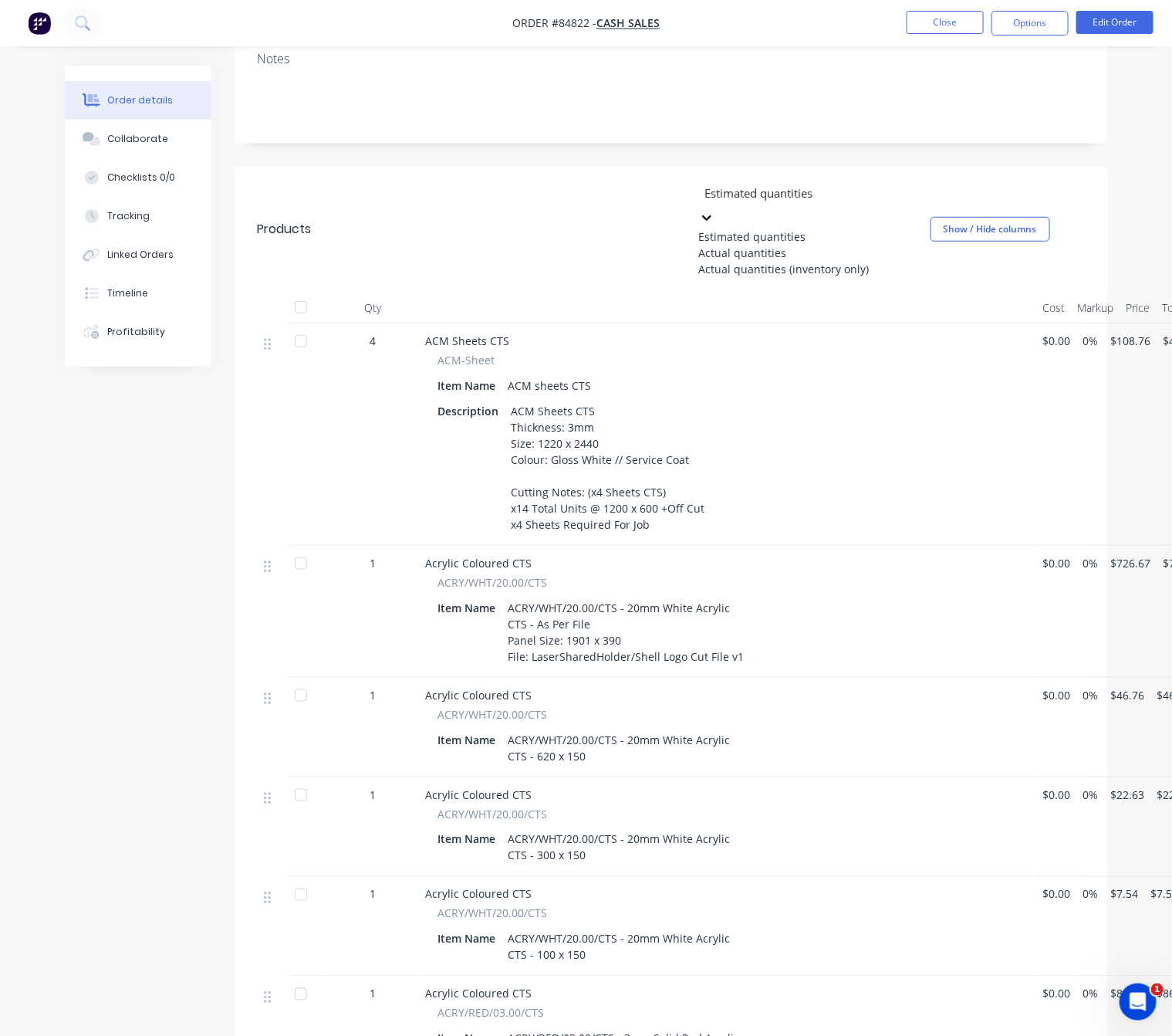
click at [836, 107] on div "Notes" at bounding box center [671, 92] width 874 height 104
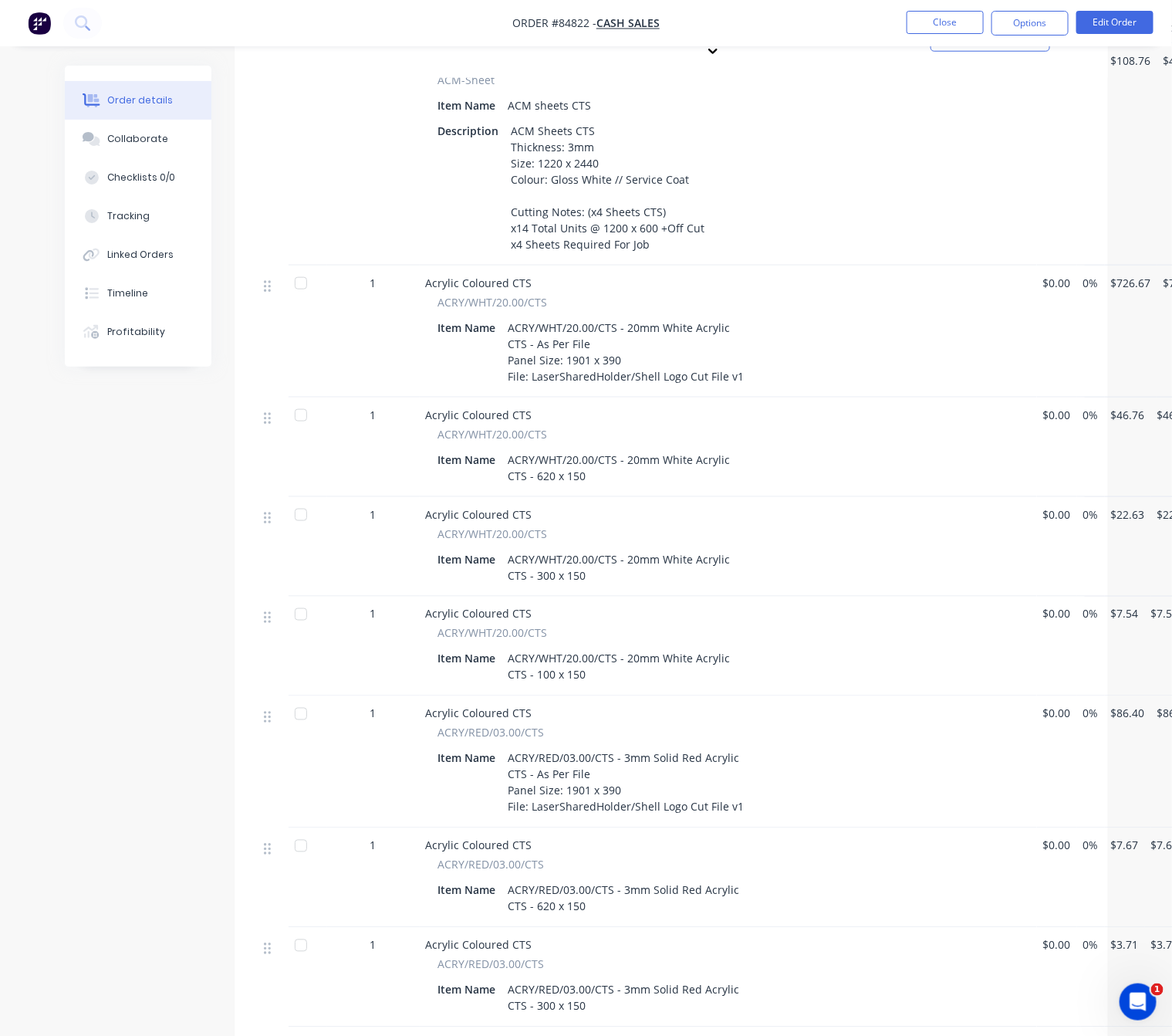
scroll to position [579, 36]
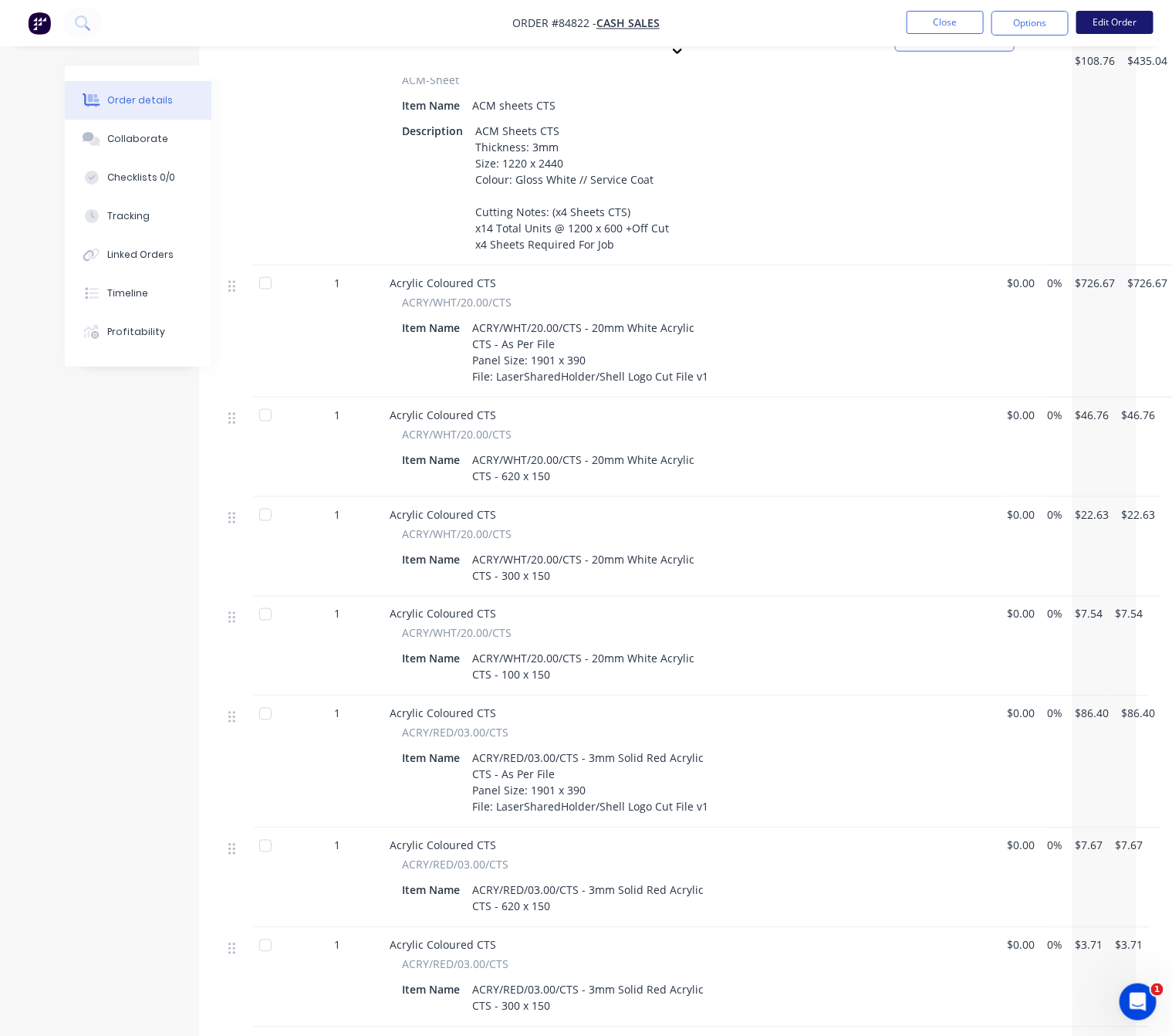
click at [1122, 26] on button "Edit Order" at bounding box center [1114, 22] width 77 height 24
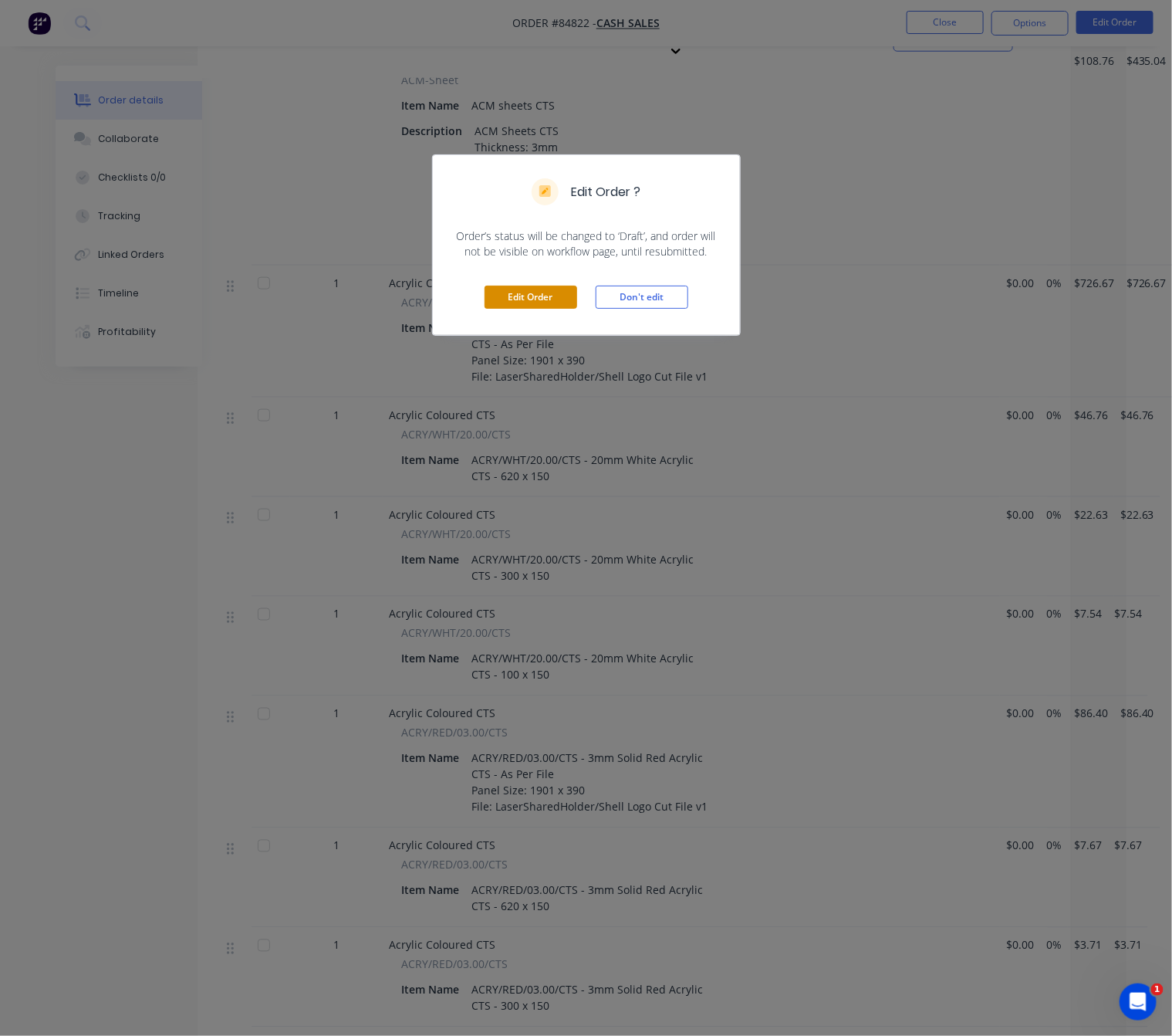
click at [560, 290] on button "Edit Order" at bounding box center [531, 297] width 92 height 24
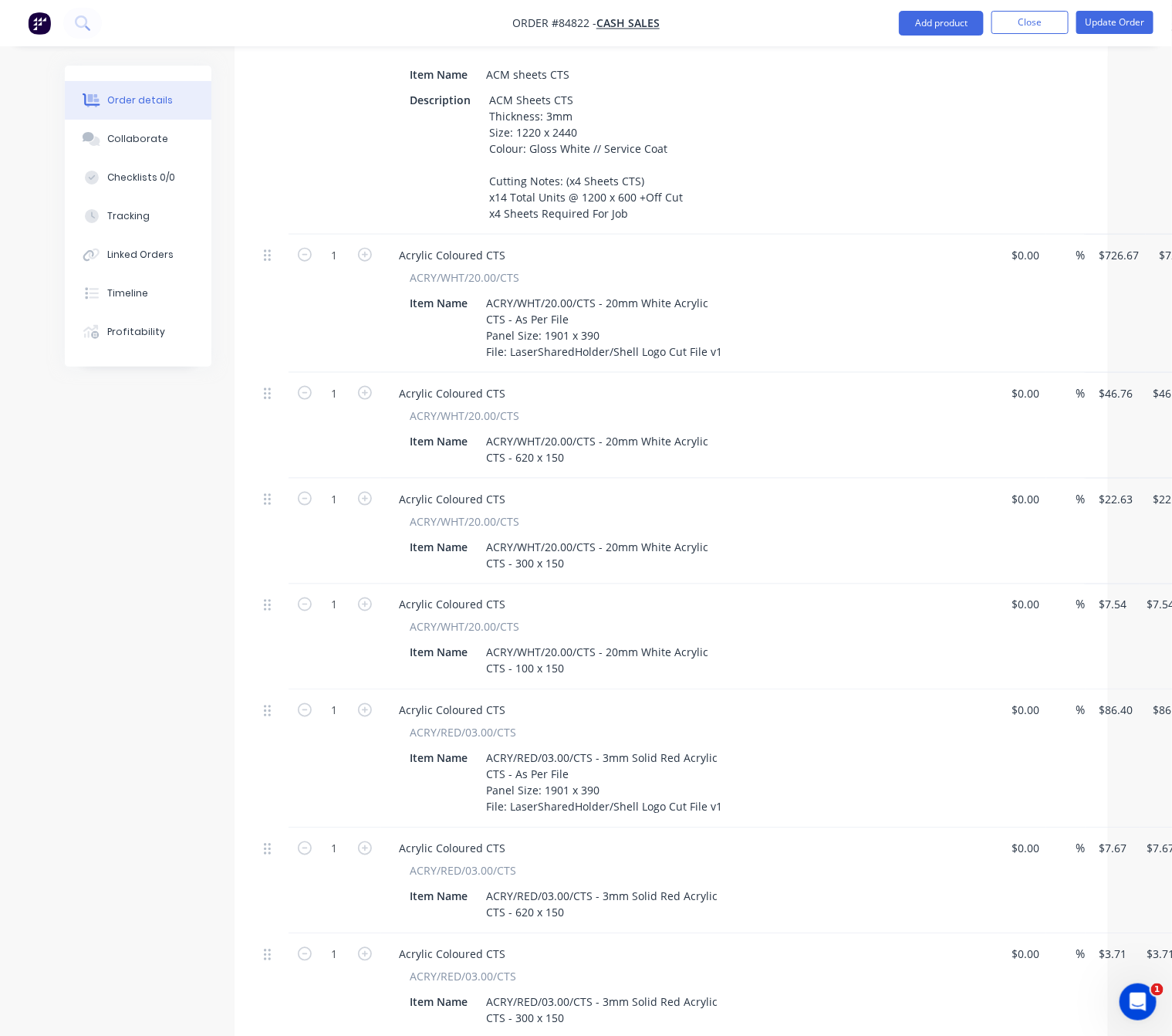
scroll to position [463, 0]
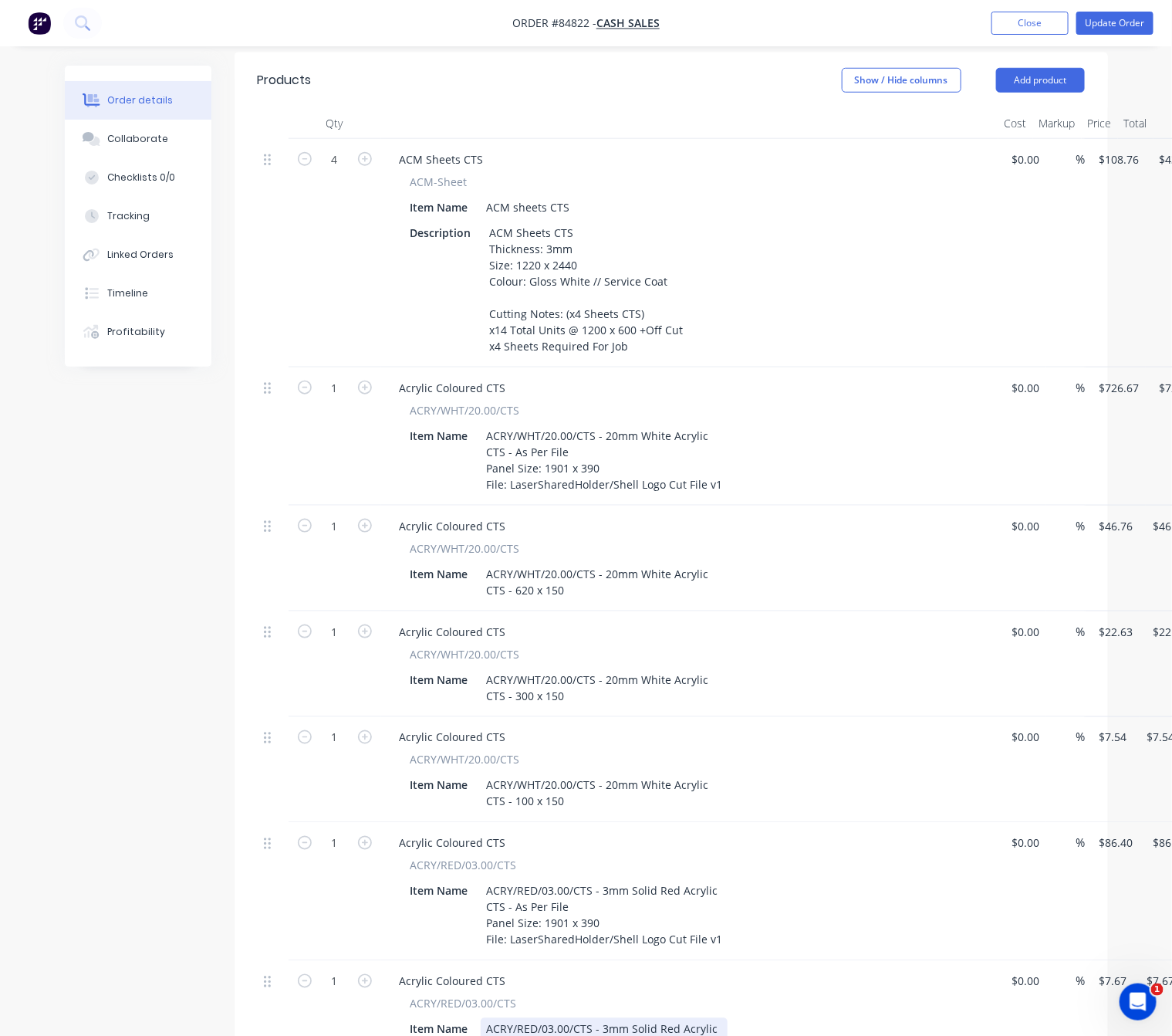
drag, startPoint x: 973, startPoint y: 1035, endPoint x: 1112, endPoint y: 1061, distance: 141.4
click at [1112, 1053] on html "Order #84822 - Cash Sales Add product Close Update Order Order details Collabor…" at bounding box center [586, 664] width 1172 height 2255
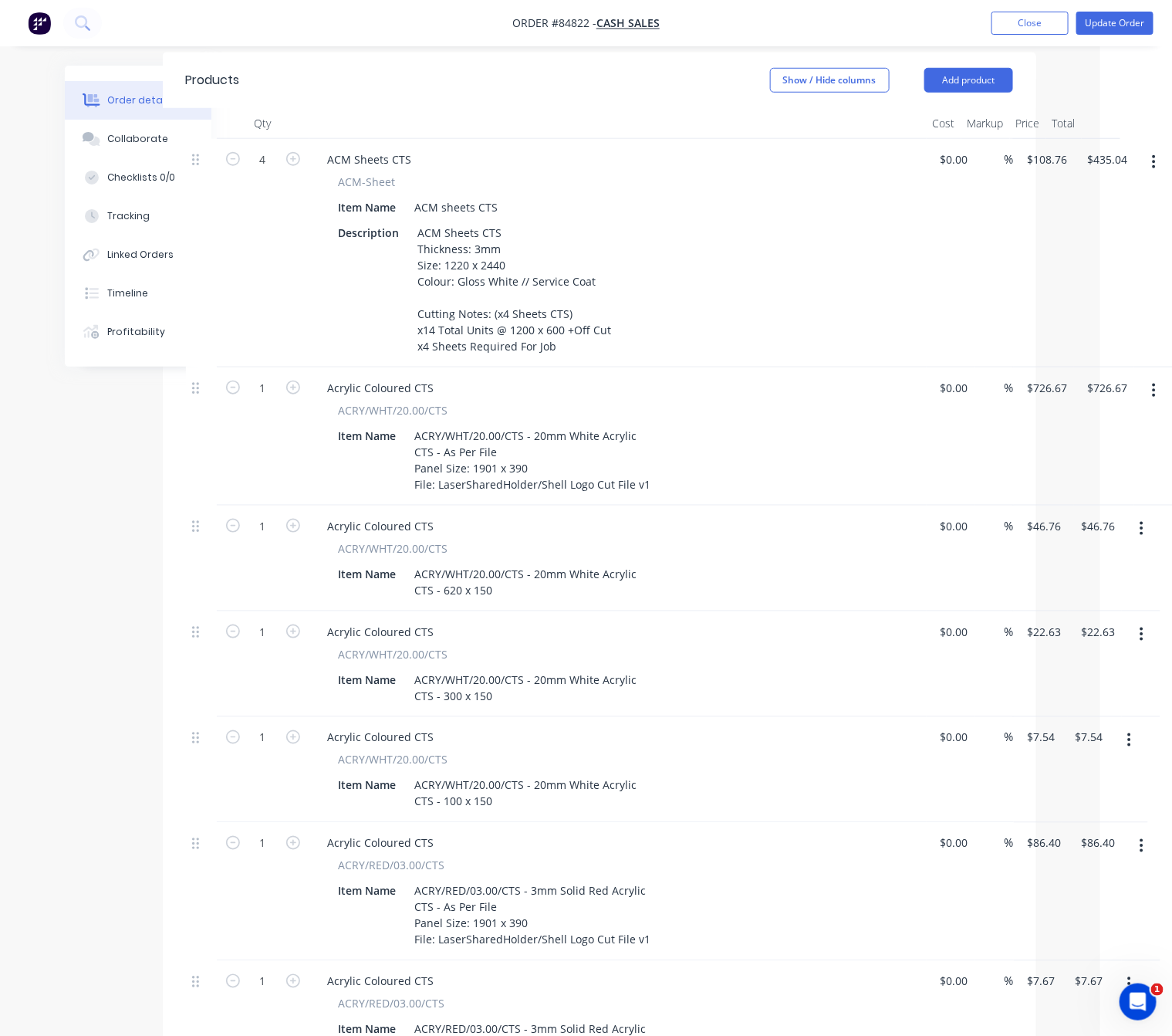
click at [1141, 522] on icon "button" at bounding box center [1142, 528] width 3 height 14
click at [1081, 589] on div "Duplicate" at bounding box center [1087, 600] width 119 height 23
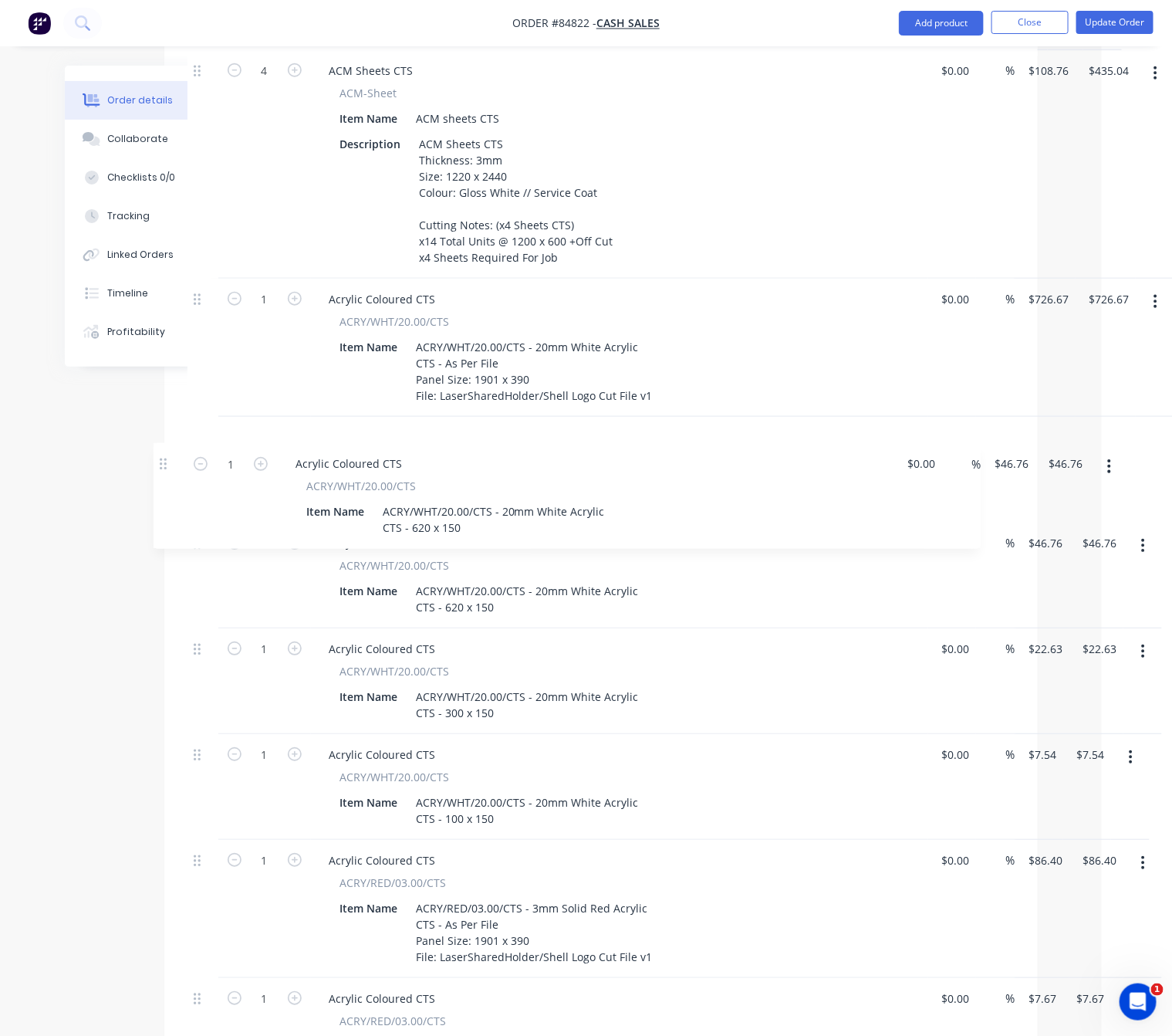
scroll to position [547, 71]
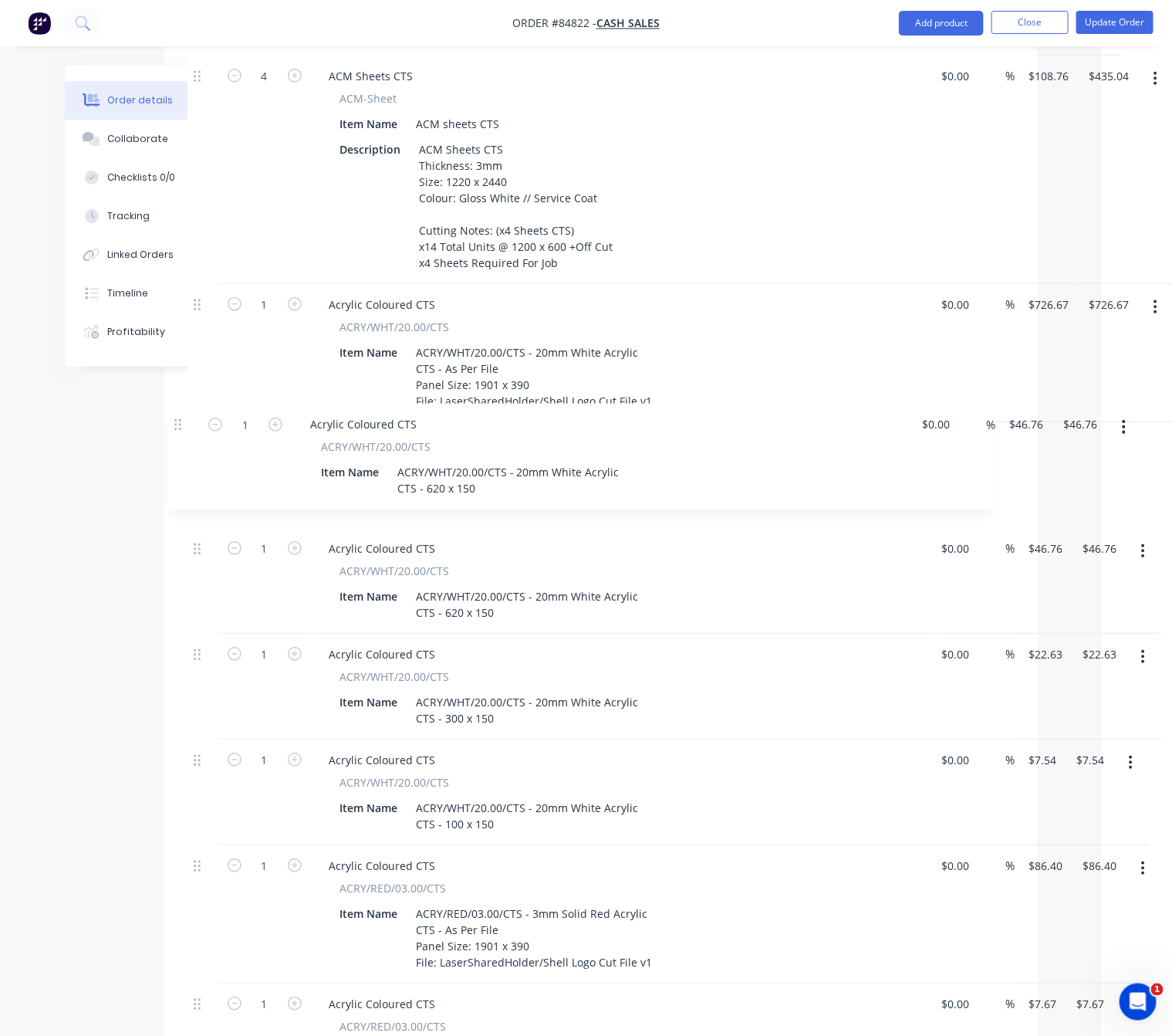
drag, startPoint x: 199, startPoint y: 776, endPoint x: 182, endPoint y: 420, distance: 356.4
click at [182, 420] on div "Qty Cost Markup Price Total 4 ACM Sheets CTS ACM-Sheet Item Name ACM sheets CTS…" at bounding box center [601, 722] width 874 height 1396
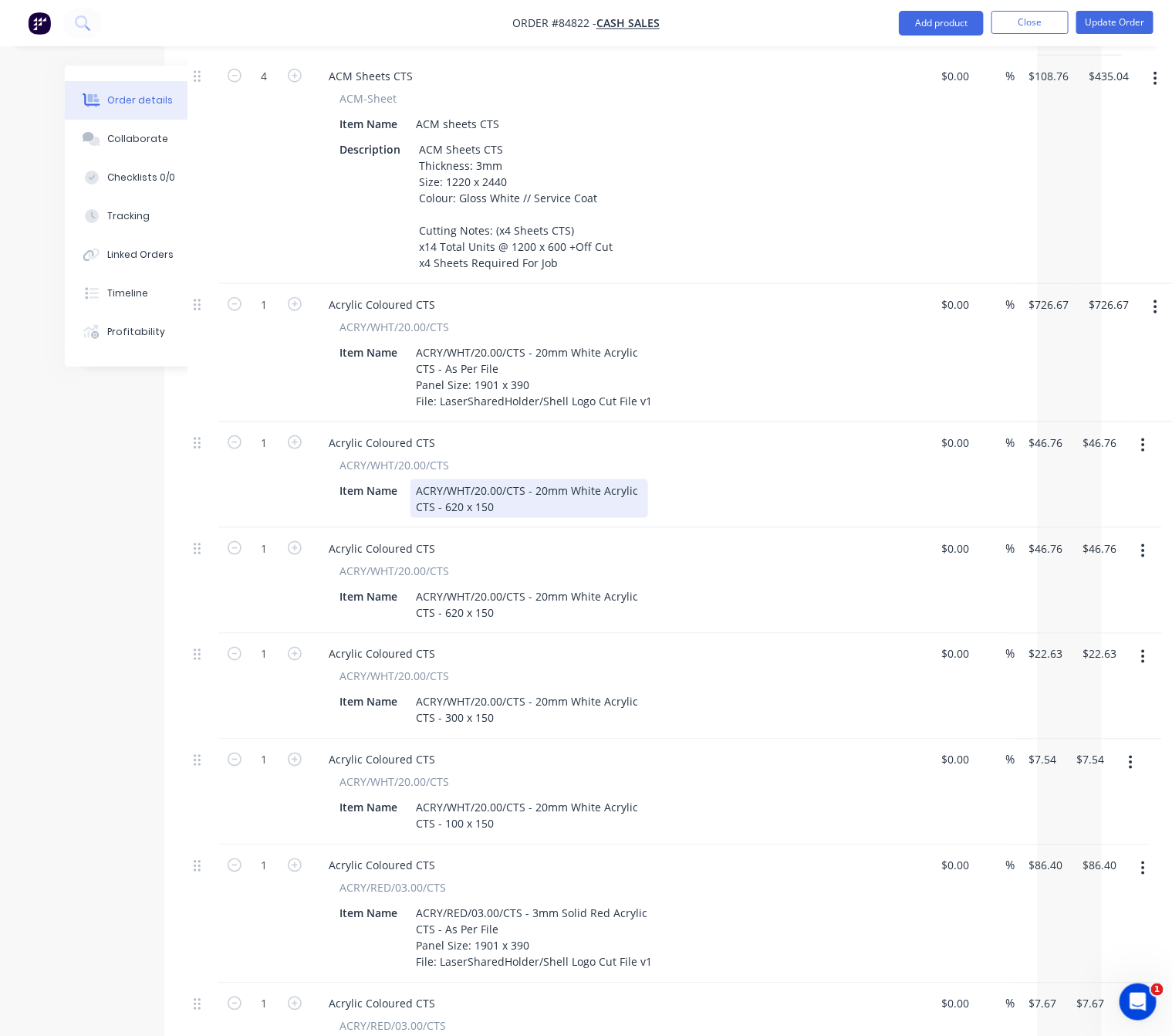
drag, startPoint x: 500, startPoint y: 485, endPoint x: 445, endPoint y: 484, distance: 55.0
click at [445, 484] on div "ACRY/WHT/20.00/CTS - 20mm White Acrylic CTS - 620 x 150" at bounding box center [529, 499] width 238 height 39
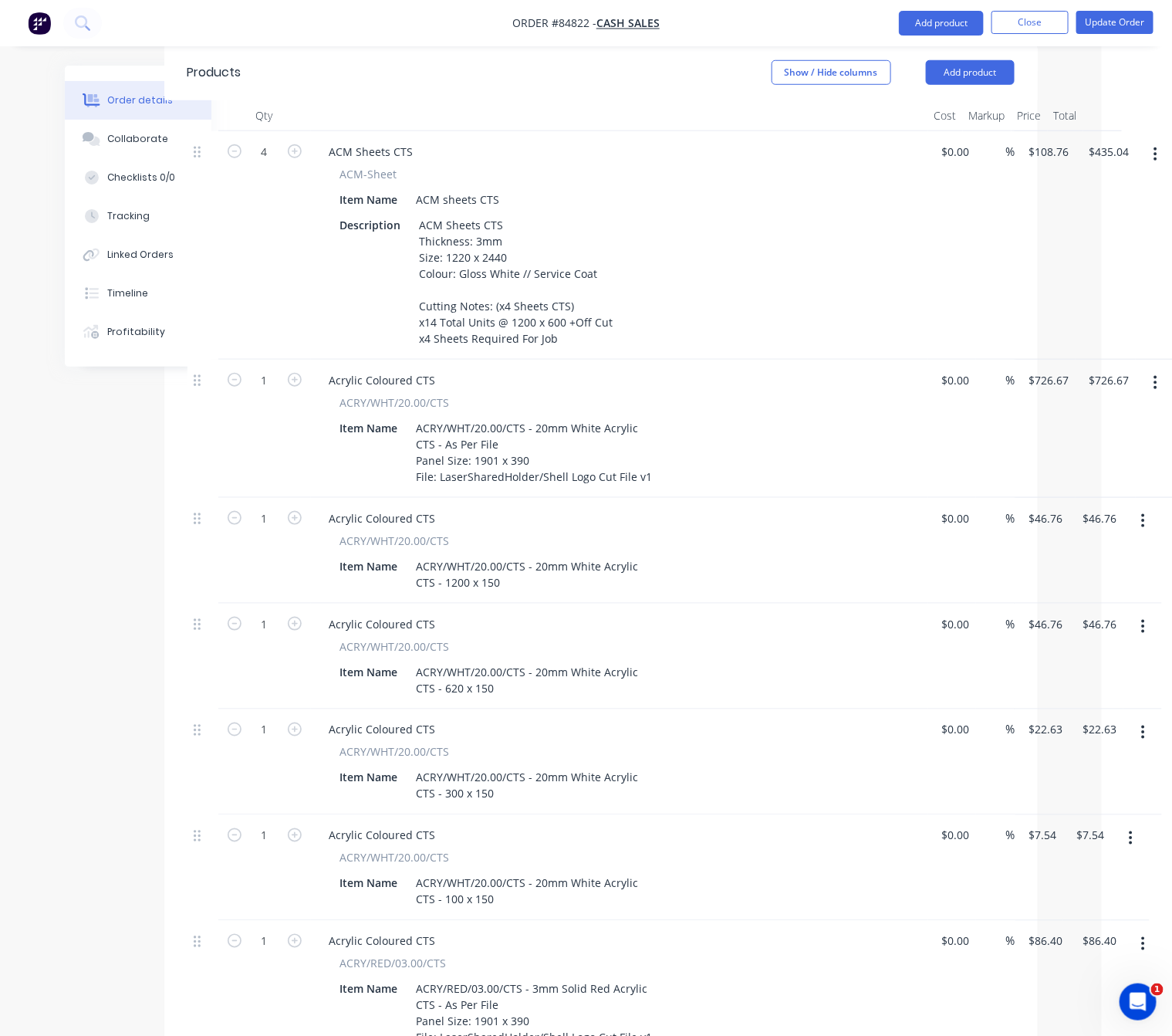
scroll to position [431, 71]
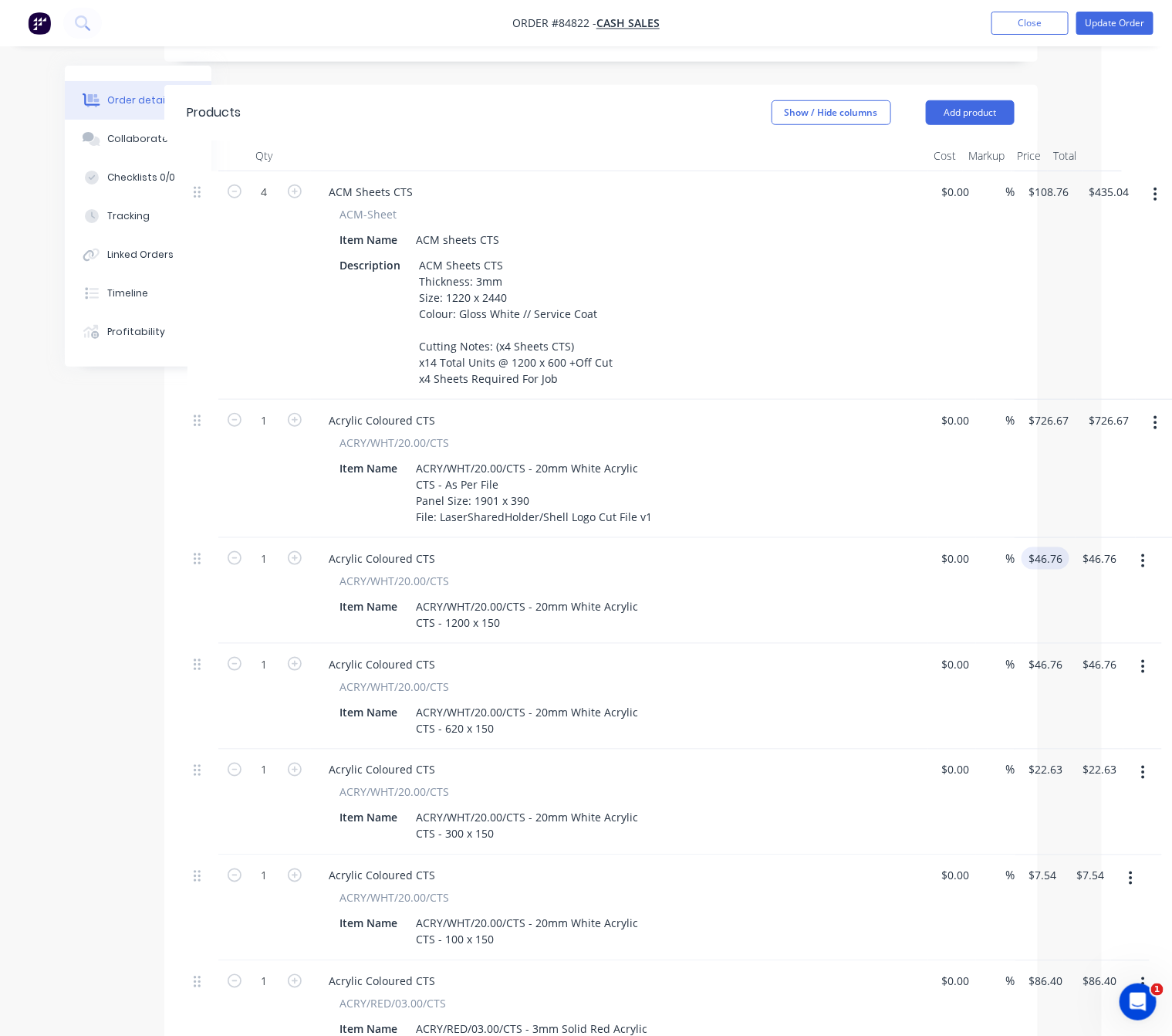
click at [1043, 548] on input "$46.76" at bounding box center [1048, 559] width 41 height 23
click at [292, 551] on icon "button" at bounding box center [294, 557] width 14 height 14
click at [125, 621] on div "Created by Lim Created 24/09/25 Required Assigned to Add team member MYOB Order…" at bounding box center [516, 783] width 1043 height 2296
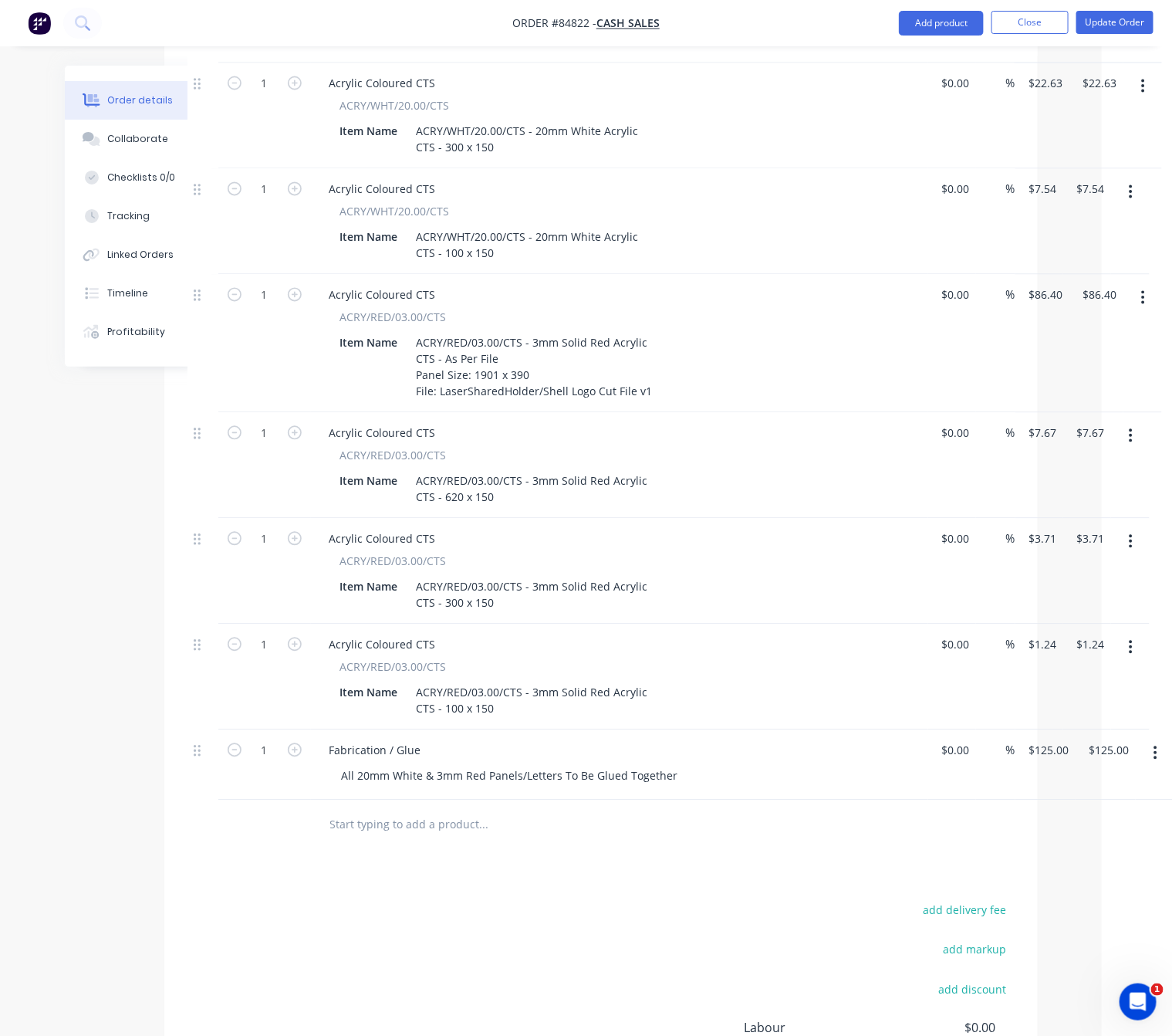
scroll to position [1125, 71]
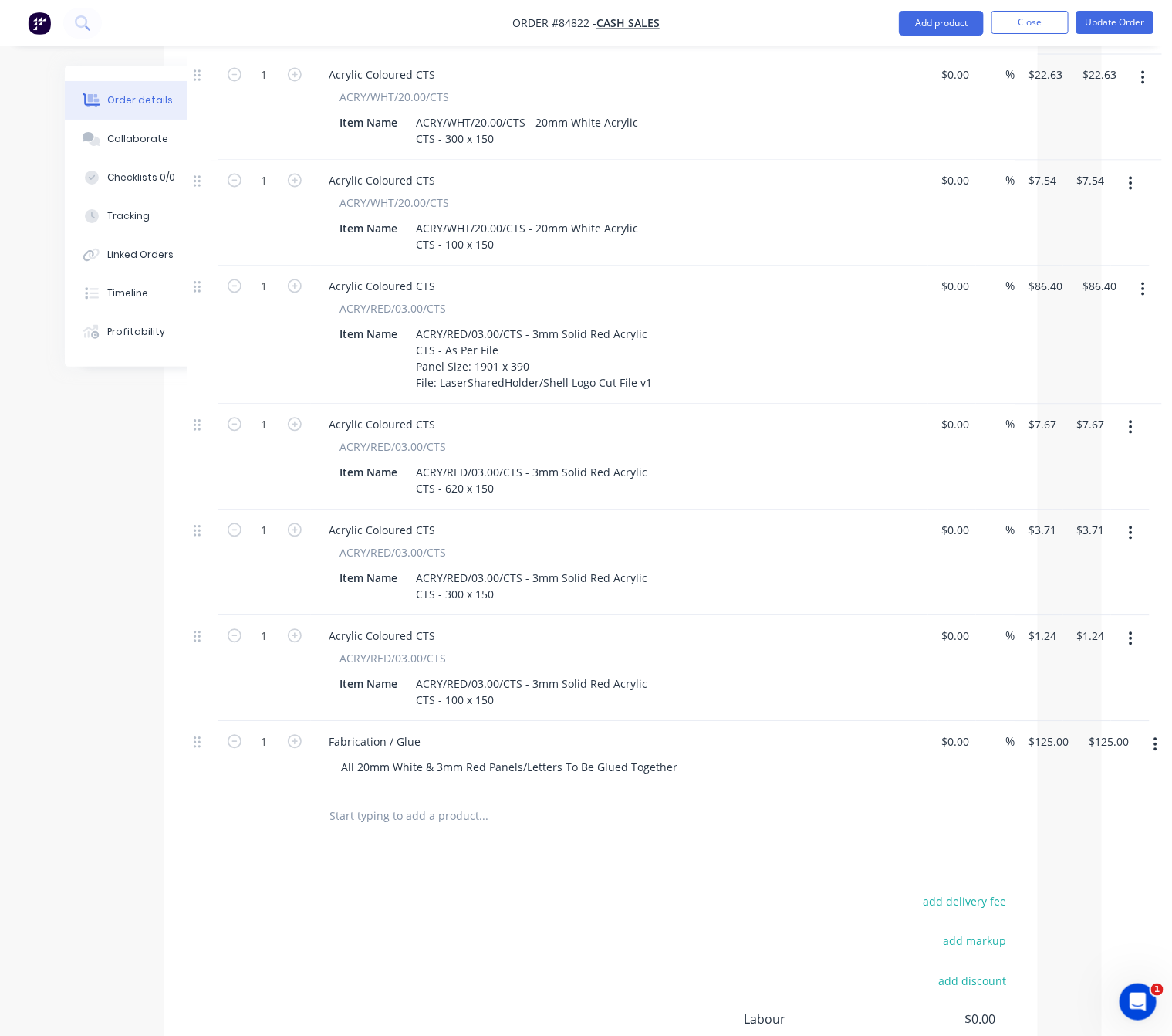
click at [1125, 625] on button "button" at bounding box center [1131, 639] width 36 height 28
click at [1103, 699] on div "Duplicate" at bounding box center [1076, 711] width 119 height 23
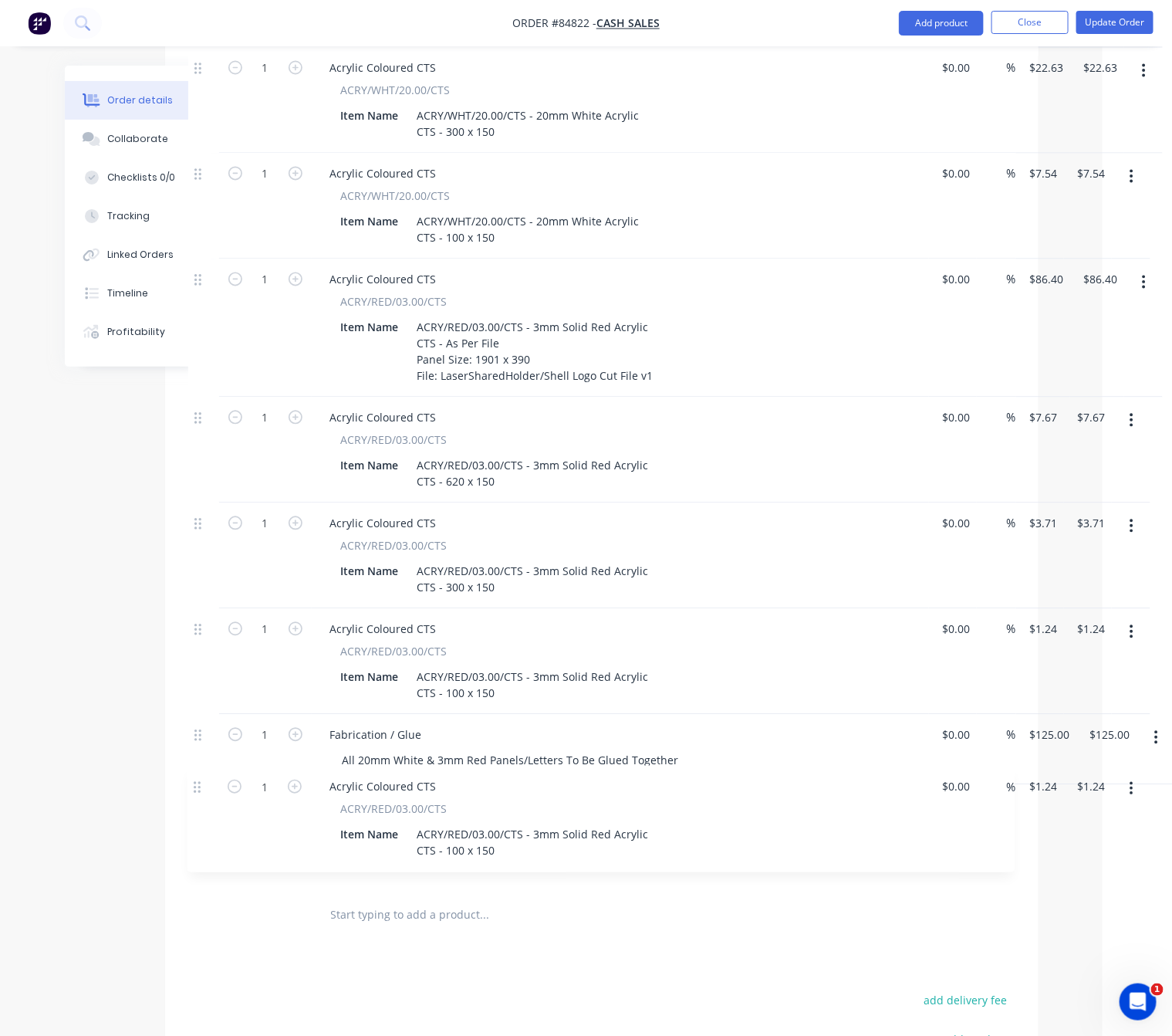
scroll to position [1133, 70]
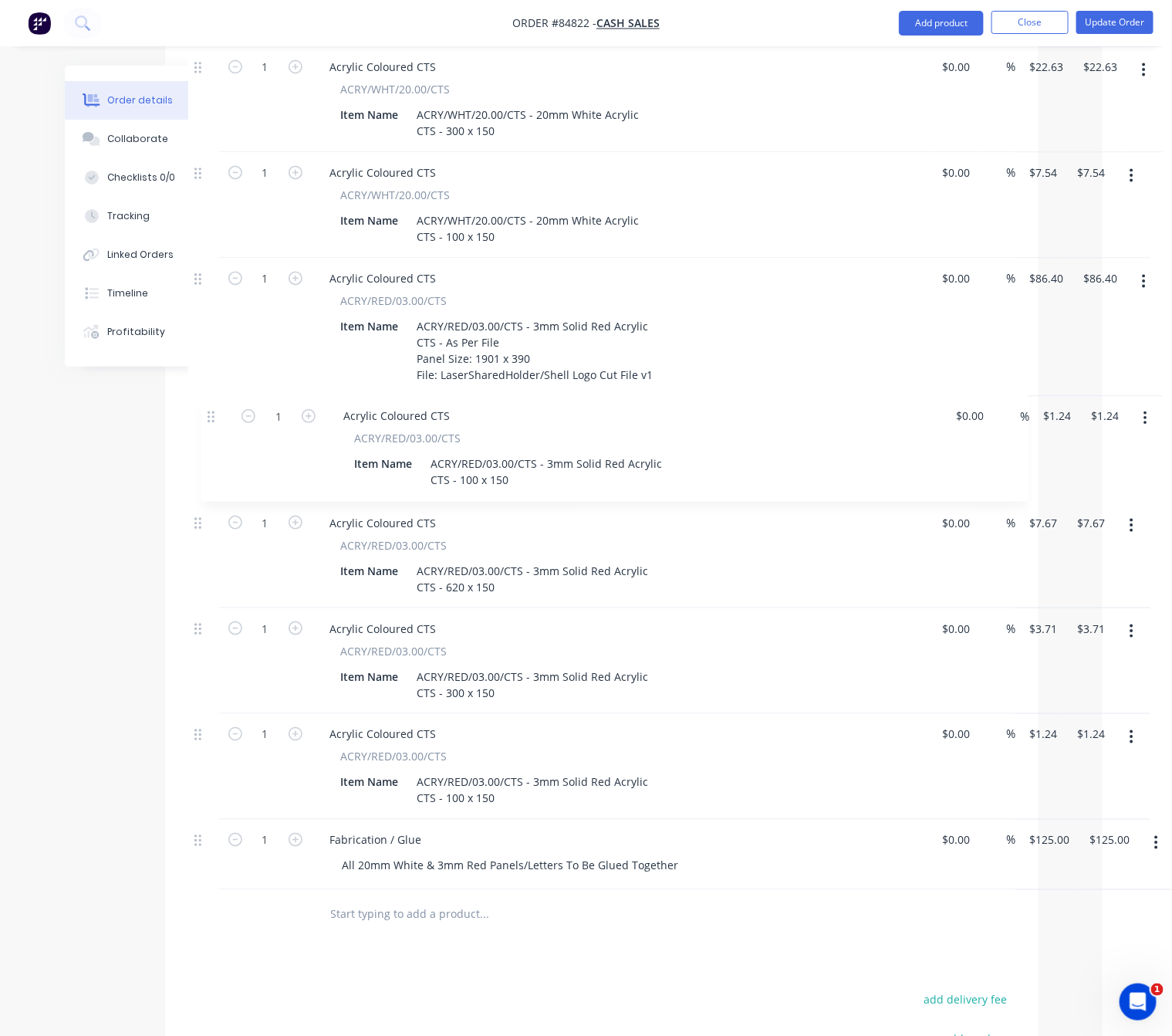
drag, startPoint x: 200, startPoint y: 767, endPoint x: 215, endPoint y: 394, distance: 373.3
click at [215, 394] on div "4 ACM Sheets CTS ACM-Sheet Item Name ACM sheets CTS Description ACM Sheets CTS …" at bounding box center [602, 179] width 827 height 1421
drag, startPoint x: 509, startPoint y: 463, endPoint x: 448, endPoint y: 457, distance: 61.3
click at [448, 457] on div "ACRY/RED/03.00/CTS - 3mm Solid Red Acrylic CTS - 100 x 150" at bounding box center [534, 474] width 247 height 39
click at [293, 410] on icon "button" at bounding box center [295, 416] width 14 height 14
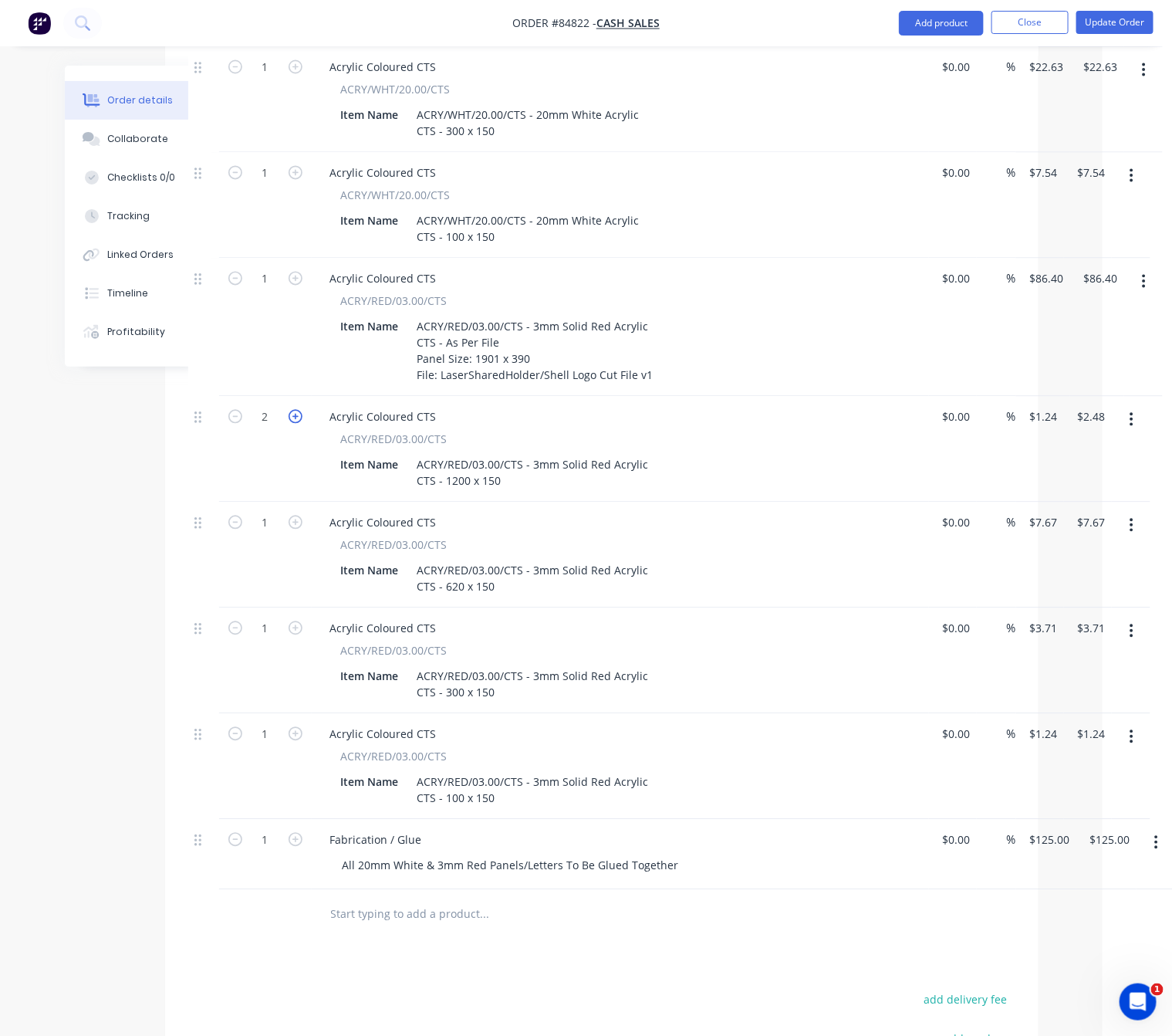
click at [293, 410] on icon "button" at bounding box center [295, 416] width 14 height 14
drag, startPoint x: 1042, startPoint y: 397, endPoint x: 1052, endPoint y: 404, distance: 12.2
click at [1042, 406] on input "$1.24" at bounding box center [1046, 418] width 36 height 23
click at [90, 570] on div "Created by Lim Created 24/09/25 Required Assigned to Add team member MYOB Order…" at bounding box center [517, 133] width 1043 height 2401
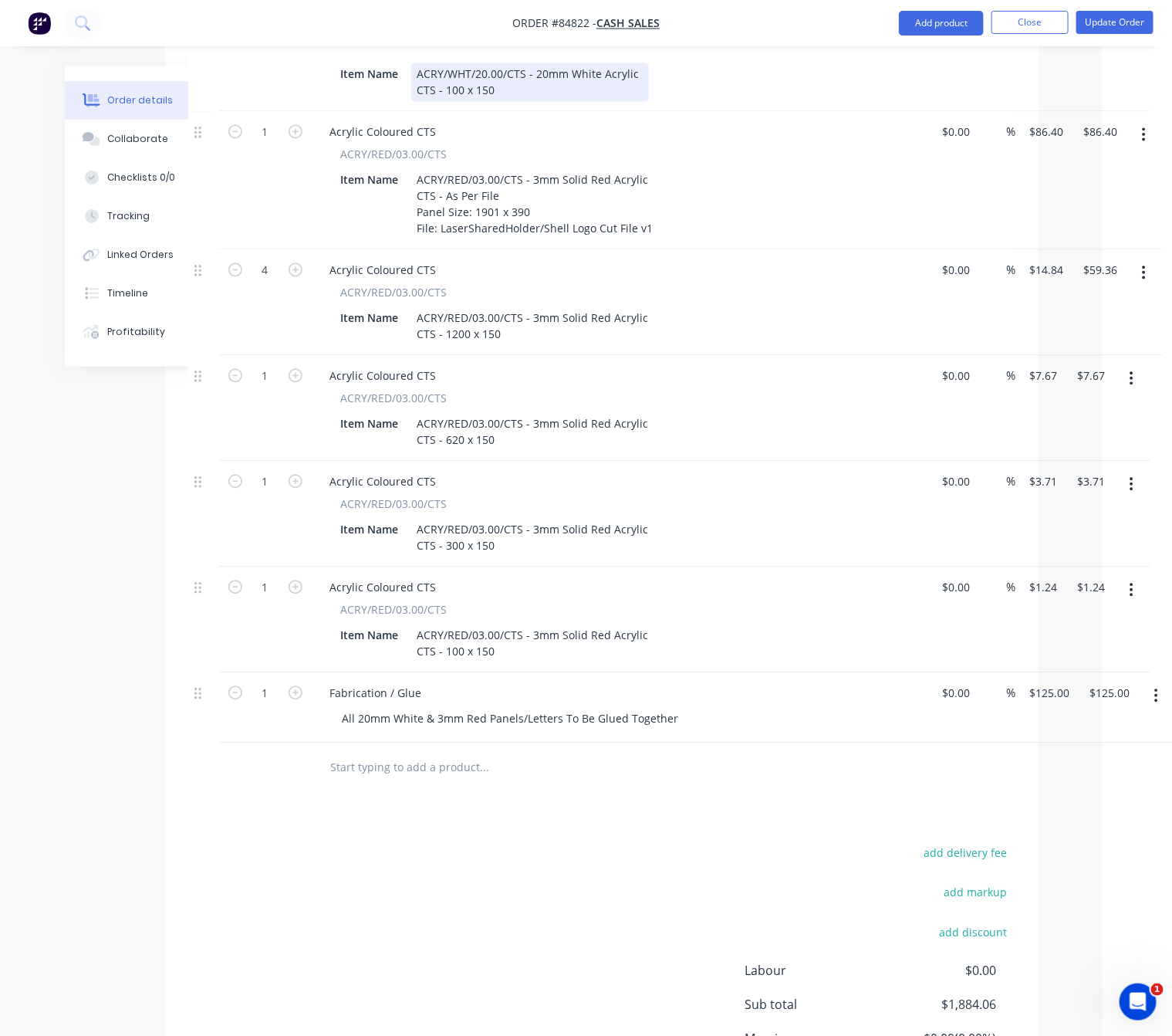
scroll to position [1390, 70]
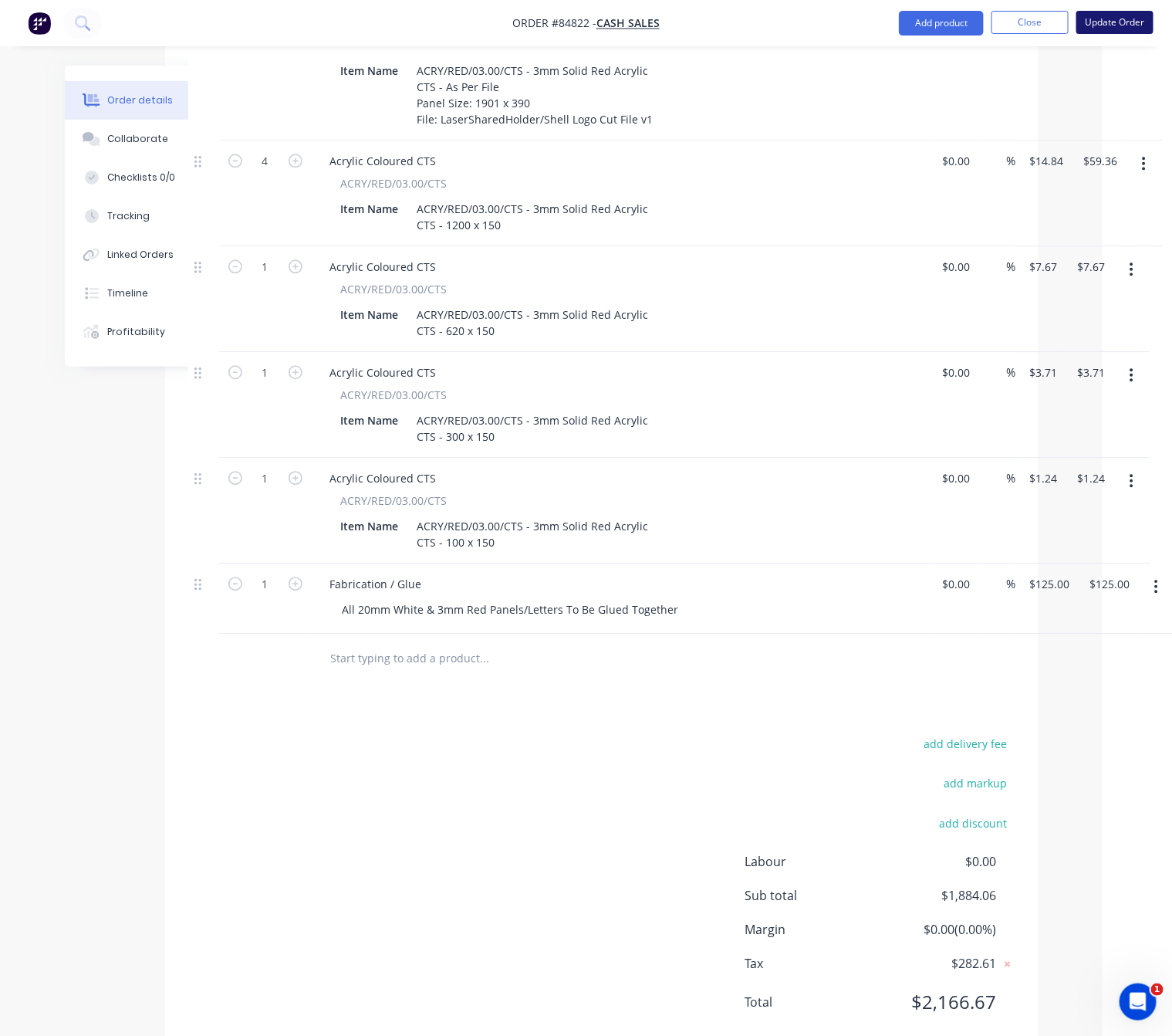
click at [1127, 22] on button "Update Order" at bounding box center [1114, 22] width 77 height 24
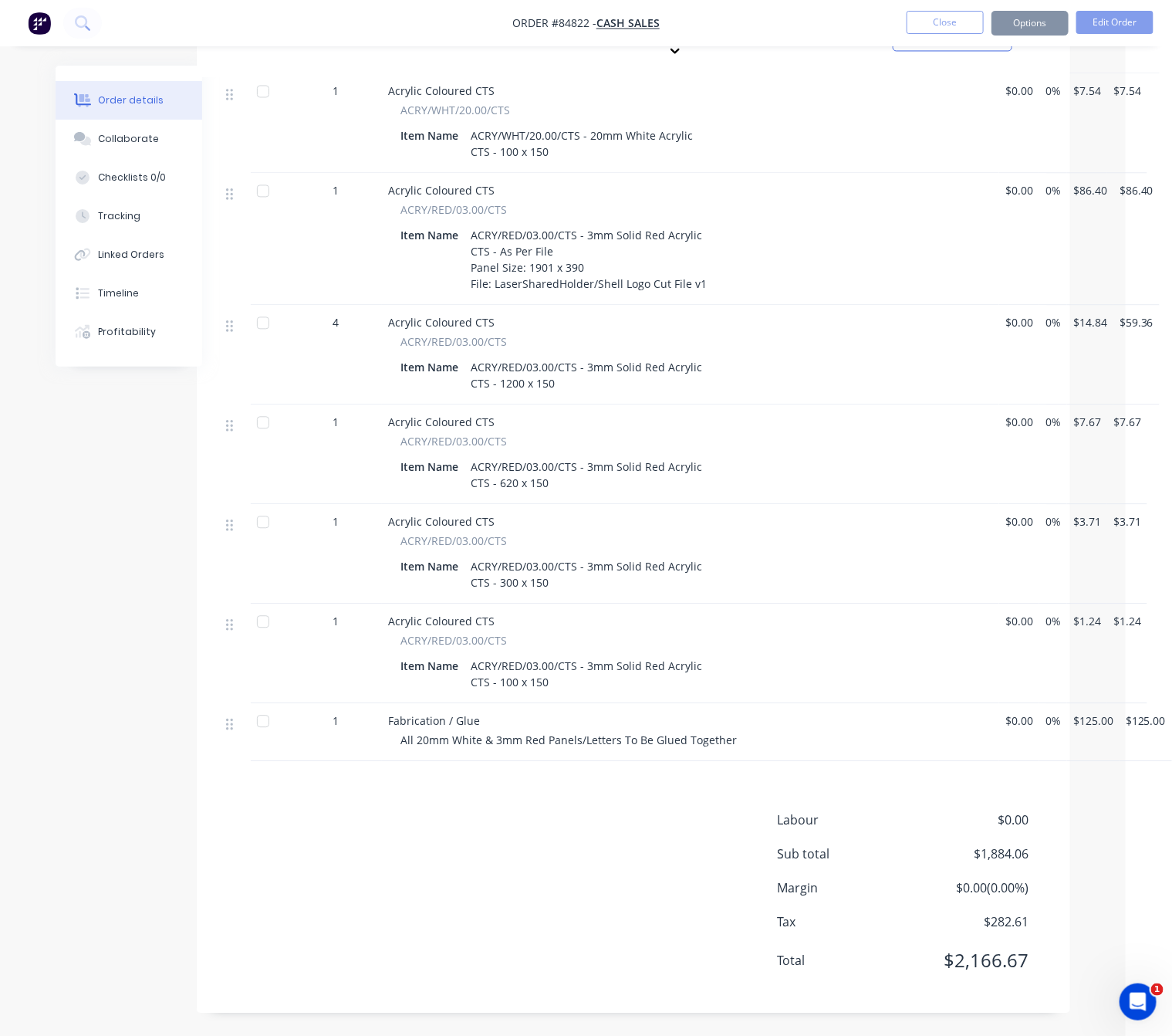
scroll to position [0, 0]
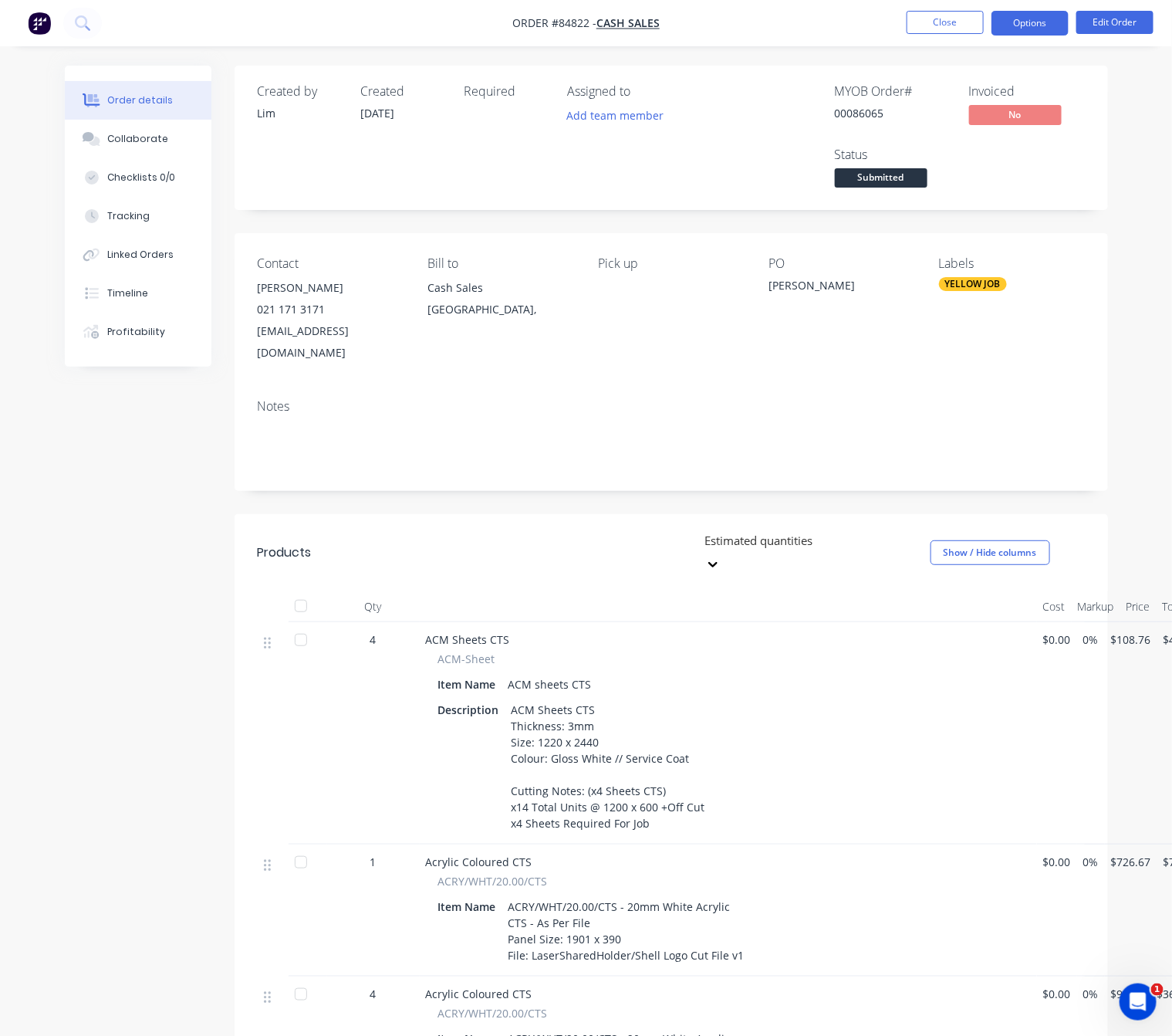
click at [1042, 28] on button "Options" at bounding box center [1030, 23] width 77 height 24
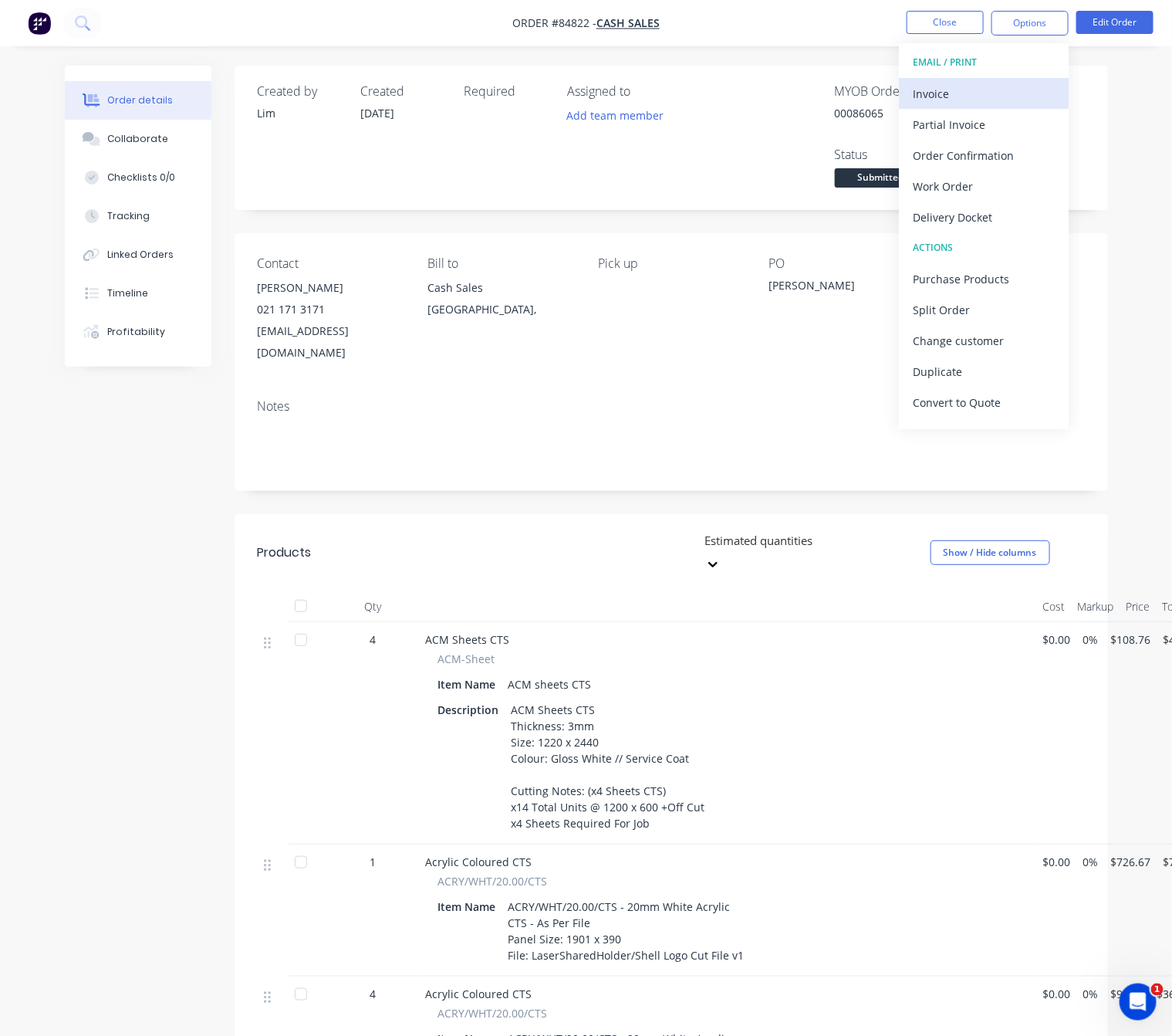
click at [994, 102] on div "Invoice" at bounding box center [984, 94] width 142 height 23
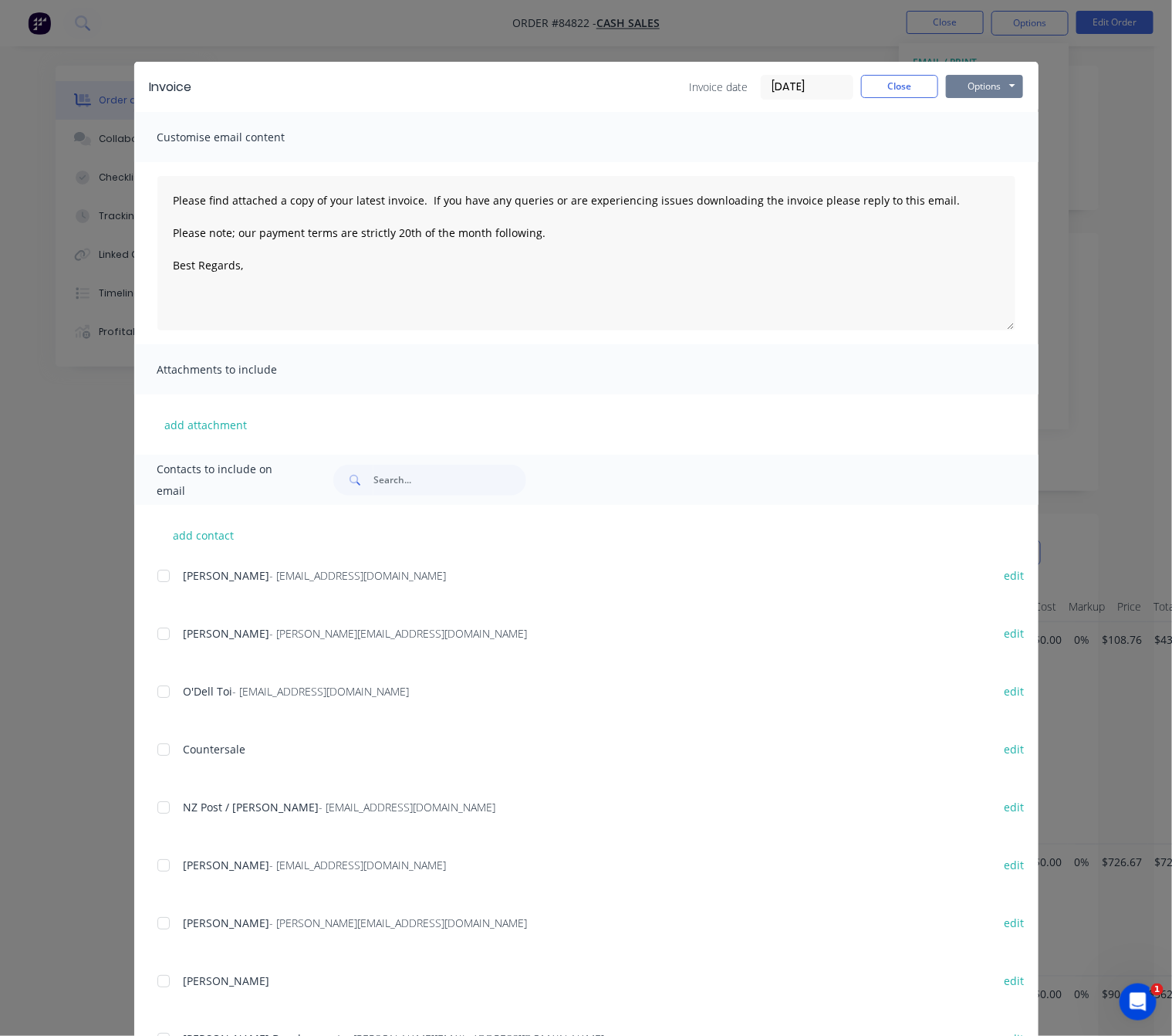
click at [968, 82] on button "Options" at bounding box center [985, 86] width 77 height 24
click at [1000, 114] on button "Preview" at bounding box center [996, 114] width 99 height 25
click at [897, 92] on button "Close" at bounding box center [899, 86] width 77 height 24
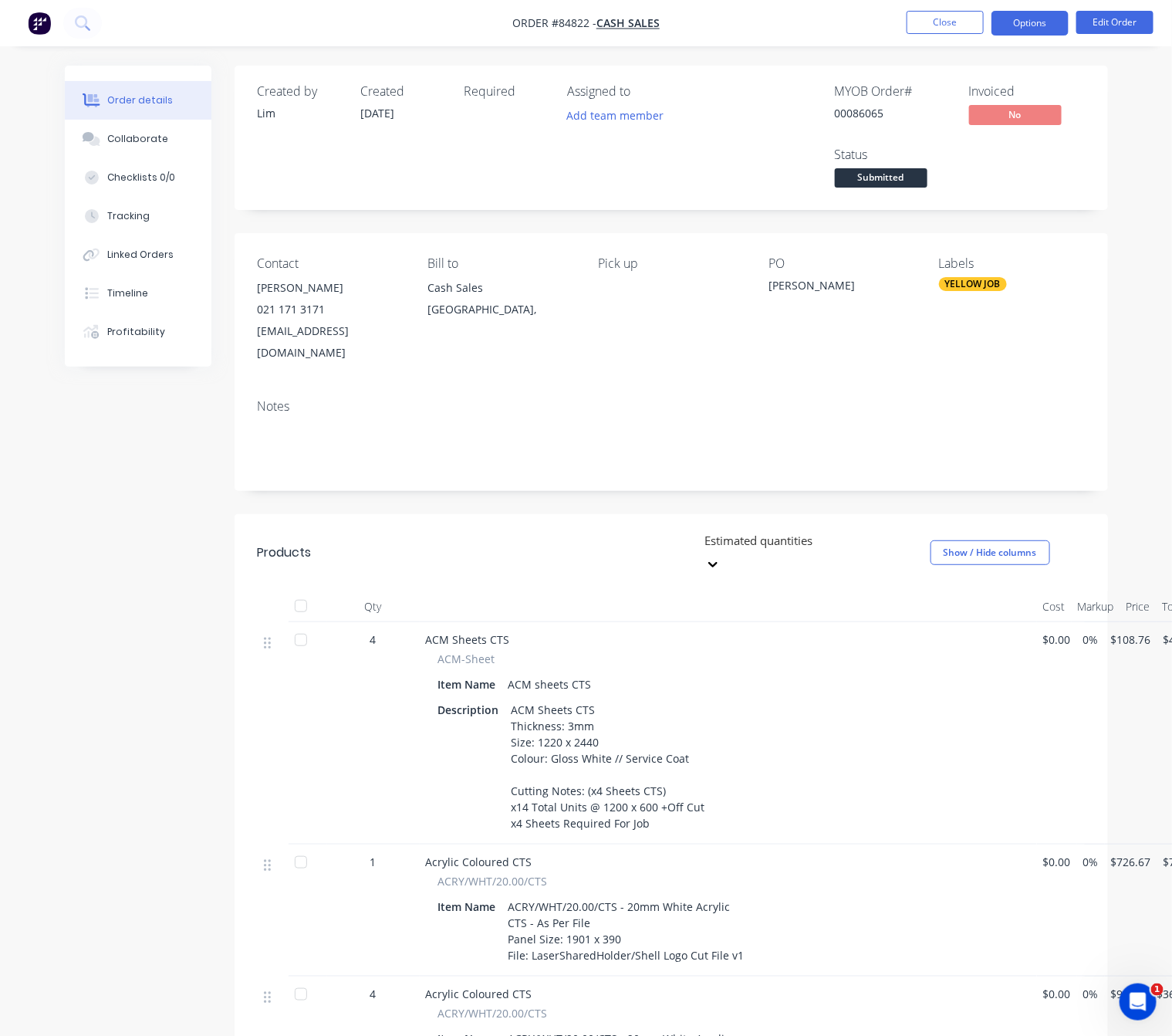
click at [1040, 26] on button "Options" at bounding box center [1030, 23] width 77 height 24
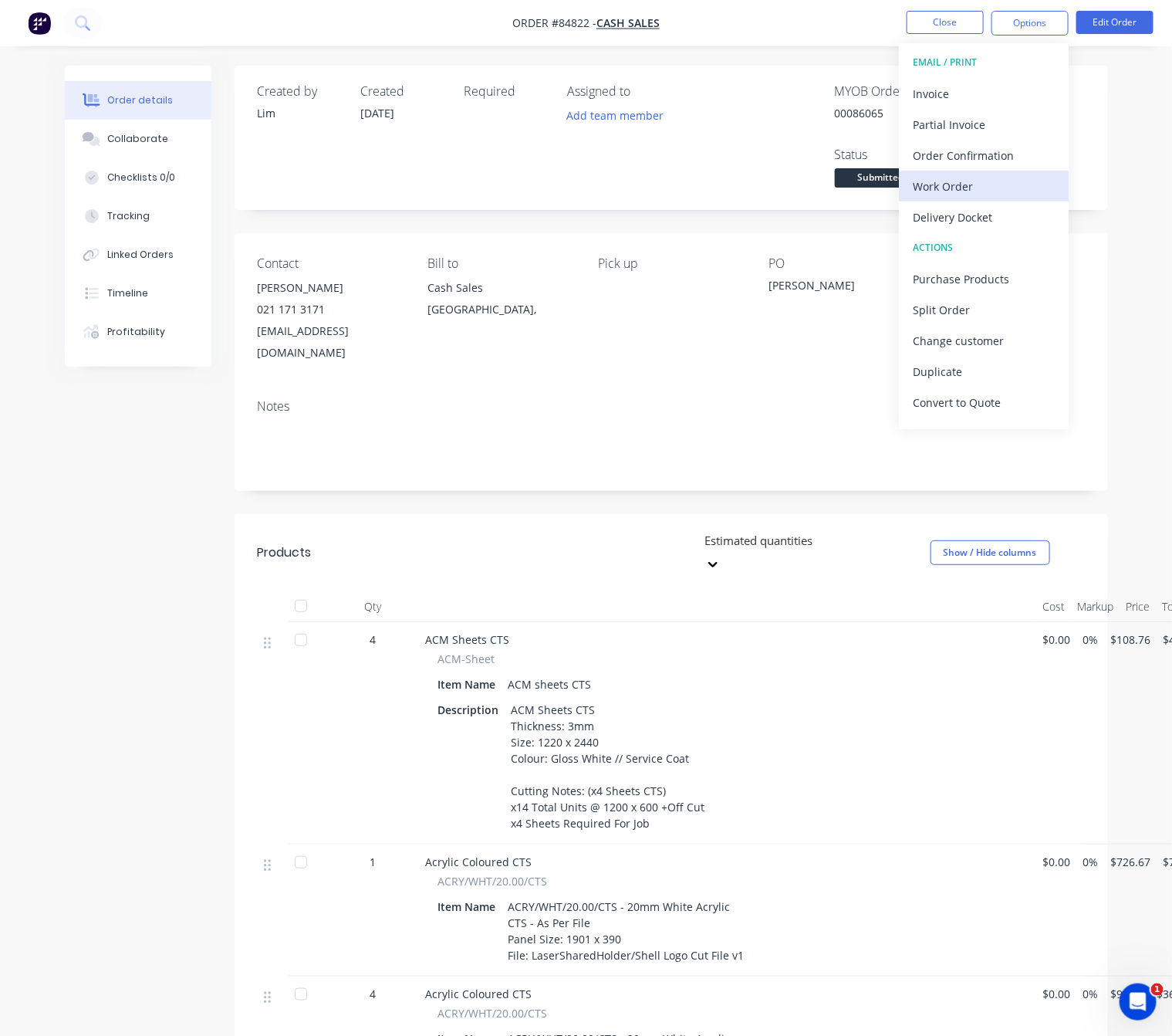
click at [1003, 197] on div "Work Order" at bounding box center [984, 187] width 142 height 23
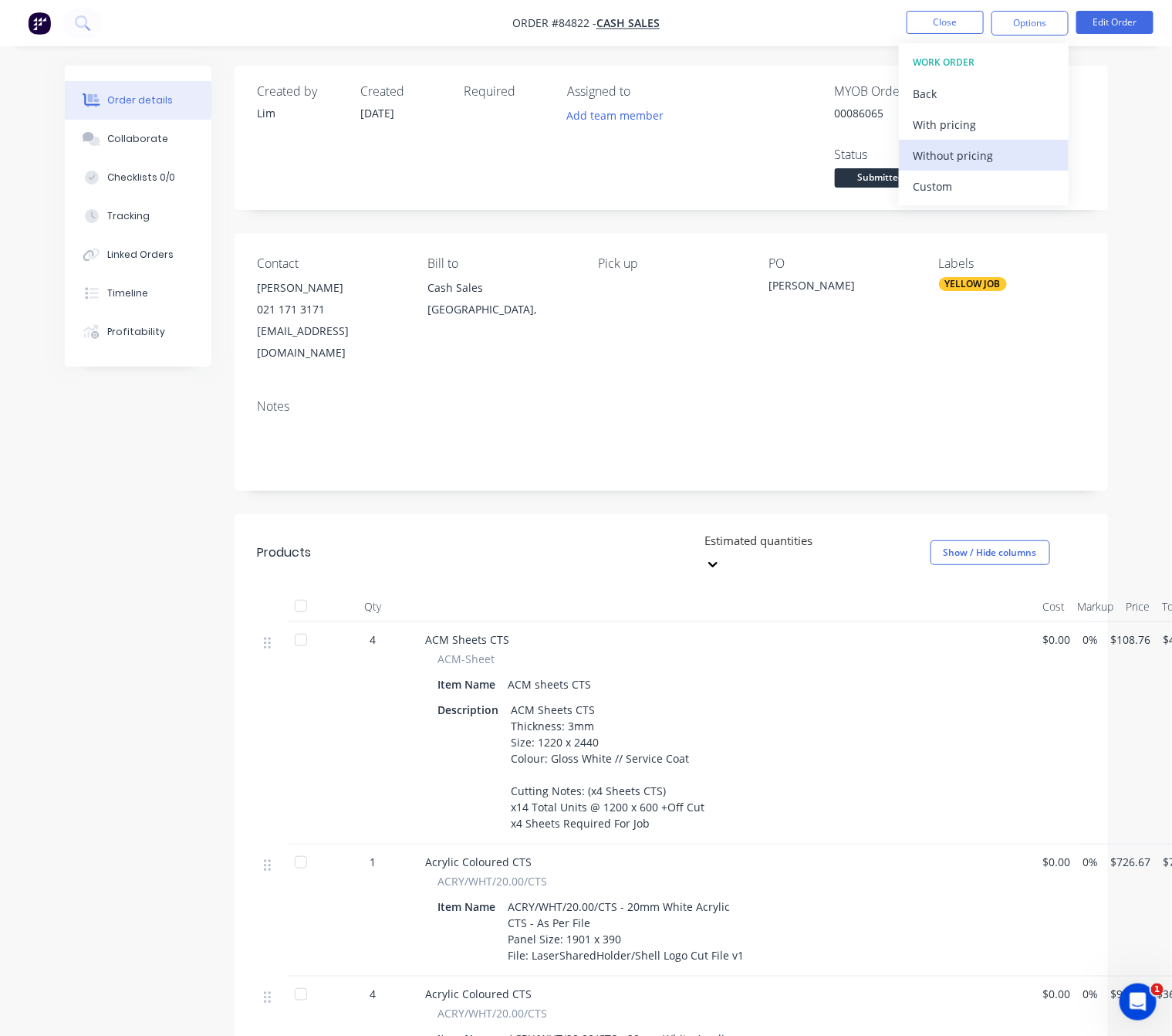
click at [1011, 158] on div "Without pricing" at bounding box center [984, 156] width 142 height 23
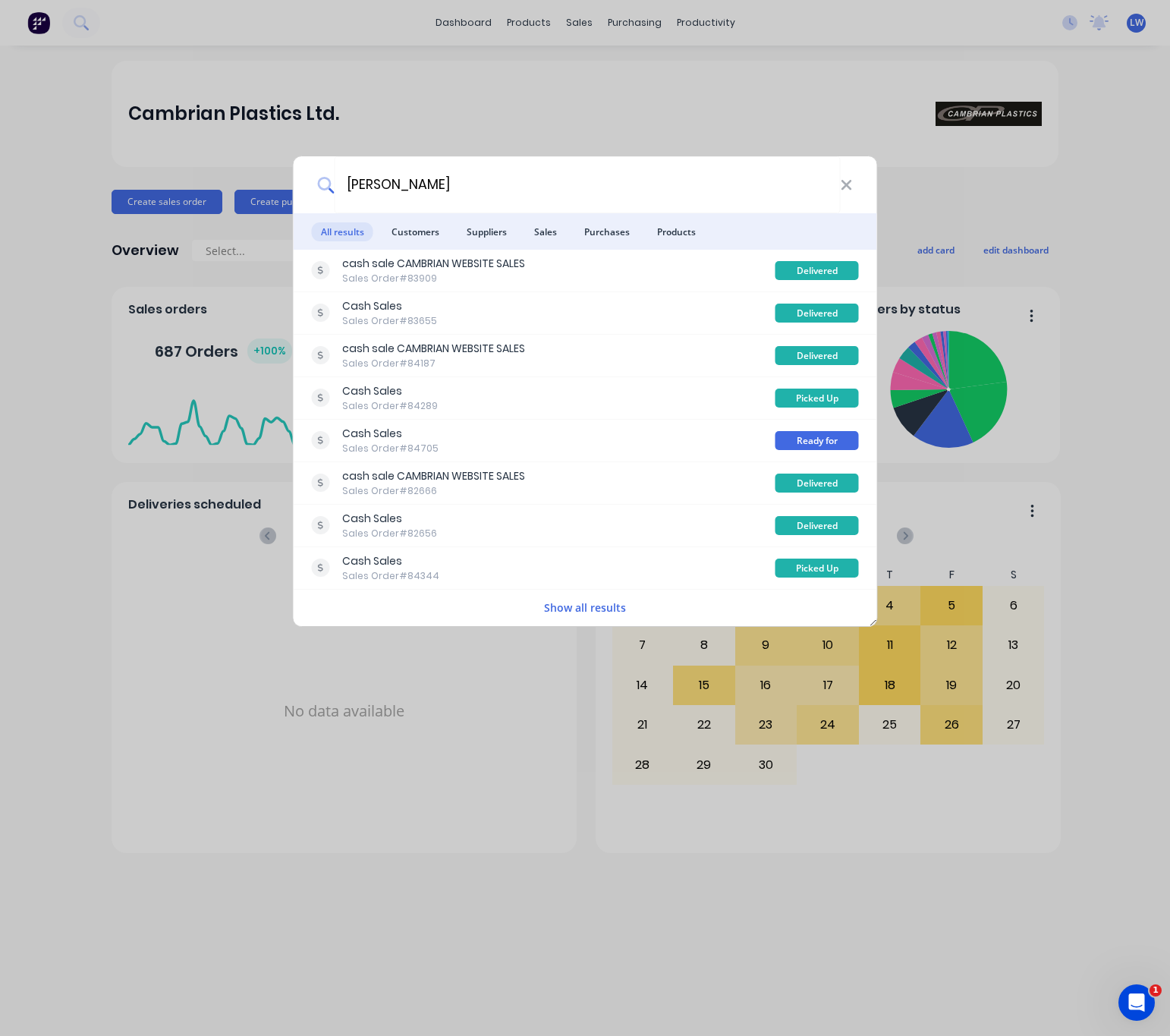
type input "[PERSON_NAME]"
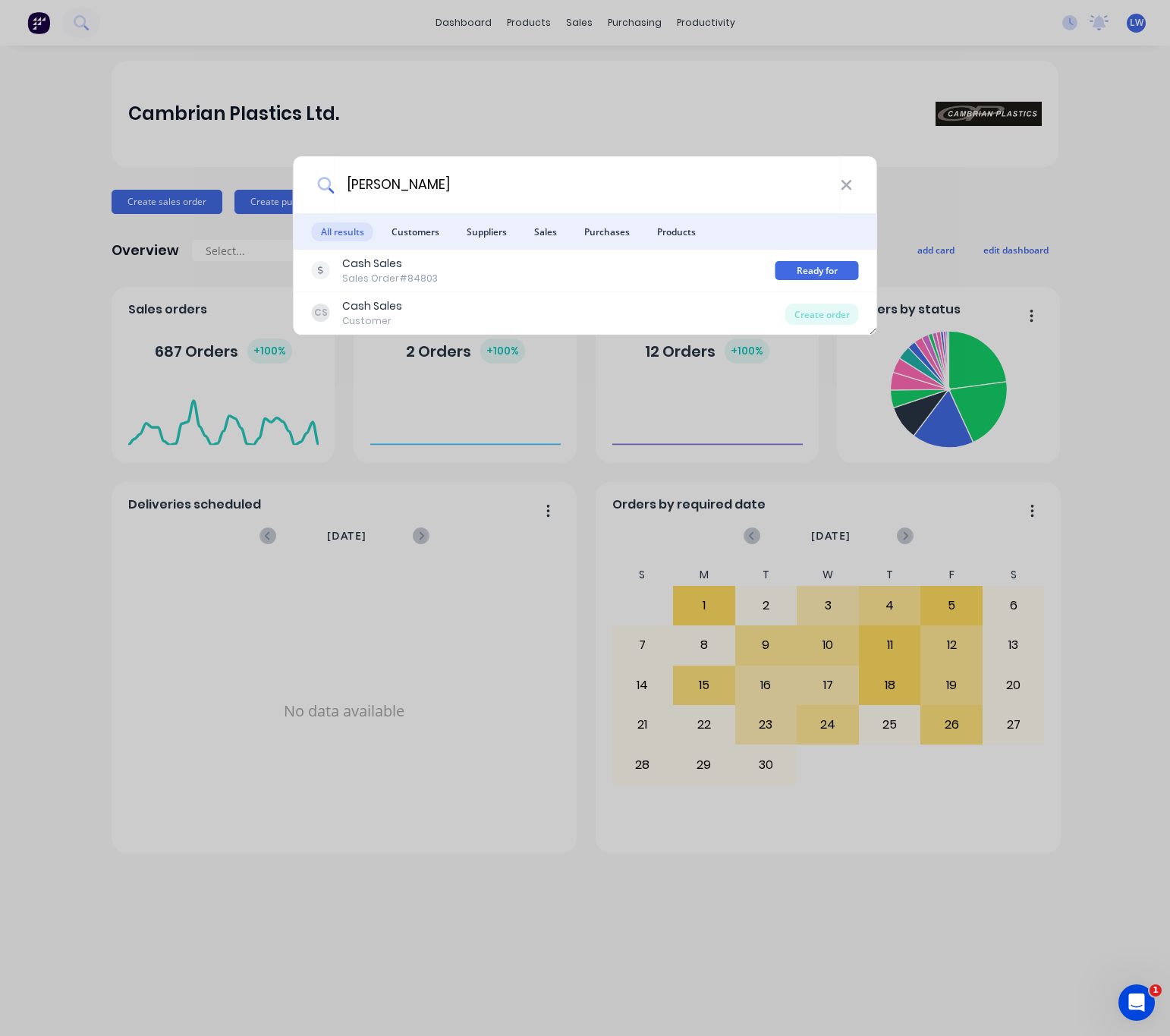
click at [512, 243] on li "Suppliers" at bounding box center [487, 231] width 58 height 37
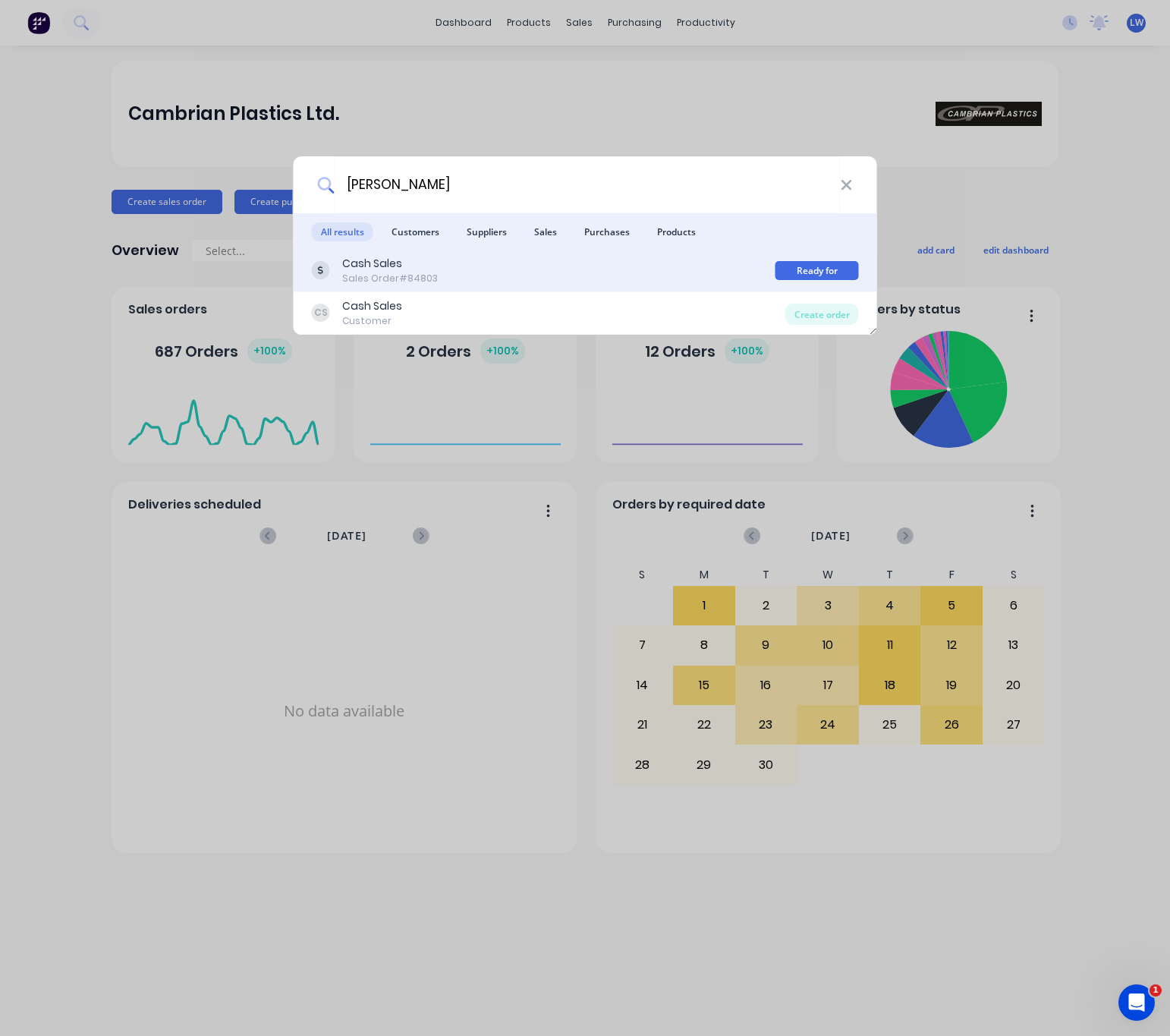
click at [570, 264] on div "Cash Sales Sales Order #84803" at bounding box center [543, 270] width 463 height 30
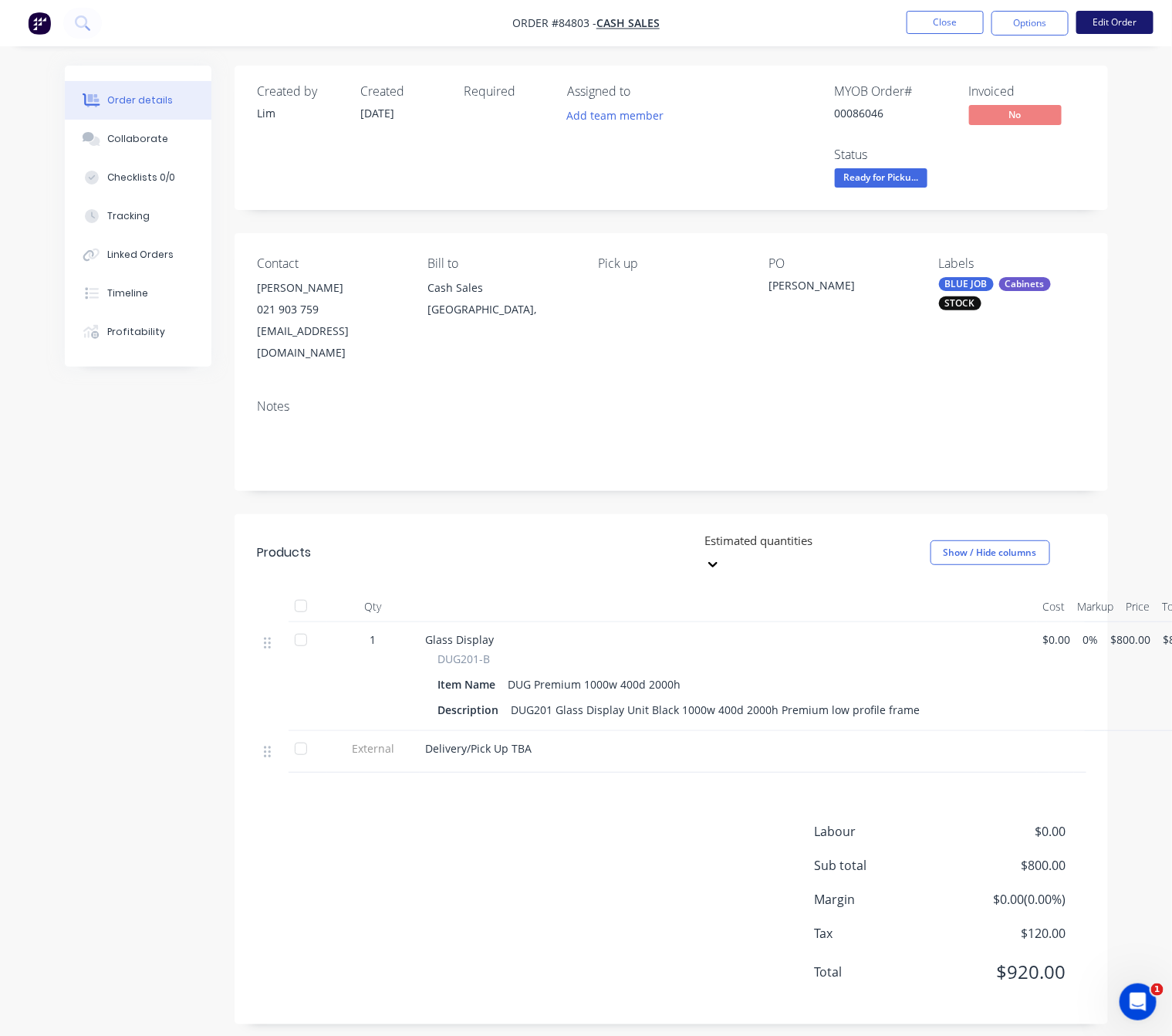
click at [1128, 21] on button "Edit Order" at bounding box center [1114, 22] width 77 height 24
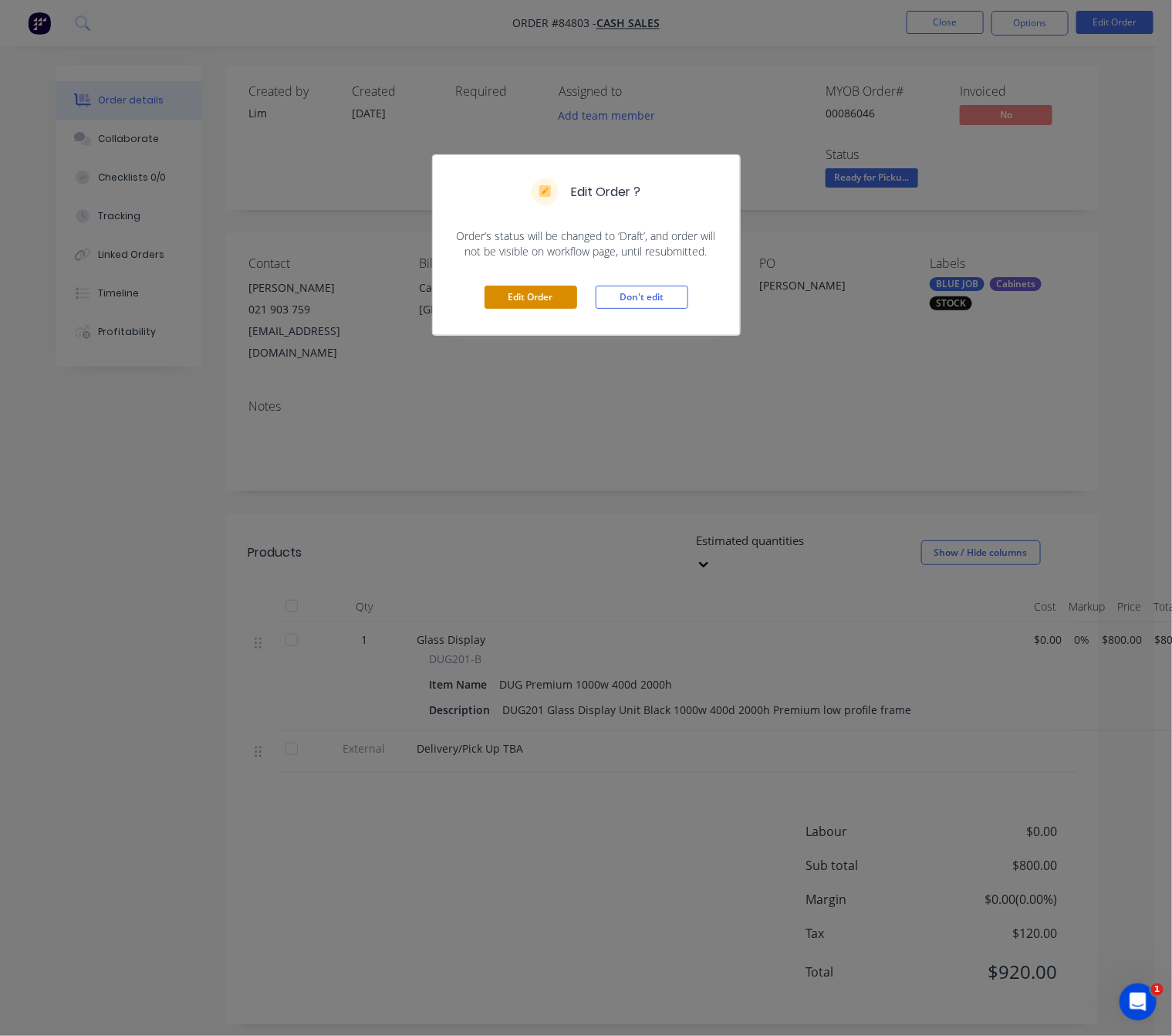
click at [558, 294] on button "Edit Order" at bounding box center [531, 297] width 92 height 24
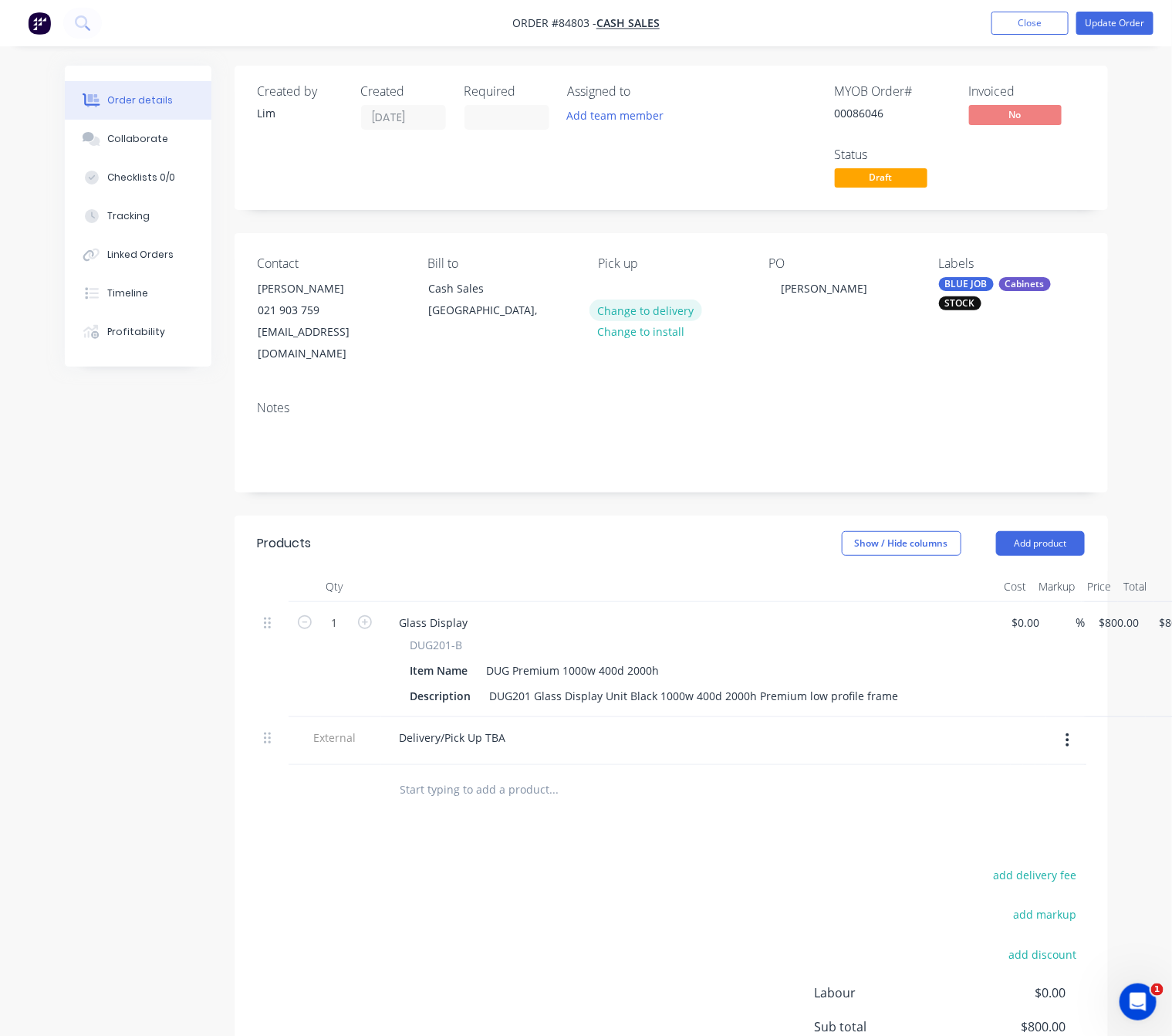
click at [693, 308] on button "Change to delivery" at bounding box center [646, 310] width 113 height 21
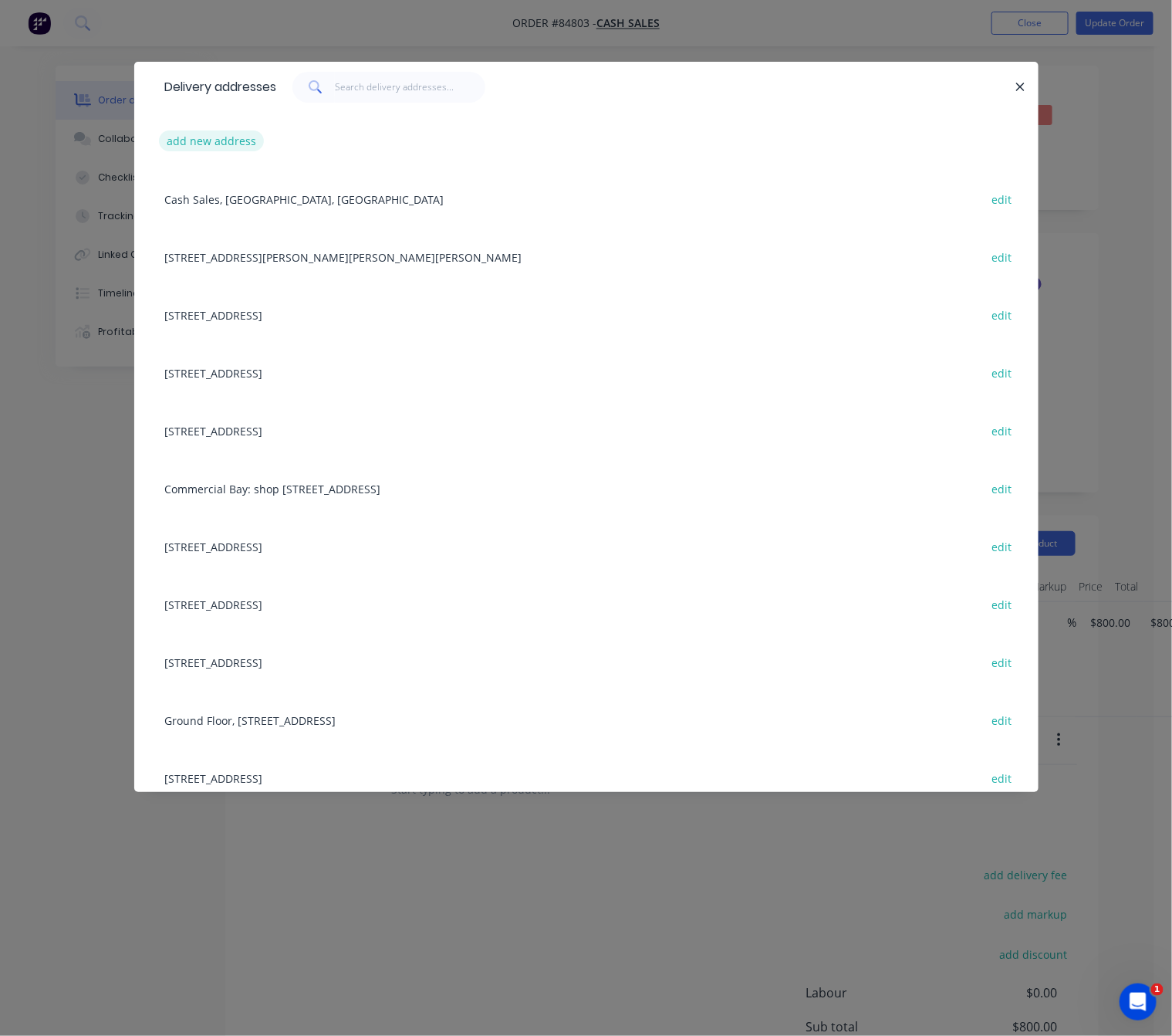
click at [221, 147] on button "add new address" at bounding box center [212, 141] width 105 height 21
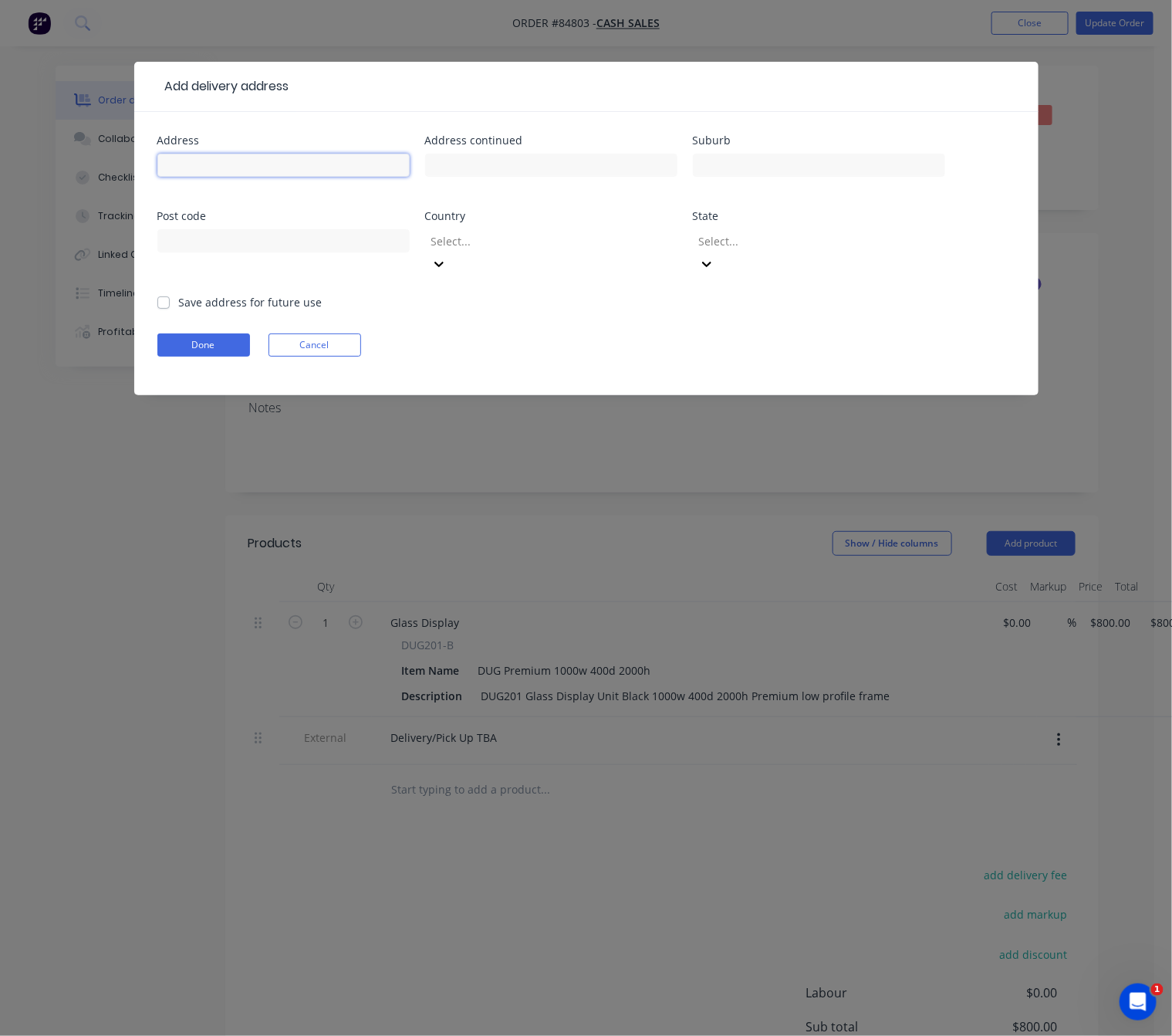
click at [260, 157] on input "text" at bounding box center [283, 165] width 252 height 24
click at [206, 166] on input "text" at bounding box center [283, 165] width 252 height 24
paste input "[STREET_ADDRESS]"
drag, startPoint x: 383, startPoint y: 167, endPoint x: 257, endPoint y: 169, distance: 126.0
click at [257, 169] on input "[STREET_ADDRESS]" at bounding box center [283, 165] width 252 height 24
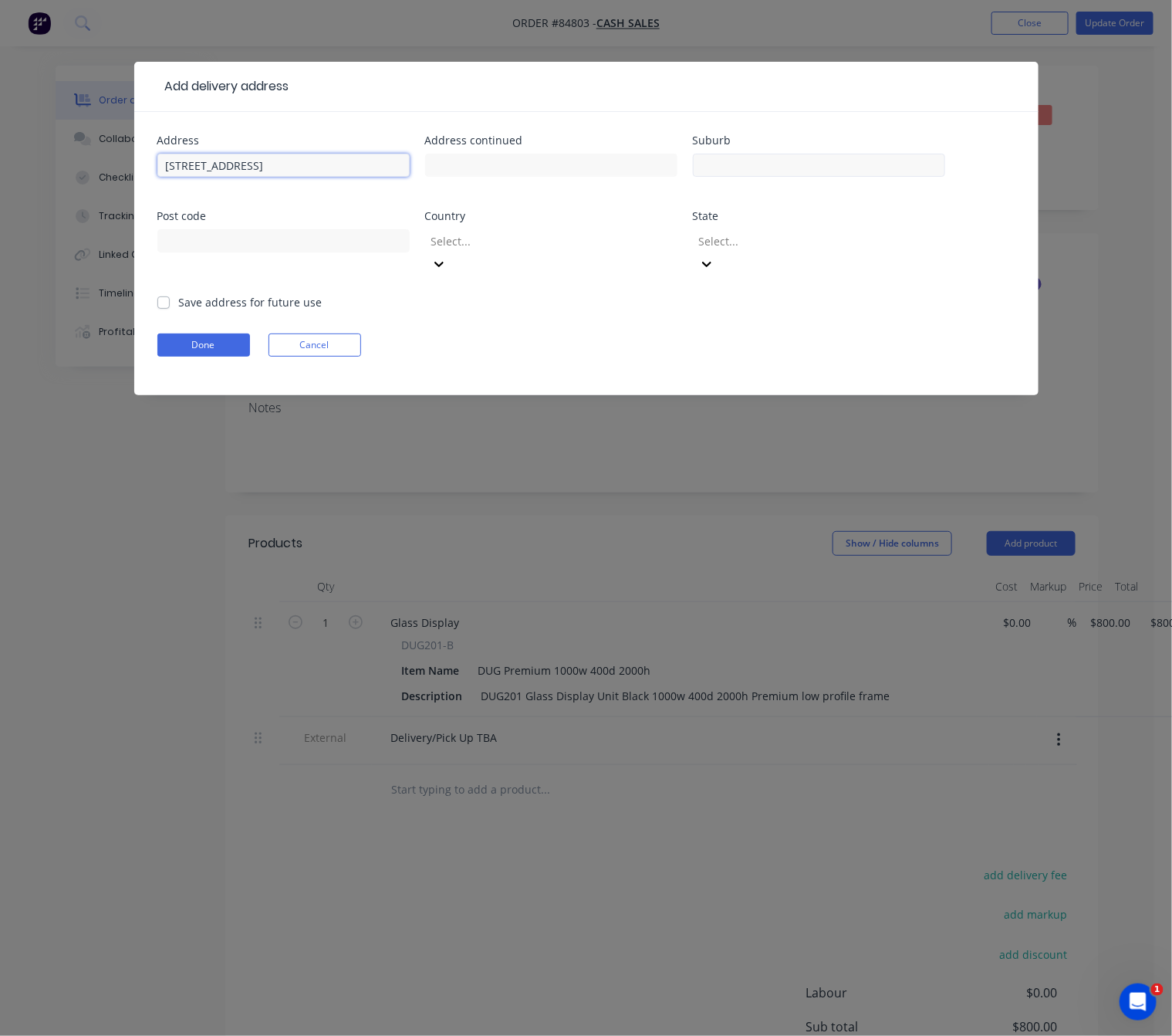
type input "[STREET_ADDRESS]"
click at [789, 166] on input "text" at bounding box center [818, 165] width 252 height 24
paste input ", Oteha, [GEOGRAPHIC_DATA] 0632"
drag, startPoint x: 706, startPoint y: 166, endPoint x: 642, endPoint y: 163, distance: 64.1
click at [644, 161] on div "Address [STREET_ADDRESS] Post code Country Select... State Select..." at bounding box center [586, 215] width 858 height 159
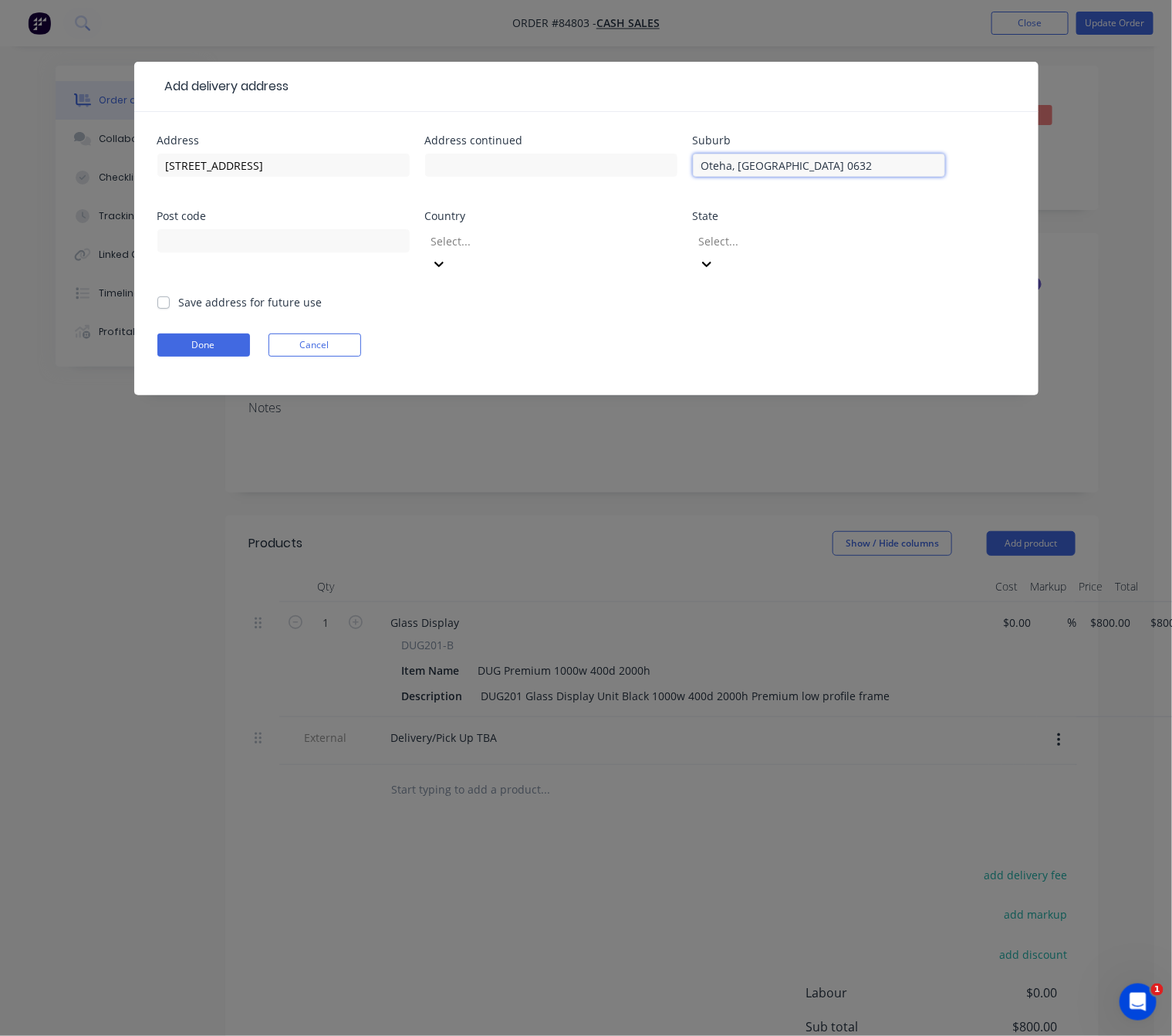
drag, startPoint x: 820, startPoint y: 162, endPoint x: 788, endPoint y: 160, distance: 32.1
click at [788, 160] on input "Oteha, [GEOGRAPHIC_DATA] 0632" at bounding box center [818, 165] width 252 height 24
type input "Oteha, Auckland"
click at [283, 239] on input "text" at bounding box center [283, 241] width 252 height 24
paste input "0632"
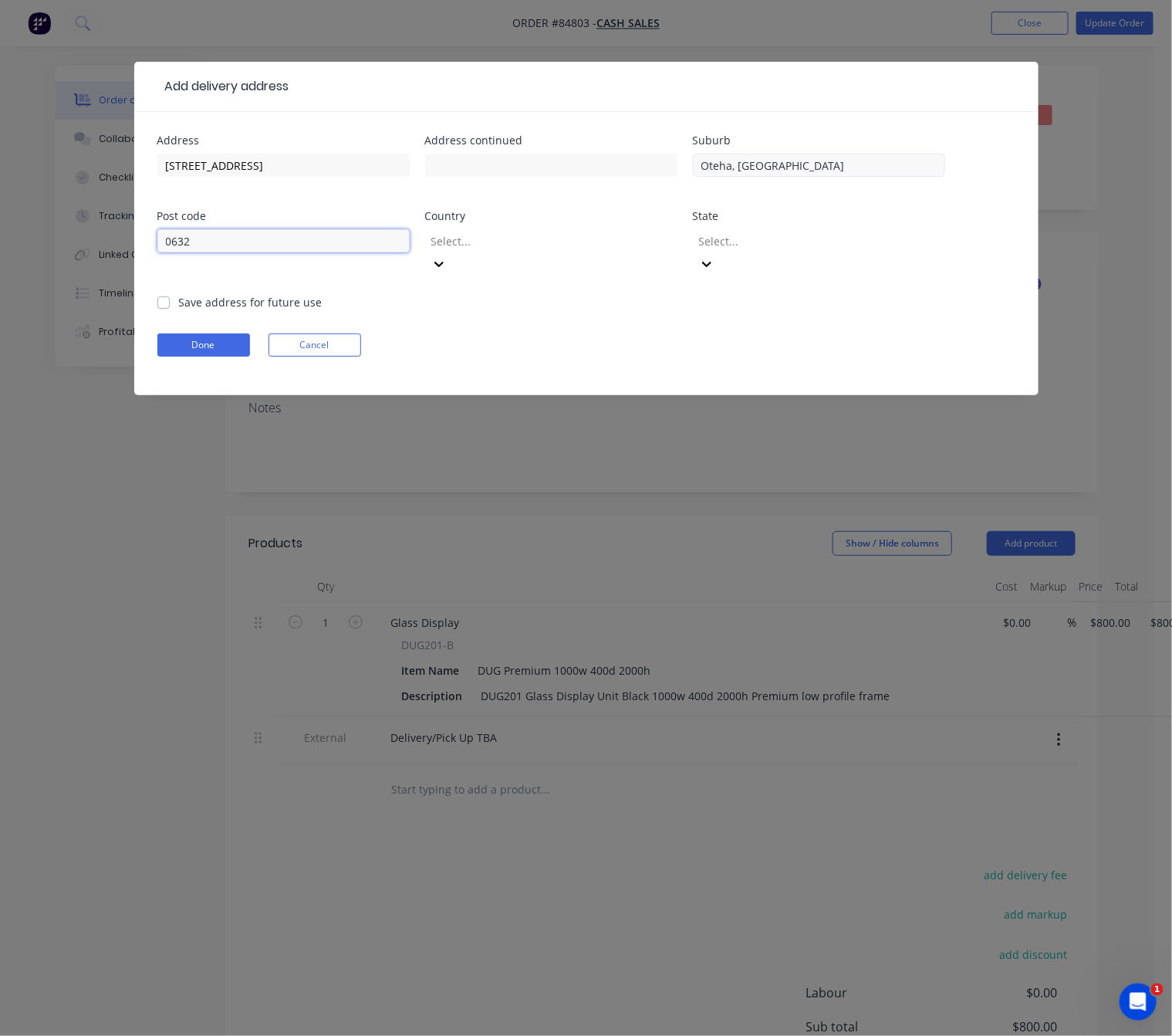
type input "0632"
drag, startPoint x: 795, startPoint y: 167, endPoint x: 732, endPoint y: 163, distance: 63.1
click at [732, 163] on input "Oteha, Auckland" at bounding box center [818, 165] width 252 height 24
type input "Oteha"
click at [565, 247] on div at bounding box center [541, 241] width 222 height 19
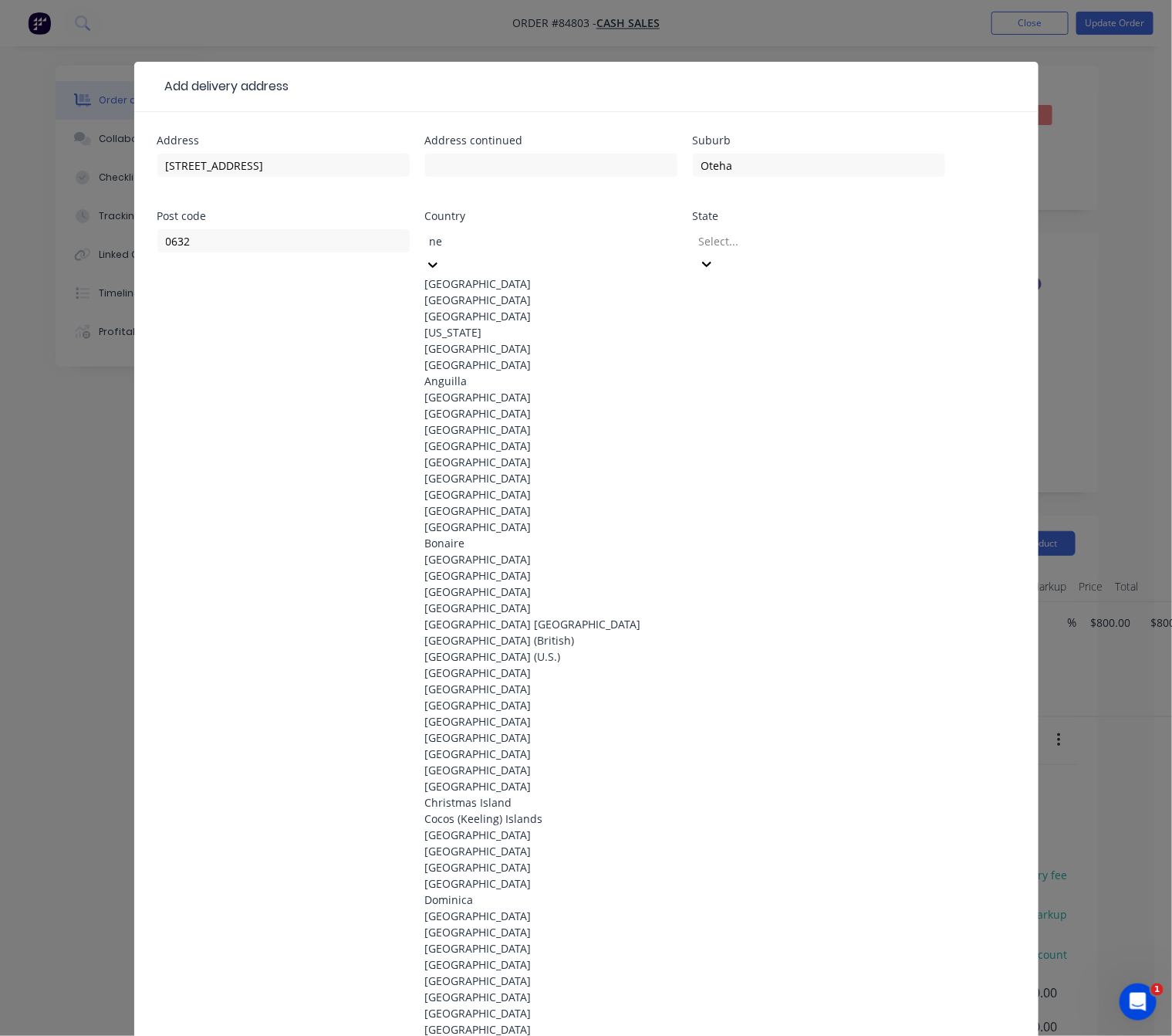
type input "new"
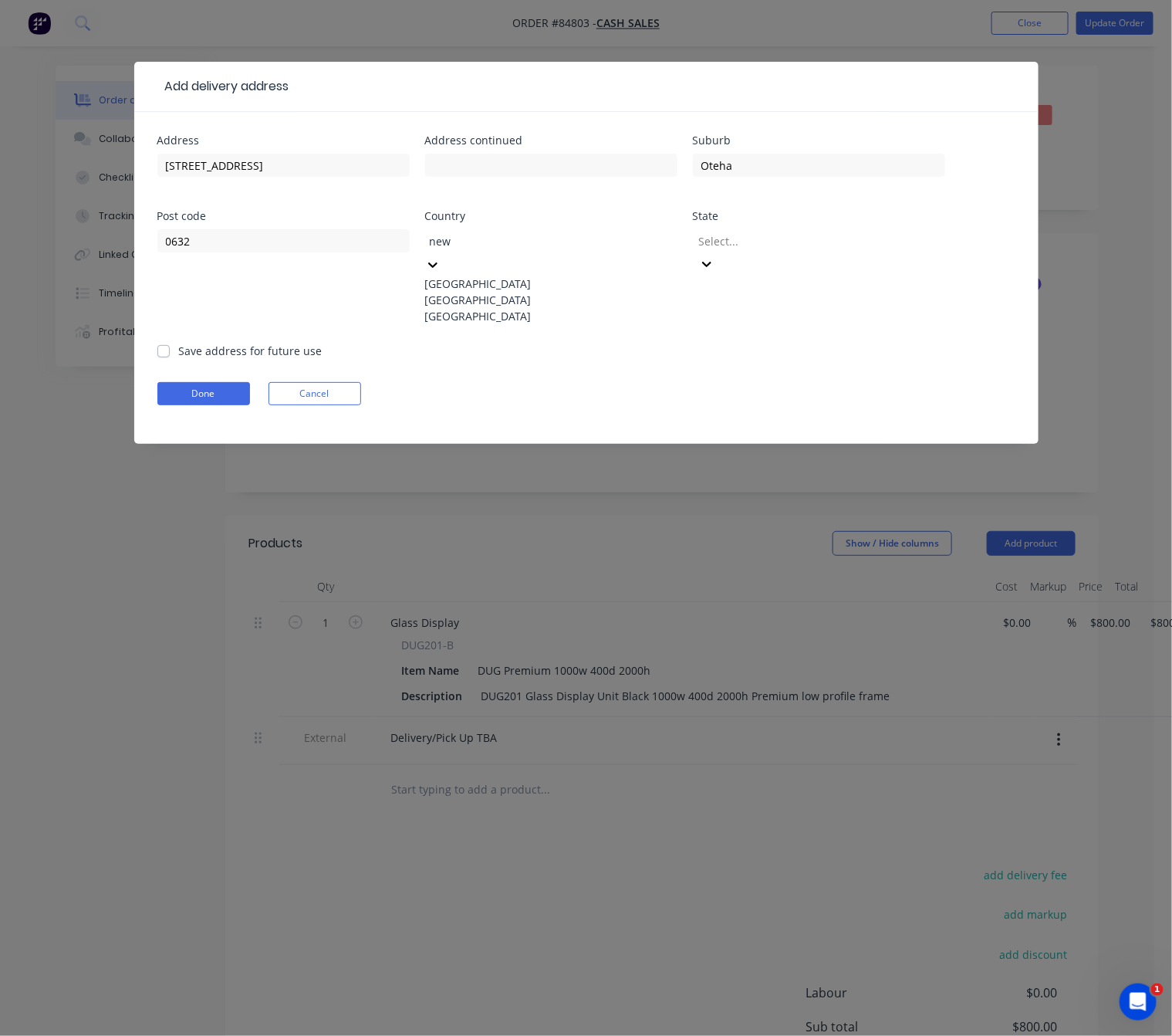
drag, startPoint x: 600, startPoint y: 301, endPoint x: 725, endPoint y: 255, distance: 133.2
click at [603, 301] on div "New Zealand" at bounding box center [551, 300] width 252 height 16
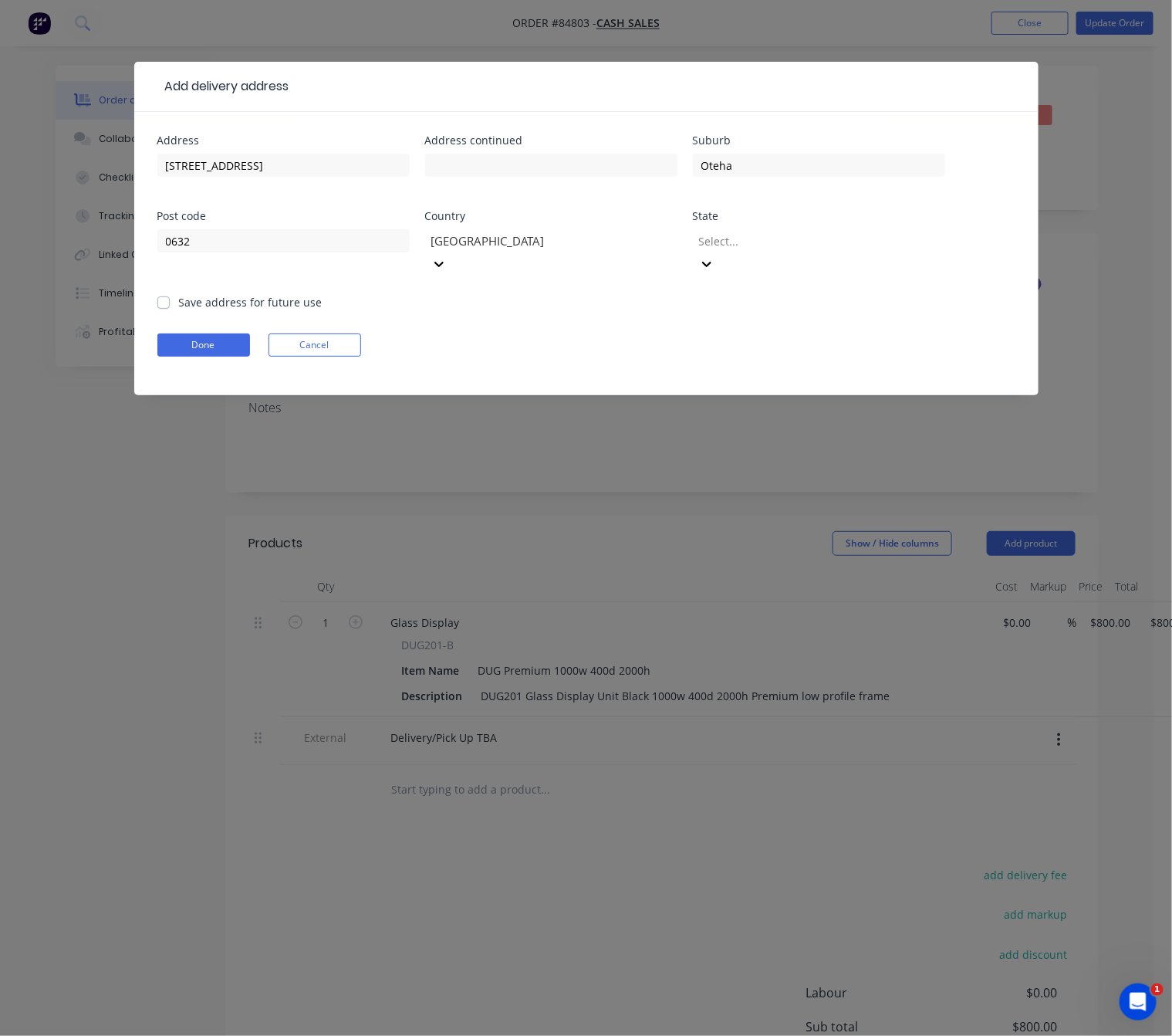
click at [778, 228] on div "Select..." at bounding box center [818, 260] width 252 height 69
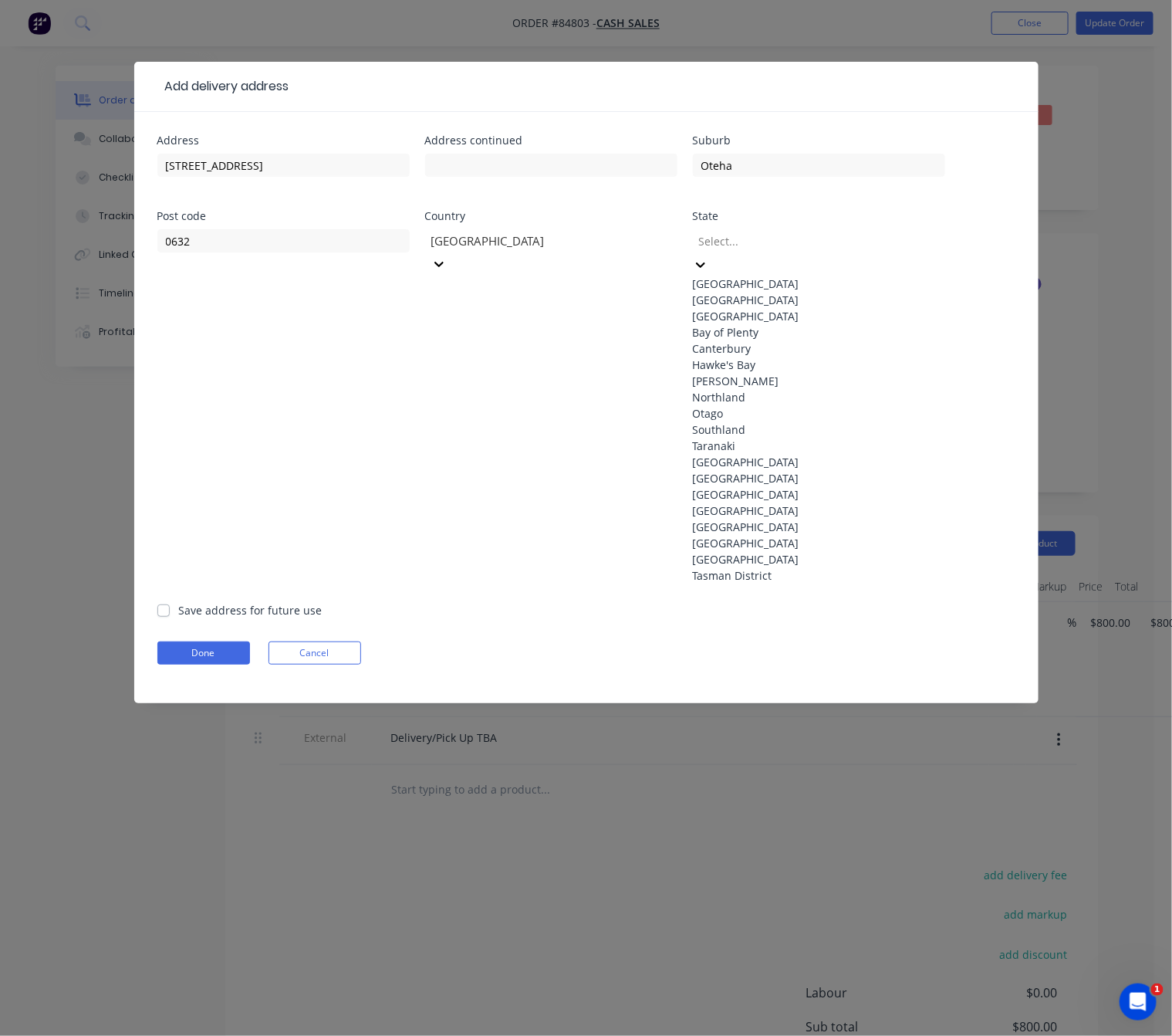
click at [779, 239] on div at bounding box center [809, 241] width 222 height 19
click at [750, 325] on div "Auckland" at bounding box center [818, 316] width 252 height 16
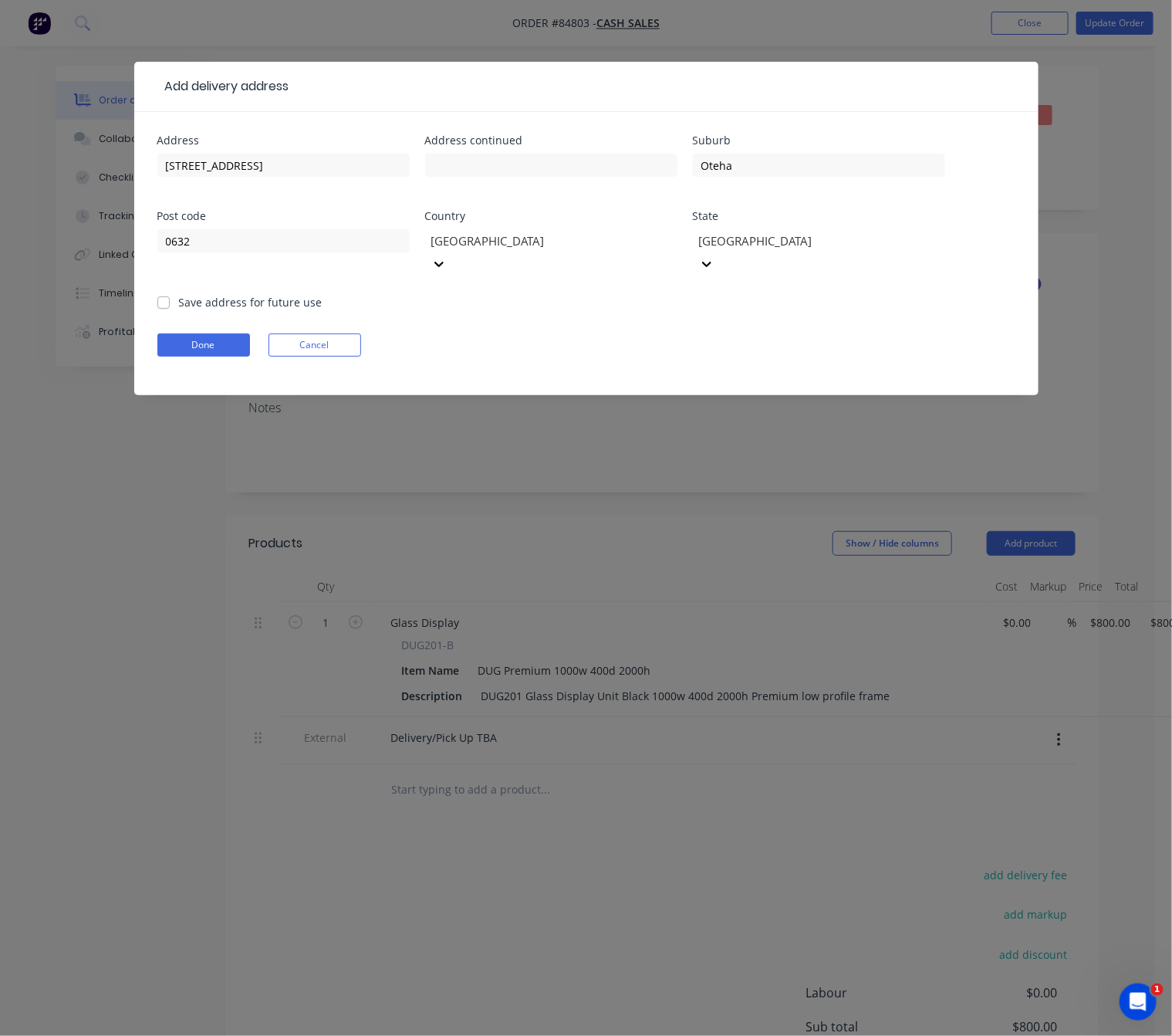
click at [179, 294] on label "Save address for future use" at bounding box center [251, 303] width 144 height 16
click at [163, 294] on input "Save address for future use" at bounding box center [163, 302] width 12 height 15
checkbox input "true"
click at [197, 333] on button "Done" at bounding box center [204, 345] width 92 height 24
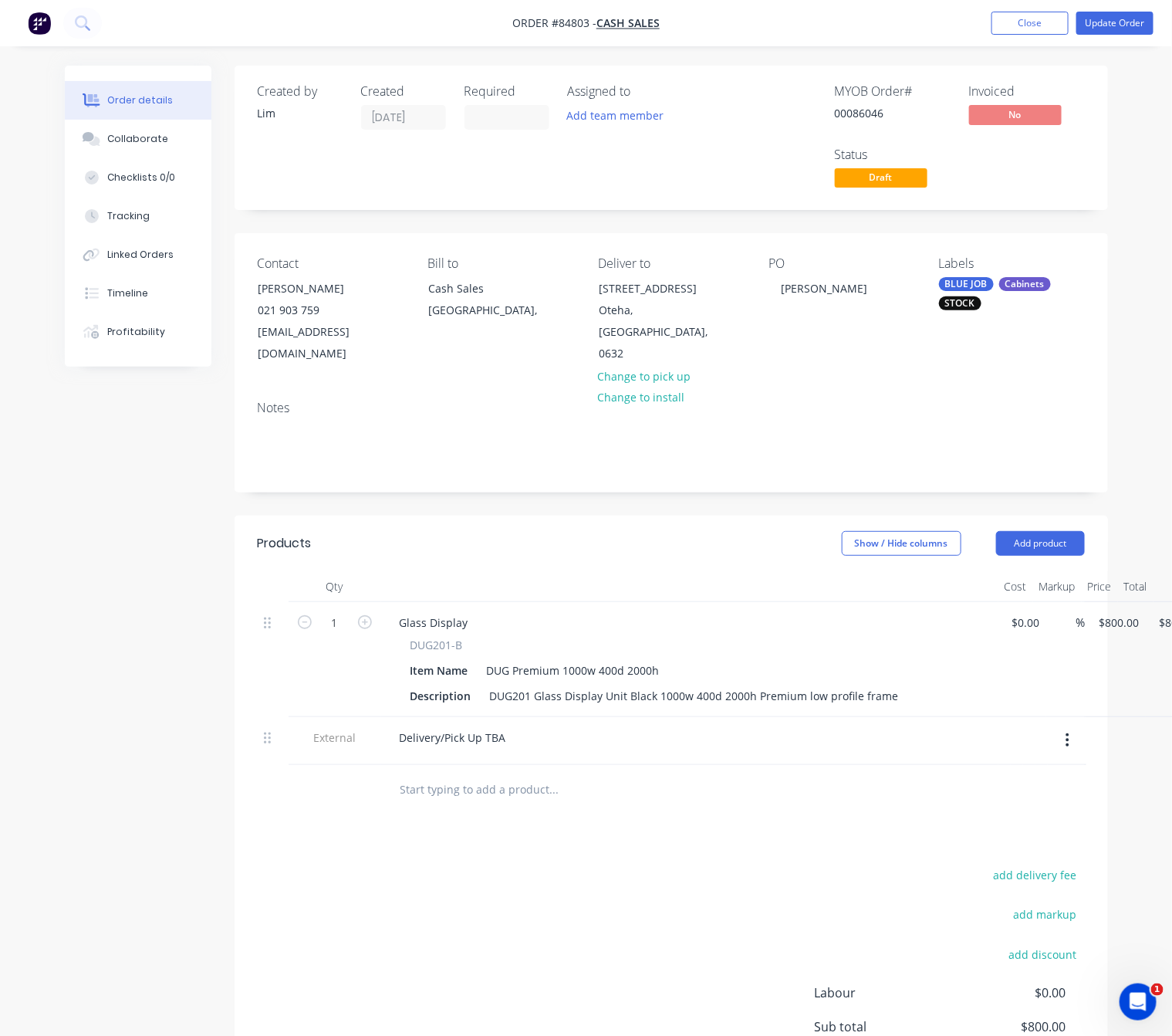
click at [125, 486] on div "Created by Lim Created 23/09/25 Required Assigned to Add team member MYOB Order…" at bounding box center [586, 637] width 1043 height 1143
click at [512, 726] on div "Delivery/Pick Up TBA" at bounding box center [453, 737] width 131 height 23
drag, startPoint x: 507, startPoint y: 721, endPoint x: 302, endPoint y: 716, distance: 205.1
click at [303, 718] on div "External Delivery/Pick Up TBA" at bounding box center [672, 741] width 827 height 48
click at [303, 841] on div "Products Show / Hide columns Add product Qty Cost Markup Price Total 1 Glass Di…" at bounding box center [671, 851] width 874 height 670
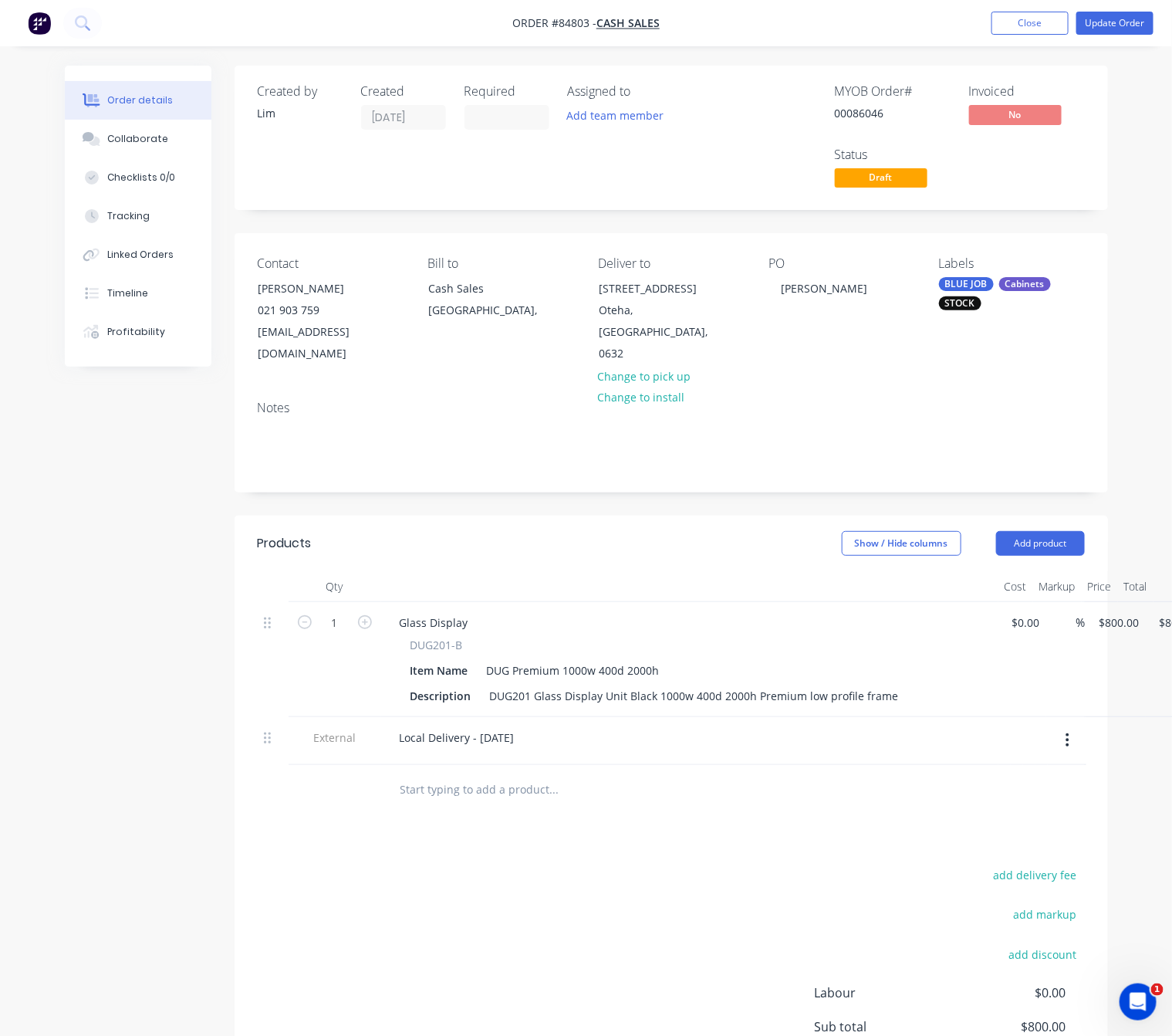
click at [1116, 5] on nav "Order #84803 - Cash Sales Add product Close Update Order" at bounding box center [586, 23] width 1172 height 46
click at [1114, 17] on button "Update Order" at bounding box center [1114, 23] width 77 height 24
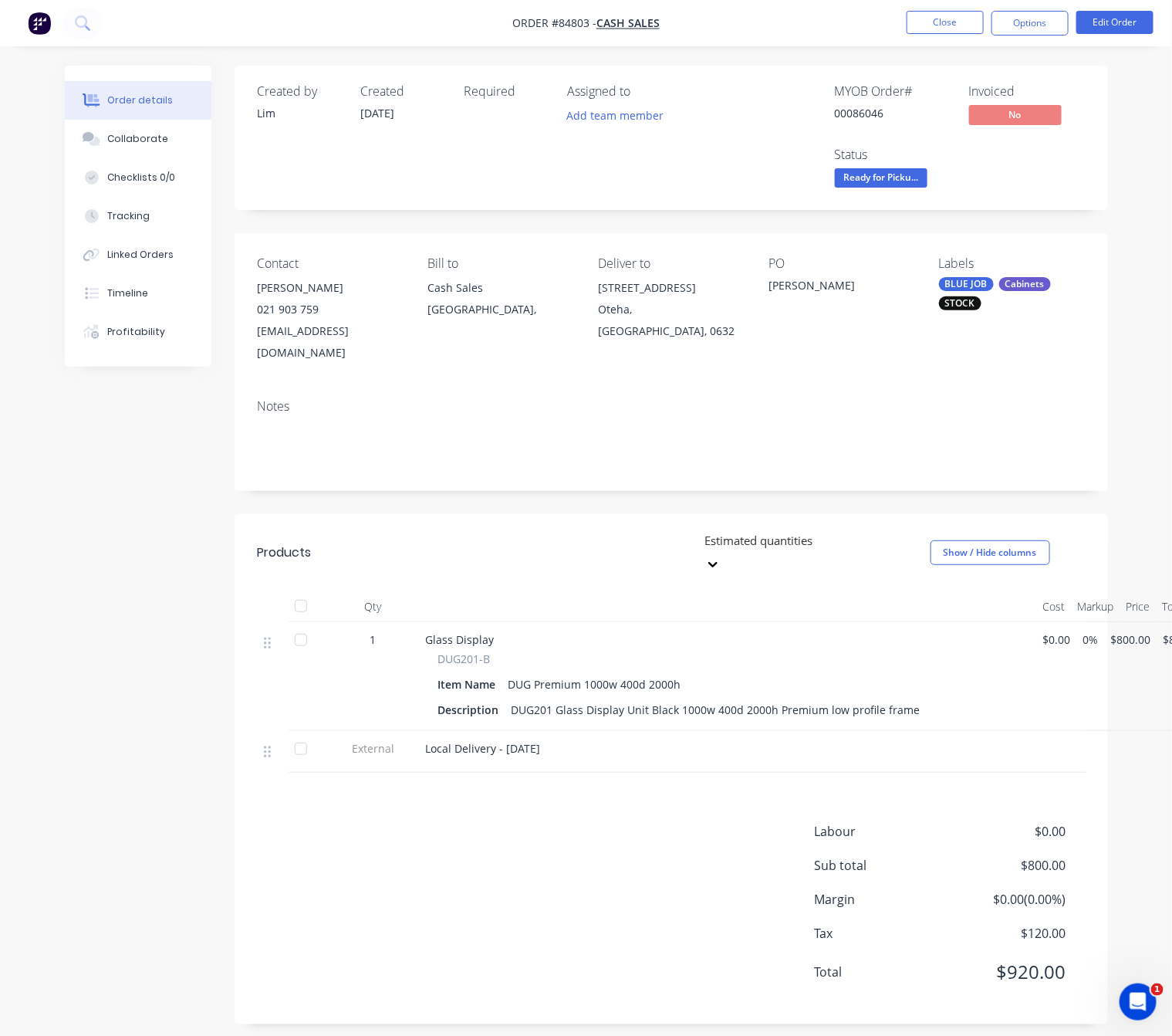
click at [910, 179] on span "Ready for Picku..." at bounding box center [882, 178] width 92 height 19
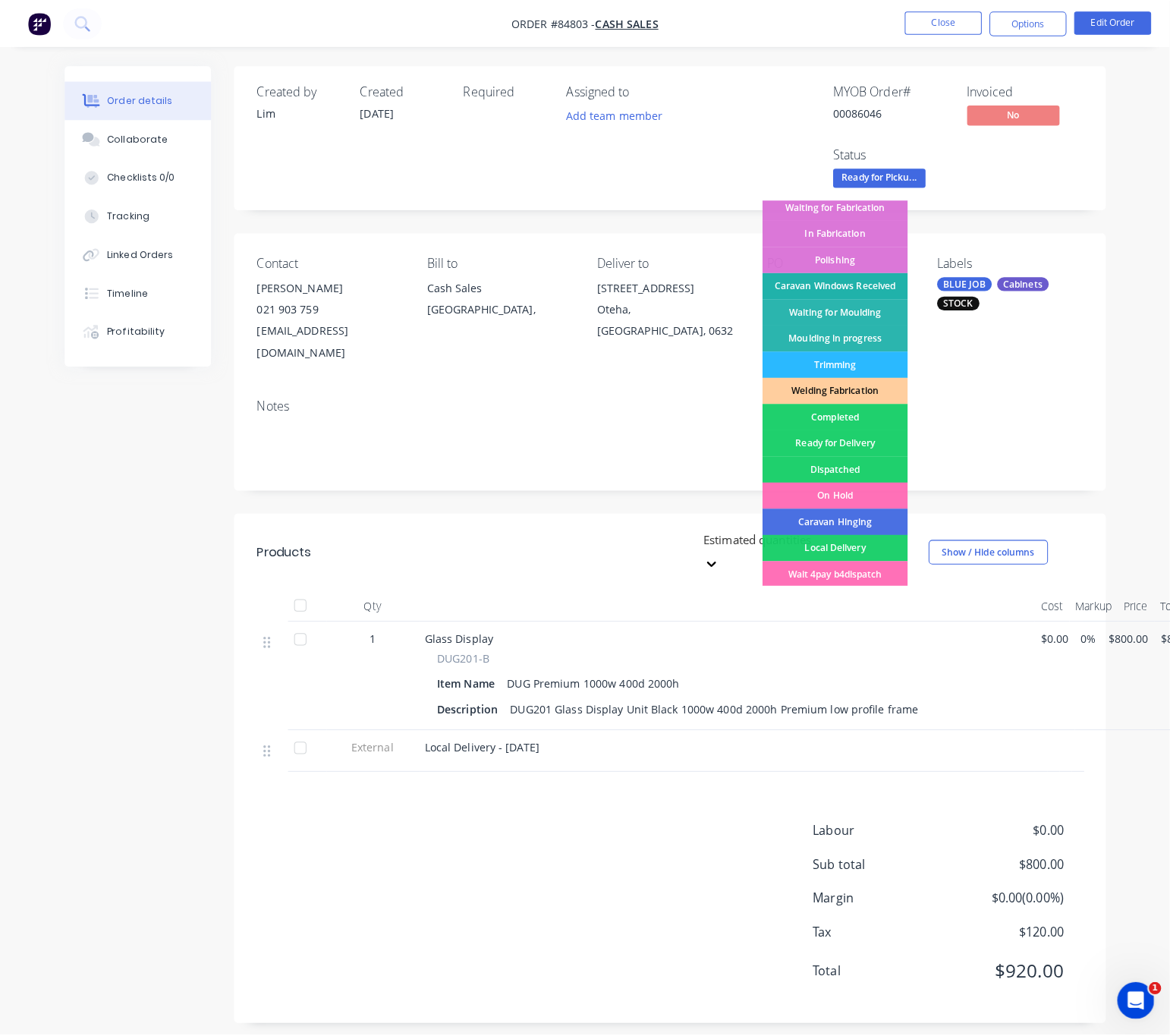
scroll to position [265, 0]
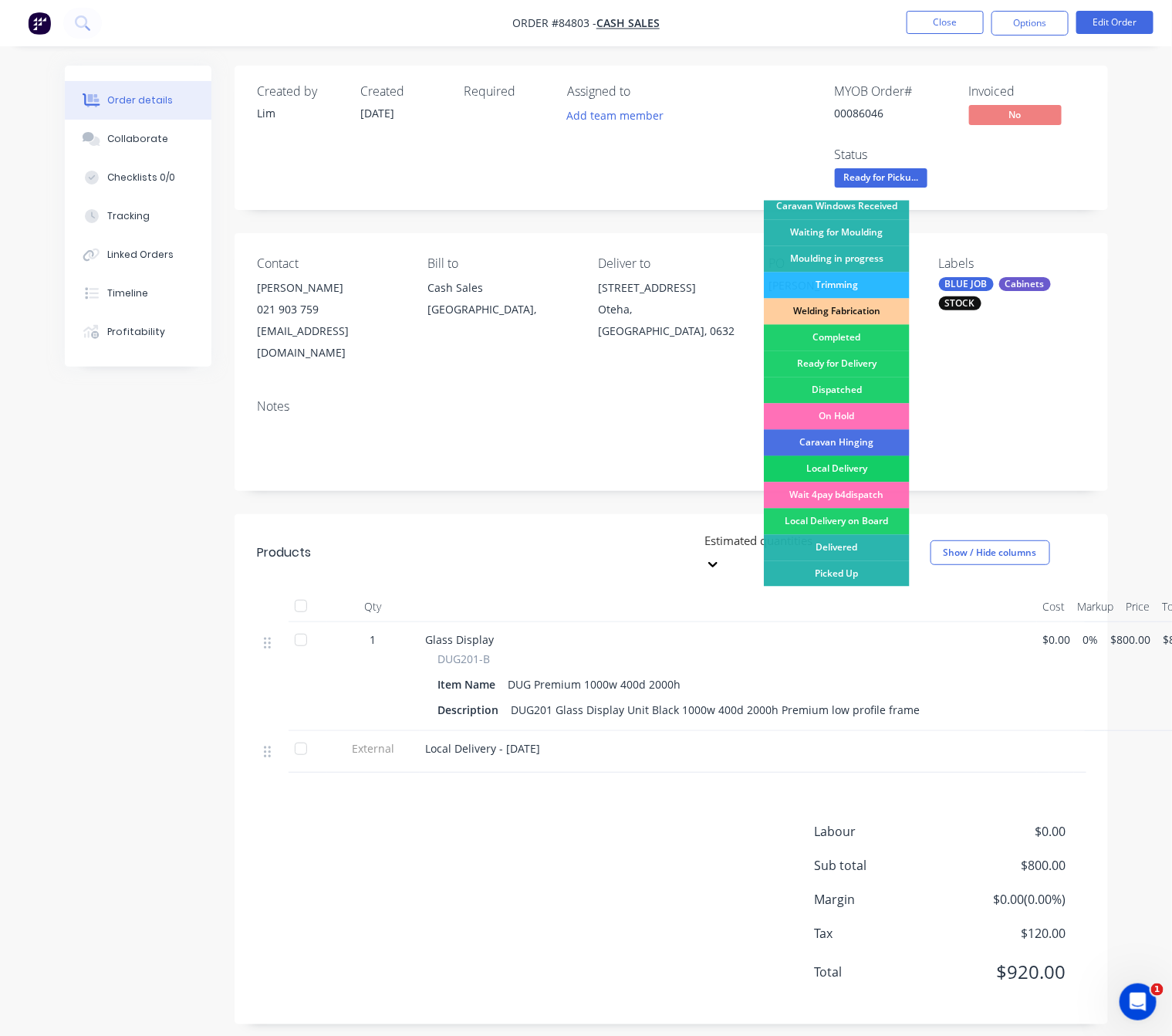
click at [865, 461] on div "Local Delivery" at bounding box center [837, 469] width 146 height 26
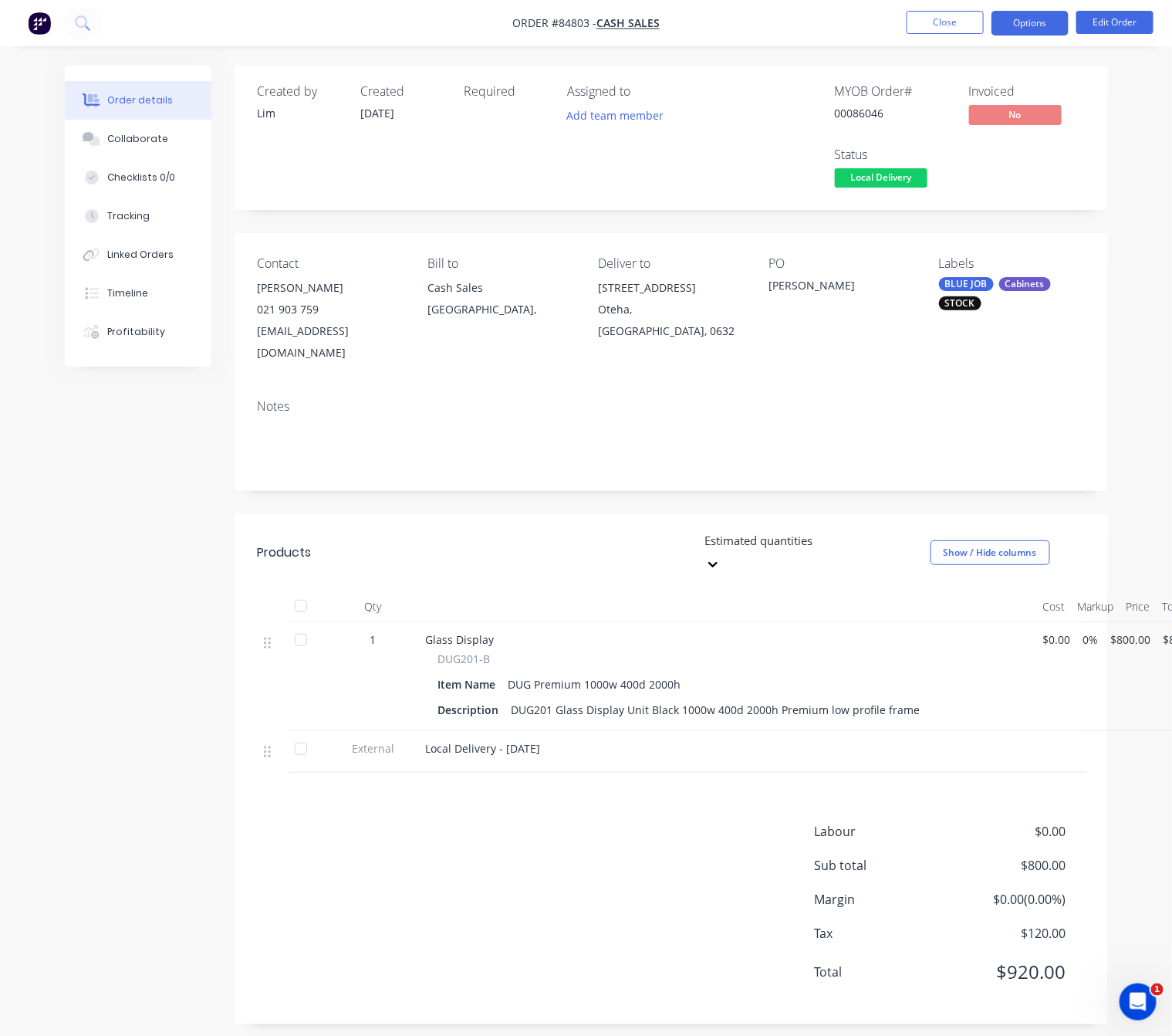
click at [1037, 19] on button "Options" at bounding box center [1030, 23] width 77 height 24
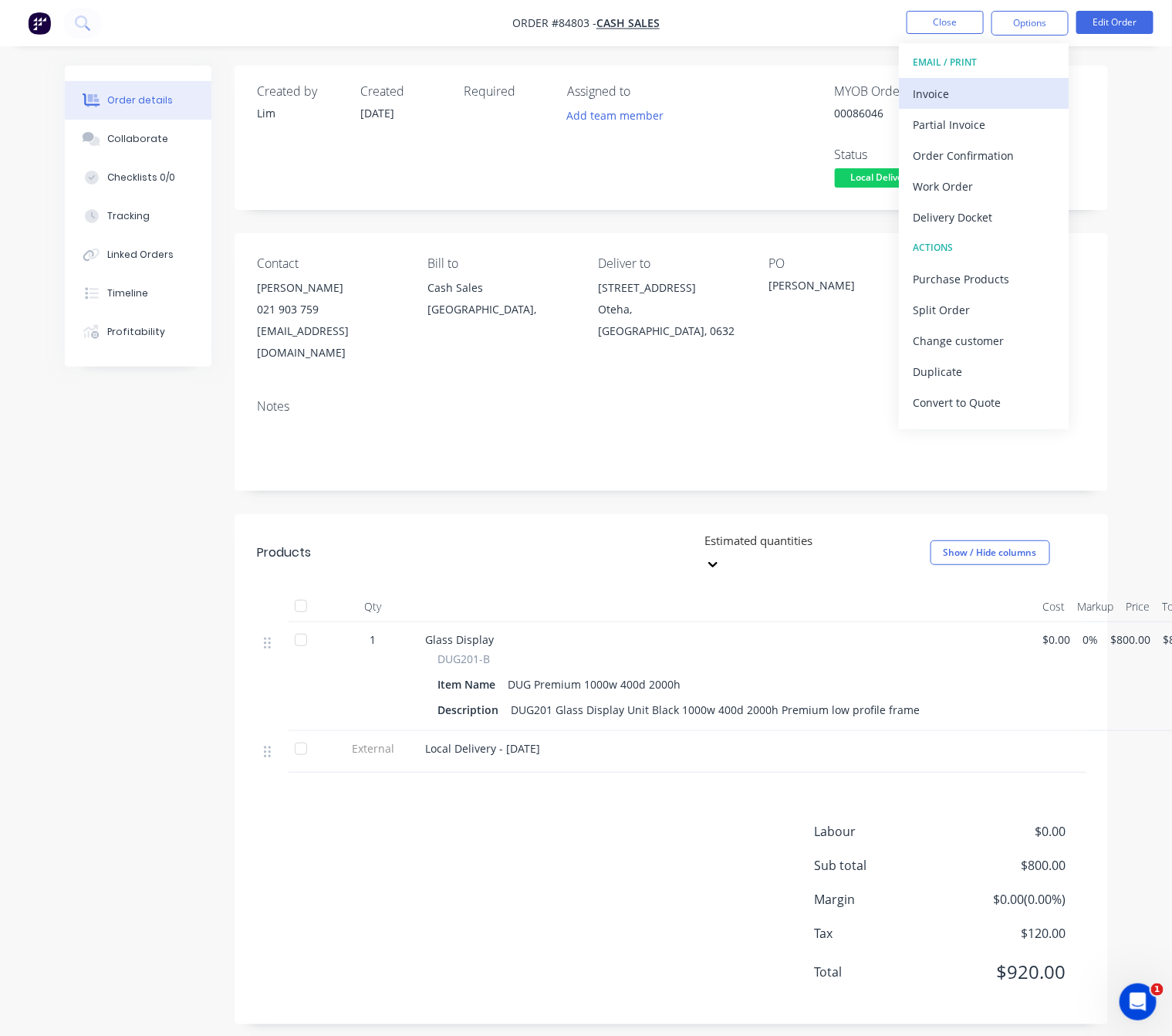
click at [992, 88] on div "Invoice" at bounding box center [984, 94] width 142 height 23
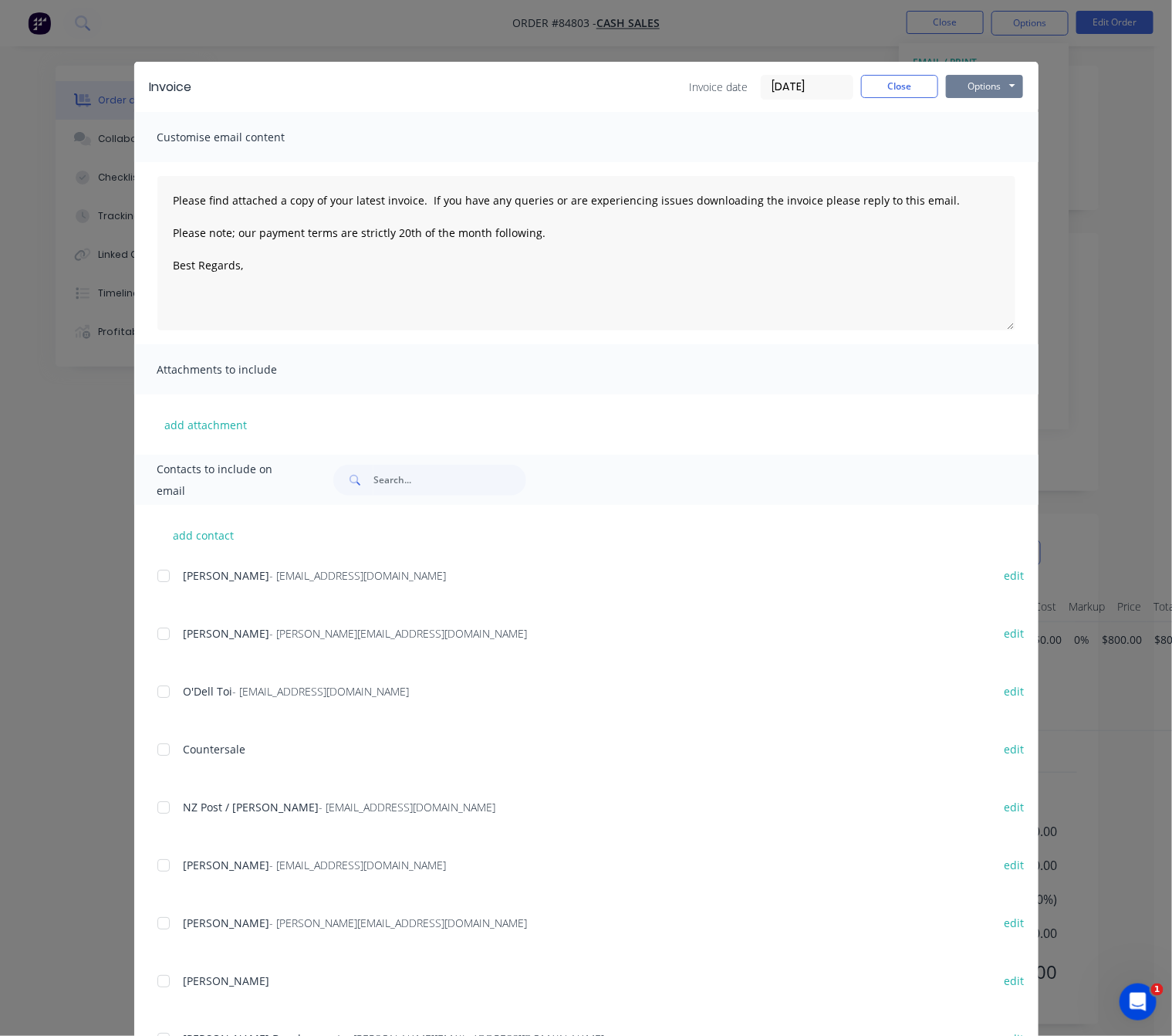
click at [998, 88] on button "Options" at bounding box center [985, 86] width 77 height 24
click at [1007, 112] on button "Preview" at bounding box center [996, 114] width 99 height 25
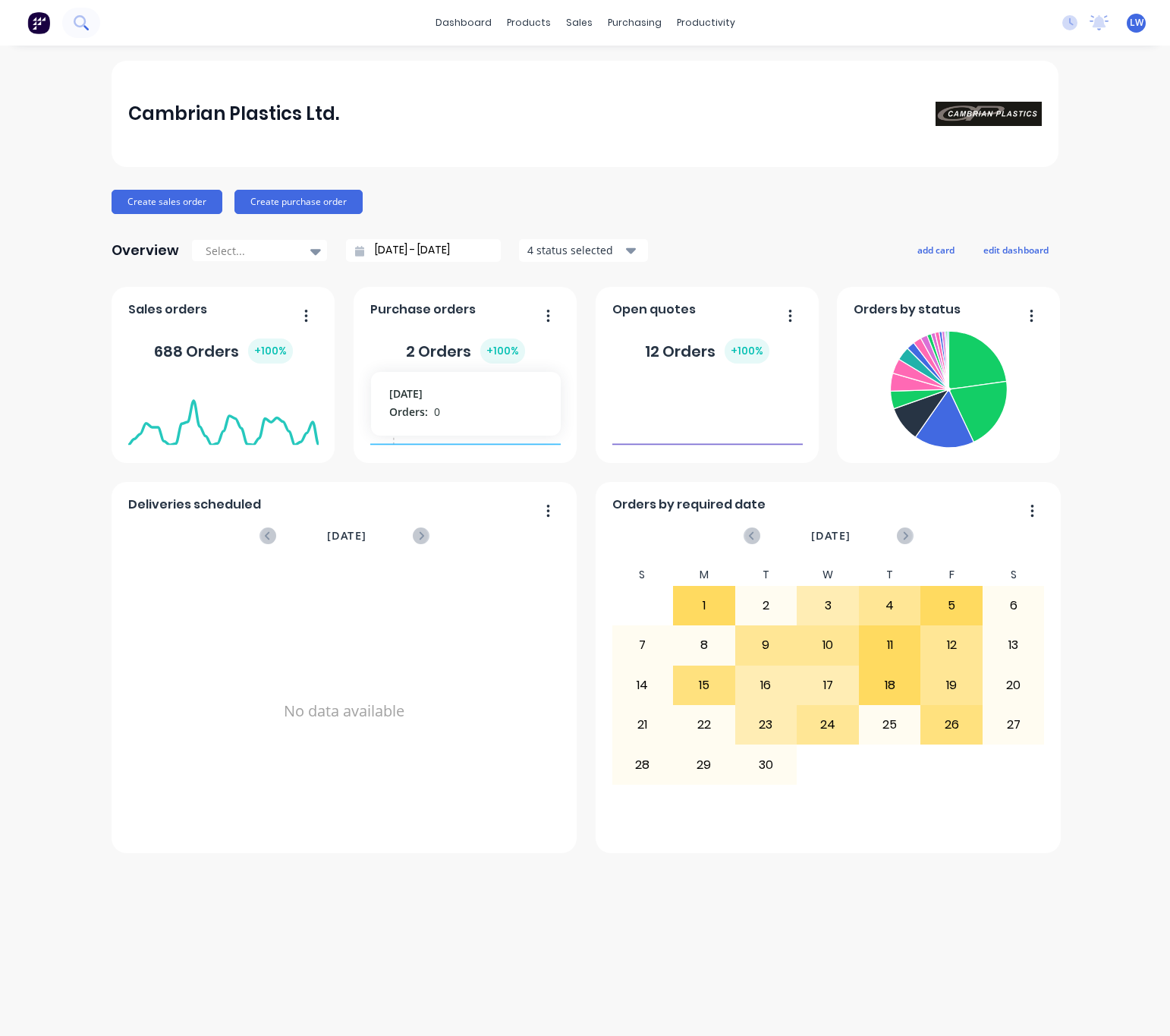
click at [85, 23] on icon at bounding box center [81, 22] width 14 height 14
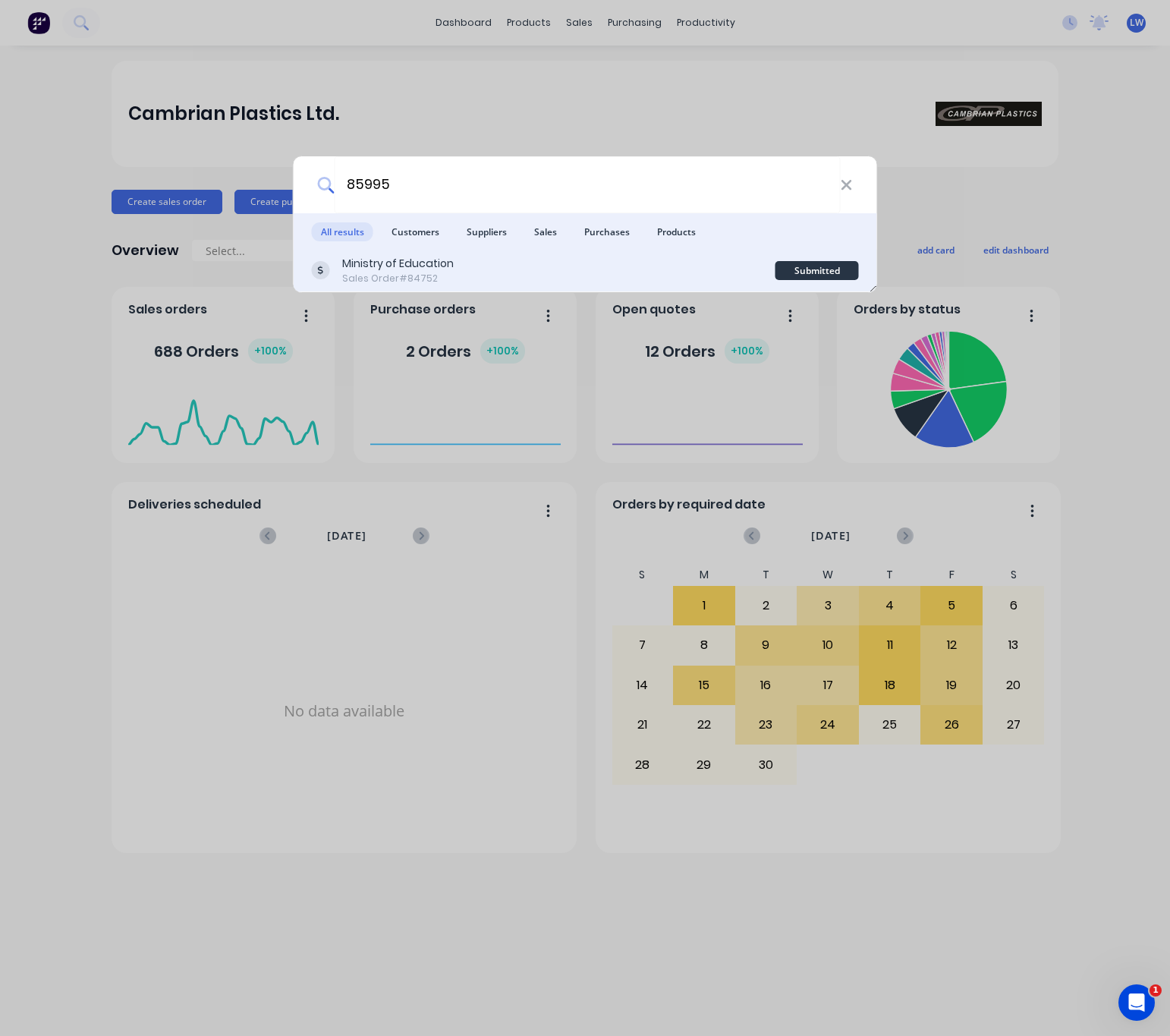
type input "85995"
click at [499, 250] on div "Ministry of Education Sales Order #84752 Submitted" at bounding box center [585, 270] width 584 height 42
click at [501, 274] on div "Ministry of Education Sales Order #84752" at bounding box center [543, 270] width 463 height 30
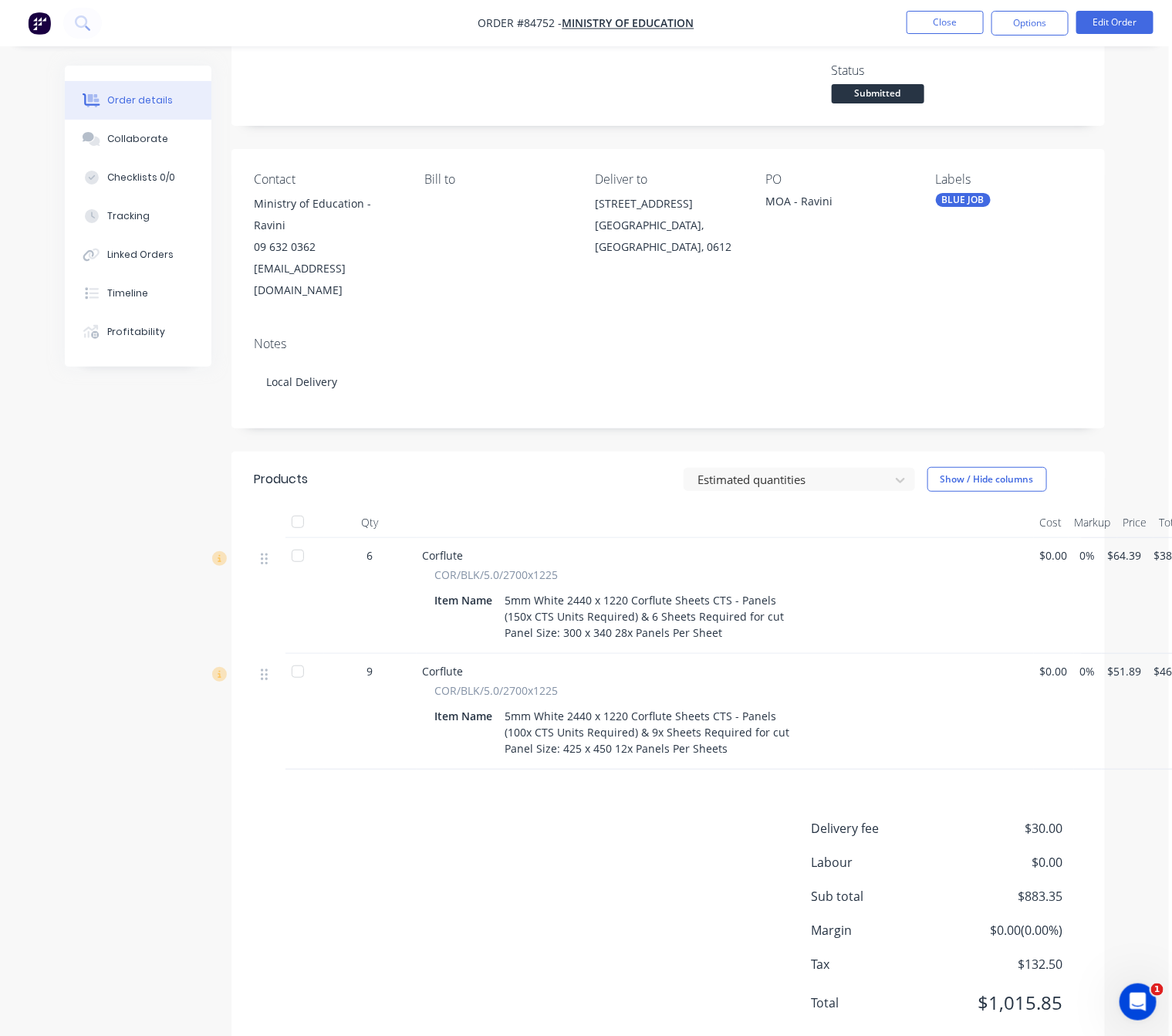
scroll to position [84, 30]
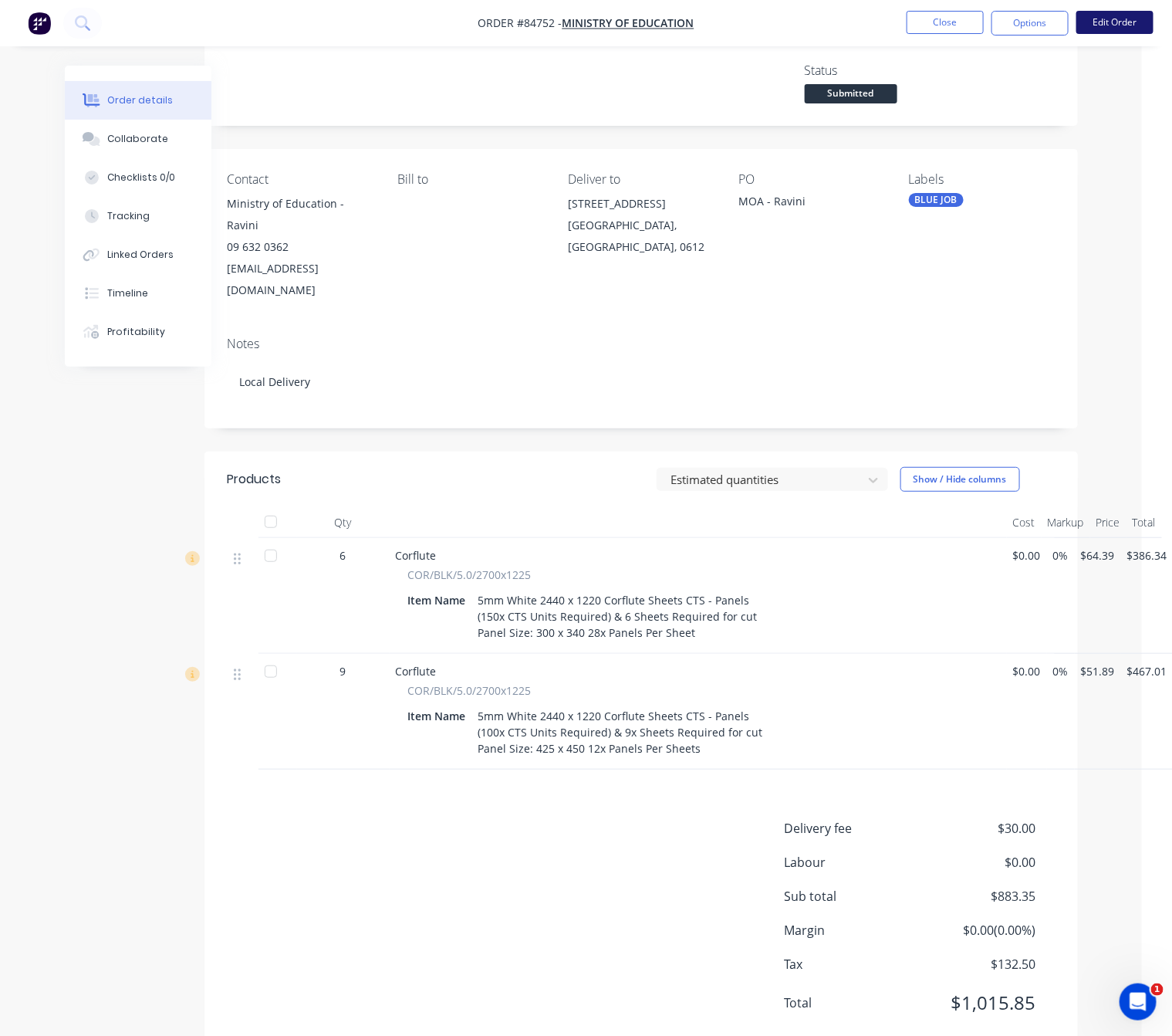
click at [1107, 22] on button "Edit Order" at bounding box center [1114, 22] width 77 height 24
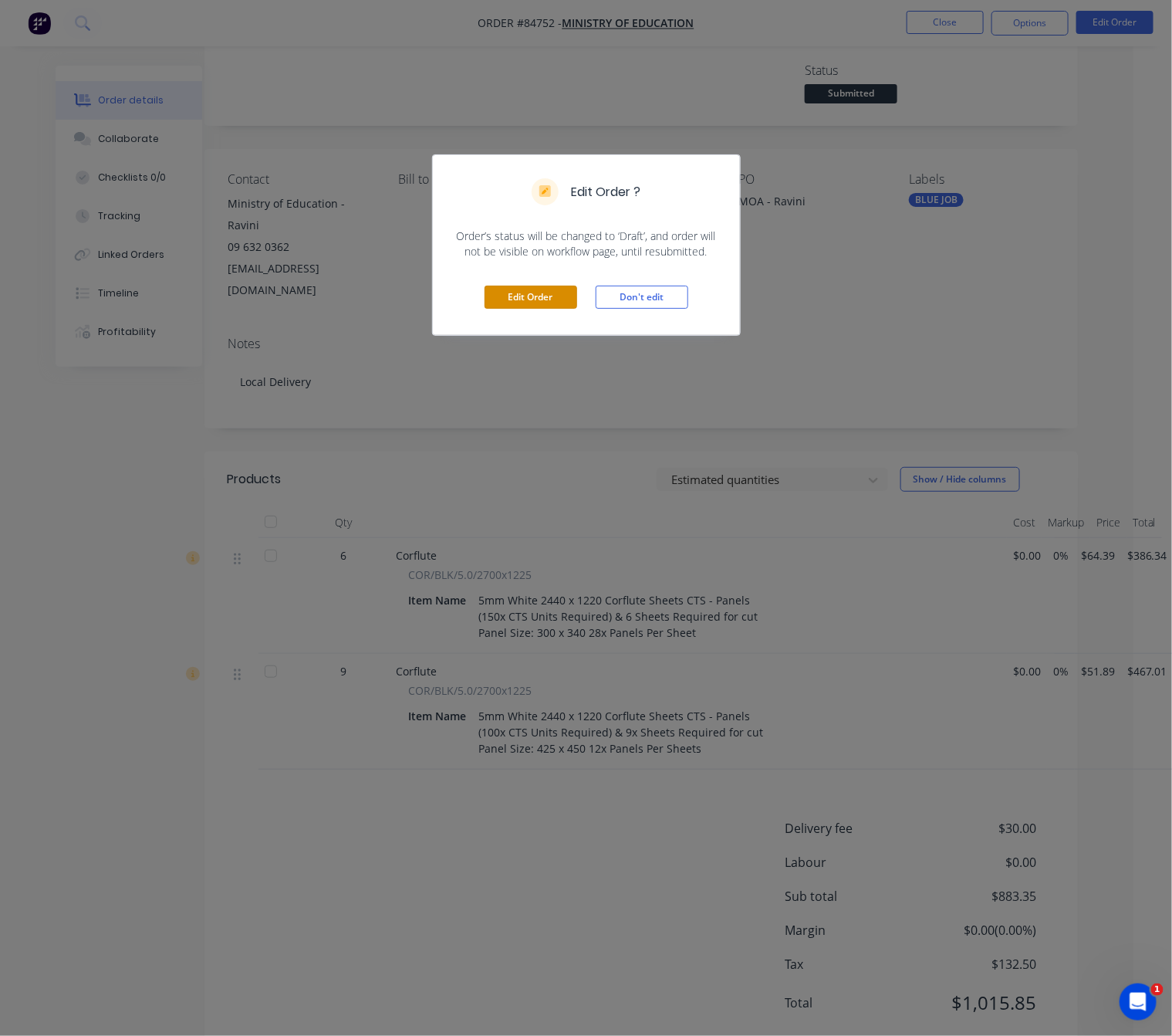
click at [563, 288] on button "Edit Order" at bounding box center [531, 297] width 92 height 24
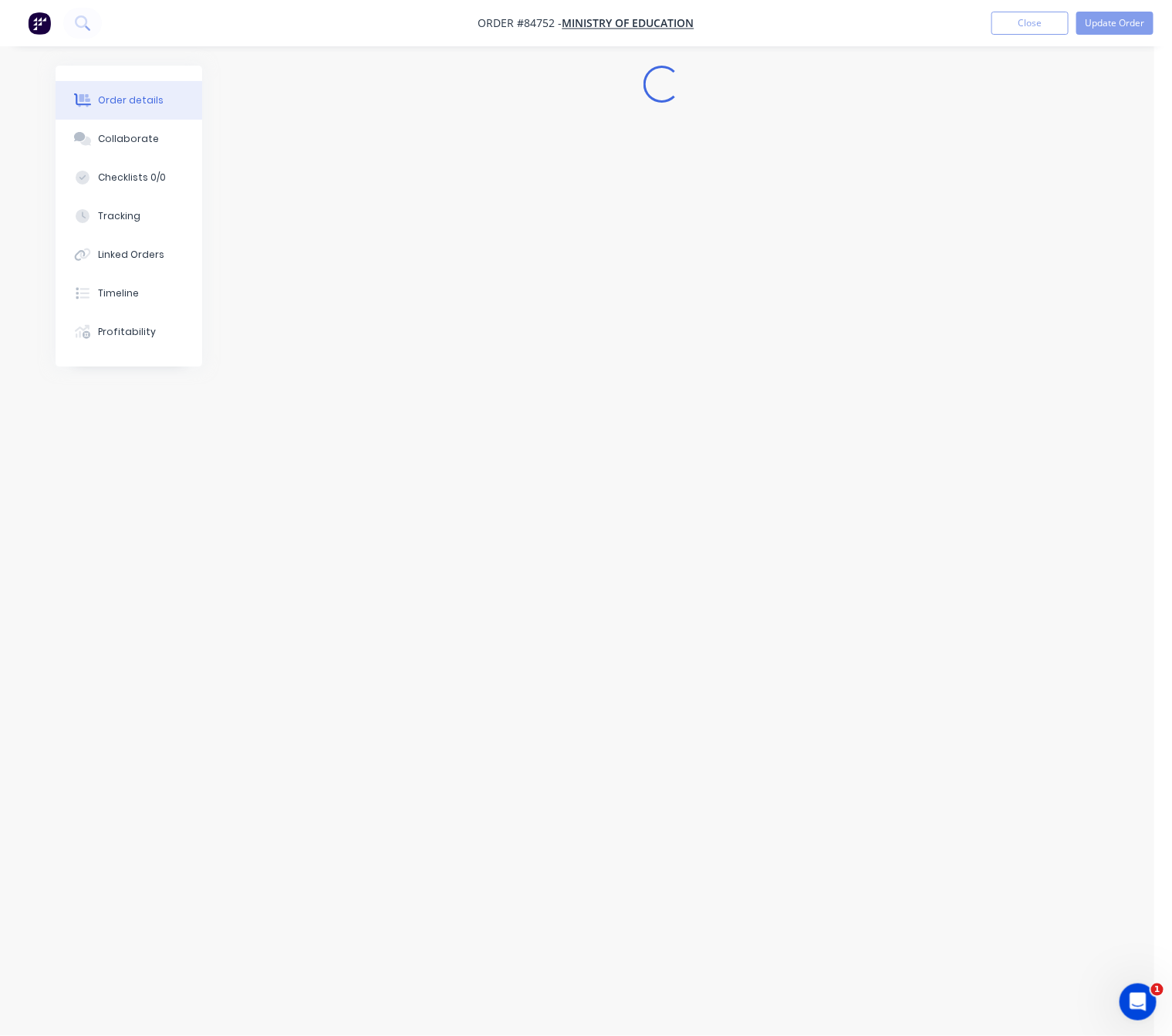
scroll to position [0, 0]
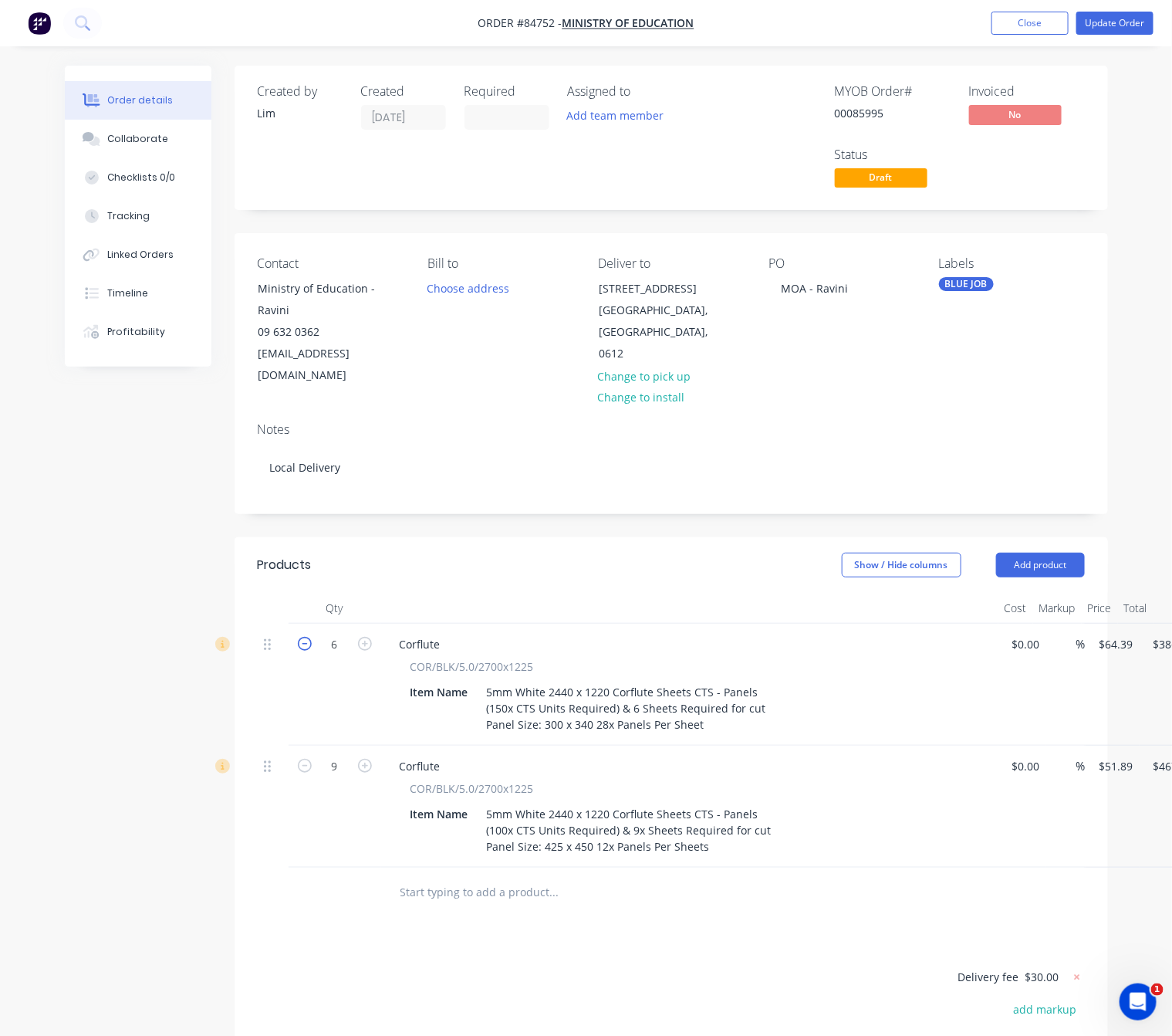
click at [306, 637] on icon "button" at bounding box center [304, 643] width 14 height 14
type input "5"
type input "$321.95"
click at [306, 637] on icon "button" at bounding box center [304, 643] width 14 height 14
type input "4"
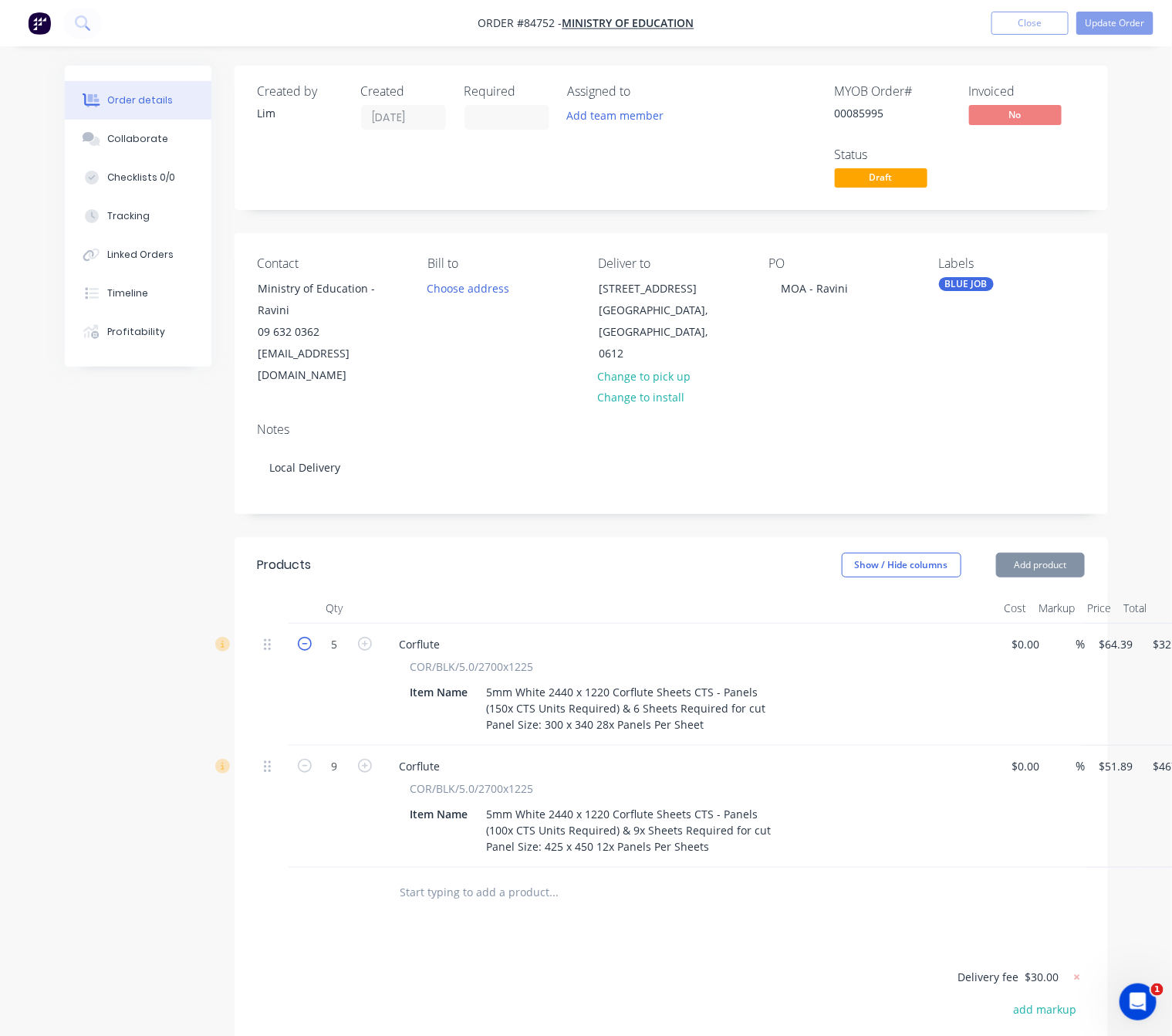
type input "$257.56"
click at [306, 637] on icon "button" at bounding box center [304, 643] width 14 height 14
type input "3"
type input "$193.17"
click at [301, 637] on icon "button" at bounding box center [304, 643] width 14 height 14
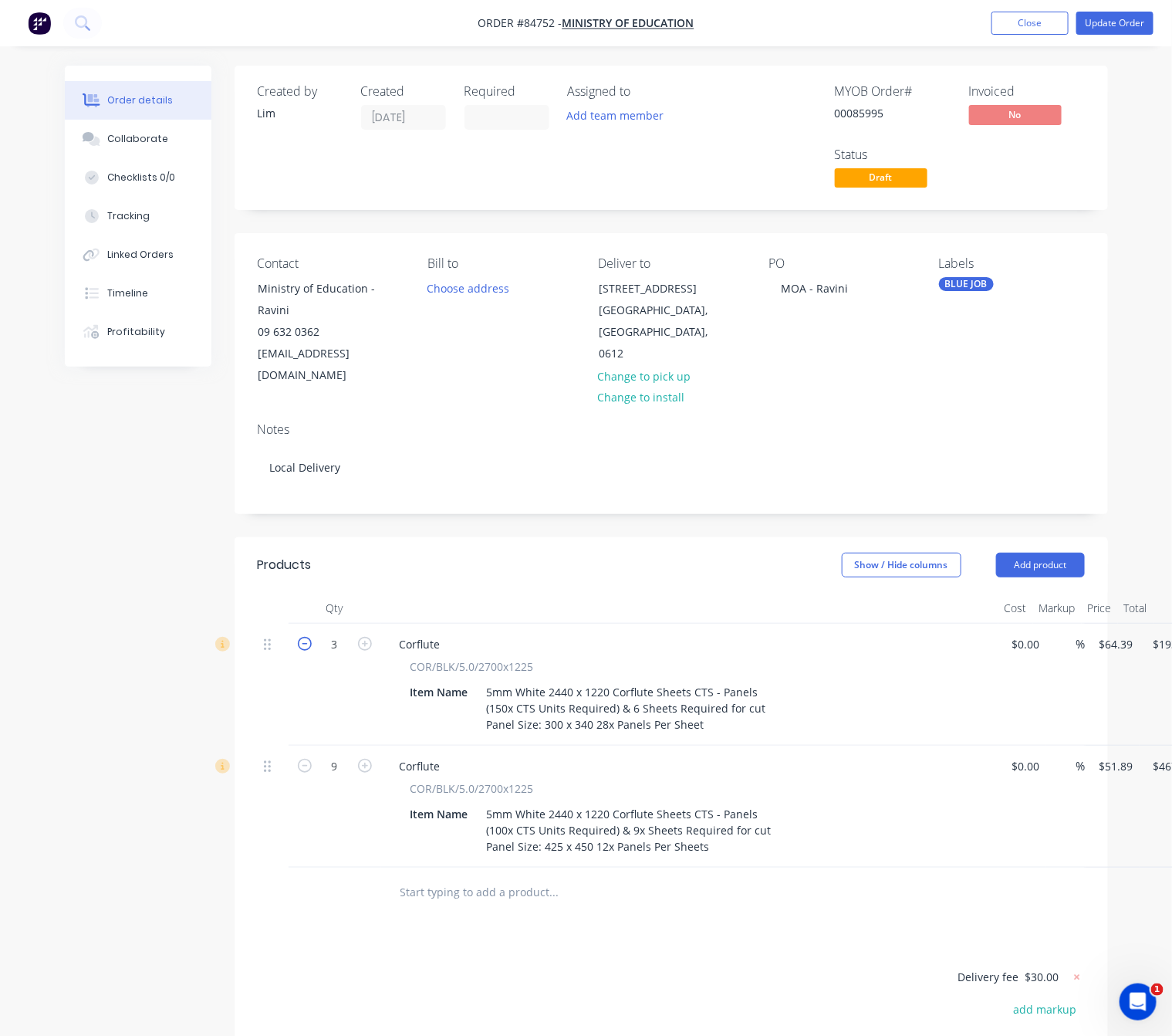
type input "2"
type input "$128.78"
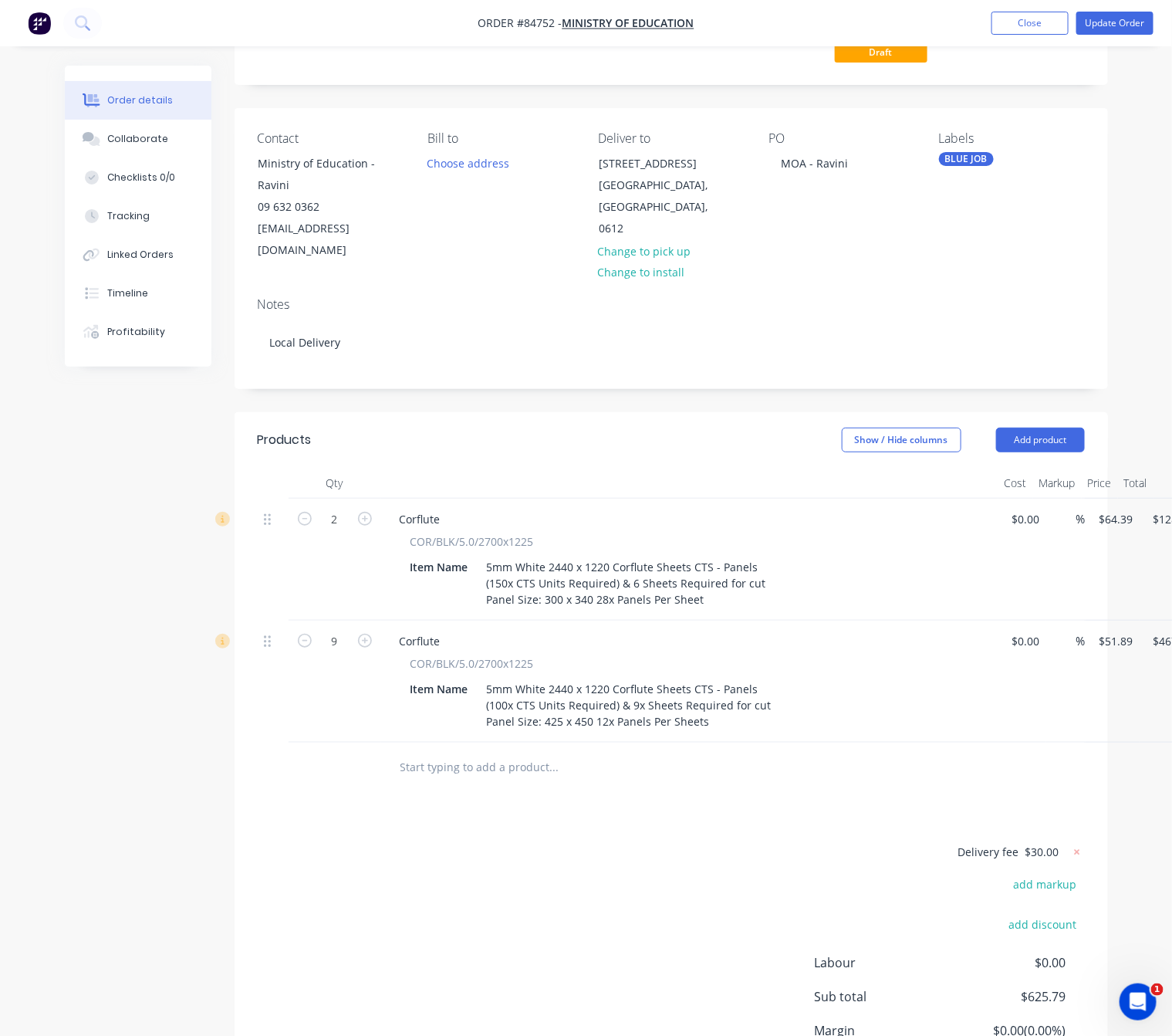
scroll to position [231, 0]
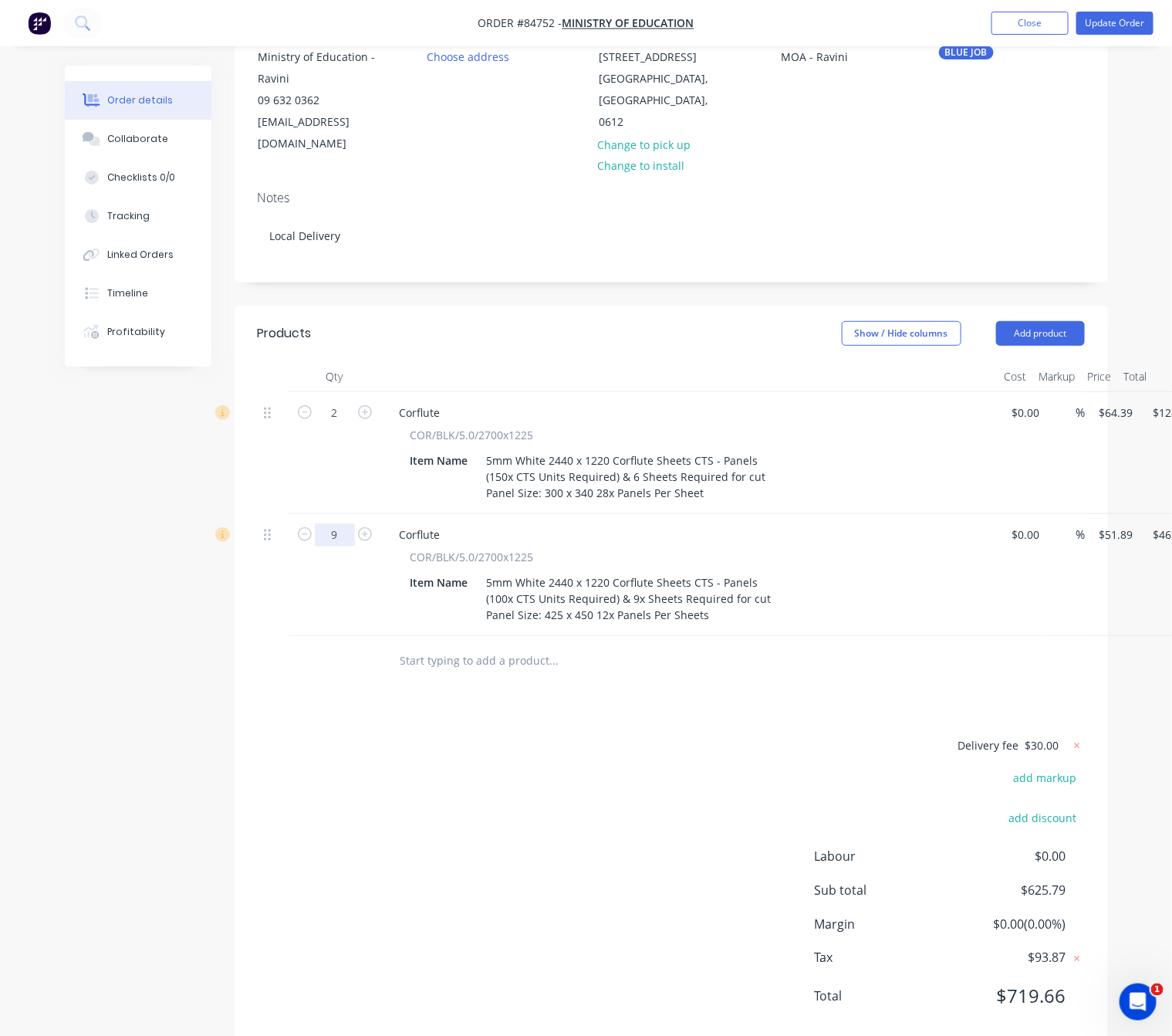
click at [339, 523] on input "9" at bounding box center [334, 535] width 40 height 24
type input "2"
type input "$103.78"
click at [388, 792] on div "Delivery fee $30.00 add markup add discount Labour $0.00 Sub total $262.56 Marg…" at bounding box center [672, 881] width 827 height 290
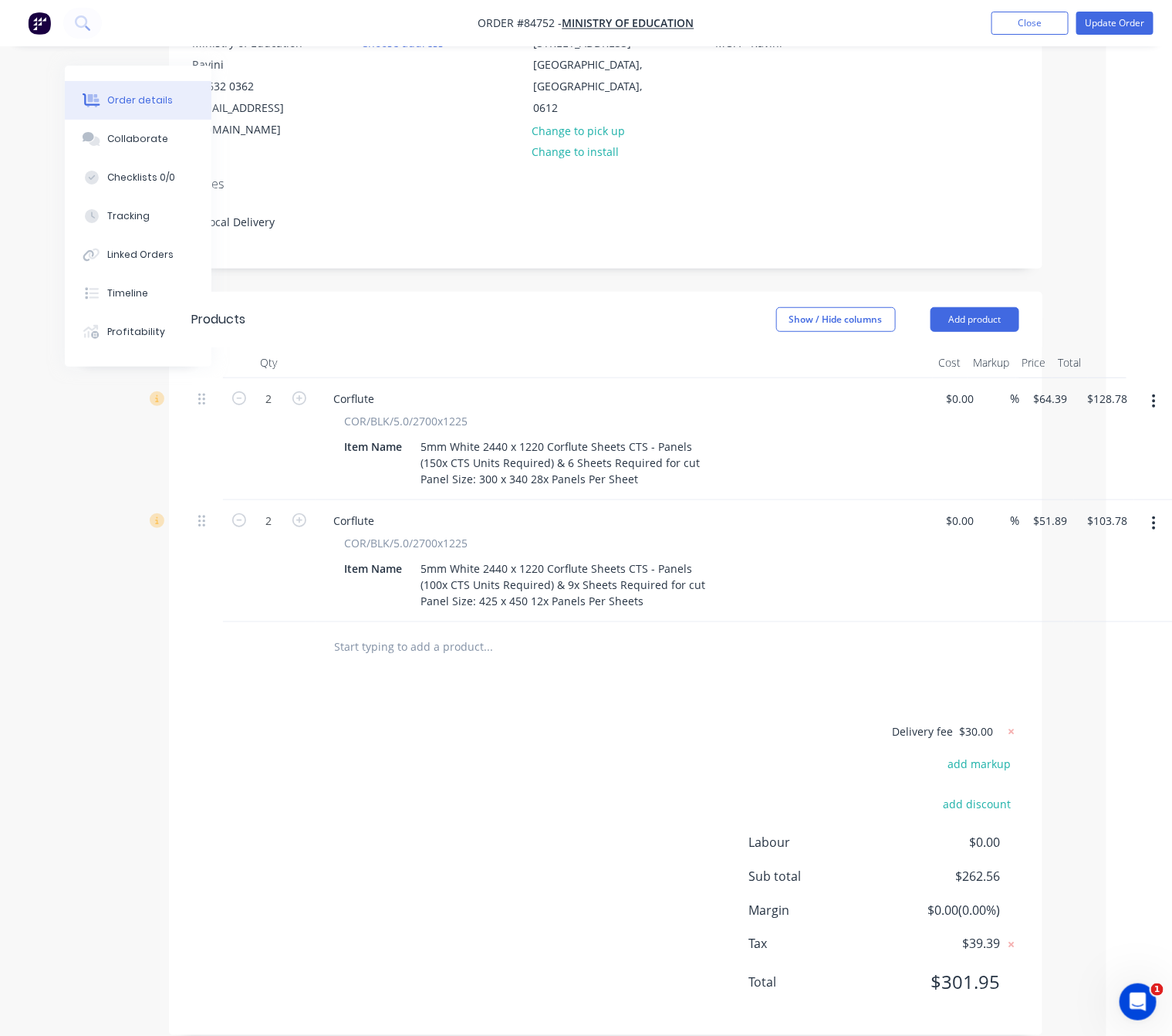
scroll to position [250, 66]
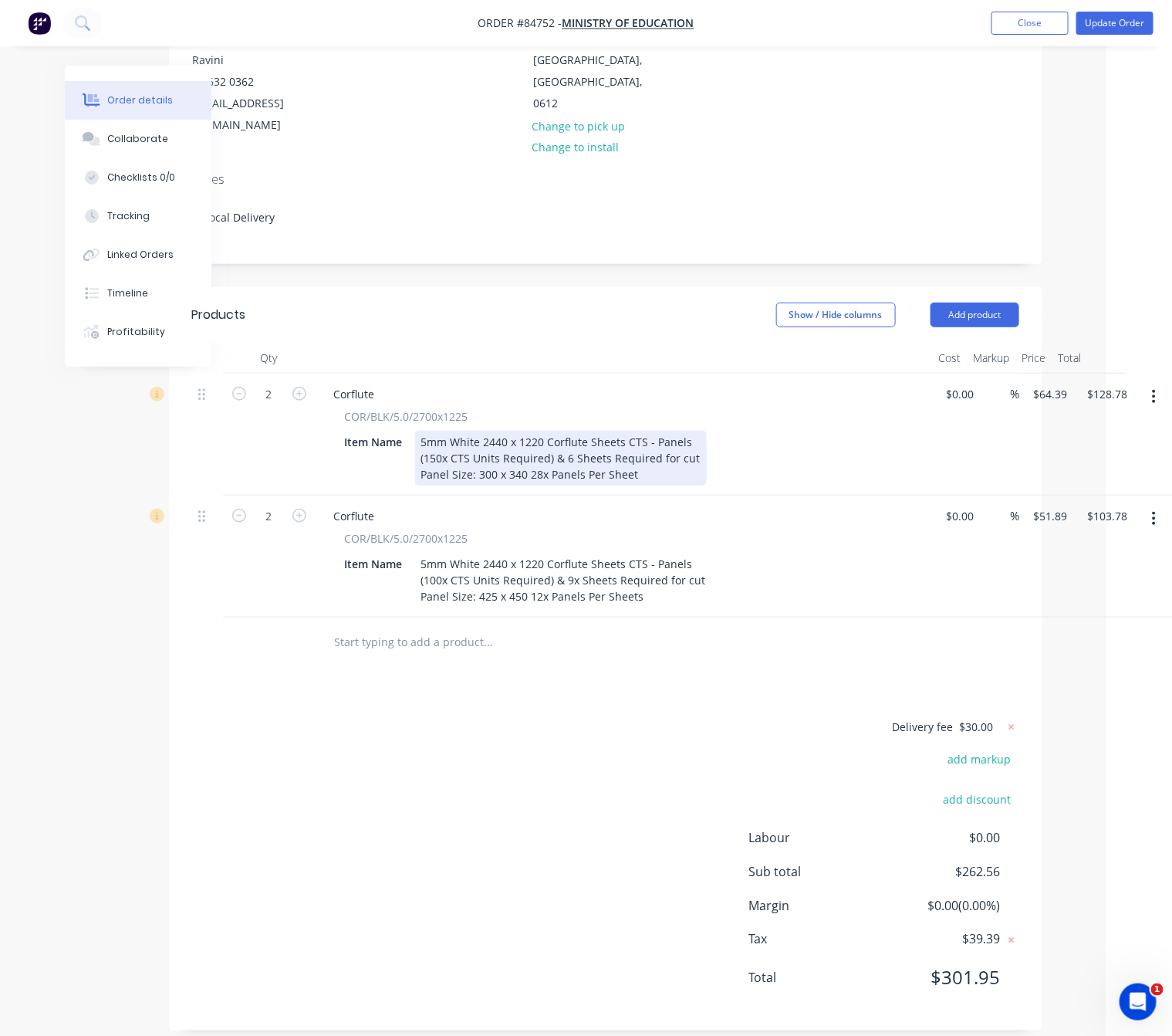
click at [646, 454] on div "5mm White 2440 x 1220 Corflute Sheets CTS - Panels (150x CTS Units Required) & …" at bounding box center [561, 458] width 292 height 55
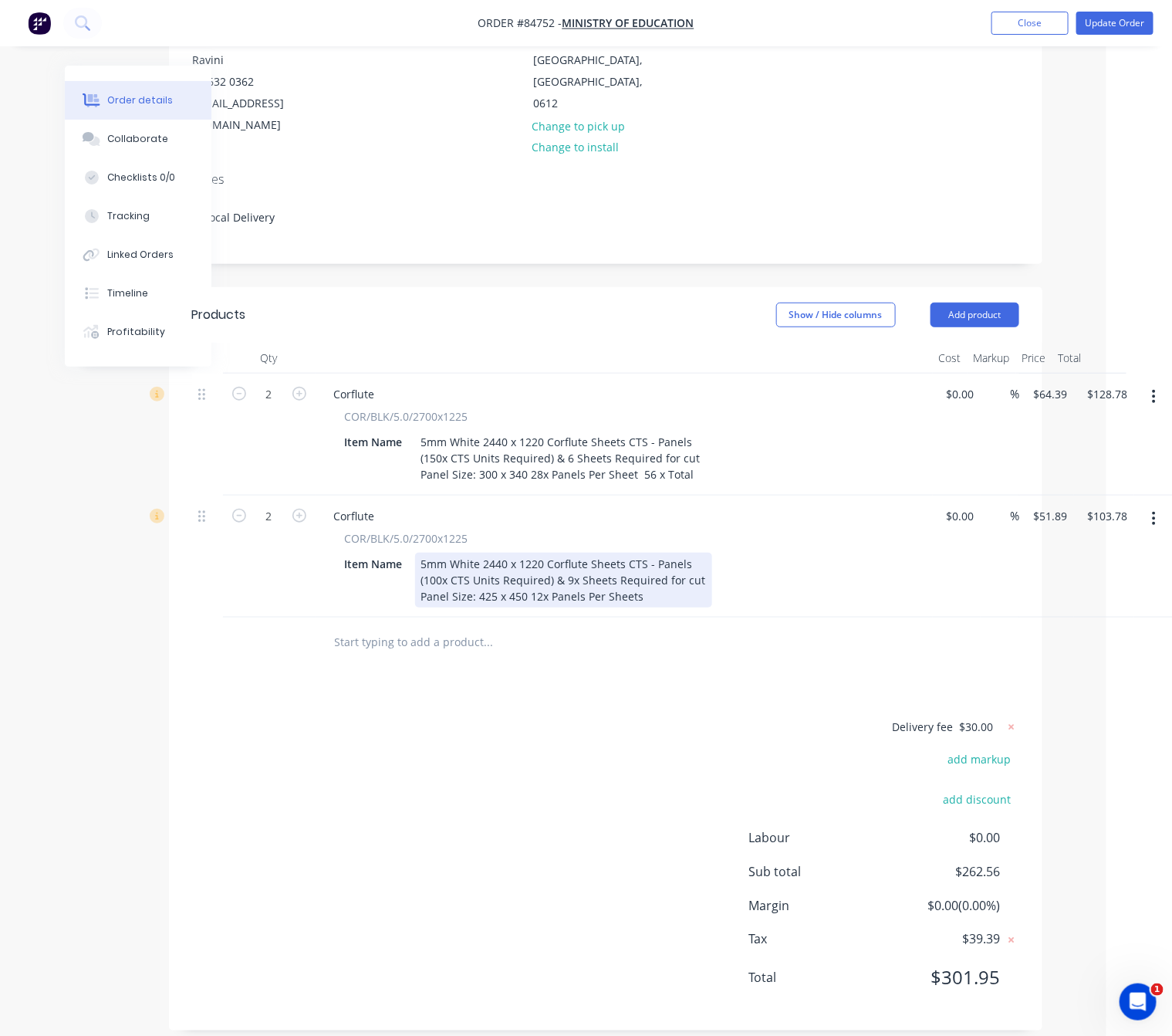
click at [653, 579] on div "5mm White 2440 x 1220 Corflute Sheets CTS - Panels (100x CTS Units Required) & …" at bounding box center [564, 580] width 297 height 55
click at [644, 575] on div "5mm White 2440 x 1220 Corflute Sheets CTS - Panels (100x CTS Units Required) & …" at bounding box center [564, 580] width 297 height 55
click at [694, 573] on div "5mm White 2440 x 1220 Corflute Sheets CTS - Panels (100x CTS Units Required) & …" at bounding box center [564, 580] width 297 height 55
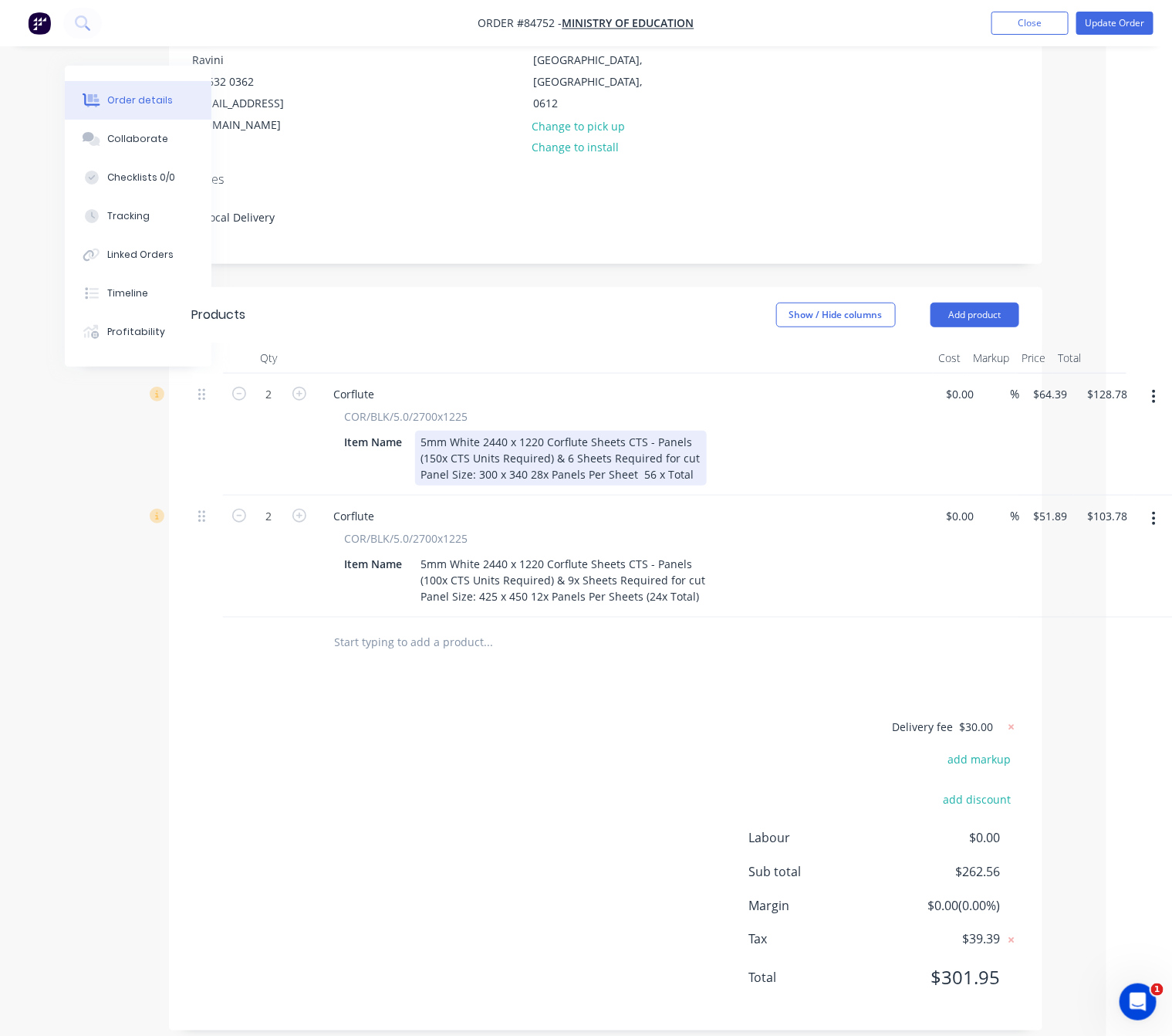
click at [656, 454] on div "5mm White 2440 x 1220 Corflute Sheets CTS - Panels (150x CTS Units Required) & …" at bounding box center [561, 458] width 292 height 55
click at [639, 454] on div "5mm White 2440 x 1220 Corflute Sheets CTS - Panels (150x CTS Units Required) & …" at bounding box center [561, 458] width 292 height 55
click at [689, 454] on div "5mm White 2440 x 1220 Corflute Sheets CTS - Panels (150x CTS Units Required) & …" at bounding box center [561, 458] width 292 height 55
drag, startPoint x: 442, startPoint y: 440, endPoint x: 423, endPoint y: 436, distance: 19.4
click at [423, 436] on div "5mm White 2440 x 1220 Corflute Sheets CTS - Panels (150x CTS Units Required) & …" at bounding box center [561, 458] width 292 height 55
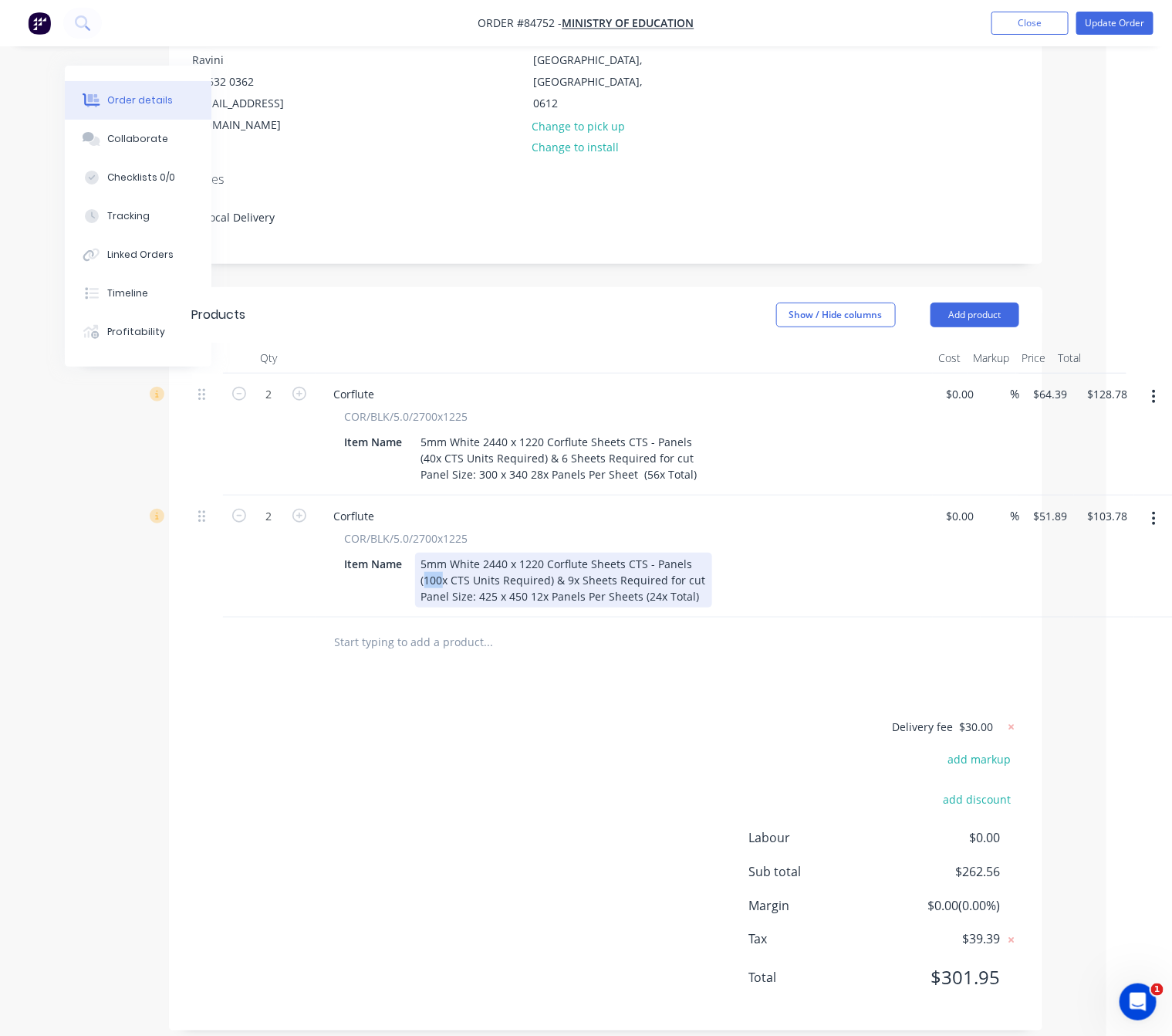
drag, startPoint x: 442, startPoint y: 558, endPoint x: 424, endPoint y: 559, distance: 18.0
click at [424, 559] on div "5mm White 2440 x 1220 Corflute Sheets CTS - Panels (100x CTS Units Required) & …" at bounding box center [564, 580] width 297 height 55
click at [559, 559] on div "5mm White 2440 x 1220 Corflute Sheets CTS - Panels (20x CTS Units Required) & 9…" at bounding box center [560, 580] width 291 height 55
click at [565, 827] on div "Delivery fee $30.00 add markup add discount Labour $0.00 Sub total $262.56 Marg…" at bounding box center [606, 862] width 827 height 290
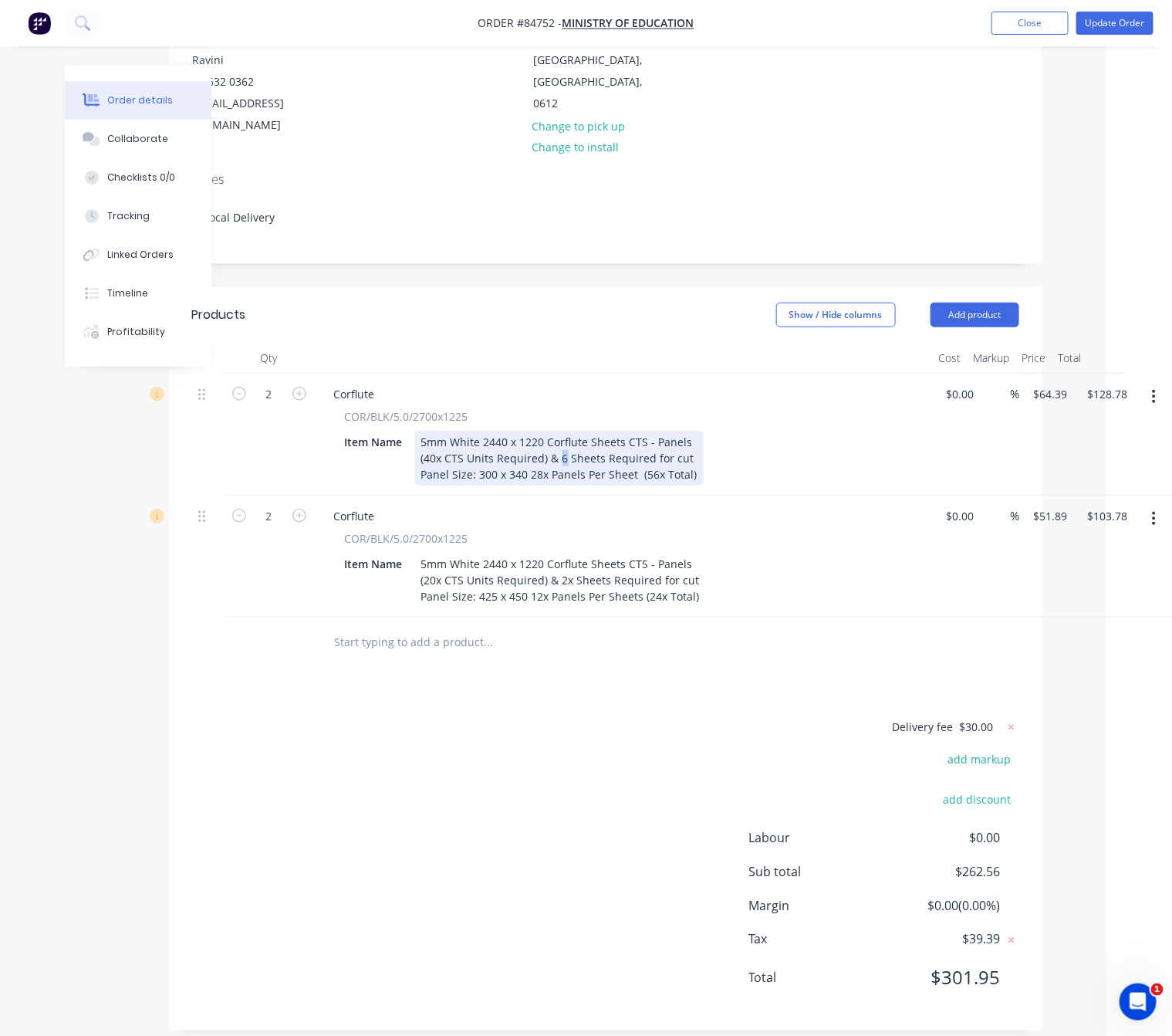
click at [559, 438] on div "5mm White 2440 x 1220 Corflute Sheets CTS - Panels (40x CTS Units Required) & 6…" at bounding box center [560, 458] width 289 height 55
click at [461, 780] on div "Delivery fee $30.00 add markup add discount Labour $0.00 Sub total $262.56 Marg…" at bounding box center [606, 862] width 827 height 290
drag, startPoint x: 426, startPoint y: 811, endPoint x: 478, endPoint y: 783, distance: 59.1
click at [426, 810] on div "Delivery fee $30.00 add markup add discount Labour $0.00 Sub total $262.56 Marg…" at bounding box center [606, 862] width 827 height 290
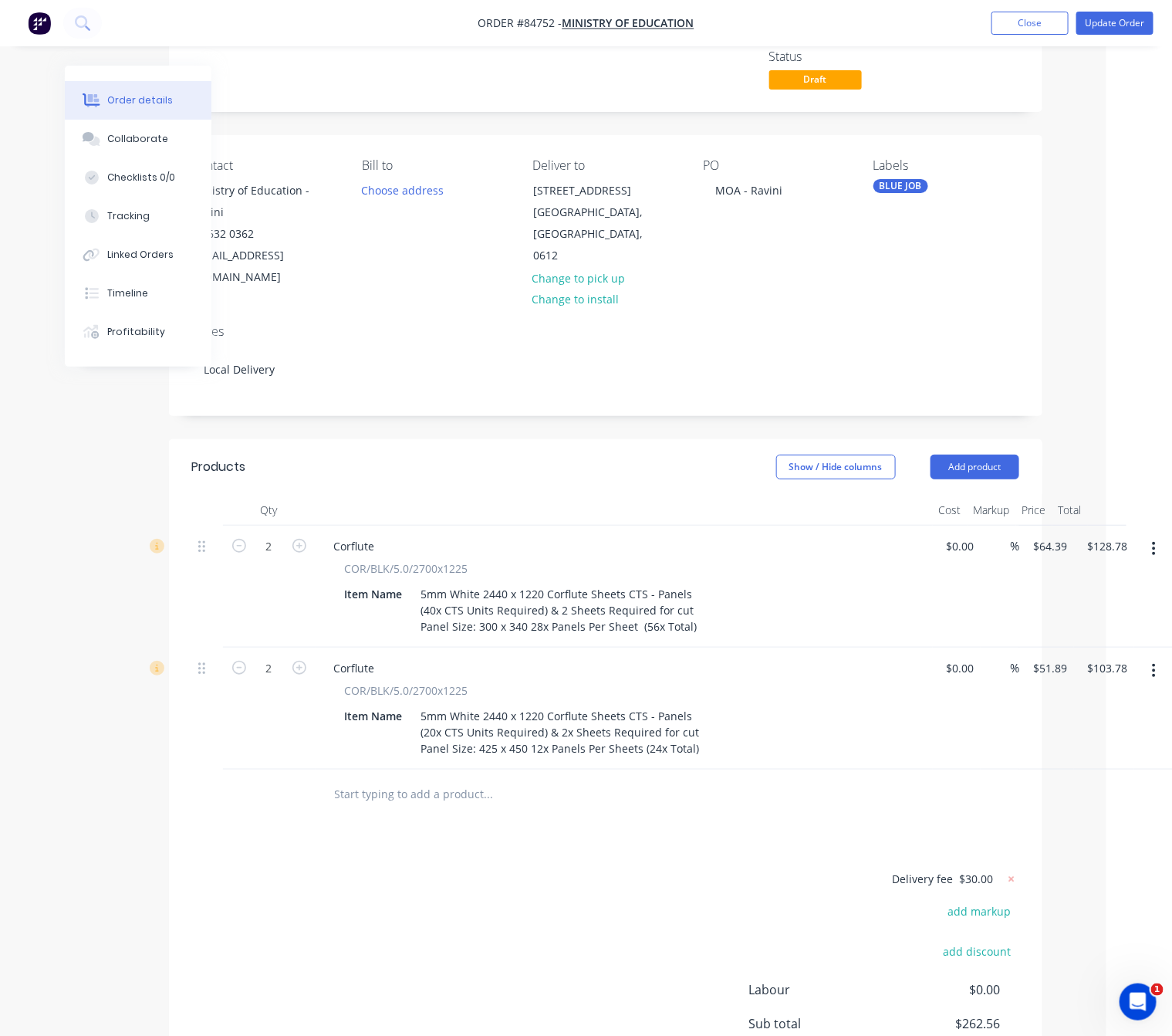
scroll to position [0, 66]
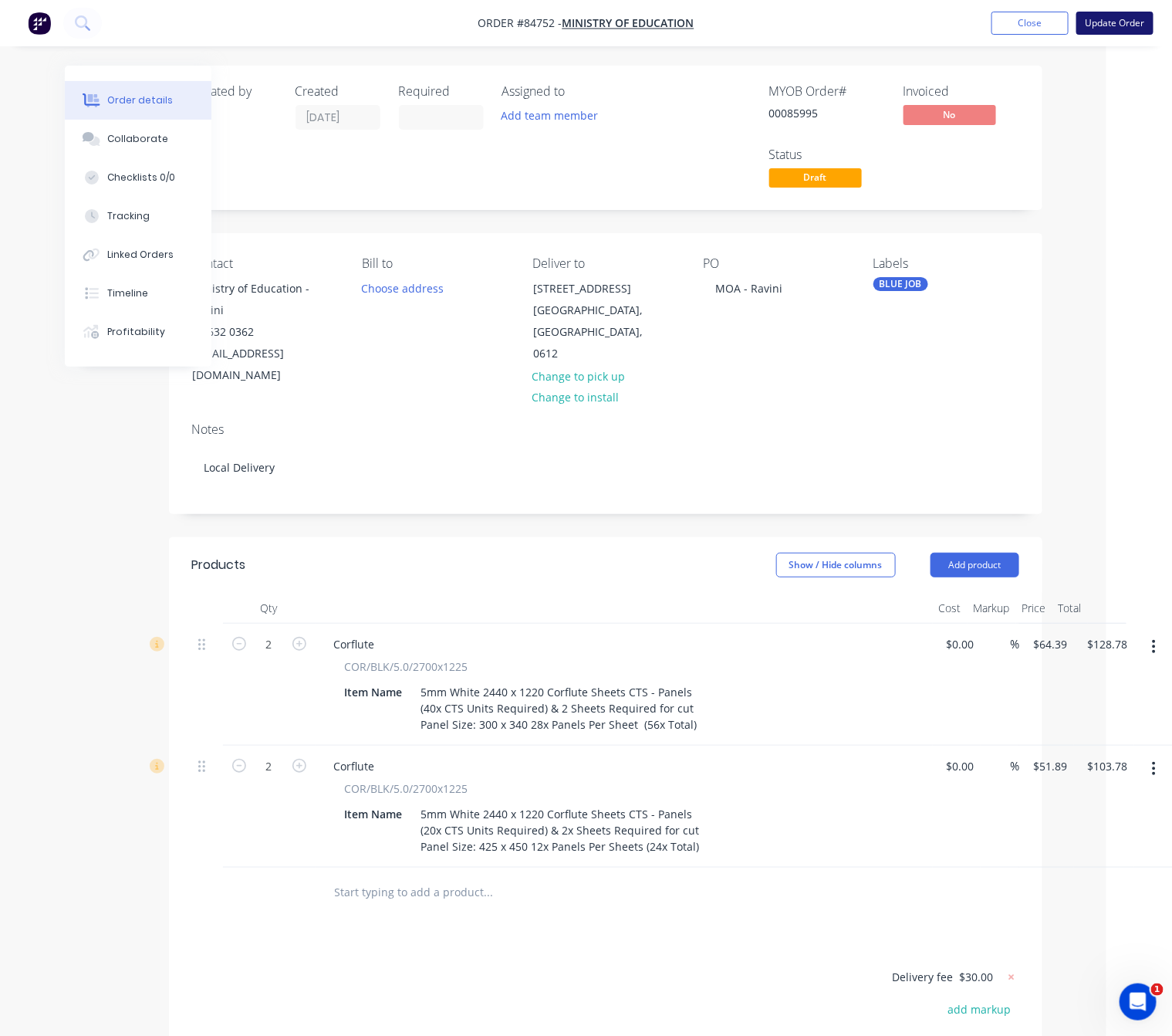
click at [1112, 11] on nav "Order #84752 - Ministry of Education Add product Close Update Order" at bounding box center [586, 23] width 1172 height 46
click at [1114, 15] on button "Update Order" at bounding box center [1114, 23] width 77 height 24
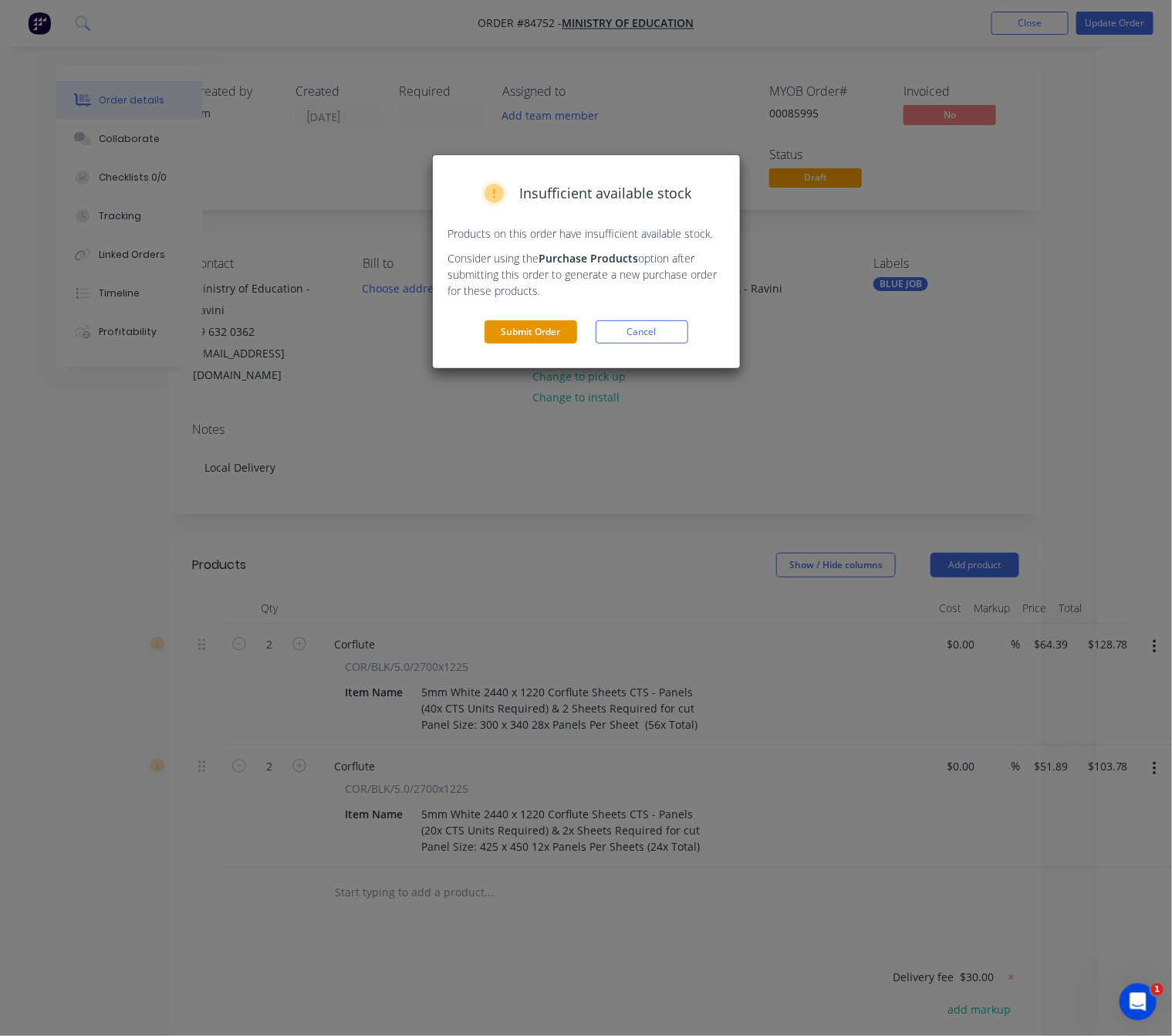
click at [549, 337] on button "Submit Order" at bounding box center [531, 332] width 92 height 24
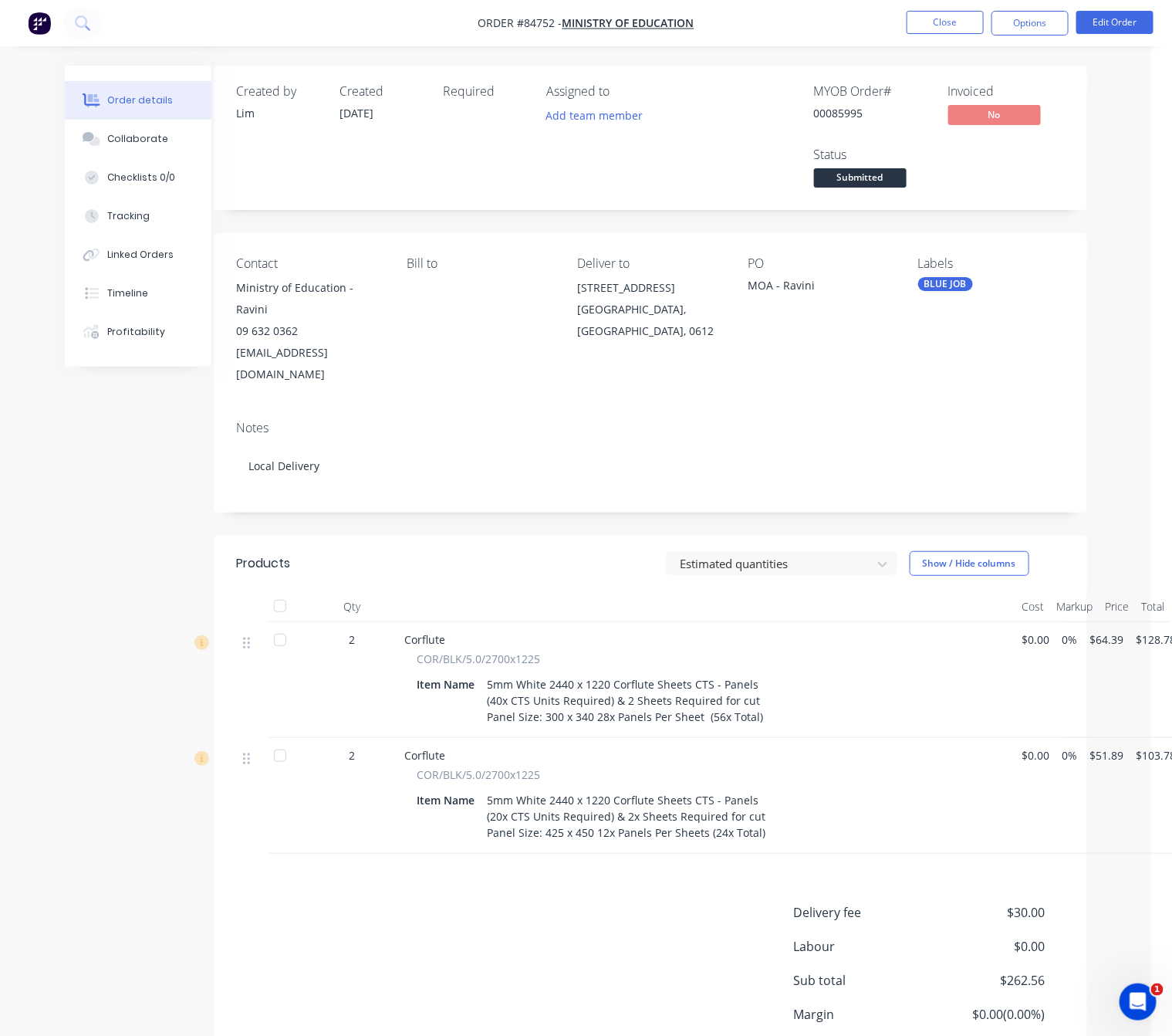
click at [1036, 40] on nav "Order #84752 - Ministry of Education Close Options Edit Order" at bounding box center [586, 23] width 1172 height 46
click at [1032, 25] on button "Options" at bounding box center [1030, 23] width 77 height 24
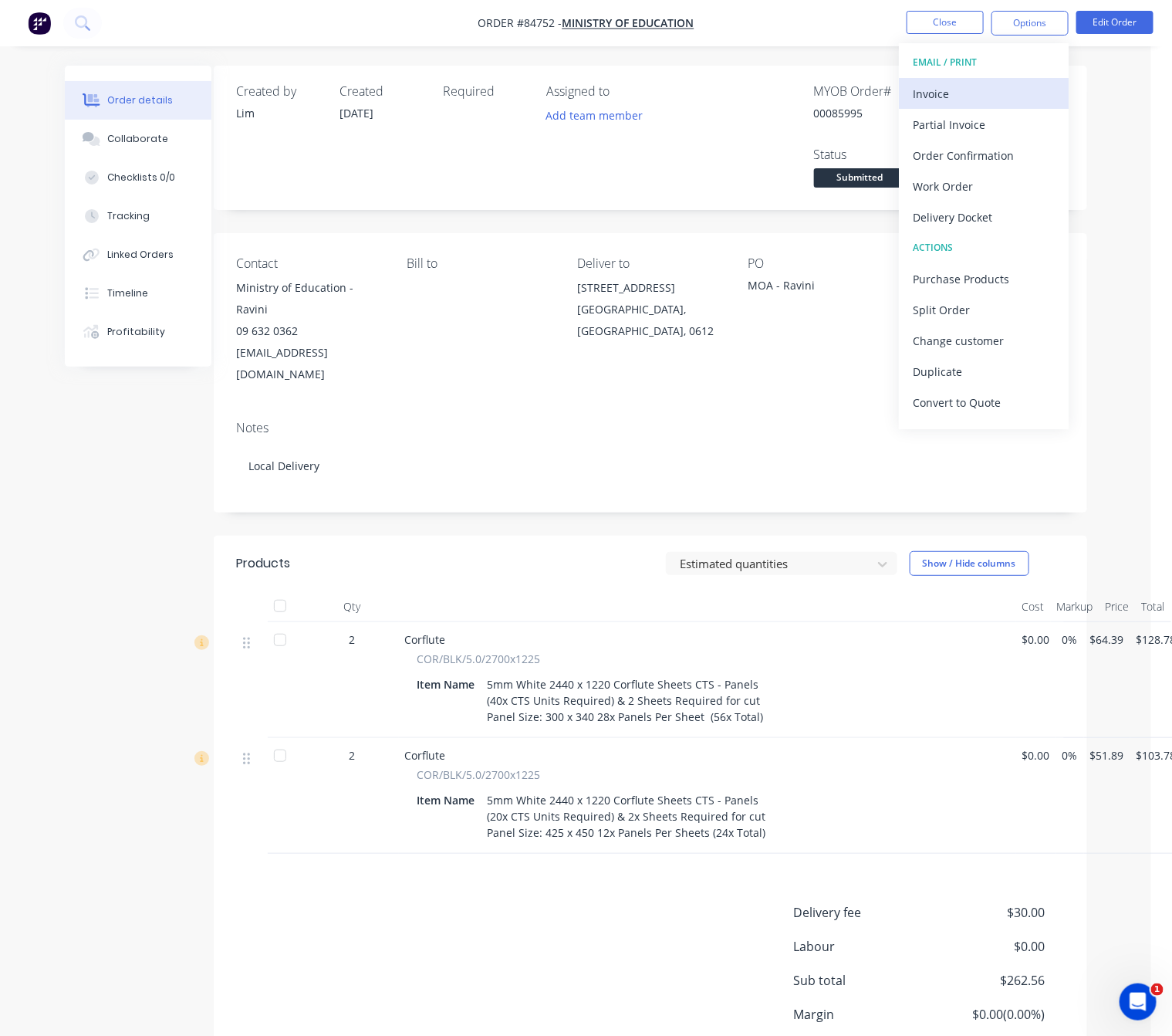
click at [991, 98] on div "Invoice" at bounding box center [984, 94] width 142 height 23
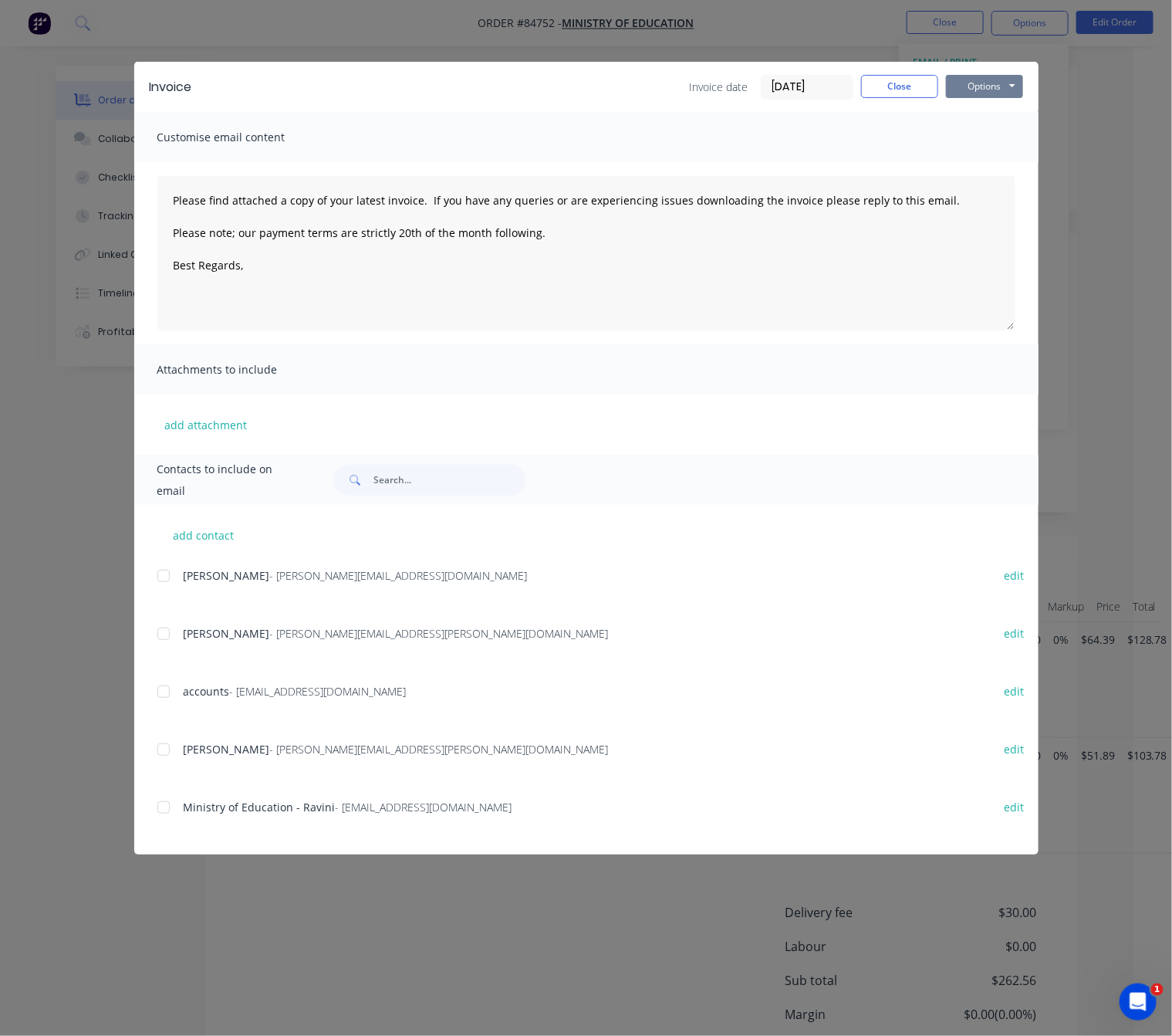
click at [998, 87] on button "Options" at bounding box center [985, 86] width 77 height 24
click at [1007, 117] on button "Preview" at bounding box center [996, 114] width 99 height 25
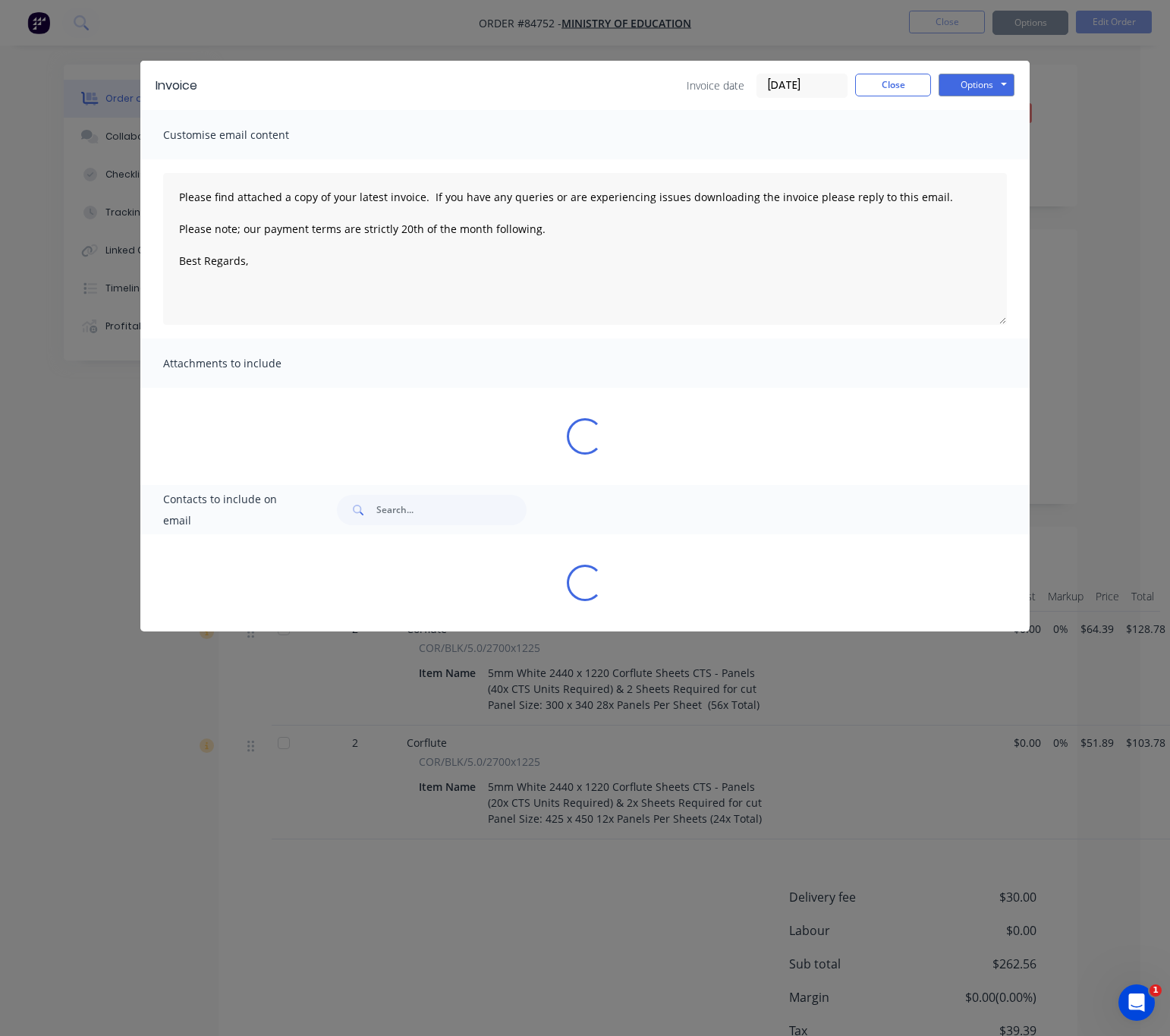
type textarea "Please find attached a copy of your latest invoice. If you have any queries or …"
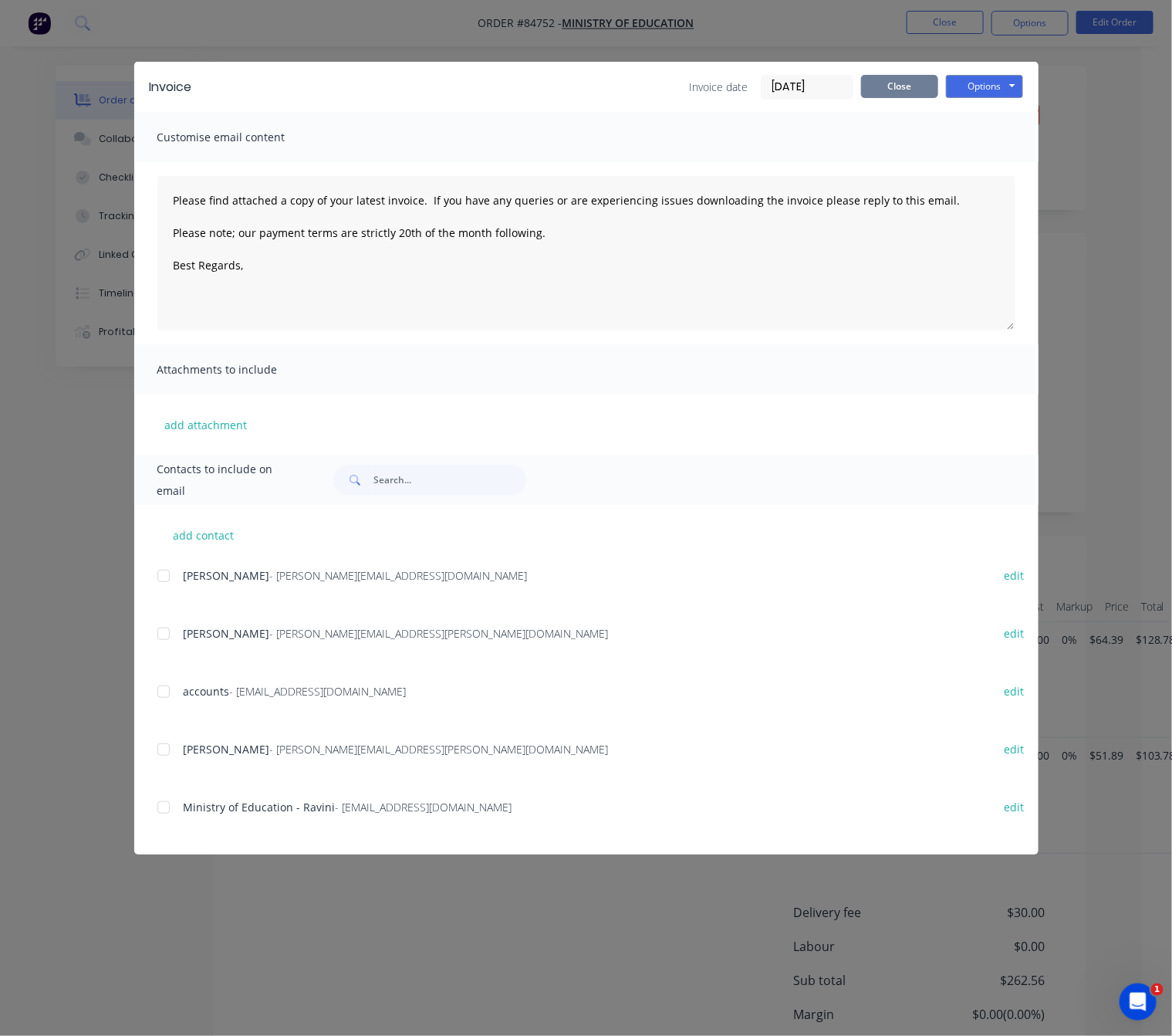
click at [908, 92] on button "Close" at bounding box center [899, 86] width 77 height 24
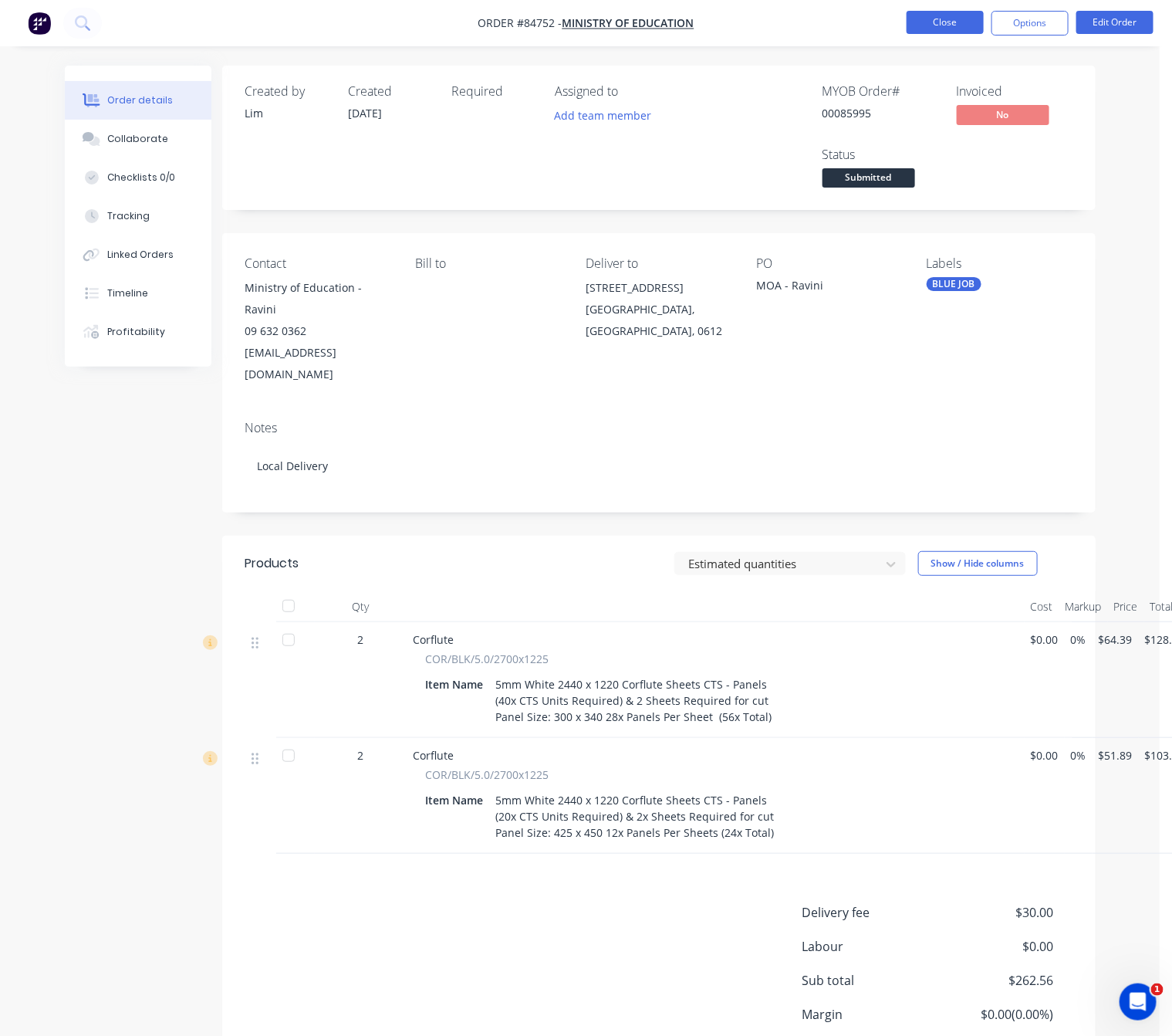
click at [966, 28] on button "Close" at bounding box center [945, 22] width 77 height 24
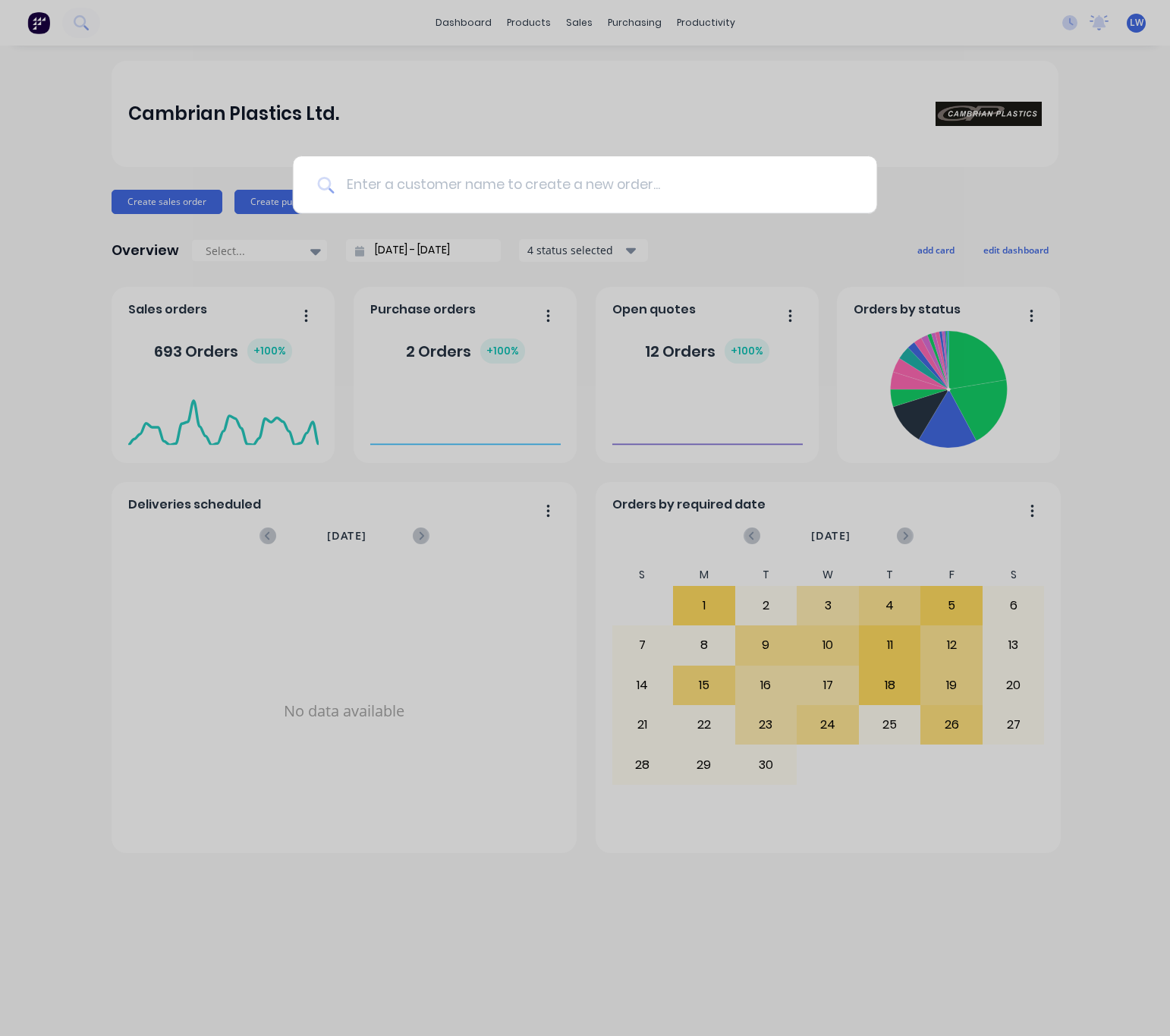
click at [435, 195] on input at bounding box center [593, 184] width 518 height 57
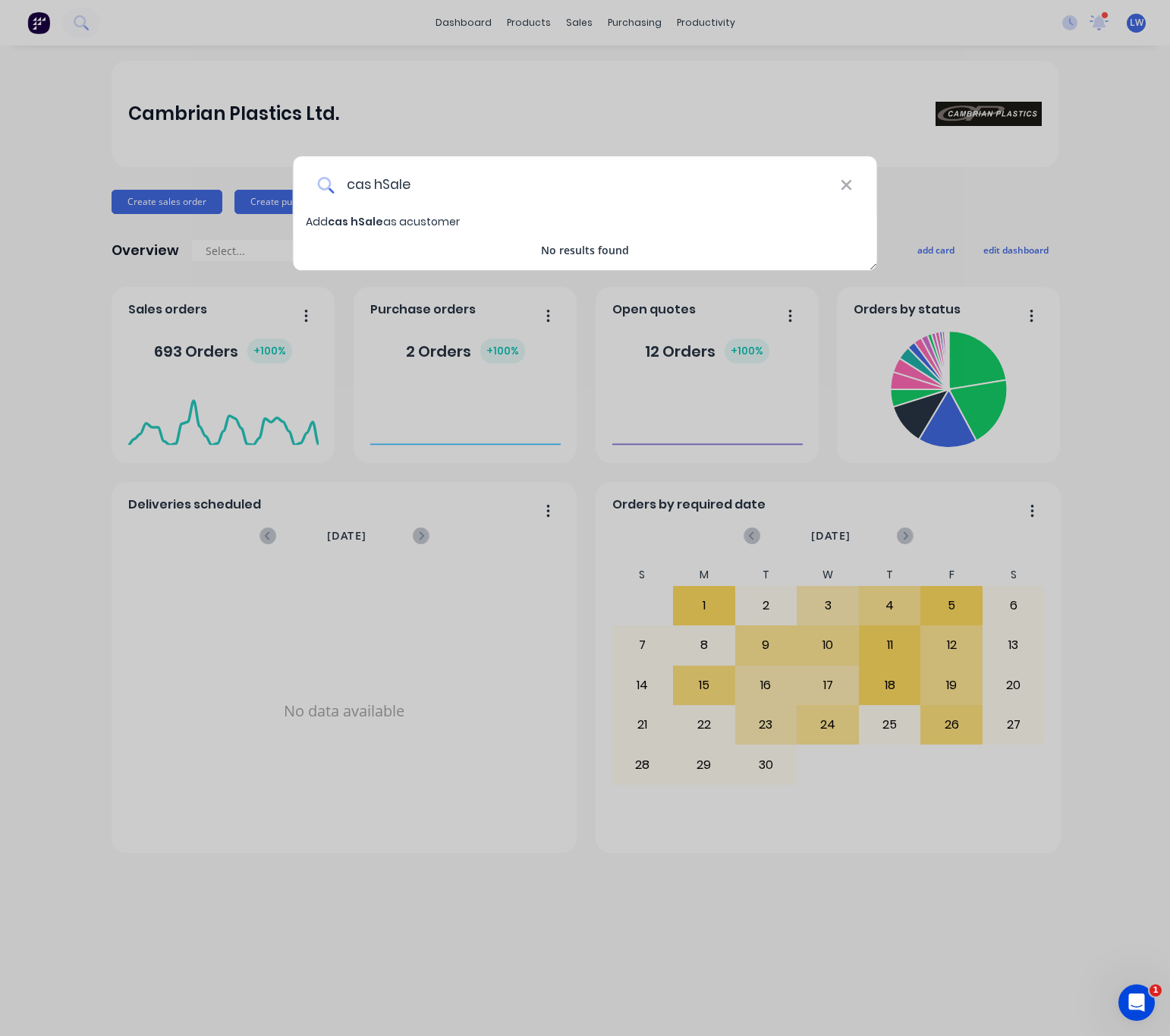
click at [376, 182] on input "cas hSale" at bounding box center [587, 184] width 506 height 57
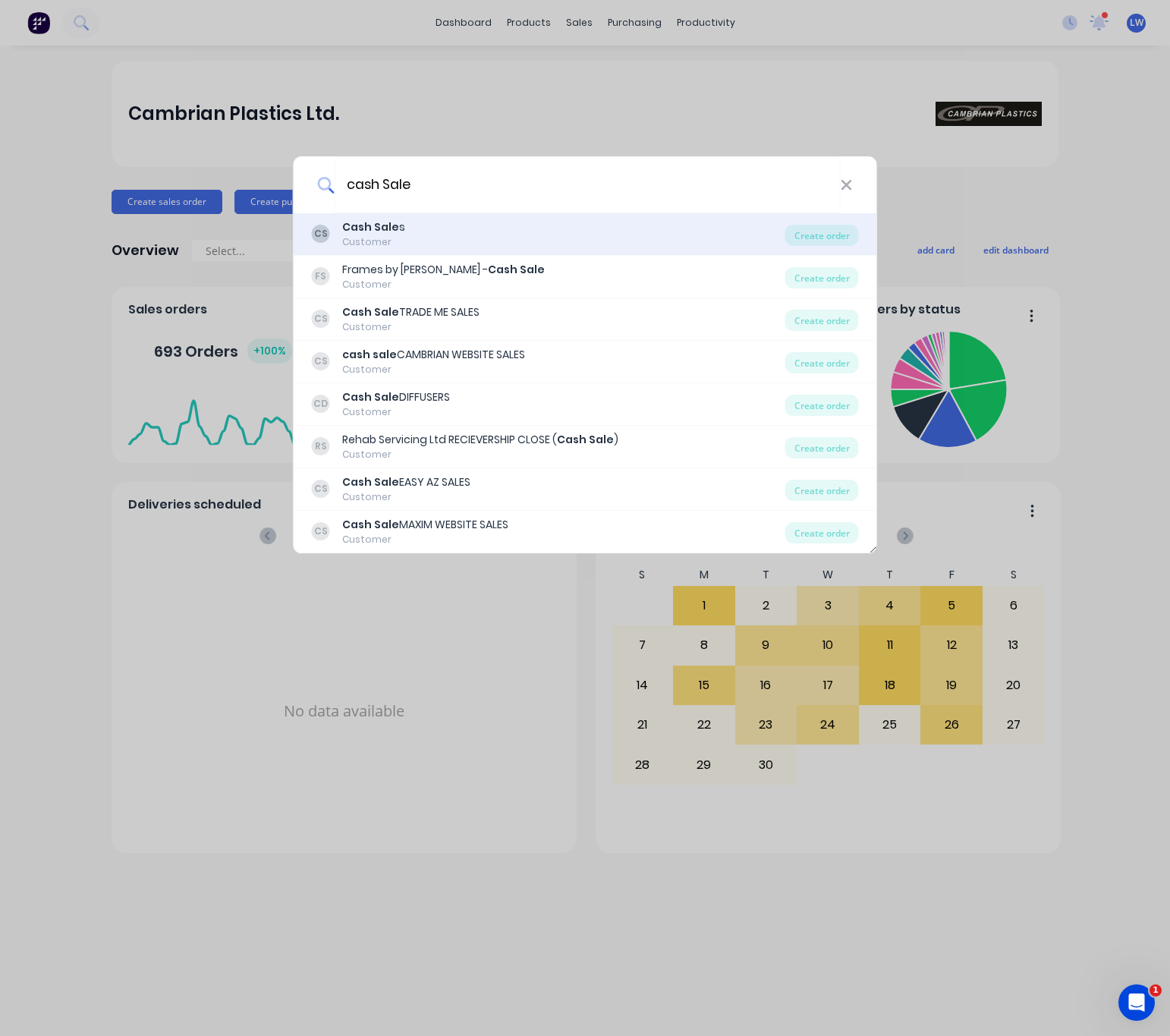
type input "cash Sale"
click at [526, 233] on div "CS Cash Sale s Customer" at bounding box center [549, 234] width 474 height 30
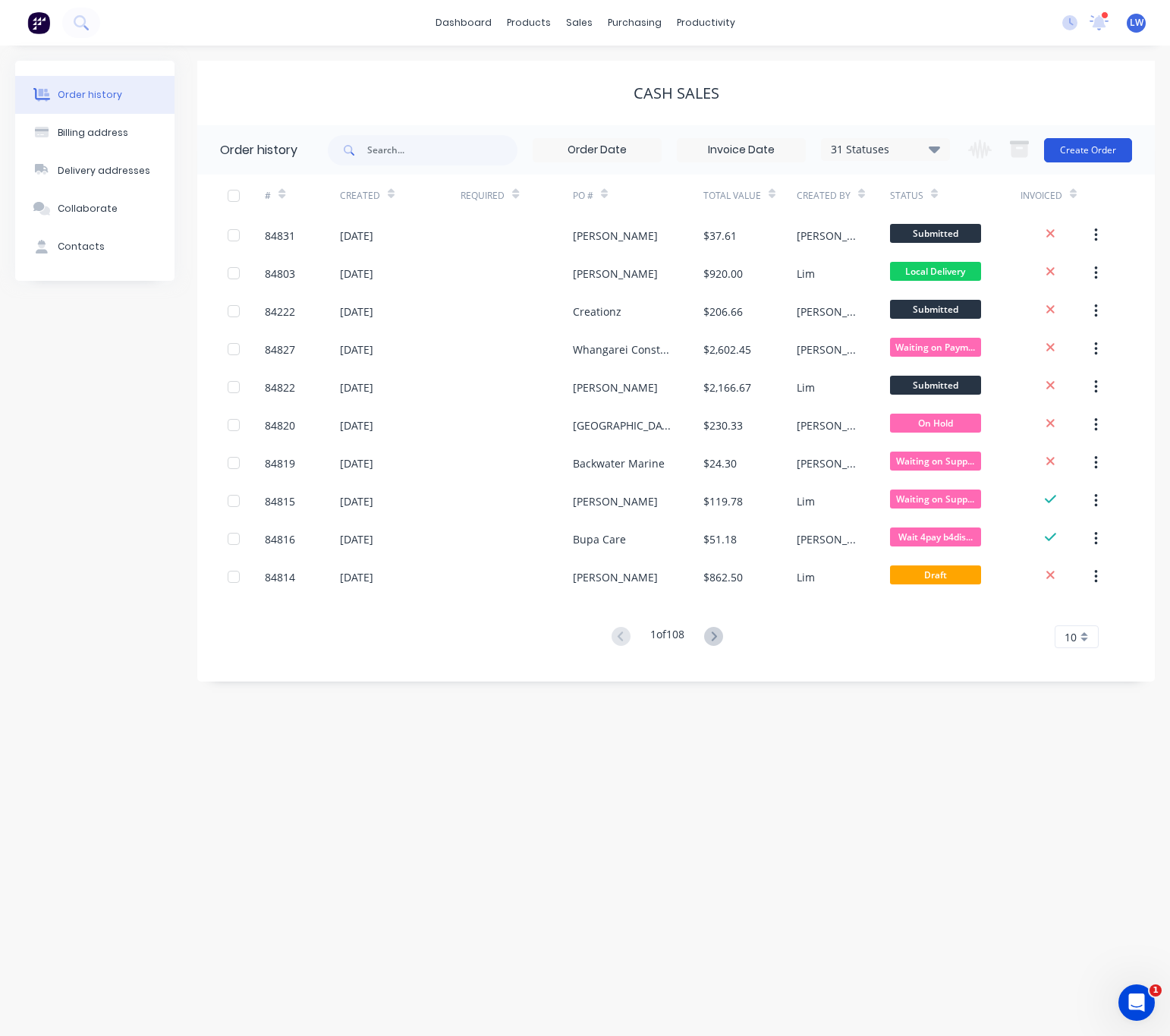
click at [1109, 150] on button "Create Order" at bounding box center [1088, 150] width 88 height 24
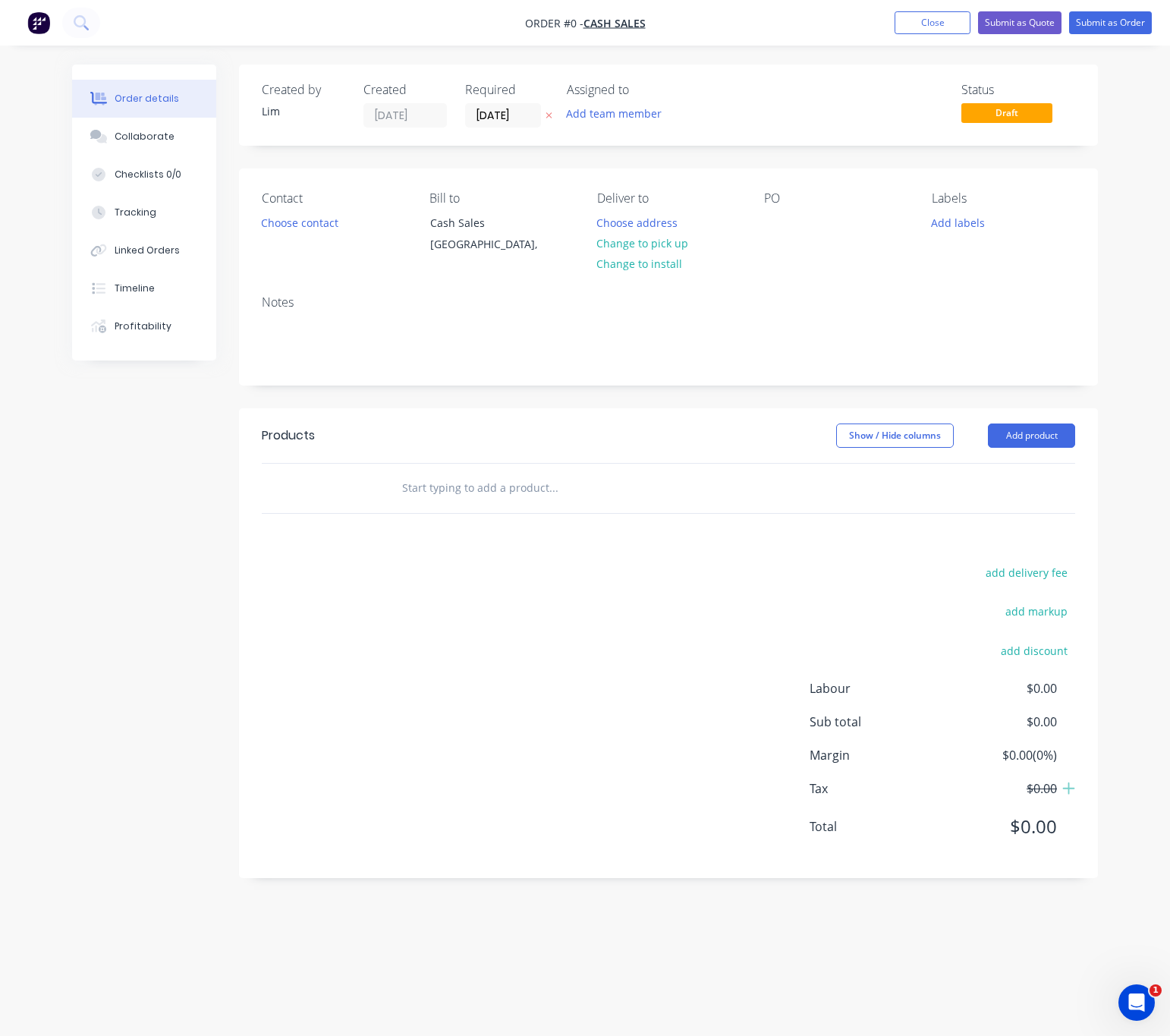
click at [551, 117] on icon "button" at bounding box center [550, 116] width 6 height 6
click at [328, 221] on button "Choose contact" at bounding box center [300, 222] width 93 height 21
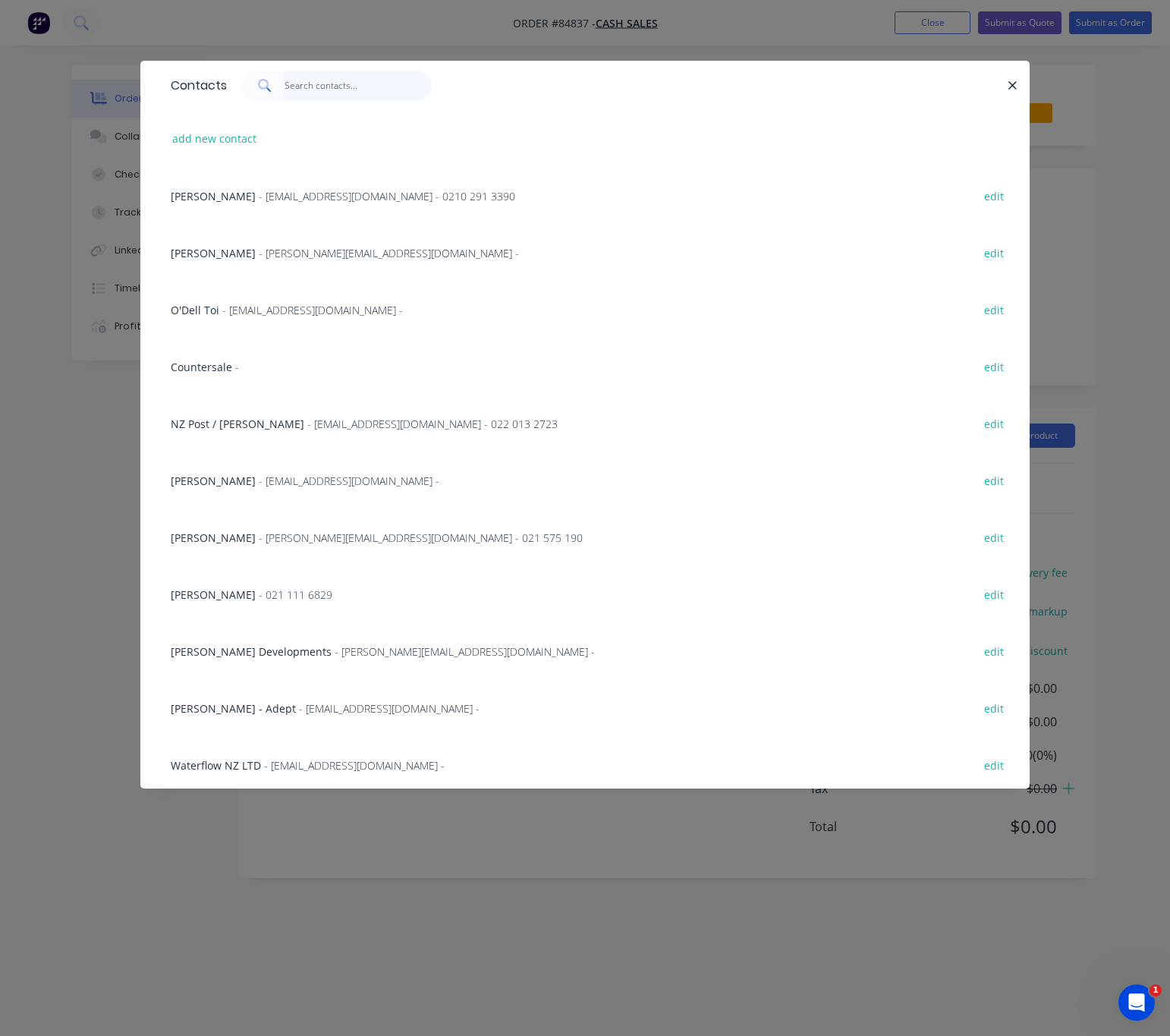
click at [321, 78] on input "text" at bounding box center [359, 85] width 148 height 30
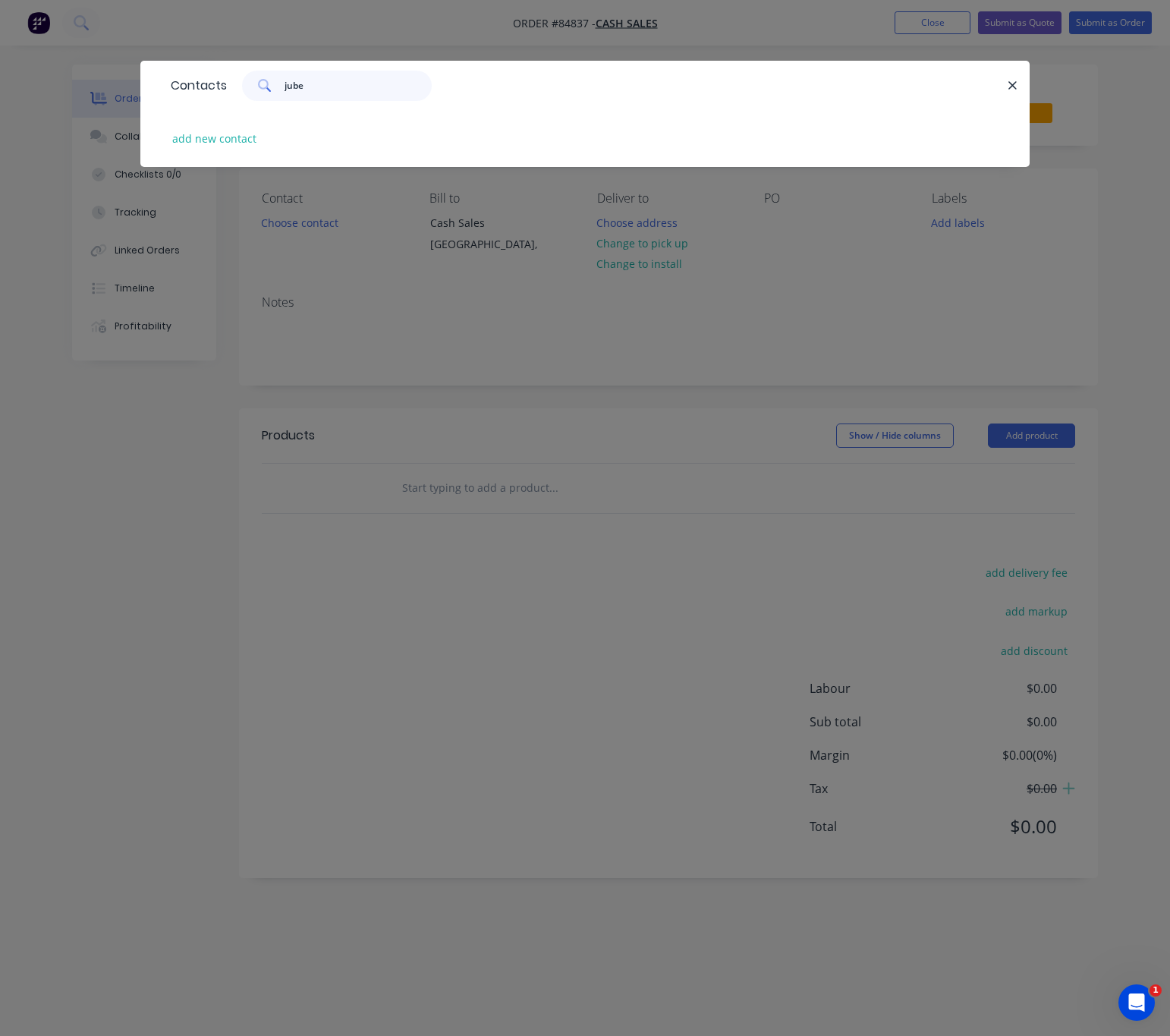
type input "jube"
click at [235, 149] on div "add new contact" at bounding box center [585, 138] width 844 height 57
click at [230, 139] on button "add new contact" at bounding box center [215, 139] width 100 height 21
select select "NZ"
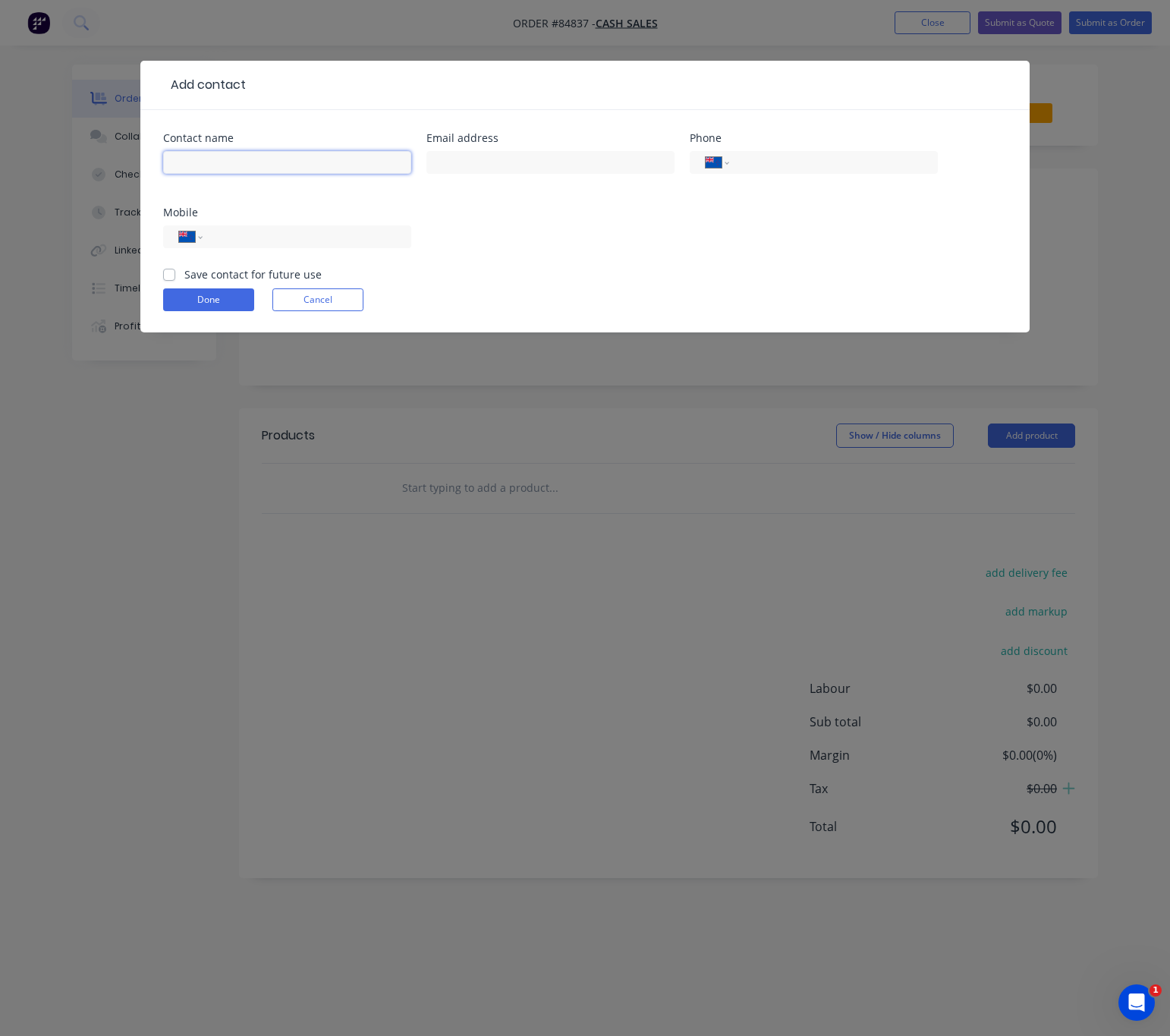
click at [211, 151] on input "text" at bounding box center [287, 162] width 248 height 23
paste input "[PERSON_NAME]<[EMAIL_ADDRESS][DOMAIN_NAME]>"
drag, startPoint x: 374, startPoint y: 163, endPoint x: 238, endPoint y: 164, distance: 136.0
click at [238, 164] on input "[PERSON_NAME]<[EMAIL_ADDRESS][DOMAIN_NAME]>" at bounding box center [287, 162] width 248 height 23
type input "[PERSON_NAME]"
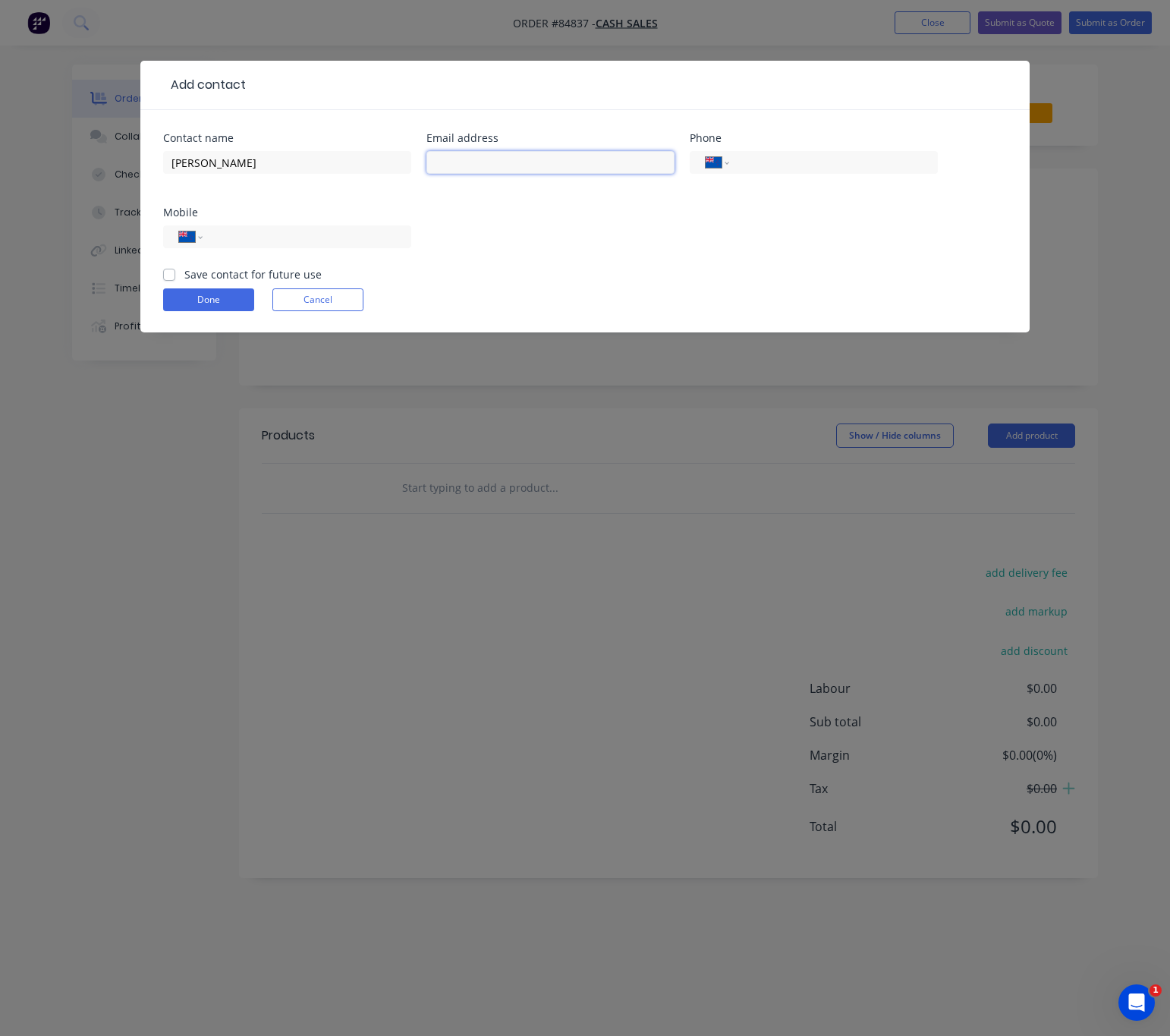
click at [487, 164] on input "text" at bounding box center [550, 162] width 248 height 23
paste input "<[EMAIL_ADDRESS][DOMAIN_NAME]>"
click at [440, 157] on input "<[EMAIL_ADDRESS][DOMAIN_NAME]>" at bounding box center [550, 162] width 248 height 23
click at [584, 164] on input "[EMAIL_ADDRESS][DOMAIN_NAME]>" at bounding box center [550, 162] width 248 height 23
type input "[EMAIL_ADDRESS][DOMAIN_NAME]"
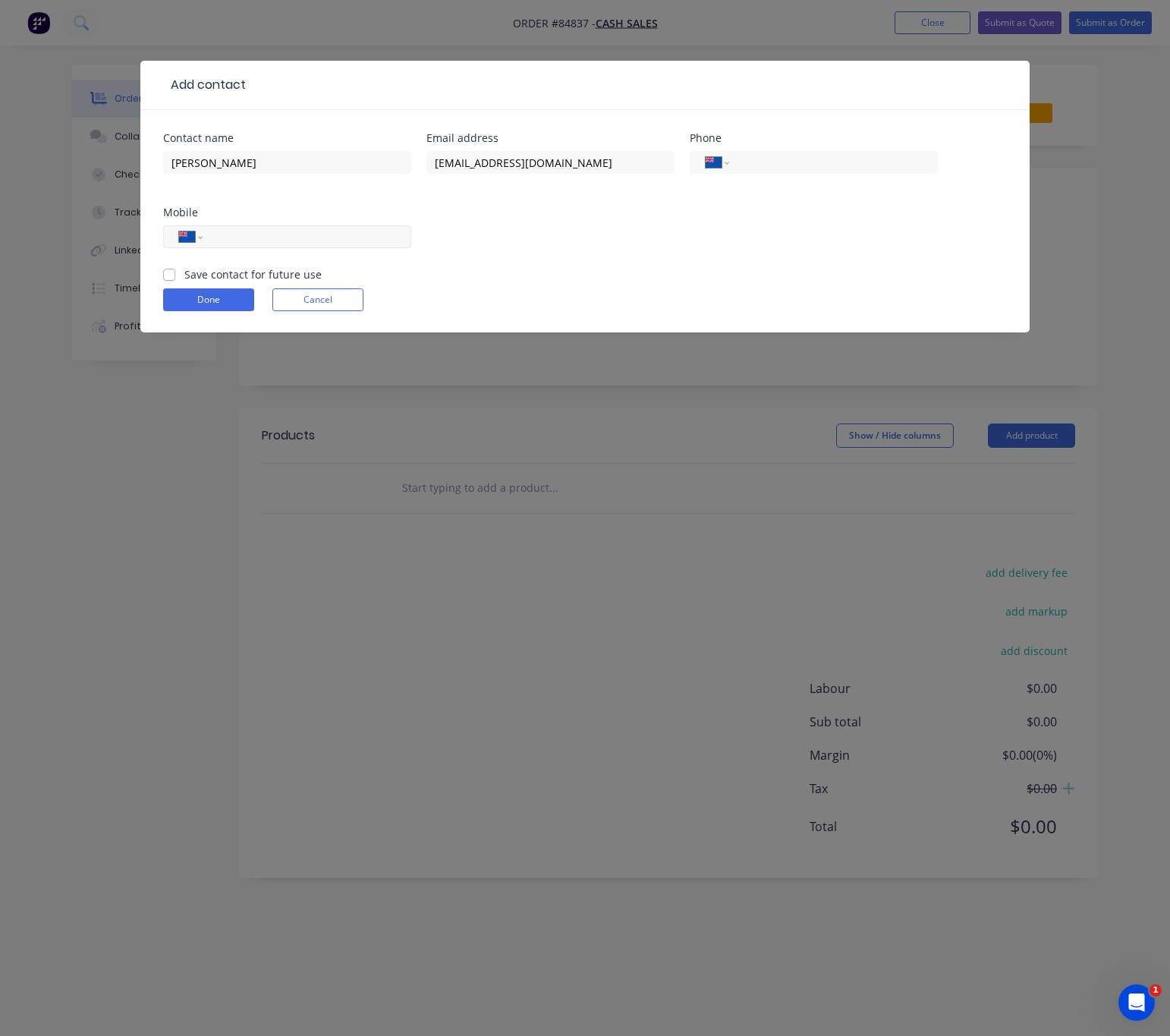
click at [237, 240] on input "tel" at bounding box center [304, 237] width 182 height 18
paste input "021 828 061"
type input "021 828 061"
click at [184, 278] on label "Save contact for future use" at bounding box center [253, 274] width 137 height 16
click at [168, 278] on input "Save contact for future use" at bounding box center [169, 274] width 12 height 14
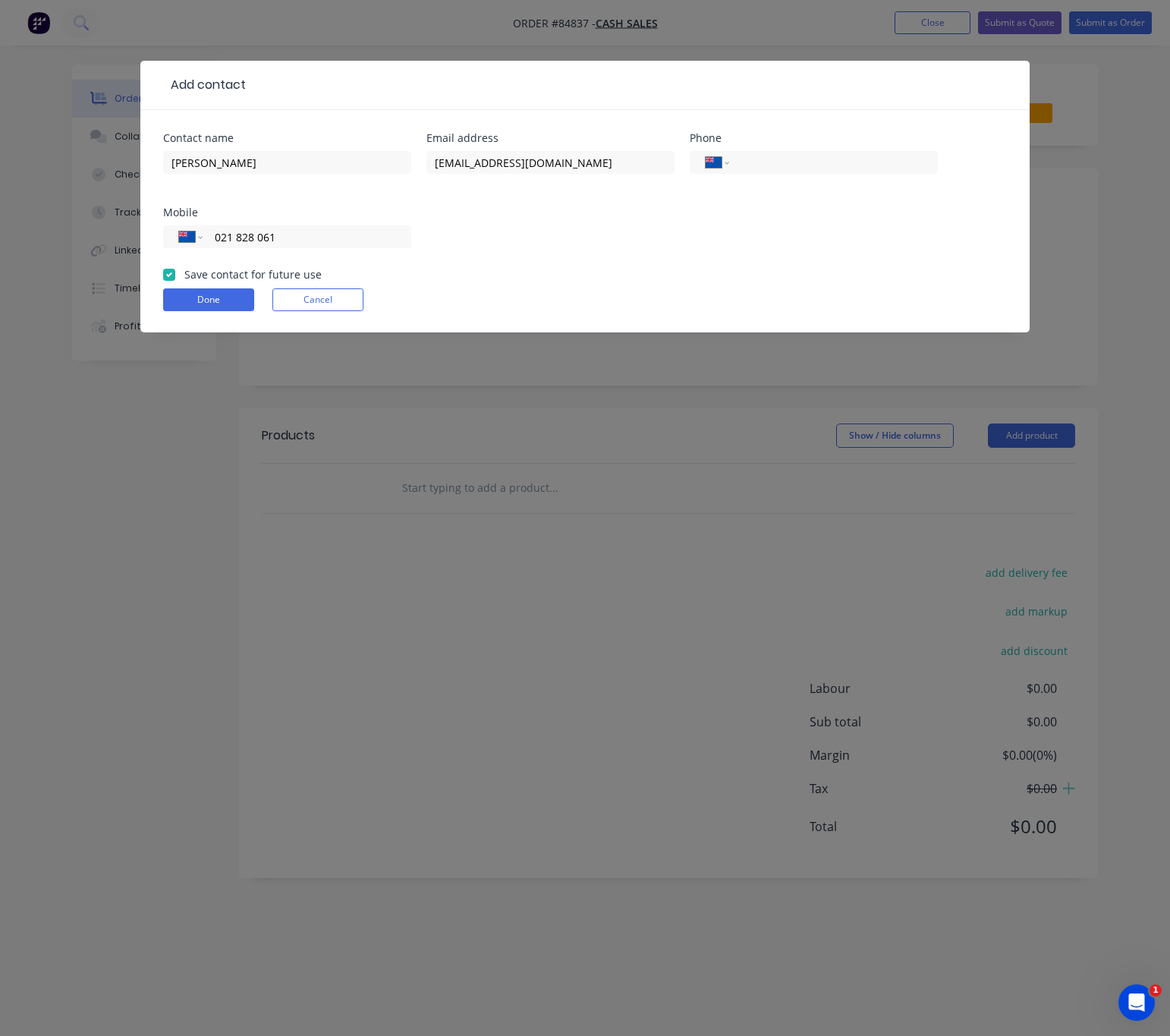
checkbox input "true"
click at [198, 308] on button "Done" at bounding box center [209, 300] width 91 height 23
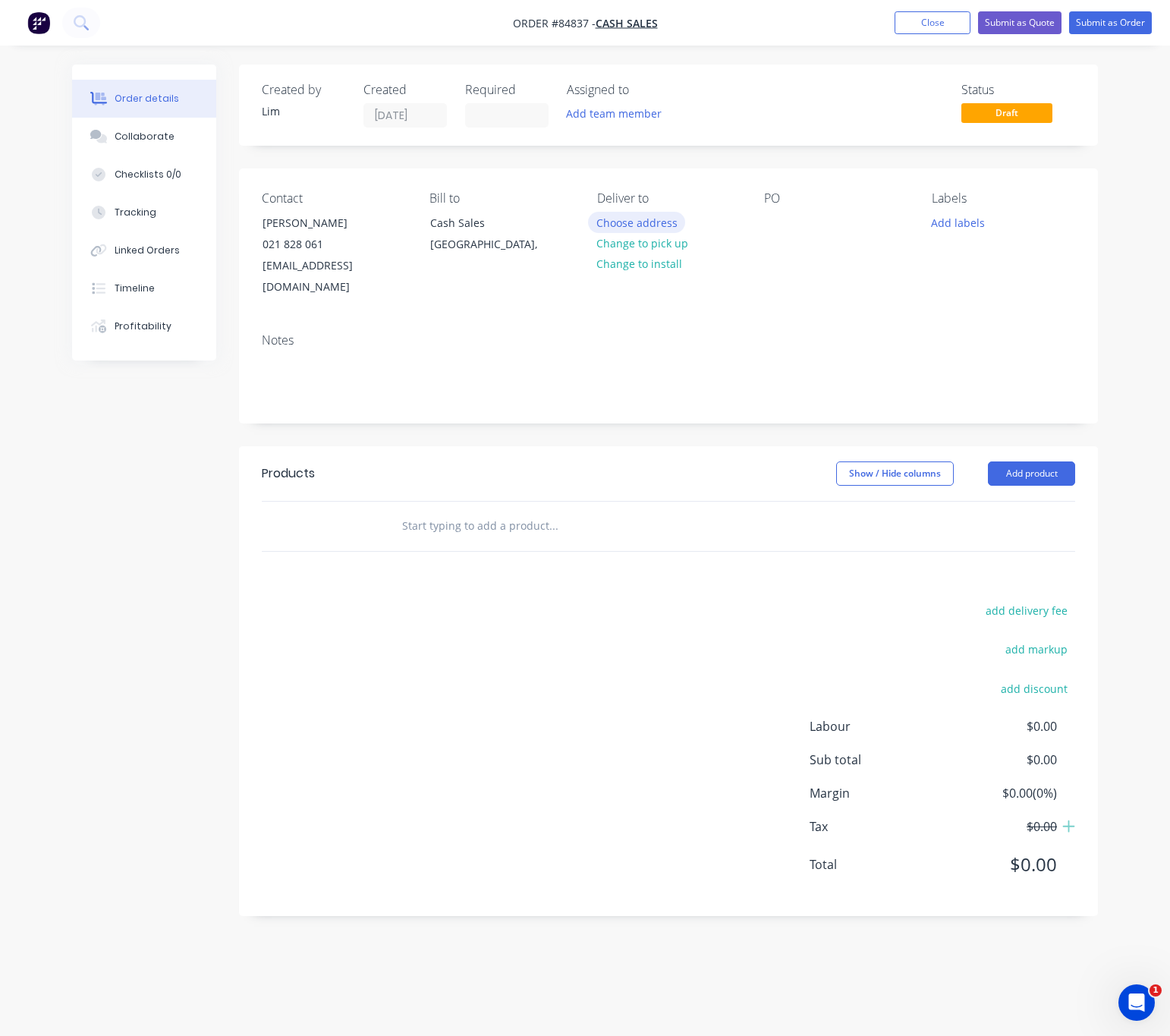
click at [672, 232] on button "Choose address" at bounding box center [636, 222] width 97 height 21
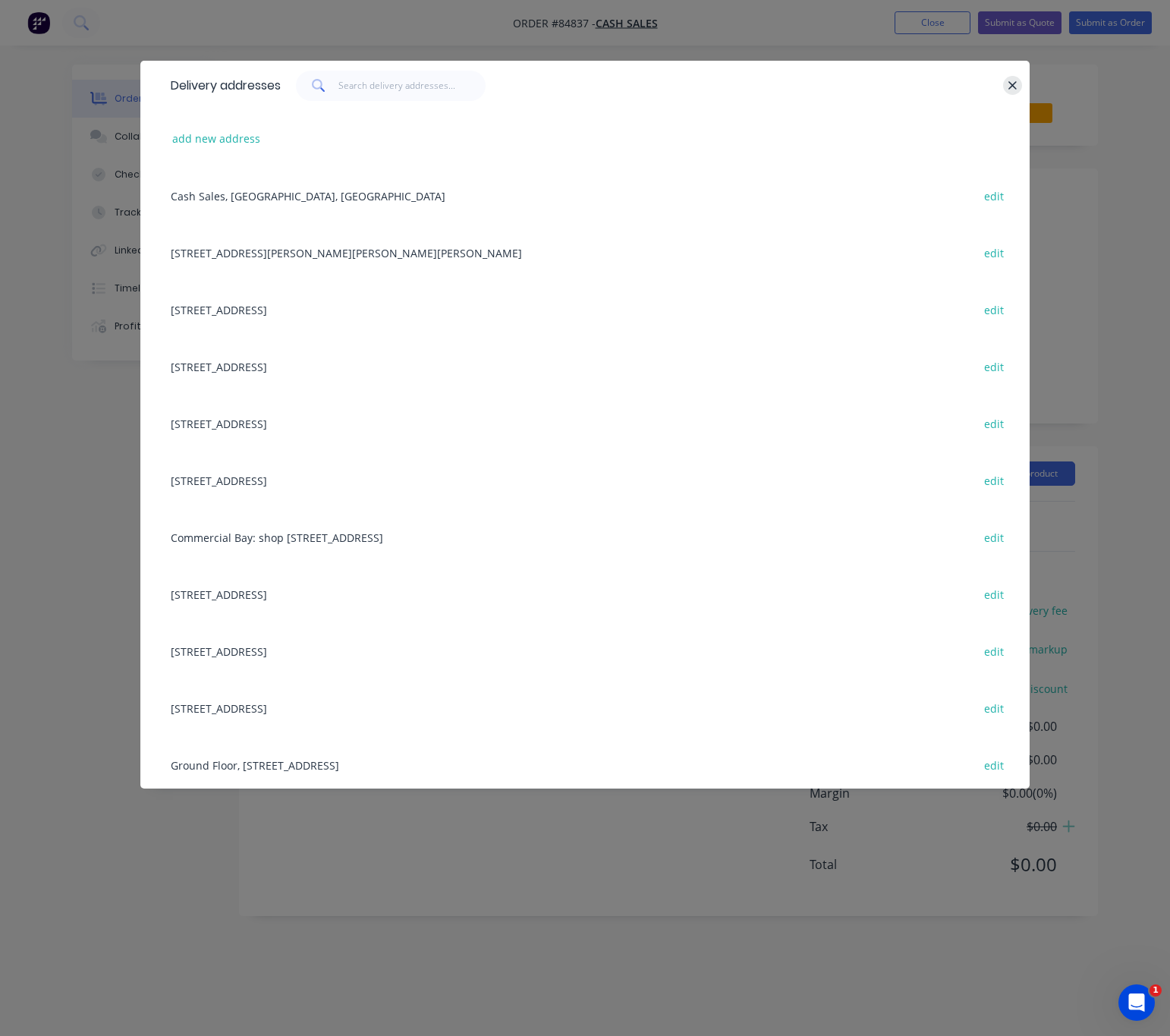
drag, startPoint x: 1009, startPoint y: 89, endPoint x: 1009, endPoint y: 98, distance: 9.0
click at [1009, 92] on button "button" at bounding box center [1013, 85] width 19 height 19
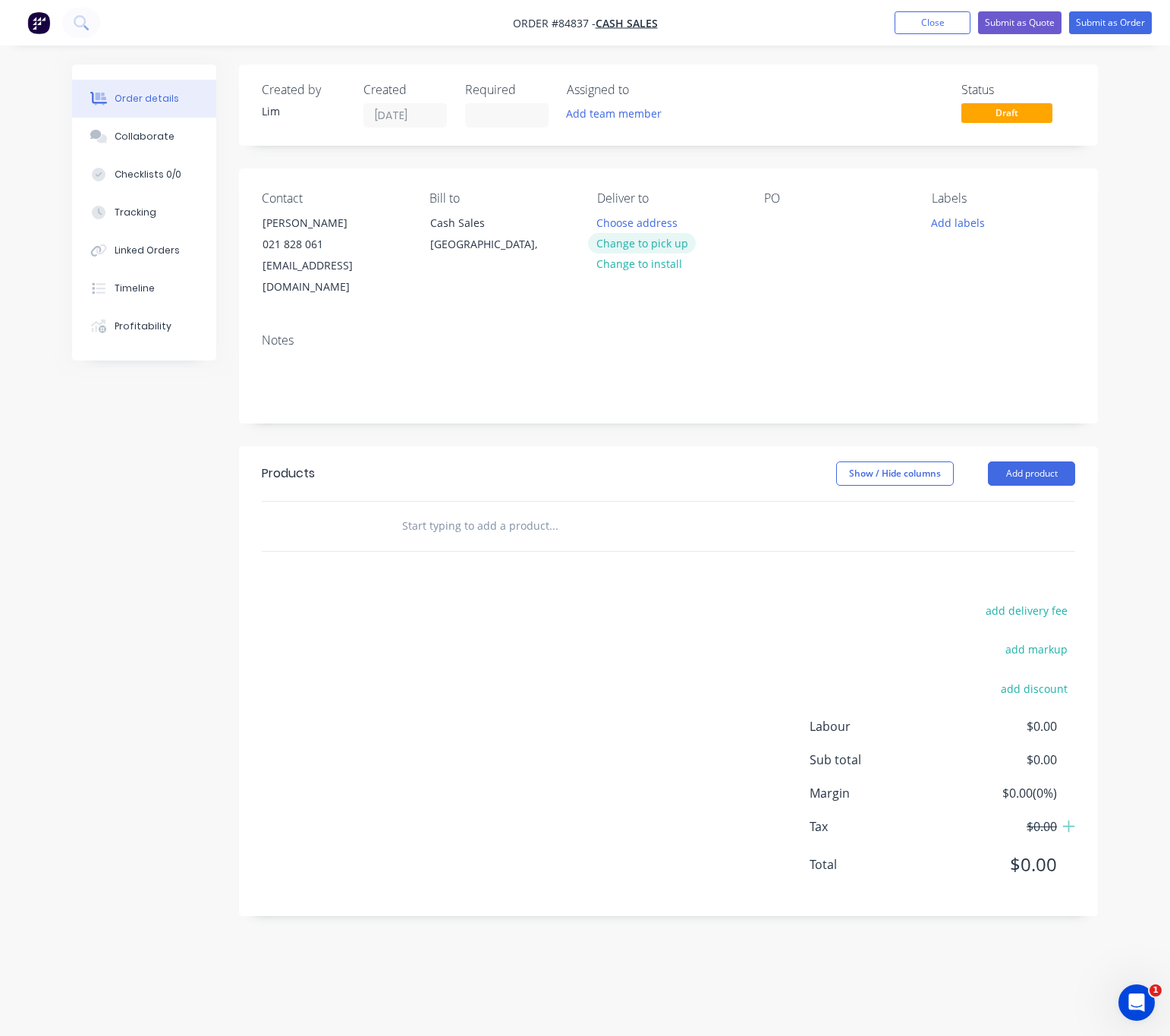
click at [652, 243] on button "Change to pick up" at bounding box center [641, 243] width 108 height 21
click at [762, 224] on div "Contact [PERSON_NAME] [PHONE_NUMBER] [EMAIL_ADDRESS][DOMAIN_NAME] Bill to Cash …" at bounding box center [668, 244] width 859 height 152
click at [776, 227] on div at bounding box center [776, 223] width 24 height 22
click at [777, 219] on div at bounding box center [776, 223] width 24 height 22
click at [961, 211] on div "Labels Add labels" at bounding box center [1003, 245] width 144 height 107
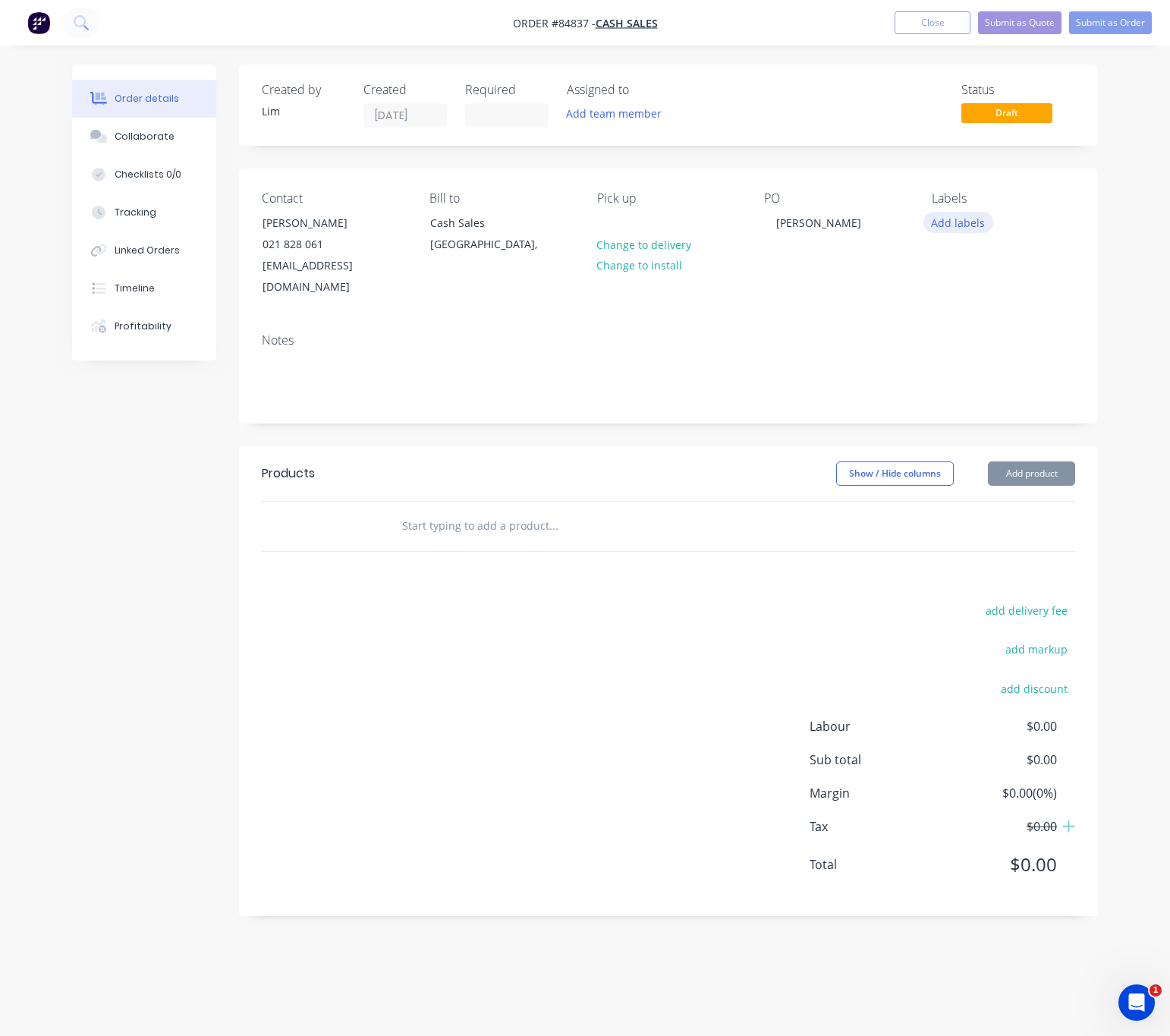
click at [971, 227] on button "Add labels" at bounding box center [959, 222] width 70 height 21
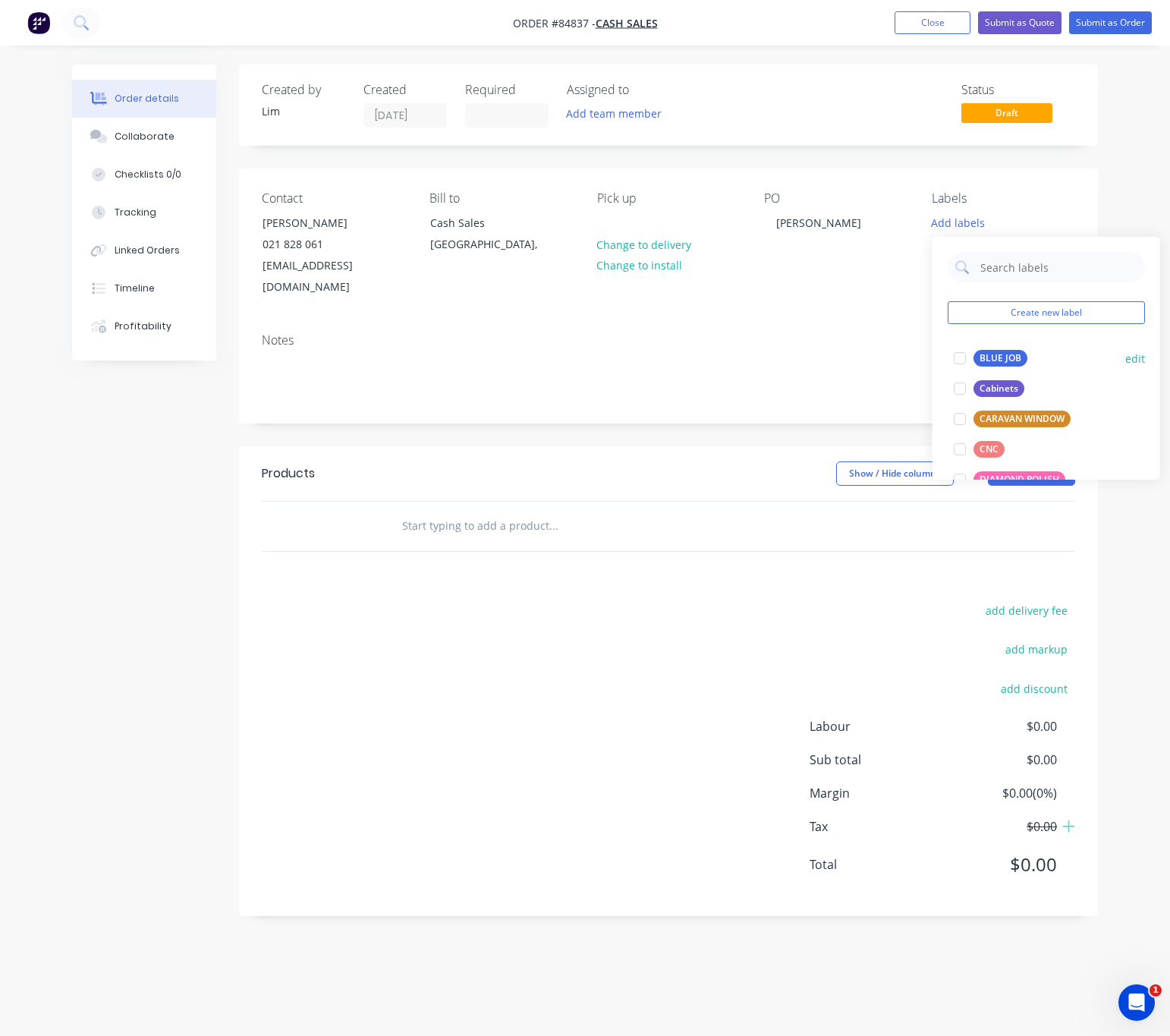
click at [1004, 357] on div "BLUE JOB" at bounding box center [1001, 358] width 54 height 17
click at [610, 622] on div "add delivery fee add markup add discount Labour $0.00 Sub total $0.00 Margin $0…" at bounding box center [668, 746] width 813 height 293
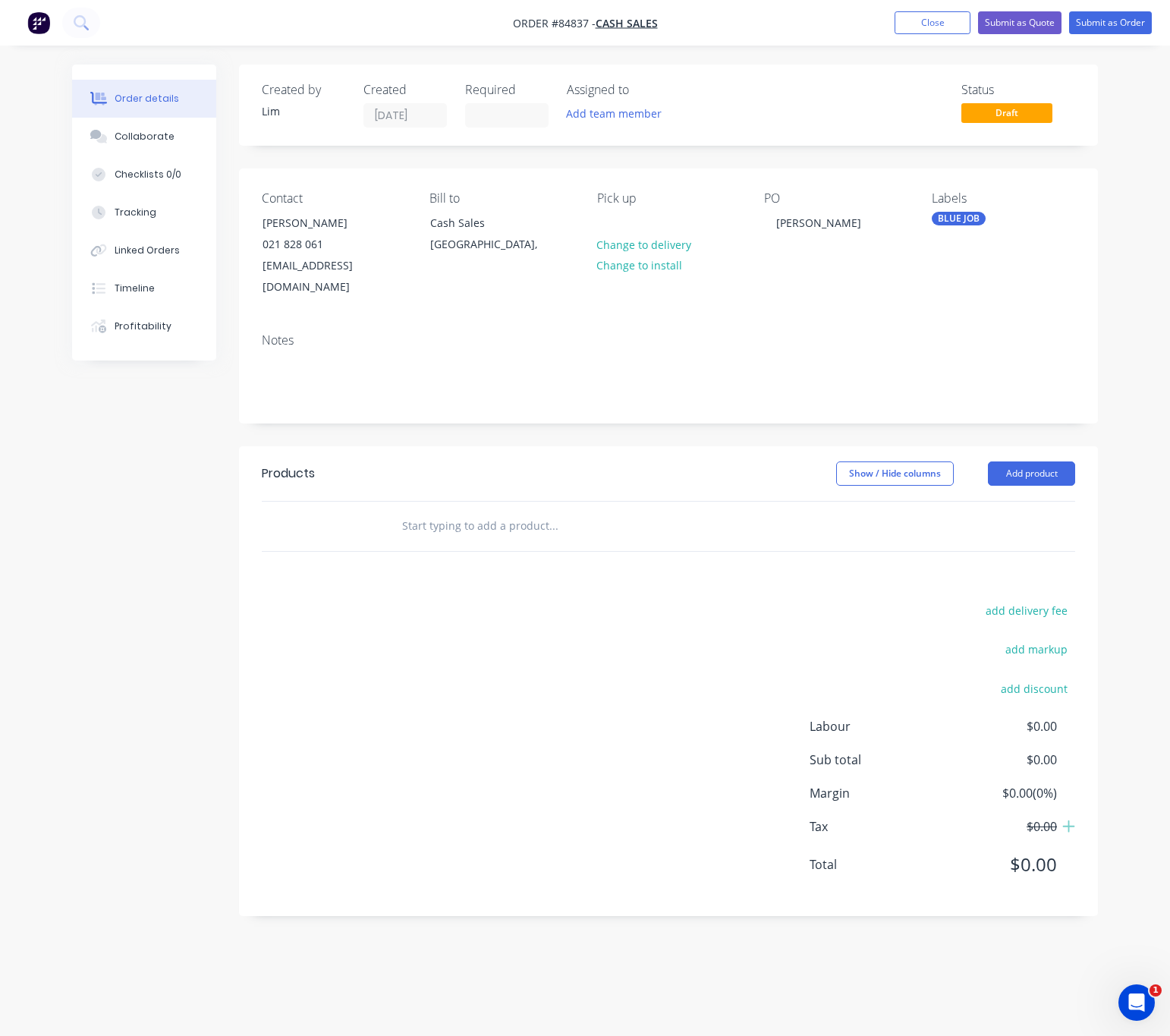
click at [510, 513] on input "text" at bounding box center [553, 526] width 304 height 30
type input "P"
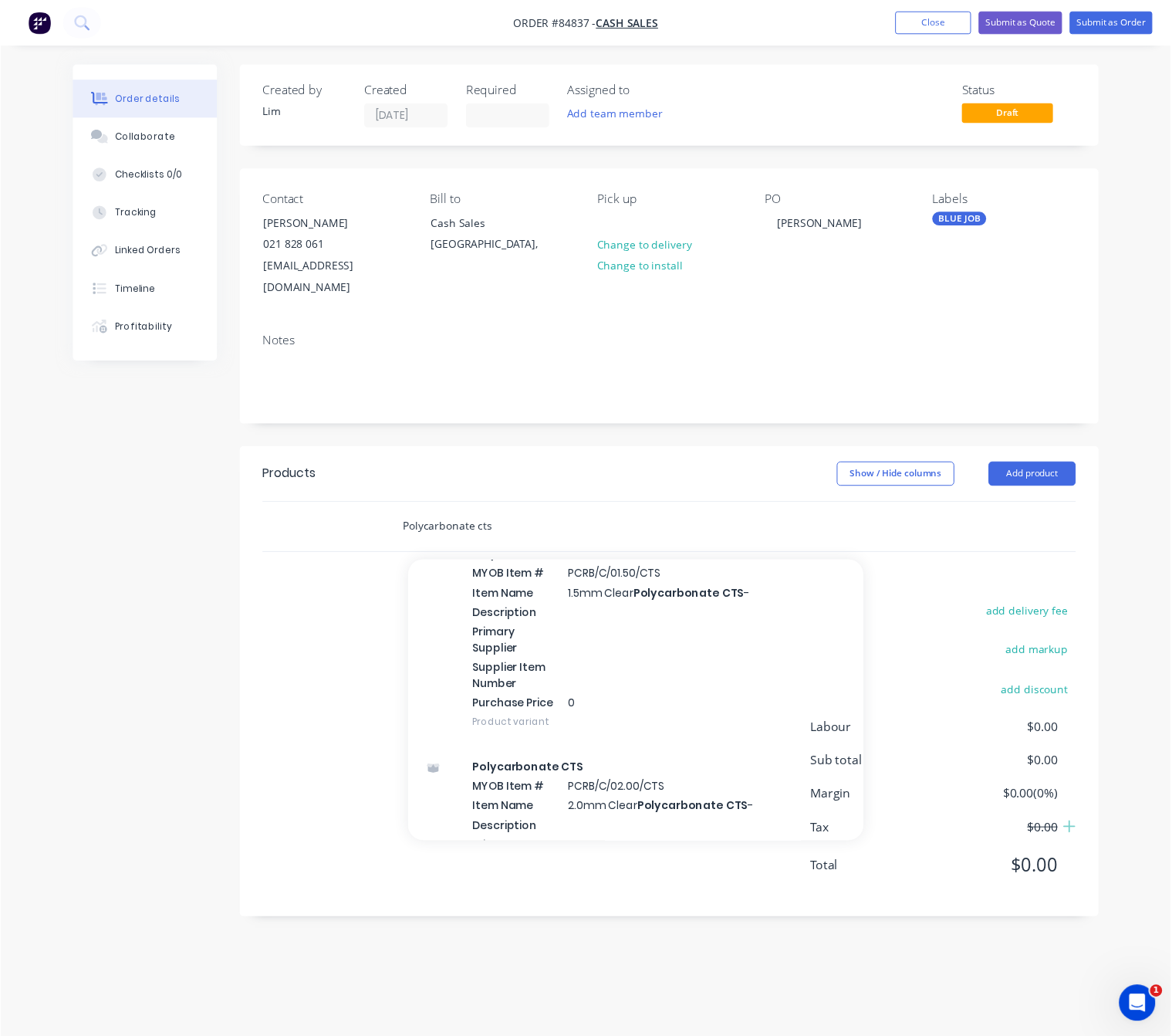
scroll to position [463, 0]
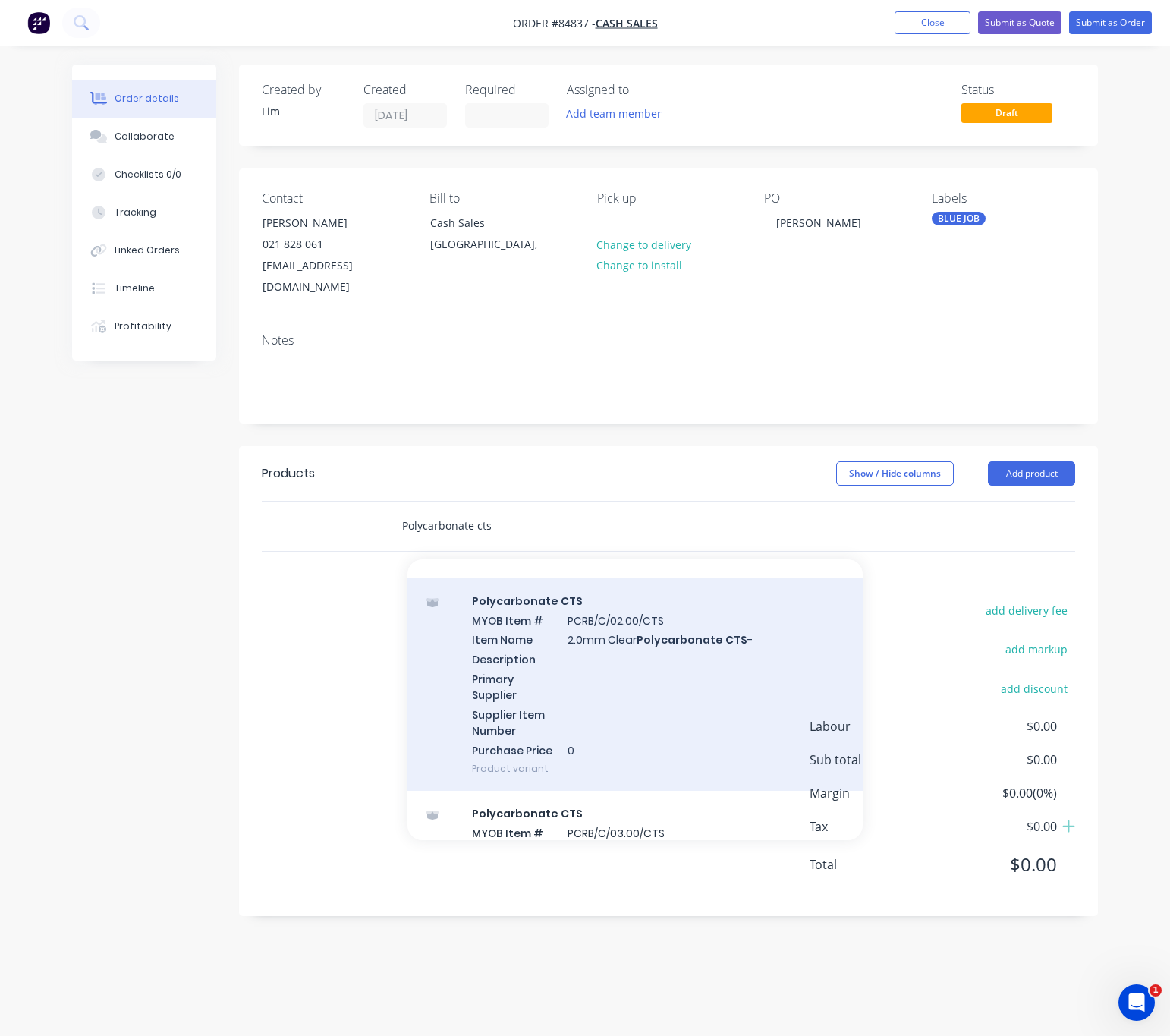
type input "Polycarbonate cts"
click at [672, 731] on div "Polycarbonate CTS MYOB Item # PCRB/C/02.00/CTS Item Name 2.0mm Clear Polycarbon…" at bounding box center [635, 684] width 455 height 213
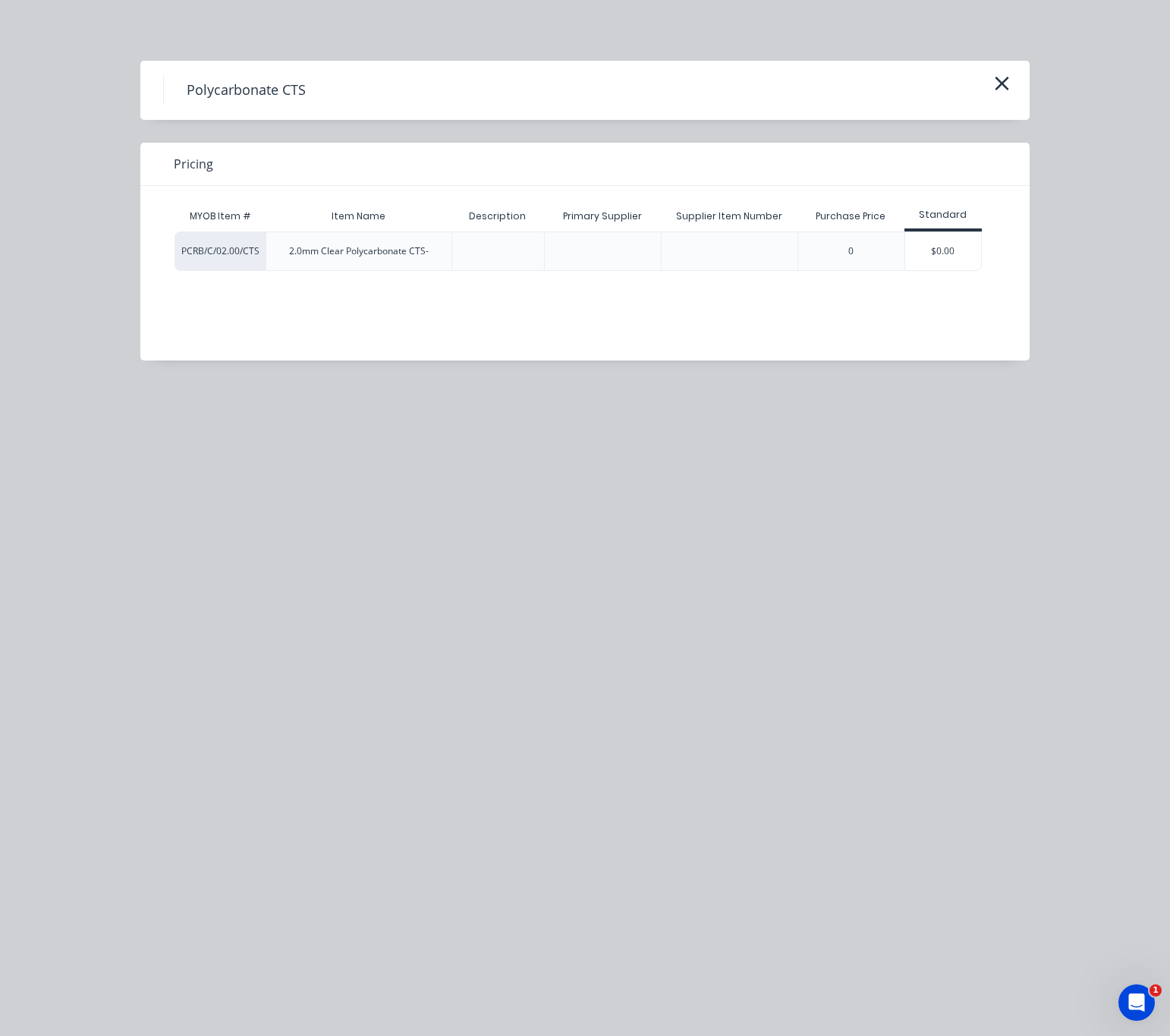
click at [961, 251] on div "$0.00" at bounding box center [943, 251] width 76 height 38
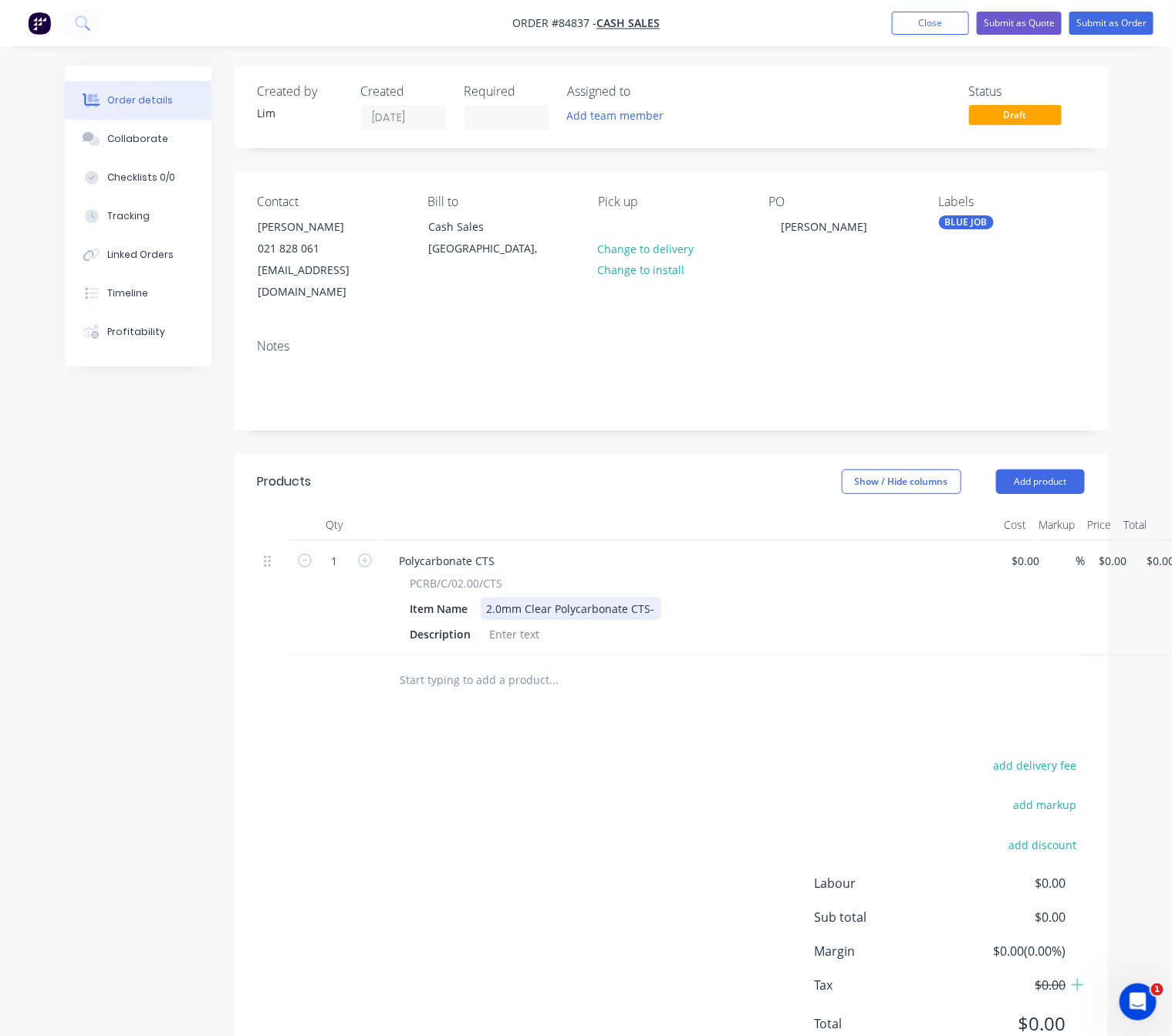
click at [646, 597] on div "2.0mm Clear Polycarbonate CTS-" at bounding box center [571, 608] width 181 height 23
click at [653, 597] on div "2.0mm Clear Polycarbonate CTS -" at bounding box center [573, 608] width 183 height 23
click at [496, 623] on div at bounding box center [515, 634] width 62 height 23
click at [517, 656] on div at bounding box center [659, 681] width 556 height 50
click at [517, 598] on div "2.0mm Clear Polycarbonate CTS - 450 x 150" at bounding box center [599, 608] width 235 height 23
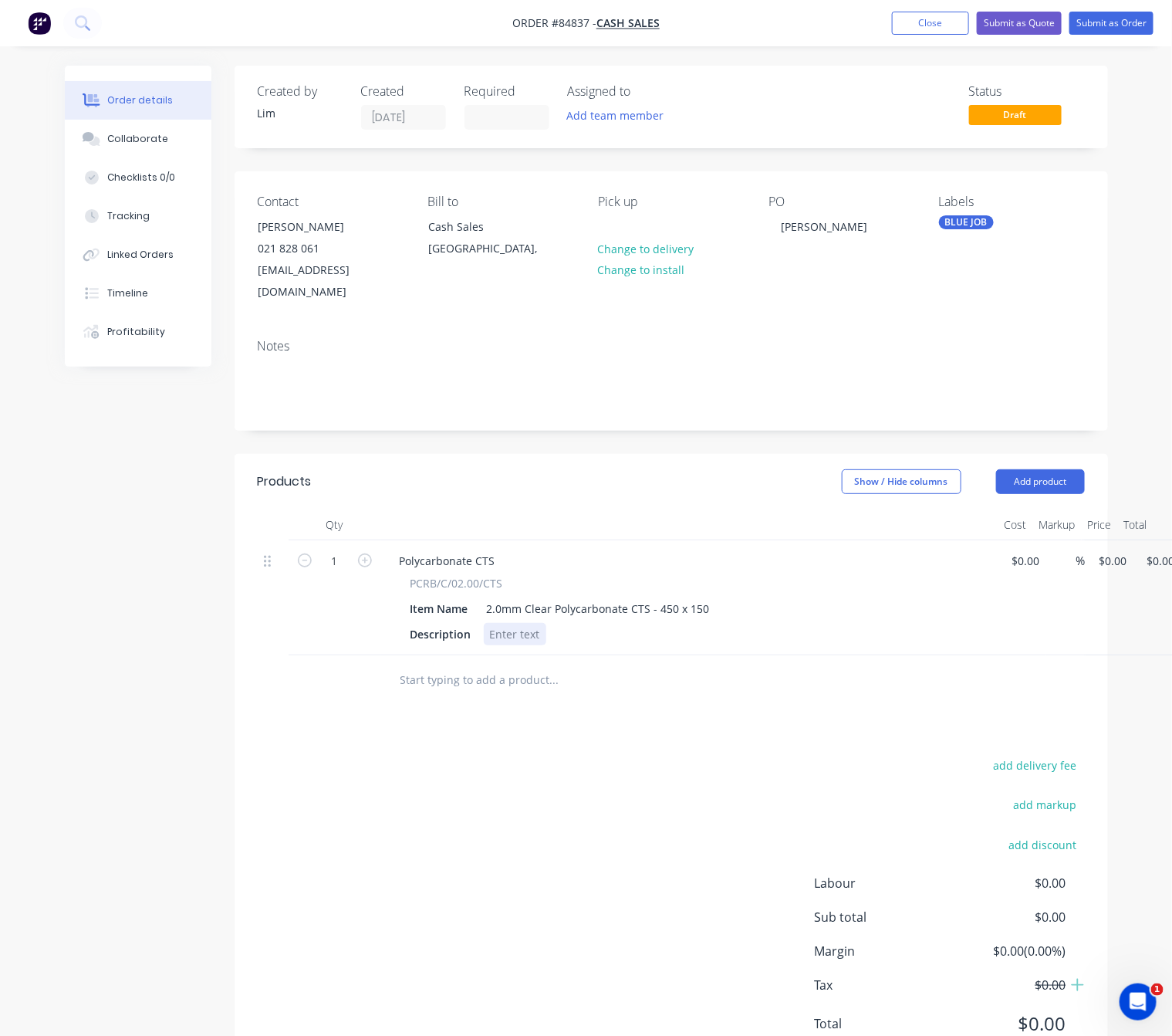
click at [519, 623] on div at bounding box center [515, 634] width 62 height 23
drag, startPoint x: 710, startPoint y: 591, endPoint x: 440, endPoint y: 603, distance: 270.3
click at [440, 603] on div "PCRB/C/02.00/CTS Item Name 2.0mm Clear Polycarbonate CTS - 450 x 150 Description" at bounding box center [690, 610] width 605 height 71
copy div "2.0mm Clear Polycarbonate CTS - 450 x 150"
click at [499, 623] on div at bounding box center [496, 634] width 24 height 23
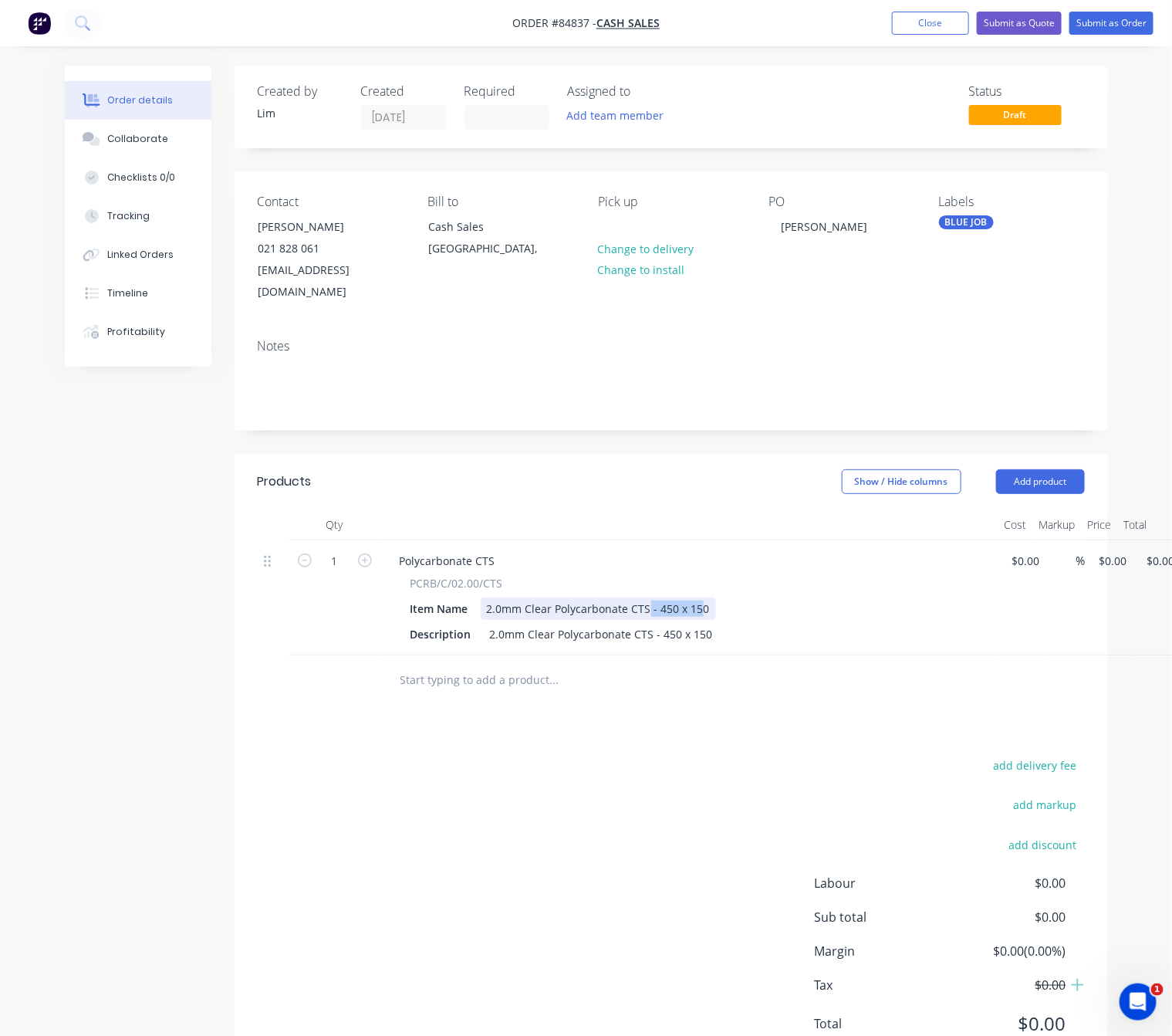
drag, startPoint x: 702, startPoint y: 591, endPoint x: 648, endPoint y: 588, distance: 54.1
click at [648, 597] on div "2.0mm Clear Polycarbonate CTS - 450 x 150" at bounding box center [599, 608] width 235 height 23
drag, startPoint x: 705, startPoint y: 588, endPoint x: 651, endPoint y: 586, distance: 54.0
click at [651, 597] on div "2.0mm Clear Polycarbonate CTS - 450 x 150" at bounding box center [599, 608] width 235 height 23
click at [635, 623] on div "2.0mm Clear Polycarbonate CTS - 450 x 150" at bounding box center [602, 634] width 235 height 23
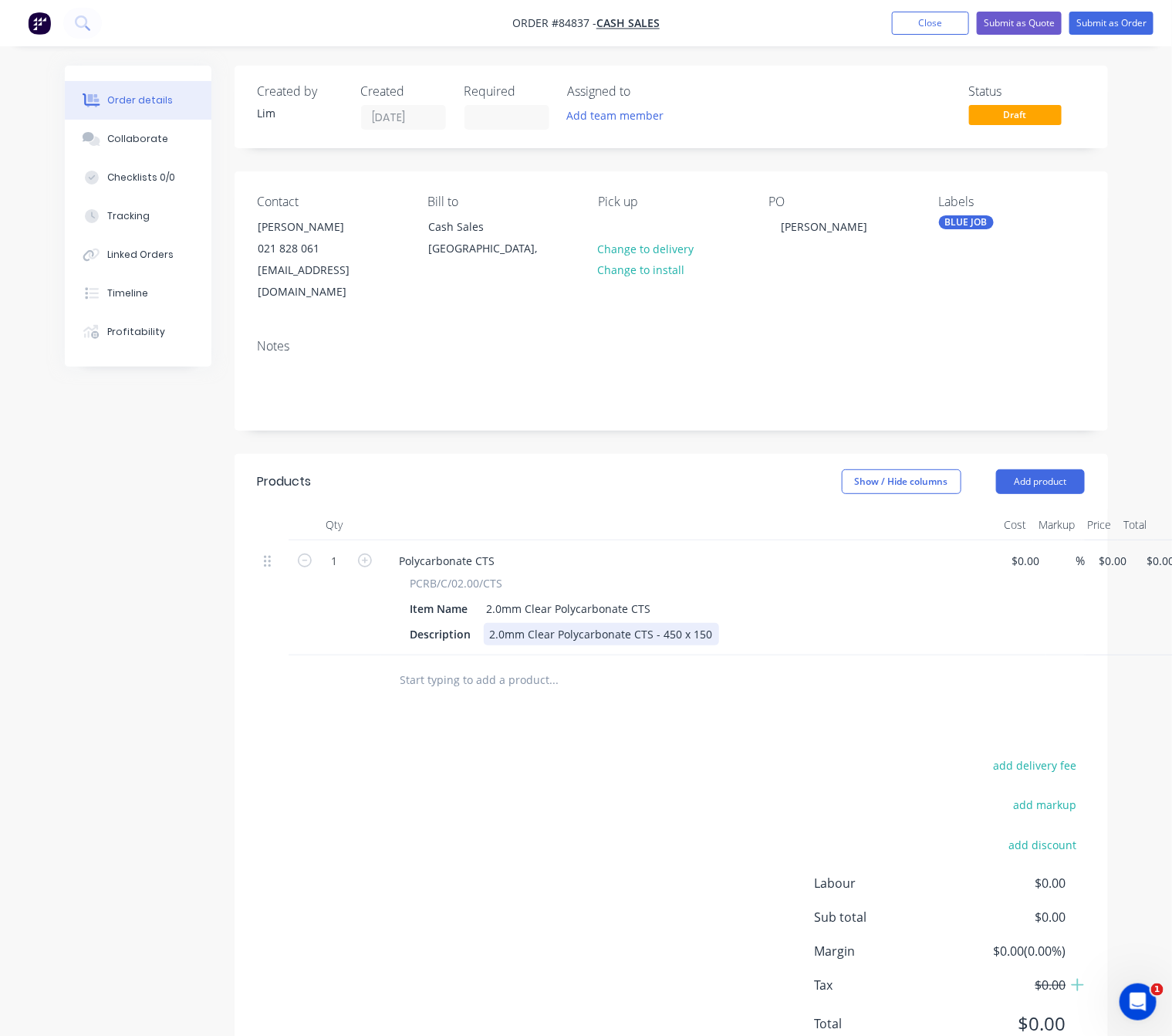
click at [633, 623] on div "2.0mm Clear Polycarbonate CTS - 450 x 150" at bounding box center [602, 634] width 235 height 23
click at [645, 624] on div "2.0mm Clear Polycarbonate CTS - 450 x 150" at bounding box center [602, 634] width 235 height 23
click at [629, 623] on div "2.0mm Clear Polycarbonate CTS - 450 x 150" at bounding box center [602, 634] width 235 height 23
click at [633, 623] on div "2.0mm Clear Polycarbonate CTS - 450 x 150" at bounding box center [602, 634] width 235 height 23
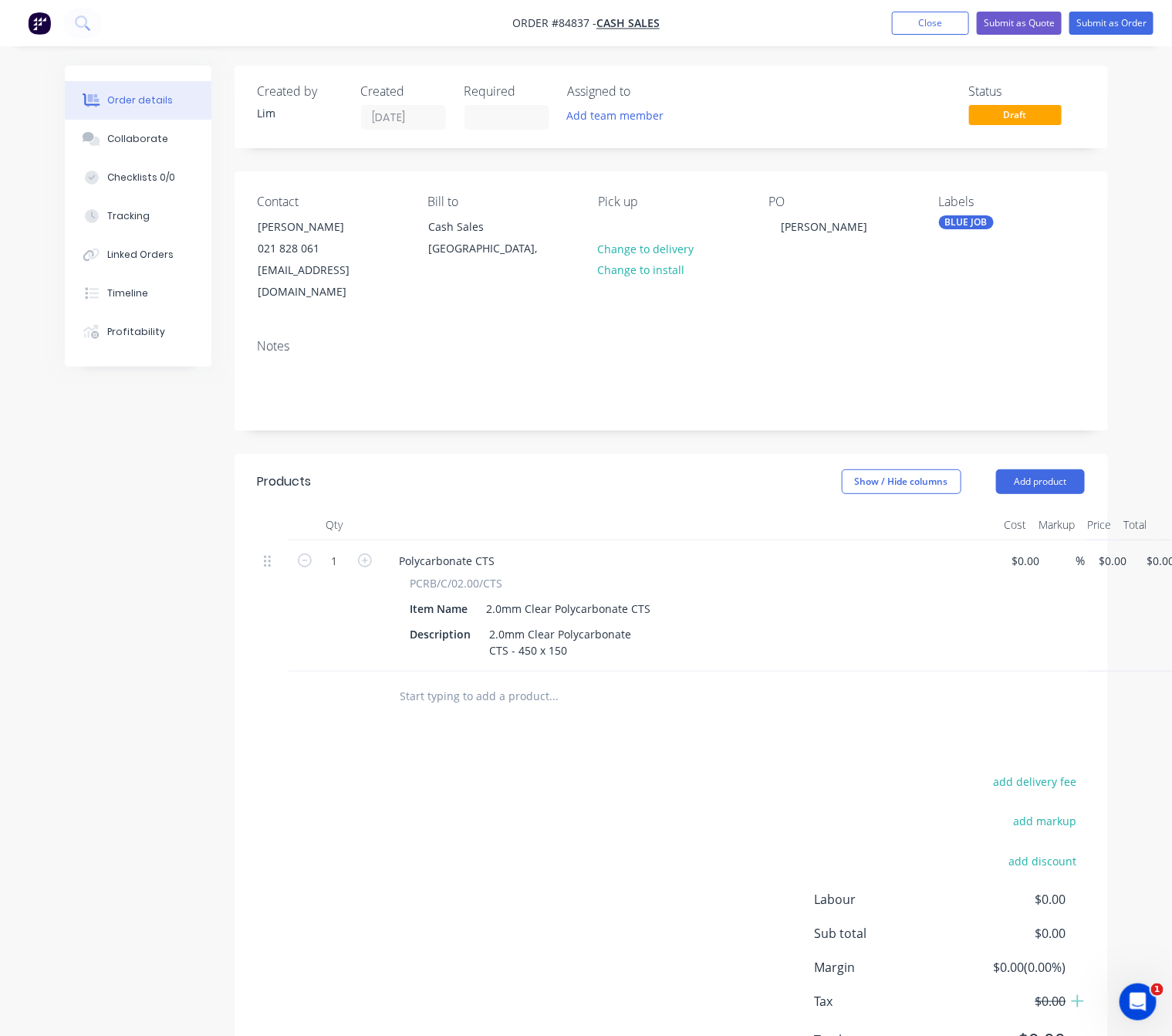
click at [501, 838] on div "add delivery fee add markup add discount Labour $0.00 Sub total $0.00 Margin $0…" at bounding box center [672, 920] width 827 height 298
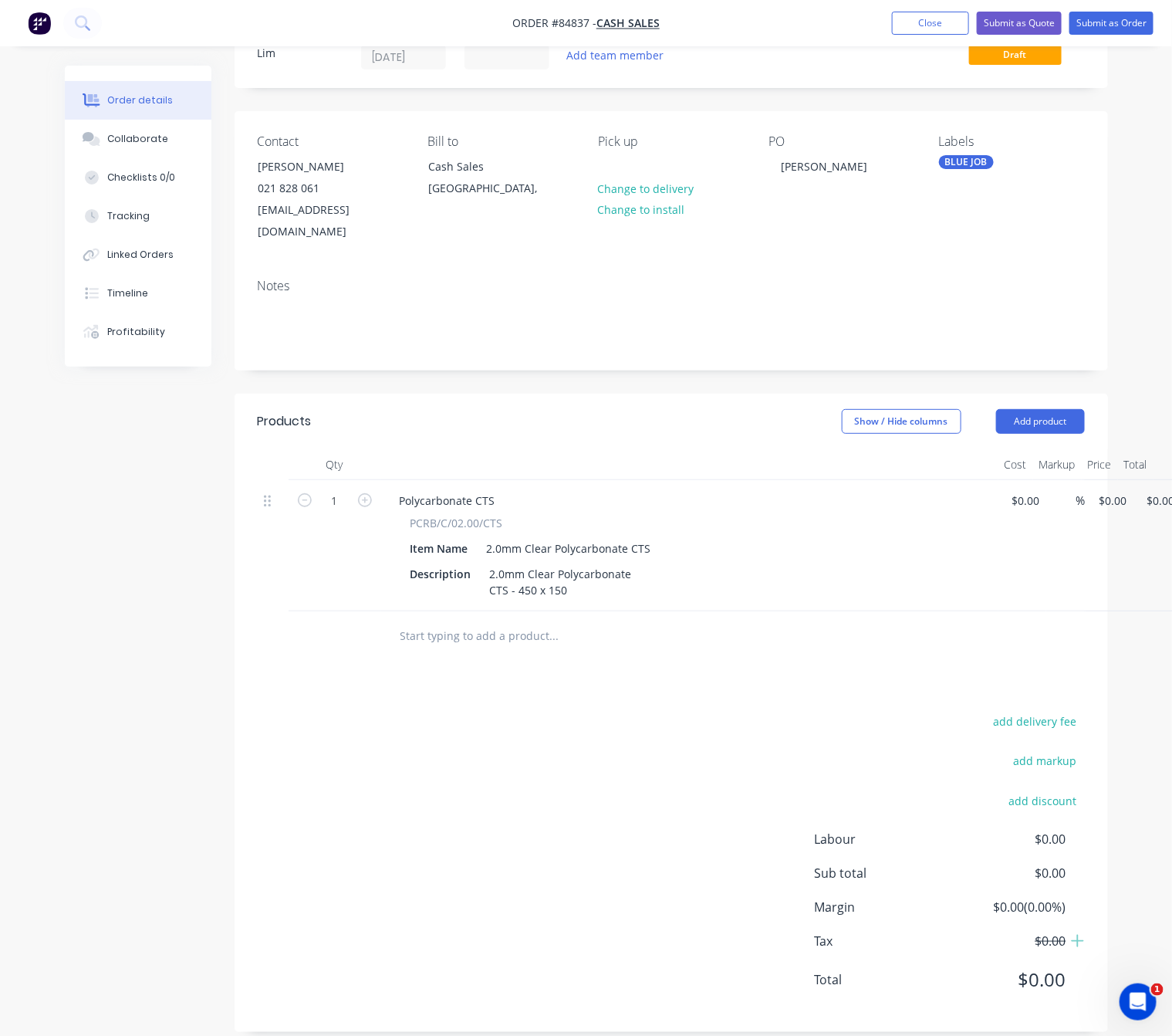
click at [508, 626] on input "text" at bounding box center [554, 636] width 309 height 31
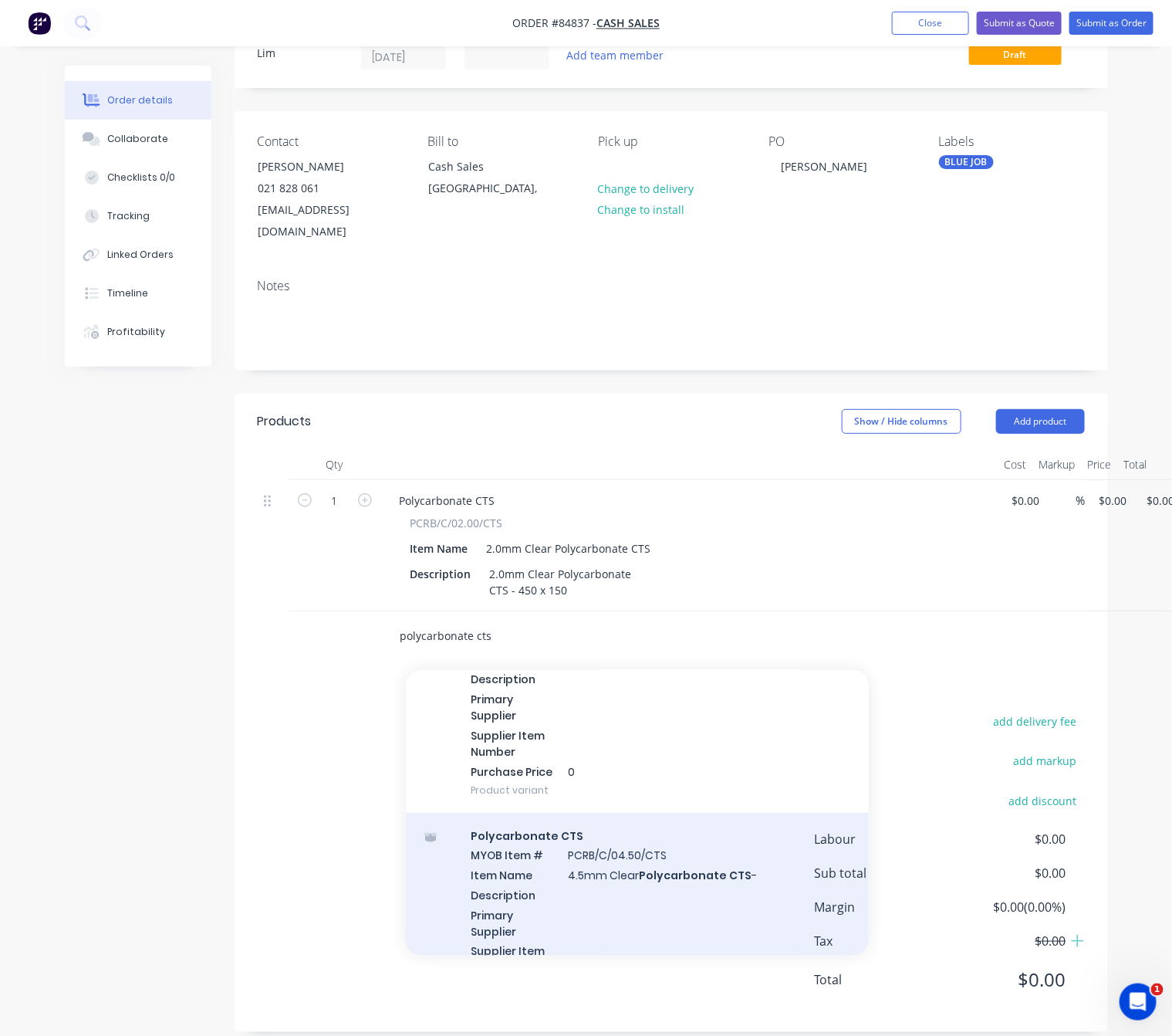
scroll to position [1042, 0]
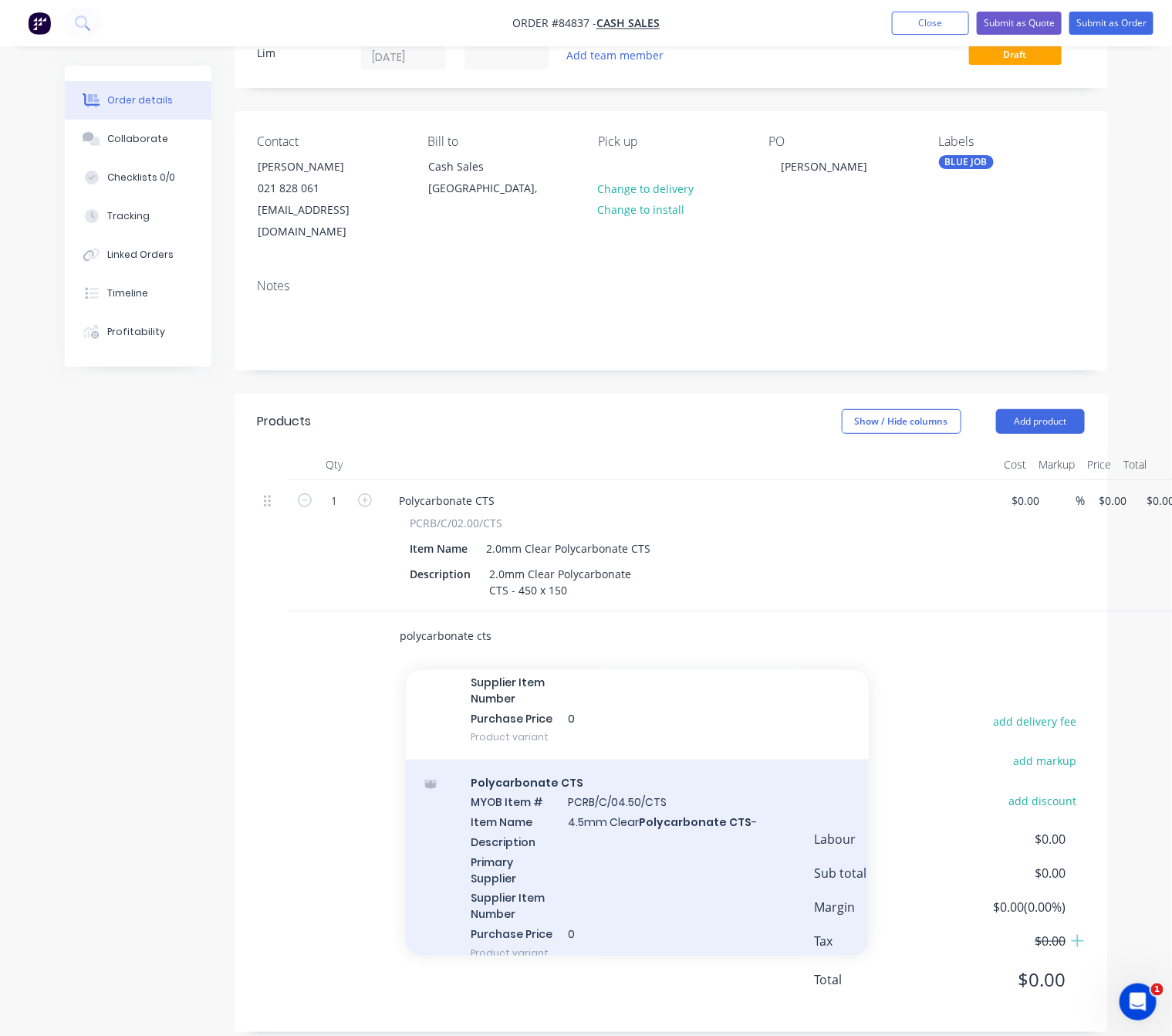
type input "polycarbonate cts"
click at [676, 857] on div "Polycarbonate CTS MYOB Item # PCRB/C/04.50/CTS Item Name 4.5mm Clear Polycarbon…" at bounding box center [638, 867] width 463 height 217
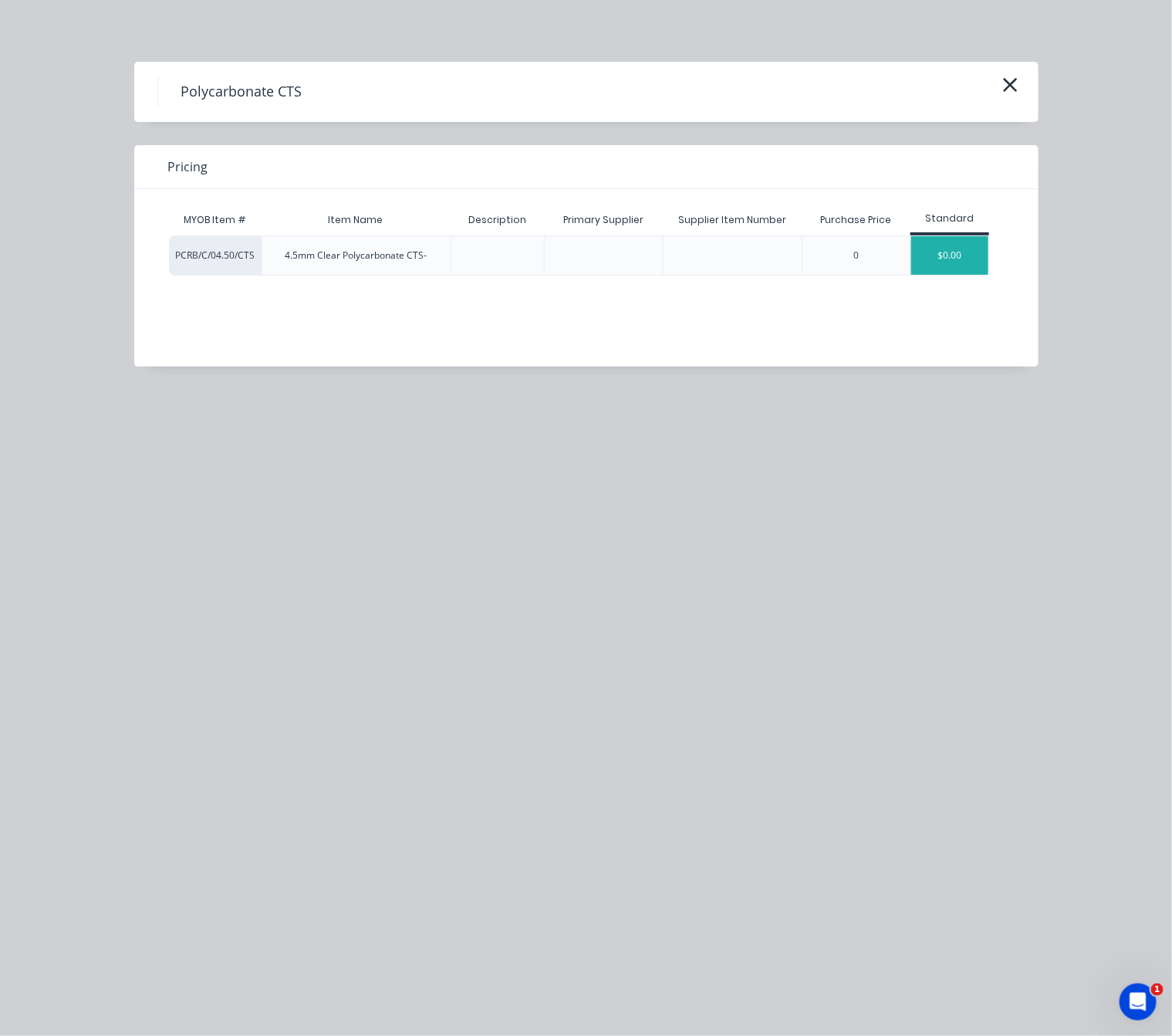
drag, startPoint x: 961, startPoint y: 251, endPoint x: 946, endPoint y: 260, distance: 17.5
click at [959, 251] on div "$0.00" at bounding box center [950, 256] width 77 height 39
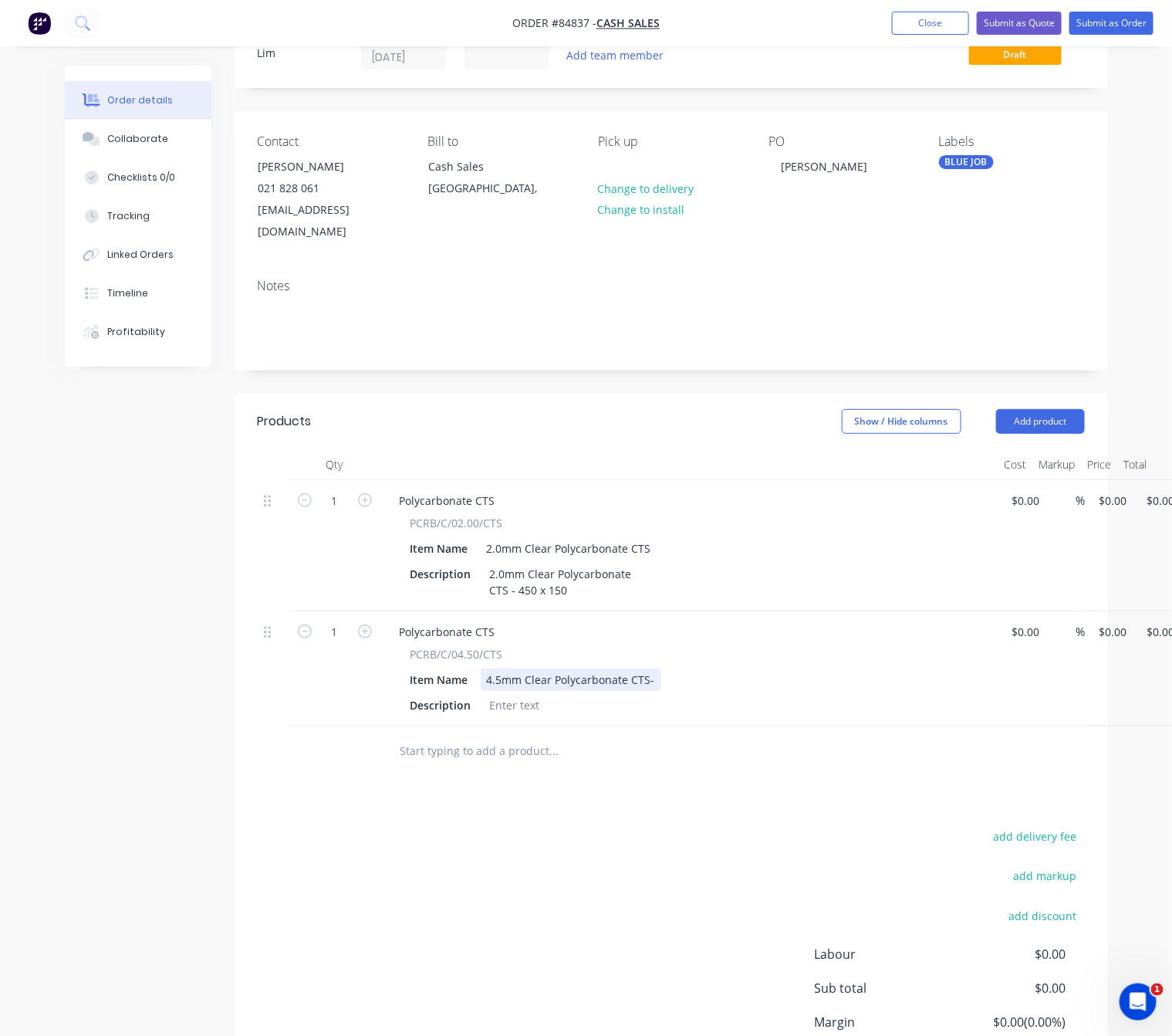
click at [650, 668] on div "4.5mm Clear Polycarbonate CTS-" at bounding box center [571, 680] width 181 height 23
drag, startPoint x: 648, startPoint y: 656, endPoint x: 444, endPoint y: 659, distance: 204.0
click at [445, 668] on div "Item Name 4.5mm Clear Polycarbonate CTS" at bounding box center [687, 680] width 565 height 23
copy div "4.5mm Clear Polycarbonate CTS"
click at [524, 694] on div at bounding box center [515, 705] width 62 height 23
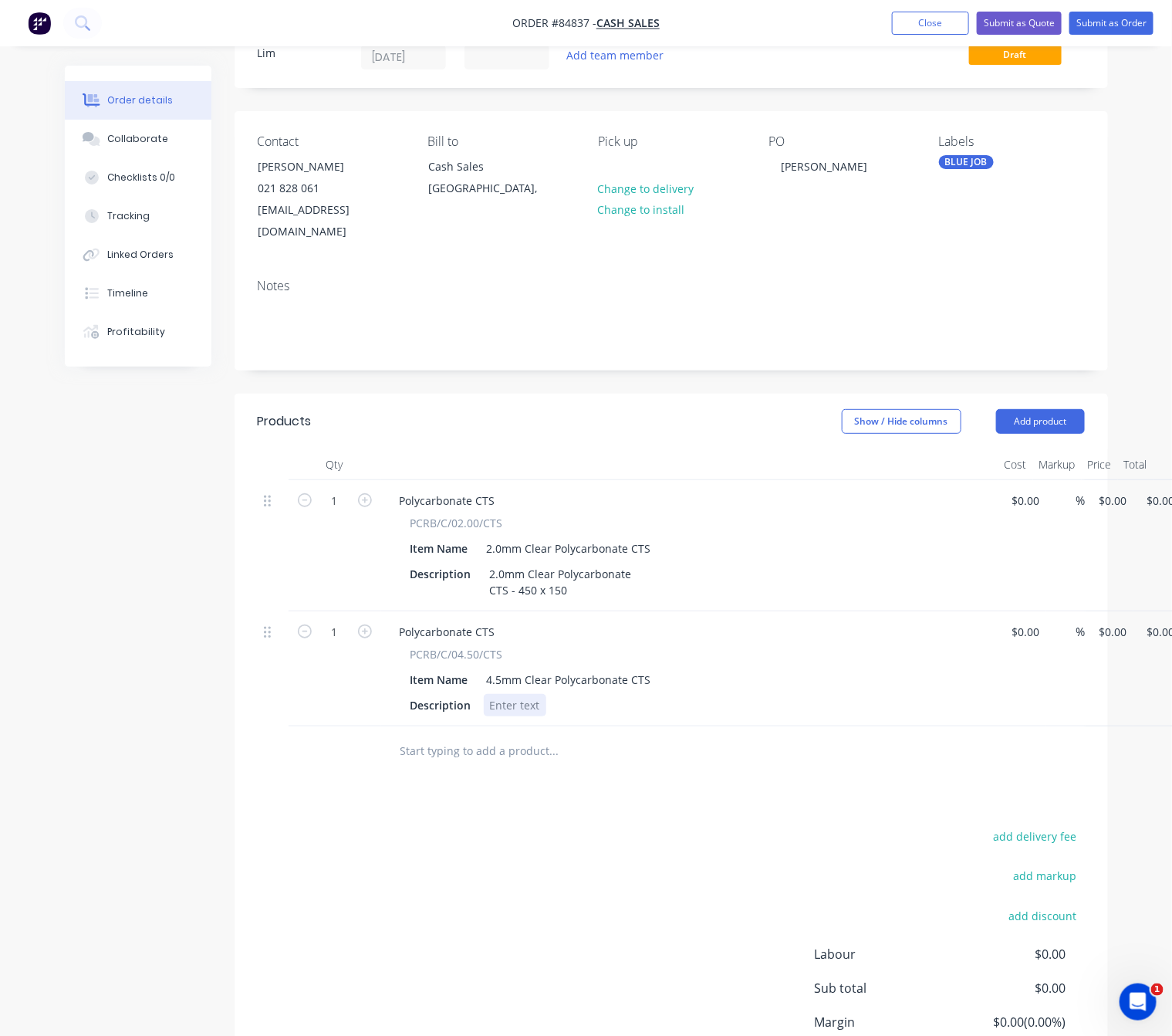
paste div
click at [633, 694] on div "4.5mm Clear Polycarbonate CTS -" at bounding box center [576, 705] width 183 height 23
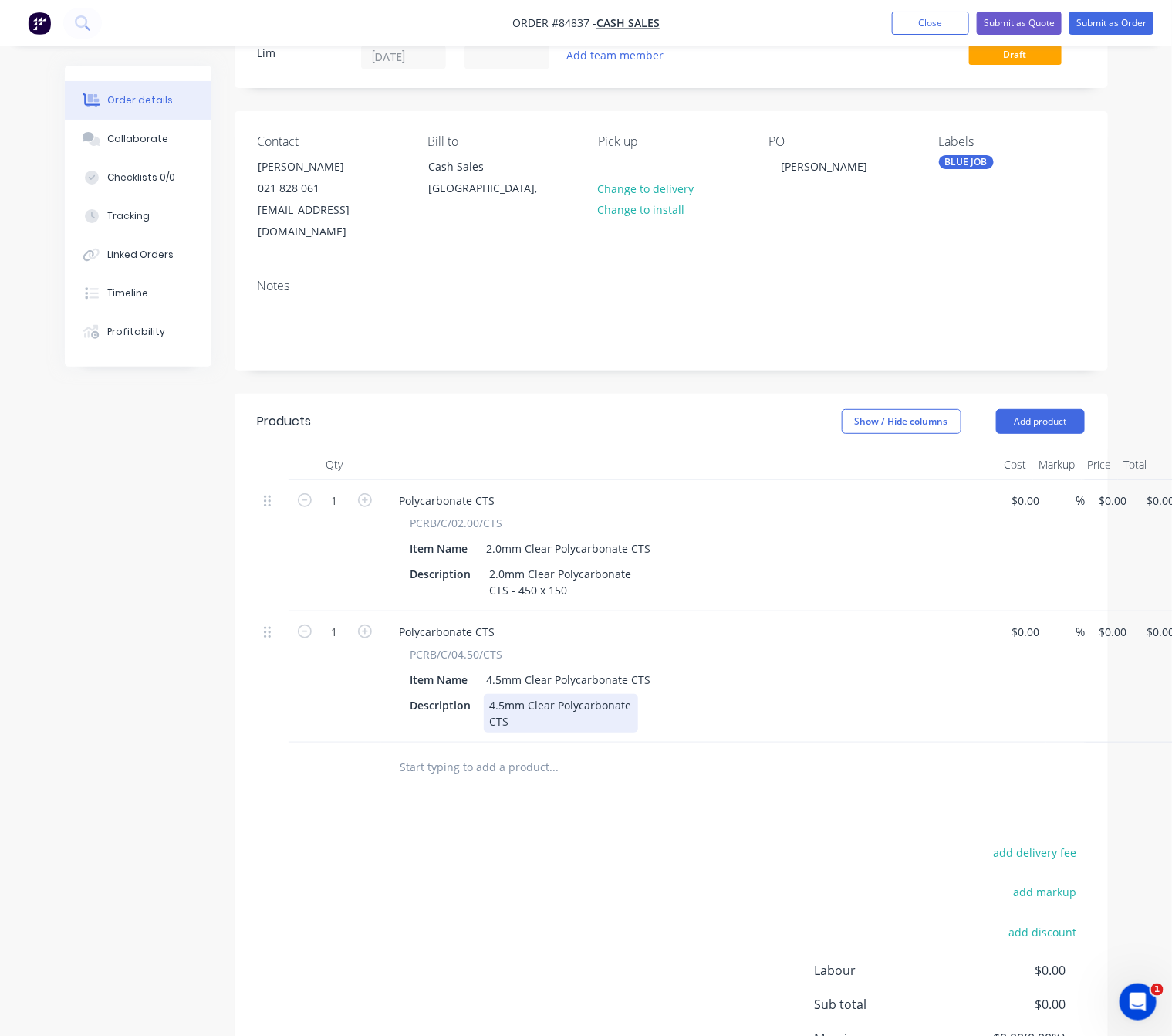
click at [584, 703] on div "4.5mm Clear Polycarbonate CTS -" at bounding box center [561, 713] width 154 height 39
click at [534, 711] on div "4.5mm Clear Polycarbonate CTS -" at bounding box center [561, 713] width 154 height 39
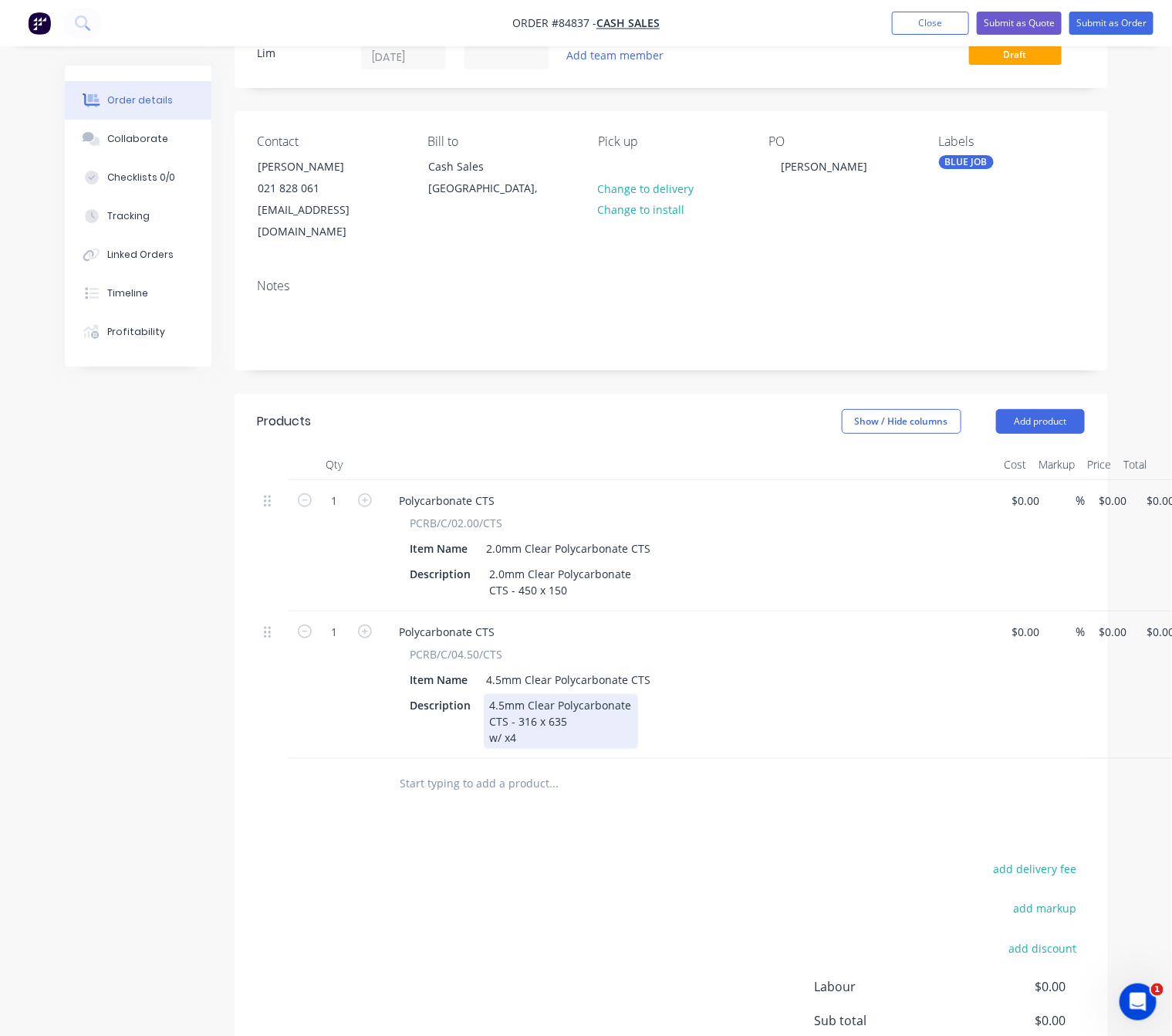
click at [540, 723] on div "4.5mm Clear Polycarbonate CTS - 316 x 635 w/ x4" at bounding box center [561, 721] width 154 height 55
click at [743, 858] on div "add delivery fee add markup add discount Labour $0.00 Sub total $0.00 Margin $0…" at bounding box center [672, 1007] width 827 height 298
click at [704, 709] on div "4.5mm Clear Polycarbonate CTS - 316 x 635 w/ x4 5mm Holes Locations As Per Draw…" at bounding box center [601, 721] width 234 height 55
click at [709, 714] on div "4.5mm Clear Polycarbonate CTS - 316 x 635 w/ x4 5mm Holes Locations As Per Draw…" at bounding box center [601, 721] width 234 height 55
click at [318, 858] on div "add delivery fee add markup add discount Labour $0.00 Sub total $0.00 Margin $0…" at bounding box center [672, 1007] width 827 height 298
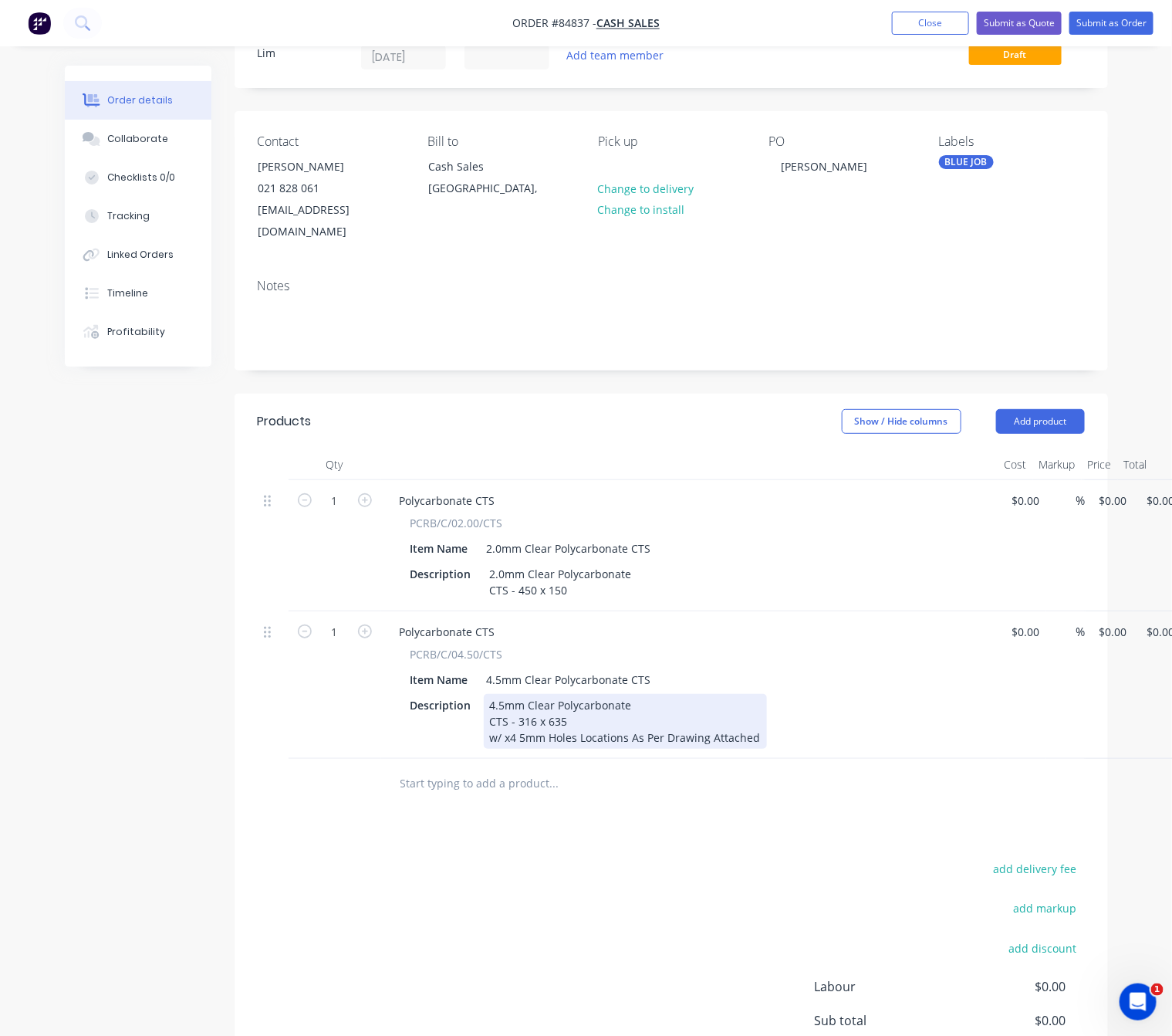
scroll to position [207, 0]
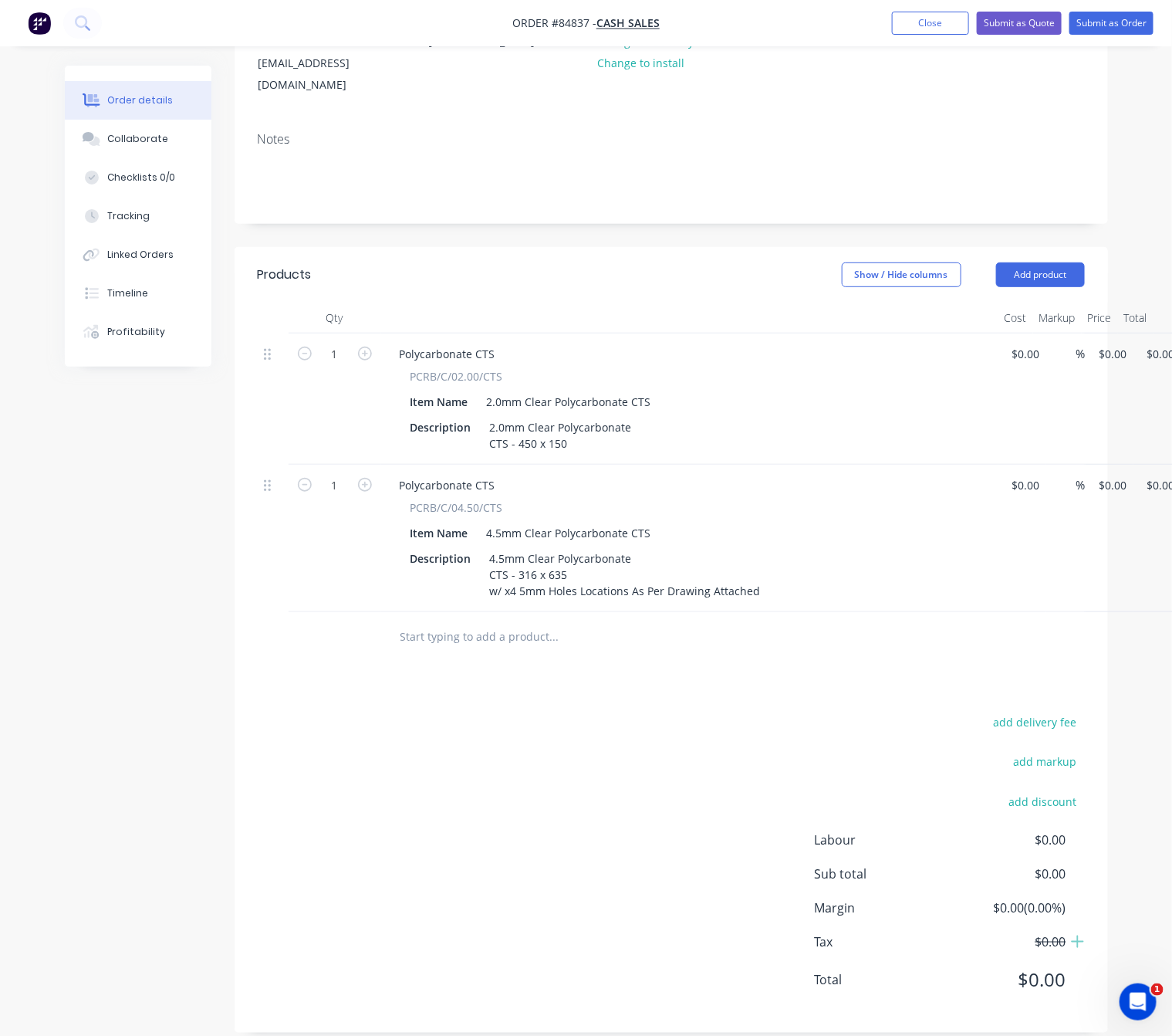
click at [469, 621] on input "text" at bounding box center [554, 637] width 309 height 31
type input "M"
click at [348, 802] on div "add delivery fee add markup add discount Labour $0.00 Sub total $0.00 Margin $0…" at bounding box center [672, 860] width 827 height 298
click at [1085, 333] on div "1 Polycarbonate CTS PCRB/C/02.00/CTS Item Name 2.0mm Clear Polycarbonate CTS De…" at bounding box center [672, 399] width 827 height 131
type input "$4.04"
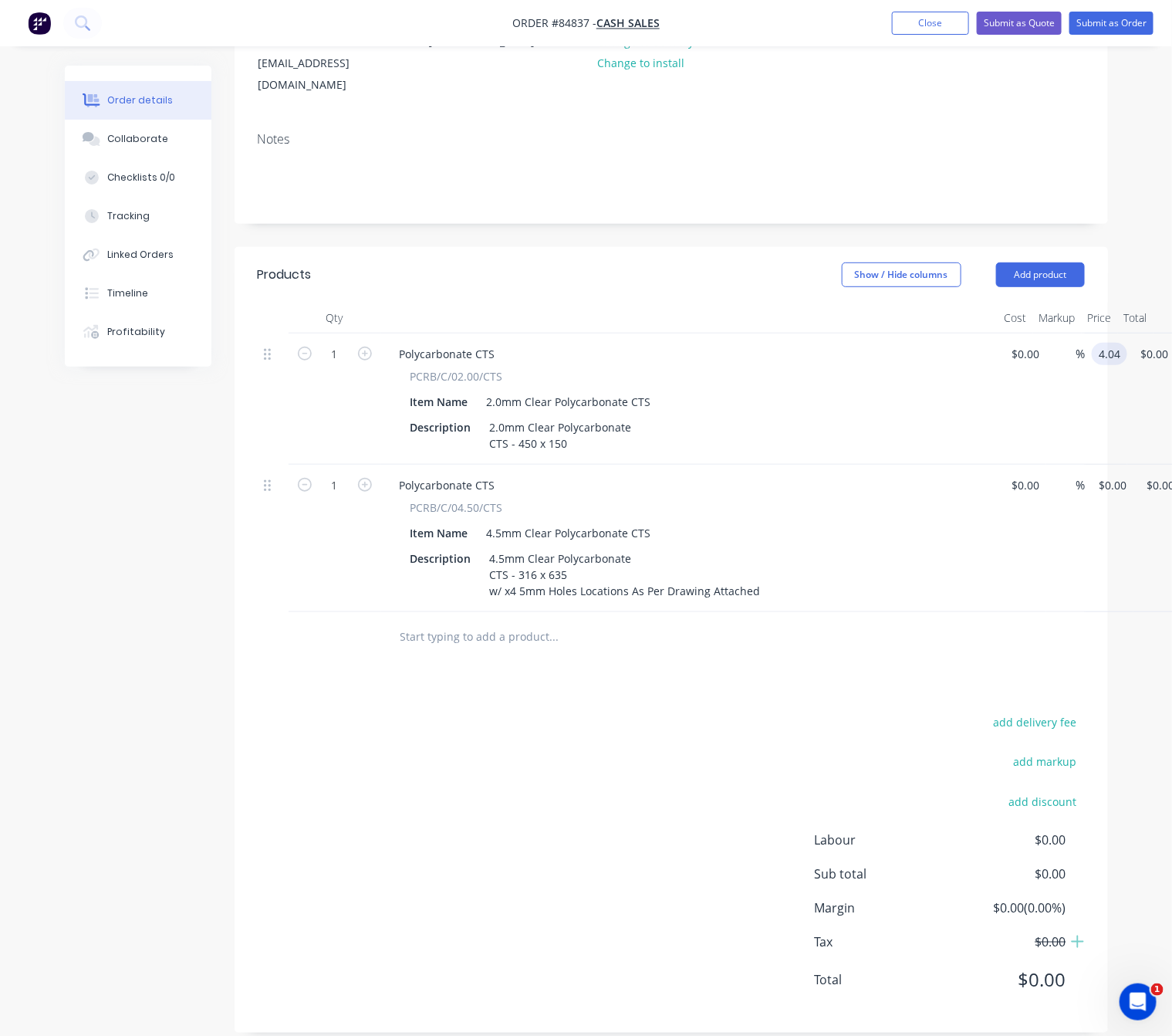
type input "$4.04"
click at [670, 672] on div "Products Show / Hide columns Add product Qty Cost Markup Price Total 1 Polycarb…" at bounding box center [671, 639] width 874 height 786
click at [560, 790] on div "add delivery fee add markup add discount Labour $0.00 Sub total $4.04 Margin $0…" at bounding box center [672, 860] width 827 height 298
click at [1109, 474] on input "0" at bounding box center [1116, 485] width 36 height 23
click at [595, 818] on div "add delivery fee add markup add discount Labour $0.00 Sub total $4.04 Margin $0…" at bounding box center [672, 860] width 827 height 298
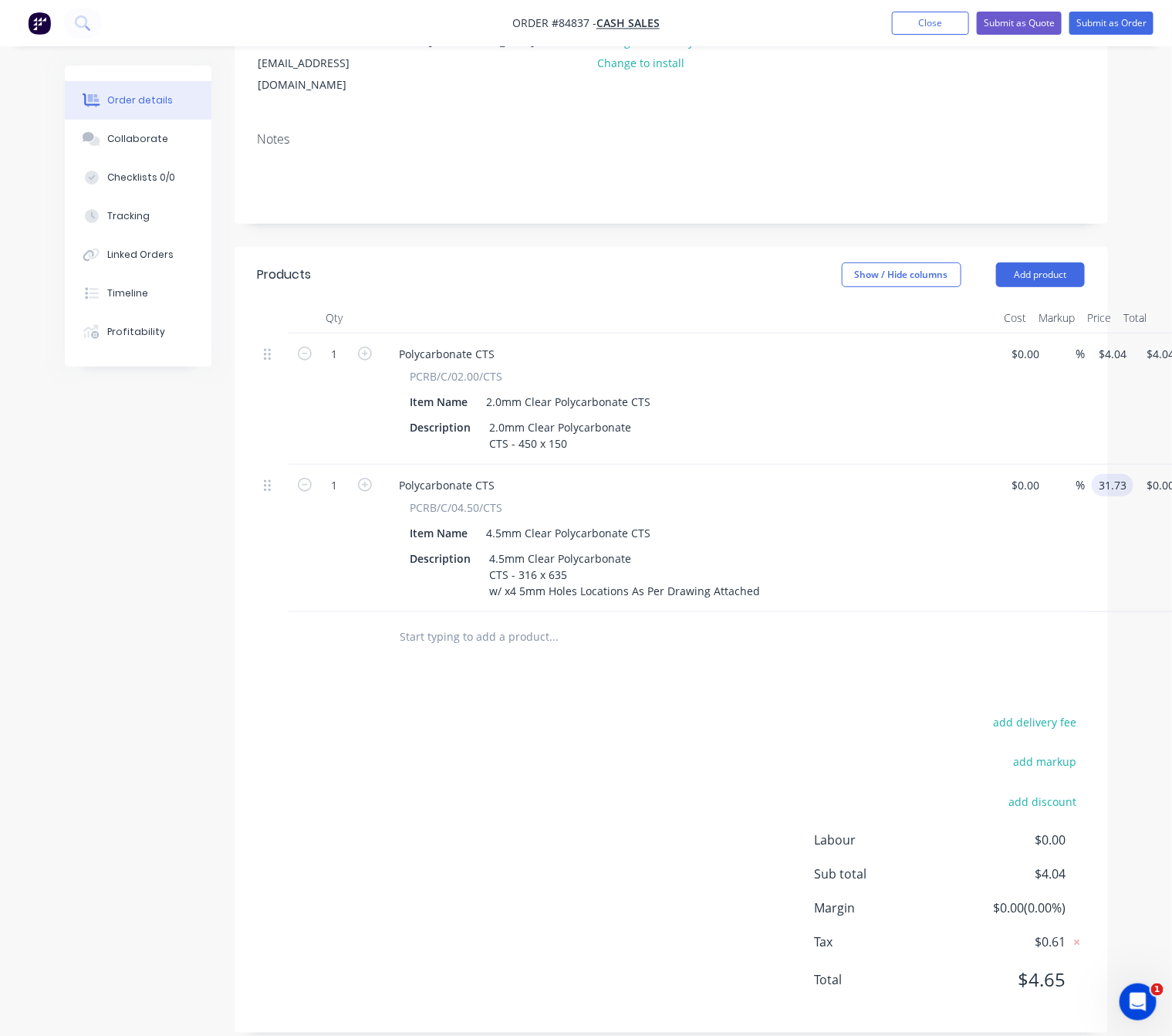
type input "$31.73"
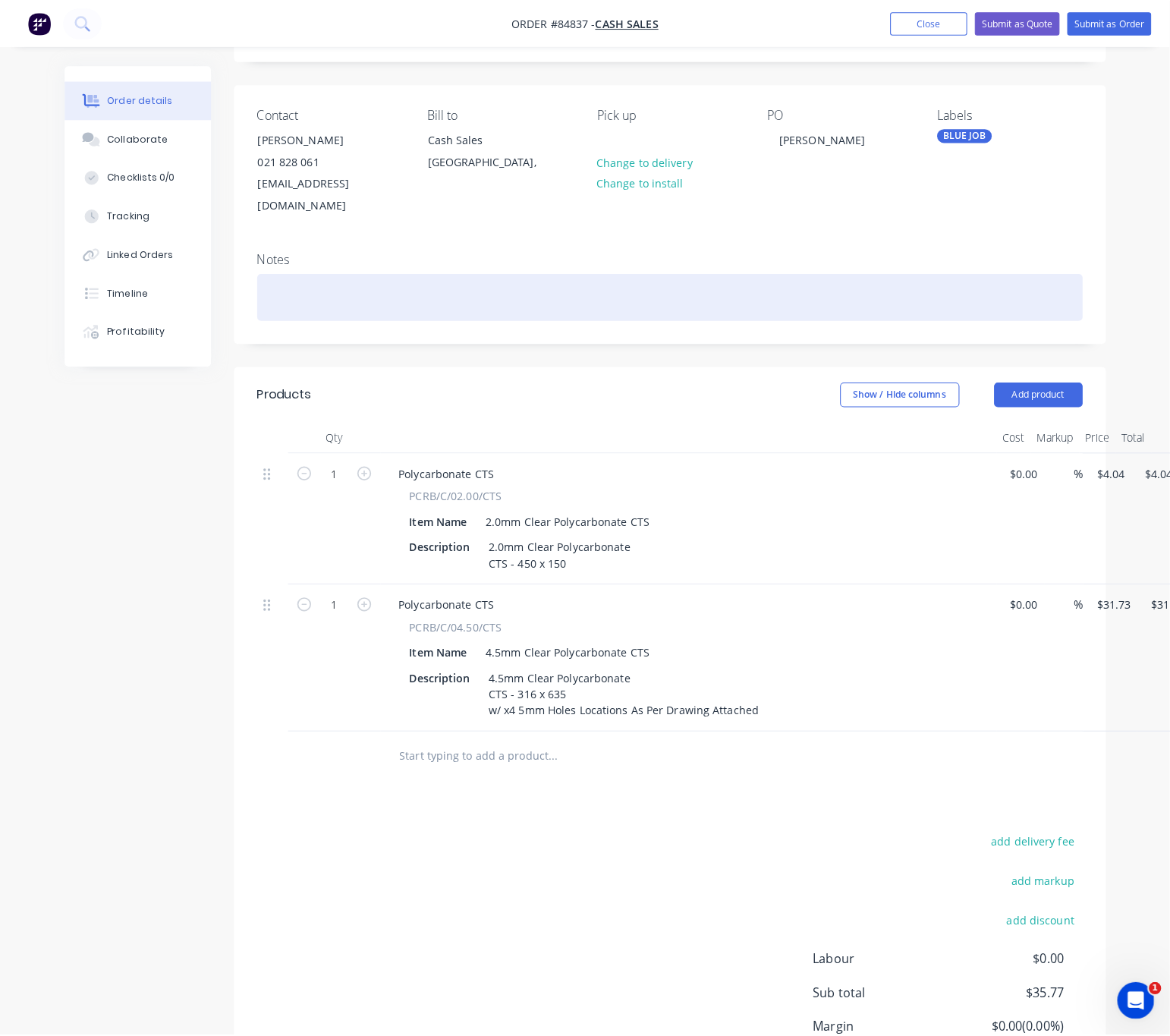
scroll to position [0, 0]
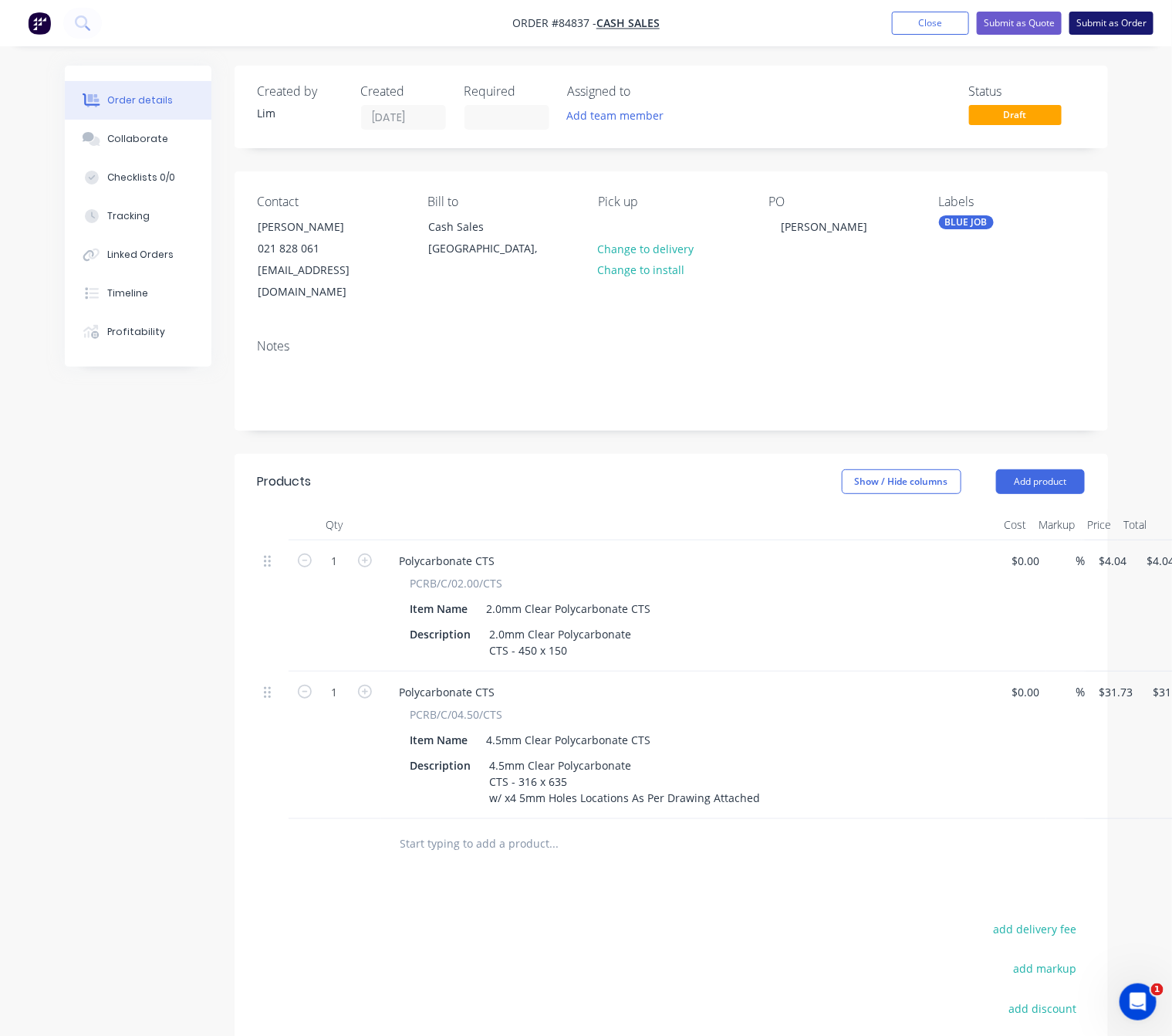
click at [1112, 14] on button "Submit as Order" at bounding box center [1112, 23] width 84 height 24
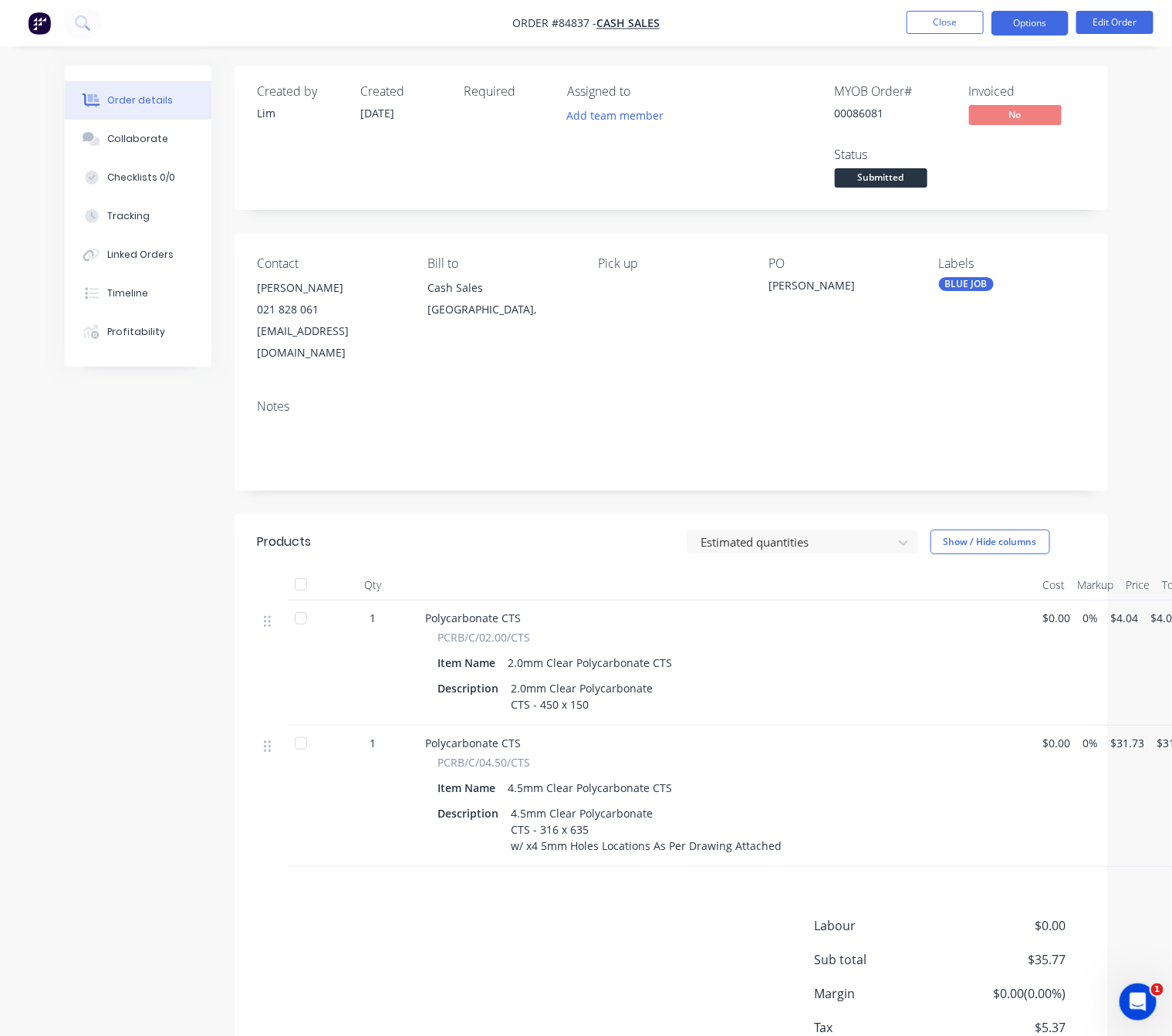
click at [1019, 22] on button "Options" at bounding box center [1030, 23] width 77 height 24
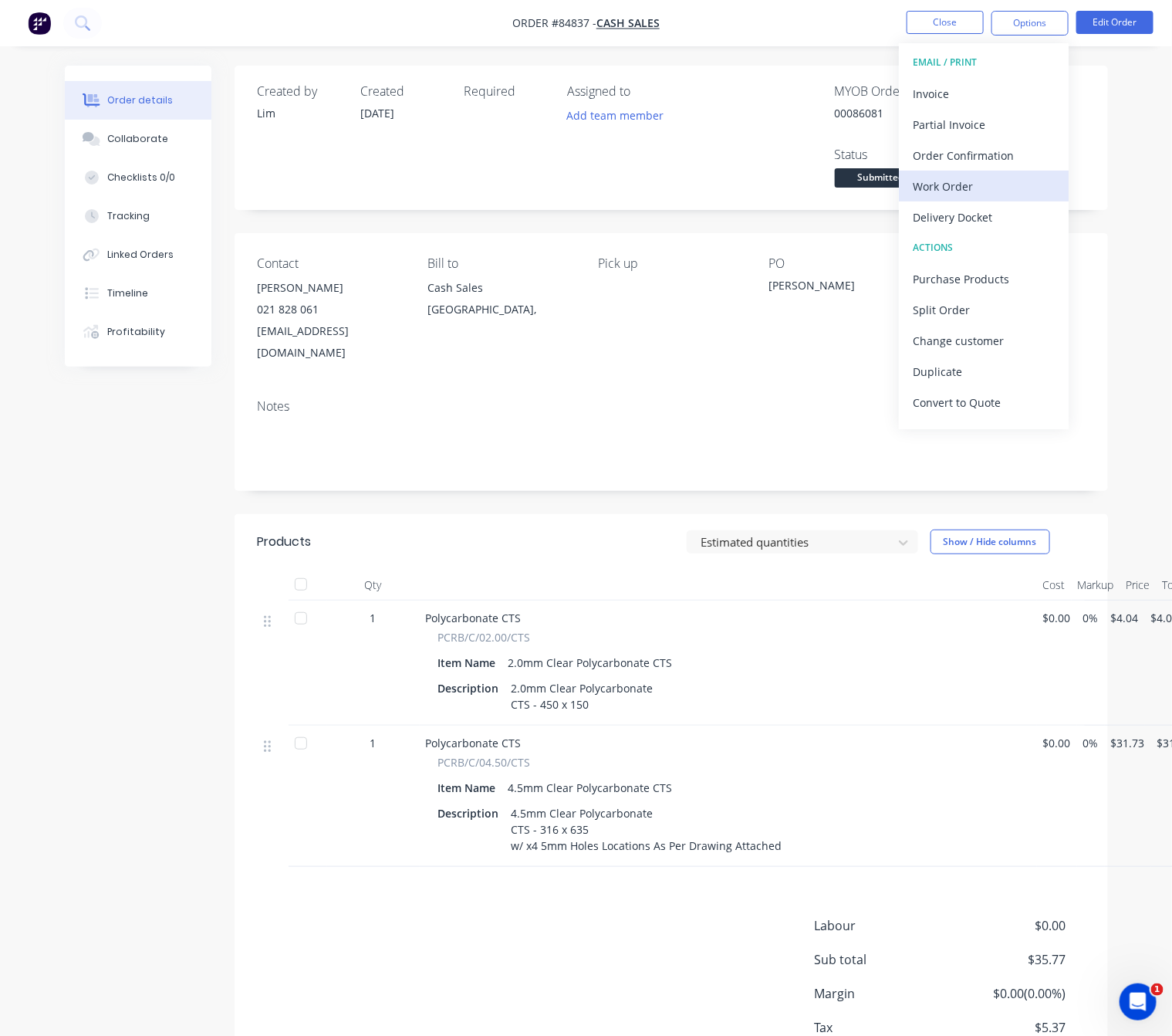
click at [966, 188] on div "Work Order" at bounding box center [984, 187] width 142 height 23
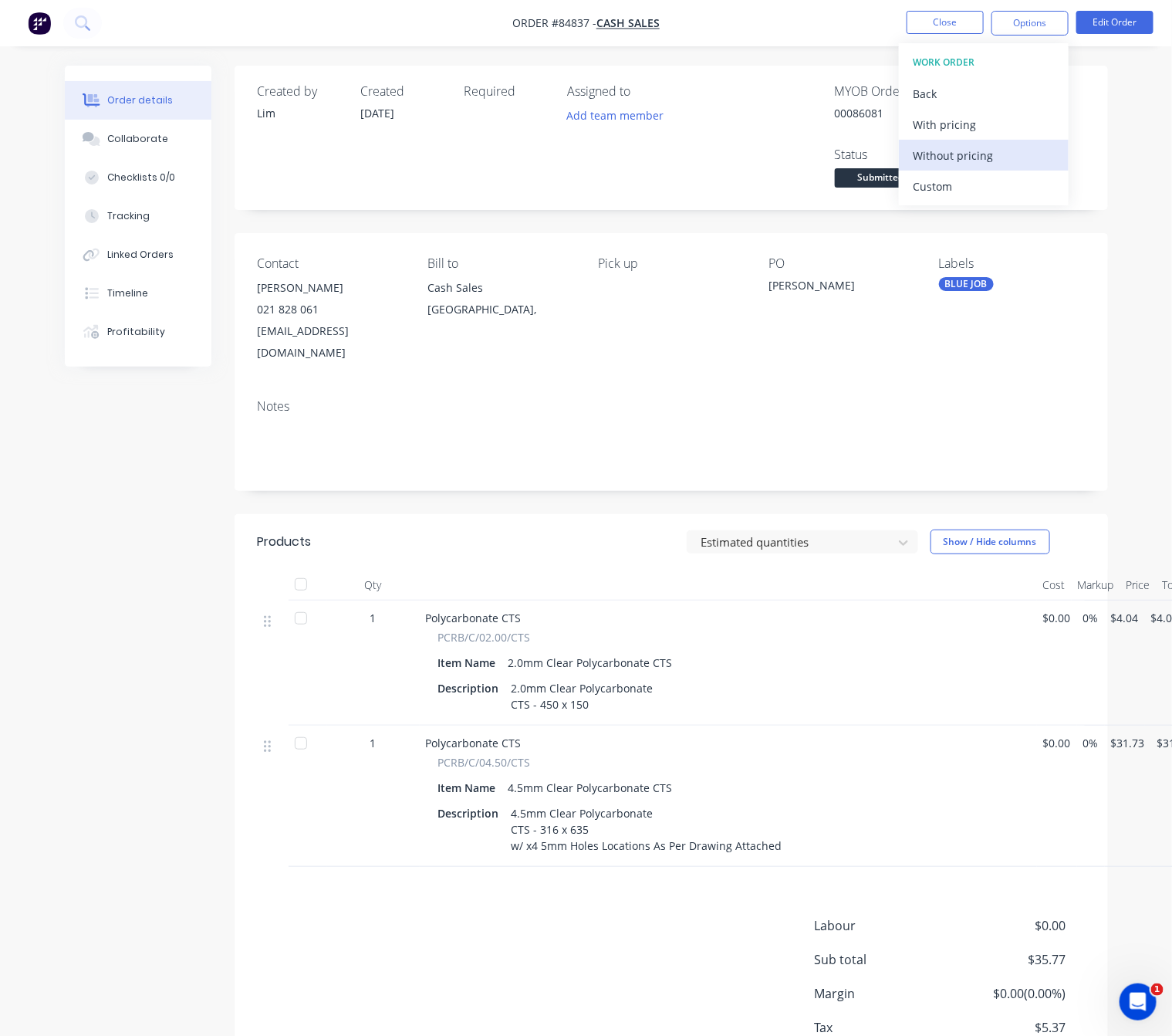
click at [970, 163] on div "Without pricing" at bounding box center [984, 156] width 142 height 23
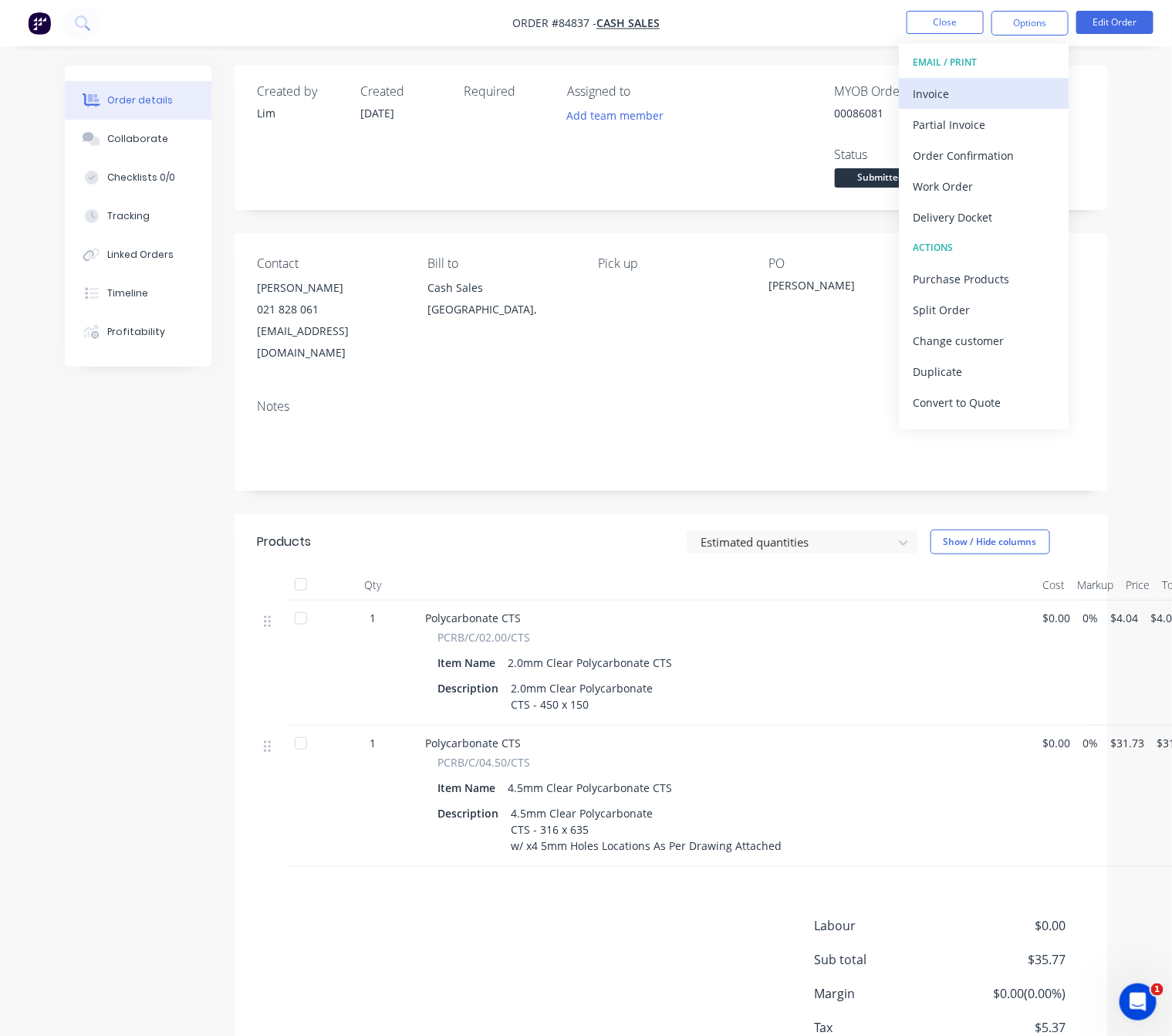
click at [970, 95] on div "Invoice" at bounding box center [984, 94] width 142 height 23
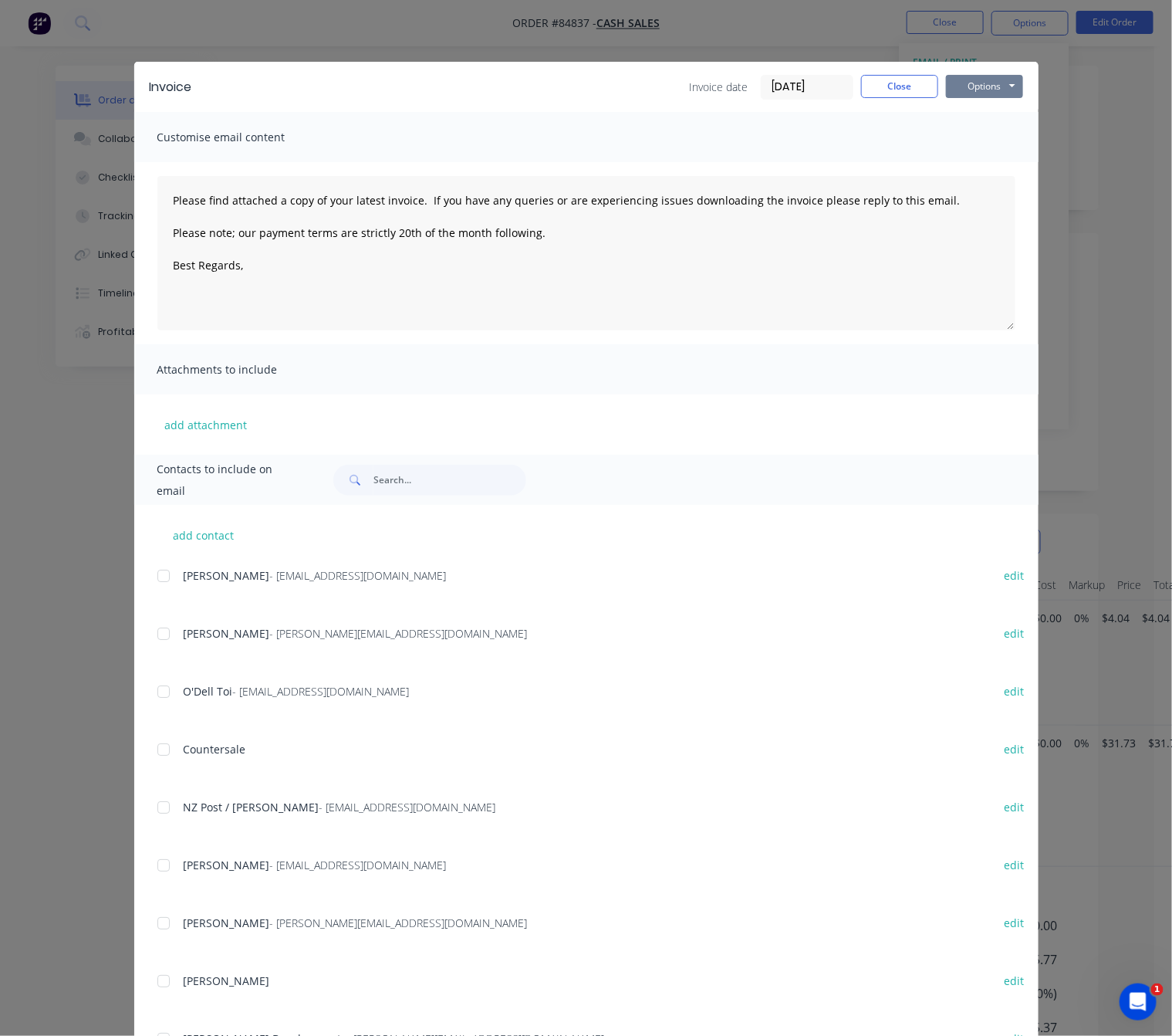
click at [992, 81] on button "Options" at bounding box center [985, 86] width 77 height 24
click at [1001, 111] on button "Preview" at bounding box center [996, 114] width 99 height 25
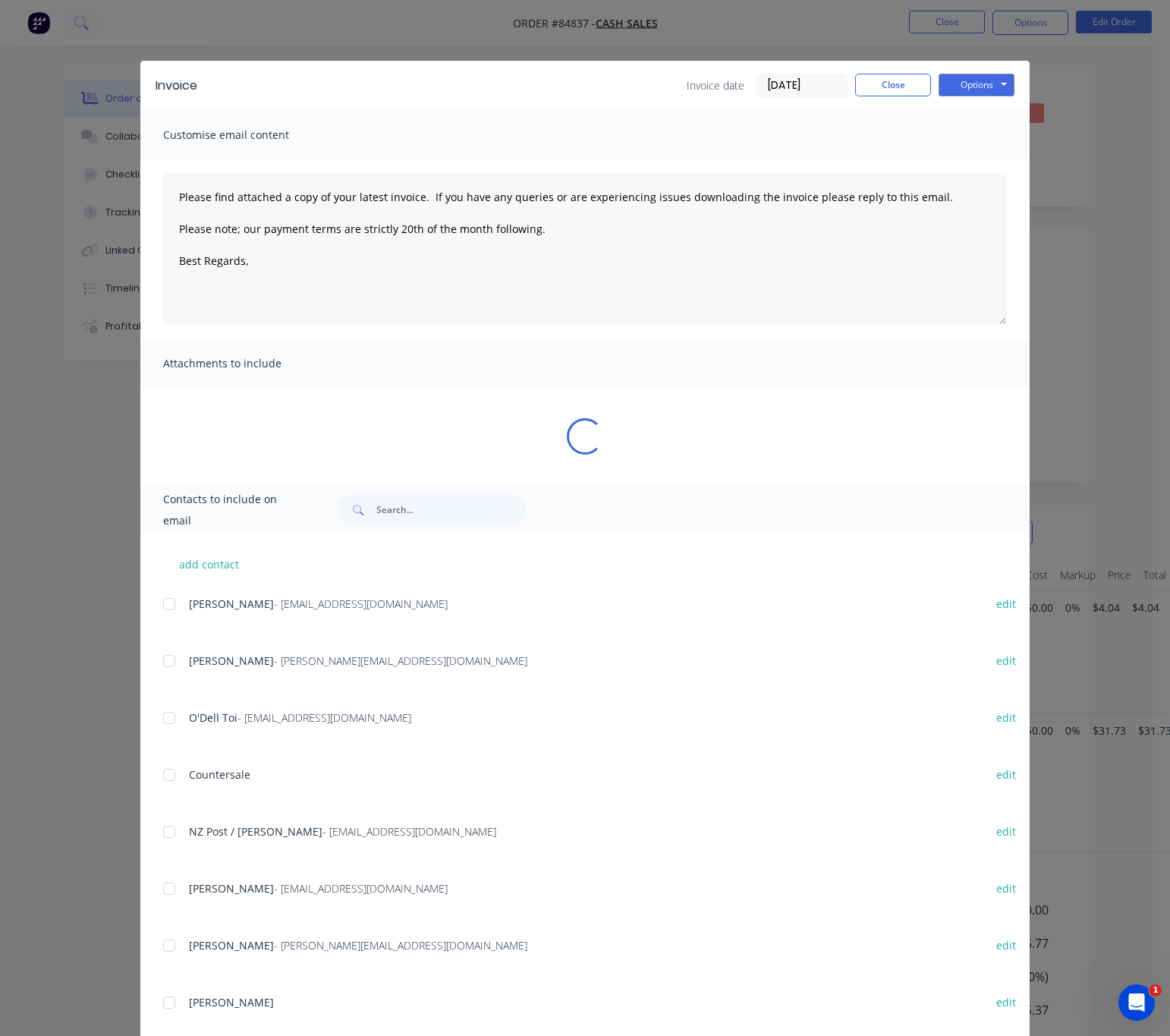
type textarea "Please find attached a copy of your latest invoice. If you have any queries or …"
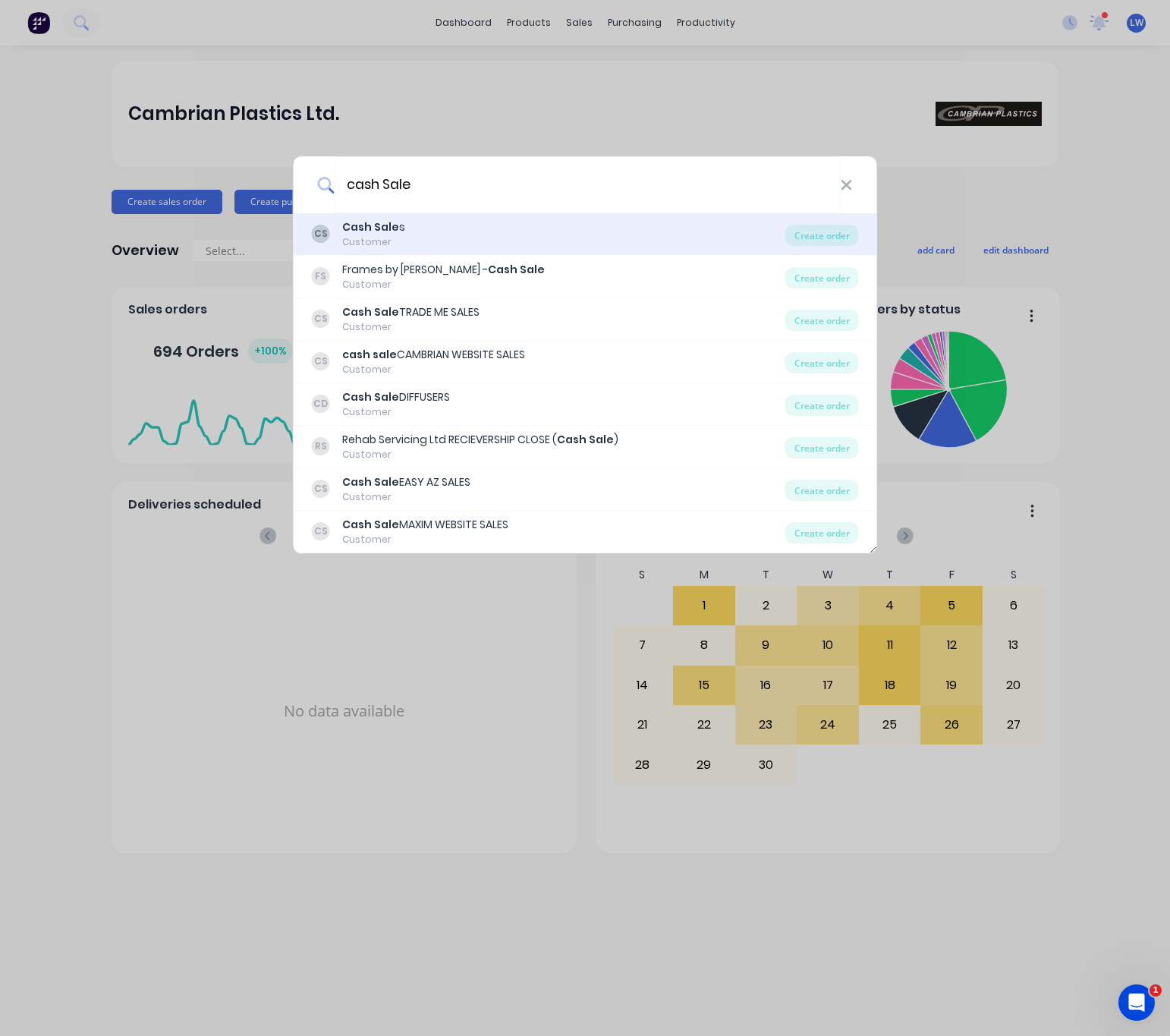
click at [589, 227] on div "CS Cash Sale s Customer" at bounding box center [549, 234] width 474 height 30
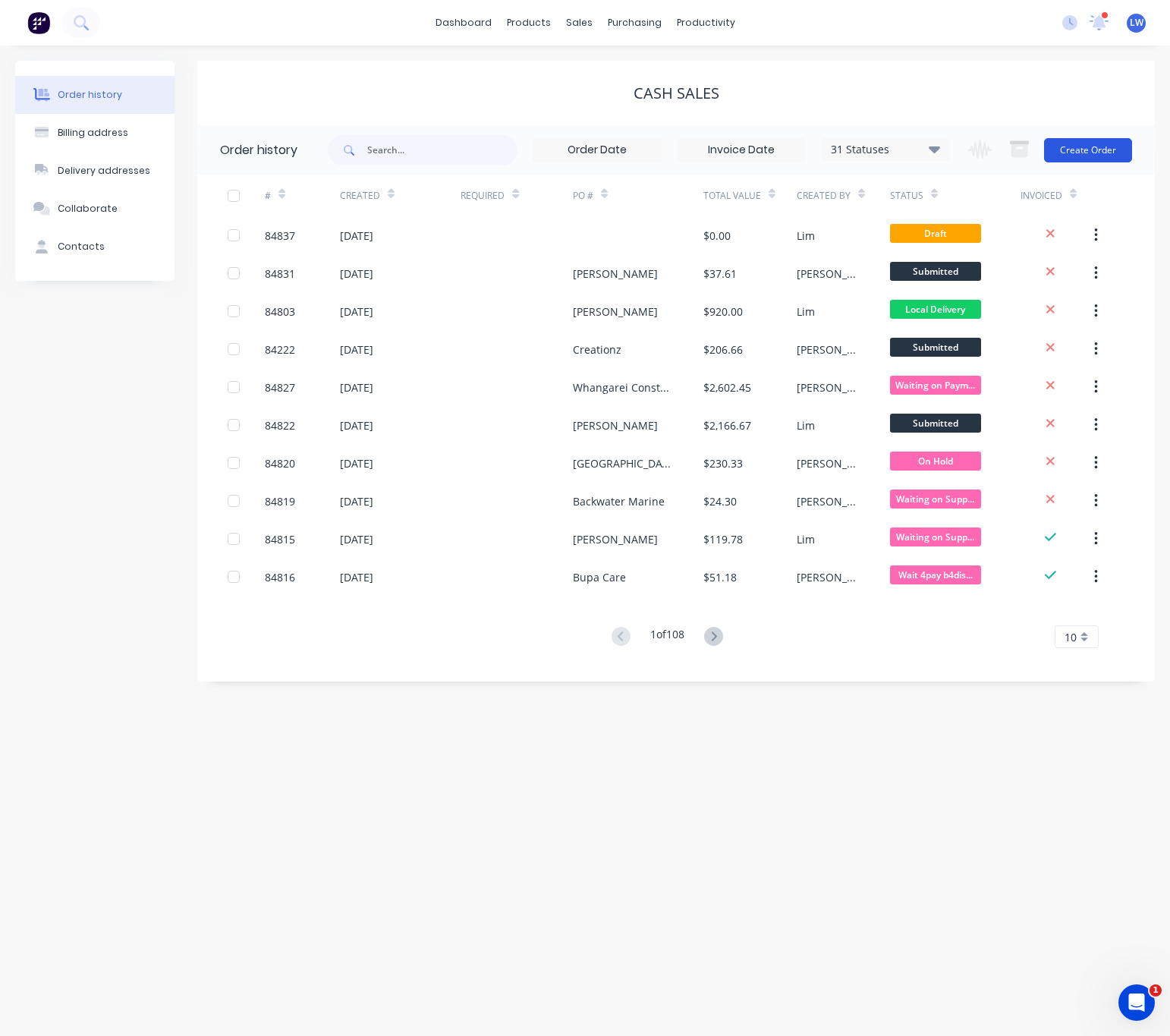
click at [1091, 144] on button "Create Order" at bounding box center [1088, 150] width 88 height 24
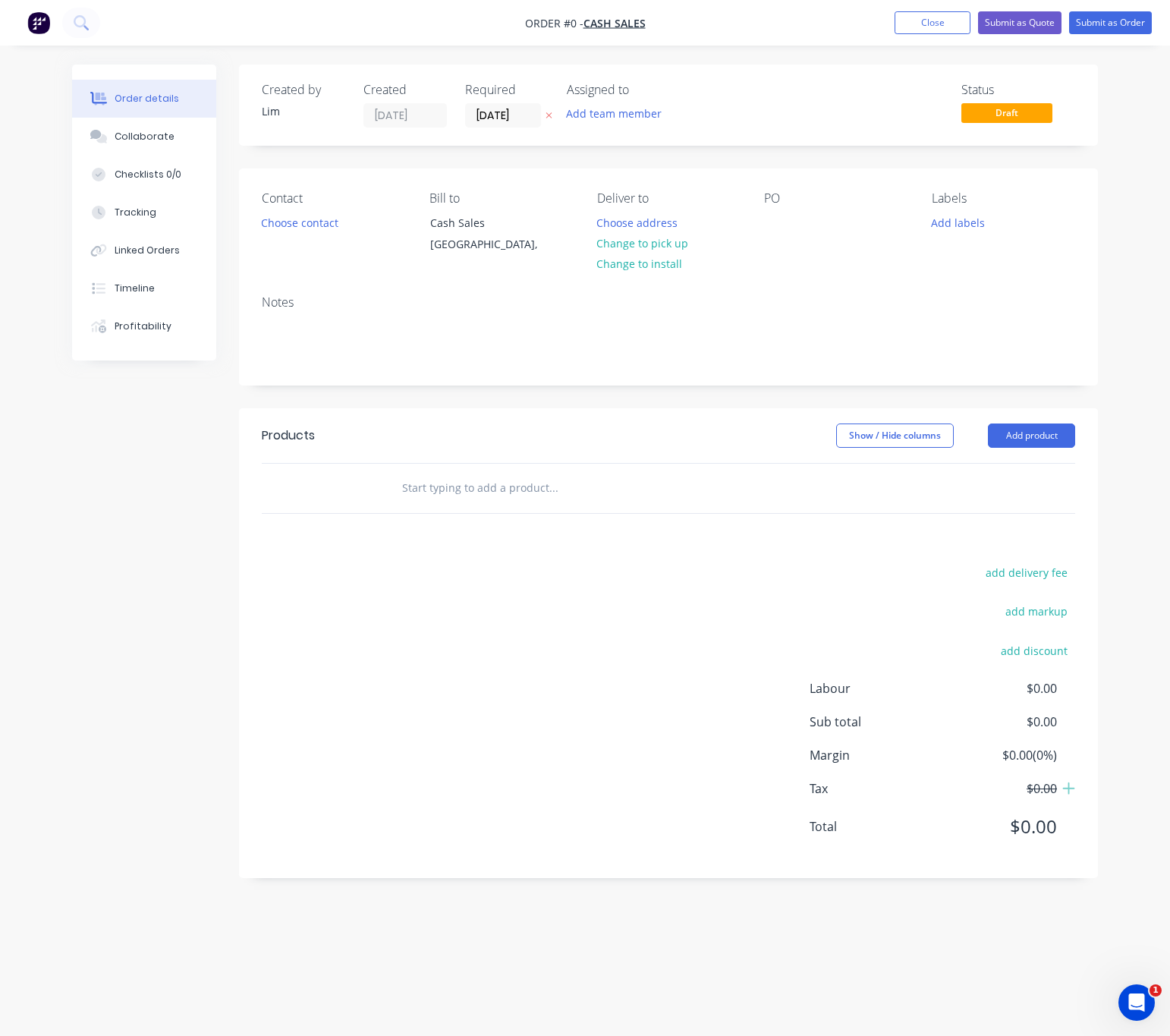
click at [544, 118] on button "button" at bounding box center [549, 116] width 16 height 18
click at [337, 227] on button "Choose contact" at bounding box center [300, 222] width 93 height 21
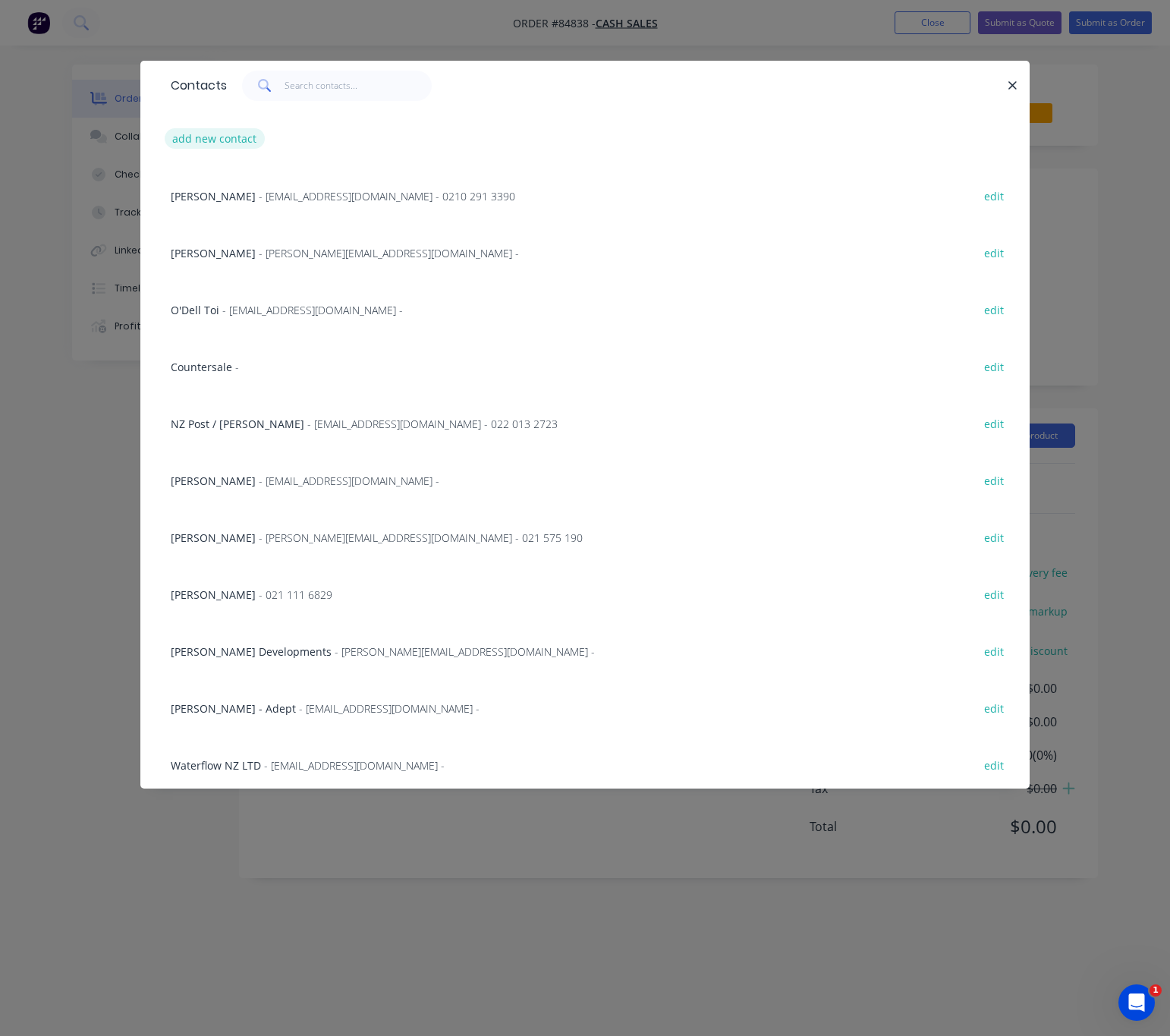
click at [251, 140] on button "add new contact" at bounding box center [215, 139] width 100 height 21
select select "NZ"
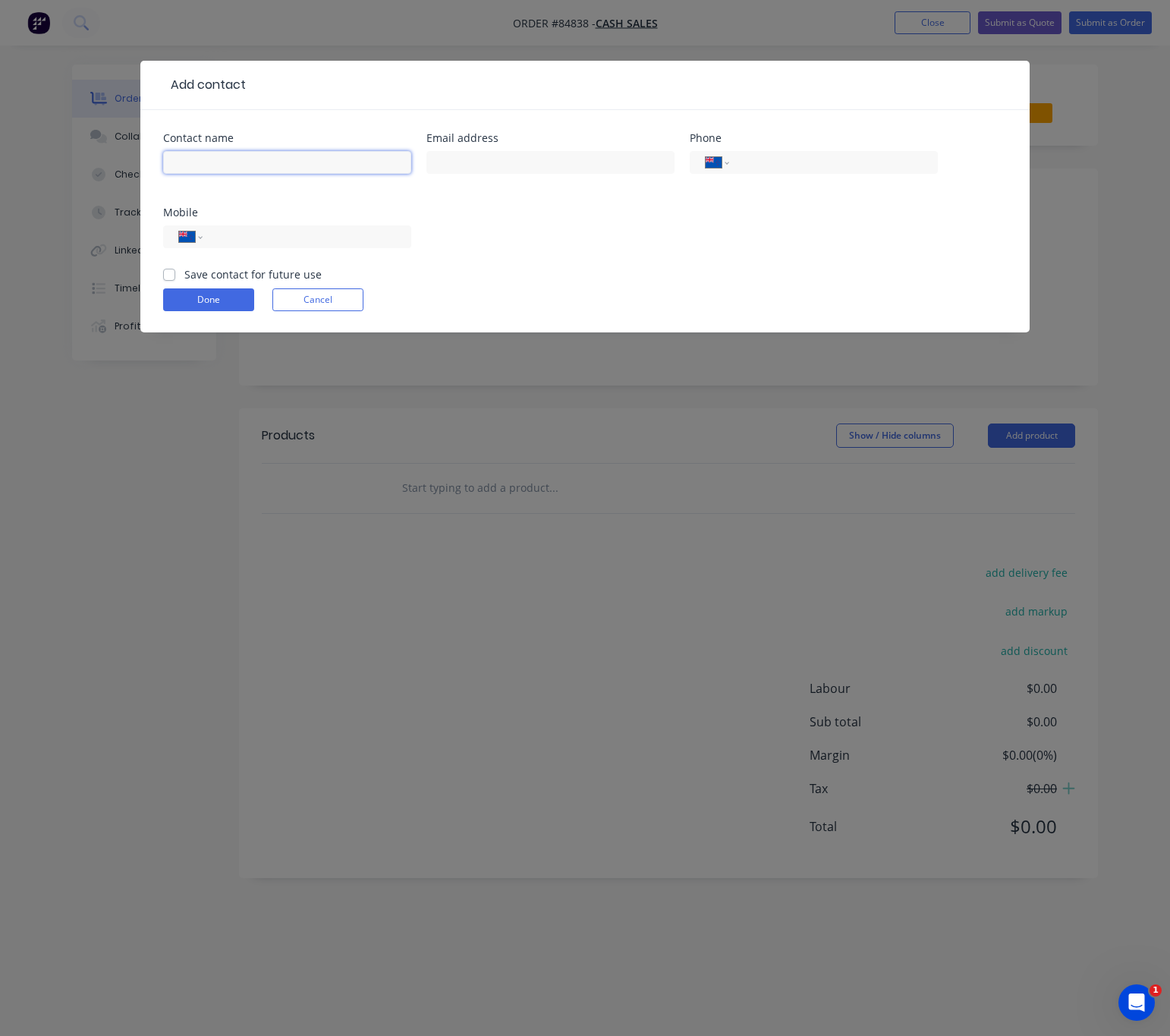
click at [340, 160] on input "text" at bounding box center [287, 162] width 248 height 23
type input "Cash"
click at [274, 292] on button "Cancel" at bounding box center [318, 300] width 91 height 23
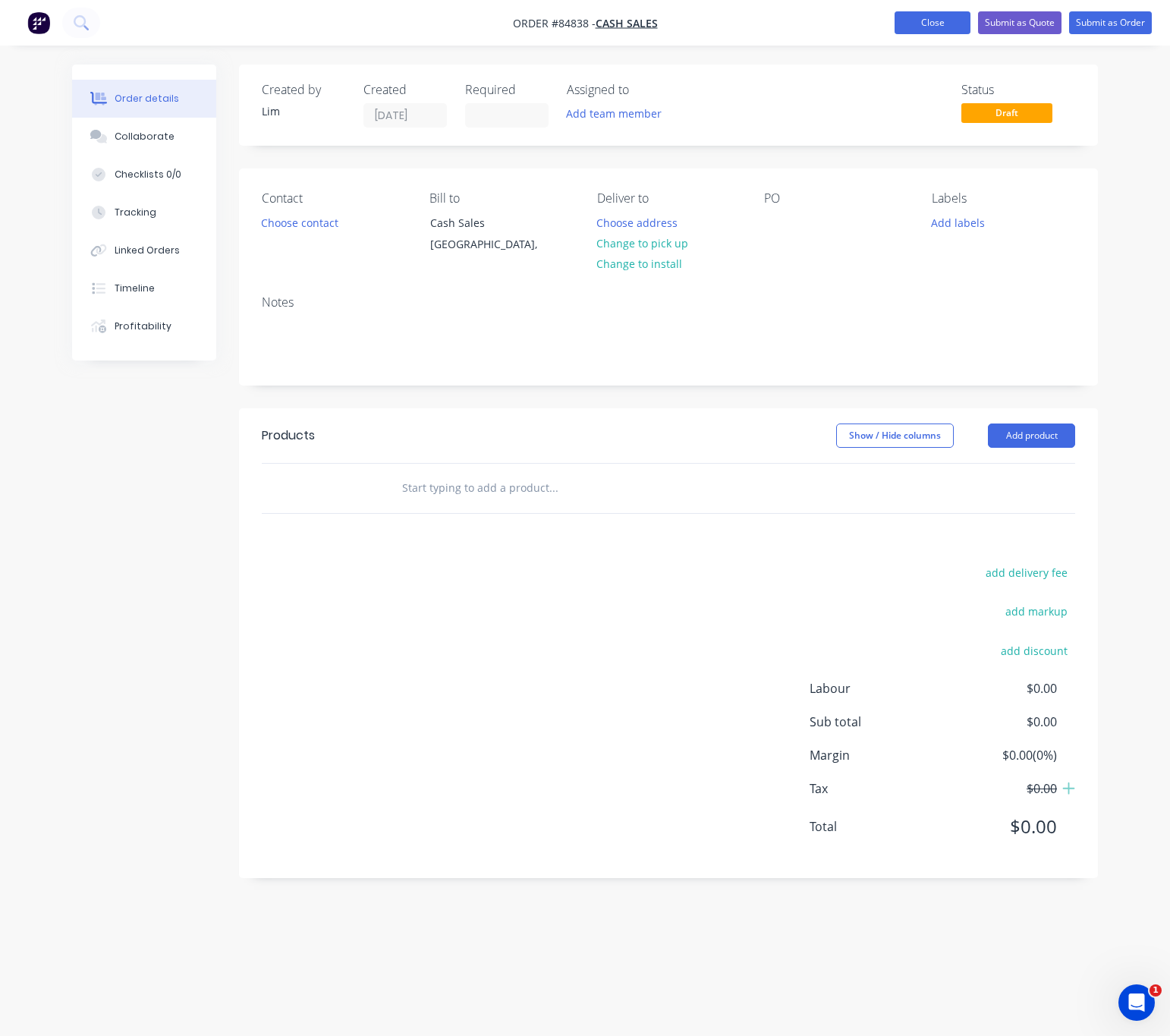
click at [914, 11] on button "Close" at bounding box center [932, 22] width 76 height 23
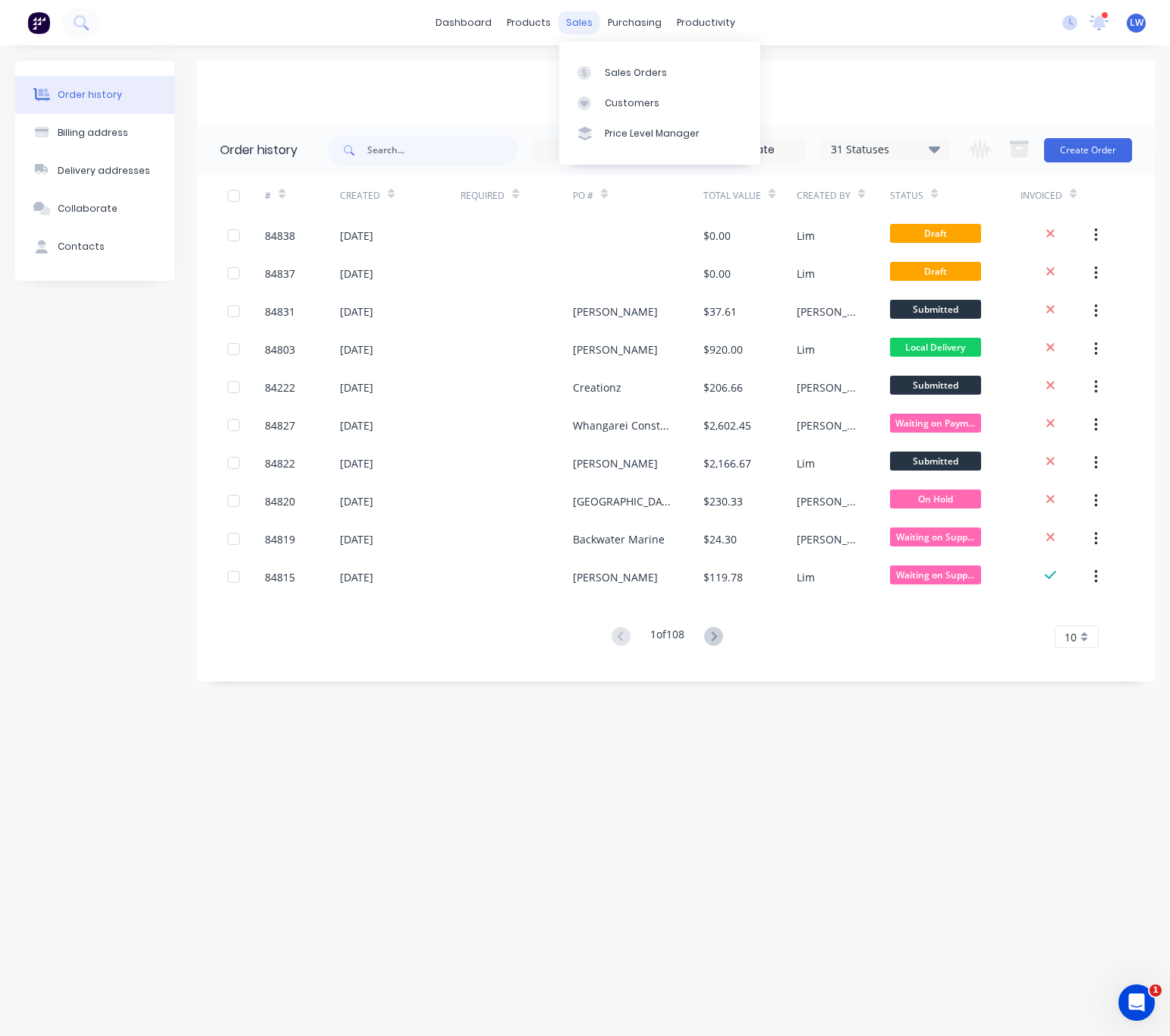
click at [581, 30] on div "sales" at bounding box center [579, 22] width 41 height 23
click at [605, 69] on div "Sales Orders" at bounding box center [636, 73] width 62 height 14
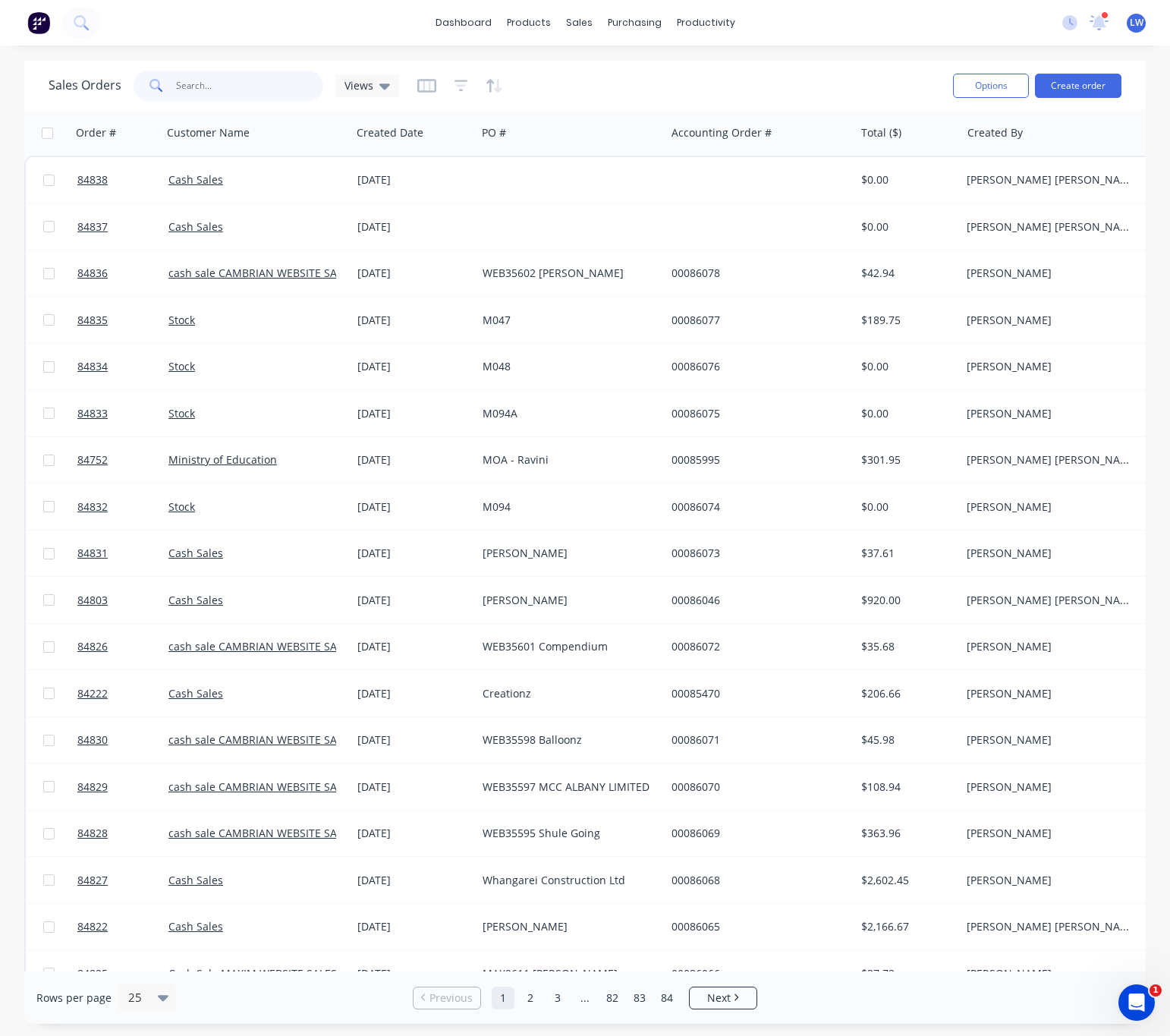
click at [214, 89] on input "text" at bounding box center [250, 85] width 148 height 30
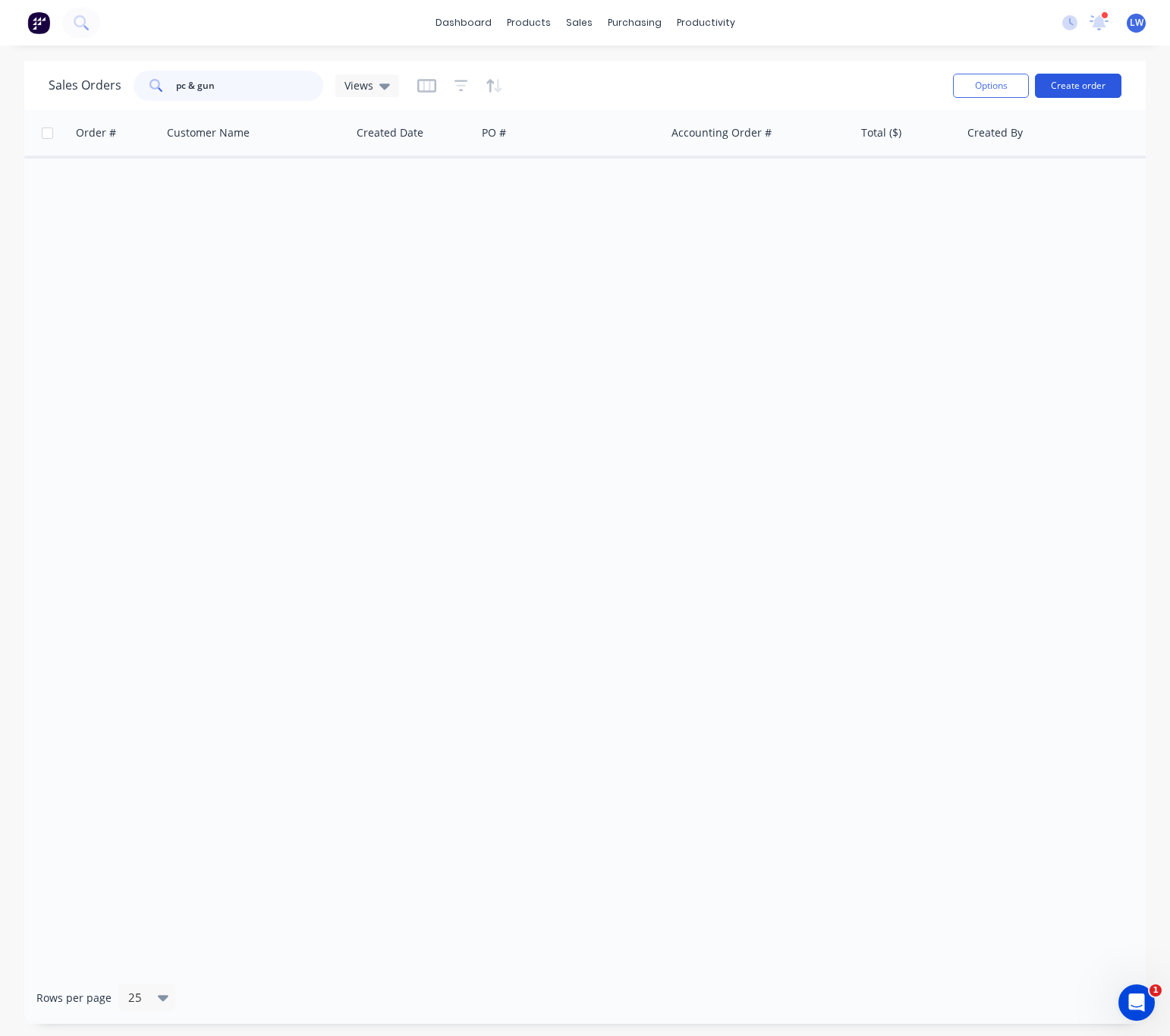
type input "pc & gun"
click at [1077, 83] on button "Create order" at bounding box center [1078, 85] width 86 height 24
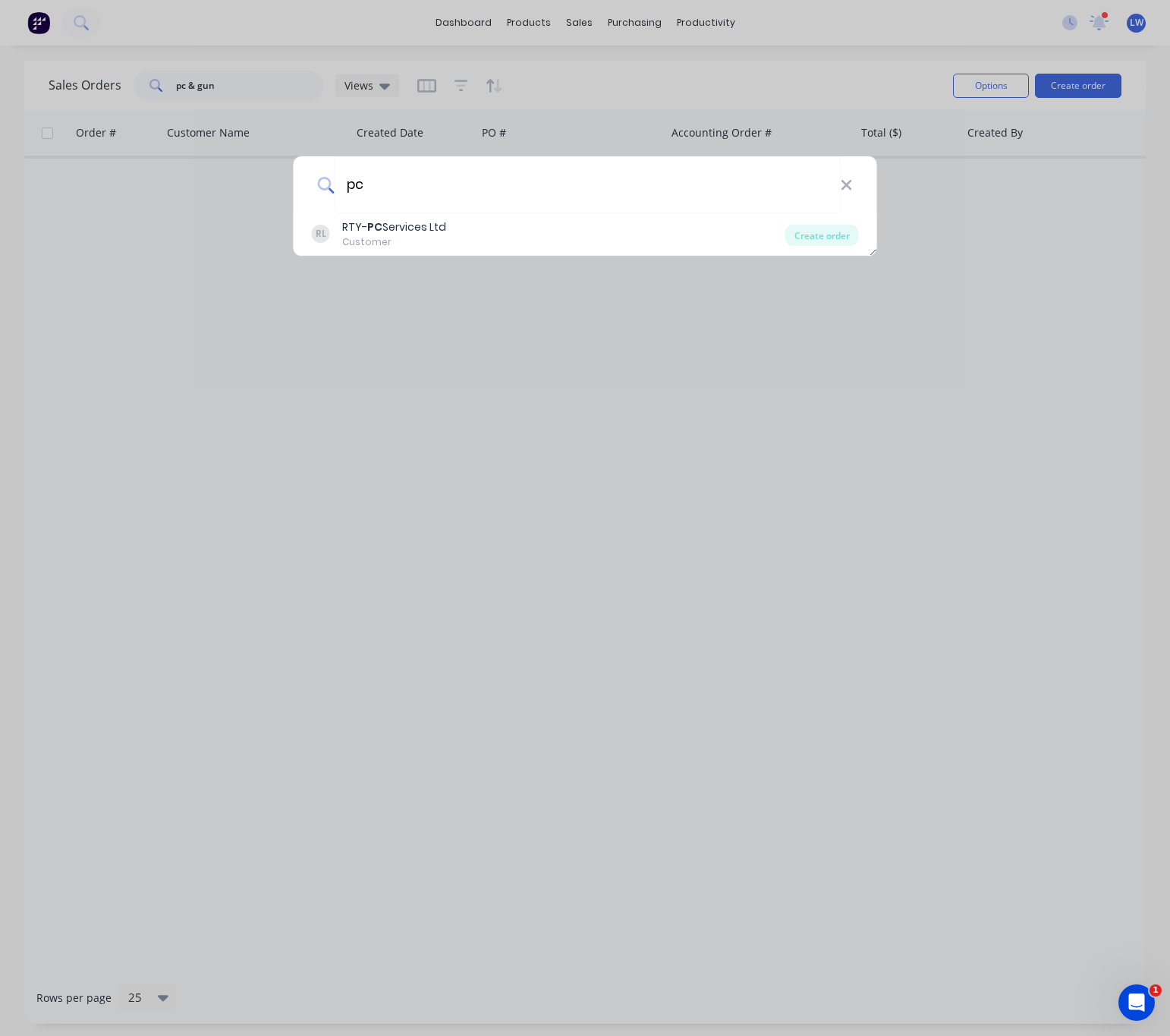
type input "p"
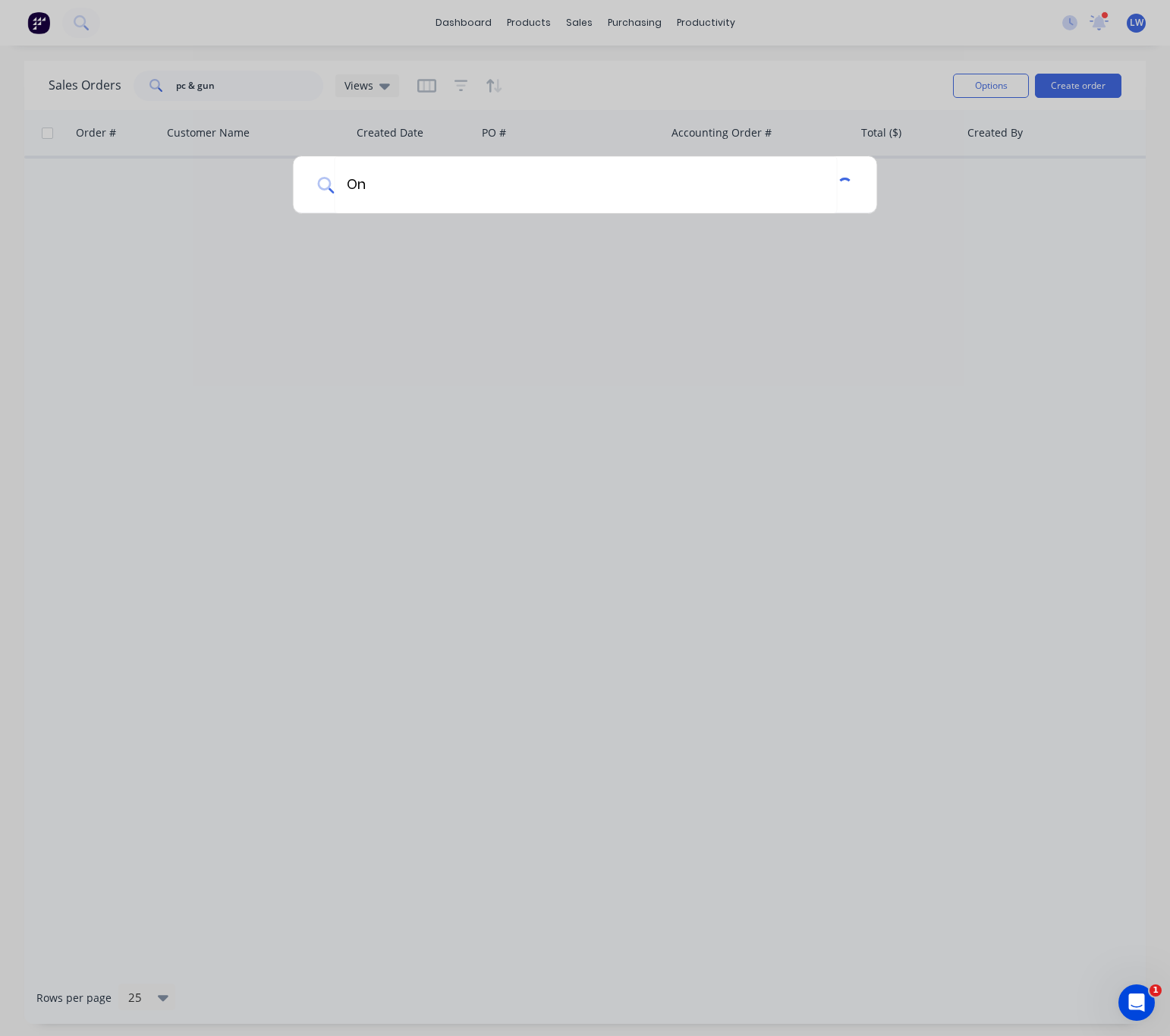
type input "O"
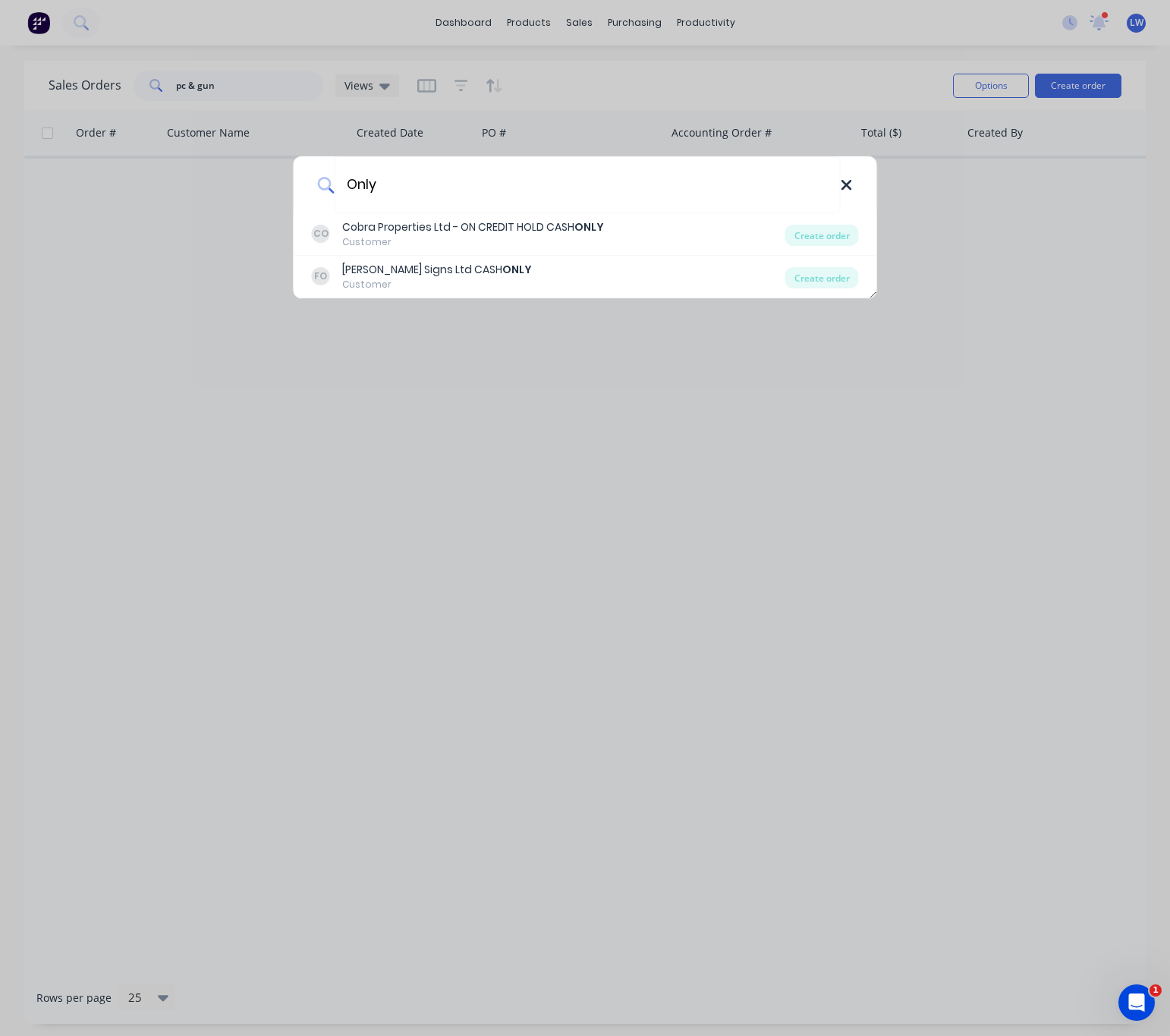
type input "Only"
click at [848, 185] on icon at bounding box center [845, 185] width 12 height 17
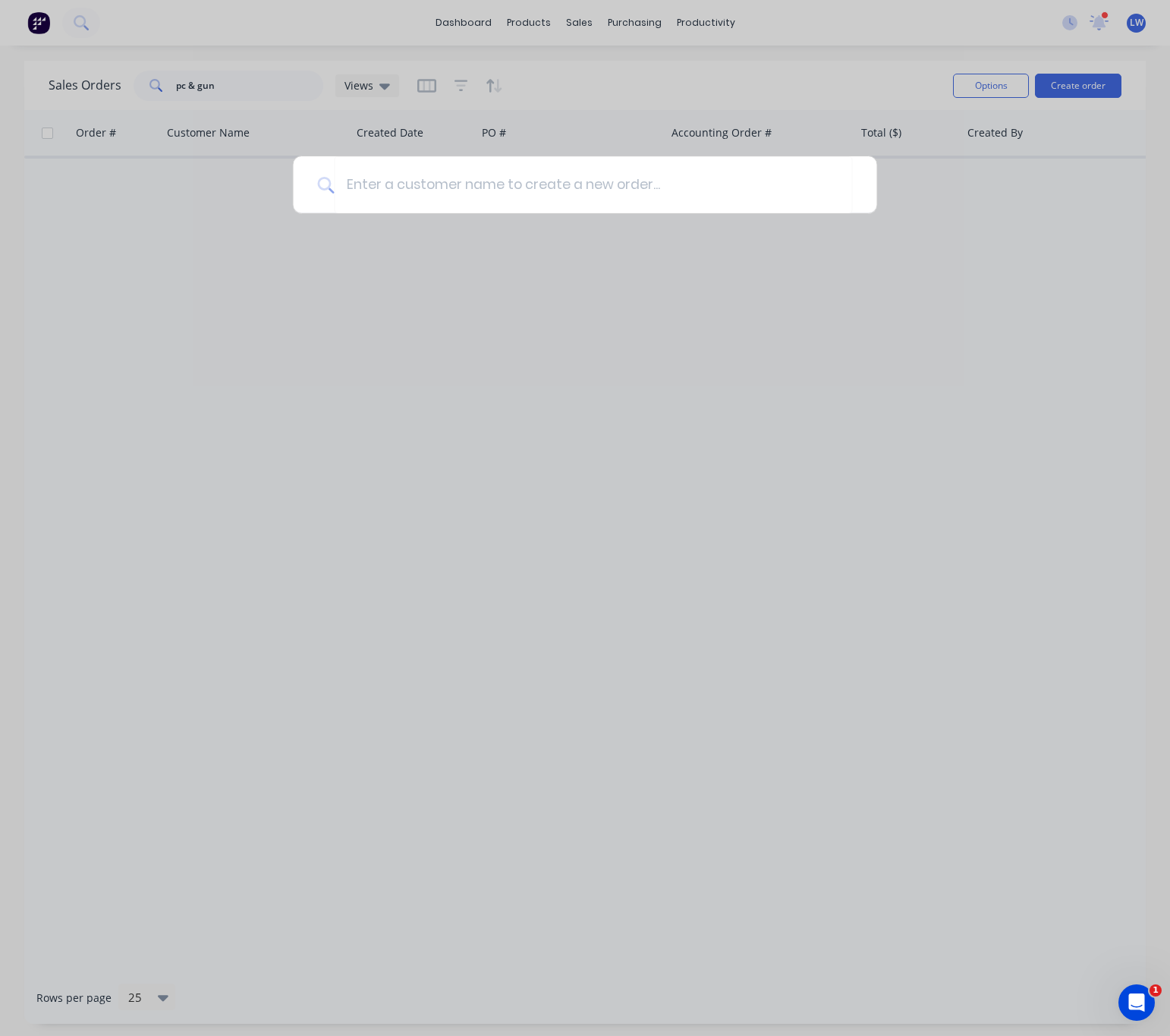
click at [837, 400] on div at bounding box center [585, 518] width 1170 height 1036
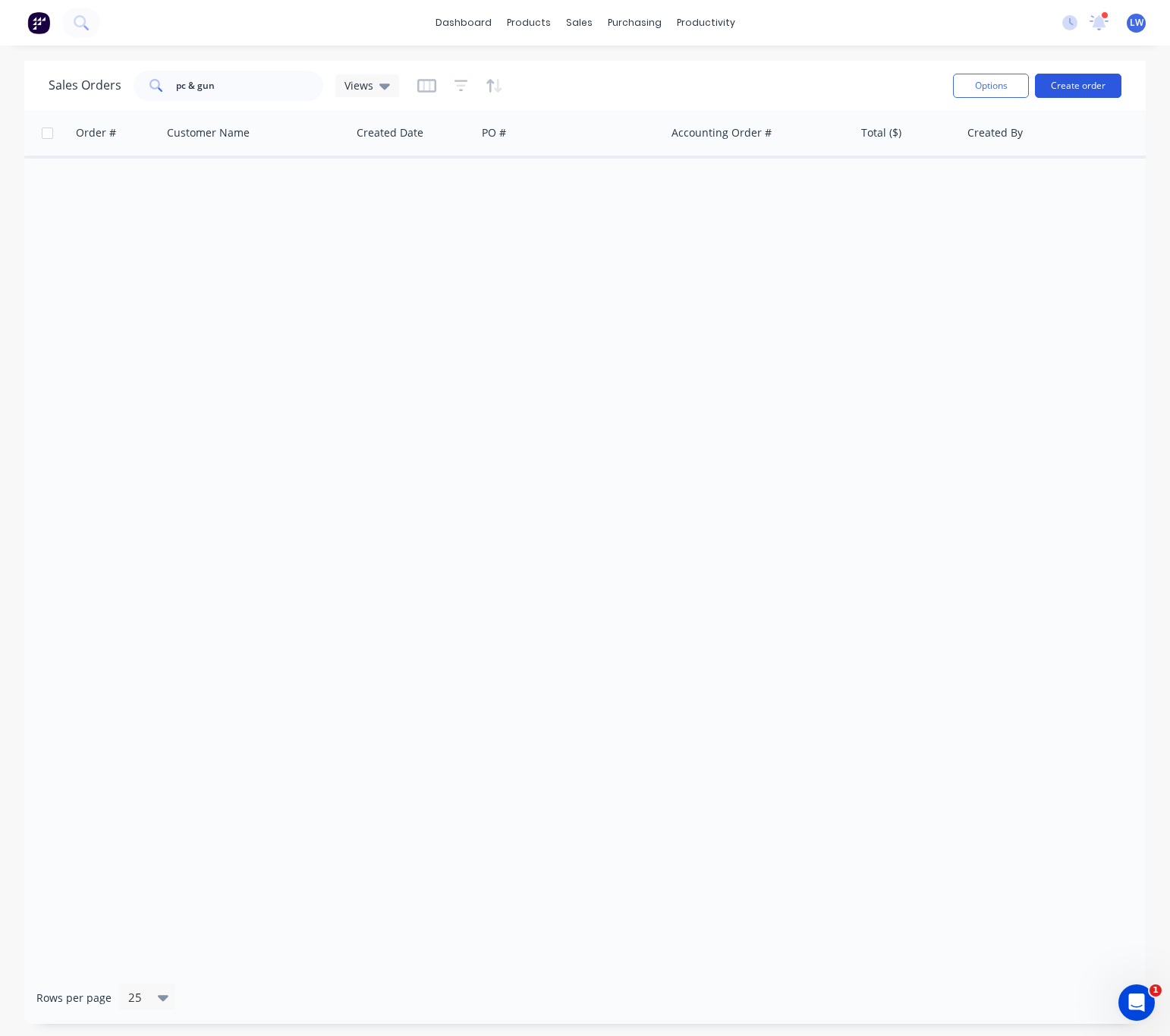
click at [1066, 87] on button "Create order" at bounding box center [1078, 85] width 86 height 24
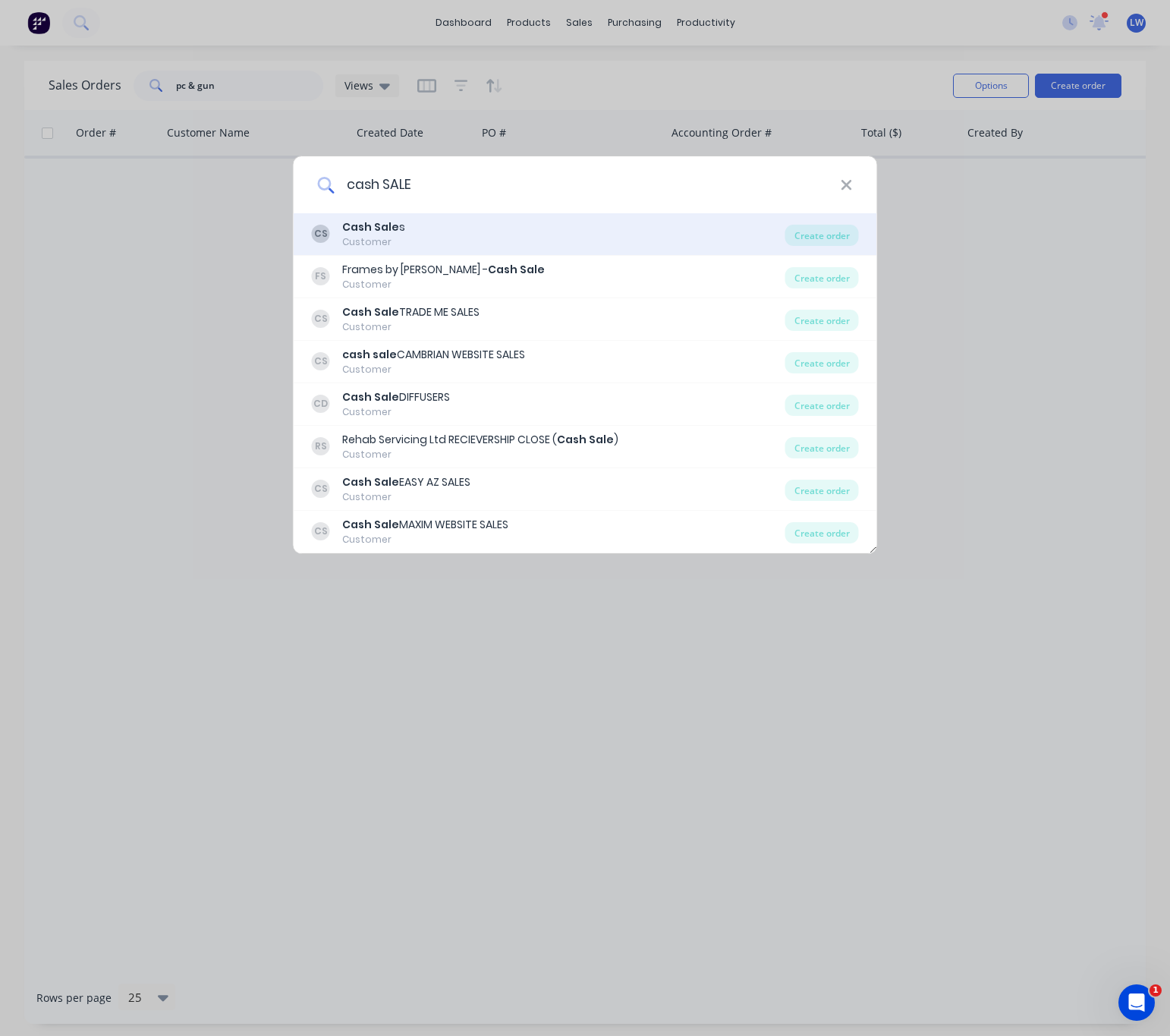
type input "cash SALE"
click at [584, 242] on div "CS Cash Sale s Customer" at bounding box center [549, 234] width 474 height 30
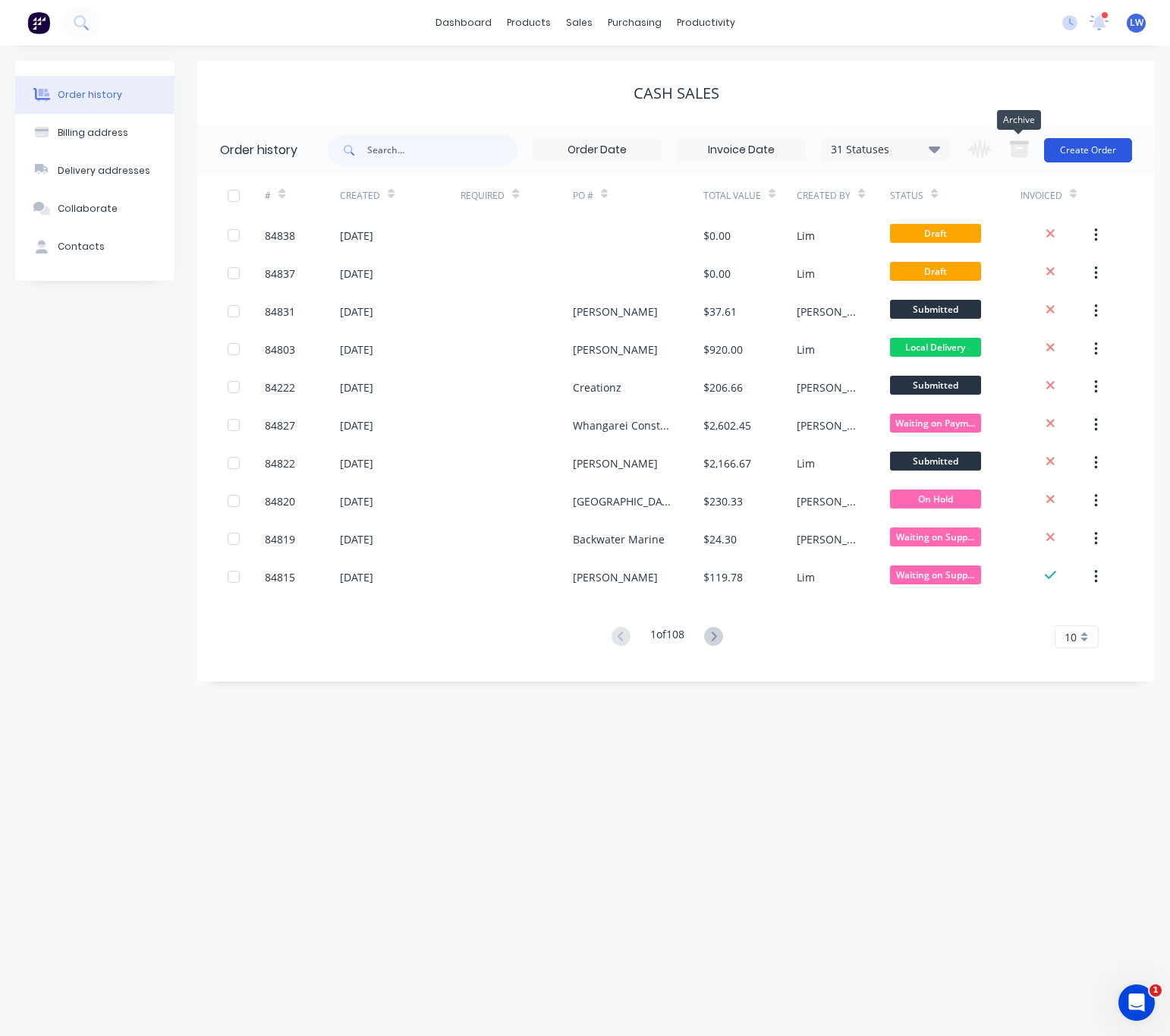
click at [1074, 147] on button "Create Order" at bounding box center [1088, 150] width 88 height 24
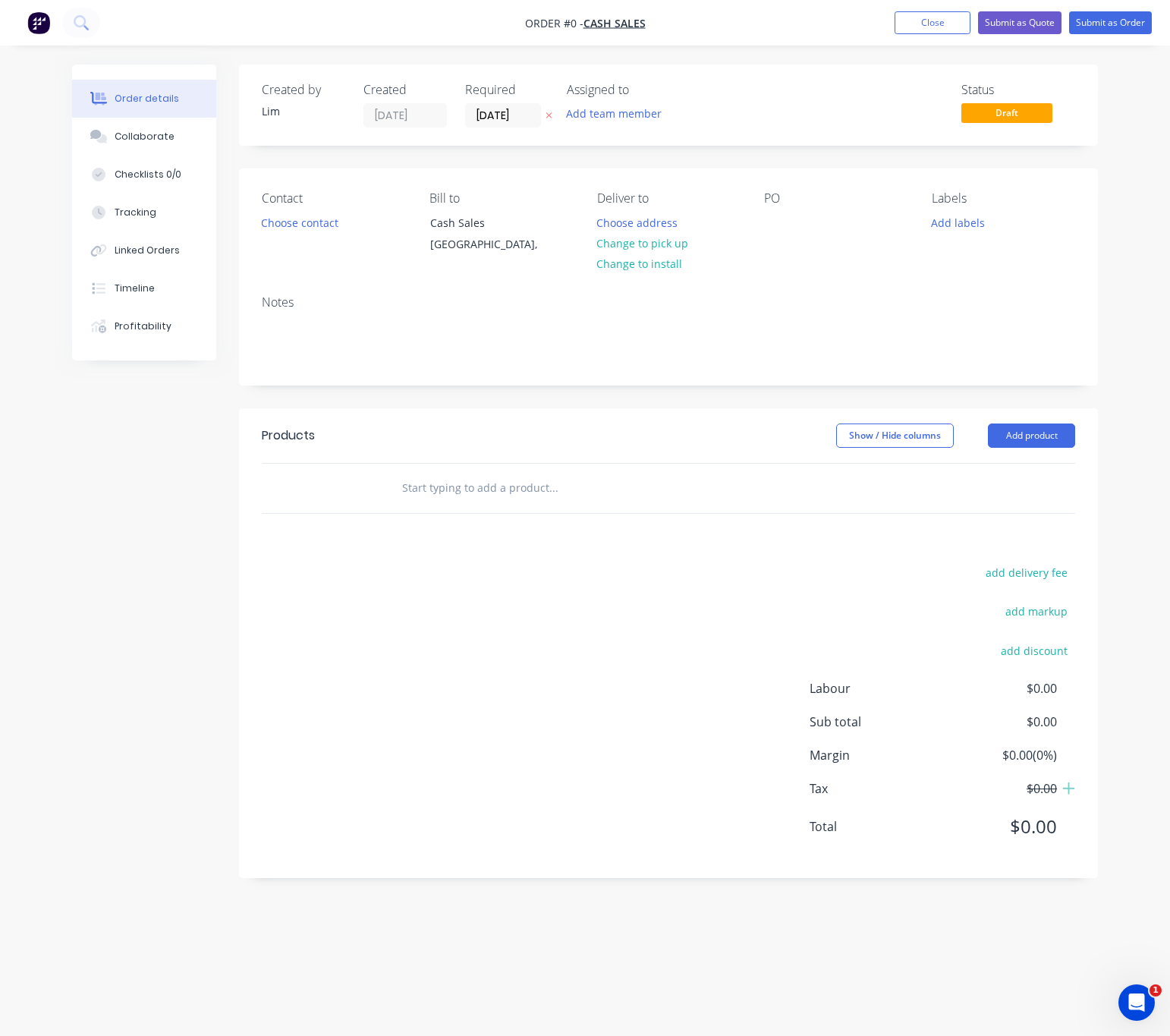
click at [550, 112] on icon "button" at bounding box center [549, 115] width 7 height 9
click at [308, 222] on button "Choose contact" at bounding box center [300, 222] width 93 height 21
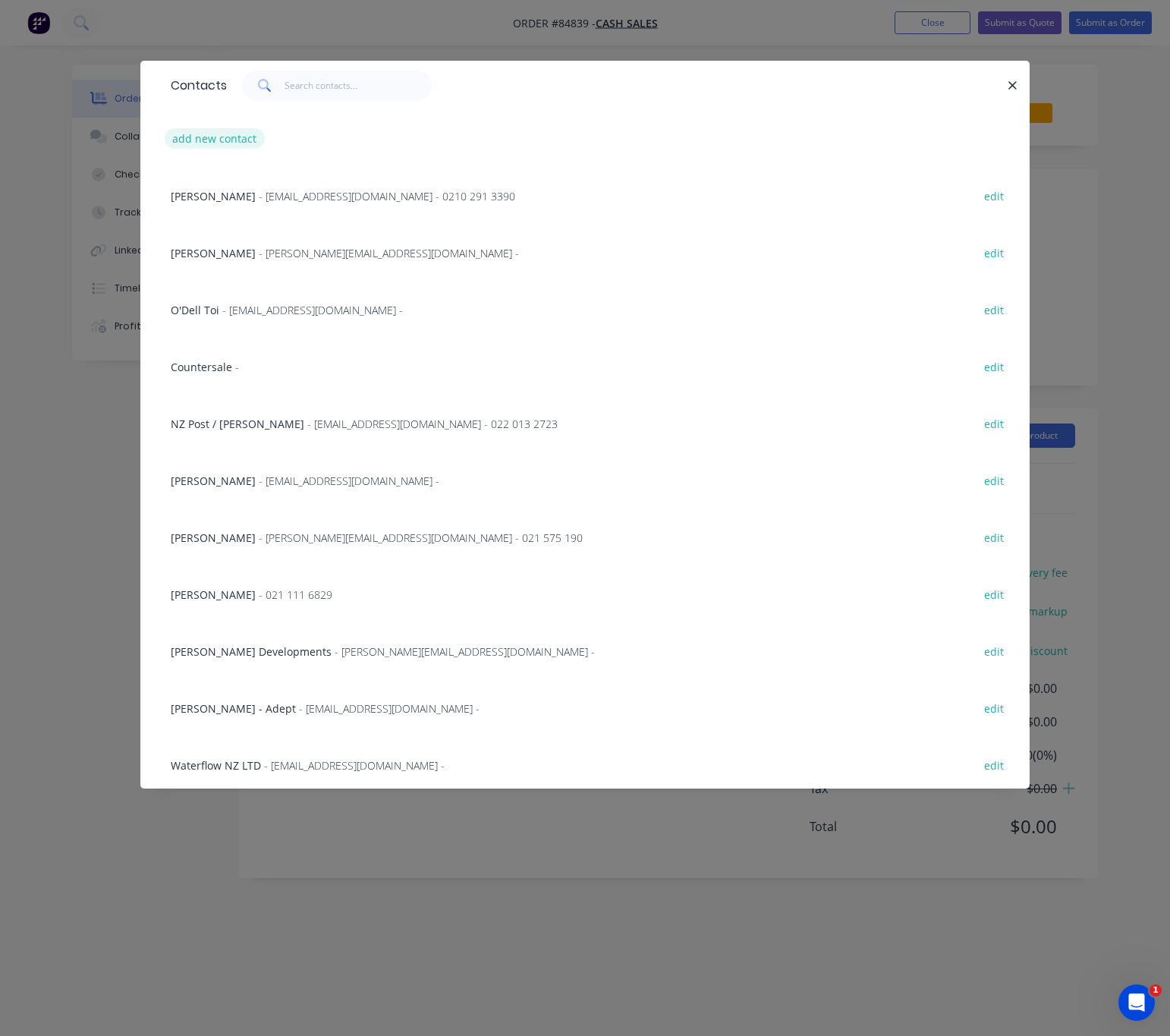
click at [250, 141] on button "add new contact" at bounding box center [215, 139] width 100 height 21
select select "NZ"
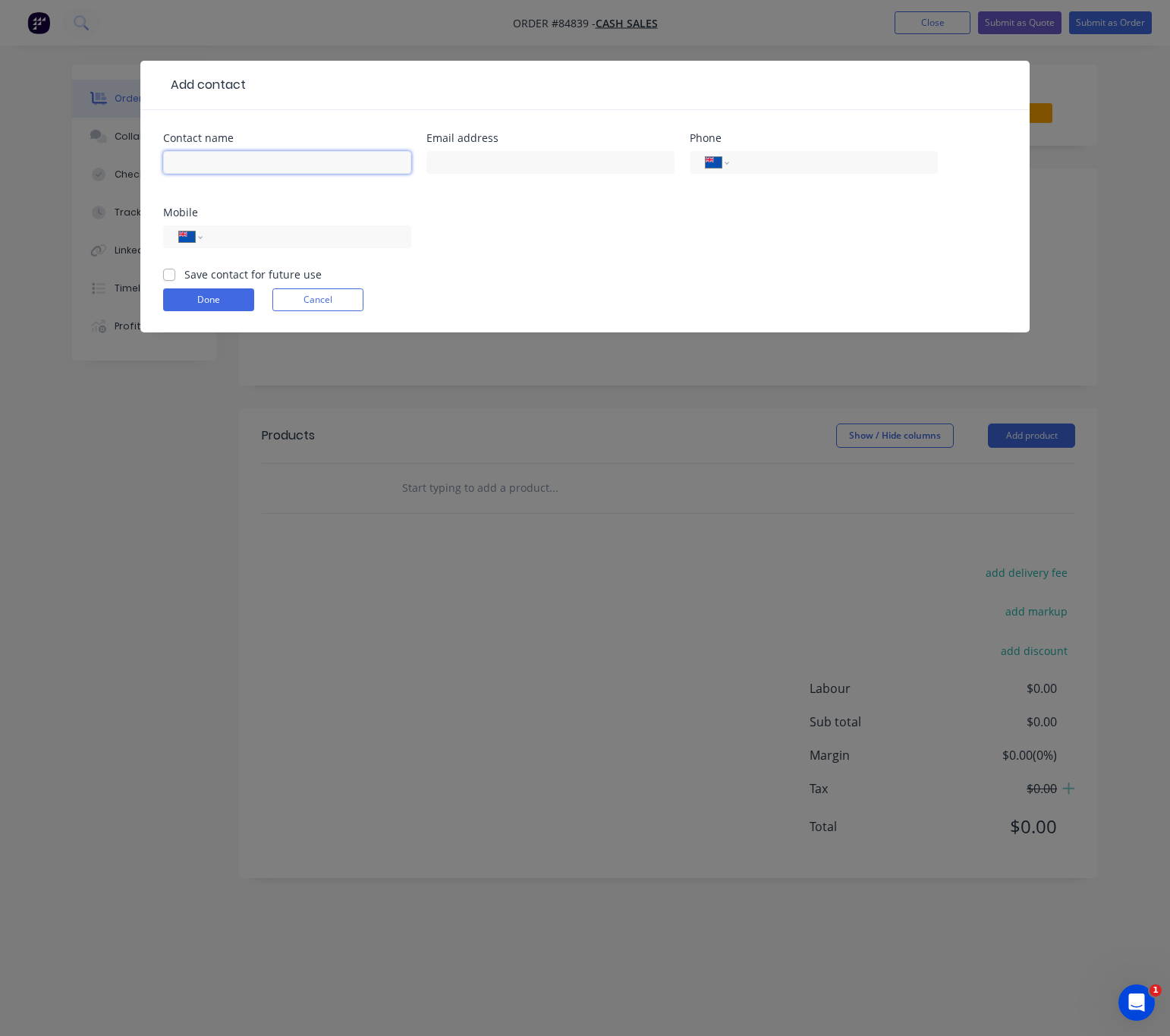
click at [269, 155] on input "text" at bounding box center [287, 162] width 248 height 23
type input "c"
type input "Cash Sale"
click at [198, 303] on button "Done" at bounding box center [209, 300] width 91 height 23
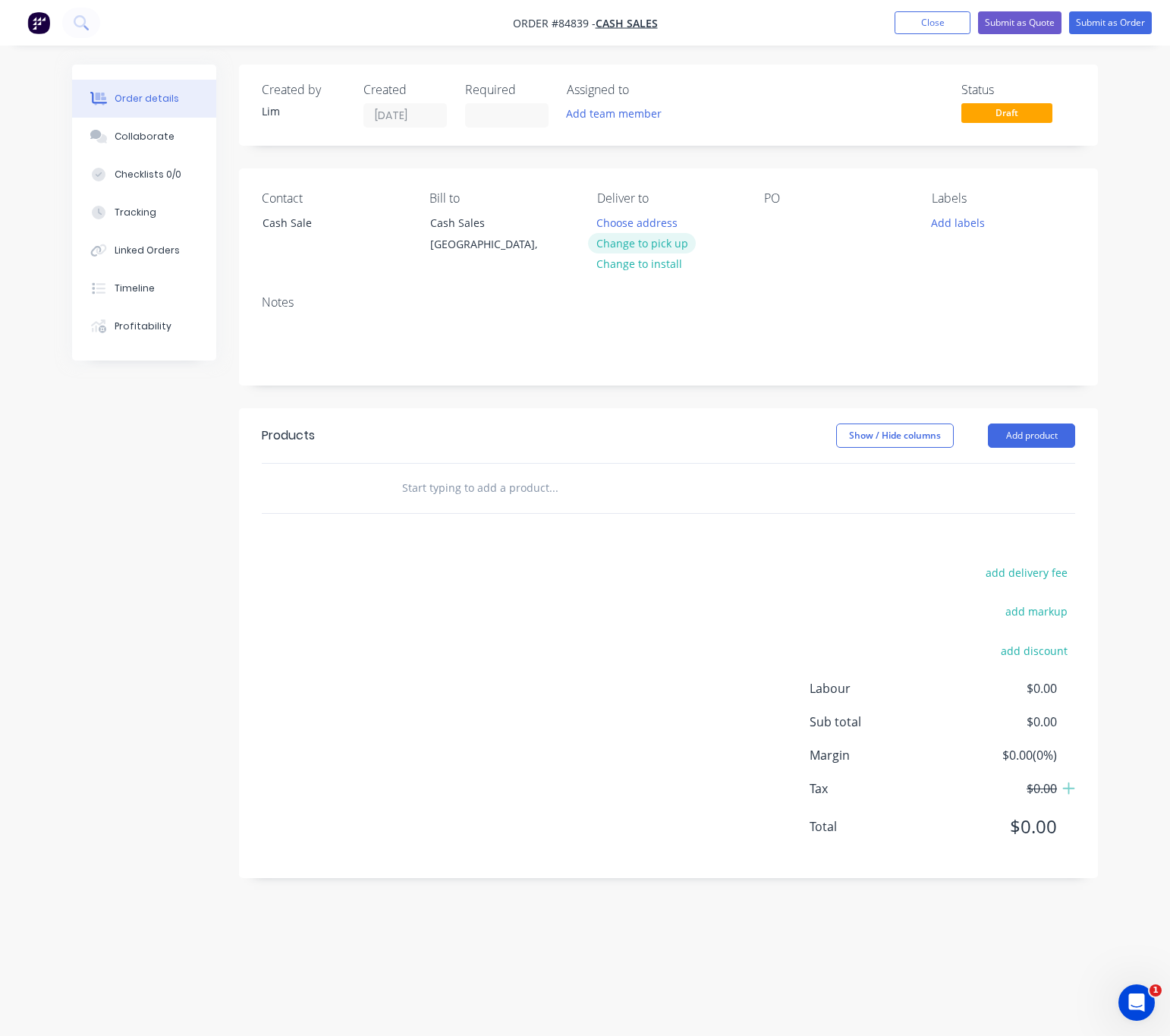
click at [654, 238] on button "Change to pick up" at bounding box center [641, 243] width 108 height 21
click at [772, 224] on div at bounding box center [776, 223] width 24 height 22
click at [967, 227] on button "Add labels" at bounding box center [959, 222] width 70 height 21
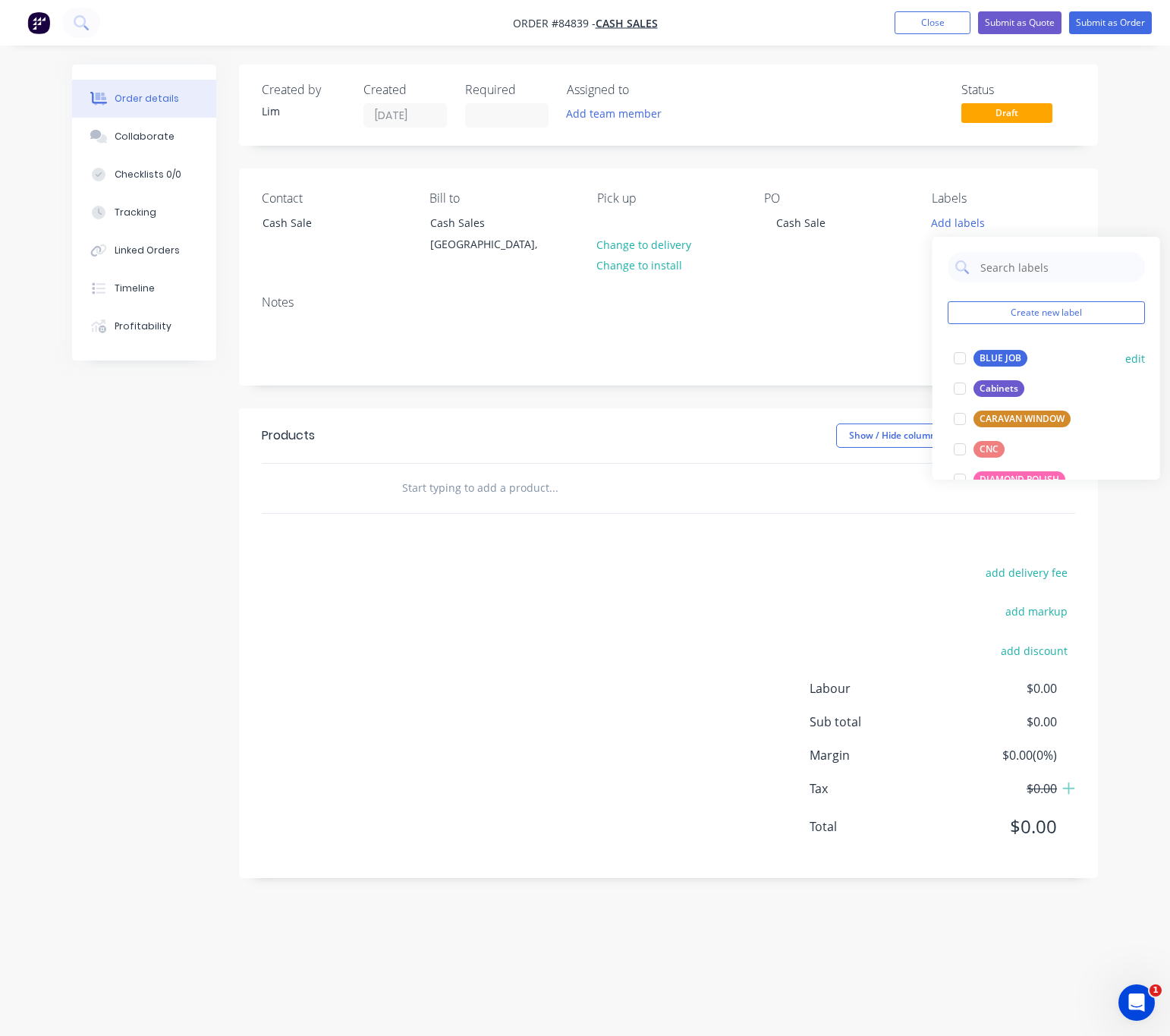
drag, startPoint x: 981, startPoint y: 352, endPoint x: 989, endPoint y: 360, distance: 11.3
click at [983, 353] on div "BLUE JOB" at bounding box center [1001, 358] width 54 height 17
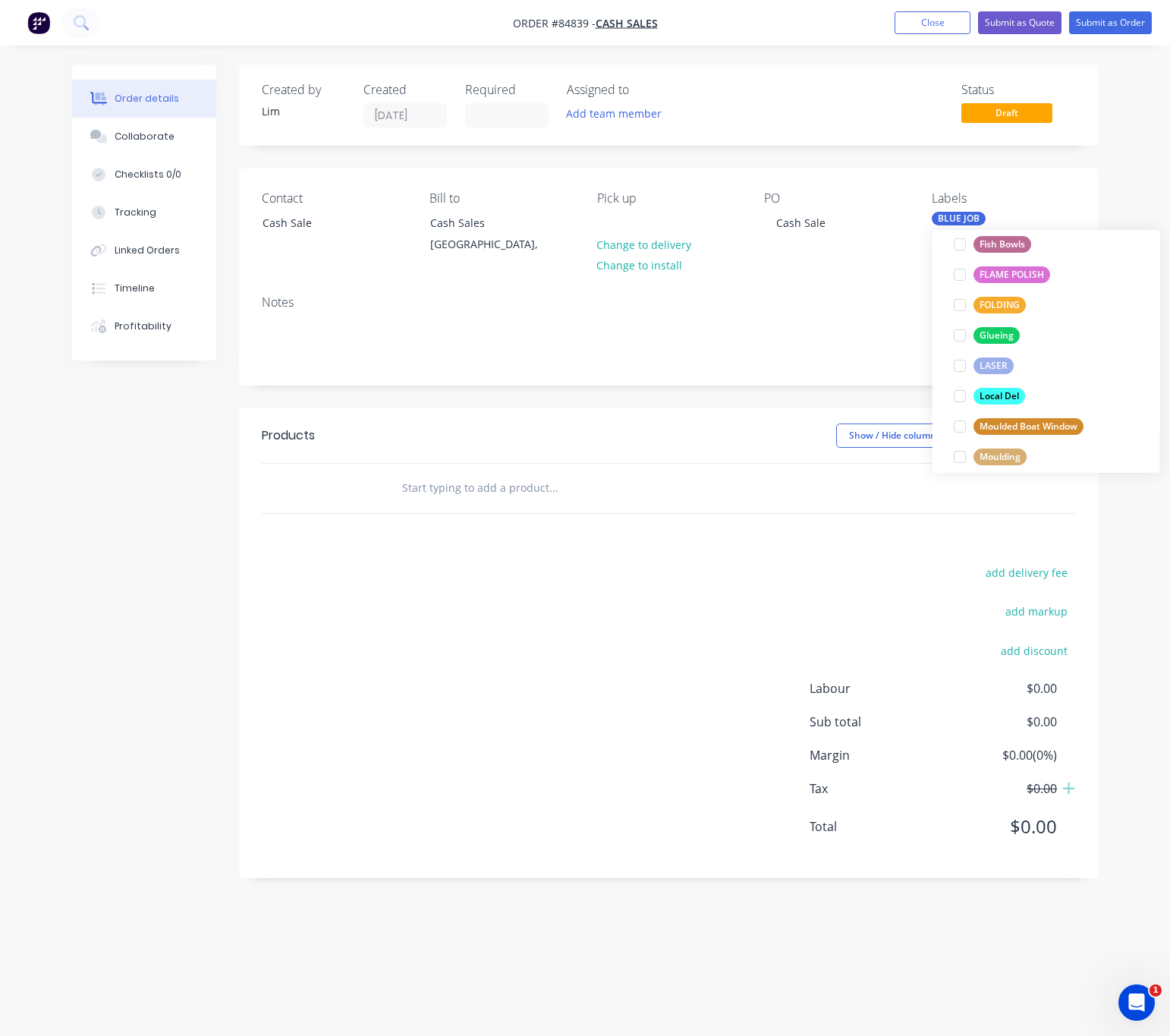
scroll to position [569, 0]
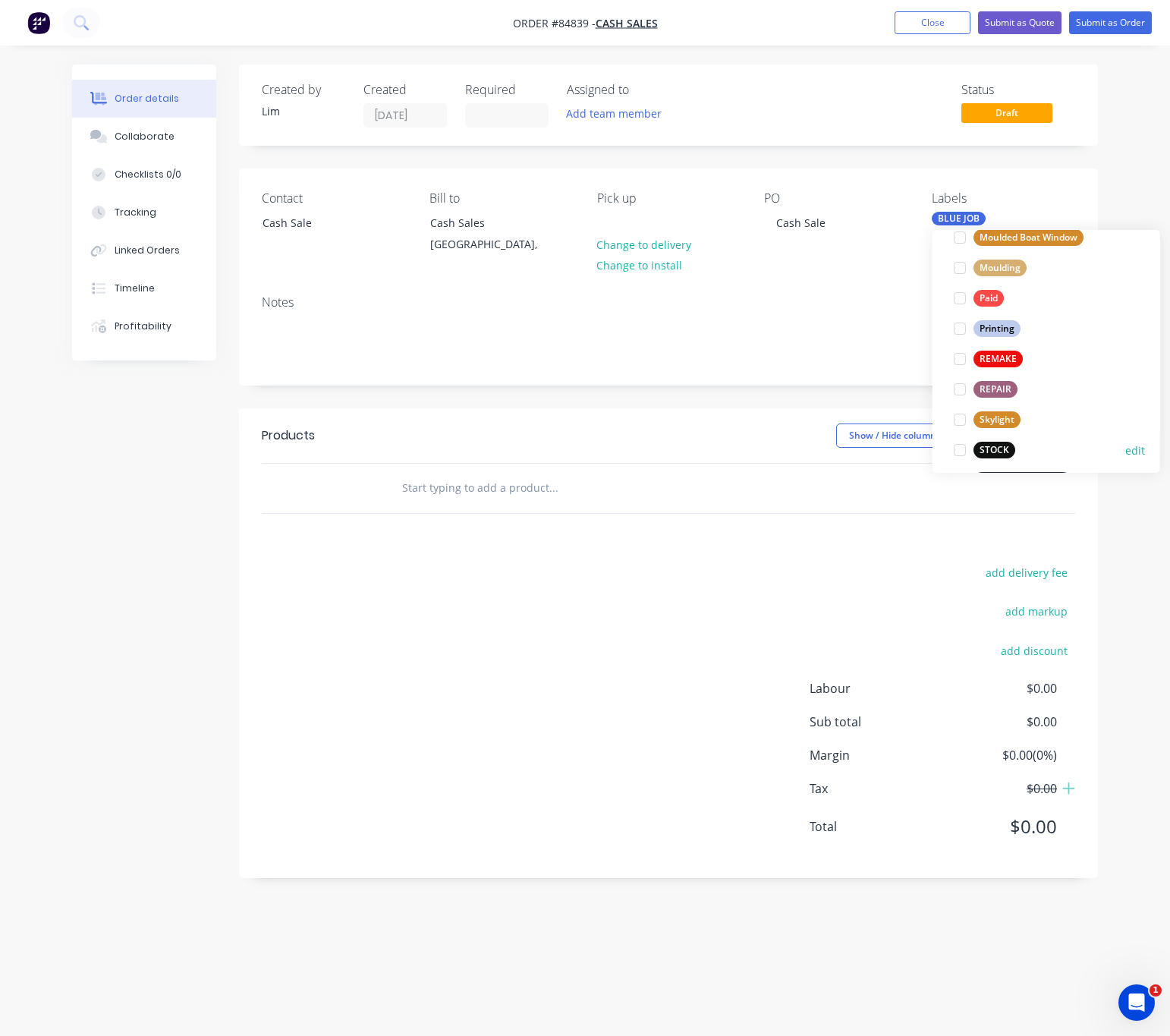
click at [995, 455] on div "STOCK" at bounding box center [995, 450] width 41 height 17
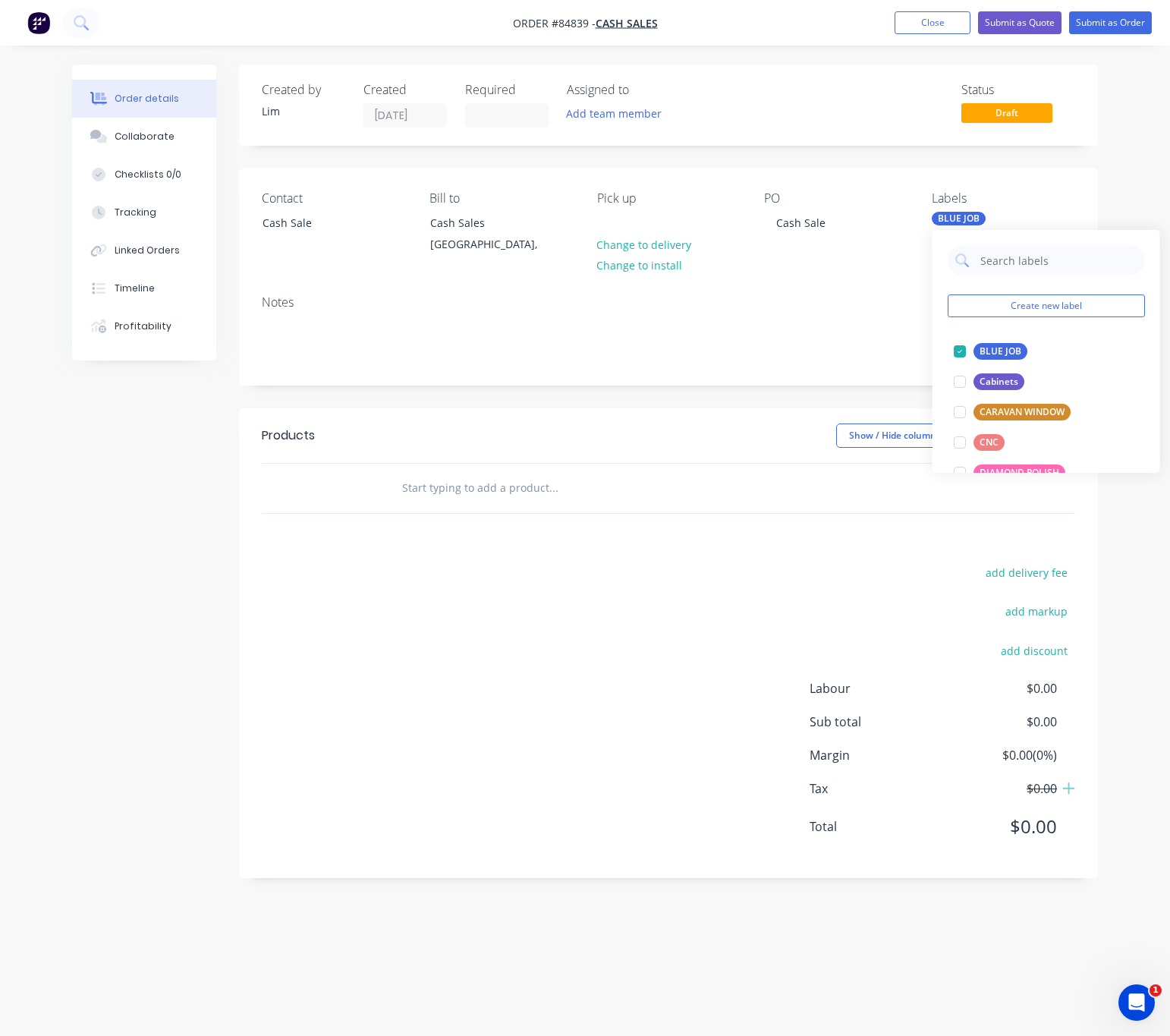
click at [443, 588] on div "add delivery fee add markup add discount Labour $0.00 Sub total $0.00 Margin $0…" at bounding box center [668, 708] width 813 height 293
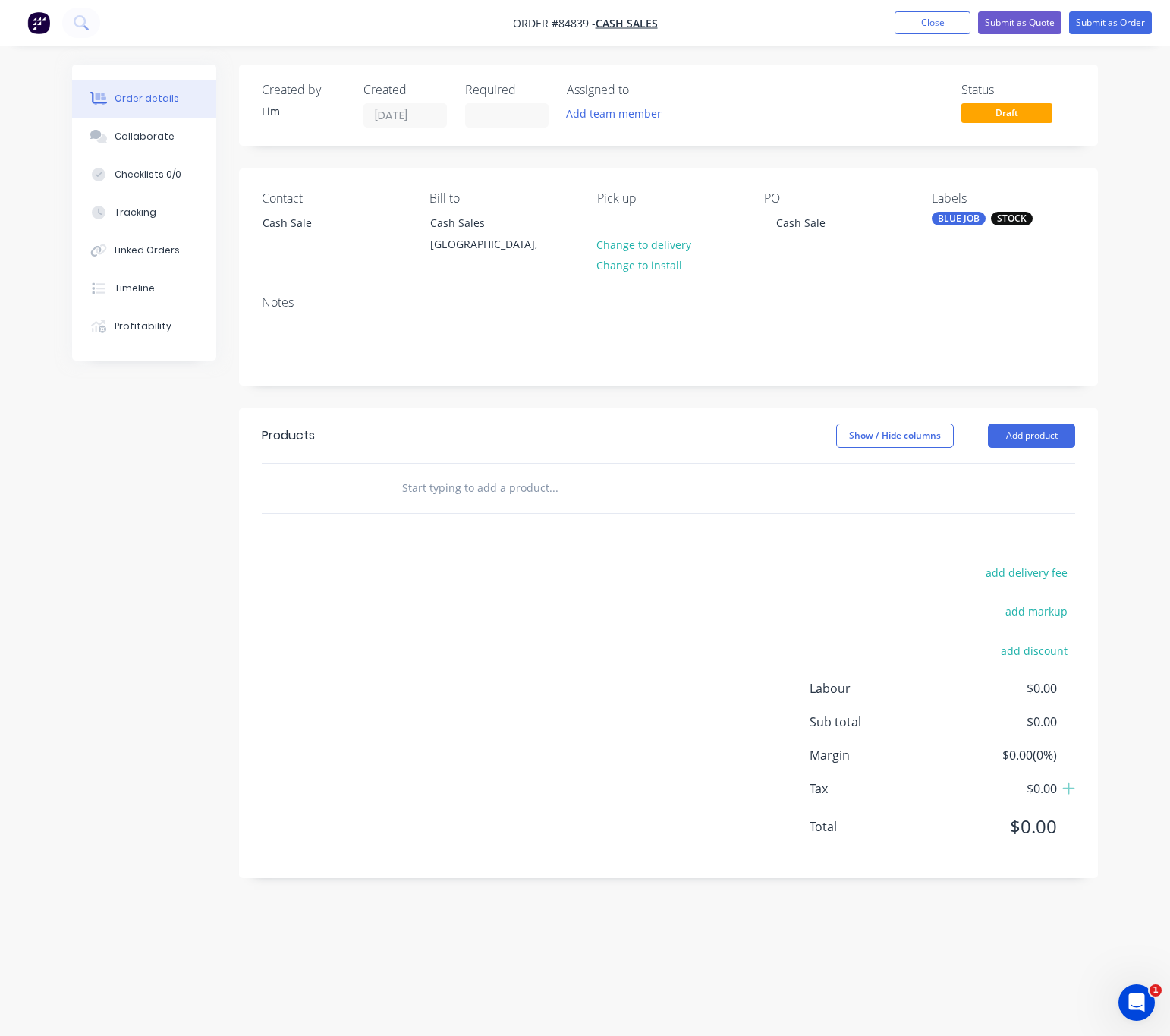
click at [478, 490] on input "text" at bounding box center [553, 488] width 304 height 30
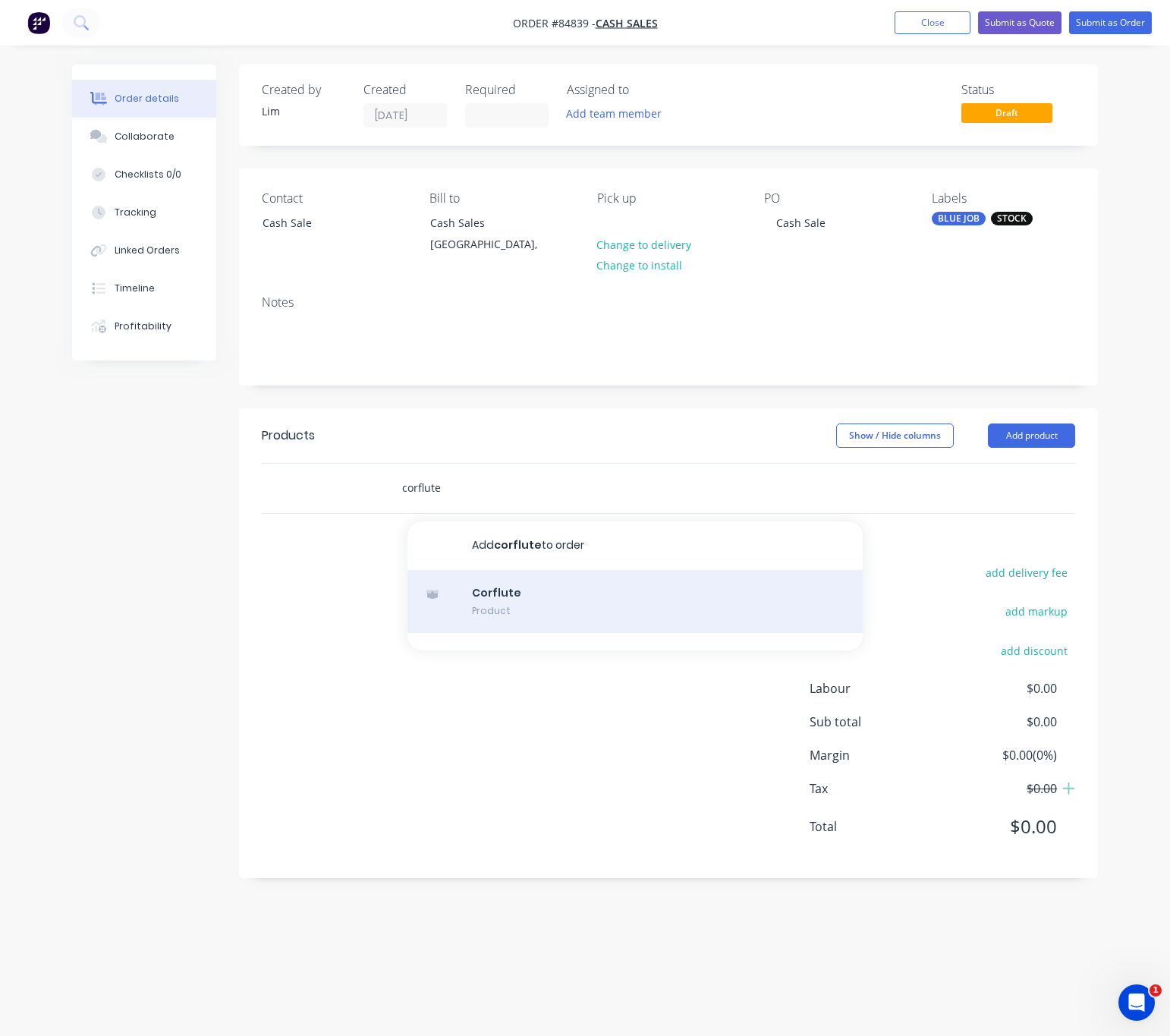
type input "corflute"
click at [538, 599] on div "Corflute Product" at bounding box center [635, 602] width 455 height 64
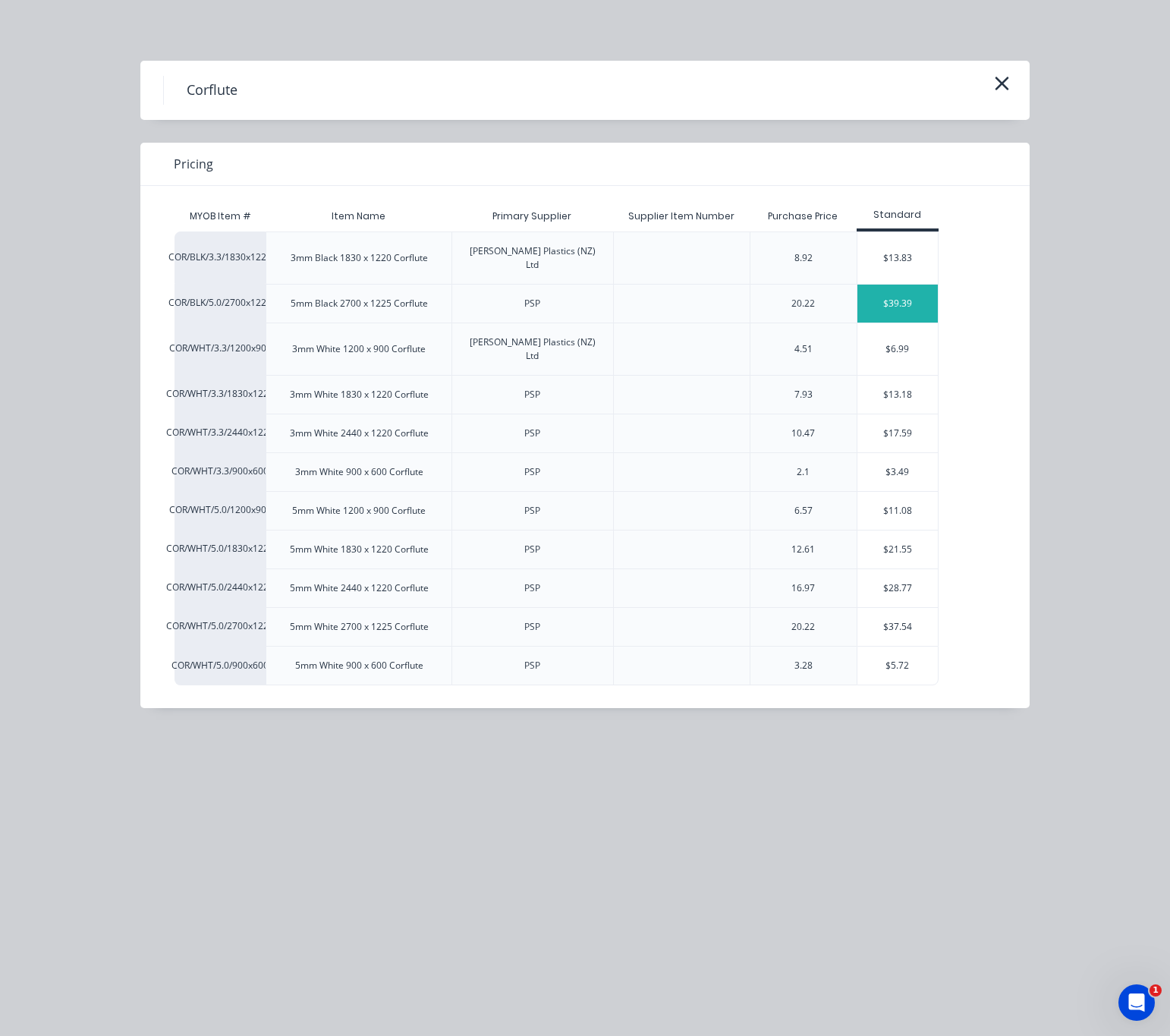
click at [896, 291] on div "$39.39" at bounding box center [898, 304] width 81 height 38
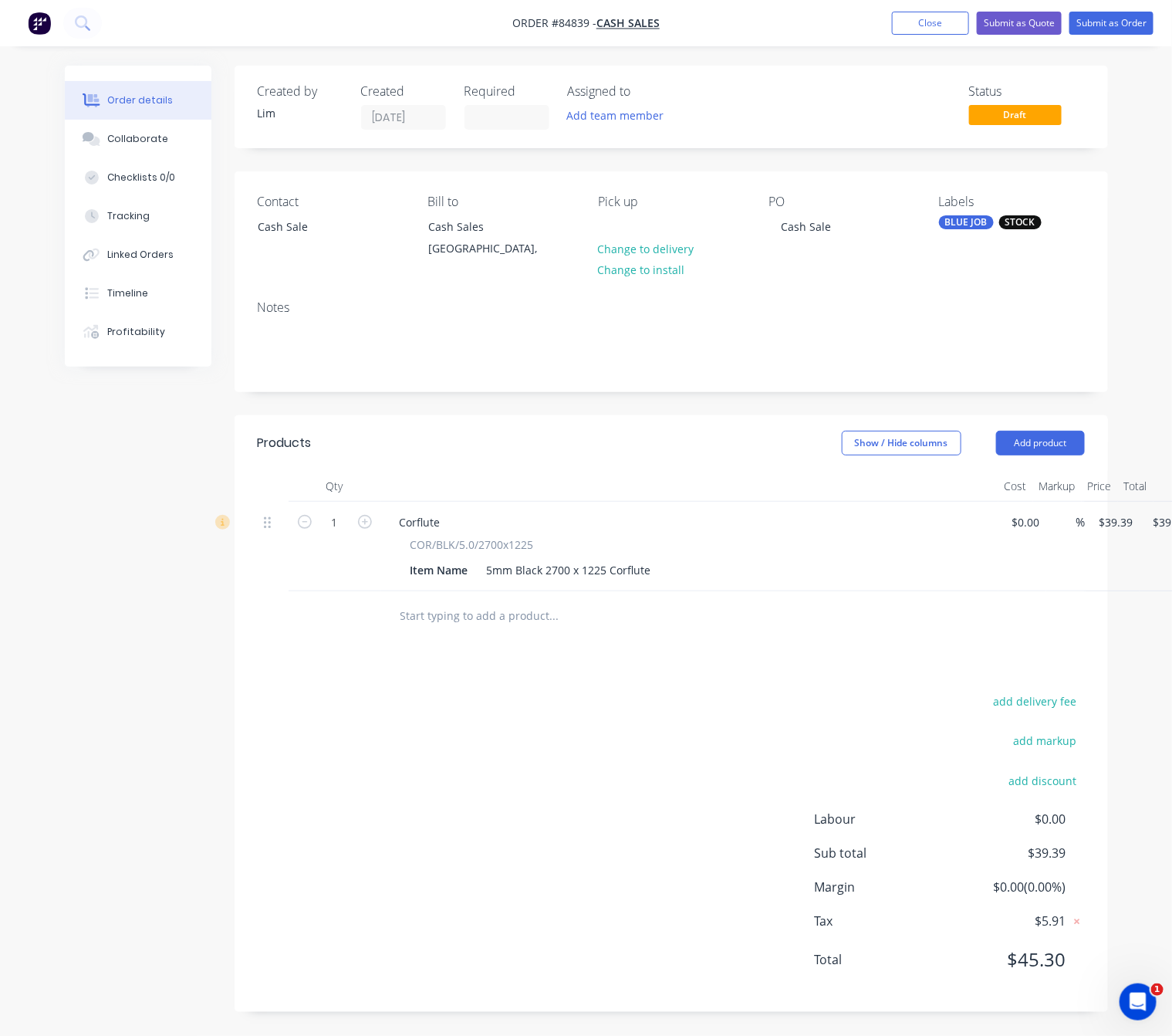
click at [597, 855] on div "add delivery fee add markup add discount Labour $0.00 Sub total $39.39 Margin $…" at bounding box center [672, 840] width 827 height 298
drag, startPoint x: 695, startPoint y: 697, endPoint x: 915, endPoint y: 483, distance: 306.9
click at [695, 698] on div "add delivery fee add markup add discount Labour $0.00 Sub total $39.39 Margin $…" at bounding box center [672, 840] width 827 height 298
click at [1093, 38] on nav "Order #84839 - Cash Sales Add product Close Submit as Quote Submit as Order" at bounding box center [586, 23] width 1172 height 46
click at [1098, 17] on button "Submit as Order" at bounding box center [1112, 23] width 84 height 24
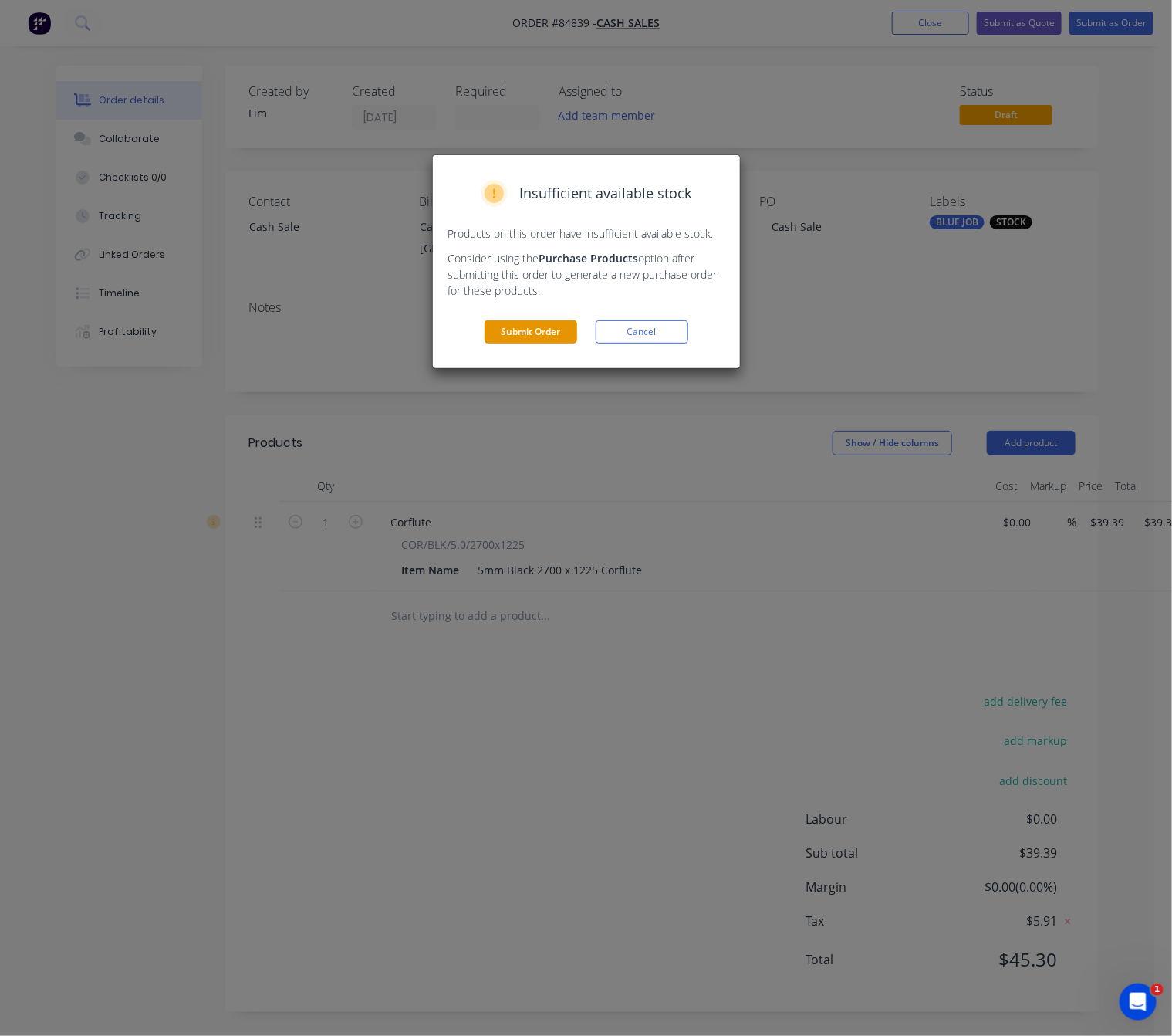
click at [565, 322] on button "Submit Order" at bounding box center [531, 332] width 92 height 24
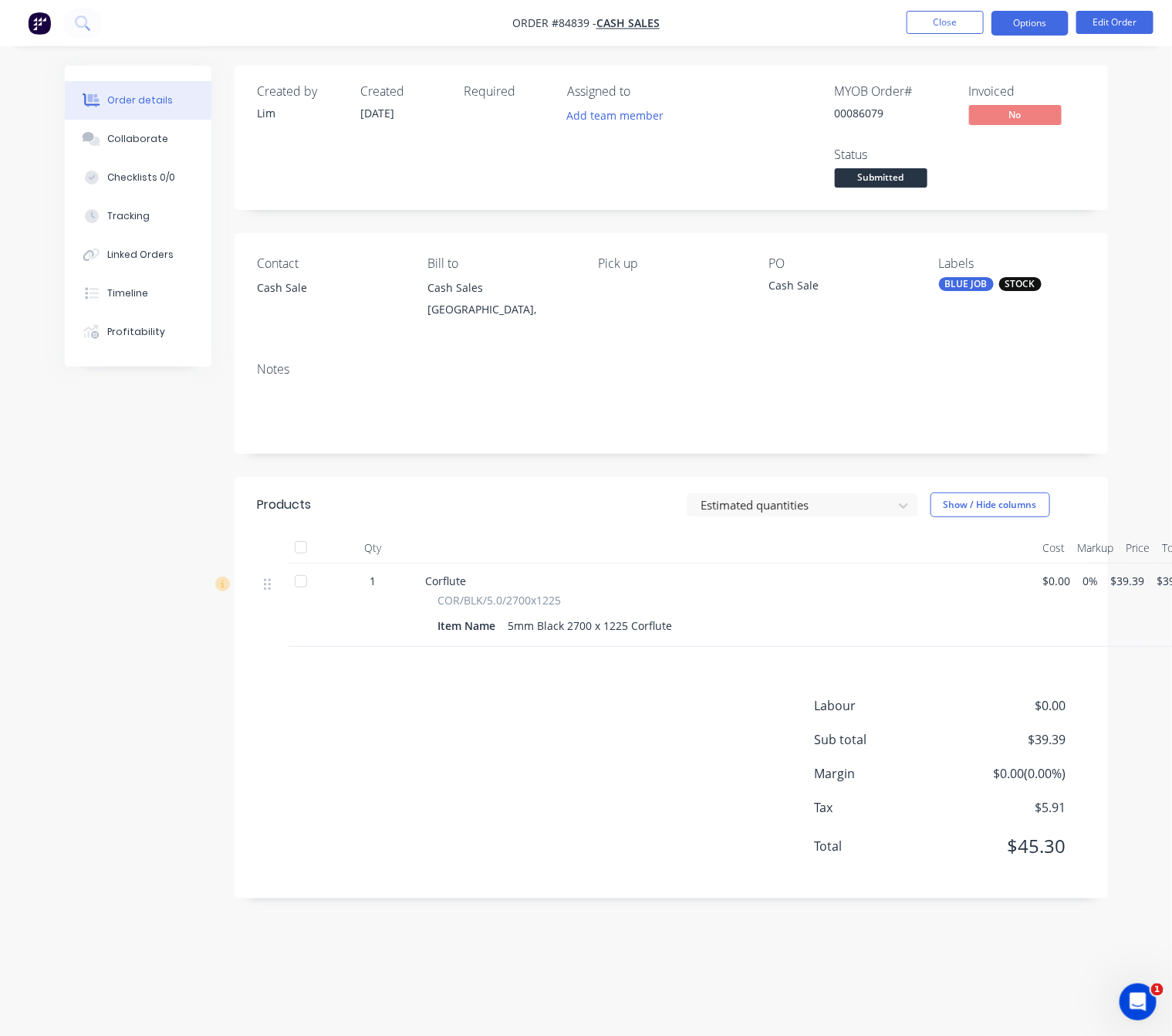
click at [1047, 25] on button "Options" at bounding box center [1030, 23] width 77 height 24
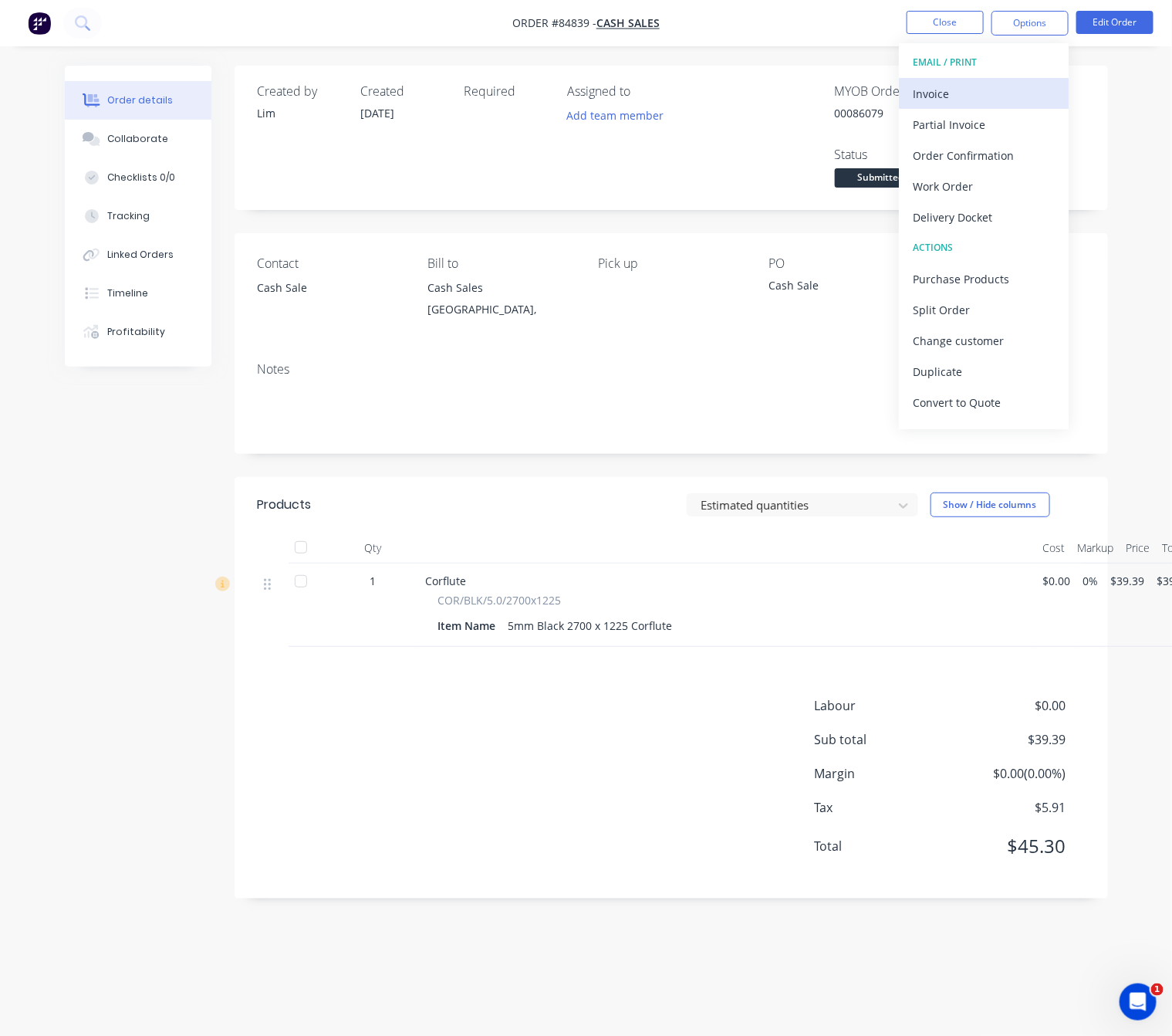
click at [1005, 100] on div "Invoice" at bounding box center [984, 94] width 142 height 23
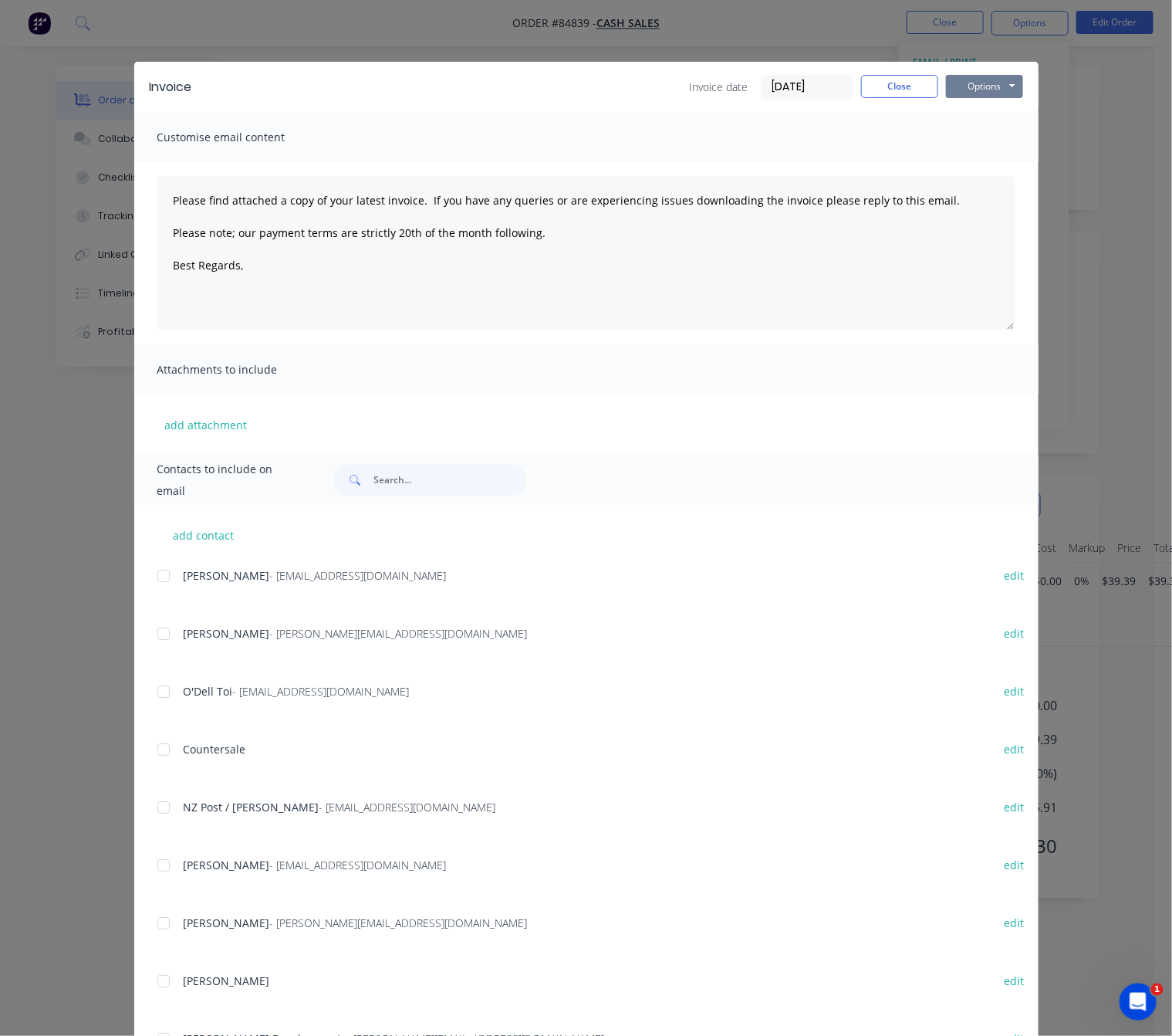
click at [992, 84] on button "Options" at bounding box center [985, 86] width 77 height 24
click at [1000, 110] on button "Preview" at bounding box center [996, 114] width 99 height 25
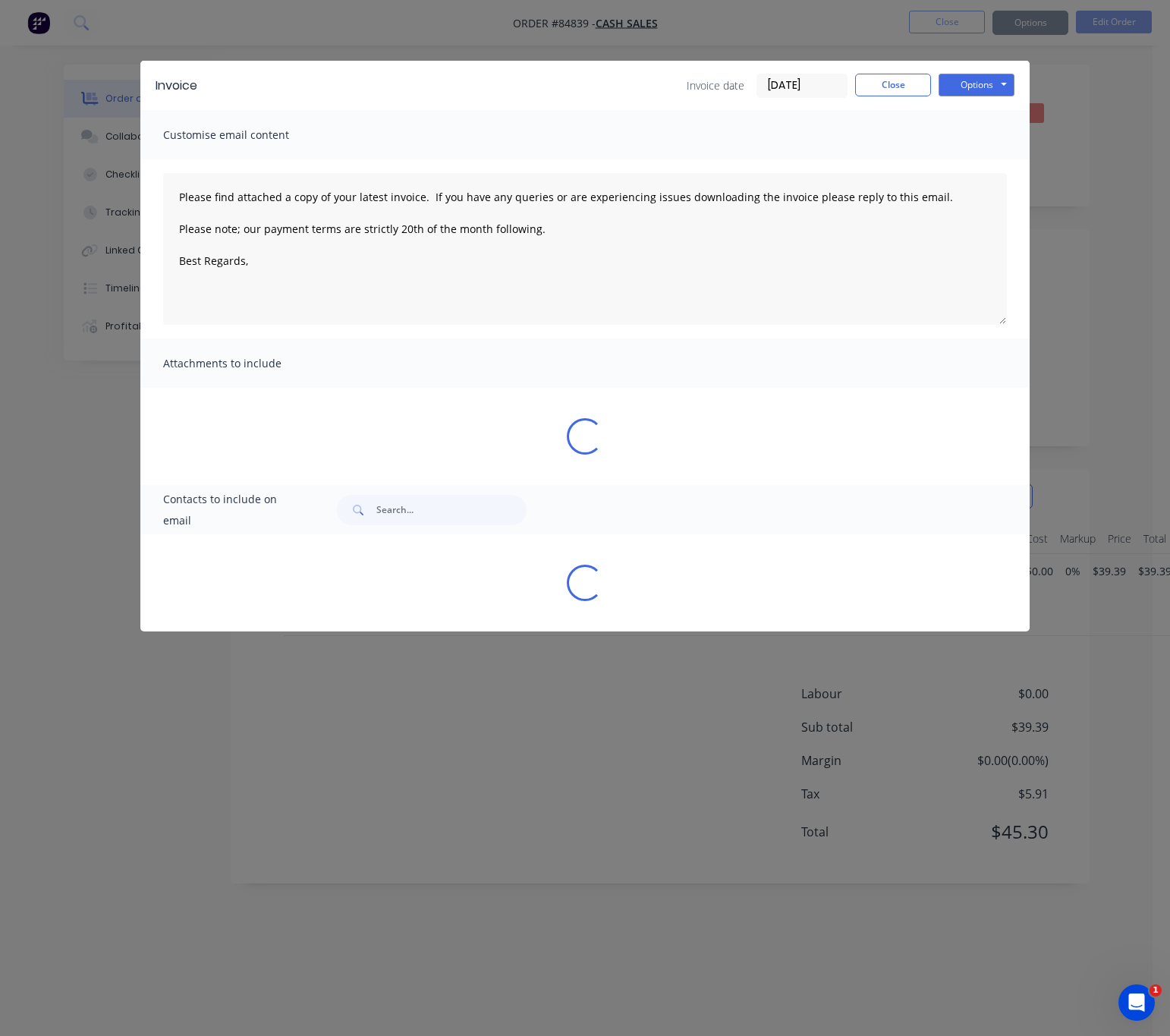
type textarea "Please find attached a copy of your latest invoice. If you have any queries or …"
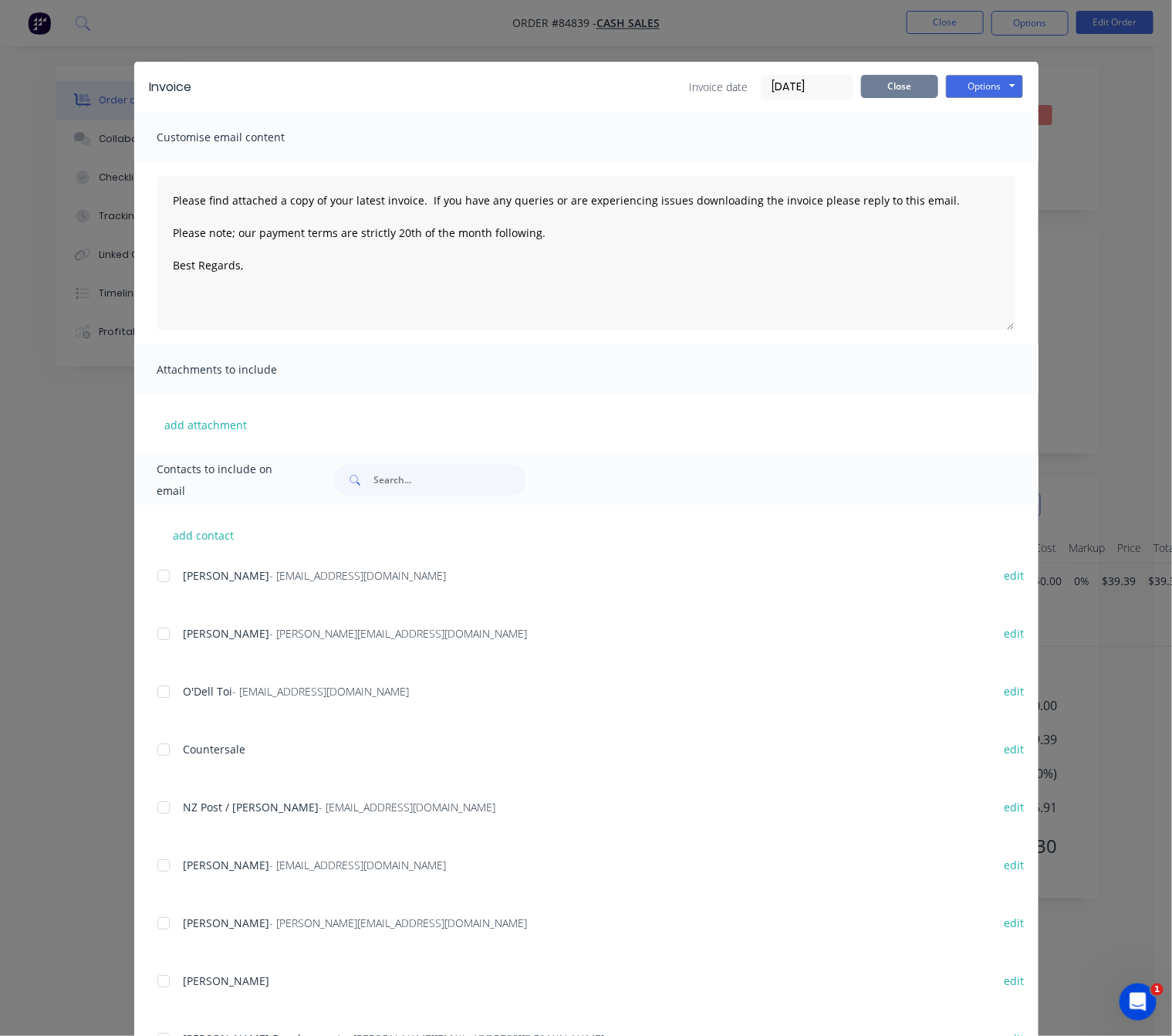
click at [899, 81] on button "Close" at bounding box center [899, 86] width 77 height 24
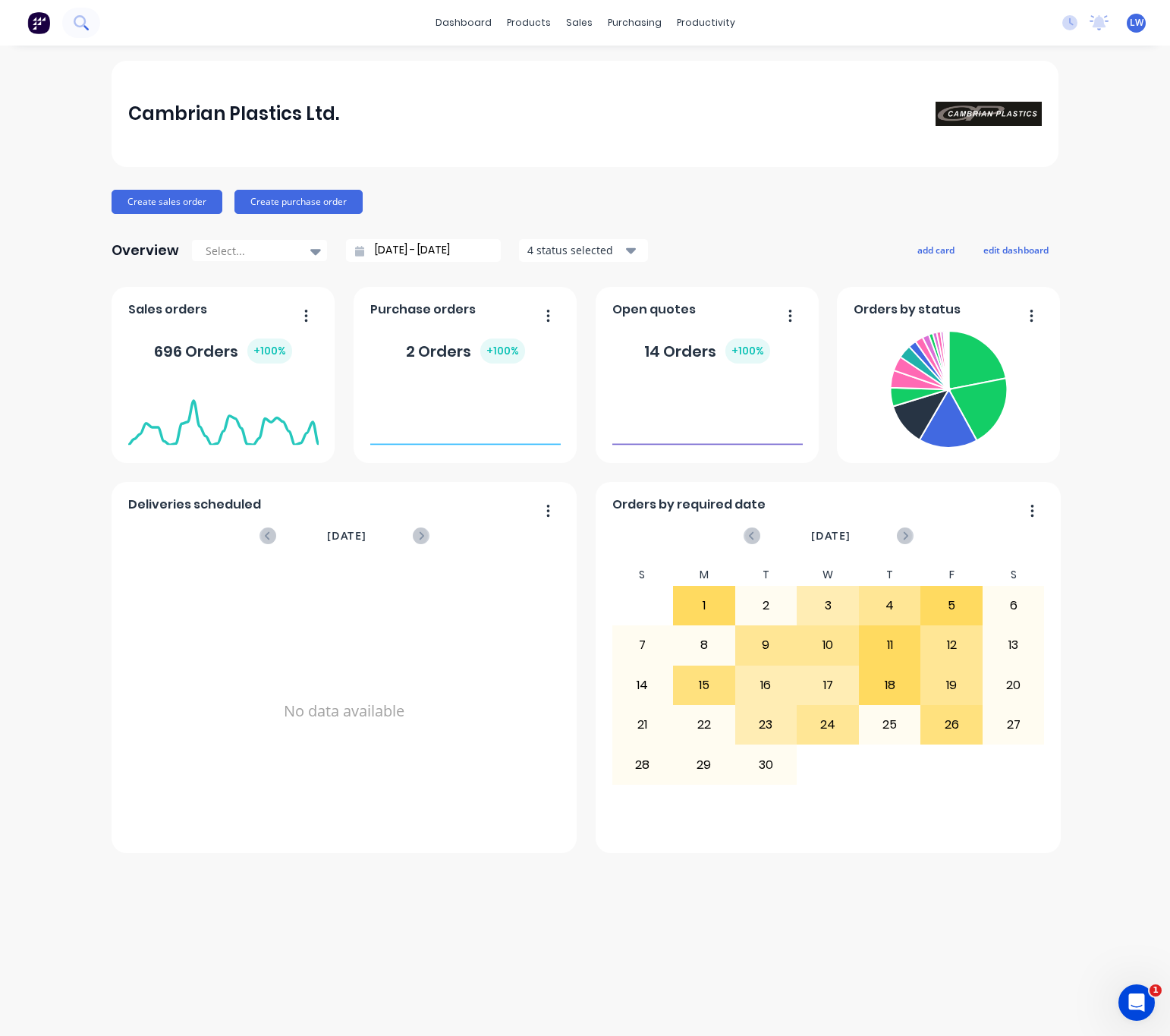
click at [69, 26] on button at bounding box center [81, 23] width 38 height 30
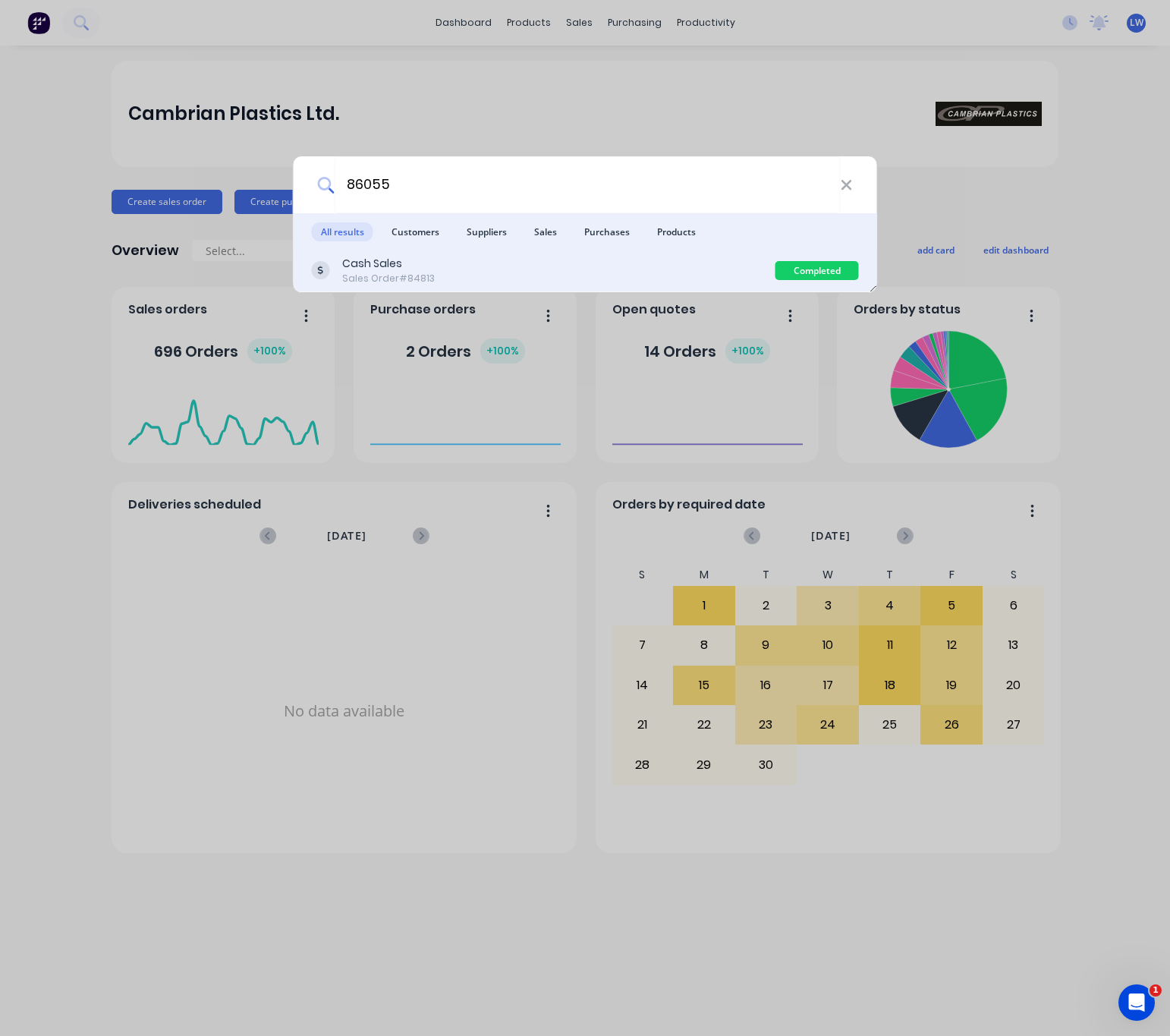
type input "86055"
click at [518, 262] on div "Cash Sales Sales Order #84813" at bounding box center [543, 270] width 463 height 30
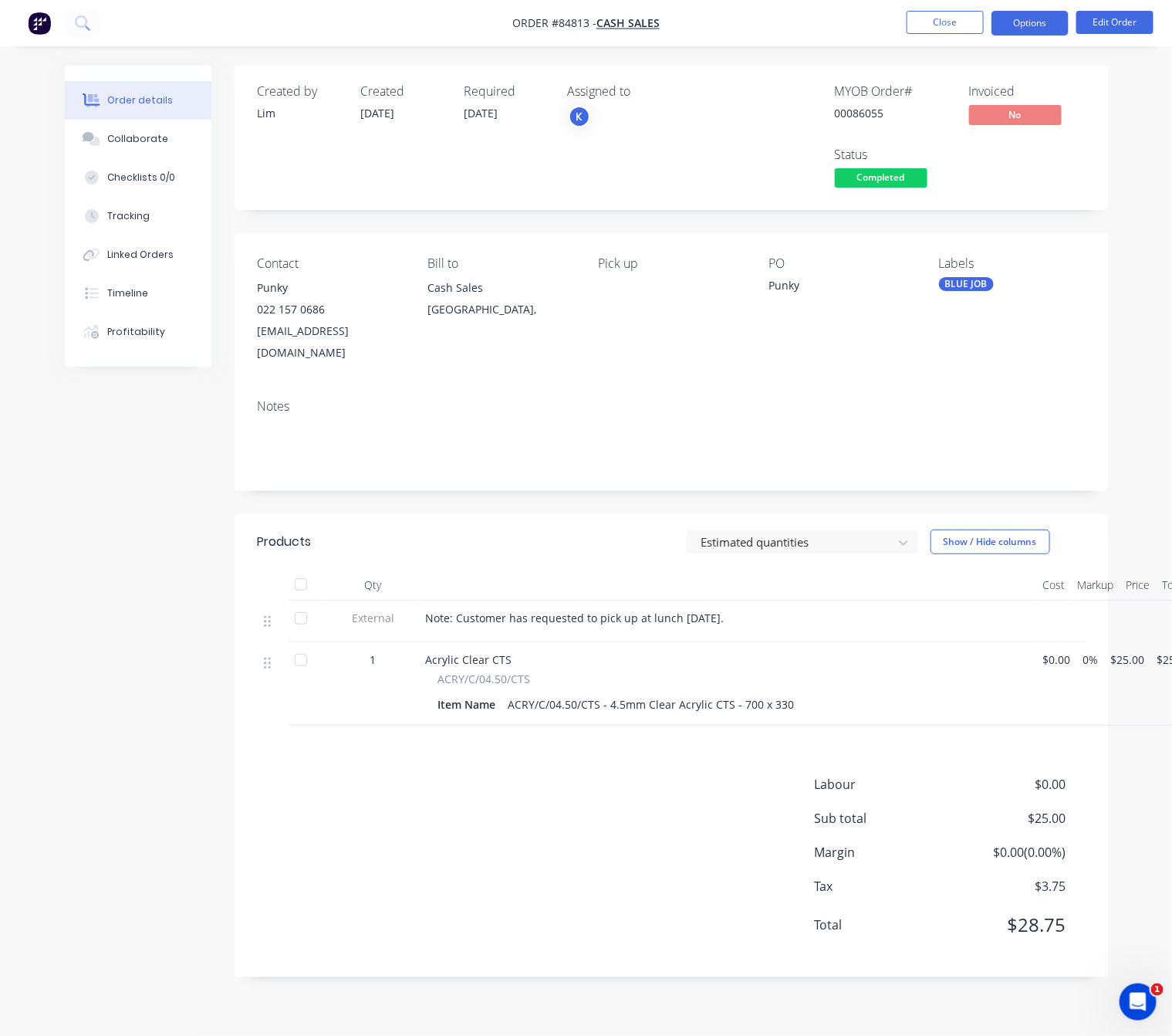
drag, startPoint x: 1037, startPoint y: 25, endPoint x: 1033, endPoint y: 37, distance: 12.6
click at [1036, 25] on button "Options" at bounding box center [1030, 23] width 77 height 24
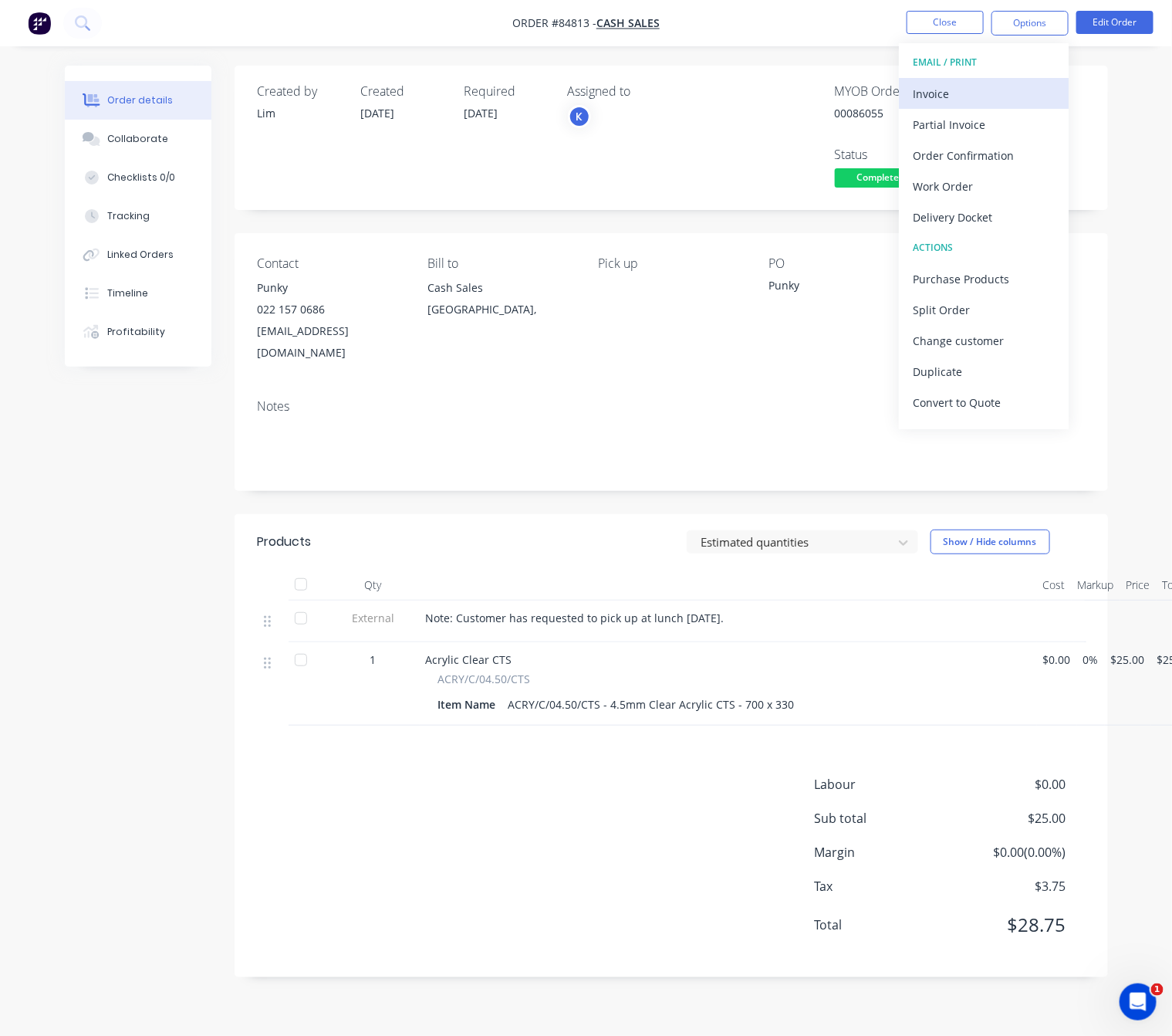
click at [1024, 102] on div "Invoice" at bounding box center [984, 94] width 142 height 23
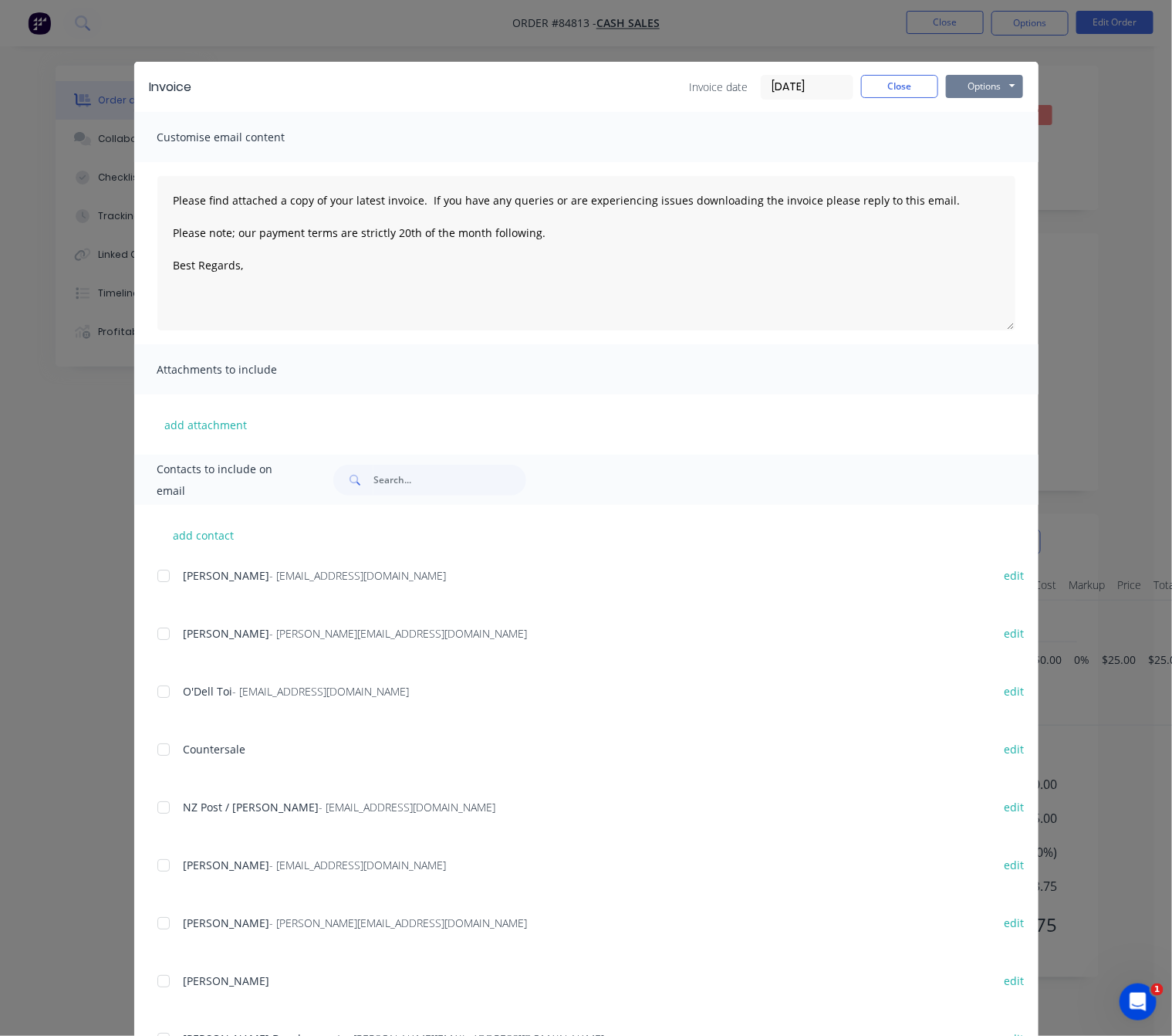
click at [1001, 84] on button "Options" at bounding box center [985, 86] width 77 height 24
click at [976, 123] on button "Preview" at bounding box center [996, 114] width 99 height 25
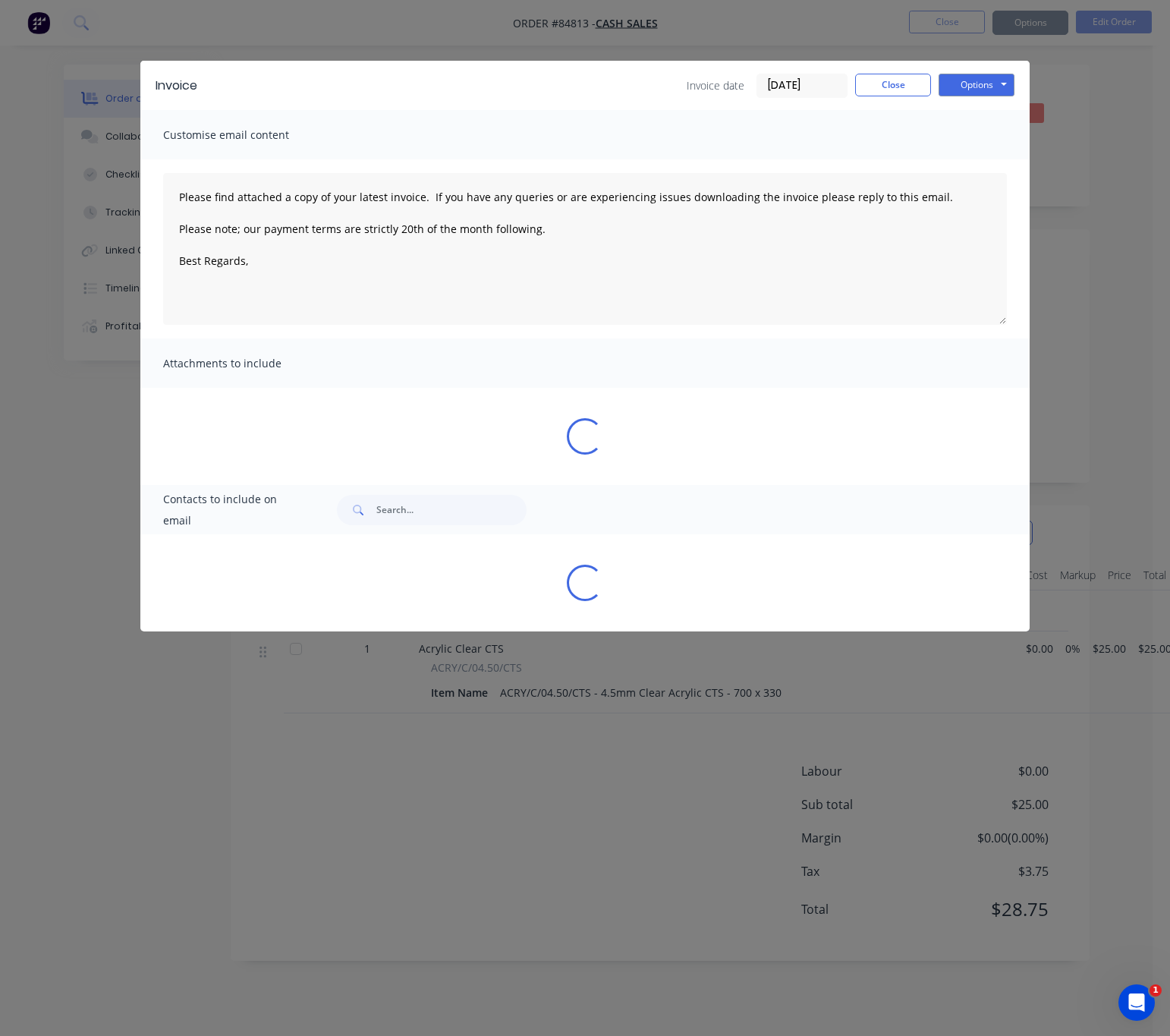
type textarea "Please find attached a copy of your latest invoice. If you have any queries or …"
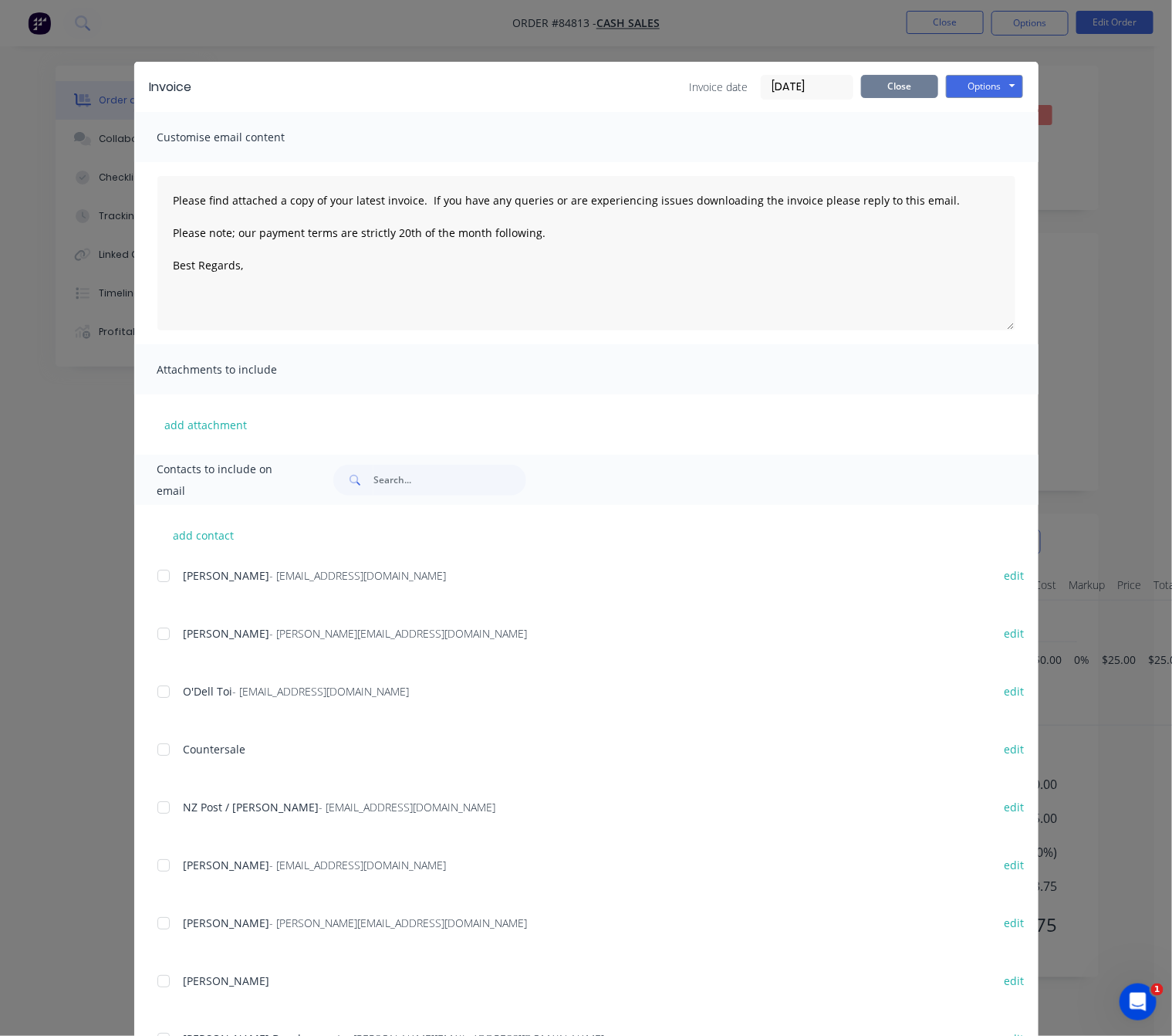
click at [895, 100] on div "Invoice Invoice date [DATE] Close Options Preview Print Email" at bounding box center [586, 87] width 904 height 50
click at [895, 88] on button "Close" at bounding box center [899, 86] width 77 height 24
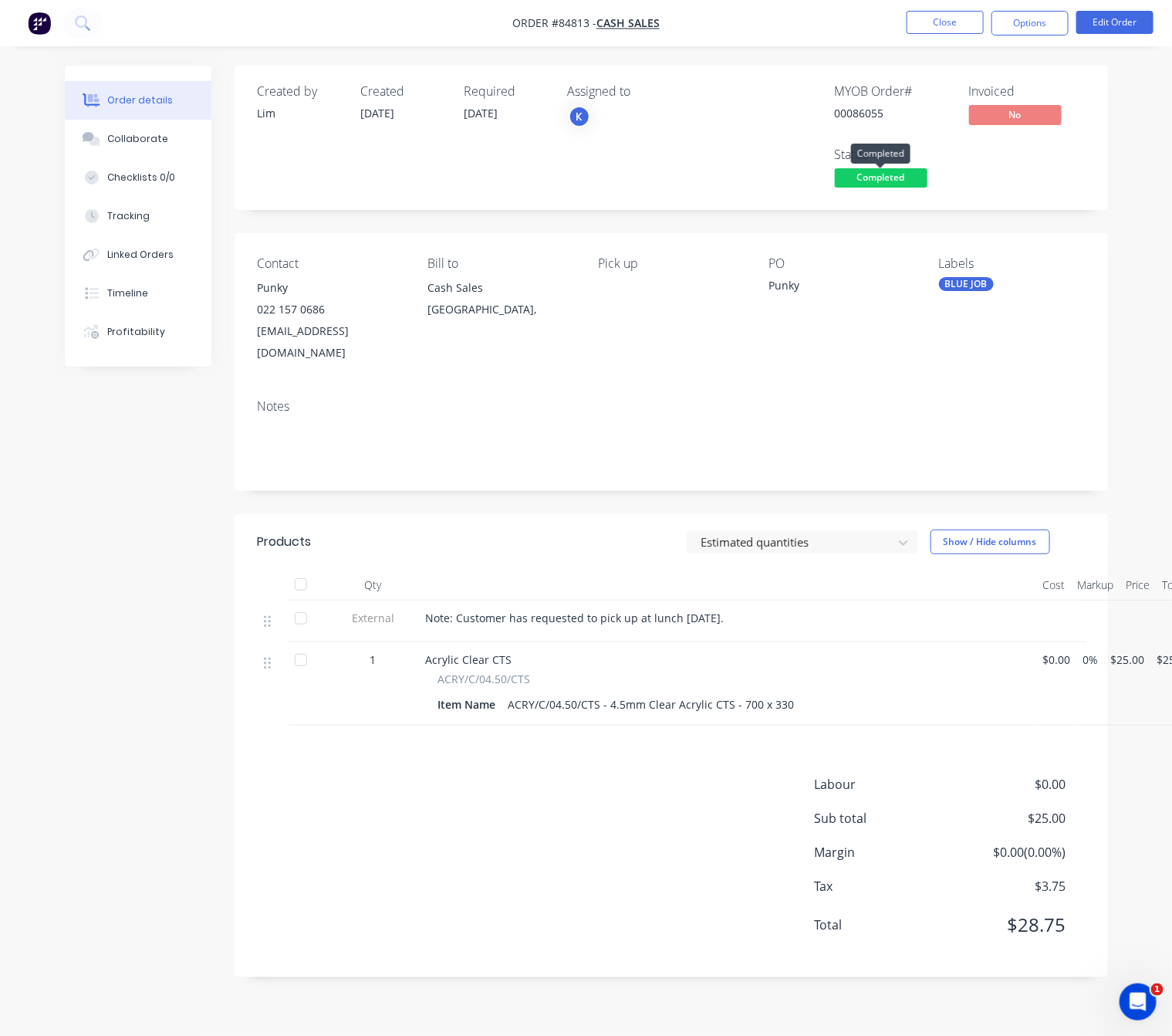
click at [878, 183] on span "Completed" at bounding box center [882, 178] width 92 height 19
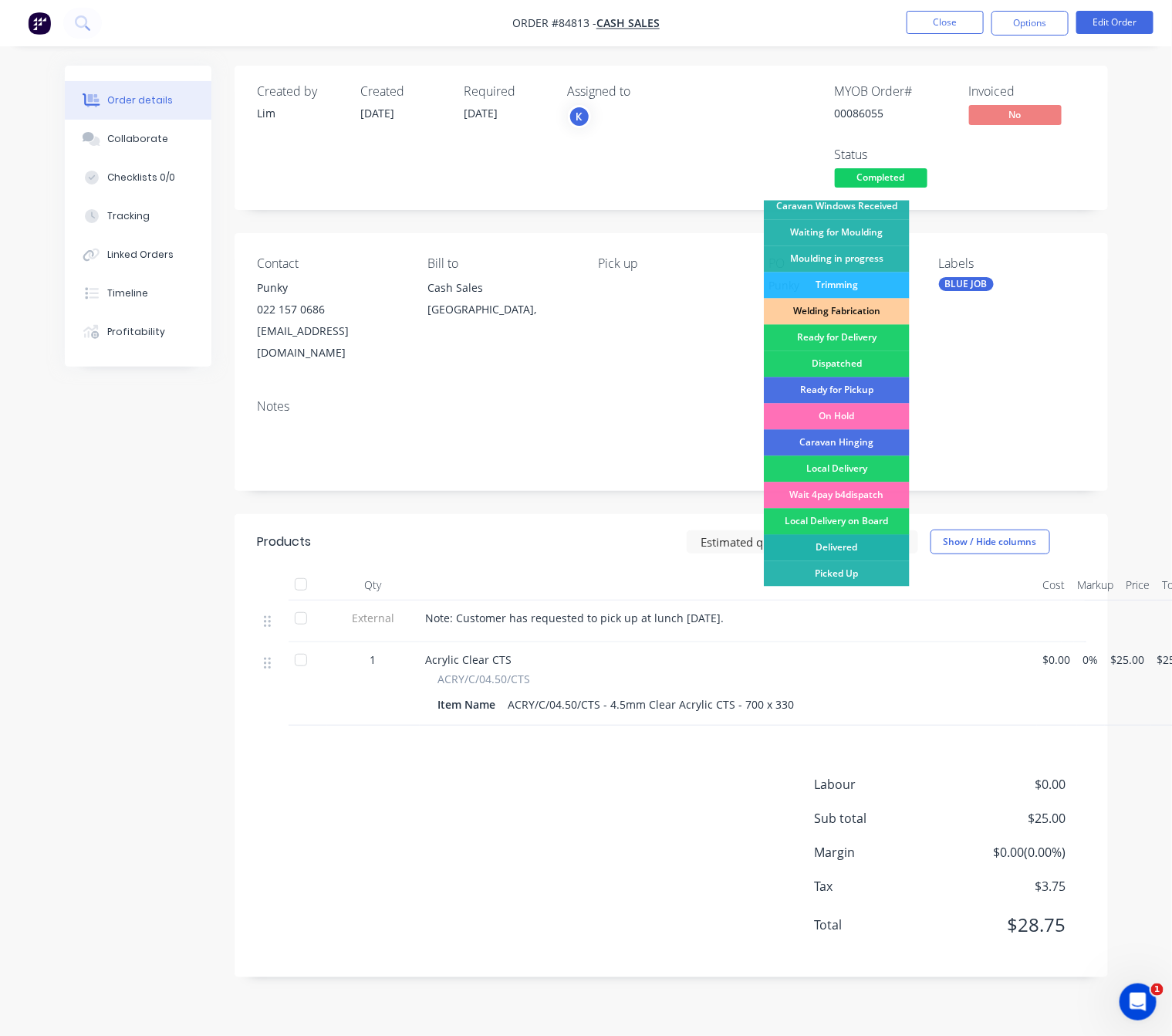
scroll to position [17, 0]
click at [865, 561] on div "Picked Up" at bounding box center [837, 574] width 146 height 26
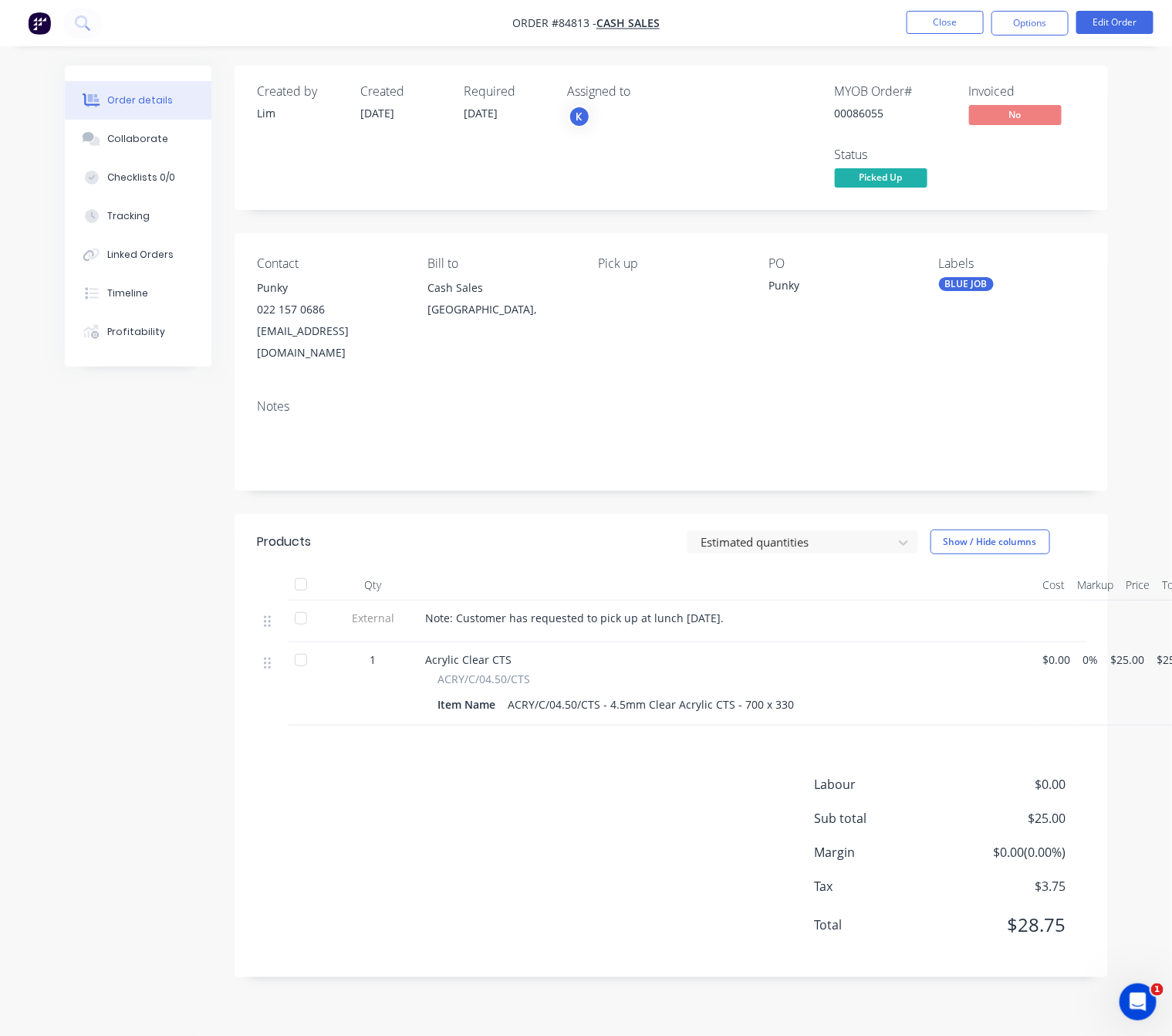
click at [172, 482] on div "Created by [PERSON_NAME] Created [DATE] Required [DATE] Assigned to K MYOB Orde…" at bounding box center [586, 533] width 1043 height 935
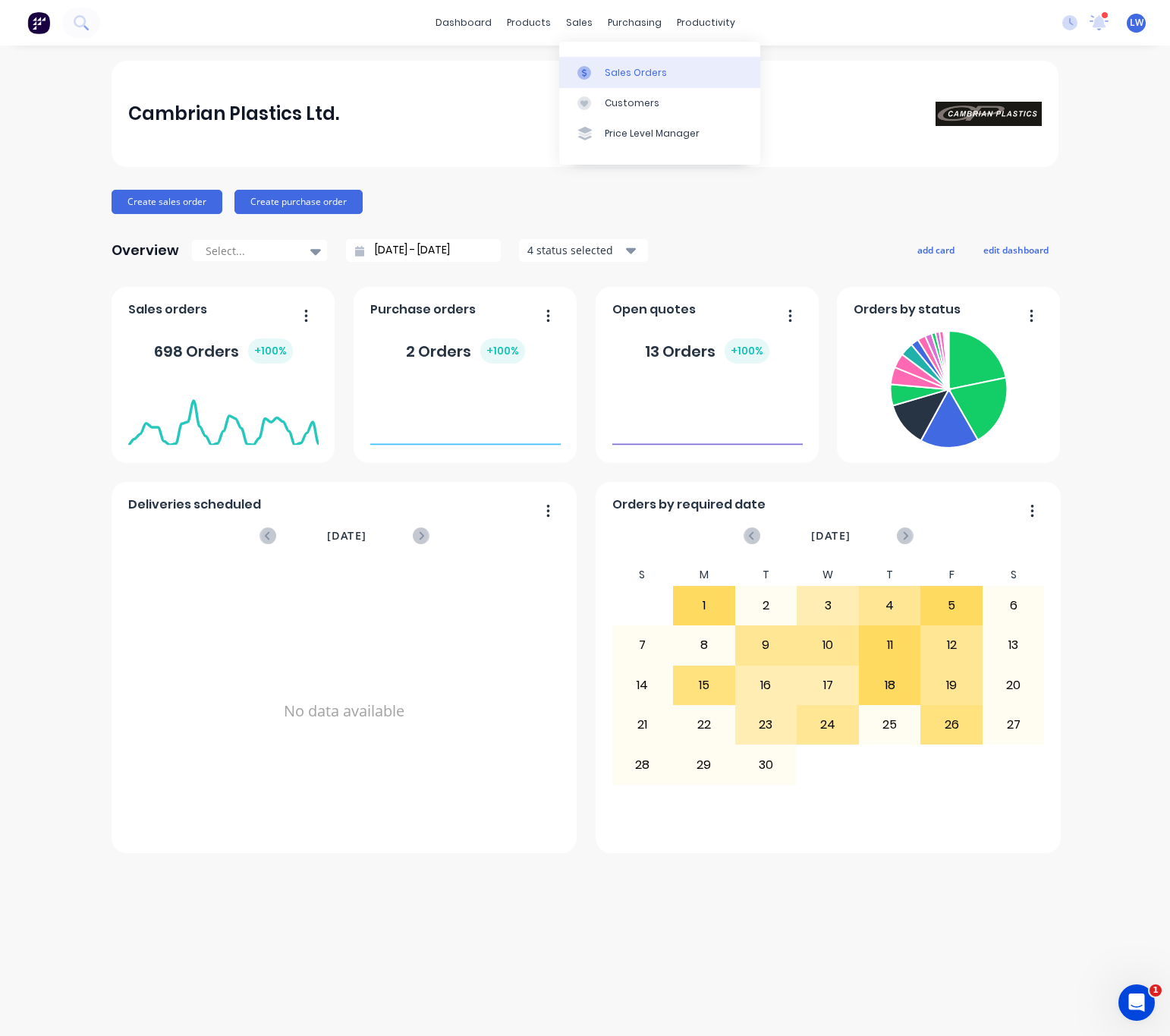
click at [608, 73] on div "Sales Orders" at bounding box center [636, 73] width 62 height 14
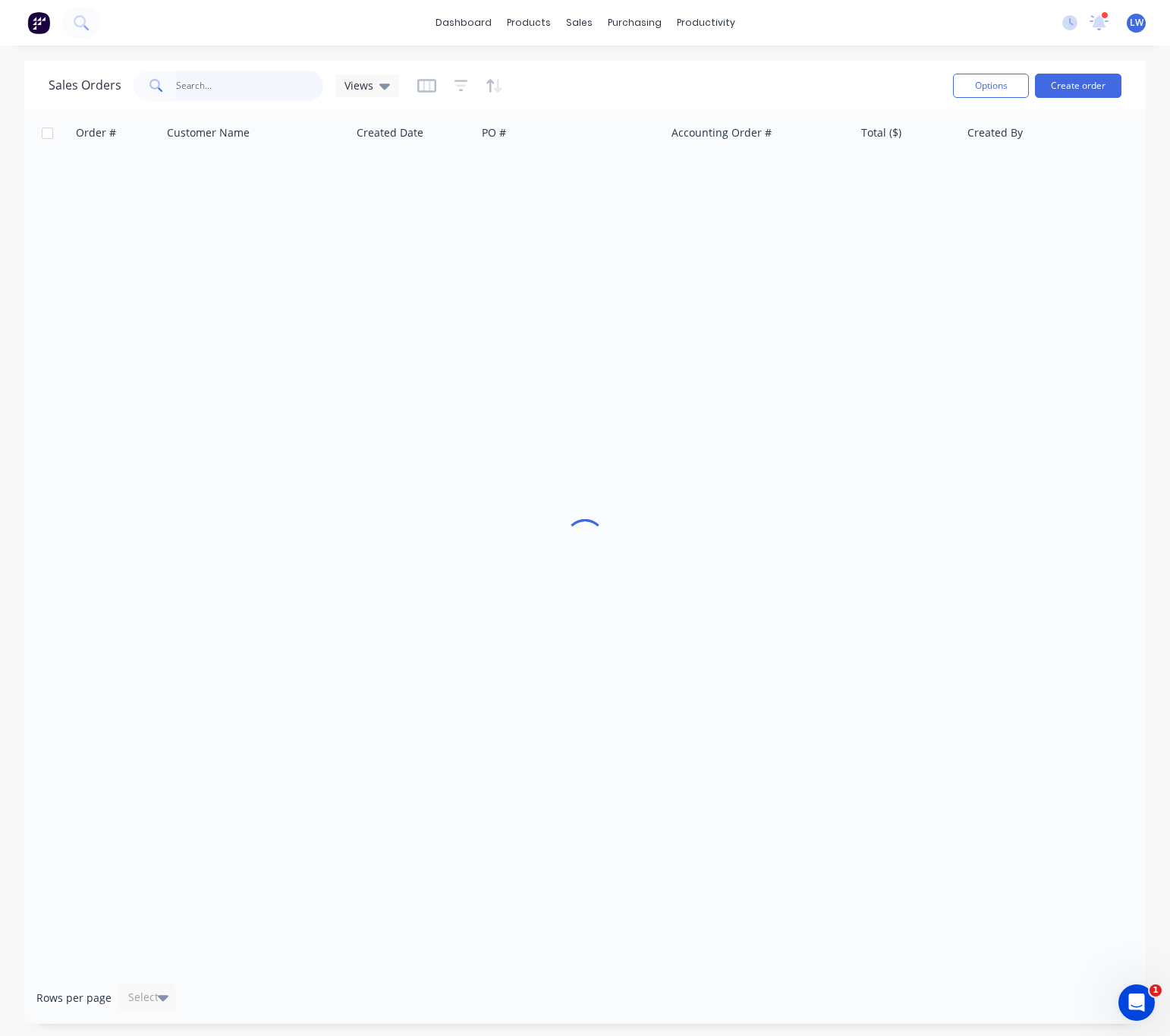
click at [227, 85] on input "text" at bounding box center [250, 85] width 148 height 30
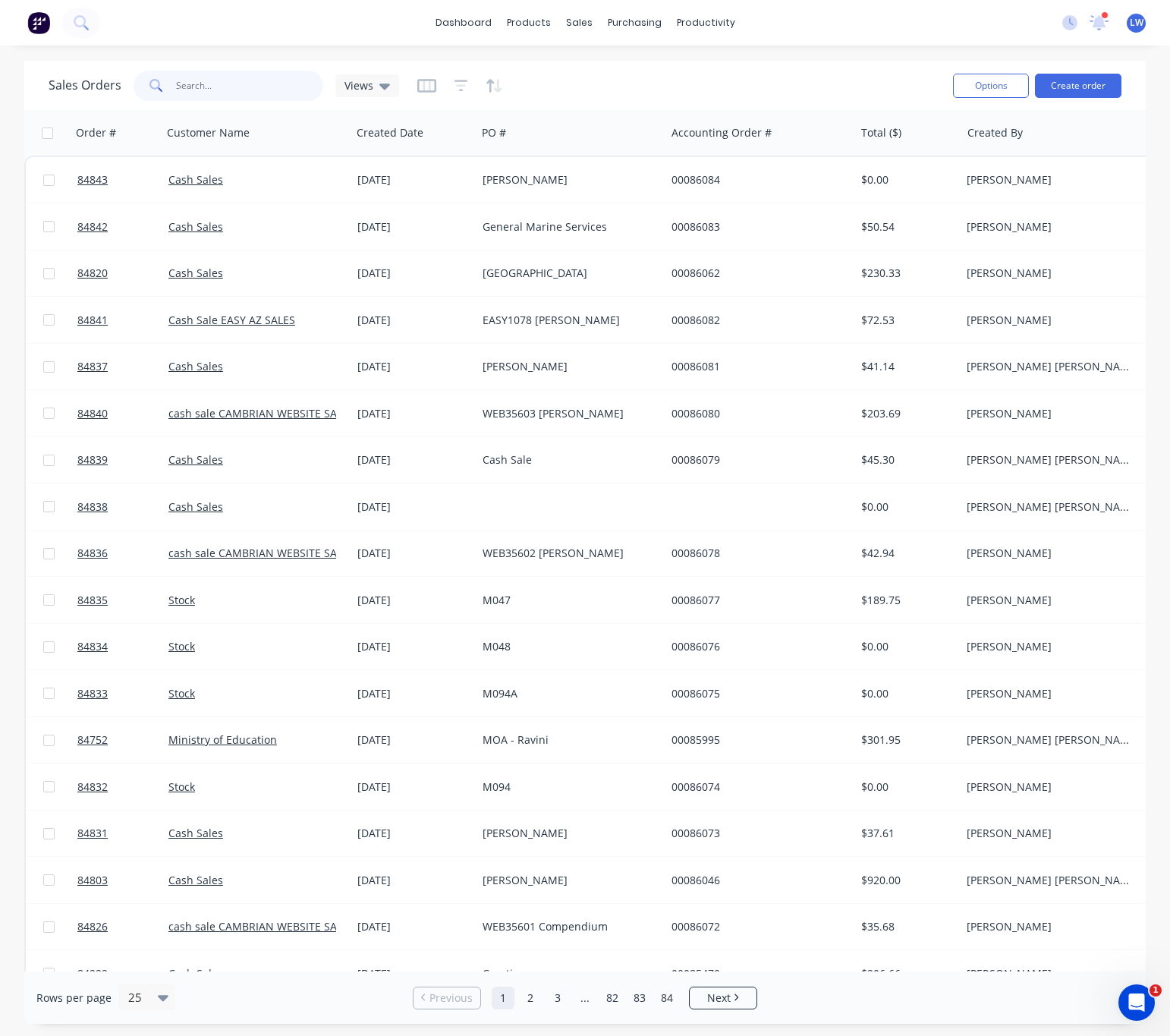
type input "k"
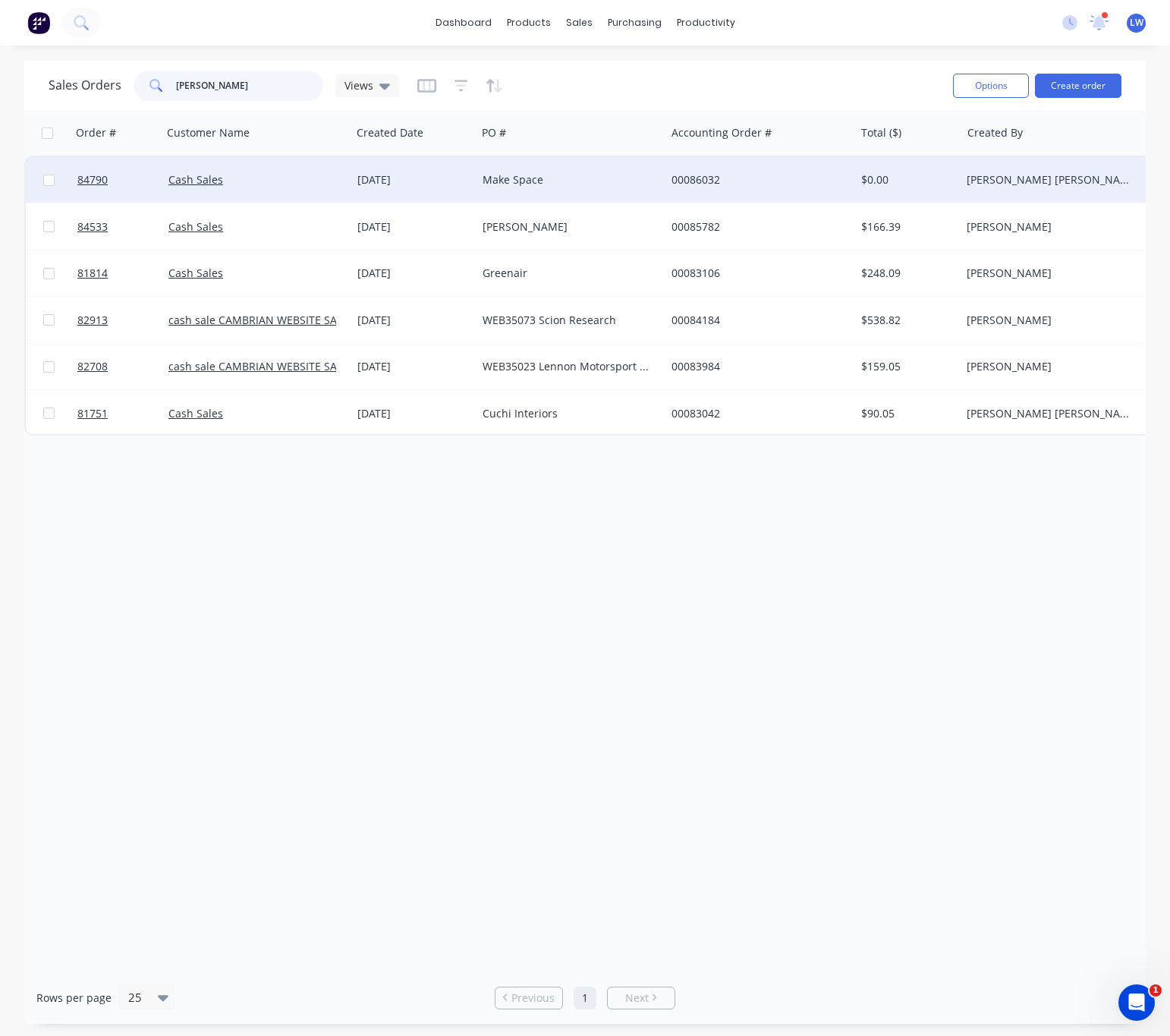
type input "[PERSON_NAME]"
click at [572, 199] on div "Make Space" at bounding box center [571, 179] width 189 height 45
